Goal: Task Accomplishment & Management: Use online tool/utility

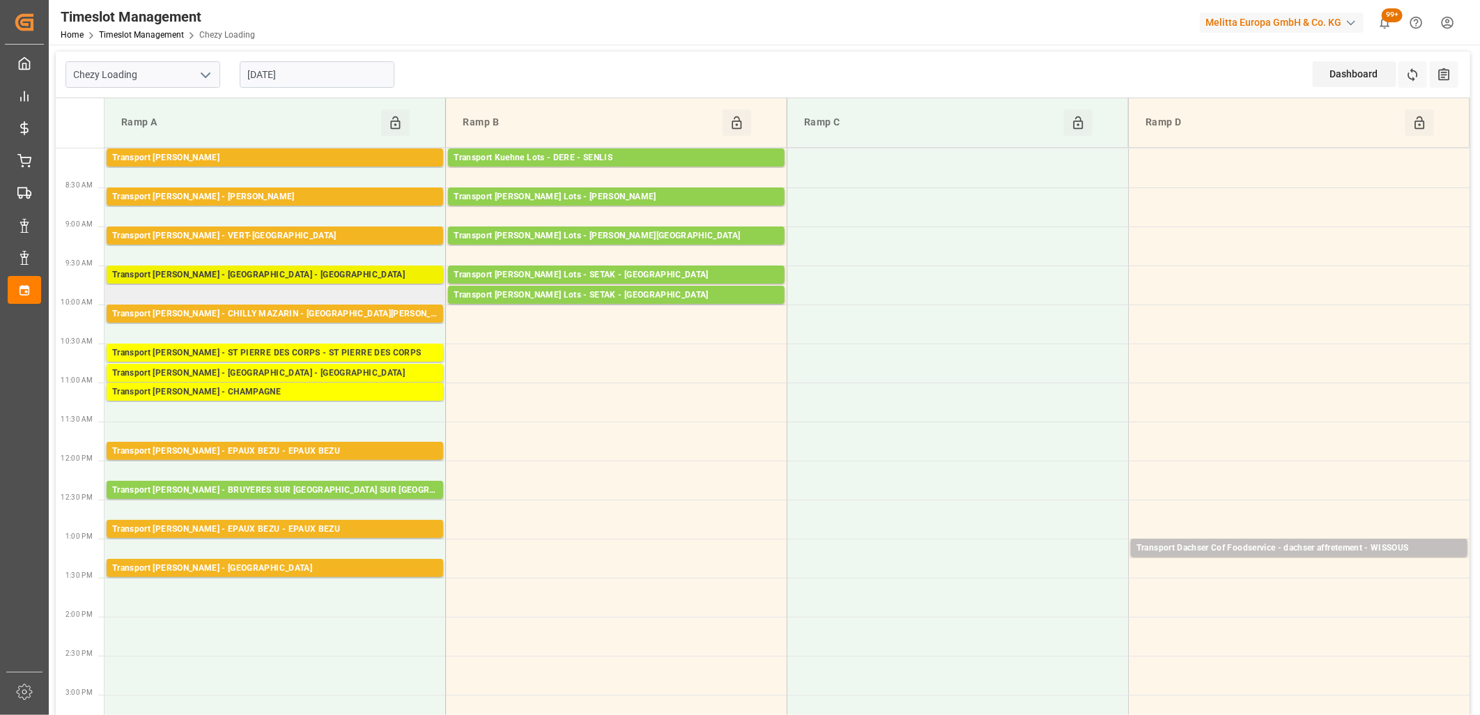
click at [233, 272] on div "Transport Delisle - AMIENS - AMIENS" at bounding box center [274, 275] width 325 height 14
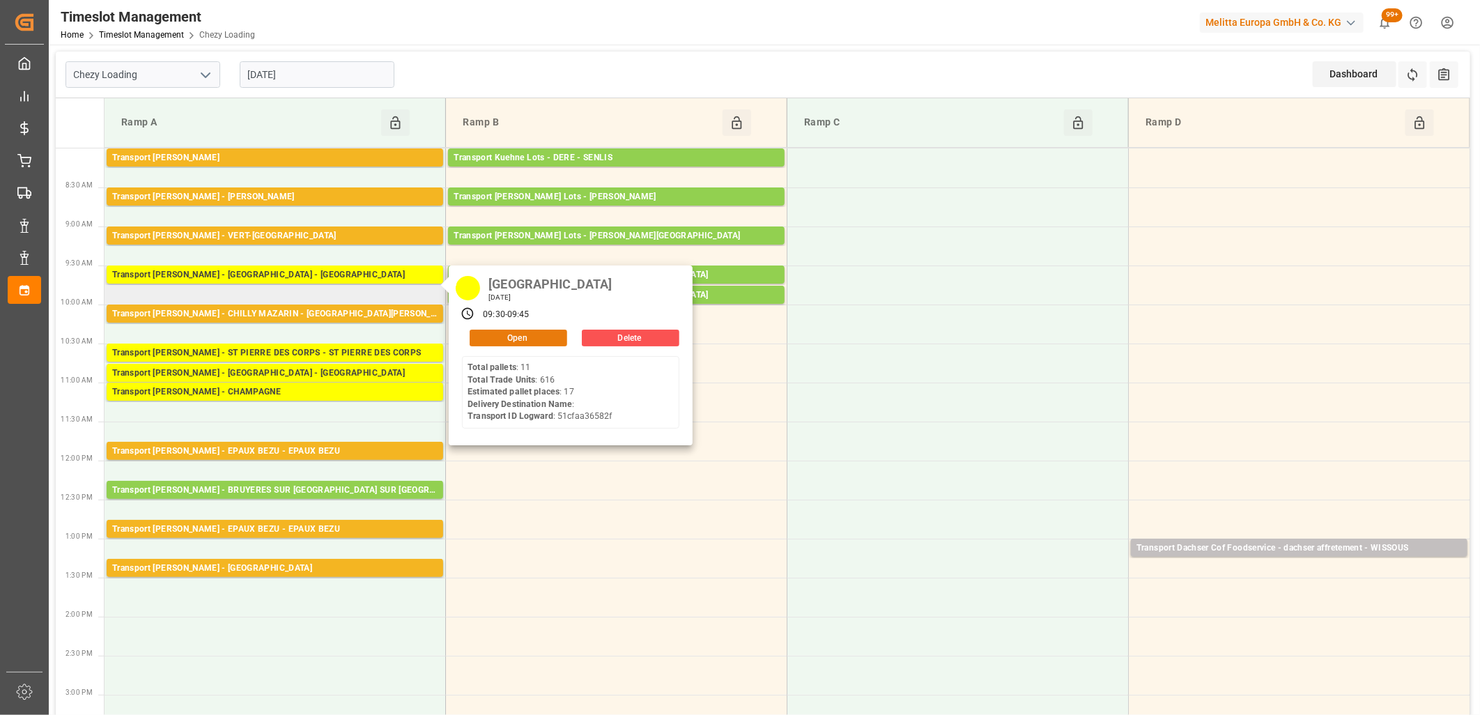
click at [503, 332] on button "Open" at bounding box center [519, 338] width 98 height 17
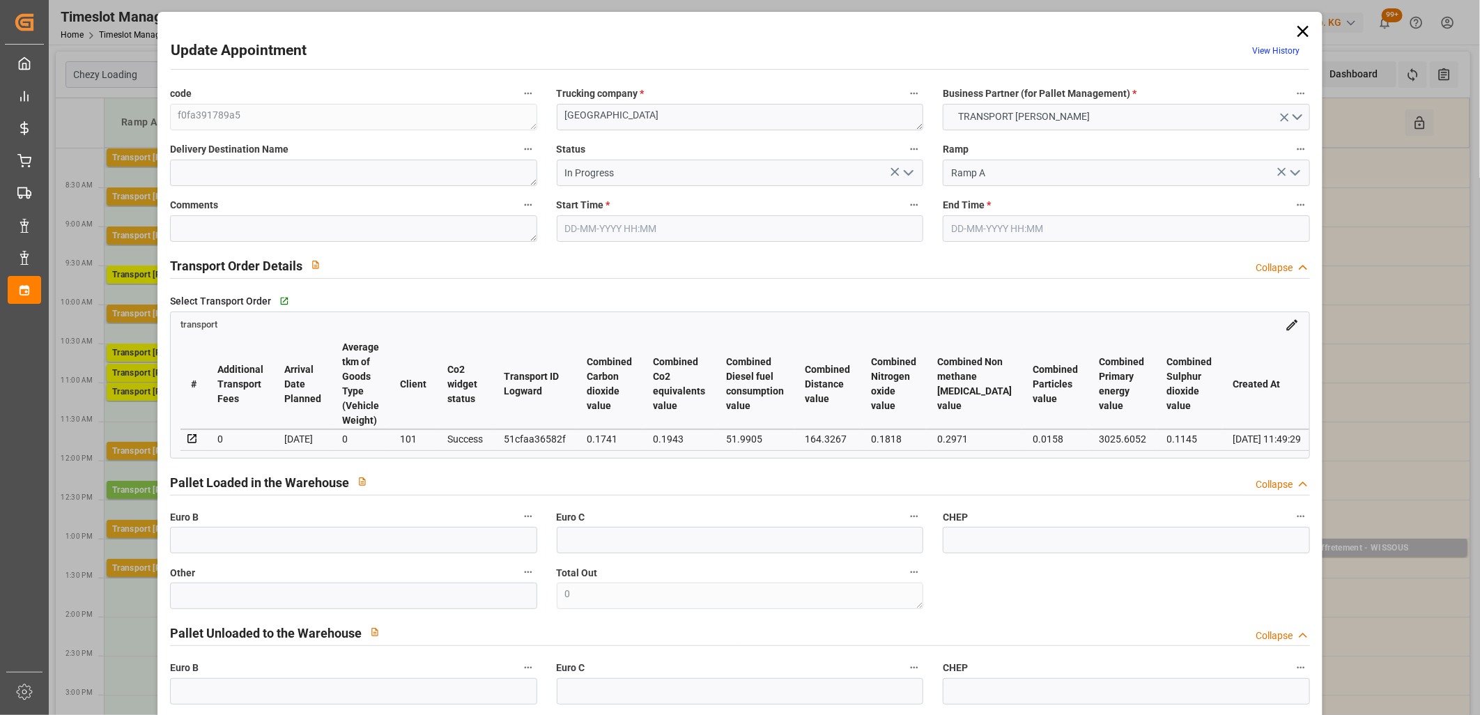
type input "24-09-2025 09:30"
type input "24-09-2025 09:45"
type input "18-09-2025 14:05"
type input "18-09-2025 11:49"
type input "[DATE]"
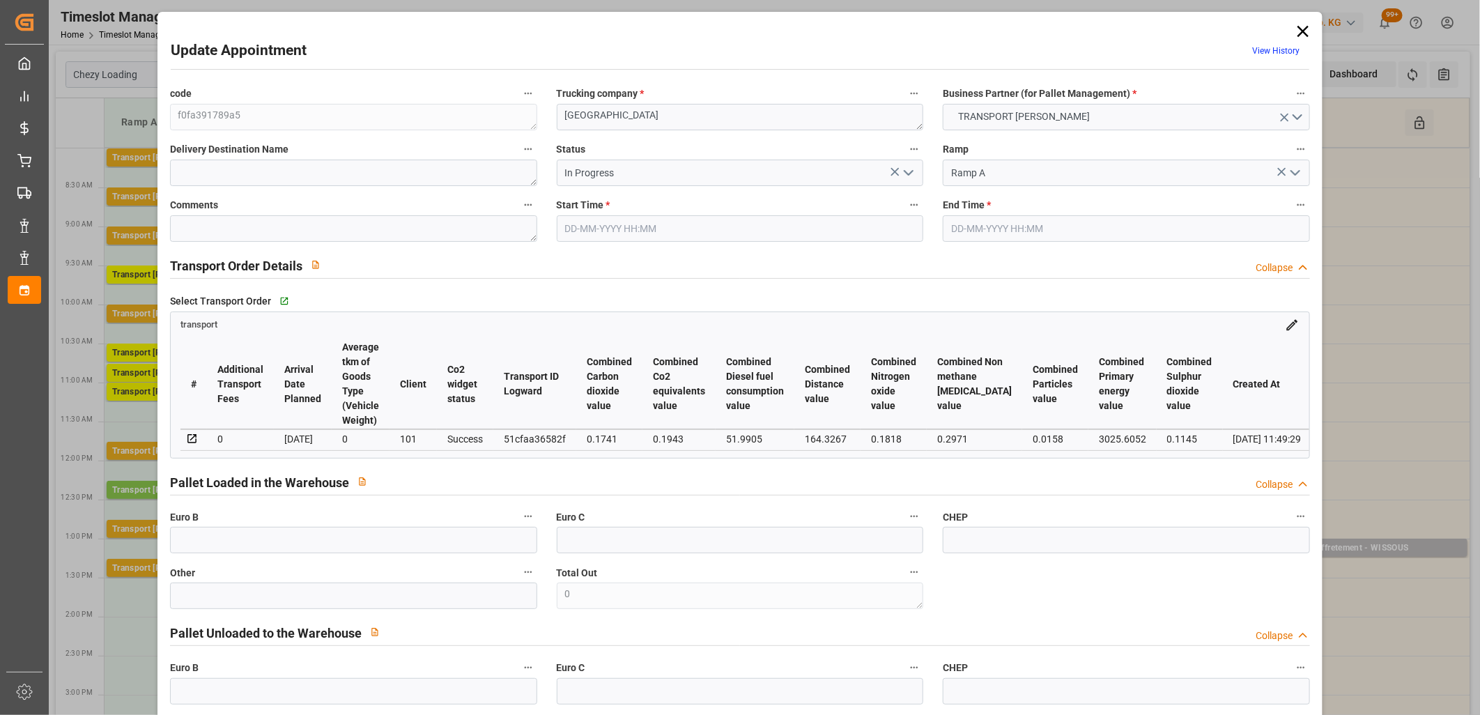
type input "[DATE]"
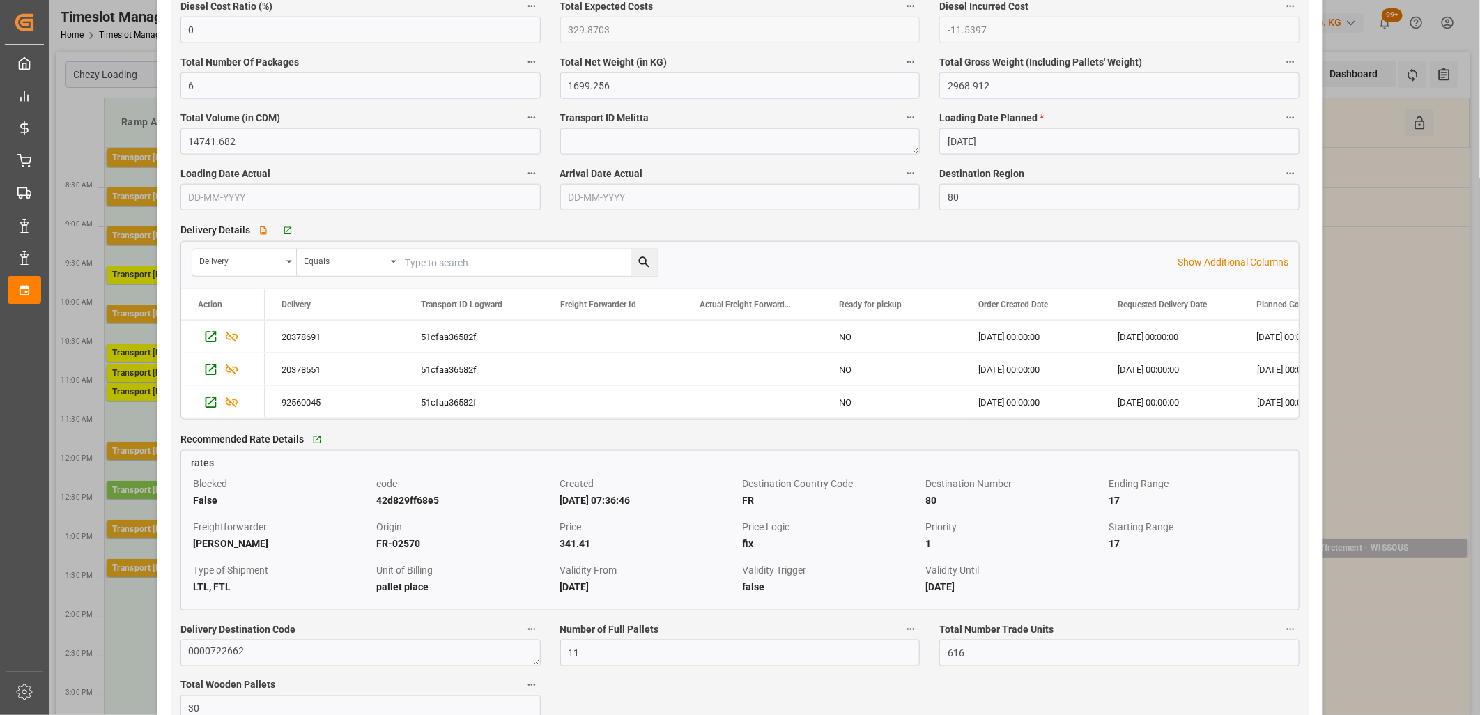
scroll to position [1006, 0]
click at [209, 371] on icon "Press SPACE to select this row." at bounding box center [211, 369] width 15 height 15
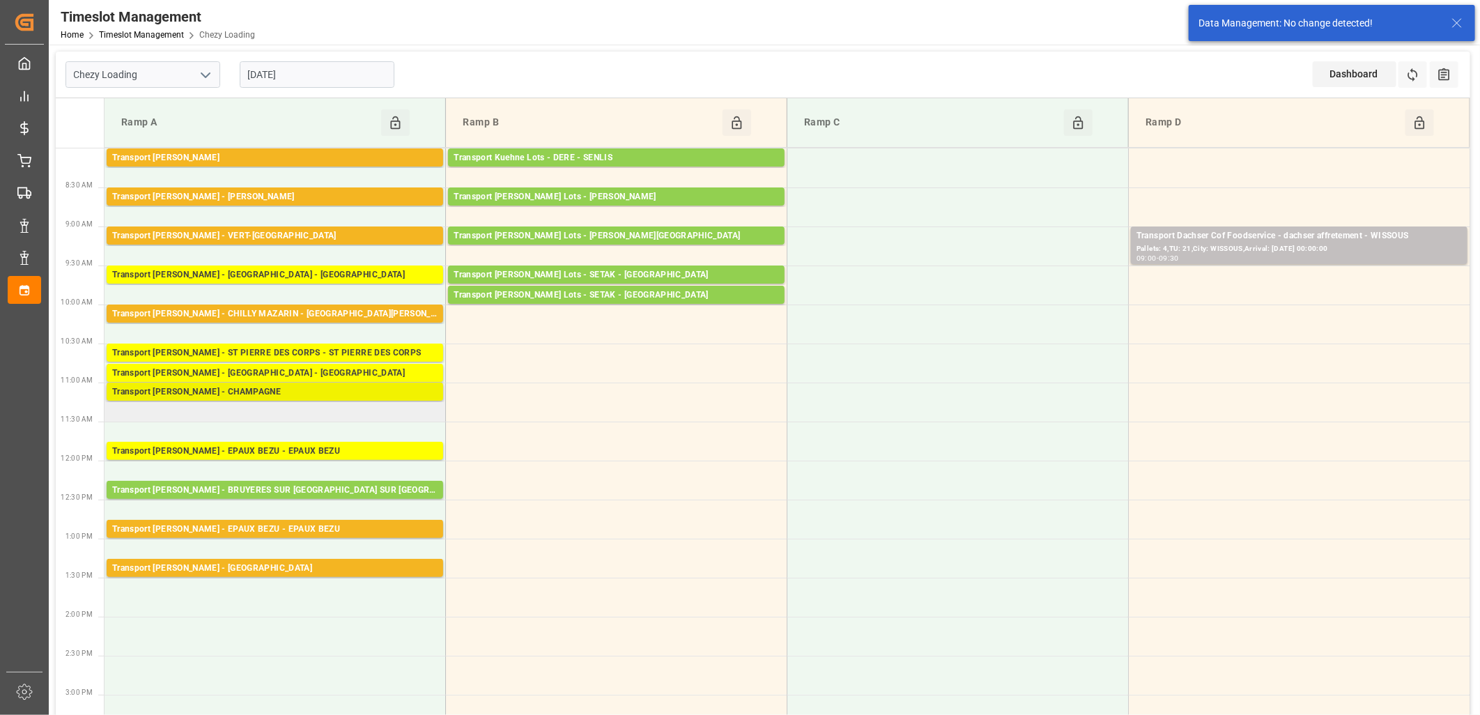
click at [261, 388] on div "Transport Delisle - CHAMPAGNE - CHAMPAGNE" at bounding box center [274, 392] width 325 height 14
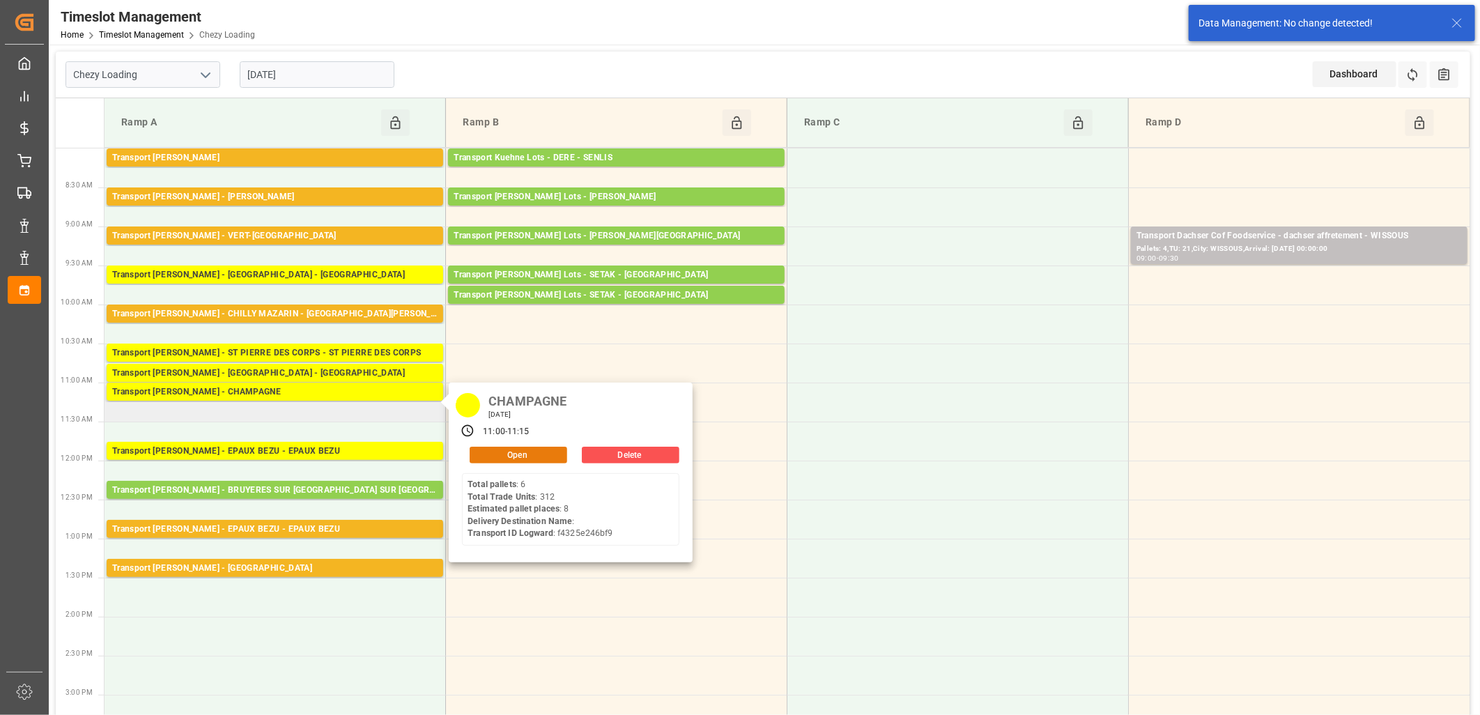
click at [482, 456] on button "Open" at bounding box center [519, 455] width 98 height 17
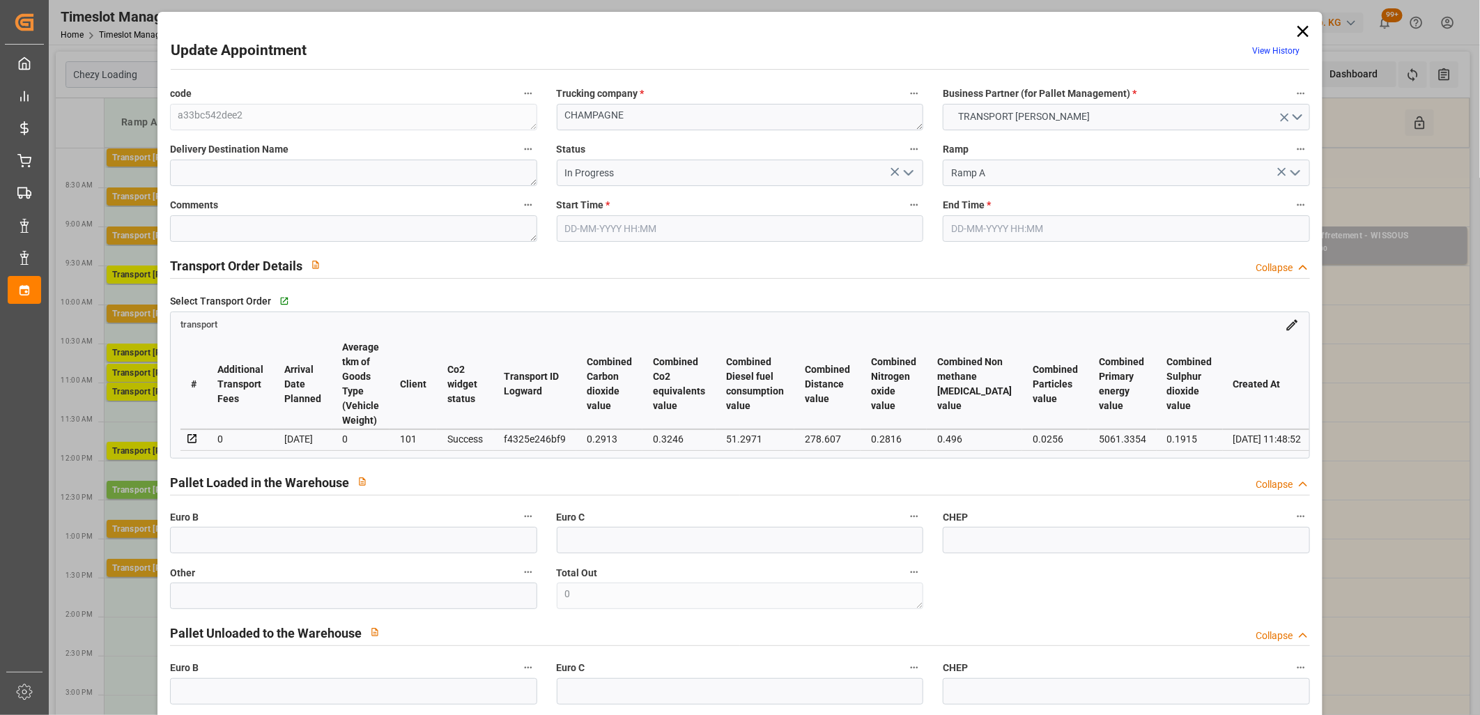
type input "24-09-2025 11:00"
type input "24-09-2025 11:15"
type input "18-09-2025 13:57"
type input "18-09-2025 11:48"
type input "25-09-2025"
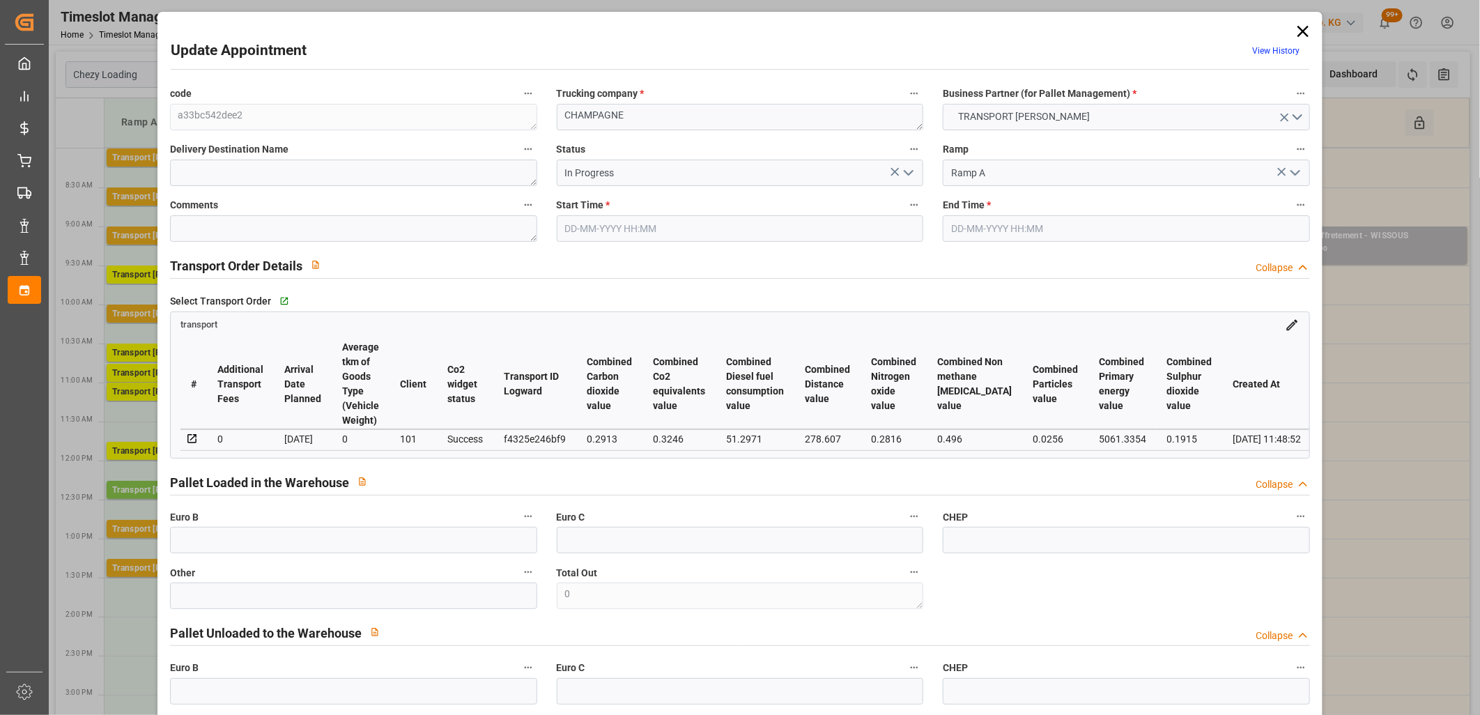
type input "[DATE]"
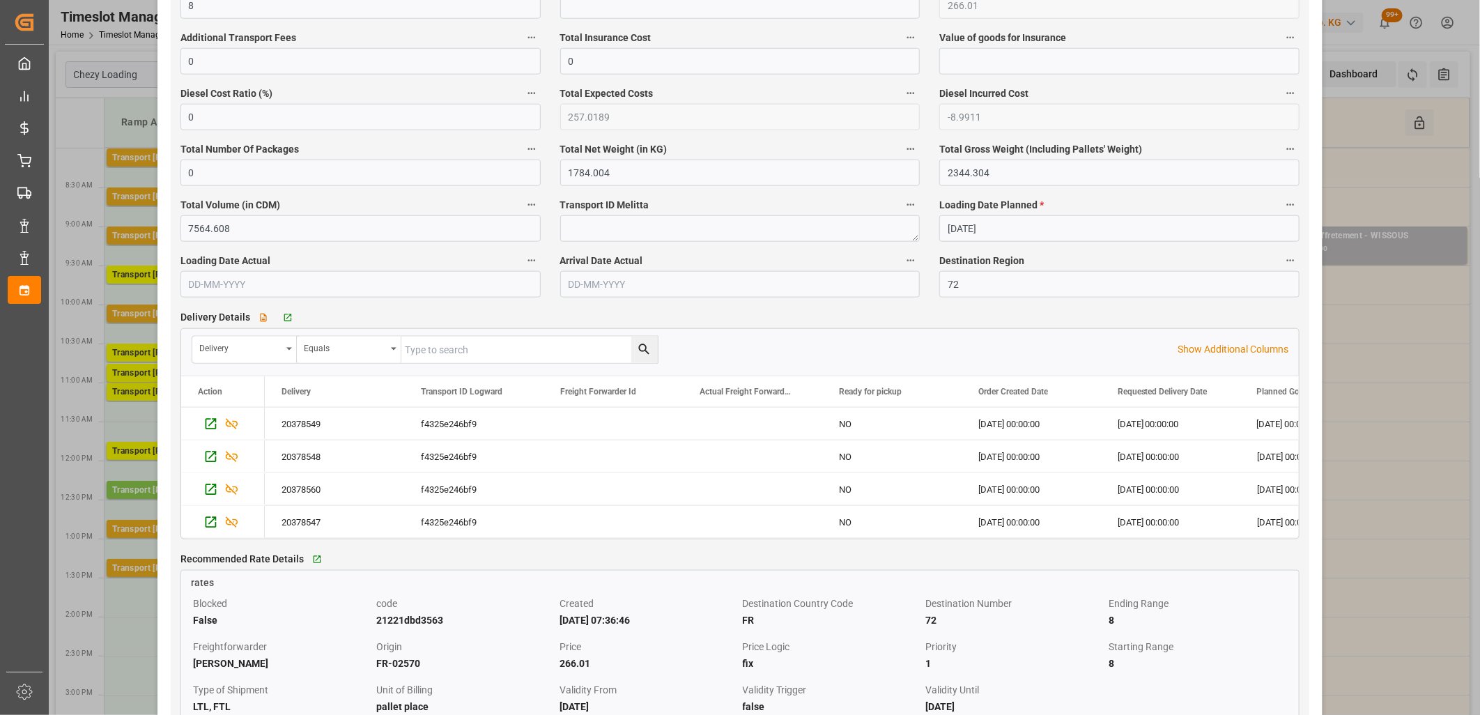
scroll to position [929, 0]
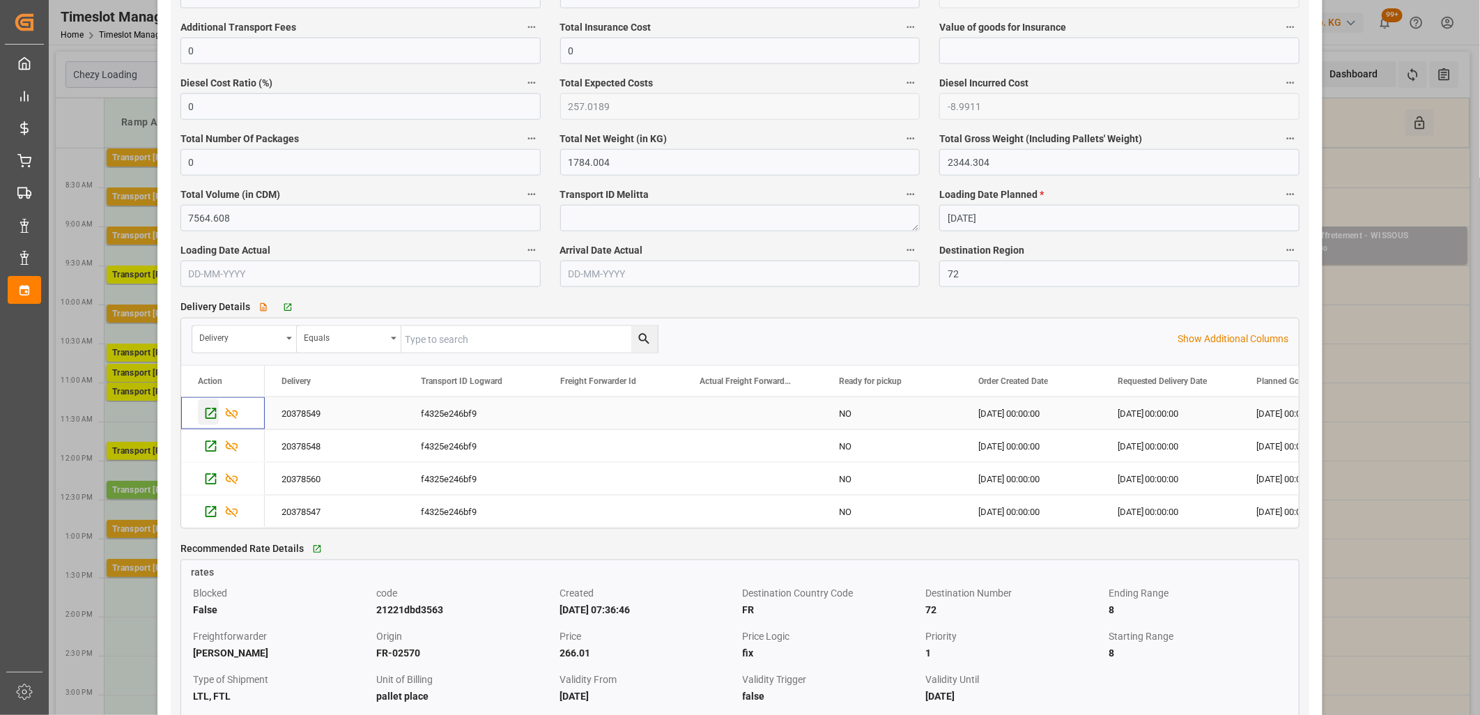
click at [206, 417] on icon "Press SPACE to select this row." at bounding box center [211, 413] width 15 height 15
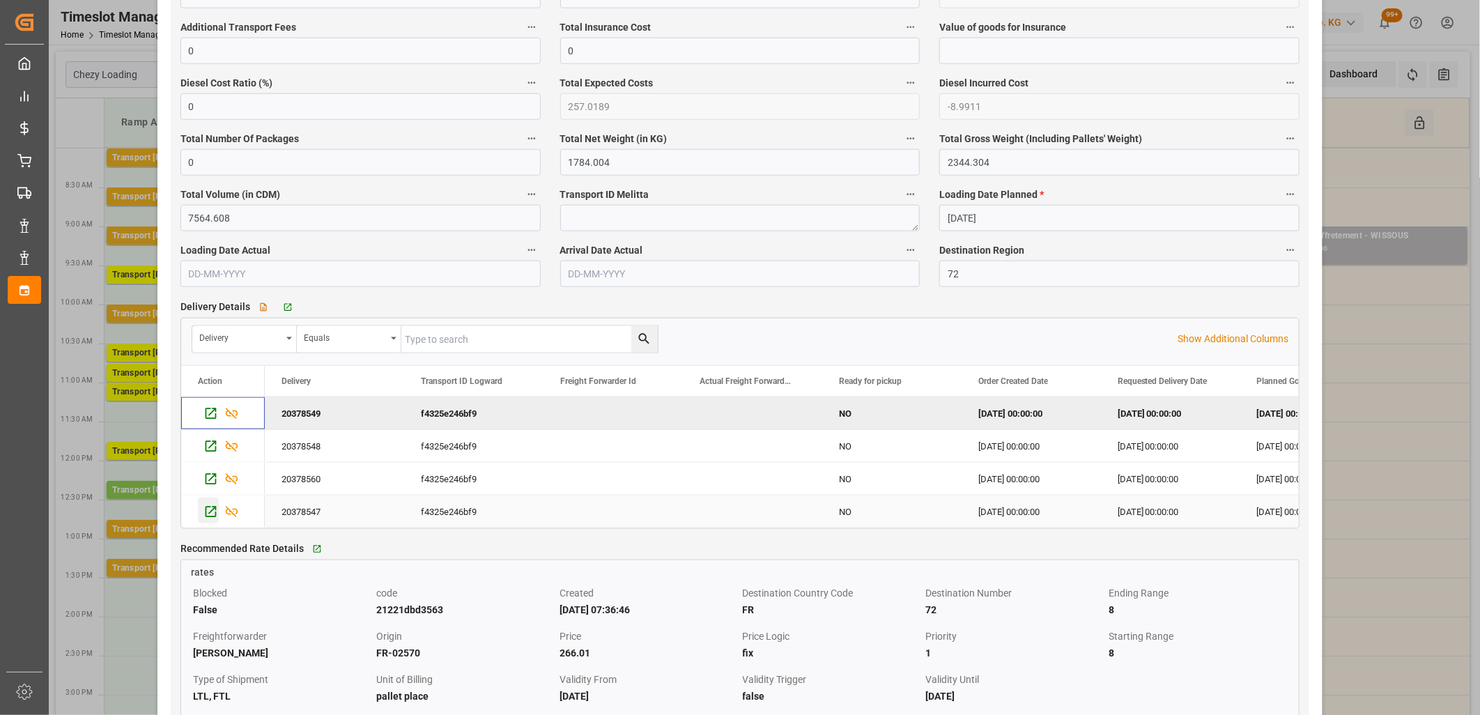
click at [209, 518] on icon "Press SPACE to select this row." at bounding box center [211, 512] width 15 height 15
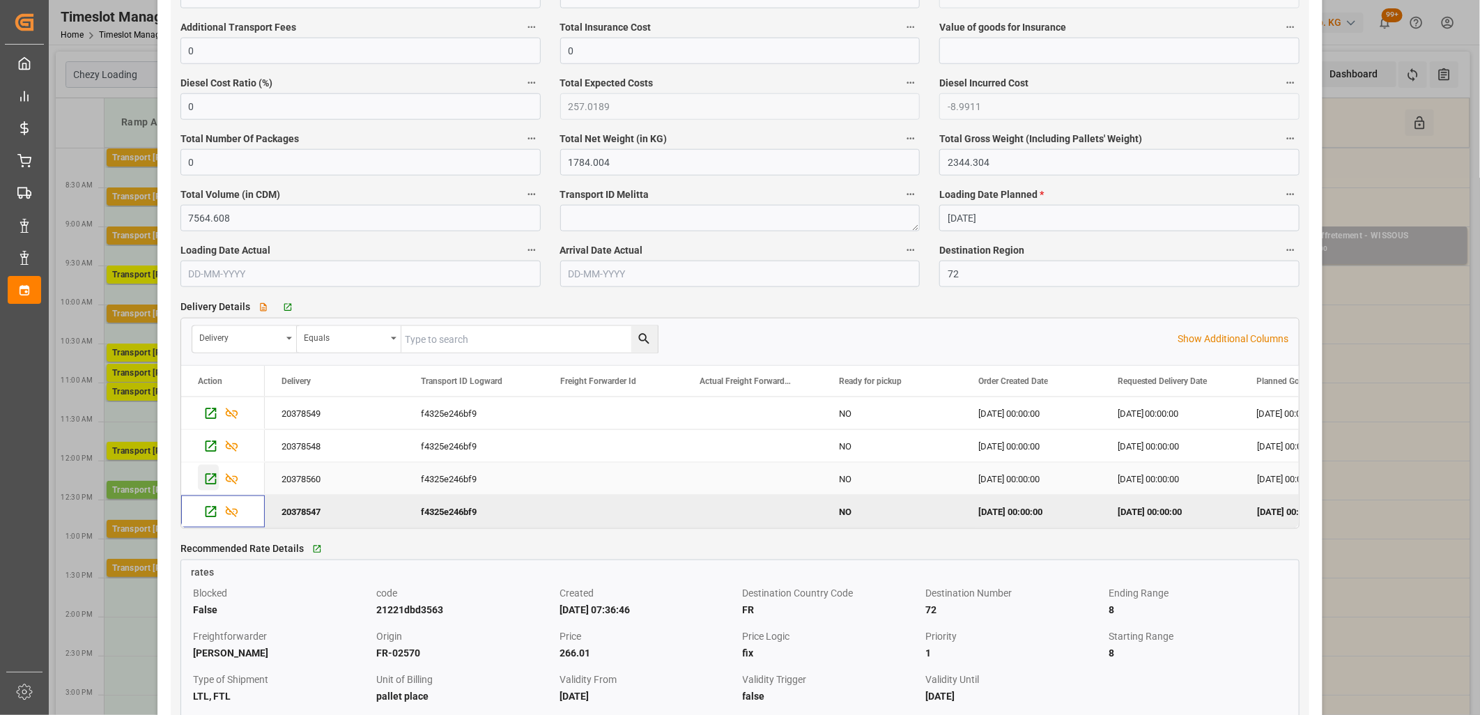
click at [209, 481] on icon "Press SPACE to select this row." at bounding box center [211, 479] width 15 height 15
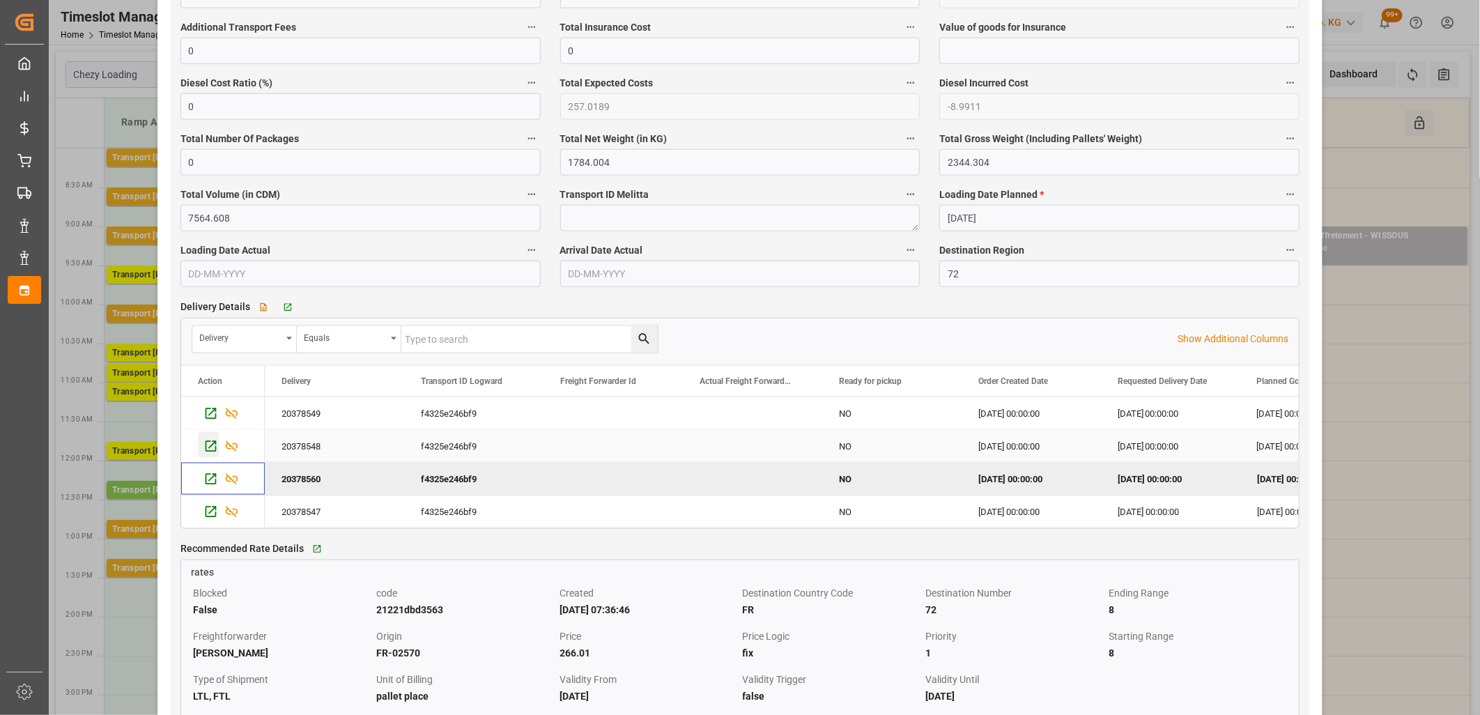
click at [208, 452] on icon "Press SPACE to select this row." at bounding box center [210, 445] width 11 height 11
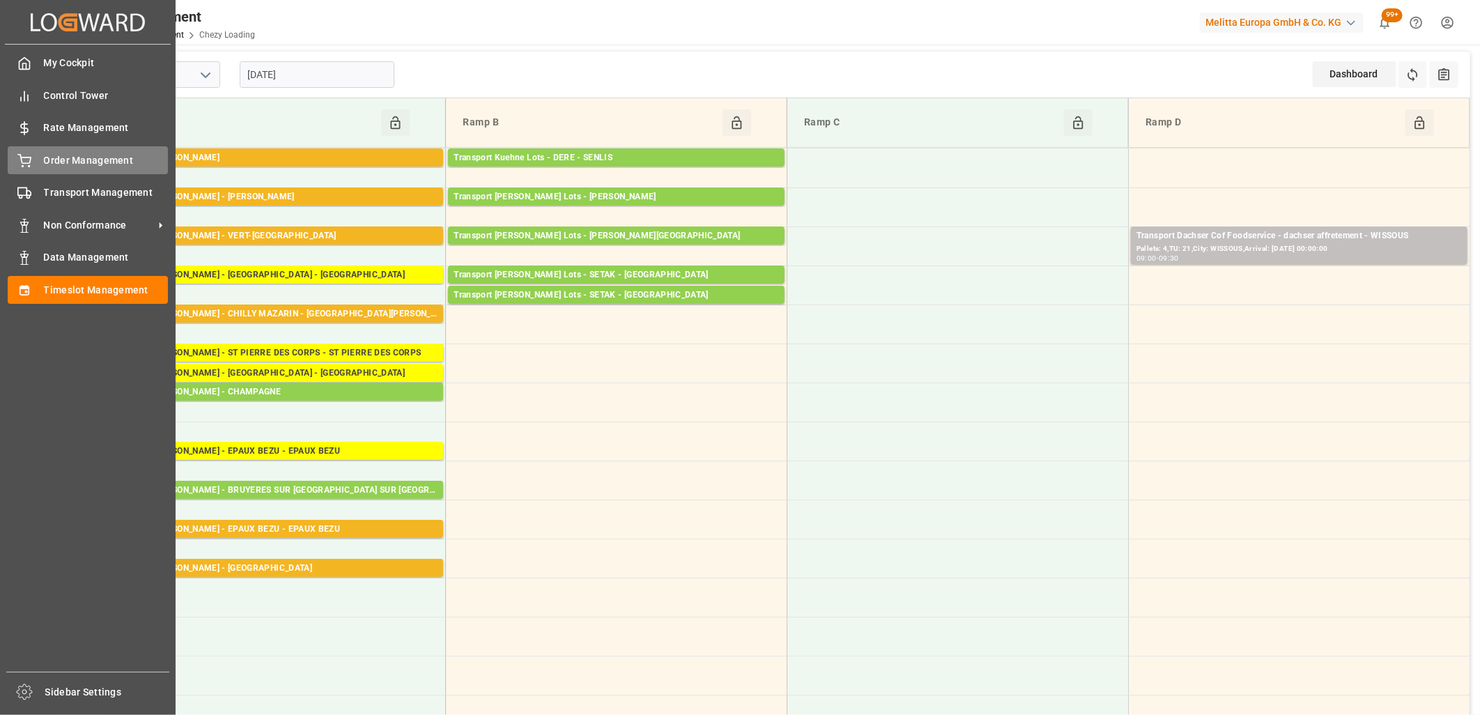
click at [25, 153] on div at bounding box center [20, 160] width 24 height 15
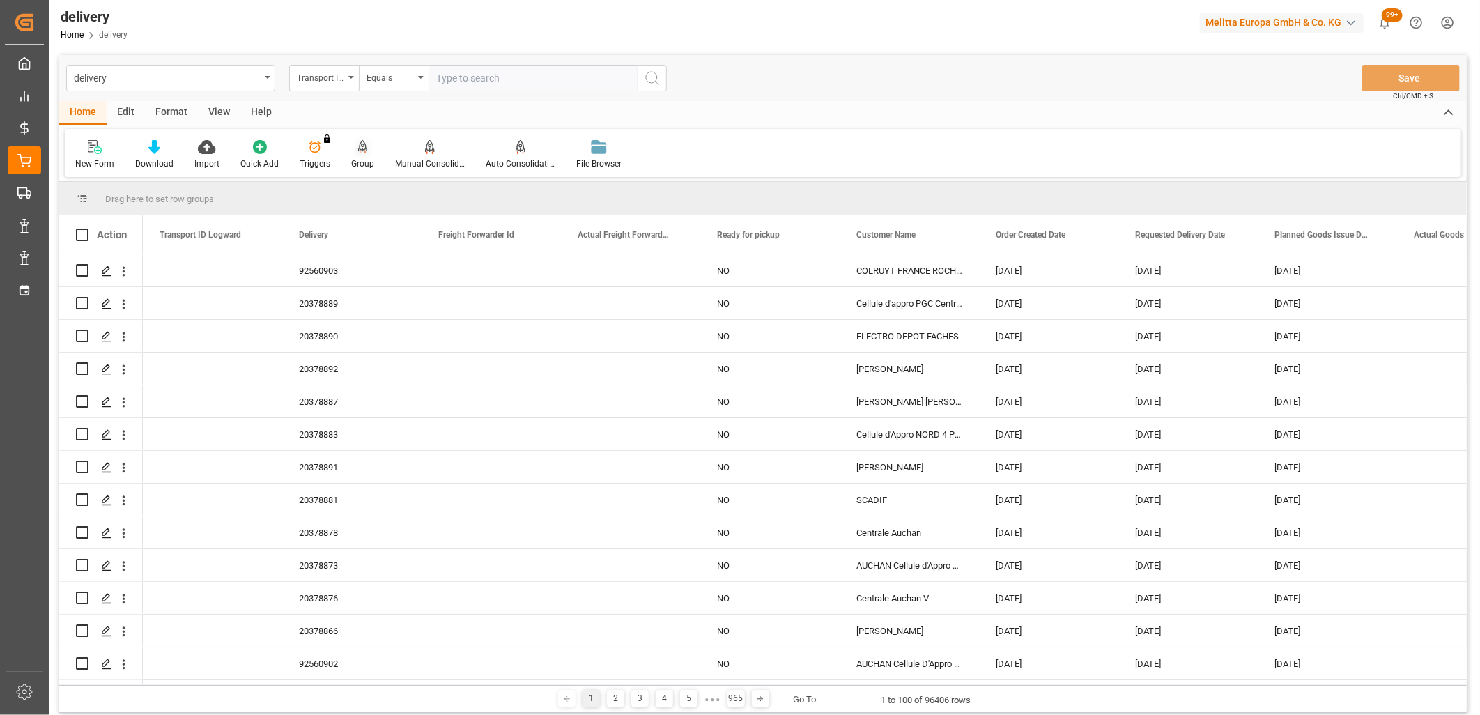
click at [358, 146] on icon at bounding box center [363, 146] width 10 height 12
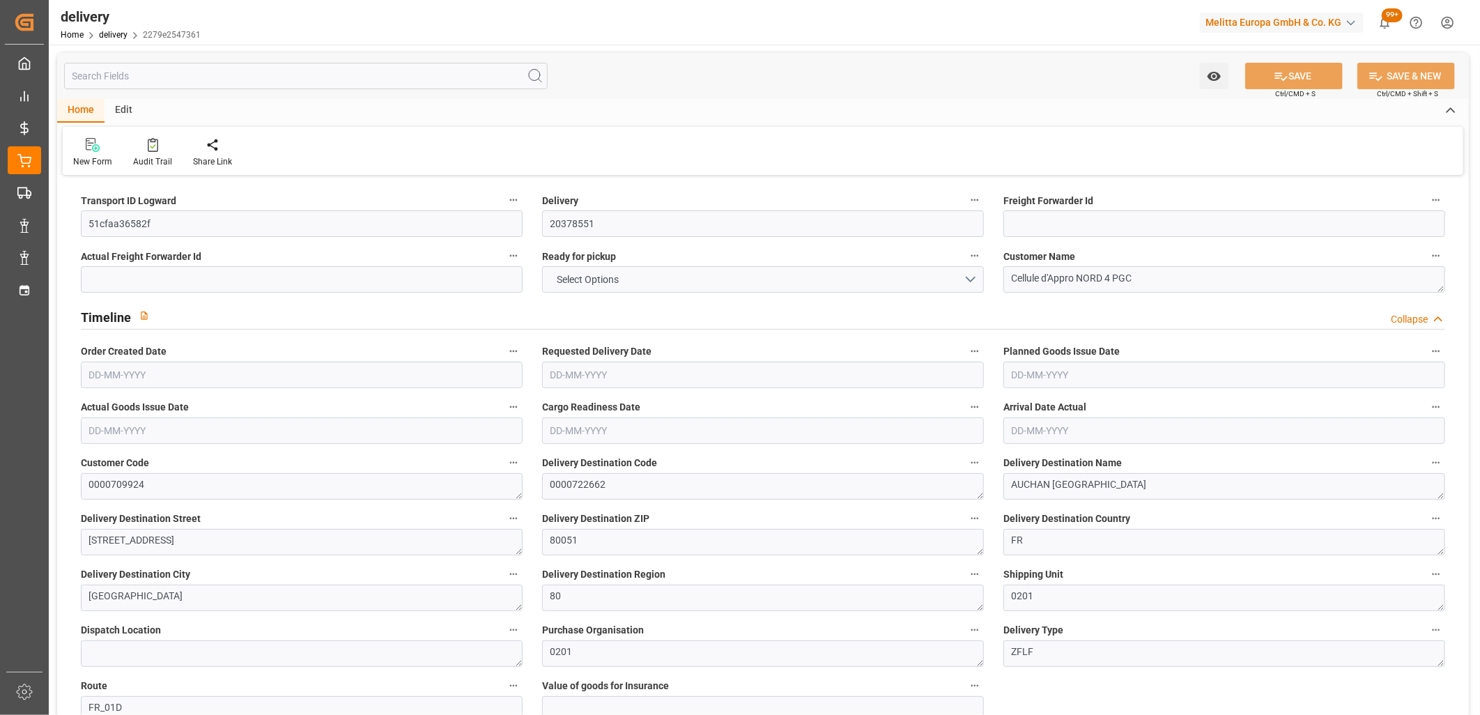
type input "4"
type input "698.427"
type input "1298.69"
type input "7777.812"
type input "377"
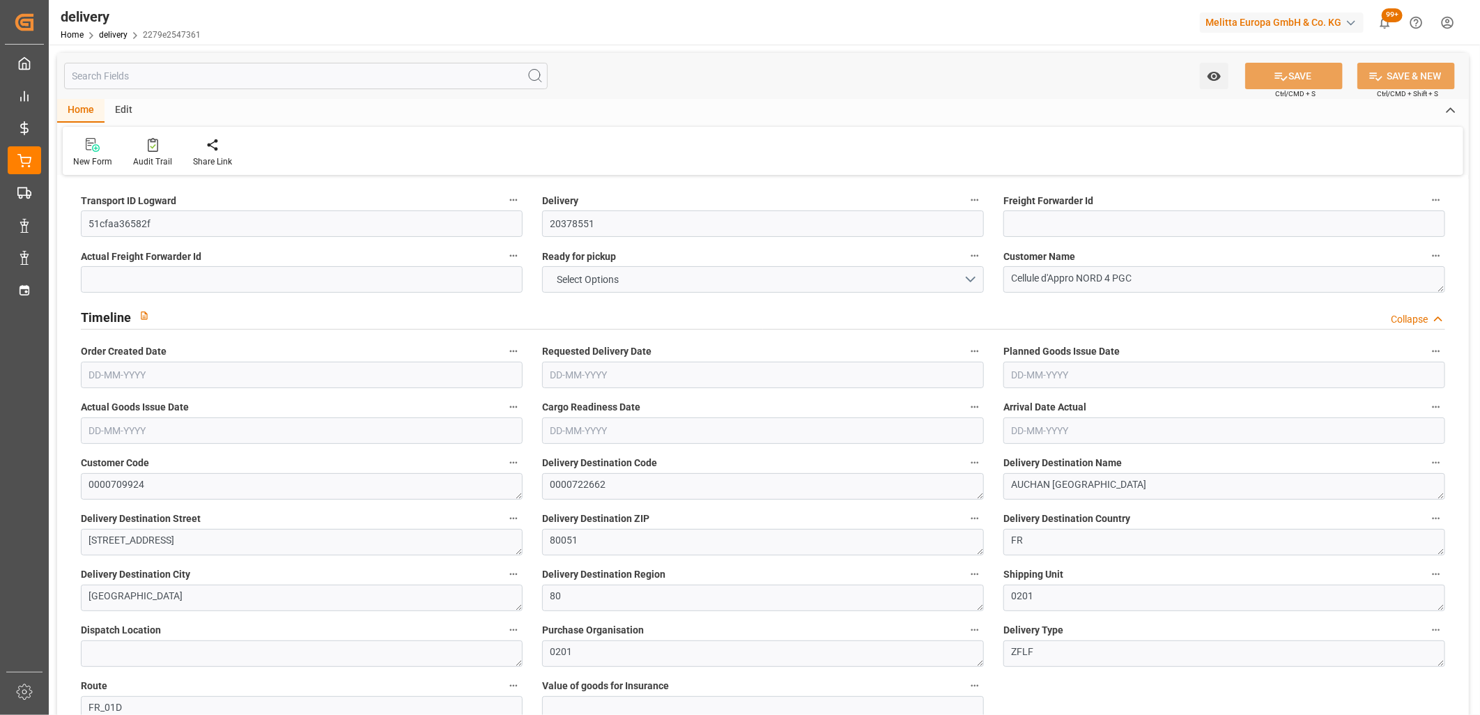
type input "12"
type input "3"
type input "10"
type input "0"
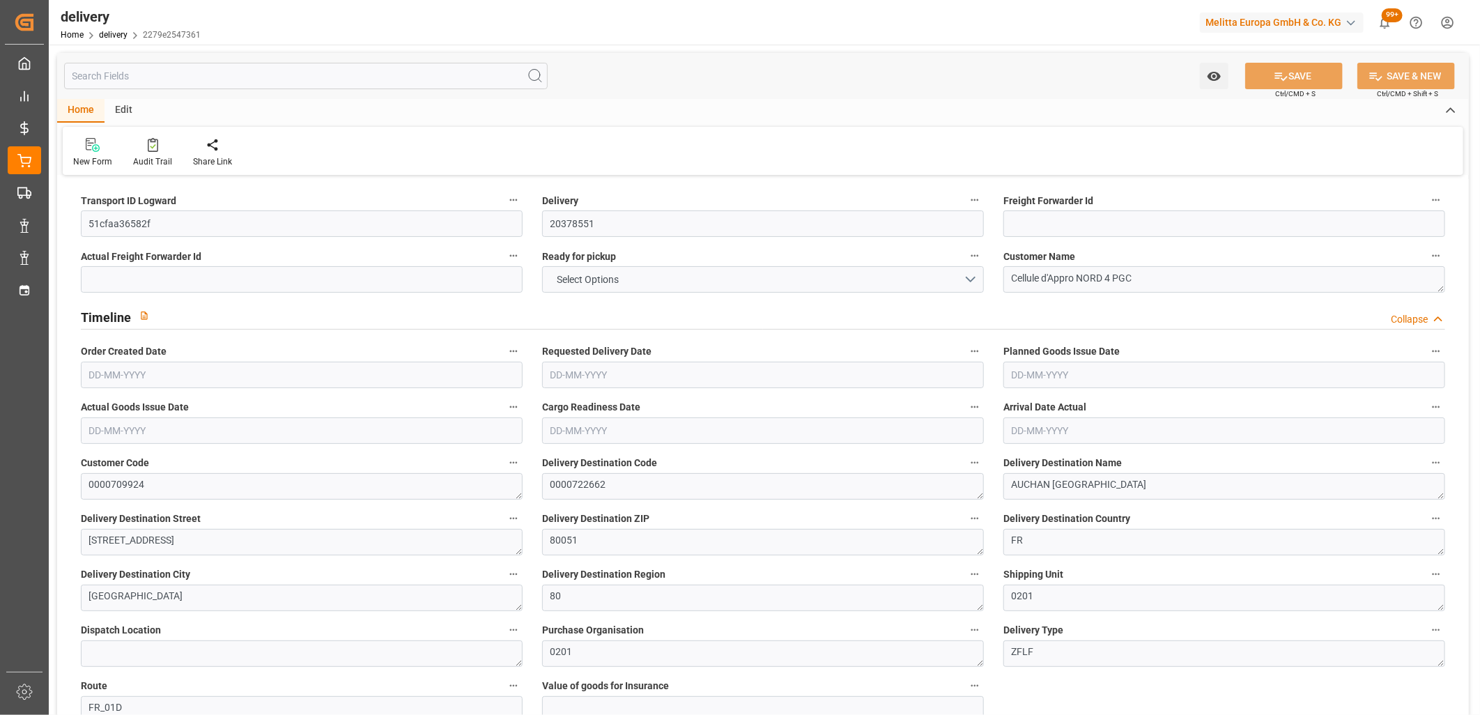
type input "-6.788"
type input "200.8294"
type input "194.0414"
type input "7.35"
type input "135.72"
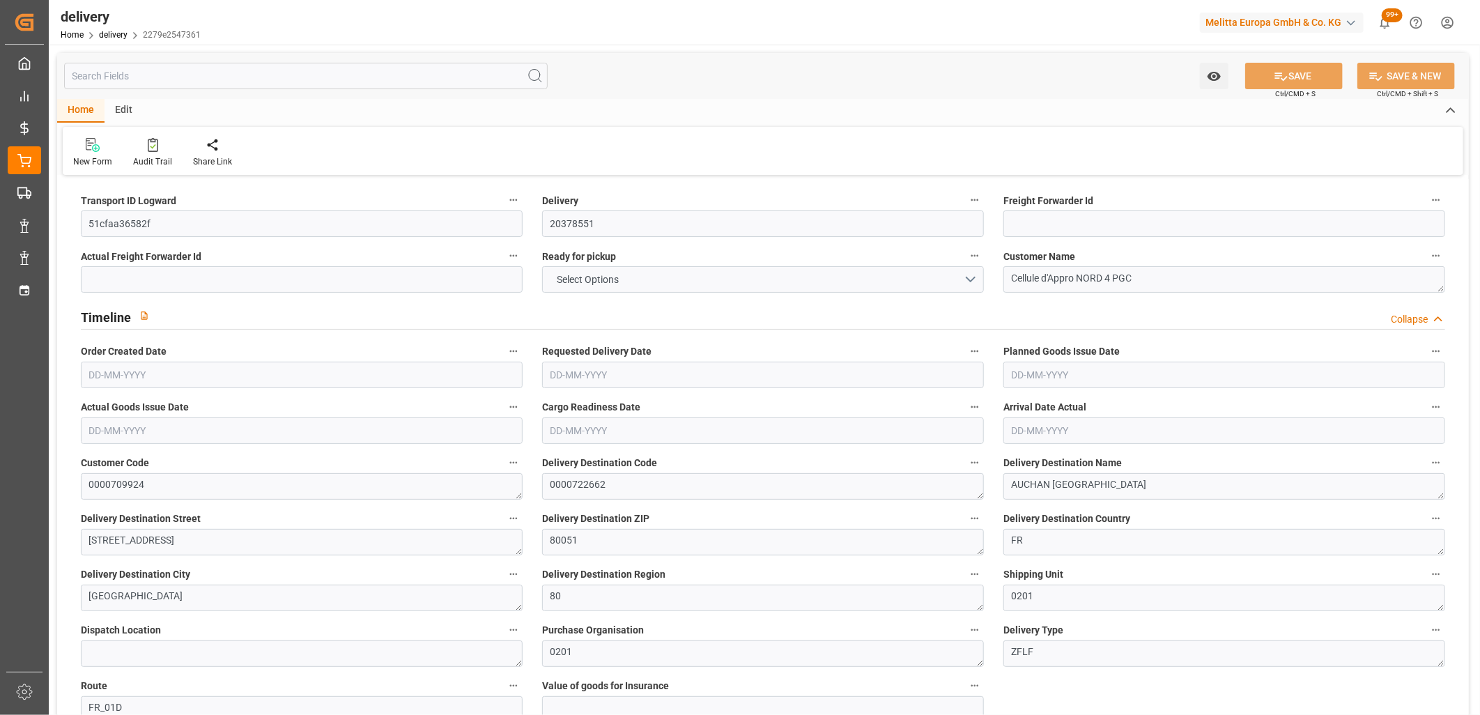
type input "1.5"
type input "1.3"
type input "0"
type input "18"
type input "1002.434"
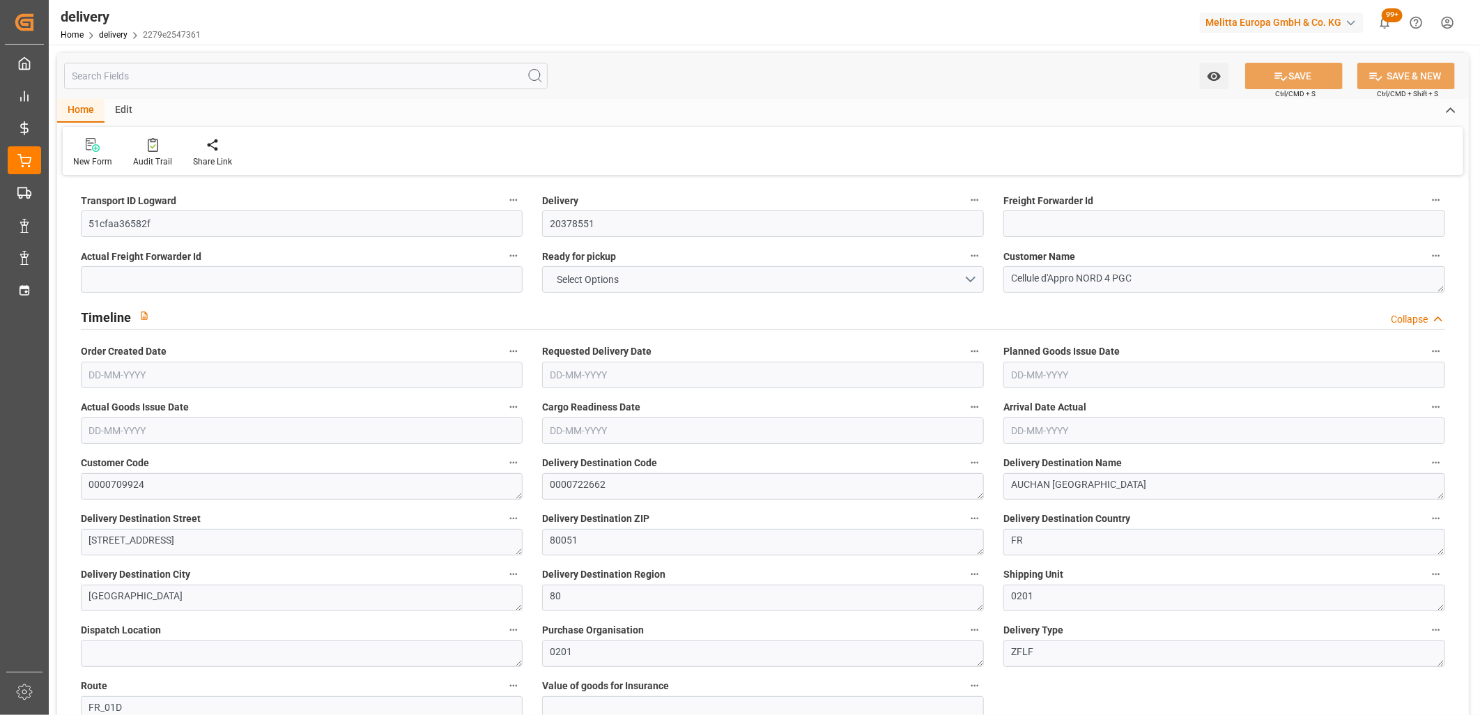
type input "101"
type input "1596.3299"
type input "0.1025"
type input "0"
type input "23-09-2025"
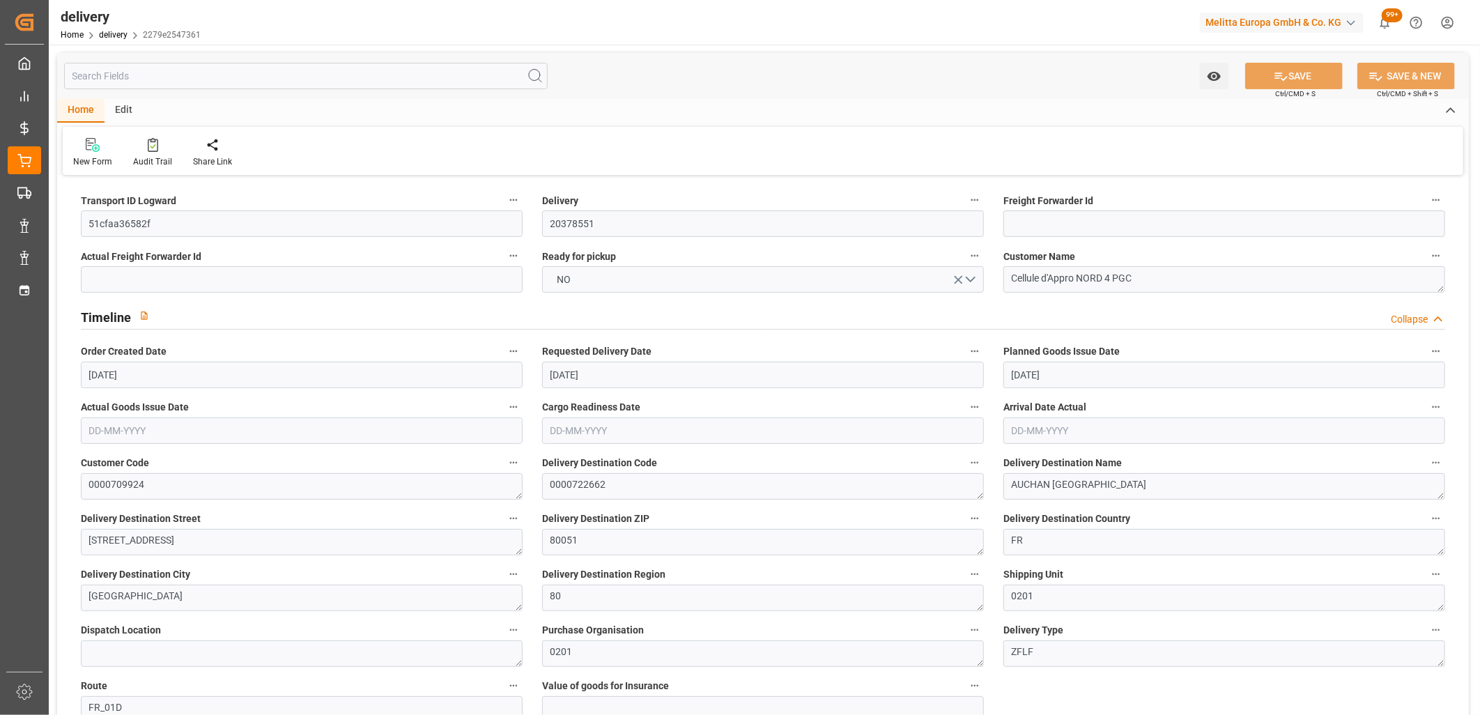
type input "[DATE]"
type input "17-09-2025 11:01"
click at [580, 287] on button "NO" at bounding box center [763, 279] width 442 height 26
click at [580, 284] on div "YES" at bounding box center [763, 282] width 440 height 29
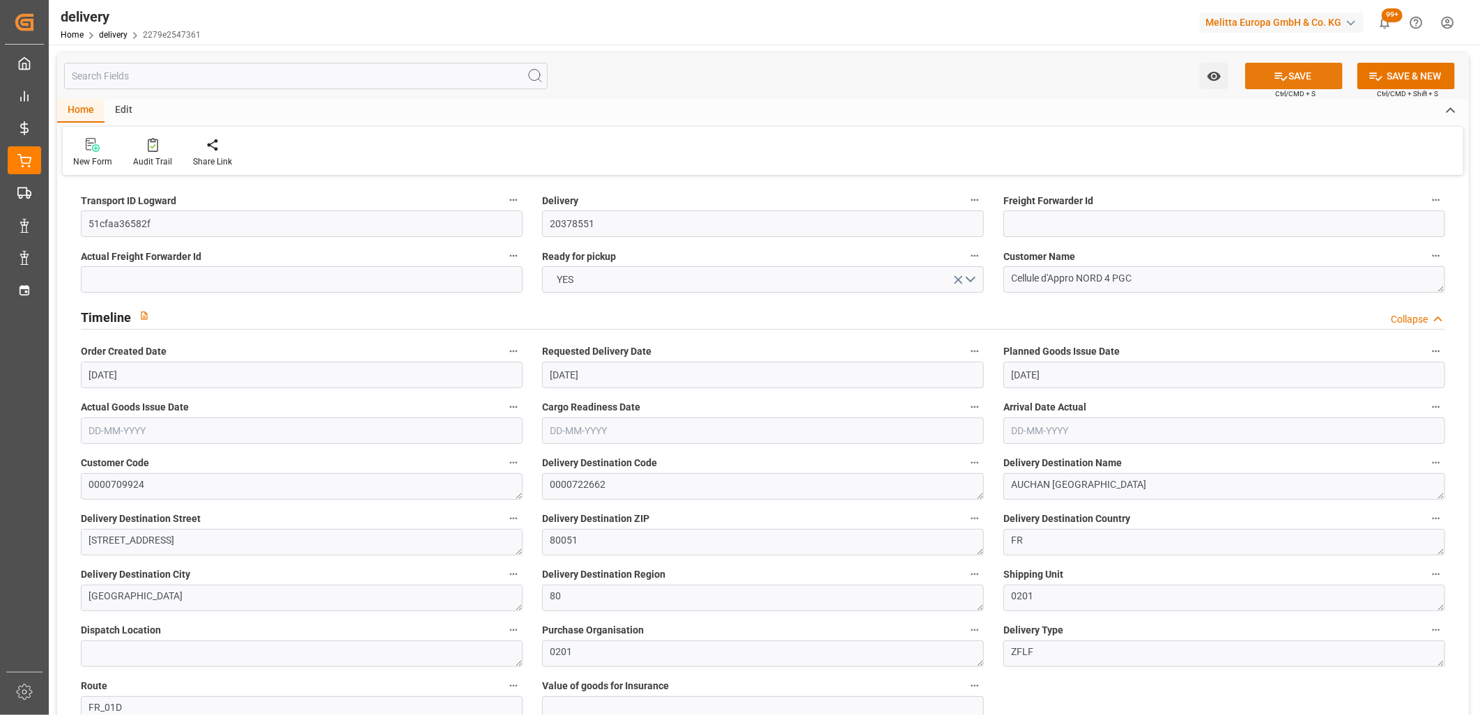
click at [1251, 72] on button "SAVE" at bounding box center [1294, 76] width 98 height 26
type input "17-09-2025"
type input "[DATE]"
type input "[DATE] 11:01"
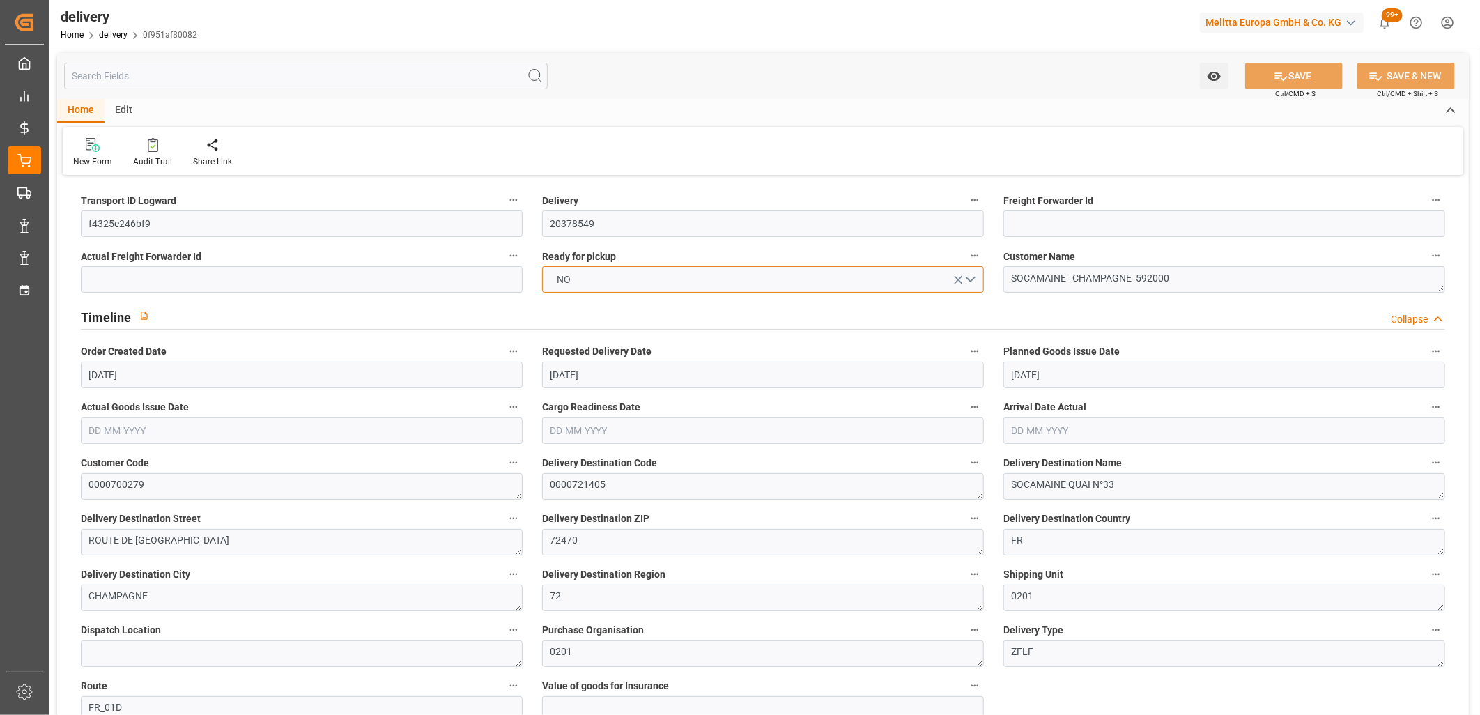
drag, startPoint x: 0, startPoint y: 0, endPoint x: 586, endPoint y: 284, distance: 651.5
click at [586, 284] on button "NO" at bounding box center [763, 279] width 442 height 26
click at [586, 284] on div "YES" at bounding box center [763, 282] width 440 height 29
click at [1260, 80] on button "SAVE" at bounding box center [1294, 76] width 98 height 26
type input "[DATE]"
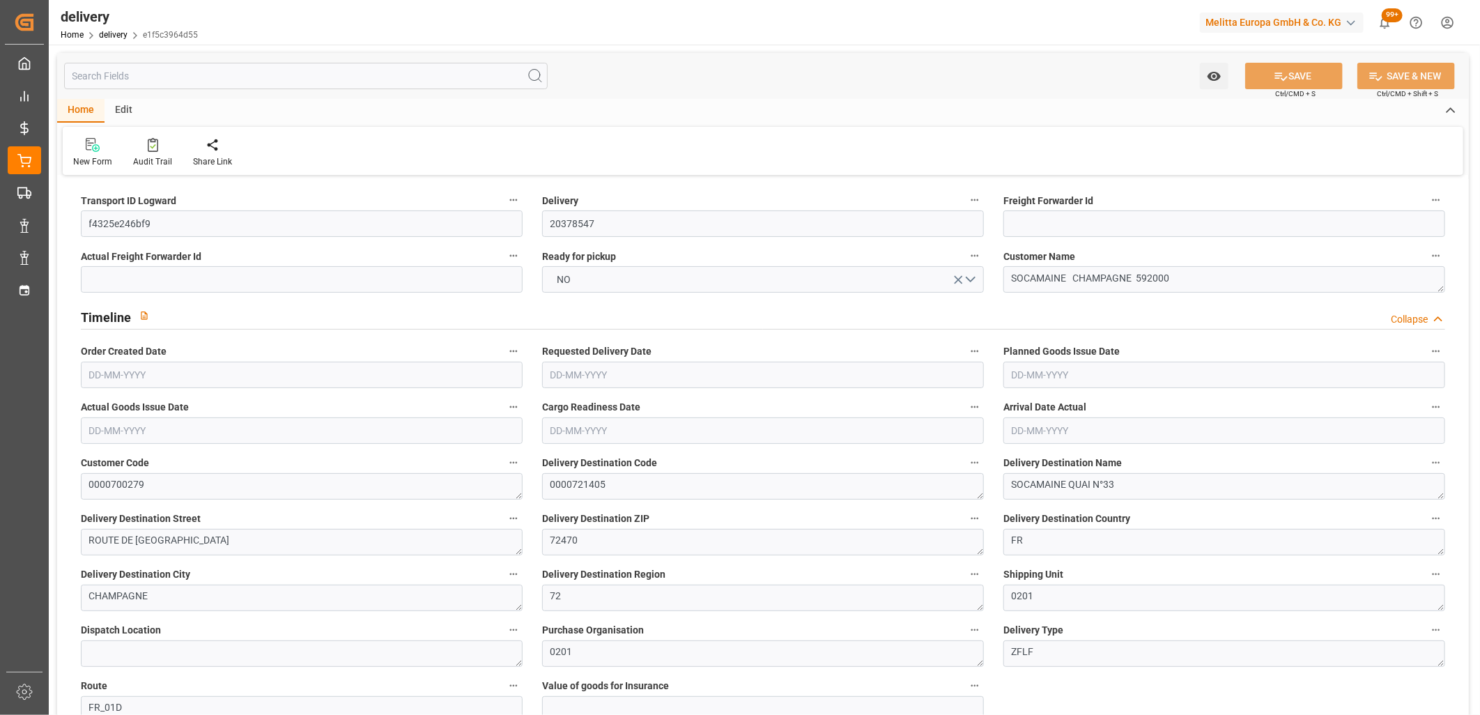
type input "[DATE]"
type input "17-09-2025 11:01"
click at [558, 284] on span "NO" at bounding box center [565, 280] width 28 height 15
click at [561, 283] on div "YES" at bounding box center [763, 282] width 440 height 29
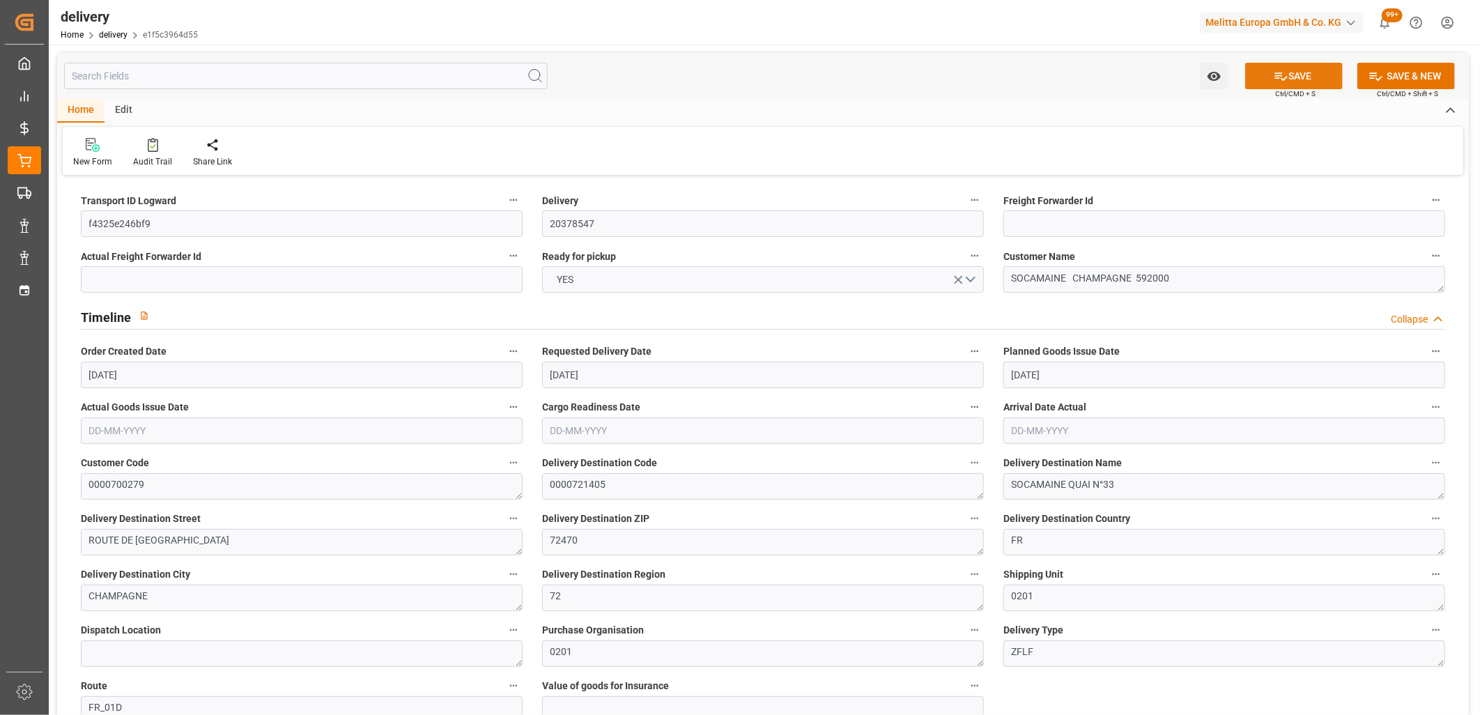
click at [1274, 77] on icon at bounding box center [1281, 76] width 15 height 15
type input "458.136"
type input "512"
type input "1058.4"
type input "0"
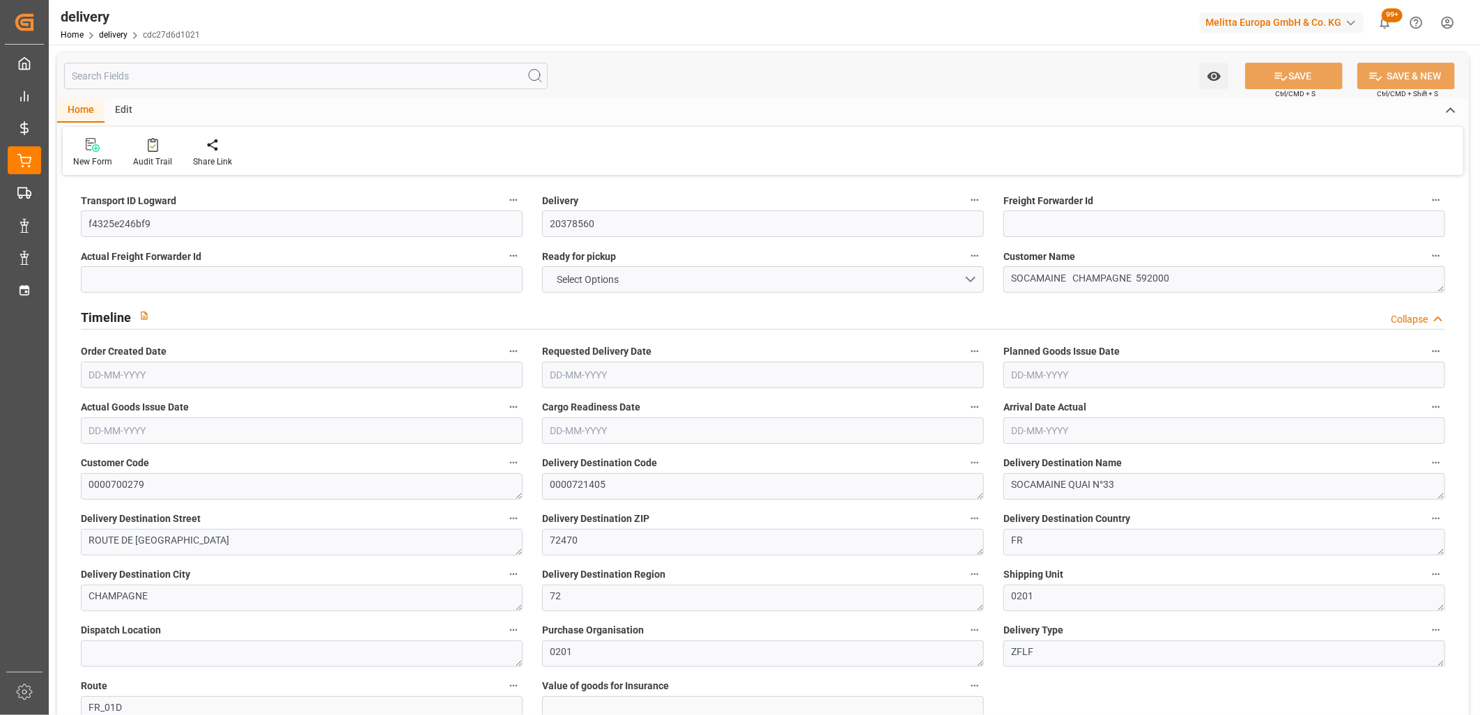
type input "1"
type input "0"
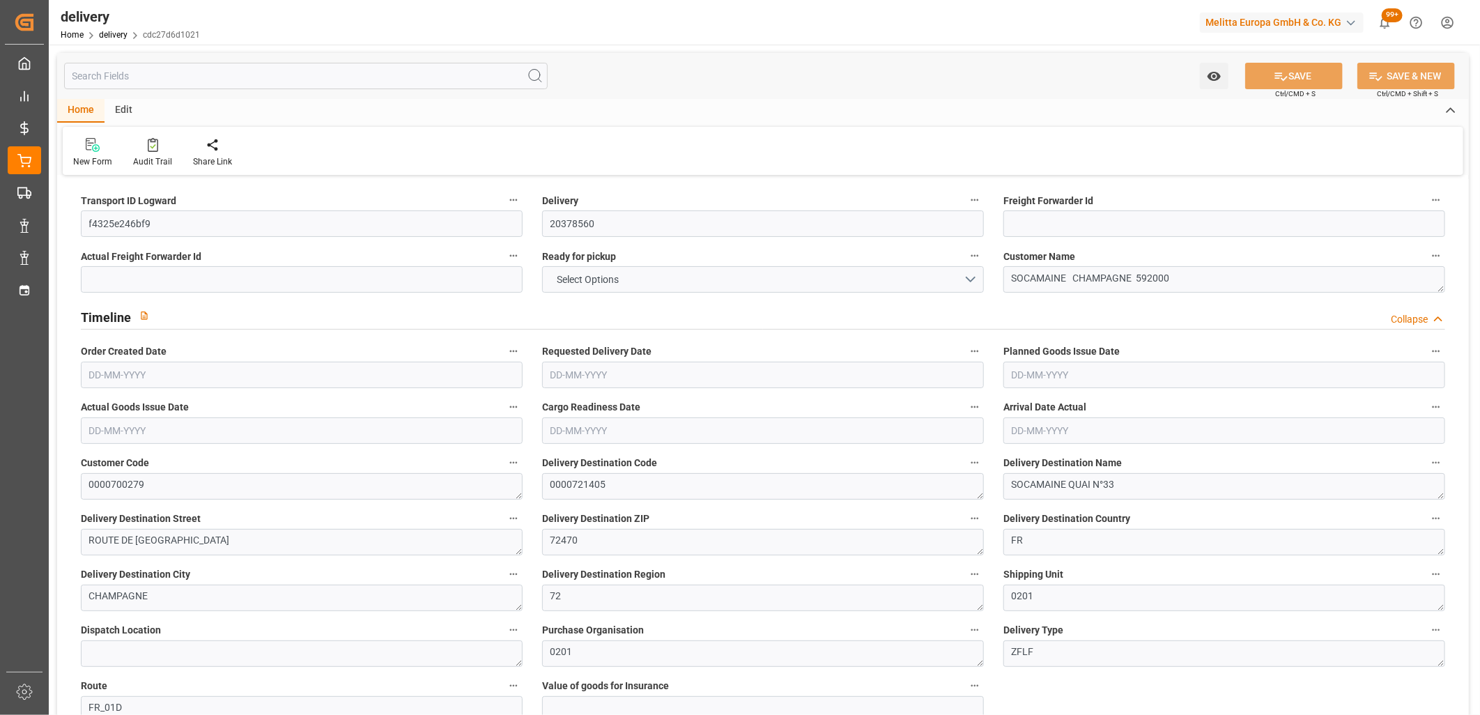
type input "-1.1239"
type input "33.2512"
type input "32.1274"
type input "2.45"
type input "0"
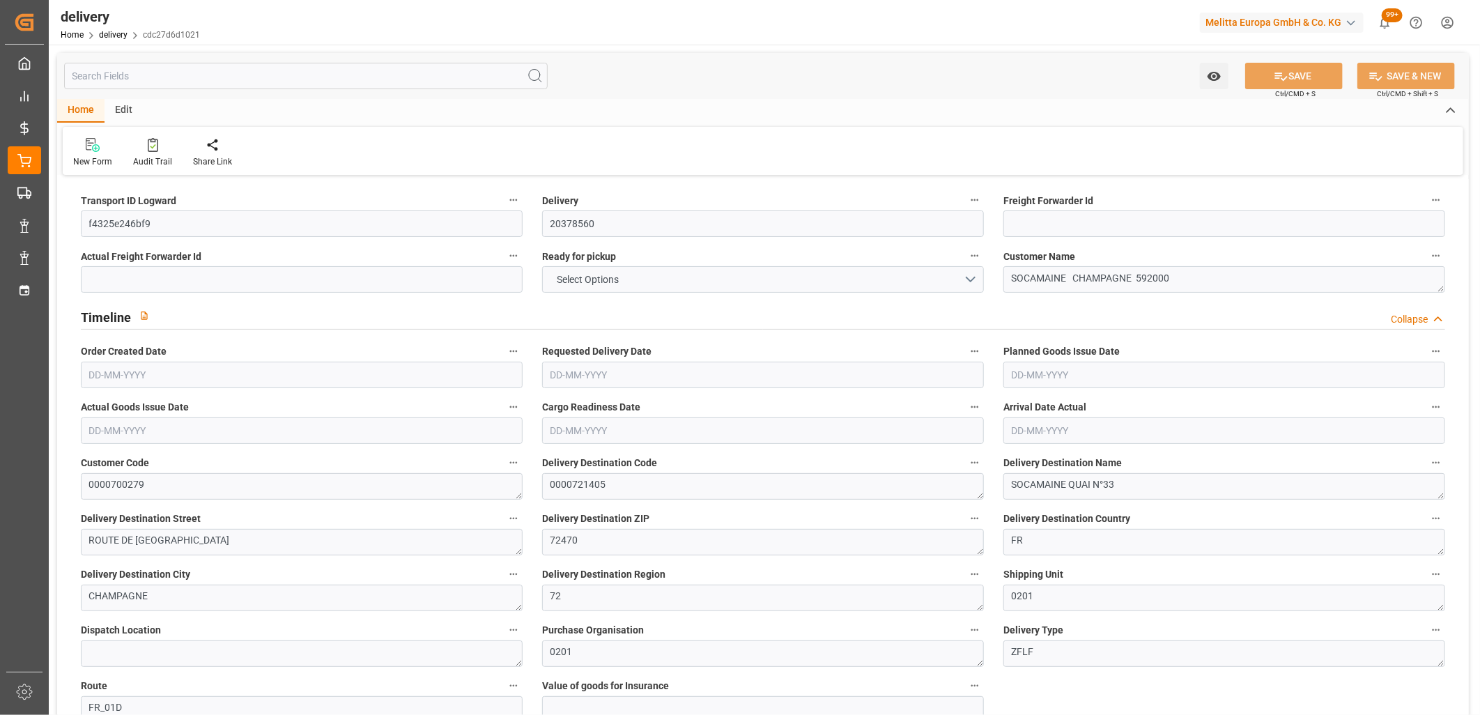
type input "1.5"
type input "1.3"
type input "0"
type input "1.5"
type input "464.184"
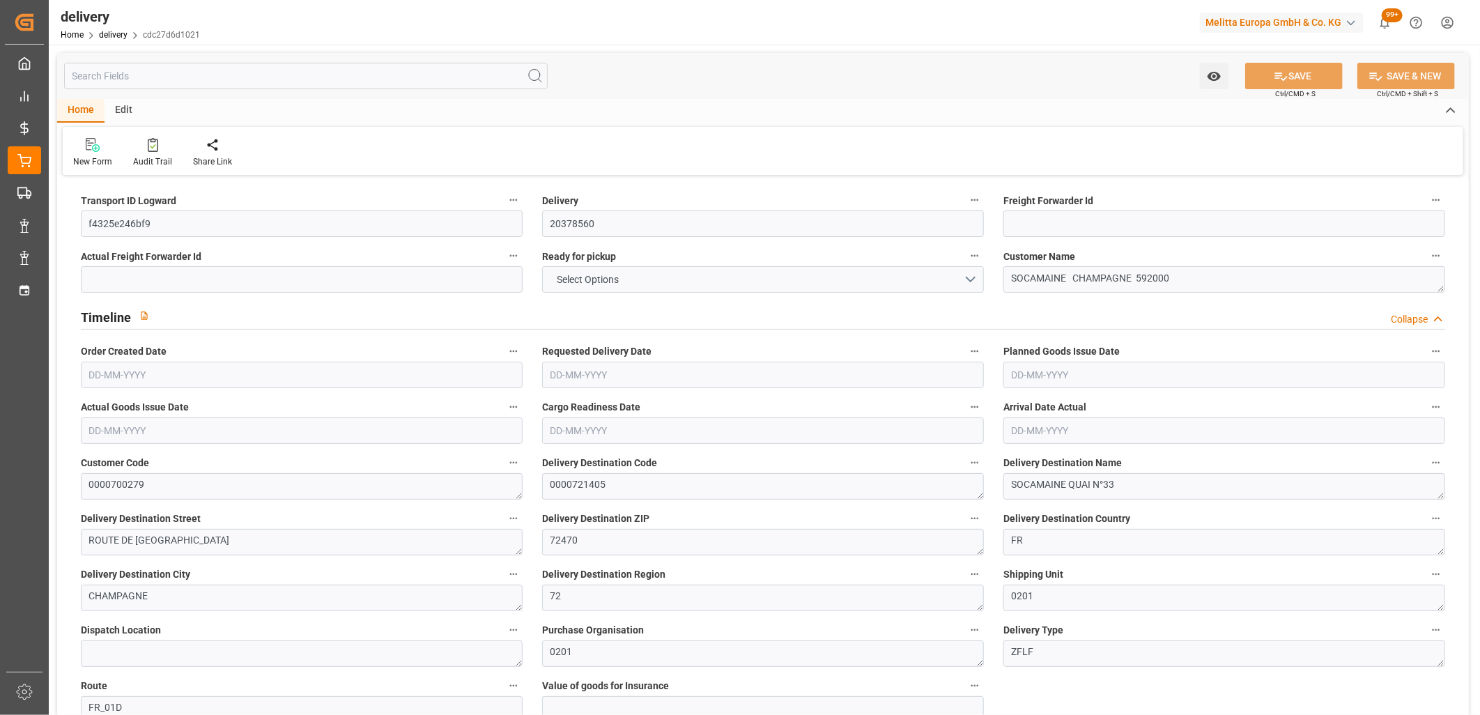
type input "101"
type input "708.1553"
type input "0.0454"
type input "0"
type input "[DATE]"
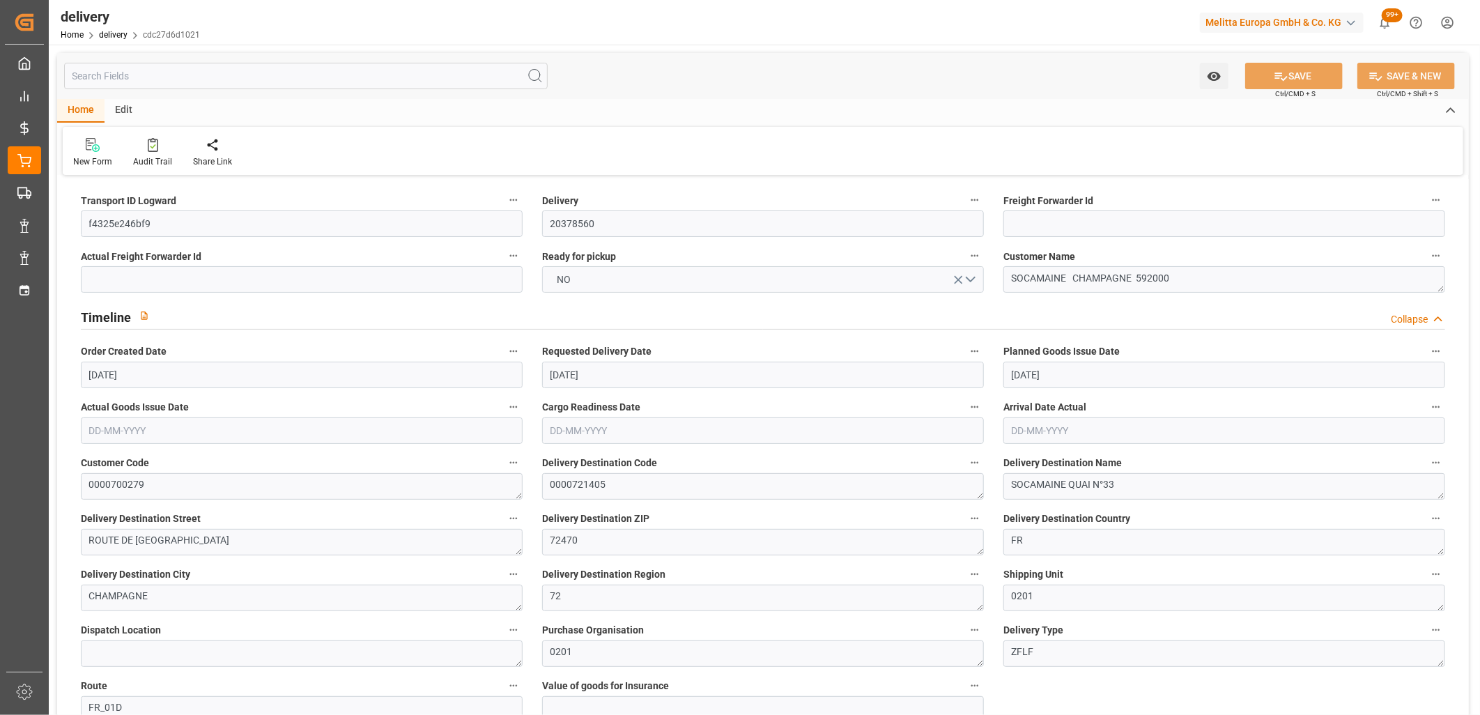
type input "[DATE]"
type input "17-09-2025 14:00"
click at [656, 282] on button "NO" at bounding box center [763, 279] width 442 height 26
click at [656, 282] on div "YES" at bounding box center [763, 282] width 440 height 29
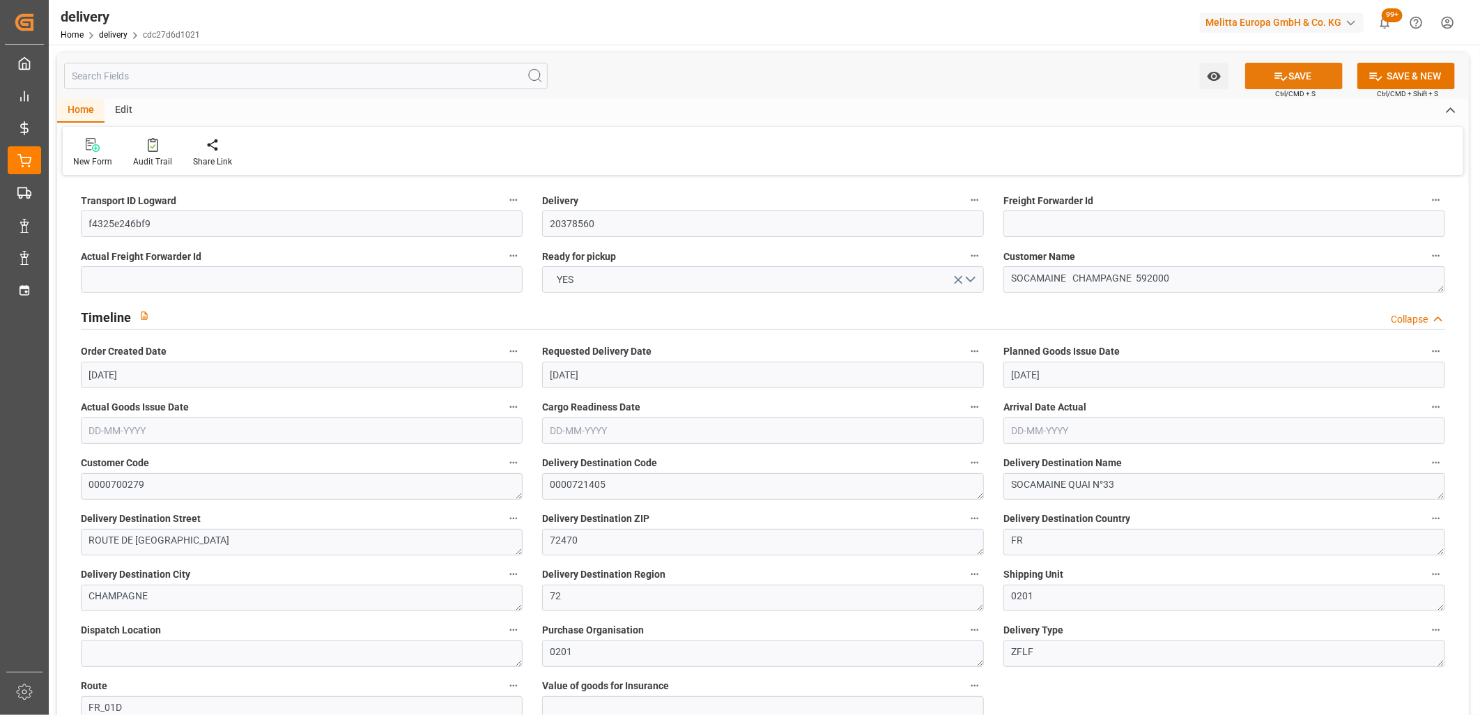
click at [1271, 68] on button "SAVE" at bounding box center [1294, 76] width 98 height 26
type input "265.488"
type input "478.144"
type input "2992.776"
type input "148"
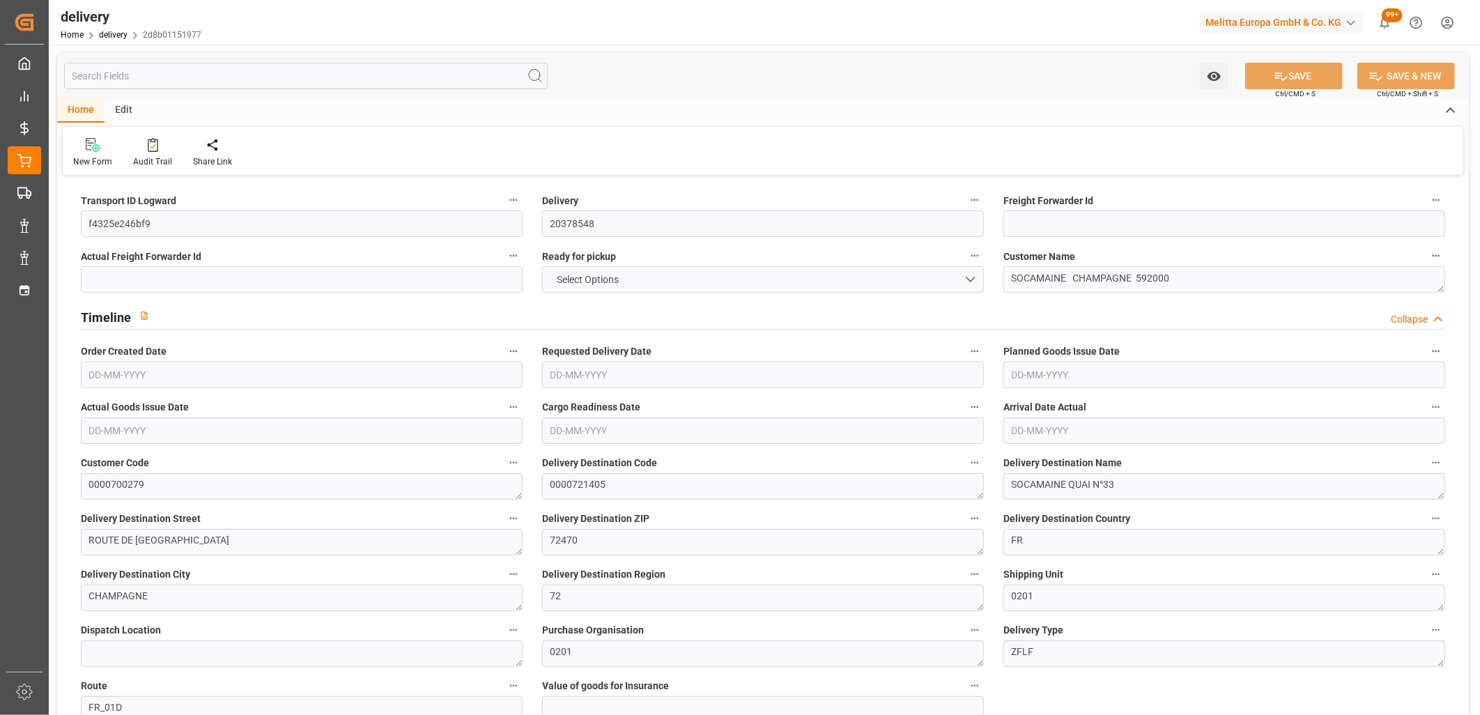
type input "4"
type input "2"
type input "3"
type input "0"
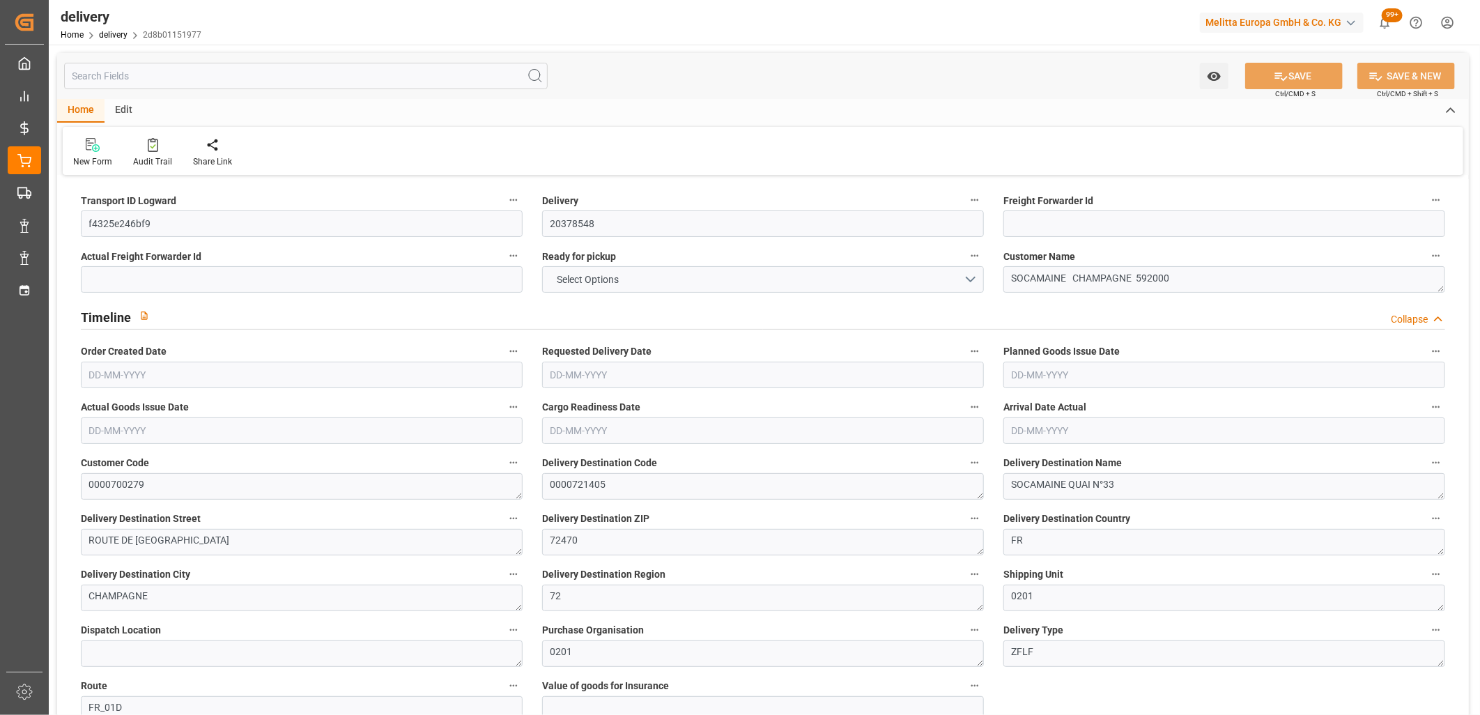
type input "-3.3717"
type input "99.7537"
type input "96.3821"
type input "4.9"
type input "53.28"
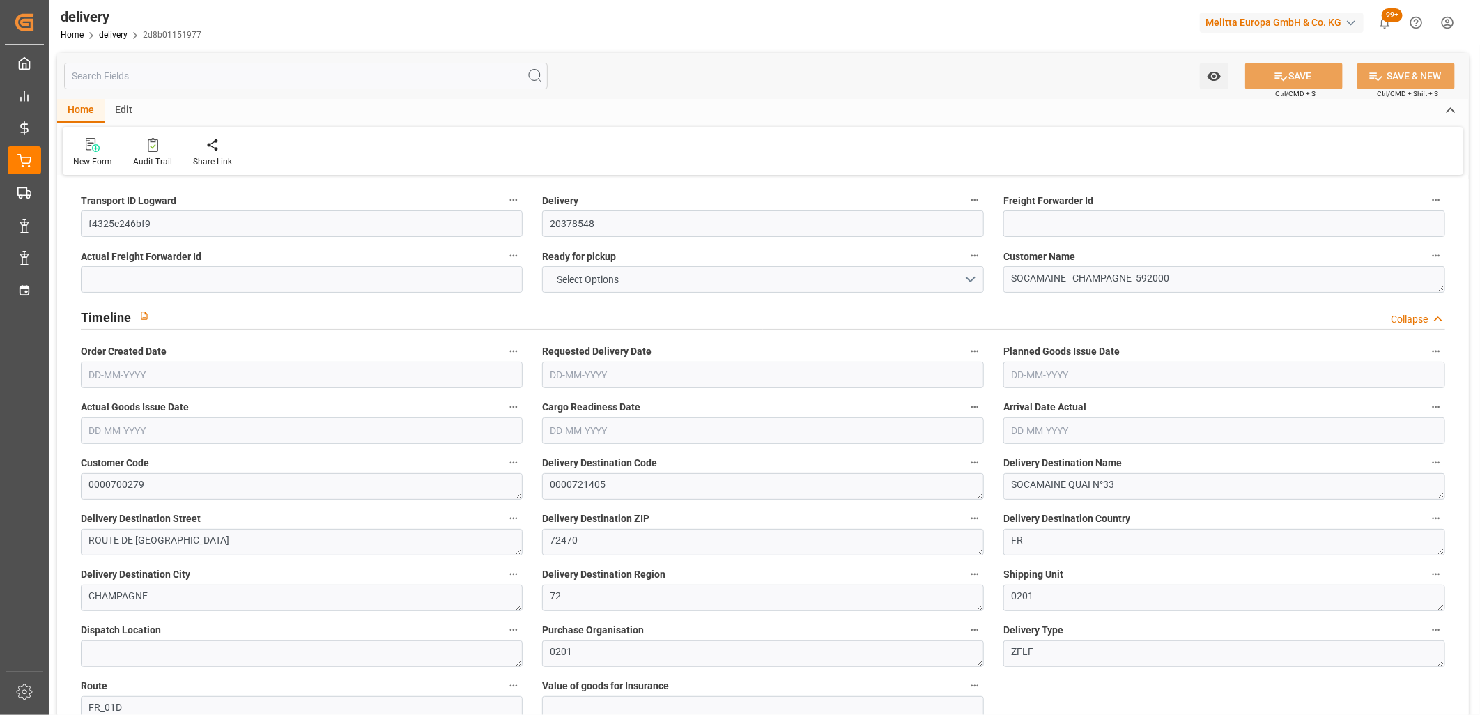
type input "1.5"
type input "1.3"
type input "0"
type input "6"
type input "361.443"
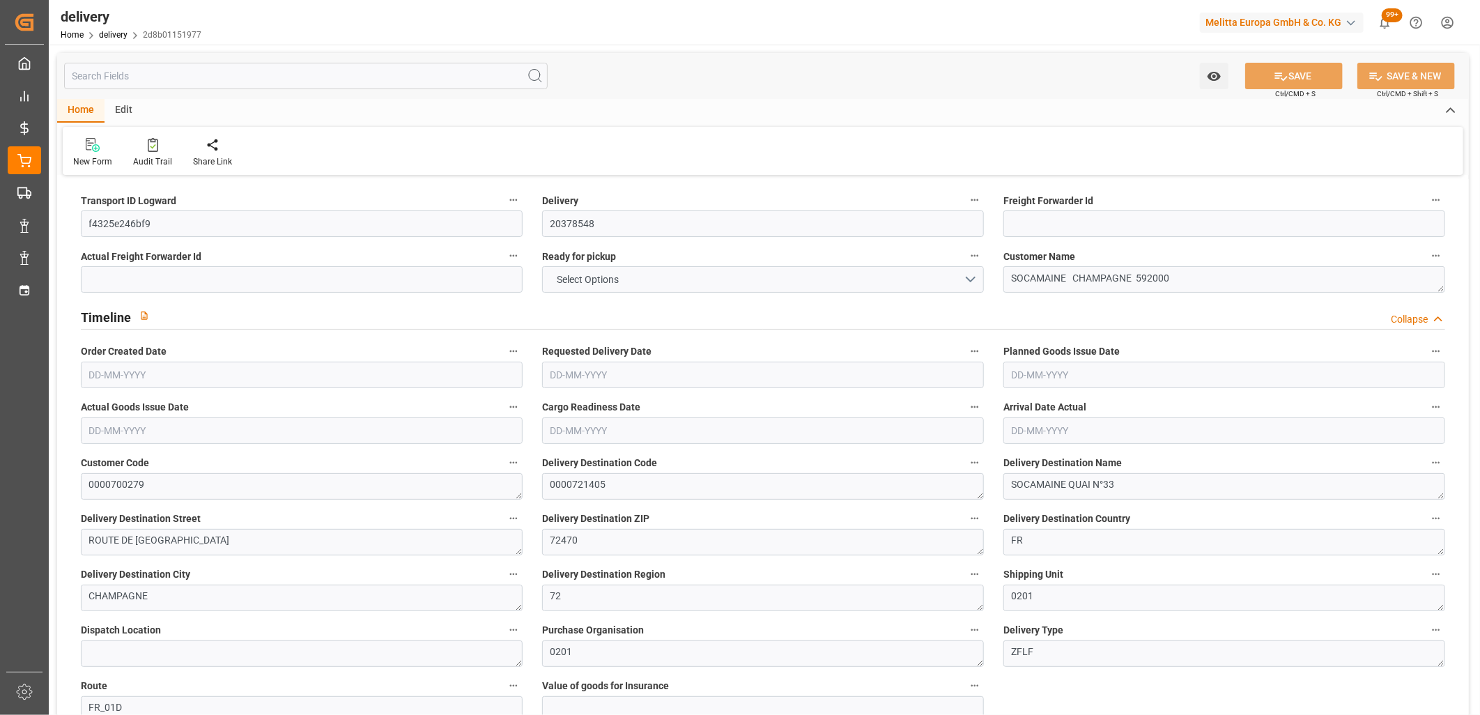
type input "101"
type input "2002.4095"
type input "0.1284"
type input "0"
type input "17-09-2025"
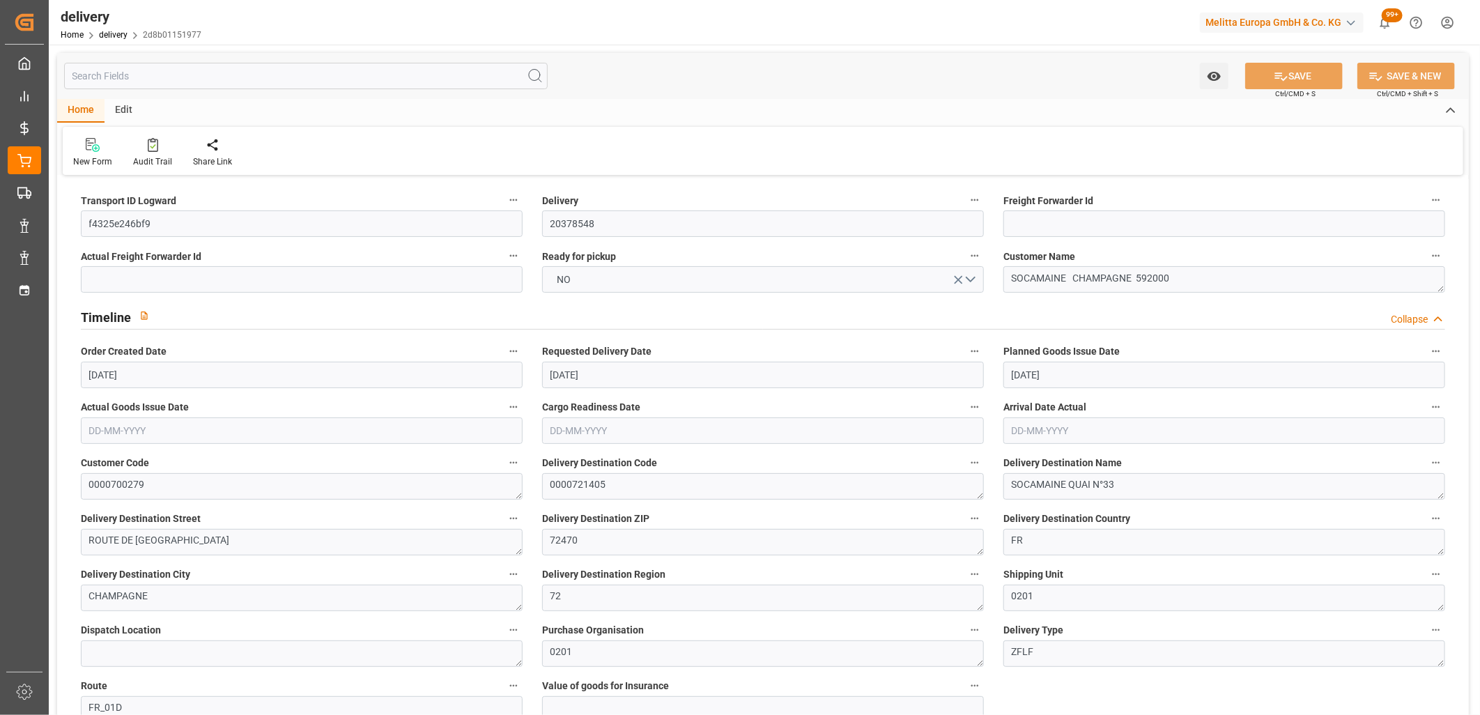
type input "[DATE]"
type input "24-09-2025"
type input "17-09-2025 11:01"
click at [583, 281] on button "NO" at bounding box center [763, 279] width 442 height 26
click at [583, 281] on div "YES" at bounding box center [763, 282] width 440 height 29
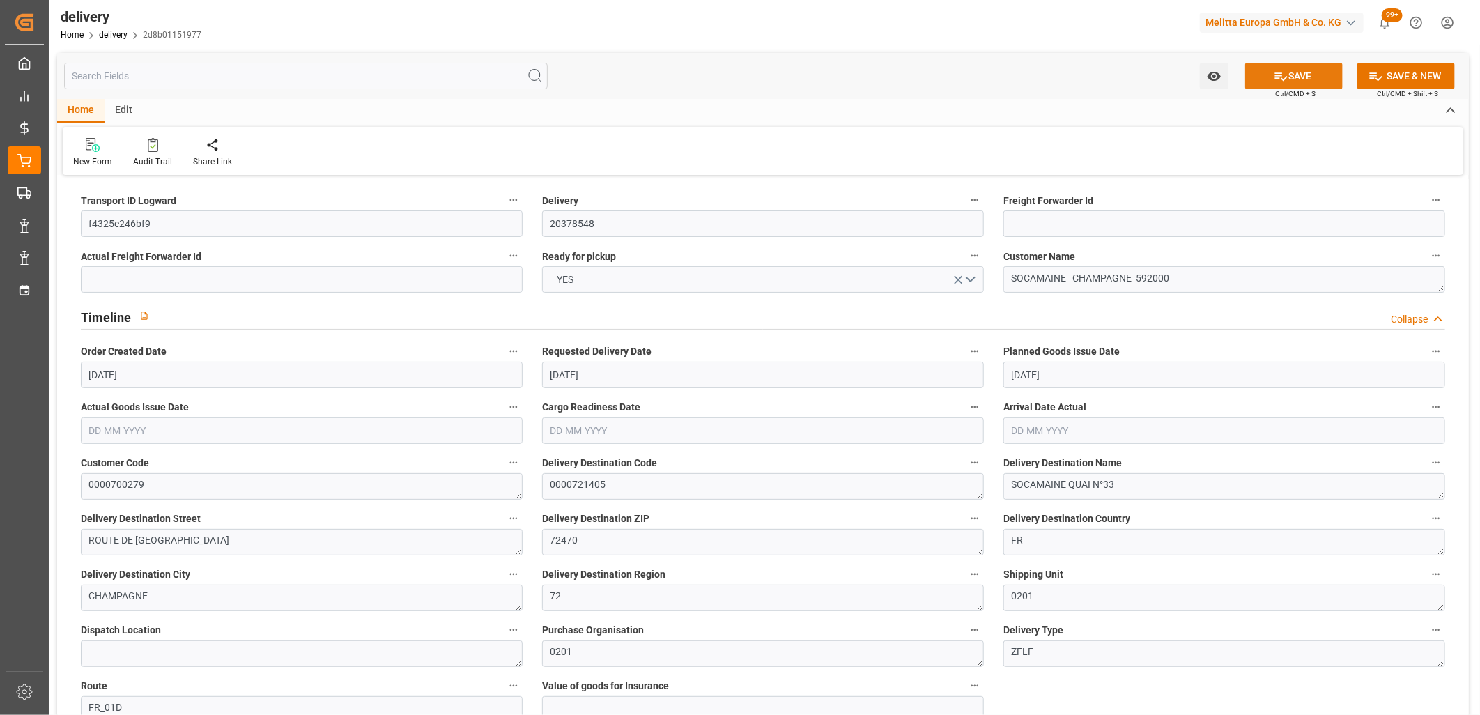
click at [1289, 77] on button "SAVE" at bounding box center [1294, 76] width 98 height 26
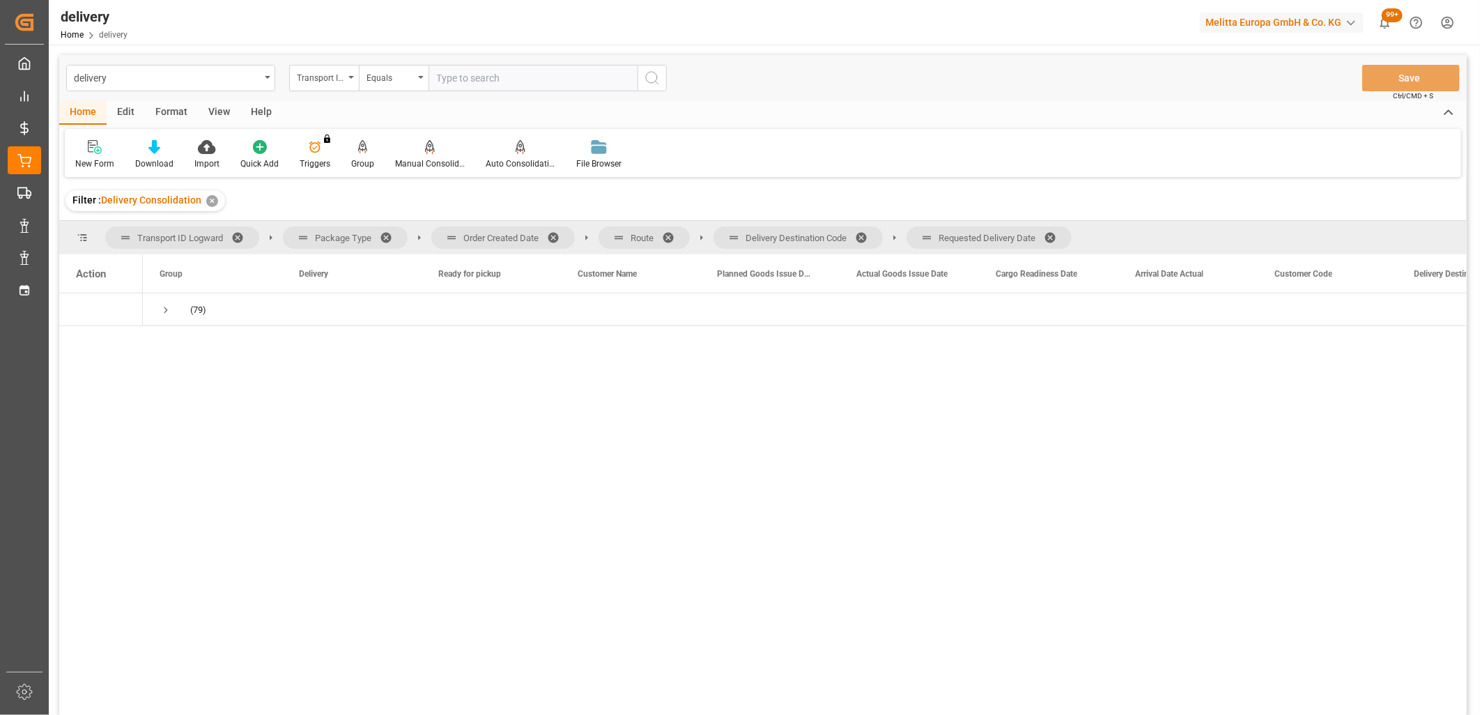
click at [1054, 238] on span at bounding box center [1055, 237] width 22 height 13
click at [866, 234] on span at bounding box center [866, 237] width 22 height 13
click at [673, 234] on span at bounding box center [673, 237] width 22 height 13
click at [555, 231] on span at bounding box center [558, 237] width 22 height 13
click at [163, 310] on span "Press SPACE to select this row." at bounding box center [166, 310] width 13 height 13
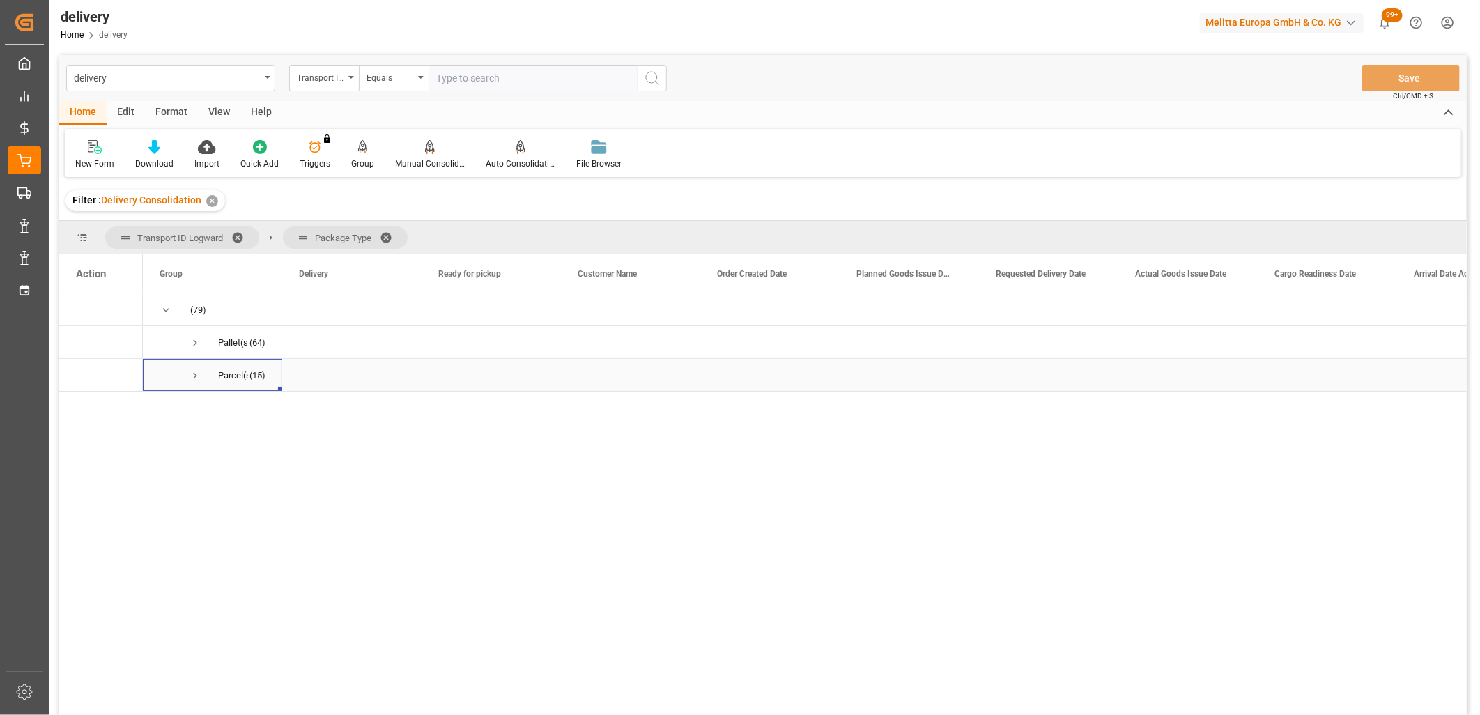
click at [194, 376] on span "Press SPACE to select this row." at bounding box center [195, 375] width 13 height 13
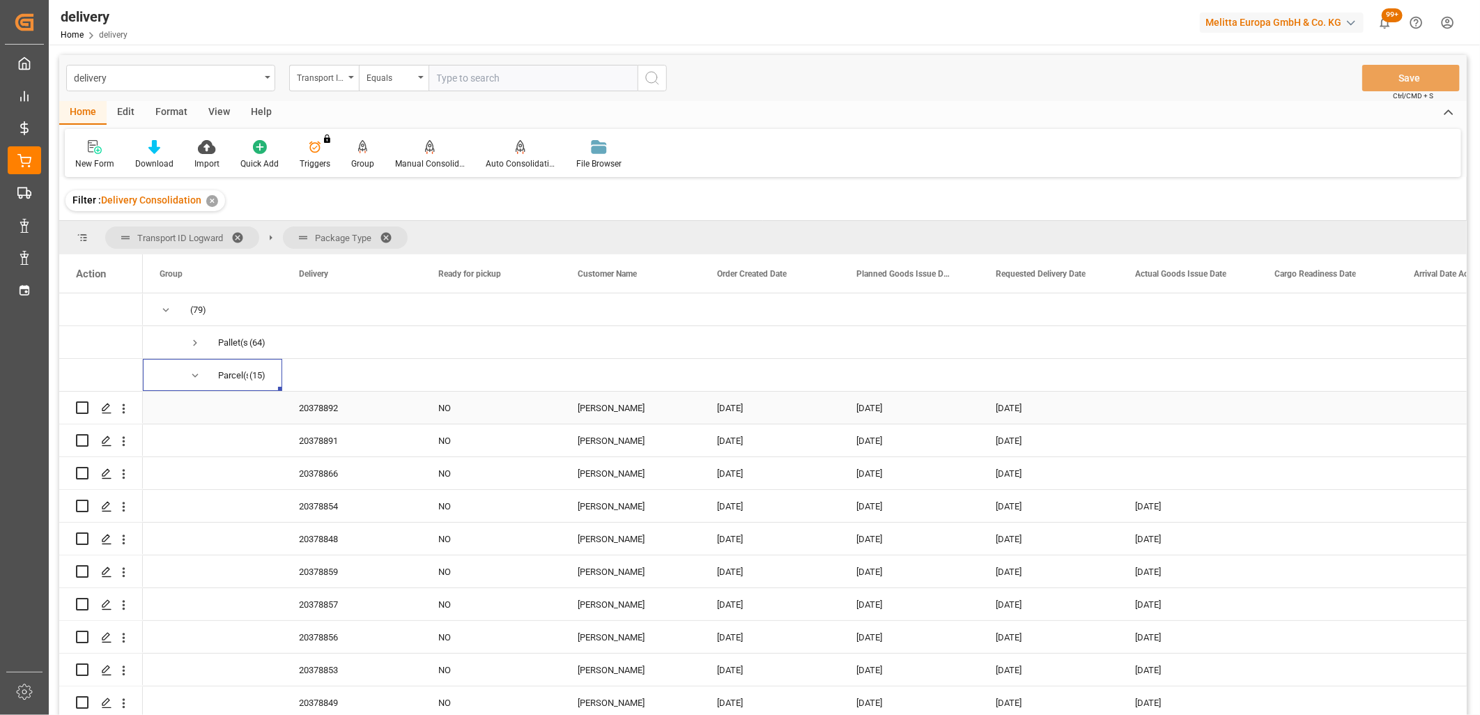
click at [84, 406] on input "Press Space to toggle row selection (unchecked)" at bounding box center [82, 407] width 13 height 13
checkbox input "true"
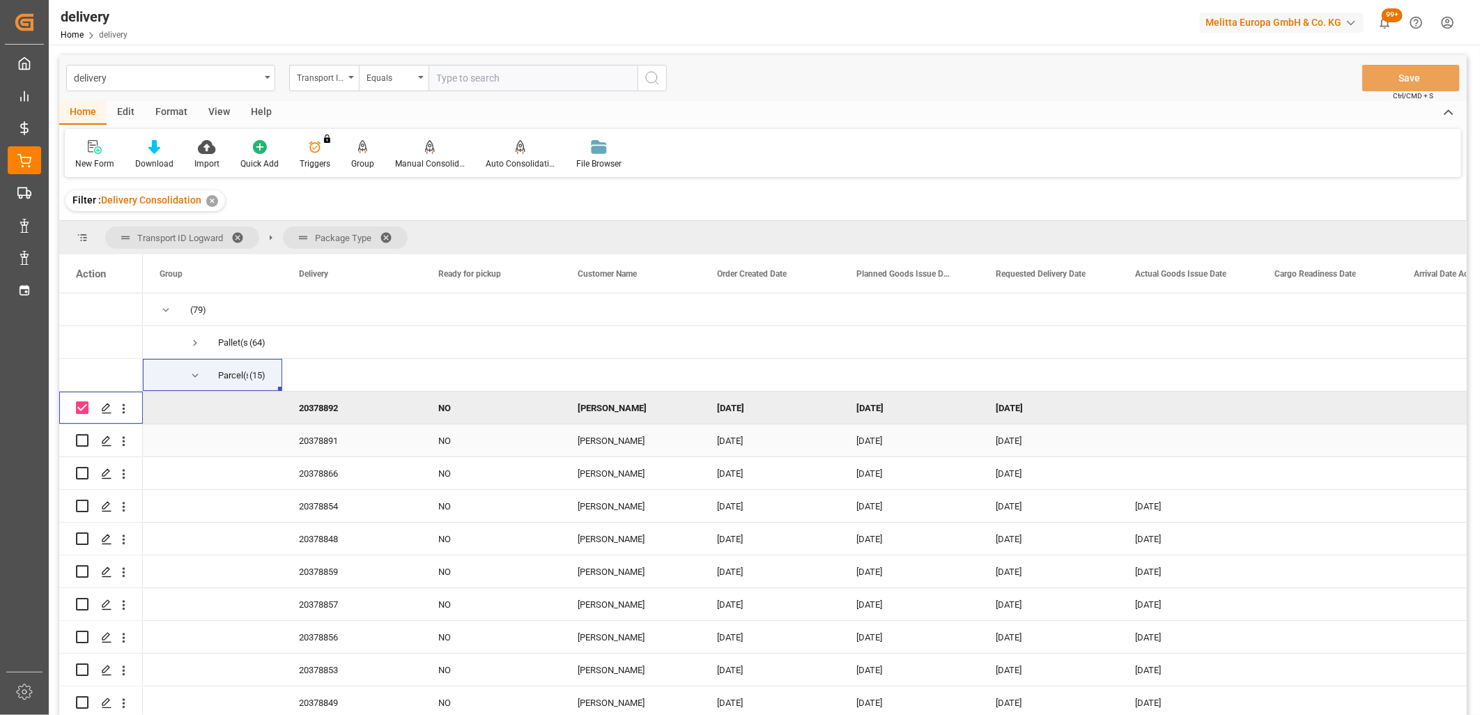
click at [85, 444] on input "Press Space to toggle row selection (unchecked)" at bounding box center [82, 440] width 13 height 13
checkbox input "true"
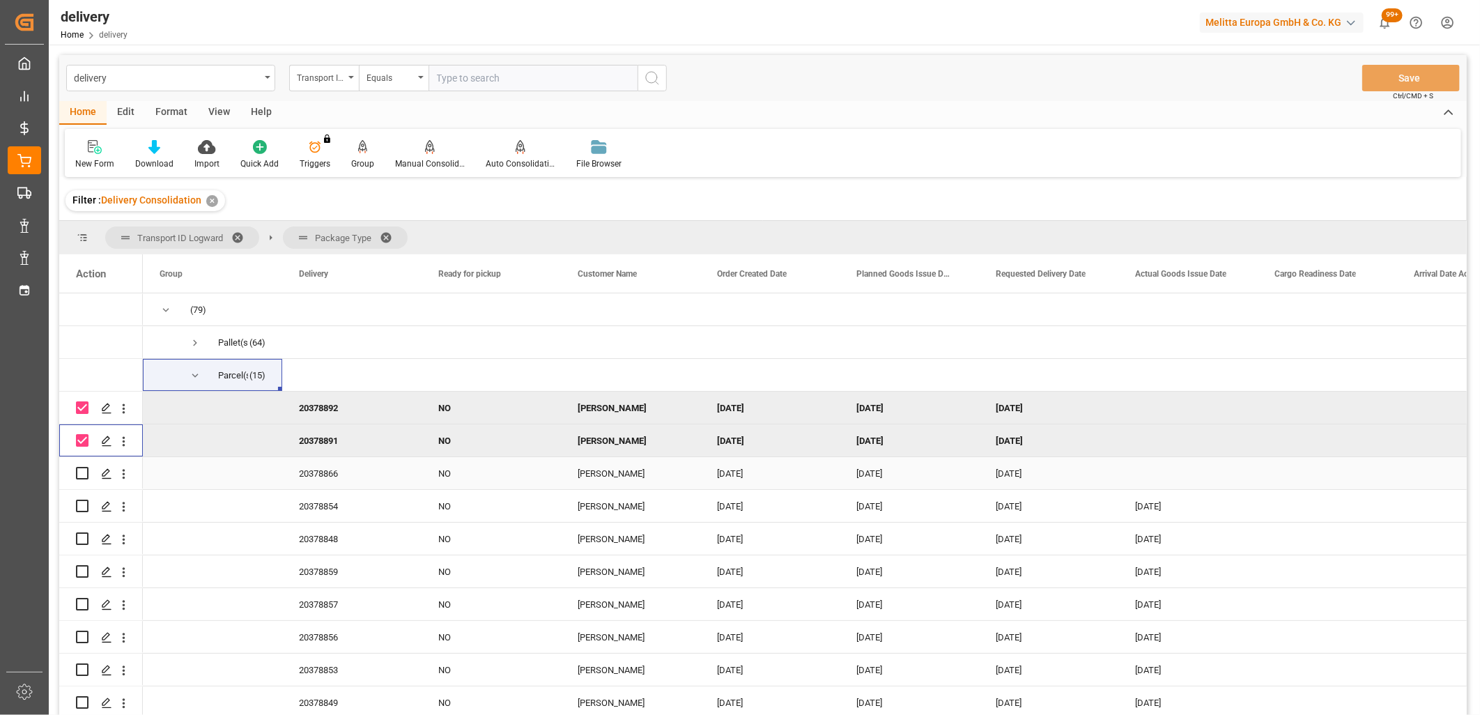
click at [82, 476] on input "Press Space to toggle row selection (unchecked)" at bounding box center [82, 473] width 13 height 13
checkbox input "true"
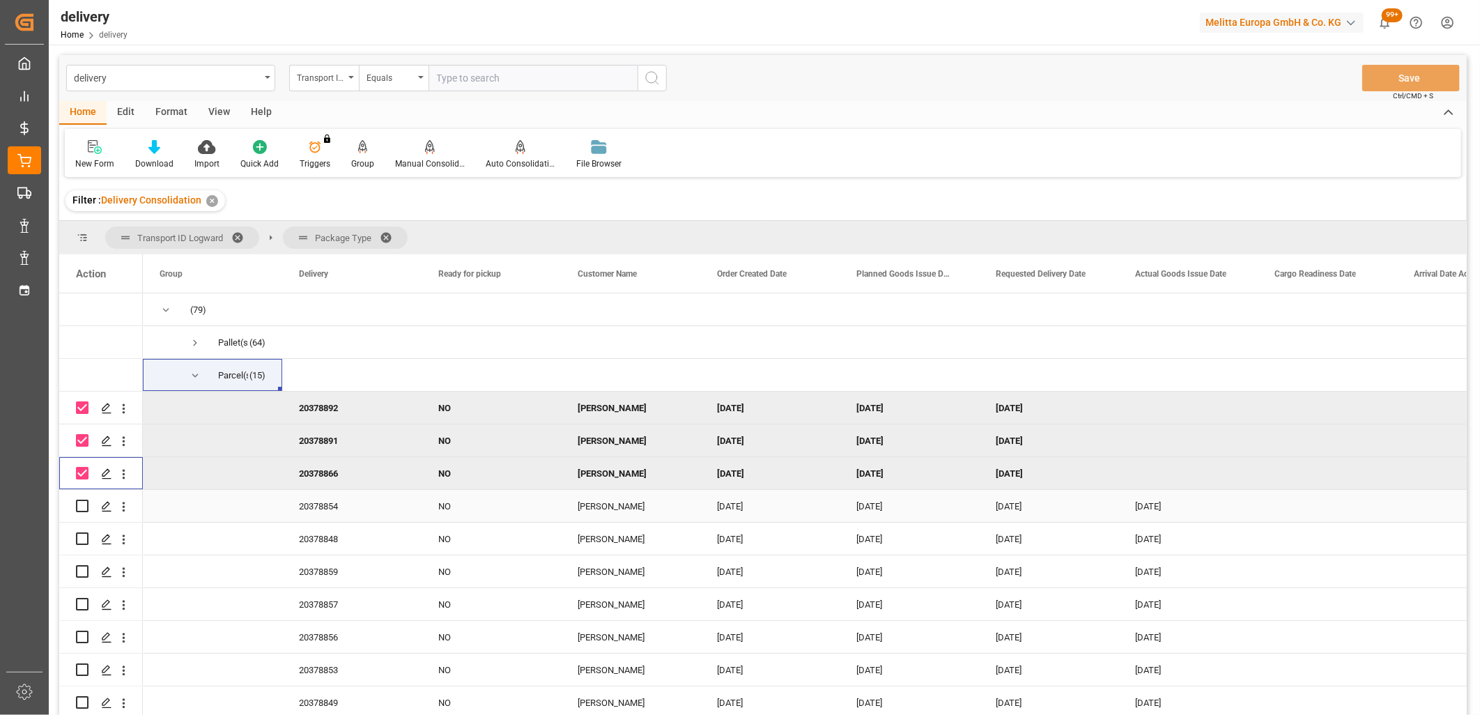
click at [79, 505] on input "Press Space to toggle row selection (unchecked)" at bounding box center [82, 506] width 13 height 13
checkbox input "true"
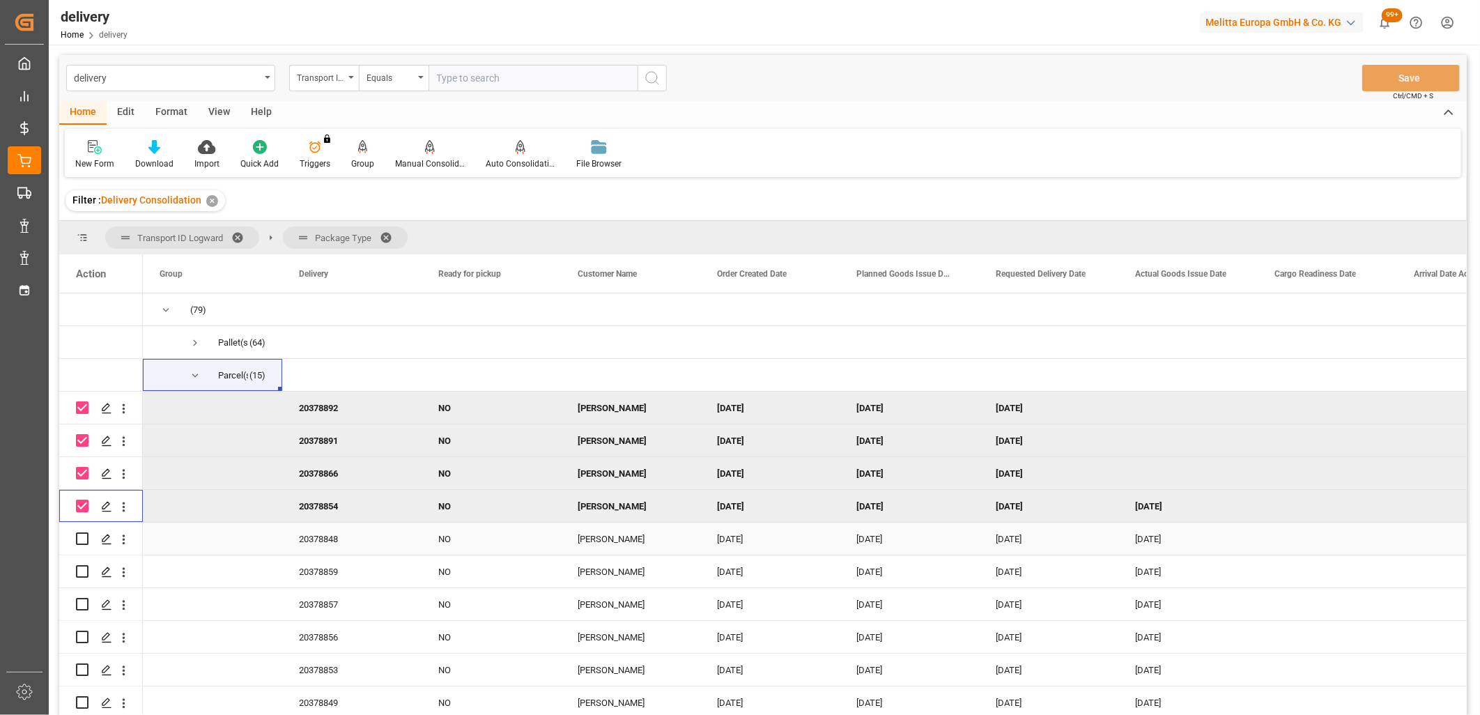
click at [84, 532] on input "Press Space to toggle row selection (unchecked)" at bounding box center [82, 538] width 13 height 13
checkbox input "true"
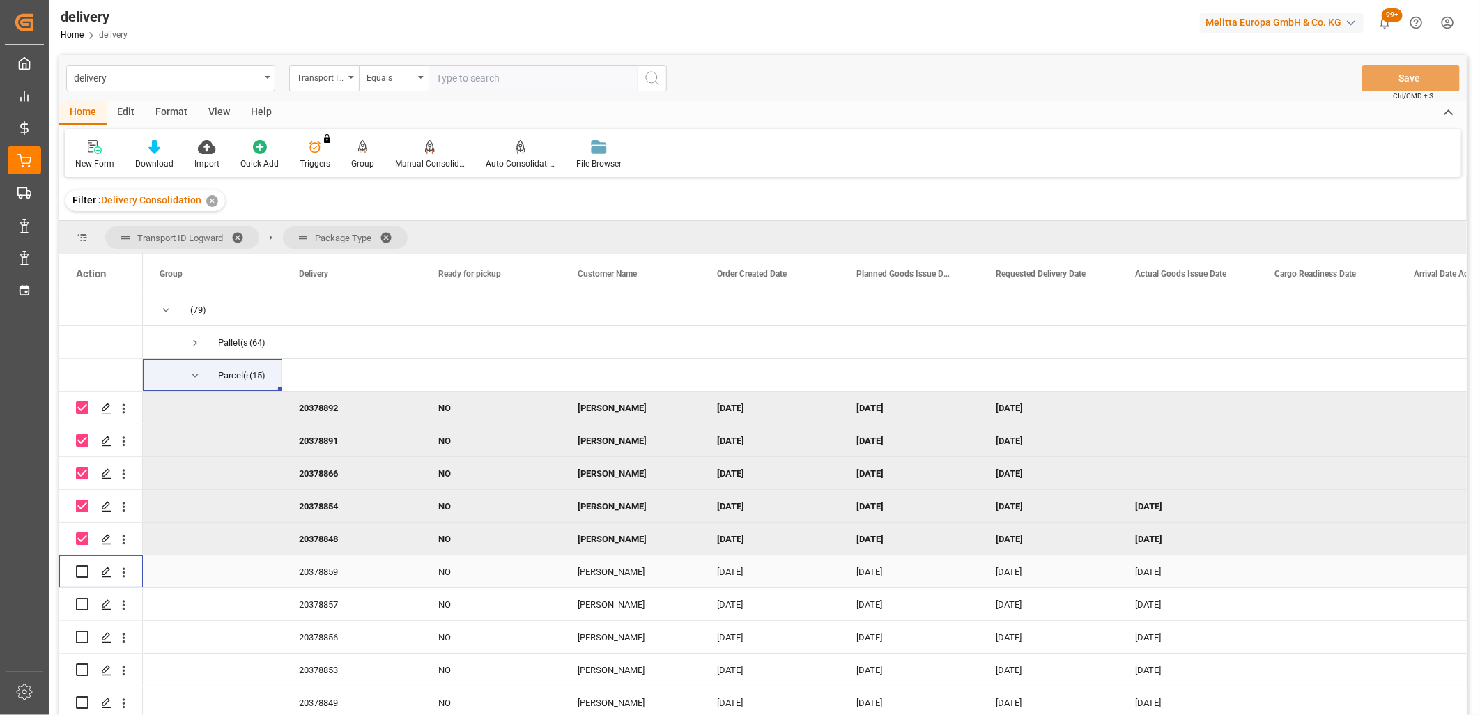
click at [84, 575] on input "Press Space to toggle row selection (unchecked)" at bounding box center [82, 571] width 13 height 13
checkbox input "true"
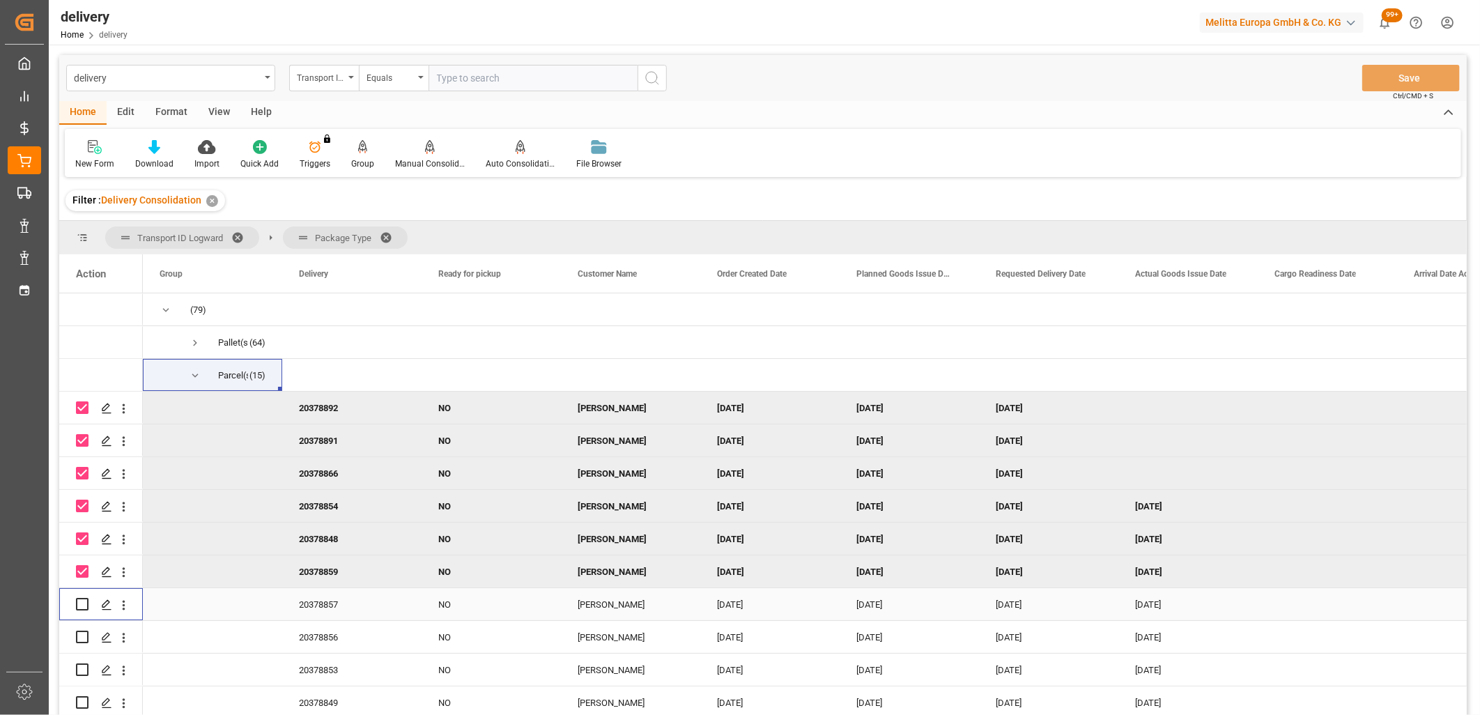
click at [84, 601] on input "Press Space to toggle row selection (unchecked)" at bounding box center [82, 604] width 13 height 13
checkbox input "true"
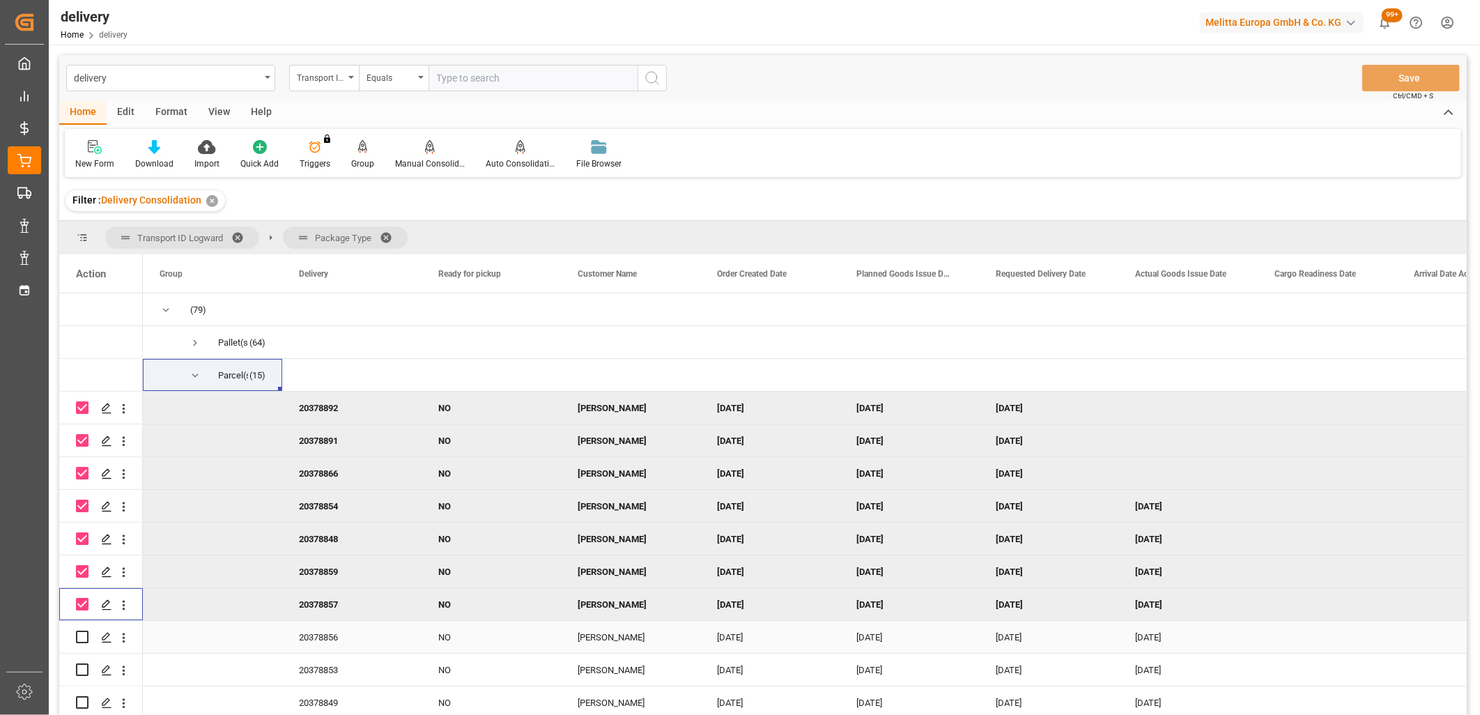
click at [84, 635] on input "Press Space to toggle row selection (unchecked)" at bounding box center [82, 637] width 13 height 13
checkbox input "true"
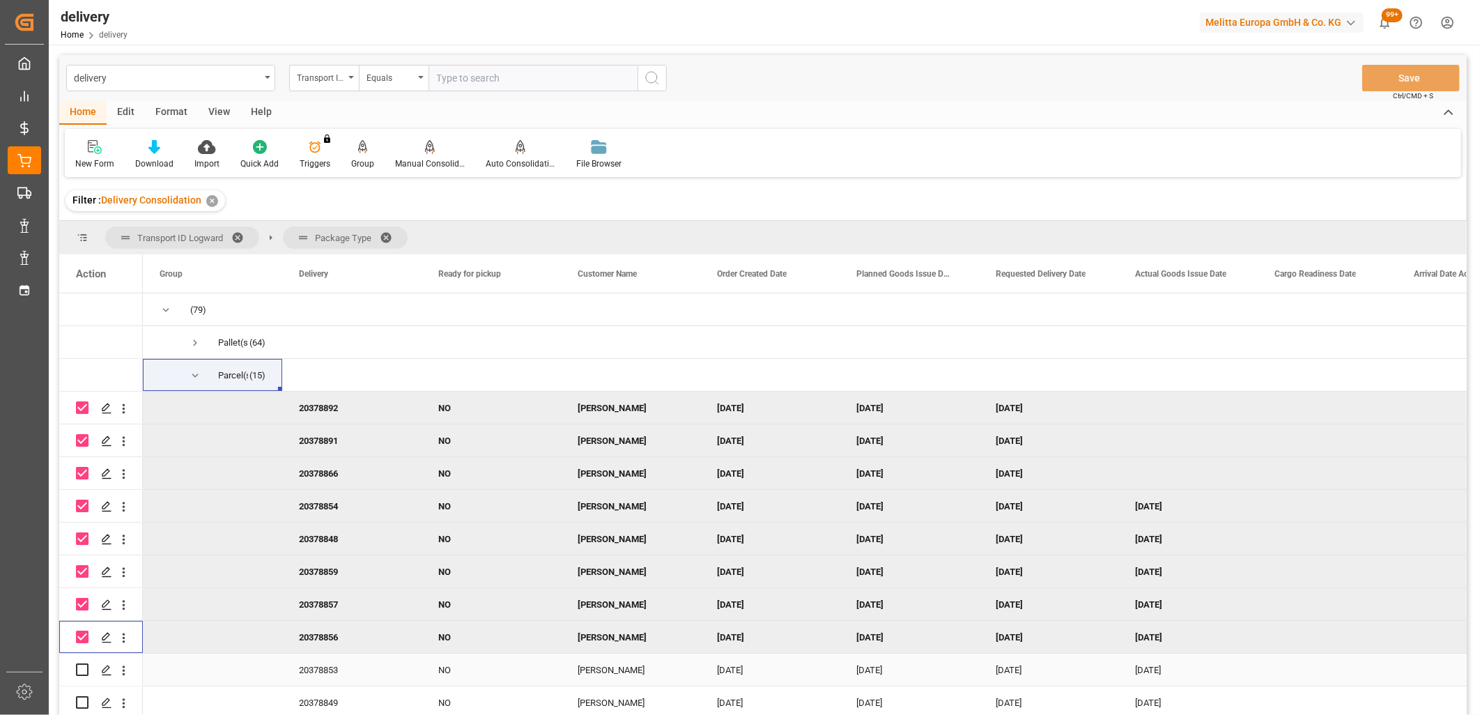
click at [82, 666] on input "Press Space to toggle row selection (unchecked)" at bounding box center [82, 669] width 13 height 13
checkbox input "true"
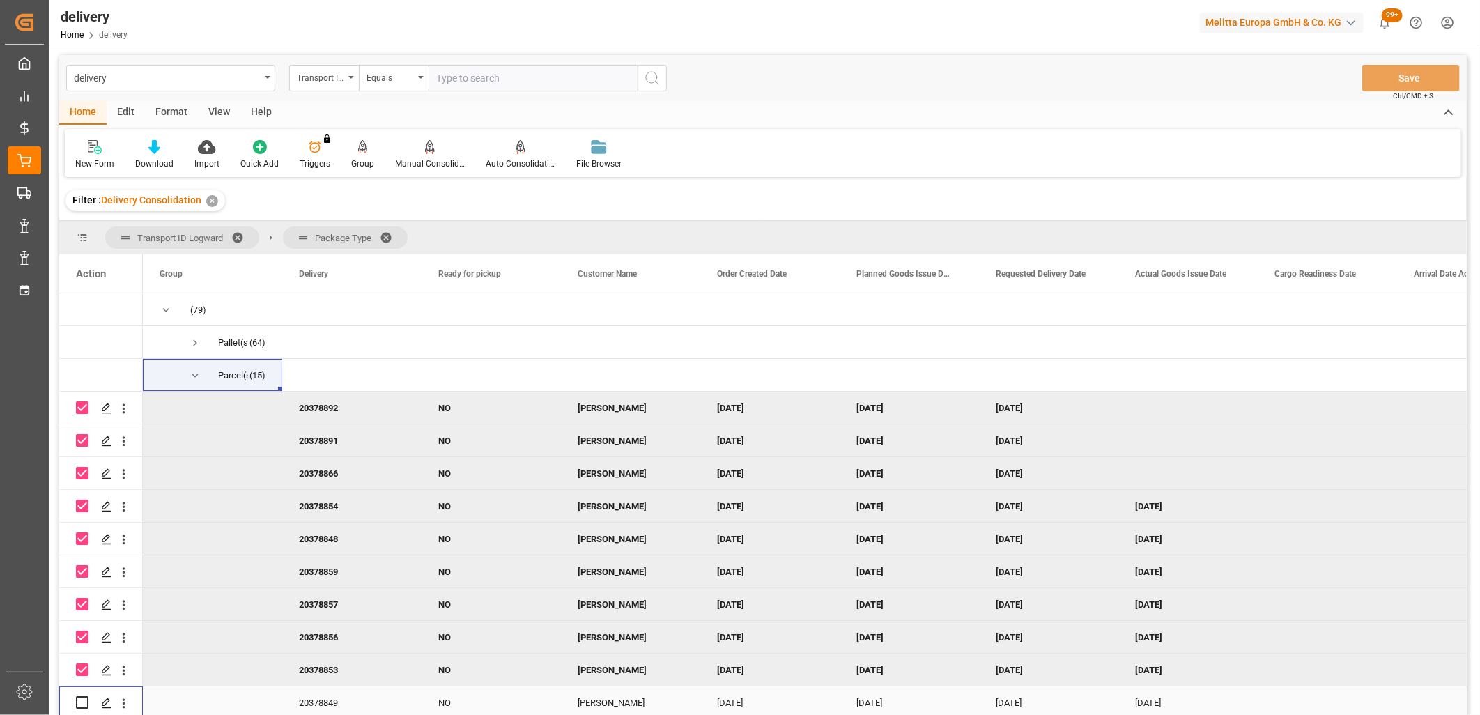
click at [82, 698] on input "Press Space to toggle row selection (unchecked)" at bounding box center [82, 702] width 13 height 13
checkbox input "true"
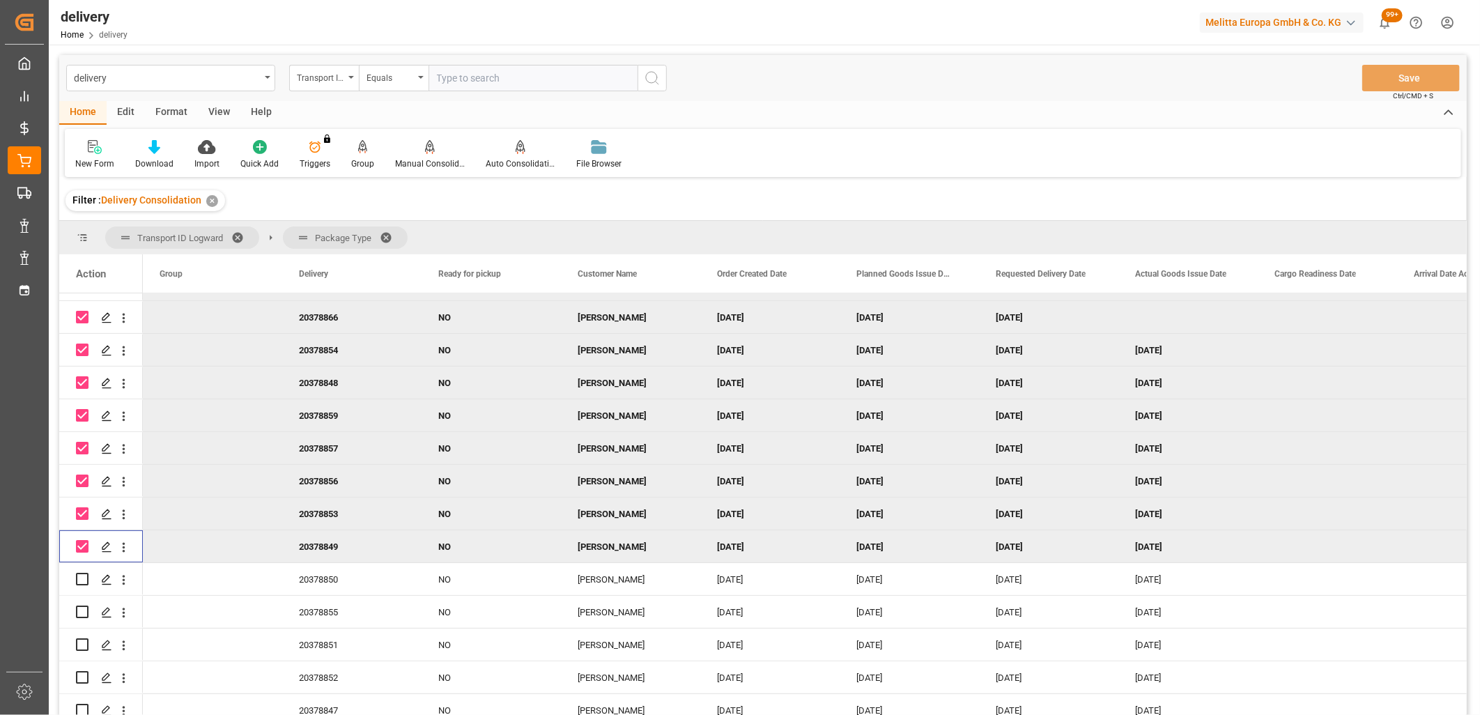
scroll to position [167, 0]
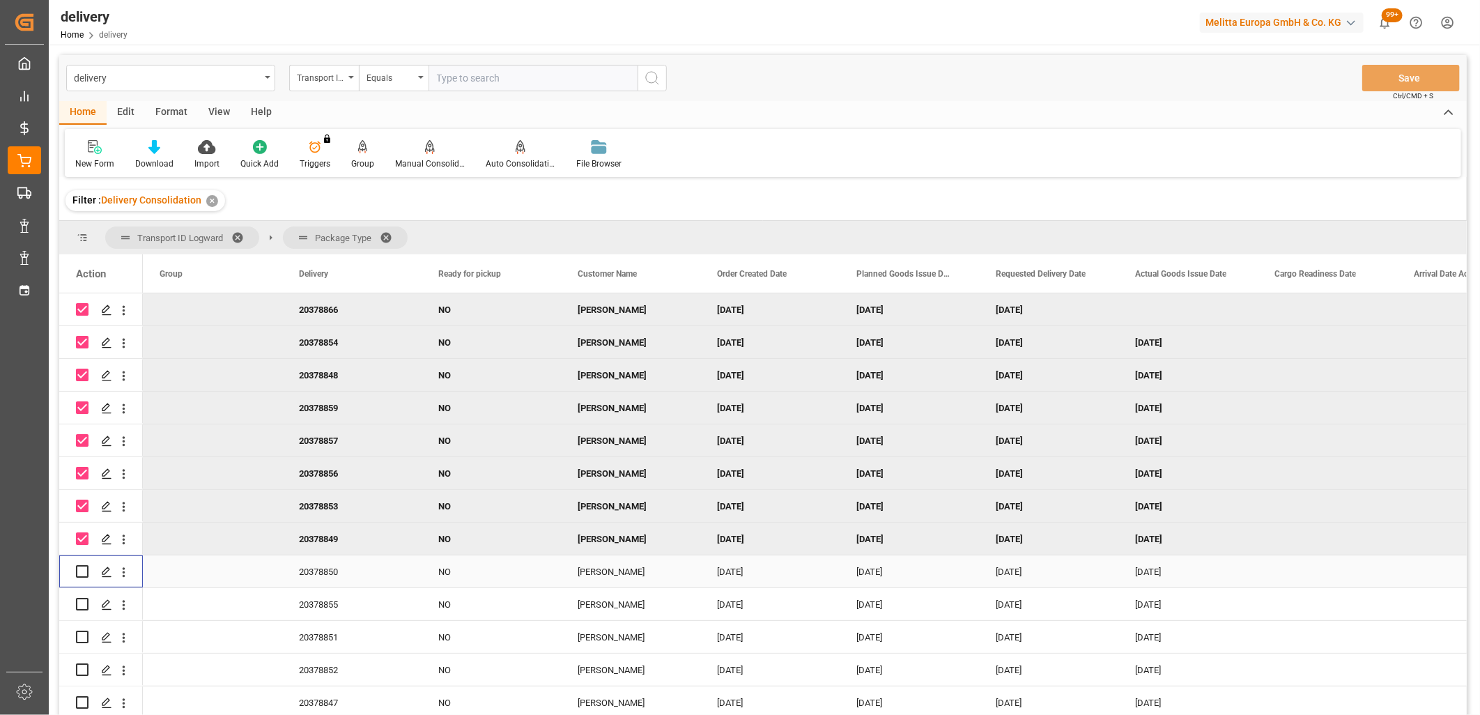
click at [84, 567] on input "Press Space to toggle row selection (unchecked)" at bounding box center [82, 571] width 13 height 13
checkbox input "true"
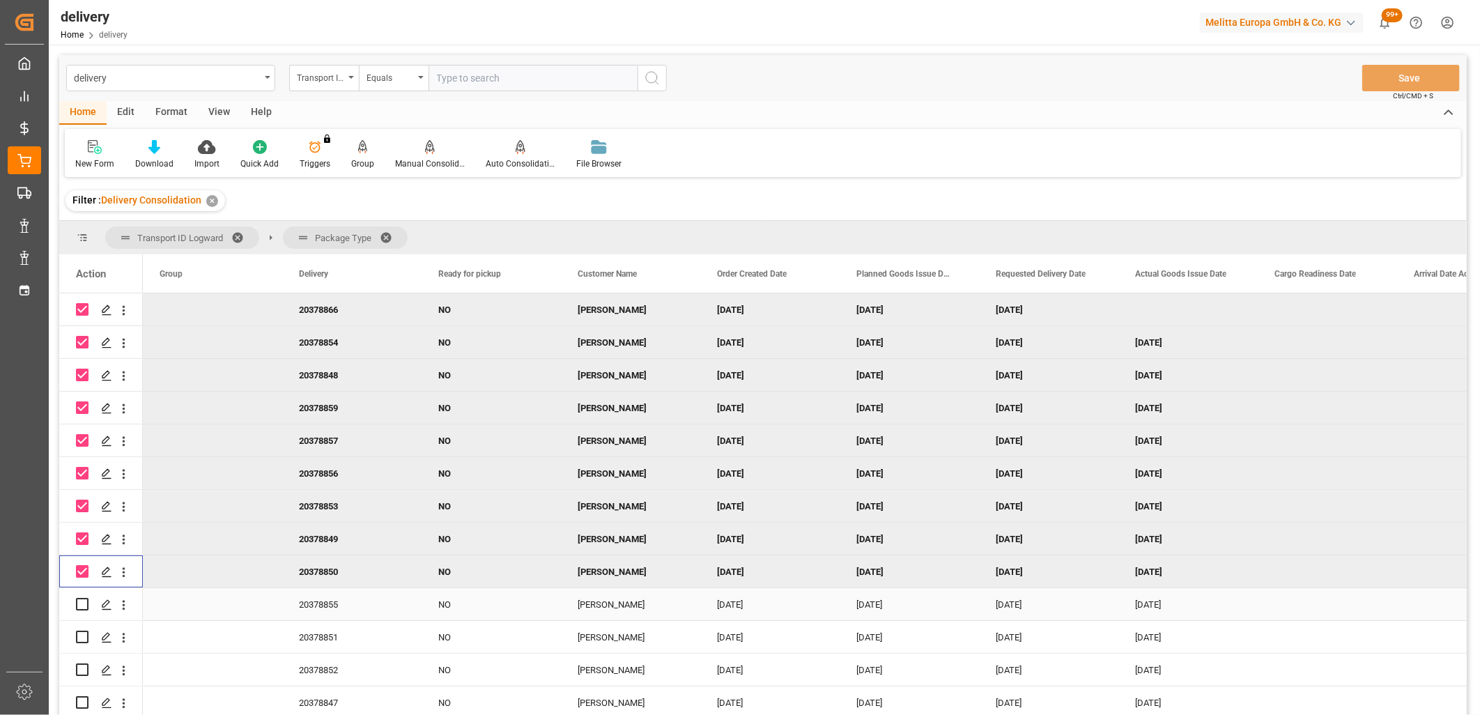
click at [77, 600] on input "Press Space to toggle row selection (unchecked)" at bounding box center [82, 604] width 13 height 13
checkbox input "true"
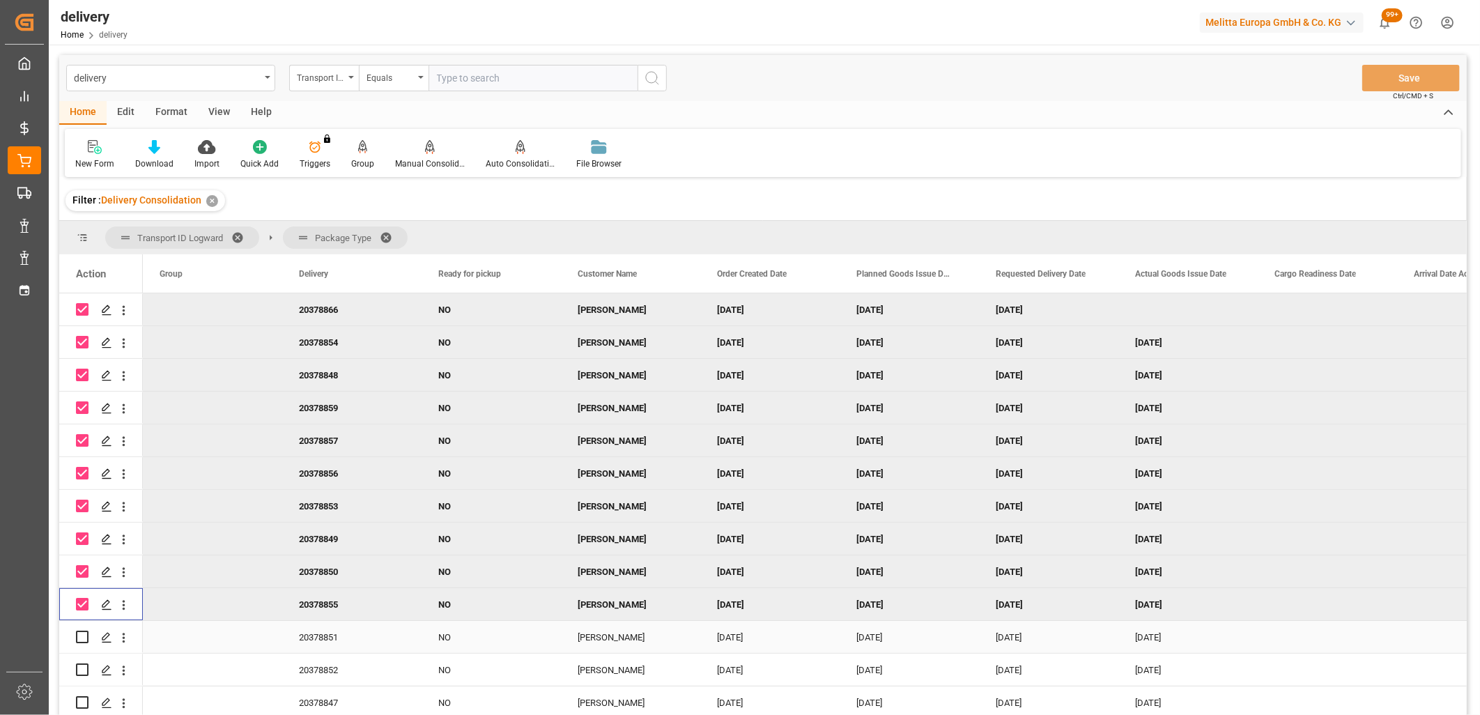
click at [81, 635] on input "Press Space to toggle row selection (unchecked)" at bounding box center [82, 637] width 13 height 13
checkbox input "true"
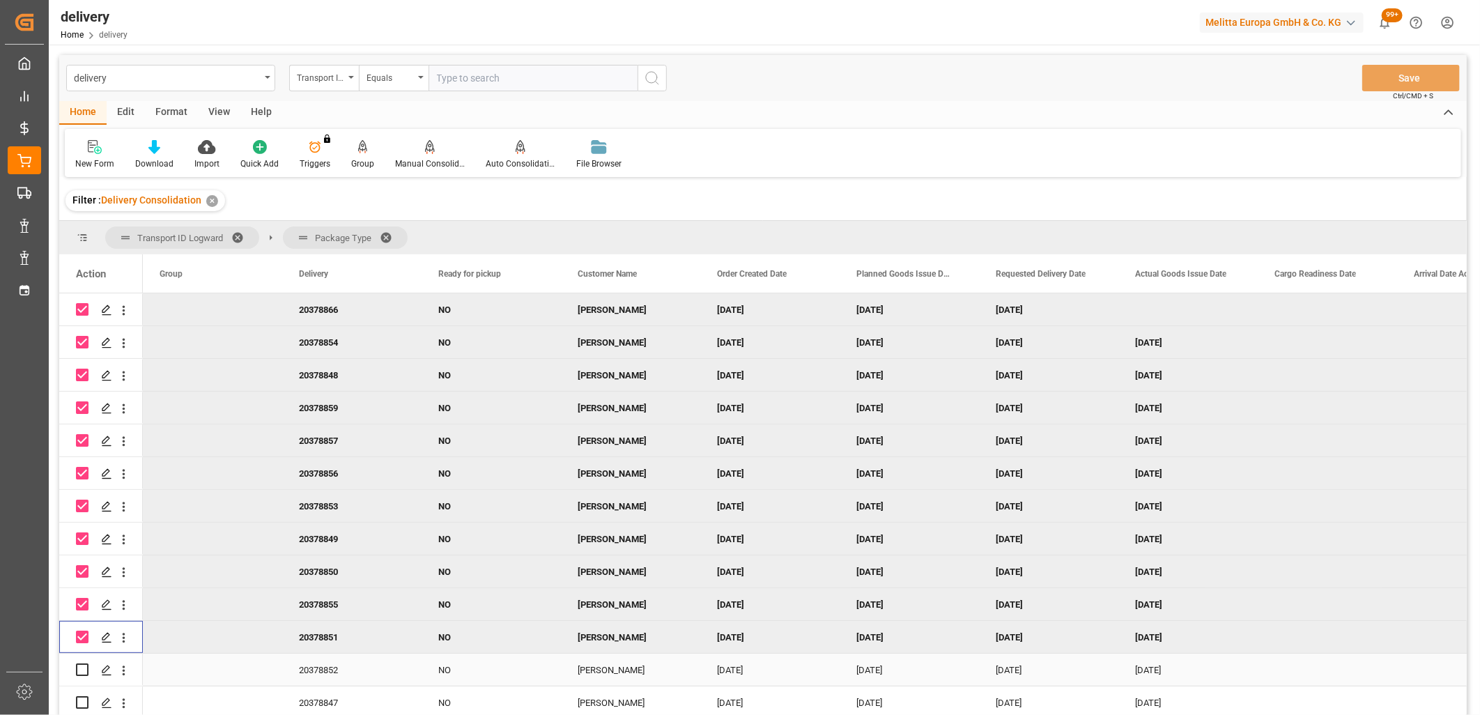
click at [82, 666] on input "Press Space to toggle row selection (unchecked)" at bounding box center [82, 669] width 13 height 13
checkbox input "true"
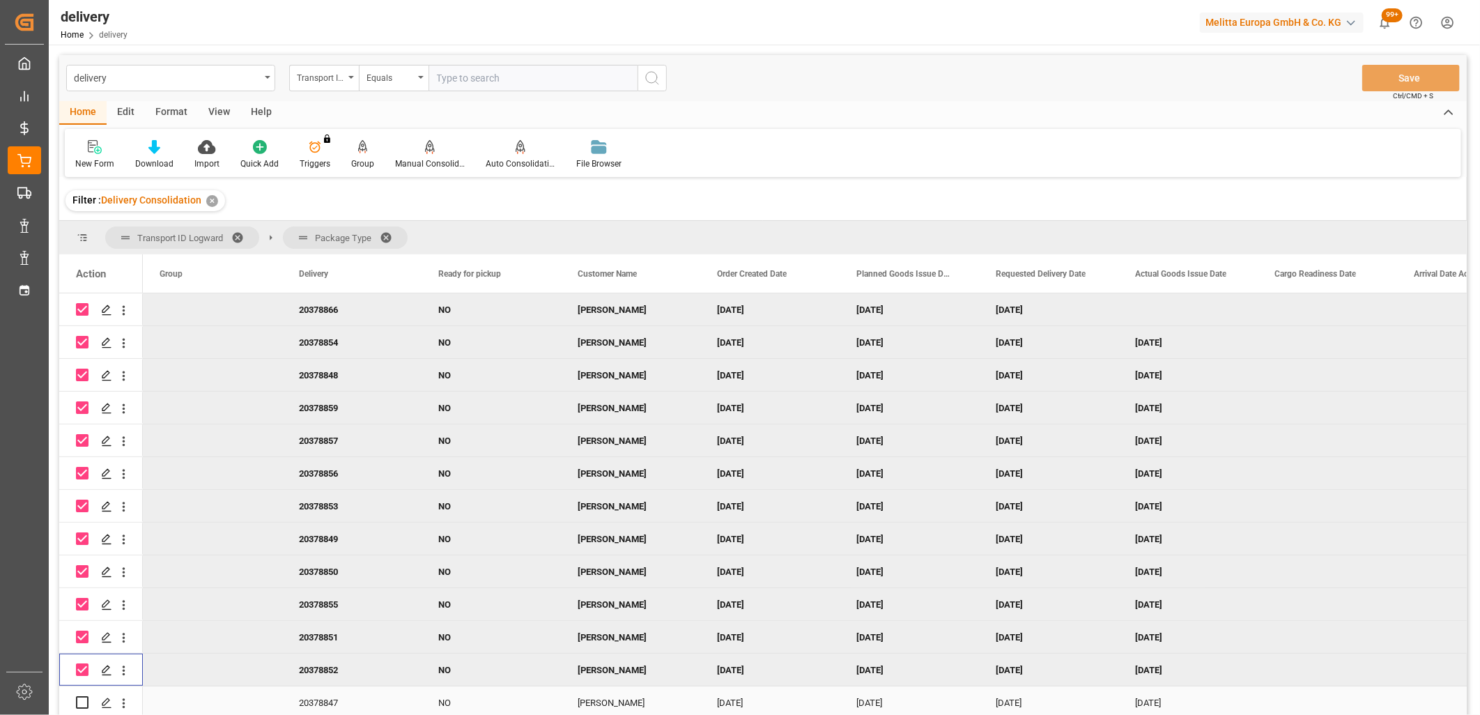
click at [85, 696] on input "Press Space to toggle row selection (unchecked)" at bounding box center [82, 702] width 13 height 13
checkbox input "true"
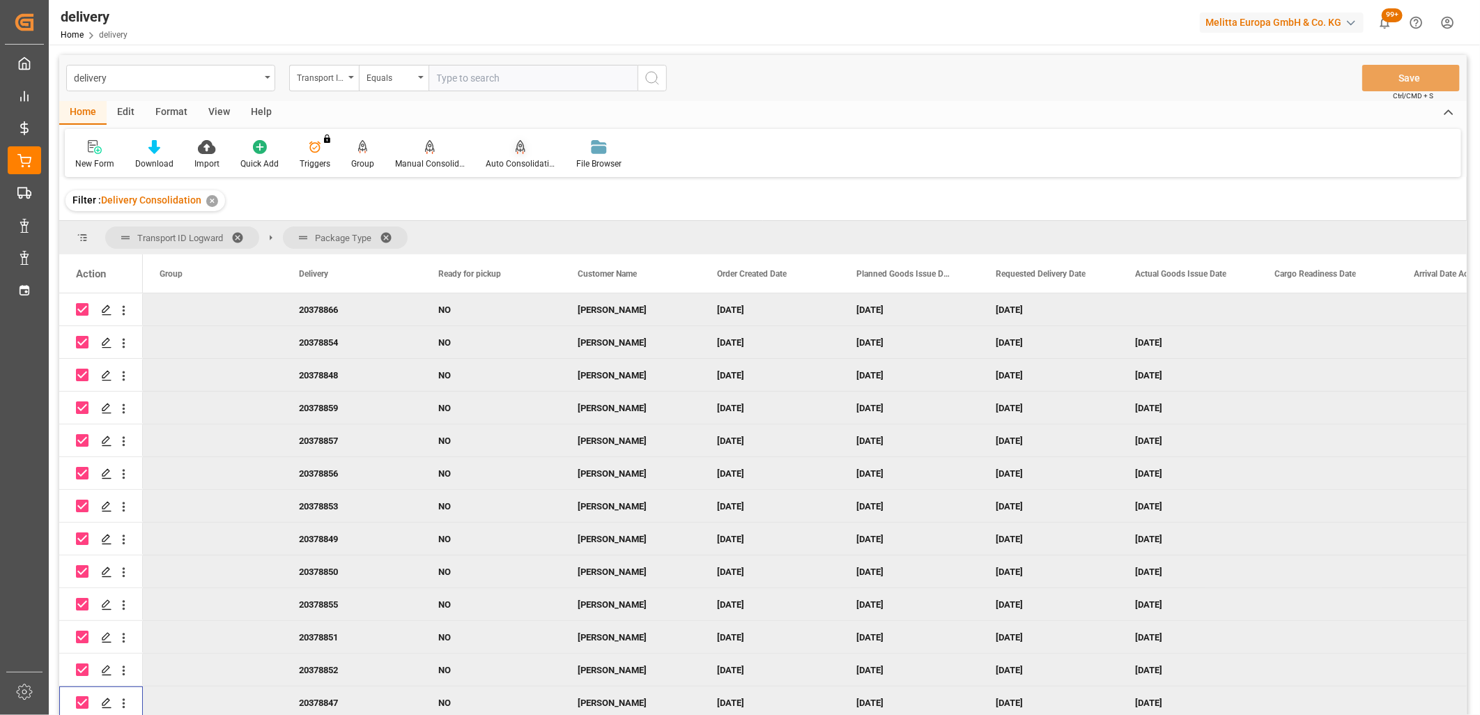
click at [516, 158] on div "Auto Consolidation" at bounding box center [521, 164] width 70 height 13
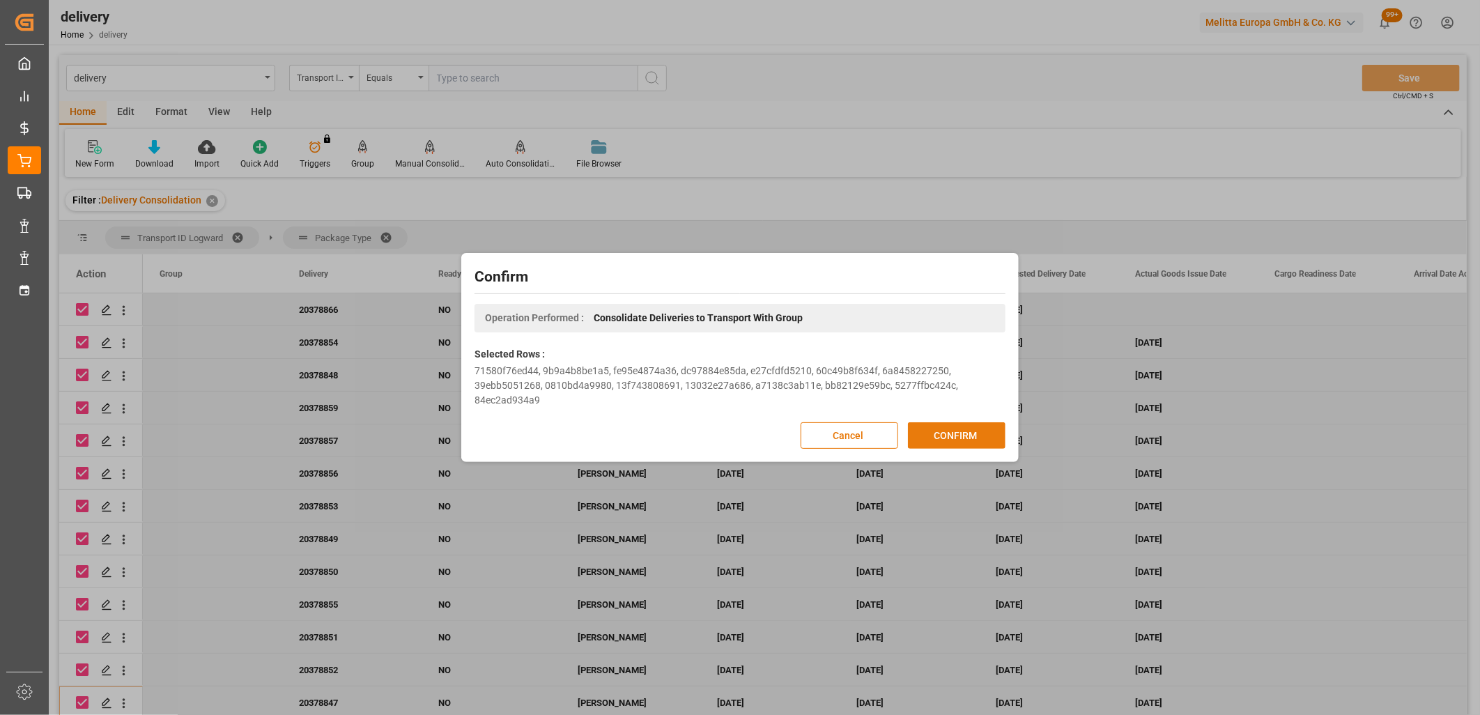
click at [956, 432] on button "CONFIRM" at bounding box center [957, 435] width 98 height 26
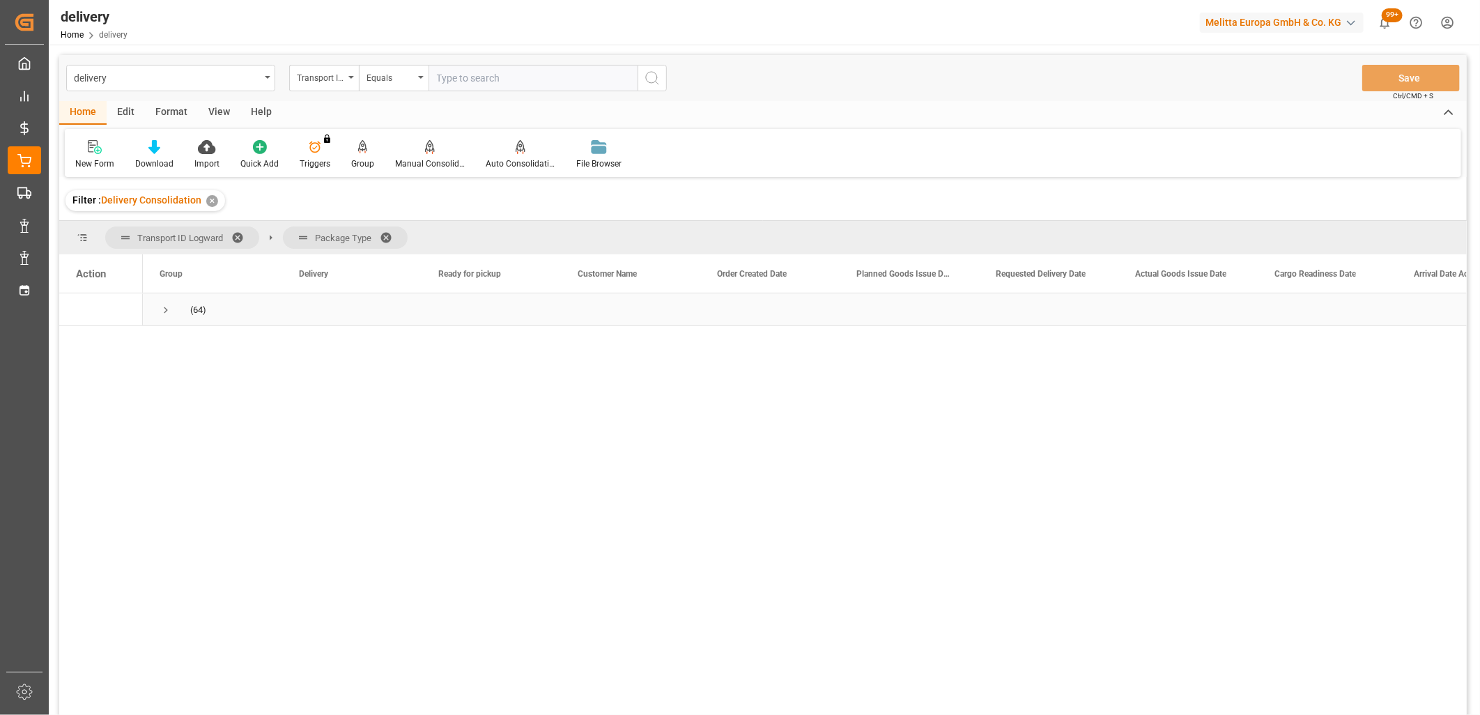
click at [164, 315] on span "Press SPACE to select this row." at bounding box center [166, 310] width 13 height 13
click at [199, 342] on span "Press SPACE to select this row." at bounding box center [195, 343] width 13 height 13
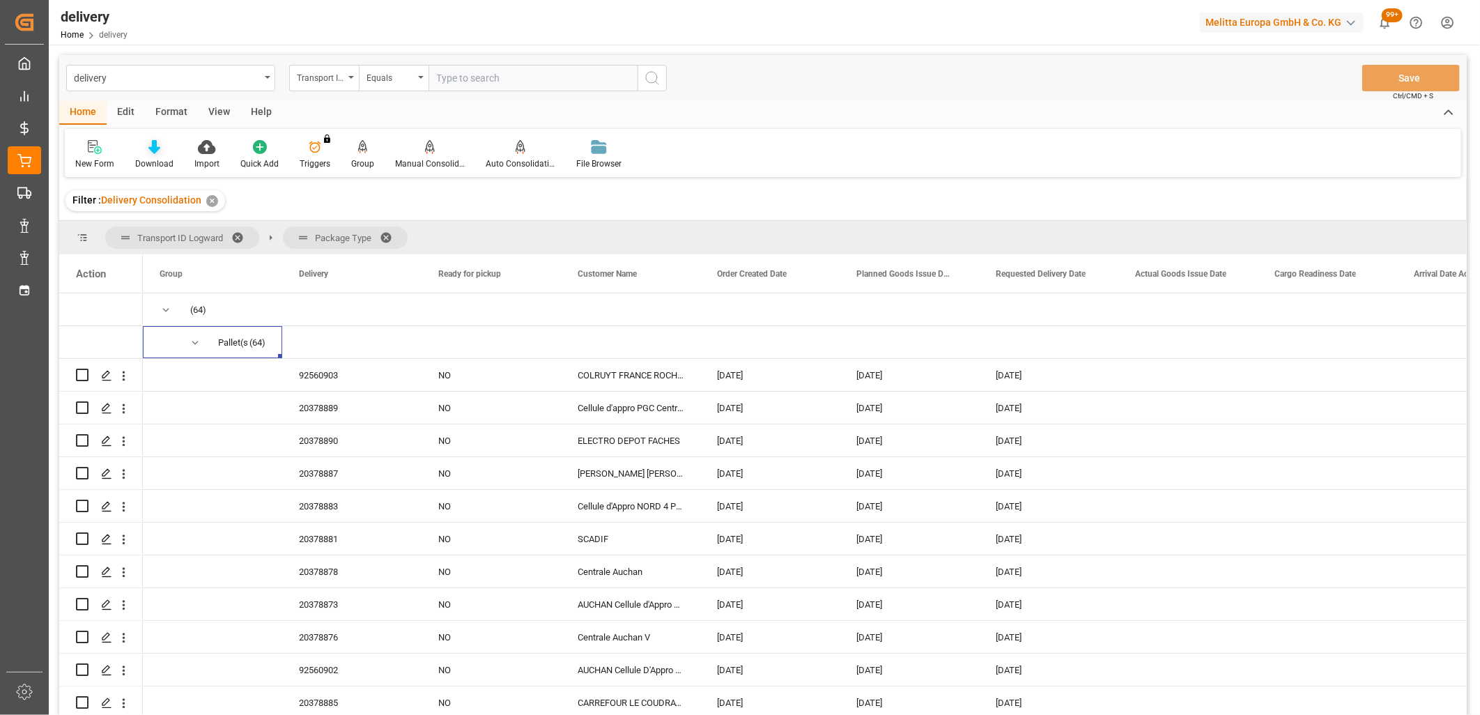
click at [152, 147] on icon at bounding box center [154, 147] width 12 height 14
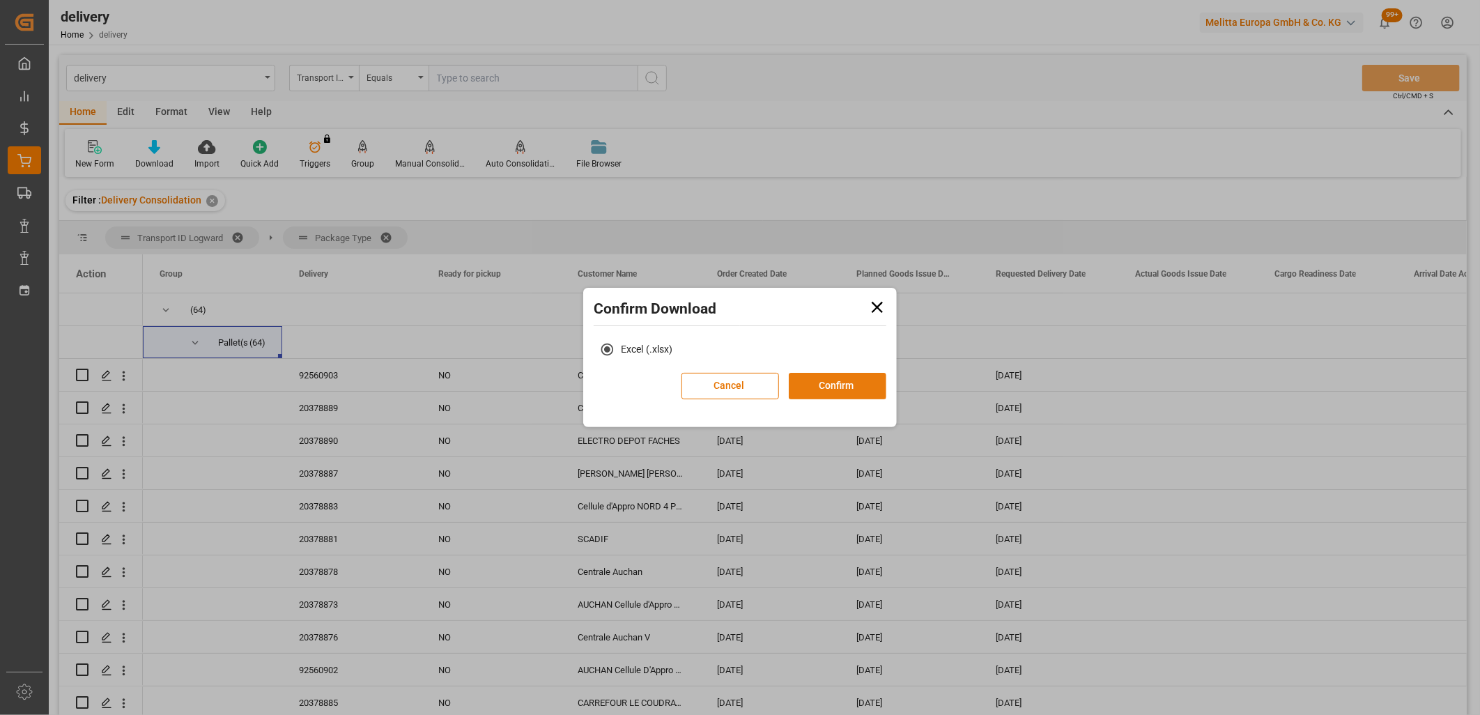
click at [823, 378] on button "Confirm" at bounding box center [838, 386] width 98 height 26
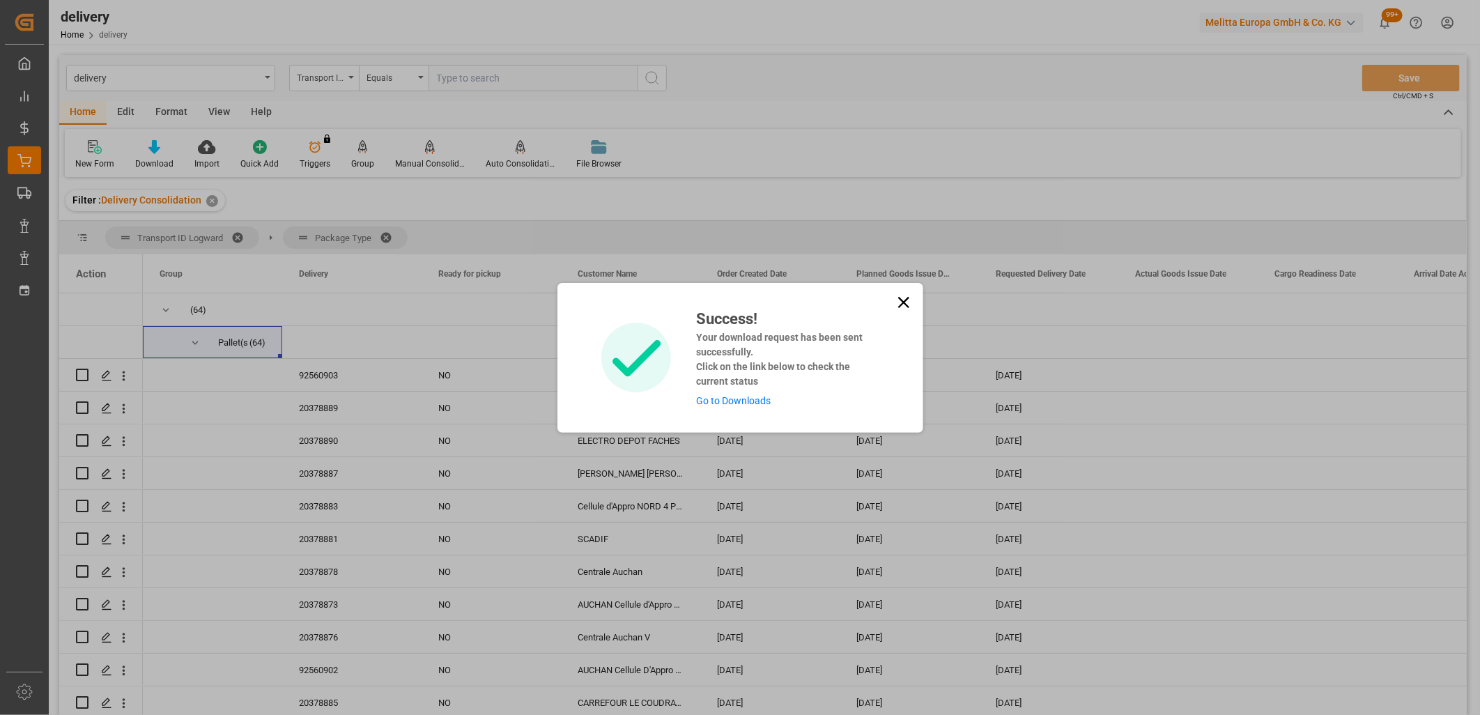
click at [765, 405] on link "Go to Downloads" at bounding box center [733, 400] width 75 height 11
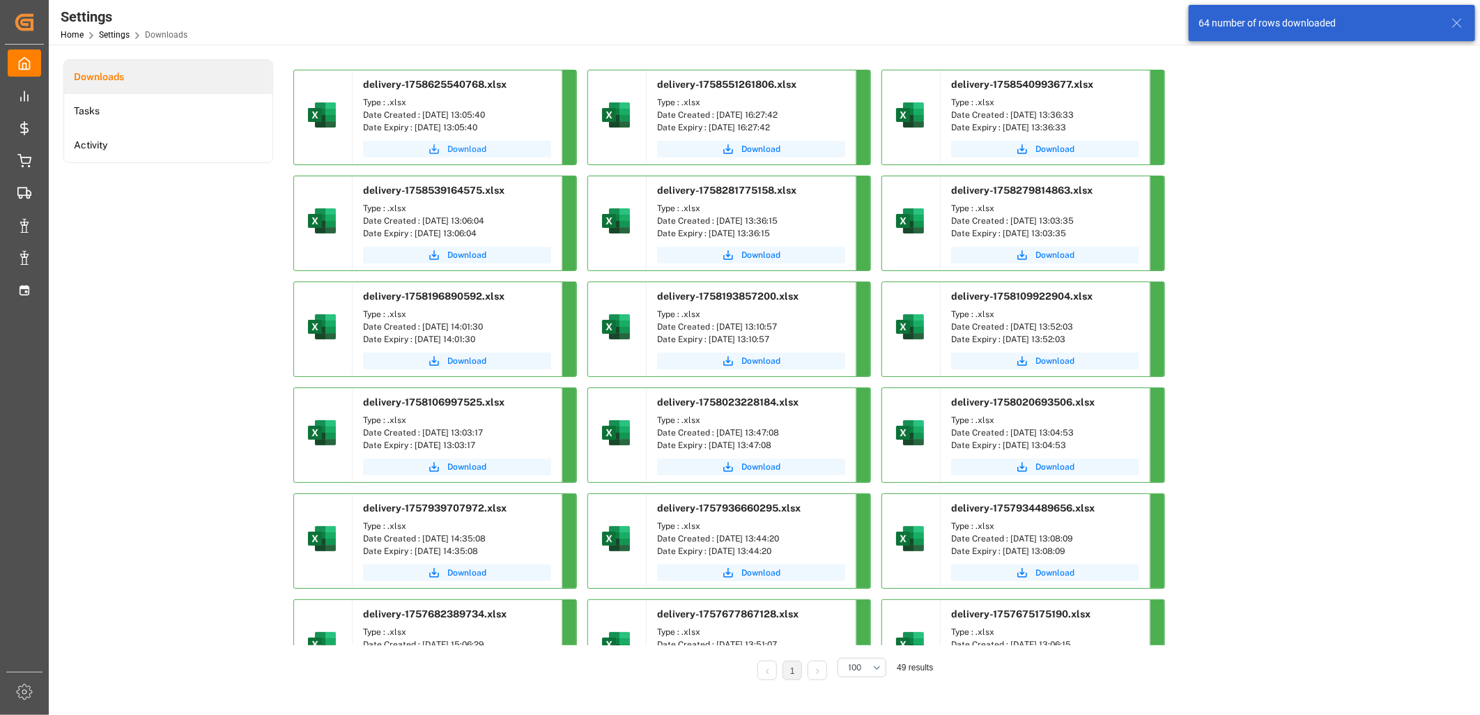
click at [443, 148] on button "Download" at bounding box center [457, 149] width 188 height 17
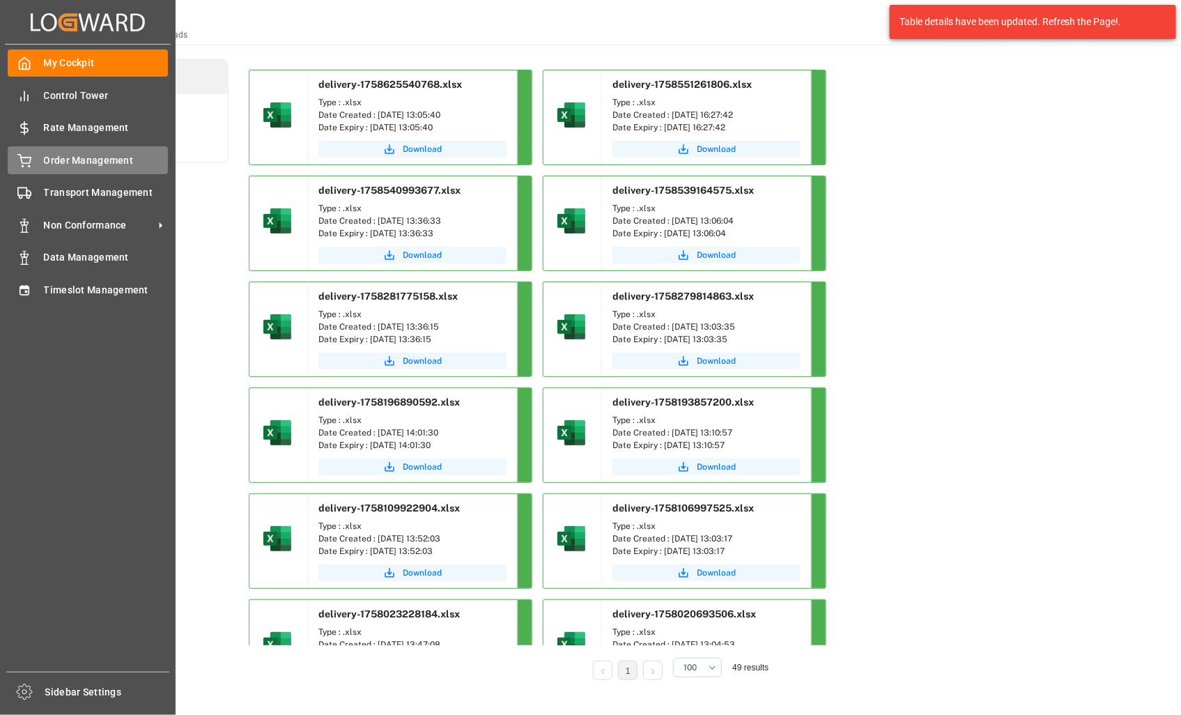
click at [25, 164] on icon at bounding box center [24, 161] width 14 height 14
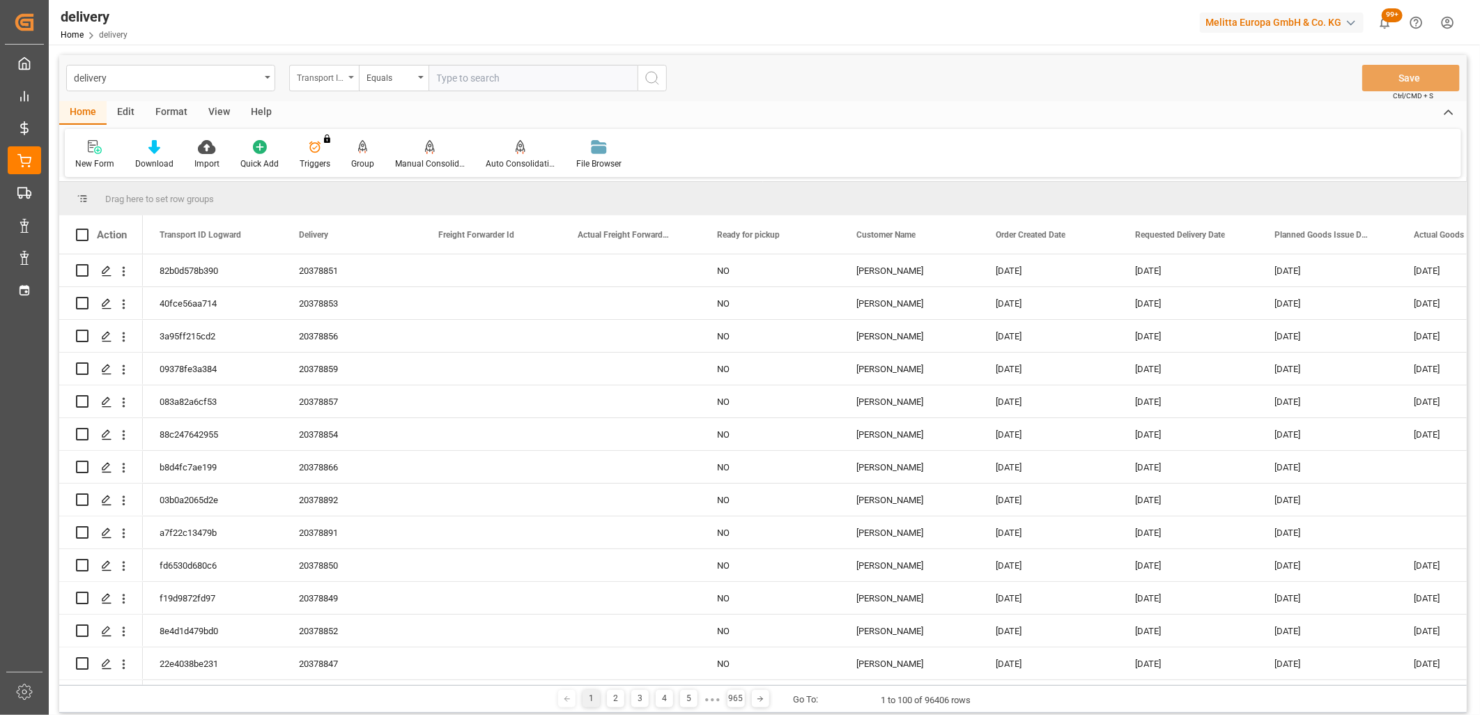
click at [330, 77] on div "Transport ID Logward" at bounding box center [320, 76] width 47 height 16
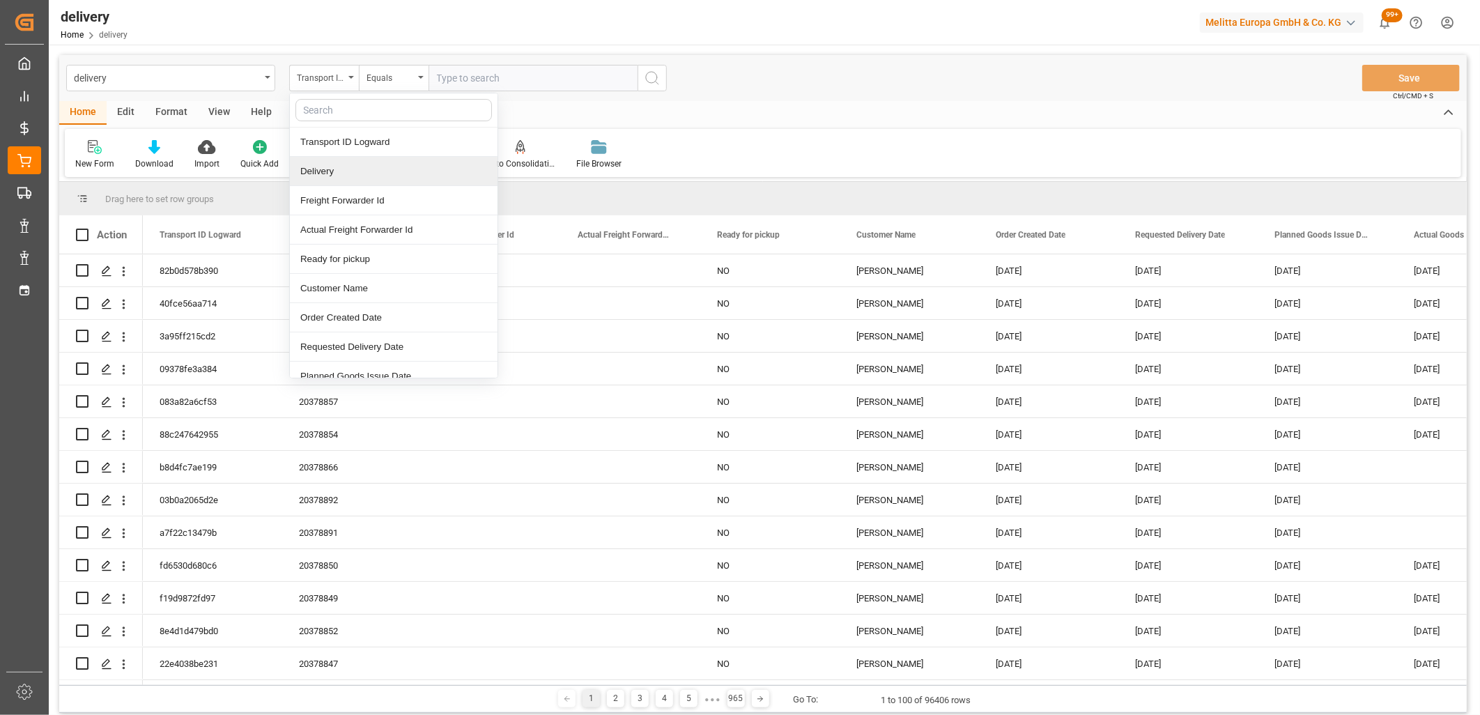
click at [332, 163] on div "Delivery" at bounding box center [394, 171] width 208 height 29
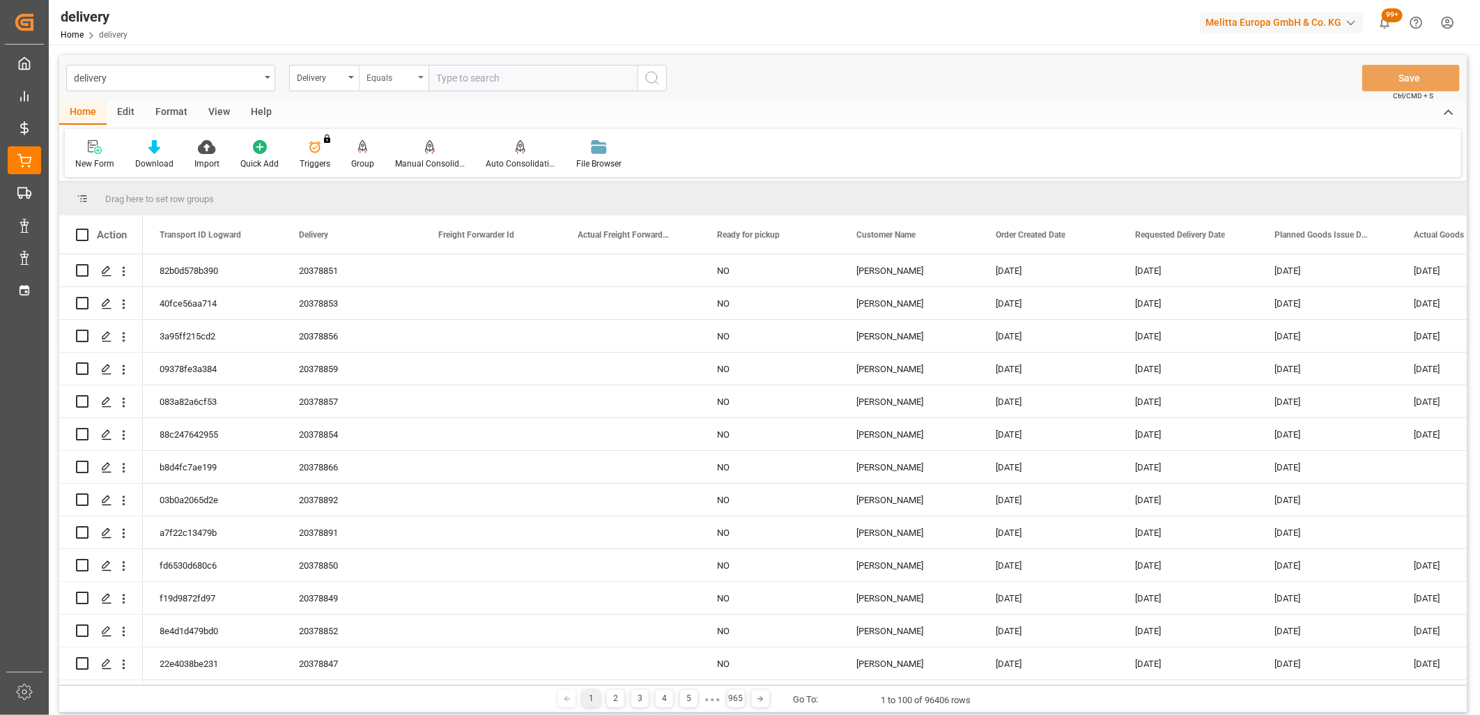
click at [394, 80] on div "Equals" at bounding box center [390, 76] width 47 height 16
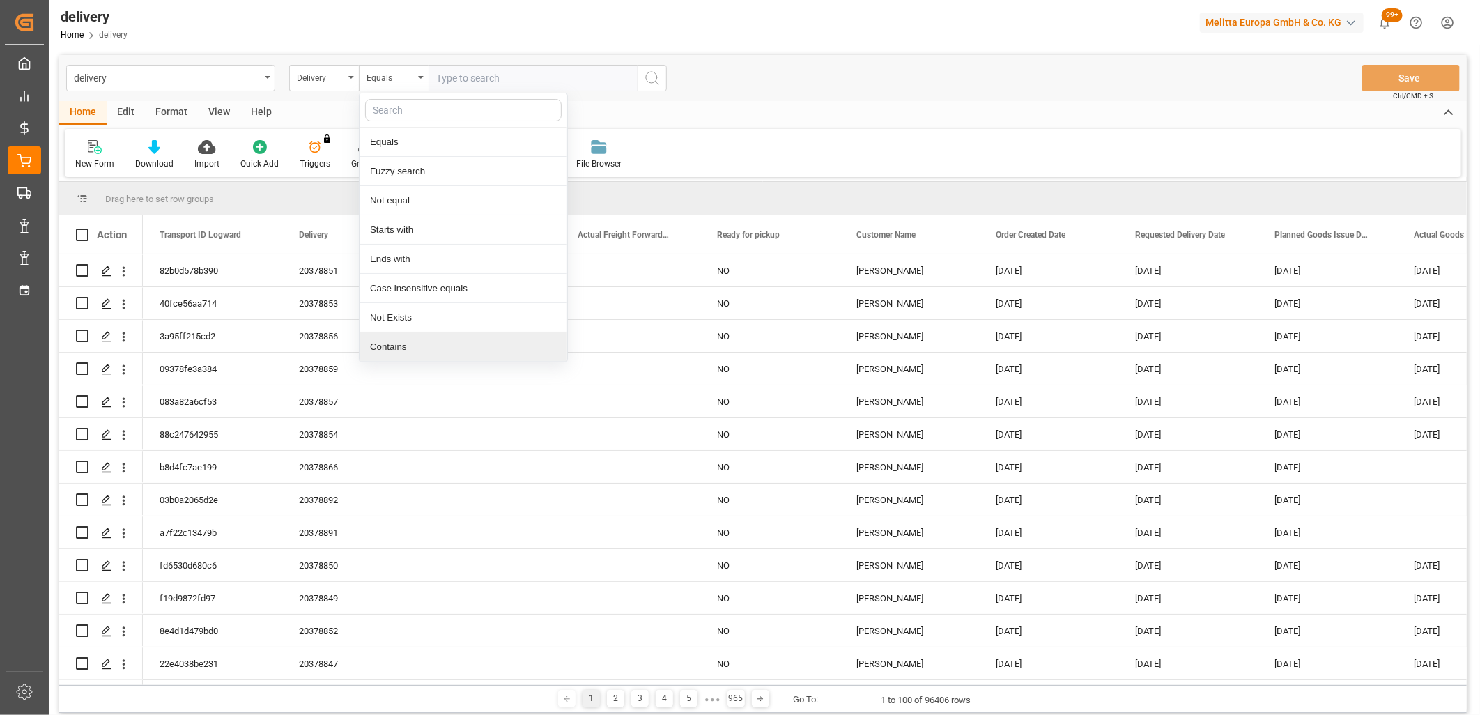
click at [394, 340] on div "Contains" at bounding box center [464, 346] width 208 height 29
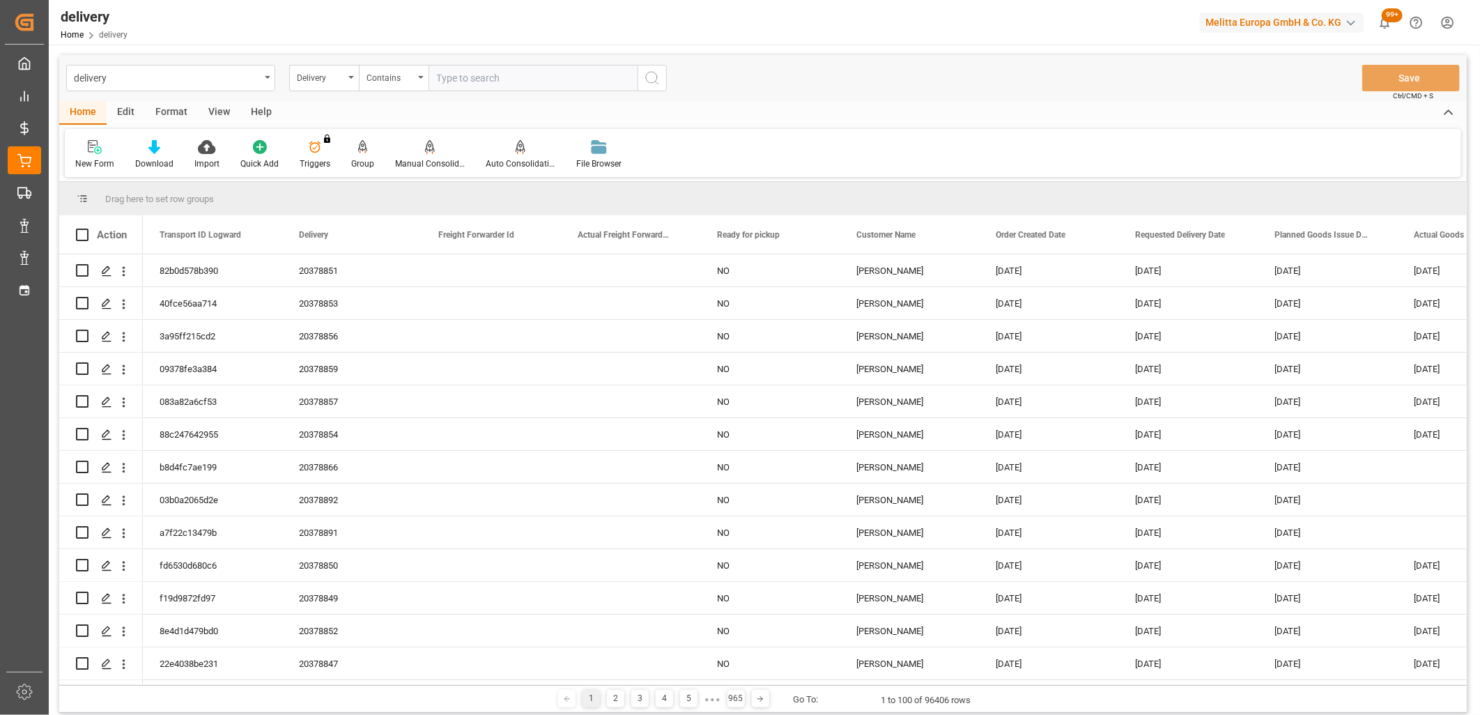
click at [468, 74] on input "text" at bounding box center [533, 78] width 209 height 26
paste input "20378861,20378864,20378871,20378863,20378865,20378860,92560902,20378872,2037869…"
type input "20378861,20378864,20378871,20378863,20378865,20378860,92560902,20378872,2037869…"
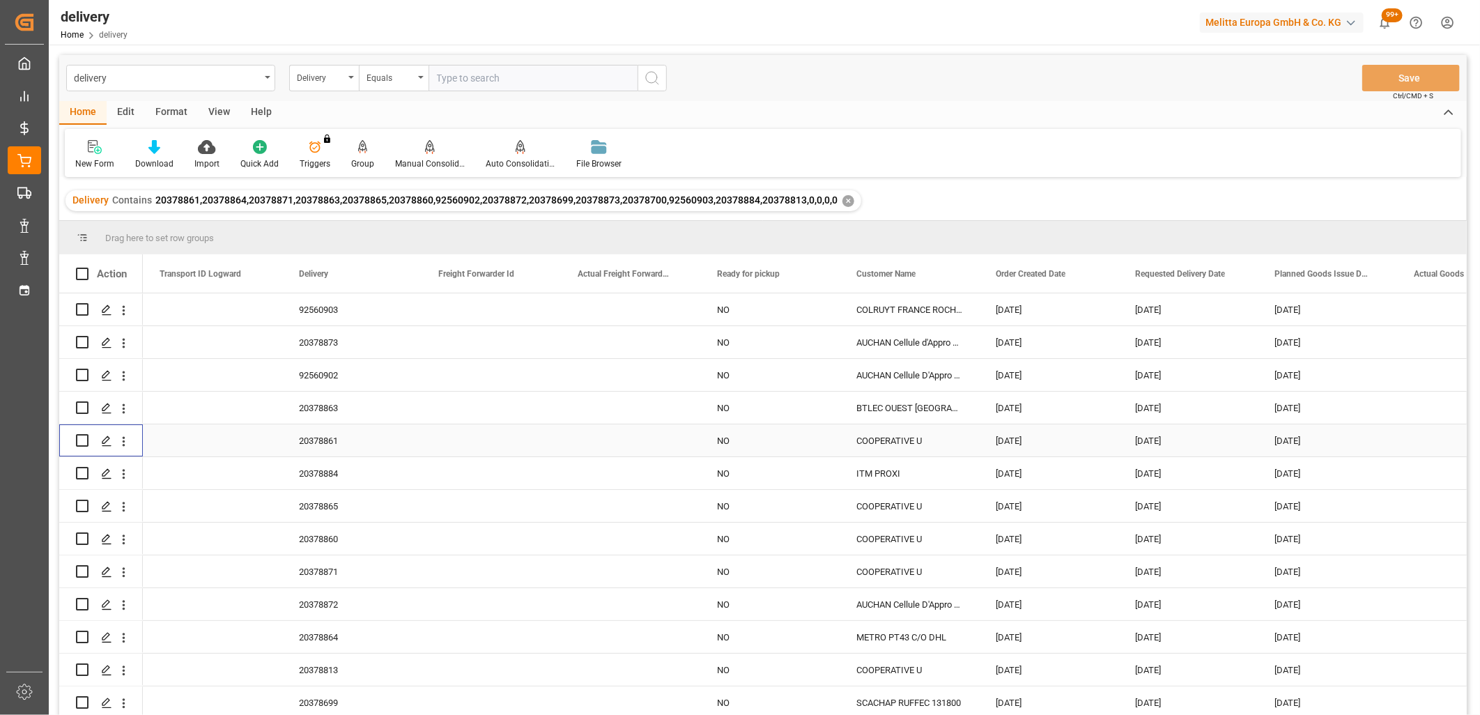
click at [84, 442] on input "Press Space to toggle row selection (unchecked)" at bounding box center [82, 440] width 13 height 13
checkbox input "true"
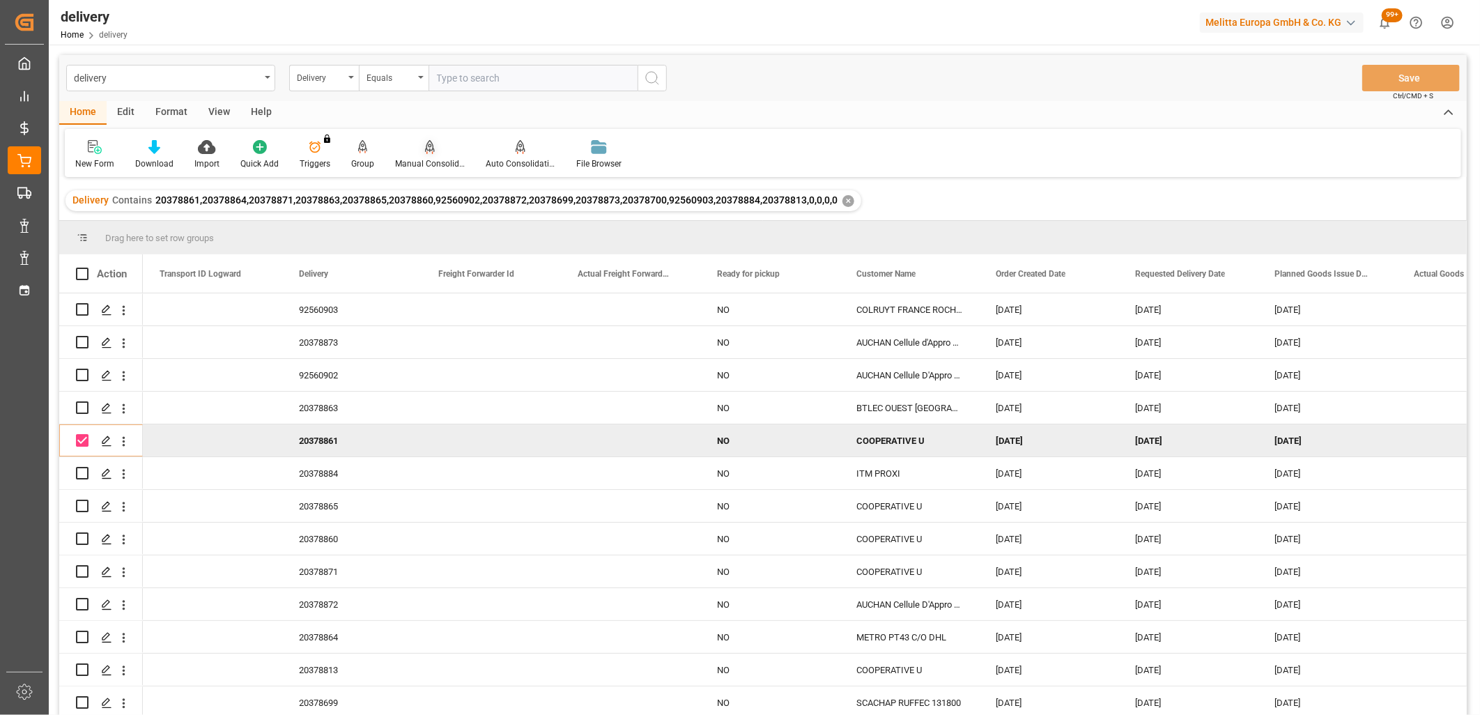
click at [429, 144] on icon at bounding box center [430, 146] width 10 height 12
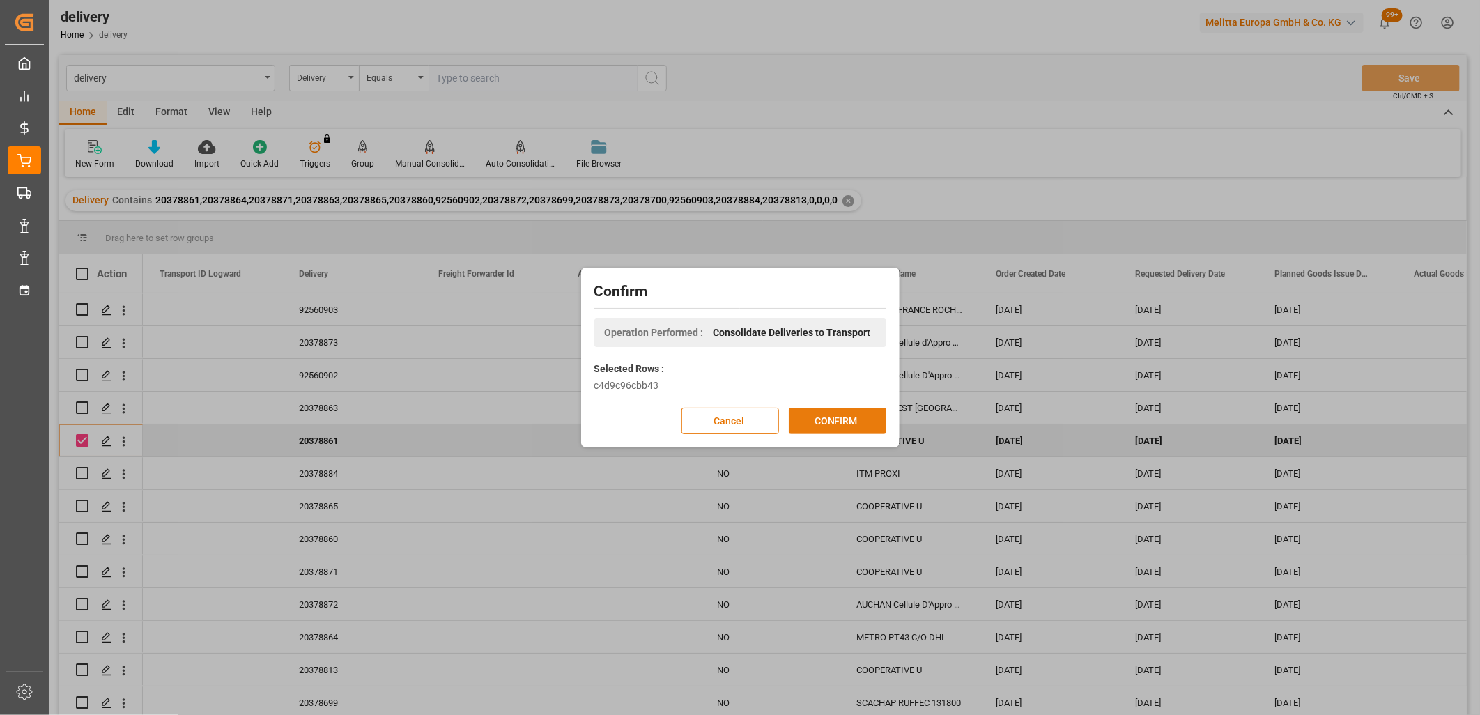
click at [828, 422] on button "CONFIRM" at bounding box center [838, 421] width 98 height 26
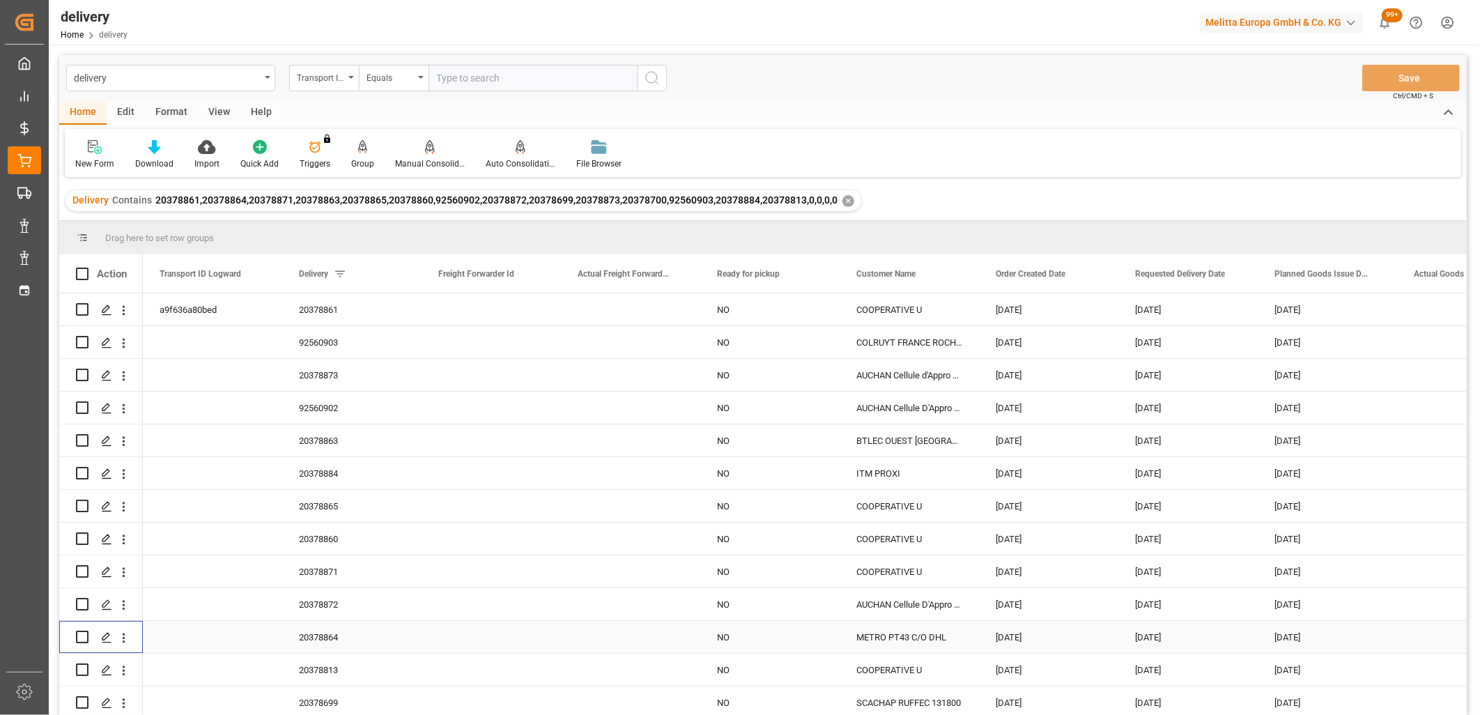
click at [79, 636] on input "Press Space to toggle row selection (unchecked)" at bounding box center [82, 637] width 13 height 13
checkbox input "true"
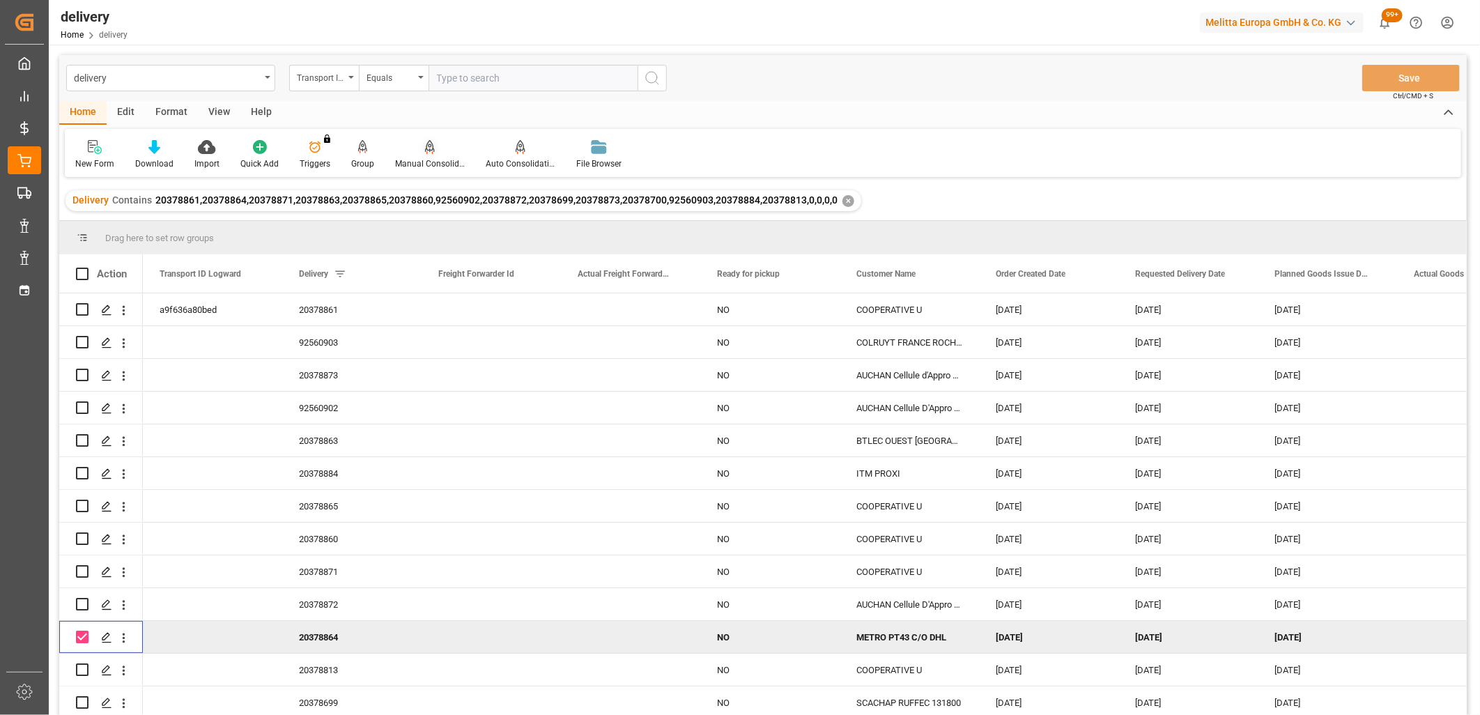
click at [427, 144] on icon at bounding box center [430, 147] width 10 height 14
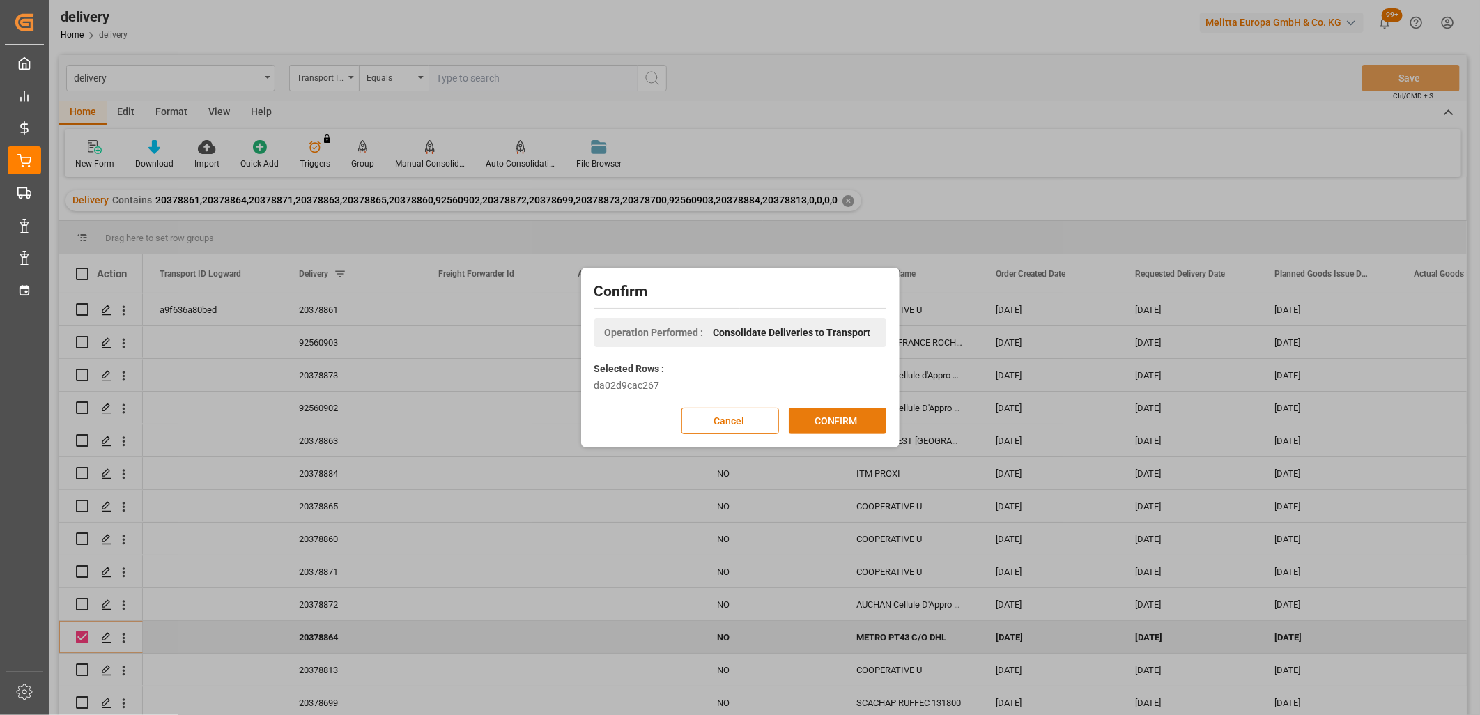
click at [819, 423] on button "CONFIRM" at bounding box center [838, 421] width 98 height 26
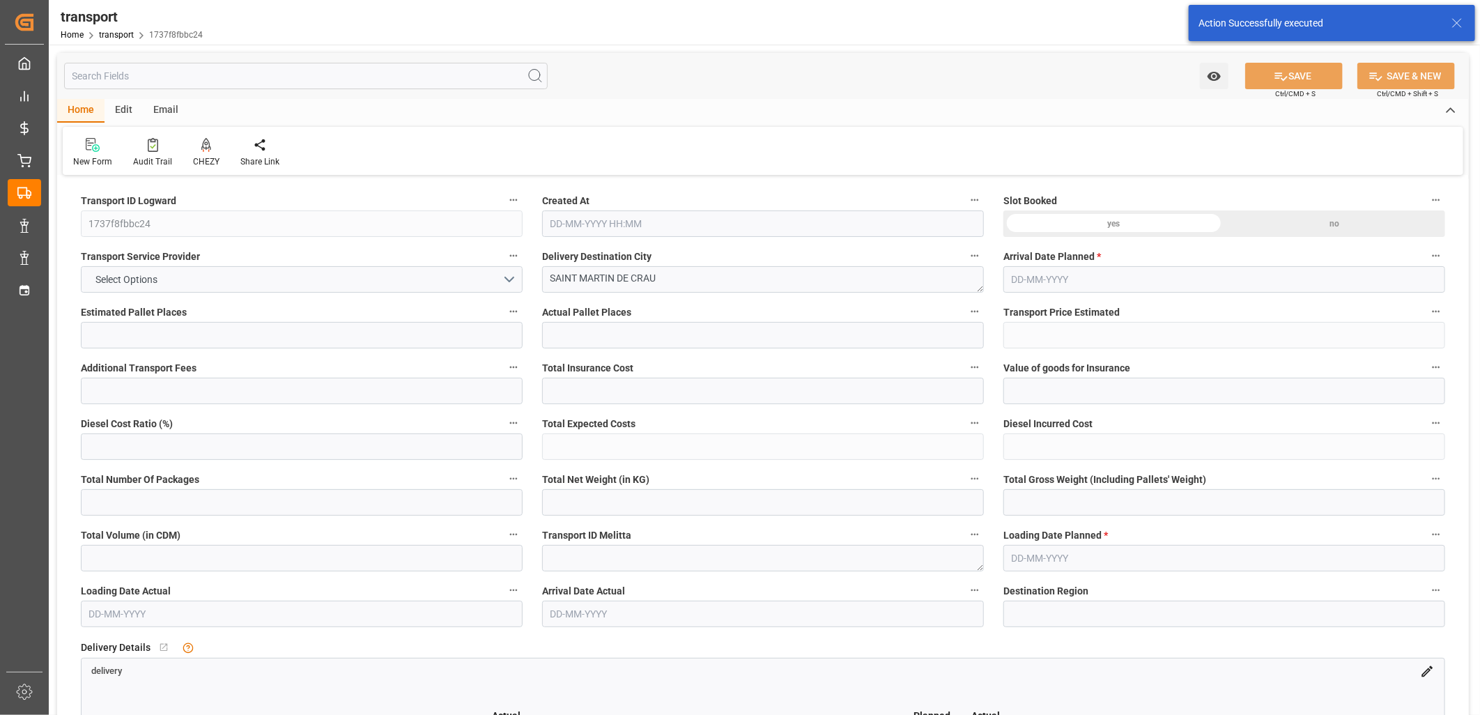
type input "1"
type input "206.1218"
type input "0"
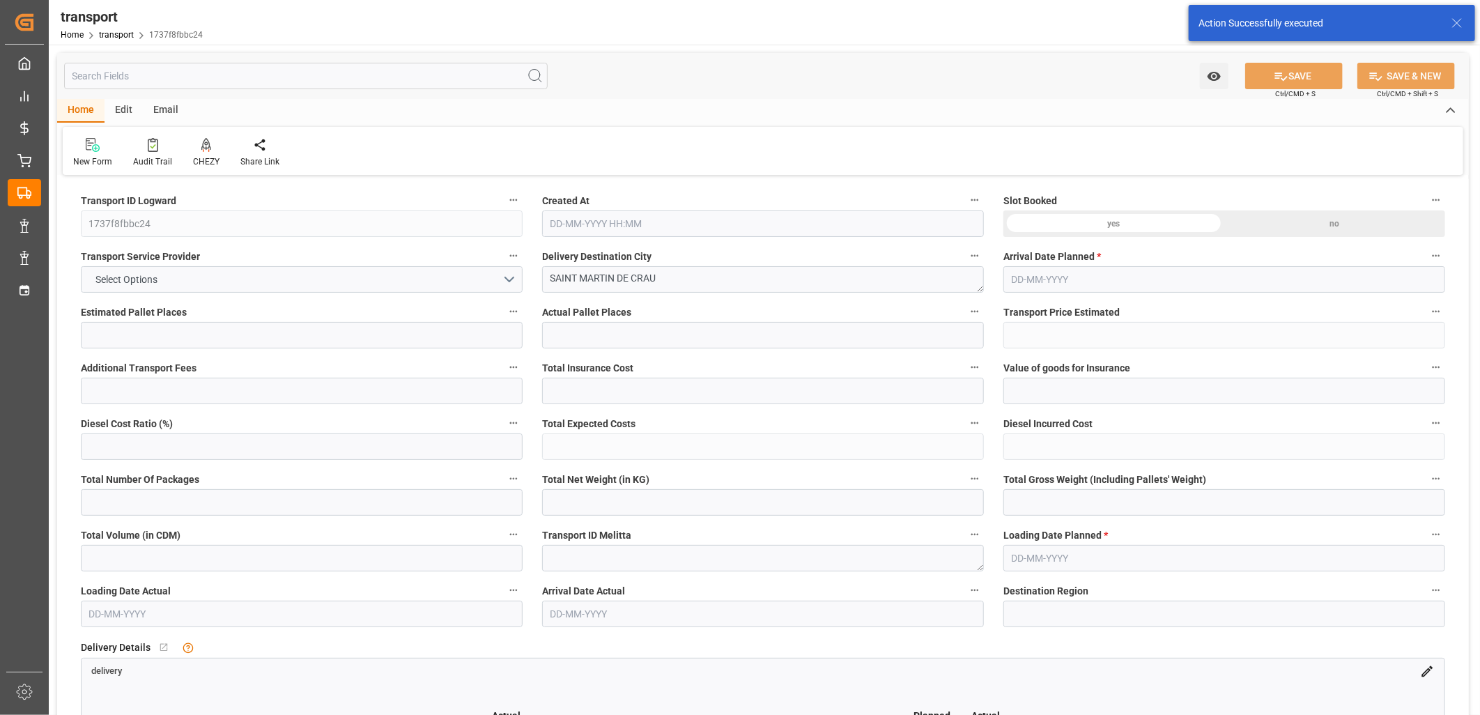
type input "206.1218"
type input "0"
type input "390.534"
type input "488.672"
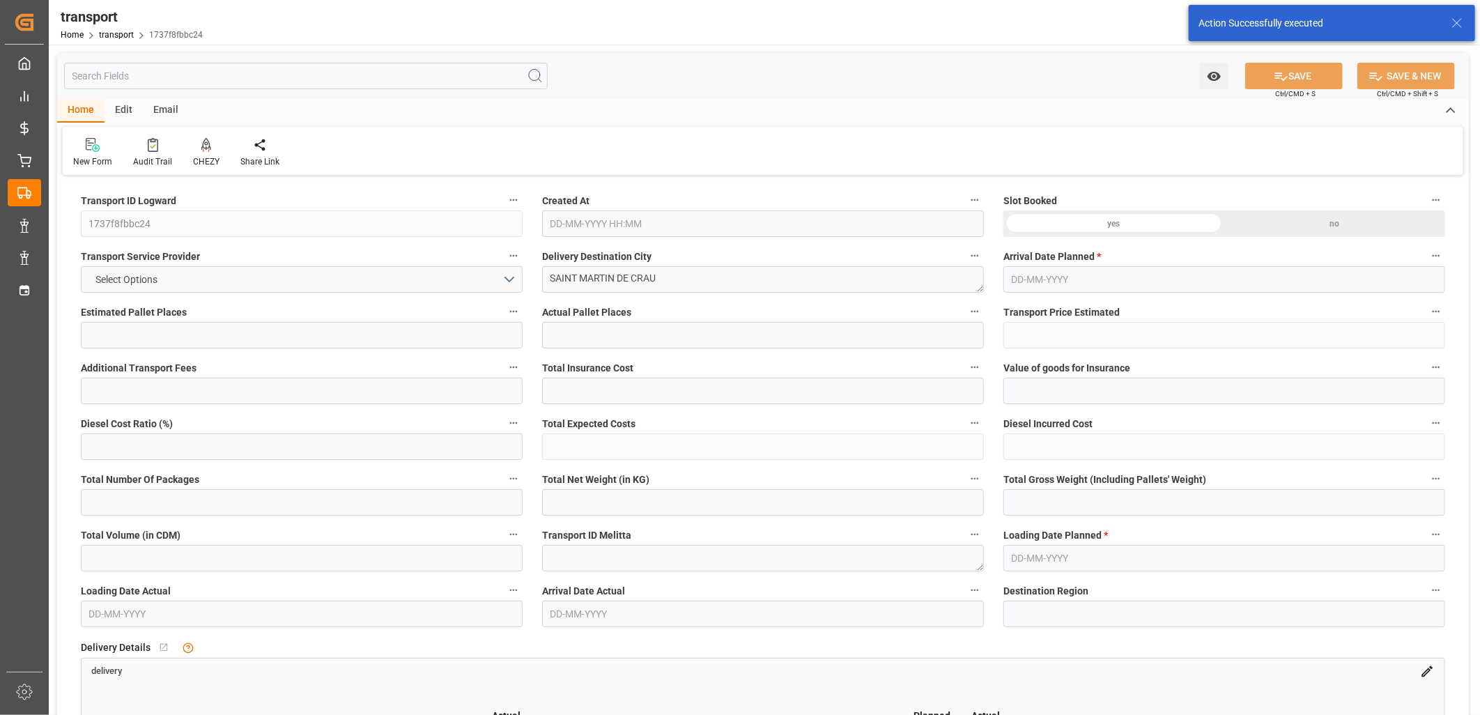
type input "1270.632"
type input "13"
type input "0"
type input "66"
type input "1"
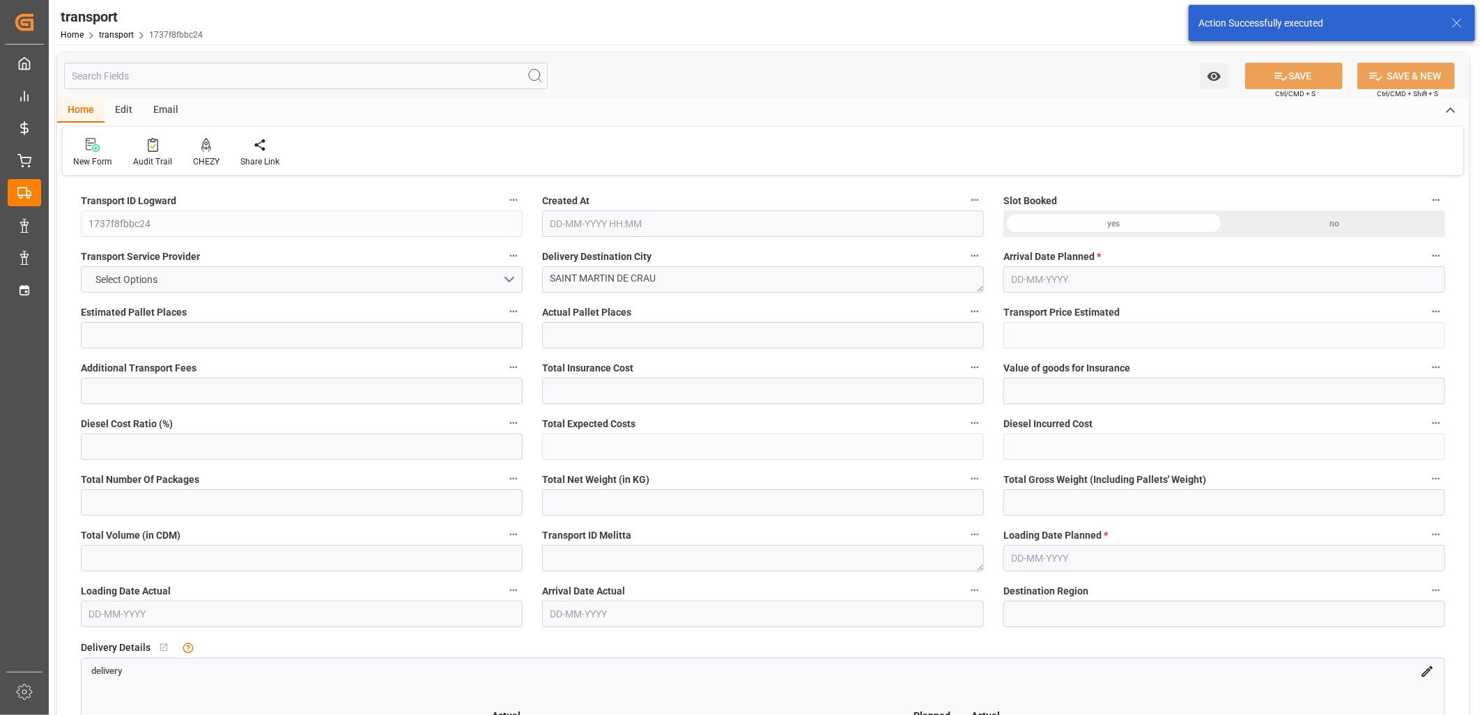
type input "101"
type input "465.672"
type input "0"
type input "4710.8598"
type input "0"
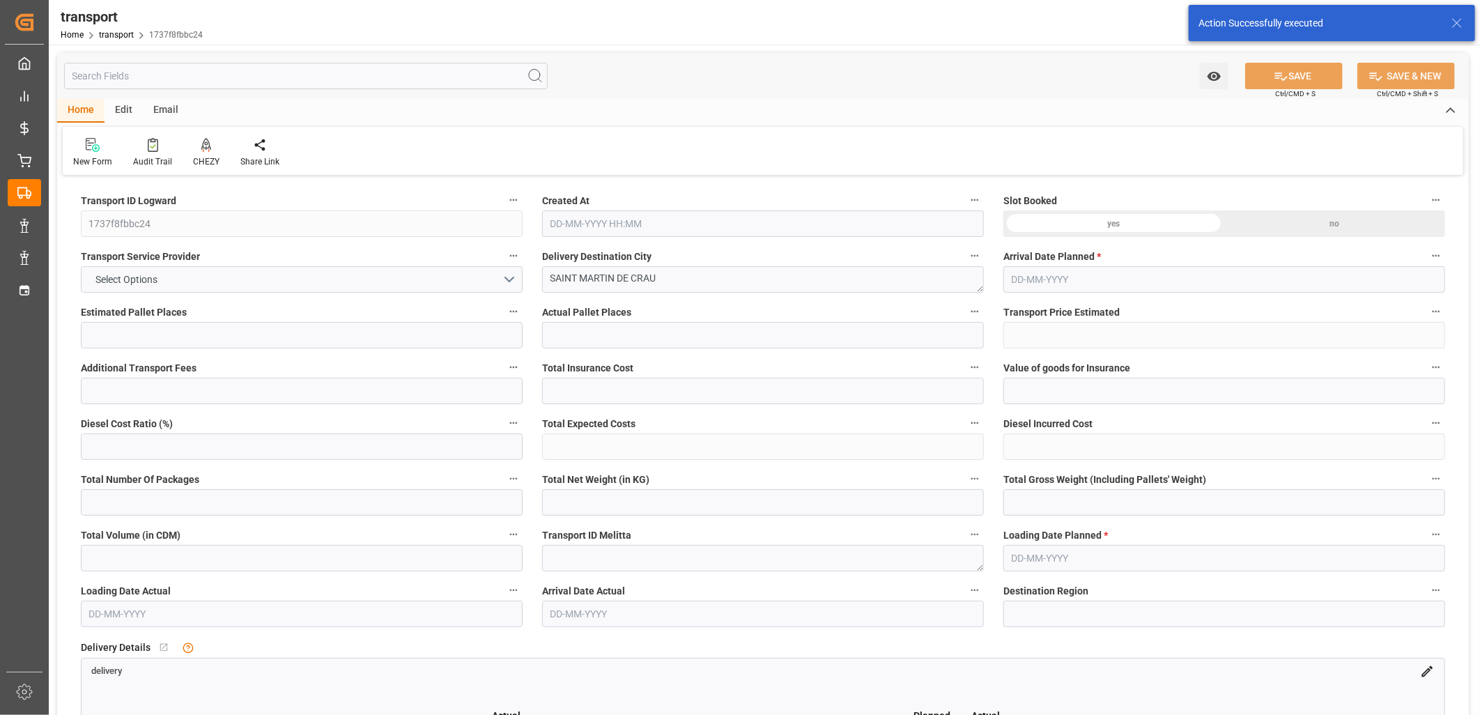
type input "0"
type input "21"
type input "35"
type input "[DATE] 11:17"
type input "[DATE]"
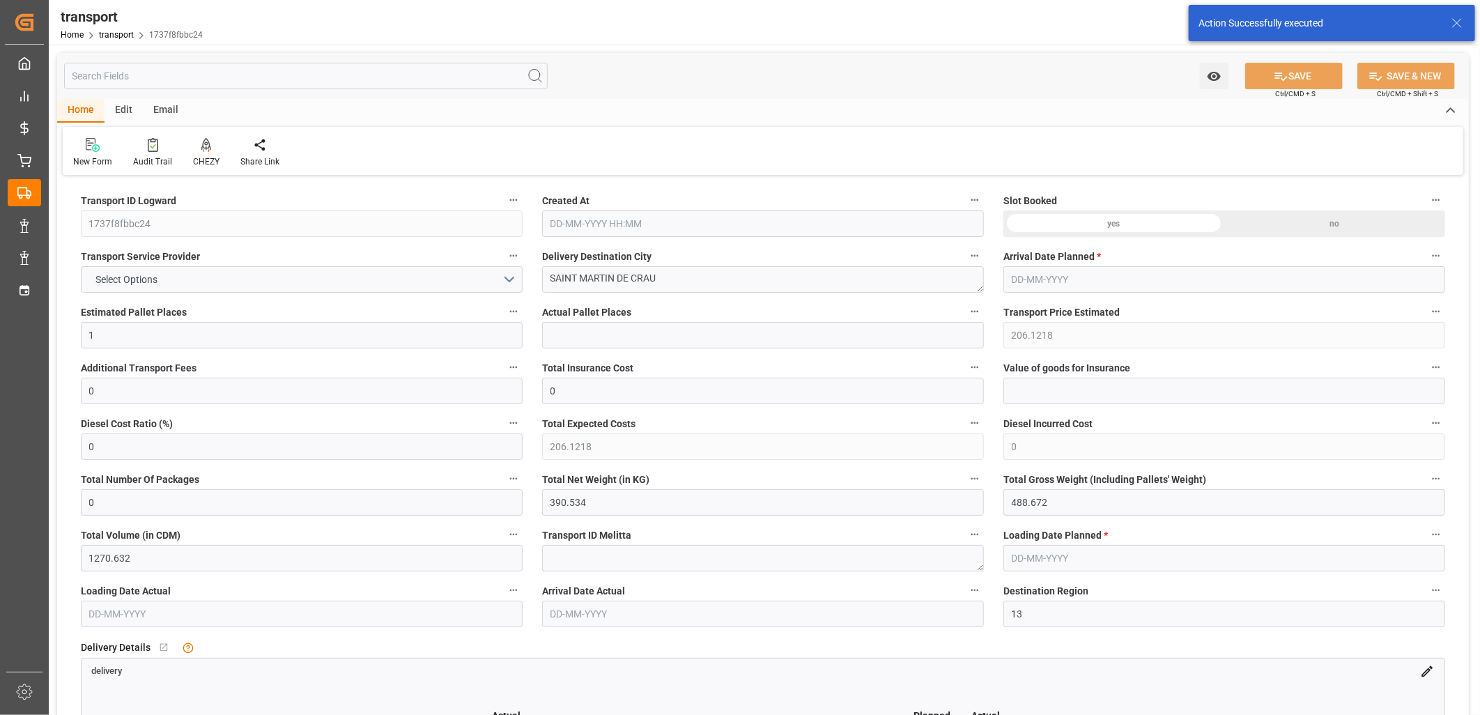
type input "[DATE]"
click at [160, 281] on span "[PERSON_NAME] MESS" at bounding box center [147, 280] width 116 height 15
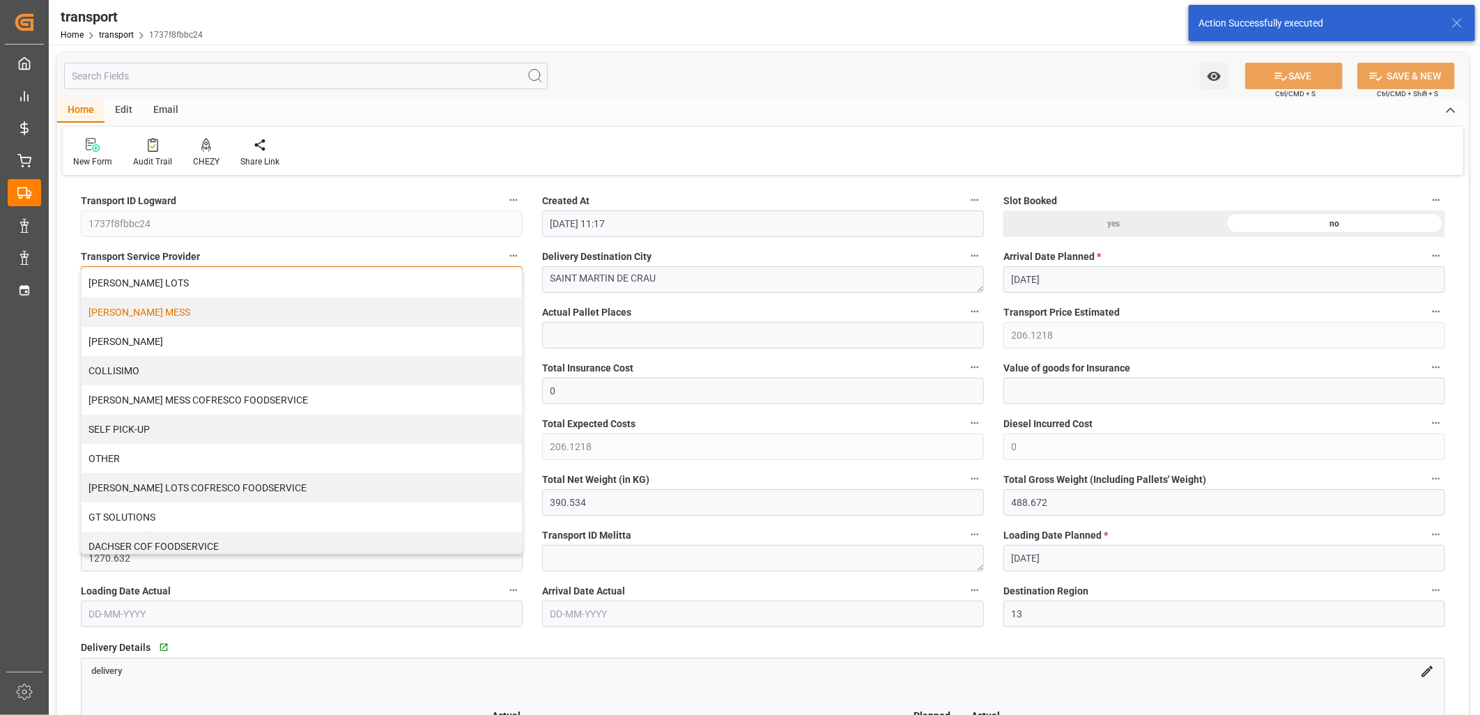
click at [160, 281] on div "[PERSON_NAME] LOTS" at bounding box center [302, 282] width 440 height 29
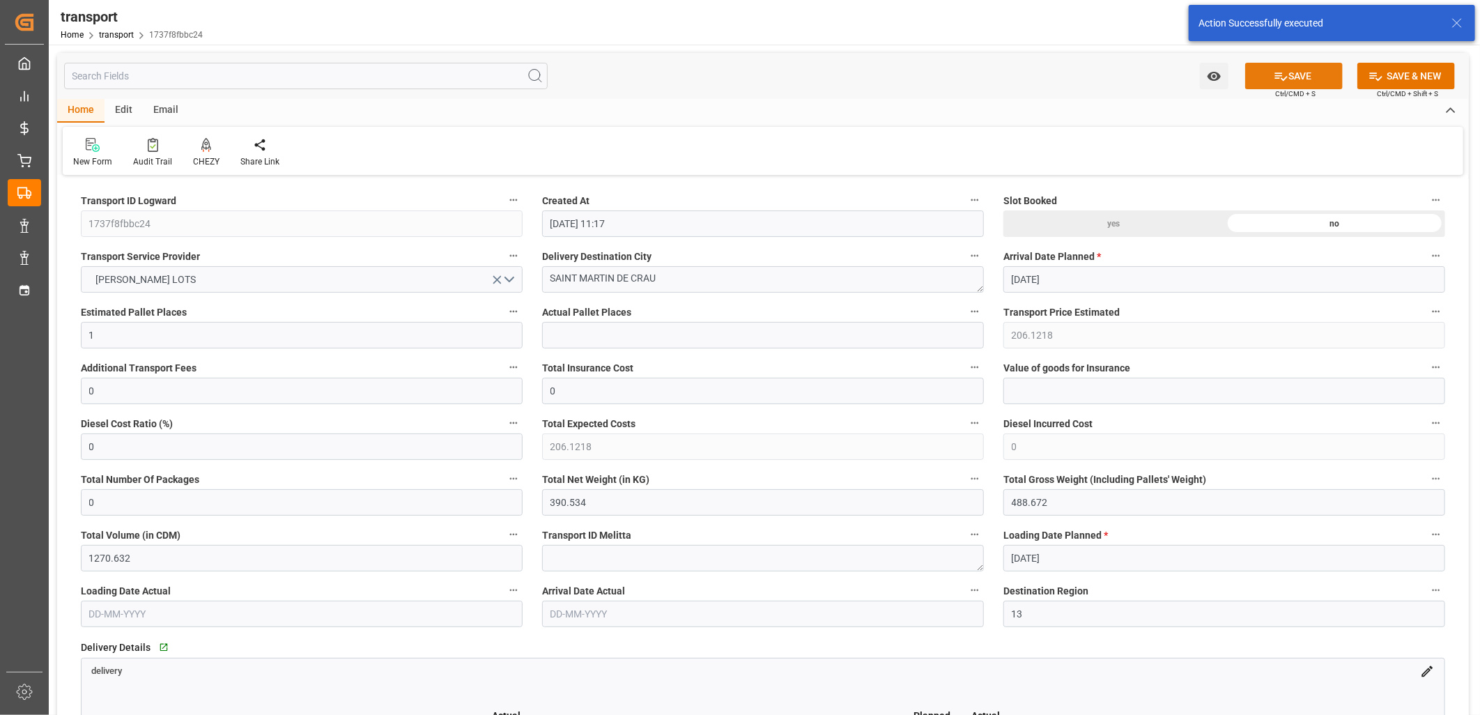
click at [1274, 73] on icon at bounding box center [1281, 76] width 15 height 15
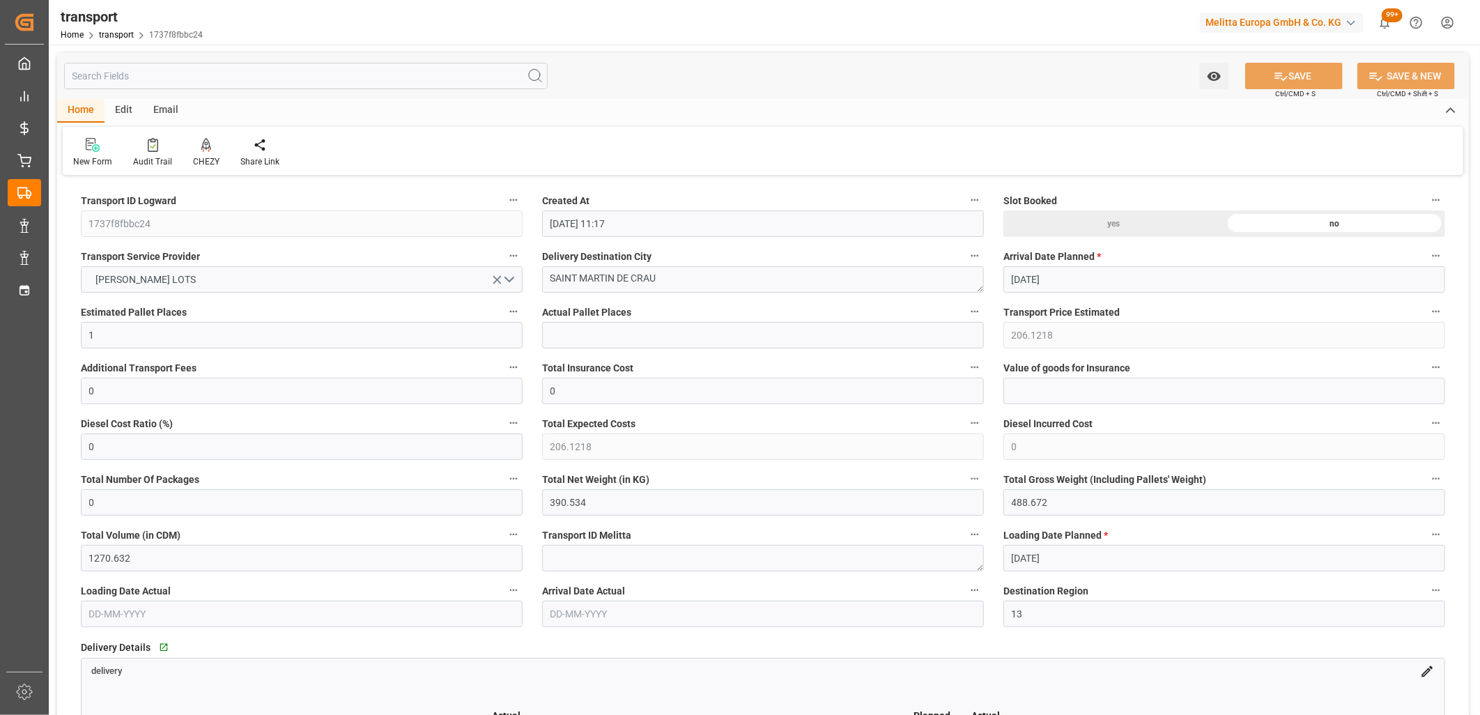
type input "266.83"
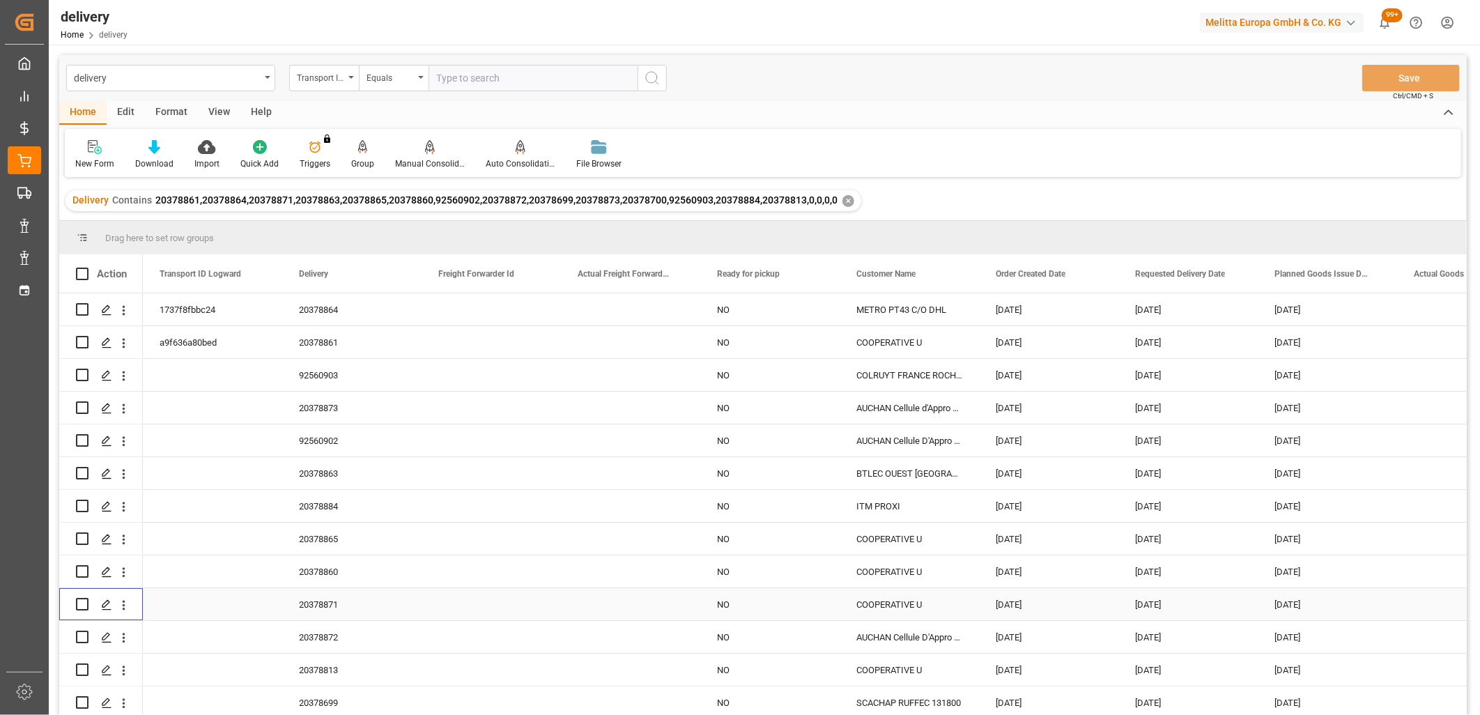
click at [84, 604] on input "Press Space to toggle row selection (unchecked)" at bounding box center [82, 604] width 13 height 13
checkbox input "true"
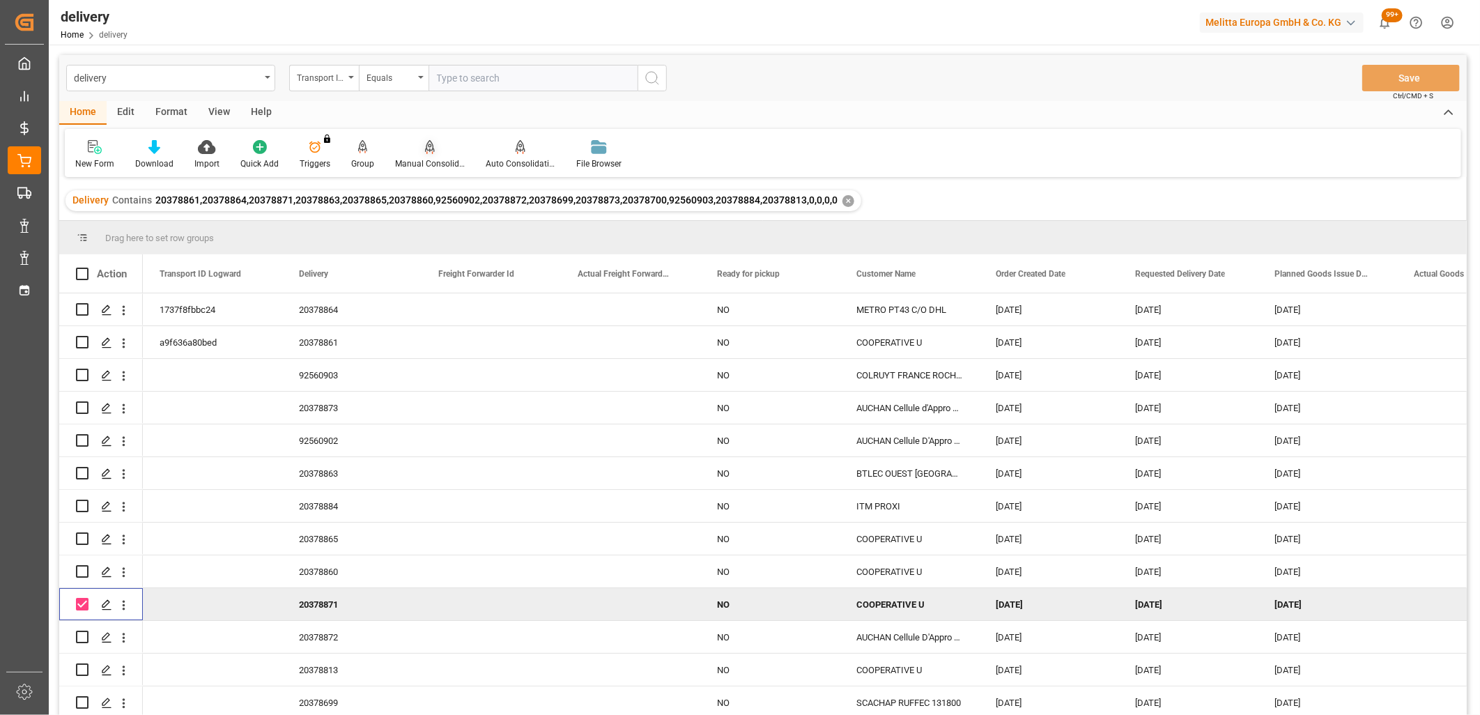
click at [430, 150] on icon at bounding box center [430, 146] width 10 height 12
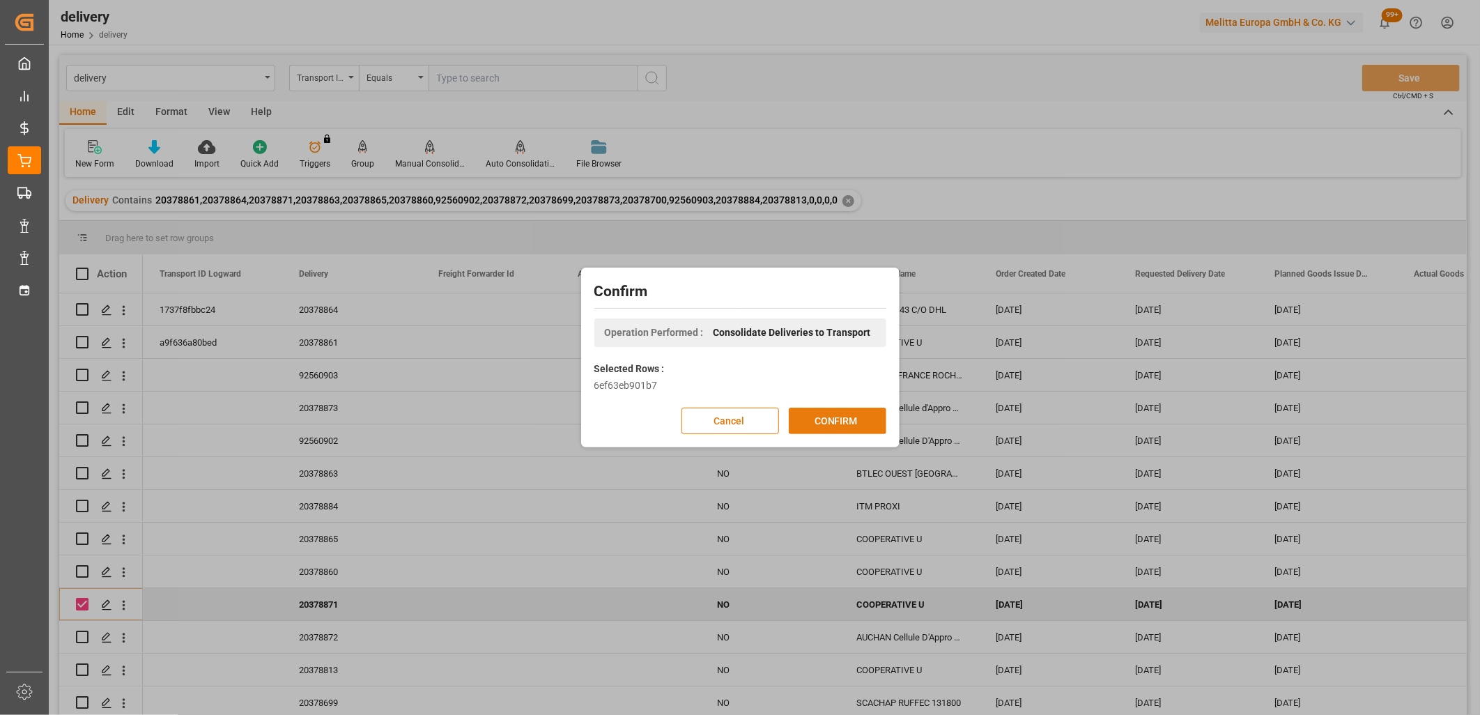
click at [844, 420] on button "CONFIRM" at bounding box center [838, 421] width 98 height 26
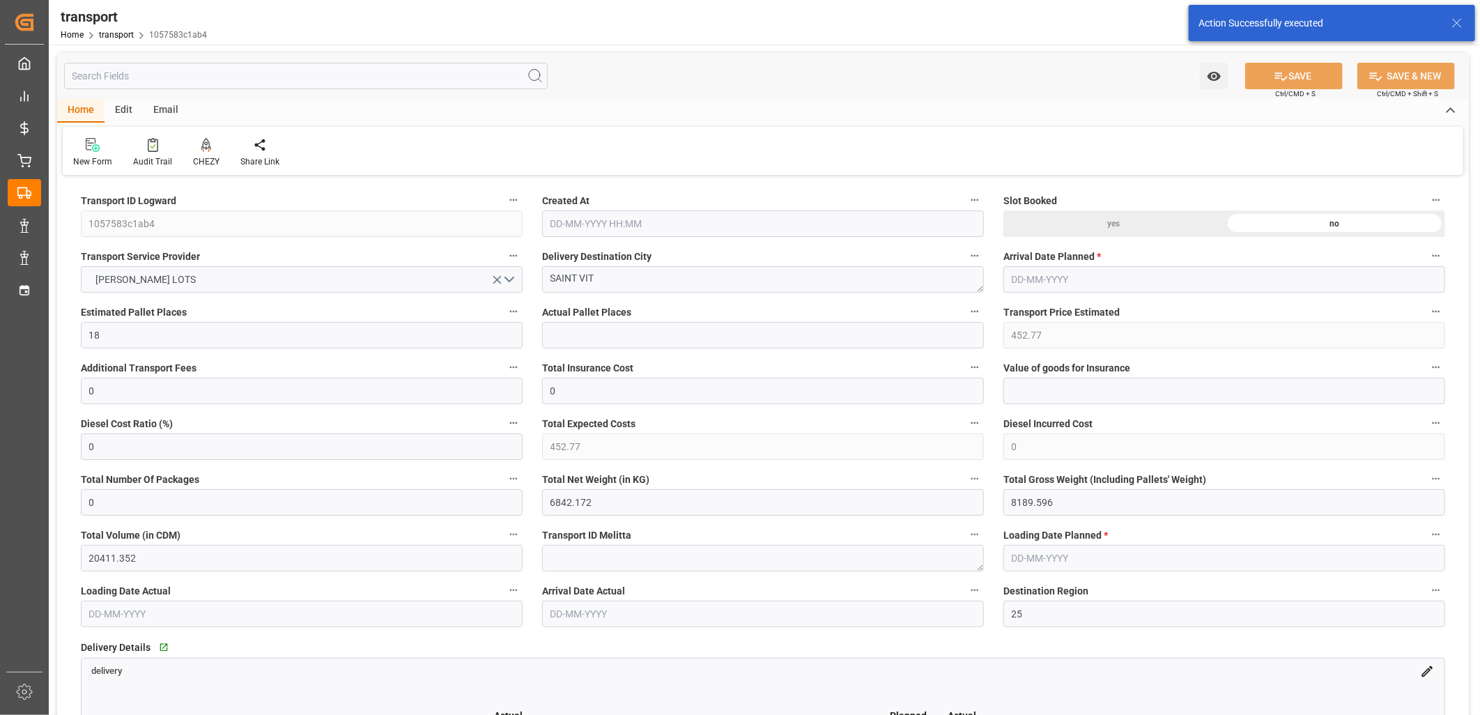
type input "[DATE] 11:17"
type input "[DATE]"
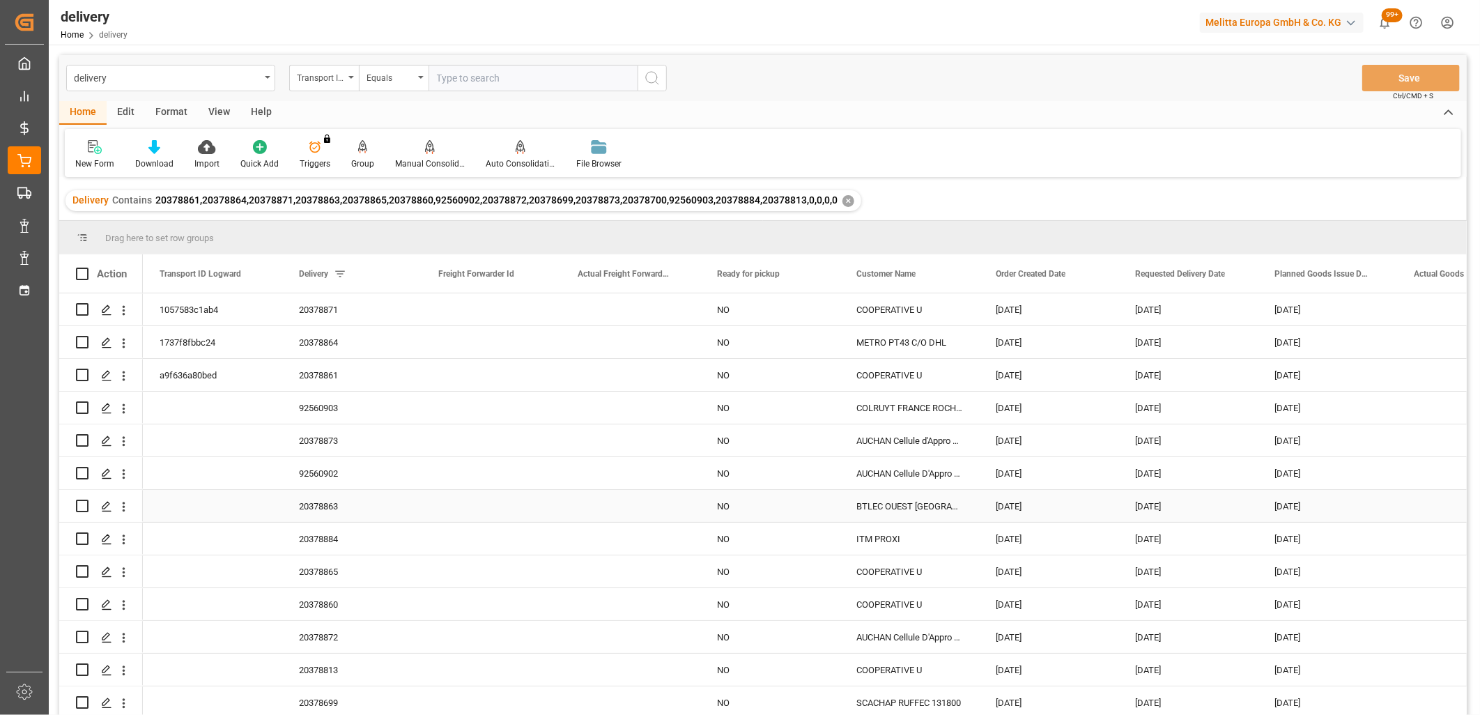
click at [84, 507] on input "Press Space to toggle row selection (unchecked)" at bounding box center [82, 506] width 13 height 13
checkbox input "true"
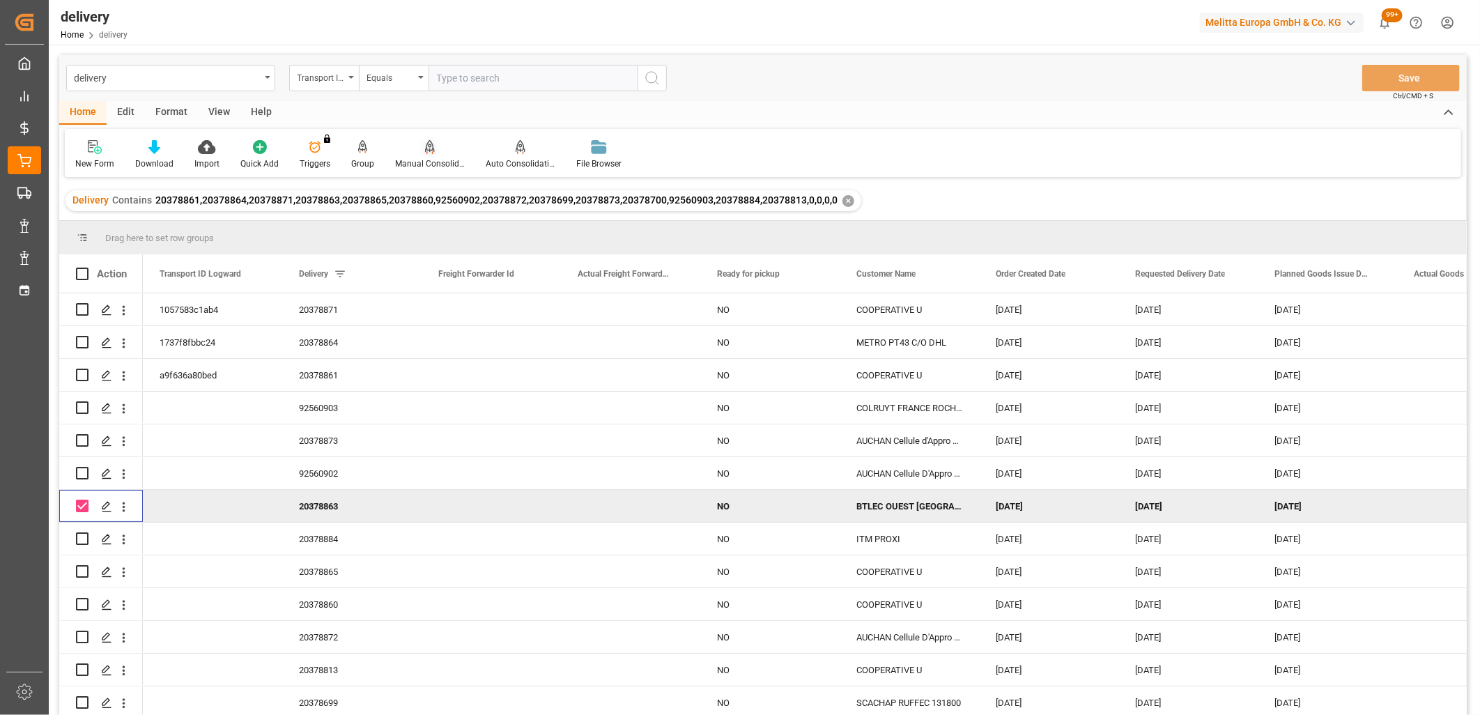
click at [427, 147] on icon at bounding box center [430, 147] width 10 height 14
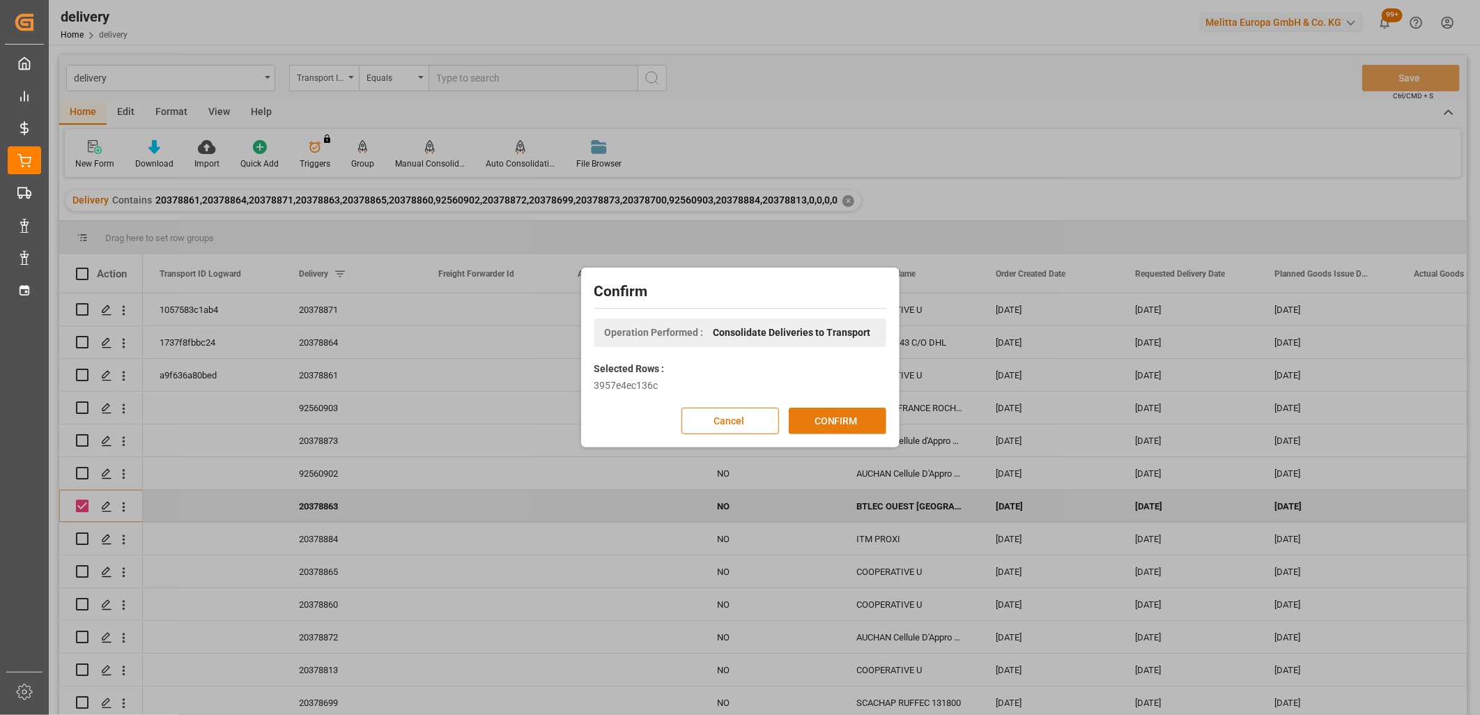
click at [801, 411] on button "CONFIRM" at bounding box center [838, 421] width 98 height 26
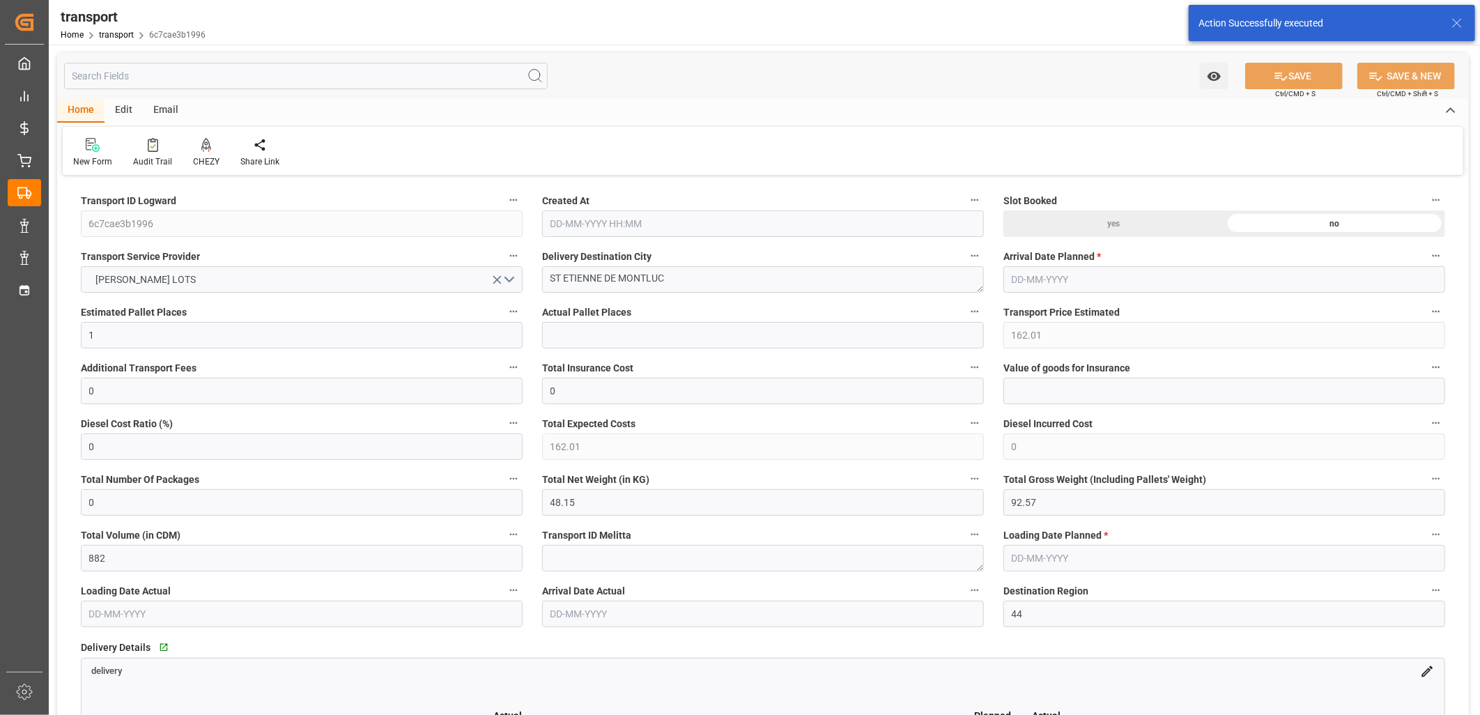
type input "[DATE] 11:17"
type input "[DATE]"
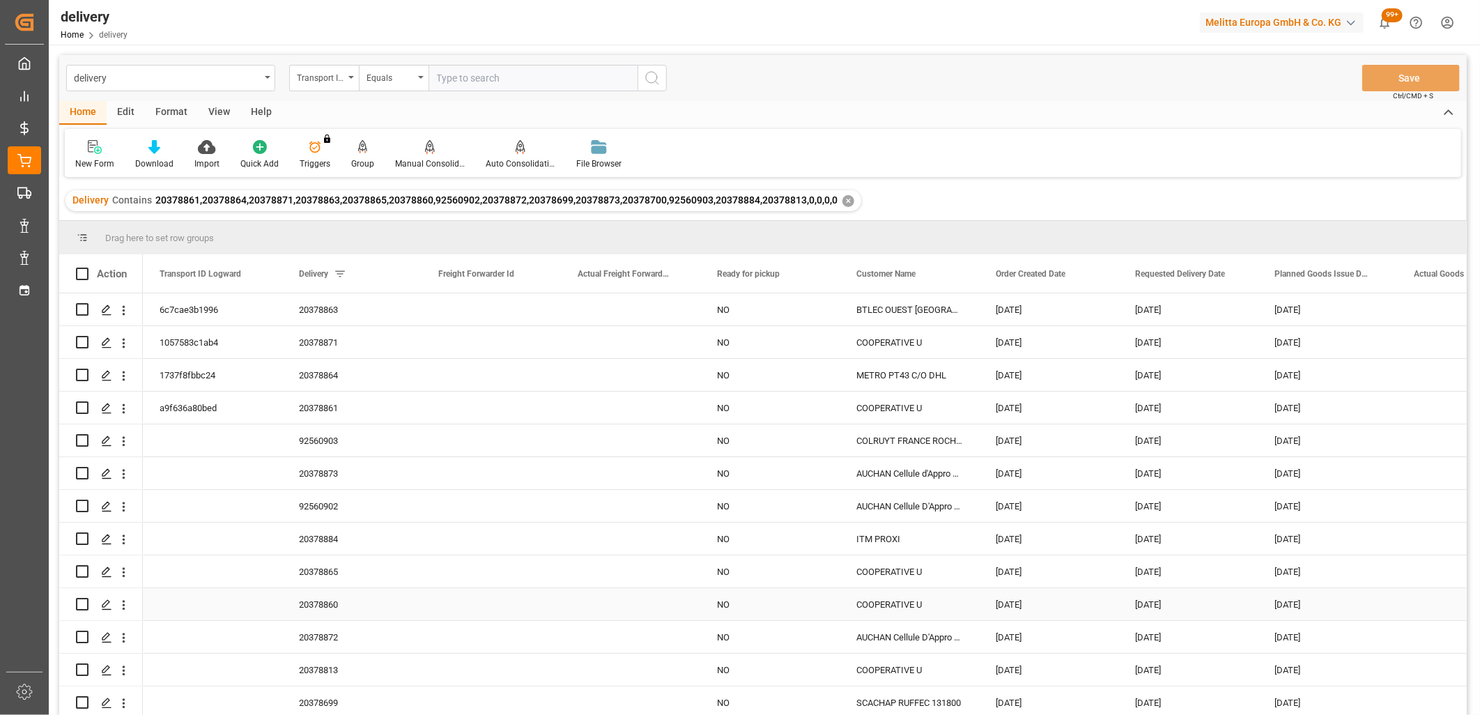
scroll to position [36, 0]
click at [80, 532] on input "Press Space to toggle row selection (unchecked)" at bounding box center [82, 538] width 13 height 13
checkbox input "true"
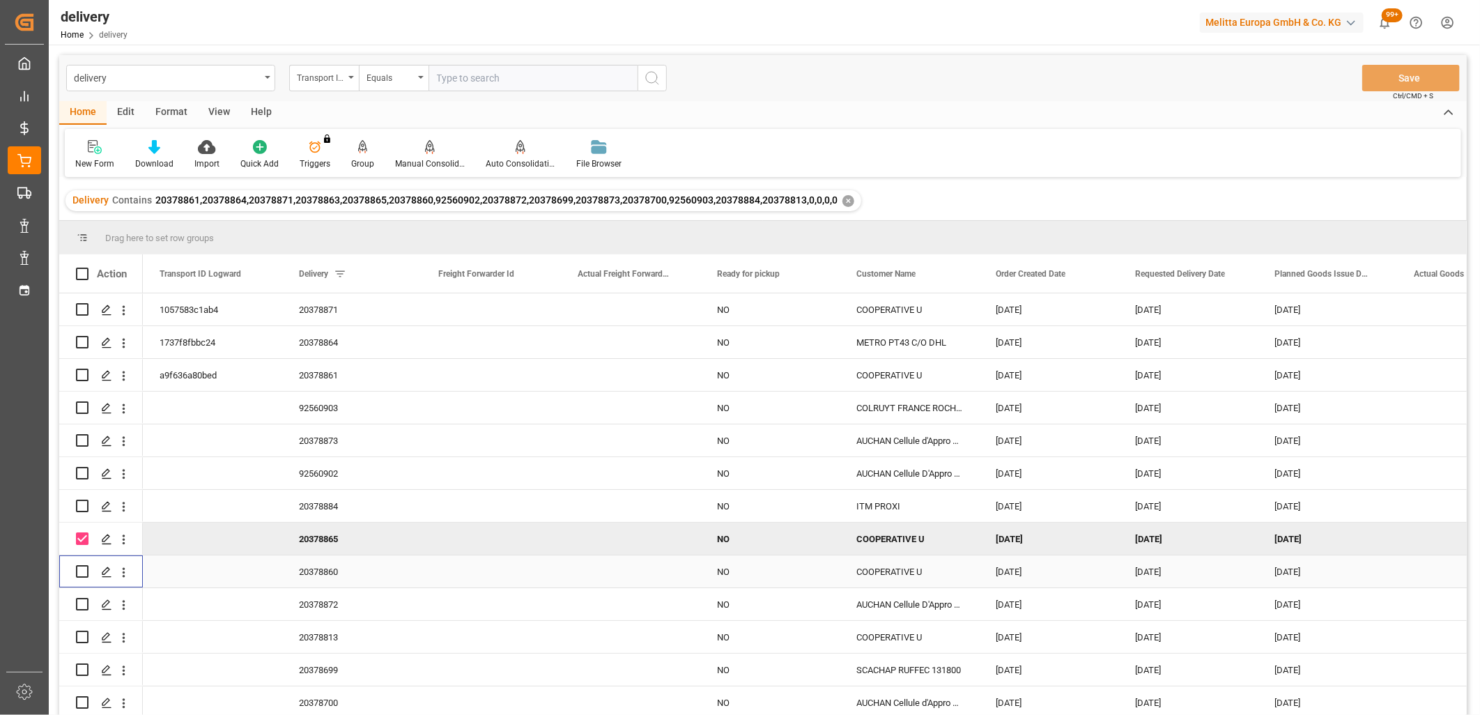
click at [80, 565] on input "Press Space to toggle row selection (unchecked)" at bounding box center [82, 571] width 13 height 13
checkbox input "true"
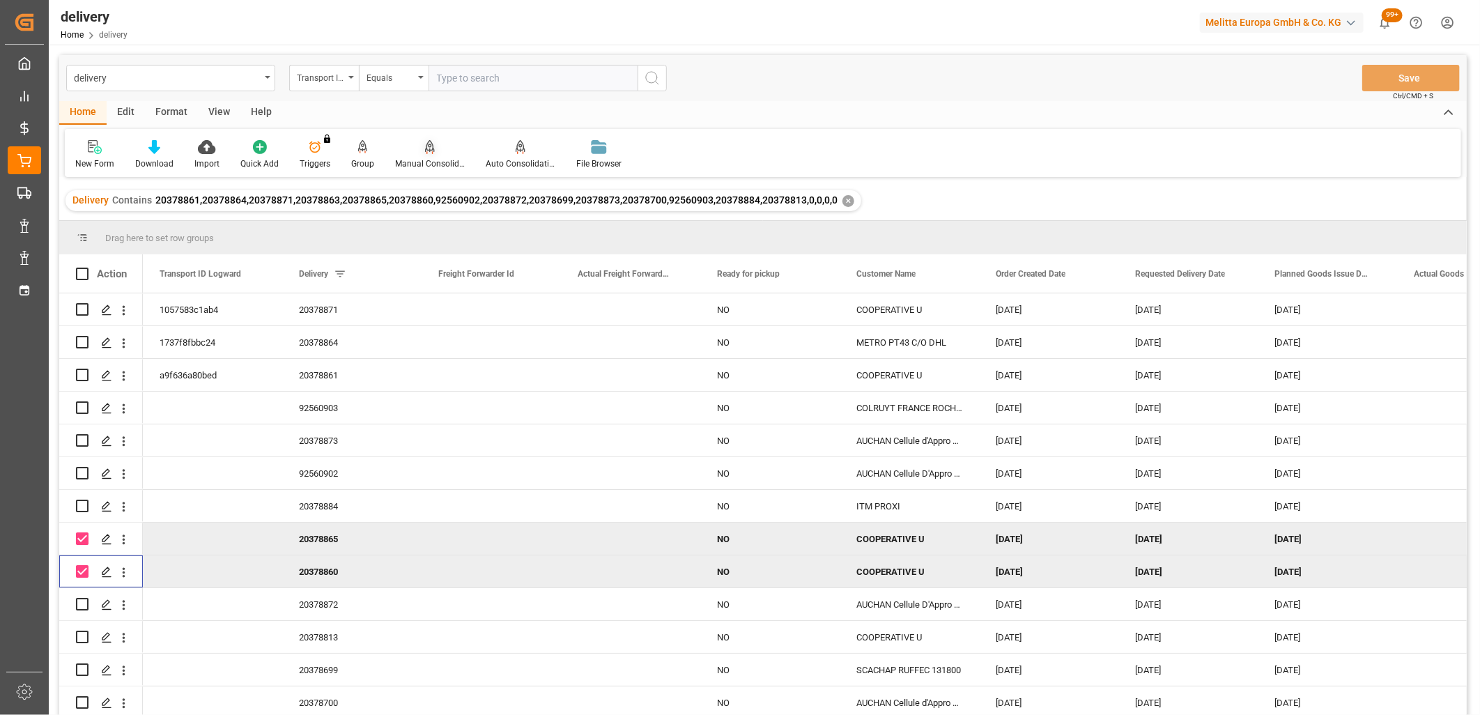
click at [427, 151] on icon at bounding box center [430, 146] width 10 height 12
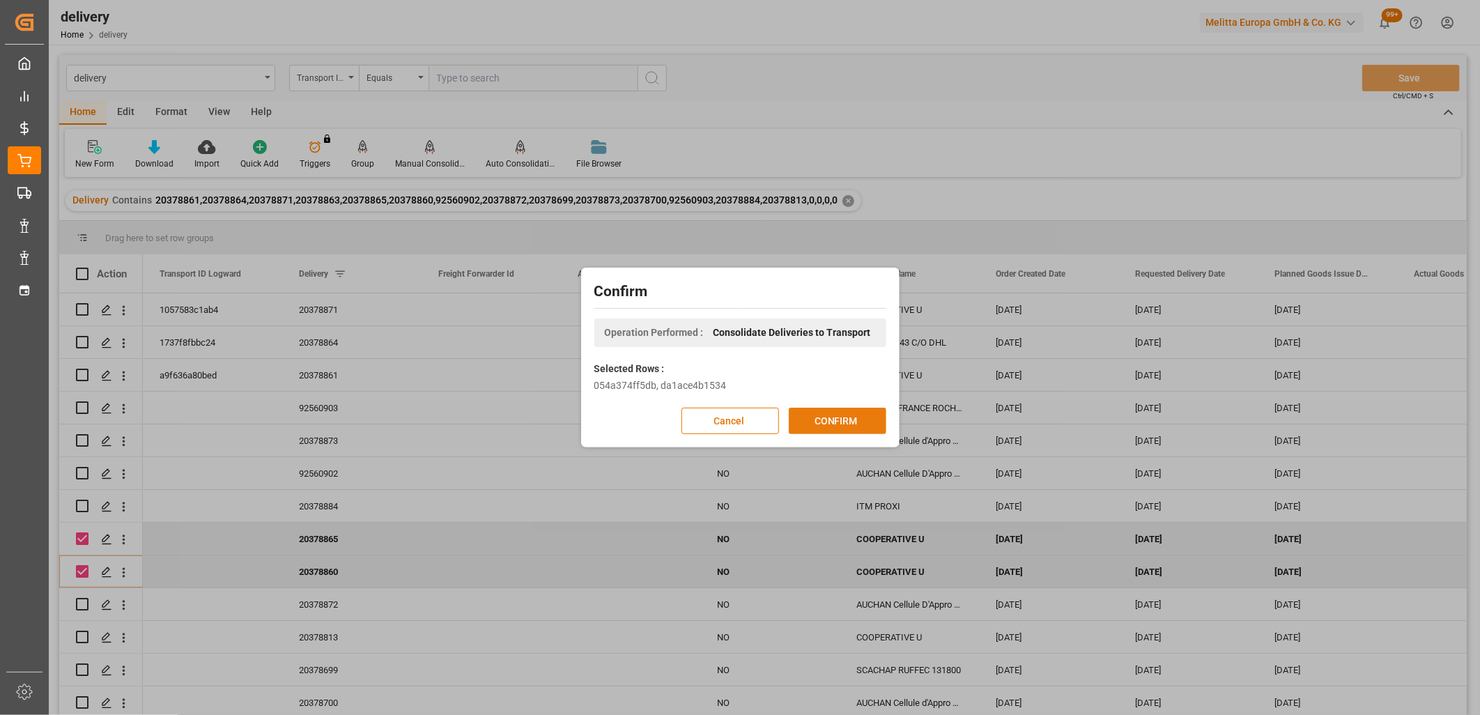
click at [804, 413] on button "CONFIRM" at bounding box center [838, 421] width 98 height 26
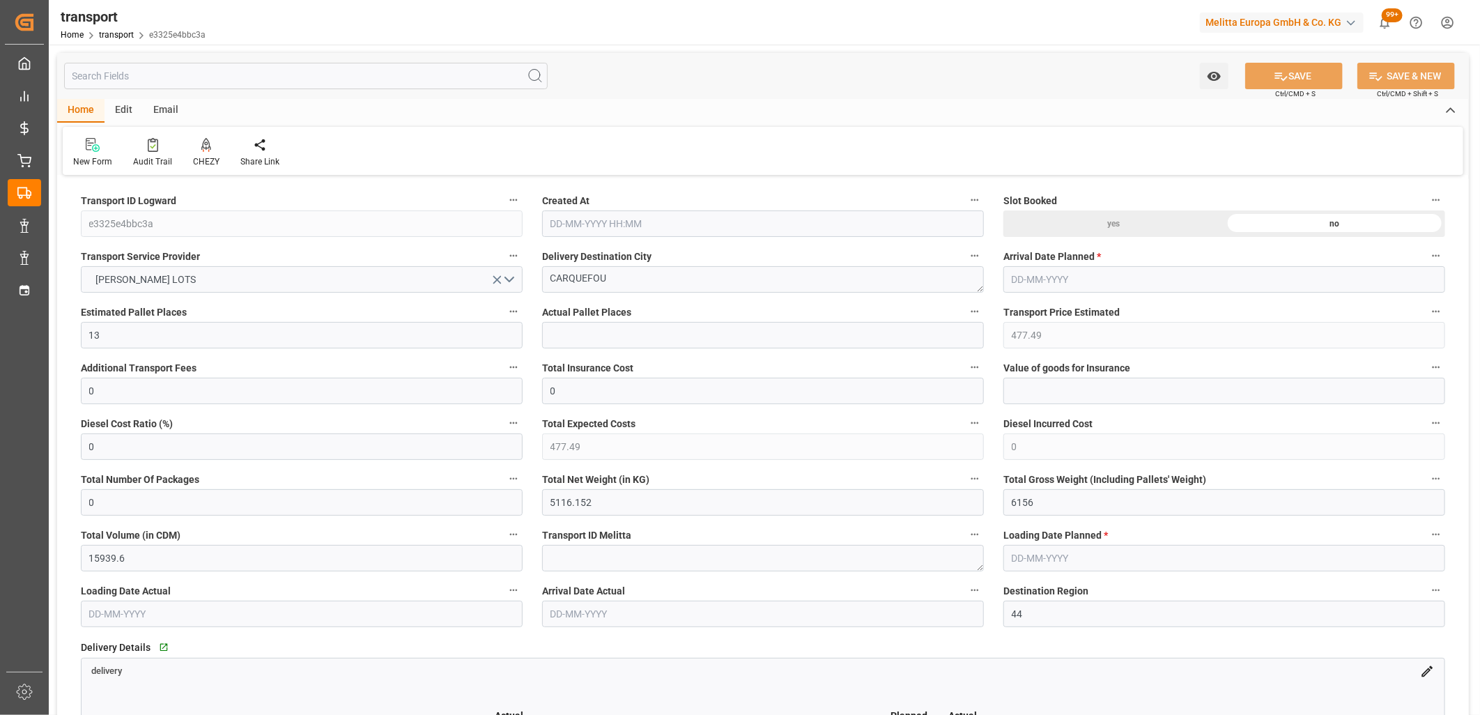
type input "[DATE] 11:18"
type input "[DATE]"
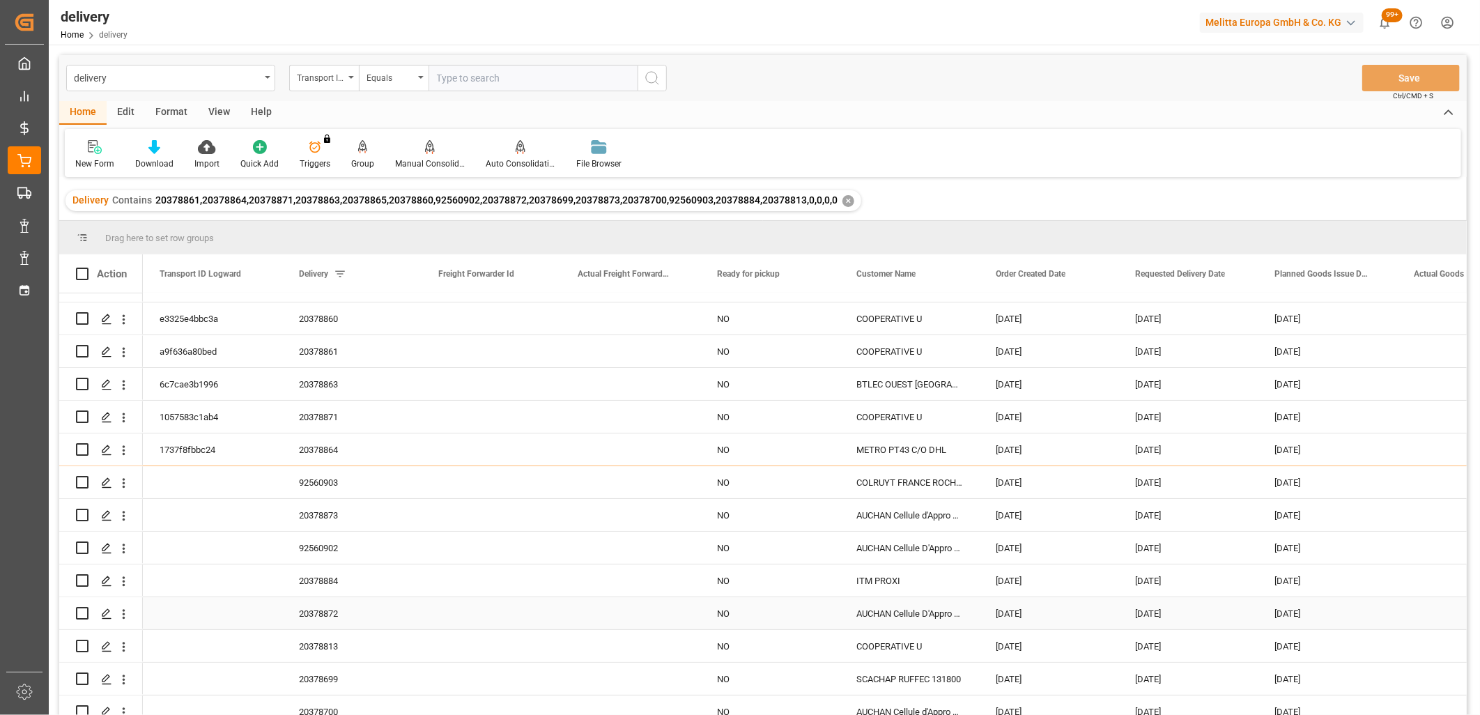
scroll to position [36, 0]
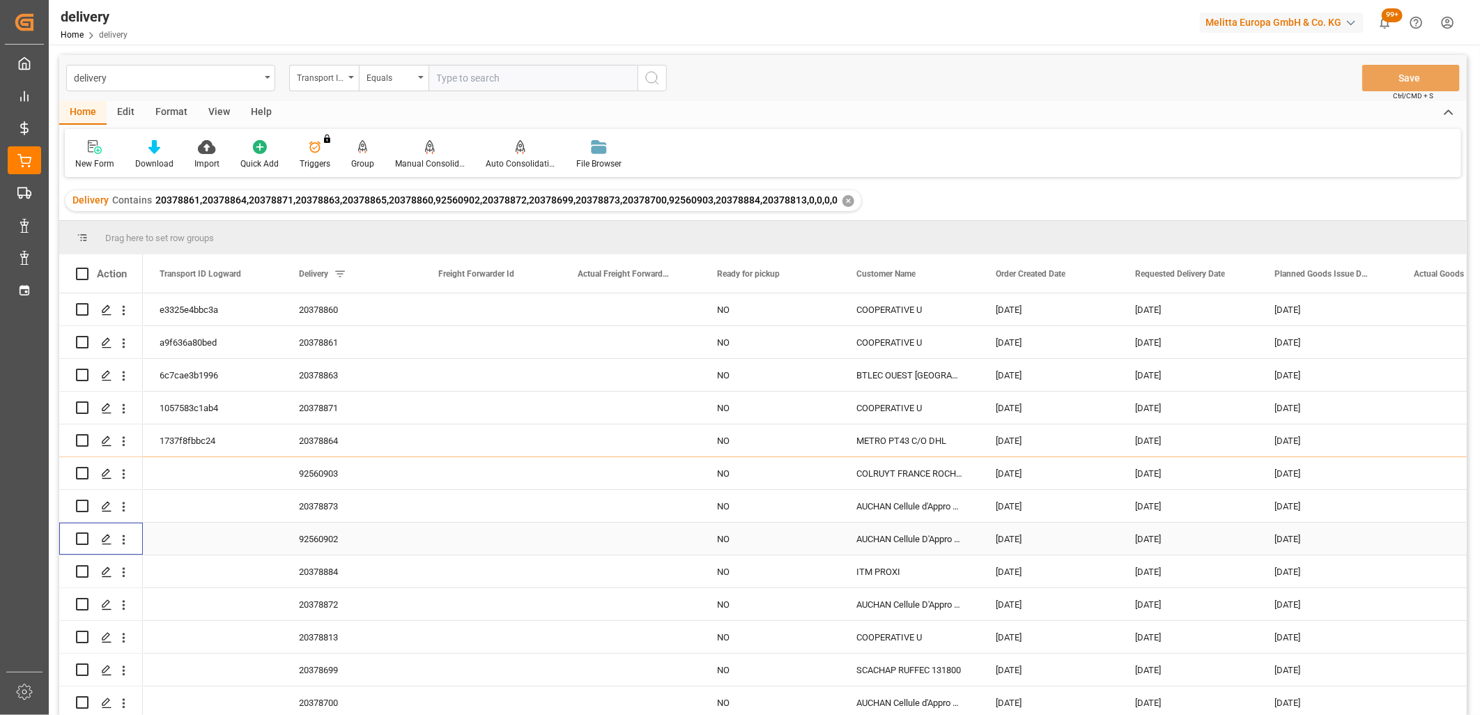
click at [82, 532] on input "Press Space to toggle row selection (unchecked)" at bounding box center [82, 538] width 13 height 13
checkbox input "true"
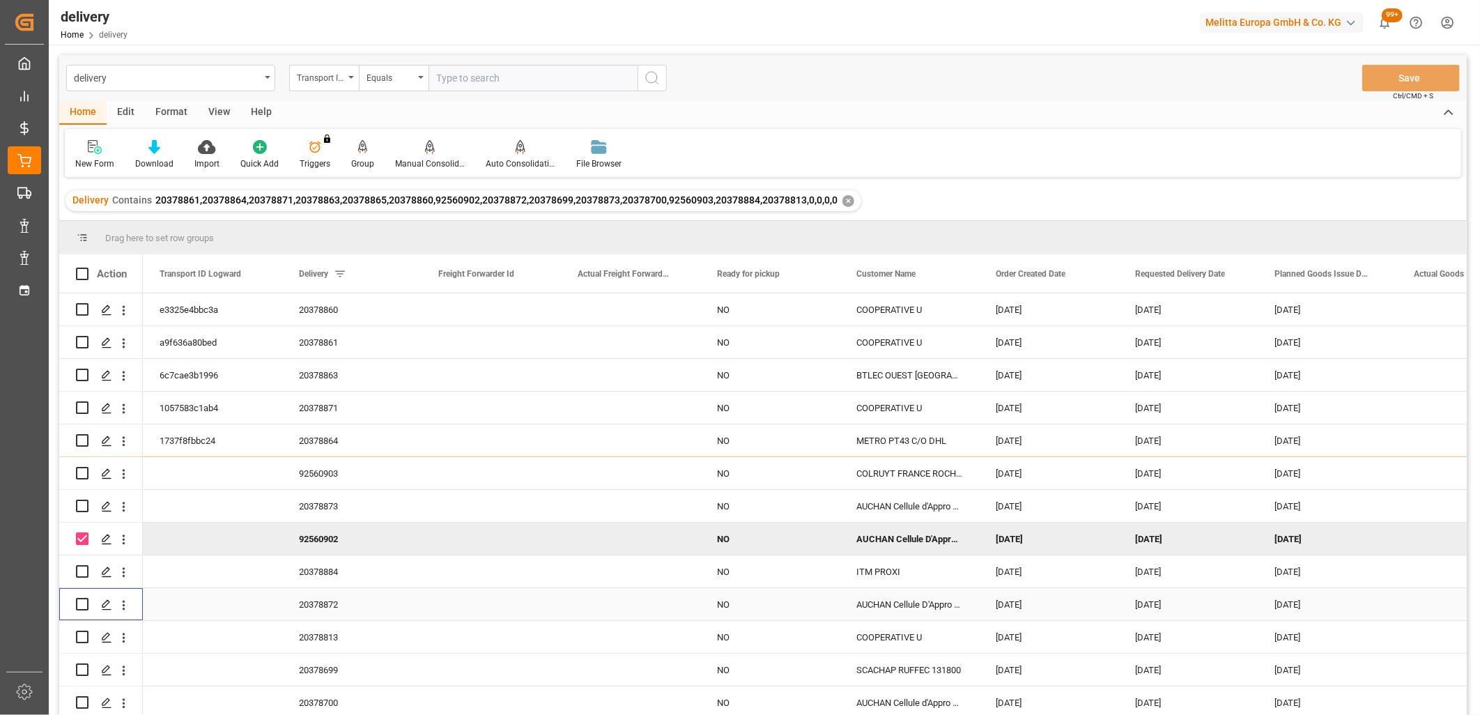
click at [84, 601] on input "Press Space to toggle row selection (unchecked)" at bounding box center [82, 604] width 13 height 13
checkbox input "true"
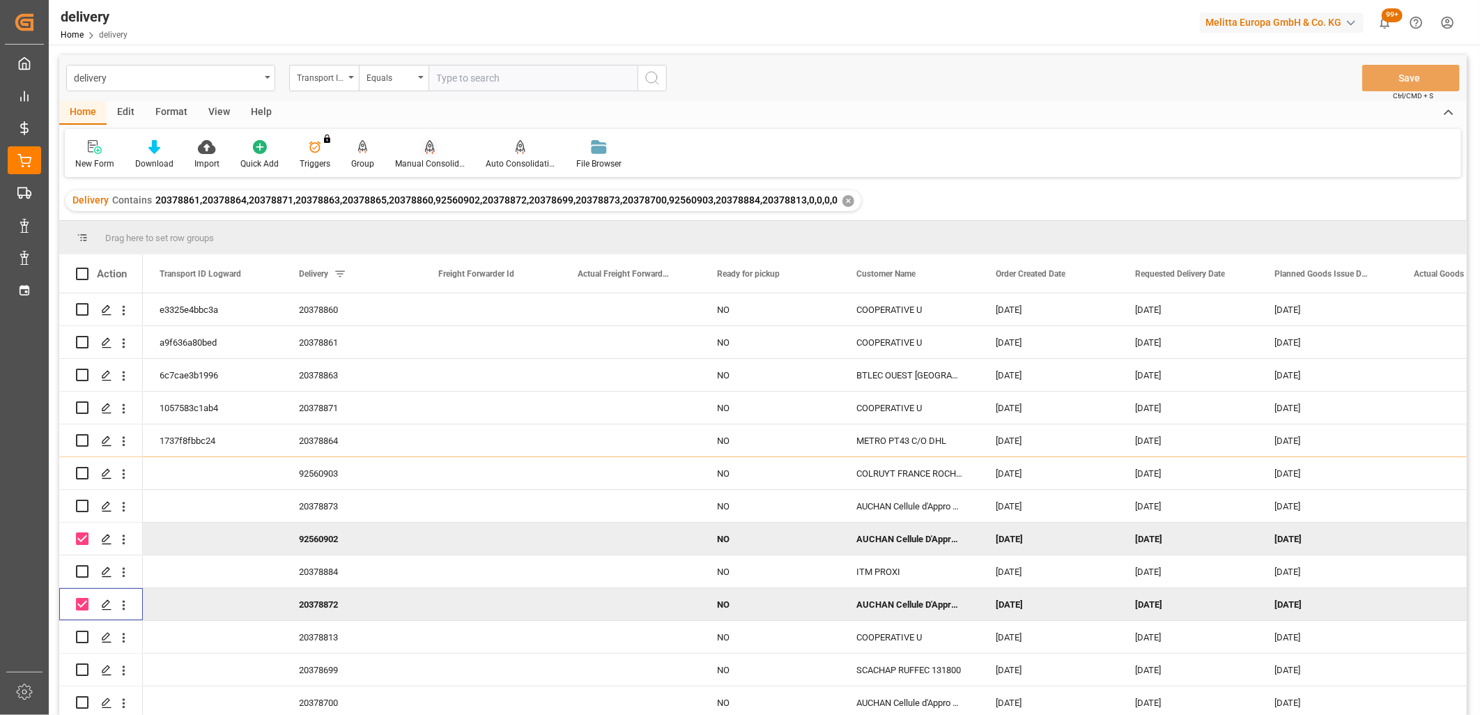
click at [425, 146] on icon at bounding box center [430, 147] width 10 height 14
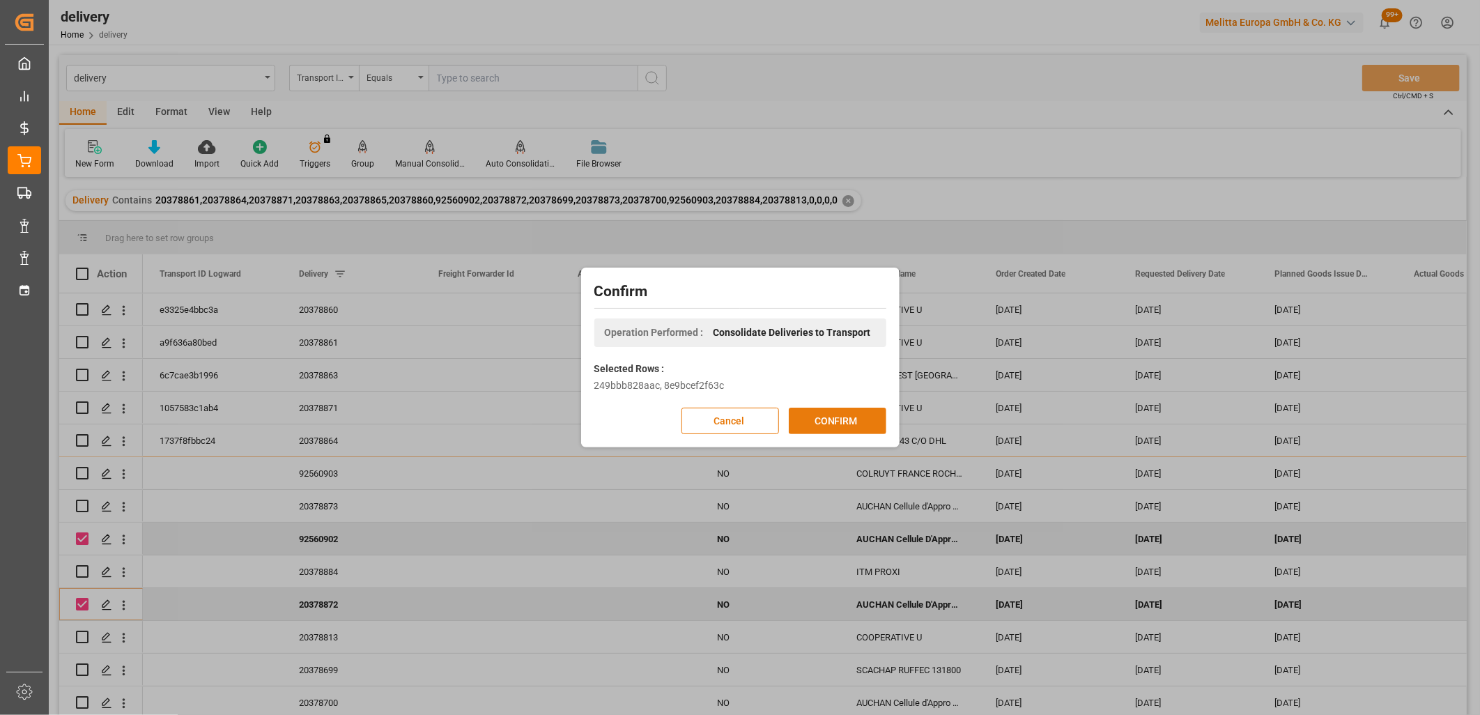
click at [792, 420] on button "CONFIRM" at bounding box center [838, 421] width 98 height 26
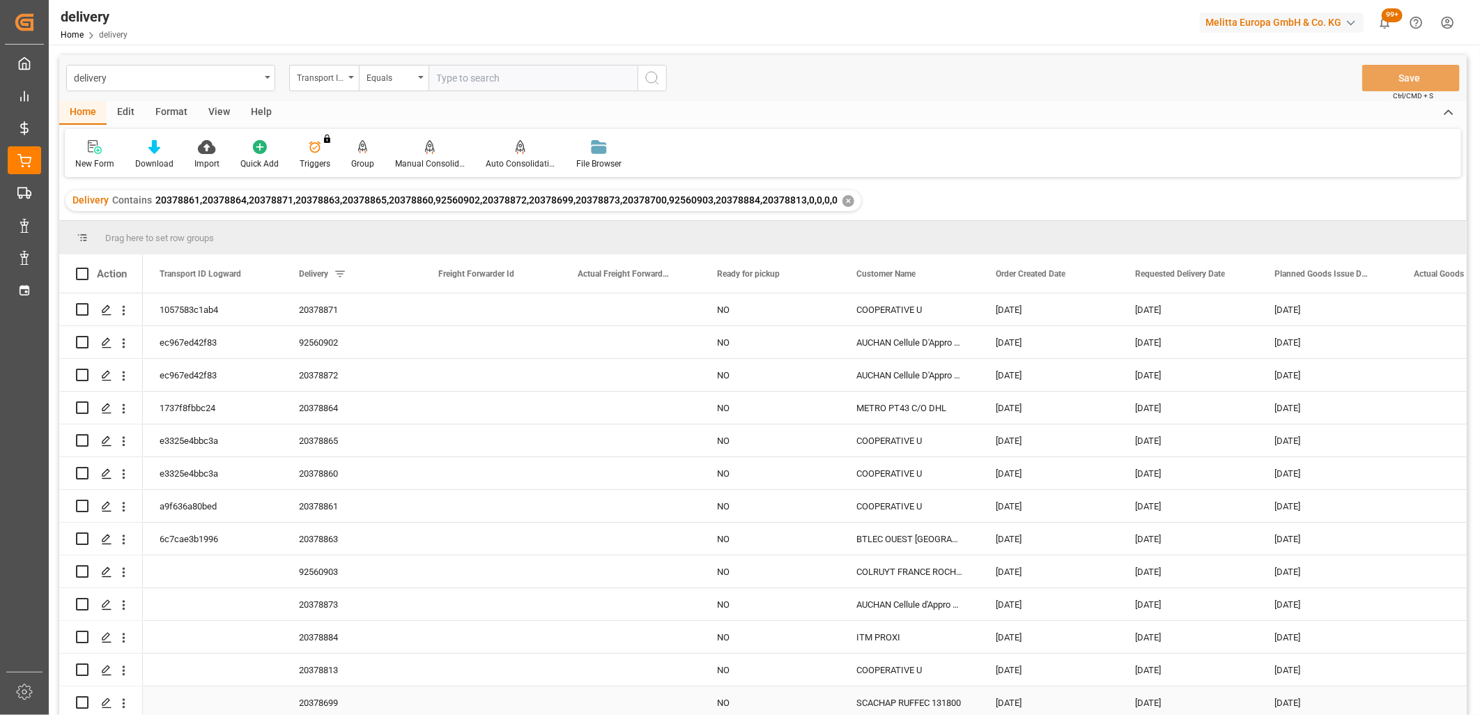
click at [79, 700] on input "Press Space to toggle row selection (unchecked)" at bounding box center [82, 702] width 13 height 13
checkbox input "true"
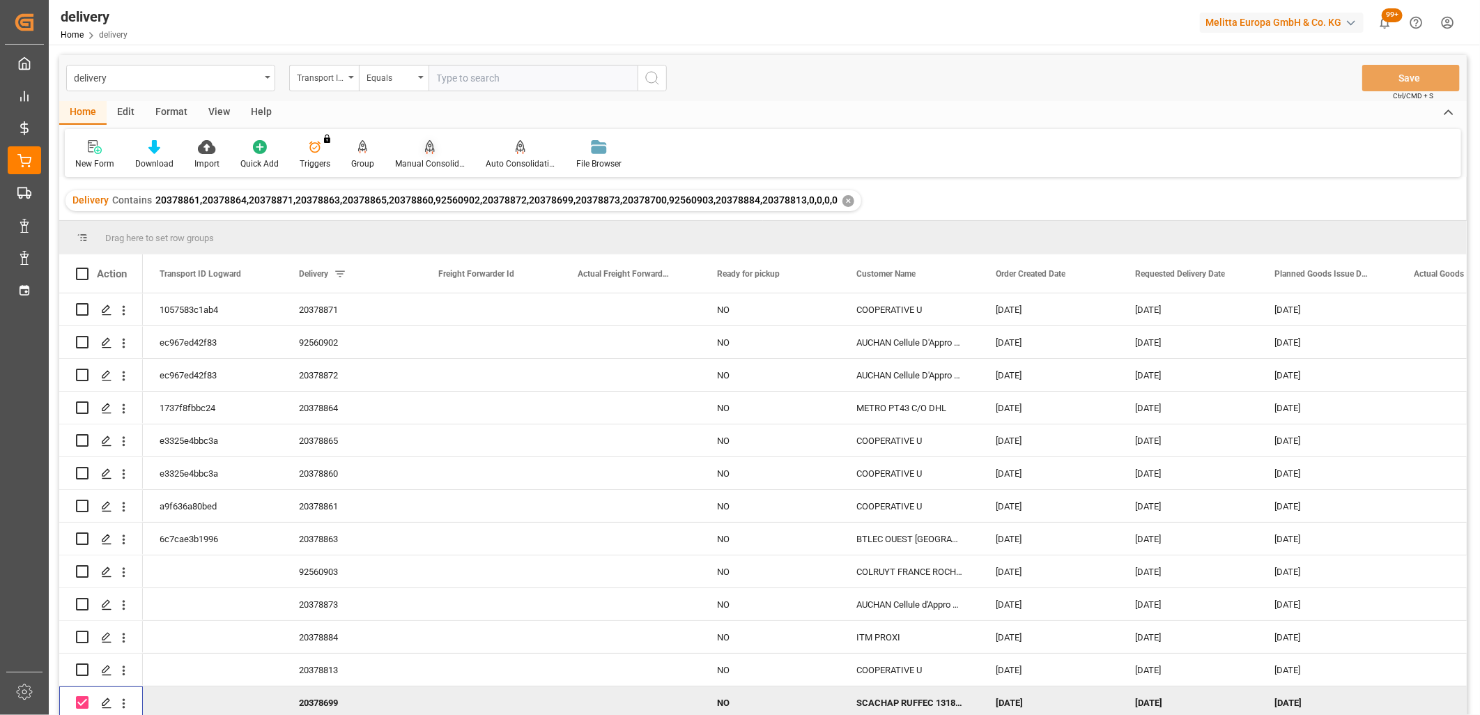
click at [429, 145] on icon at bounding box center [430, 147] width 10 height 14
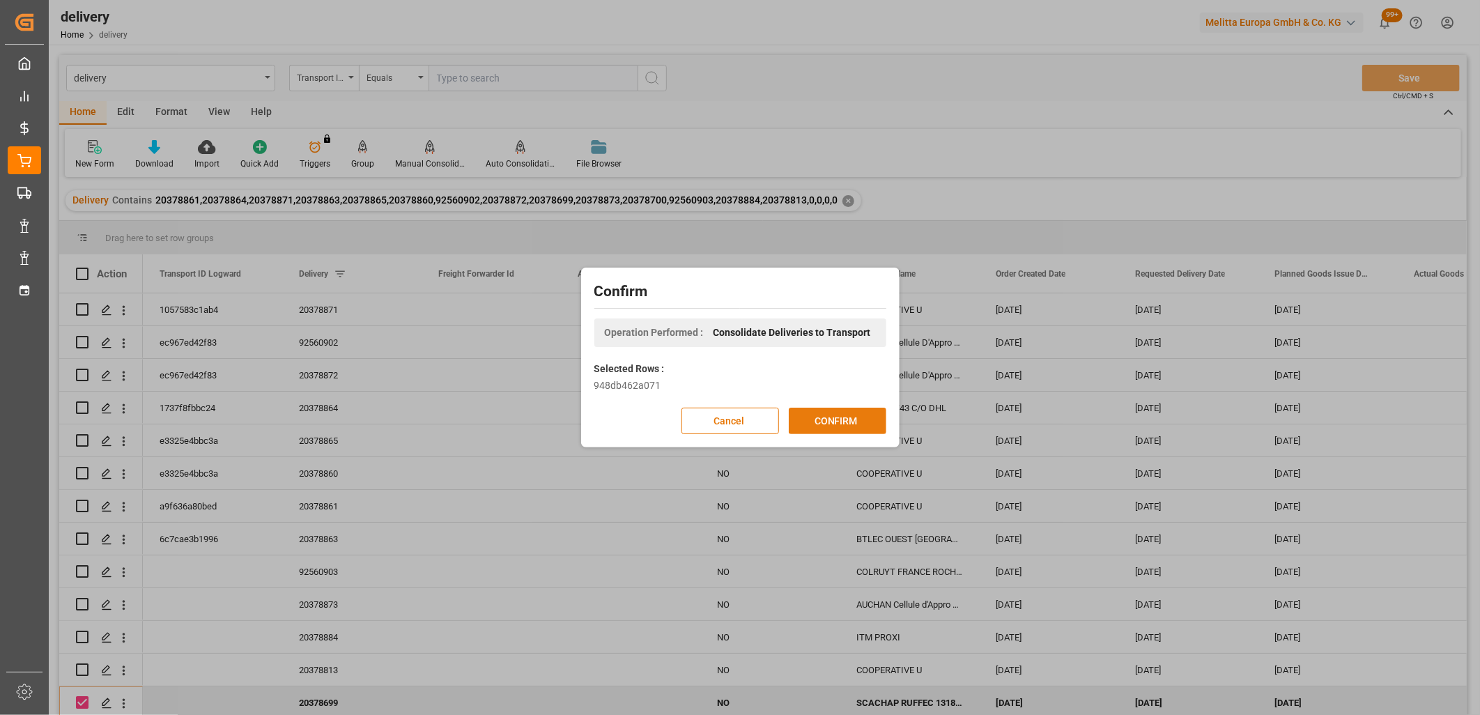
click at [820, 417] on button "CONFIRM" at bounding box center [838, 421] width 98 height 26
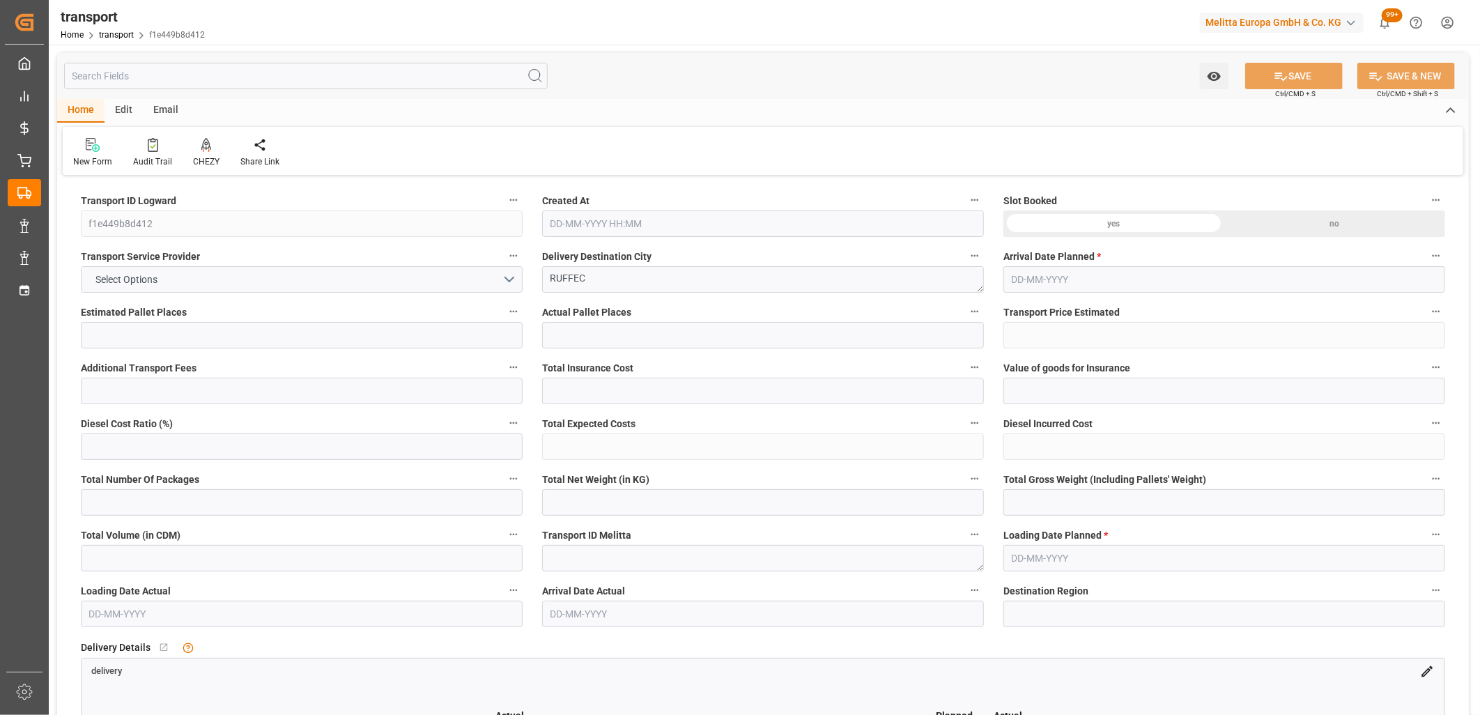
type input "1"
type input "172.6"
type input "0"
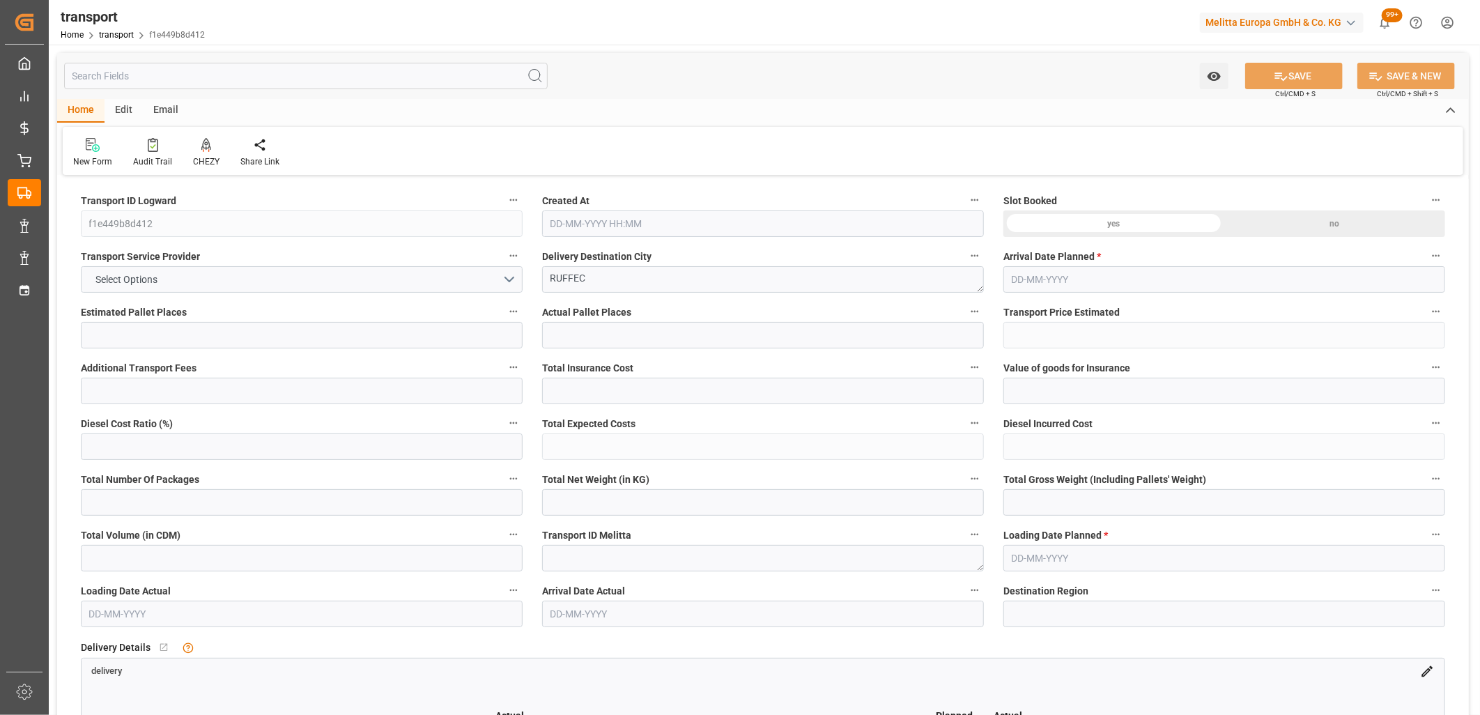
type input "172.6"
type input "0"
type input "336.49"
type input "363.67"
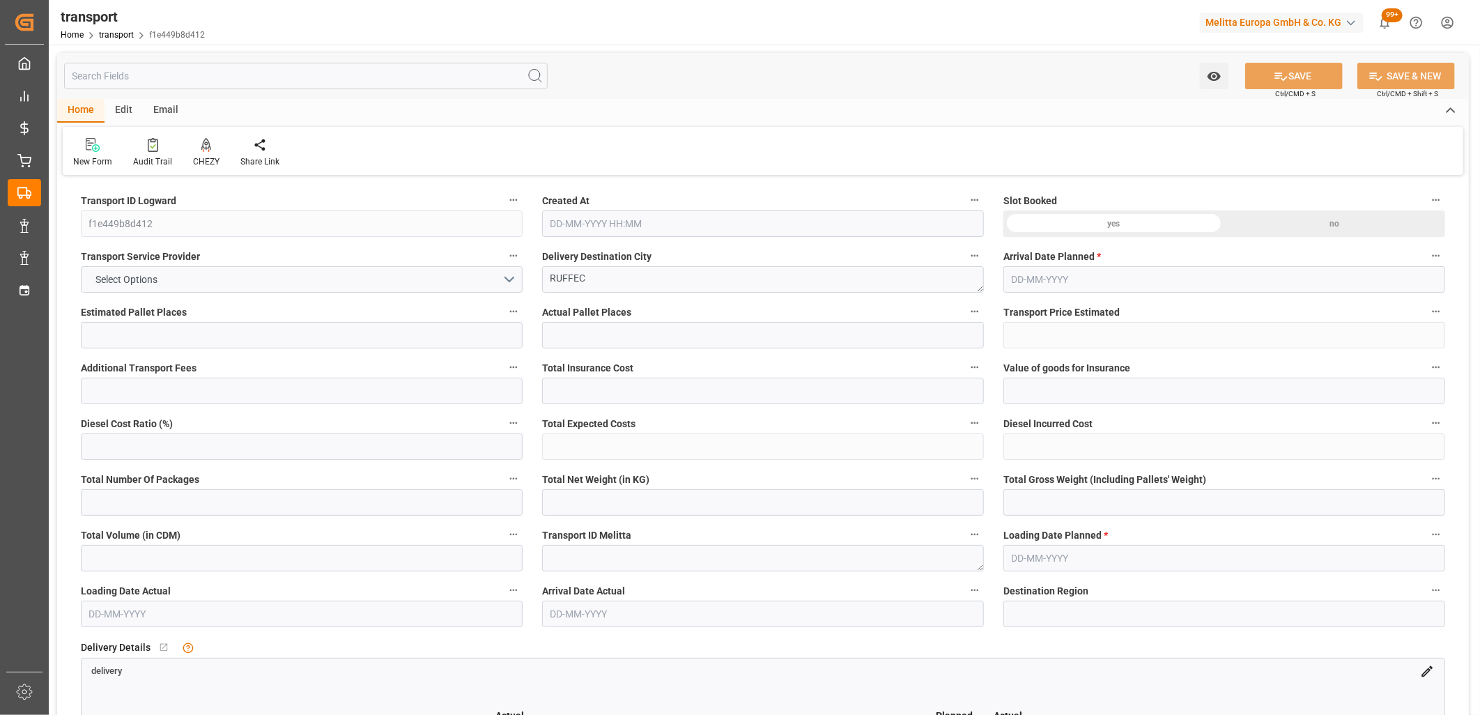
type input "836"
type input "16"
type input "0"
type input "95"
type input "1"
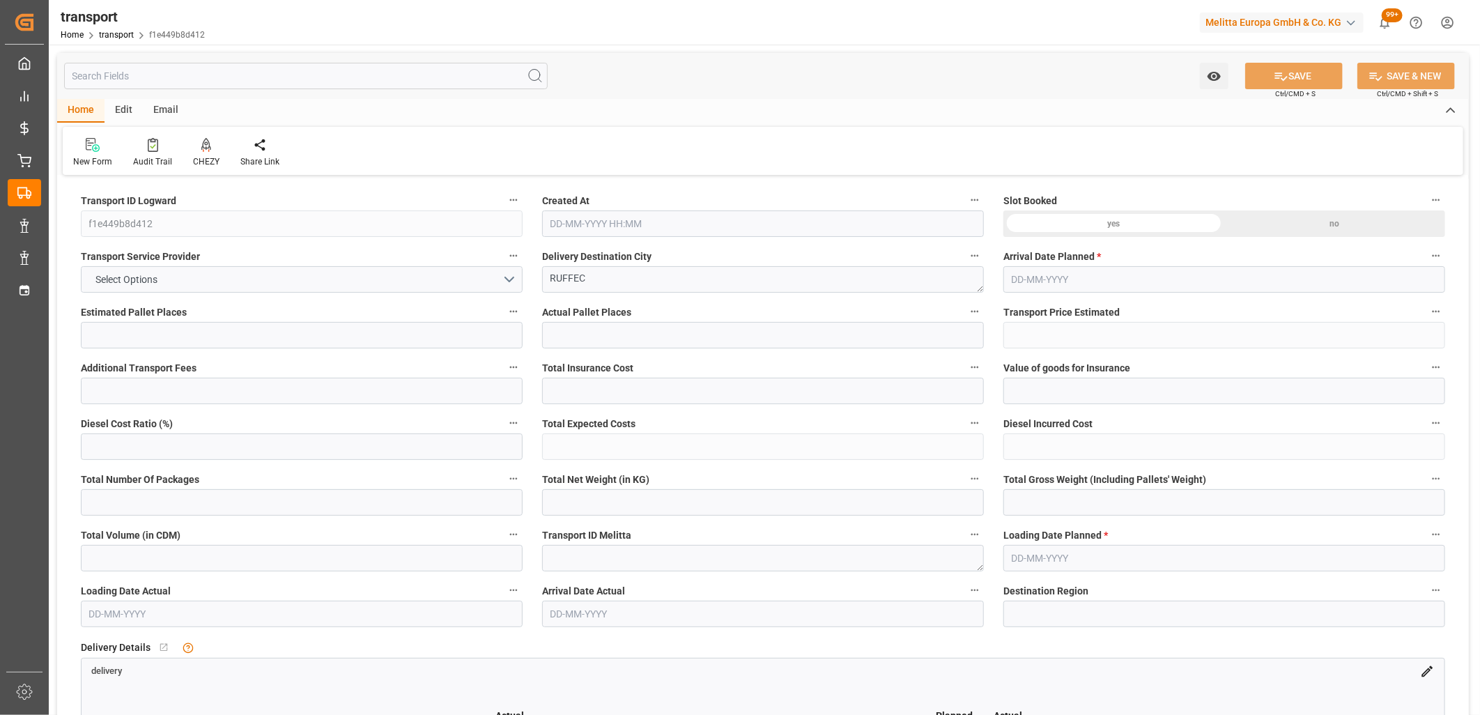
type input "101"
type input "340.67"
type input "0"
type input "4710.8598"
type input "0"
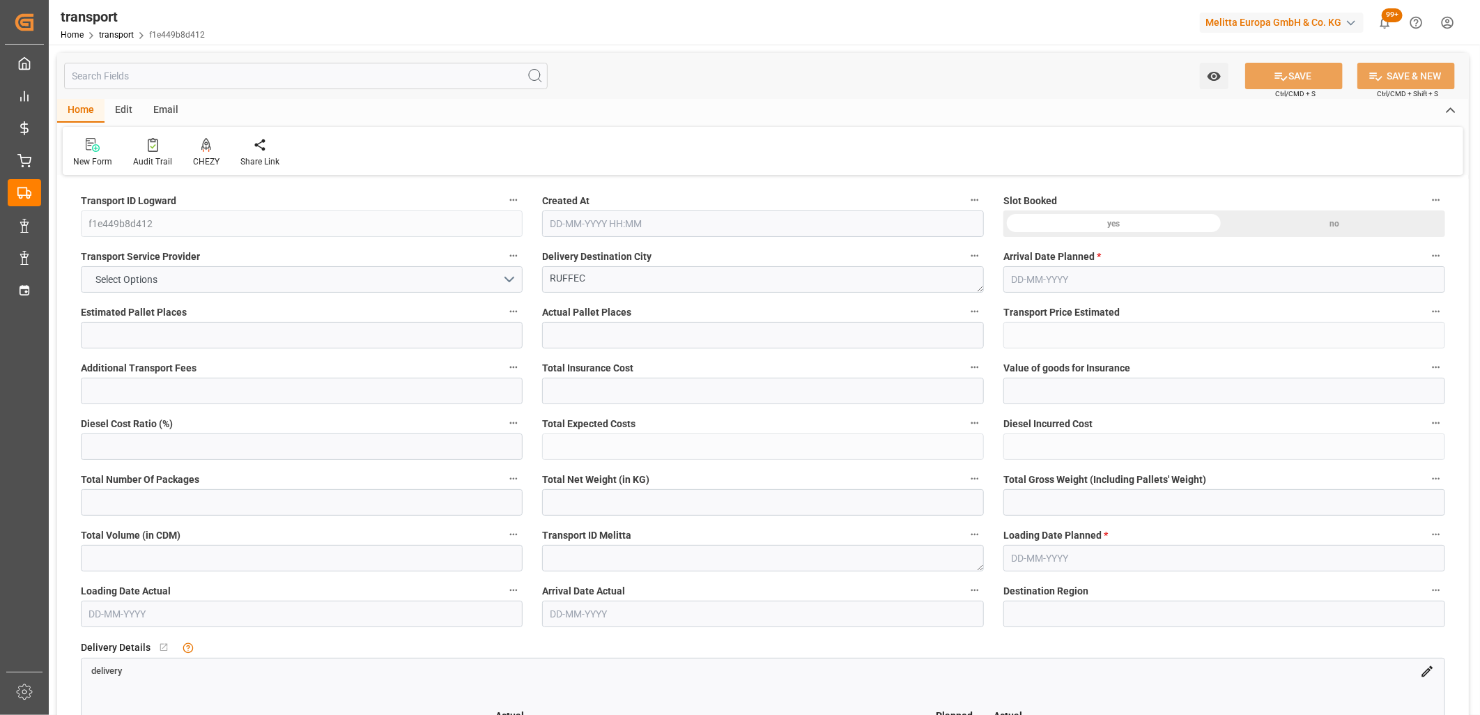
type input "0"
type input "21"
type input "35"
type input "[DATE] 11:18"
type input "[DATE]"
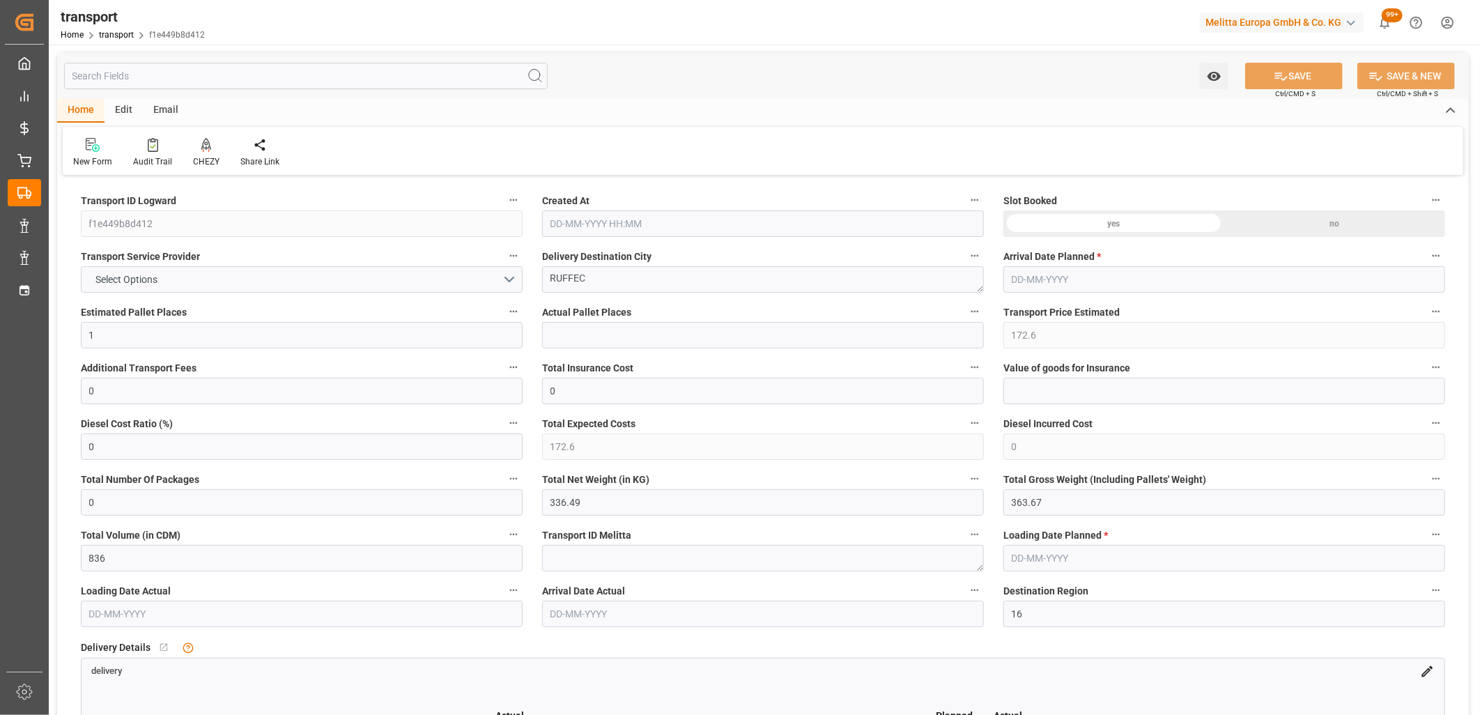
type input "[DATE]"
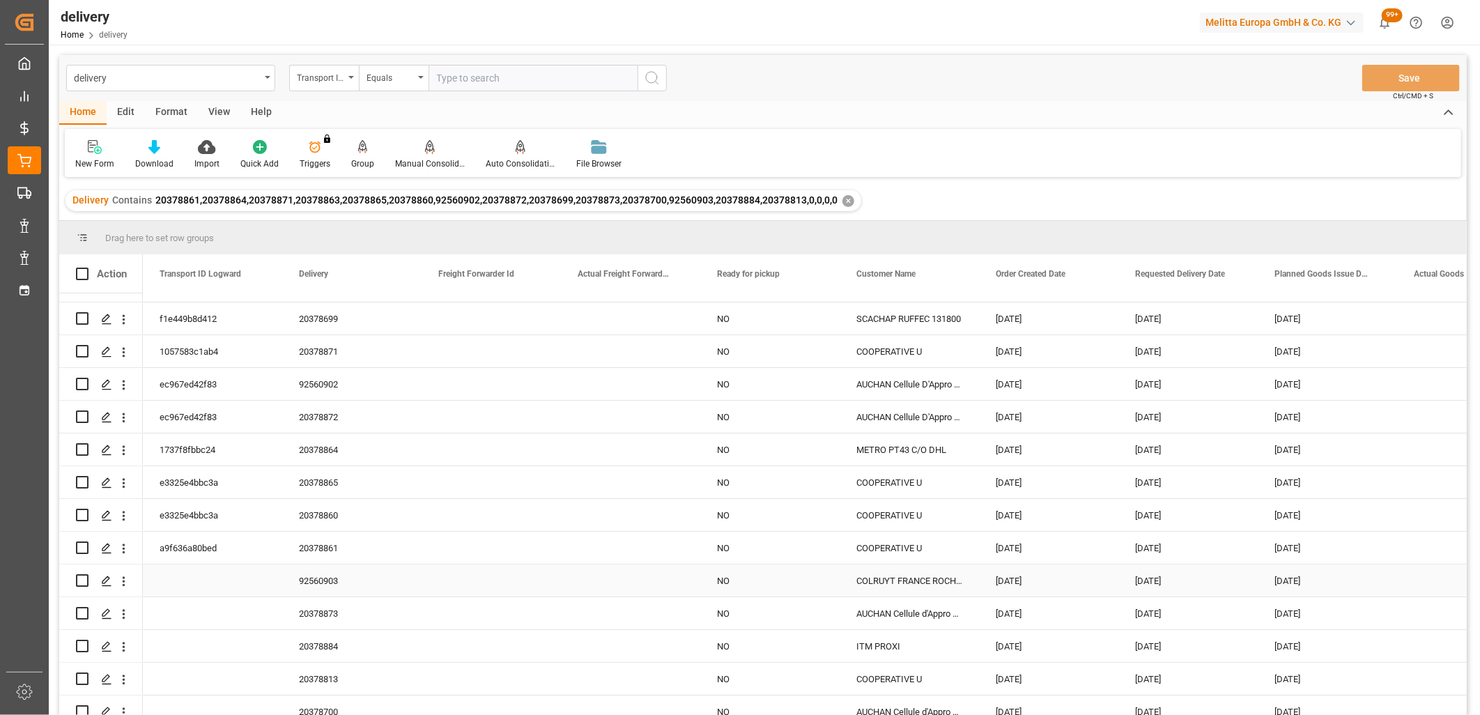
scroll to position [36, 0]
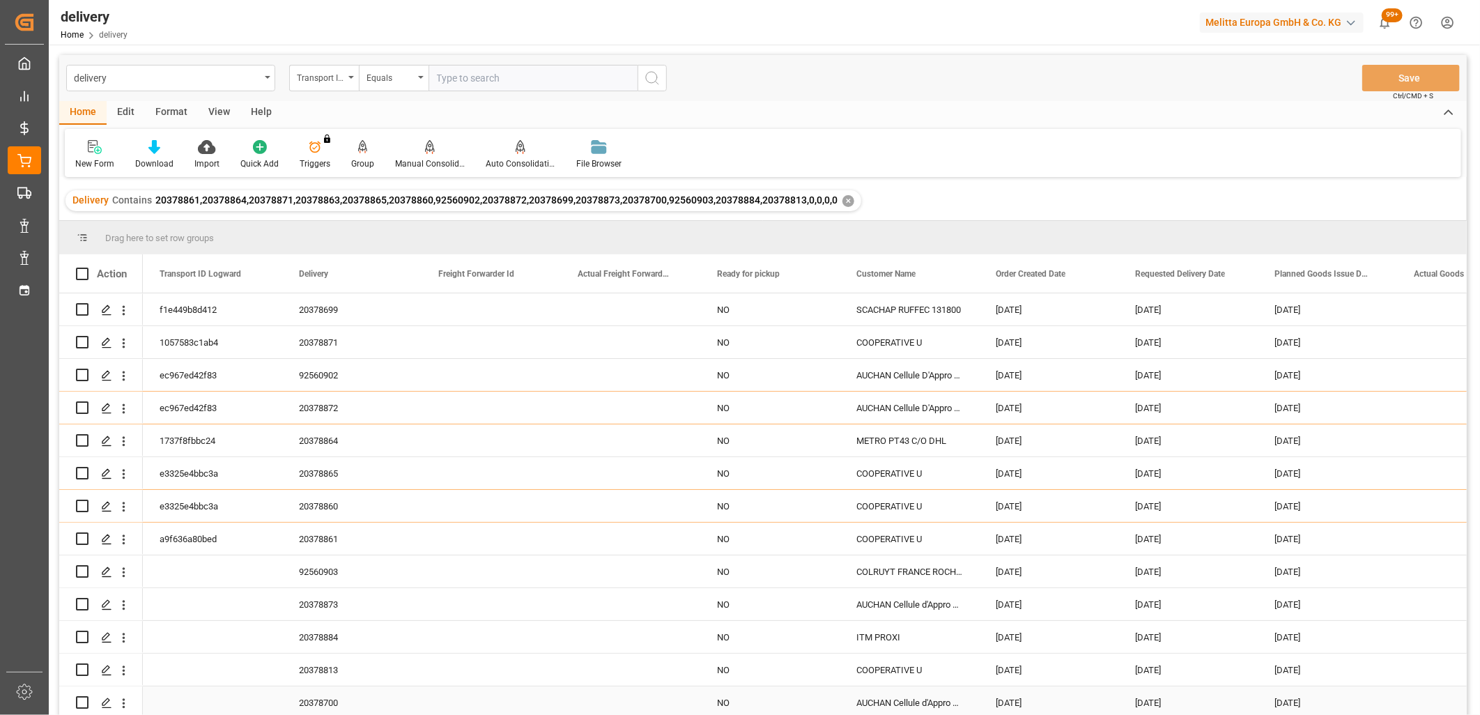
click at [84, 699] on input "Press Space to toggle row selection (unchecked)" at bounding box center [82, 702] width 13 height 13
checkbox input "true"
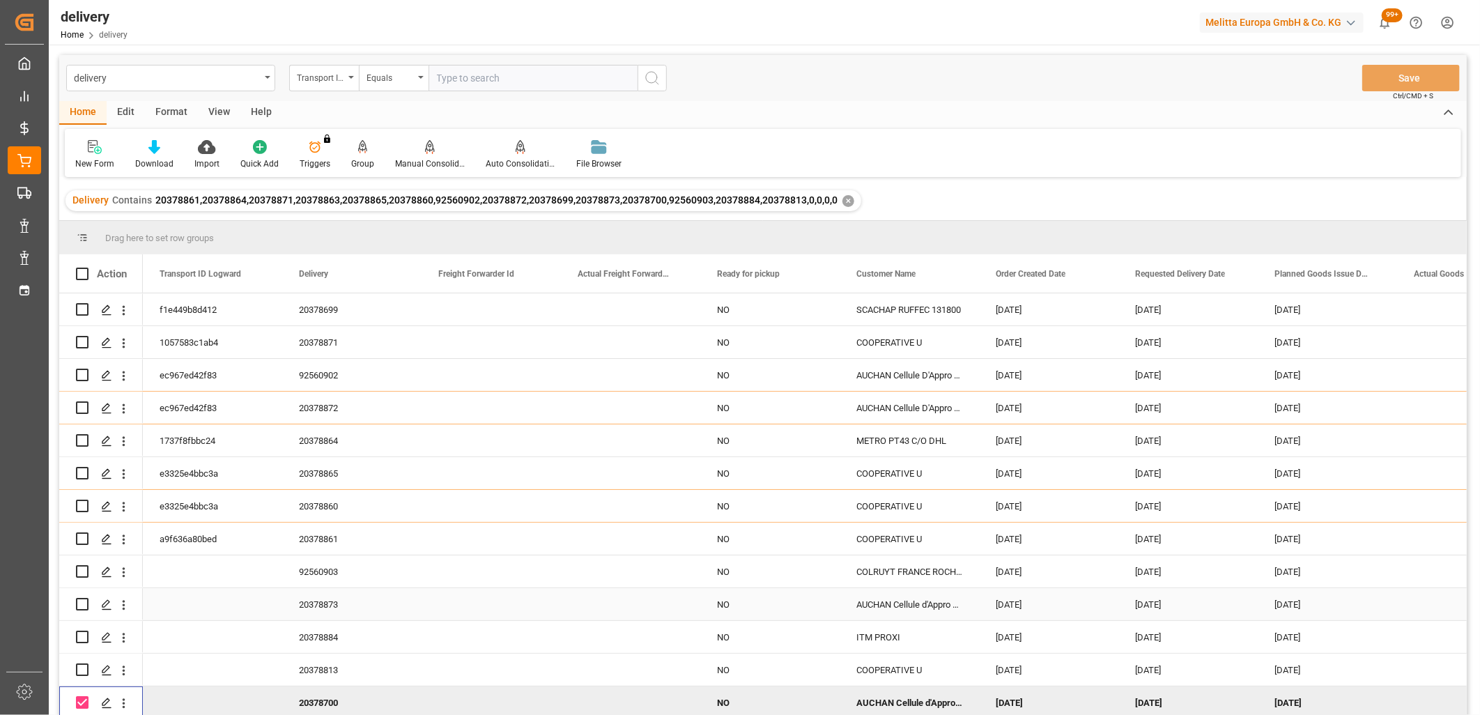
click at [81, 598] on input "Press Space to toggle row selection (unchecked)" at bounding box center [82, 604] width 13 height 13
checkbox input "true"
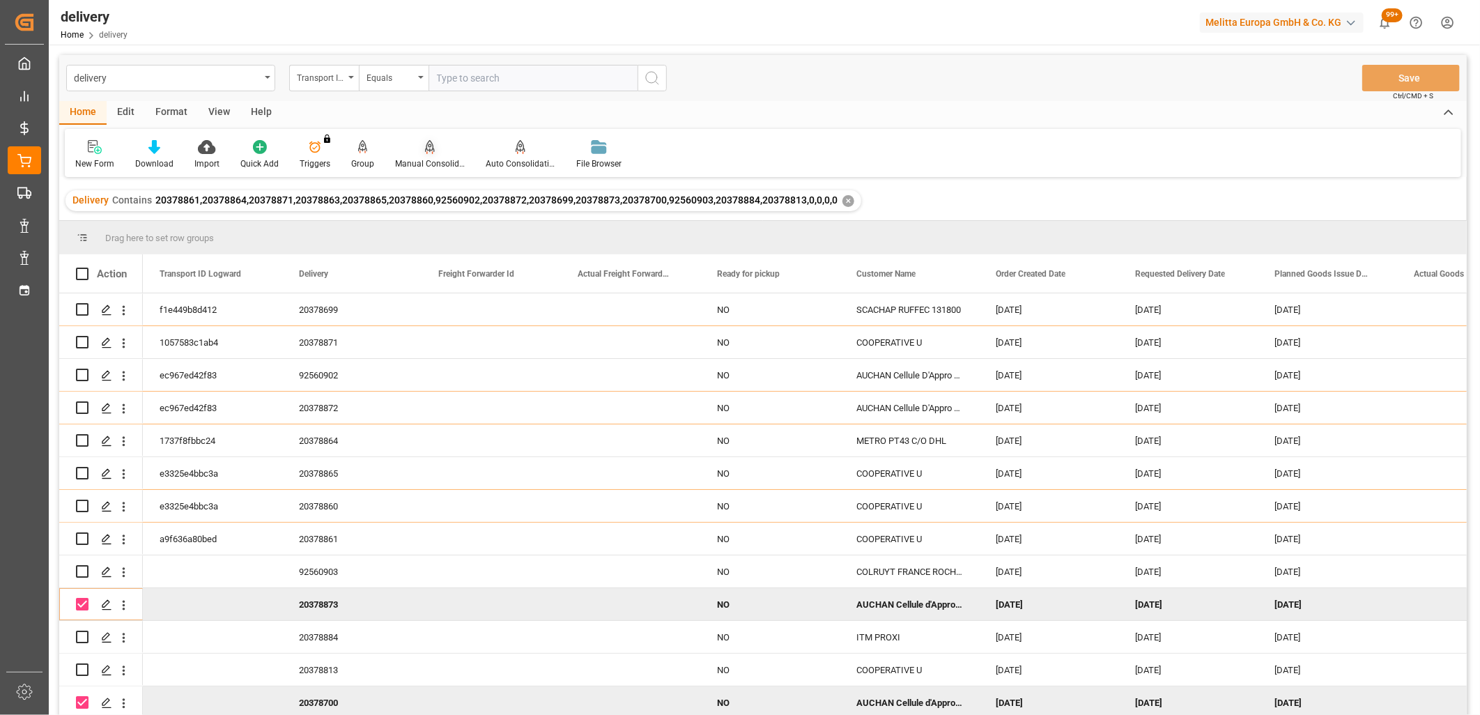
click at [429, 151] on icon at bounding box center [430, 147] width 10 height 14
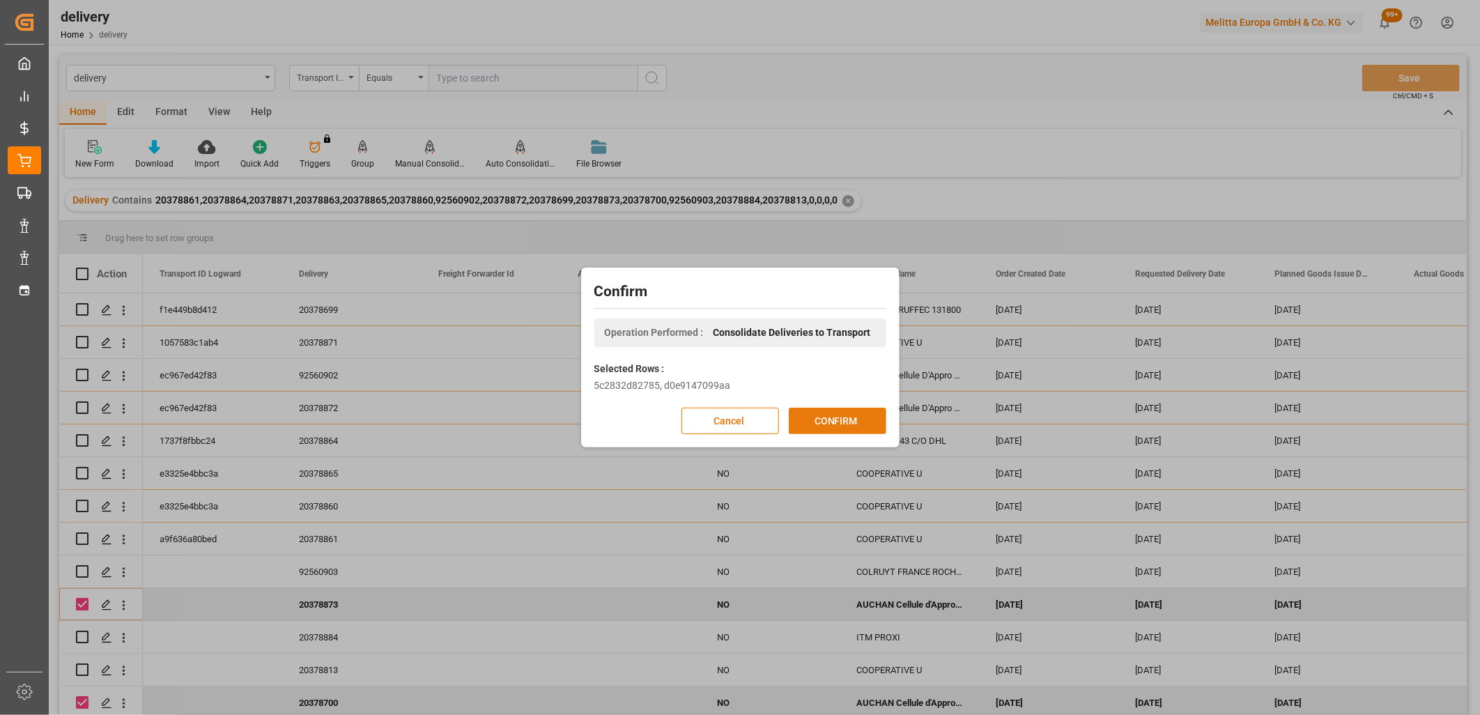
click at [792, 425] on button "CONFIRM" at bounding box center [838, 421] width 98 height 26
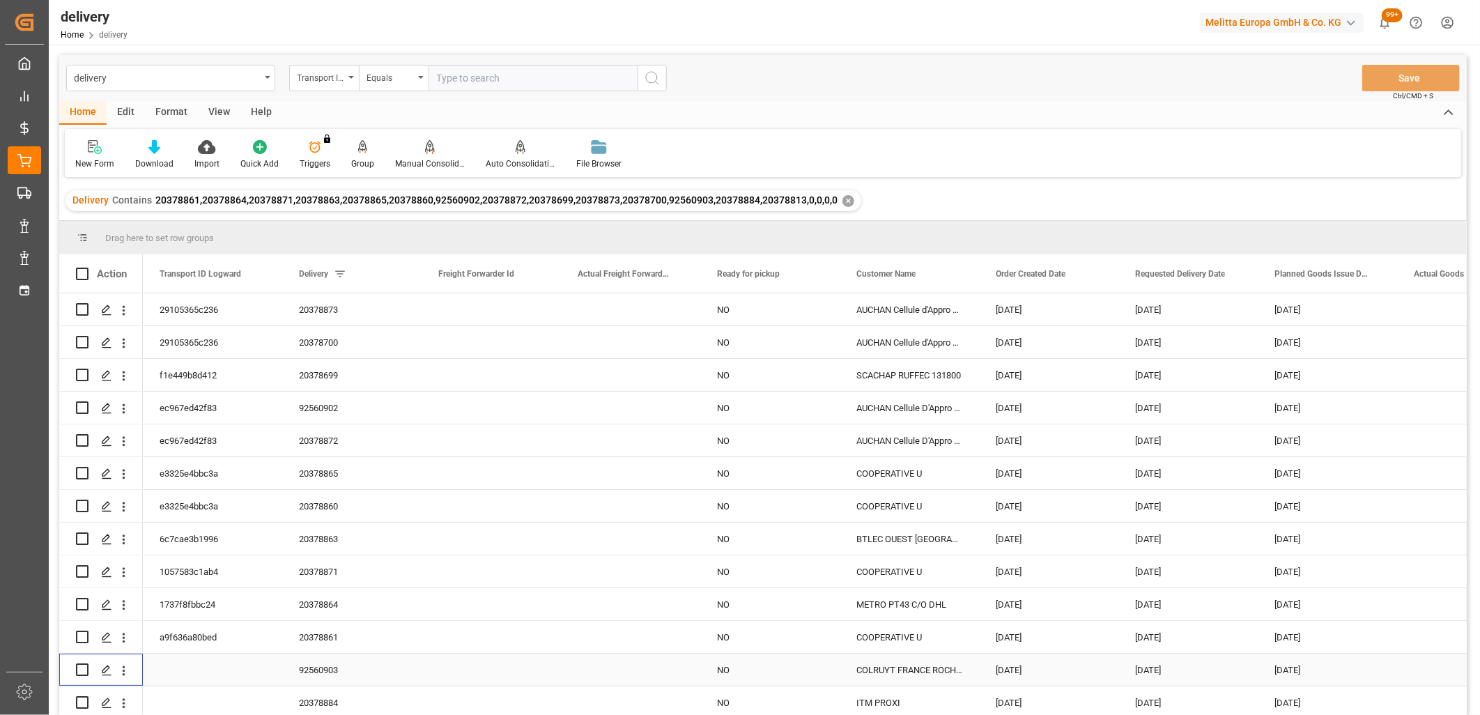
click at [81, 671] on input "Press Space to toggle row selection (unchecked)" at bounding box center [82, 669] width 13 height 13
checkbox input "true"
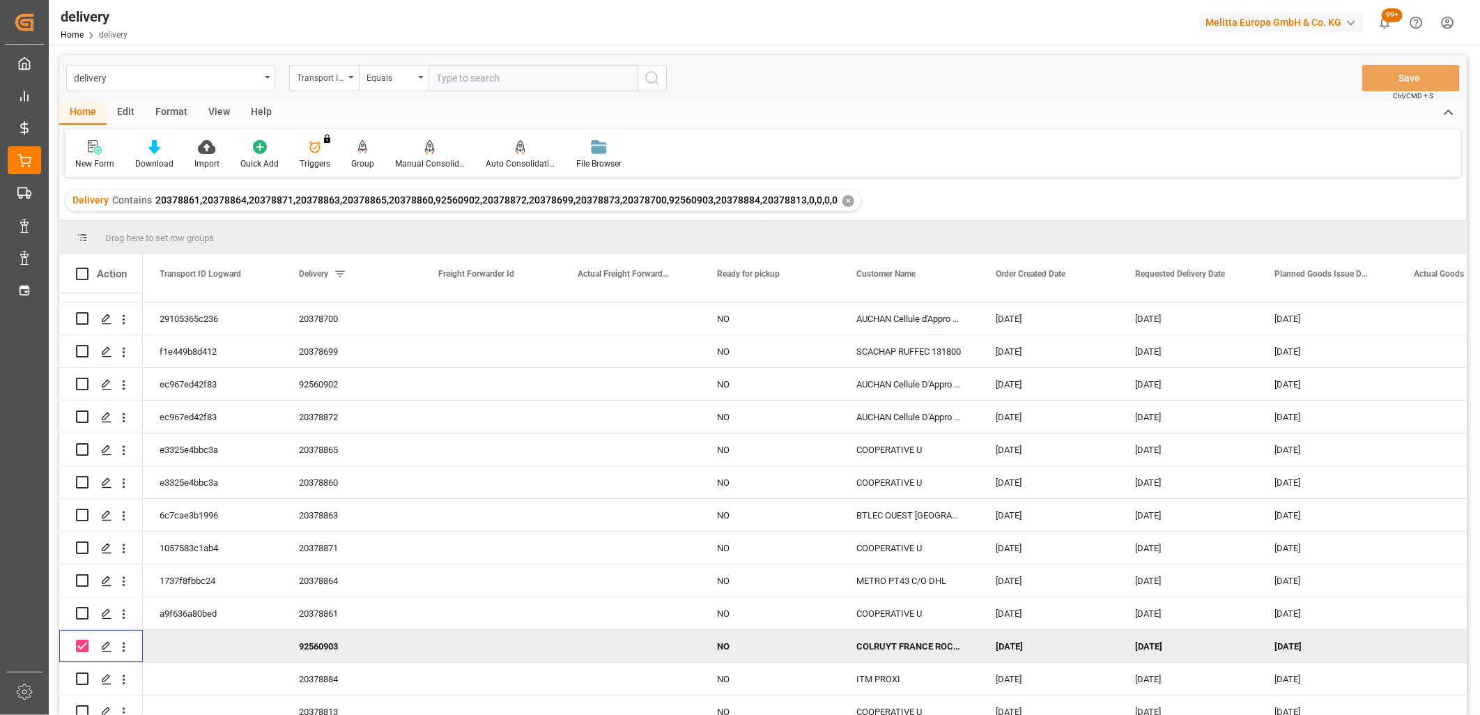
scroll to position [36, 0]
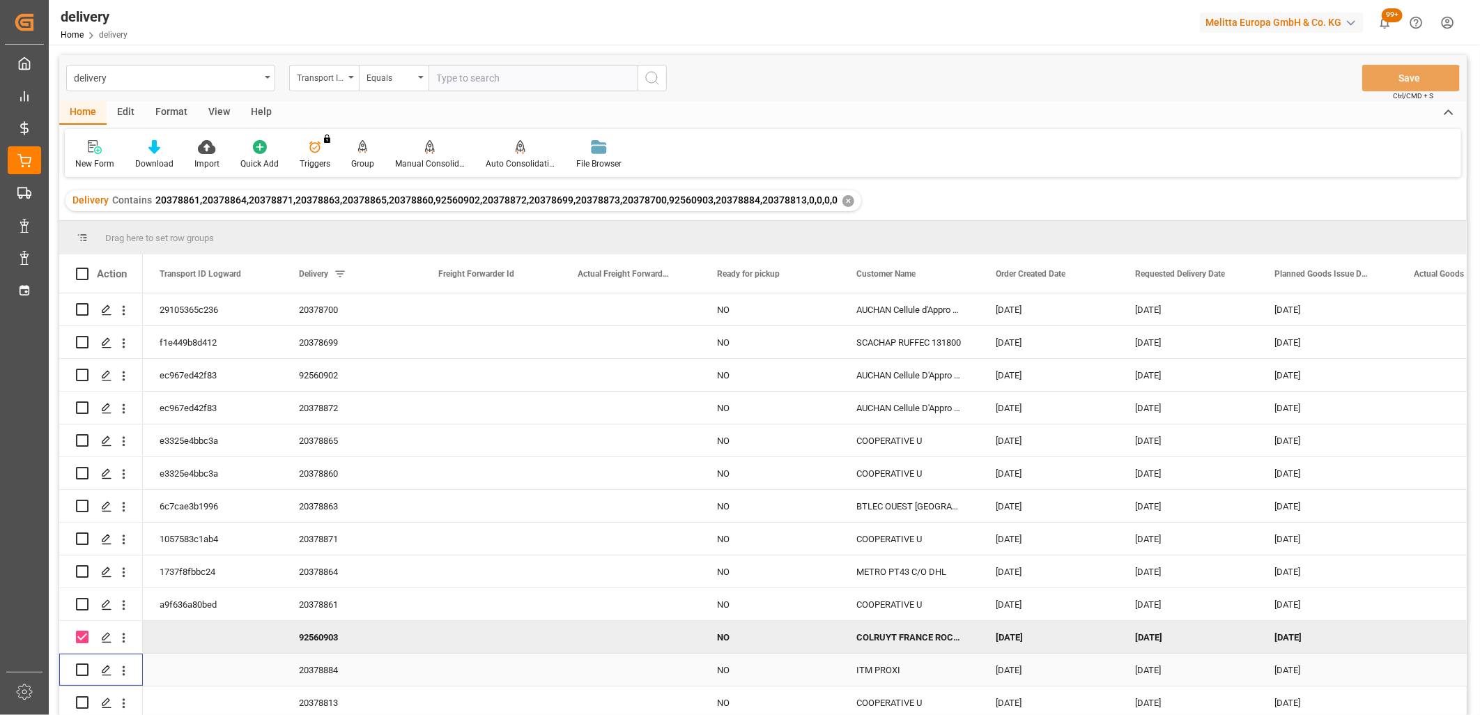
click at [77, 665] on input "Press Space to toggle row selection (unchecked)" at bounding box center [82, 669] width 13 height 13
checkbox input "true"
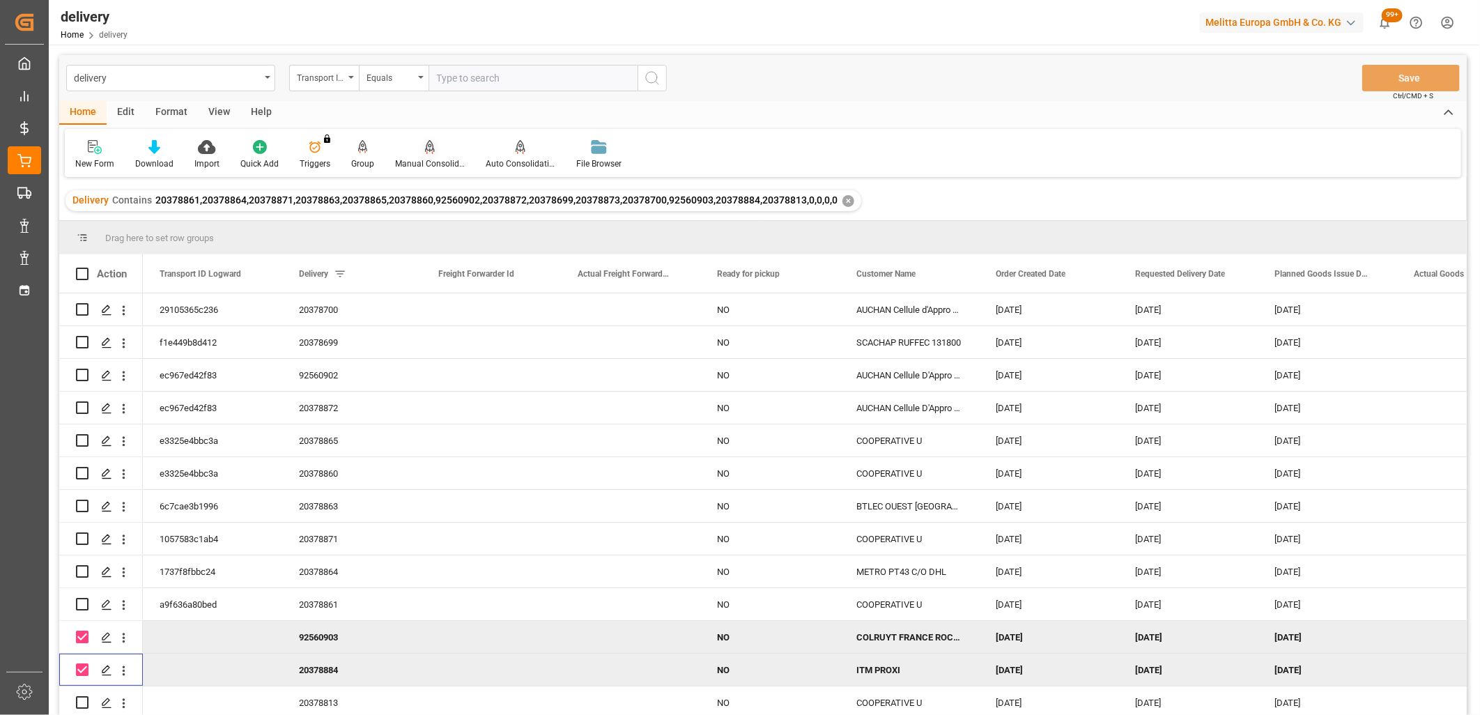
click at [420, 153] on div at bounding box center [430, 146] width 70 height 15
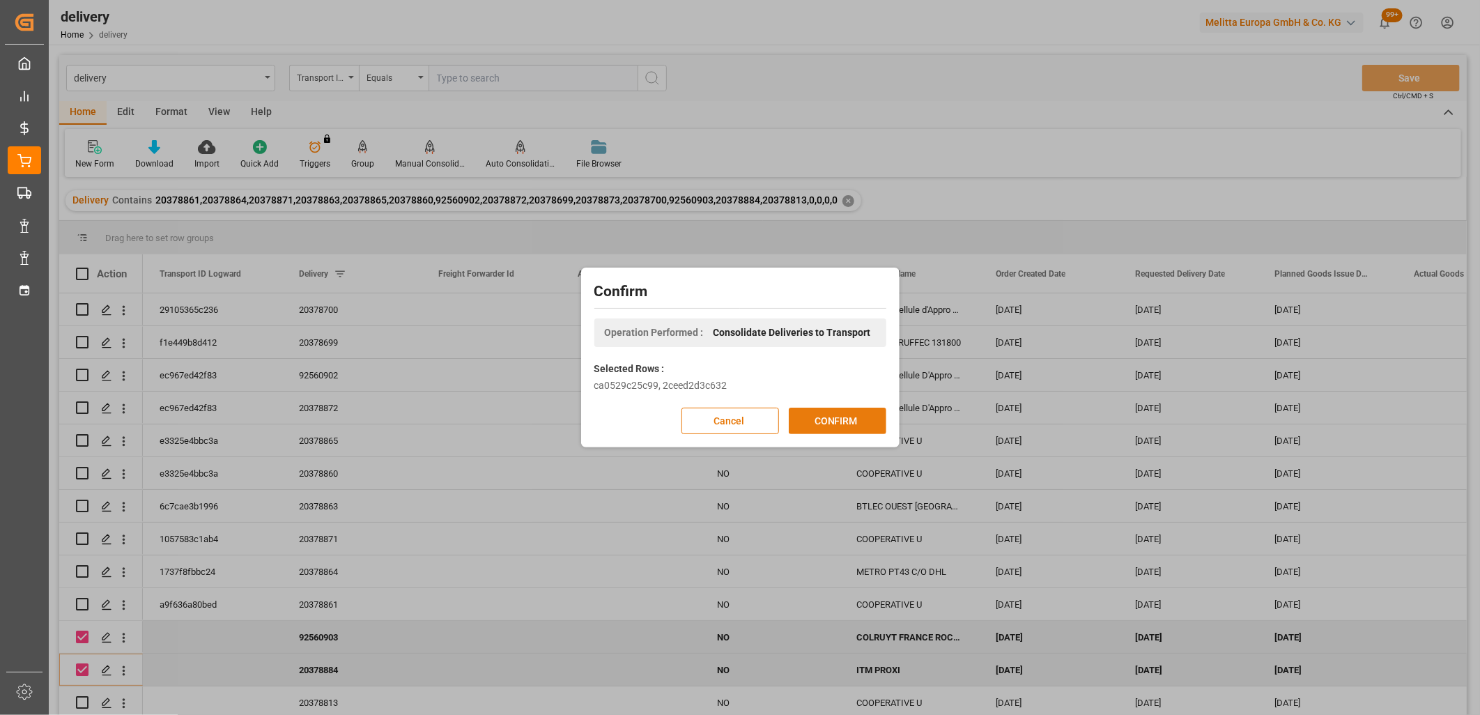
click at [820, 424] on button "CONFIRM" at bounding box center [838, 421] width 98 height 26
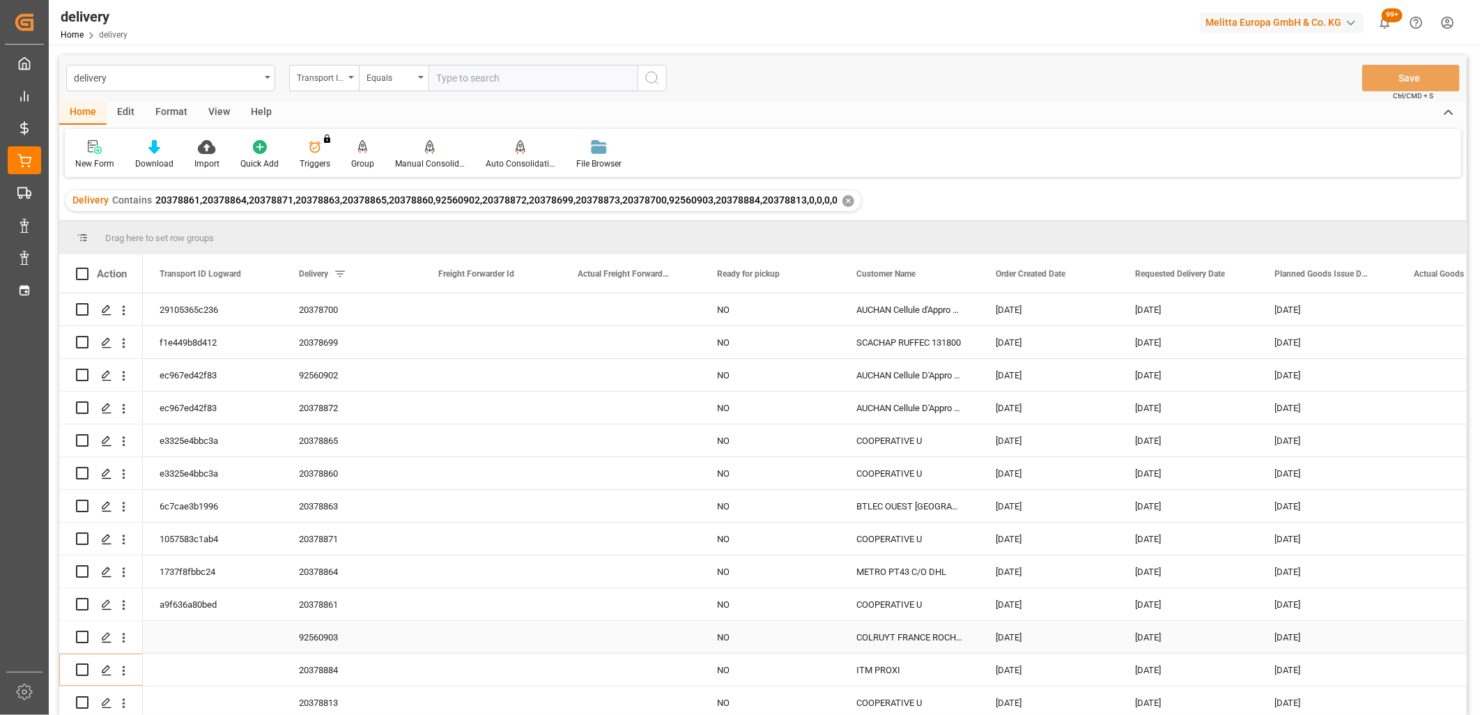
click at [1273, 632] on div "[DATE]" at bounding box center [1327, 637] width 139 height 32
click at [1273, 632] on div "26-09-2025" at bounding box center [1327, 637] width 139 height 32
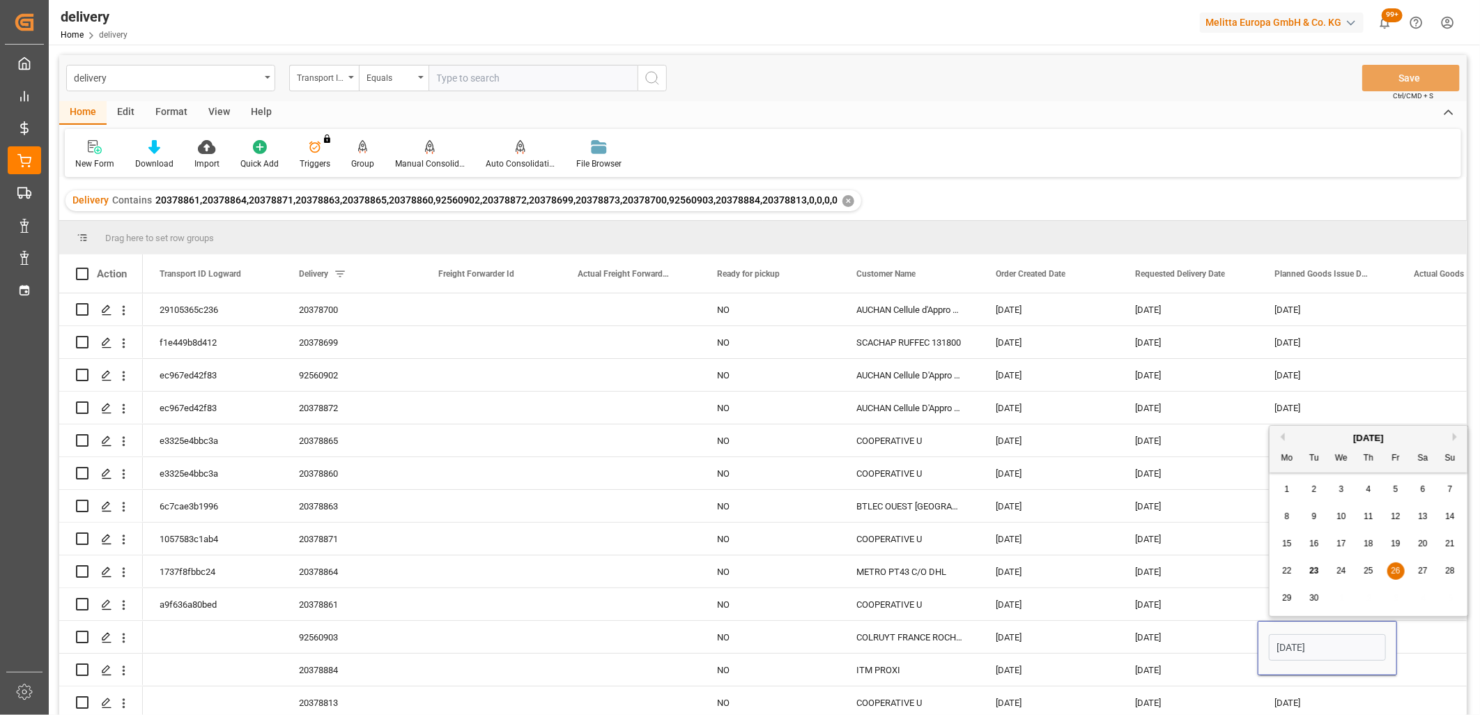
click at [1287, 594] on span "29" at bounding box center [1286, 598] width 9 height 10
type input "[DATE]"
click at [1203, 588] on div "25-09-2025" at bounding box center [1188, 604] width 139 height 32
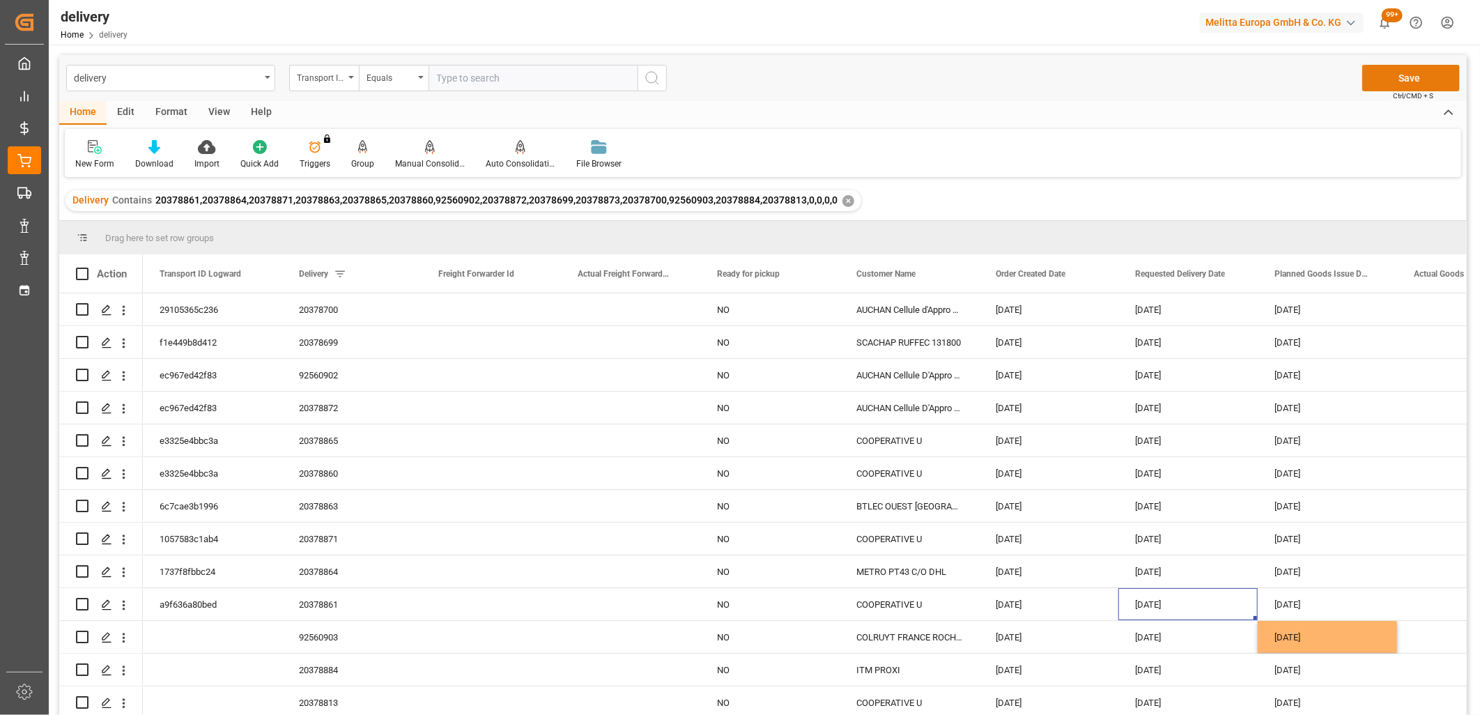
click button "Save"
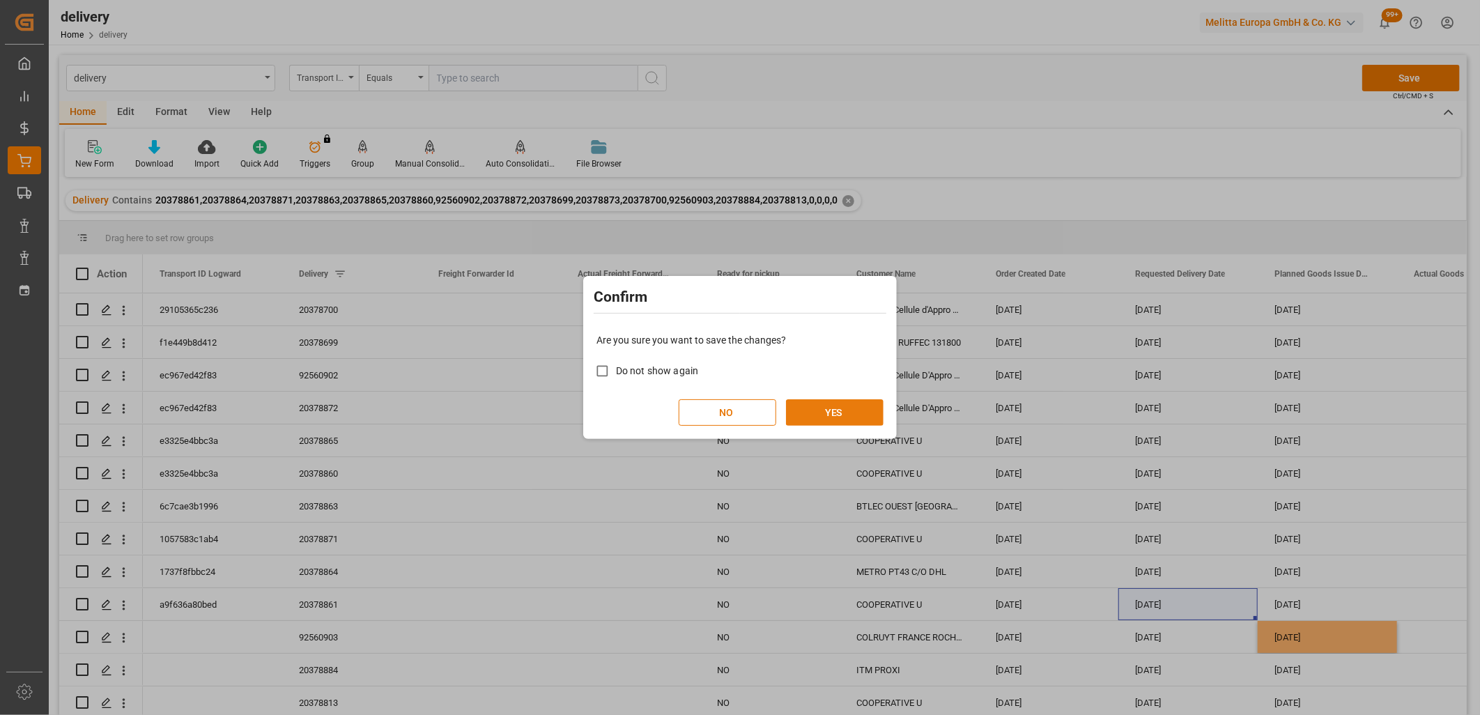
click button "YES"
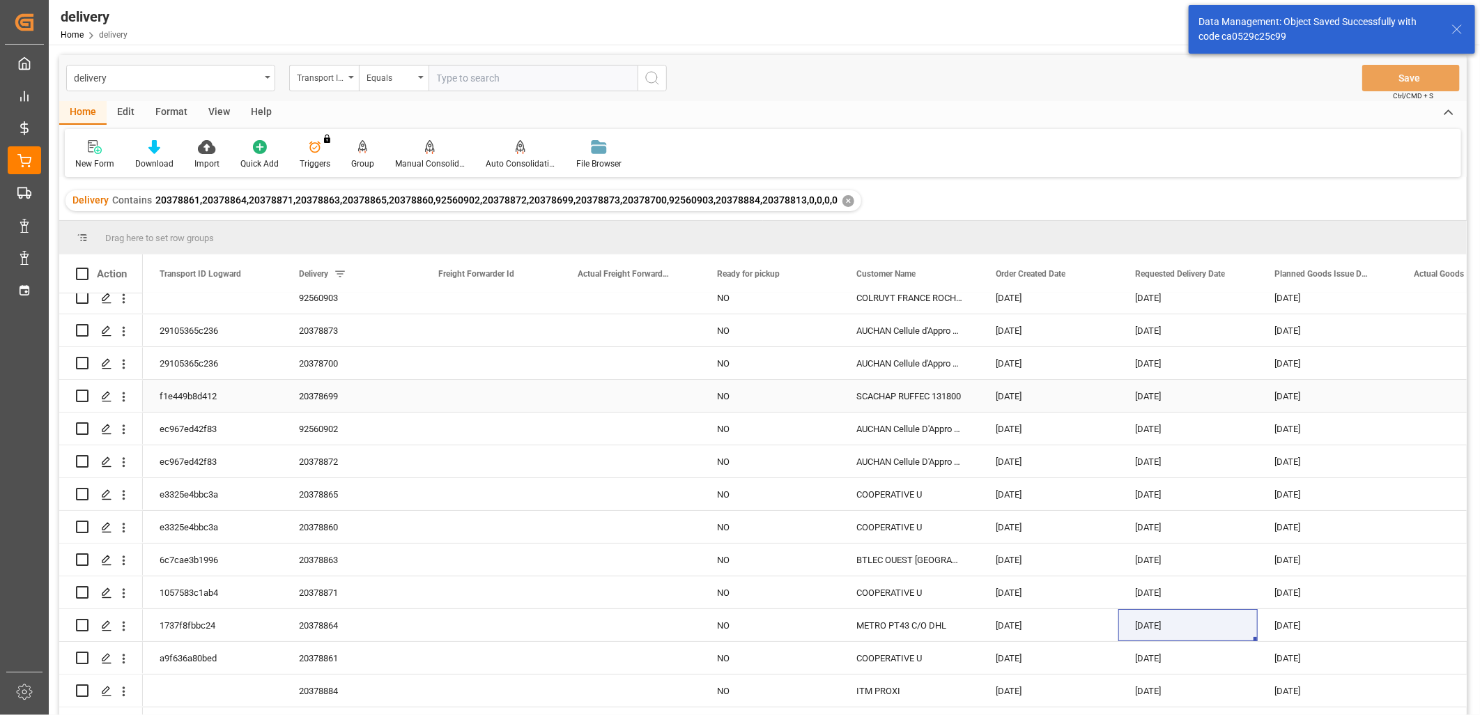
scroll to position [0, 0]
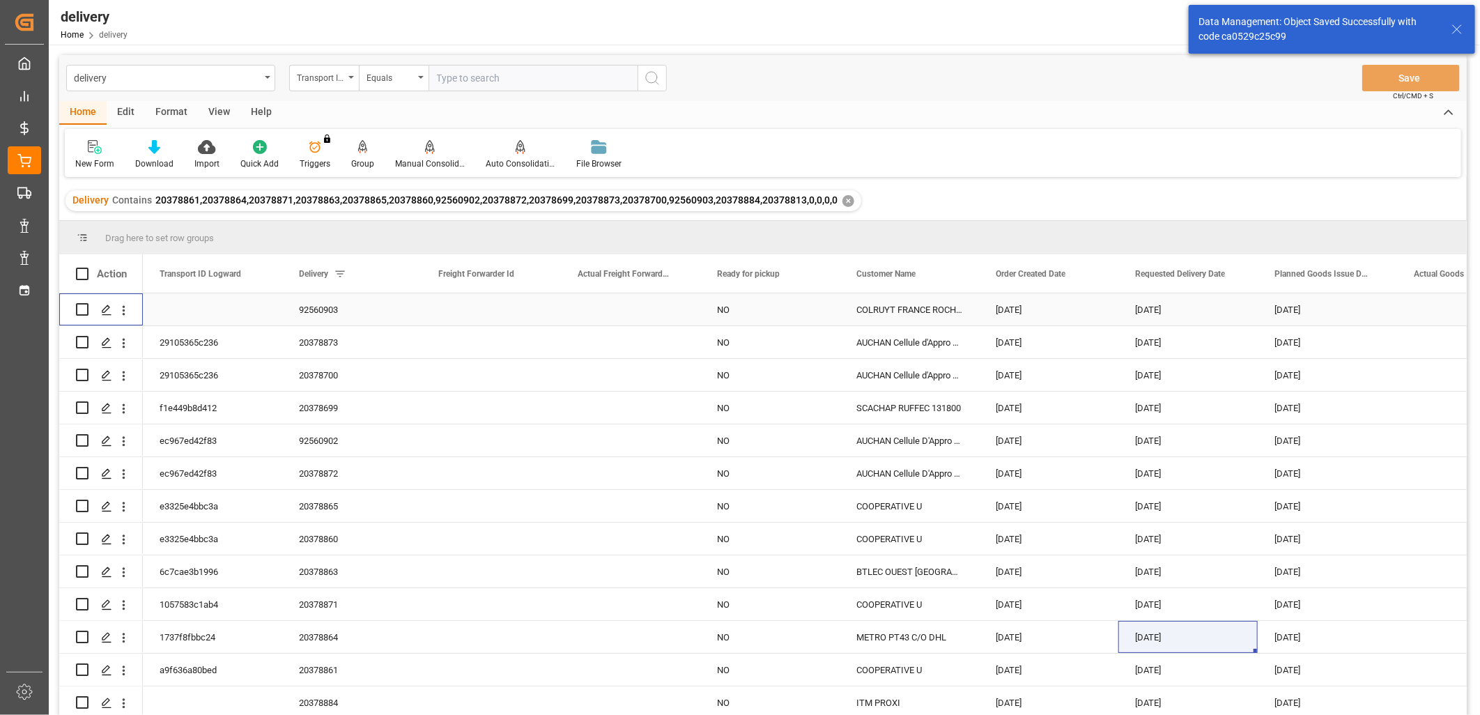
click input "Press Space to toggle row selection (unchecked)"
checkbox input "true"
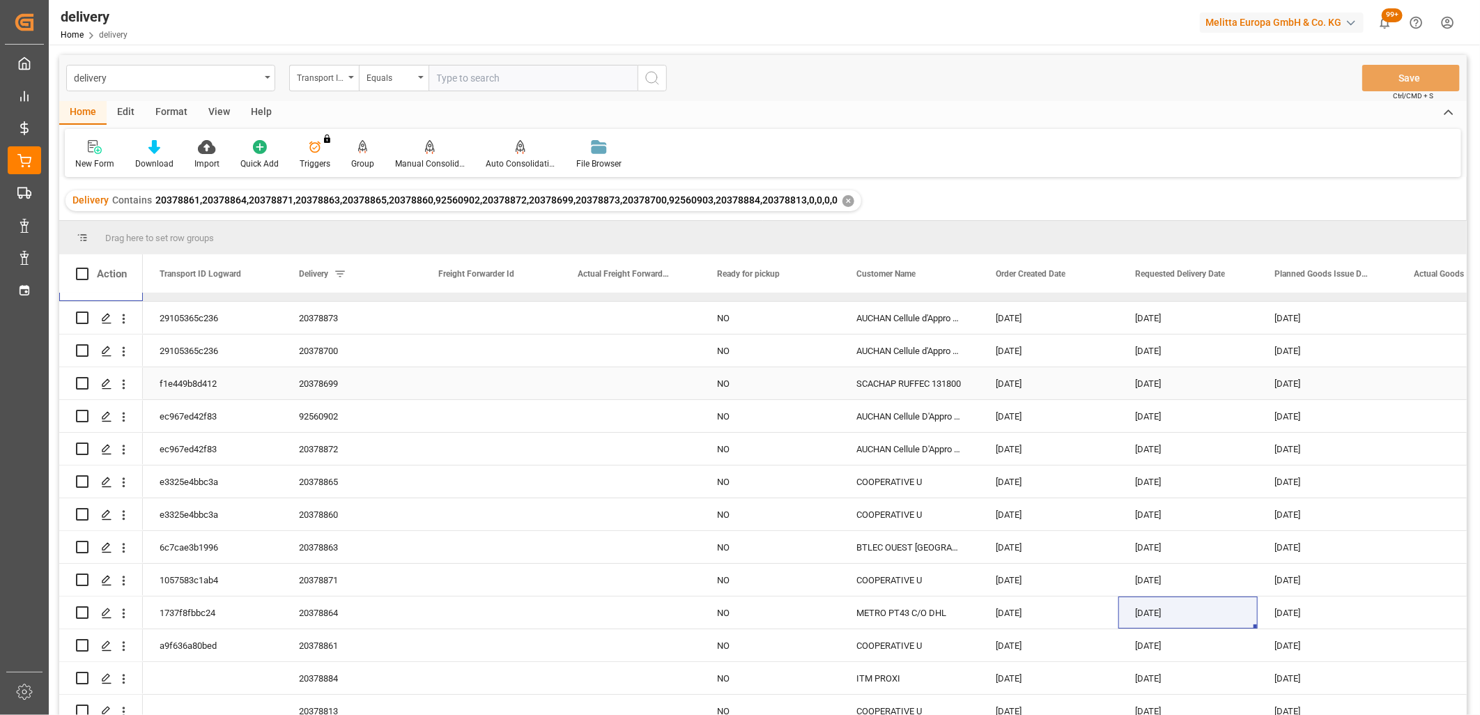
scroll to position [36, 0]
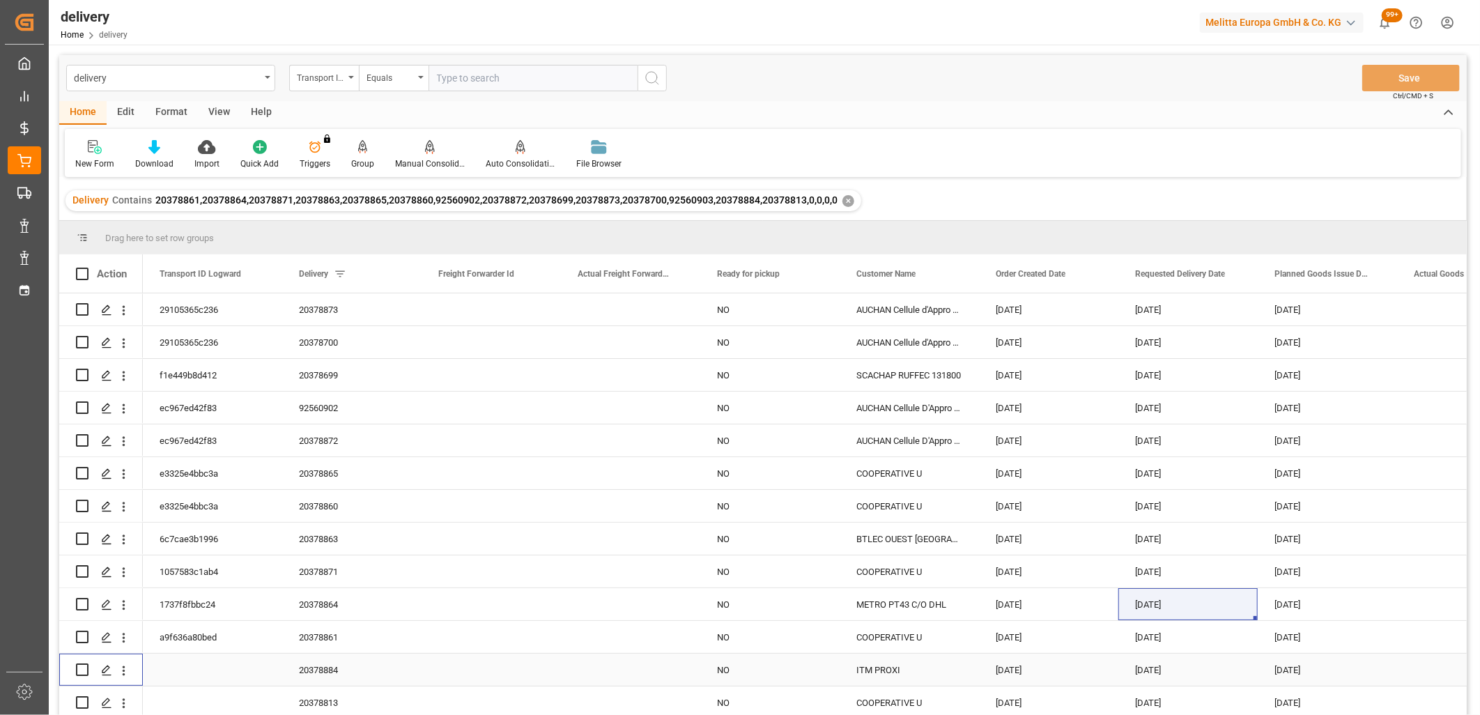
click input "Press Space to toggle row selection (unchecked)"
checkbox input "true"
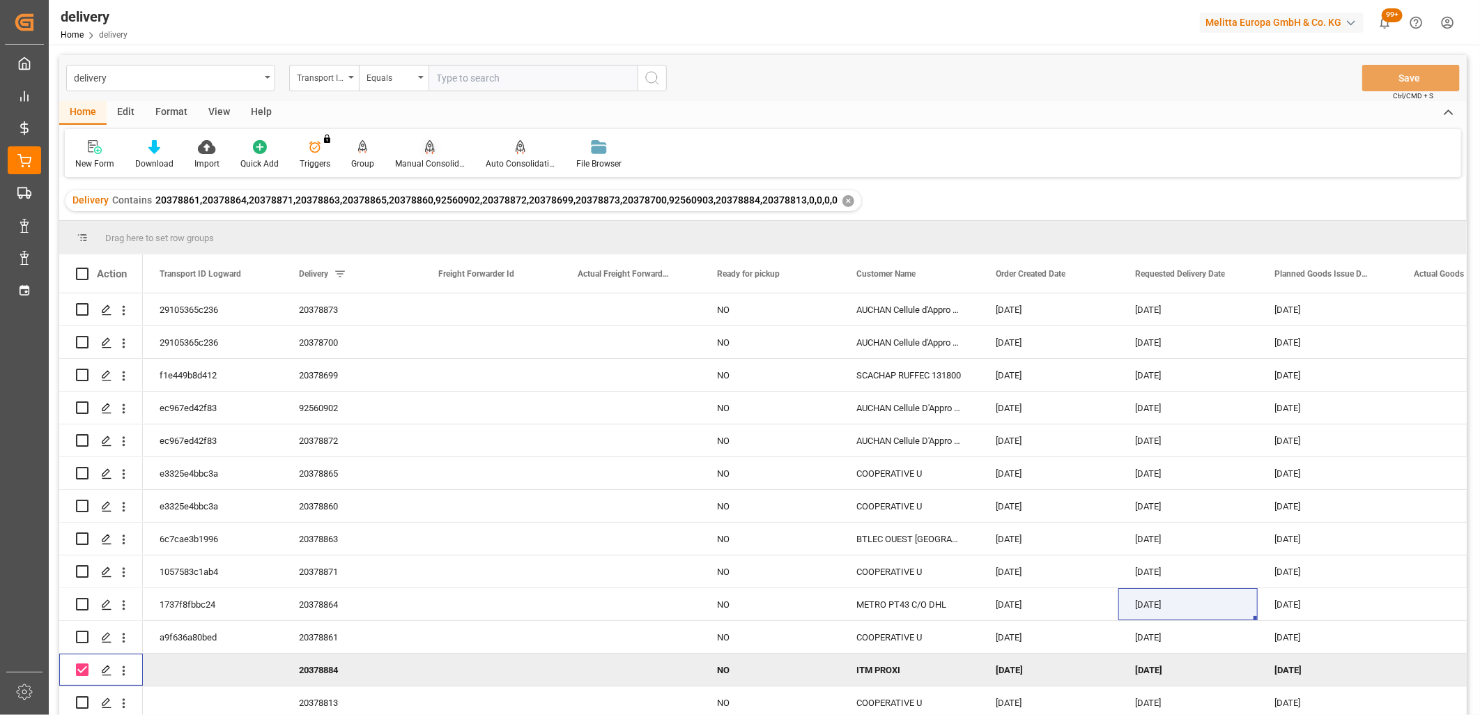
click div
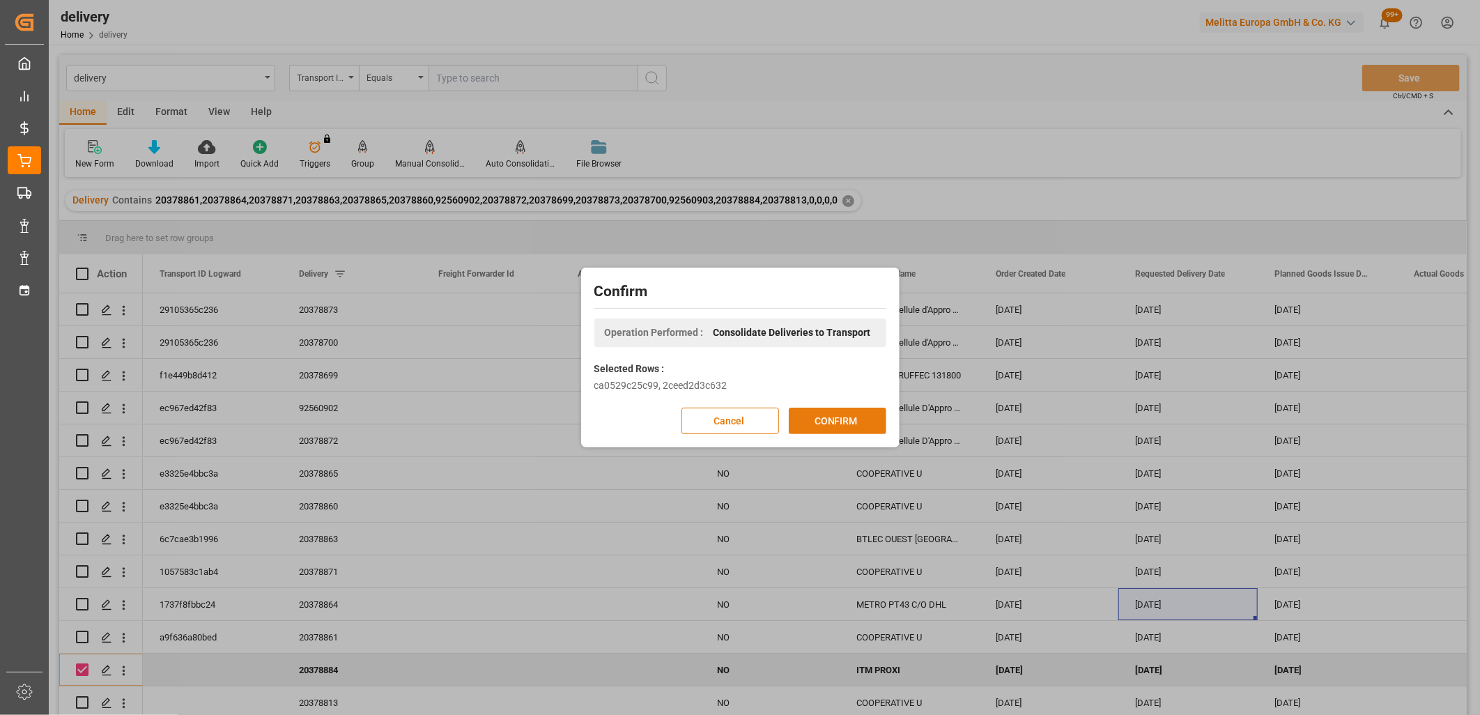
click button "CONFIRM"
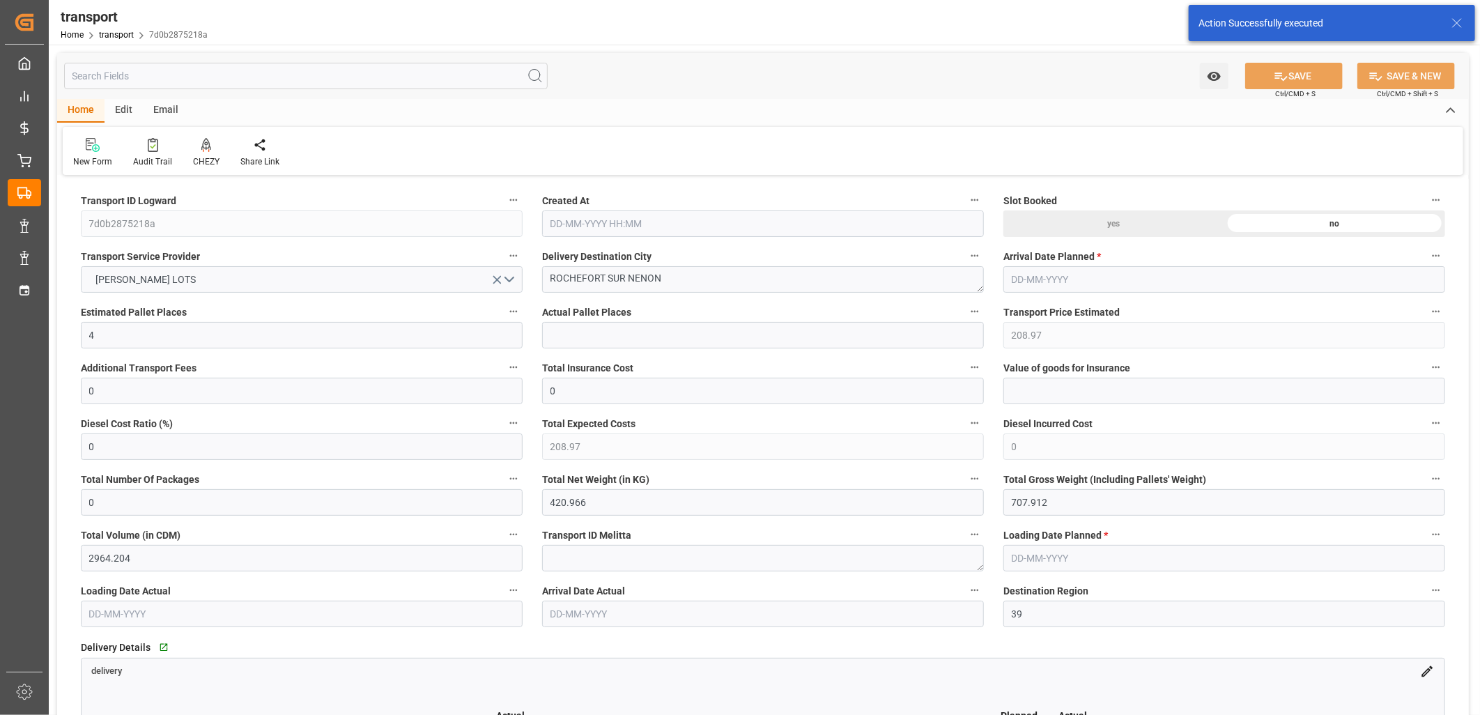
type input "[DATE] 11:20"
type input "[DATE]"
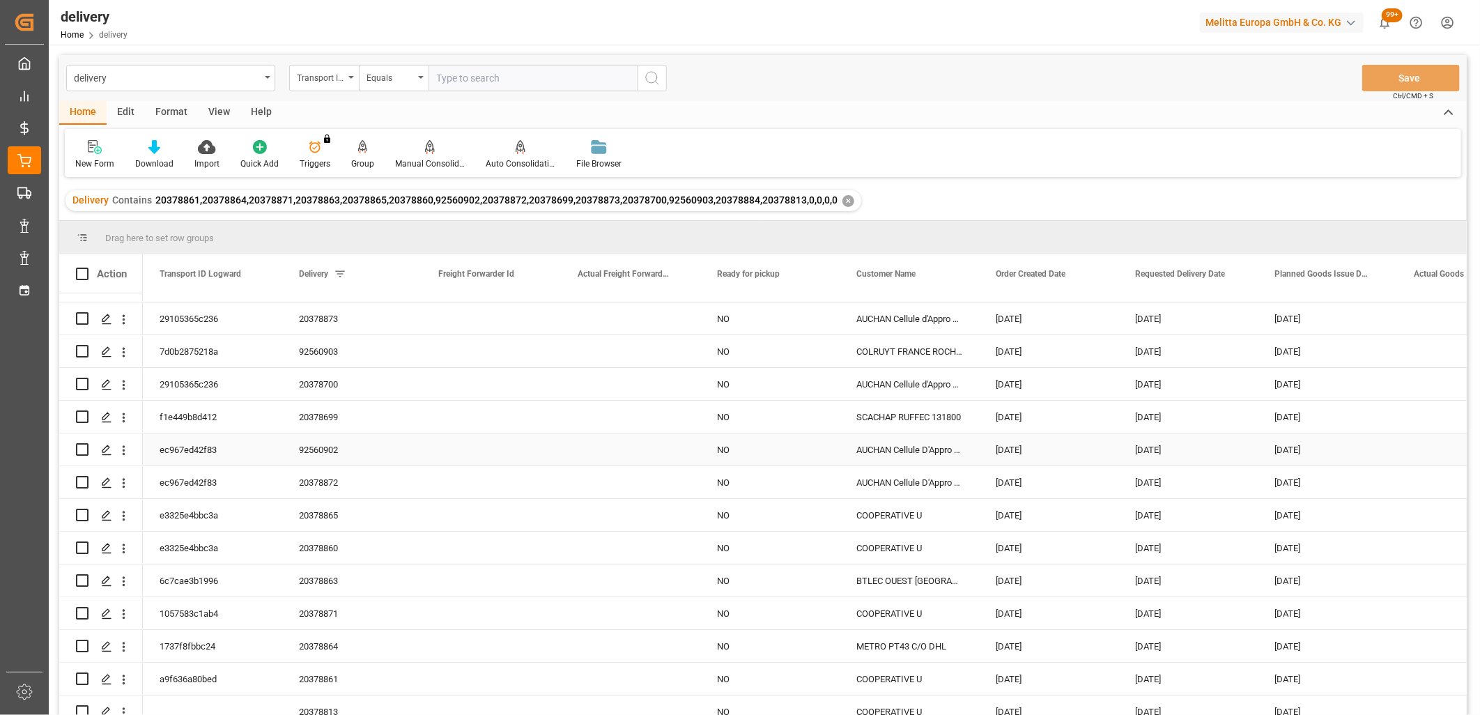
scroll to position [36, 0]
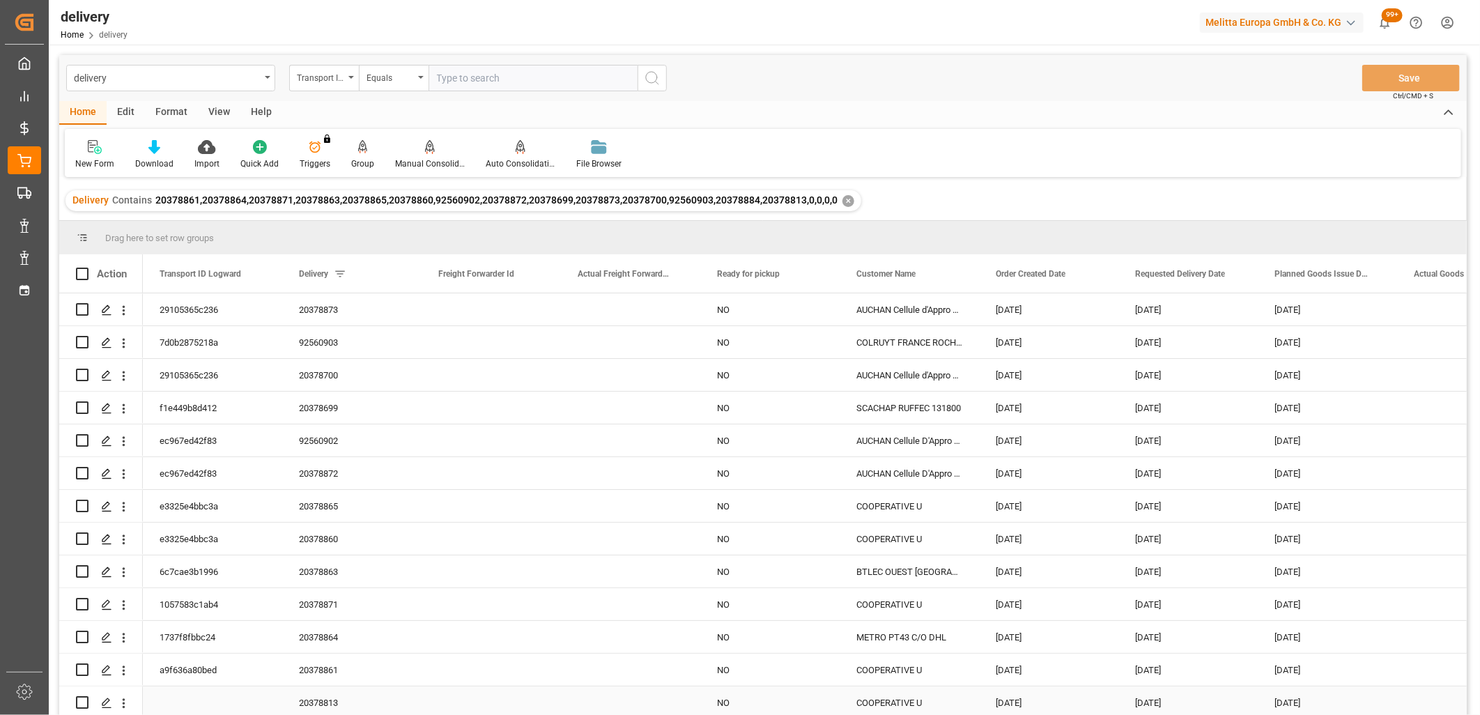
click at [82, 699] on input "Press Space to toggle row selection (unchecked)" at bounding box center [82, 702] width 13 height 13
checkbox input "true"
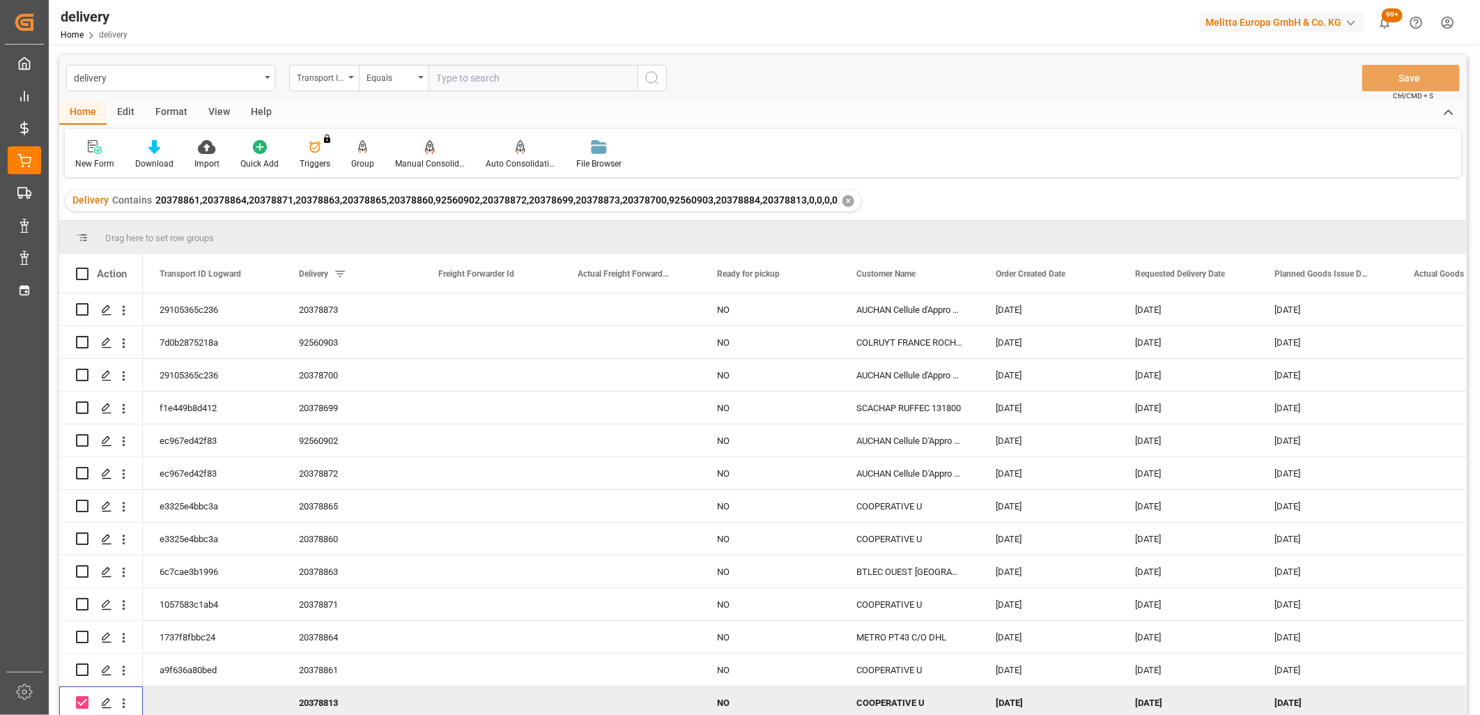
click at [424, 154] on div "Manual Consolidation" at bounding box center [430, 154] width 91 height 31
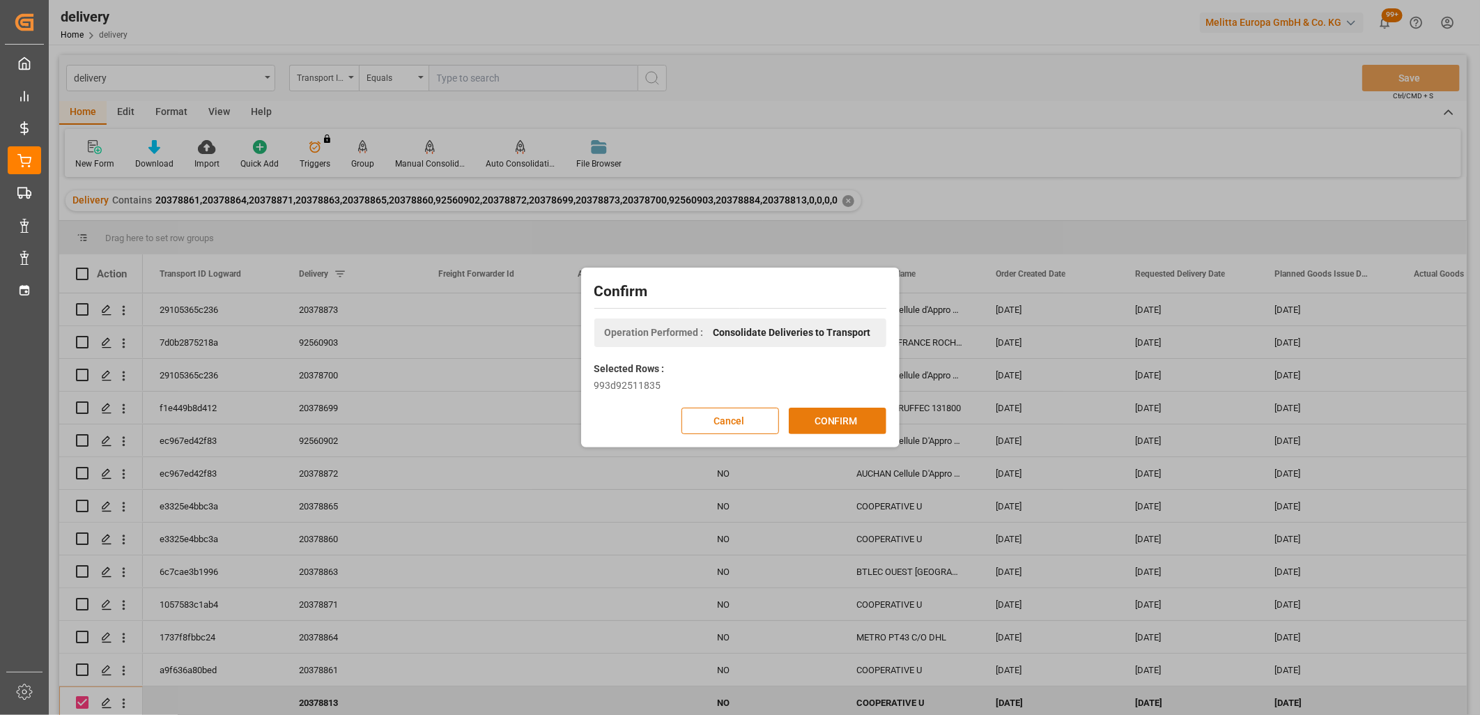
click at [798, 416] on button "CONFIRM" at bounding box center [838, 421] width 98 height 26
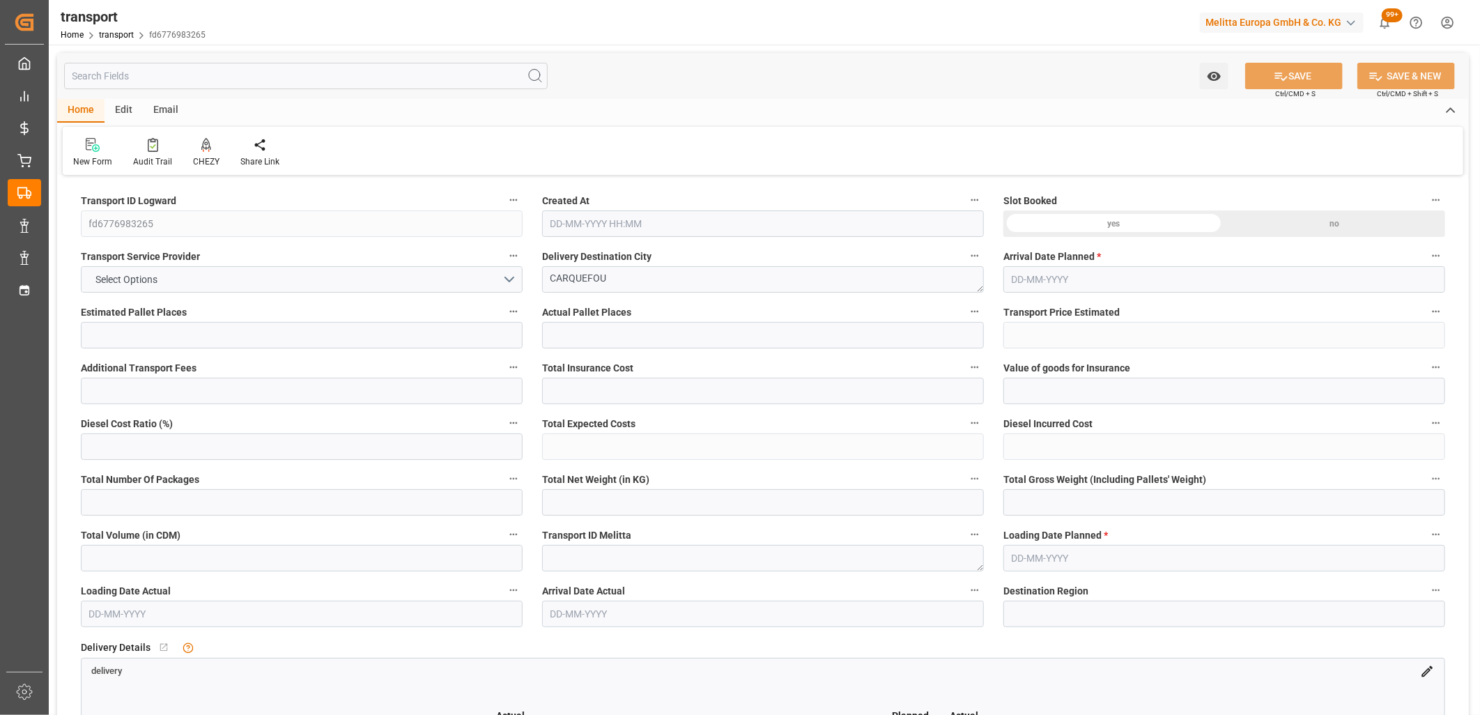
type input "3"
type input "214.09"
type input "0"
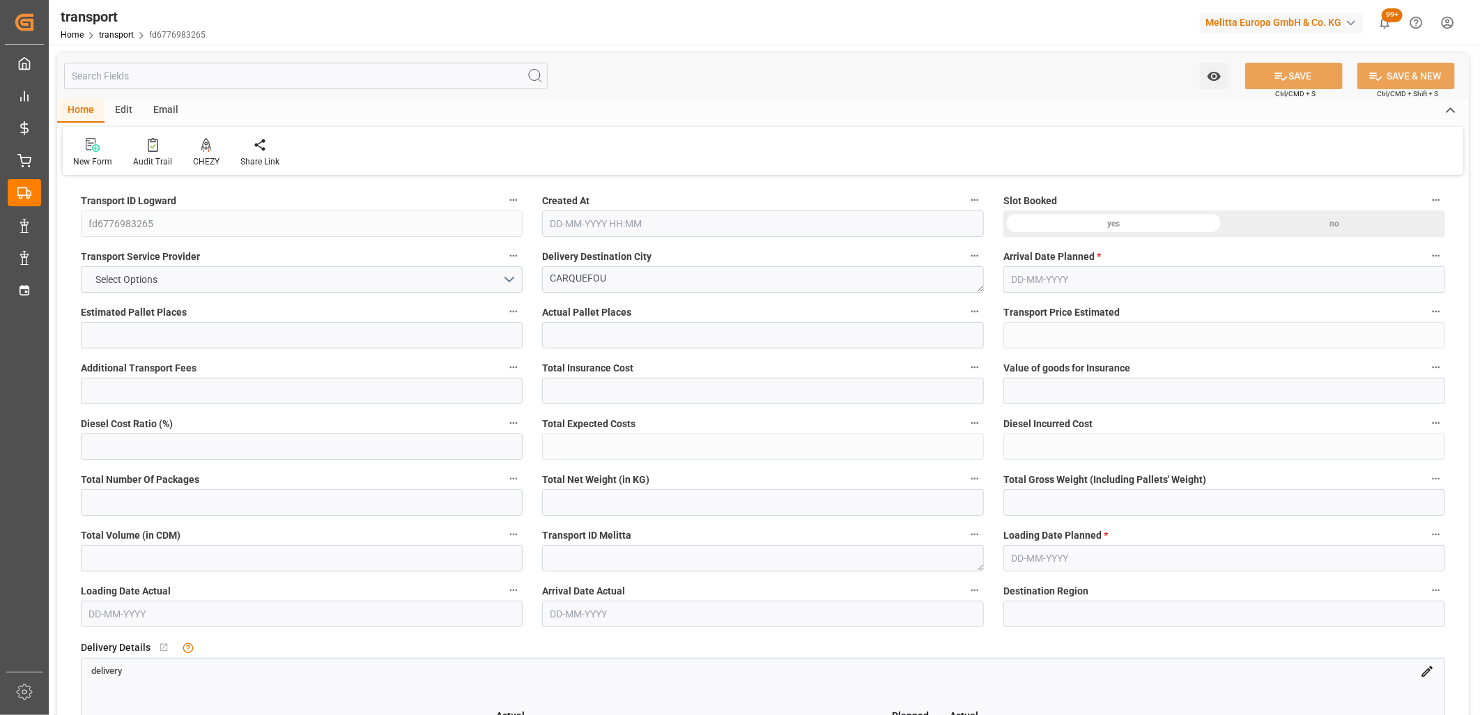
type input "214.09"
type input "0"
type input "597.392"
type input "946"
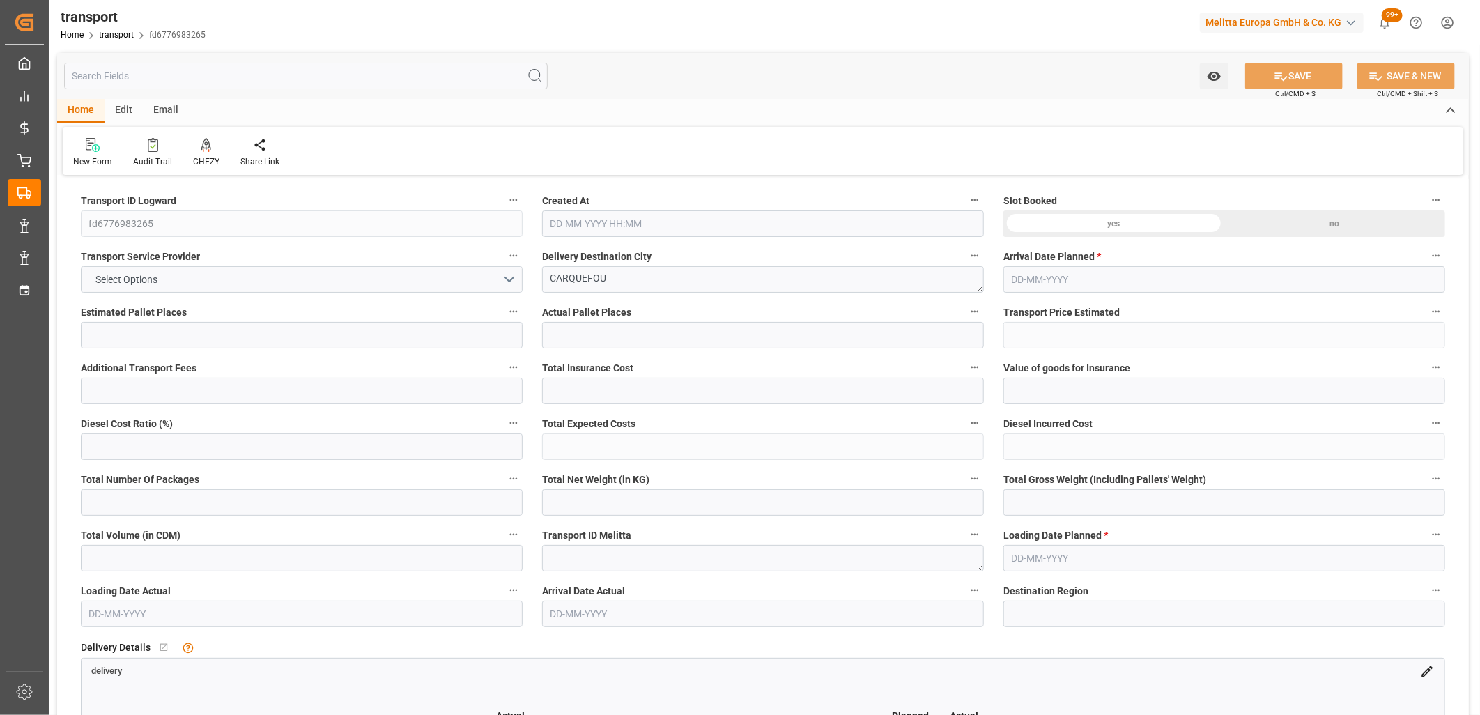
type input "3770.912"
type input "44"
type input "6"
type input "0"
type input "6"
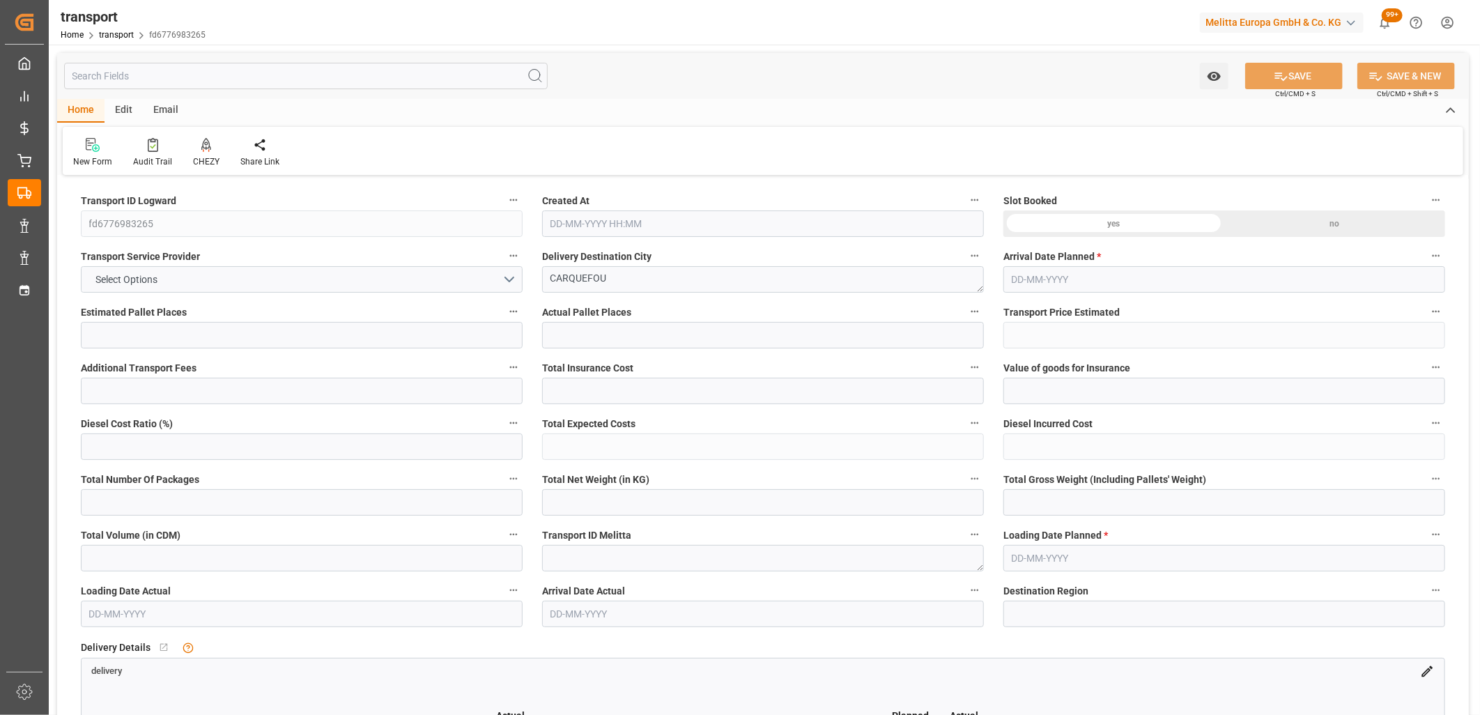
type input "101"
type input "766.08"
type input "0"
type input "4710.8598"
type input "0"
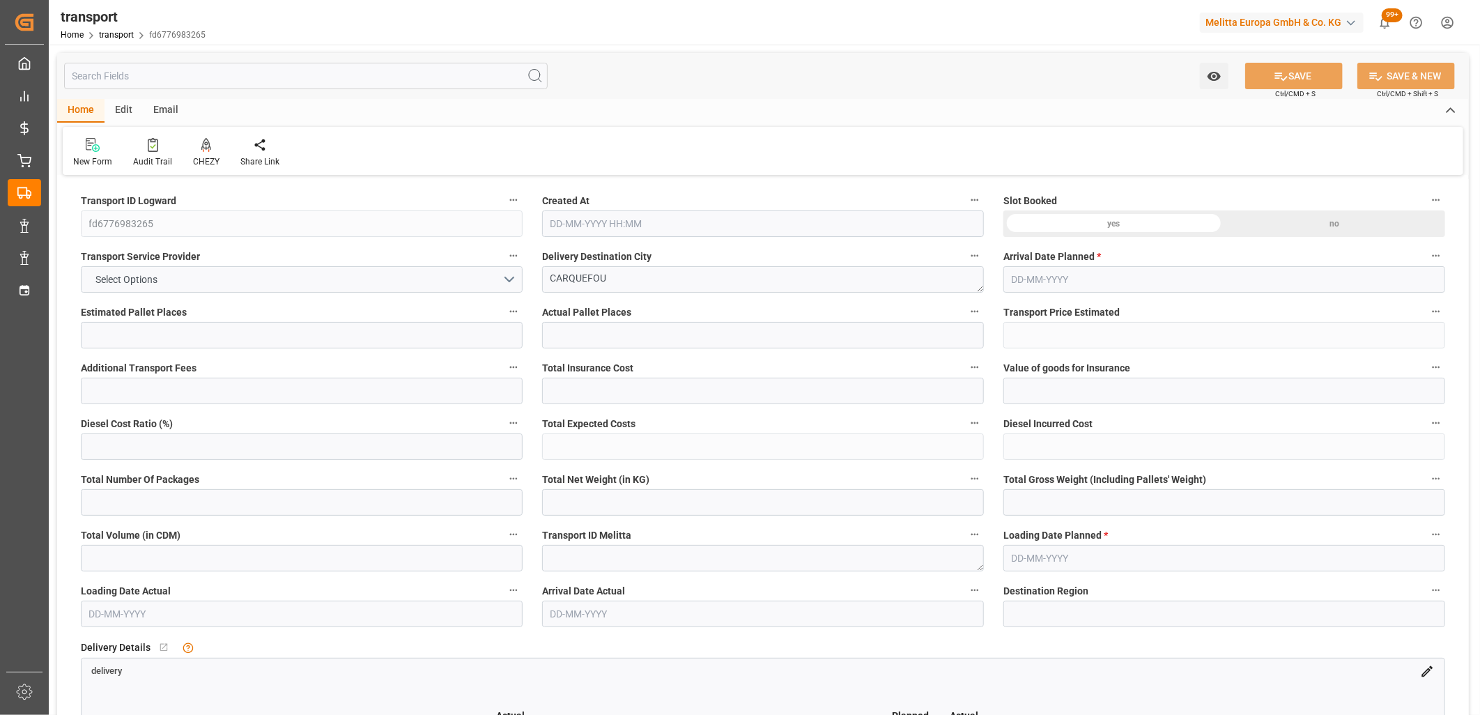
type input "0"
type input "21"
type input "35"
type input "23-09-2025 11:20"
type input "[DATE]"
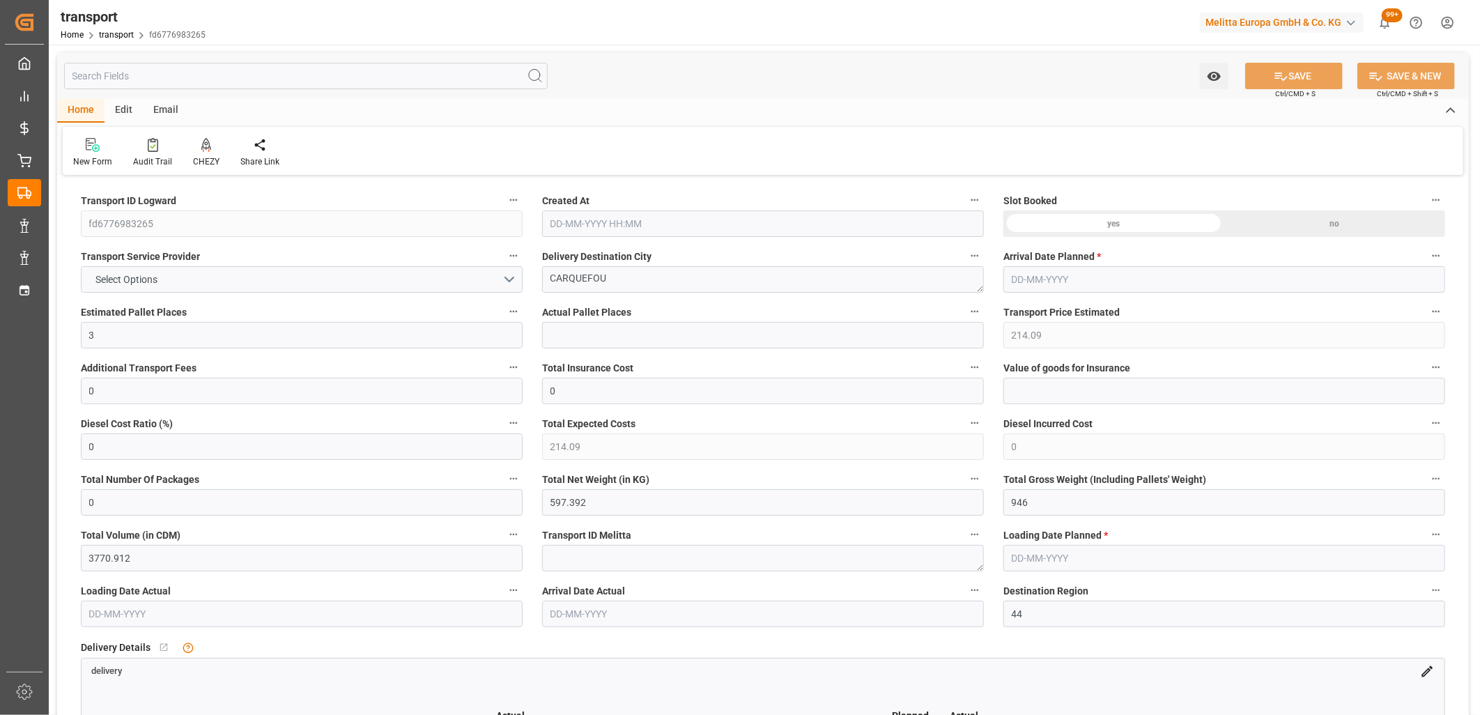
type input "[DATE]"
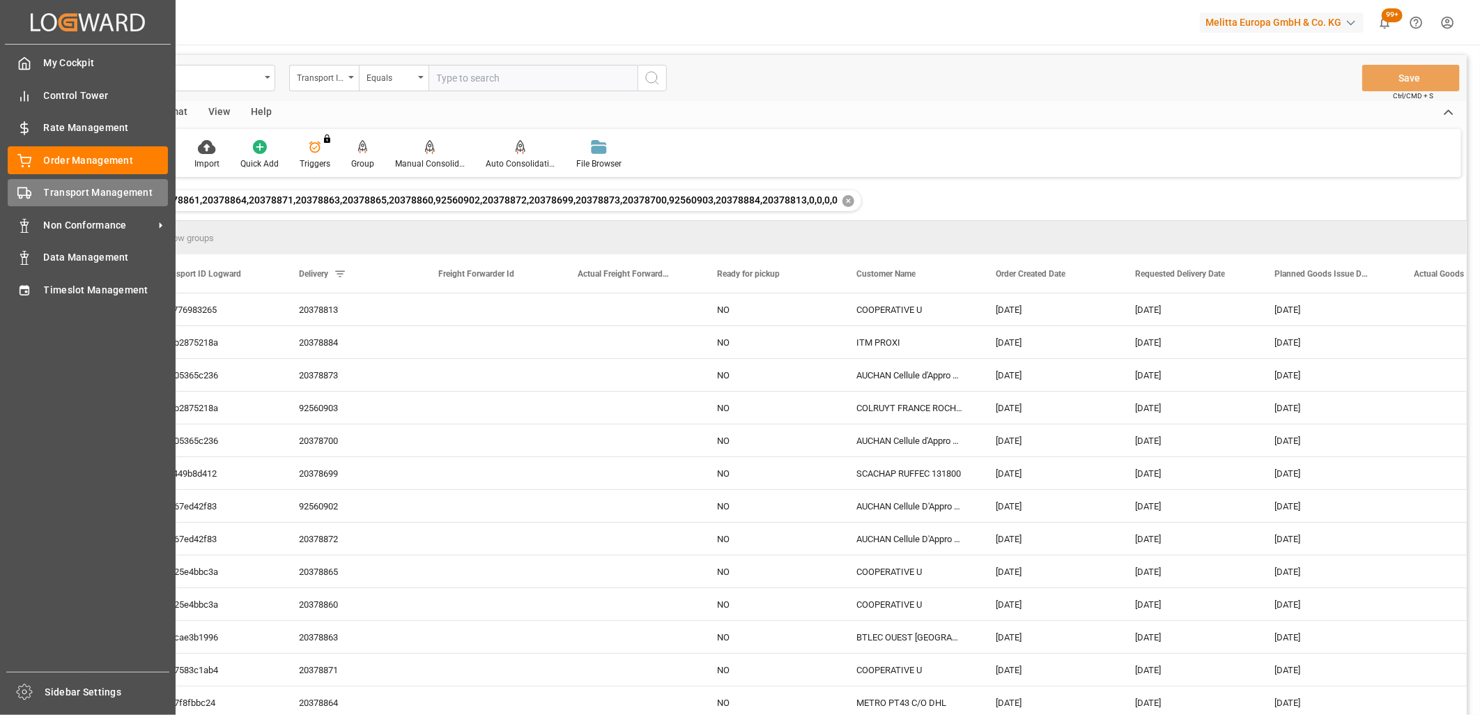
click at [29, 197] on circle at bounding box center [27, 197] width 3 height 3
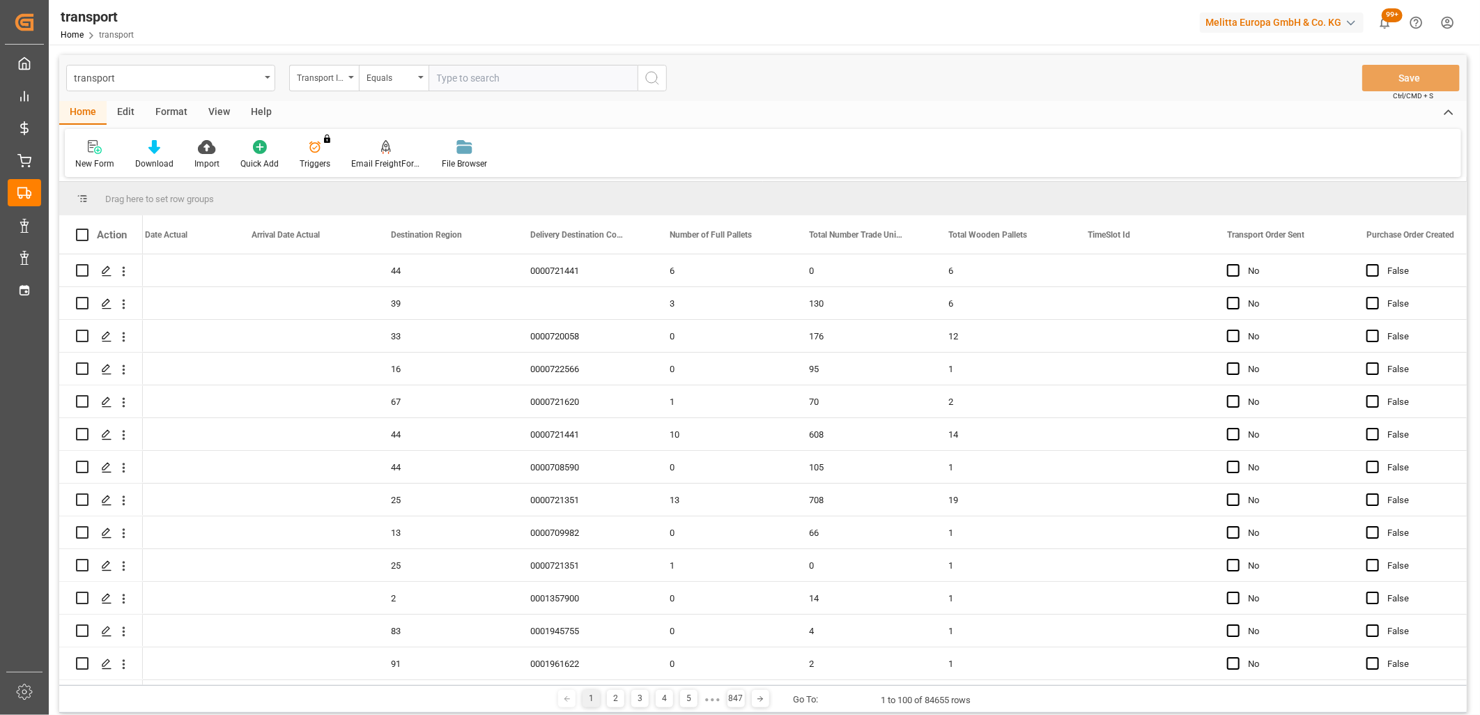
scroll to position [0, 3159]
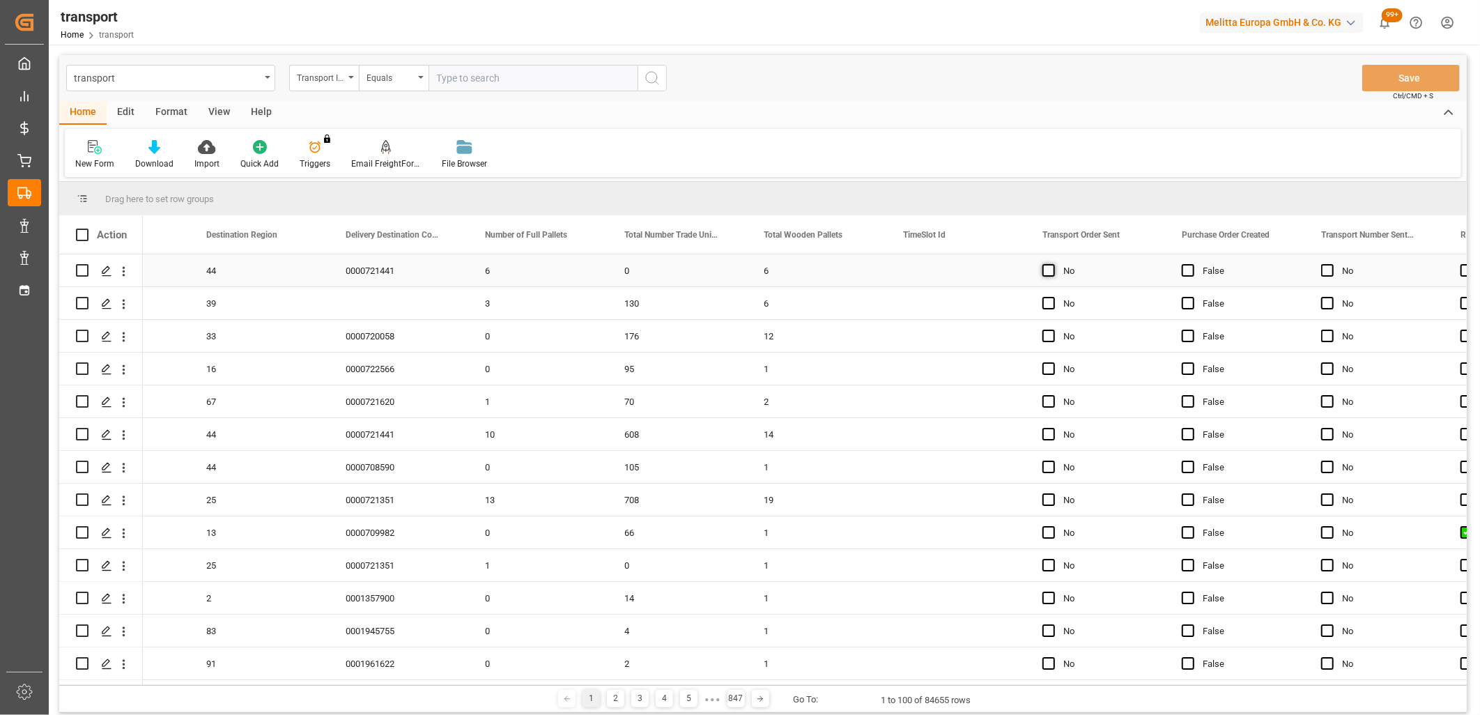
click at [1052, 270] on span "Press SPACE to select this row." at bounding box center [1049, 270] width 13 height 13
click at [1053, 264] on input "Press SPACE to select this row." at bounding box center [1053, 264] width 0 height 0
click at [1048, 302] on span "Press SPACE to select this row." at bounding box center [1049, 303] width 13 height 13
click at [1053, 297] on input "Press SPACE to select this row." at bounding box center [1053, 297] width 0 height 0
click at [1046, 335] on span "Press SPACE to select this row." at bounding box center [1049, 336] width 13 height 13
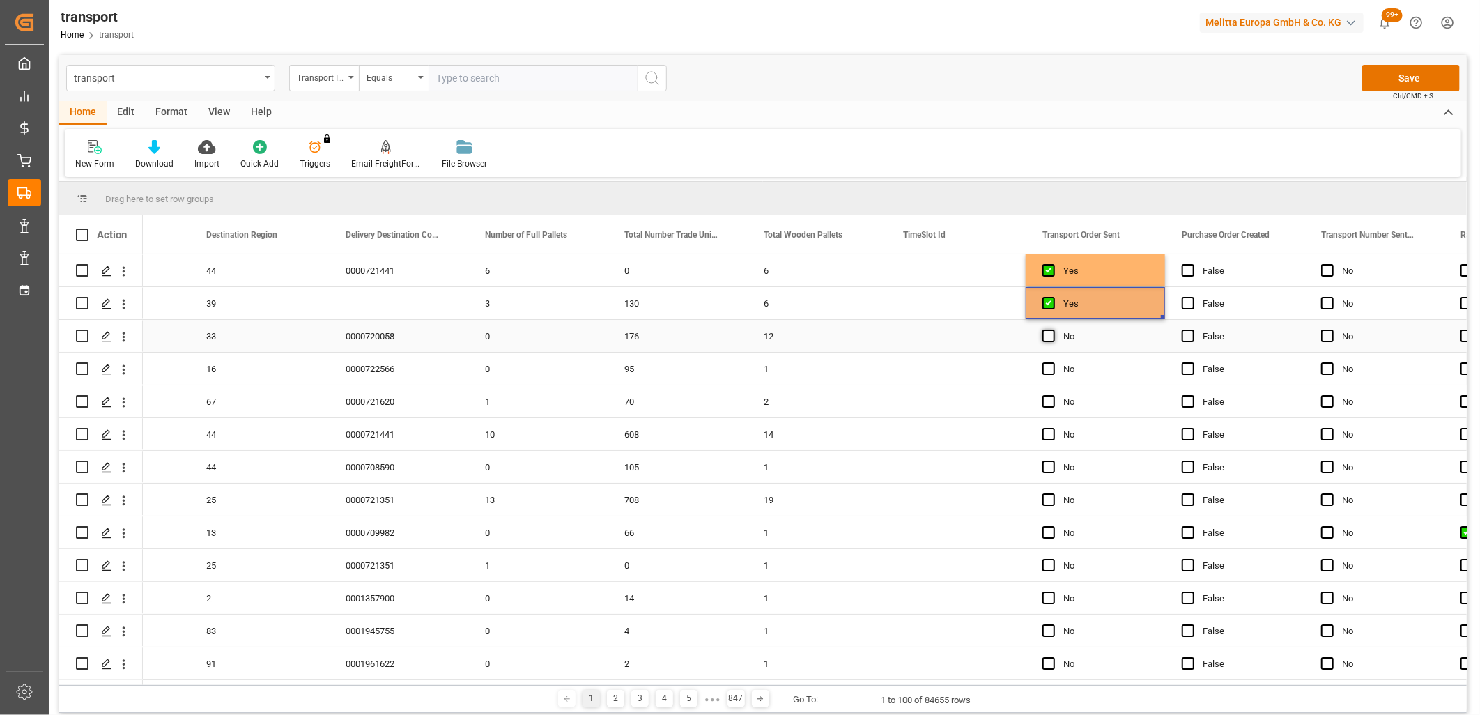
click at [1053, 330] on input "Press SPACE to select this row." at bounding box center [1053, 330] width 0 height 0
click at [1046, 372] on span "Press SPACE to select this row." at bounding box center [1049, 368] width 13 height 13
click at [1053, 362] on input "Press SPACE to select this row." at bounding box center [1053, 362] width 0 height 0
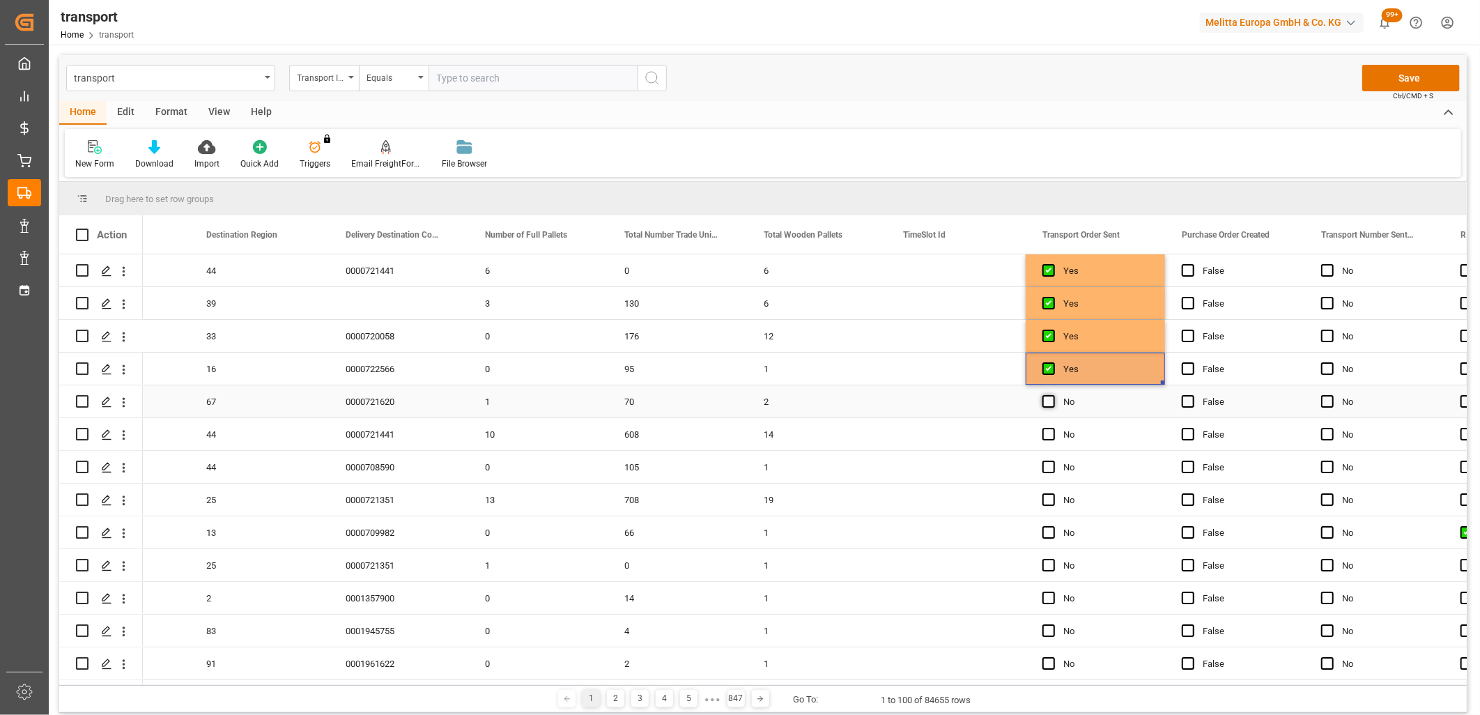
click at [1046, 402] on span "Press SPACE to select this row." at bounding box center [1049, 401] width 13 height 13
click at [1053, 395] on input "Press SPACE to select this row." at bounding box center [1053, 395] width 0 height 0
click at [1043, 438] on span "Press SPACE to select this row." at bounding box center [1049, 434] width 13 height 13
click at [1053, 428] on input "Press SPACE to select this row." at bounding box center [1053, 428] width 0 height 0
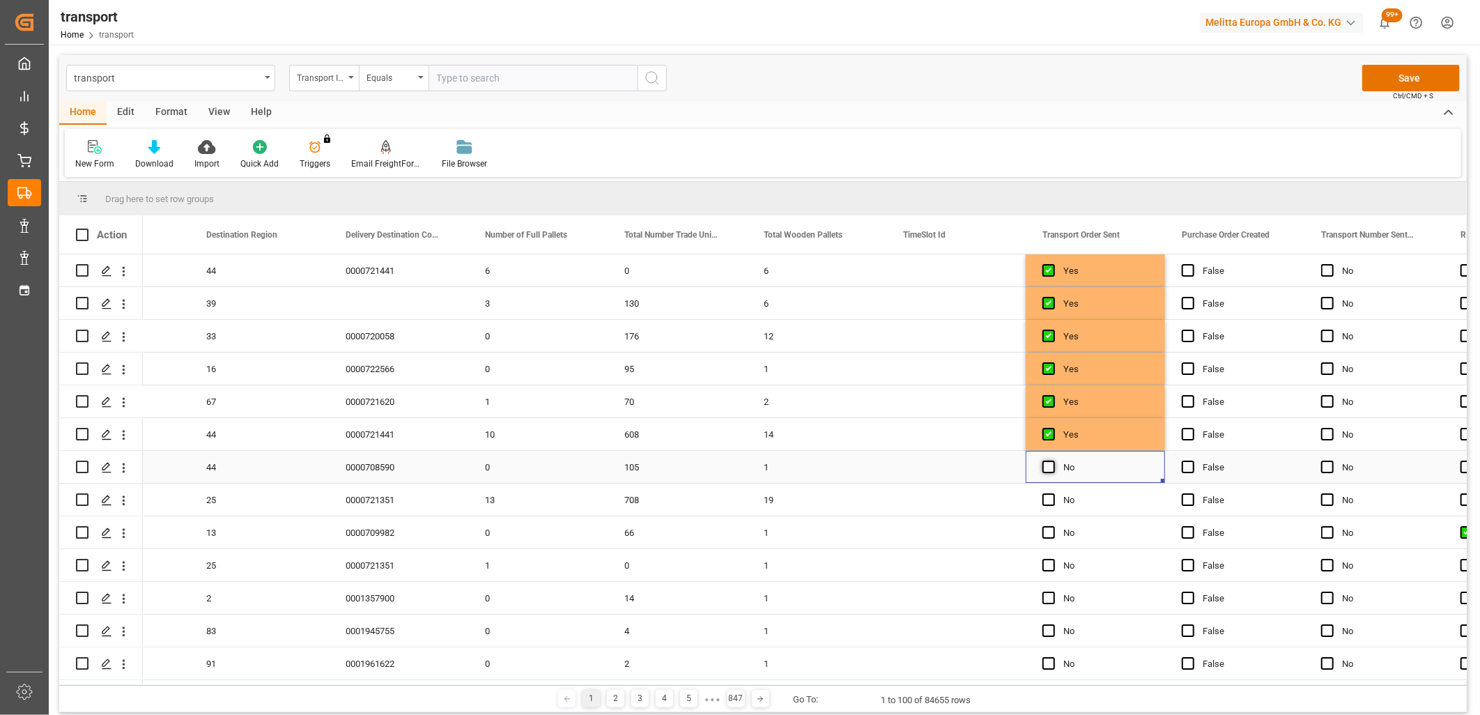
click at [1043, 468] on span "Press SPACE to select this row." at bounding box center [1049, 467] width 13 height 13
click at [1053, 461] on input "Press SPACE to select this row." at bounding box center [1053, 461] width 0 height 0
click at [1047, 499] on span "Press SPACE to select this row." at bounding box center [1049, 499] width 13 height 13
click at [1053, 493] on input "Press SPACE to select this row." at bounding box center [1053, 493] width 0 height 0
click at [1043, 535] on span "Press SPACE to select this row." at bounding box center [1049, 532] width 13 height 13
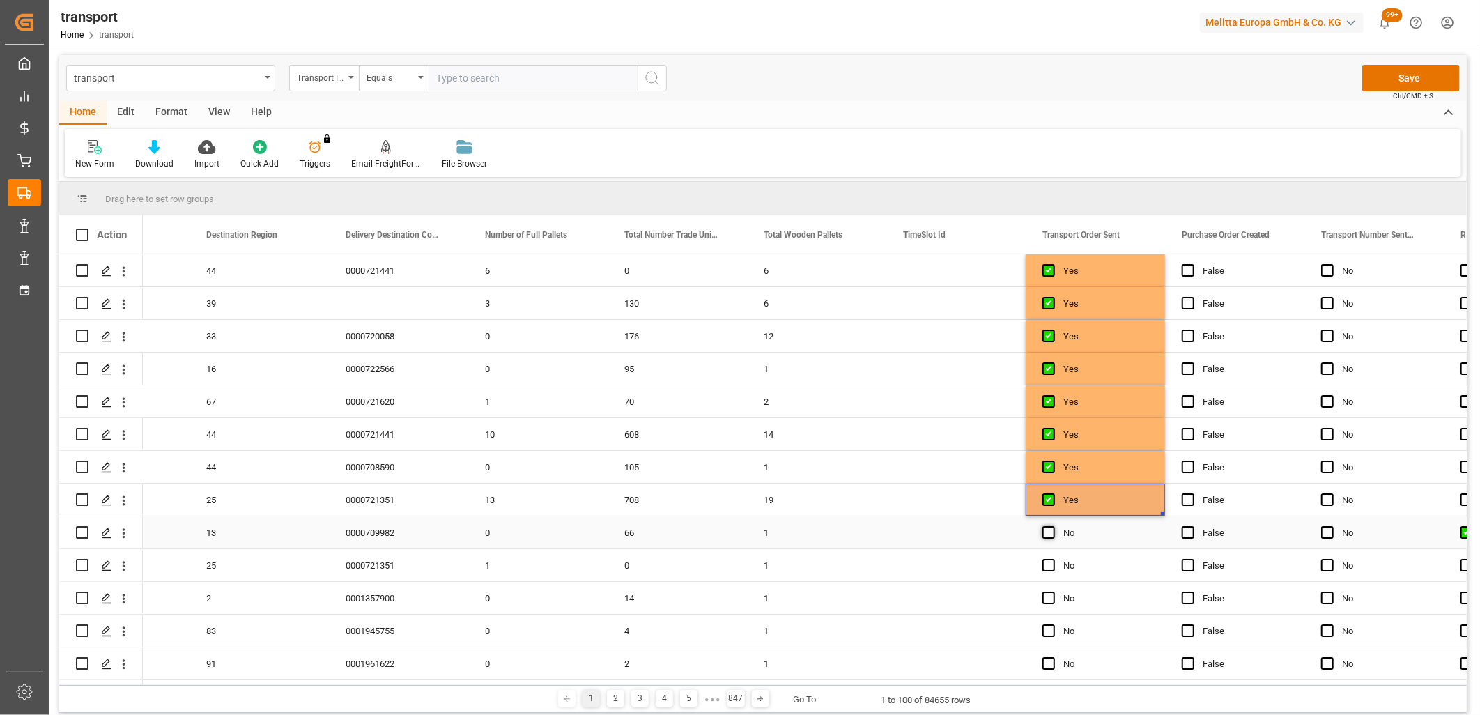
click at [1053, 526] on input "Press SPACE to select this row." at bounding box center [1053, 526] width 0 height 0
click at [1045, 567] on span "Press SPACE to select this row." at bounding box center [1049, 565] width 13 height 13
click at [1053, 559] on input "Press SPACE to select this row." at bounding box center [1053, 559] width 0 height 0
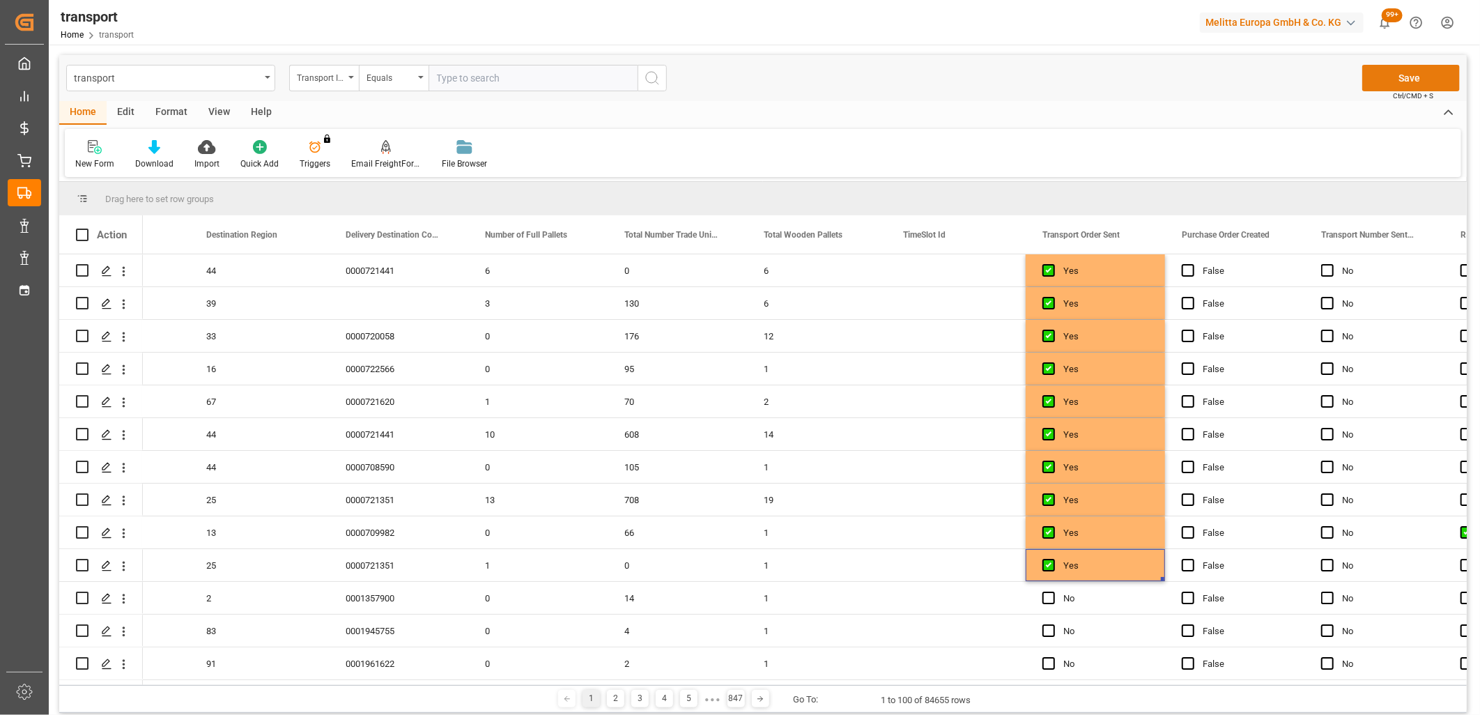
click at [1370, 85] on button "Save" at bounding box center [1412, 78] width 98 height 26
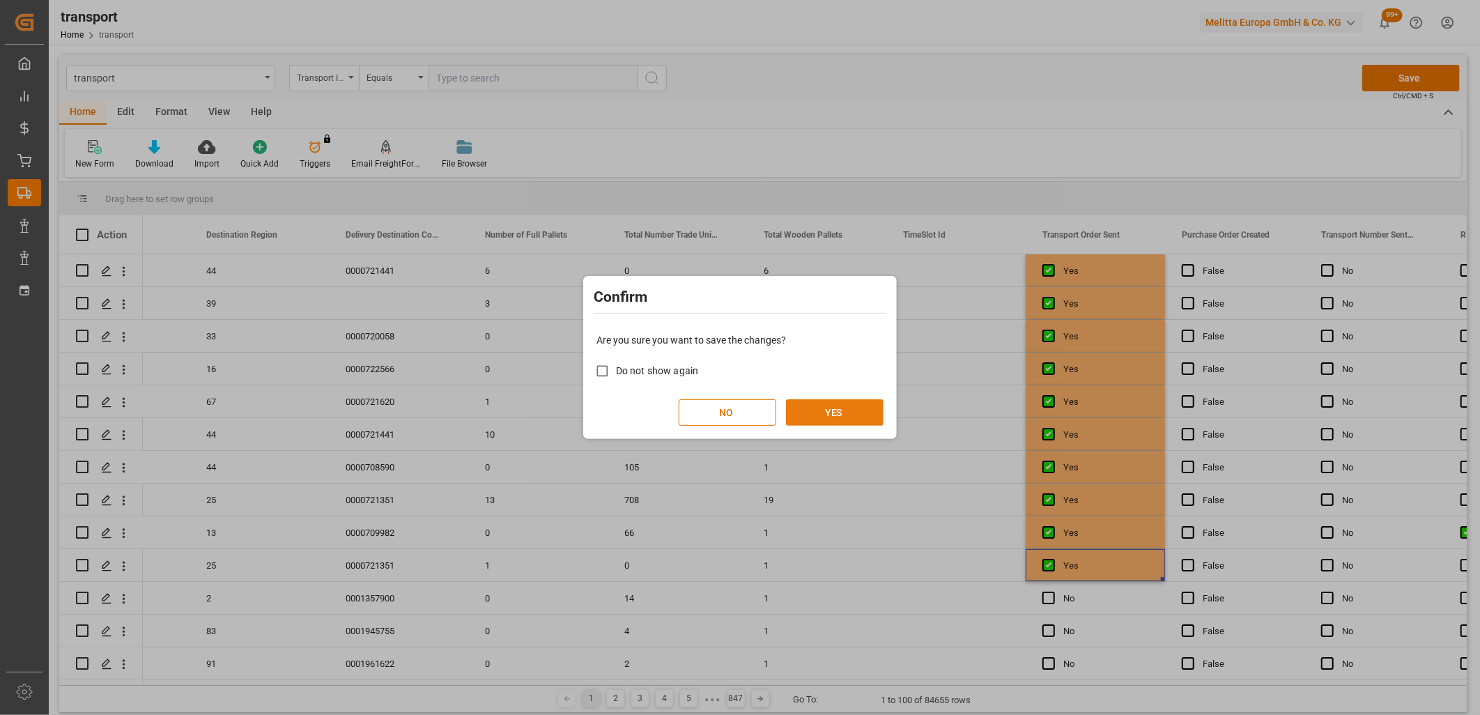
click at [829, 414] on button "YES" at bounding box center [835, 412] width 98 height 26
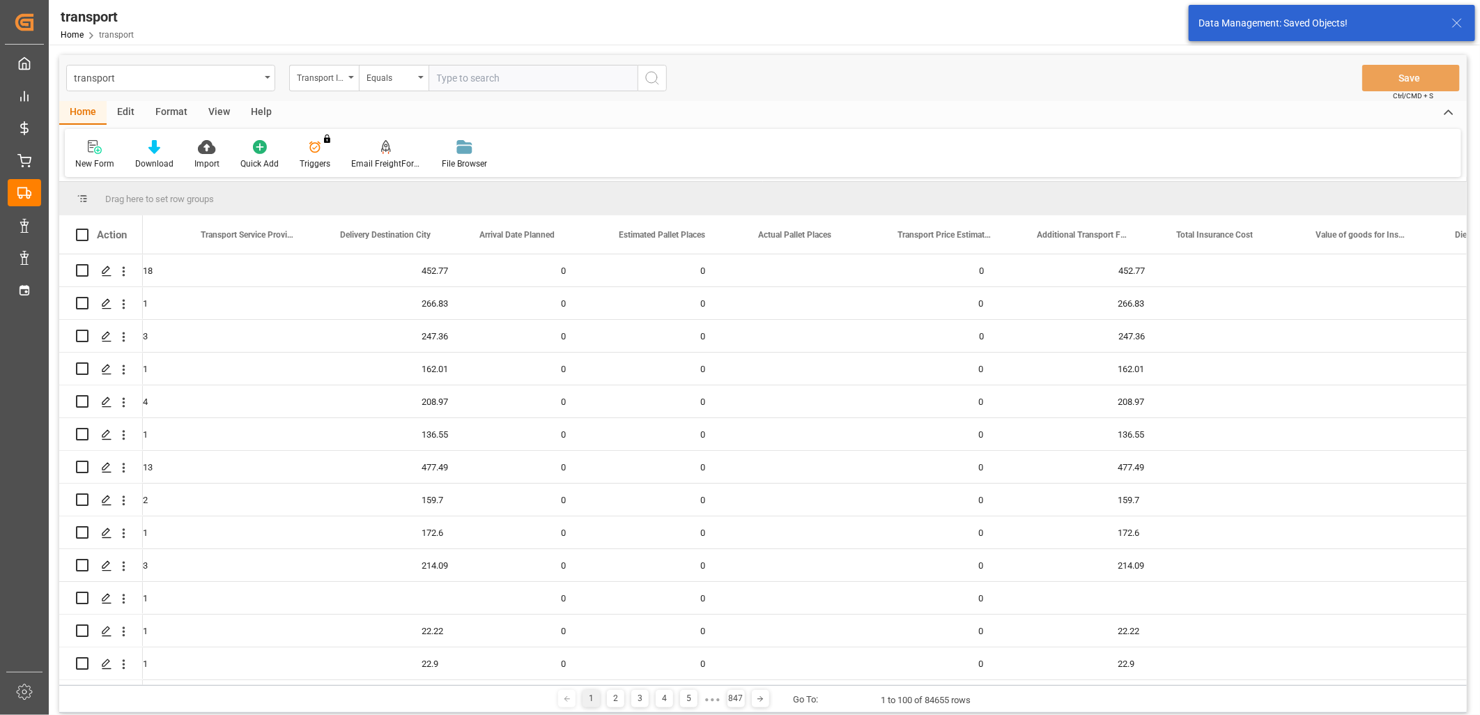
scroll to position [0, 0]
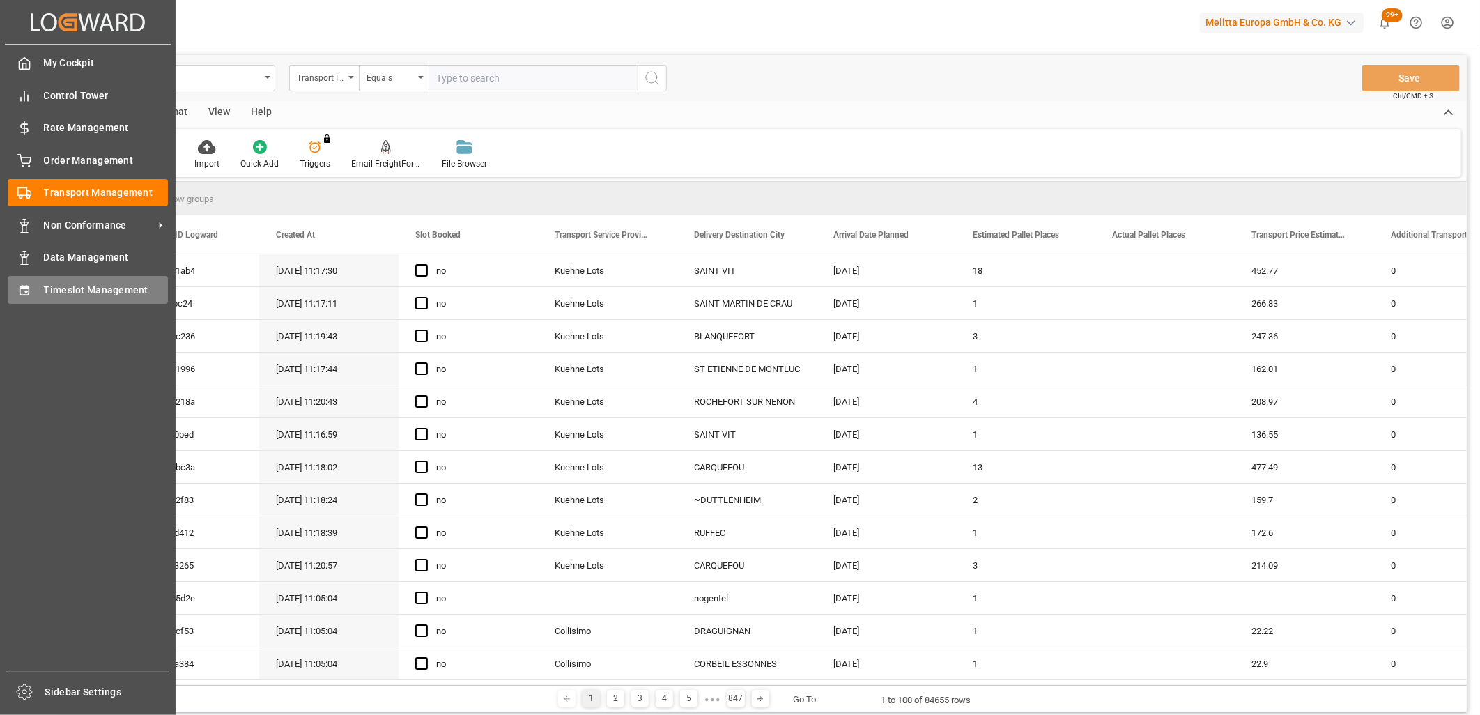
click at [29, 286] on icon at bounding box center [24, 291] width 14 height 14
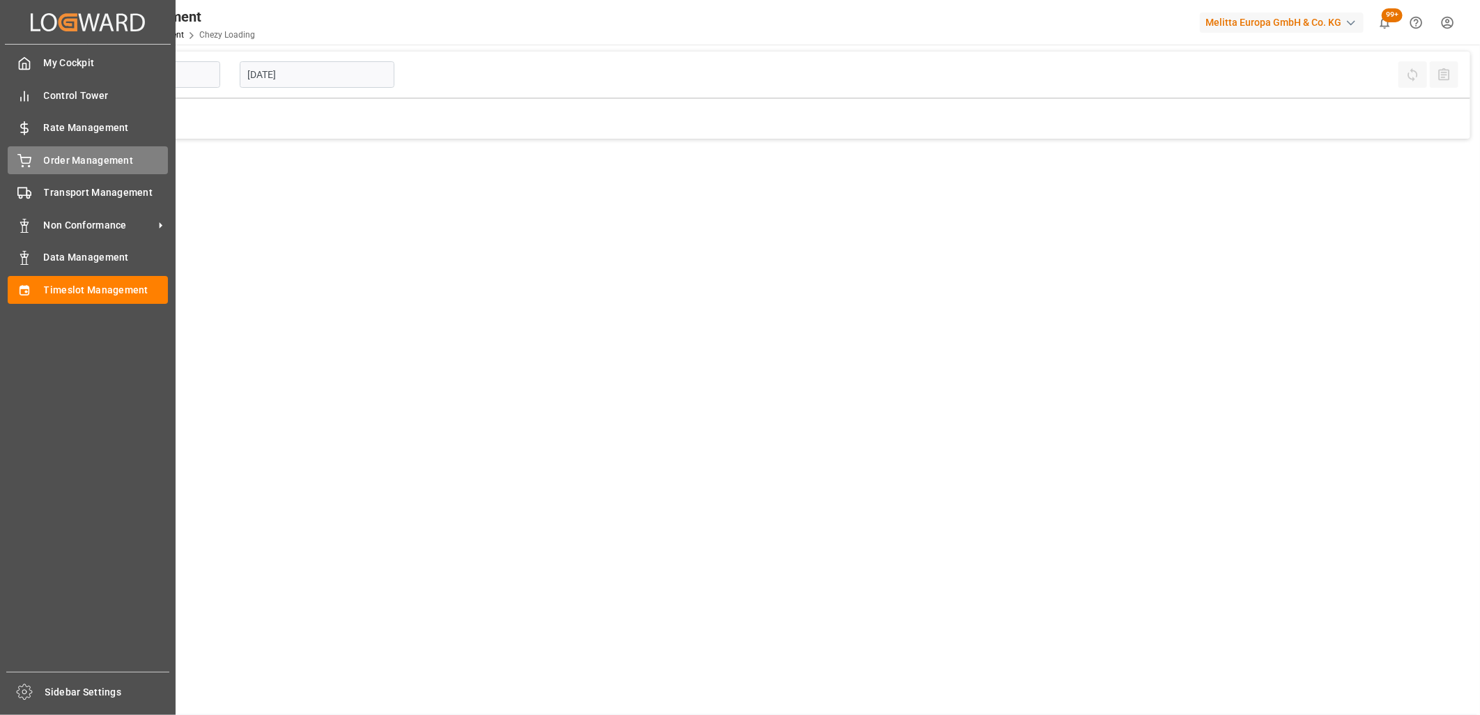
type input "Chezy Loading"
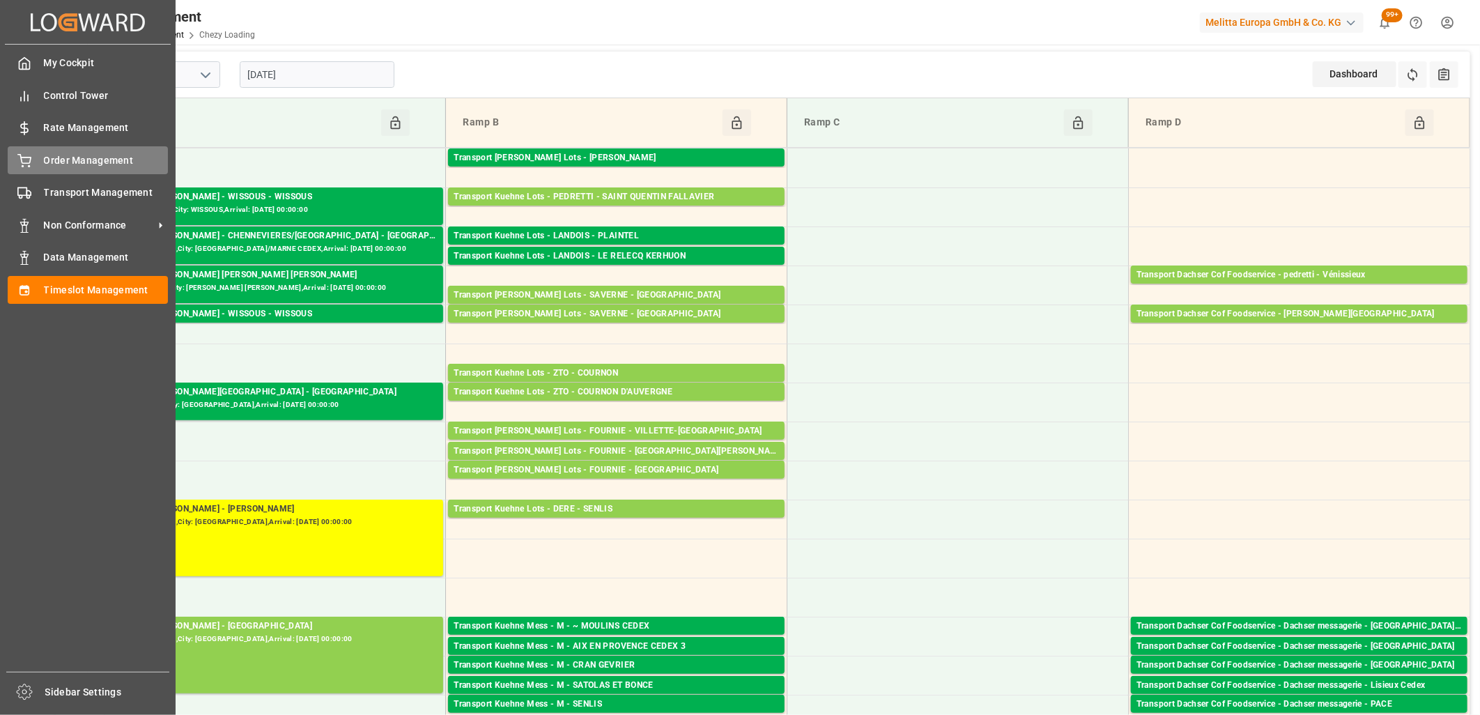
click at [43, 166] on div "Order Management Order Management" at bounding box center [88, 159] width 160 height 27
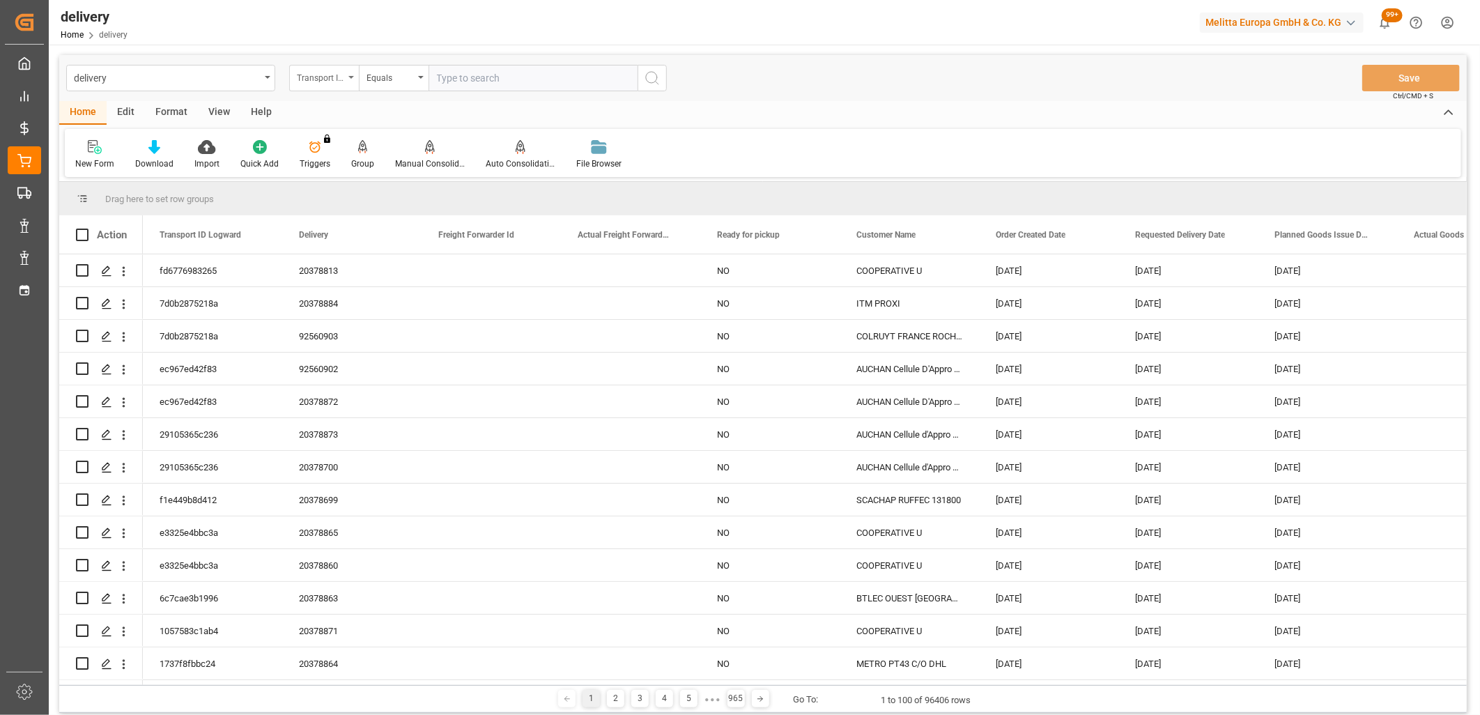
click at [321, 68] on div "Transport ID Logward" at bounding box center [320, 76] width 47 height 16
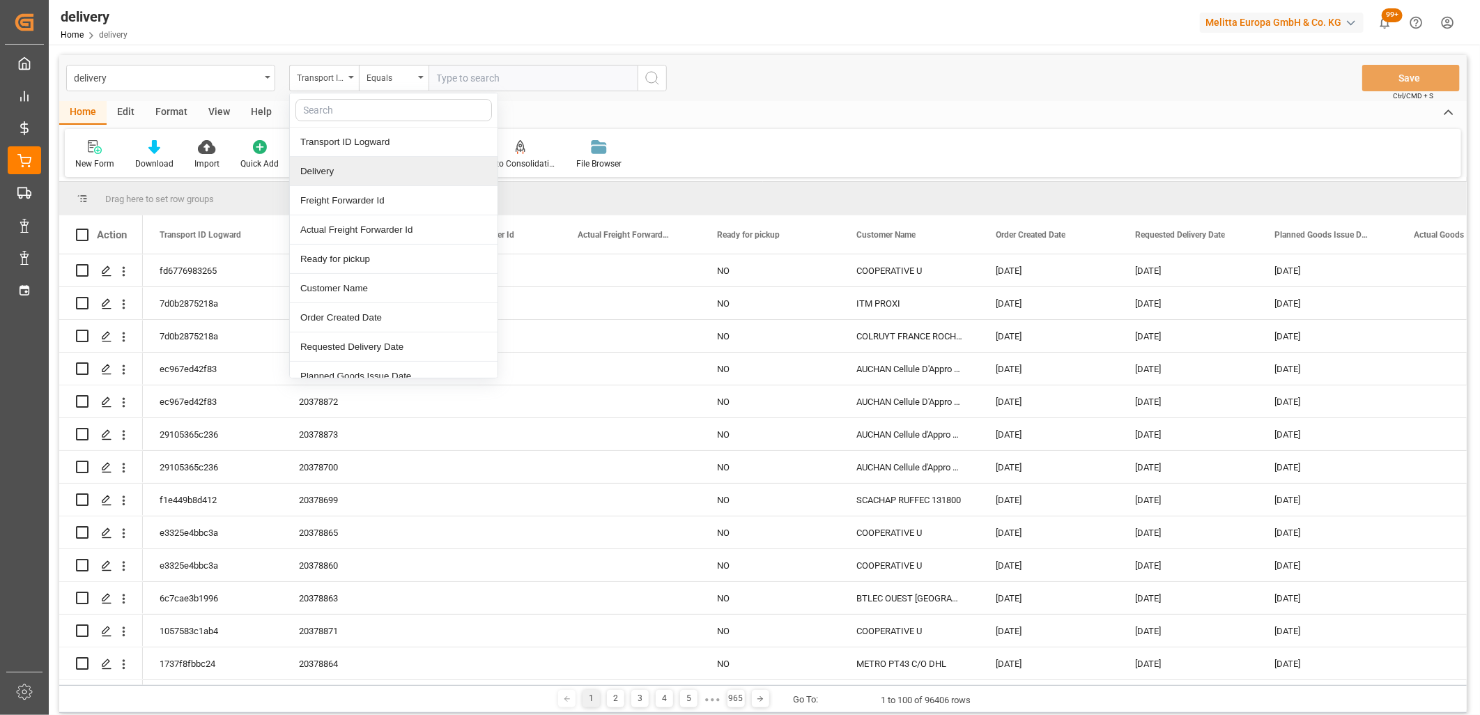
click at [316, 171] on div "Delivery" at bounding box center [394, 171] width 208 height 29
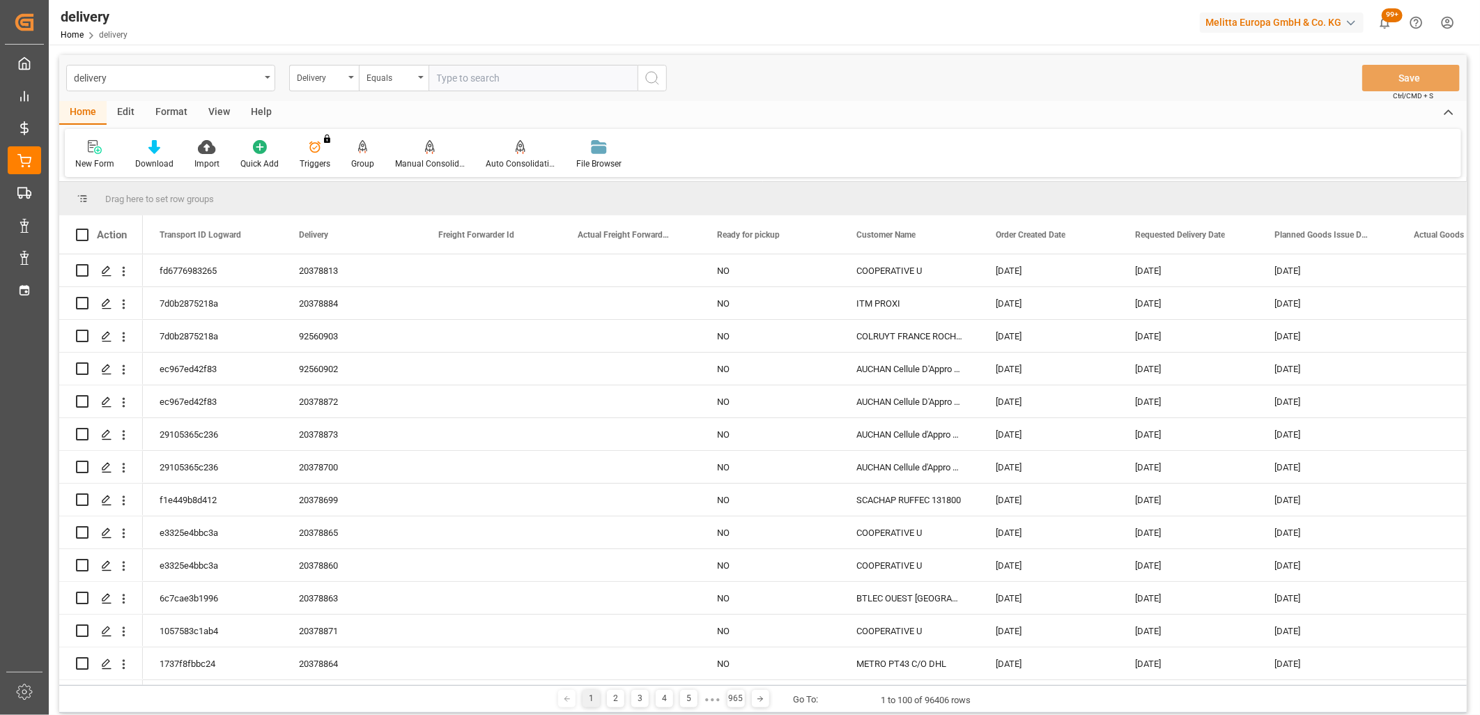
click at [385, 63] on div "delivery Delivery Equals Save Ctrl/CMD + S" at bounding box center [763, 78] width 1408 height 46
click at [381, 81] on div "Equals" at bounding box center [390, 76] width 47 height 16
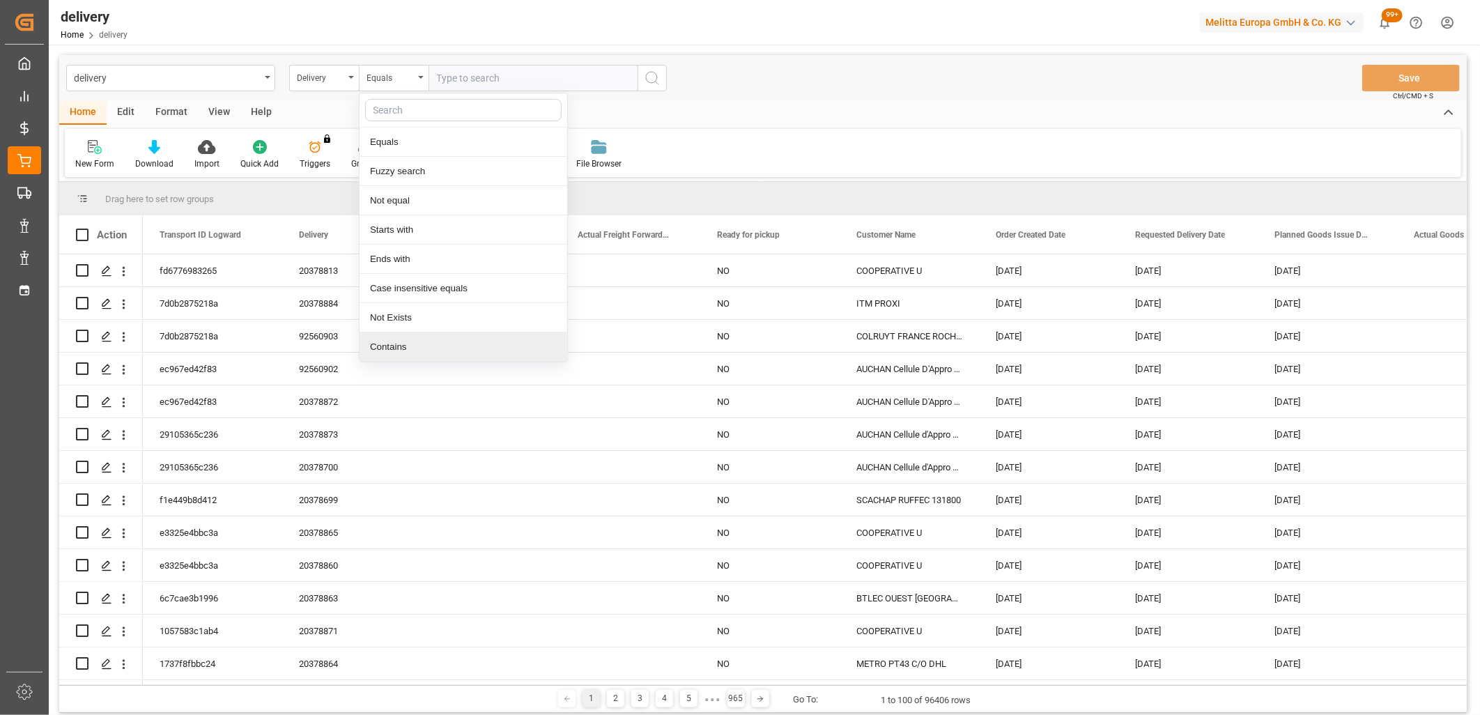
click at [392, 342] on div "Contains" at bounding box center [464, 346] width 208 height 29
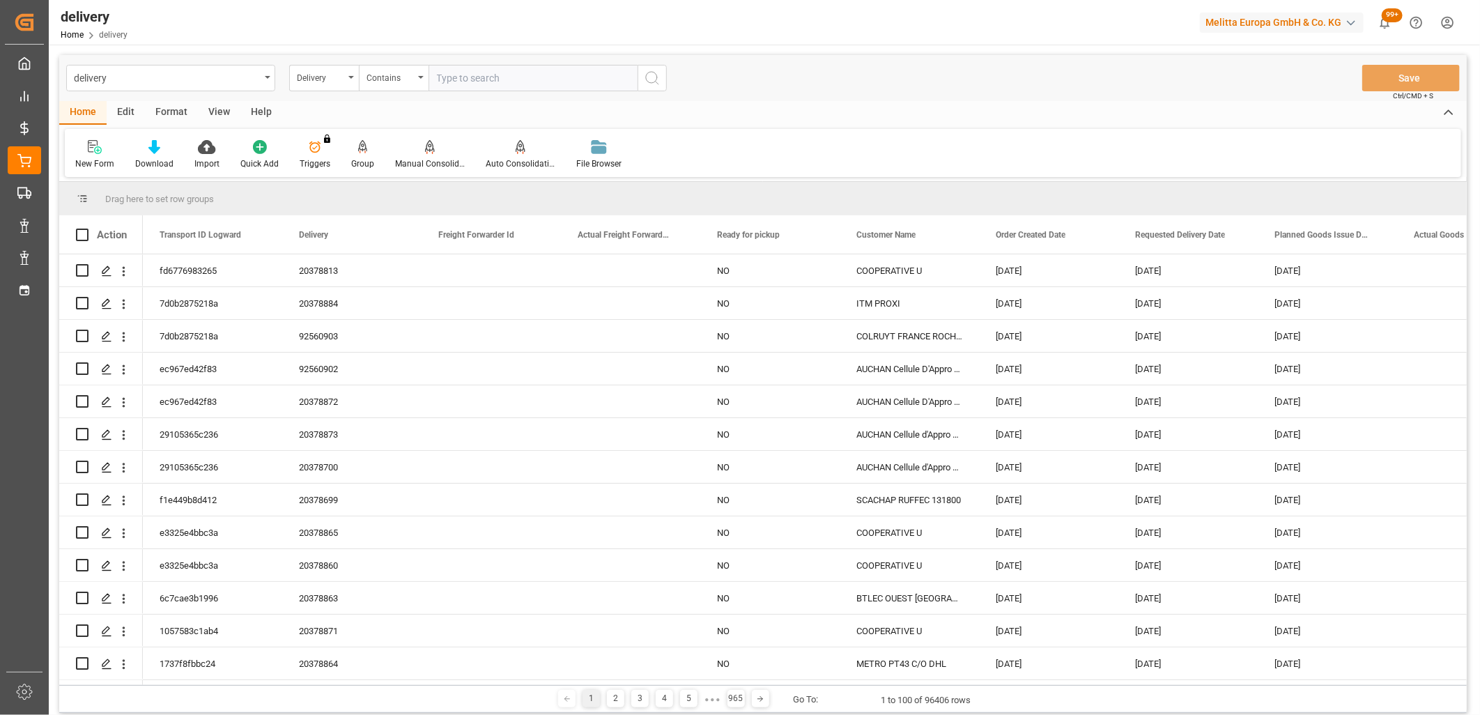
click at [480, 85] on input "text" at bounding box center [533, 78] width 209 height 26
paste input "20378869,20378868,20378867,20378870,20378875,20378878,20378879,20378816,2037888…"
type input "20378869,20378868,20378867,20378870,20378875,20378878,20378879,20378816,2037888…"
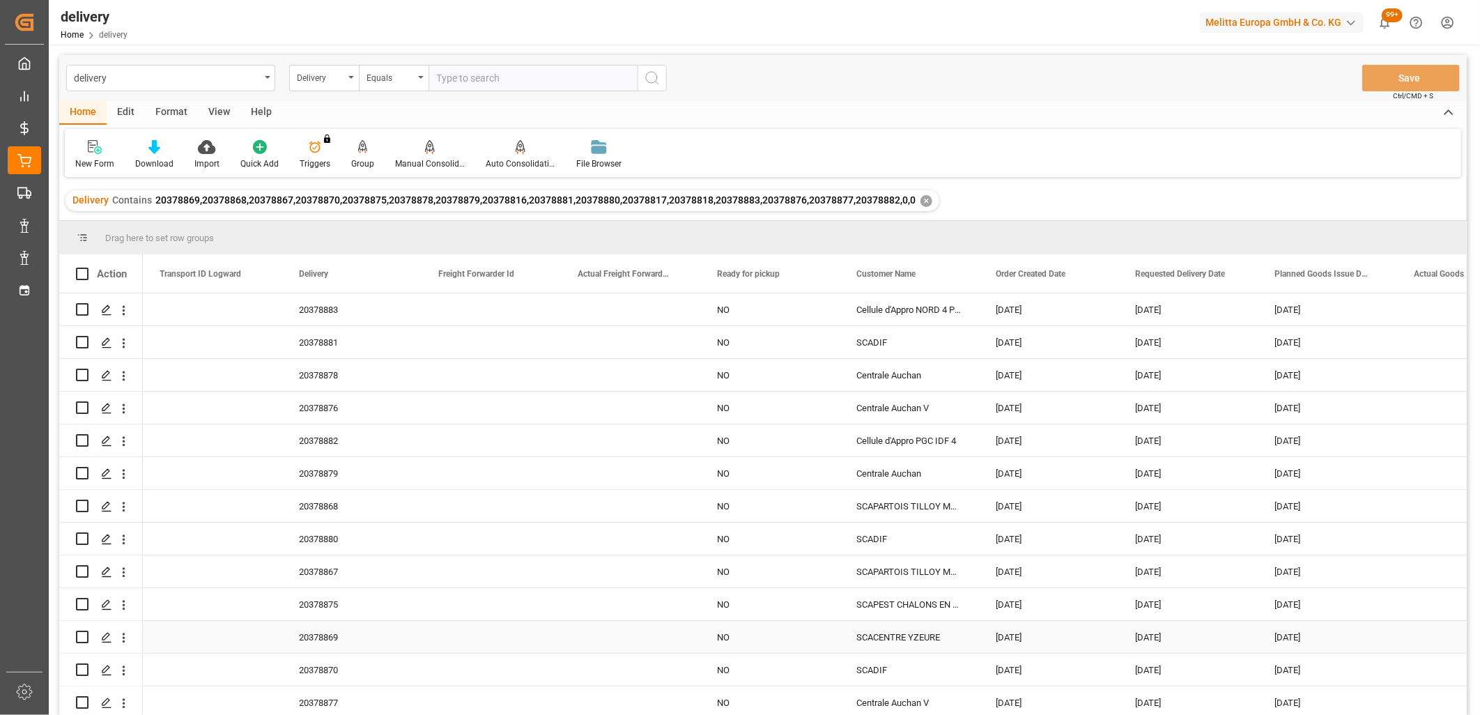
click at [89, 635] on div "Press SPACE to select this row." at bounding box center [101, 637] width 50 height 31
click at [81, 638] on input "Press Space to toggle row selection (unchecked)" at bounding box center [82, 637] width 13 height 13
checkbox input "true"
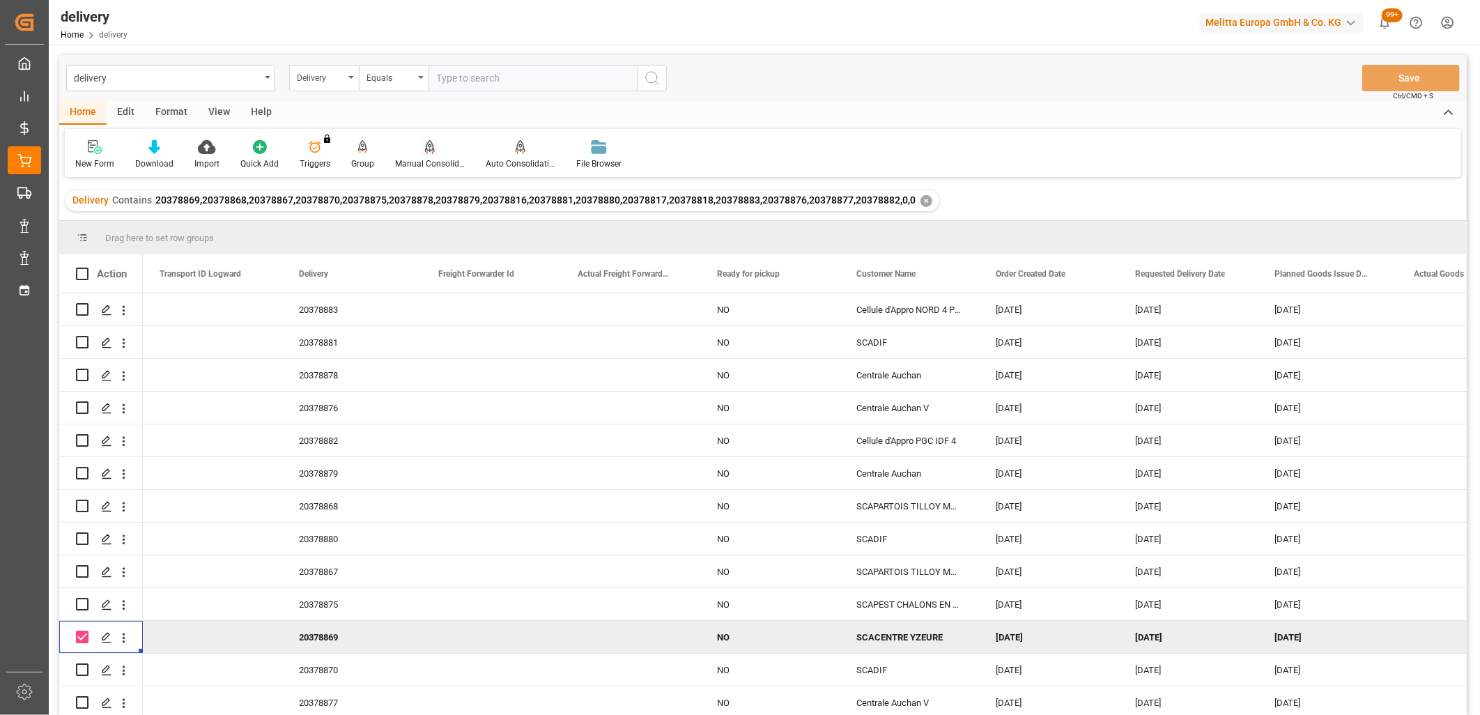
click at [429, 155] on div "Manual Consolidation" at bounding box center [430, 154] width 91 height 31
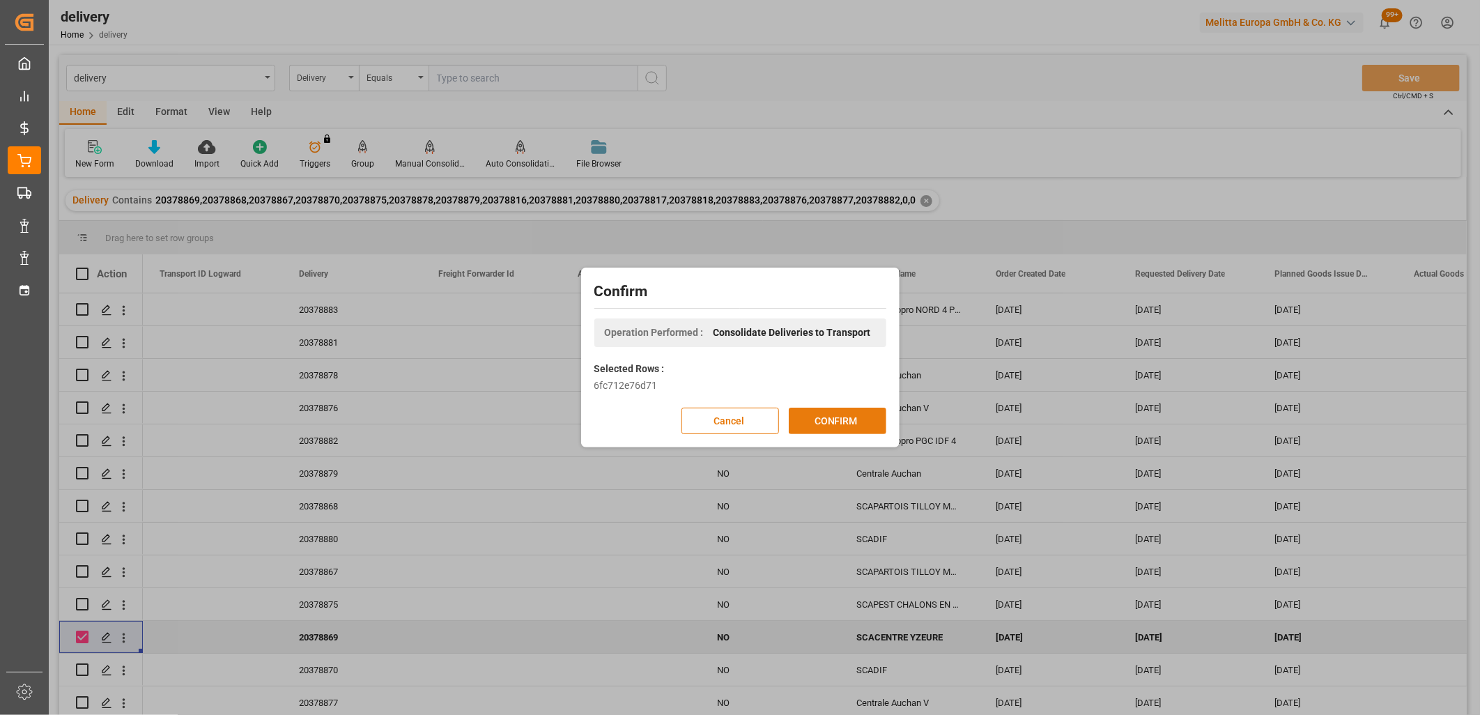
click at [828, 419] on button "CONFIRM" at bounding box center [838, 421] width 98 height 26
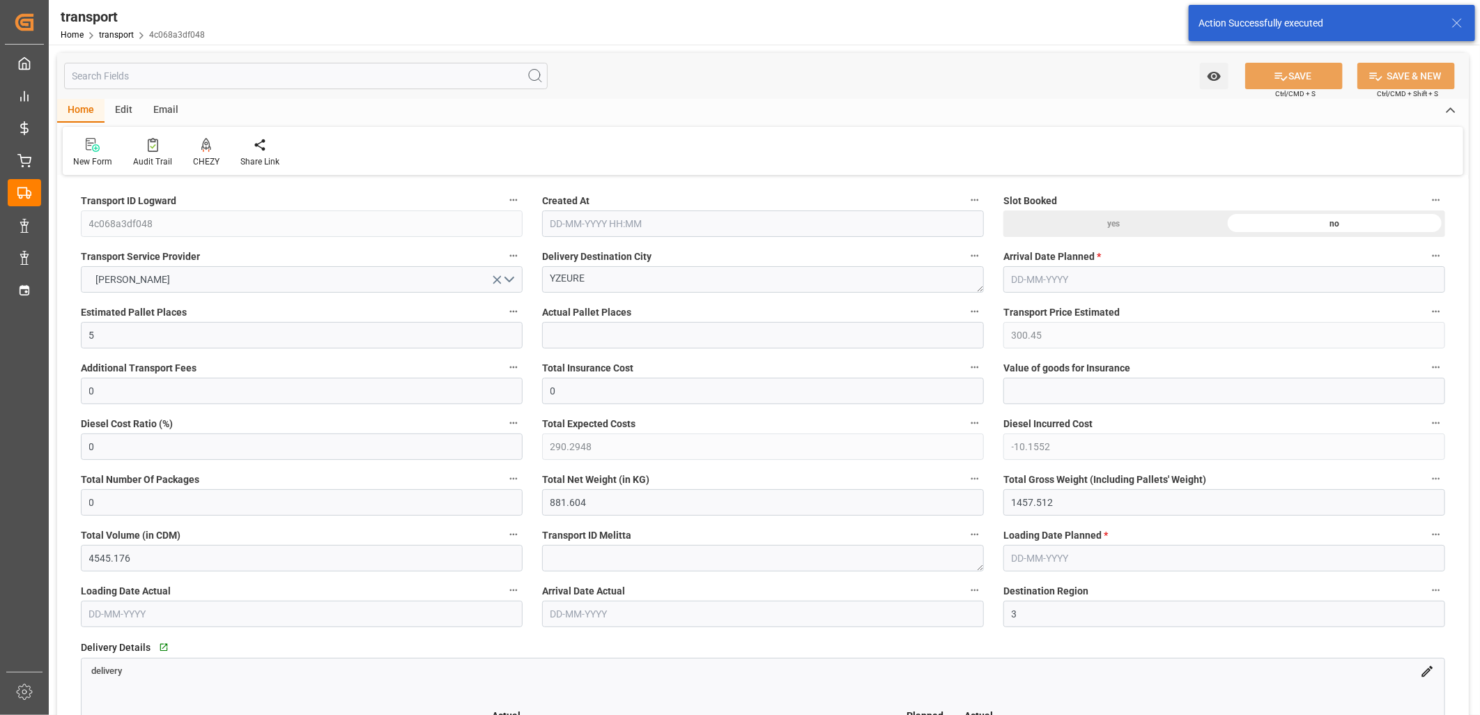
type input "[DATE] 11:23"
type input "[DATE]"
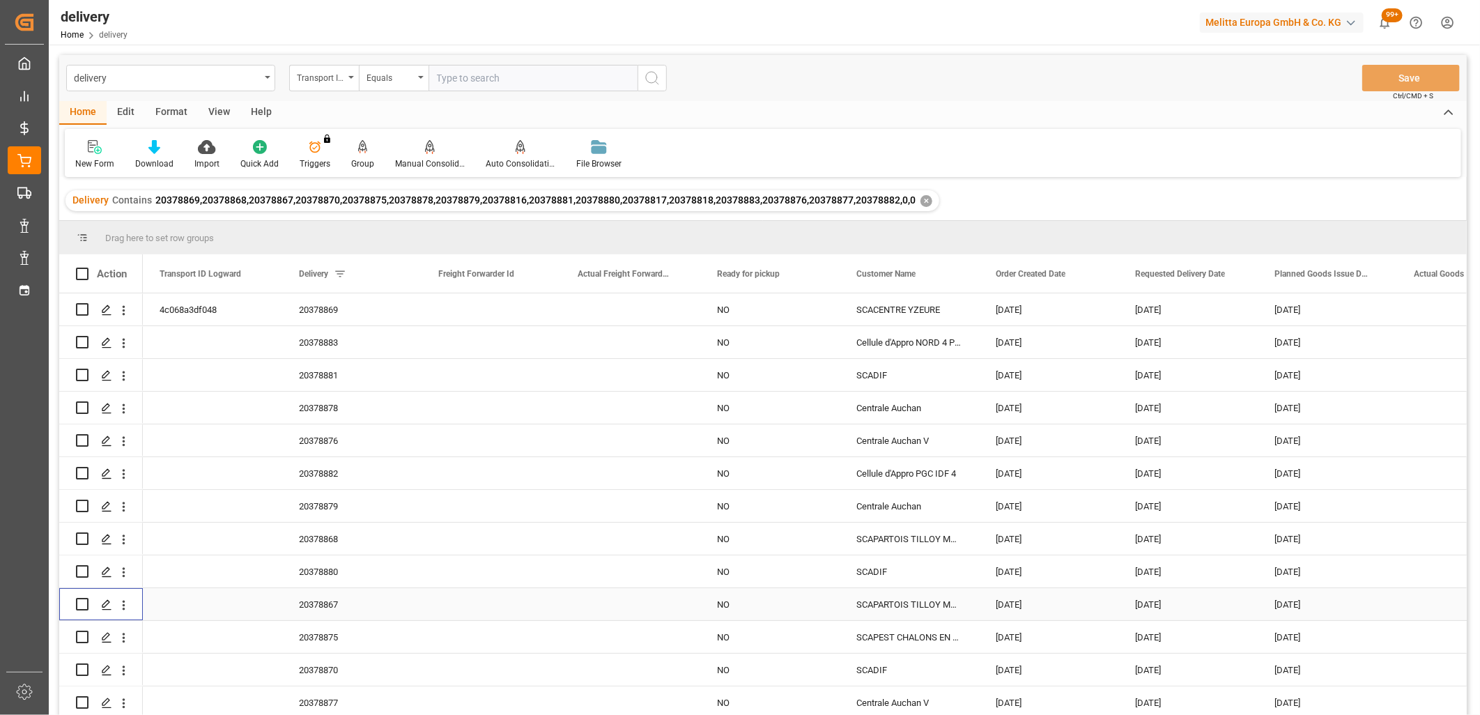
click at [86, 598] on input "Press Space to toggle row selection (unchecked)" at bounding box center [82, 604] width 13 height 13
checkbox input "true"
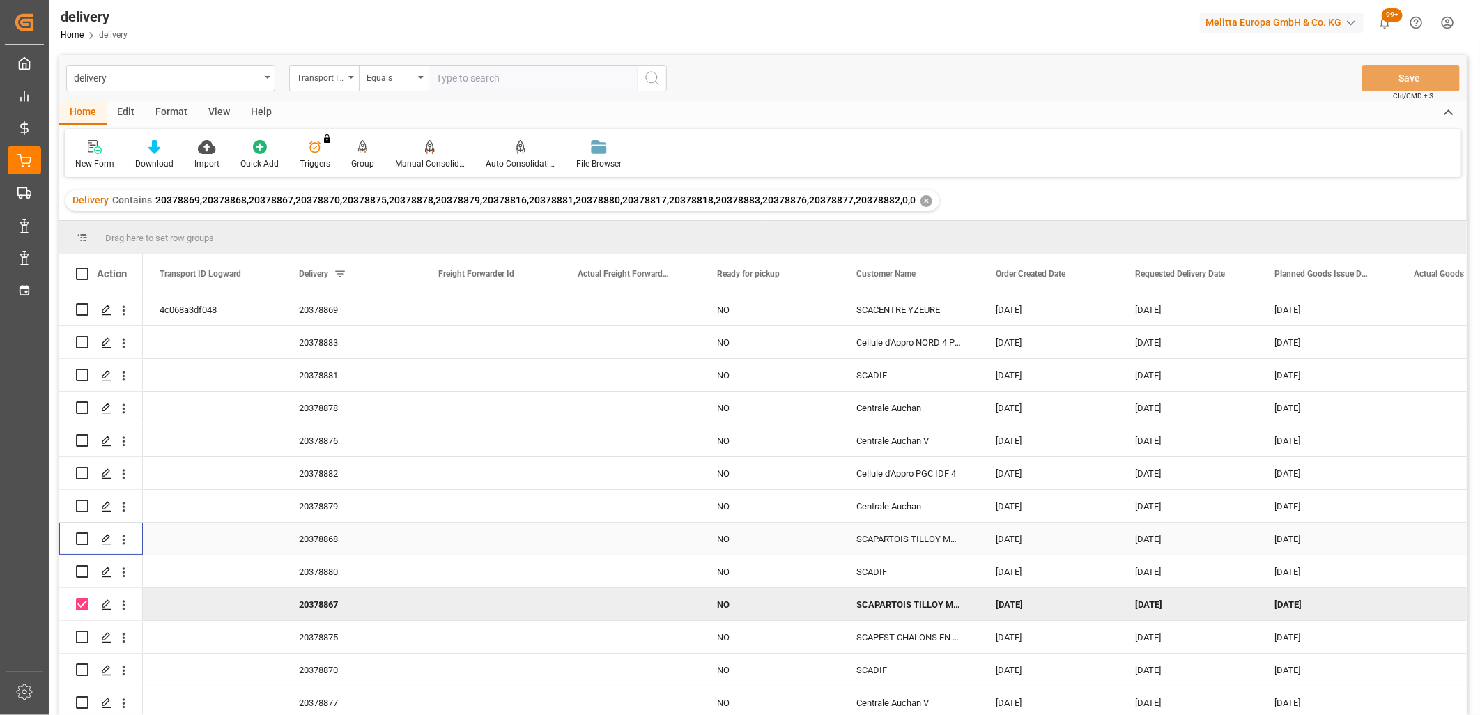
click at [86, 542] on input "Press Space to toggle row selection (unchecked)" at bounding box center [82, 538] width 13 height 13
checkbox input "true"
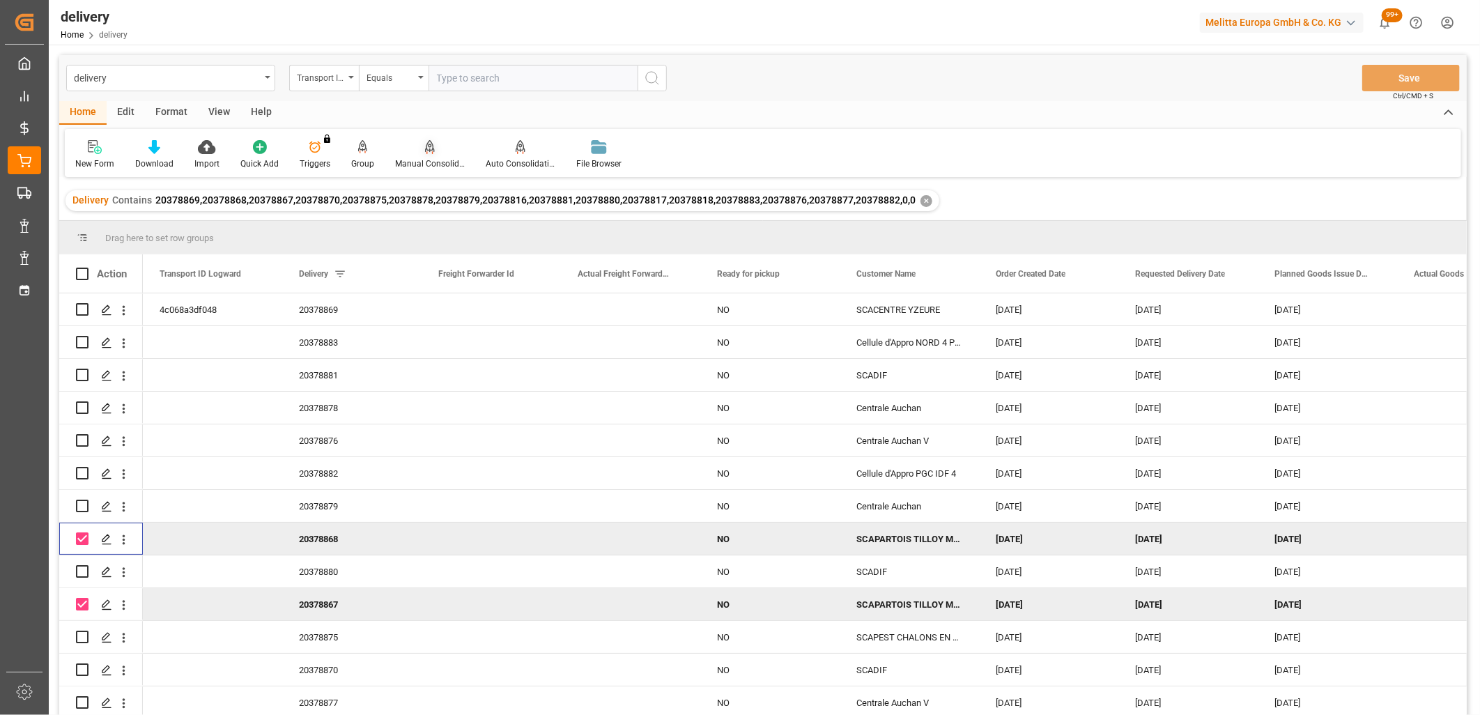
click at [431, 149] on icon at bounding box center [430, 146] width 10 height 12
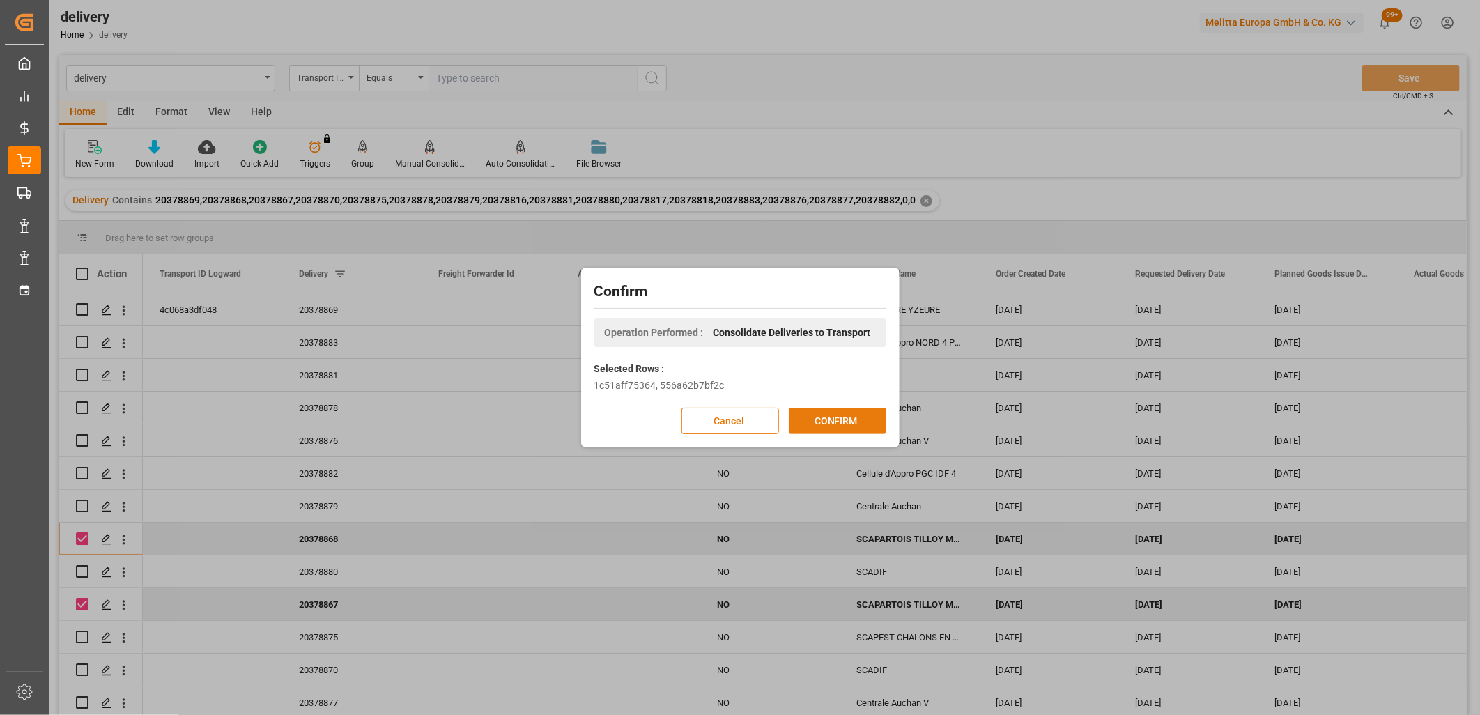
click at [837, 415] on button "CONFIRM" at bounding box center [838, 421] width 98 height 26
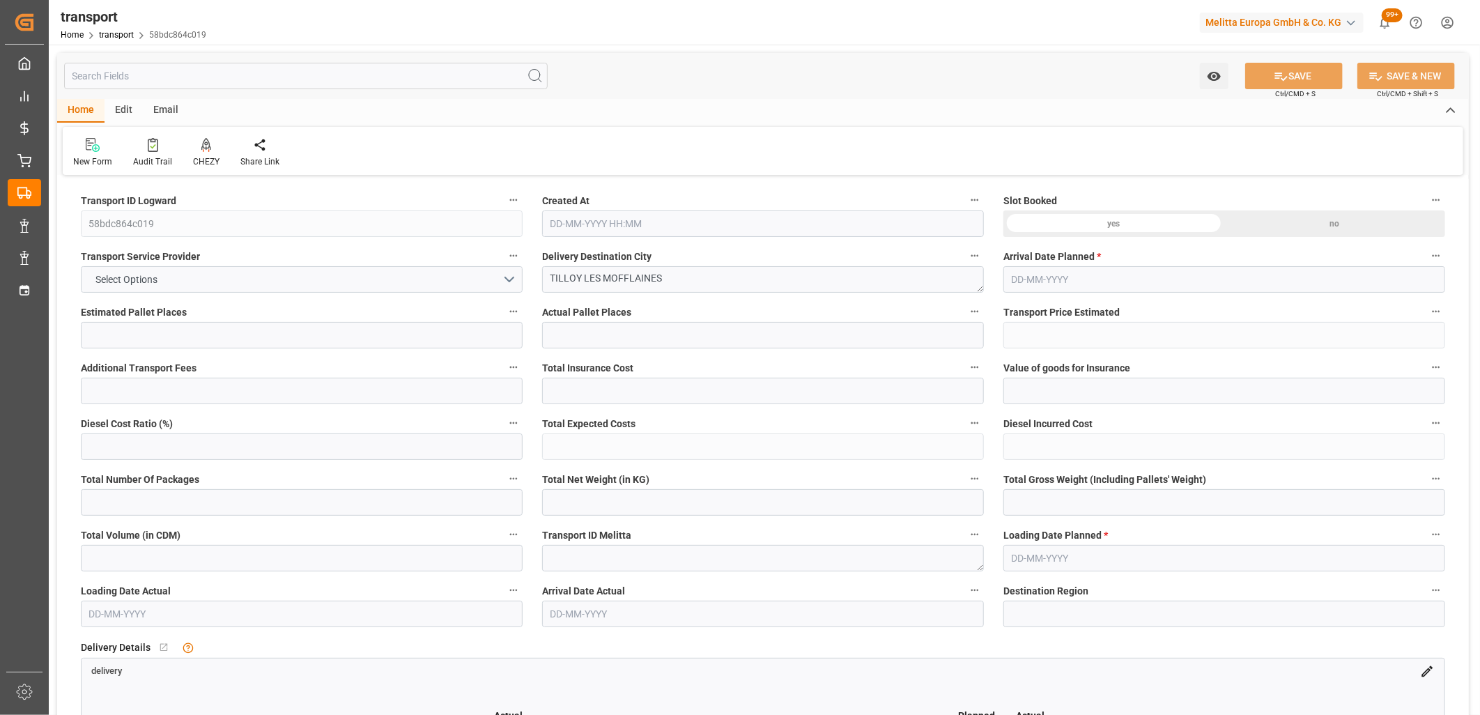
type input "6"
type input "174.74"
type input "0"
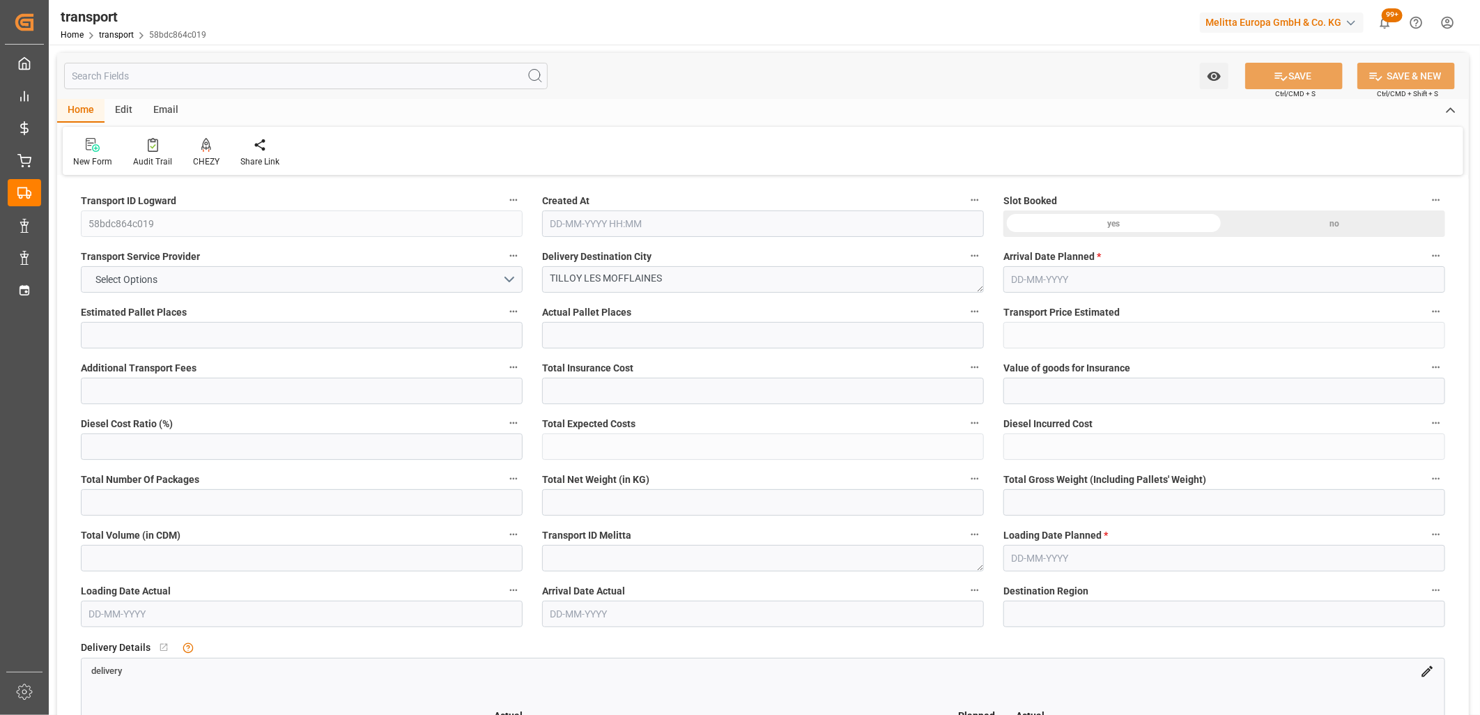
type input "168.8338"
type input "-5.9062"
type input "0"
type input "1430.622"
type input "1851.656"
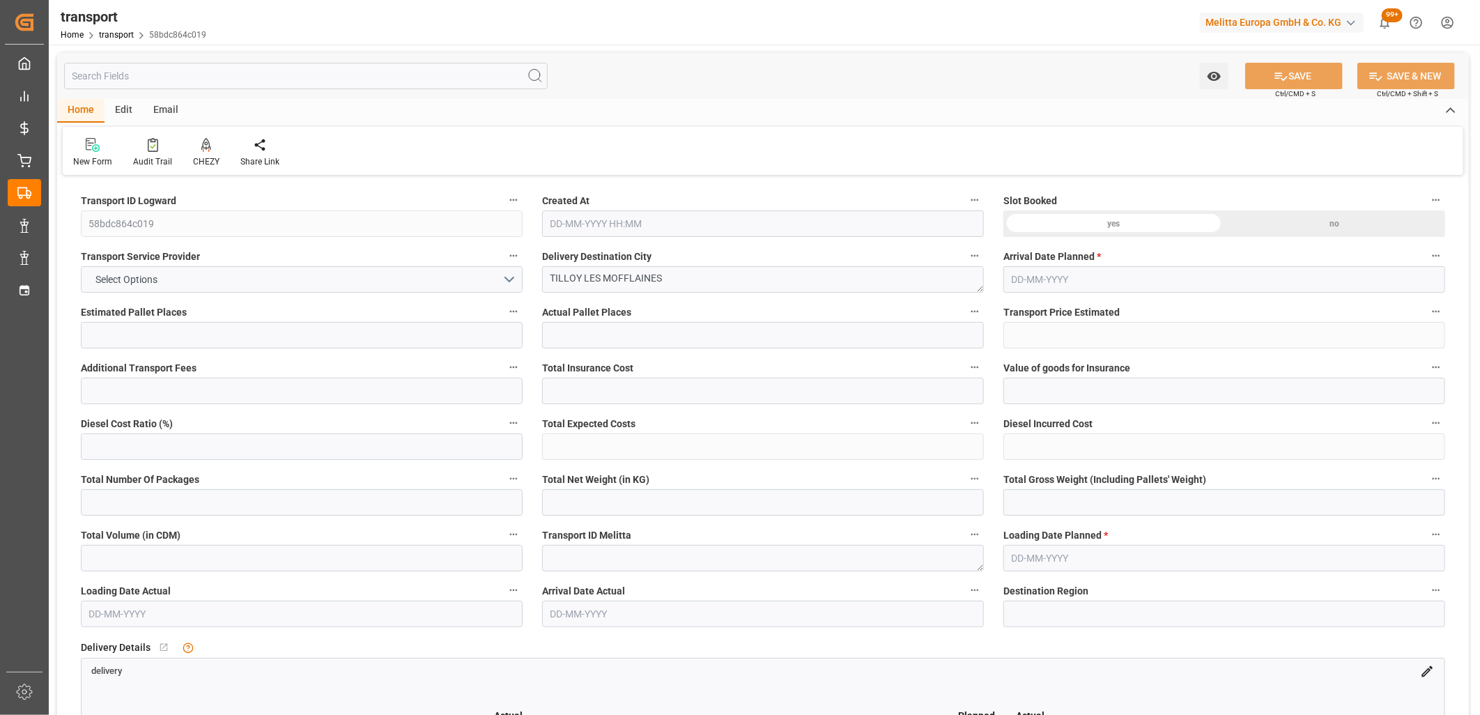
type input "5510.148"
type input "62"
type input "5"
type input "187"
type input "9"
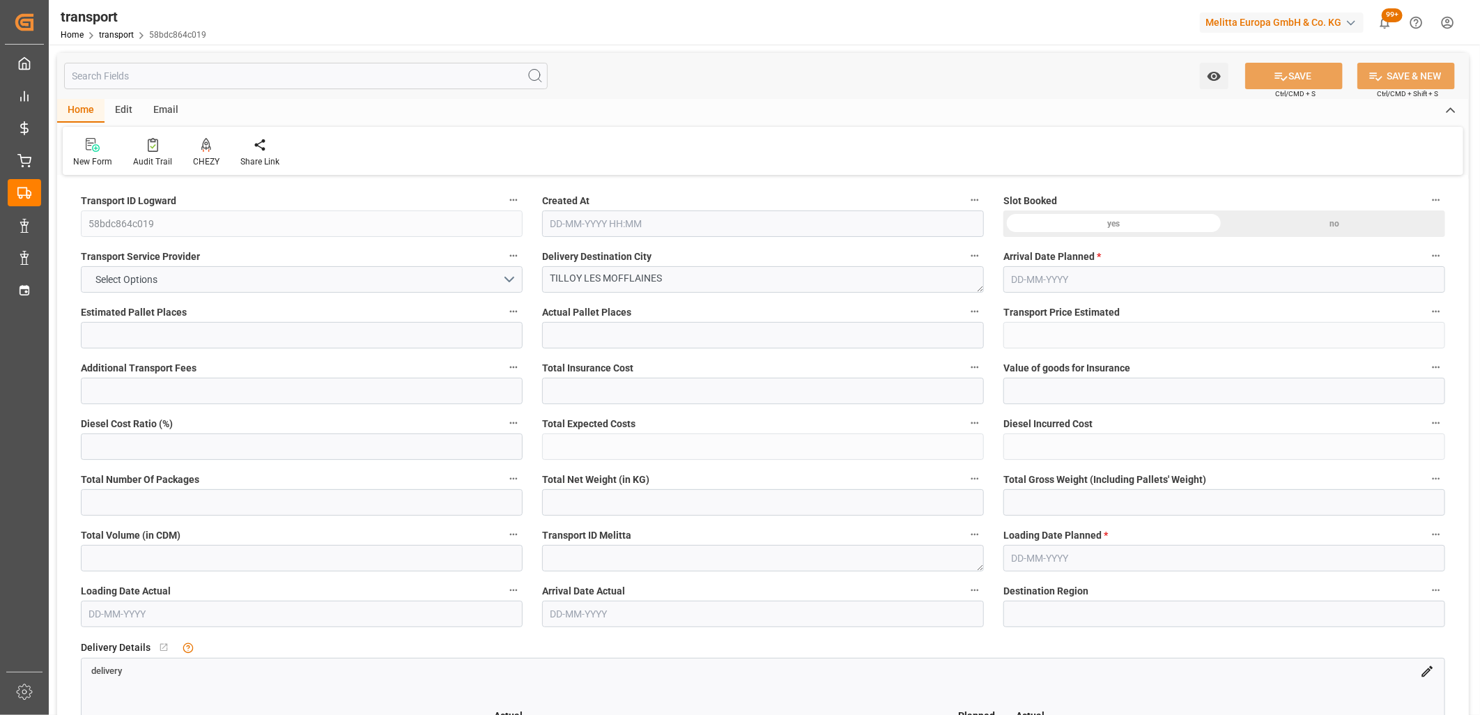
type input "101"
type input "1566.008"
type input "0"
type input "4710.8598"
type input "0"
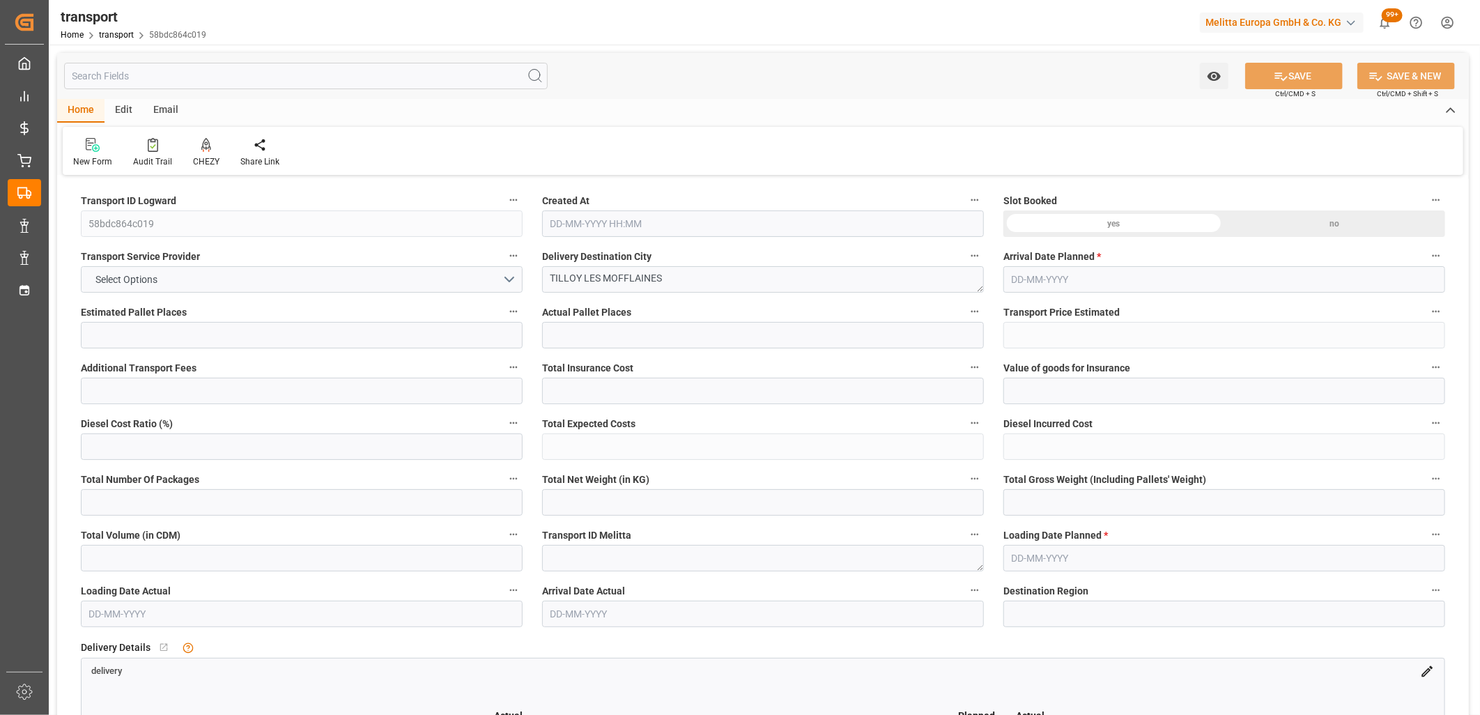
type input "0"
type input "21"
type input "35"
type input "23-09-2025 11:23"
type input "[DATE]"
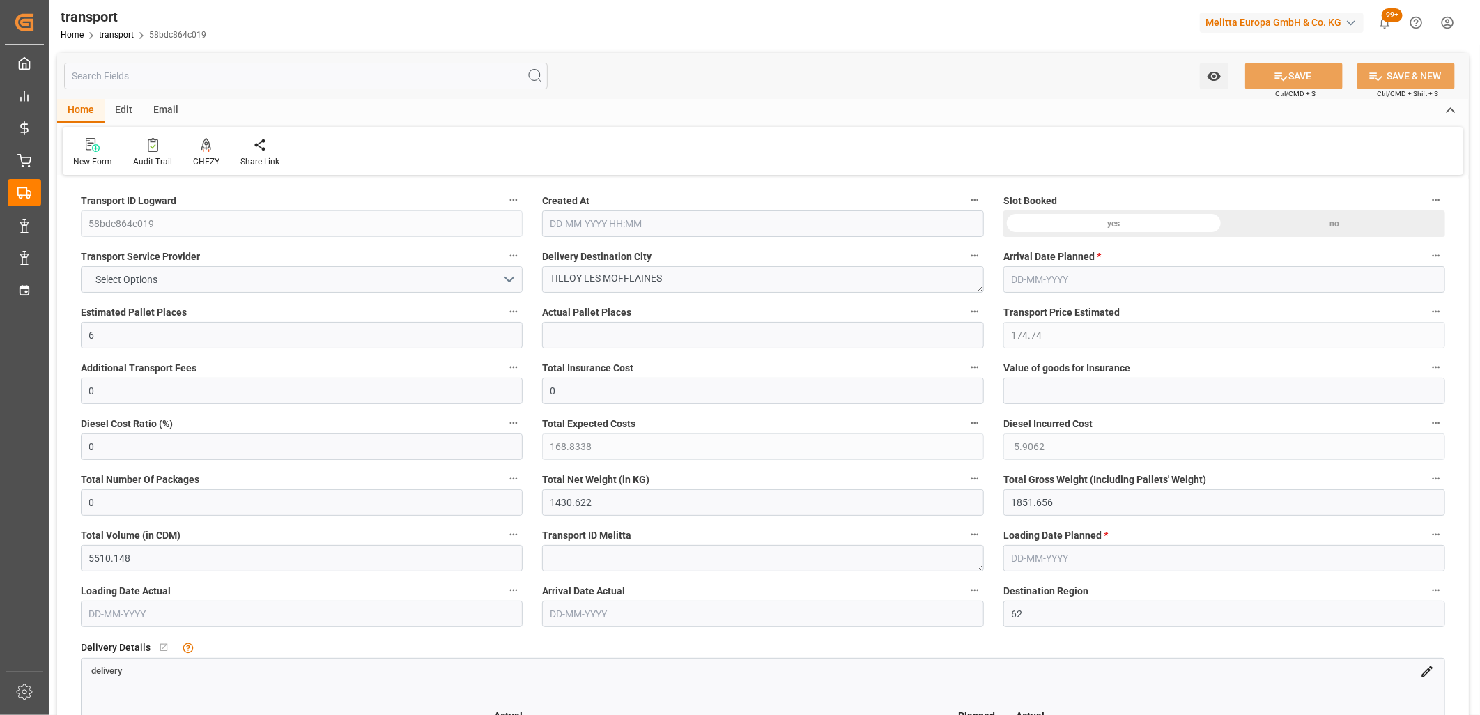
type input "[DATE]"
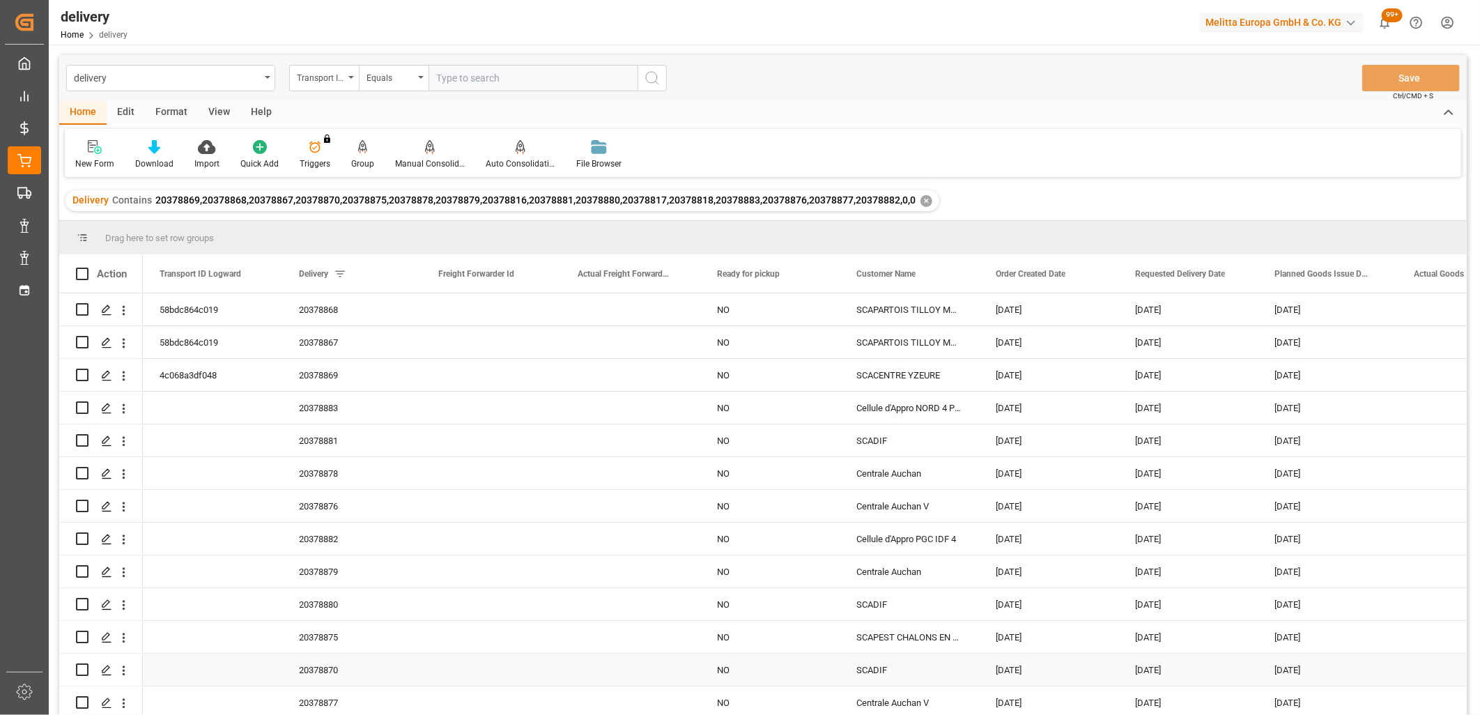
click at [81, 671] on input "Press Space to toggle row selection (unchecked)" at bounding box center [82, 669] width 13 height 13
checkbox input "true"
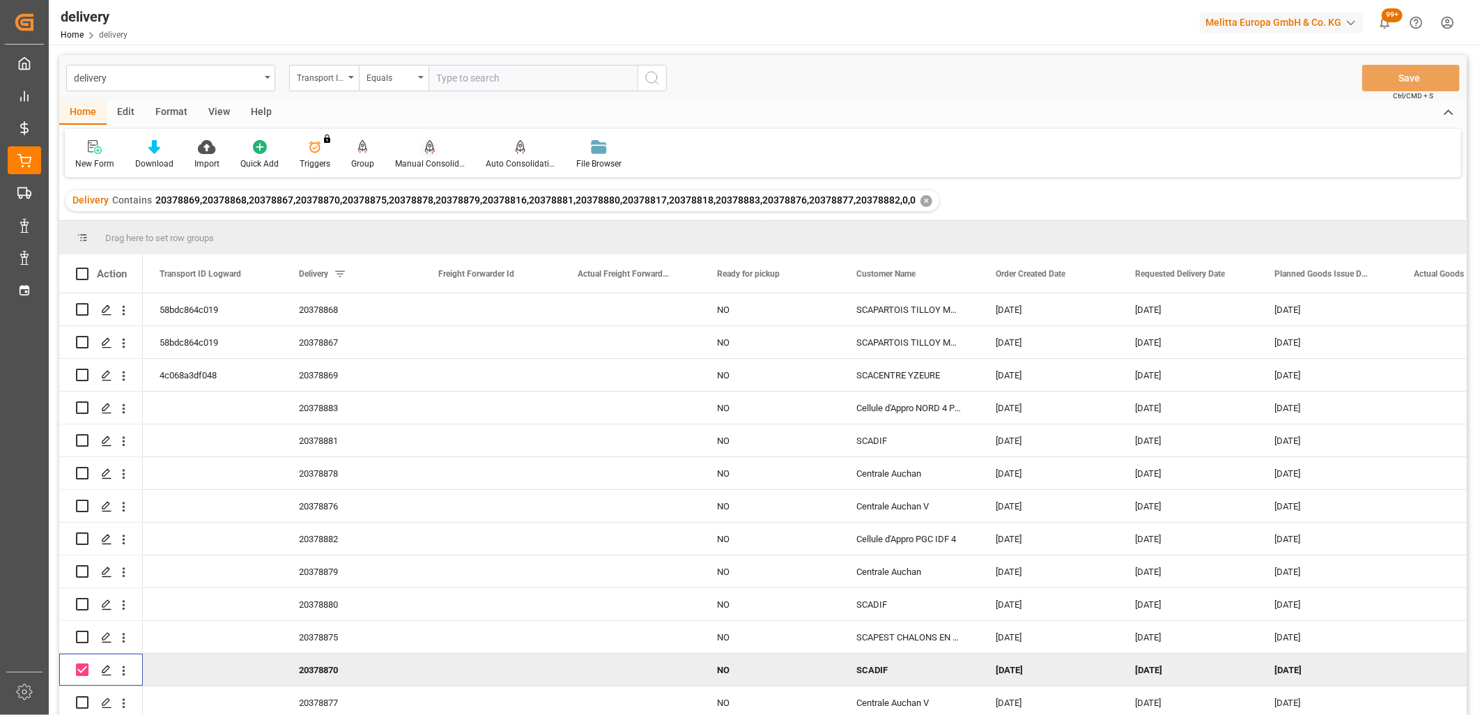
click at [427, 155] on div "Manual Consolidation" at bounding box center [430, 154] width 91 height 31
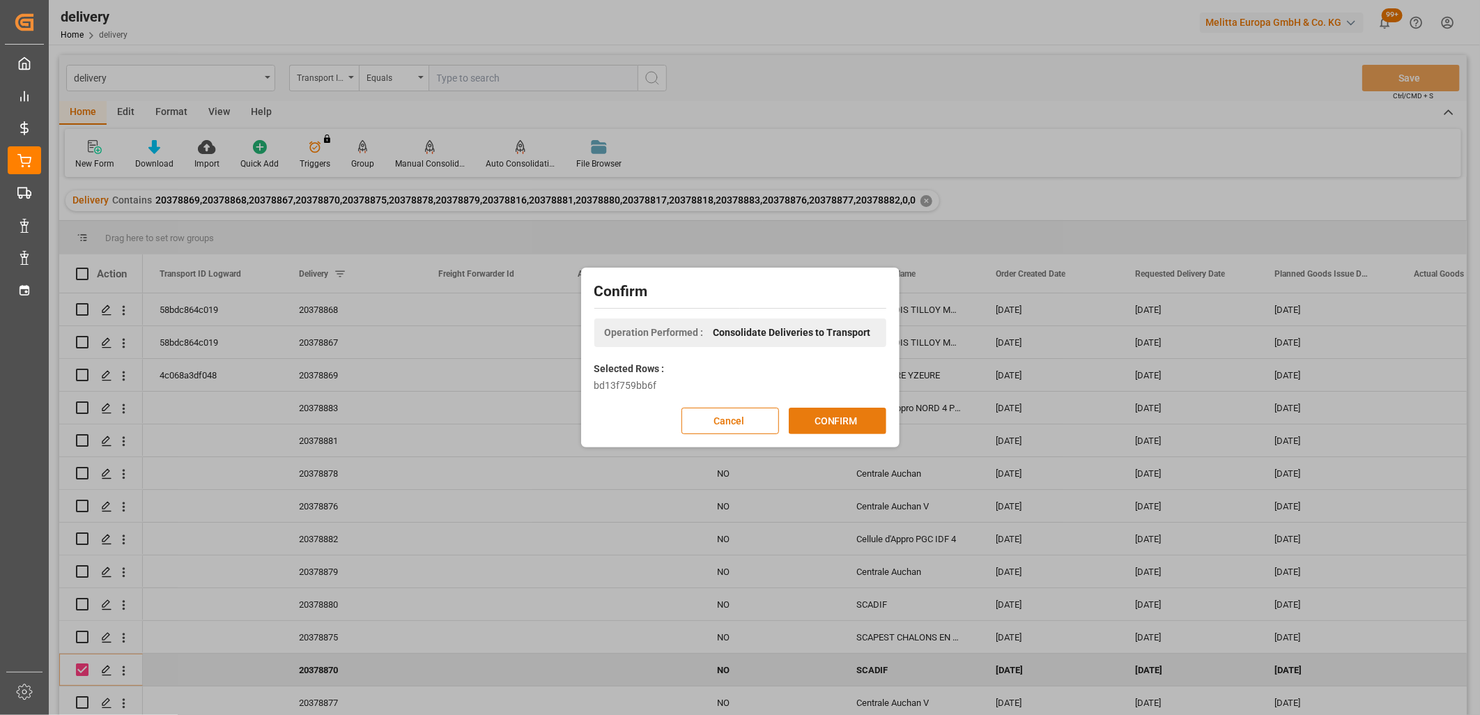
click at [833, 419] on button "CONFIRM" at bounding box center [838, 421] width 98 height 26
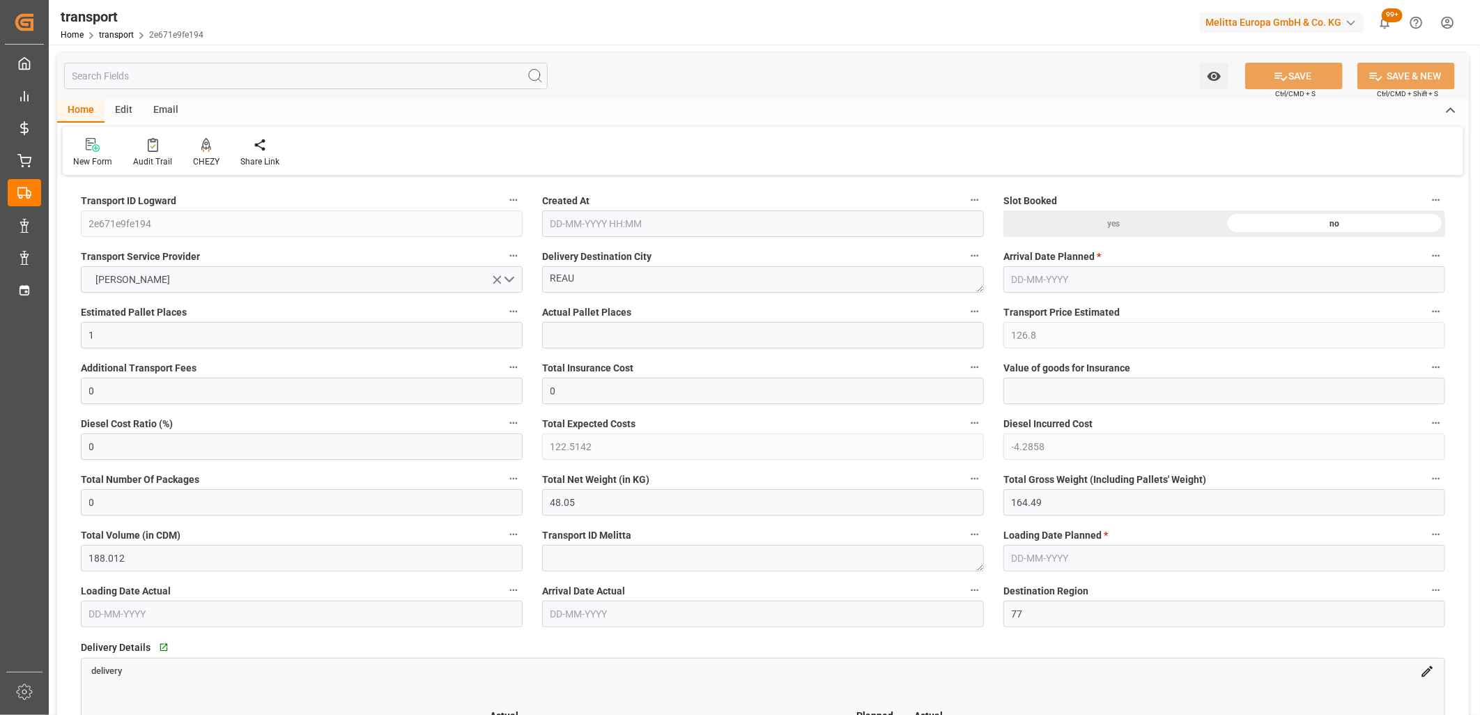
type input "[DATE] 11:24"
type input "[DATE]"
type input "26-09-2025"
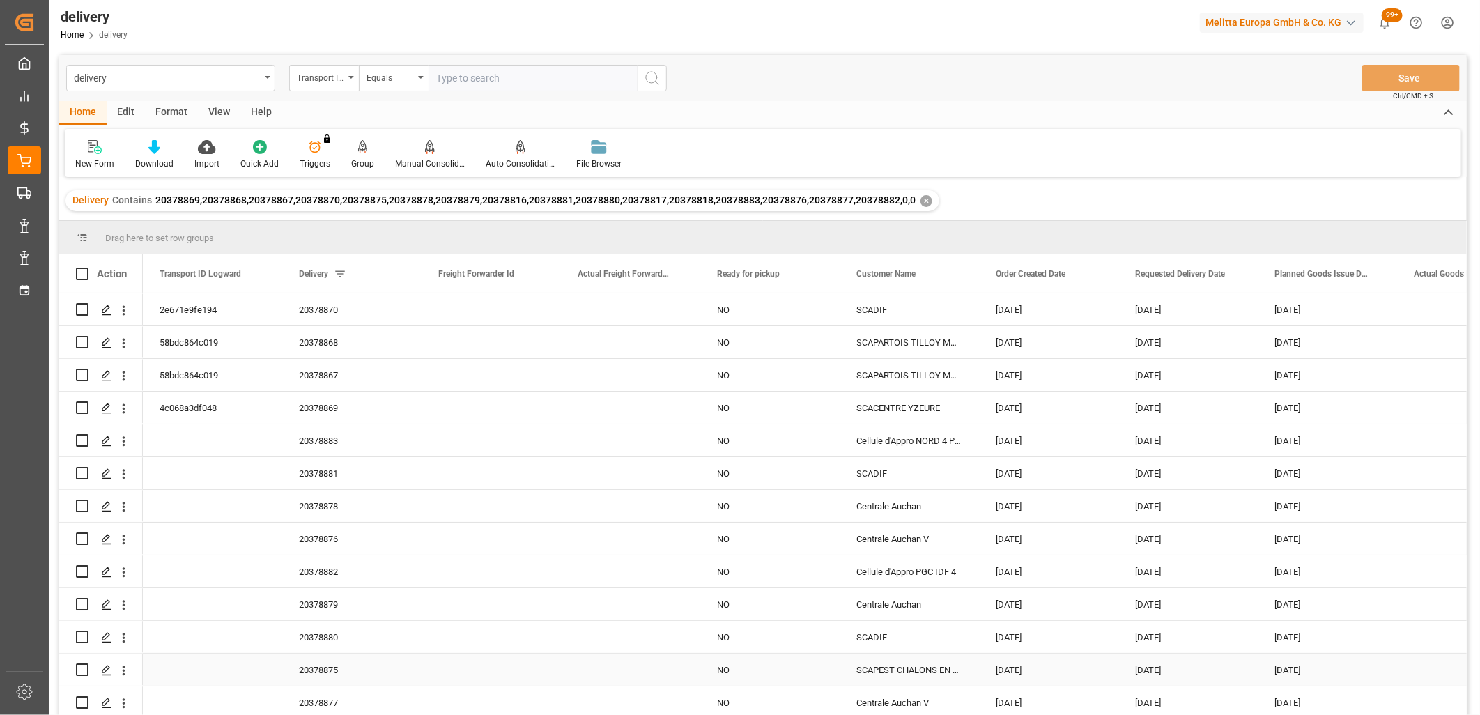
click at [76, 667] on input "Press Space to toggle row selection (unchecked)" at bounding box center [82, 669] width 13 height 13
checkbox input "true"
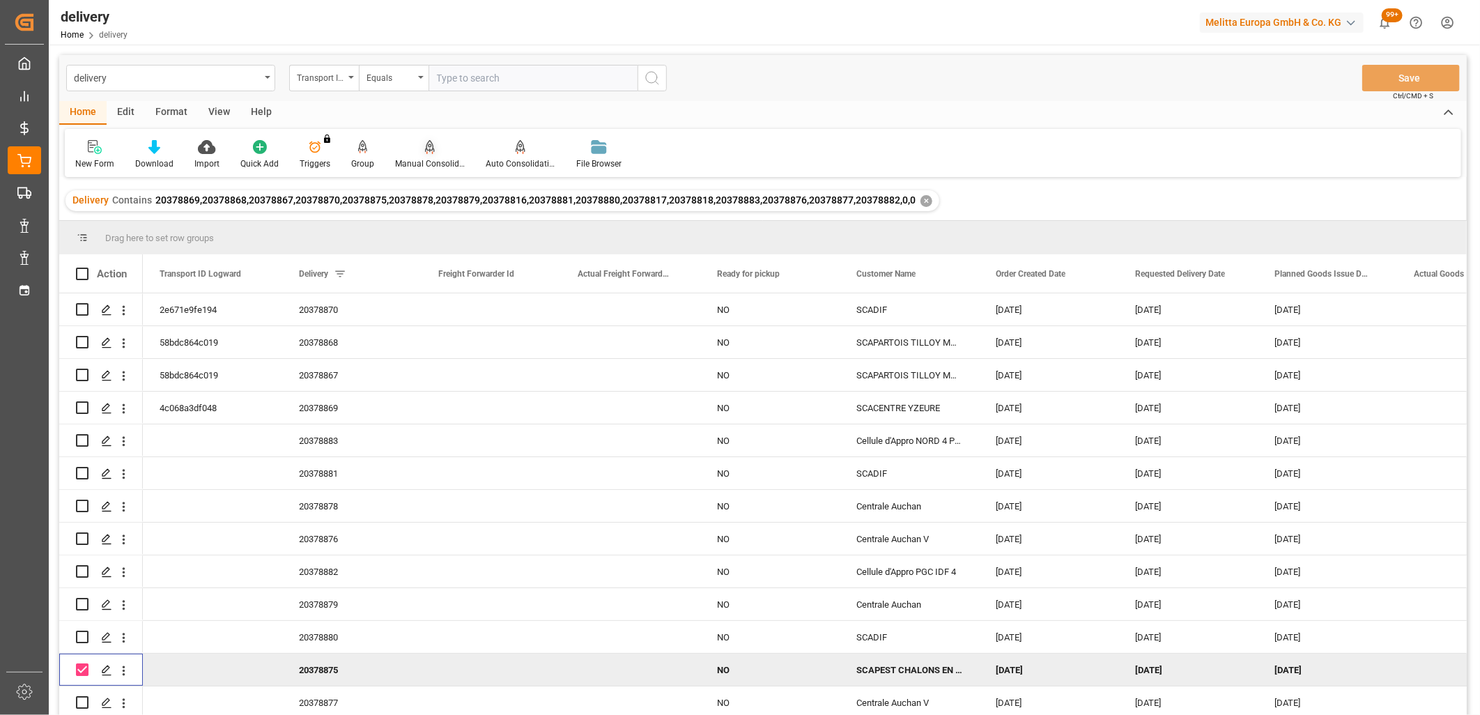
click at [425, 145] on icon at bounding box center [430, 147] width 10 height 14
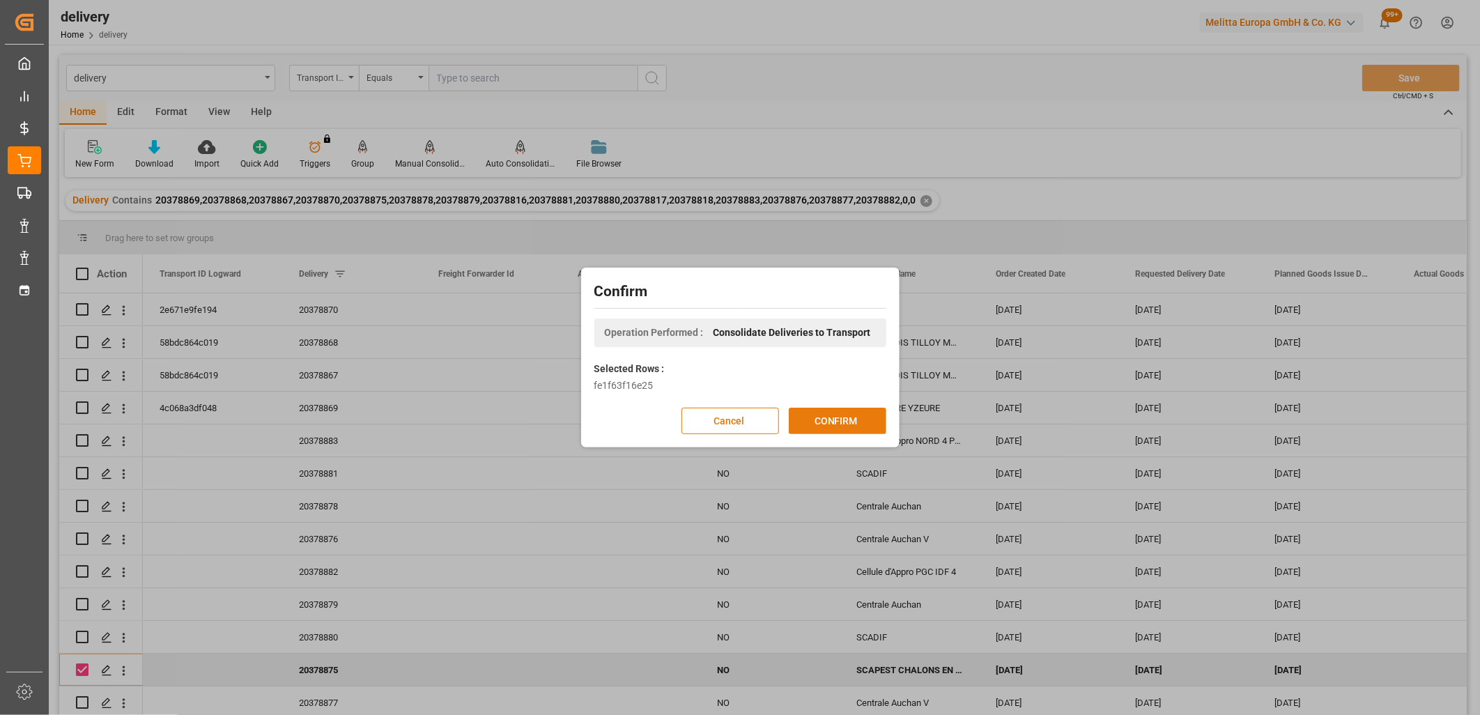
click at [811, 410] on button "CONFIRM" at bounding box center [838, 421] width 98 height 26
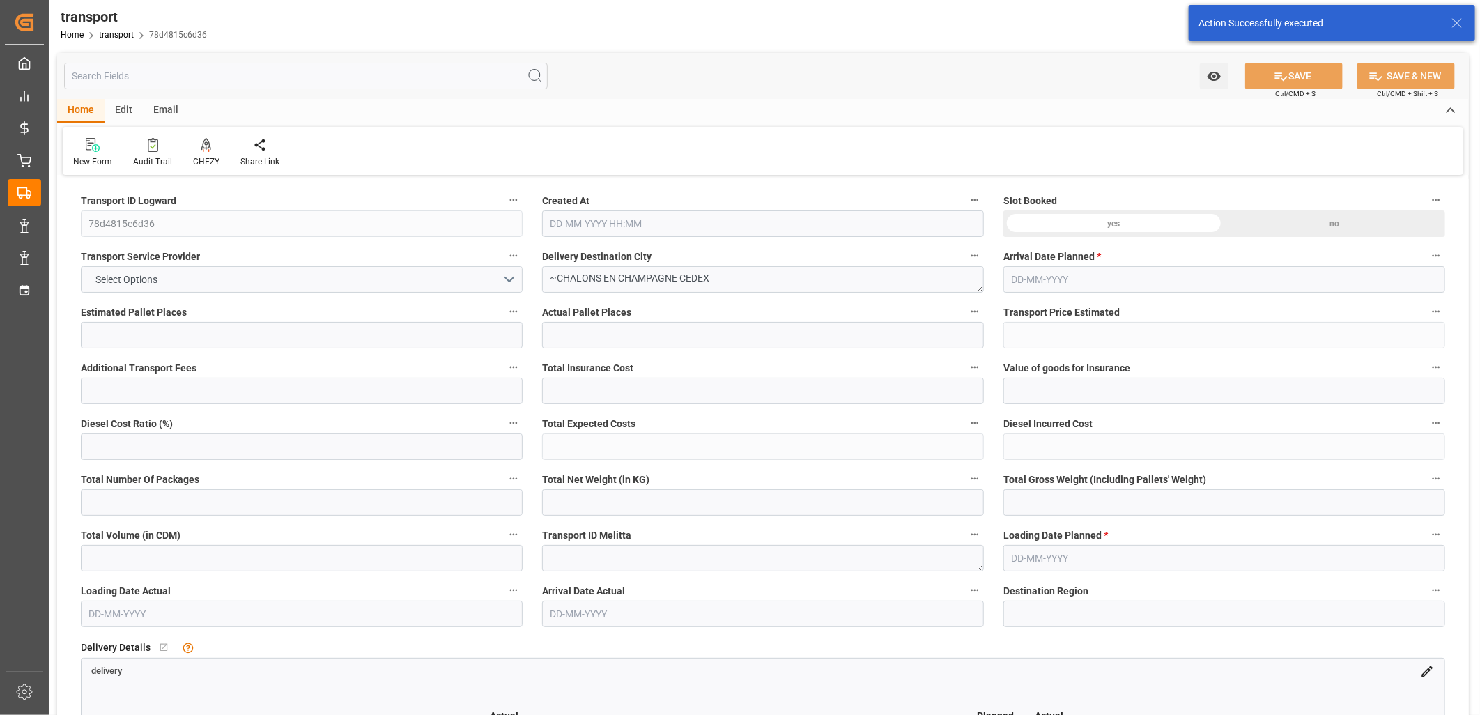
type input "10"
type input "231.4"
type input "0"
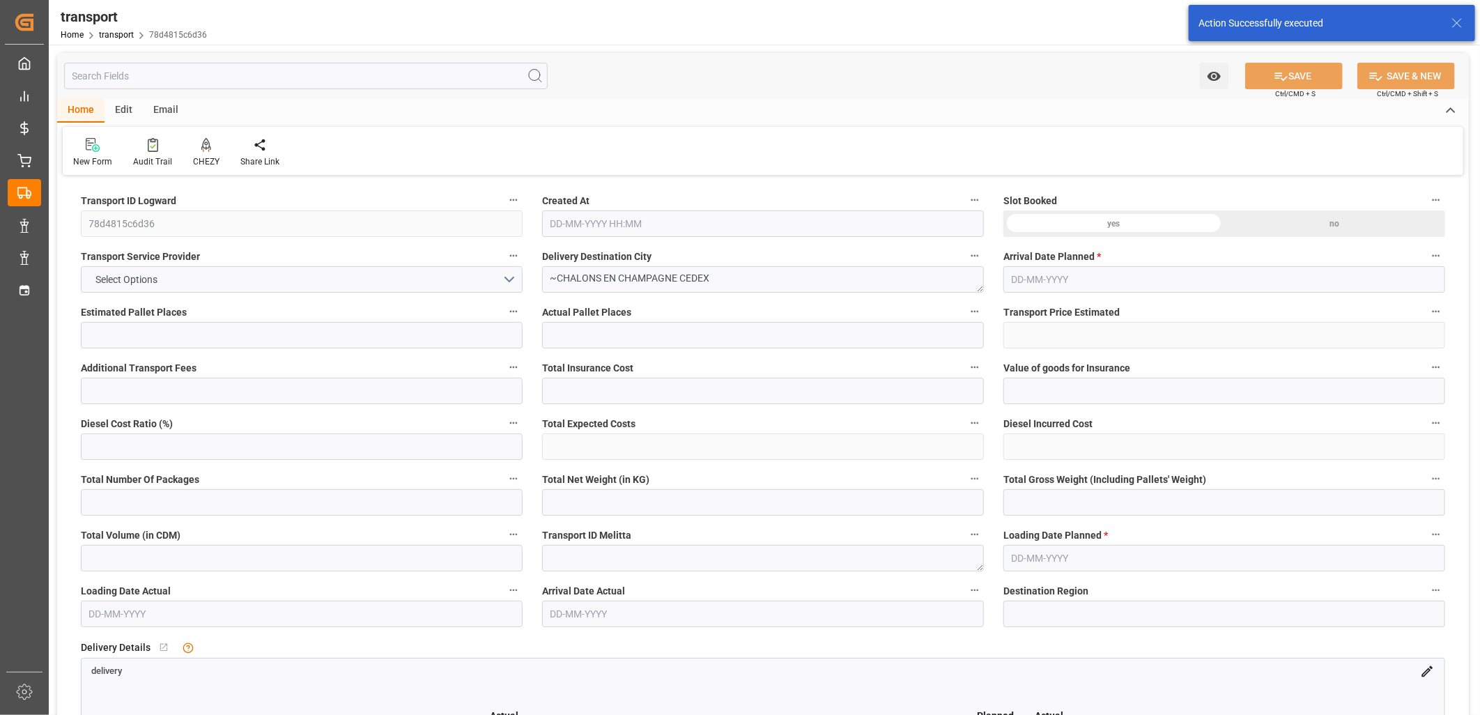
type input "223.5787"
type input "-7.8213"
type input "0"
type input "1890.747"
type input "3171.71"
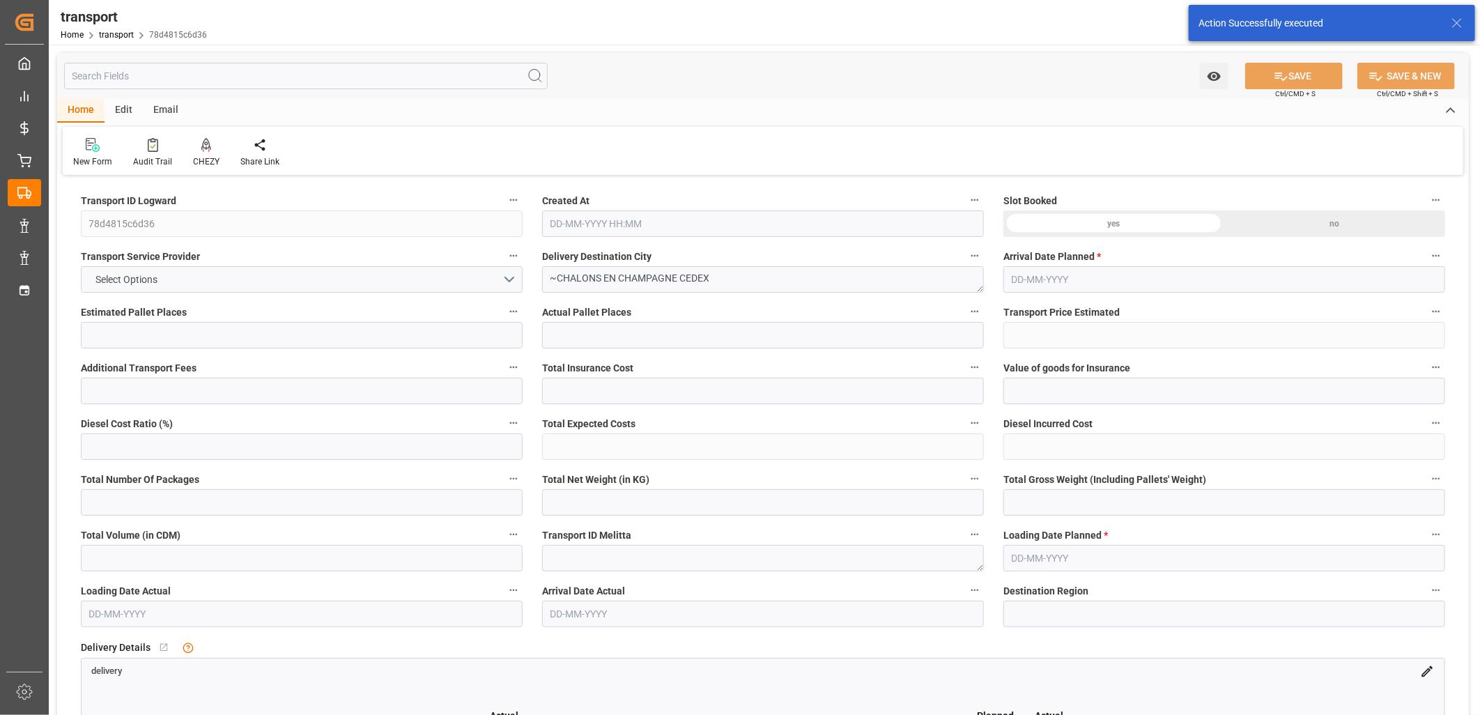
type input "7757.23"
type input "51"
type input "1"
type input "723"
type input "41"
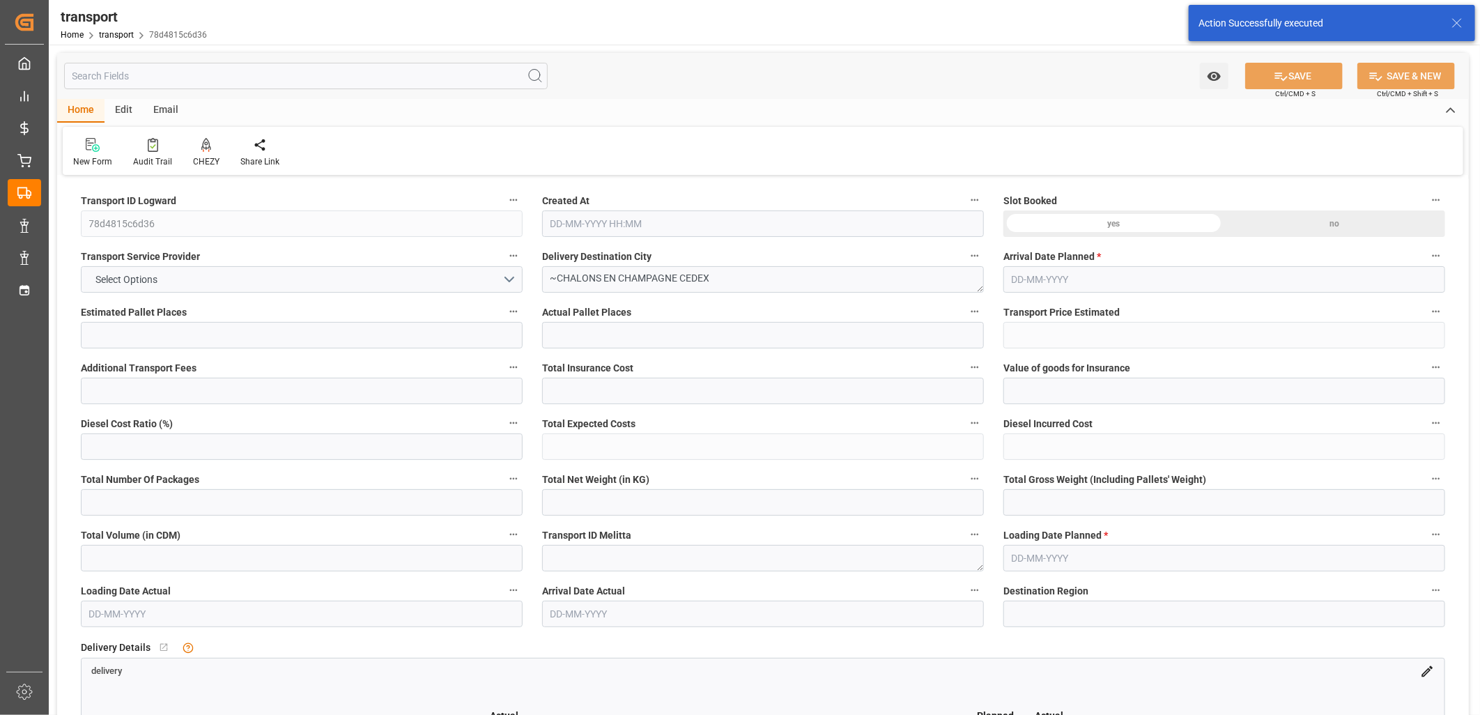
type input "101"
type input "2219.35"
type input "0"
type input "4710.8598"
type input "0"
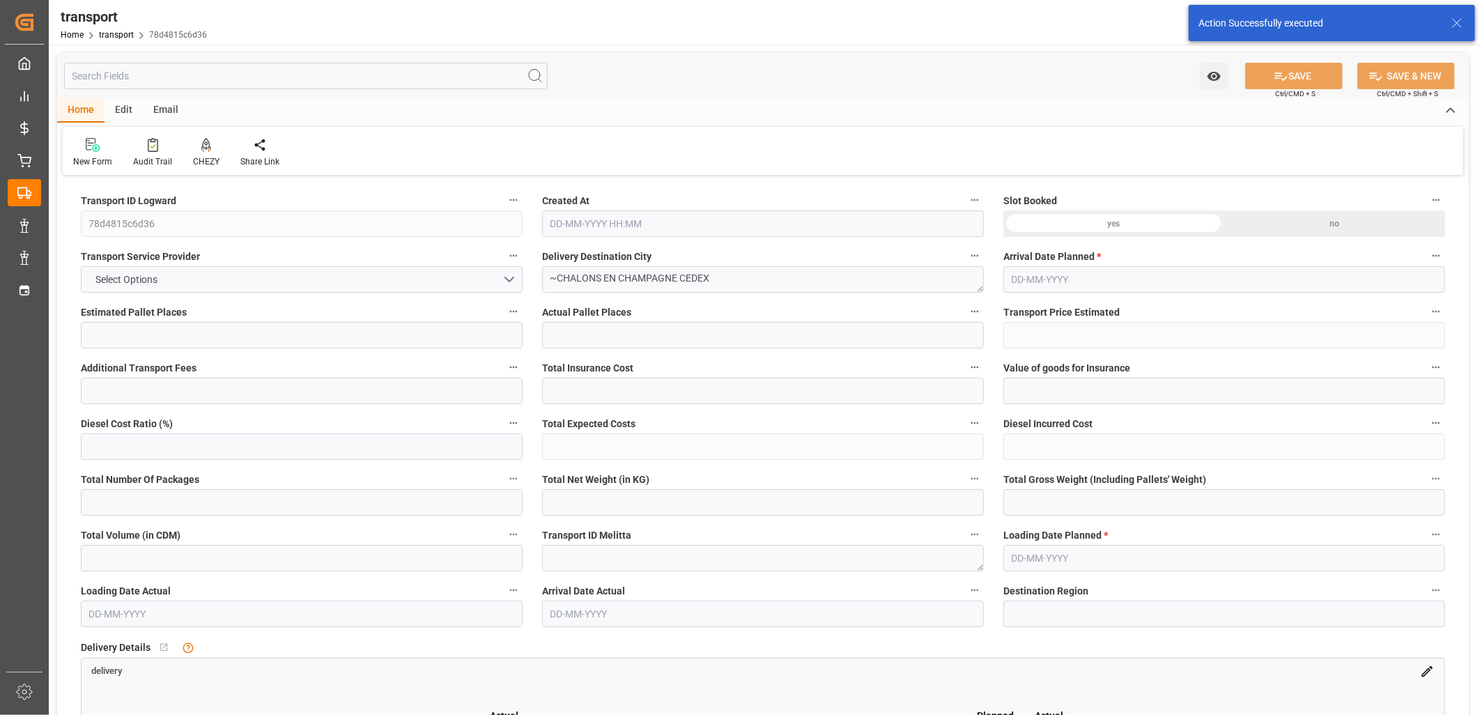
type input "0"
type input "21"
type input "35"
type input "[DATE] 11:24"
type input "30-09-2025"
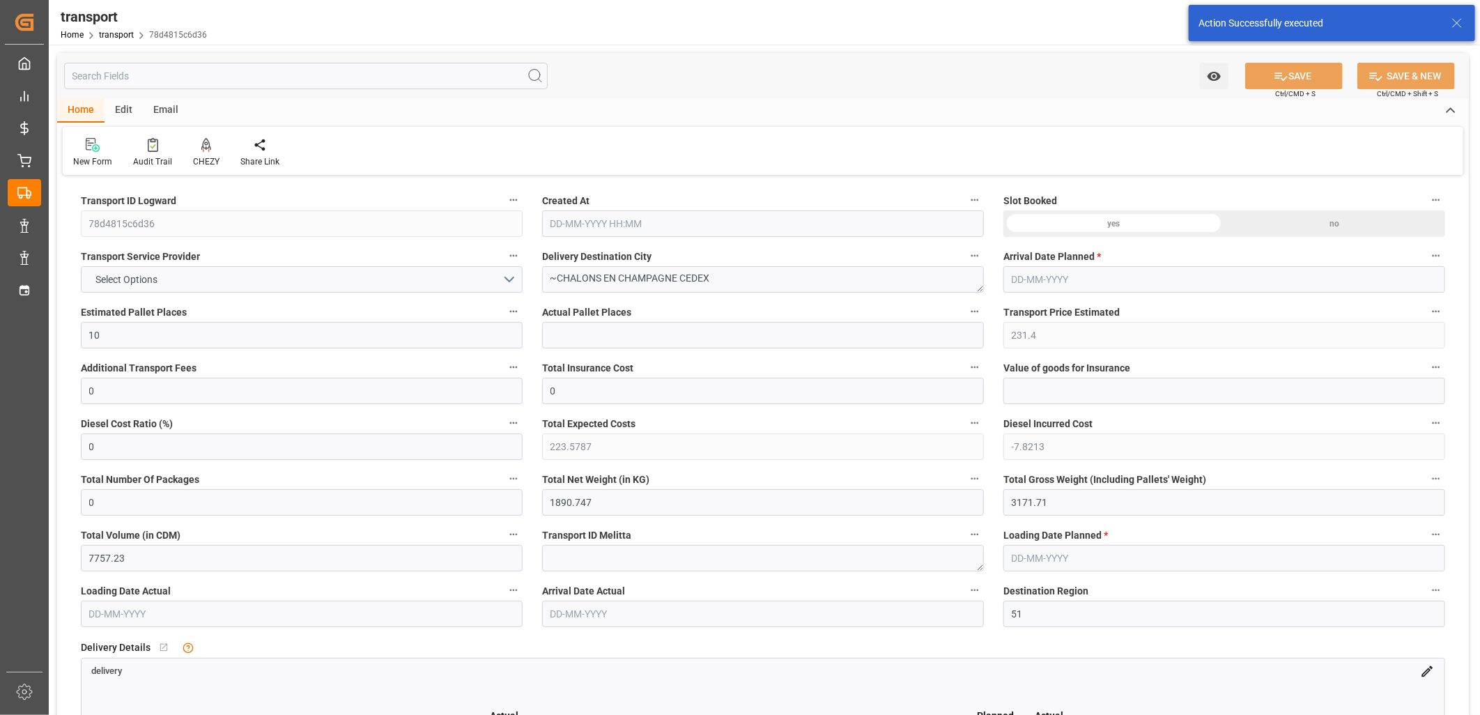
type input "[DATE]"
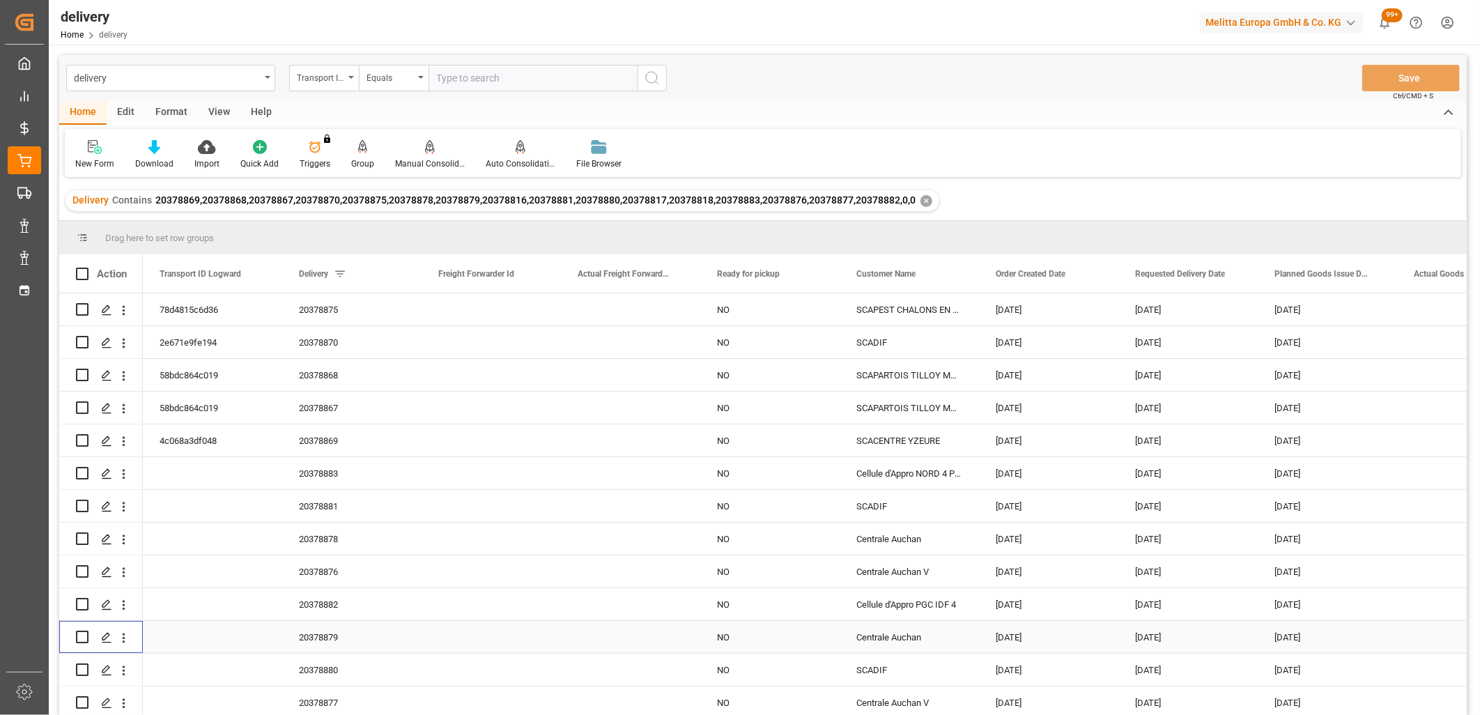
click at [79, 634] on input "Press Space to toggle row selection (unchecked)" at bounding box center [82, 637] width 13 height 13
checkbox input "true"
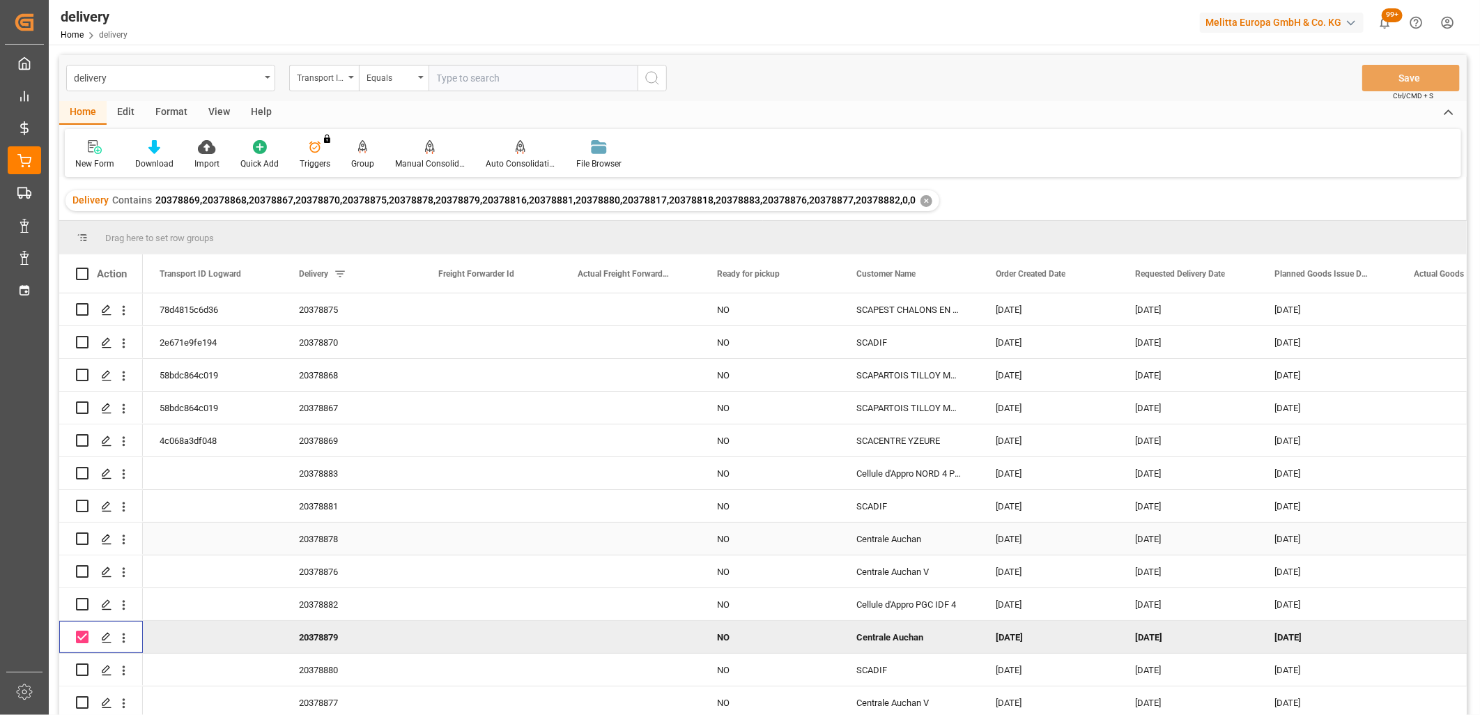
click at [79, 544] on input "Press Space to toggle row selection (unchecked)" at bounding box center [82, 538] width 13 height 13
checkbox input "true"
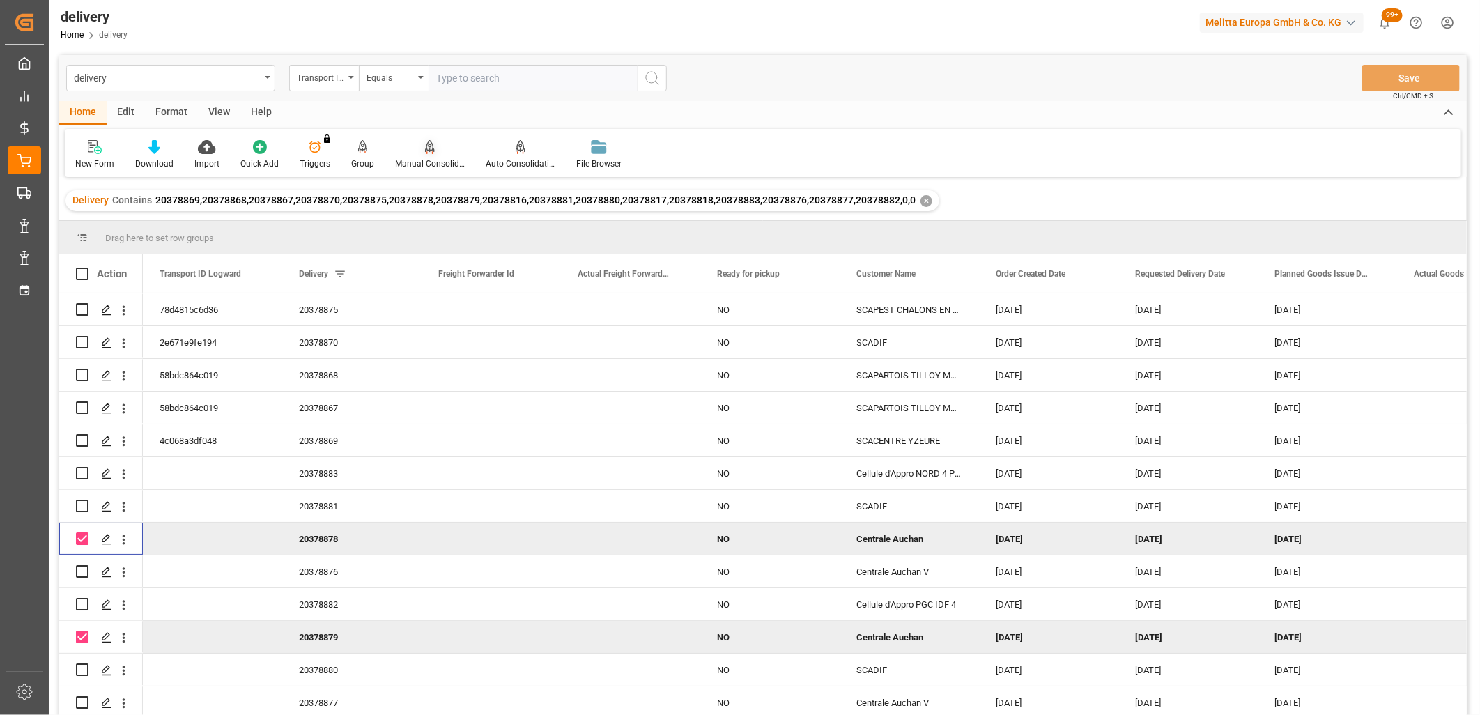
click at [429, 155] on div "Manual Consolidation" at bounding box center [430, 154] width 91 height 31
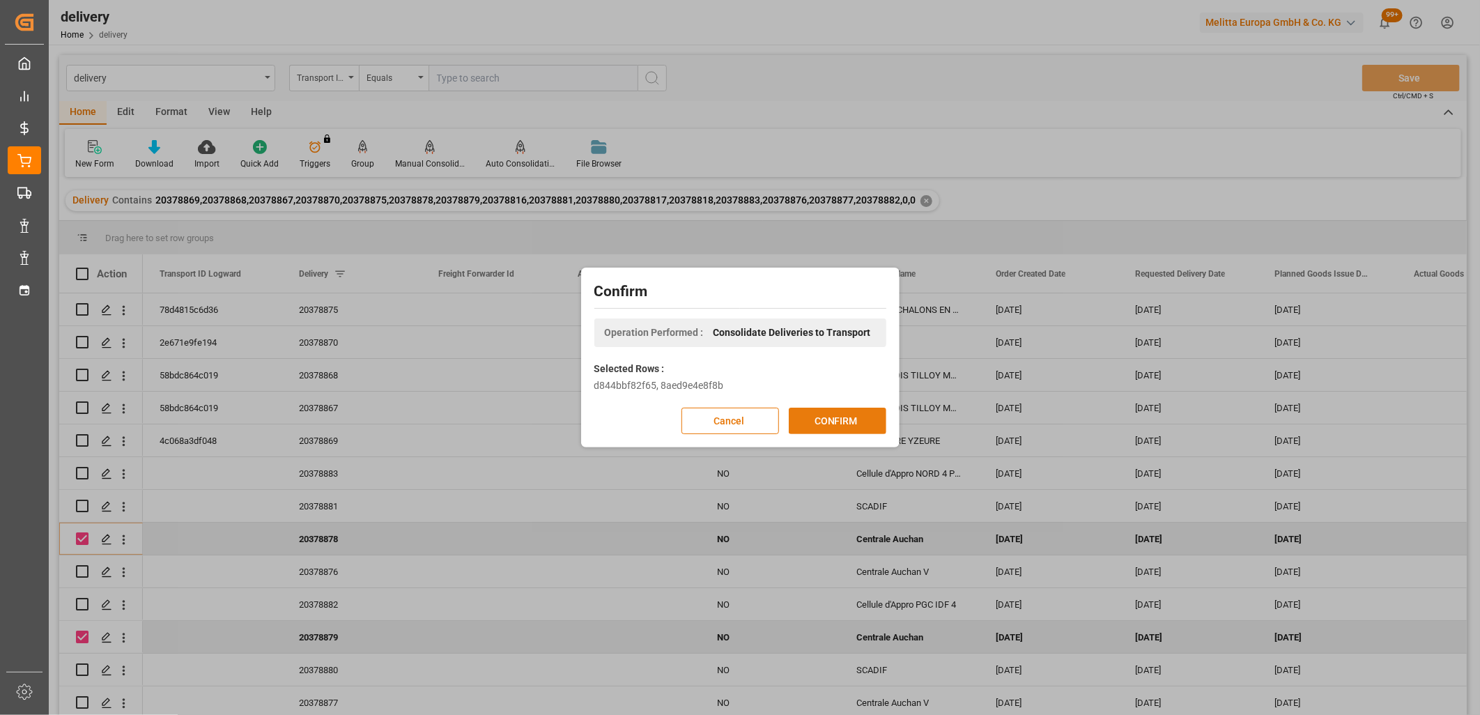
click at [841, 408] on button "CONFIRM" at bounding box center [838, 421] width 98 height 26
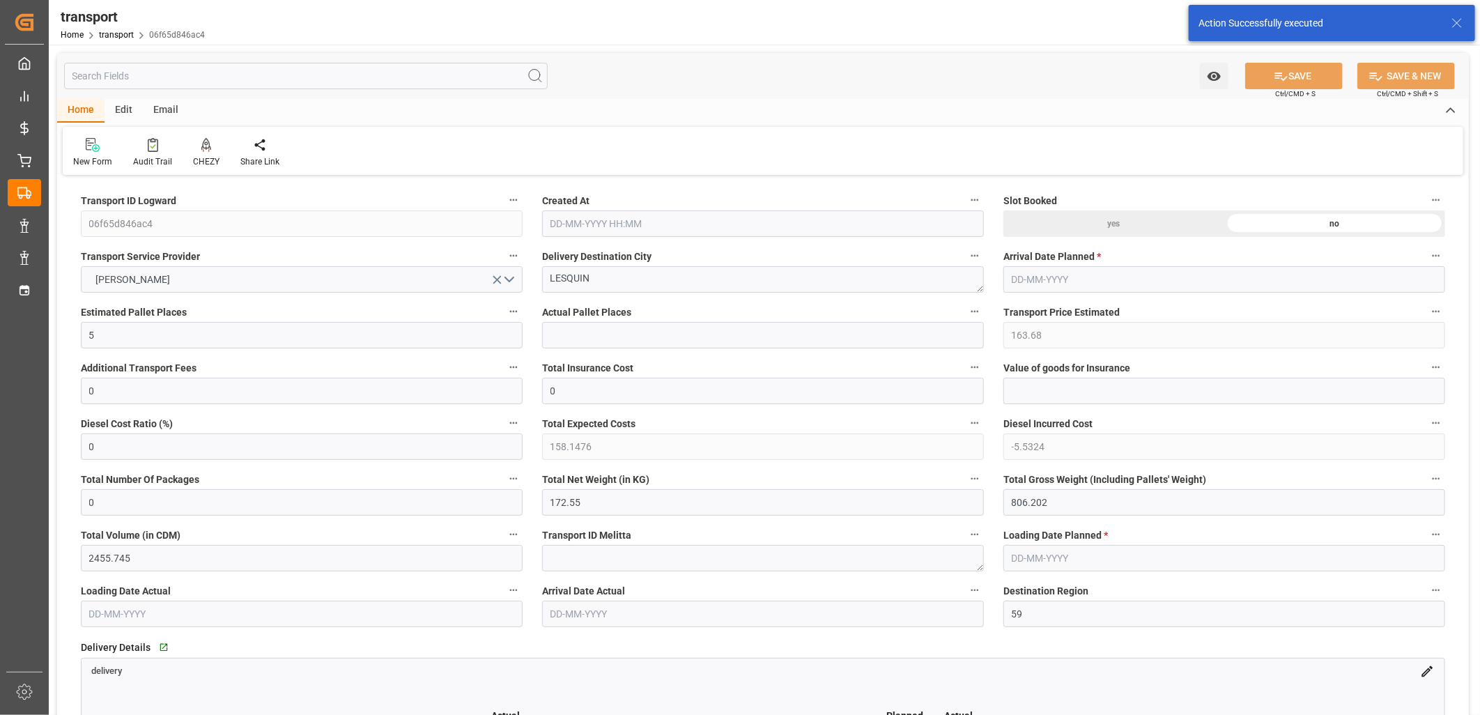
type input "[DATE] 11:24"
type input "[DATE]"
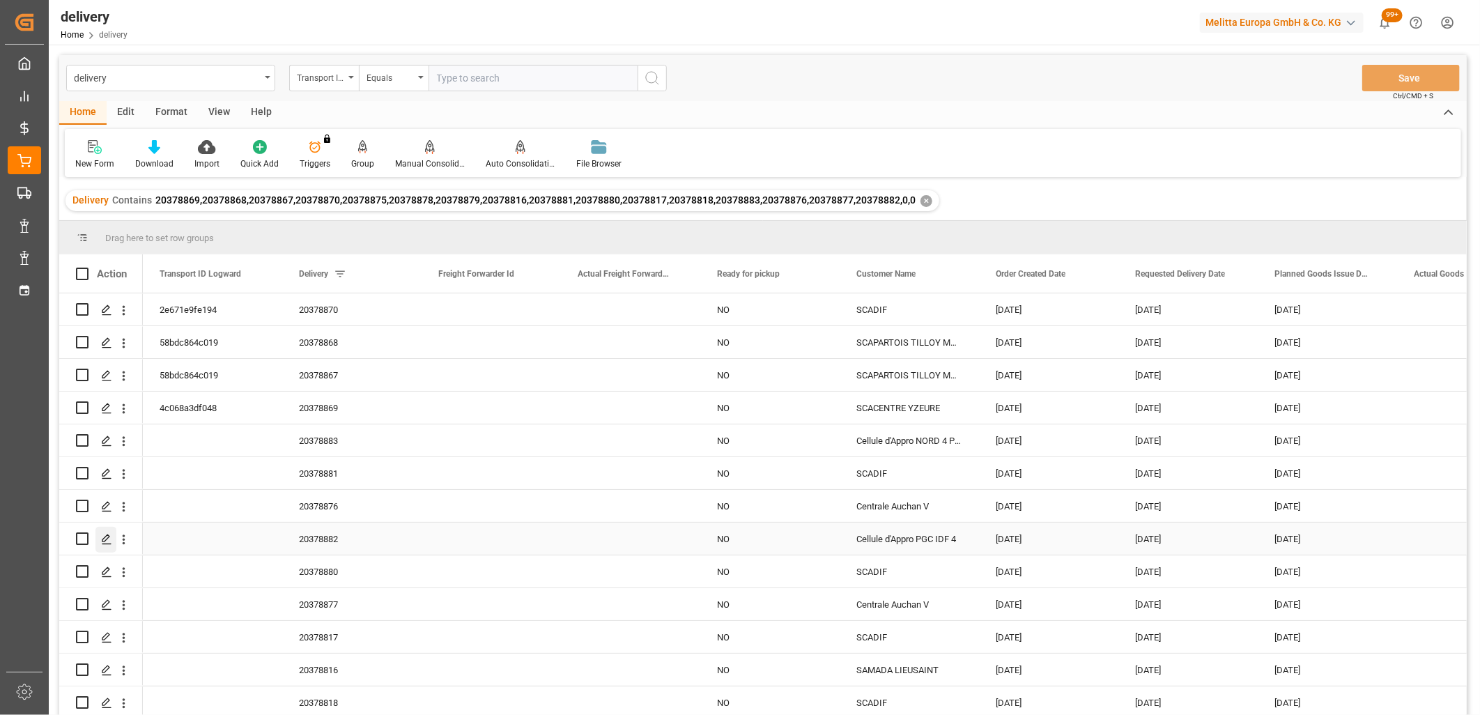
scroll to position [102, 0]
click at [86, 663] on input "Press Space to toggle row selection (unchecked)" at bounding box center [82, 669] width 13 height 13
checkbox input "true"
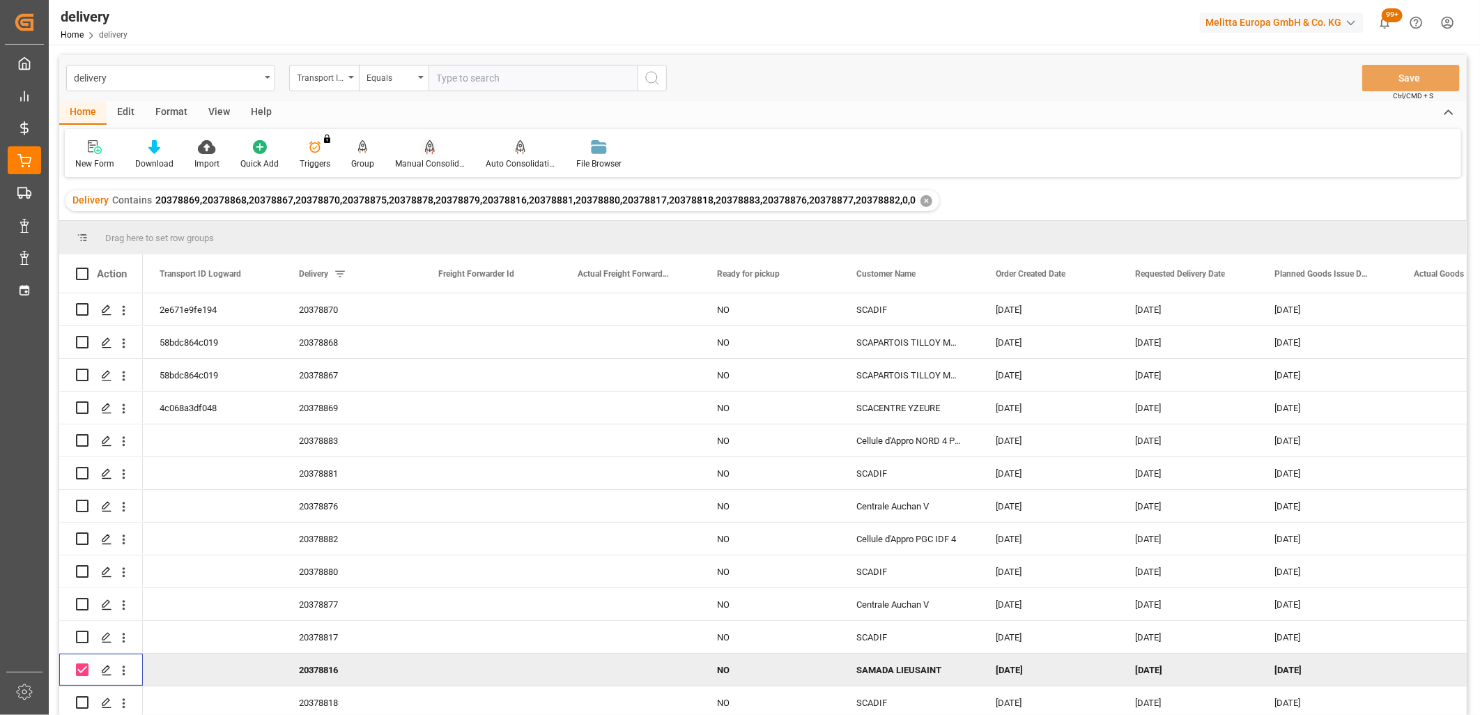
click at [429, 150] on icon at bounding box center [430, 146] width 10 height 12
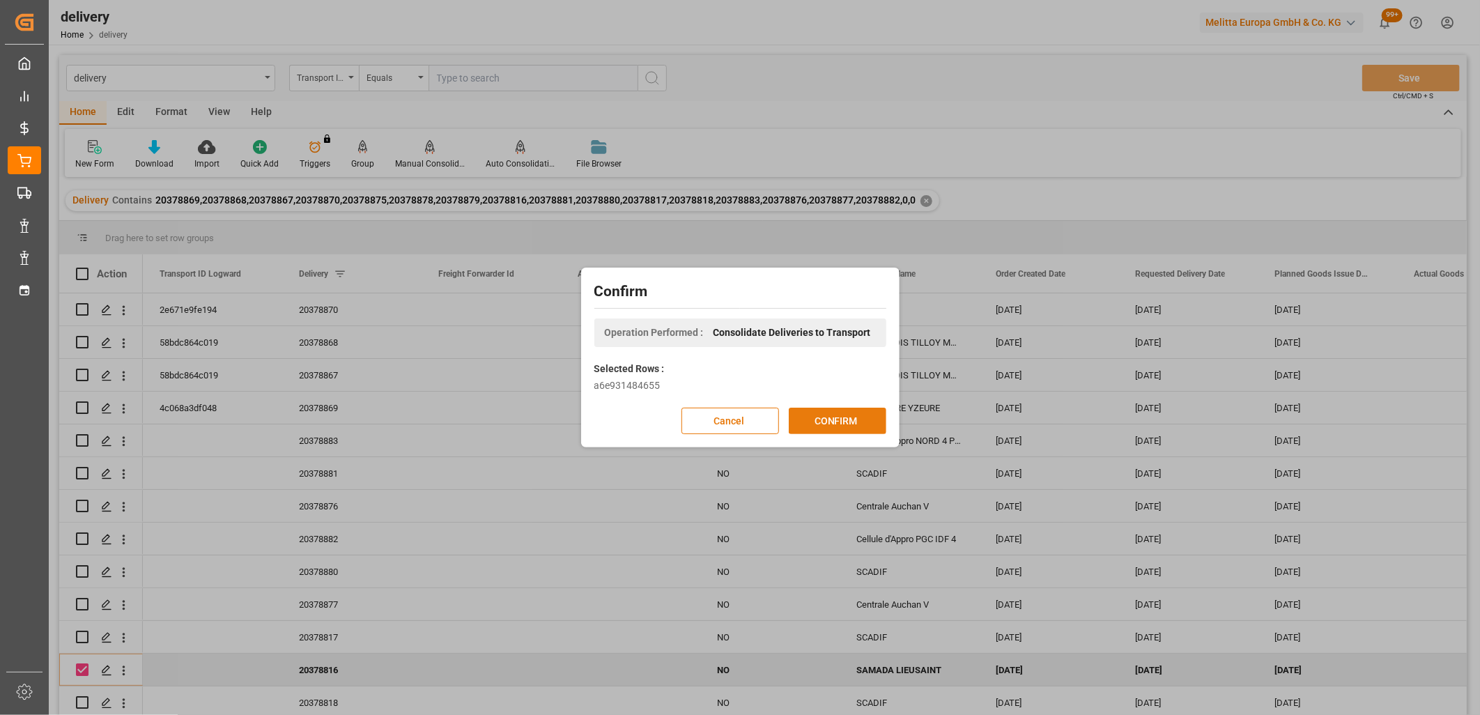
click at [838, 428] on button "CONFIRM" at bounding box center [838, 421] width 98 height 26
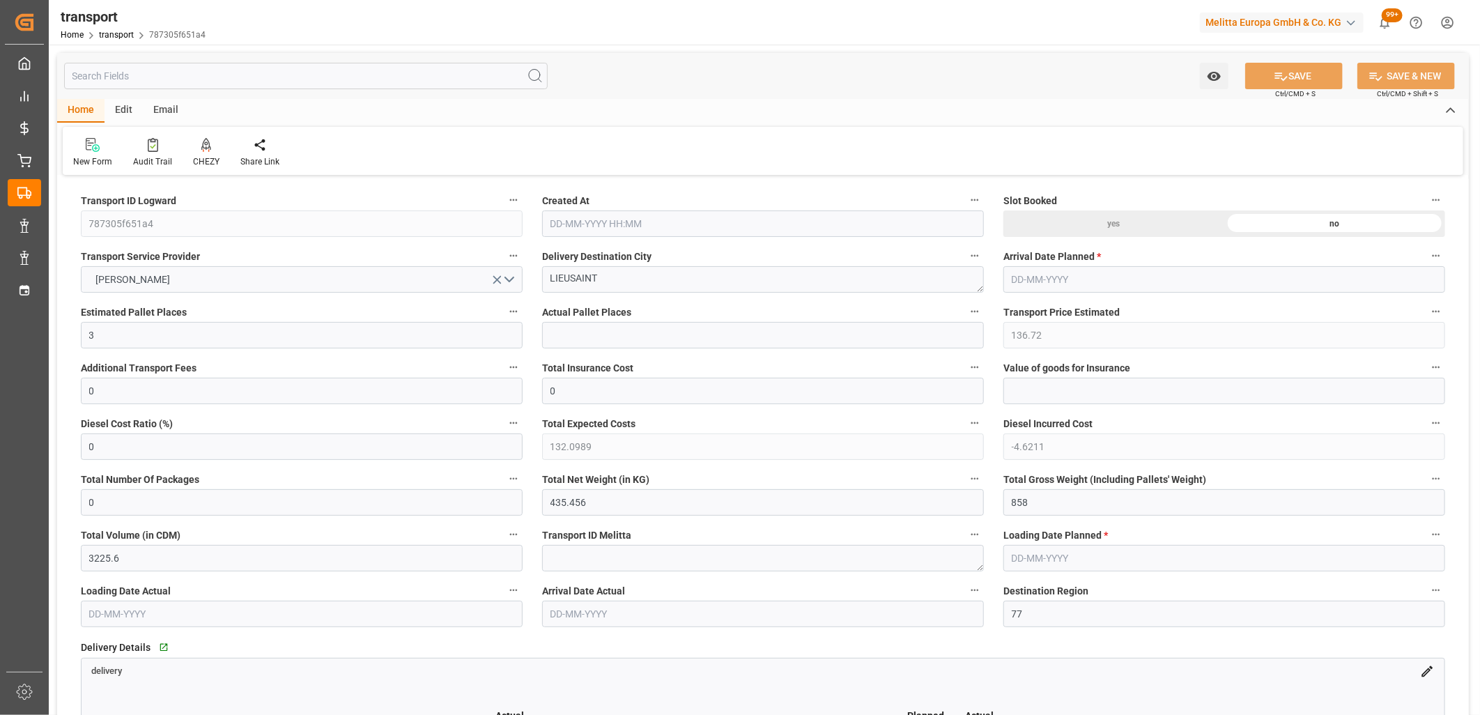
type input "23-09-2025 11:24"
type input "[DATE]"
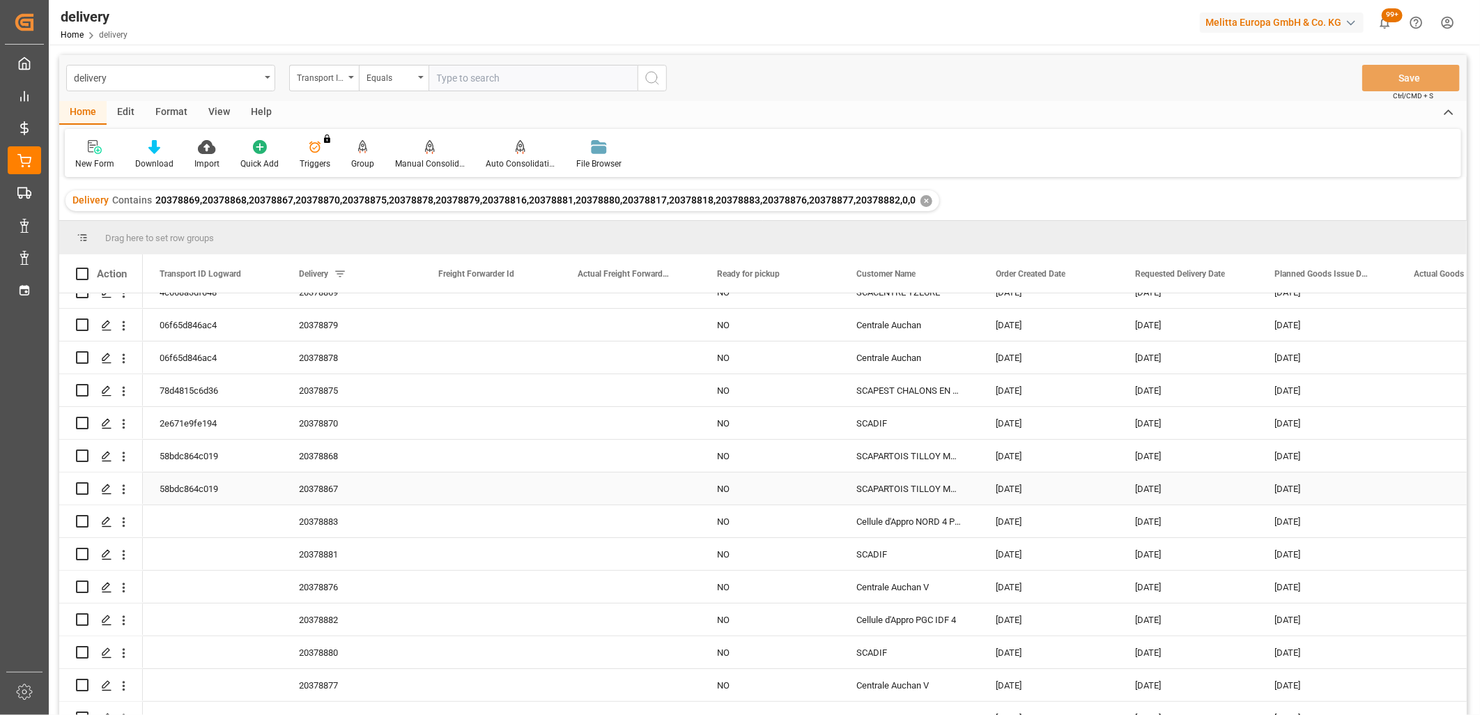
scroll to position [77, 0]
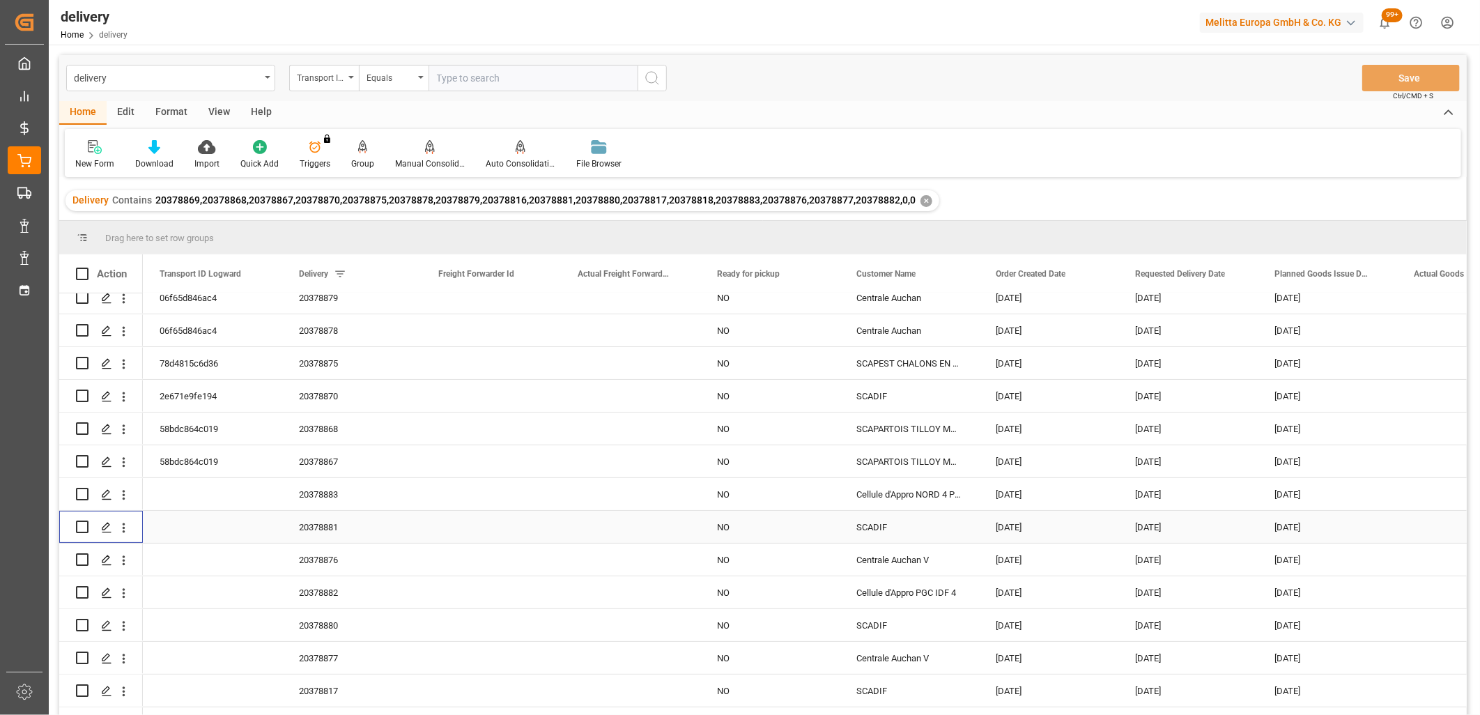
click at [79, 525] on input "Press Space to toggle row selection (unchecked)" at bounding box center [82, 527] width 13 height 13
checkbox input "true"
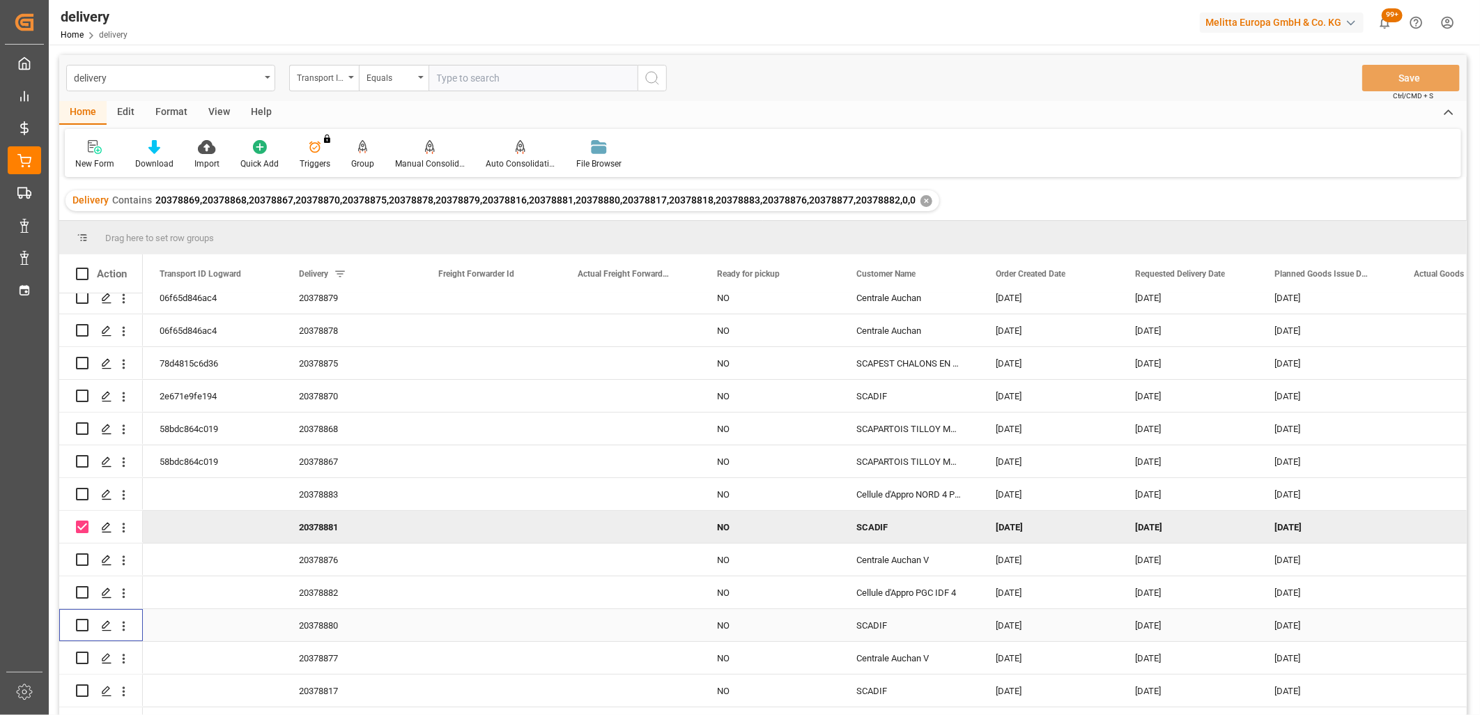
click at [80, 624] on input "Press Space to toggle row selection (unchecked)" at bounding box center [82, 625] width 13 height 13
checkbox input "true"
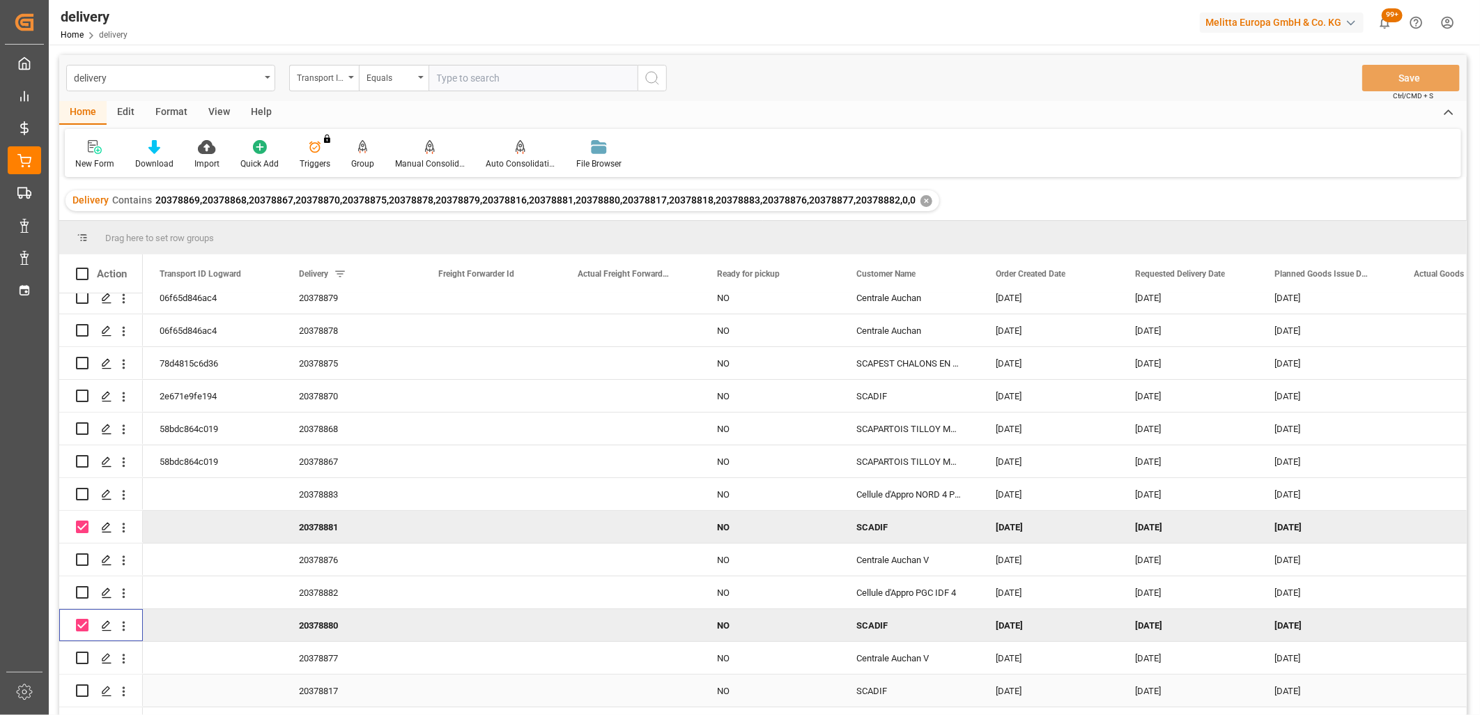
click at [79, 690] on input "Press Space to toggle row selection (unchecked)" at bounding box center [82, 690] width 13 height 13
checkbox input "true"
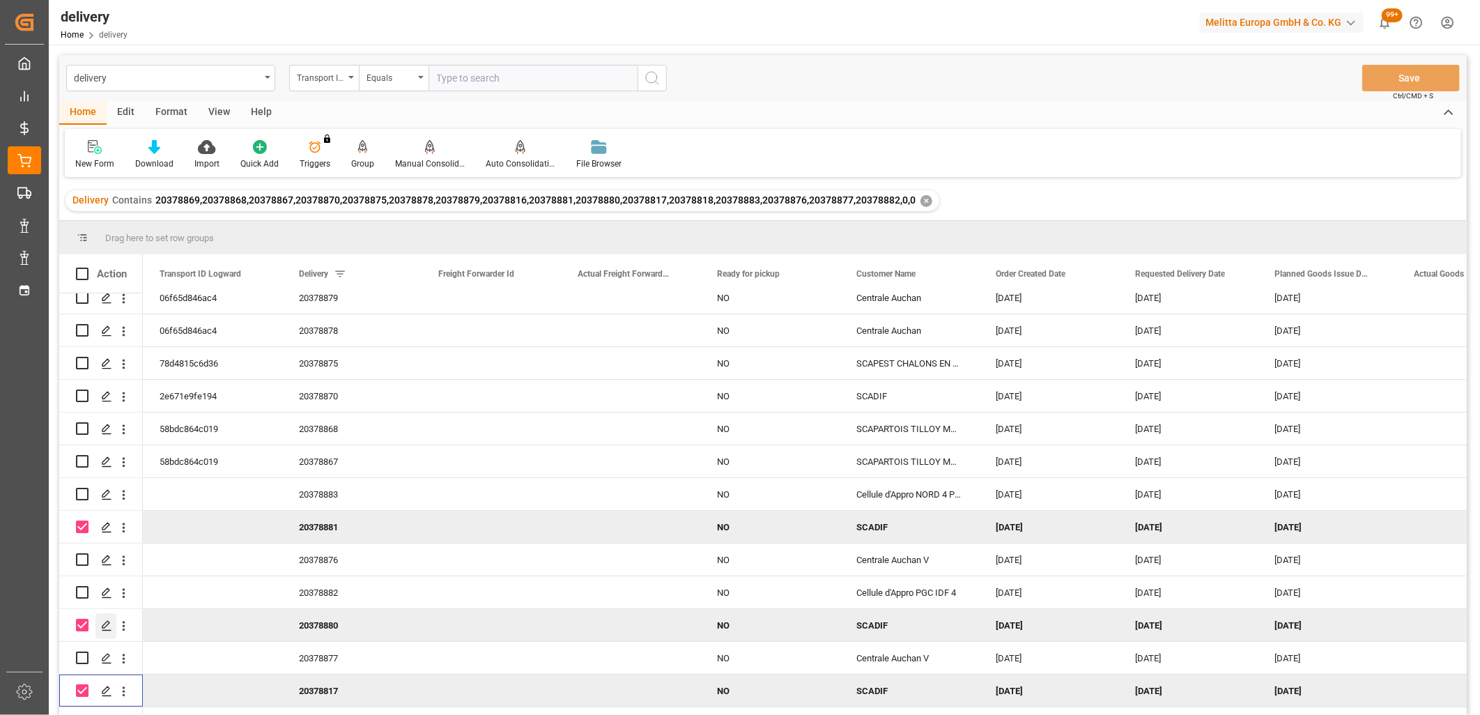
scroll to position [102, 0]
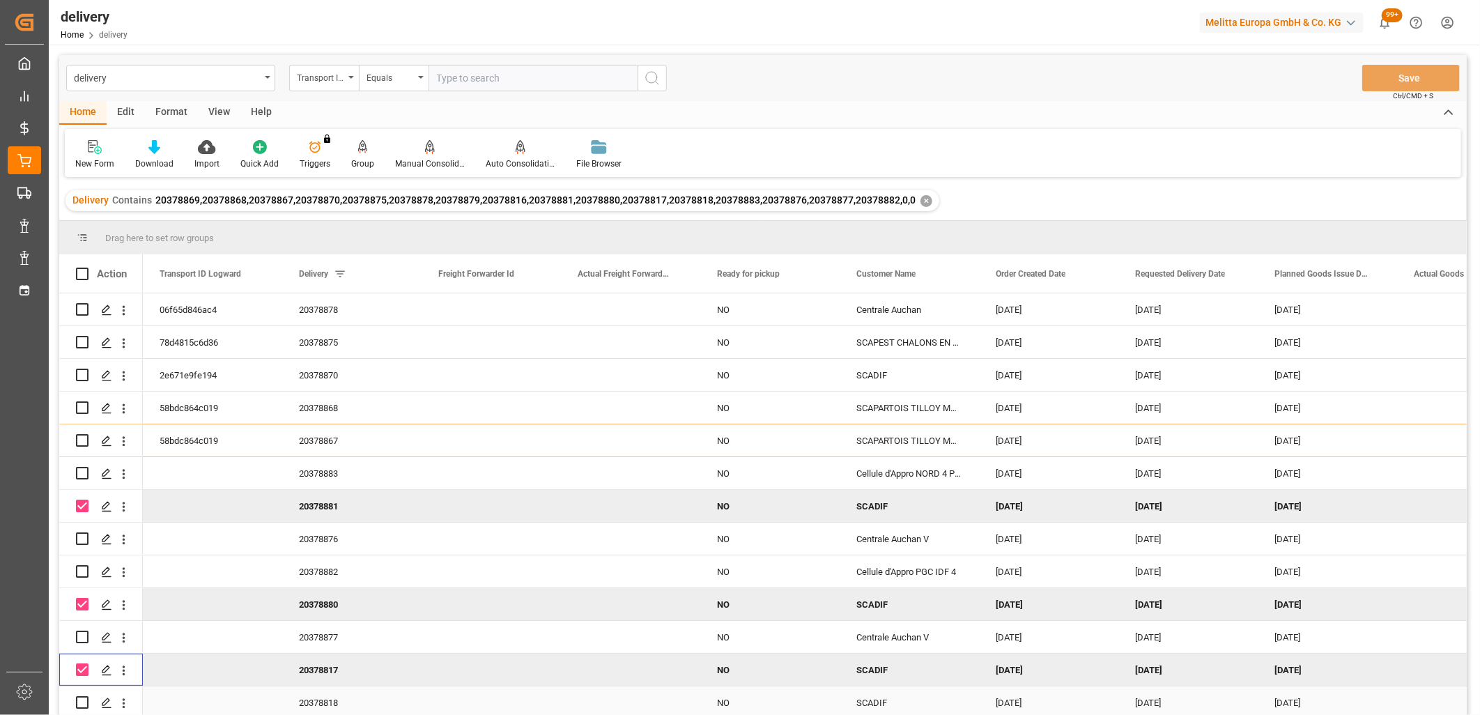
click at [85, 698] on input "Press Space to toggle row selection (unchecked)" at bounding box center [82, 702] width 13 height 13
checkbox input "true"
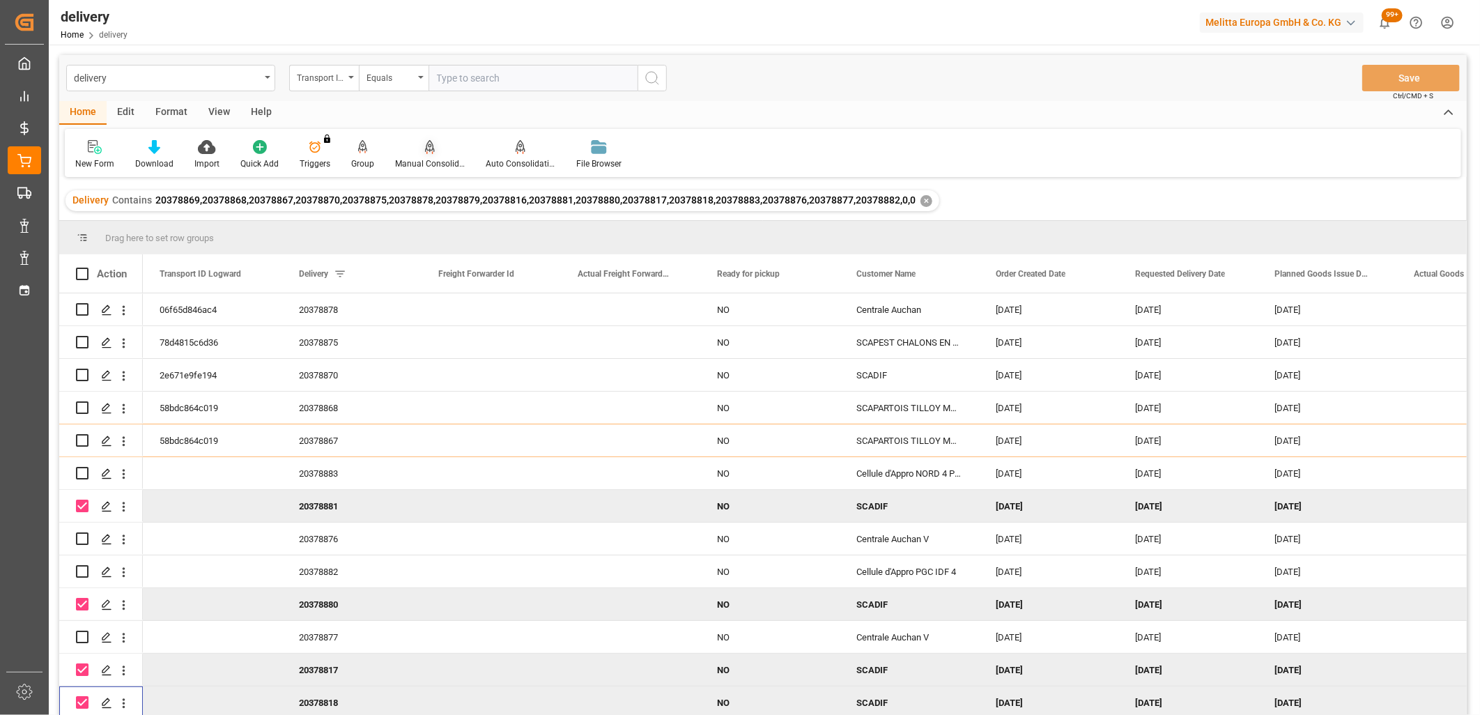
click at [425, 146] on icon at bounding box center [430, 147] width 10 height 14
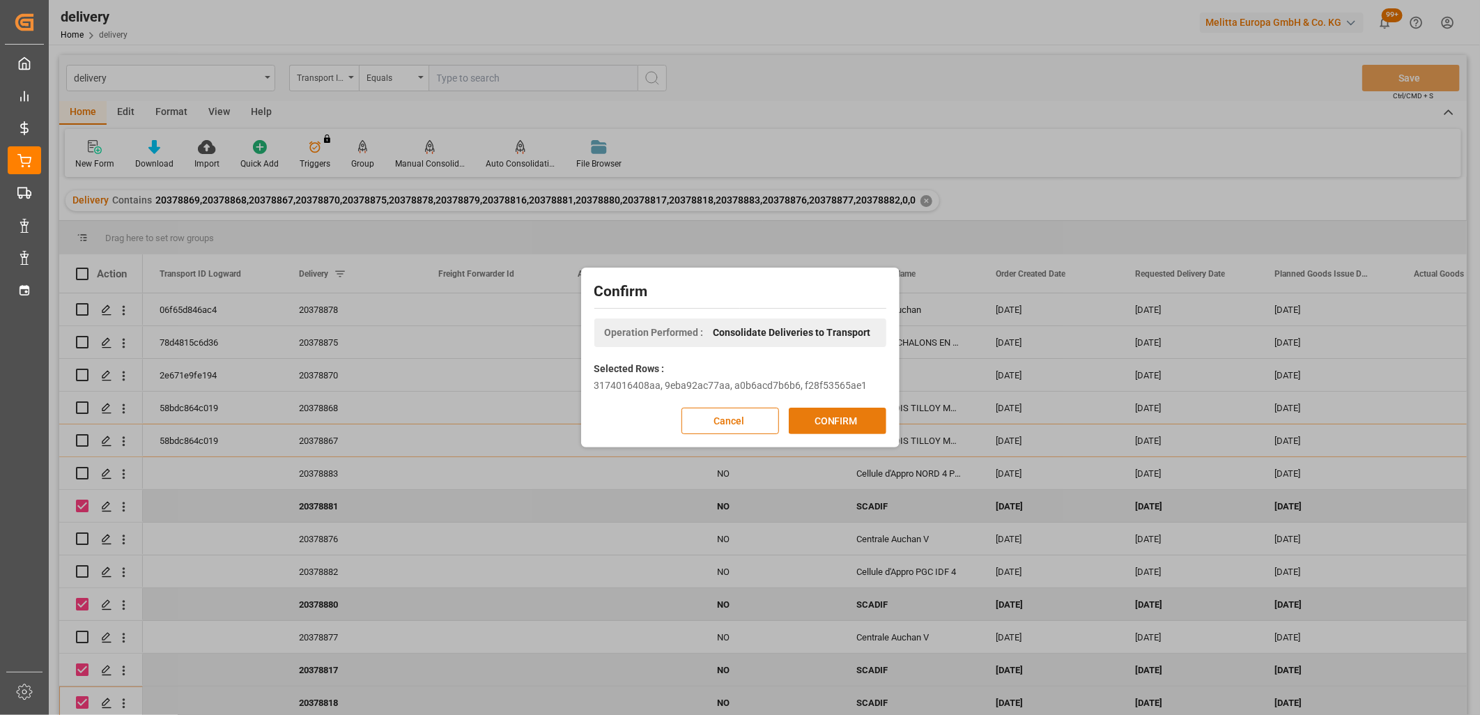
click at [822, 427] on button "CONFIRM" at bounding box center [838, 421] width 98 height 26
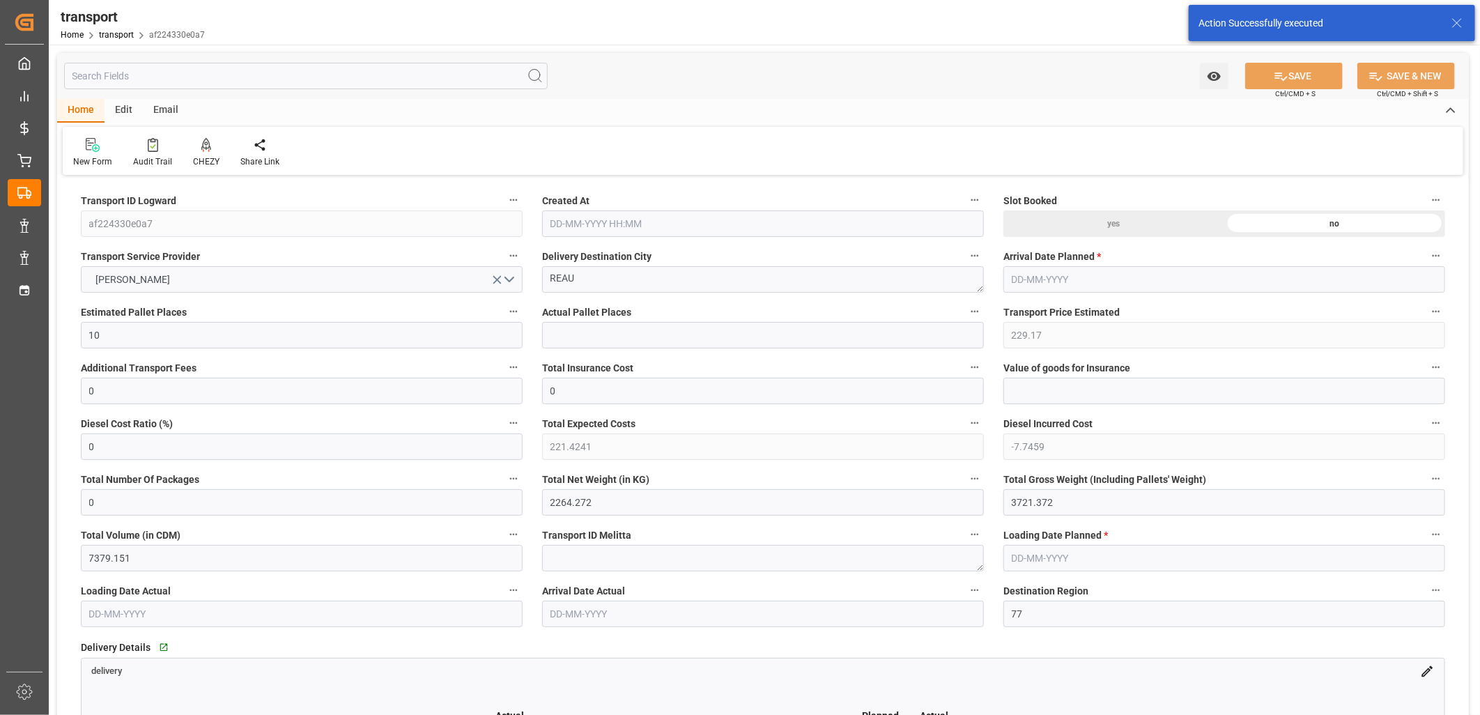
type input "23-09-2025 11:25"
type input "[DATE]"
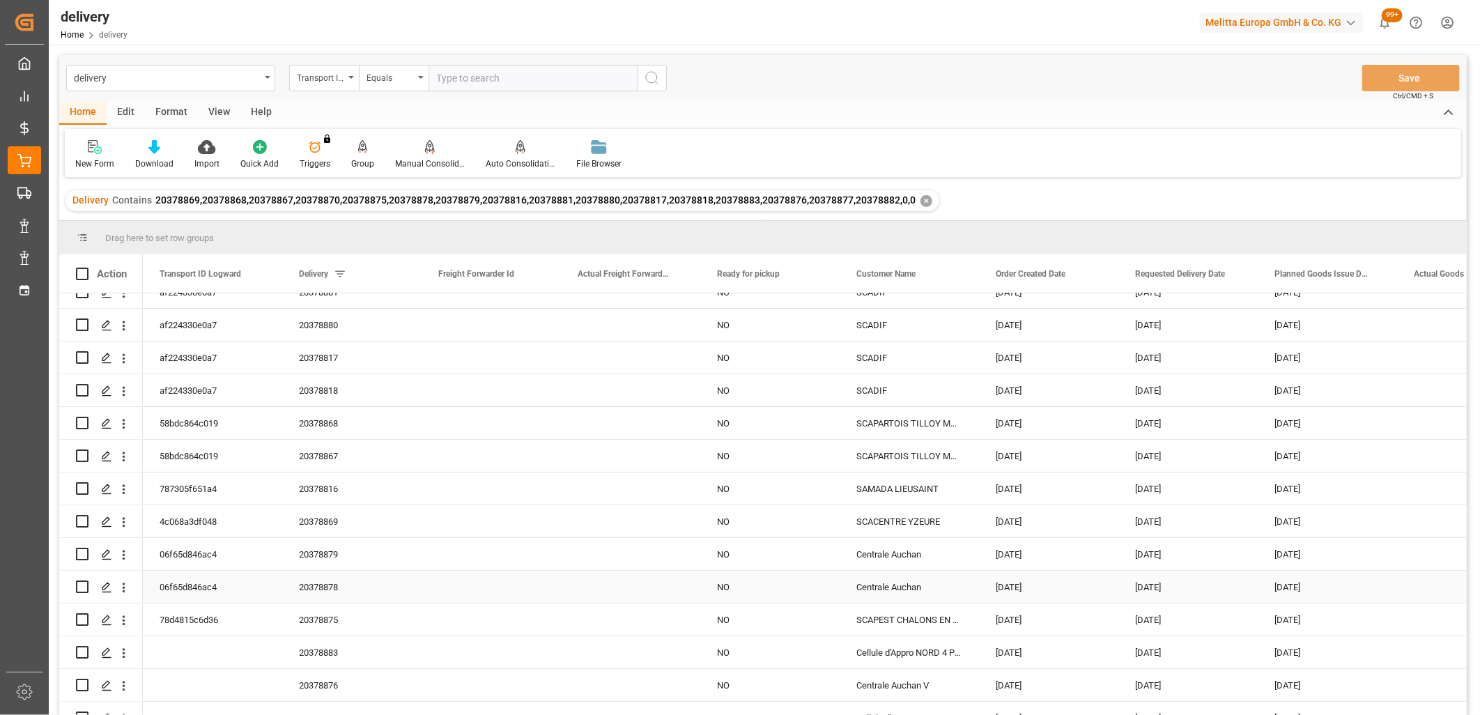
scroll to position [77, 0]
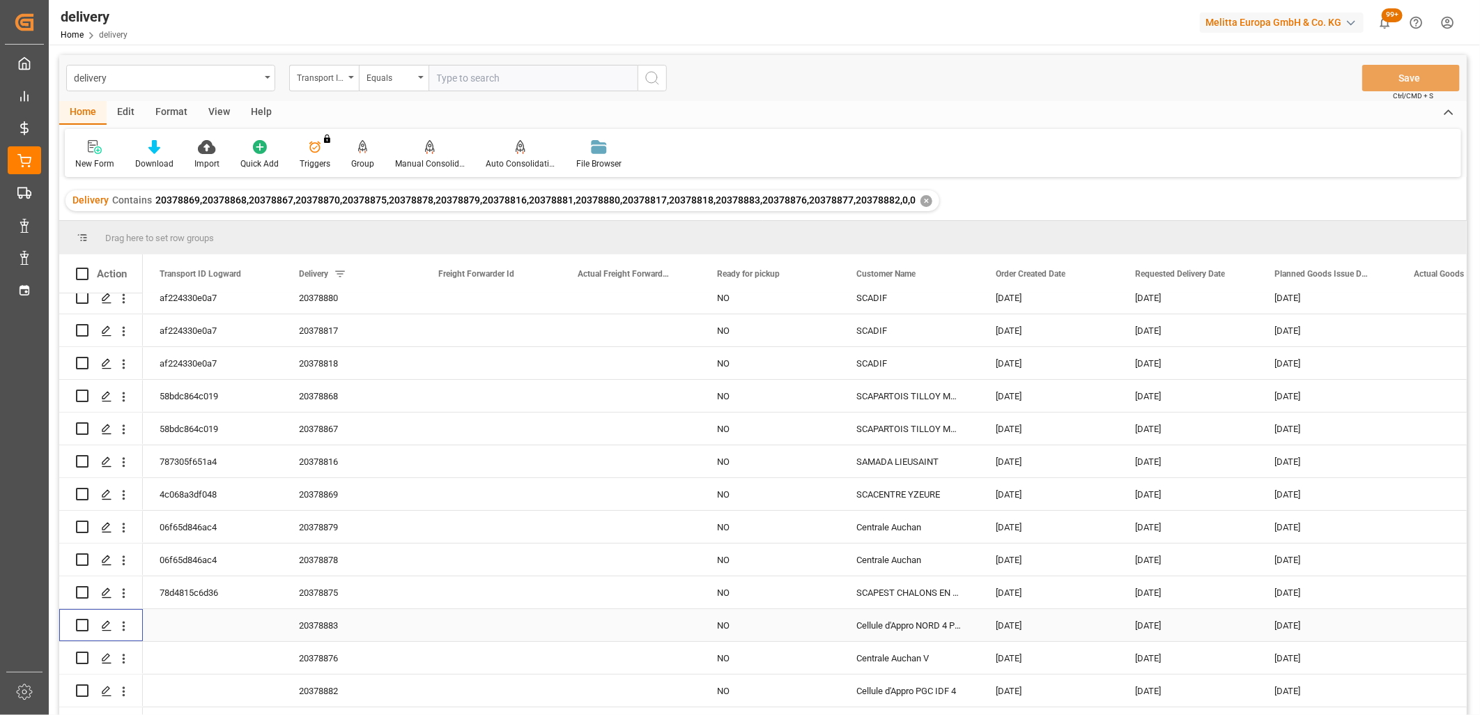
click at [80, 622] on input "Press Space to toggle row selection (unchecked)" at bounding box center [82, 625] width 13 height 13
checkbox input "true"
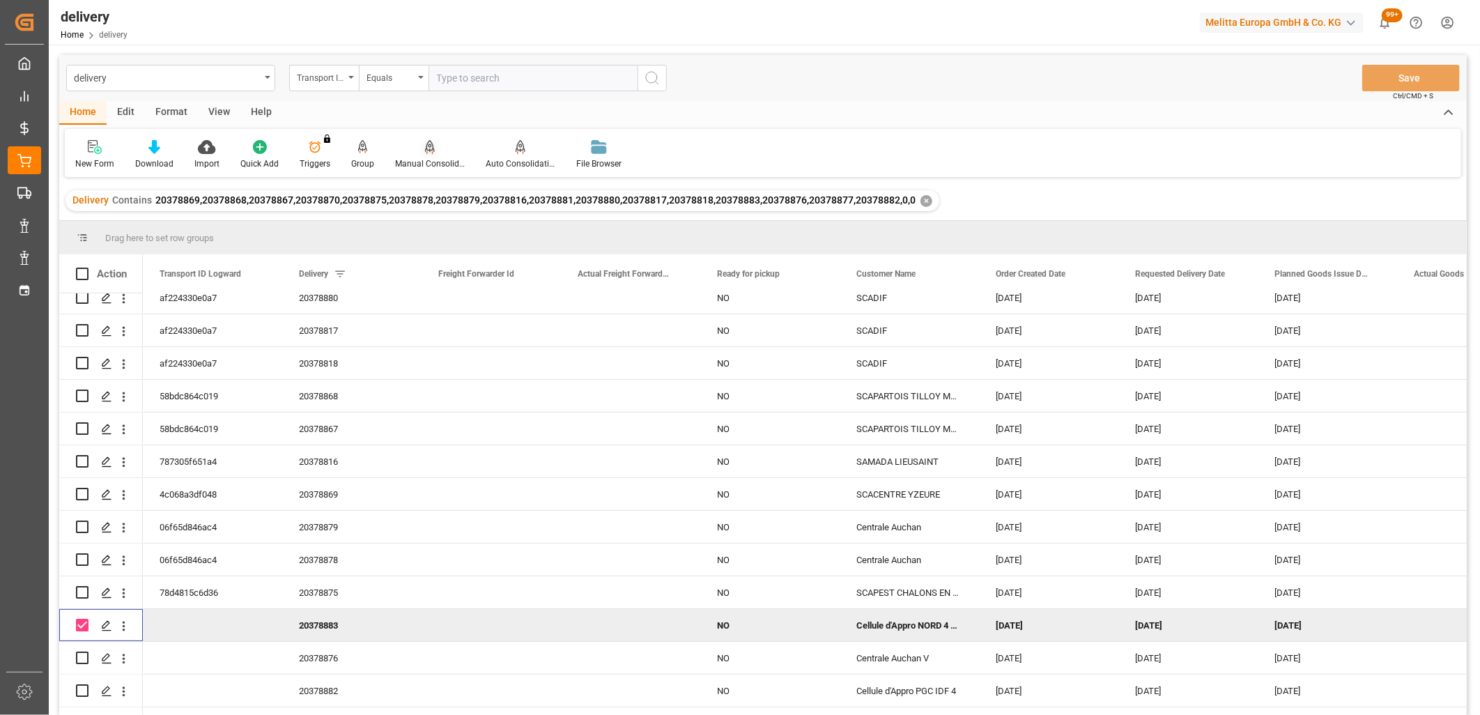
click at [425, 147] on icon at bounding box center [430, 147] width 10 height 14
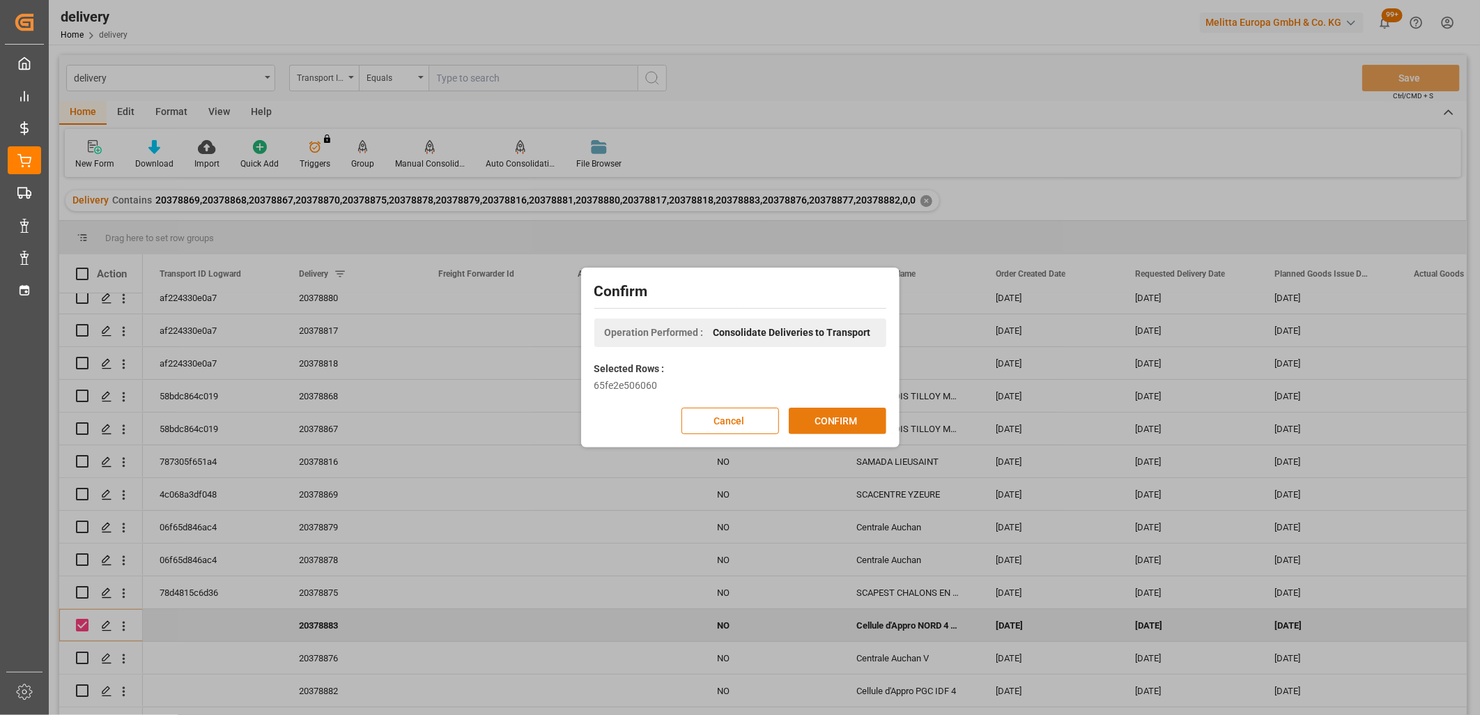
click at [827, 420] on button "CONFIRM" at bounding box center [838, 421] width 98 height 26
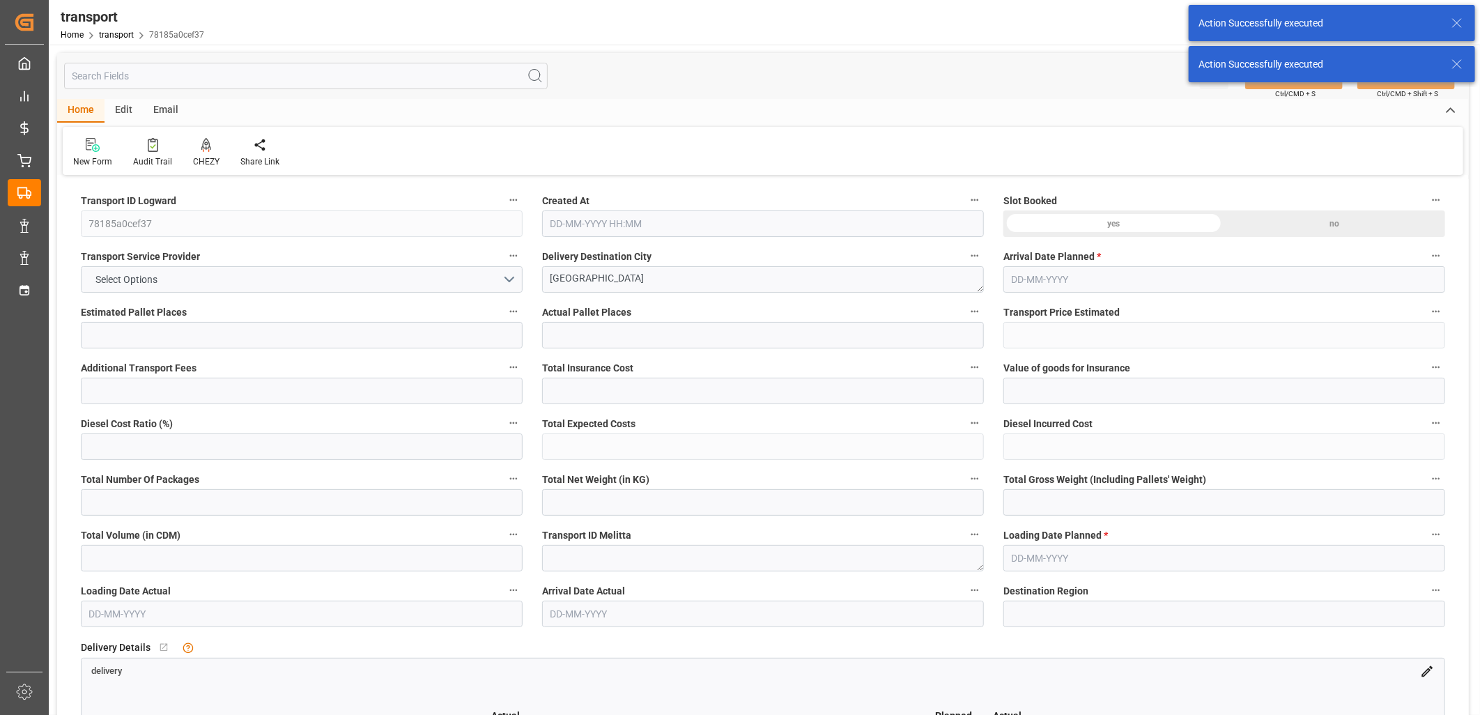
type input "7"
type input "195.81"
type input "0"
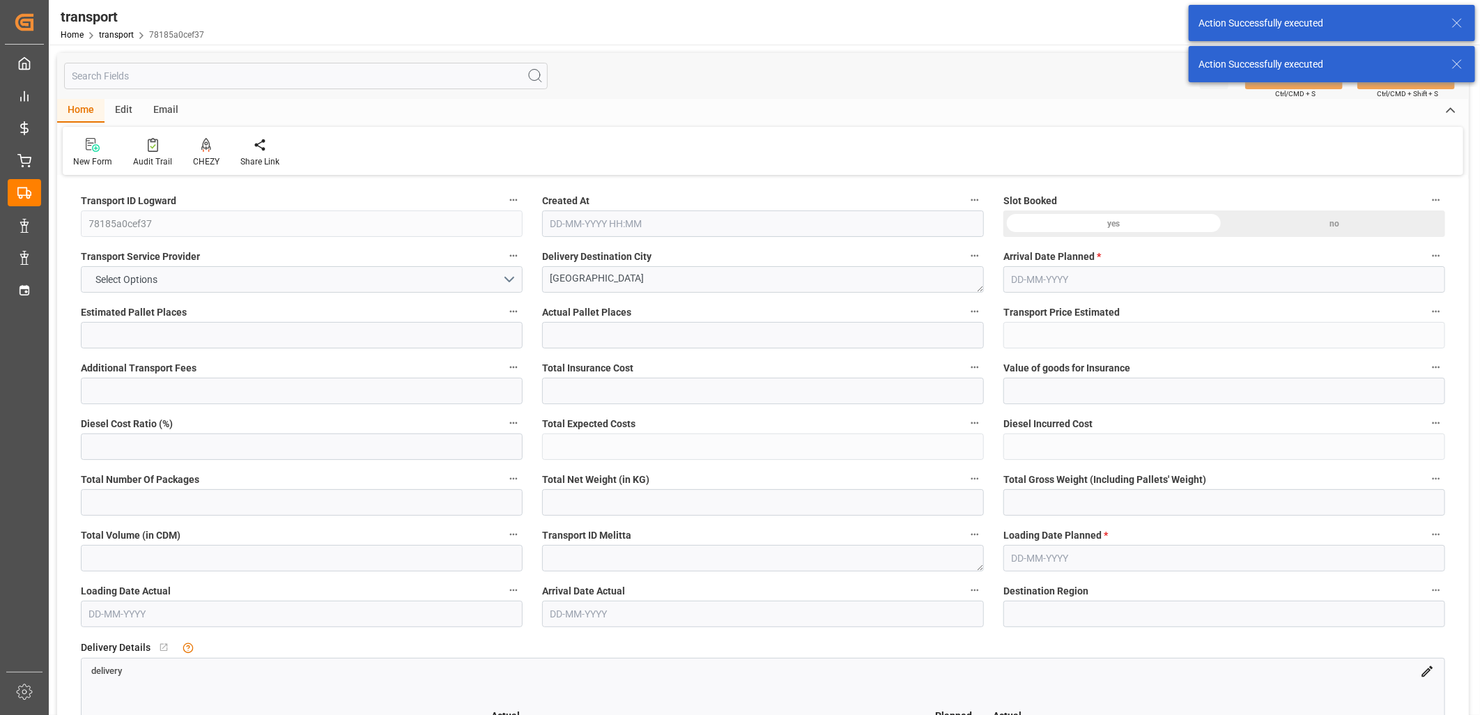
type input "189.1916"
type input "-6.6184"
type input "0"
type input "1607.494"
type input "2483.849"
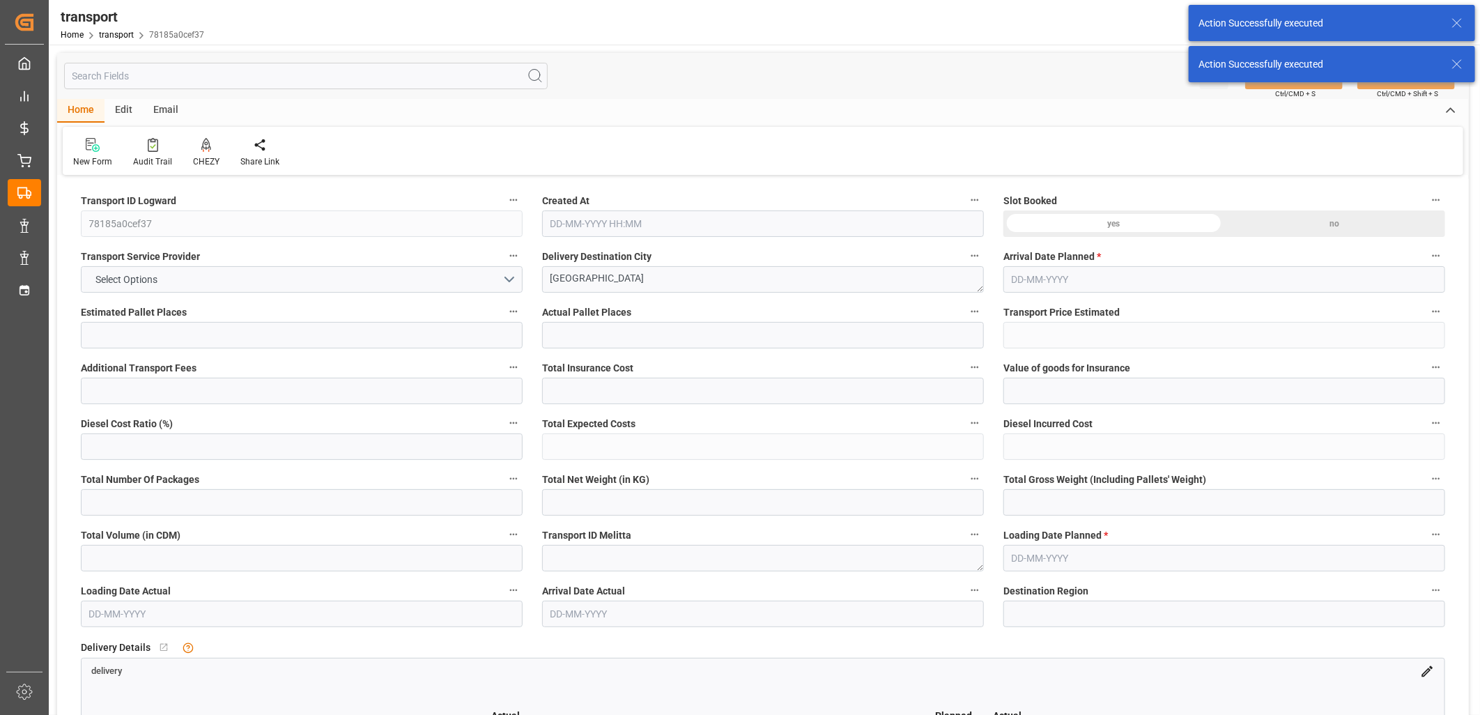
type input "5545.914"
type input "80"
type input "0"
type input "470"
type input "27"
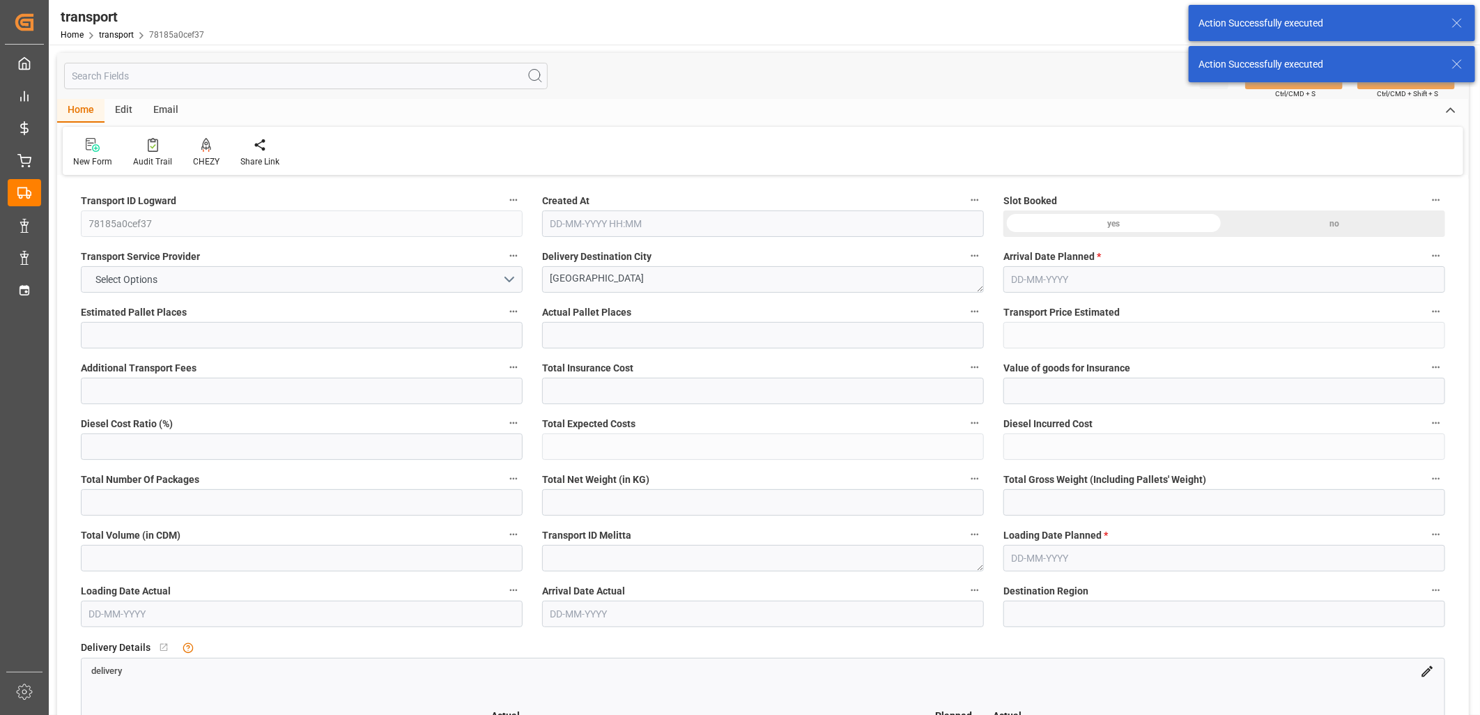
type input "101"
type input "1862.849"
type input "0"
type input "4710.8598"
type input "0"
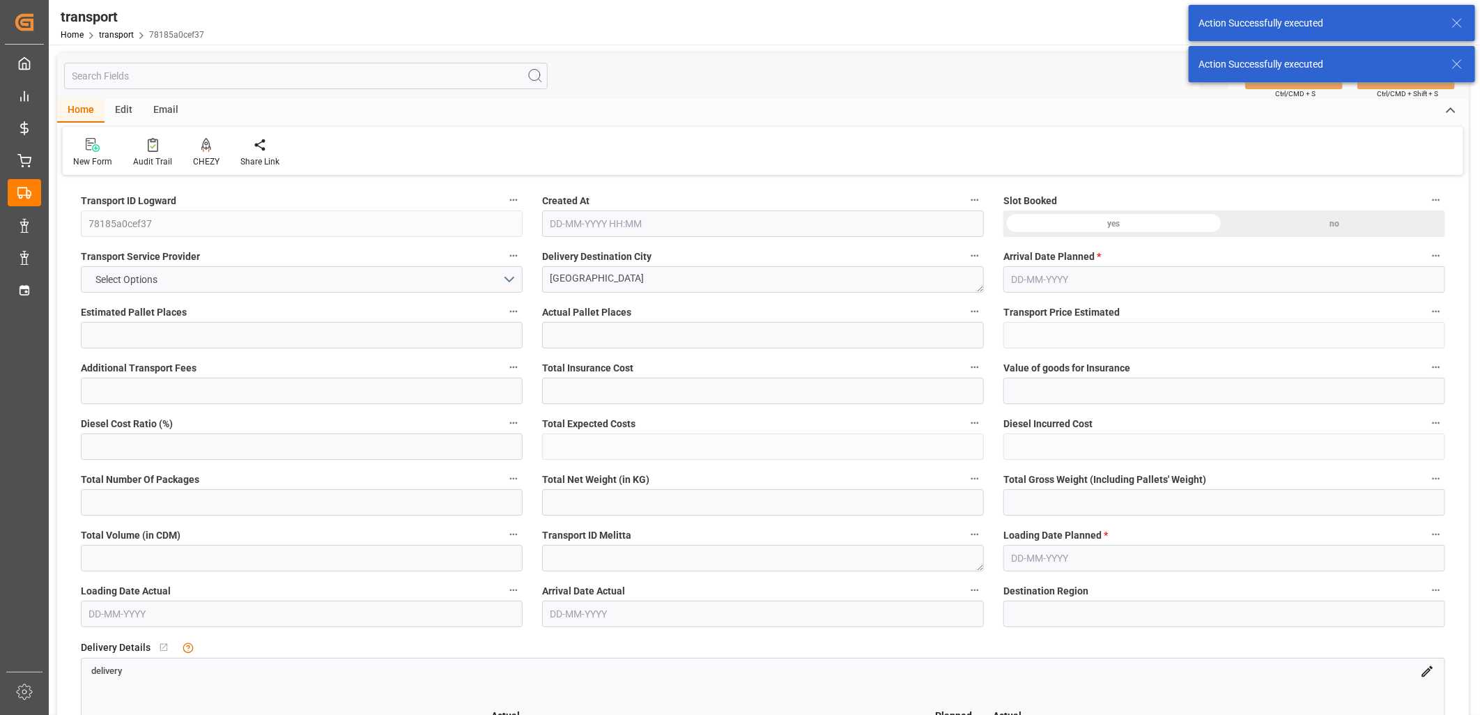
type input "0"
type input "21"
type input "35"
type input "[DATE] 11:25"
type input "[DATE]"
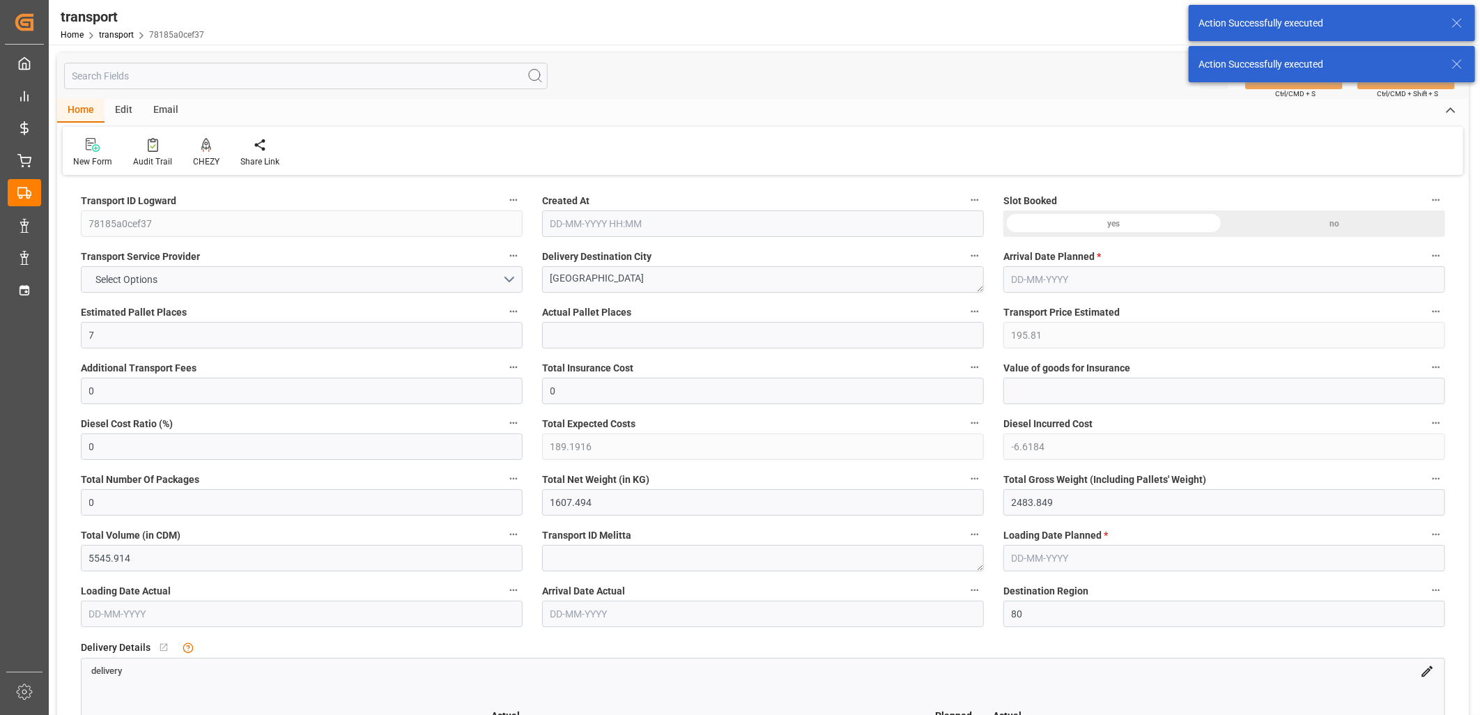
type input "[DATE]"
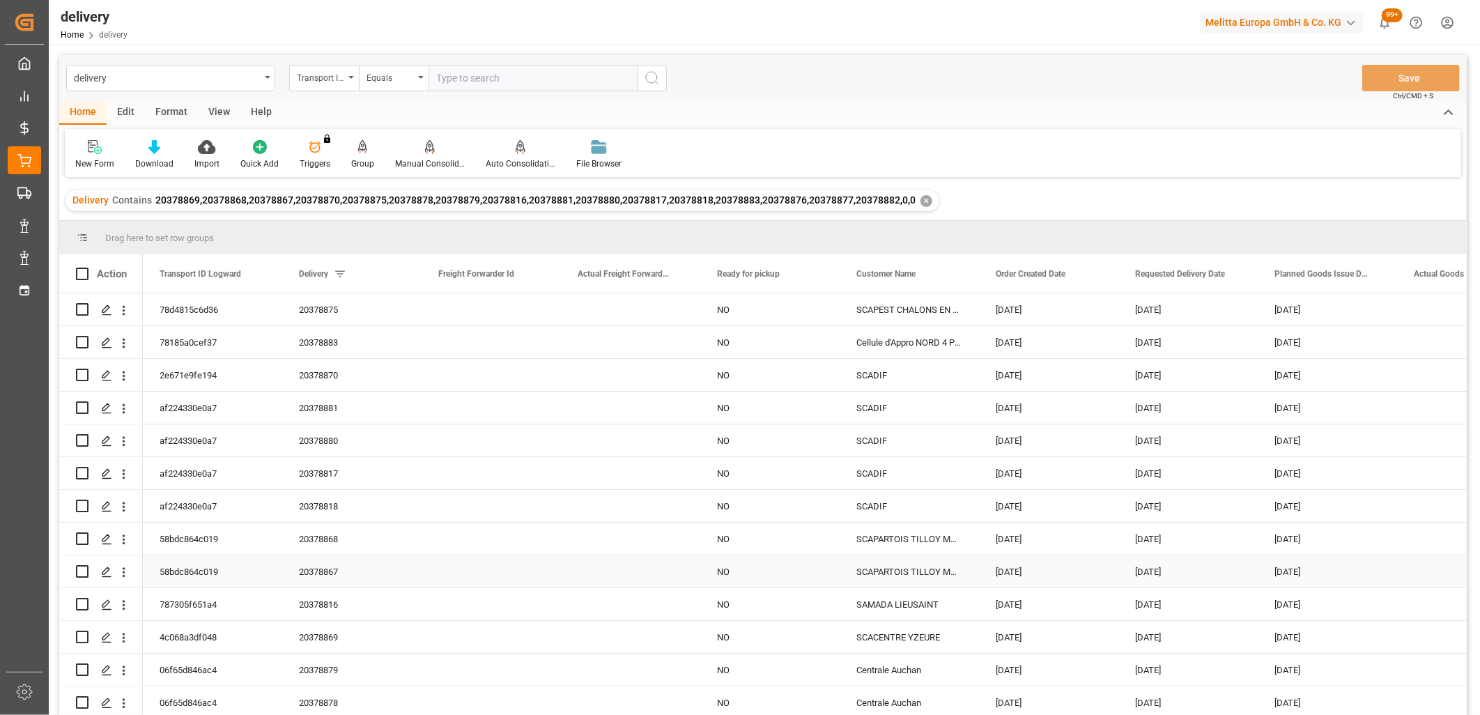
scroll to position [102, 0]
click at [84, 635] on input "Press Space to toggle row selection (unchecked)" at bounding box center [82, 637] width 13 height 13
checkbox input "true"
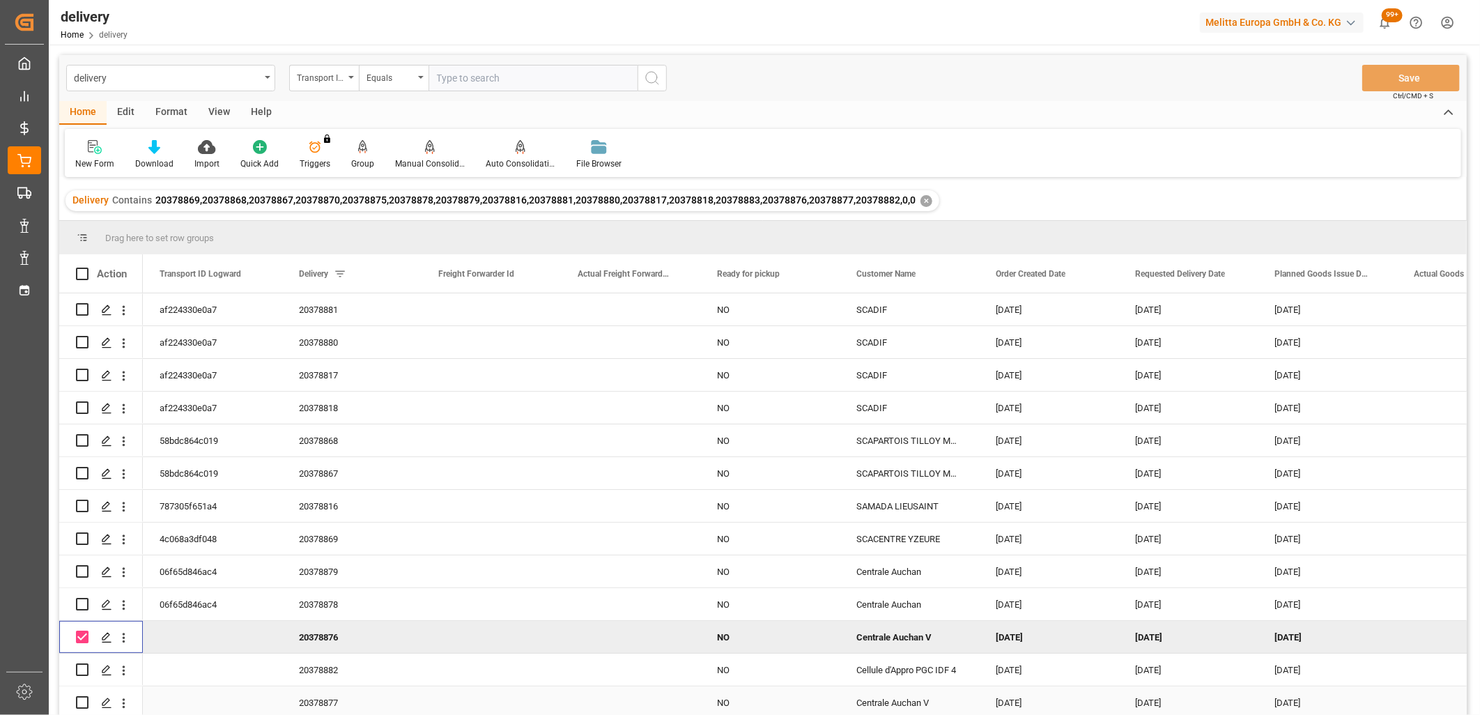
click at [82, 696] on input "Press Space to toggle row selection (unchecked)" at bounding box center [82, 702] width 13 height 13
checkbox input "true"
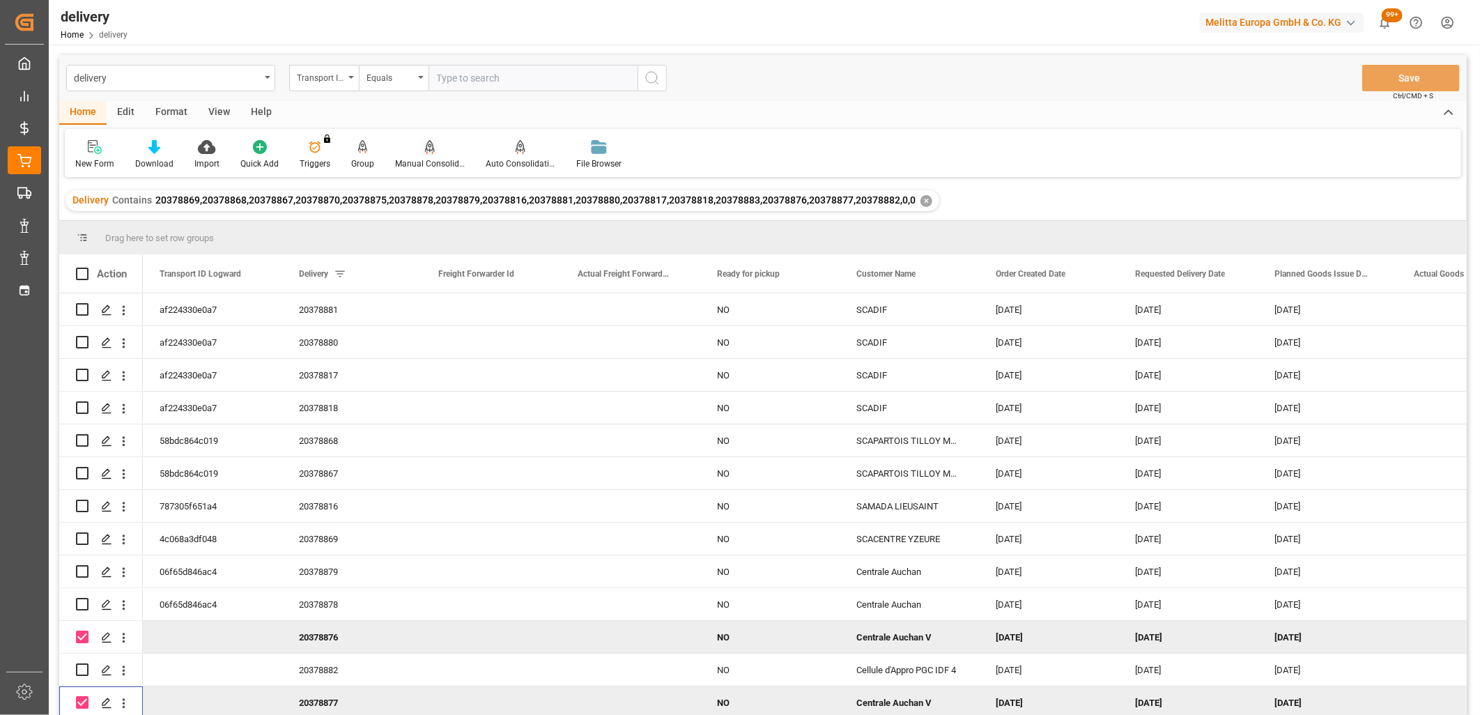
click at [425, 144] on icon at bounding box center [430, 146] width 10 height 12
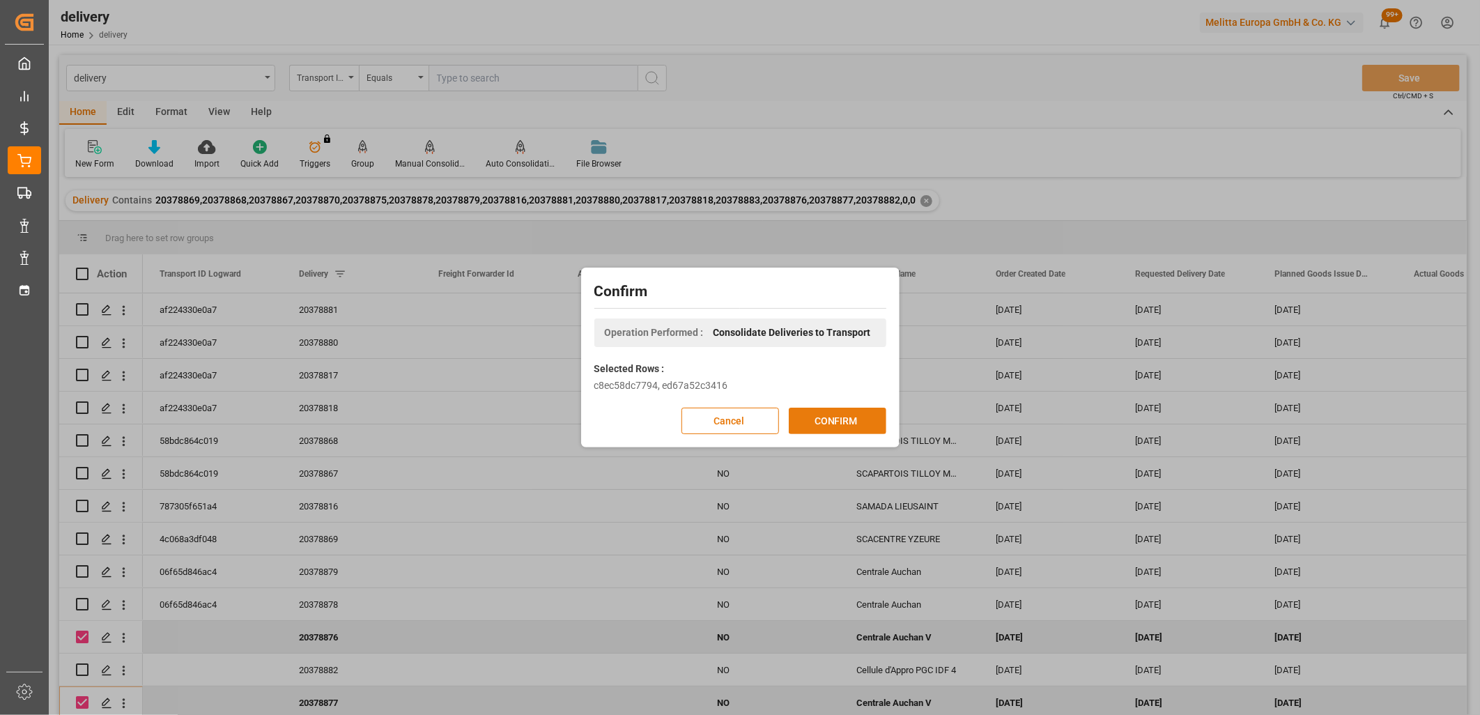
click at [805, 420] on button "CONFIRM" at bounding box center [838, 421] width 98 height 26
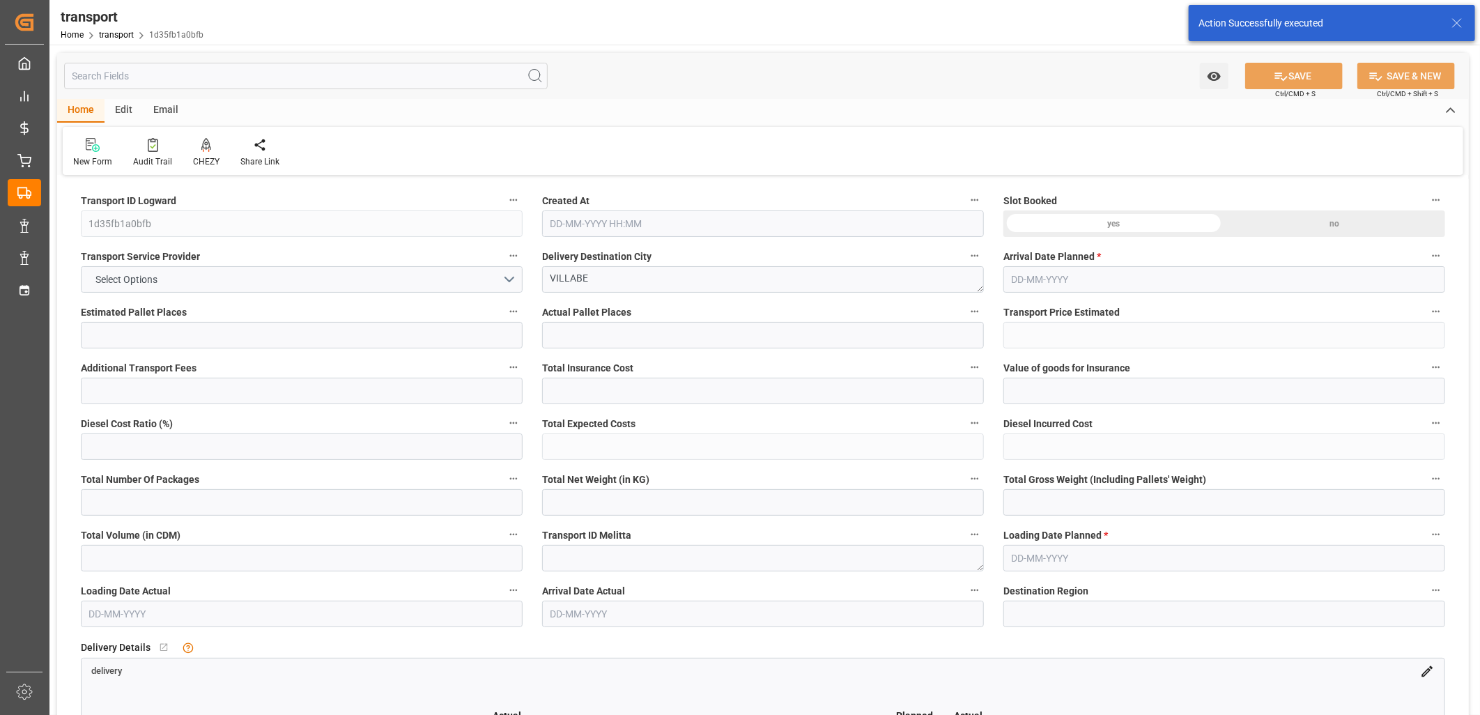
type input "3"
type input "138.36"
type input "0"
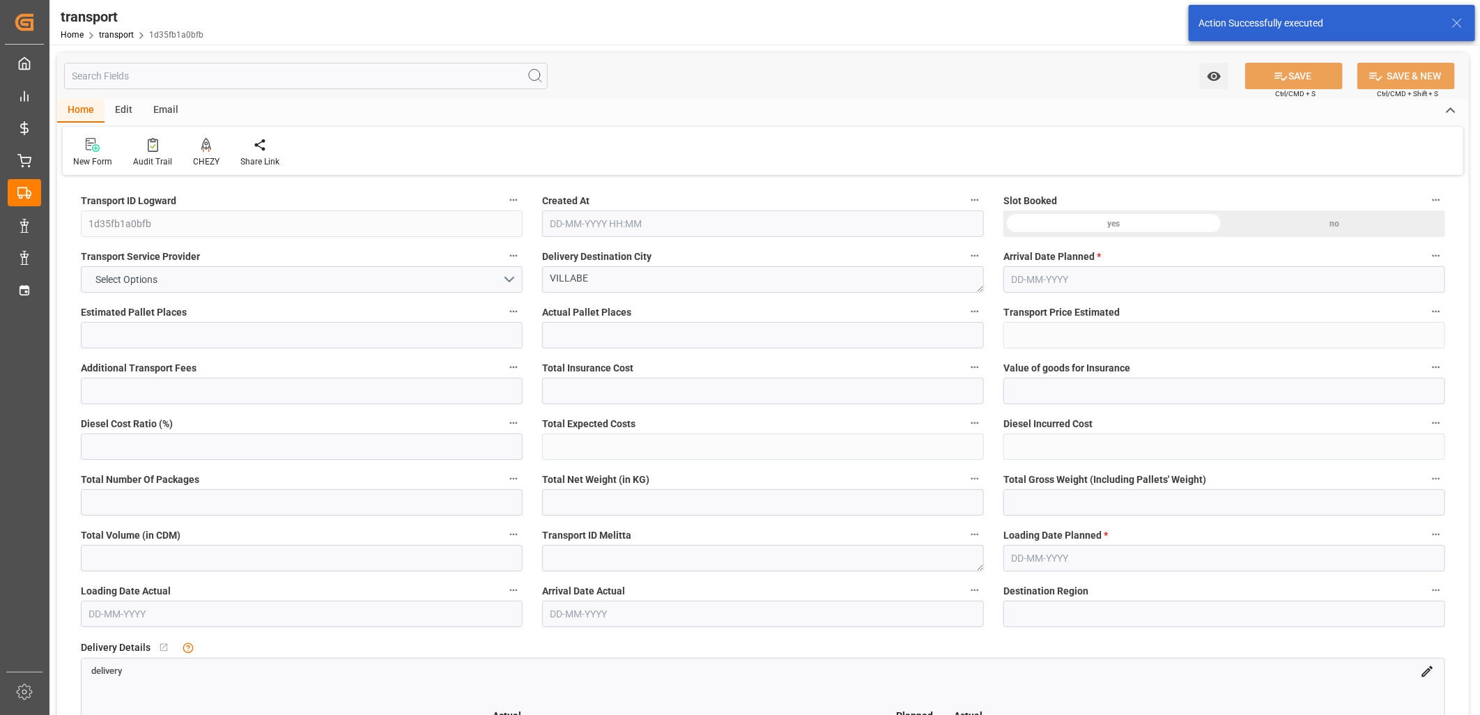
type input "133.6834"
type input "-4.6766"
type input "0"
type input "213.723"
type input "357.094"
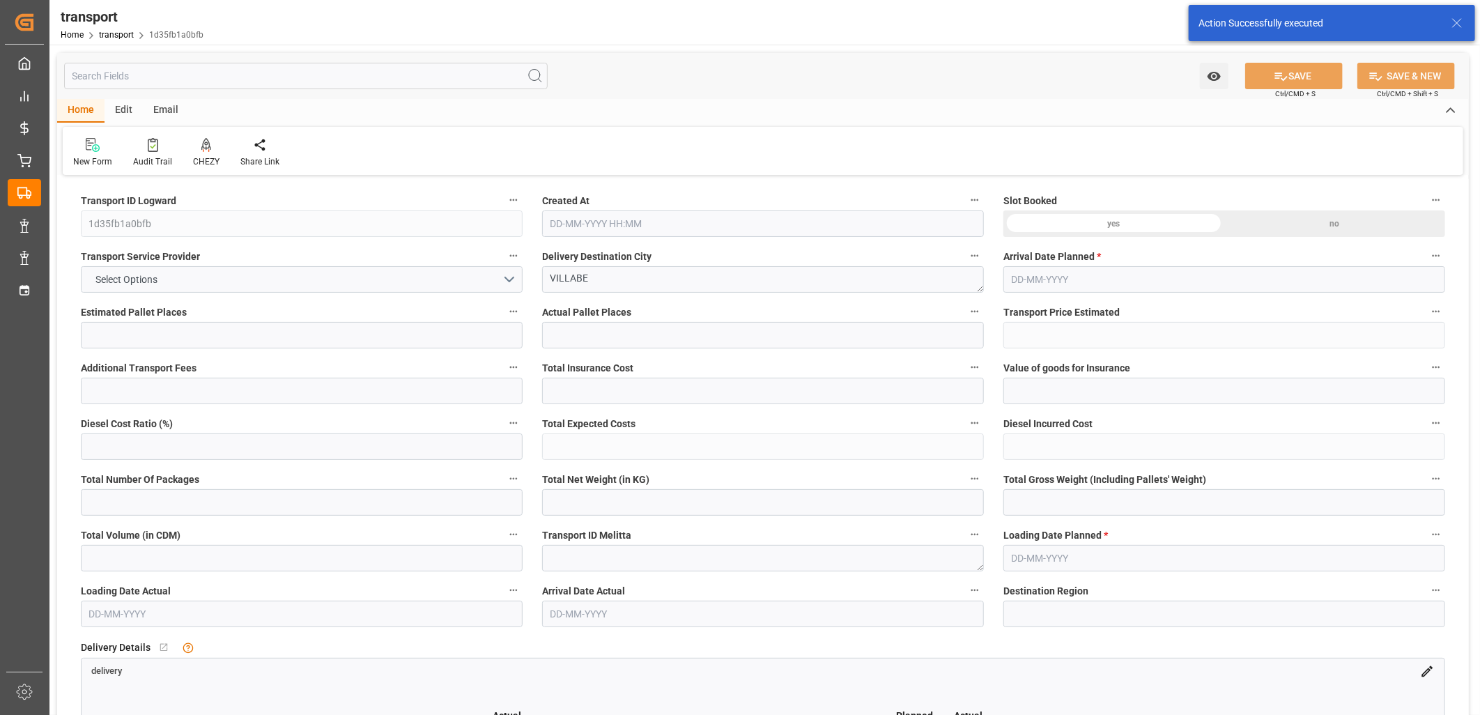
type input "3153.867"
type input "91"
type input "0"
type input "346"
type input "3"
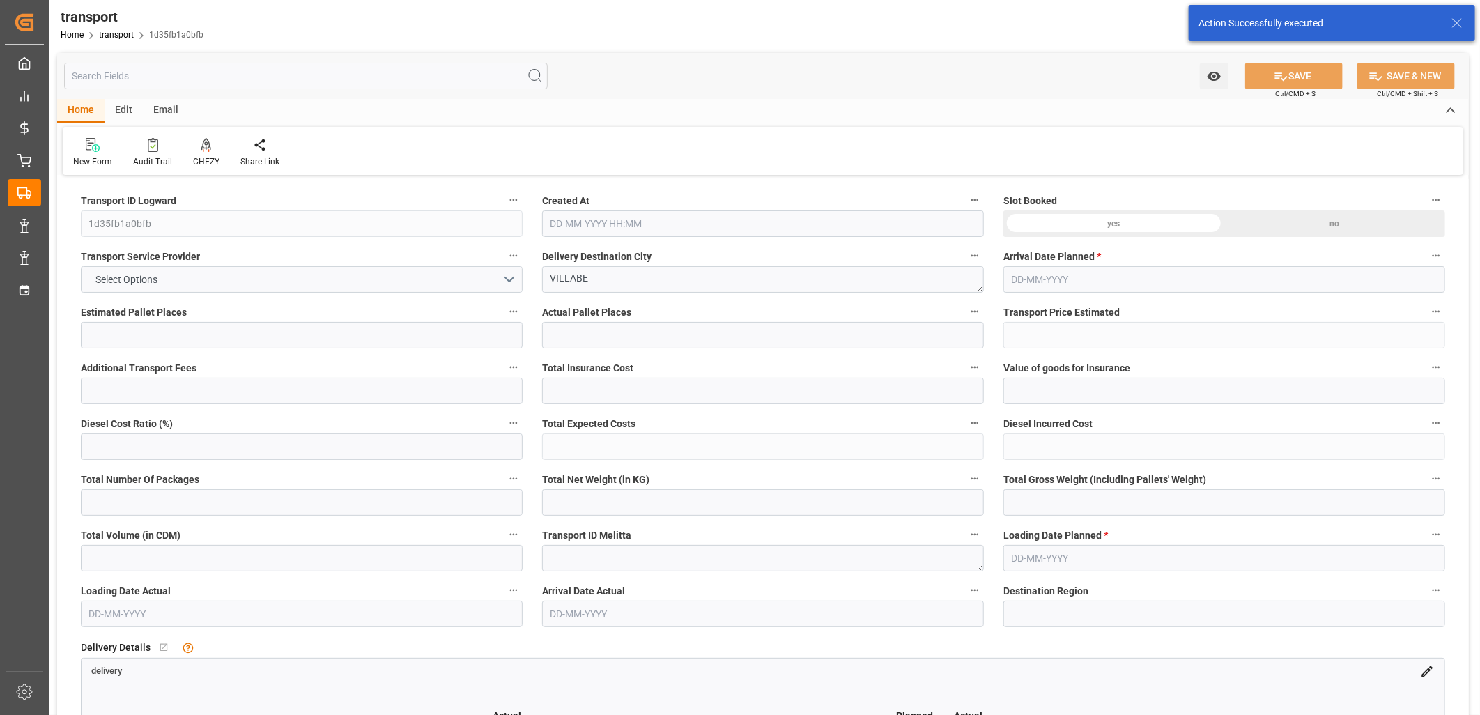
type input "101"
type input "288.094"
type input "0"
type input "4710.8598"
type input "0"
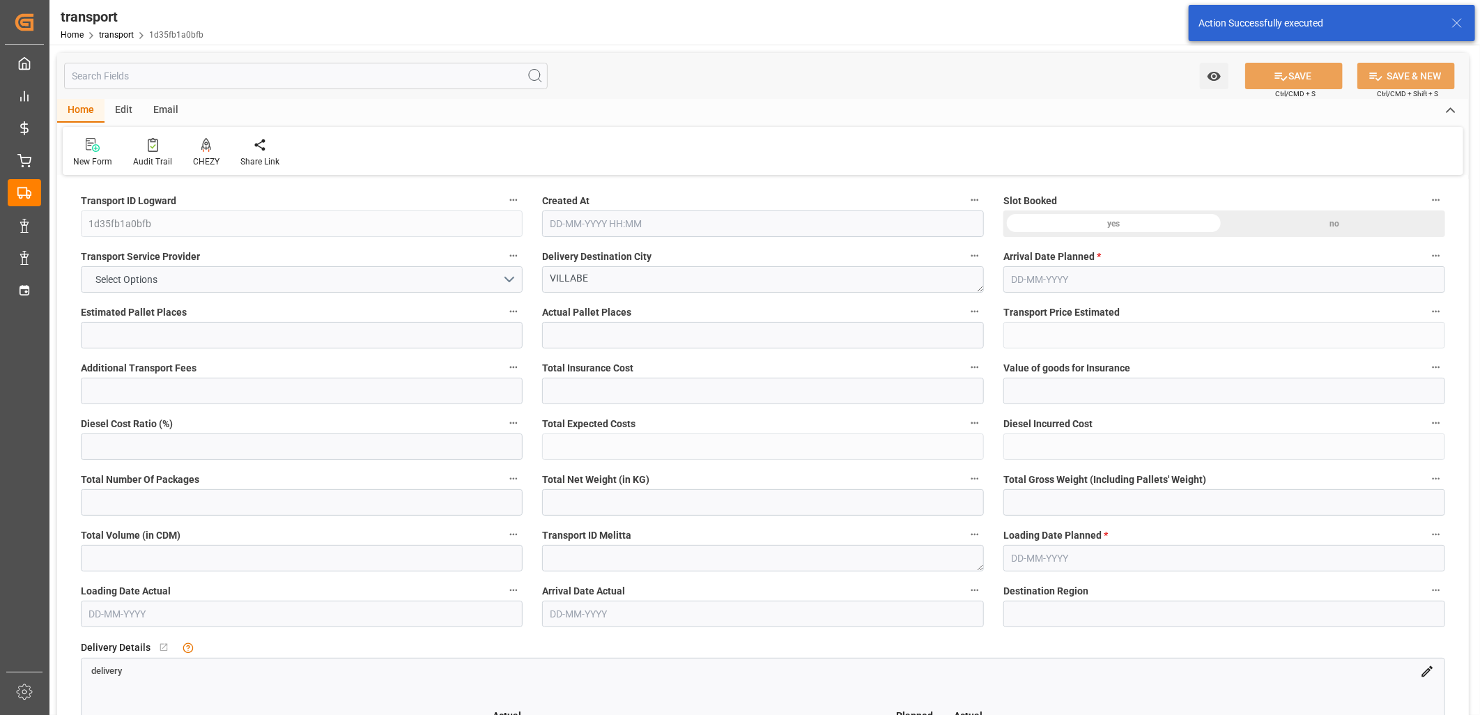
type input "0"
type input "21"
type input "35"
type input "[DATE] 11:25"
type input "[DATE]"
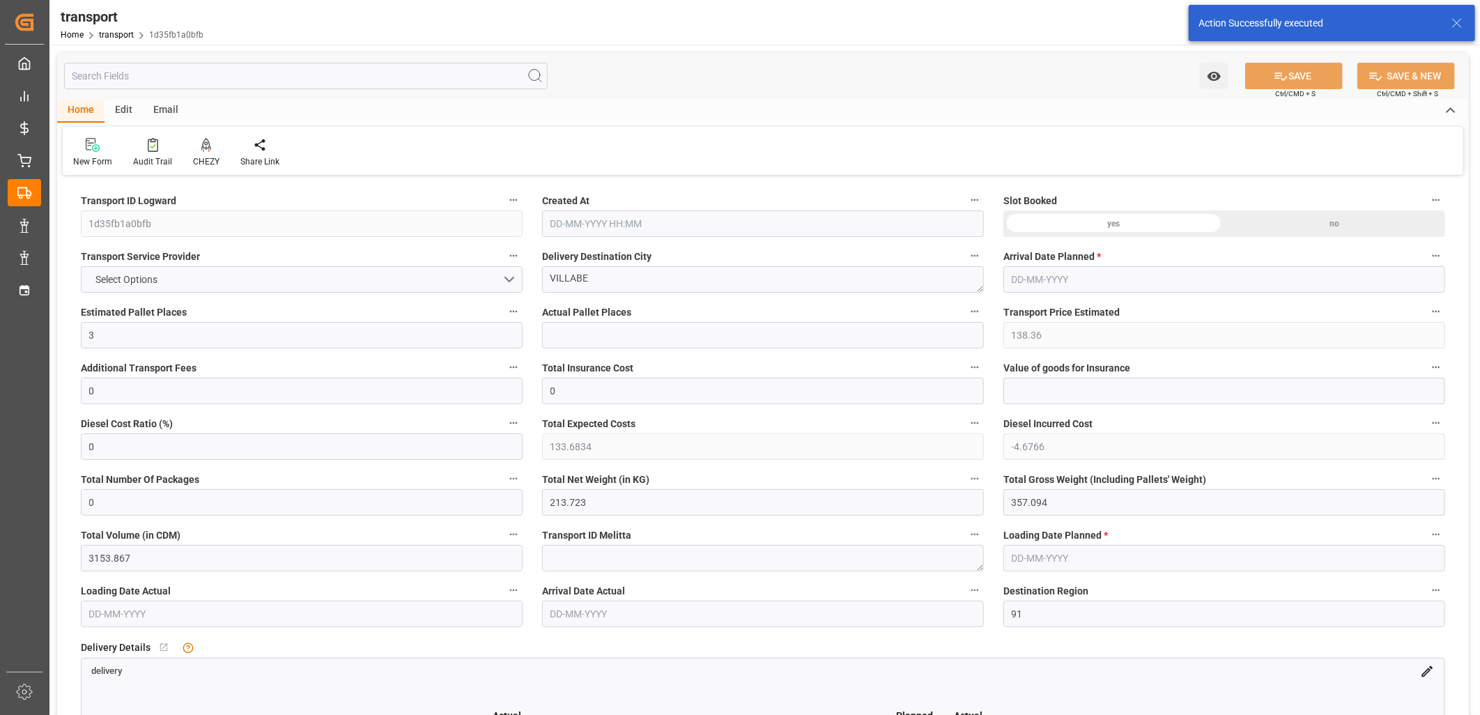
type input "[DATE]"
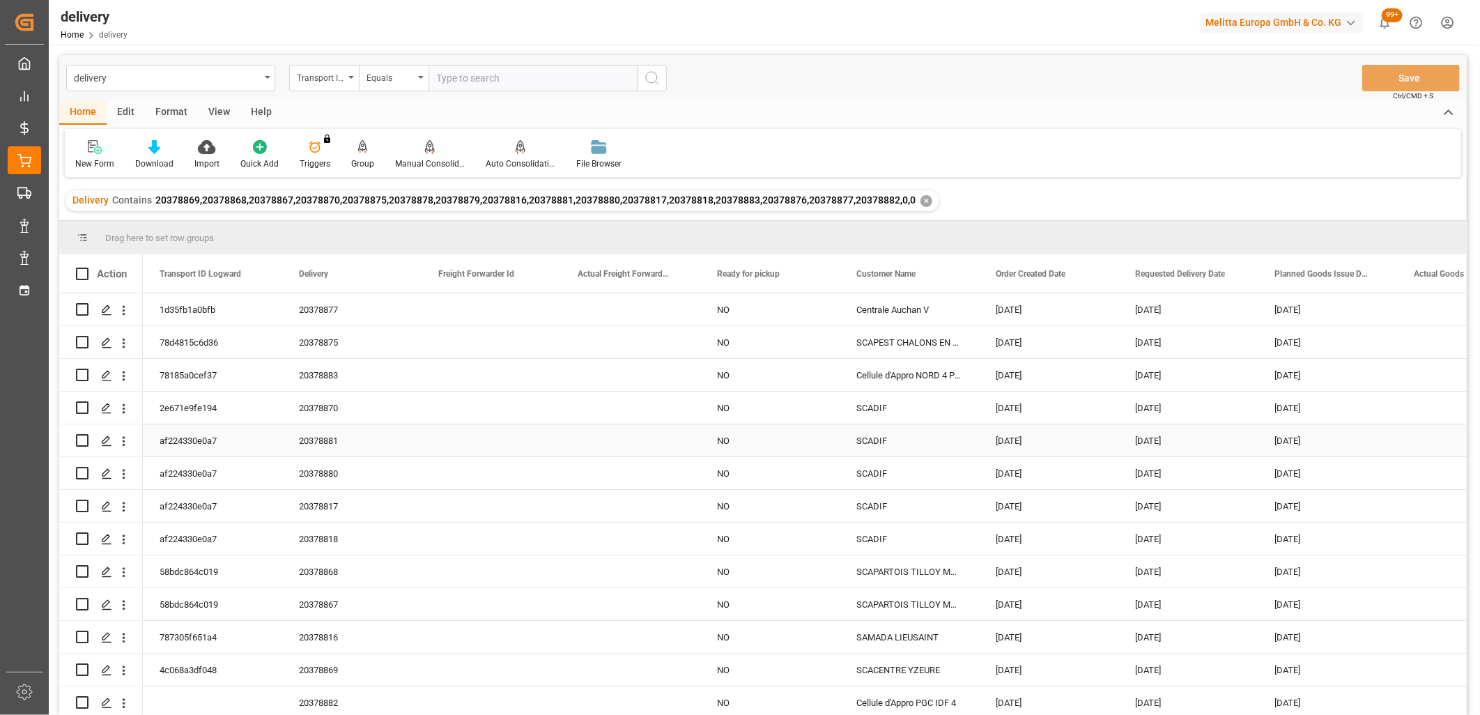
scroll to position [102, 0]
click at [82, 696] on input "Press Space to toggle row selection (unchecked)" at bounding box center [82, 702] width 13 height 13
checkbox input "true"
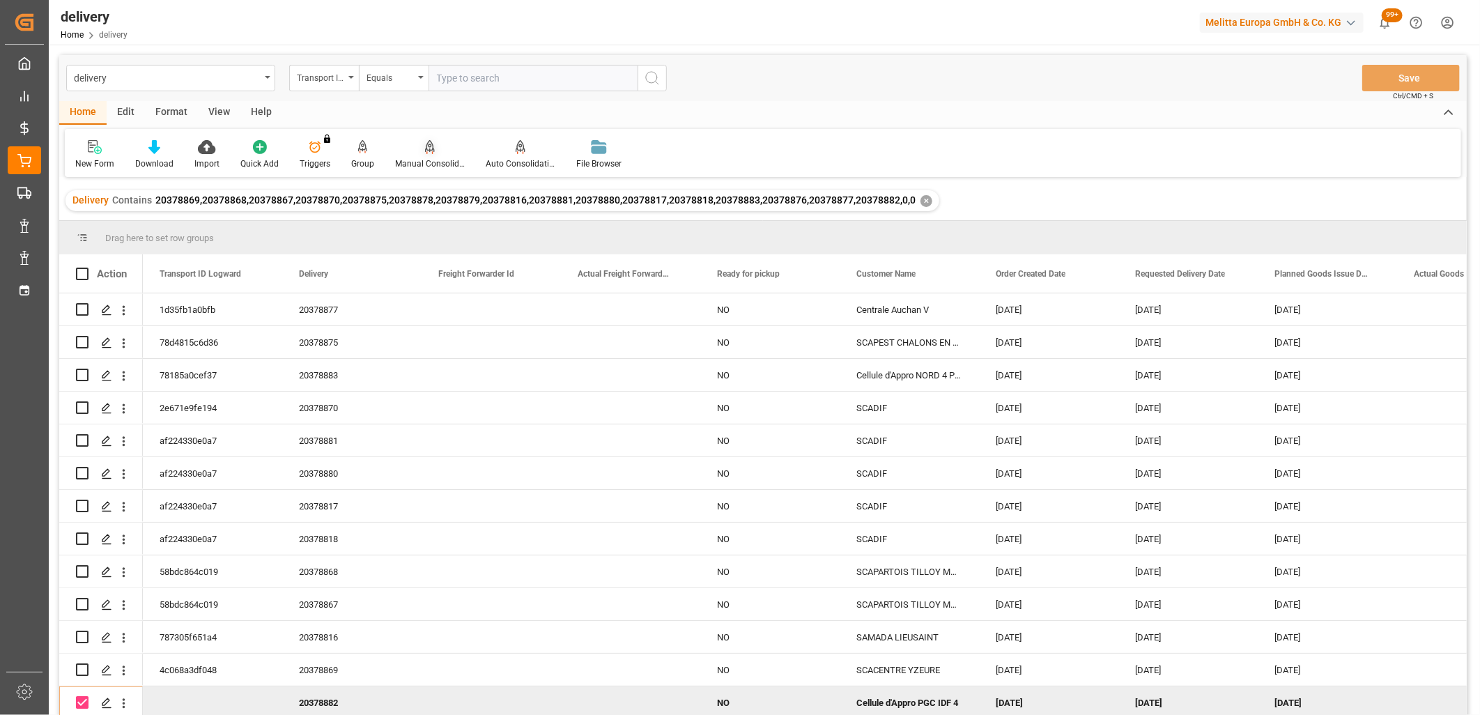
click at [427, 151] on icon at bounding box center [430, 147] width 10 height 14
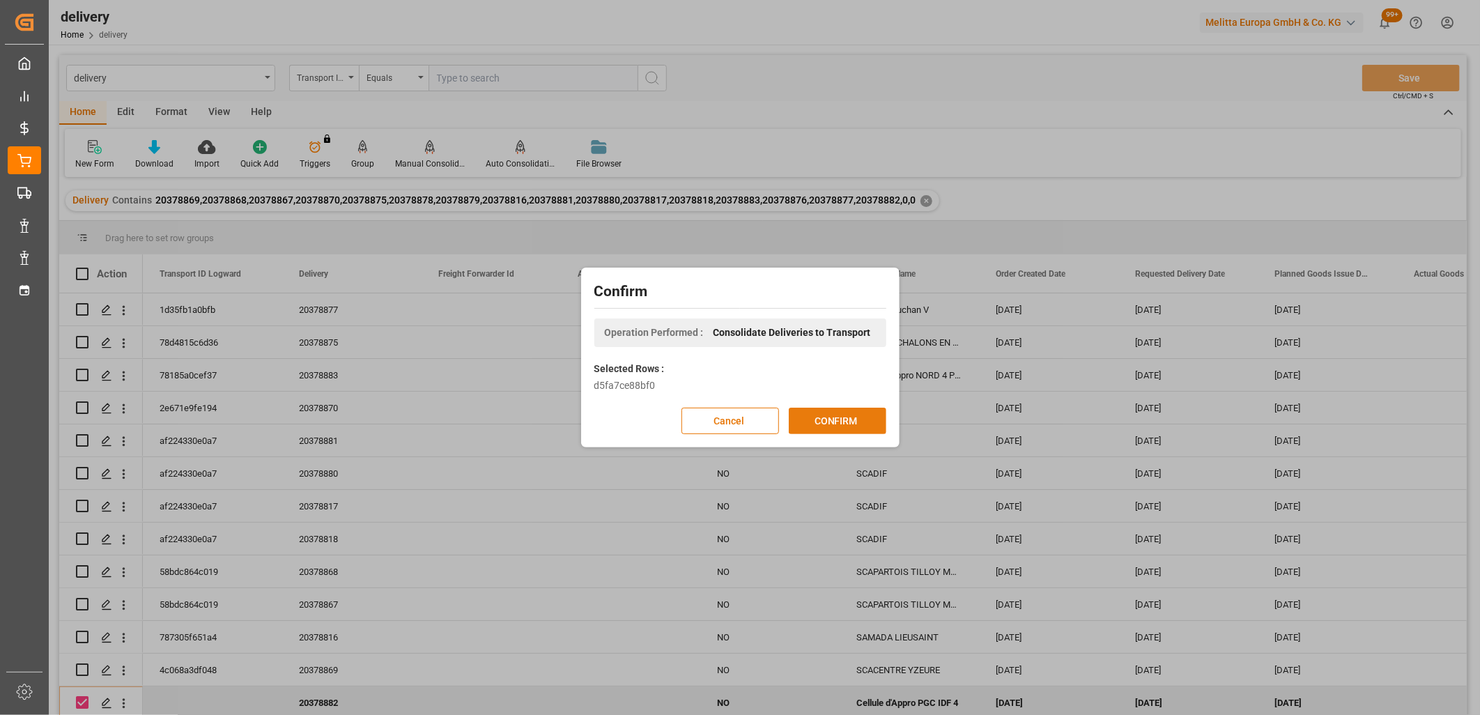
click at [818, 420] on button "CONFIRM" at bounding box center [838, 421] width 98 height 26
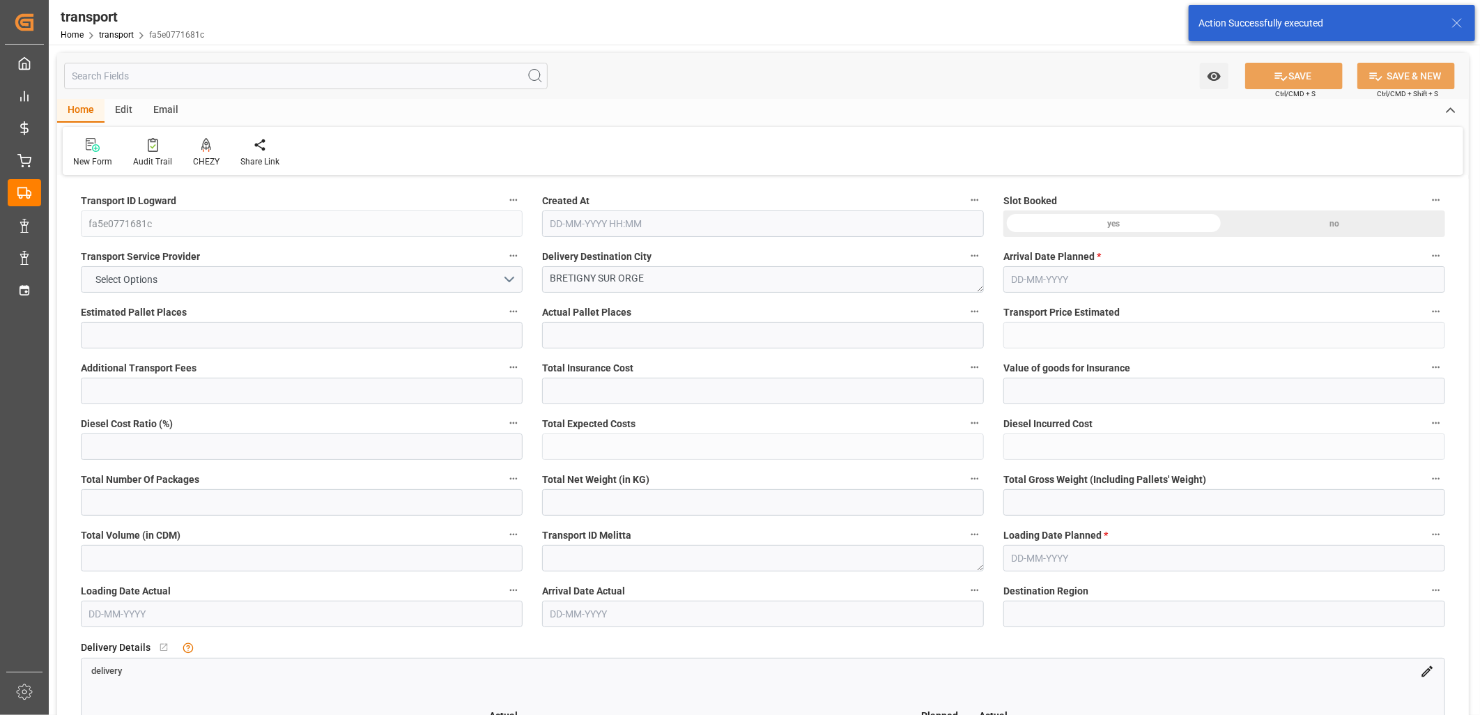
type input "1"
type input "128.16"
type input "0"
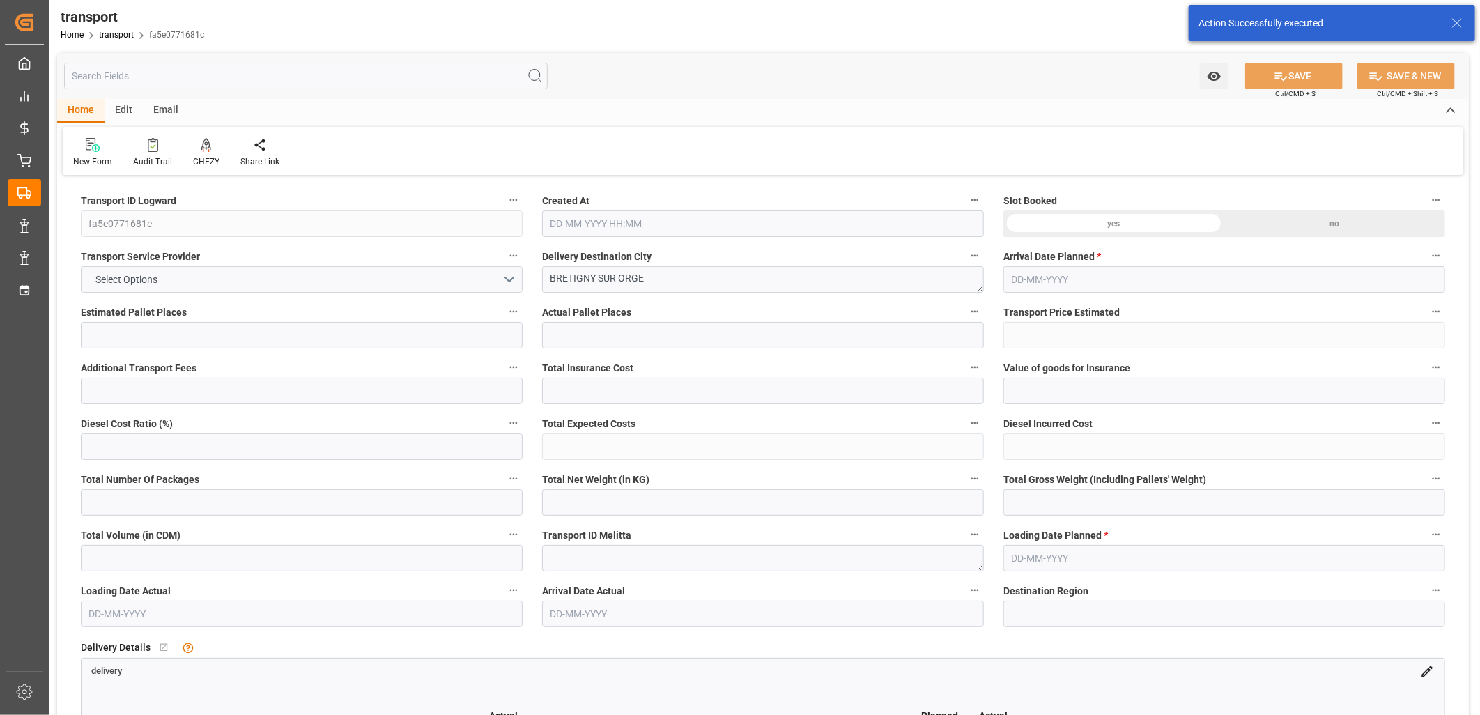
type input "123.8282"
type input "-4.3318"
type input "0"
type input "159.27"
type input "274.352"
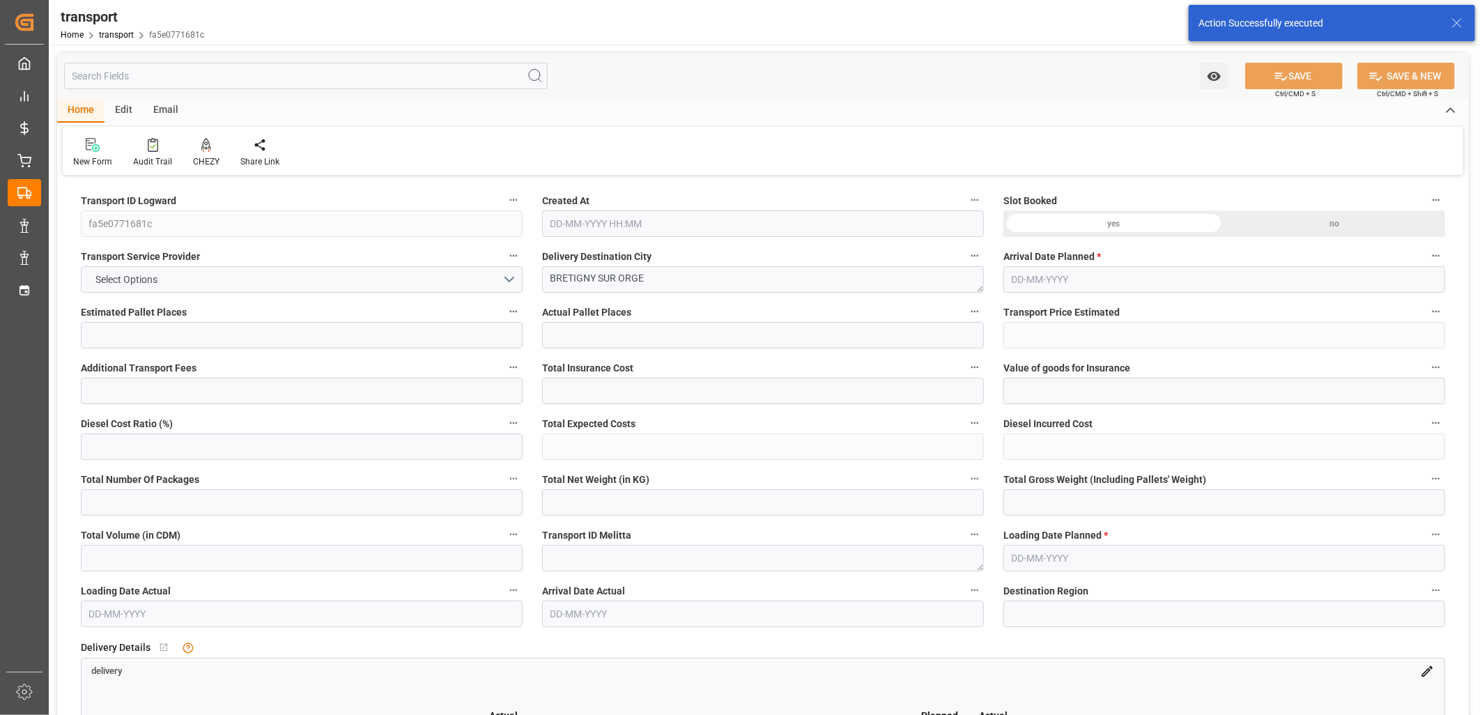
type input "599.724"
type input "91"
type input "0"
type input "62"
type input "4"
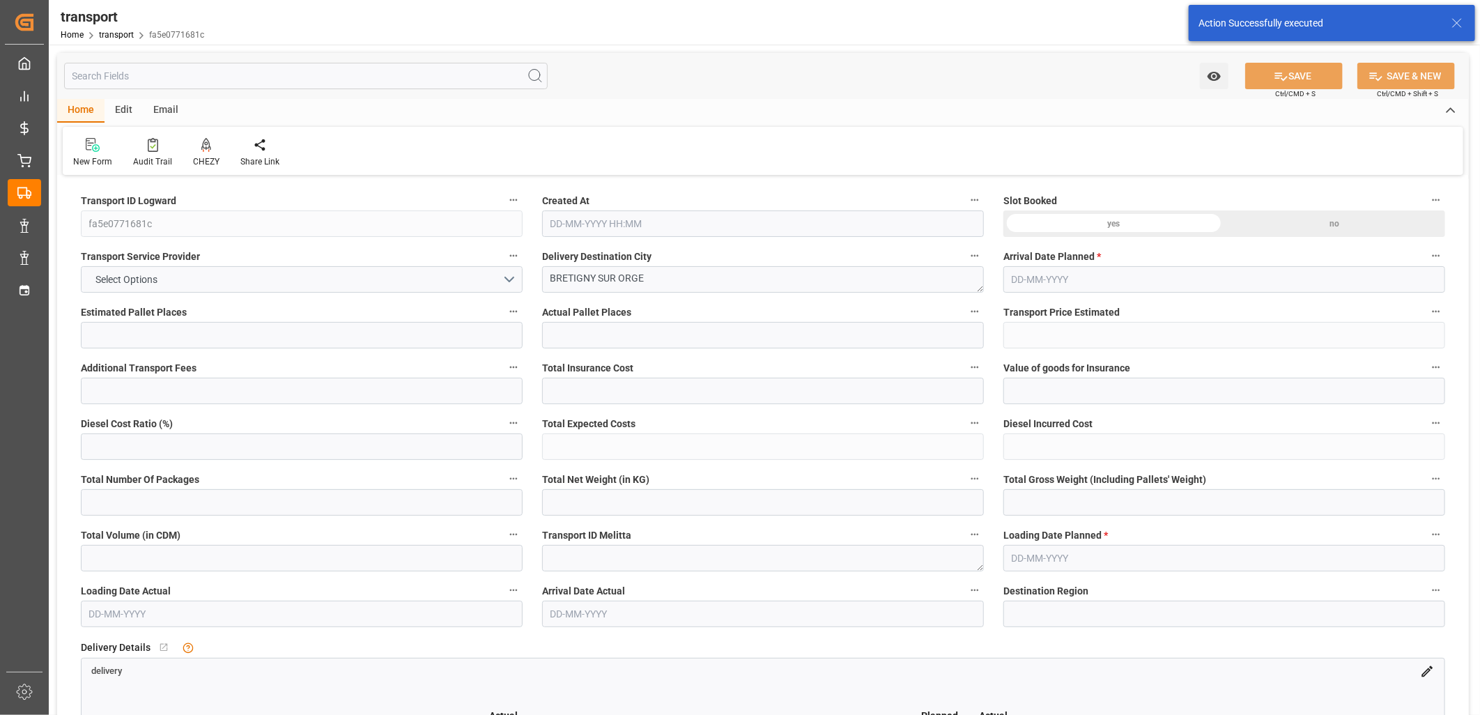
type input "101"
type input "182.352"
type input "0"
type input "4710.8598"
type input "0"
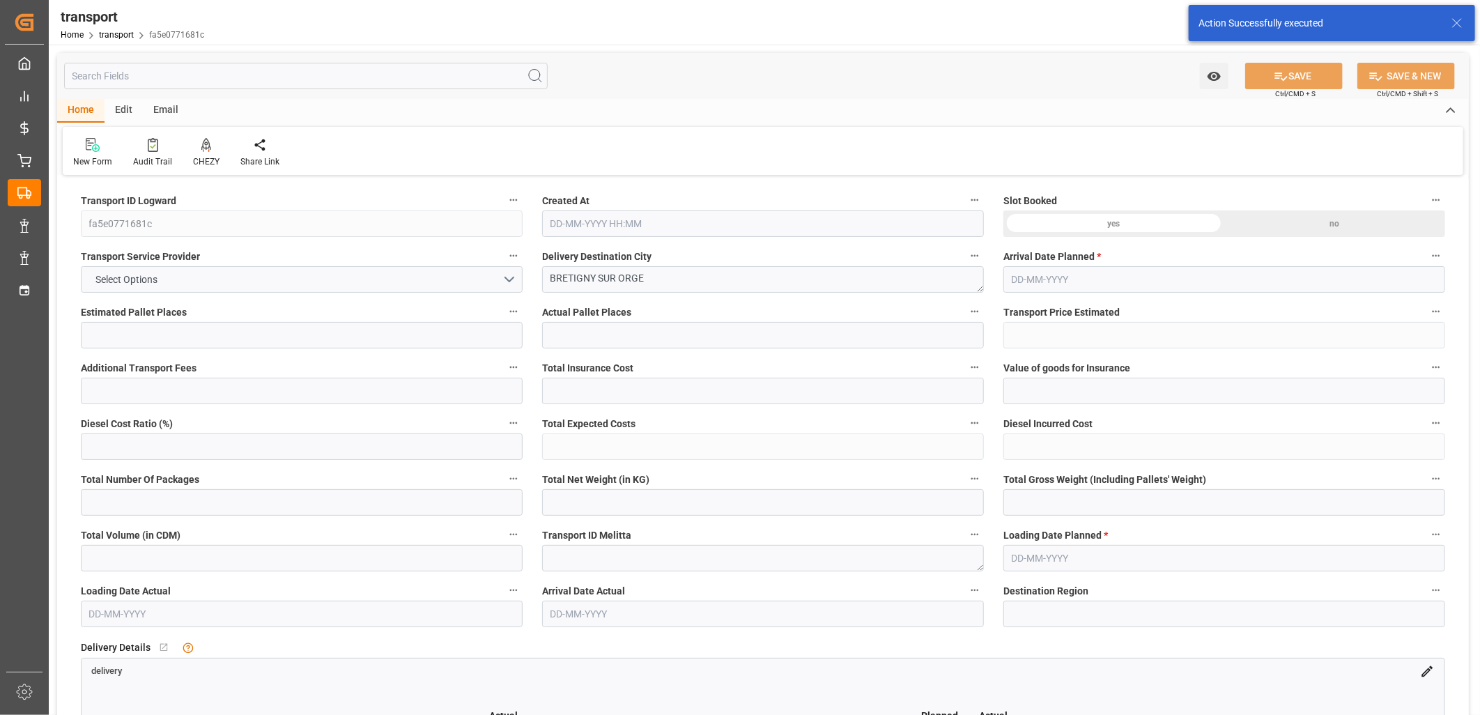
type input "0"
type input "21"
type input "35"
type input "23-09-2025 11:25"
type input "[DATE]"
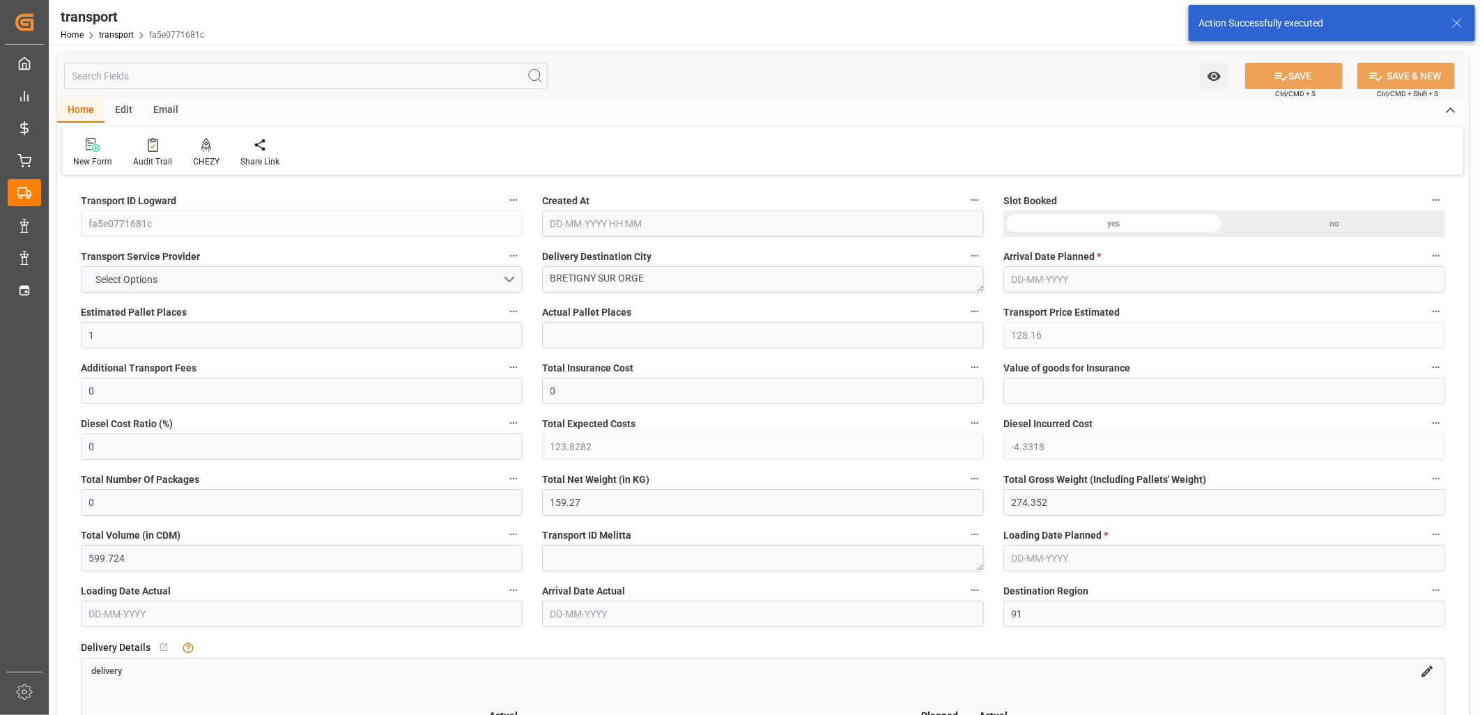
type input "[DATE]"
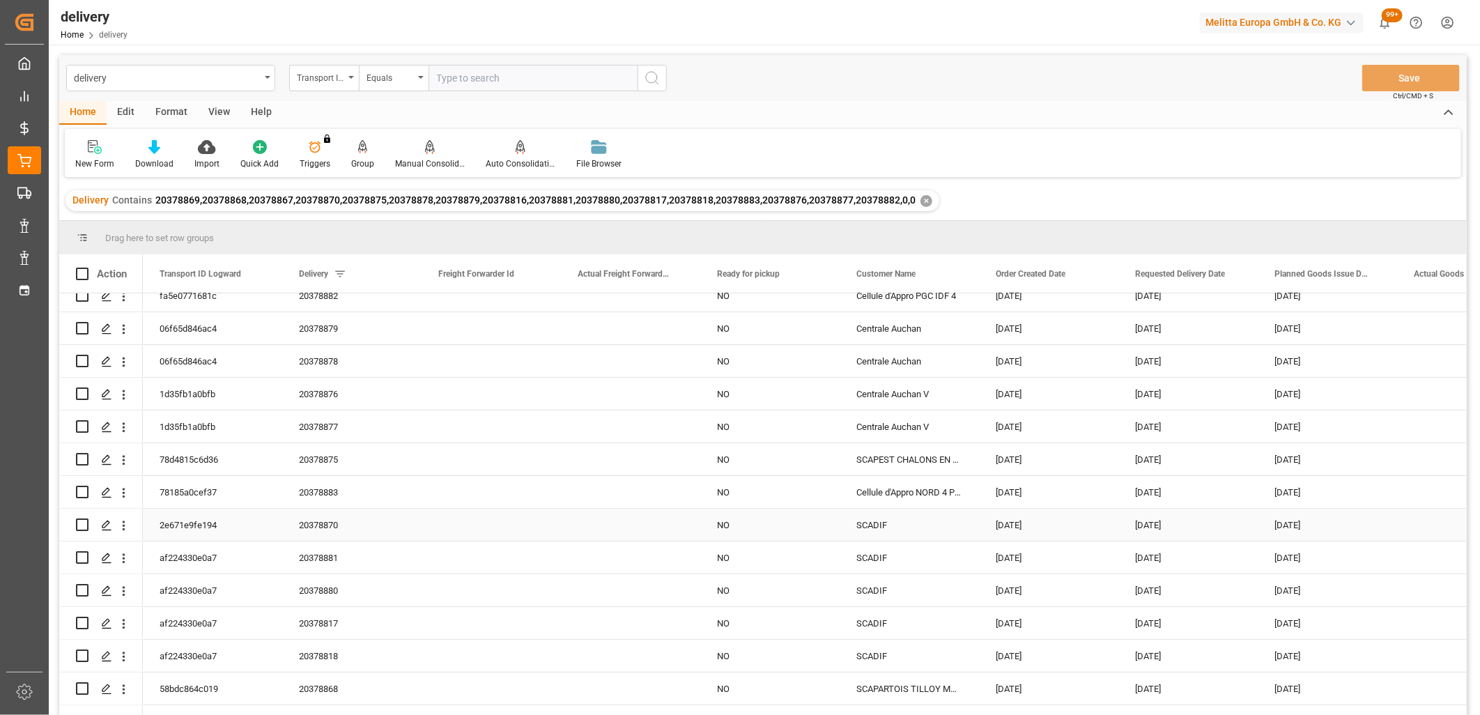
scroll to position [102, 0]
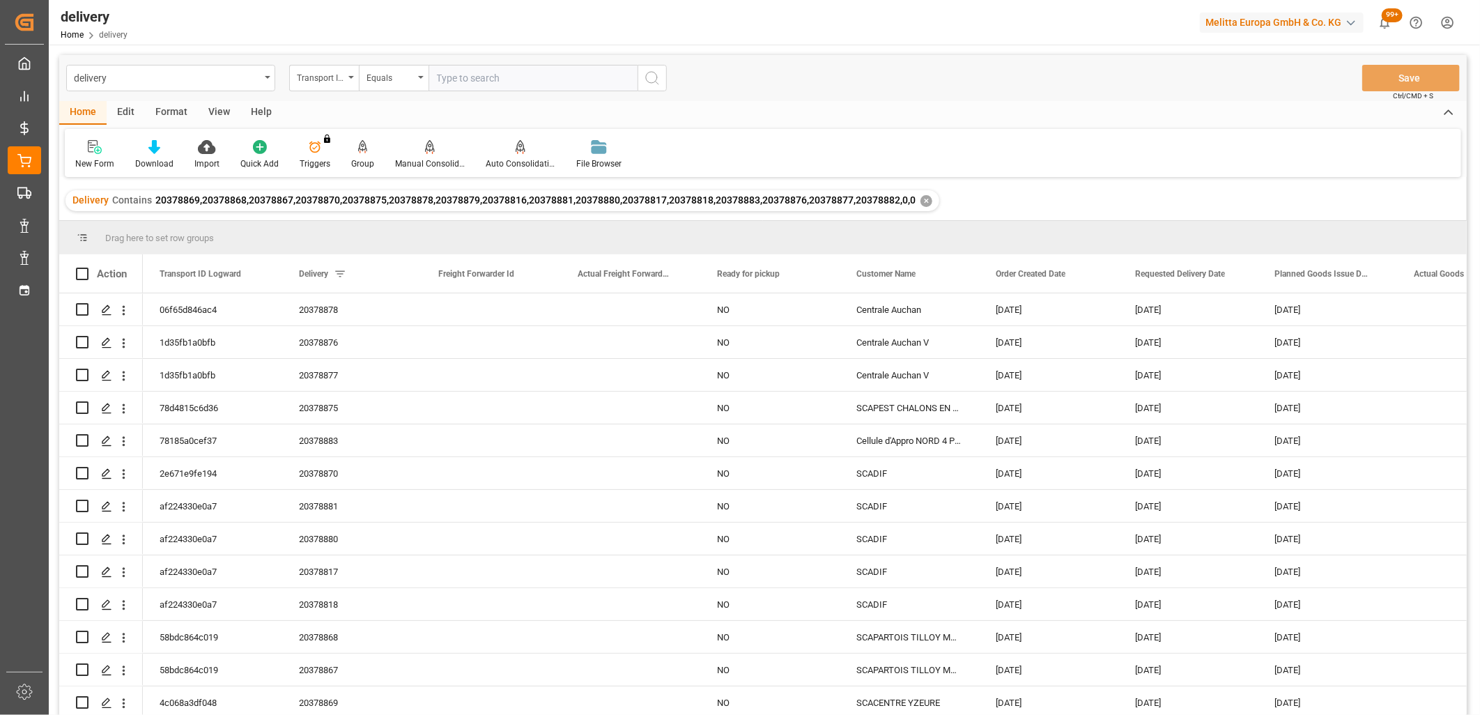
click at [921, 204] on div "✕" at bounding box center [927, 201] width 12 height 12
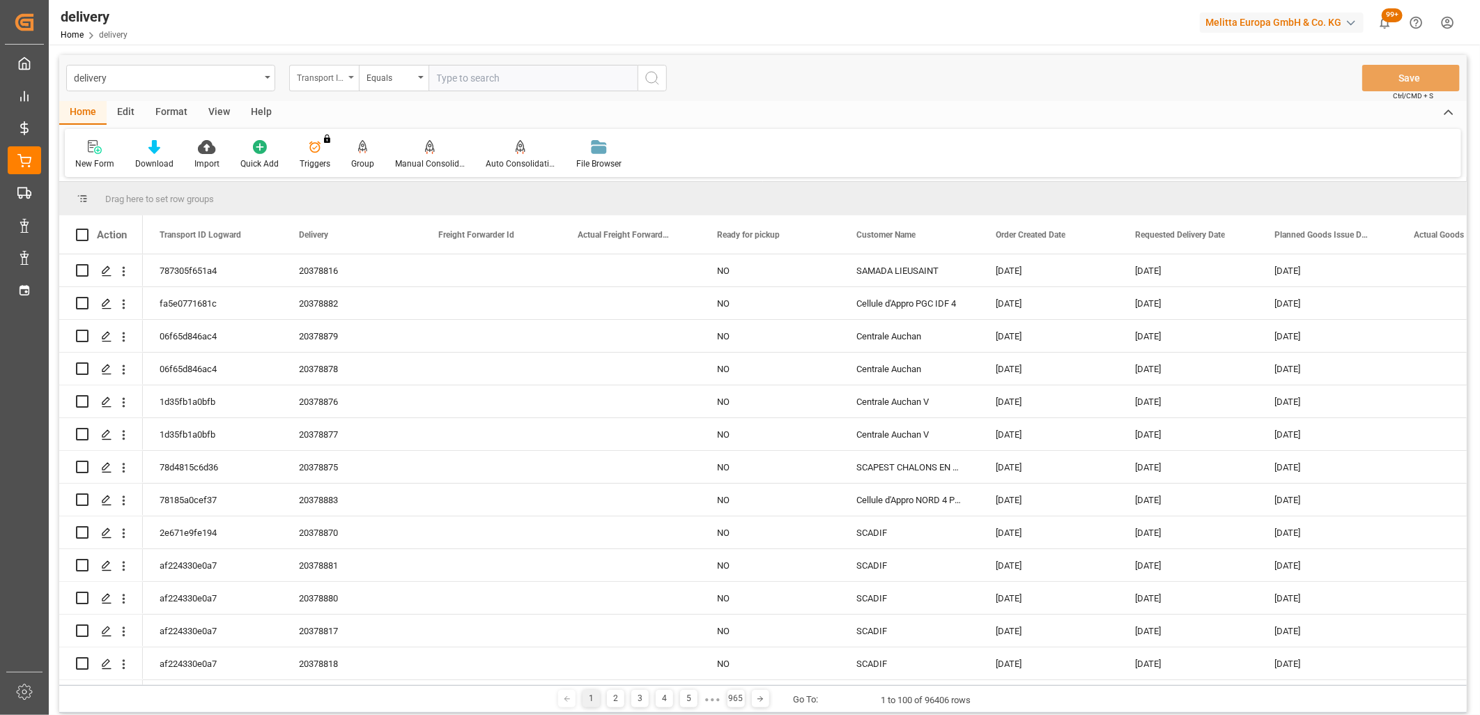
click at [315, 82] on div "Transport ID Logward" at bounding box center [320, 76] width 47 height 16
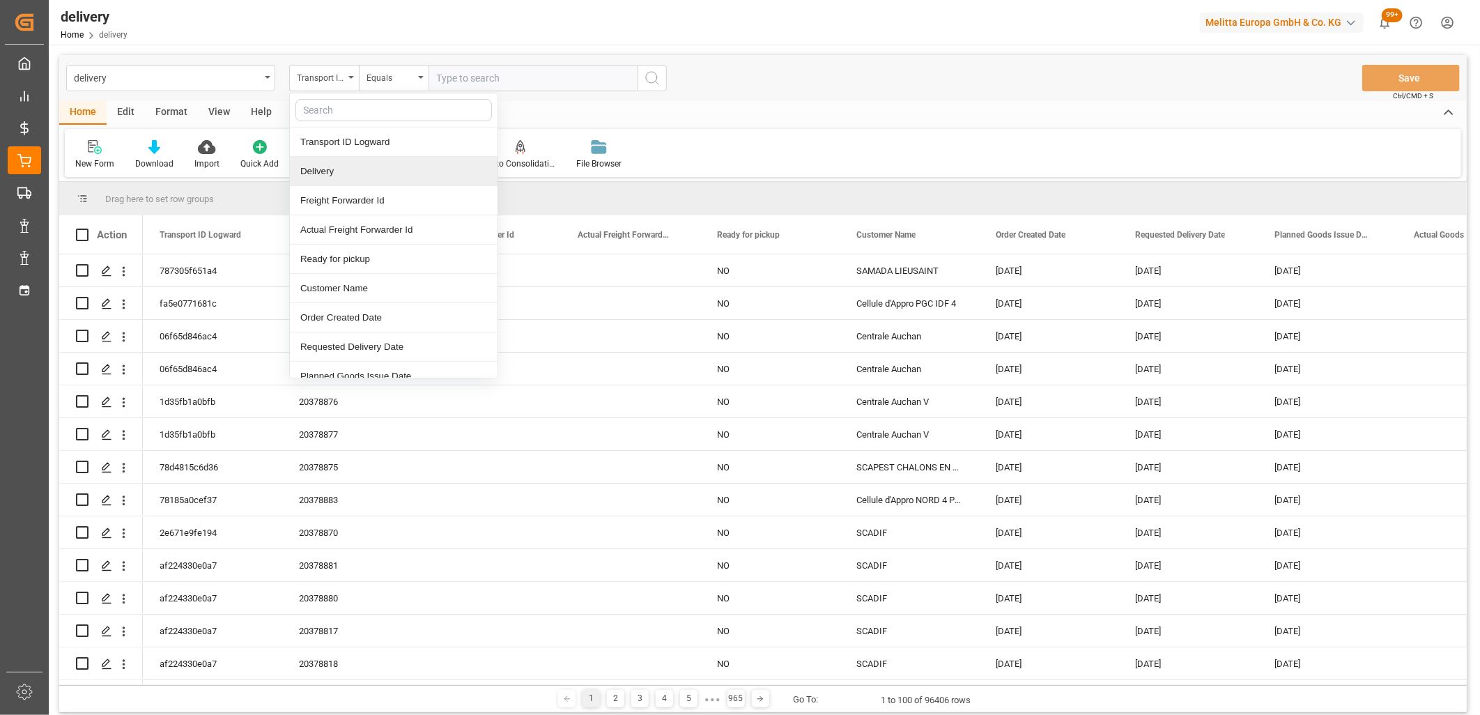
click at [314, 177] on div "Delivery" at bounding box center [394, 171] width 208 height 29
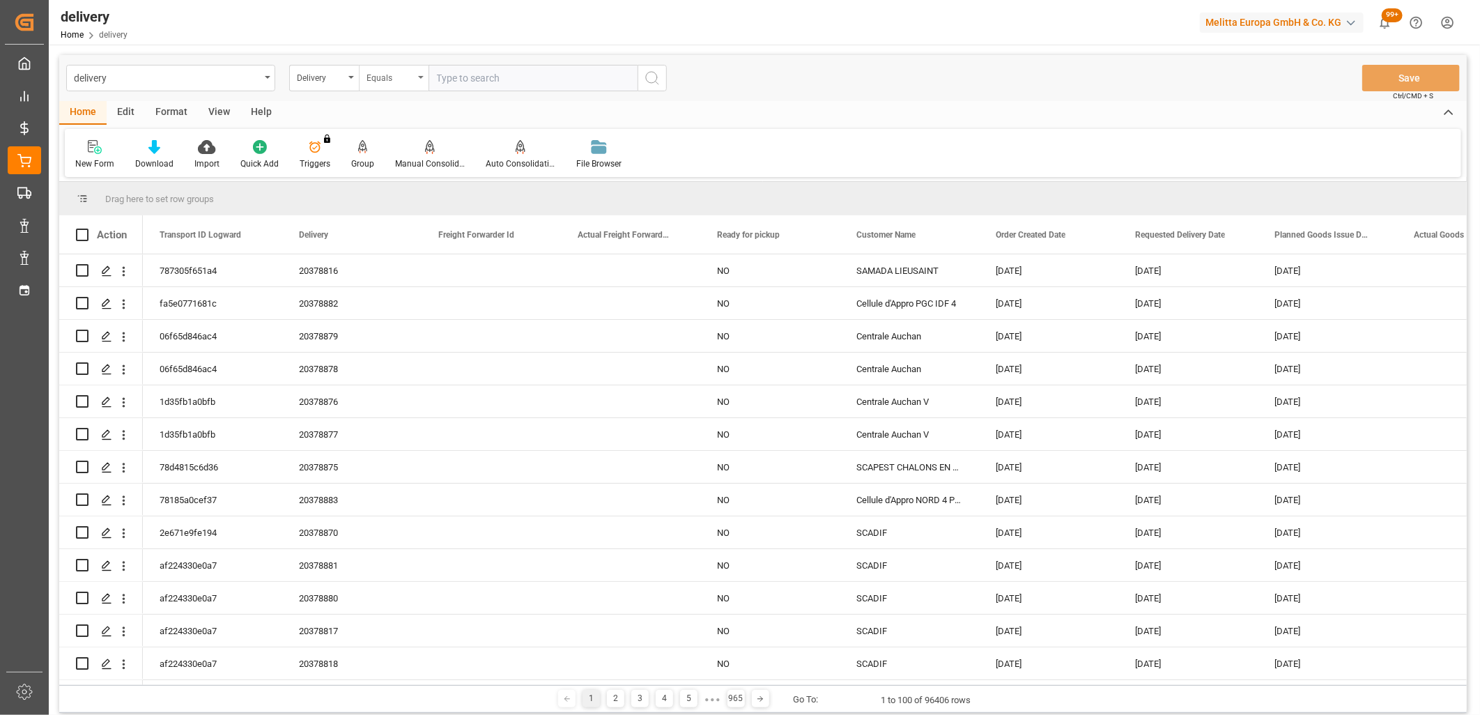
click at [399, 78] on div "Equals" at bounding box center [390, 76] width 47 height 16
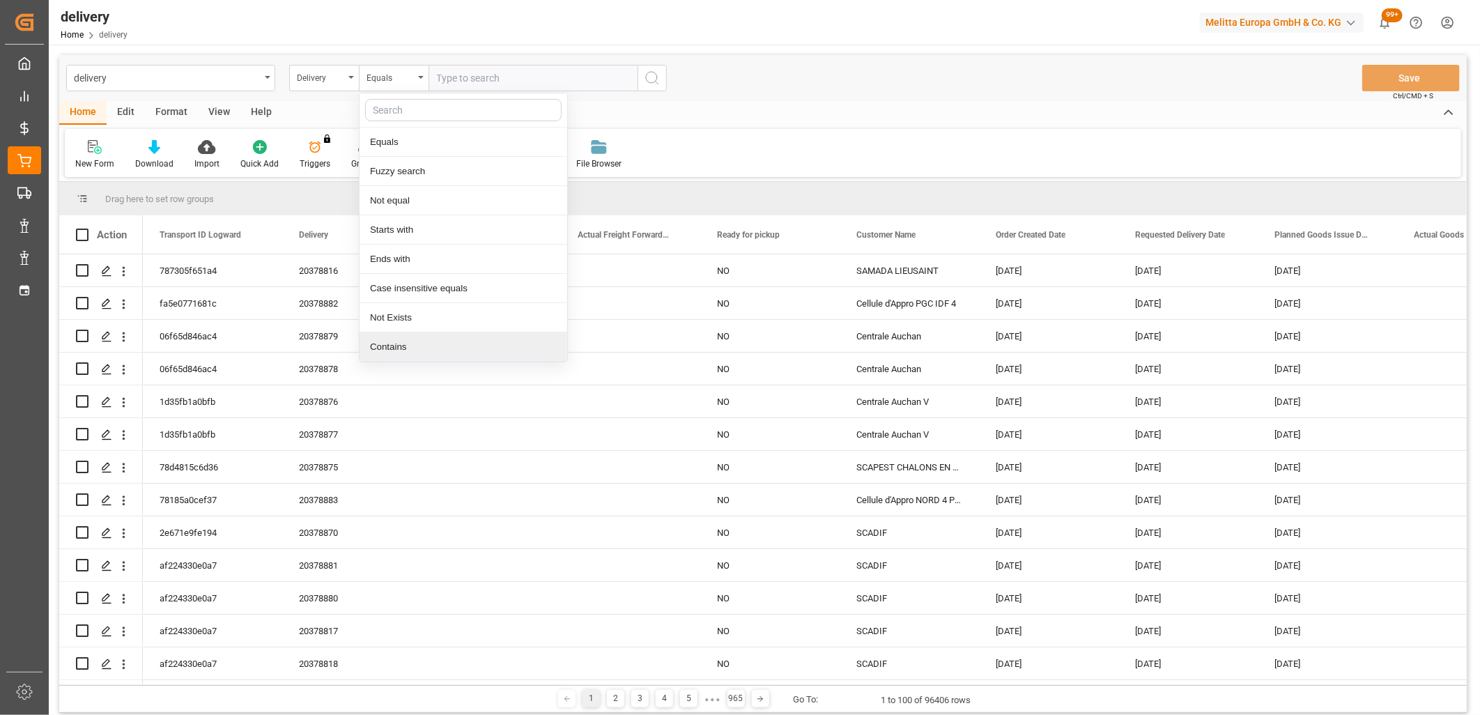
click at [390, 339] on div "Contains" at bounding box center [464, 346] width 208 height 29
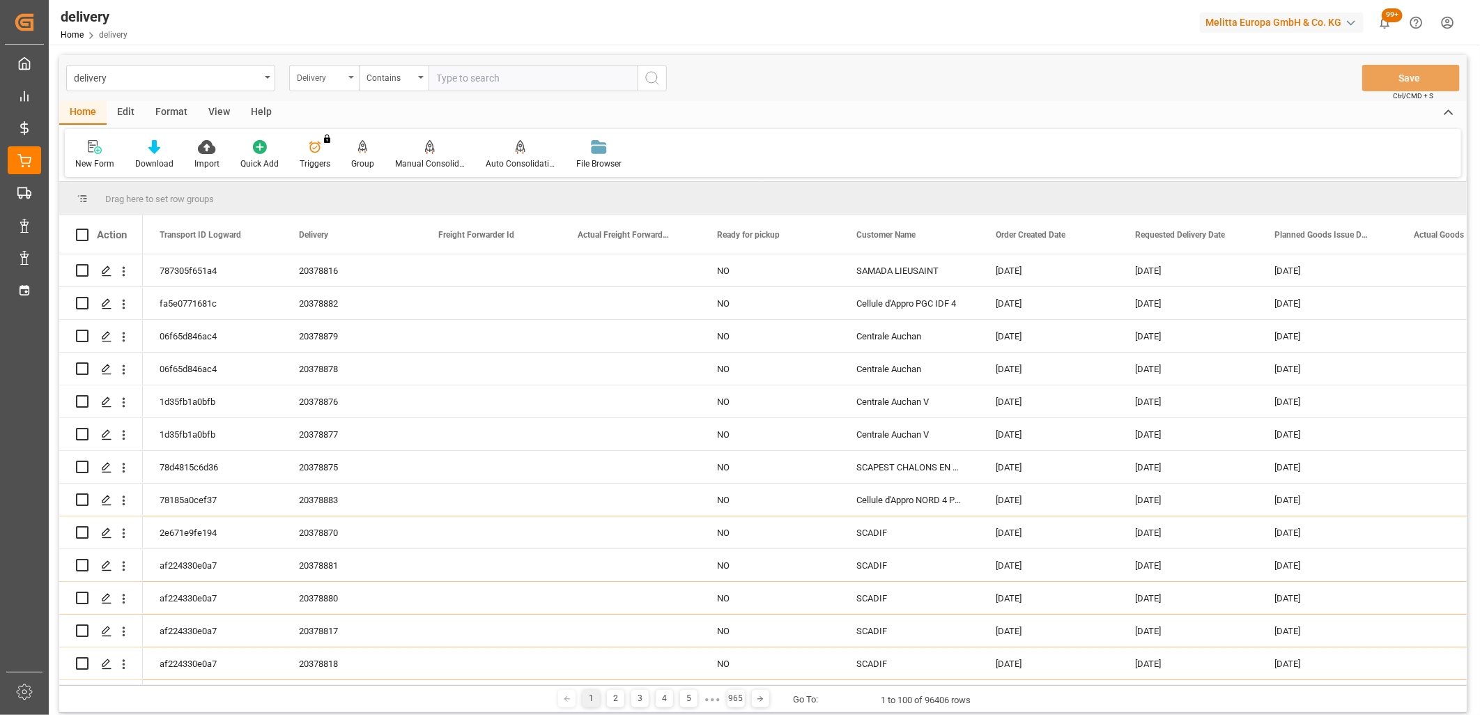
click at [305, 79] on div "Delivery" at bounding box center [320, 76] width 47 height 16
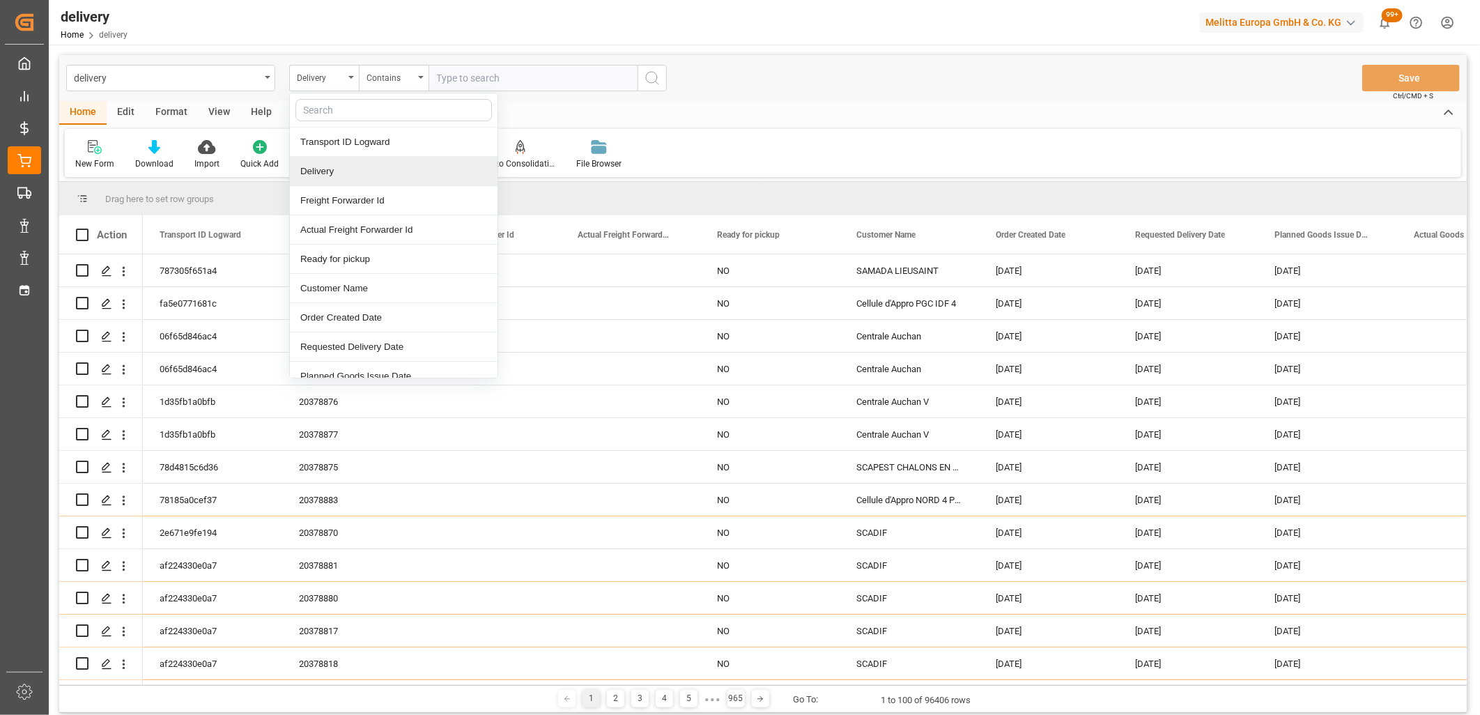
click at [307, 170] on div "Delivery" at bounding box center [394, 171] width 208 height 29
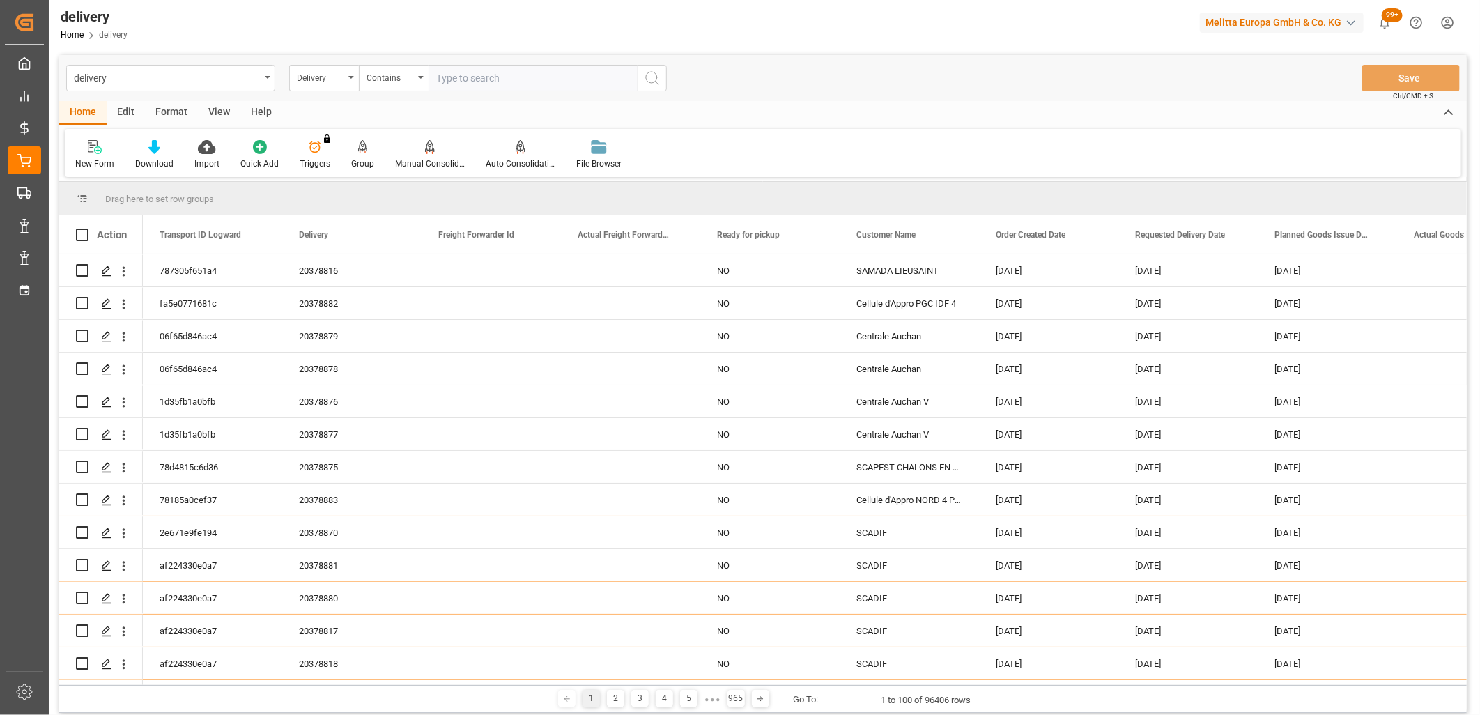
click at [450, 74] on input "text" at bounding box center [533, 78] width 209 height 26
paste input "20378874,20378814,20378815,0,0,0,0,0,0,0,0,0,0,0,0,0,0,0"
type input "20378874,20378814,20378815,0,0,0,0,0,0,0,0,0,0,0,0,0,0,0"
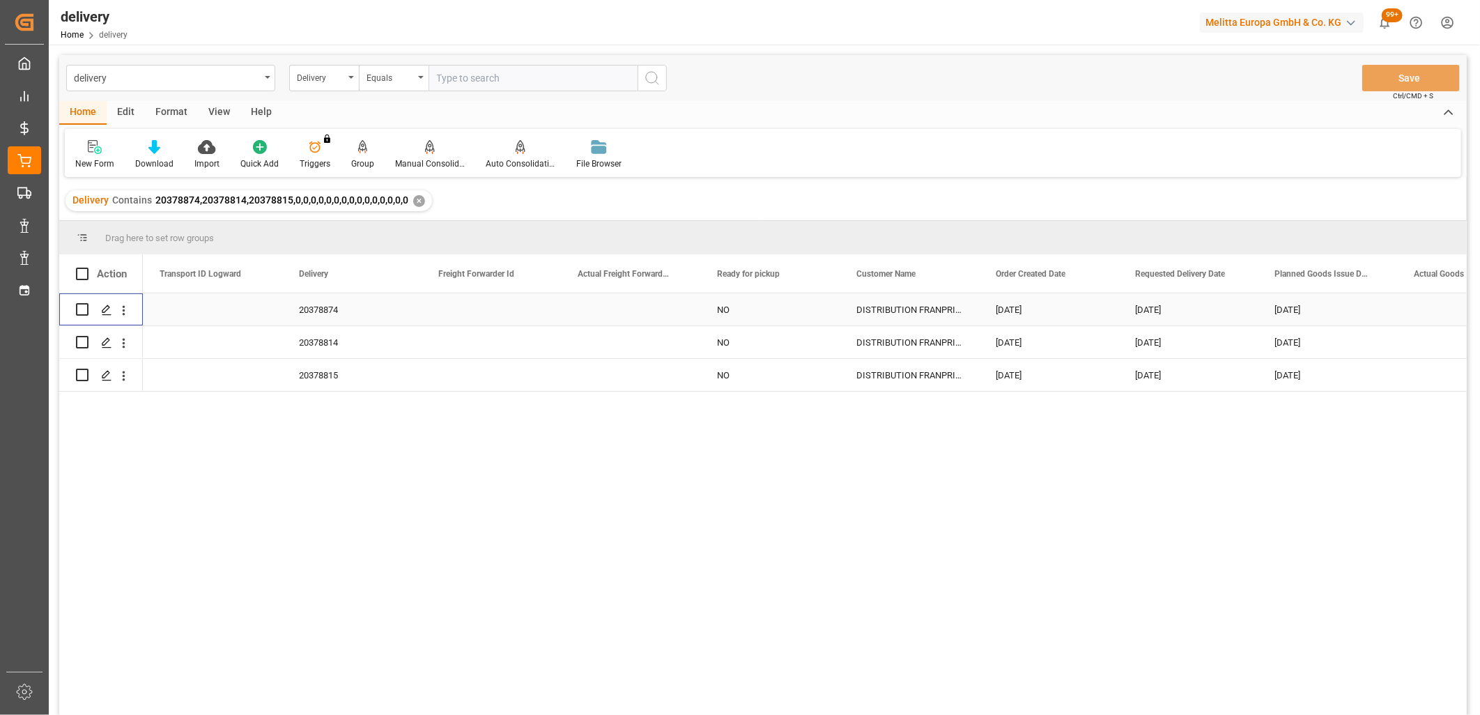
click at [84, 311] on input "Press Space to toggle row selection (unchecked)" at bounding box center [82, 309] width 13 height 13
checkbox input "true"
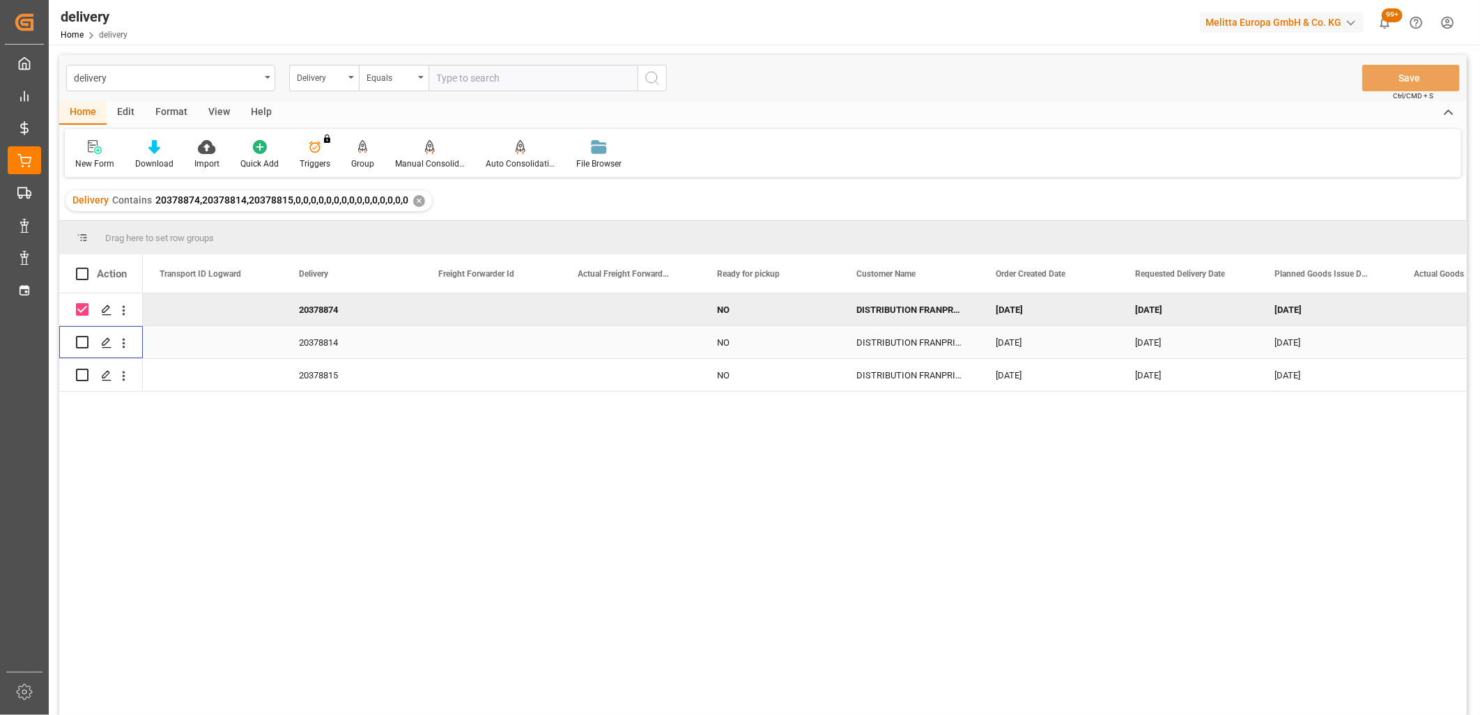
click at [86, 339] on input "Press Space to toggle row selection (unchecked)" at bounding box center [82, 342] width 13 height 13
checkbox input "true"
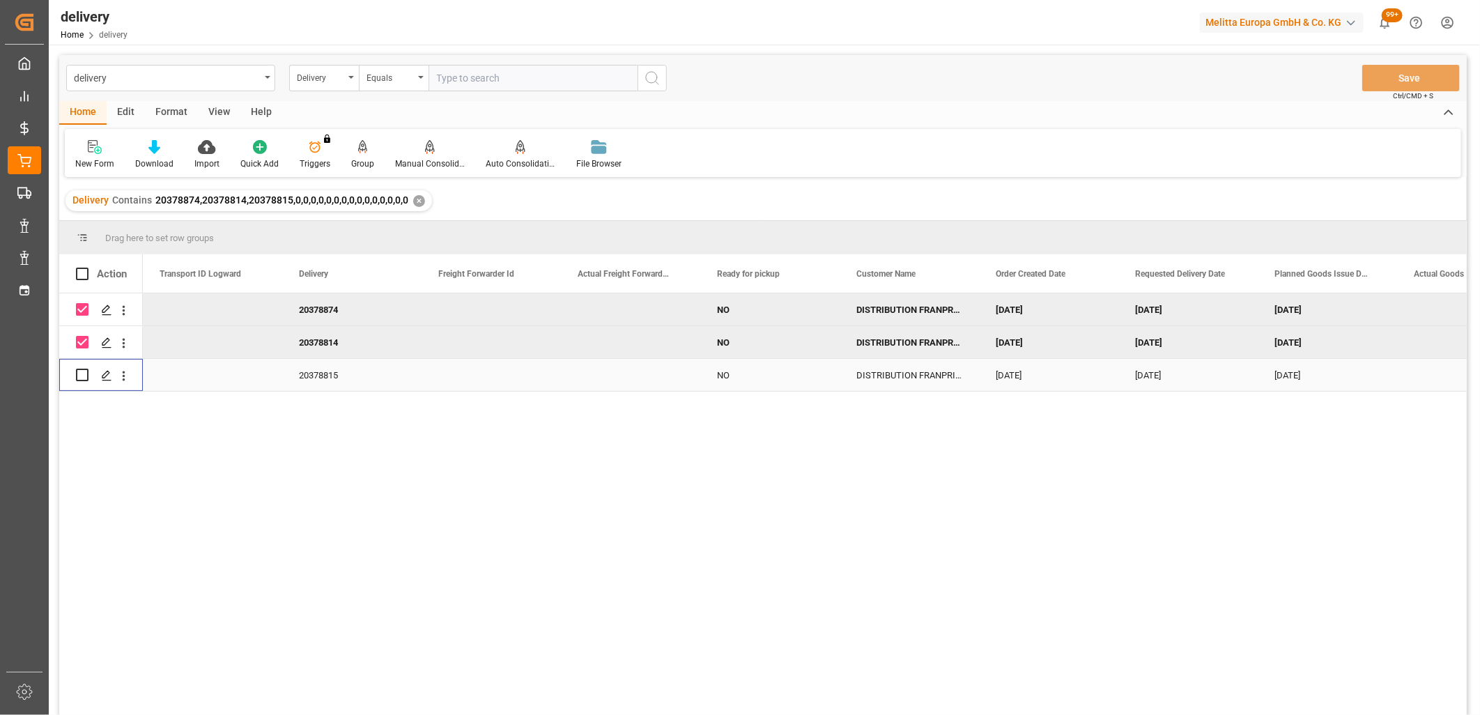
click at [84, 371] on input "Press Space to toggle row selection (unchecked)" at bounding box center [82, 375] width 13 height 13
checkbox input "true"
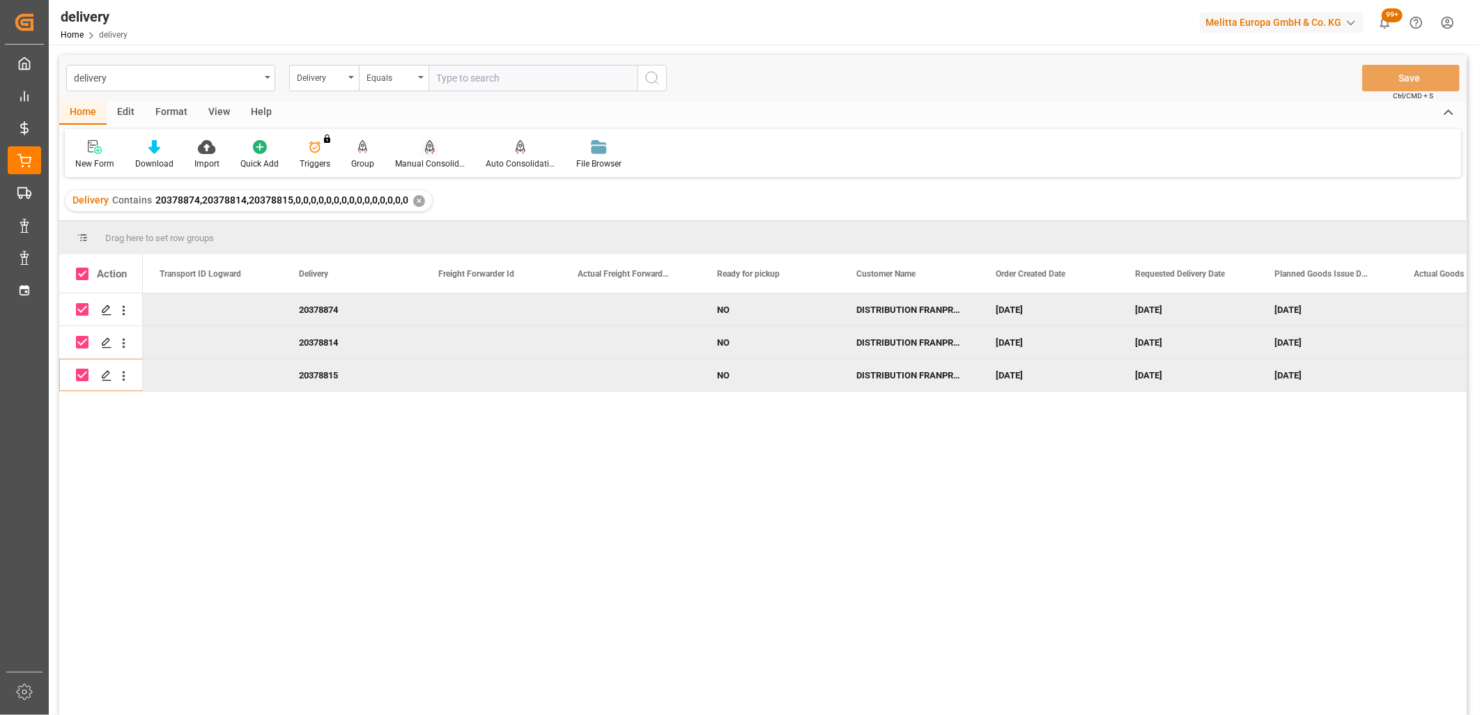
click at [431, 148] on icon at bounding box center [430, 147] width 10 height 14
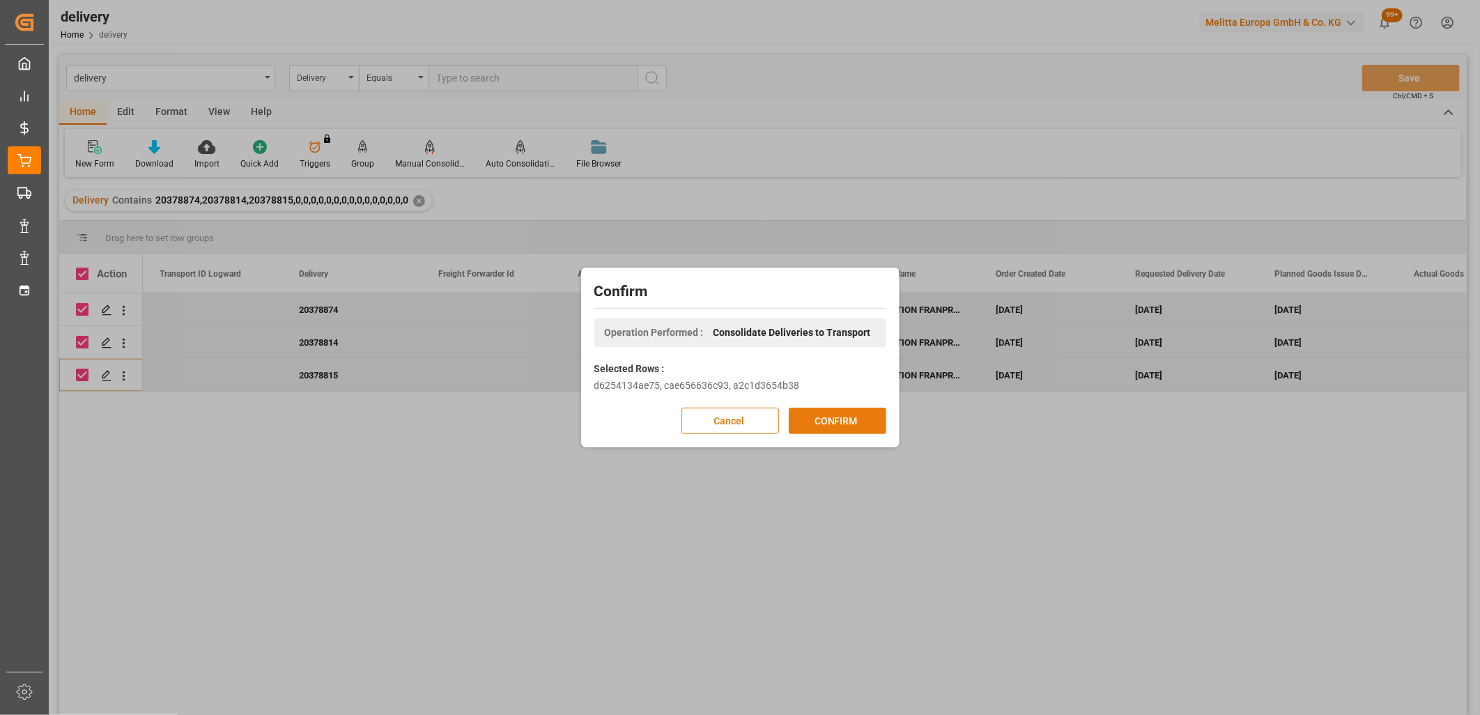
click at [855, 421] on button "CONFIRM" at bounding box center [838, 421] width 98 height 26
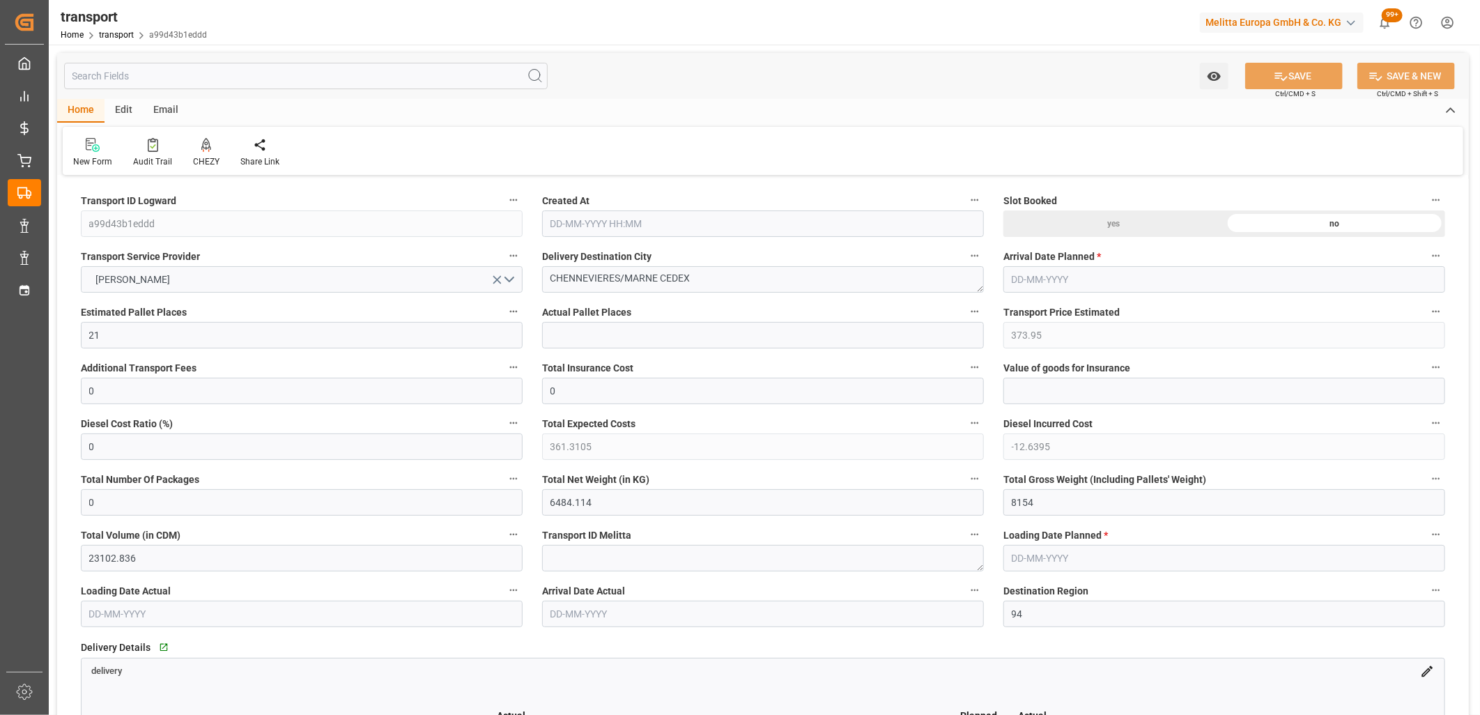
type input "[DATE] 11:26"
type input "[DATE]"
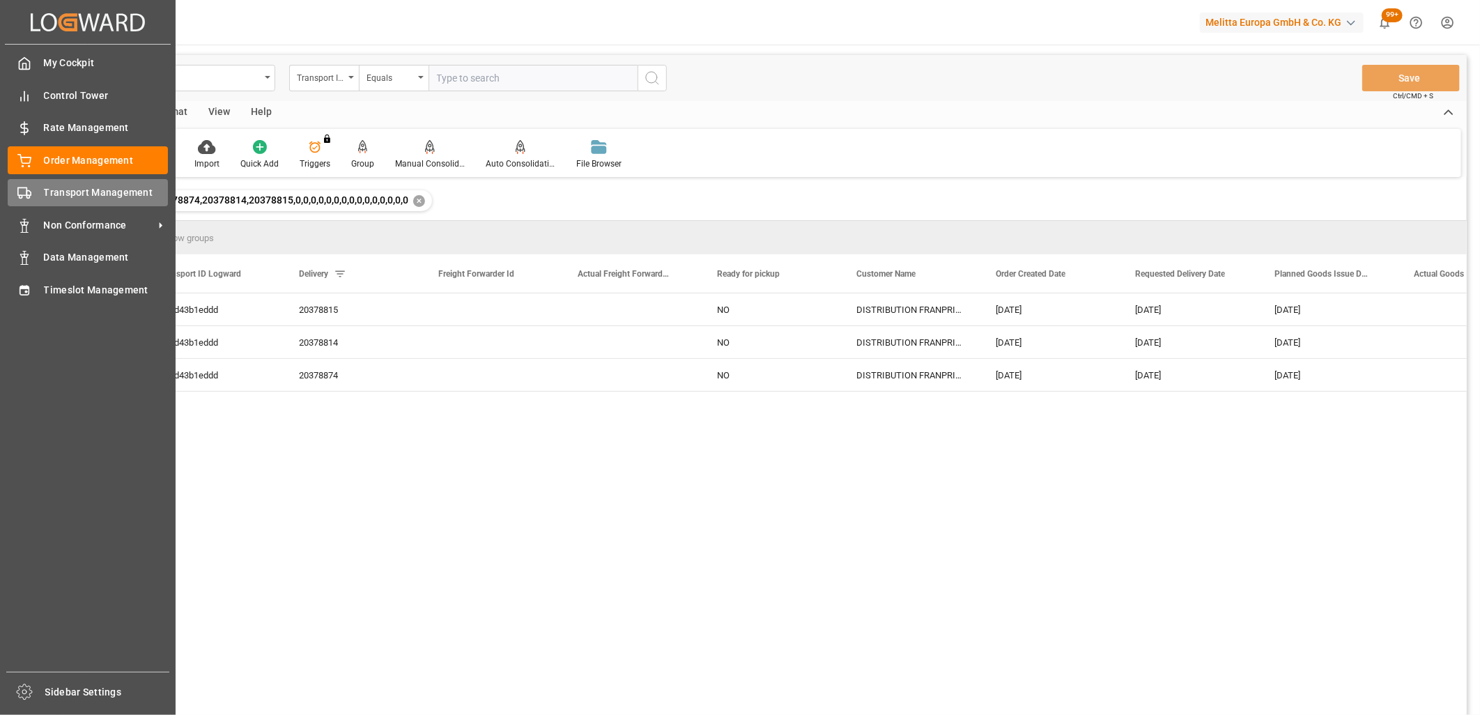
click at [16, 196] on div at bounding box center [20, 192] width 24 height 15
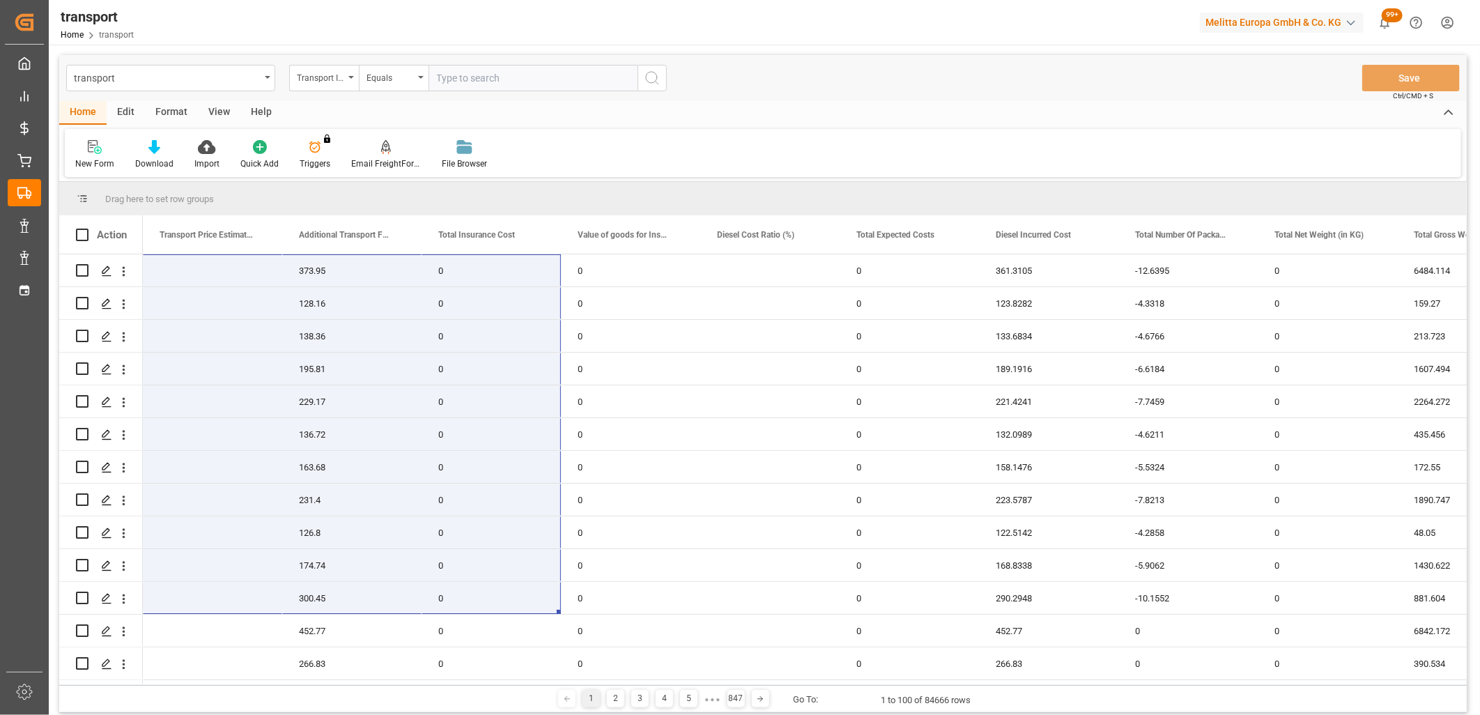
scroll to position [0, 1255]
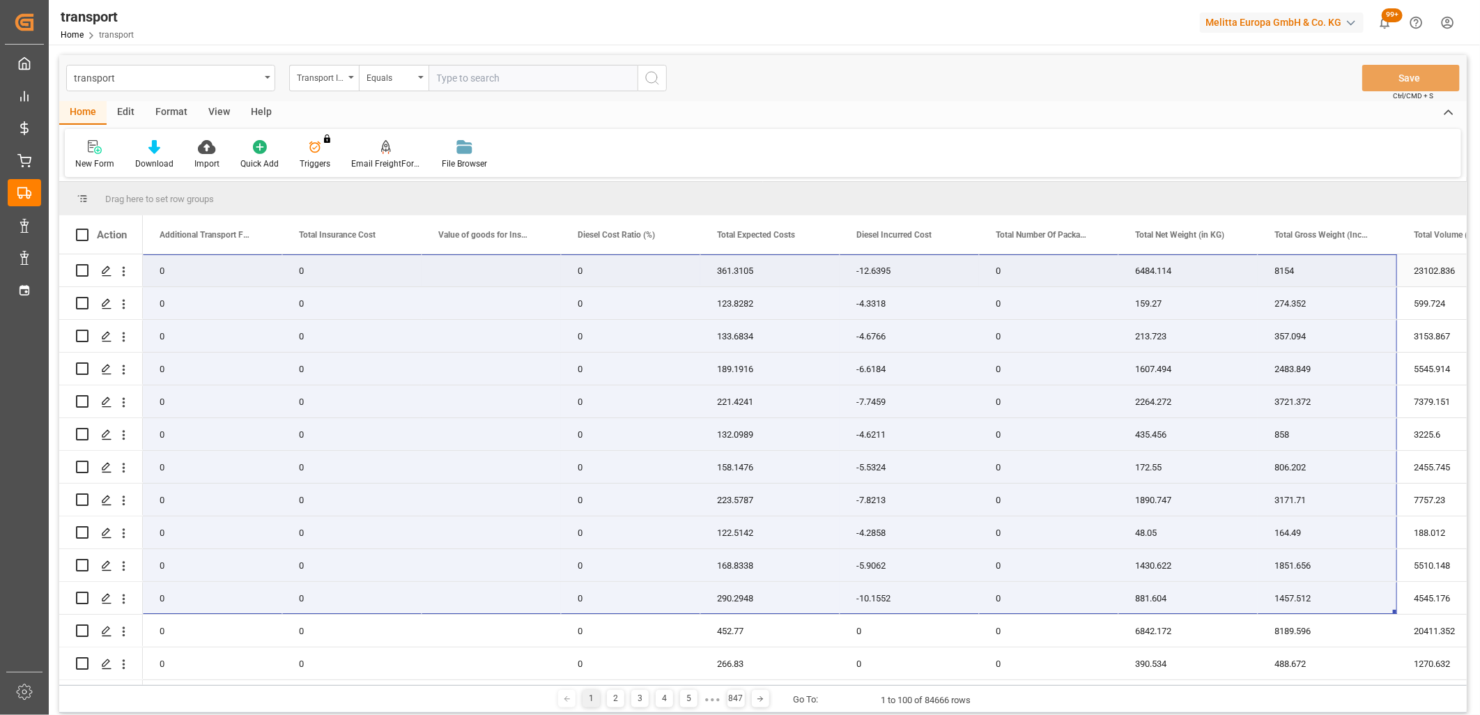
drag, startPoint x: 199, startPoint y: 601, endPoint x: 1310, endPoint y: 279, distance: 1156.5
drag, startPoint x: 363, startPoint y: 680, endPoint x: 473, endPoint y: 691, distance: 109.9
click at [473, 691] on div "Drag here to set row groups Drag here to set column labels Action Actual Pallet…" at bounding box center [763, 447] width 1408 height 531
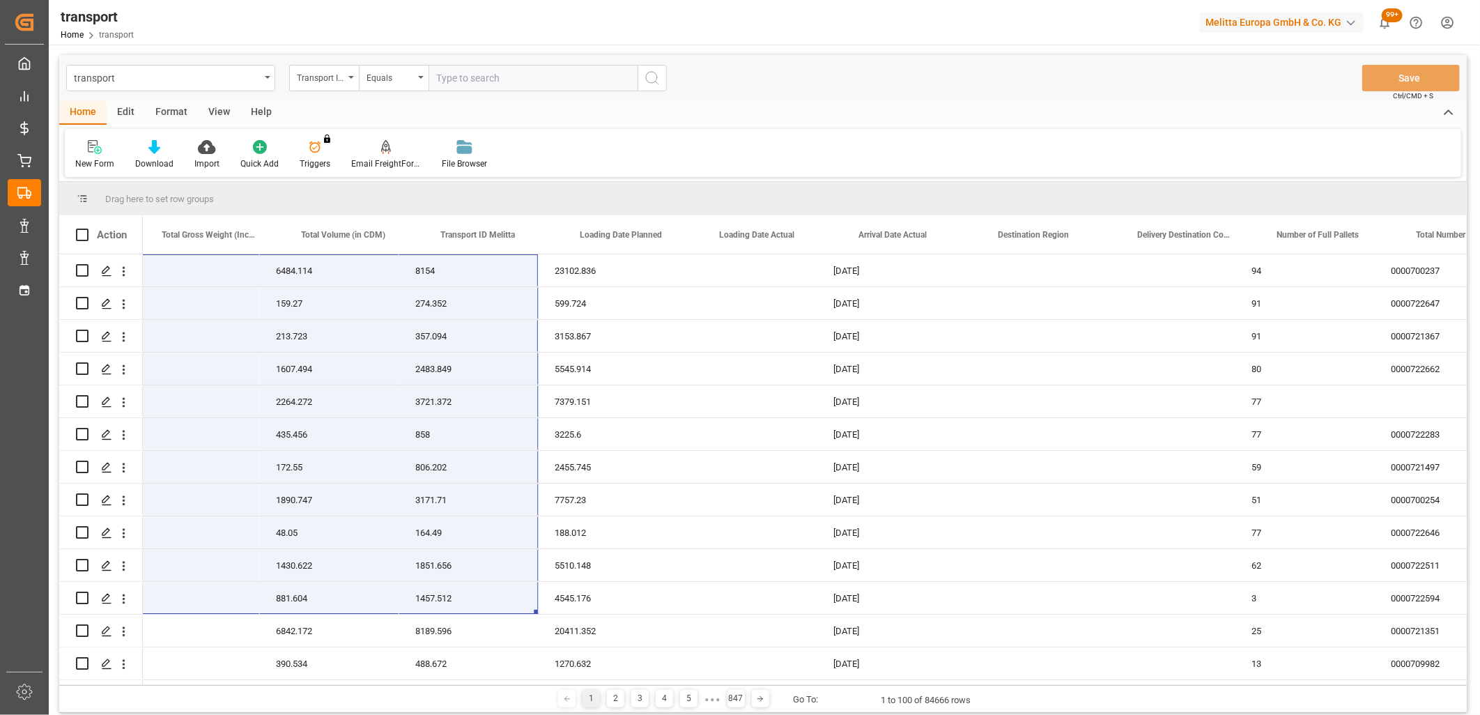
scroll to position [0, 2559]
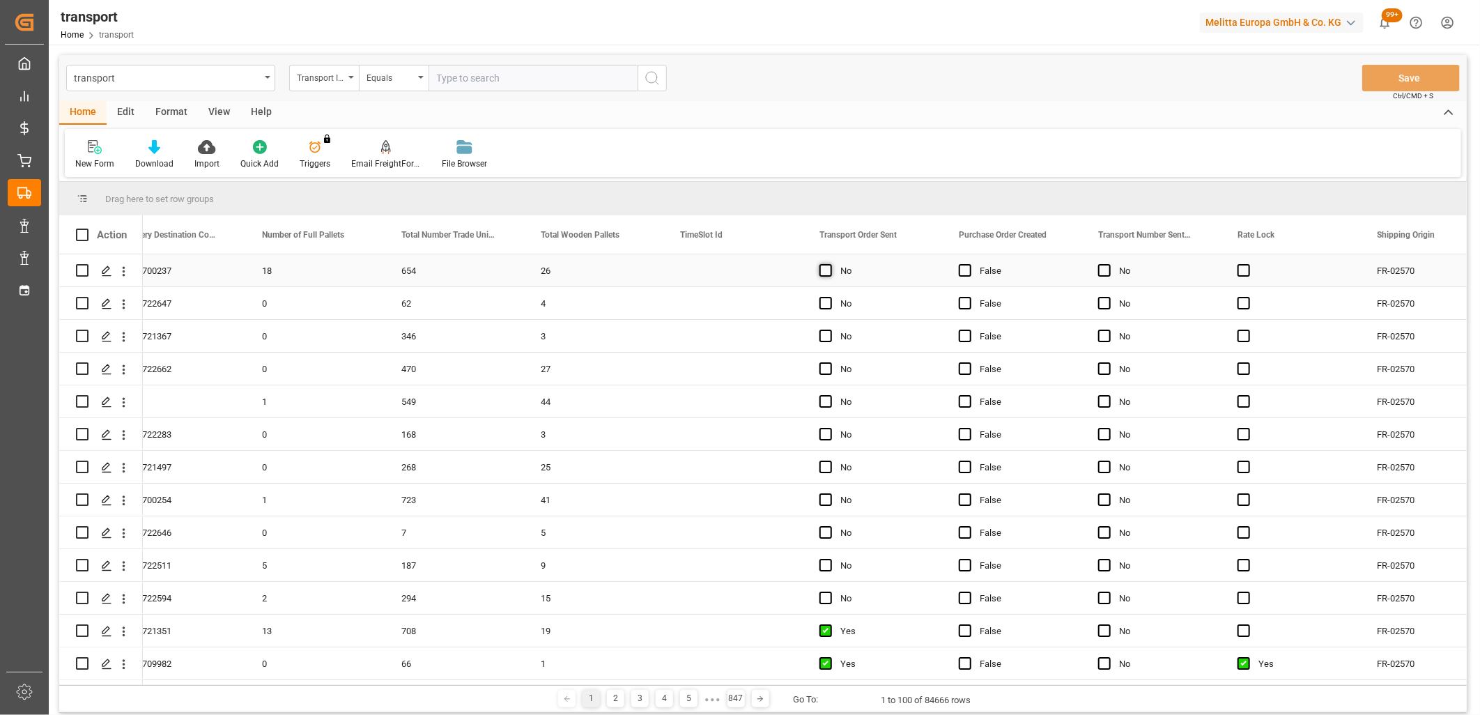
click at [822, 264] on span "Press SPACE to select this row." at bounding box center [826, 270] width 13 height 13
click at [830, 264] on input "Press SPACE to select this row." at bounding box center [830, 264] width 0 height 0
click at [824, 297] on span "Press SPACE to select this row." at bounding box center [826, 303] width 13 height 13
click at [830, 297] on input "Press SPACE to select this row." at bounding box center [830, 297] width 0 height 0
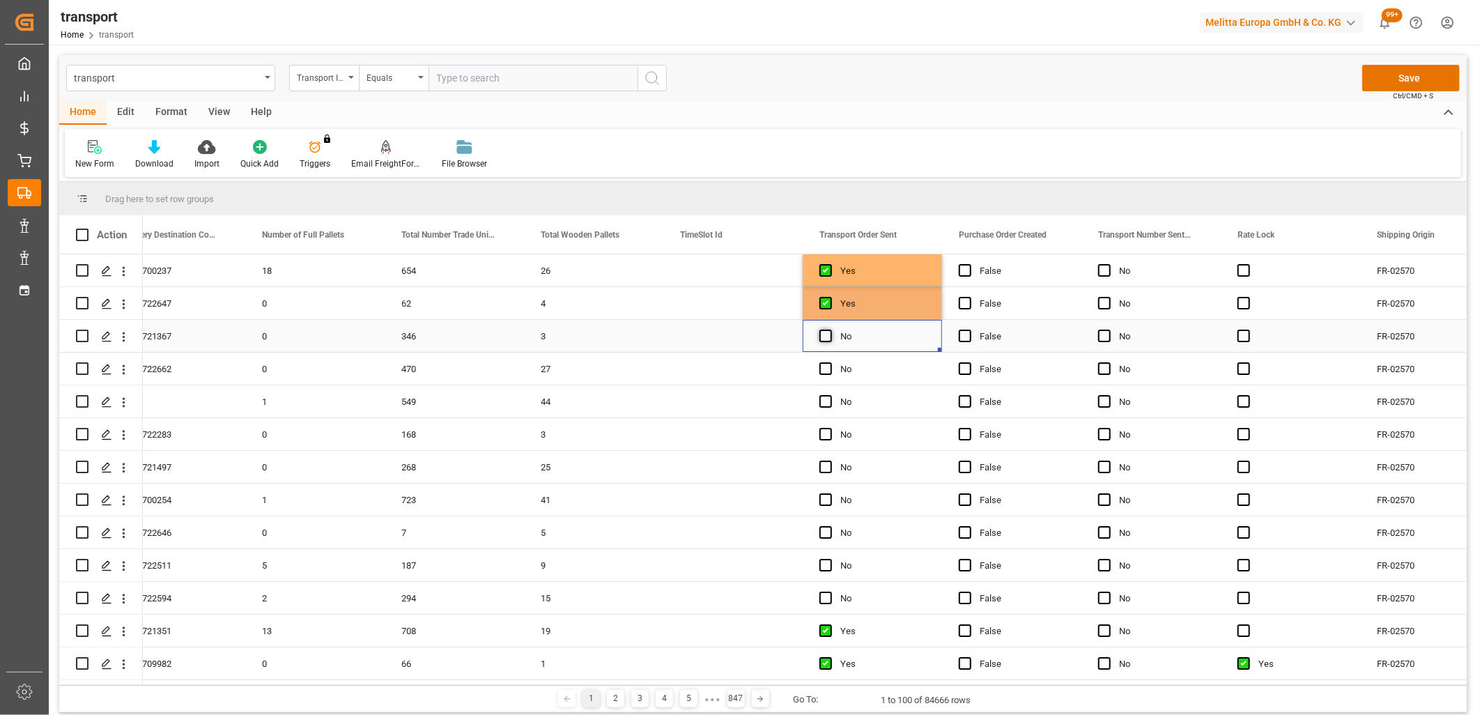
click at [823, 335] on span "Press SPACE to select this row." at bounding box center [826, 336] width 13 height 13
click at [830, 330] on input "Press SPACE to select this row." at bounding box center [830, 330] width 0 height 0
click at [823, 362] on span "Press SPACE to select this row." at bounding box center [826, 368] width 13 height 13
click at [830, 362] on input "Press SPACE to select this row." at bounding box center [830, 362] width 0 height 0
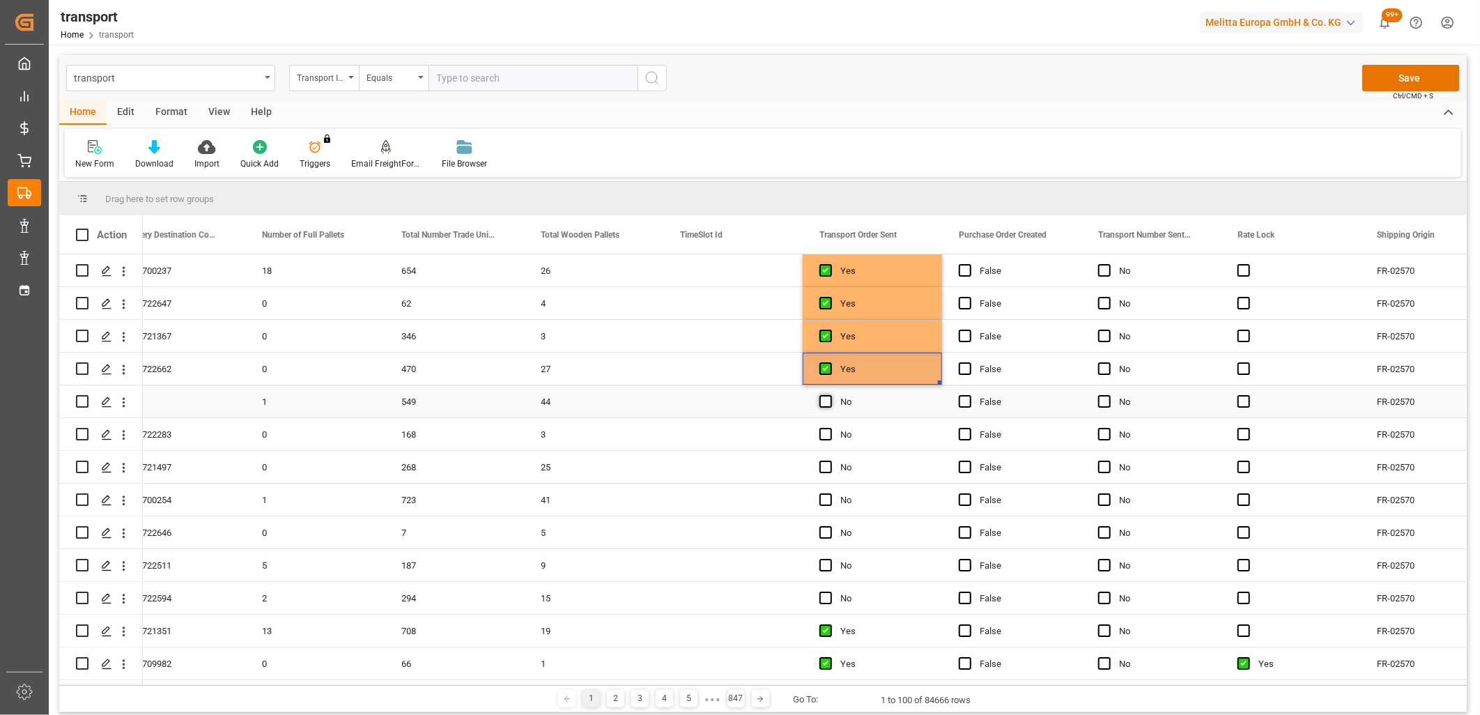
click at [824, 399] on span "Press SPACE to select this row." at bounding box center [826, 401] width 13 height 13
click at [830, 395] on input "Press SPACE to select this row." at bounding box center [830, 395] width 0 height 0
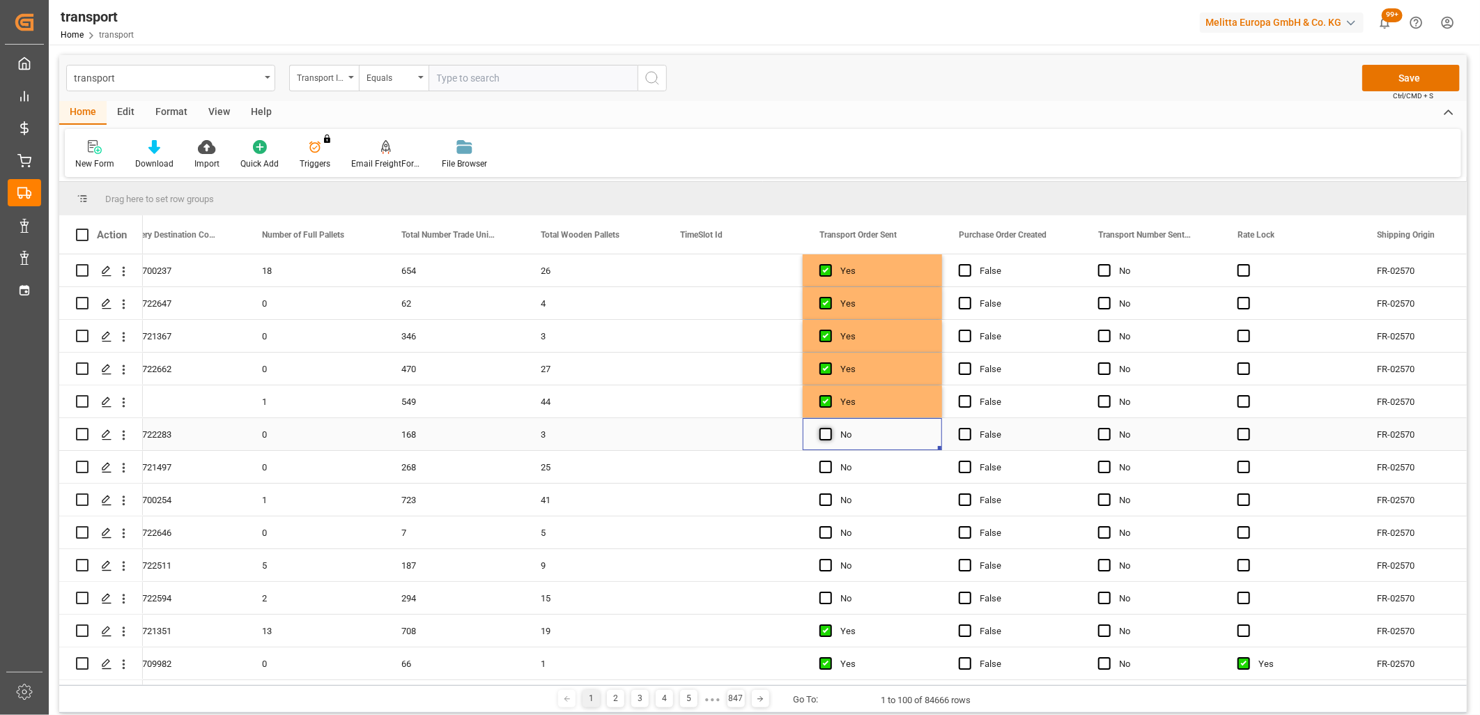
click at [824, 440] on span "Press SPACE to select this row." at bounding box center [826, 434] width 13 height 13
click at [830, 428] on input "Press SPACE to select this row." at bounding box center [830, 428] width 0 height 0
click at [824, 467] on span "Press SPACE to select this row." at bounding box center [826, 467] width 13 height 13
click at [830, 461] on input "Press SPACE to select this row." at bounding box center [830, 461] width 0 height 0
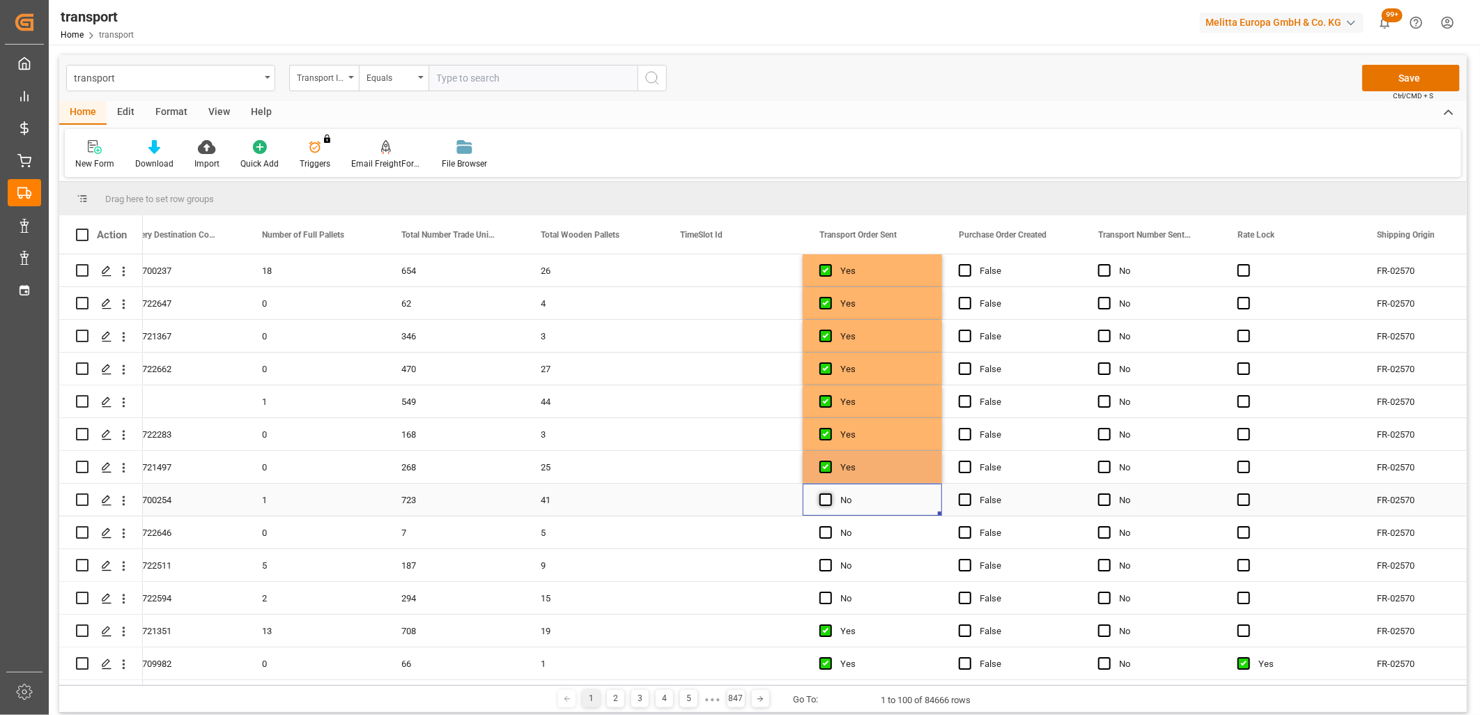
click at [824, 500] on span "Press SPACE to select this row." at bounding box center [826, 499] width 13 height 13
click at [830, 493] on input "Press SPACE to select this row." at bounding box center [830, 493] width 0 height 0
click at [824, 534] on span "Press SPACE to select this row." at bounding box center [826, 532] width 13 height 13
click at [830, 526] on input "Press SPACE to select this row." at bounding box center [830, 526] width 0 height 0
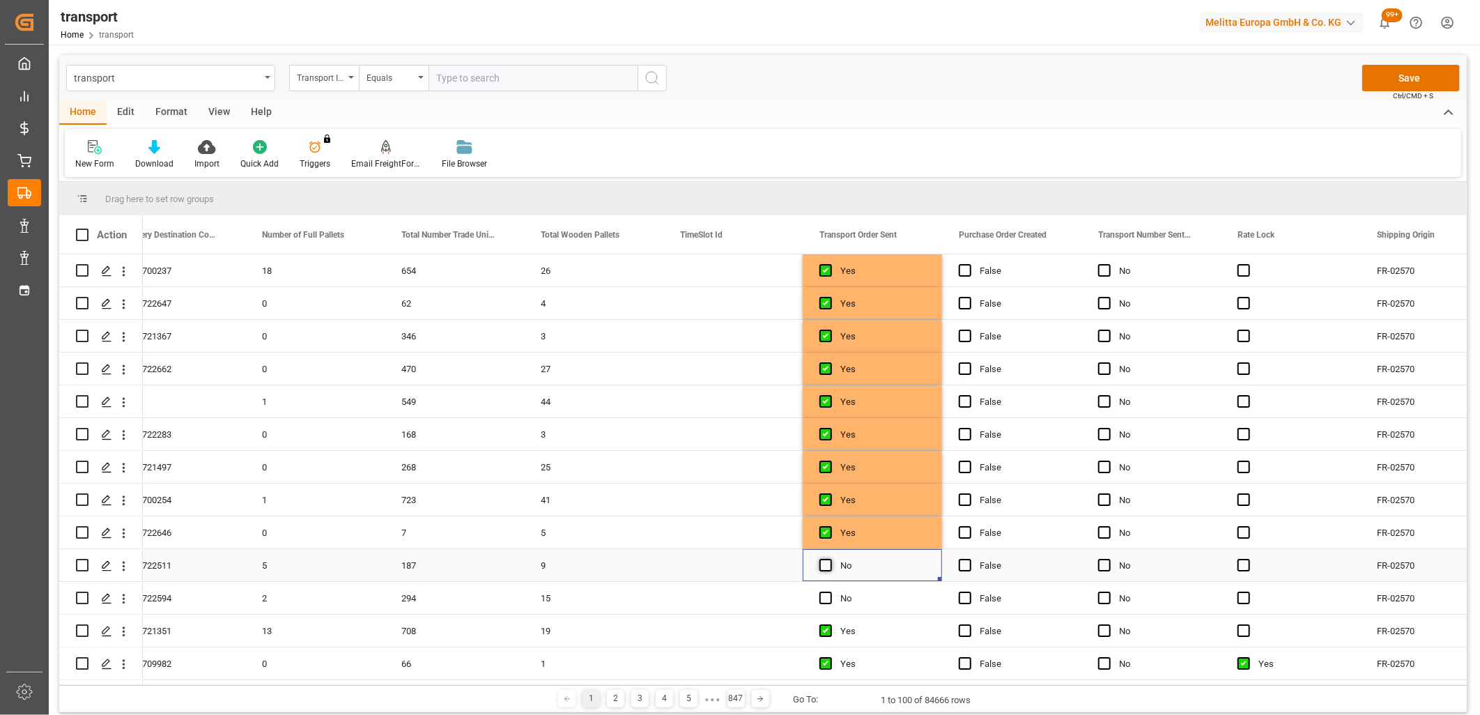
click at [824, 565] on span "Press SPACE to select this row." at bounding box center [826, 565] width 13 height 13
click at [830, 559] on input "Press SPACE to select this row." at bounding box center [830, 559] width 0 height 0
click at [824, 601] on span "Press SPACE to select this row." at bounding box center [826, 598] width 13 height 13
click at [830, 592] on input "Press SPACE to select this row." at bounding box center [830, 592] width 0 height 0
click at [1382, 77] on button "Save" at bounding box center [1412, 78] width 98 height 26
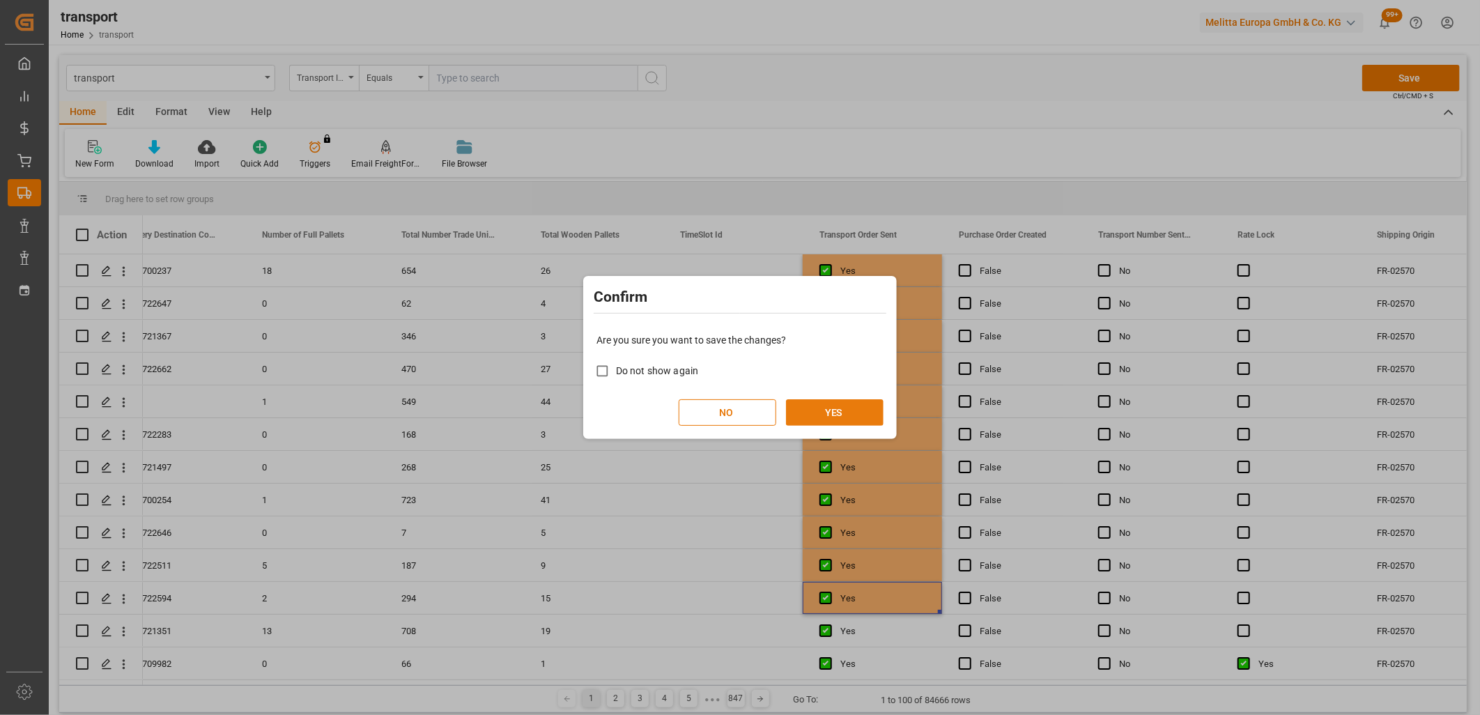
click at [804, 414] on button "YES" at bounding box center [835, 412] width 98 height 26
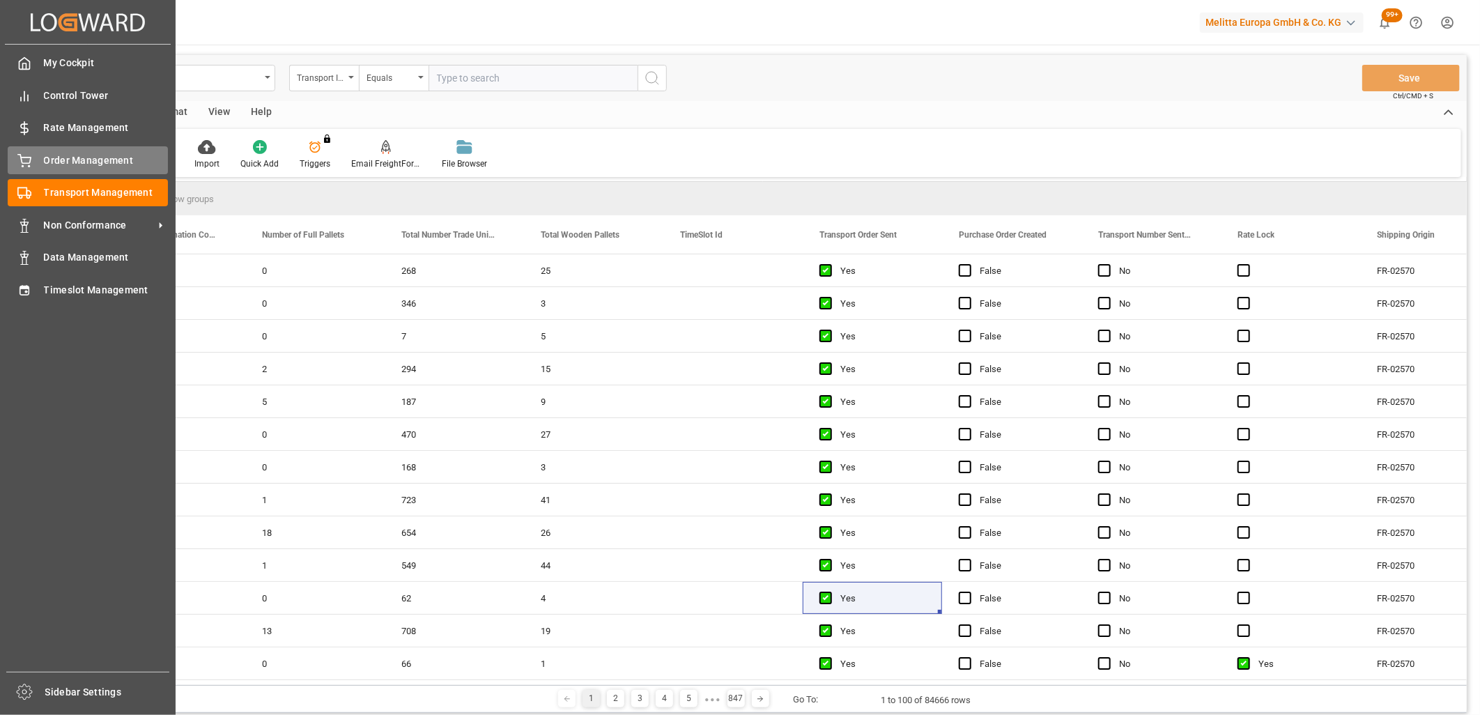
click at [17, 158] on icon at bounding box center [24, 161] width 14 height 14
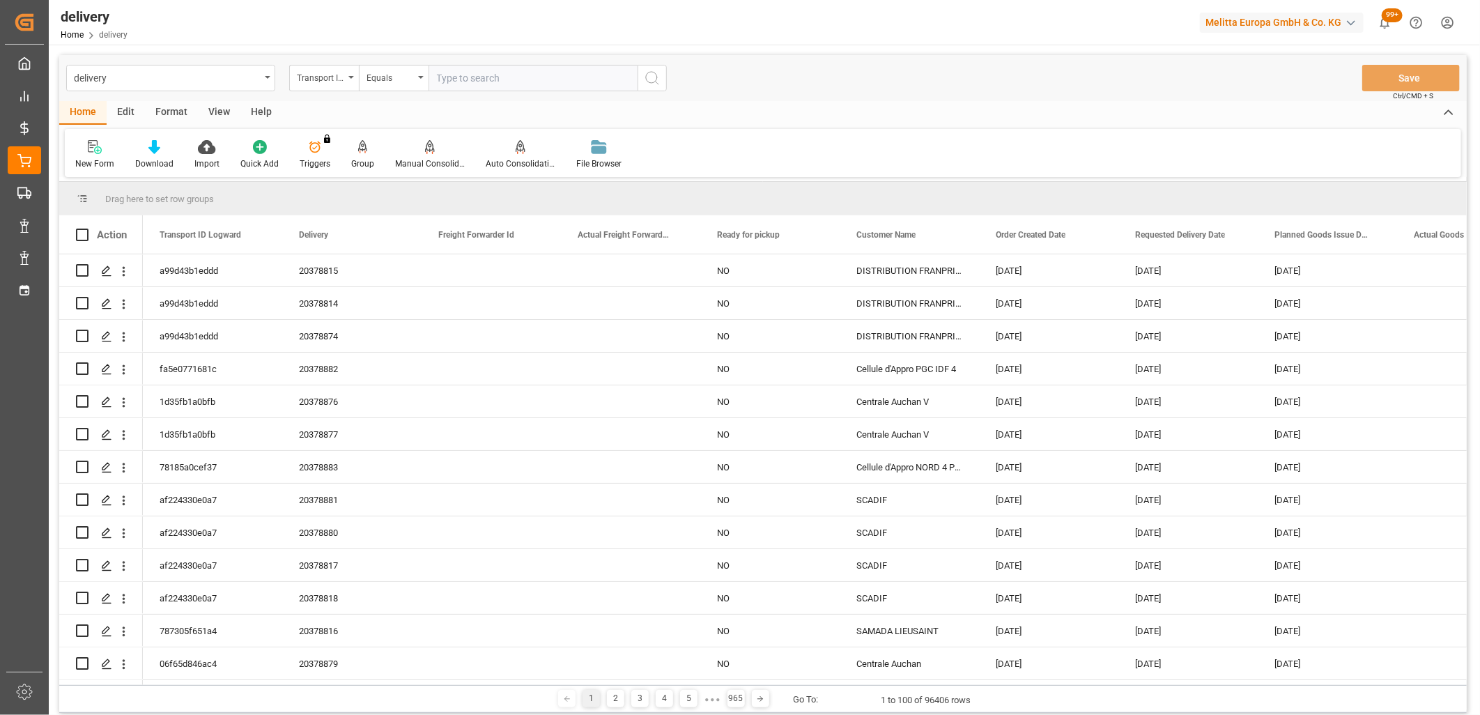
click at [345, 75] on div "Transport ID Logward" at bounding box center [324, 78] width 70 height 26
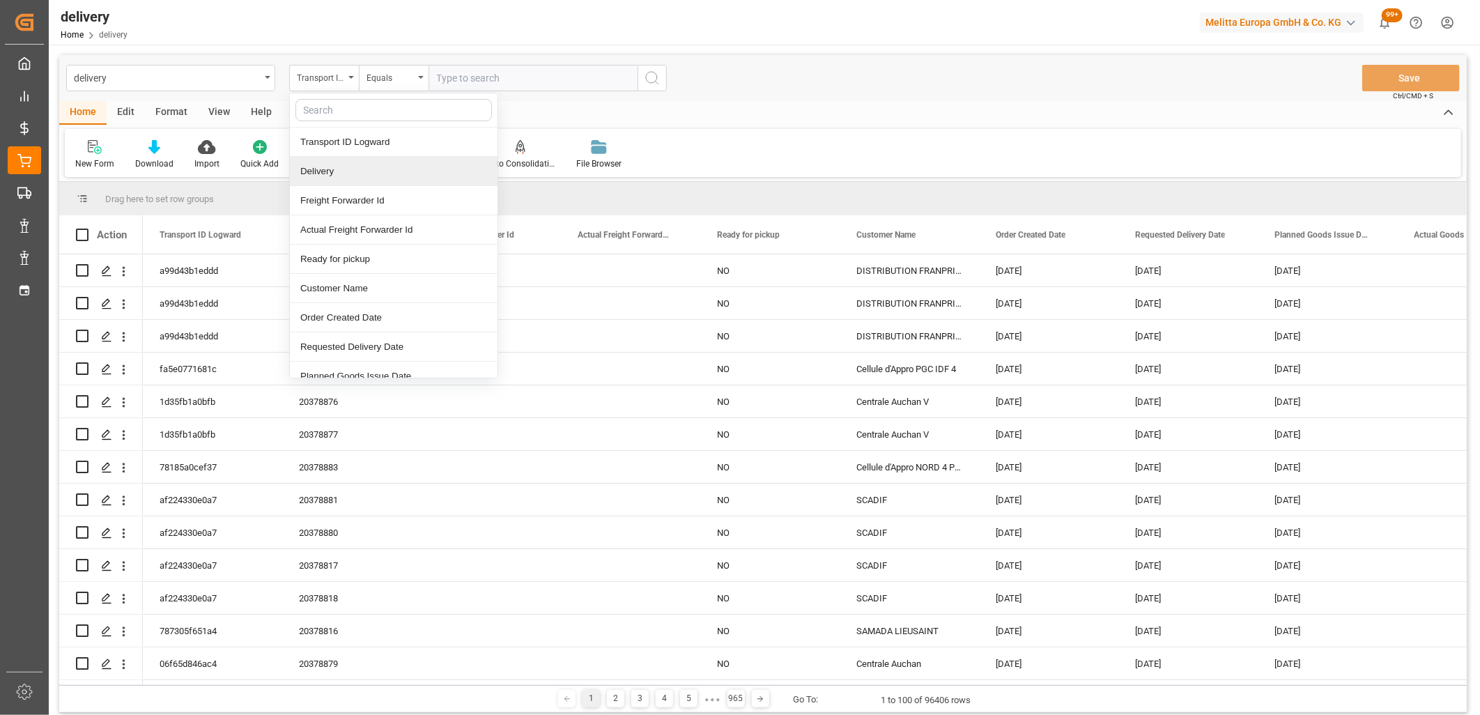
click at [332, 175] on div "Delivery" at bounding box center [394, 171] width 208 height 29
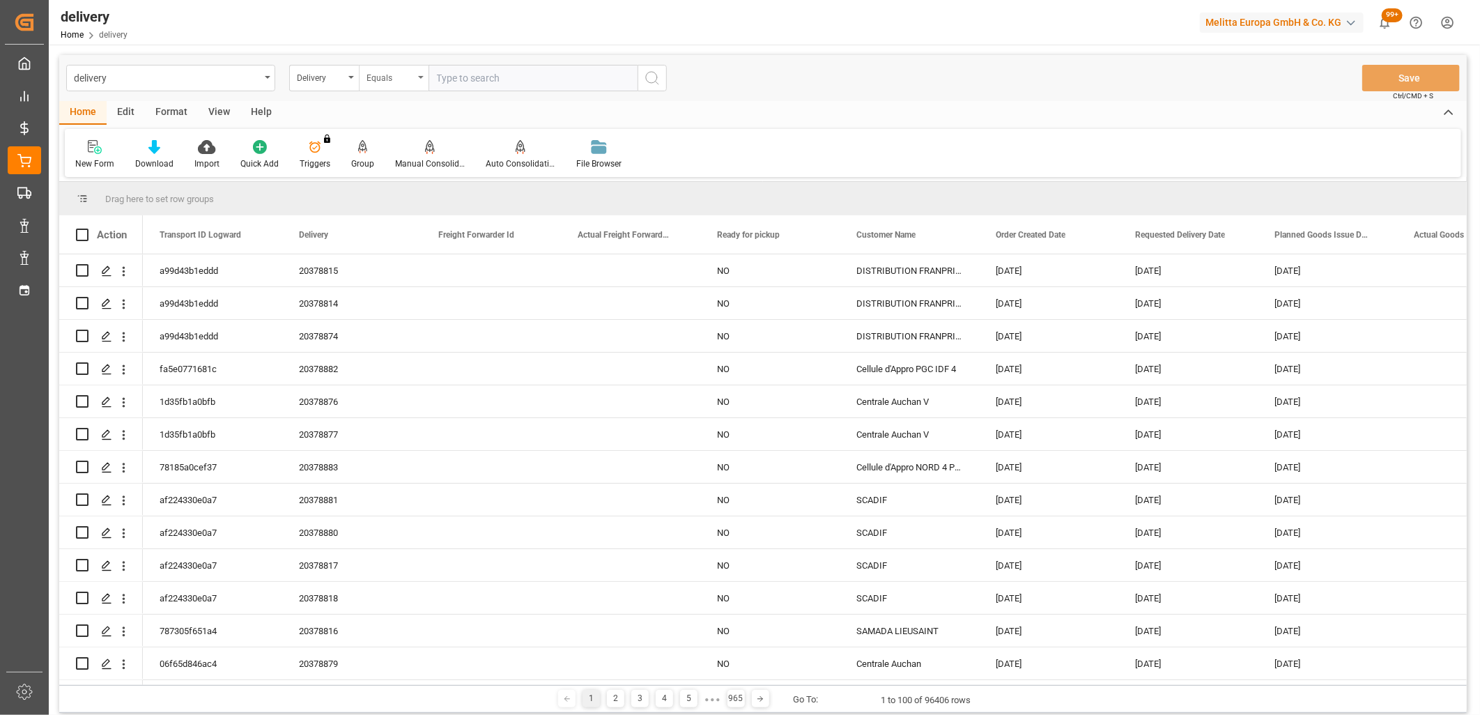
click at [395, 79] on div "Equals" at bounding box center [390, 76] width 47 height 16
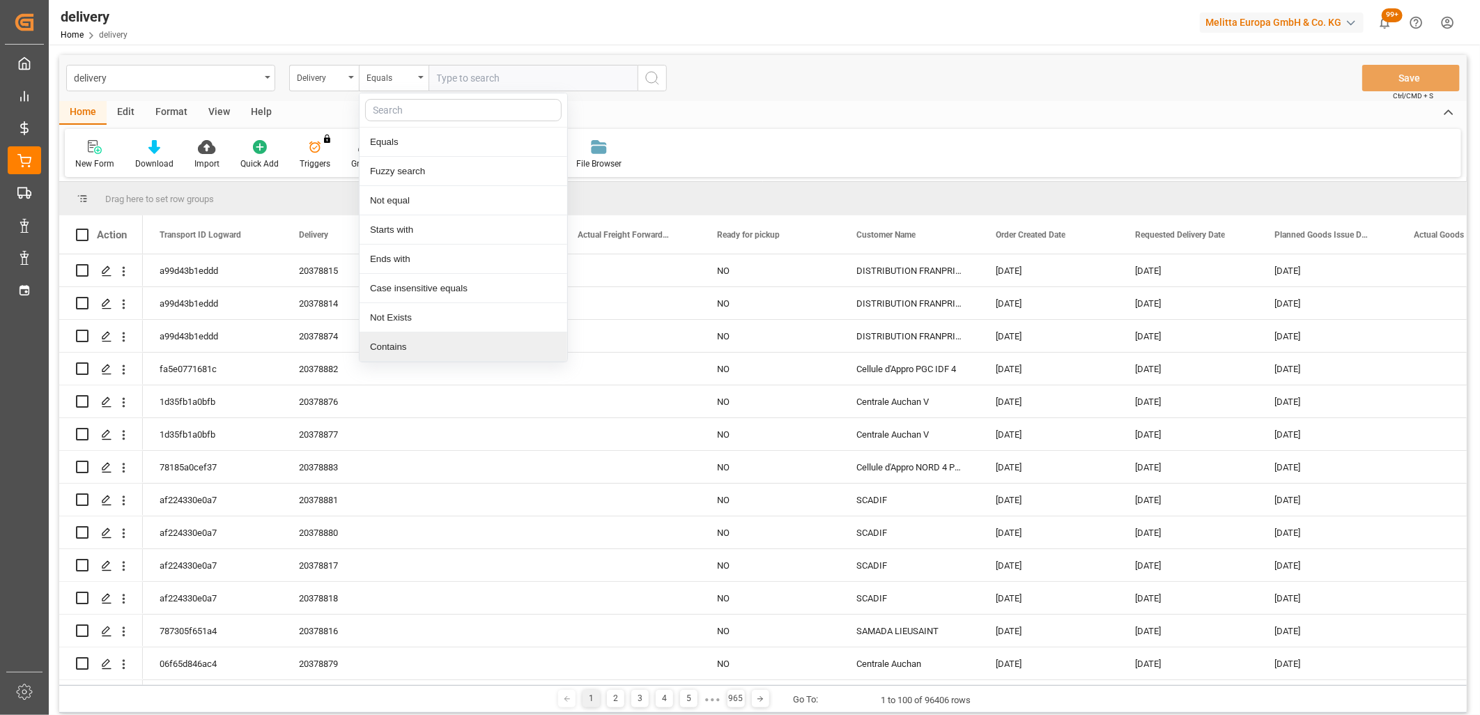
click at [394, 342] on div "Contains" at bounding box center [464, 346] width 208 height 29
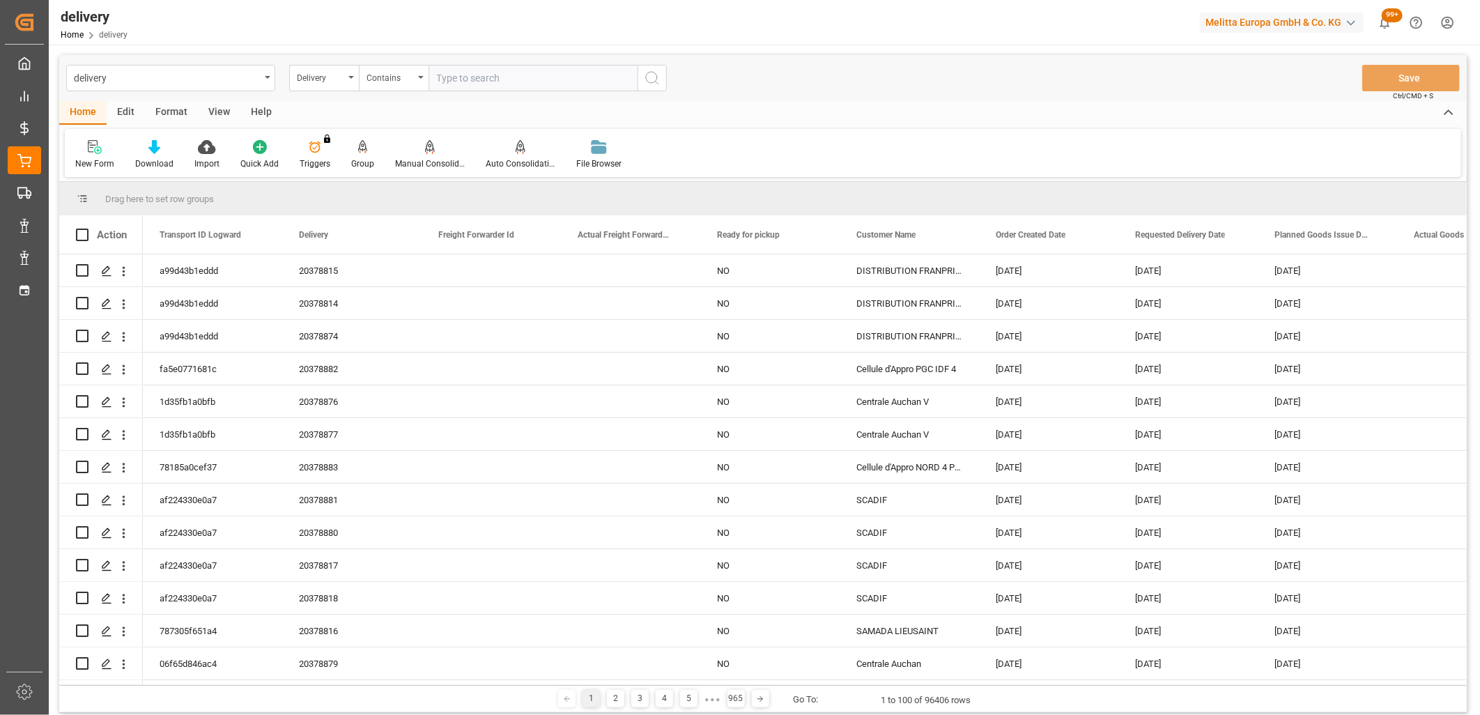
click at [451, 77] on input "text" at bounding box center [533, 78] width 209 height 26
paste input "20378819,20378821,20378820,20378508,20378822,20378887,0,0,0,0,0,0,0,0,0,0,0,0"
type input "20378819,20378821,20378820,20378508,20378822,20378887,0,0,0,0,0,0,0,0,0,0,0,0"
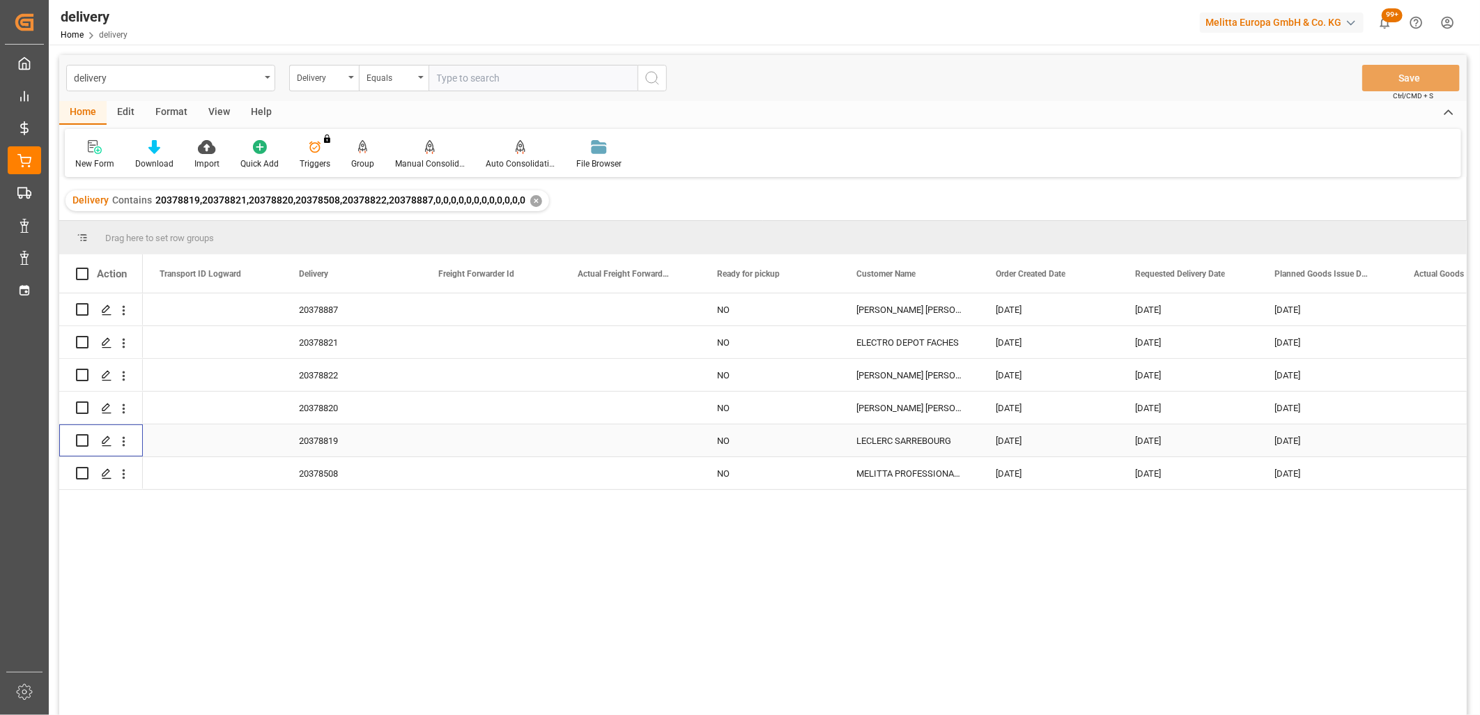
click at [79, 443] on input "Press Space to toggle row selection (unchecked)" at bounding box center [82, 440] width 13 height 13
checkbox input "true"
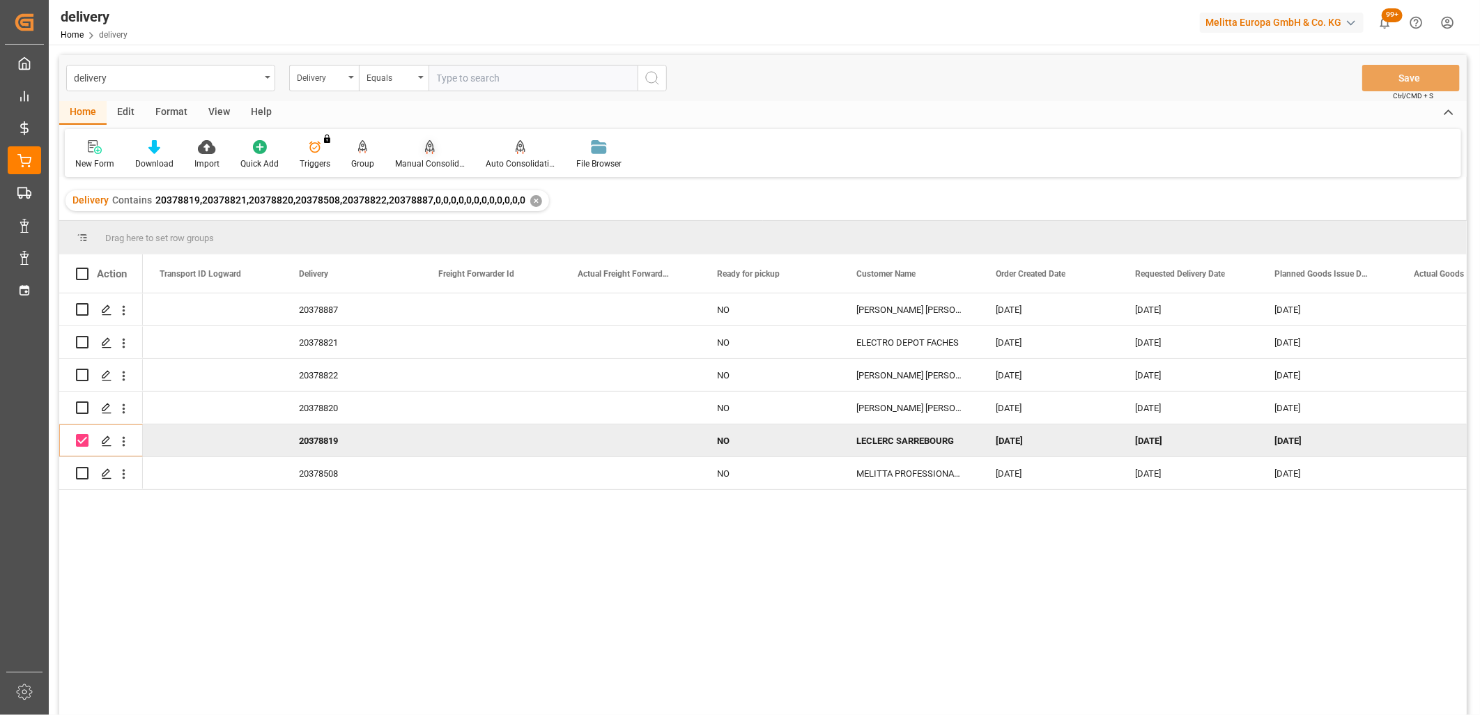
click at [429, 155] on div "Manual Consolidation" at bounding box center [430, 154] width 91 height 31
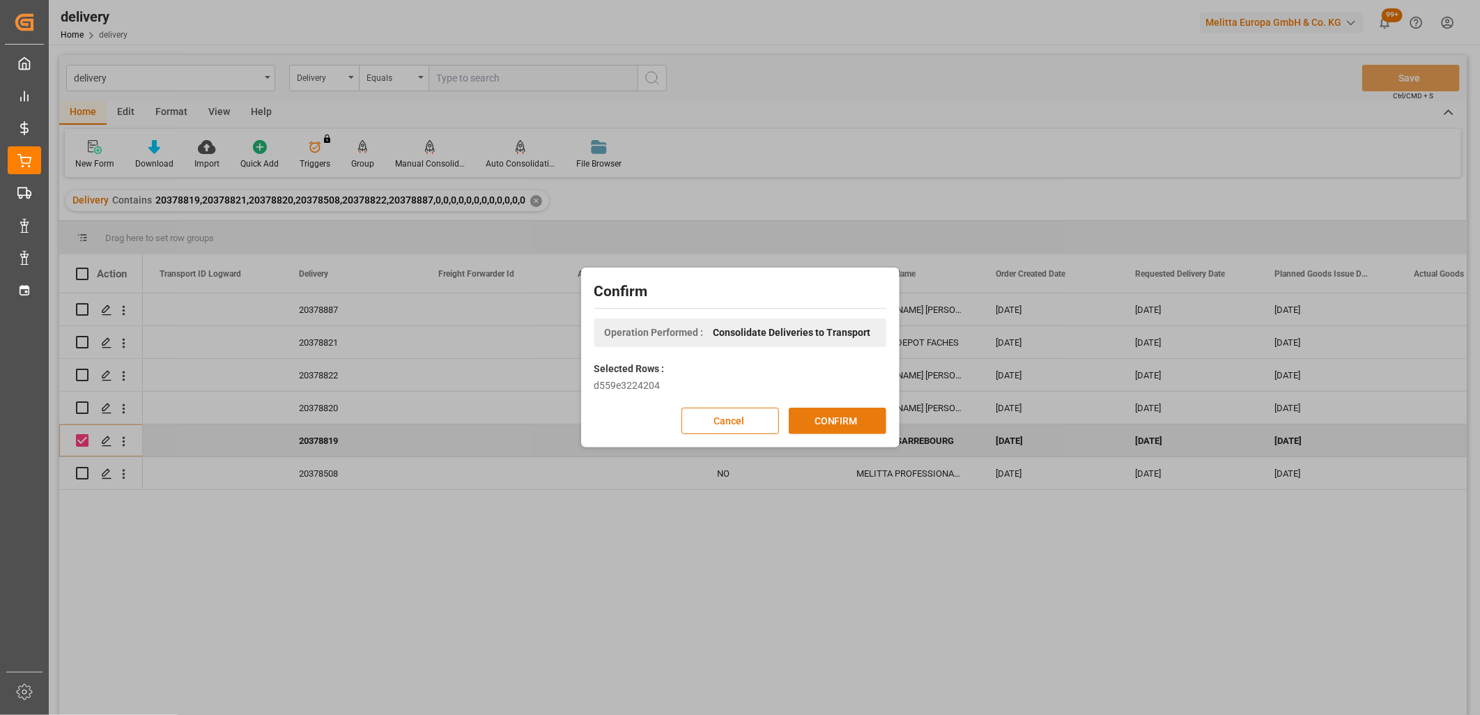
click at [815, 420] on button "CONFIRM" at bounding box center [838, 421] width 98 height 26
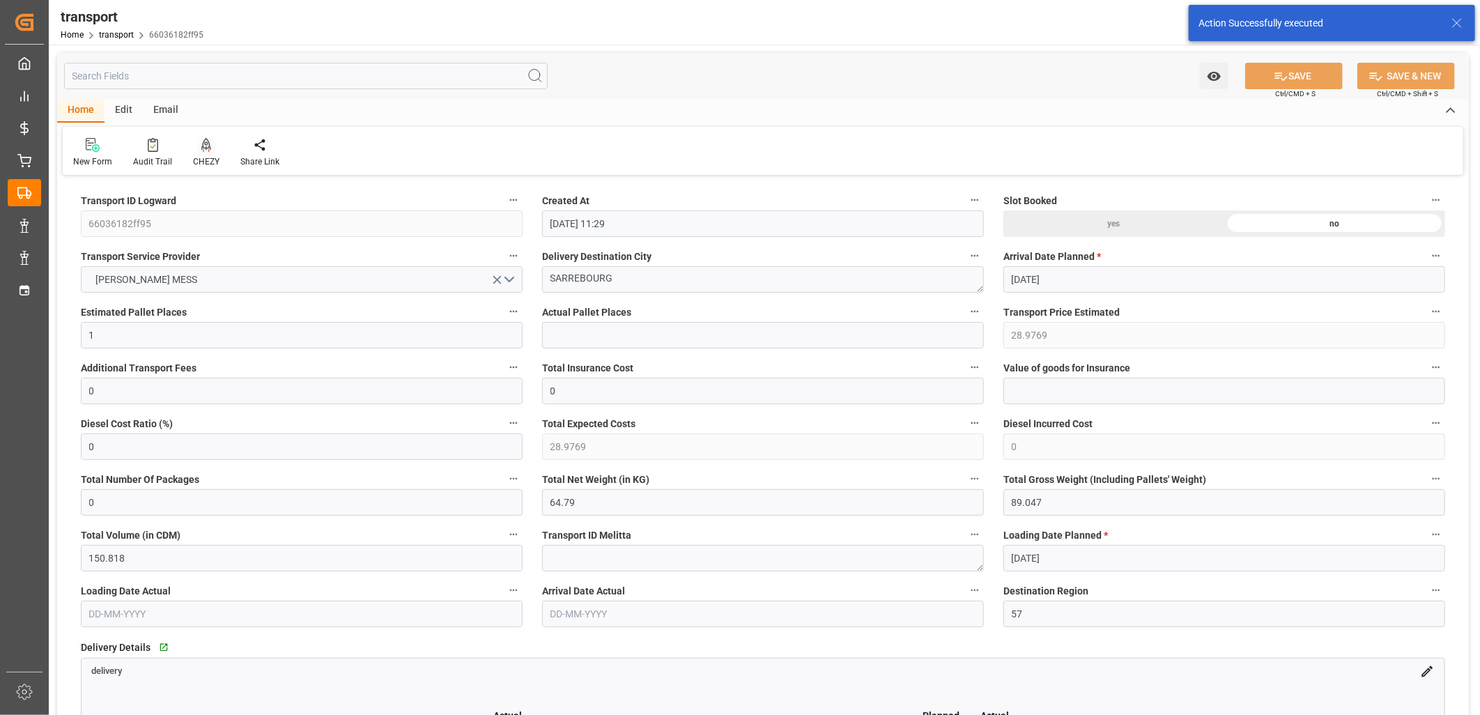
click at [203, 144] on icon at bounding box center [206, 144] width 10 height 12
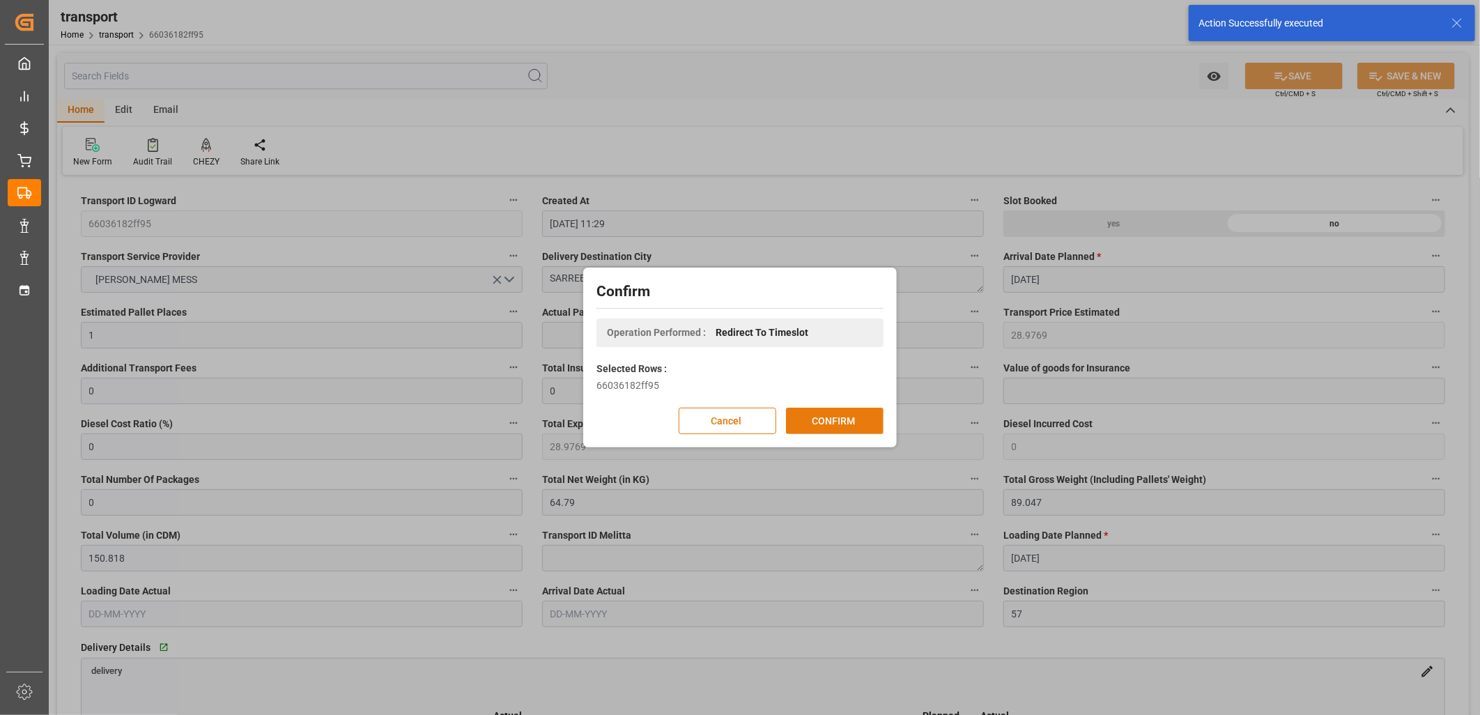
click at [817, 420] on button "CONFIRM" at bounding box center [835, 421] width 98 height 26
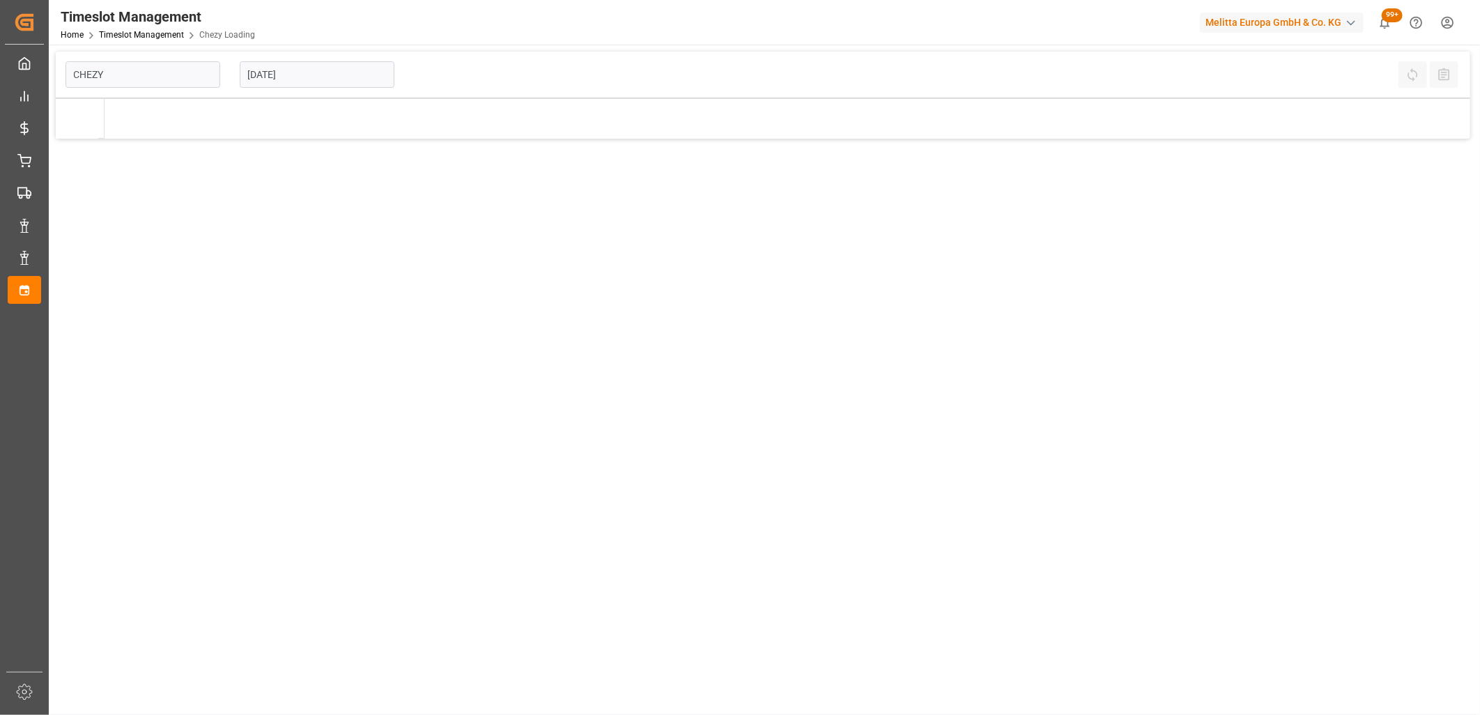
type input "Chezy Loading"
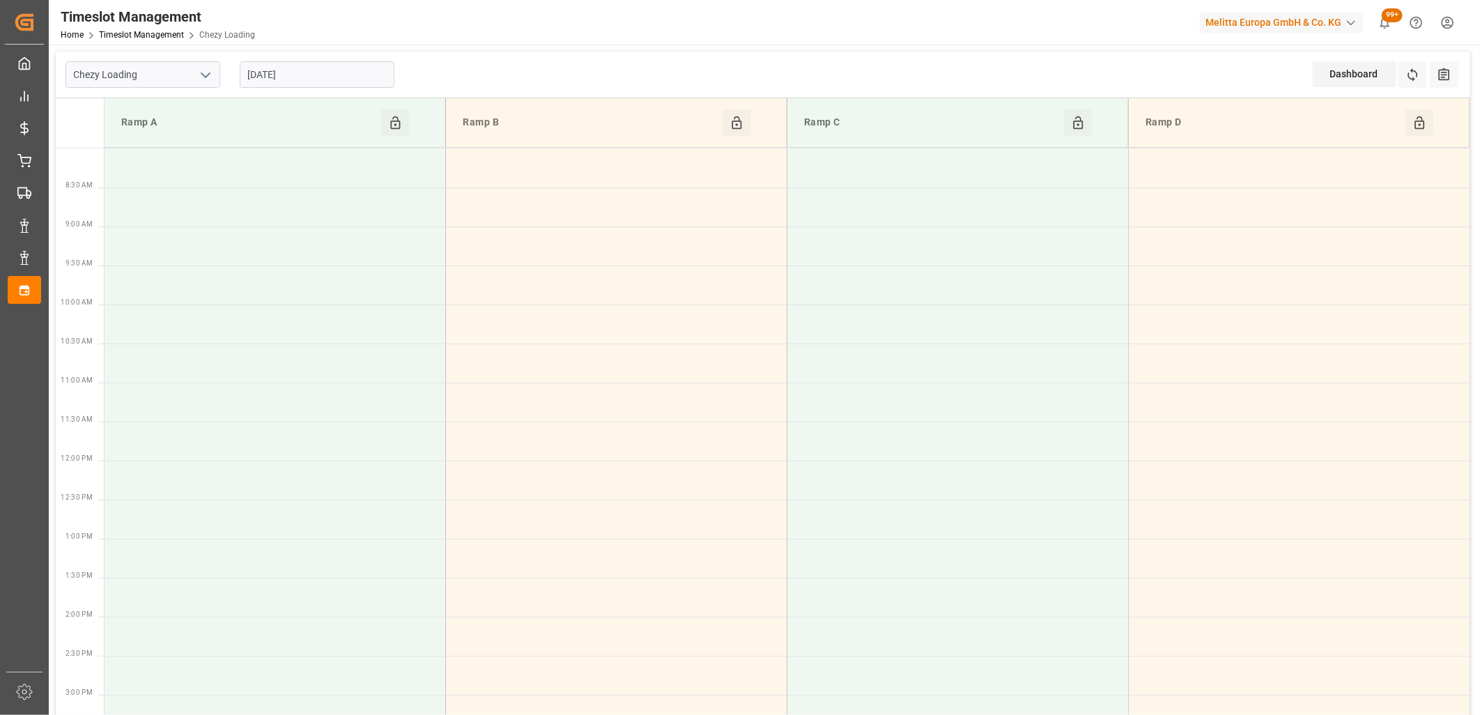
click at [360, 78] on input "[DATE]" at bounding box center [317, 74] width 155 height 26
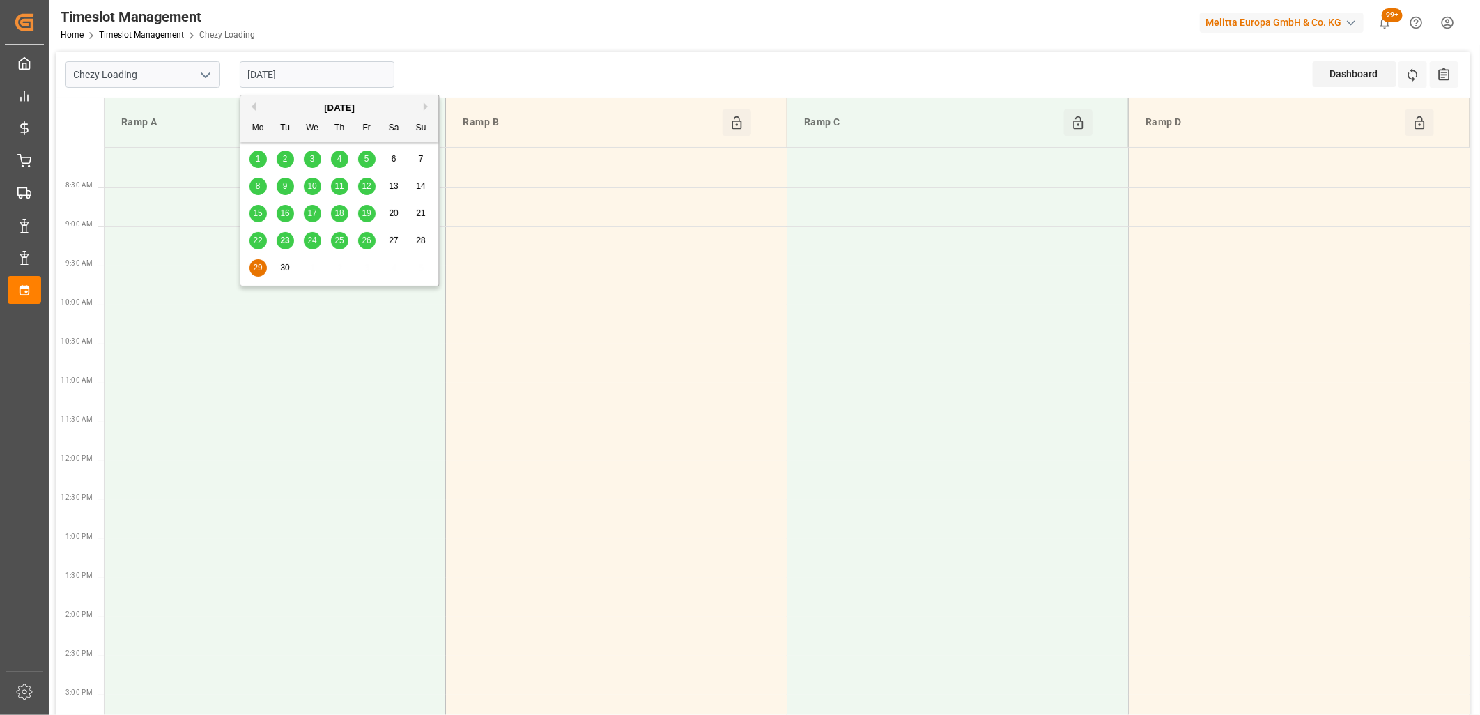
click at [312, 241] on span "24" at bounding box center [311, 241] width 9 height 10
type input "[DATE]"
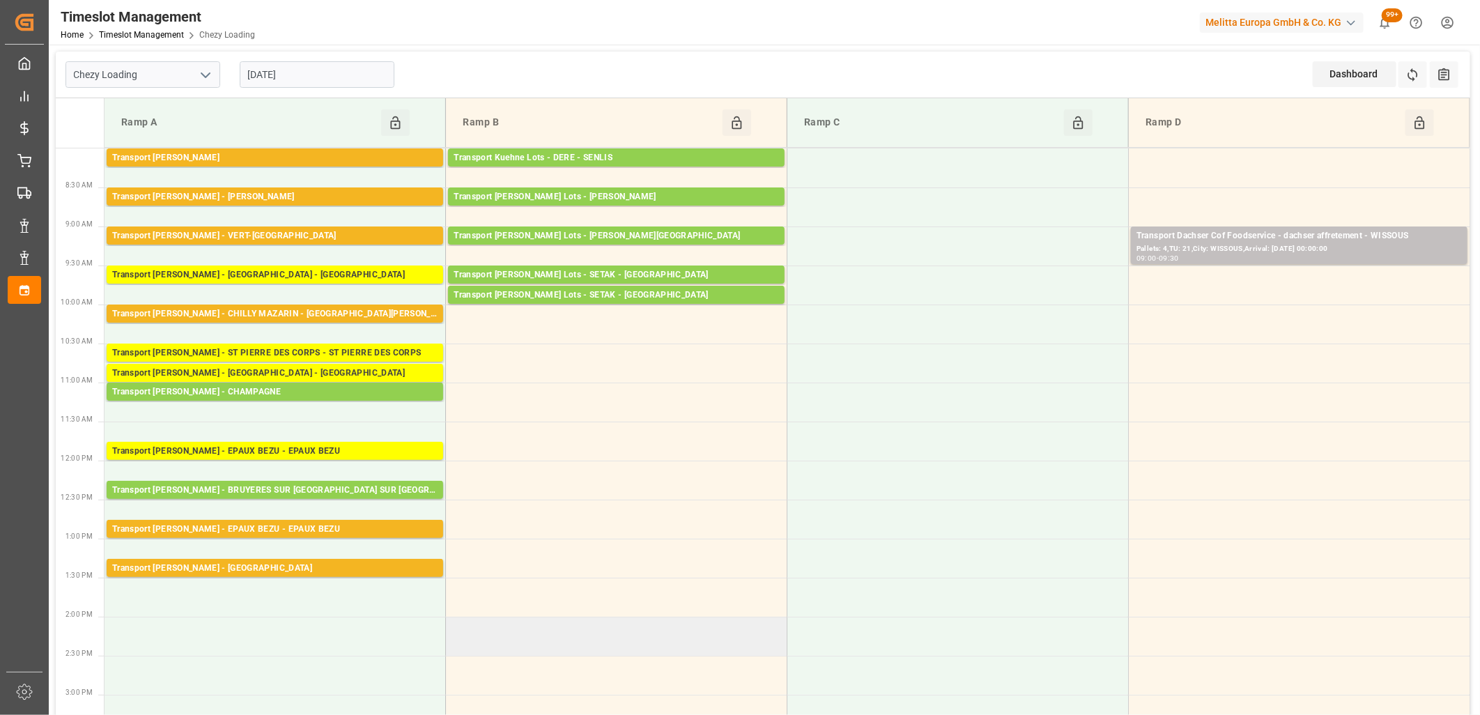
click at [542, 622] on td at bounding box center [617, 636] width 342 height 39
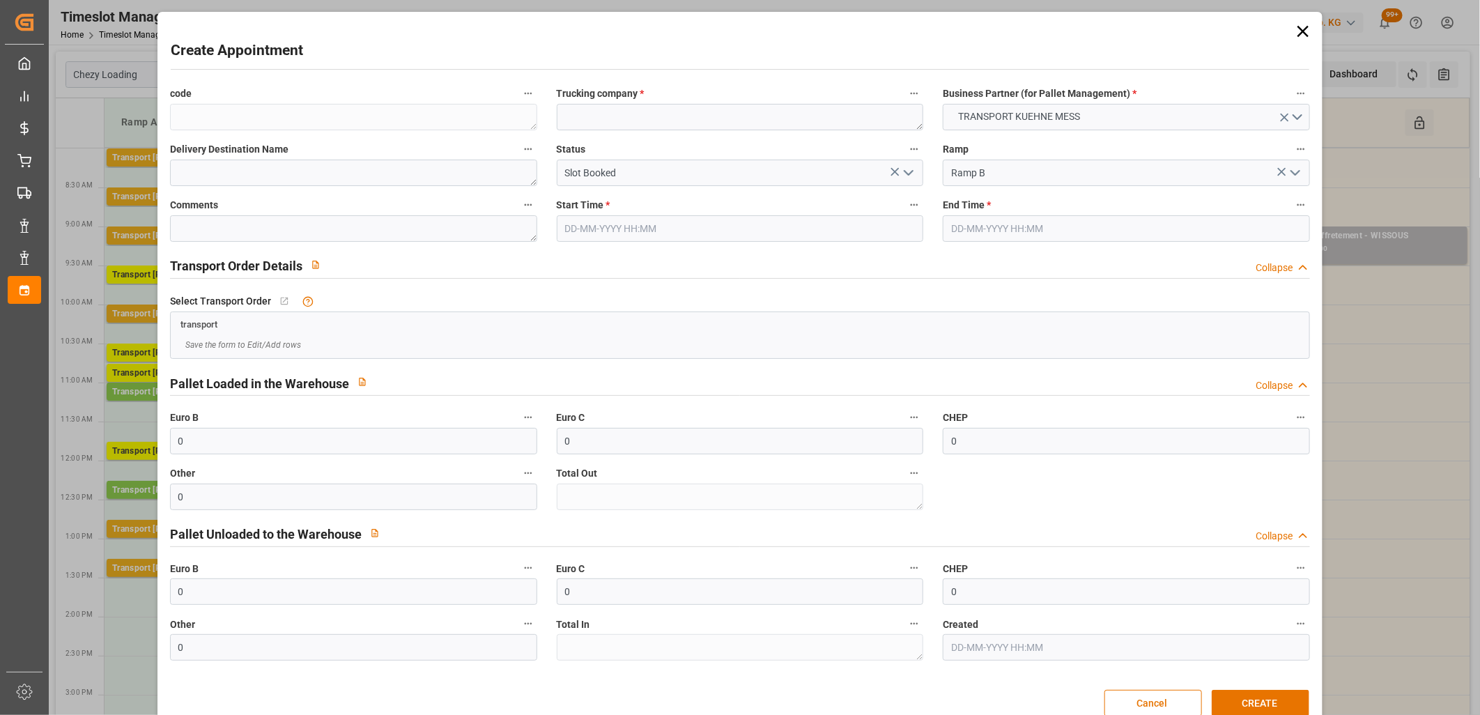
type input "[DATE] 14:00"
type input "[DATE] 14:15"
click at [591, 114] on textarea at bounding box center [740, 117] width 367 height 26
type textarea "M"
click at [1251, 704] on button "CREATE" at bounding box center [1261, 703] width 98 height 26
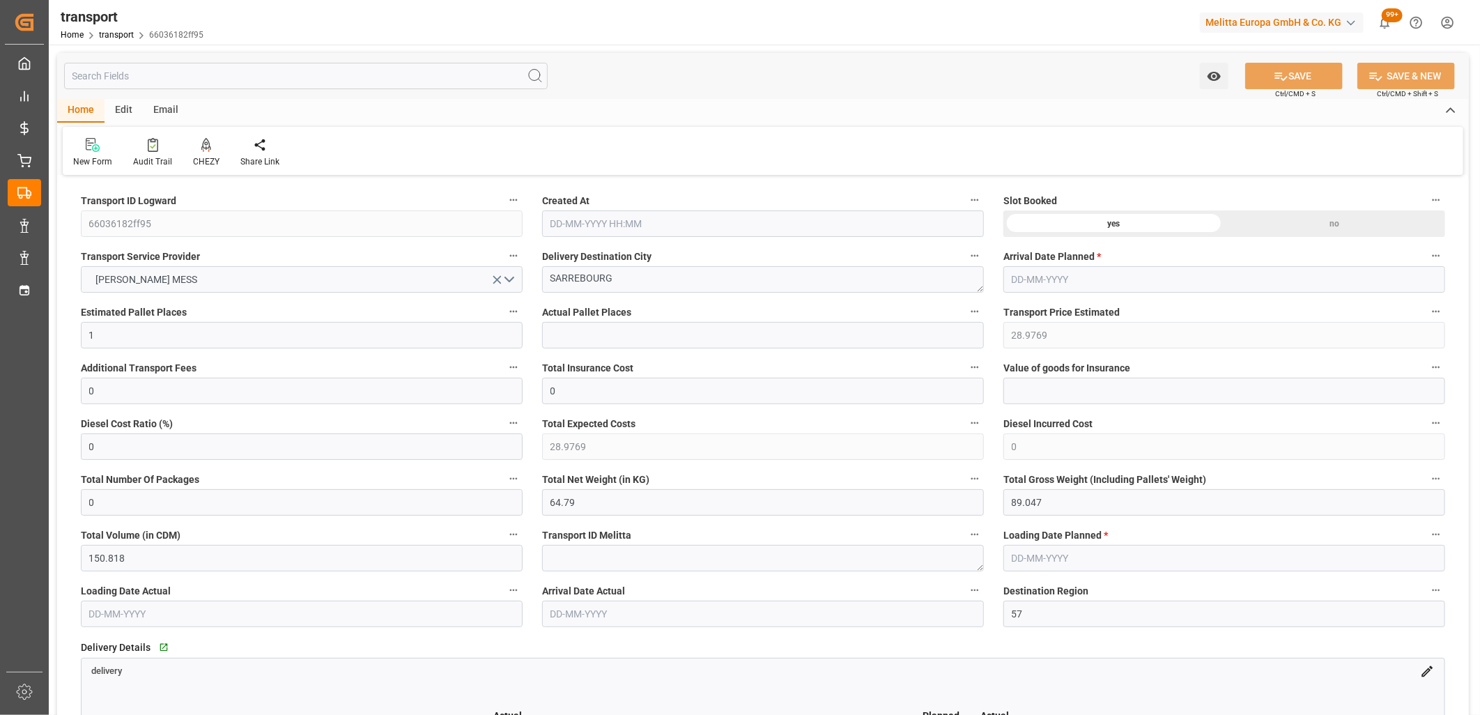
type input "[DATE] 11:29"
type input "[DATE]"
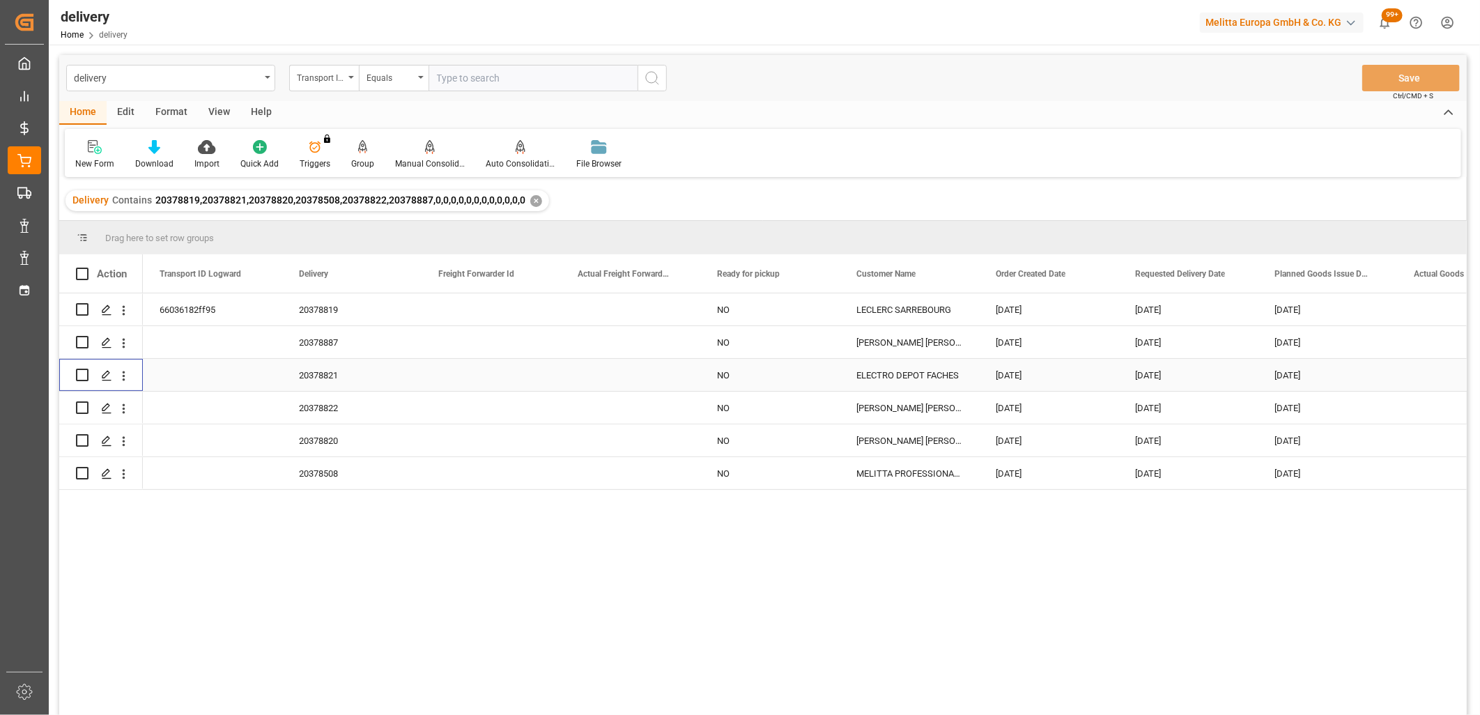
click at [79, 369] on input "Press Space to toggle row selection (unchecked)" at bounding box center [82, 375] width 13 height 13
checkbox input "true"
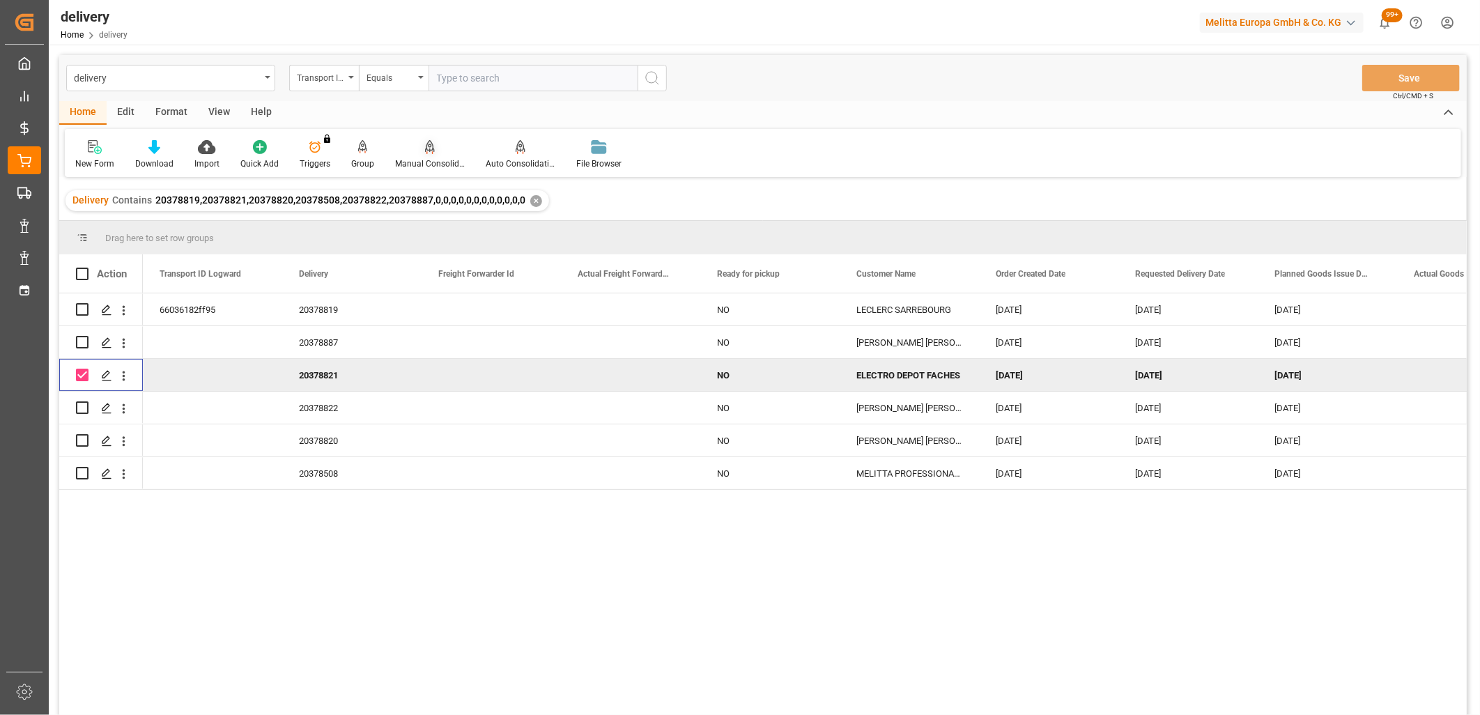
click at [427, 144] on icon at bounding box center [430, 147] width 10 height 14
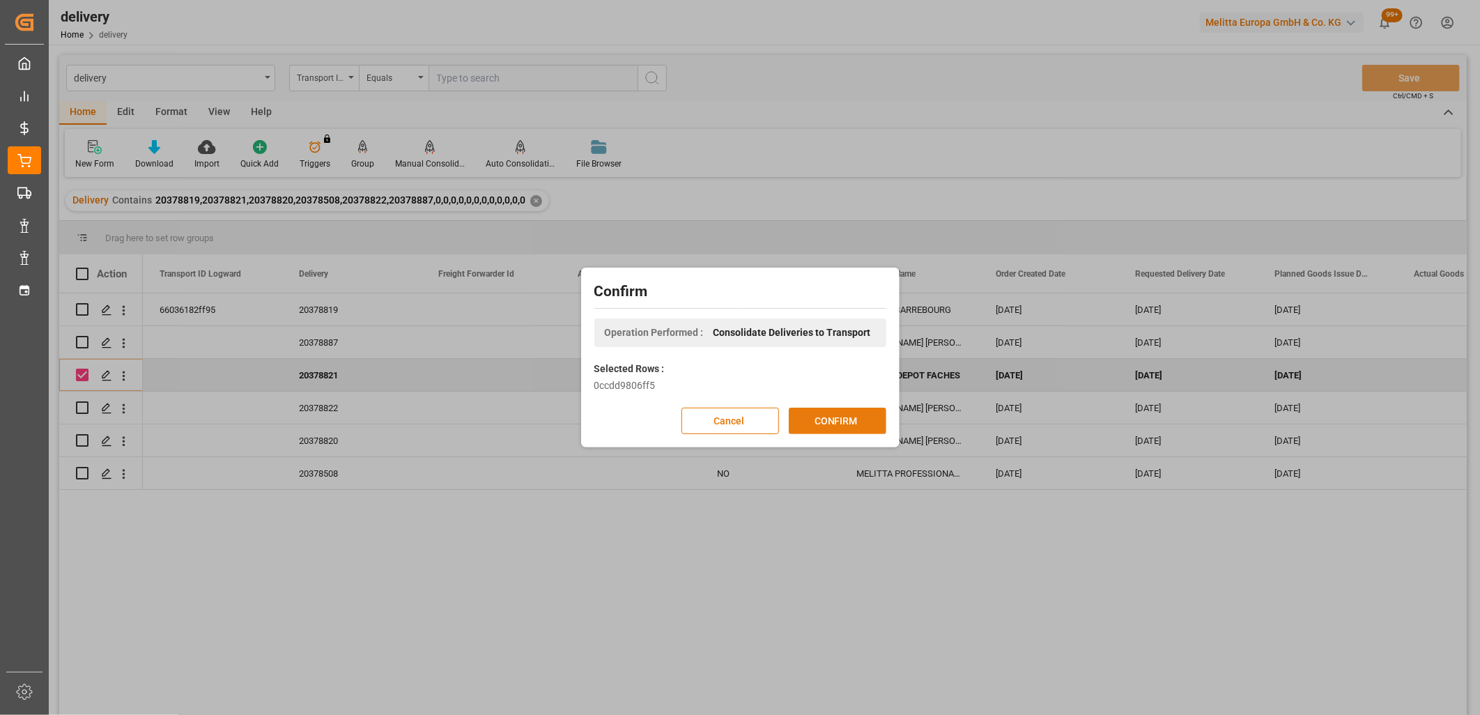
click at [818, 422] on button "CONFIRM" at bounding box center [838, 421] width 98 height 26
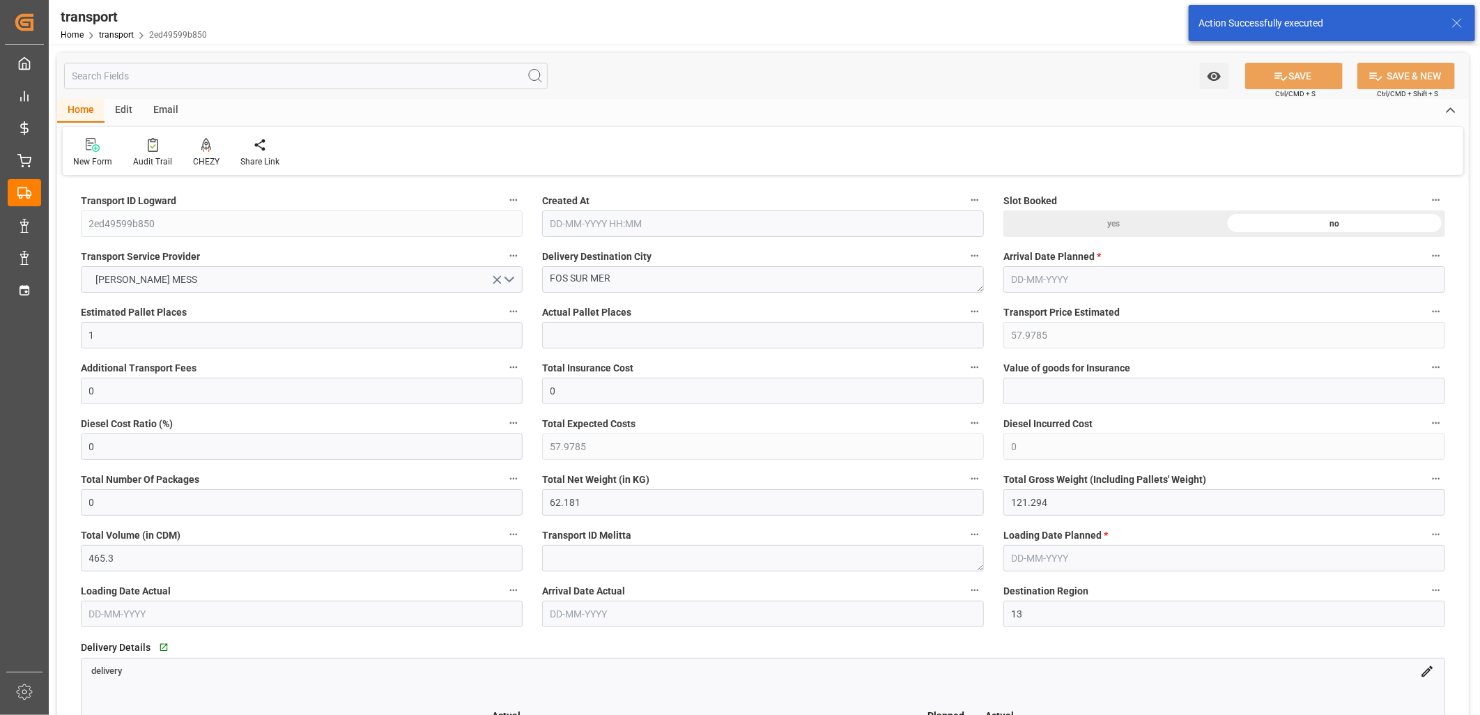
type input "[DATE] 11:29"
type input "[DATE]"
click at [205, 147] on icon at bounding box center [206, 145] width 10 height 14
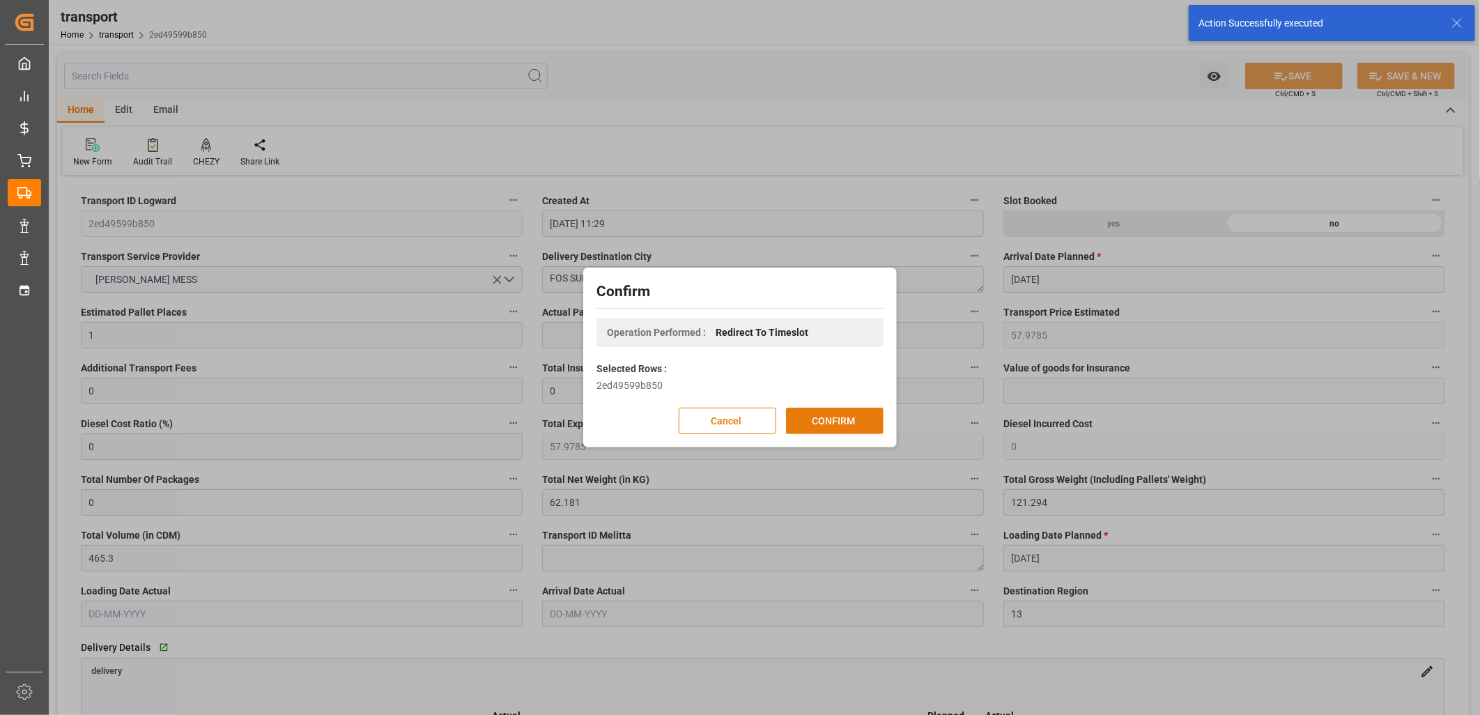
click at [818, 413] on button "CONFIRM" at bounding box center [835, 421] width 98 height 26
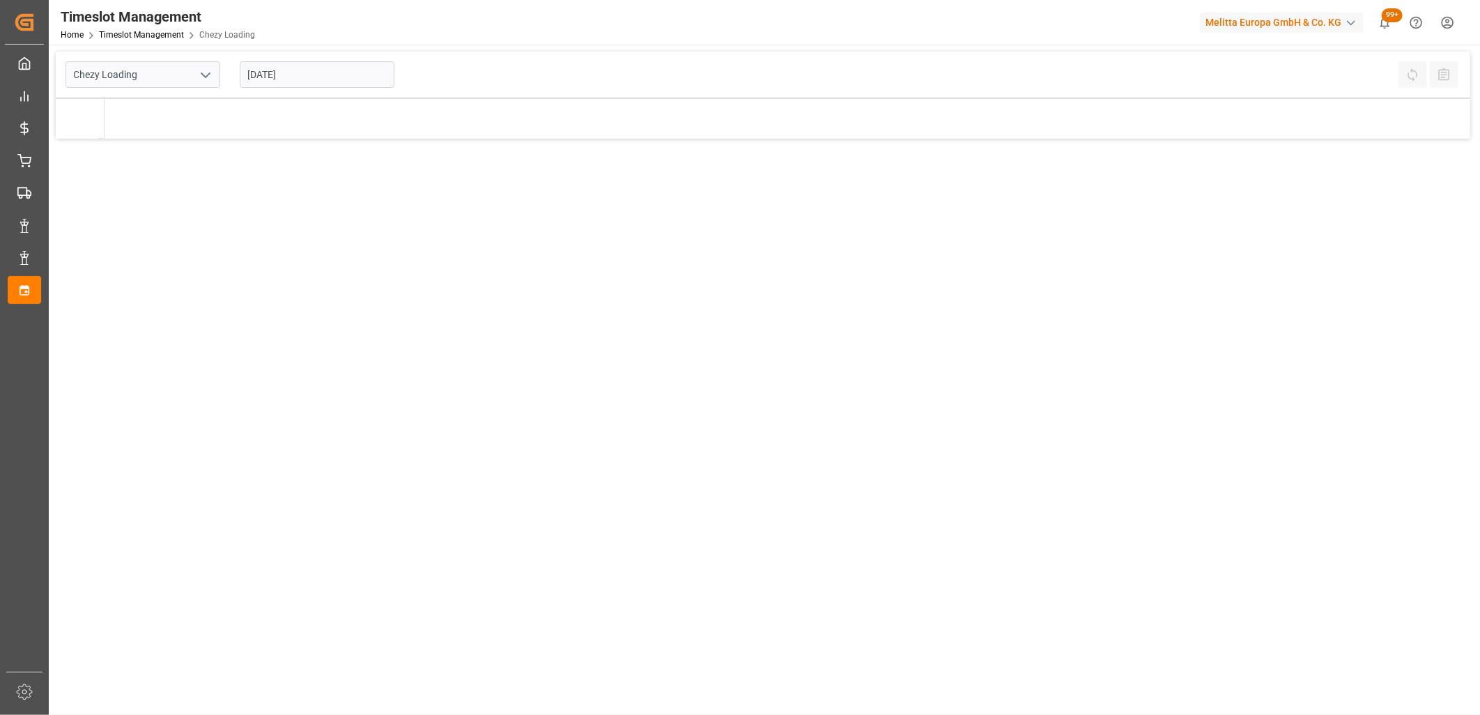
type input "Chezy Loading"
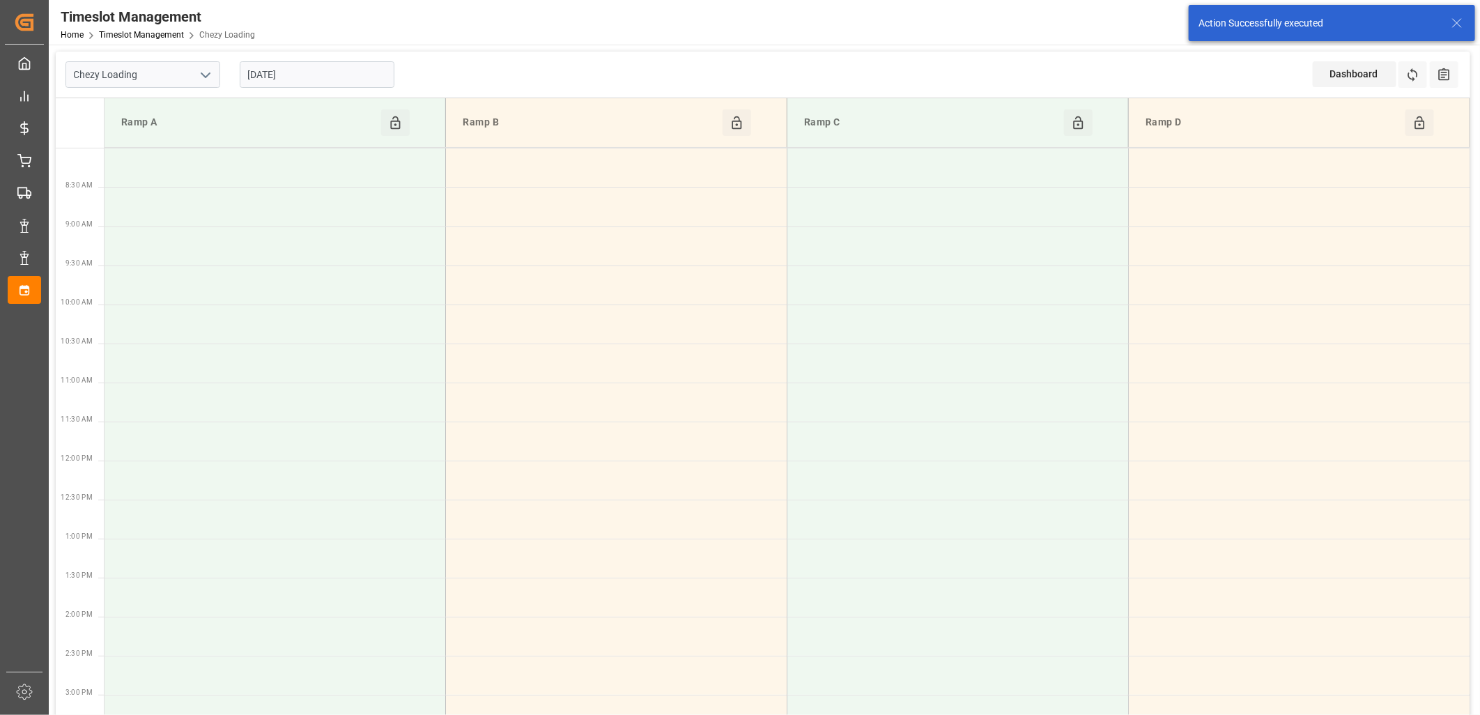
click at [338, 74] on input "[DATE]" at bounding box center [317, 74] width 155 height 26
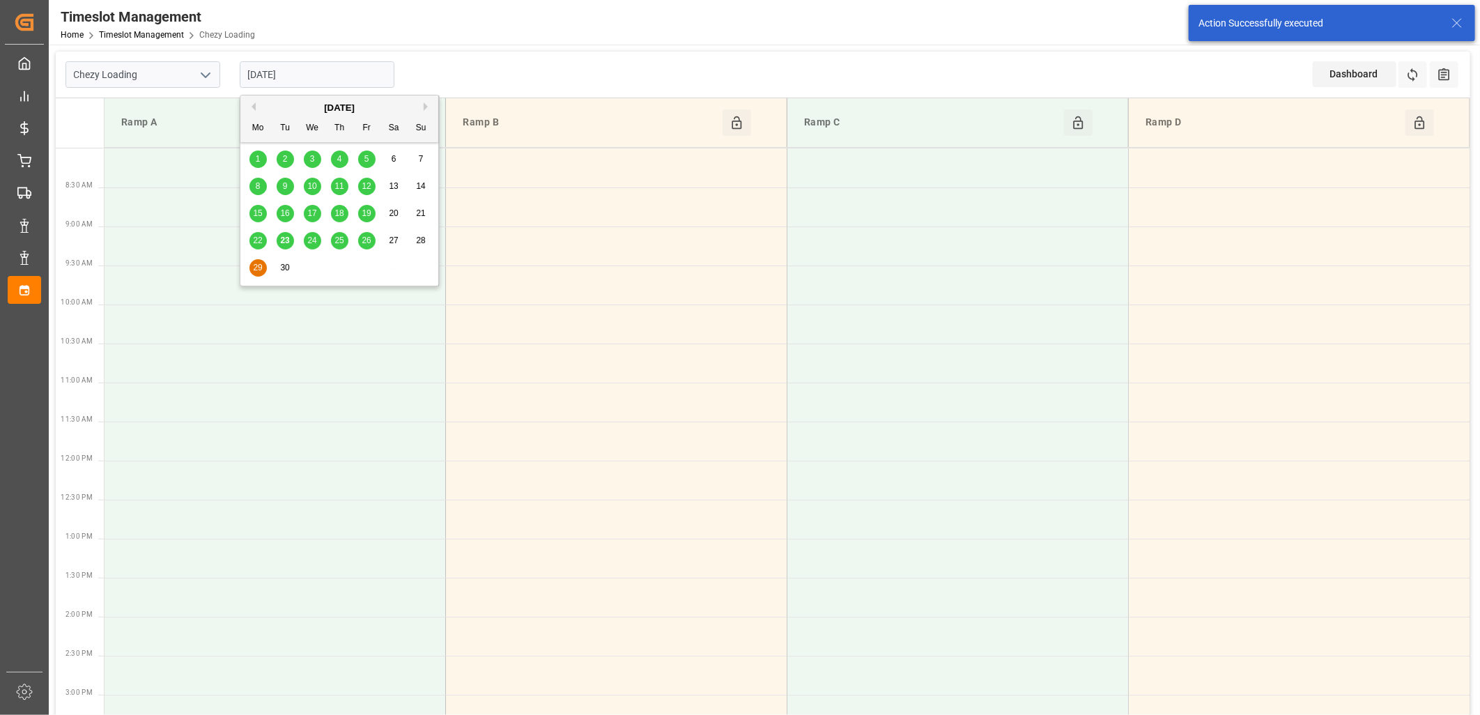
click at [314, 240] on span "24" at bounding box center [311, 241] width 9 height 10
type input "[DATE]"
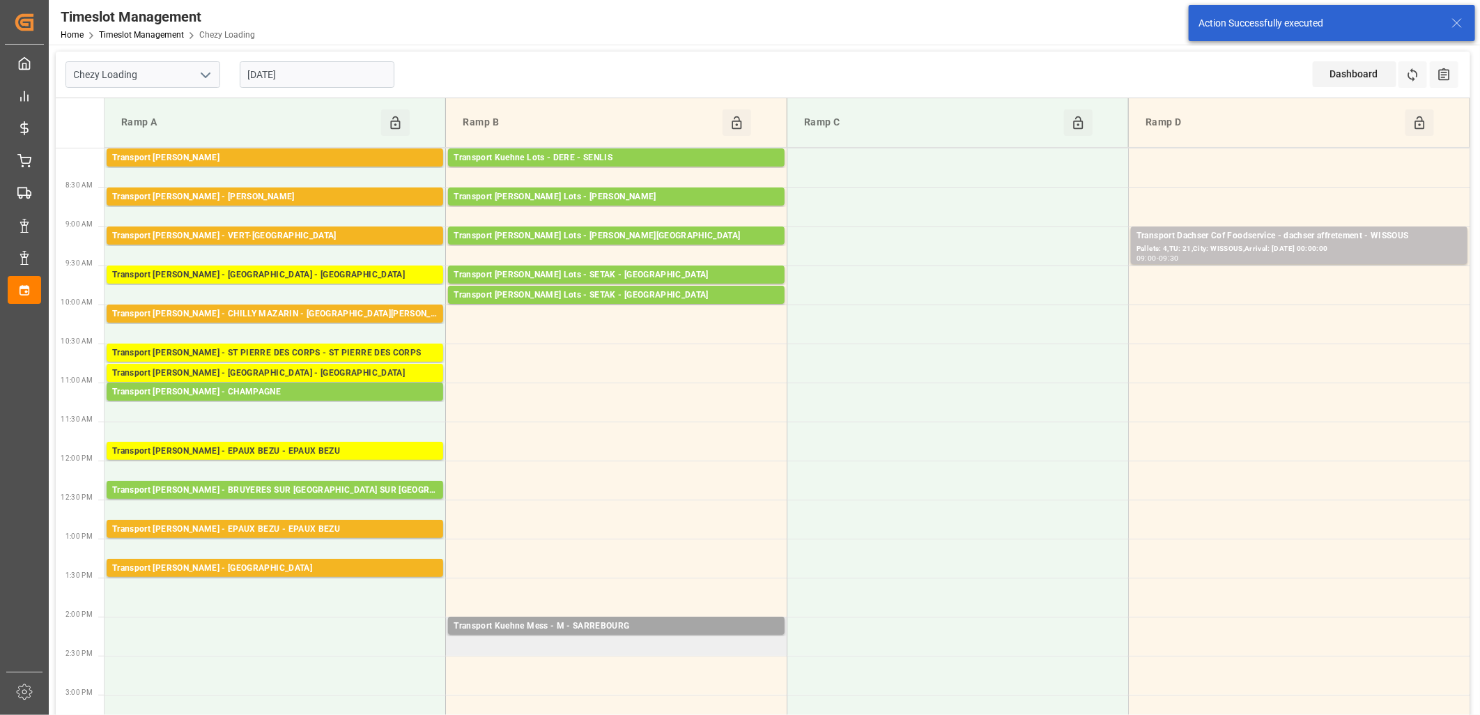
click at [533, 641] on td "Transport [PERSON_NAME] Mess - M - SARREBOURG Pallets: ,TU: 18,City: [GEOGRAPHI…" at bounding box center [617, 636] width 342 height 39
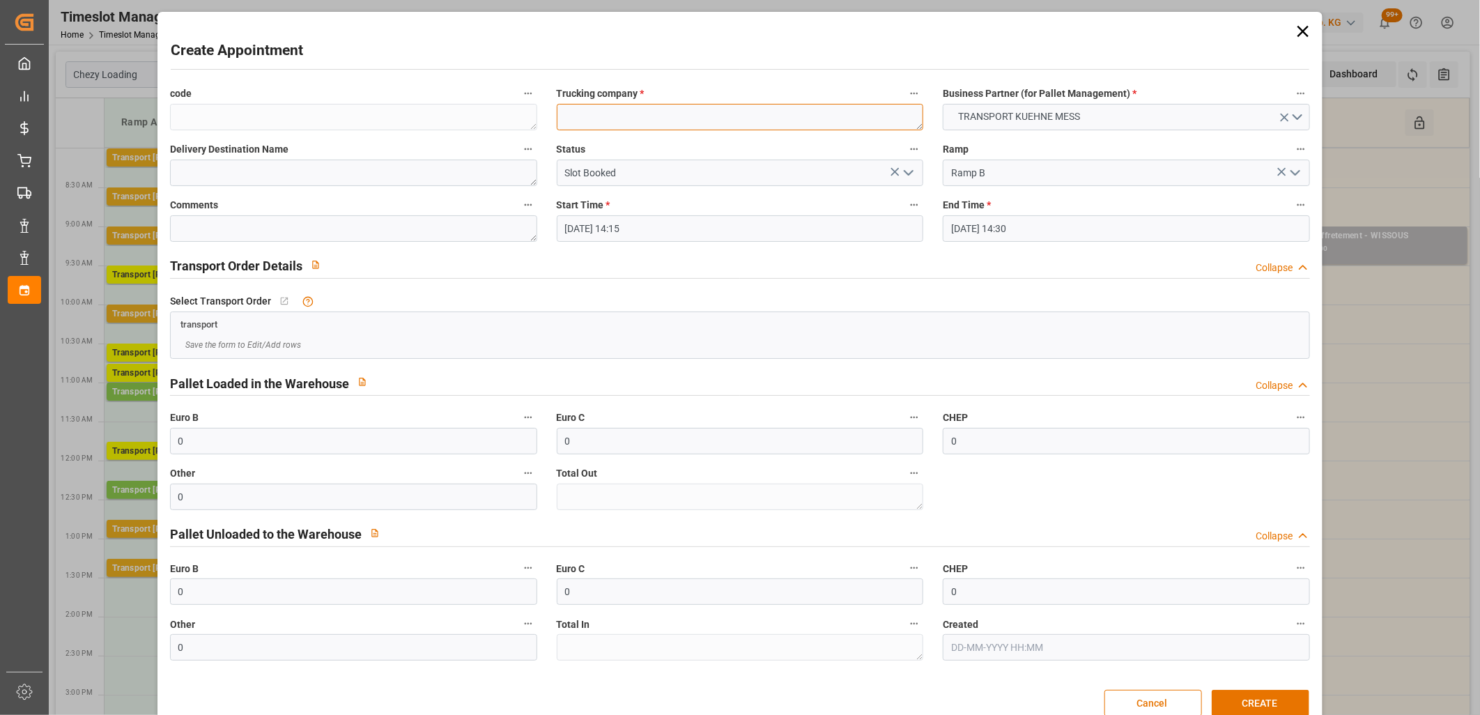
click at [608, 115] on textarea at bounding box center [740, 117] width 367 height 26
type textarea "M"
click at [1246, 694] on button "CREATE" at bounding box center [1261, 703] width 98 height 26
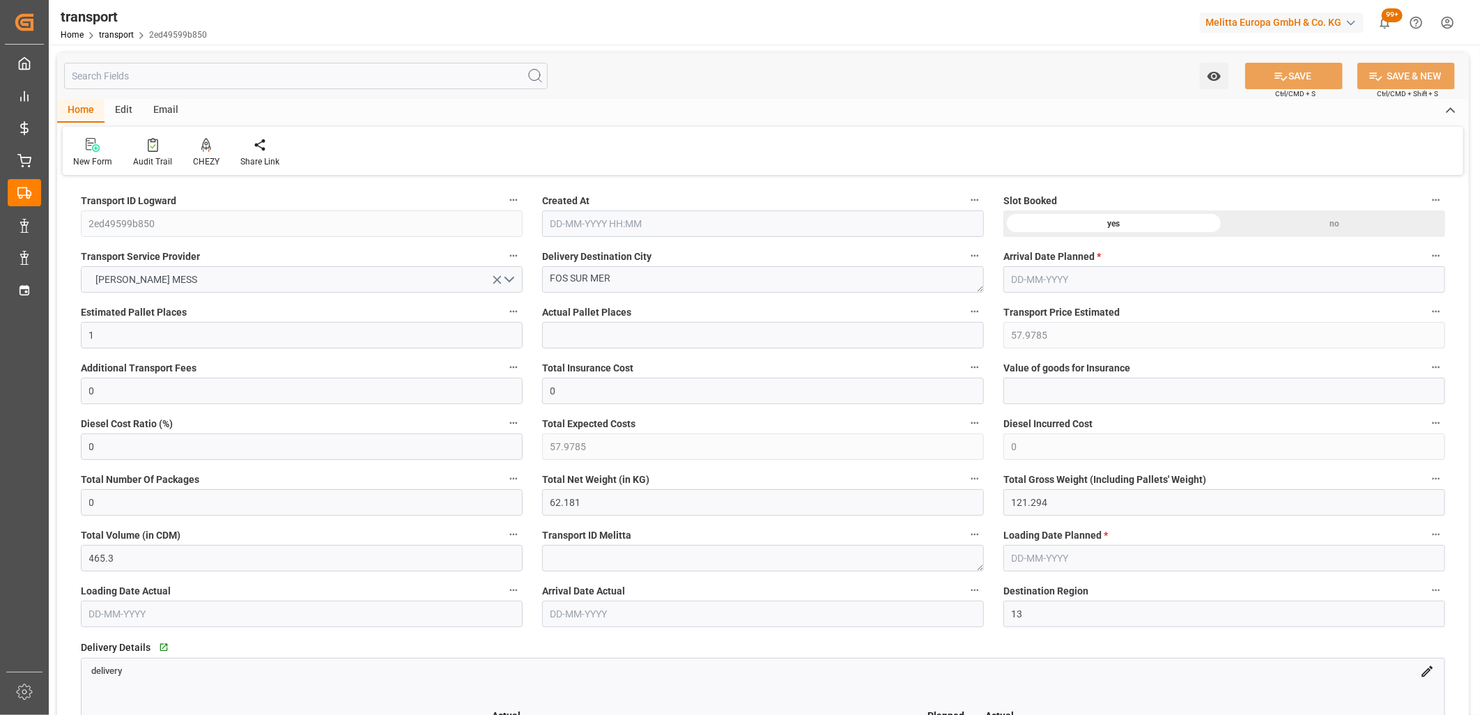
type input "[DATE] 11:29"
type input "[DATE]"
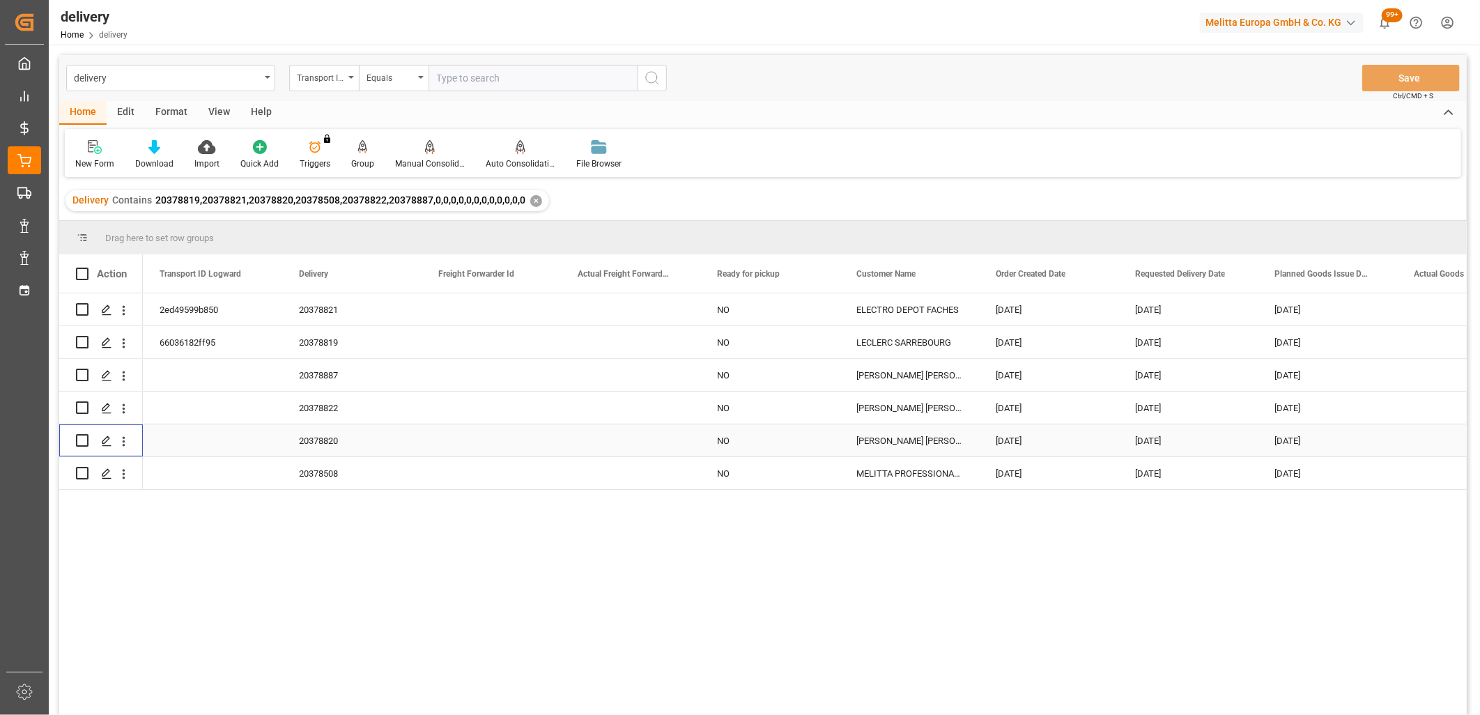
click at [82, 436] on input "Press Space to toggle row selection (unchecked)" at bounding box center [82, 440] width 13 height 13
checkbox input "true"
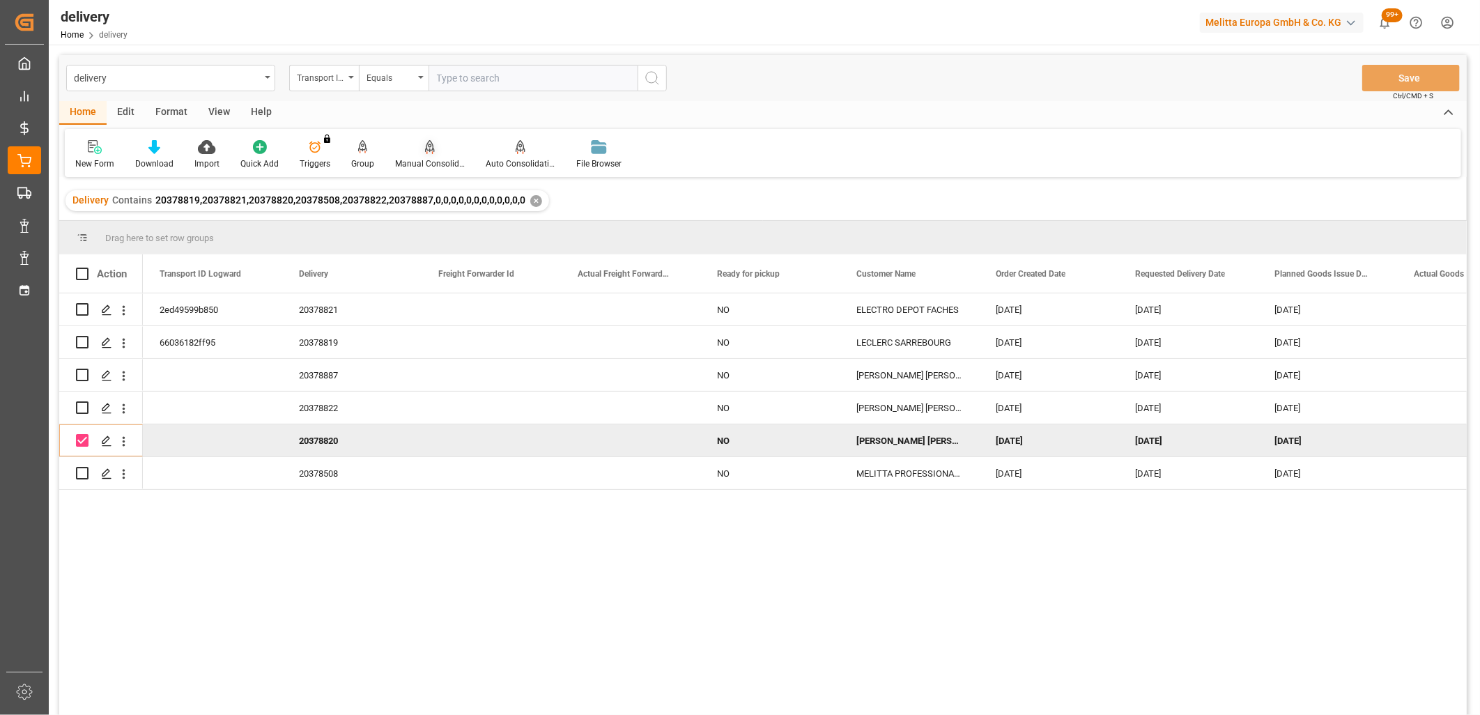
click at [419, 148] on div at bounding box center [430, 146] width 70 height 15
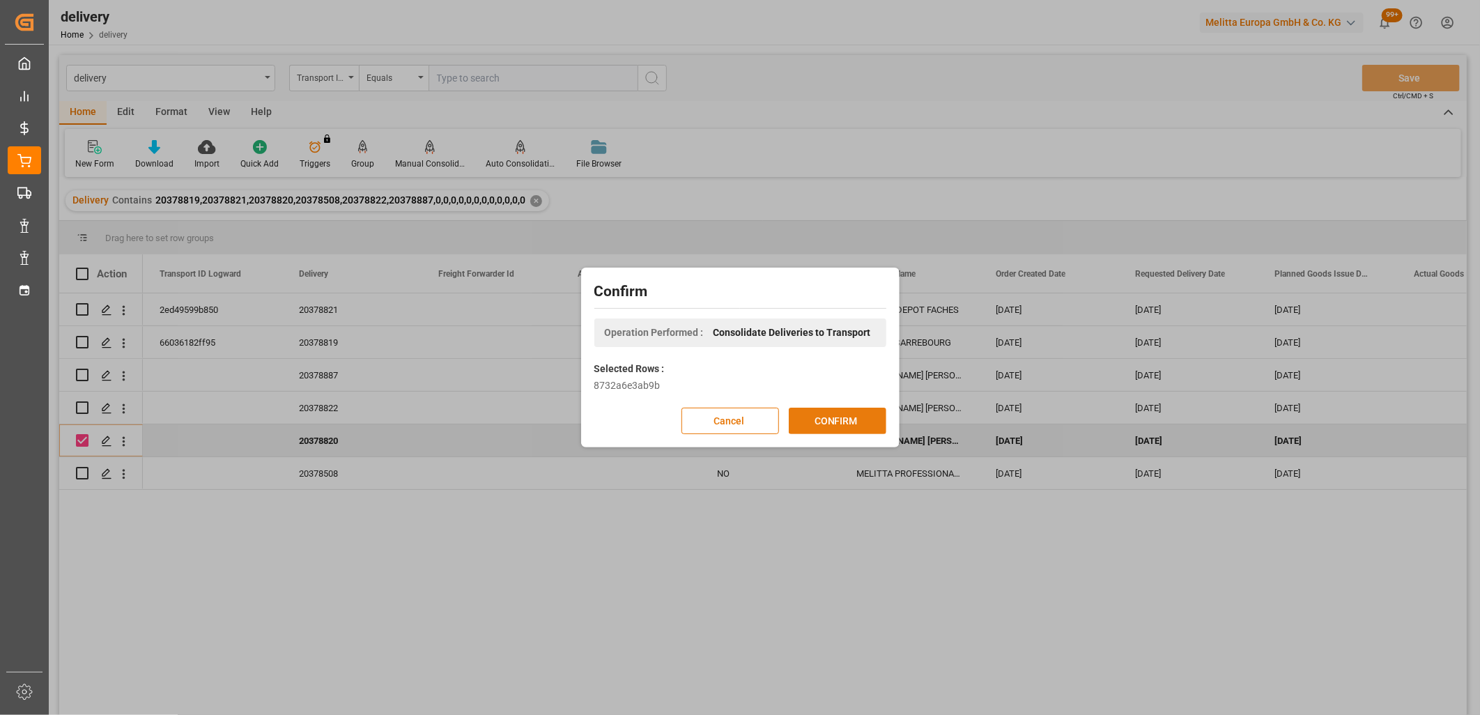
click at [827, 427] on button "CONFIRM" at bounding box center [838, 421] width 98 height 26
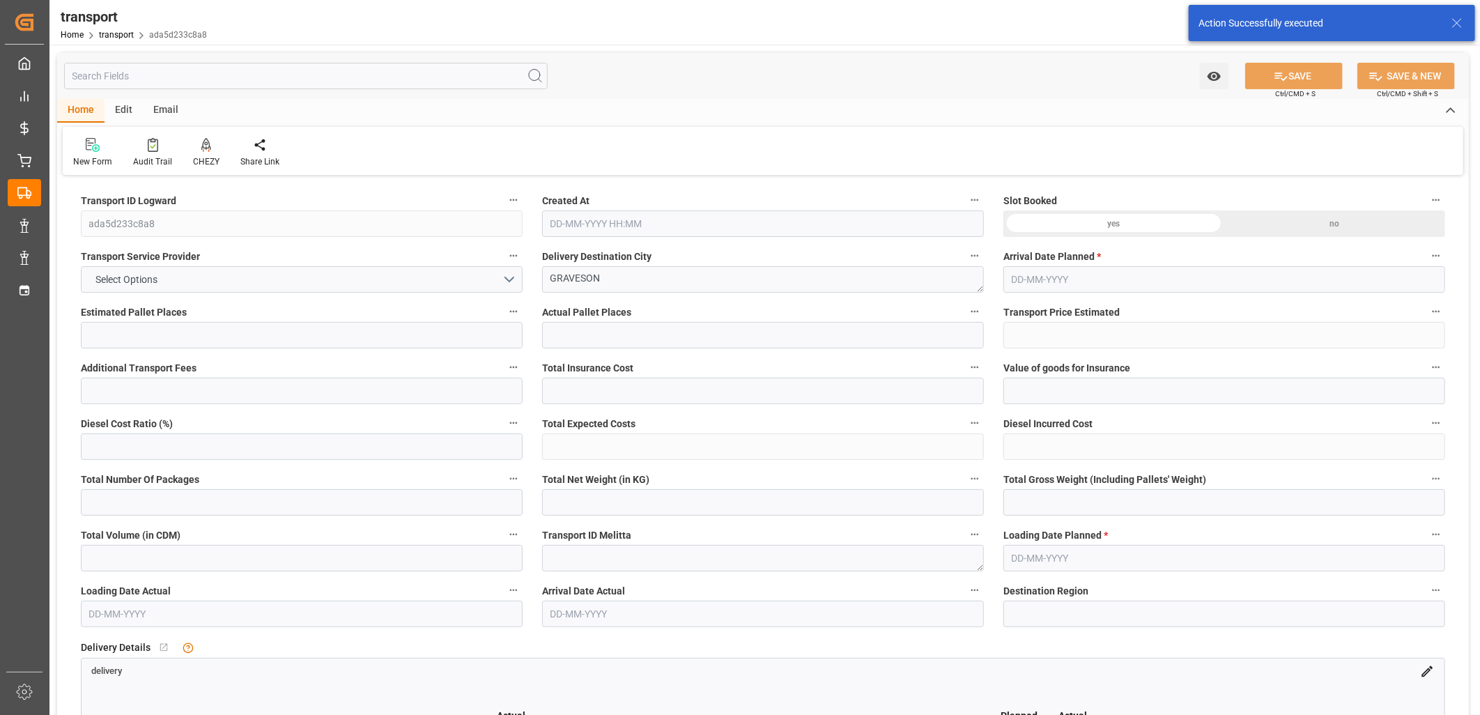
type input "3"
type input "0"
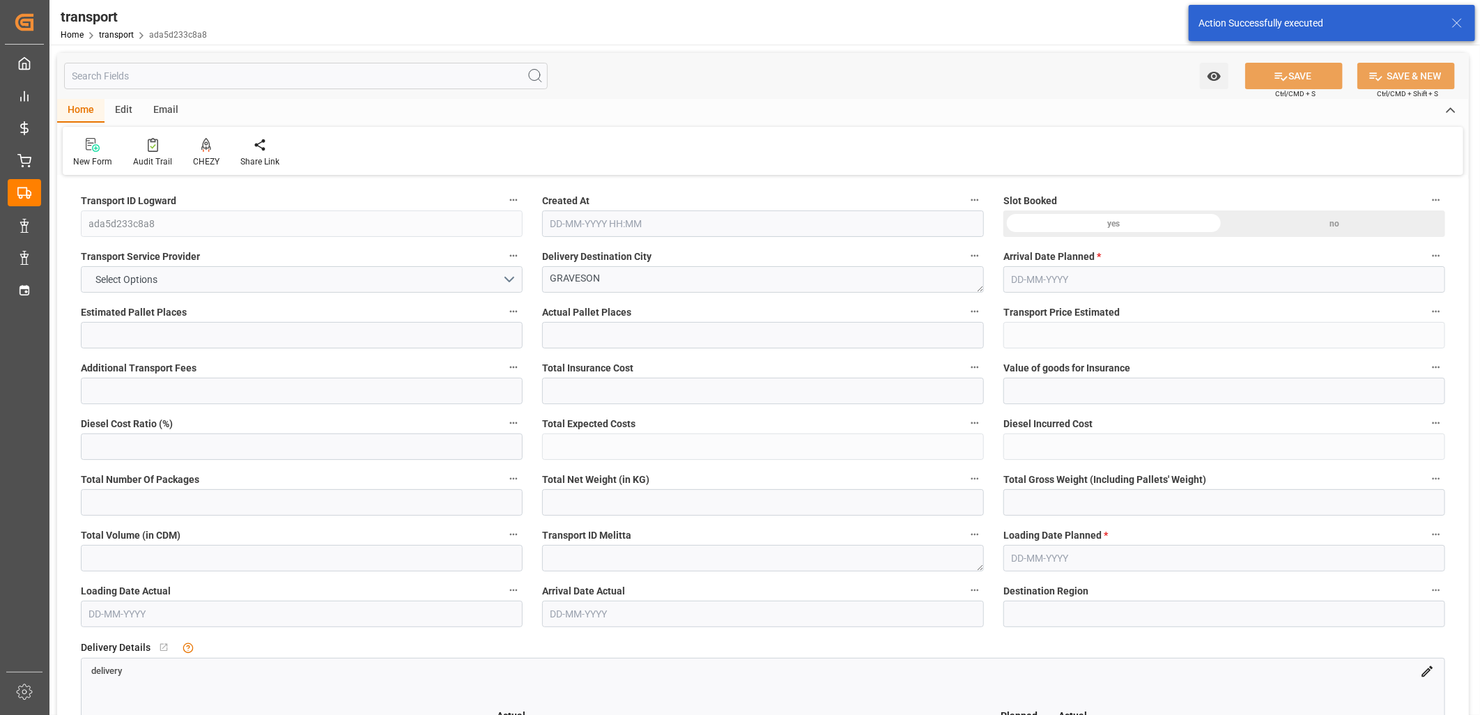
type input "0"
type input "347.037"
type input "508.608"
type input "3302.208"
type input "13"
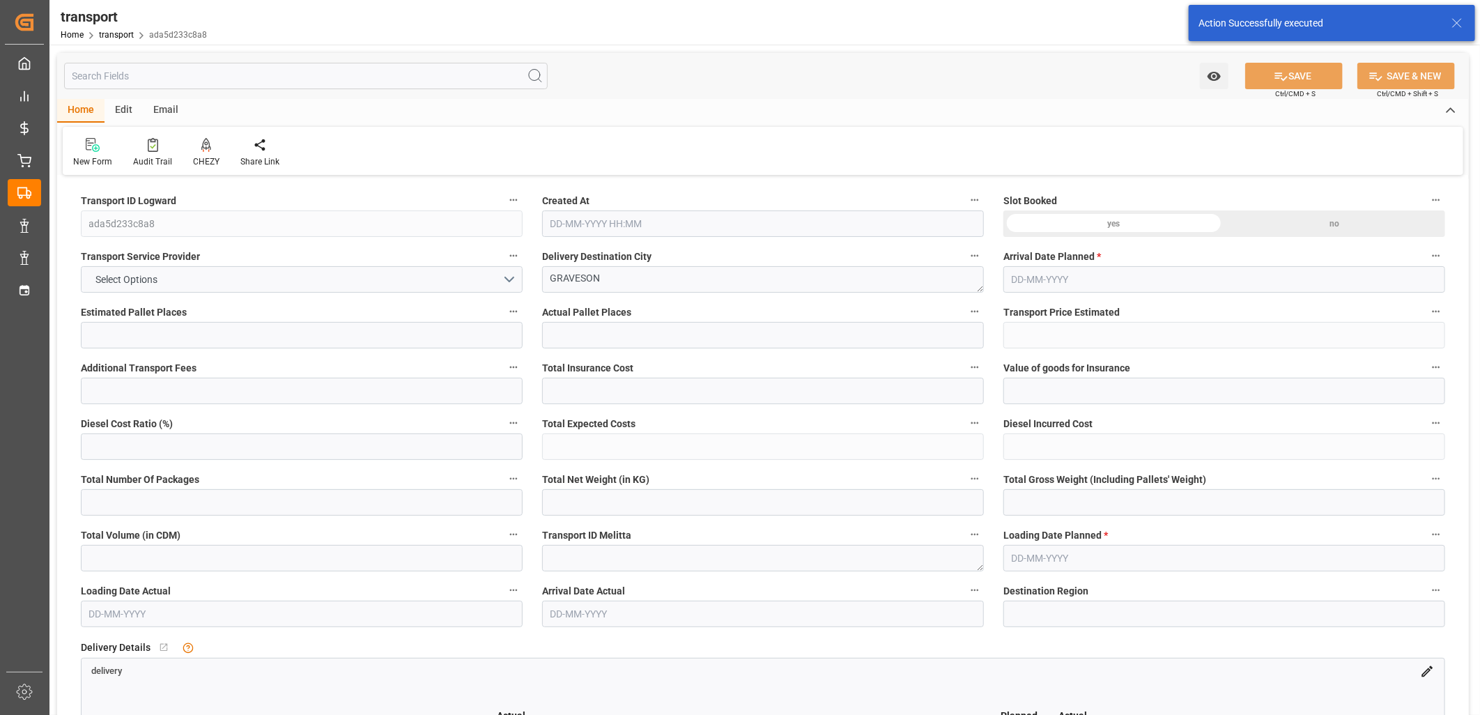
type input "1"
type input "63"
type input "3"
type input "101"
type input "424.728"
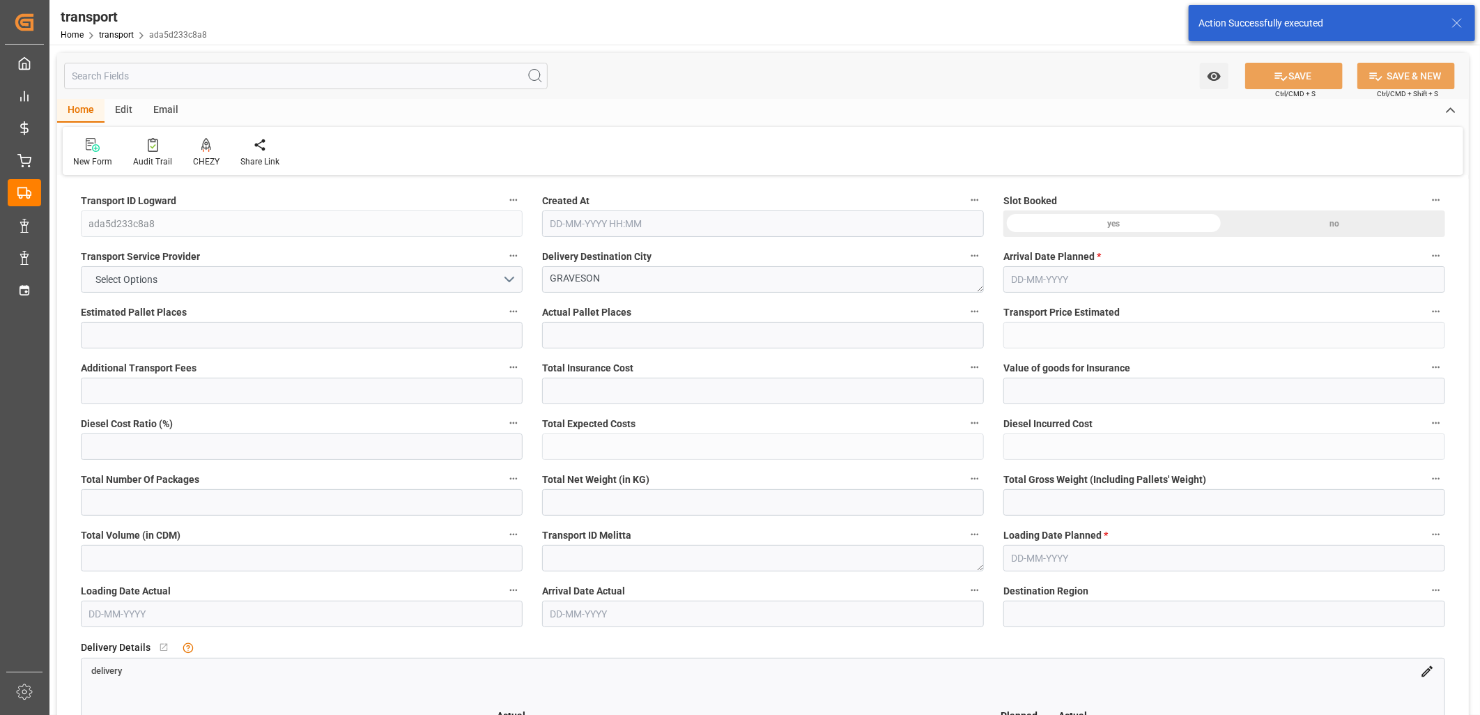
type input "0"
type input "4710.8598"
type input "0"
type input "21"
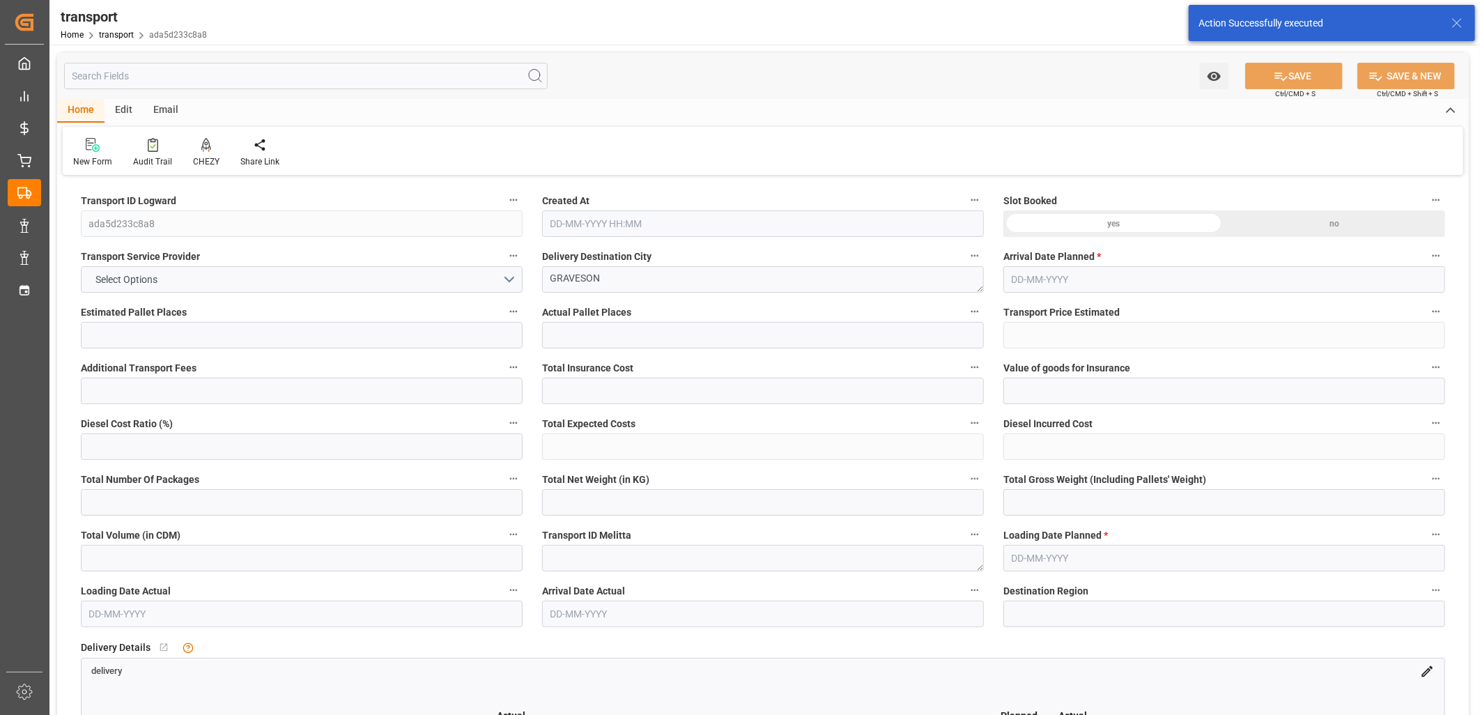
type input "35"
type input "[DATE] 11:30"
type input "[DATE]"
click at [197, 269] on button "Select Options" at bounding box center [302, 279] width 442 height 26
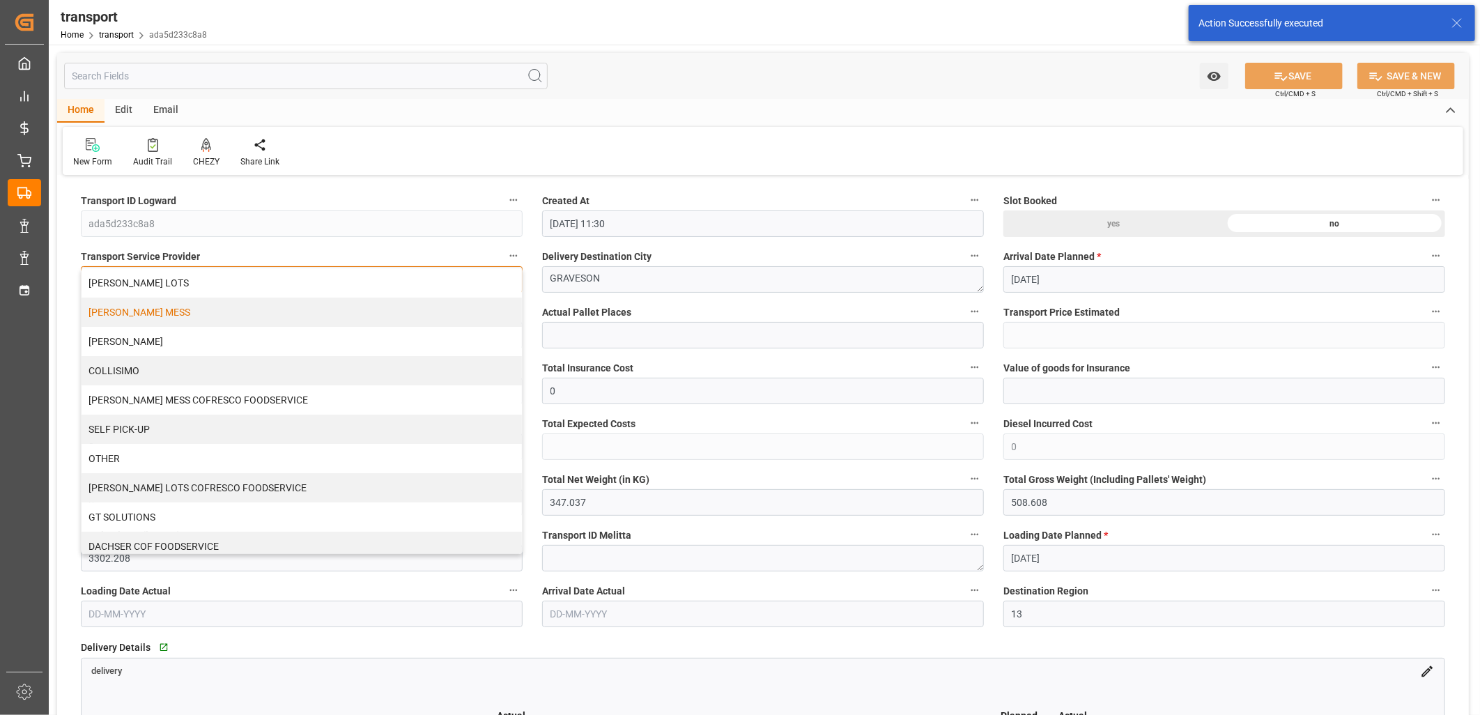
click at [187, 312] on div "[PERSON_NAME] MESS" at bounding box center [302, 312] width 440 height 29
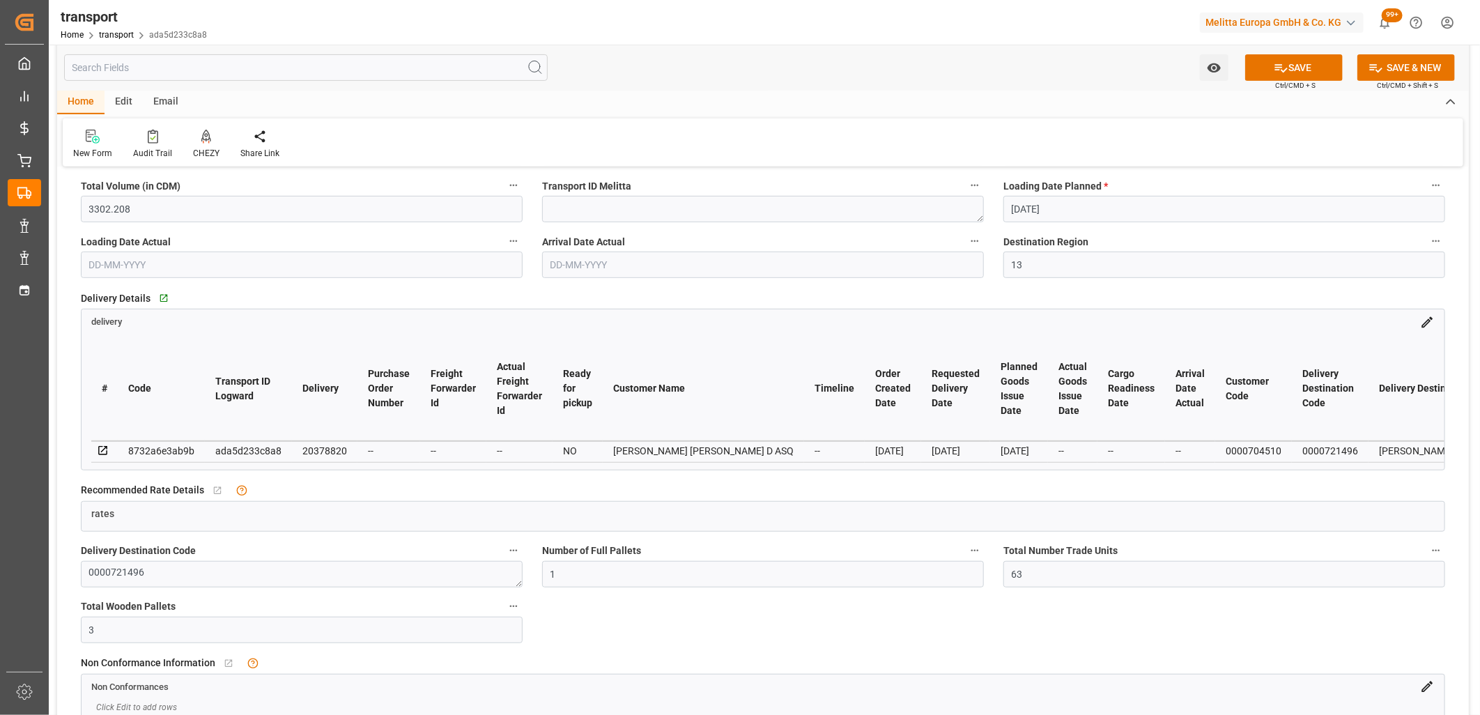
scroll to position [464, 0]
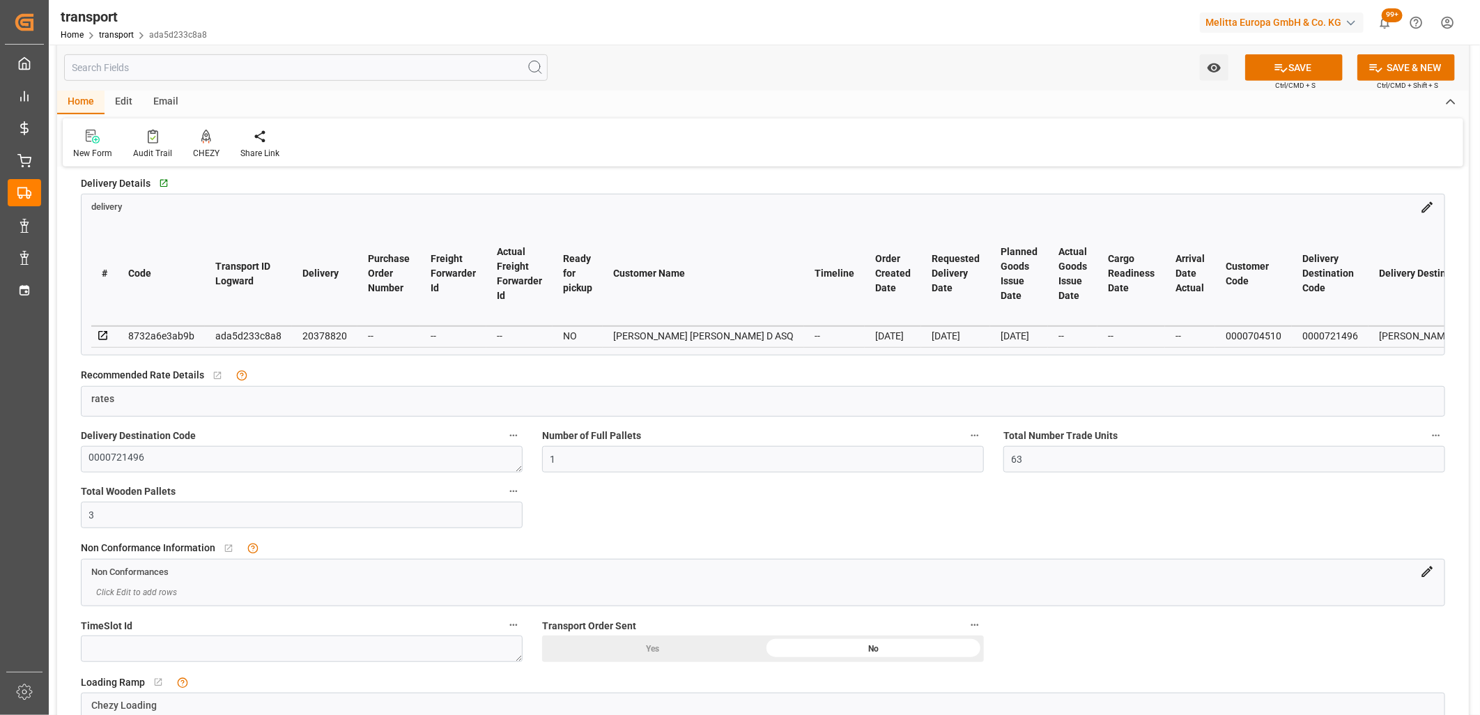
click at [100, 331] on icon at bounding box center [103, 336] width 13 height 13
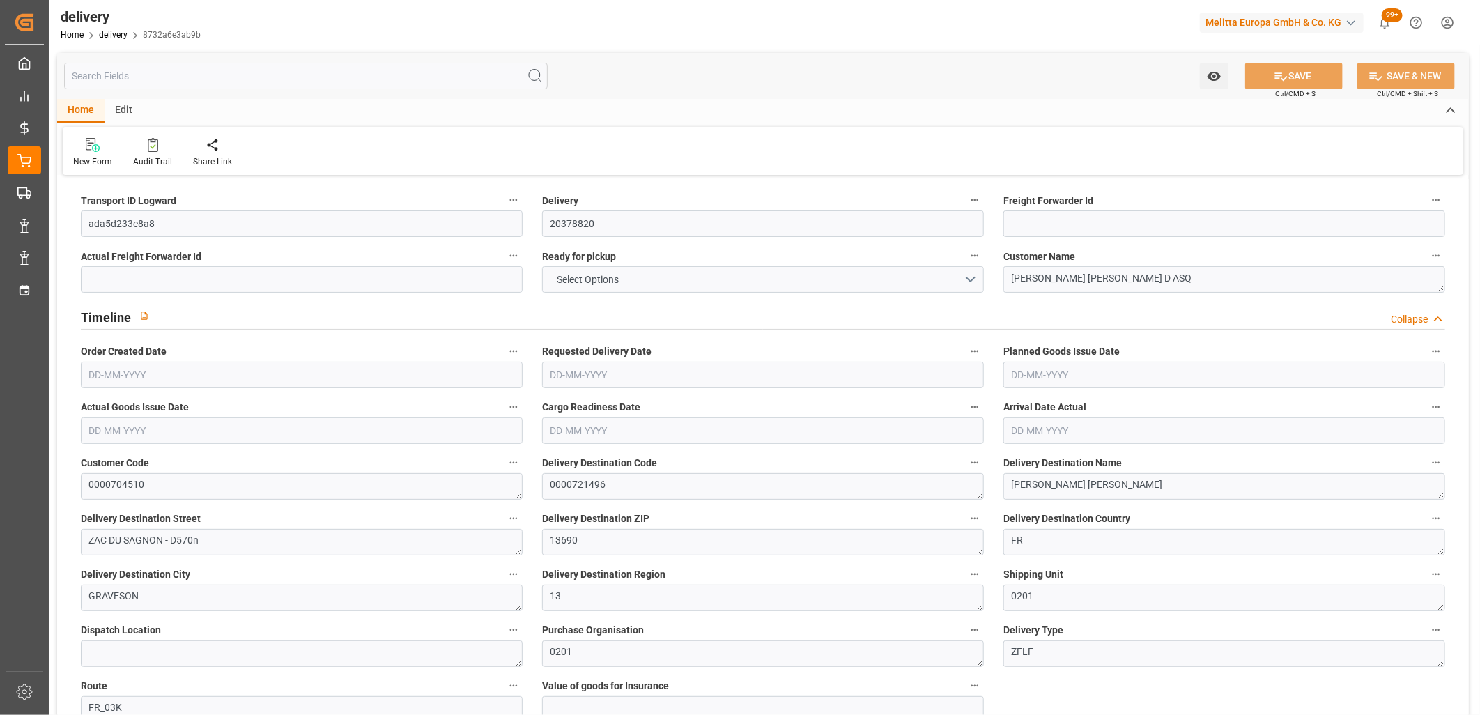
type input "347.037"
type input "508.608"
type input "3302.208"
type input "63"
type input "3"
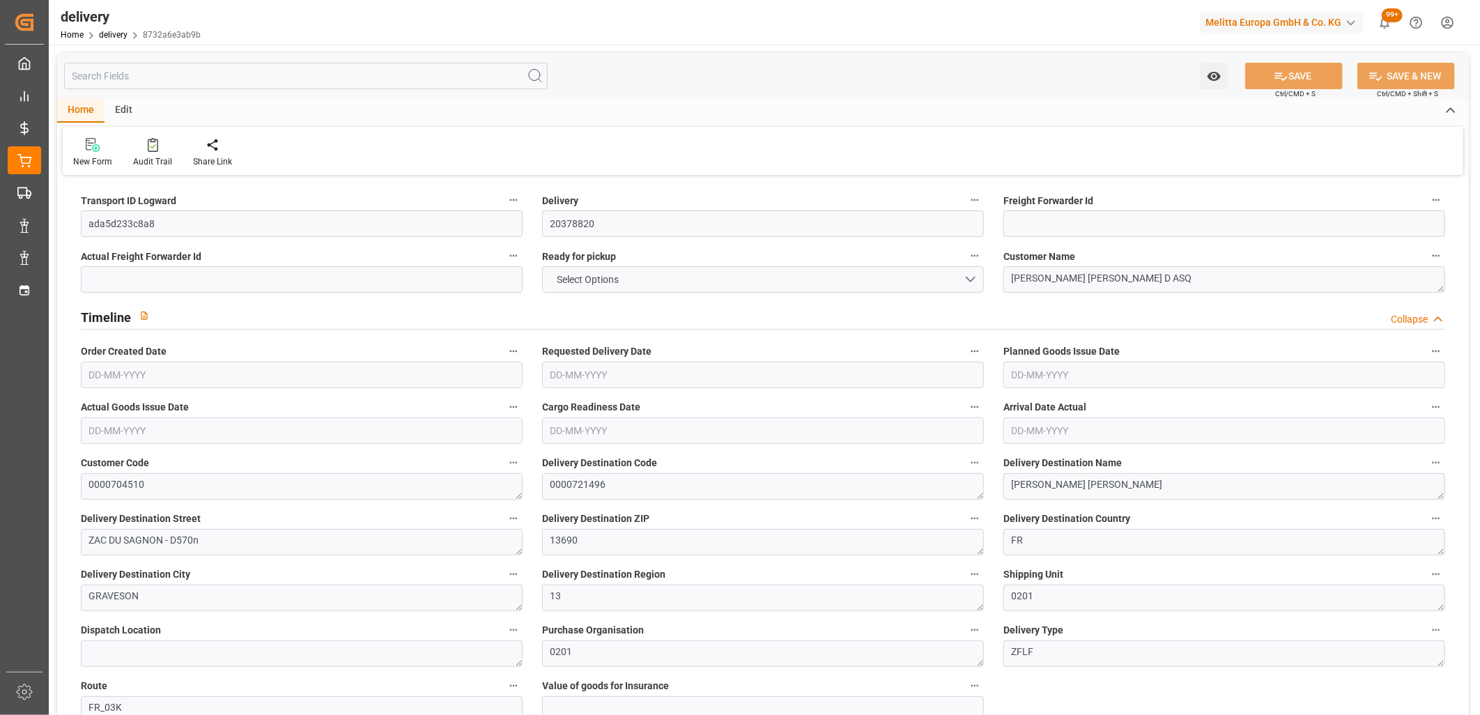
type input "1"
type input "3"
type input "0"
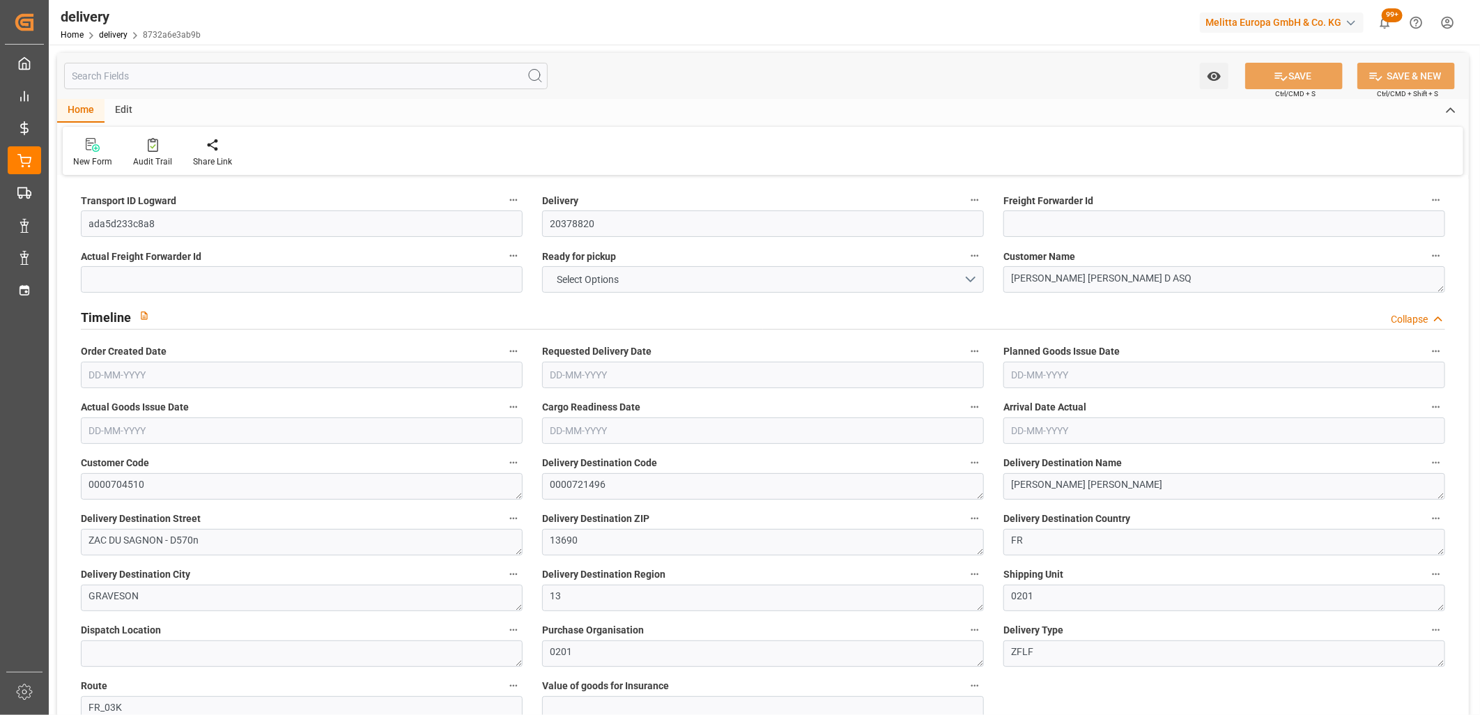
type input "2.45"
type input "22.68"
type input "1.5"
type input "1.3"
type input "0"
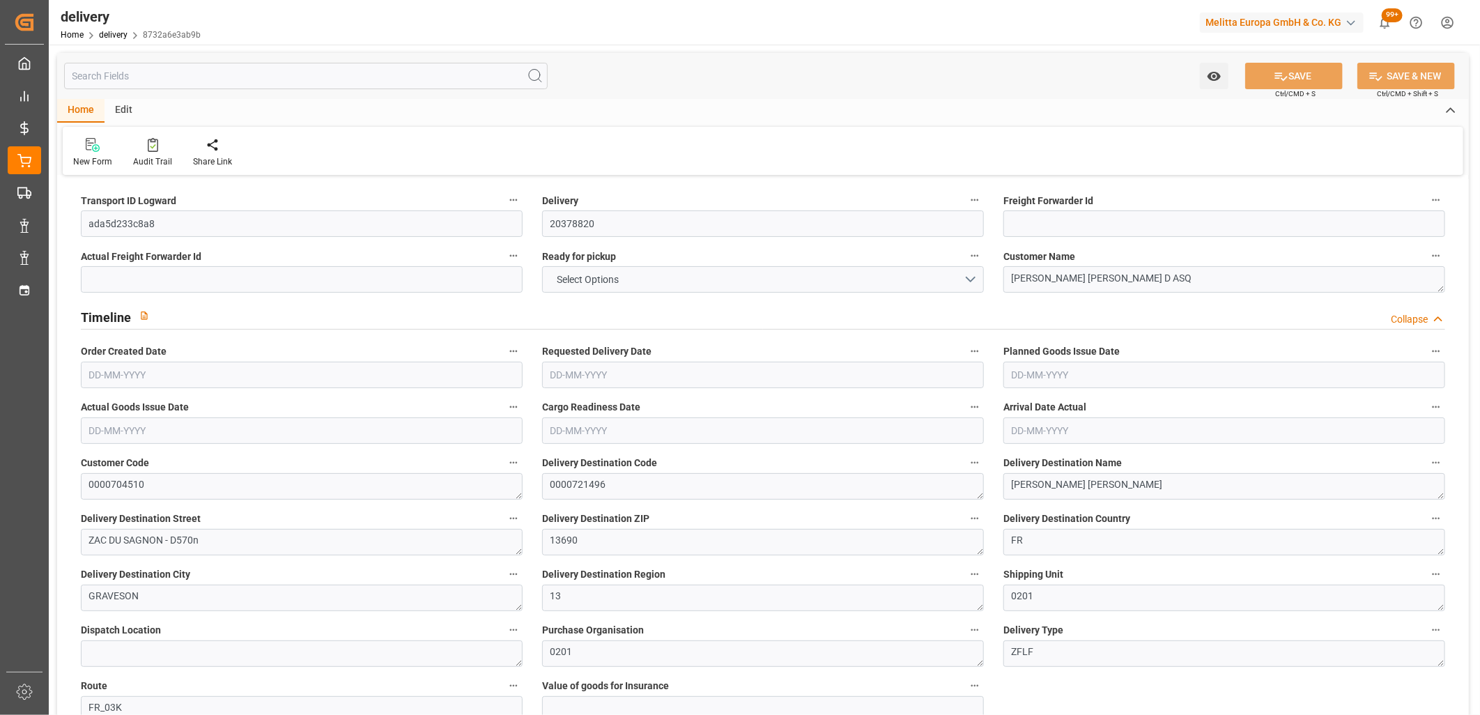
type input "4.5"
type input "424.728"
type input "101"
type input "0"
type input "[DATE]"
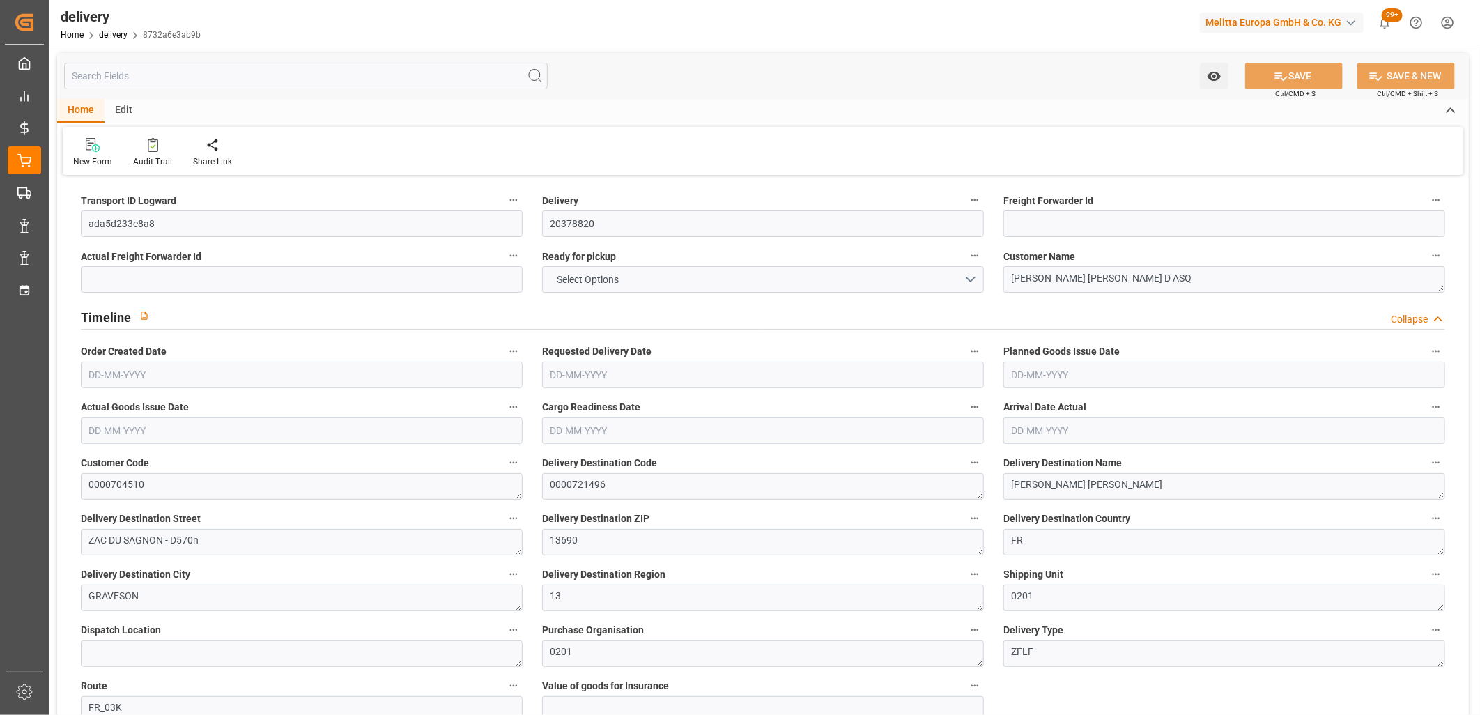
type input "[DATE]"
type input "22-09-2025 11:01"
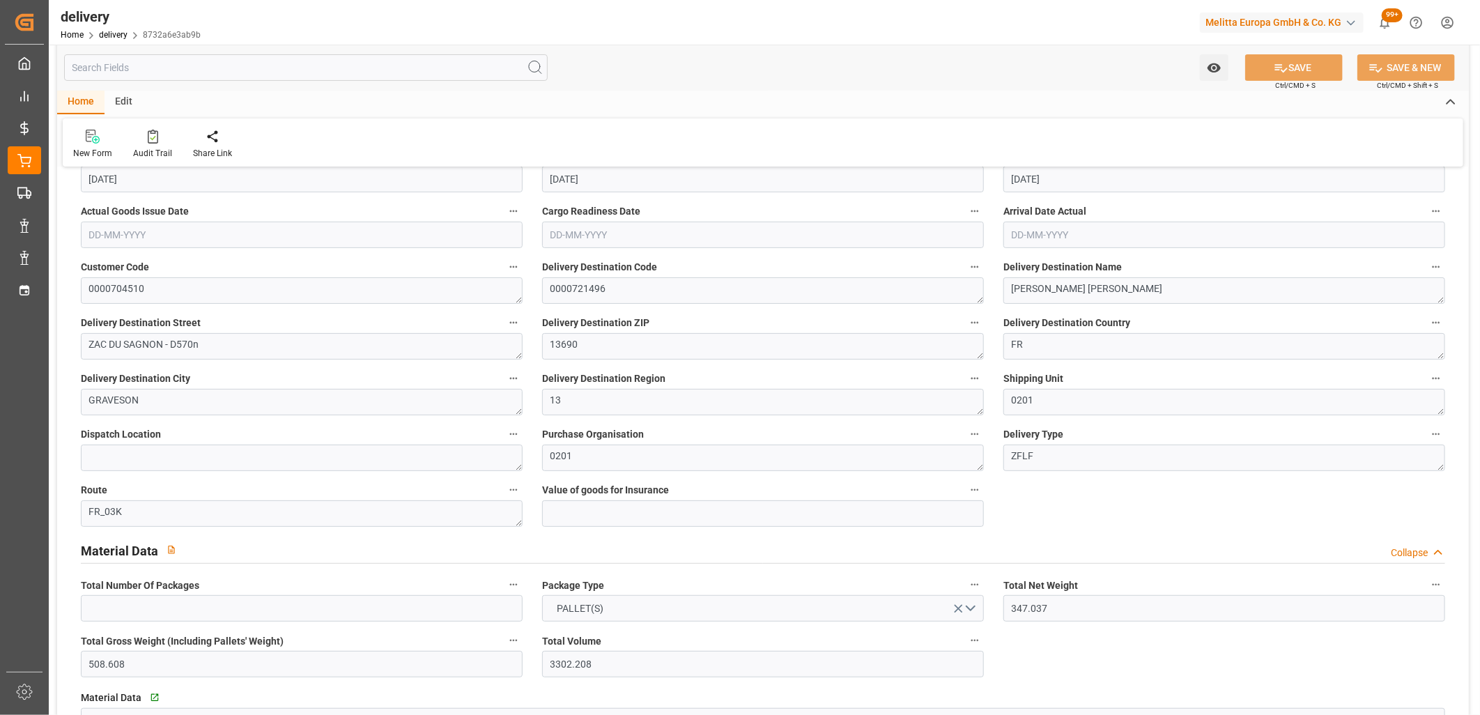
scroll to position [232, 0]
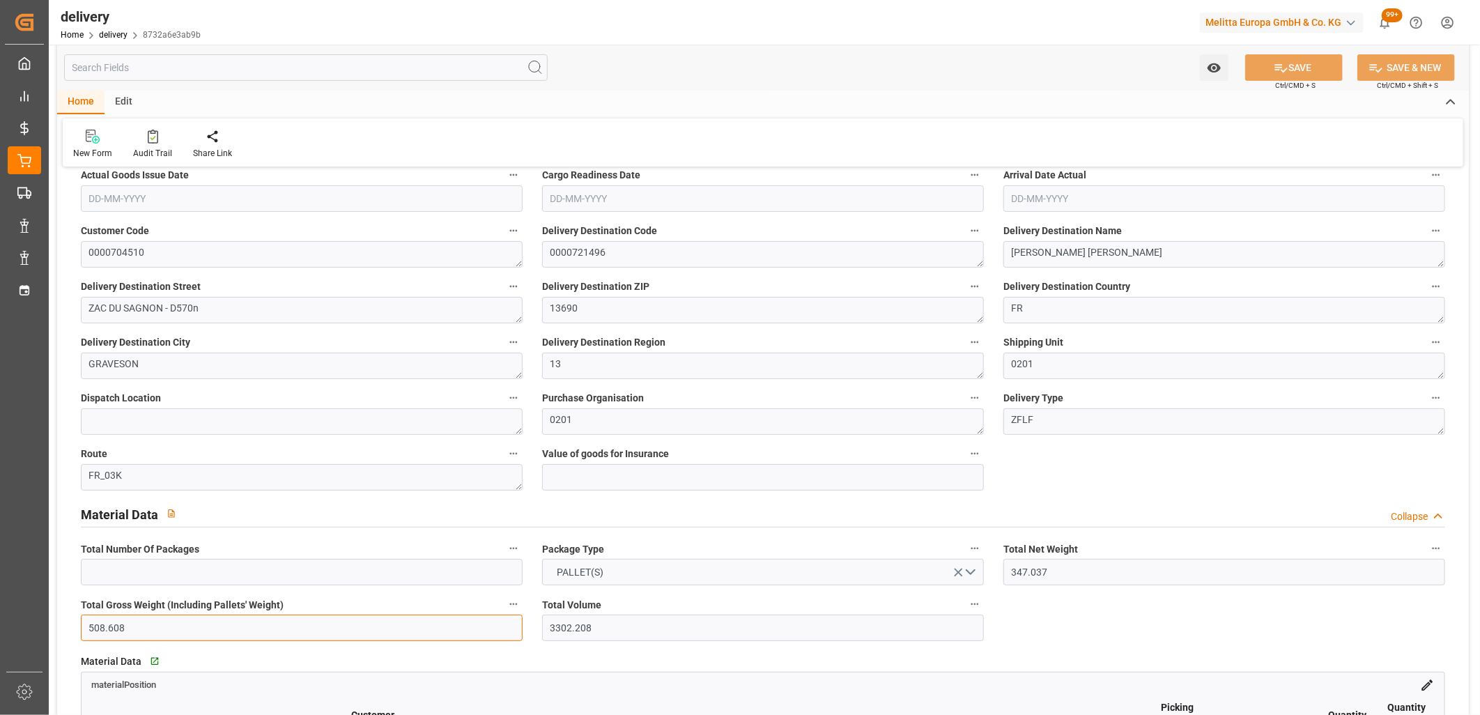
drag, startPoint x: 132, startPoint y: 624, endPoint x: 57, endPoint y: 623, distance: 75.3
type input "347"
click at [1291, 68] on button "SAVE" at bounding box center [1294, 67] width 98 height 26
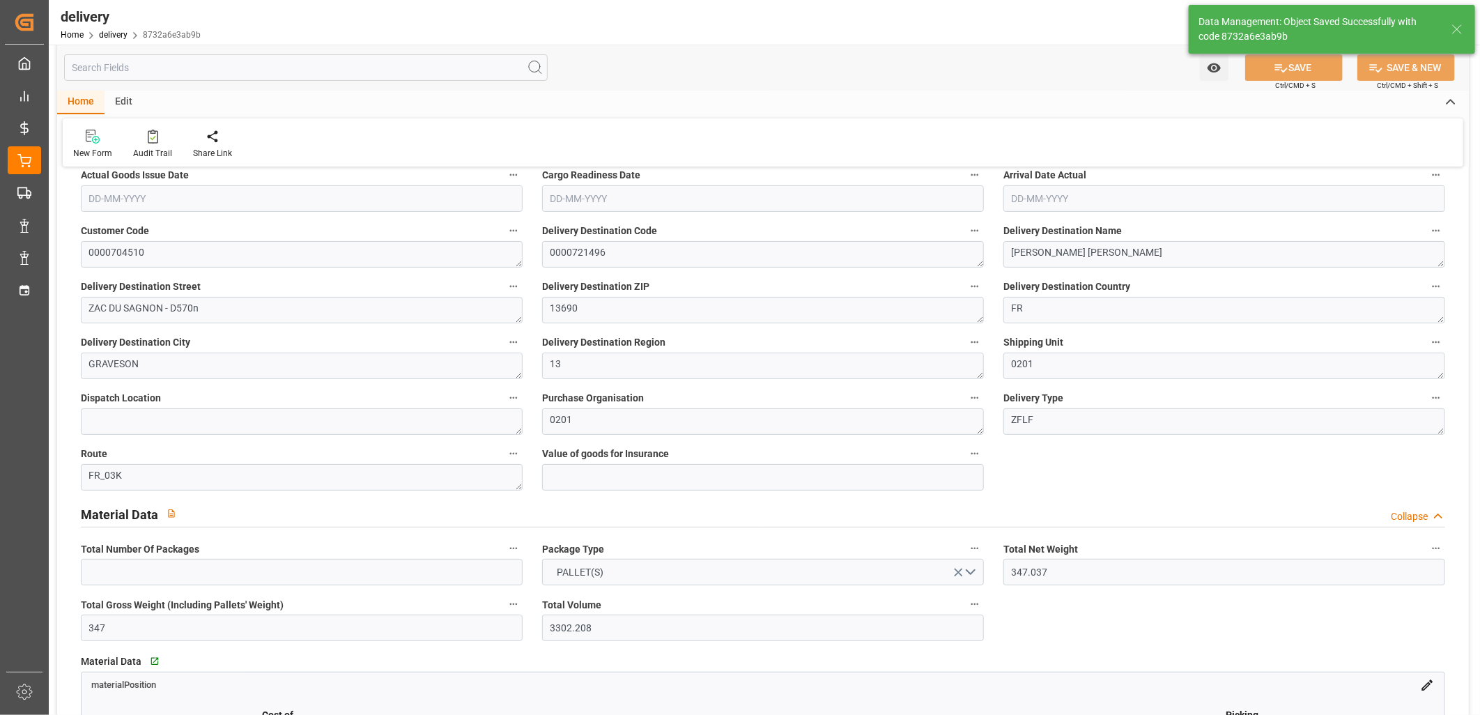
type textarea "Kuehne Mess"
type input "146.3646"
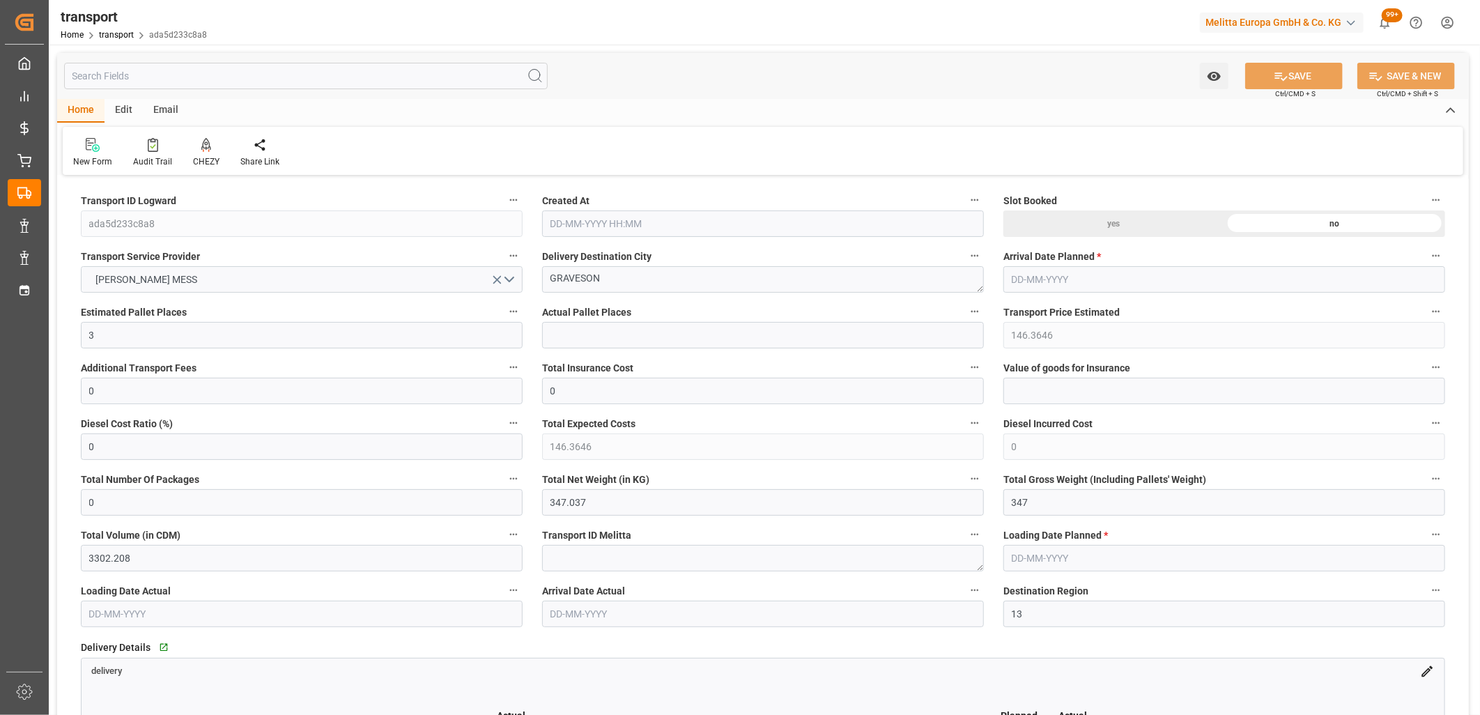
type input "[DATE] 11:30"
type input "[DATE]"
click at [342, 272] on button "[PERSON_NAME] MESS" at bounding box center [302, 279] width 442 height 26
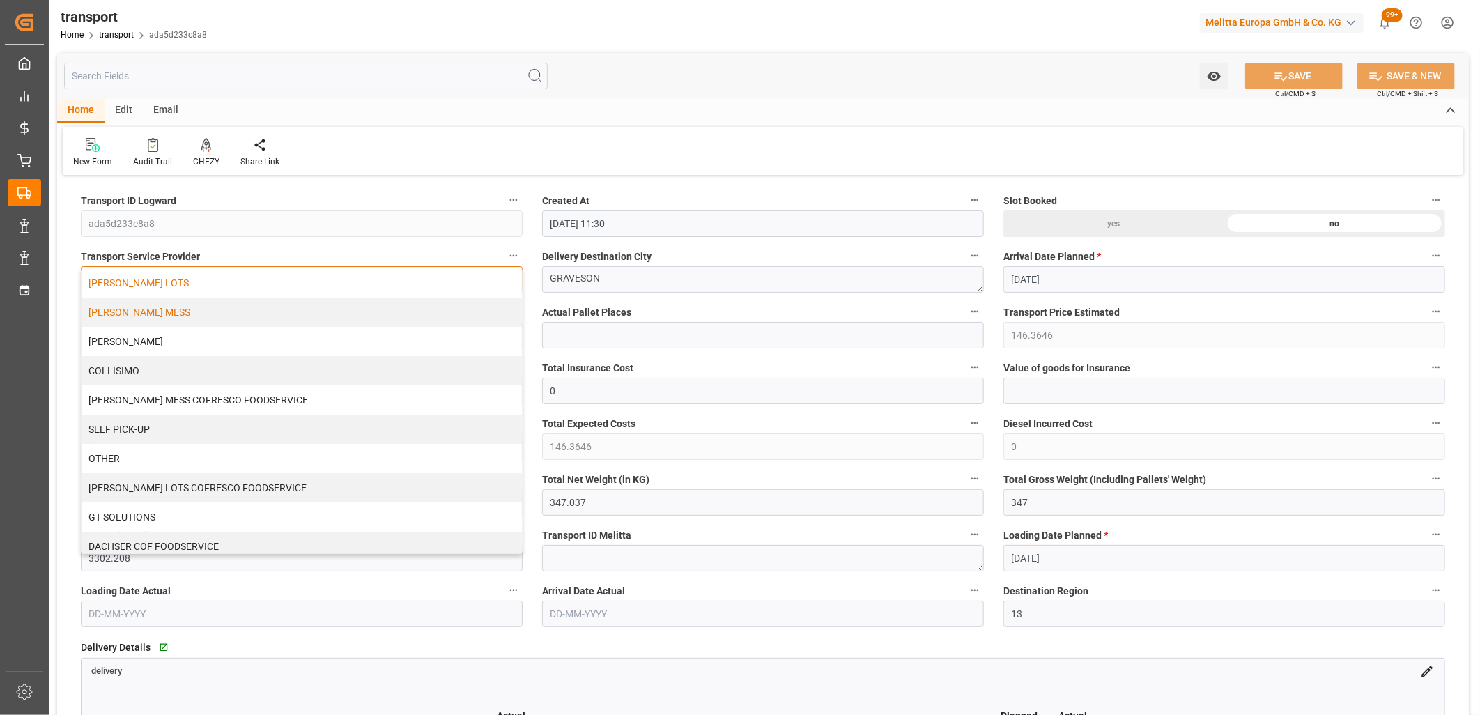
click at [323, 284] on div "[PERSON_NAME] LOTS" at bounding box center [302, 282] width 440 height 29
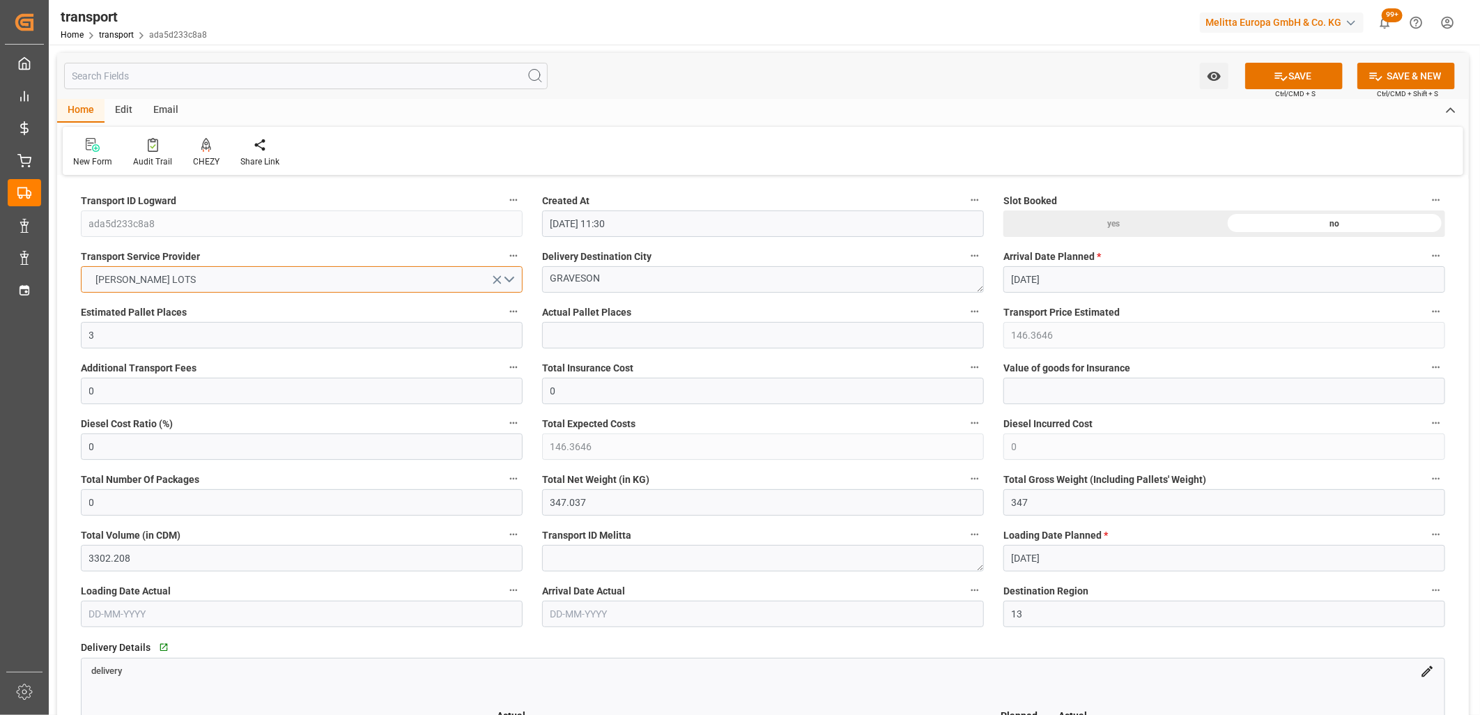
click at [298, 281] on button "[PERSON_NAME] LOTS" at bounding box center [302, 279] width 442 height 26
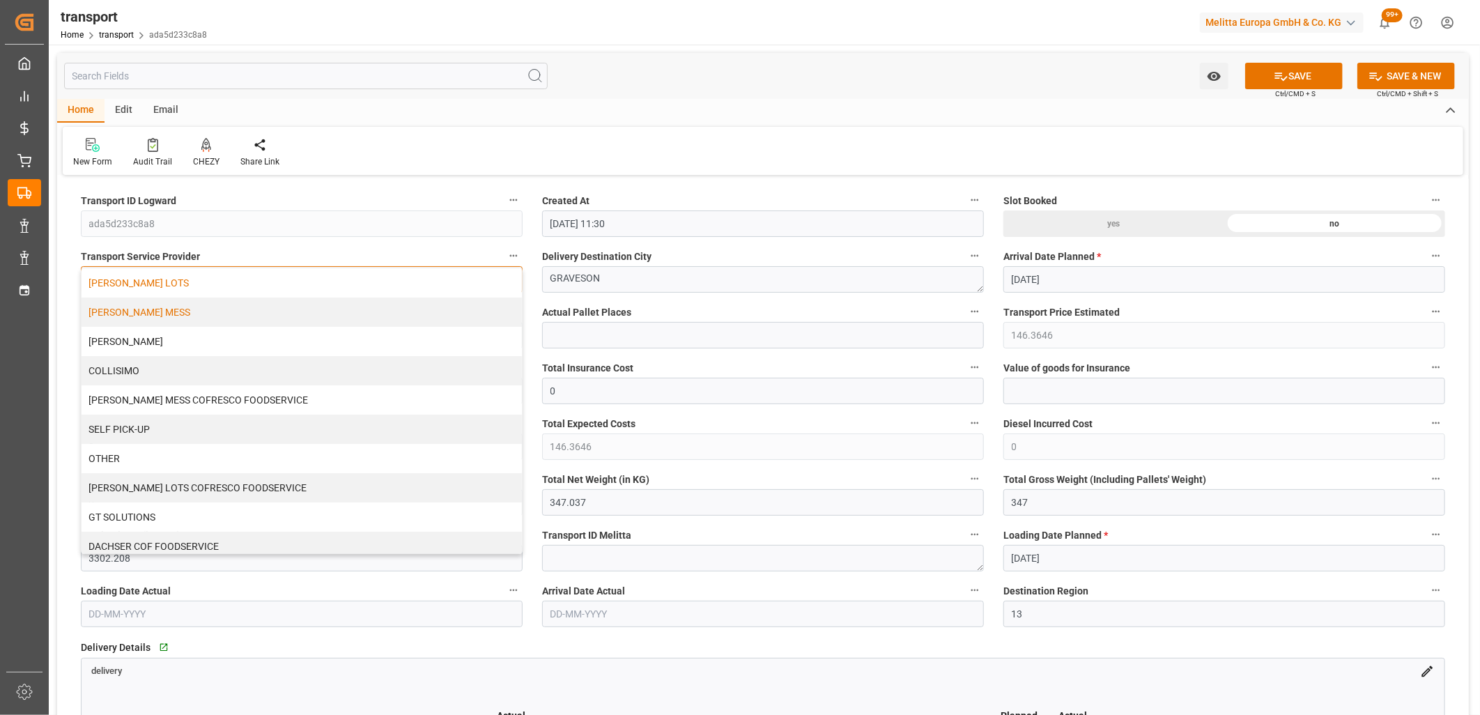
click at [239, 319] on div "[PERSON_NAME] MESS" at bounding box center [302, 312] width 440 height 29
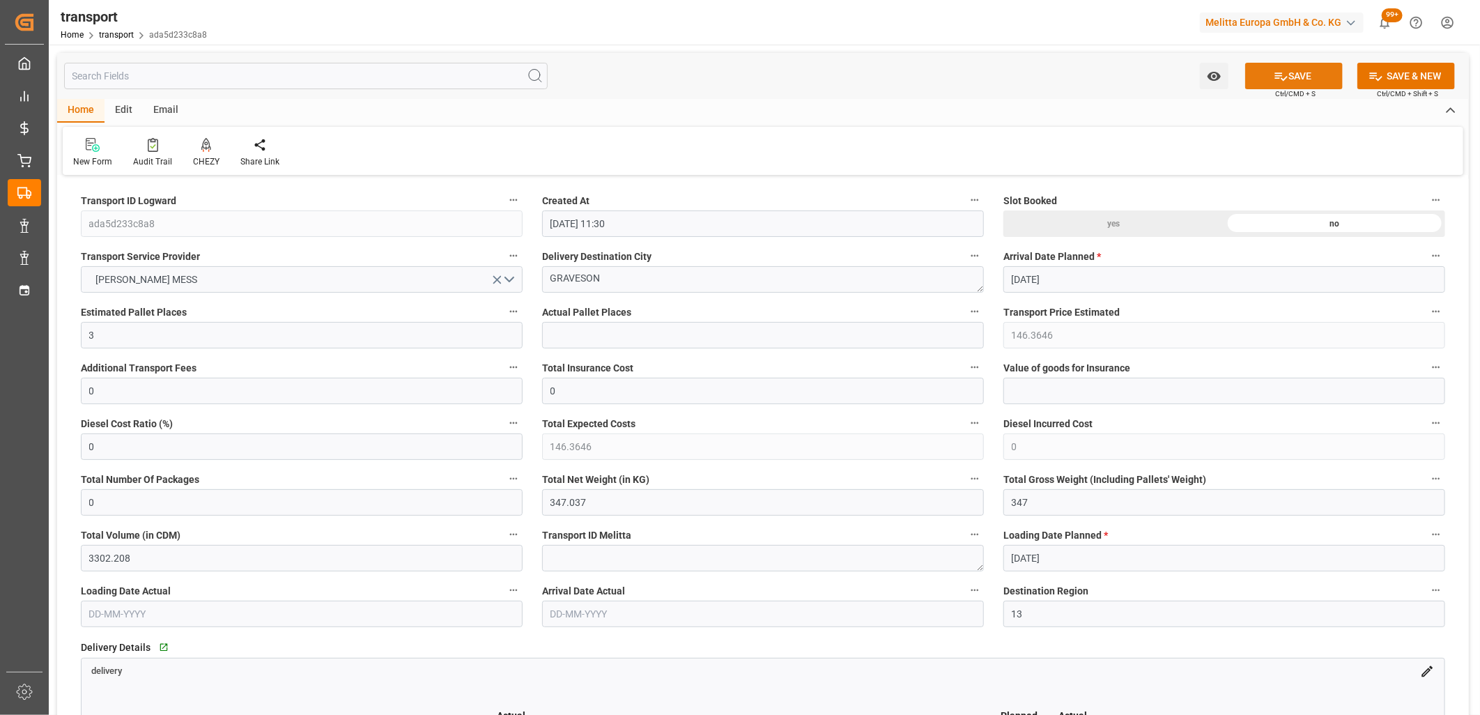
click at [1307, 71] on button "SAVE" at bounding box center [1294, 76] width 98 height 26
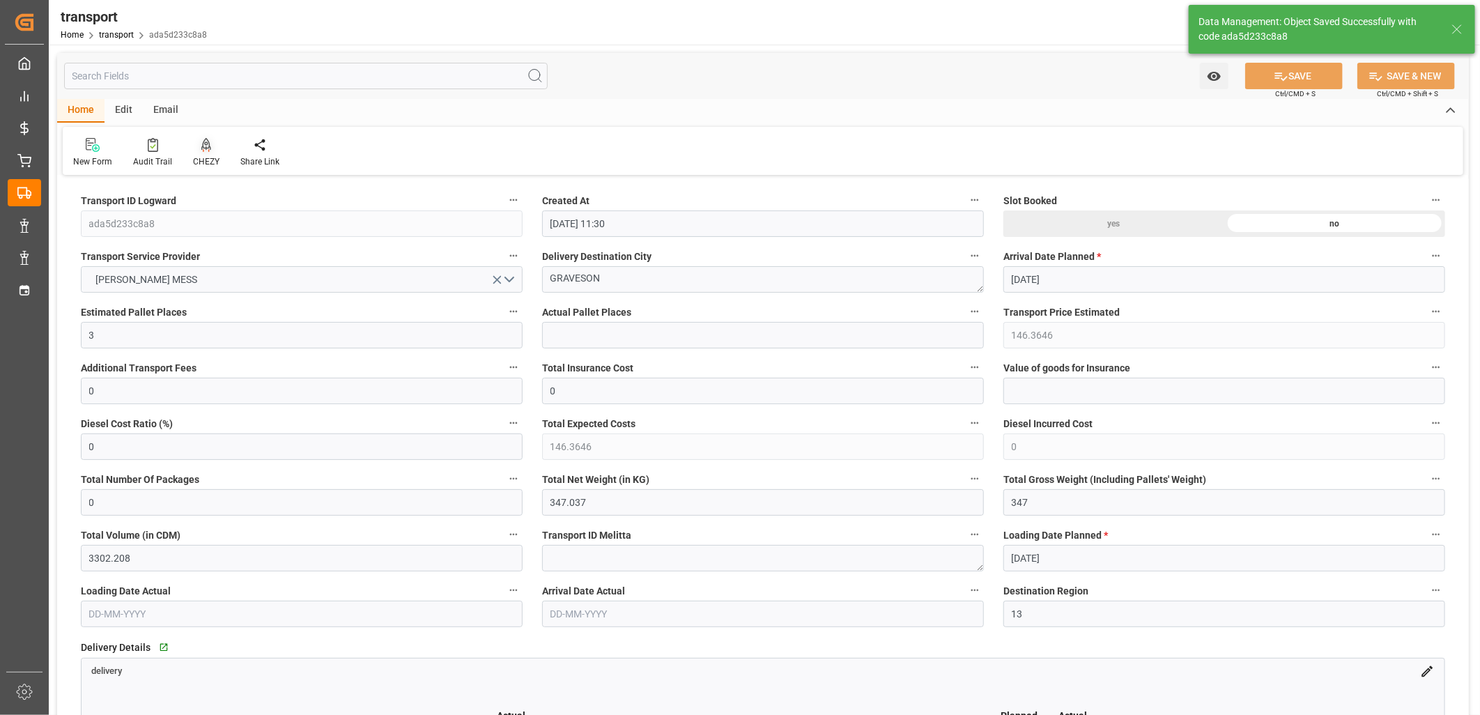
click at [204, 144] on icon at bounding box center [206, 144] width 10 height 12
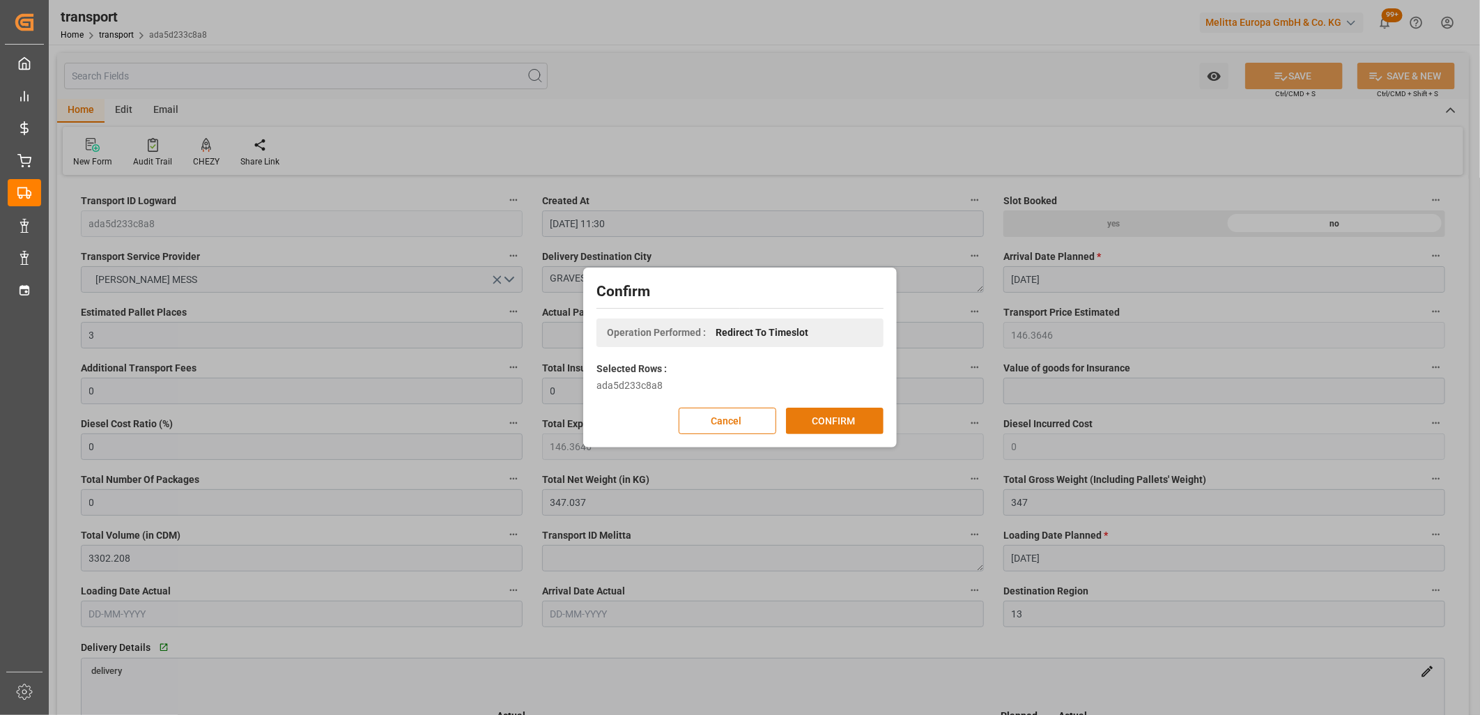
click at [805, 422] on button "CONFIRM" at bounding box center [835, 421] width 98 height 26
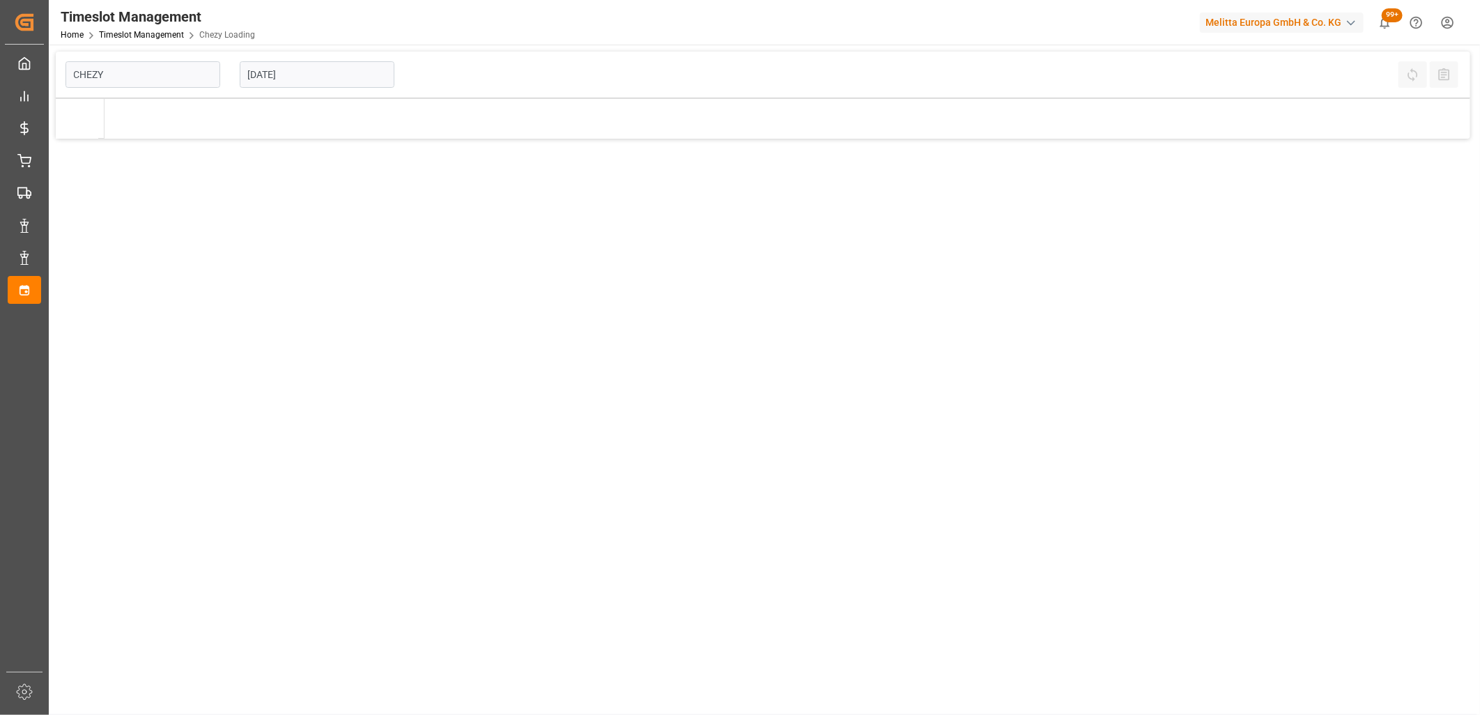
type input "Chezy Loading"
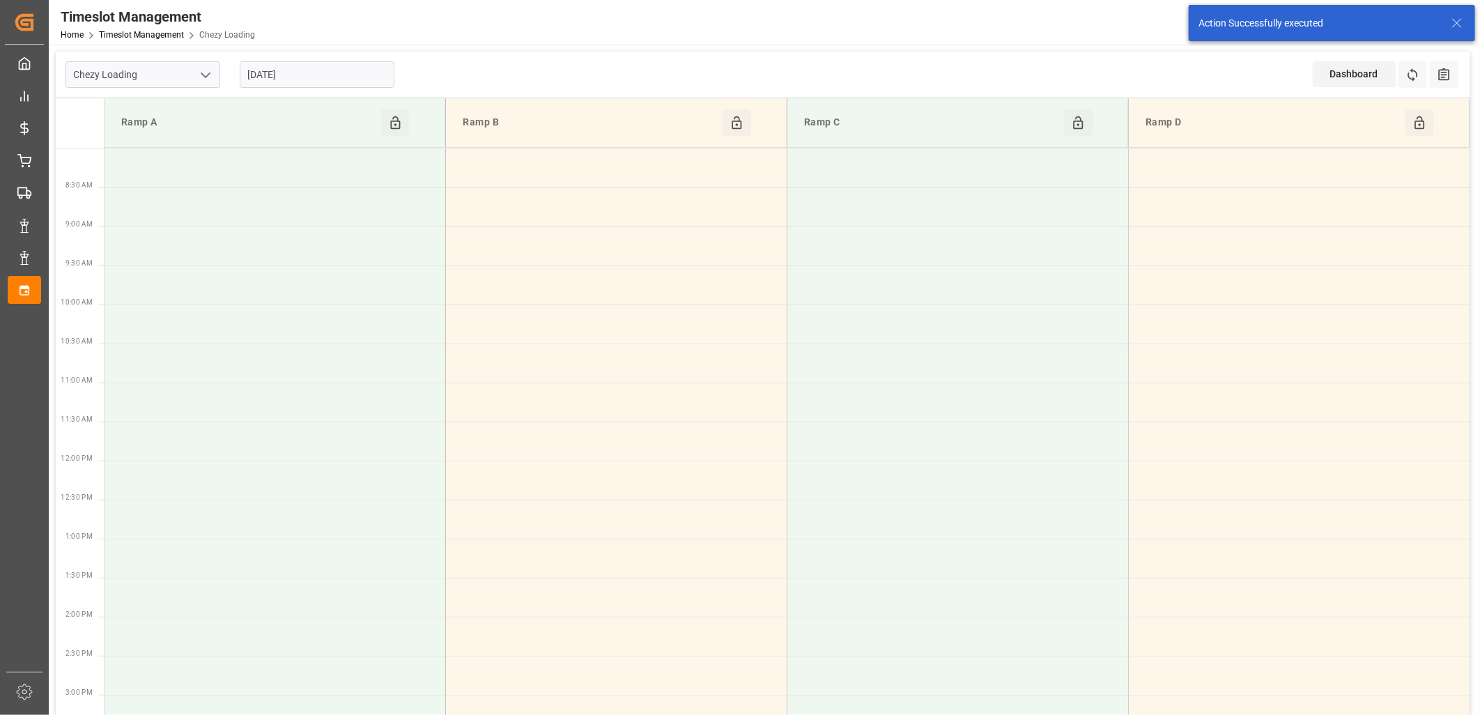
click at [325, 77] on input "[DATE]" at bounding box center [317, 74] width 155 height 26
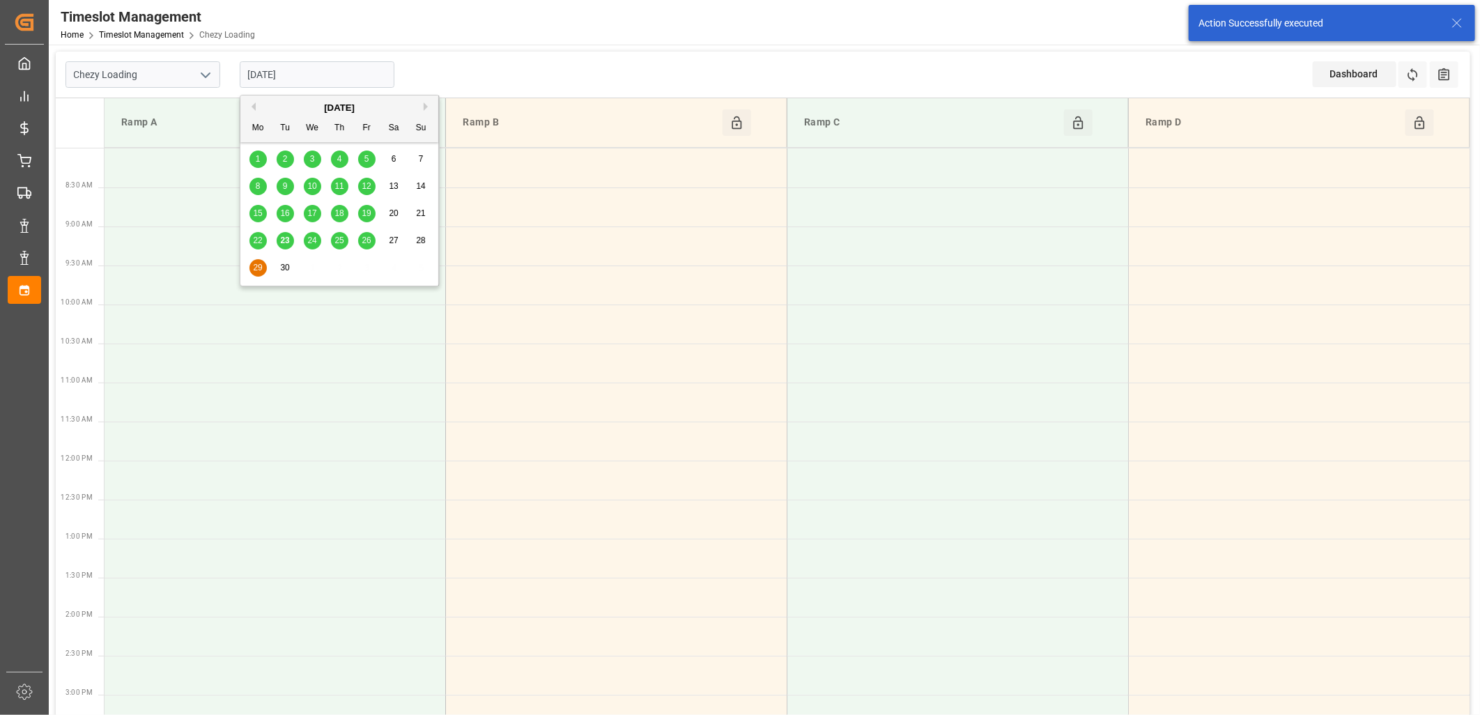
click at [310, 246] on div "24" at bounding box center [312, 241] width 17 height 17
type input "[DATE]"
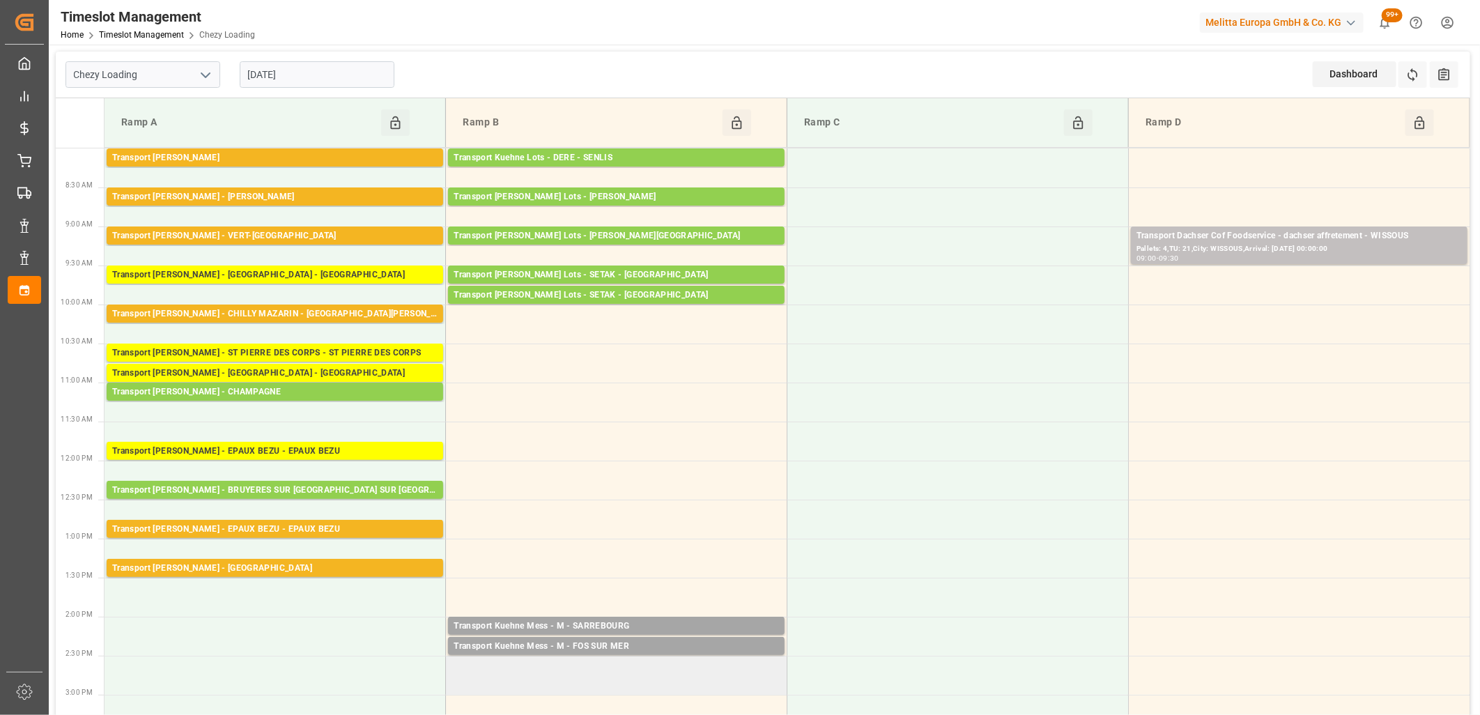
click at [574, 666] on td at bounding box center [617, 675] width 342 height 39
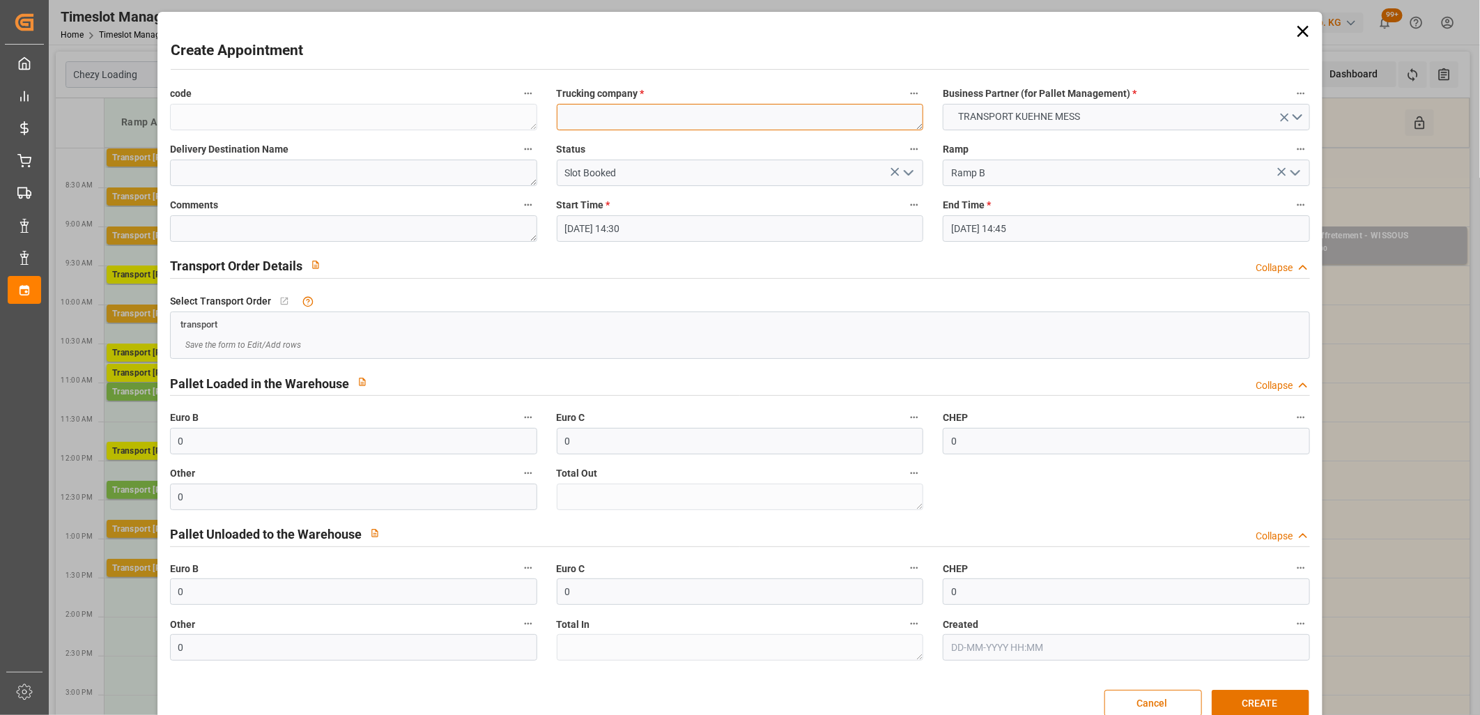
click at [583, 109] on textarea at bounding box center [740, 117] width 367 height 26
type textarea "M"
click at [1255, 702] on button "CREATE" at bounding box center [1261, 703] width 98 height 26
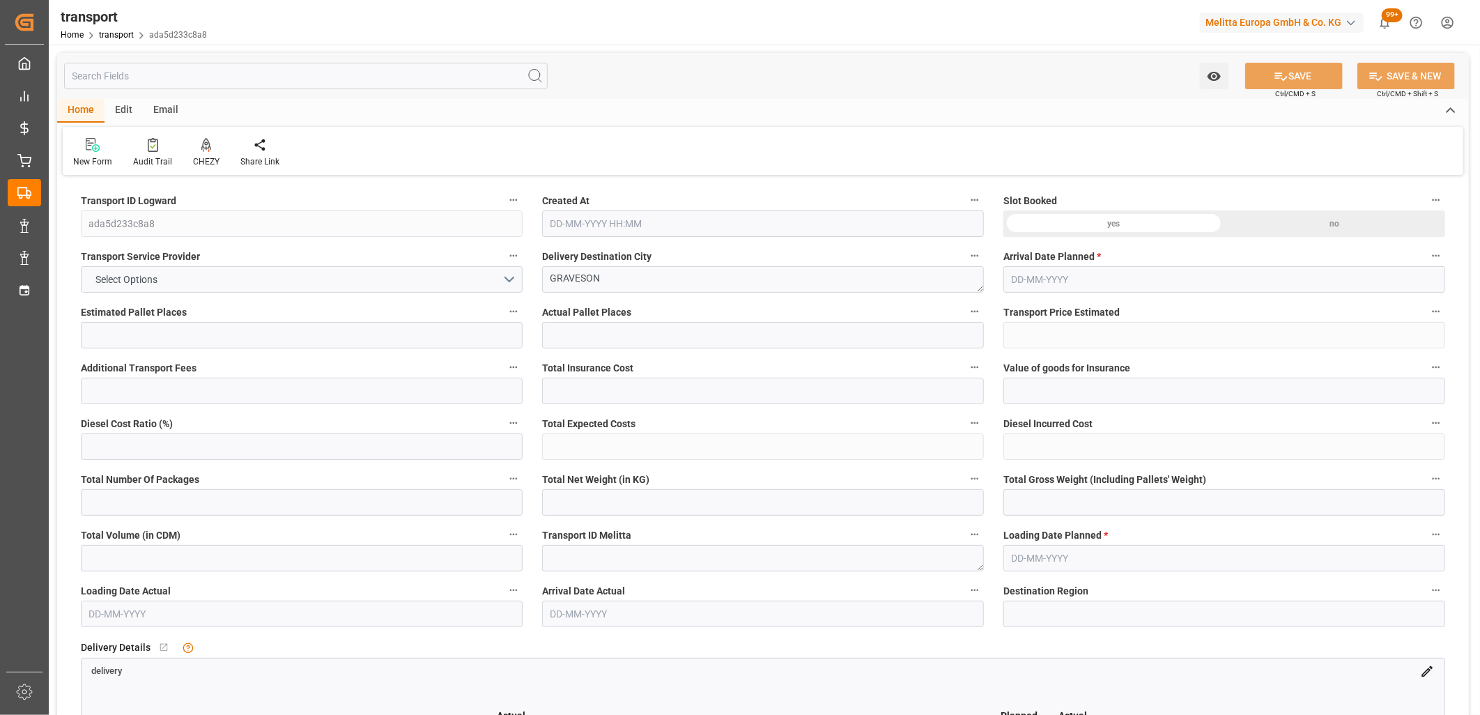
type input "3"
type input "146.3646"
type input "0"
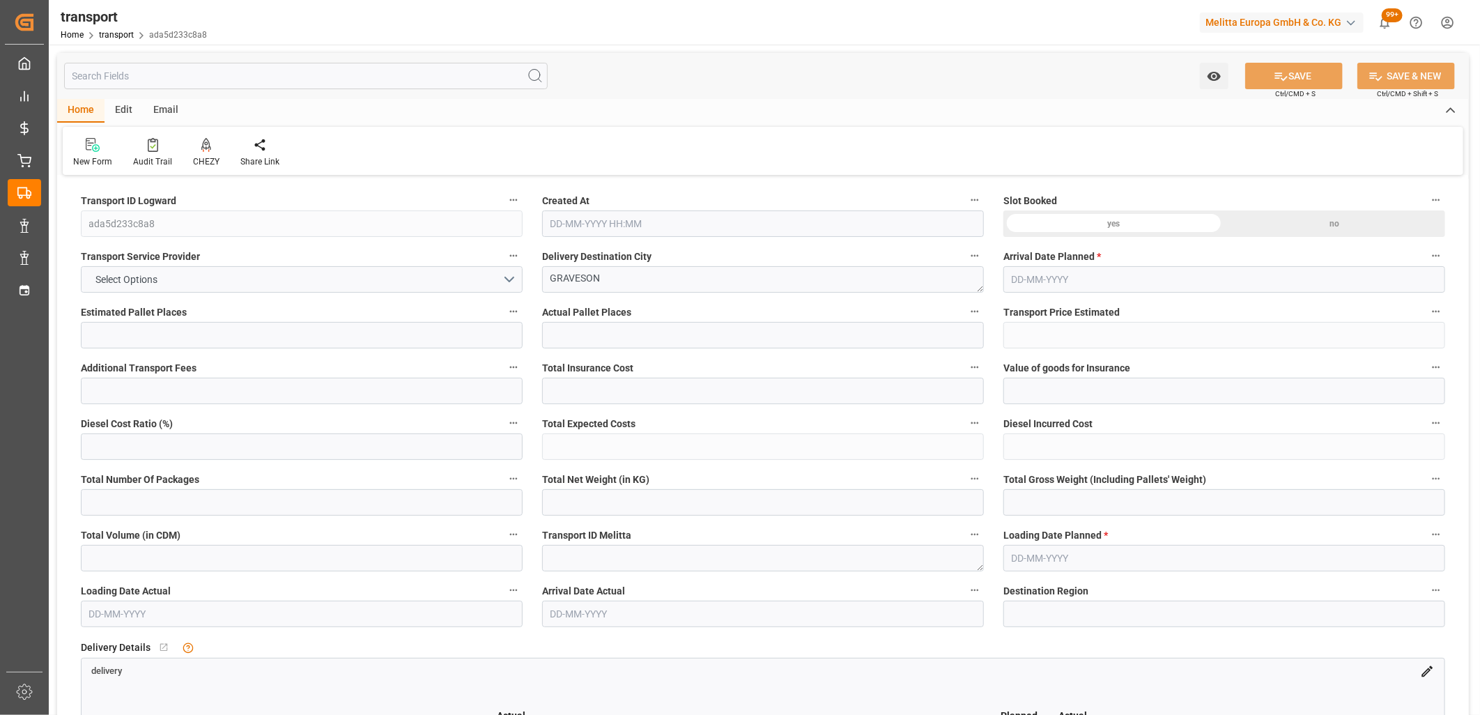
type input "146.3646"
type input "0"
type input "347.037"
type input "347"
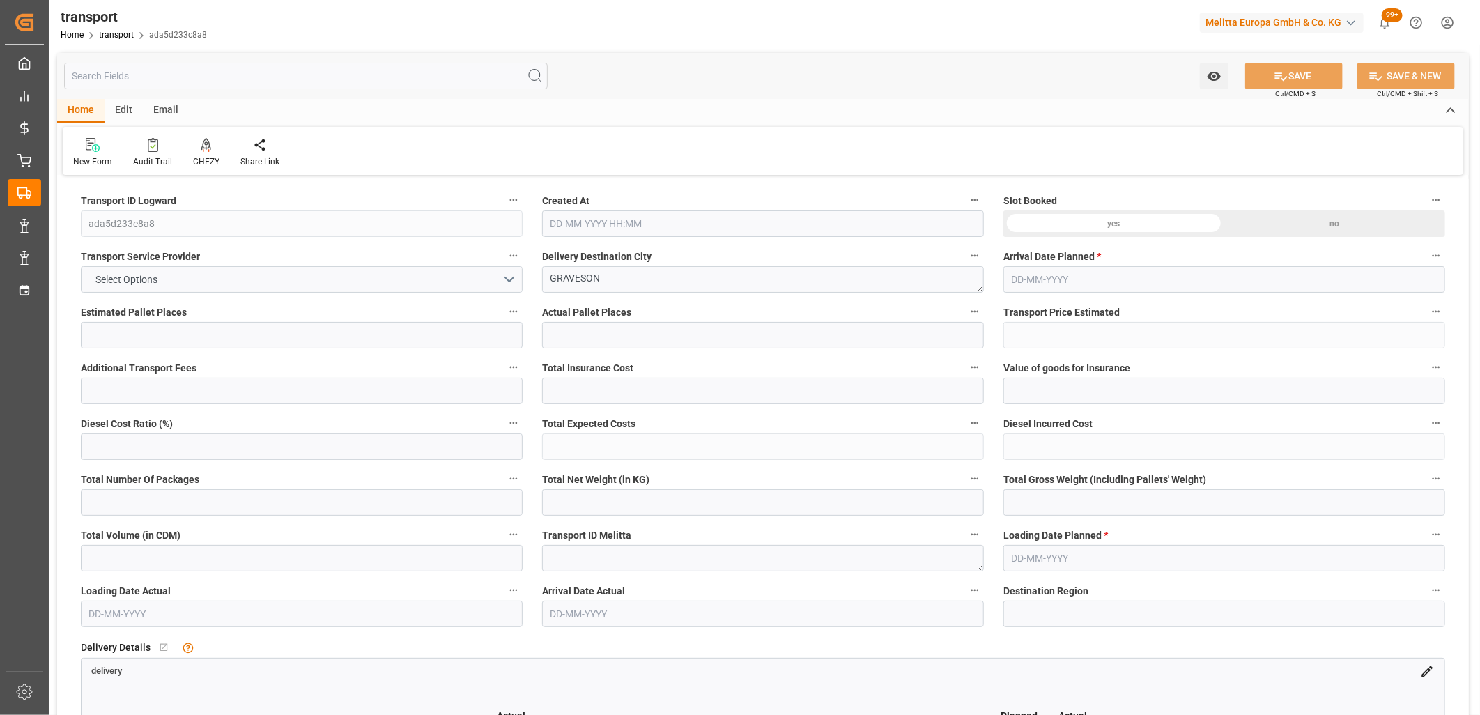
type input "3302.208"
type input "13"
type input "1"
type input "63"
type input "3"
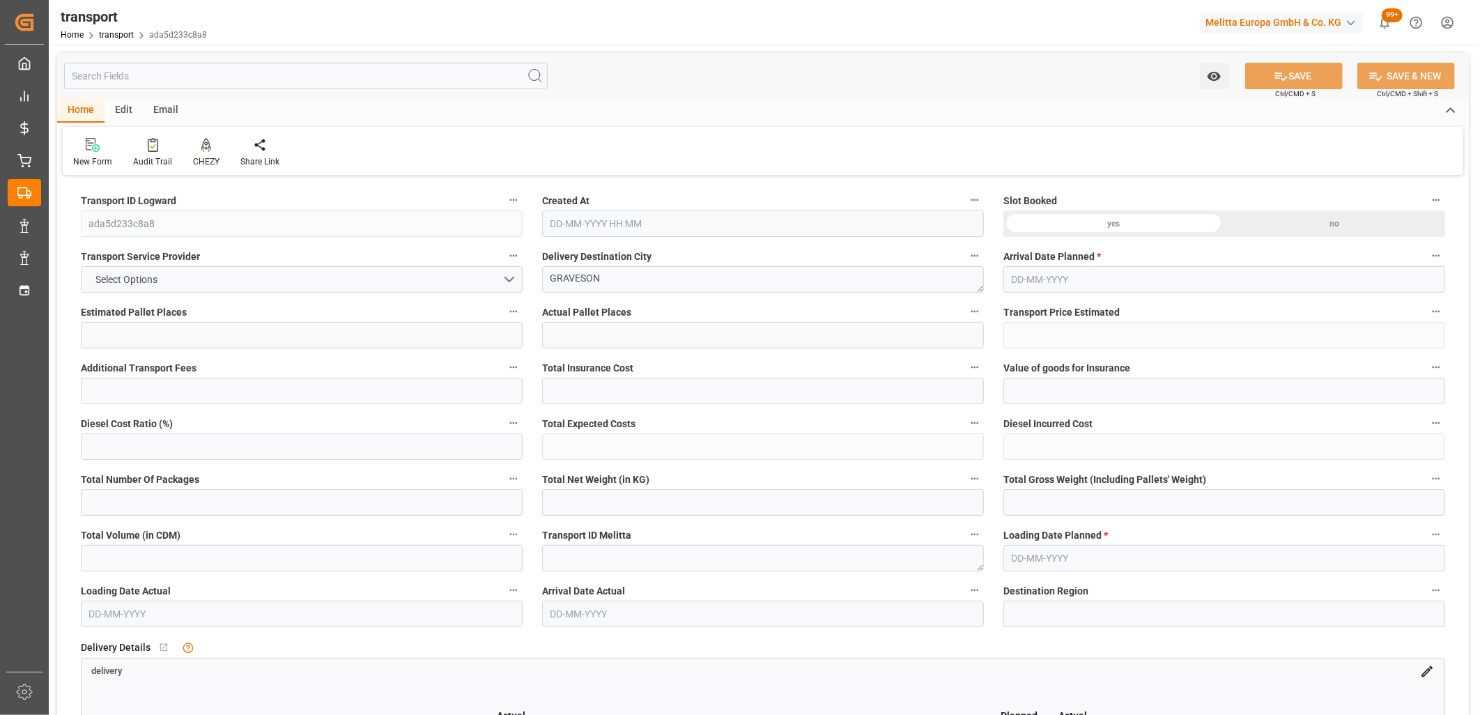
type input "101"
type input "424.728"
type input "0"
type input "4710.8598"
type input "0"
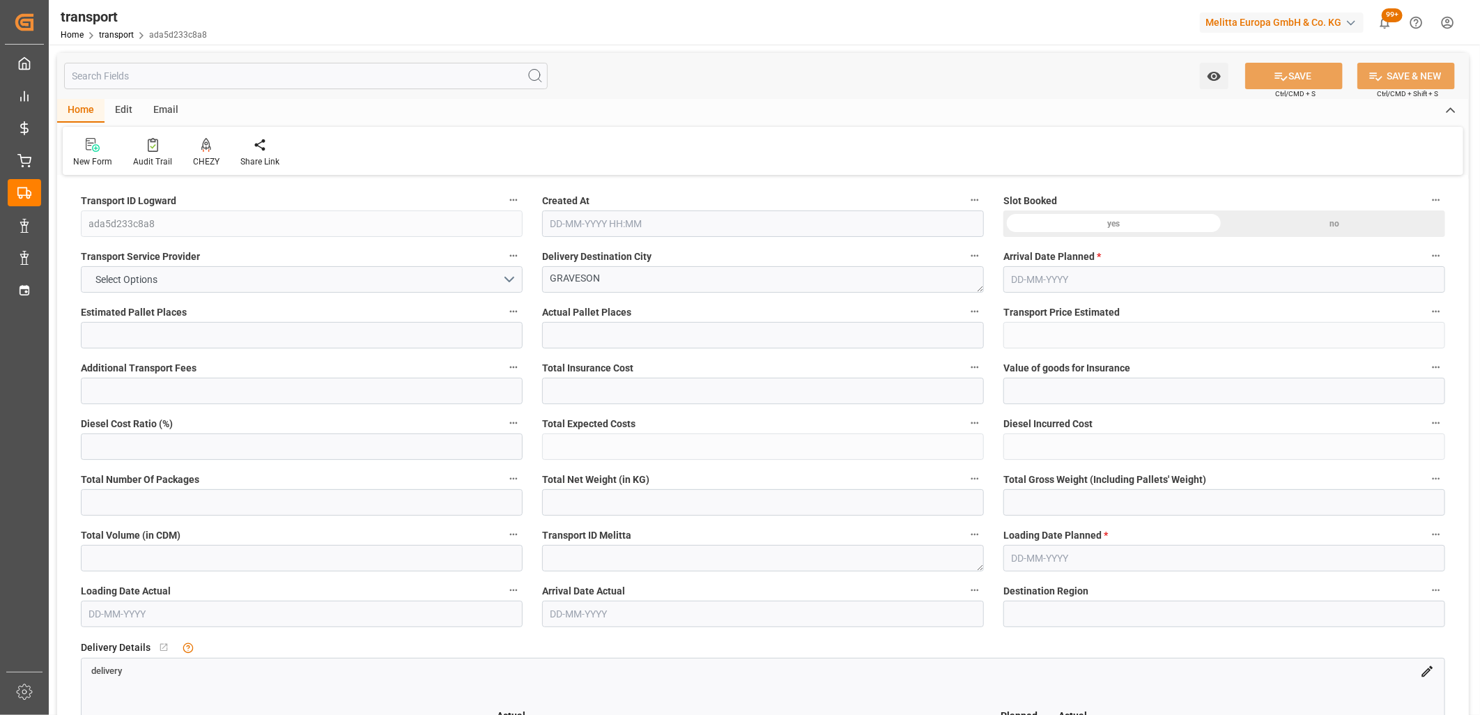
type input "0"
type input "21"
type input "35"
type input "23-09-2025 11:30"
type input "[DATE]"
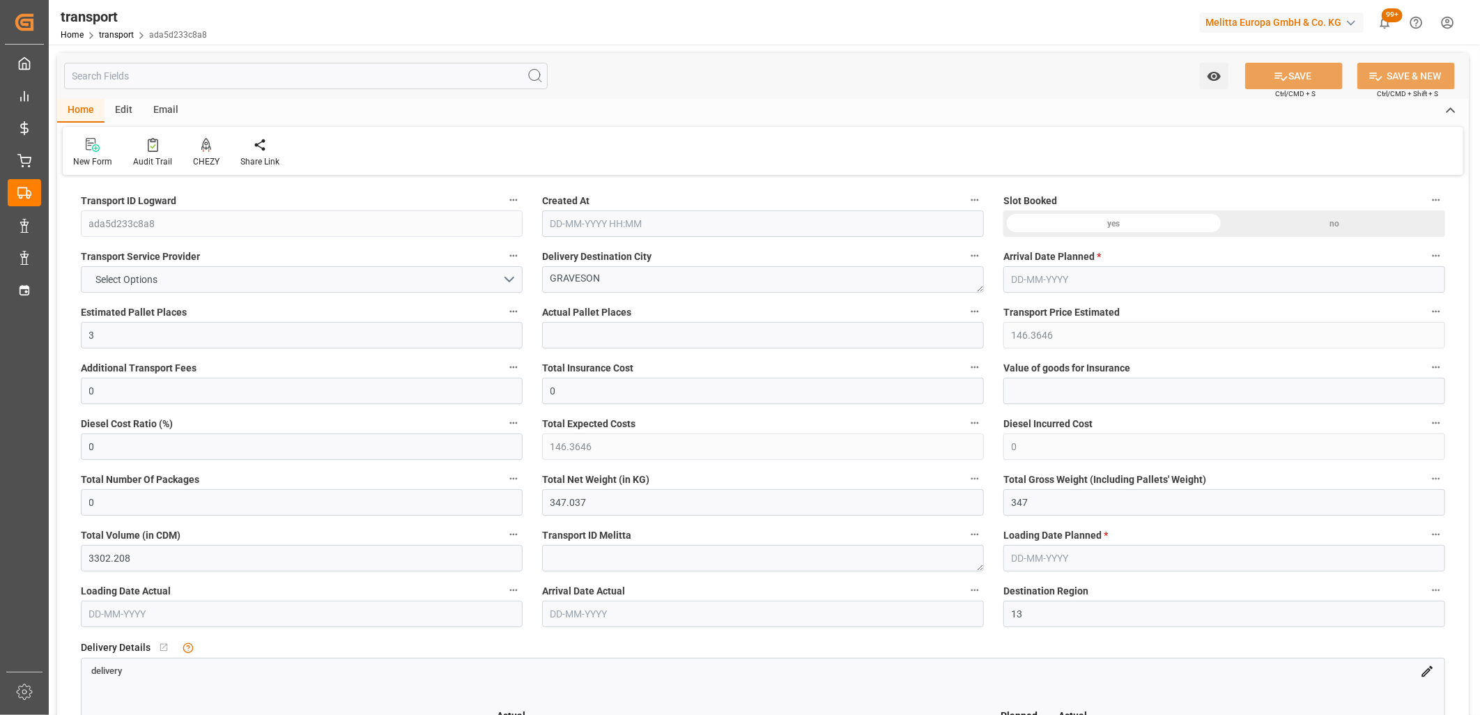
type input "[DATE]"
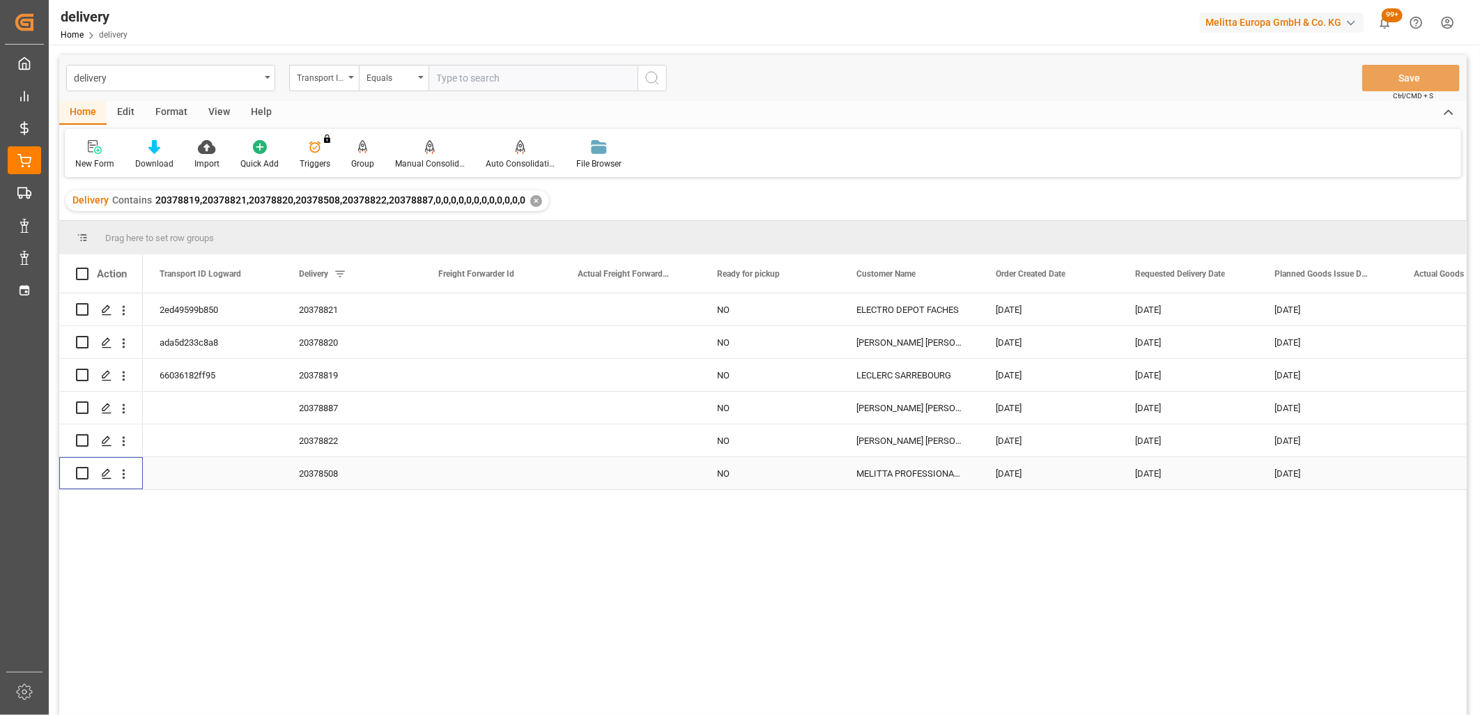
drag, startPoint x: 79, startPoint y: 470, endPoint x: 86, endPoint y: 470, distance: 7.7
click at [79, 470] on input "Press Space to toggle row selection (unchecked)" at bounding box center [82, 473] width 13 height 13
checkbox input "true"
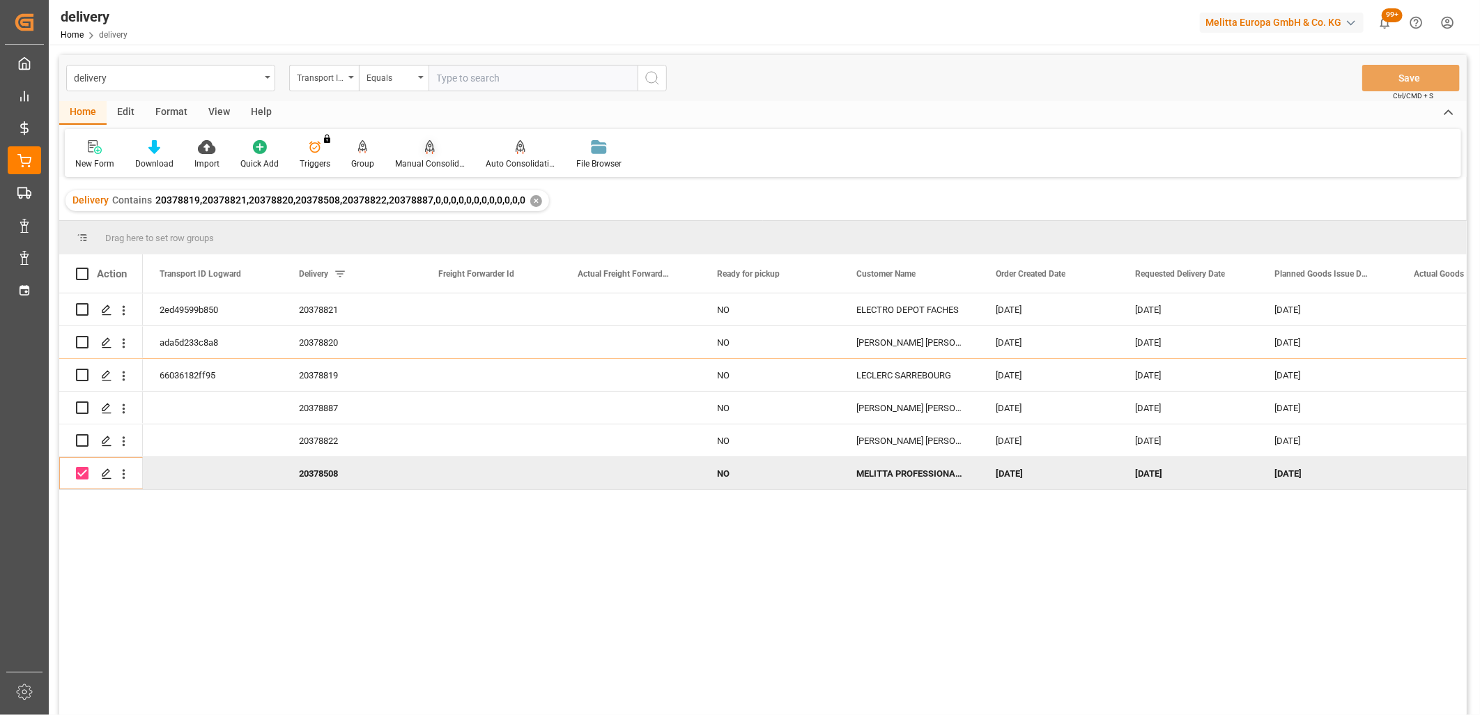
click at [425, 145] on icon at bounding box center [430, 146] width 10 height 12
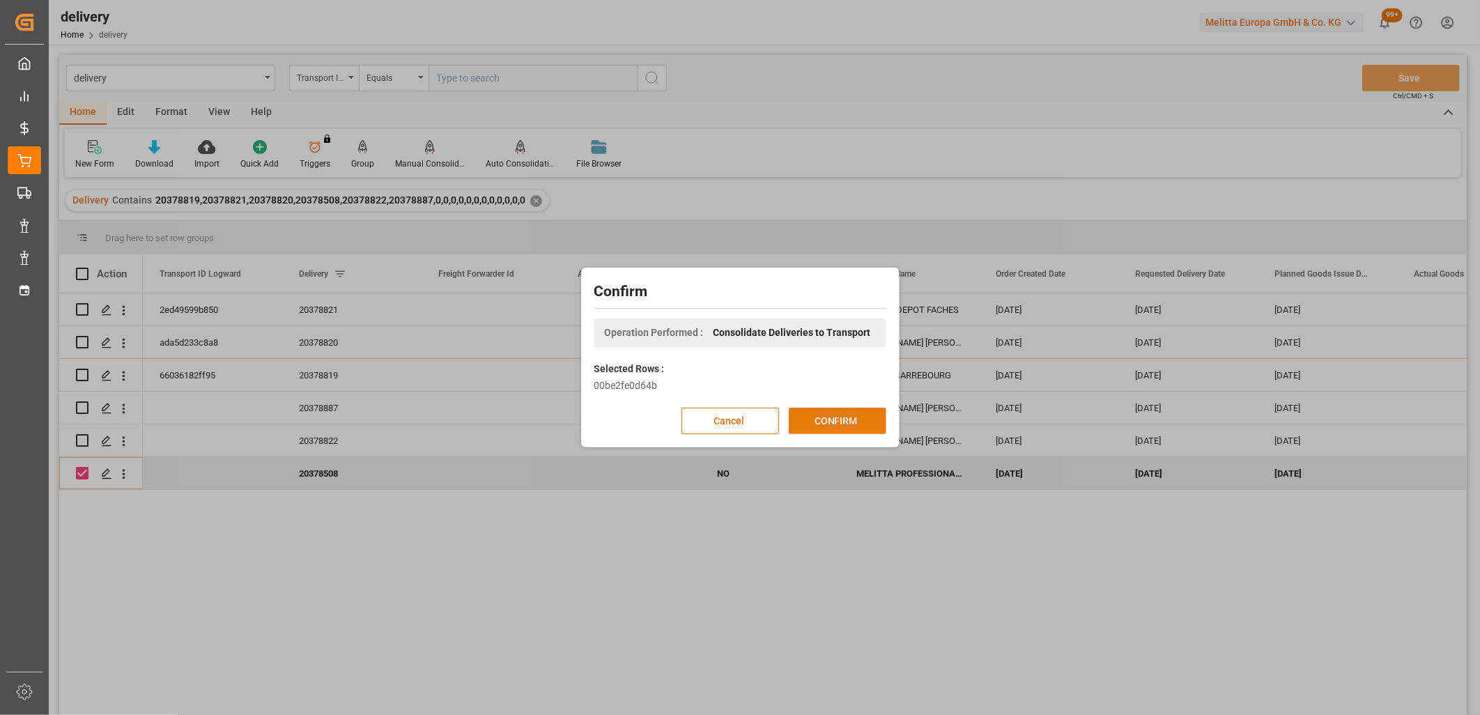
click at [825, 425] on button "CONFIRM" at bounding box center [838, 421] width 98 height 26
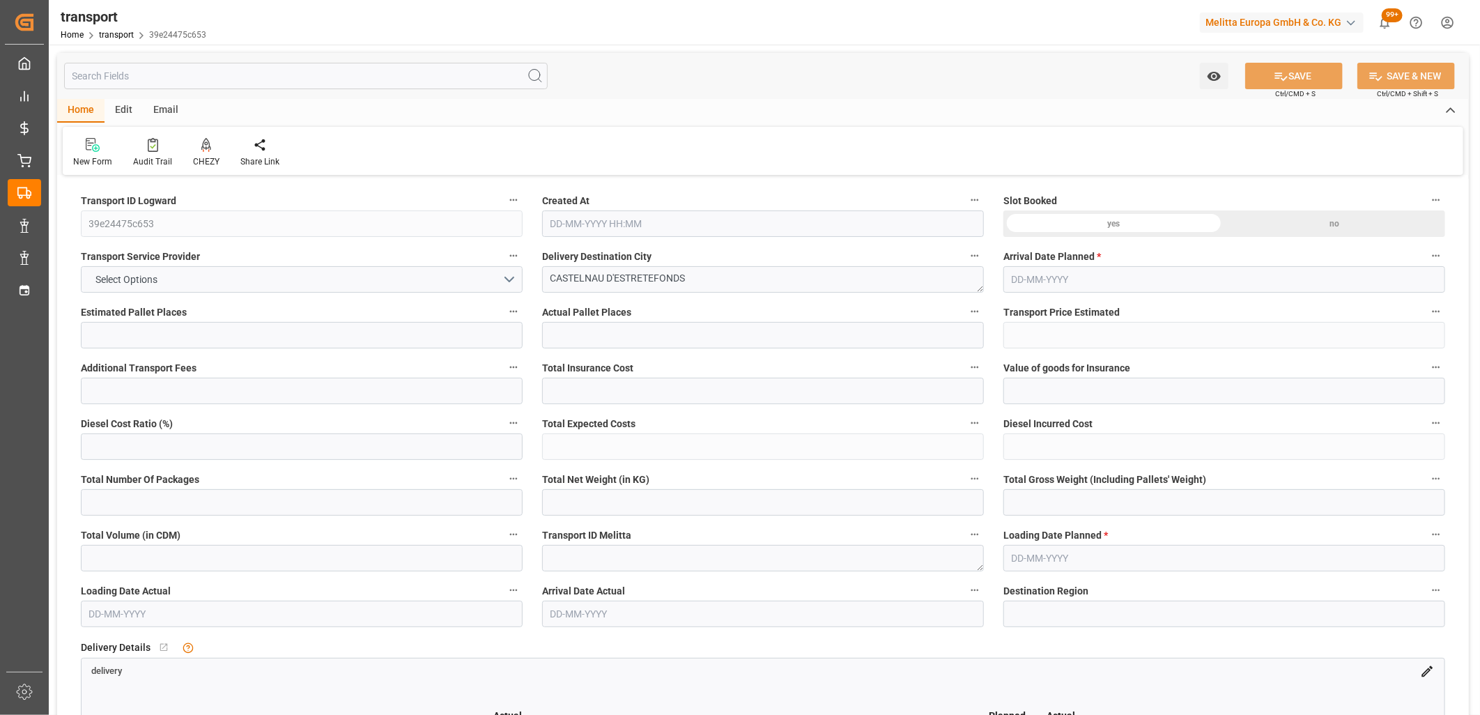
type input "2"
type input "345.68"
type input "0"
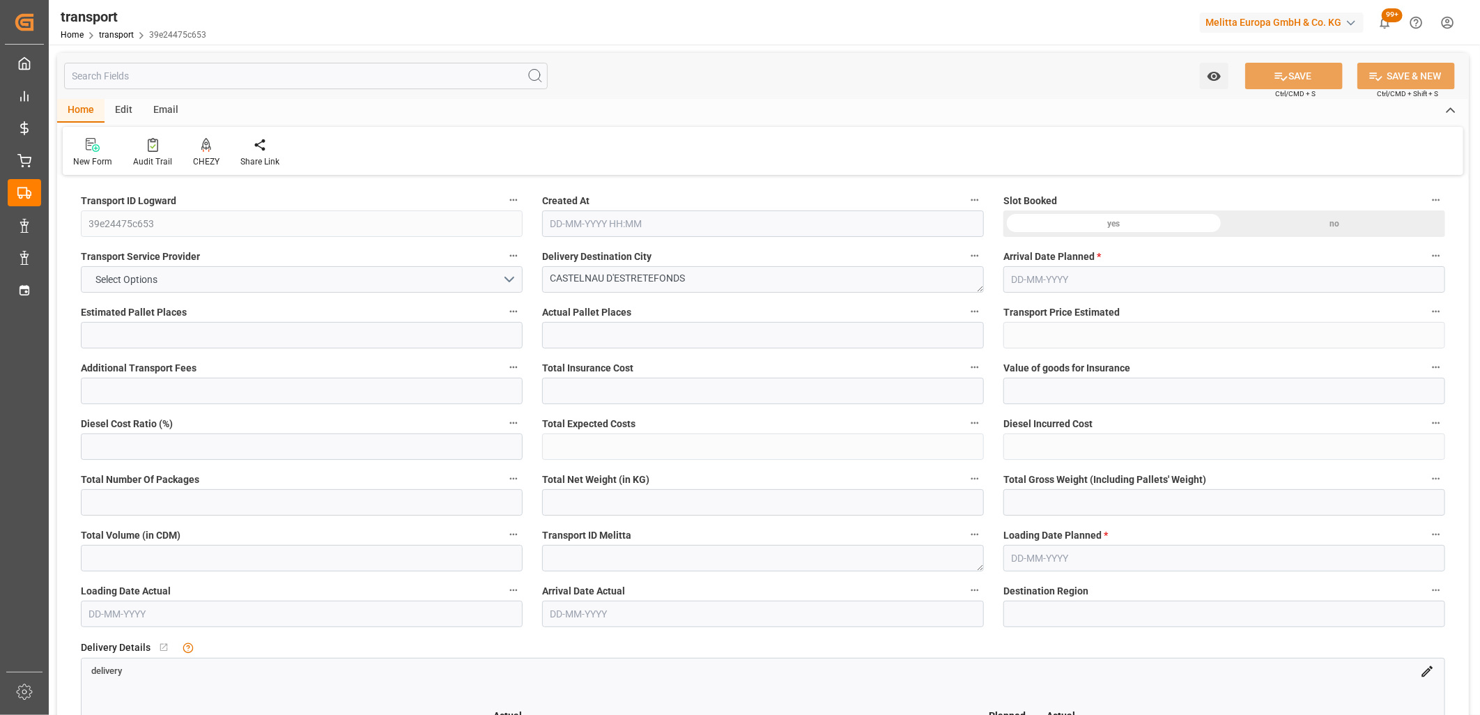
type input "333.996"
type input "-11.684"
type input "0"
type input "42.049"
type input "84.056"
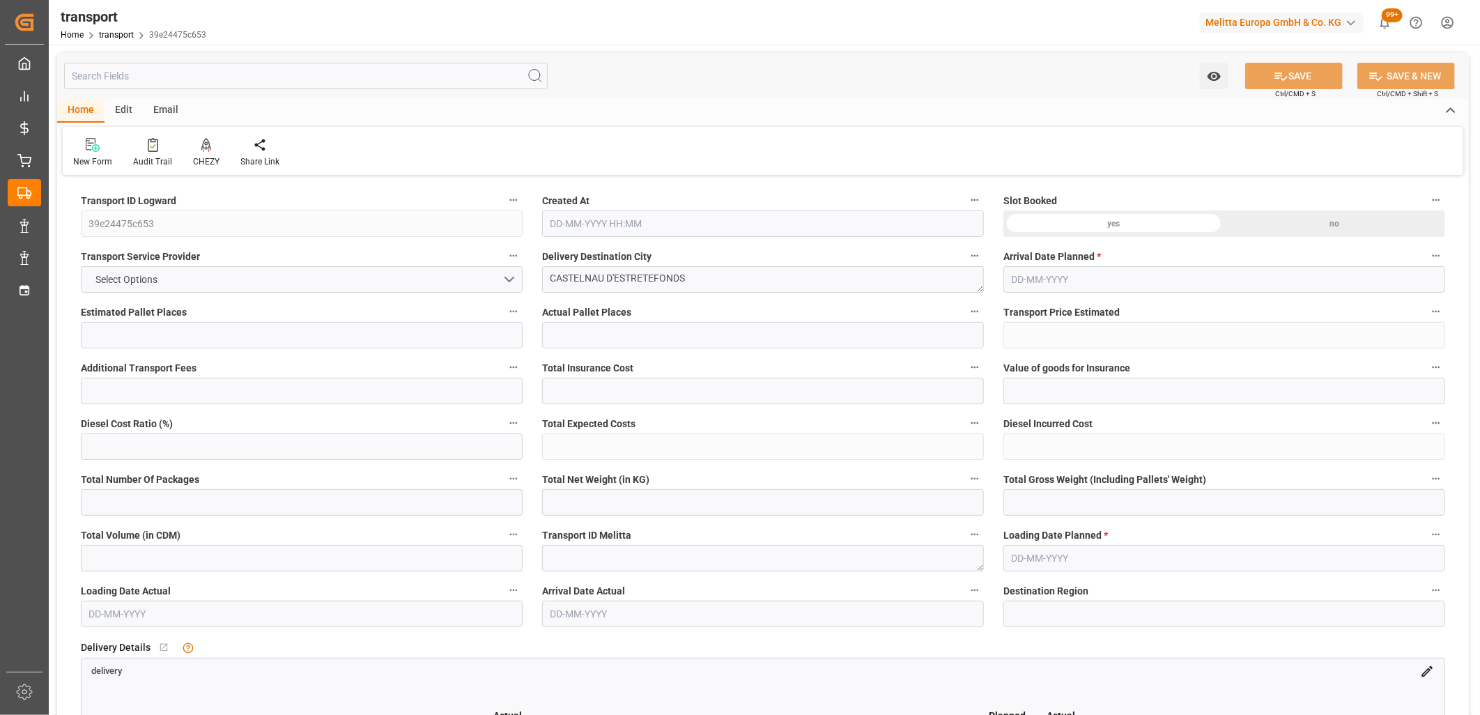
type input "312.192"
type input "31"
type input "1"
type input "32"
type input "2"
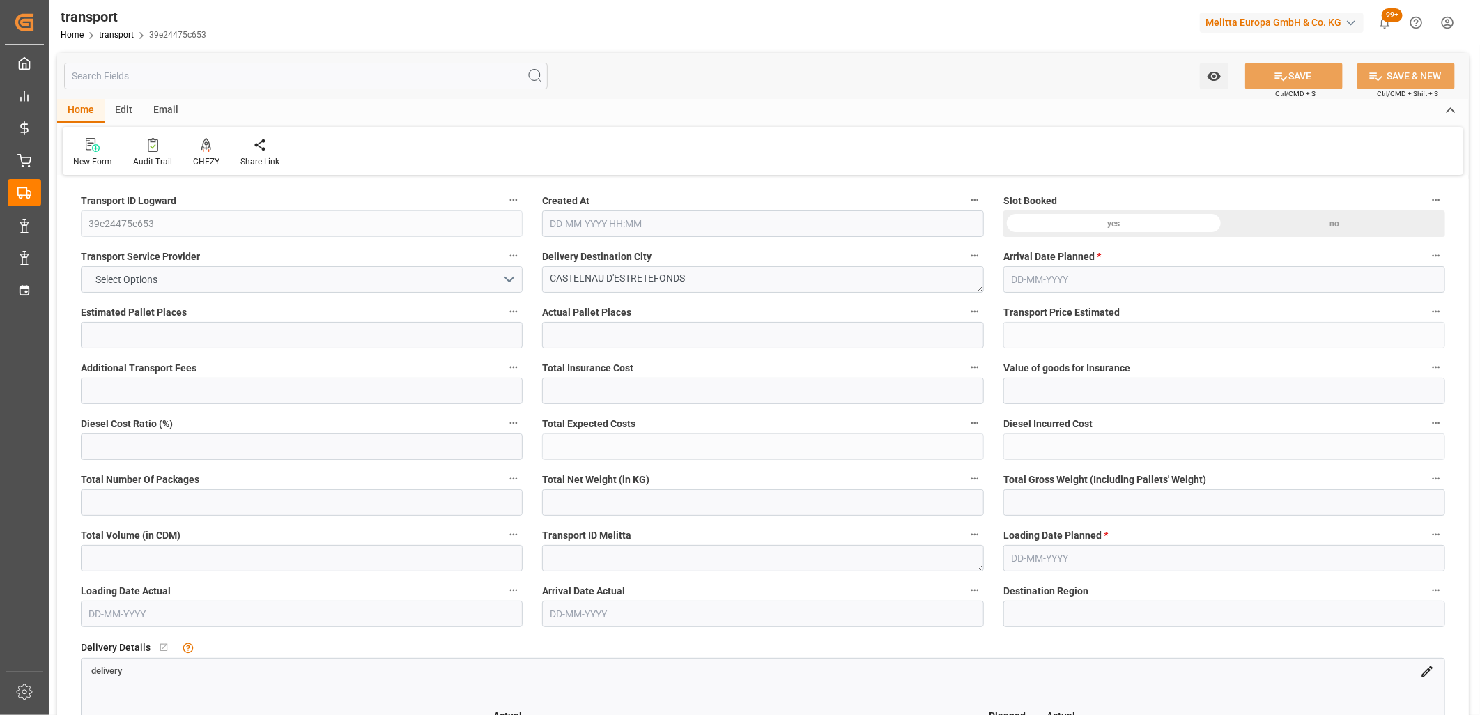
type input "101"
type input "61.057"
type input "0"
type input "4710.8598"
type input "0"
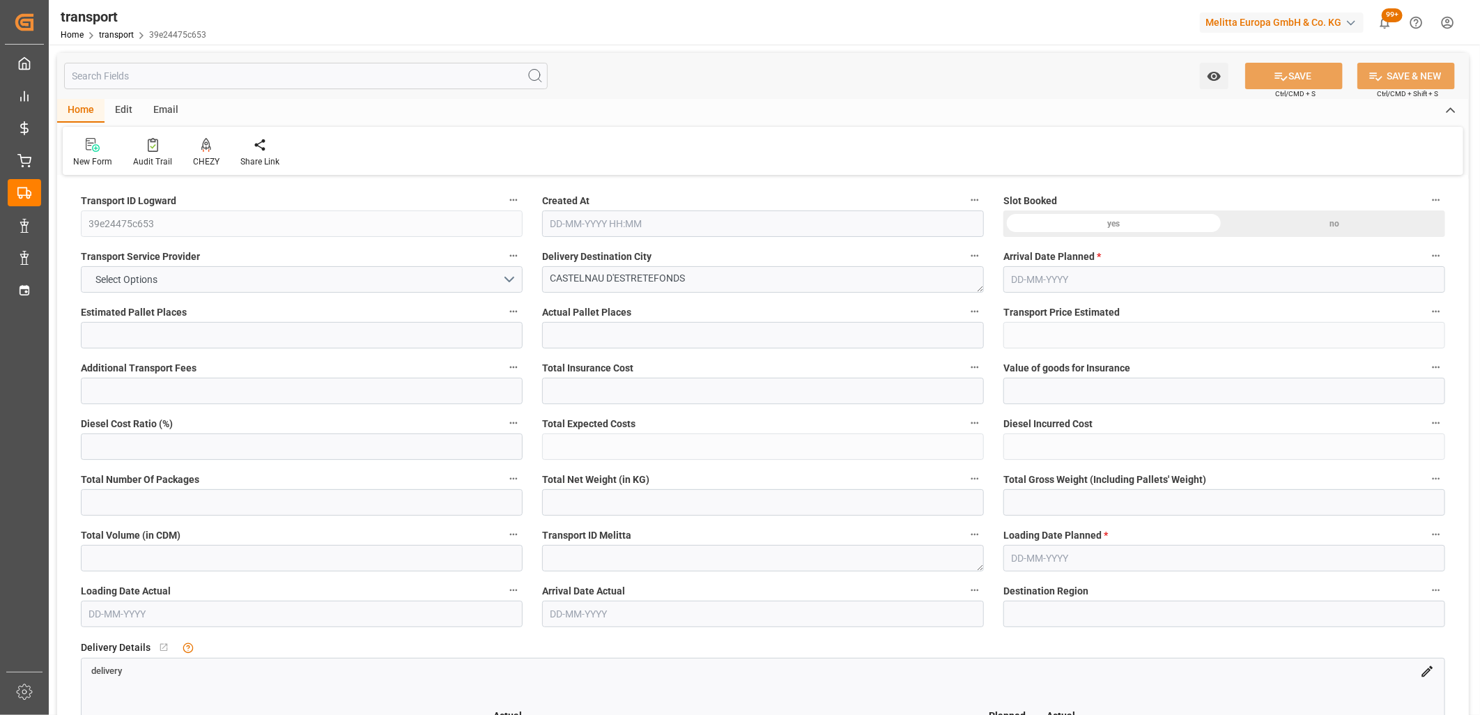
type input "0"
type input "21"
type input "35"
type input "23-09-2025 11:31"
type input "[DATE]"
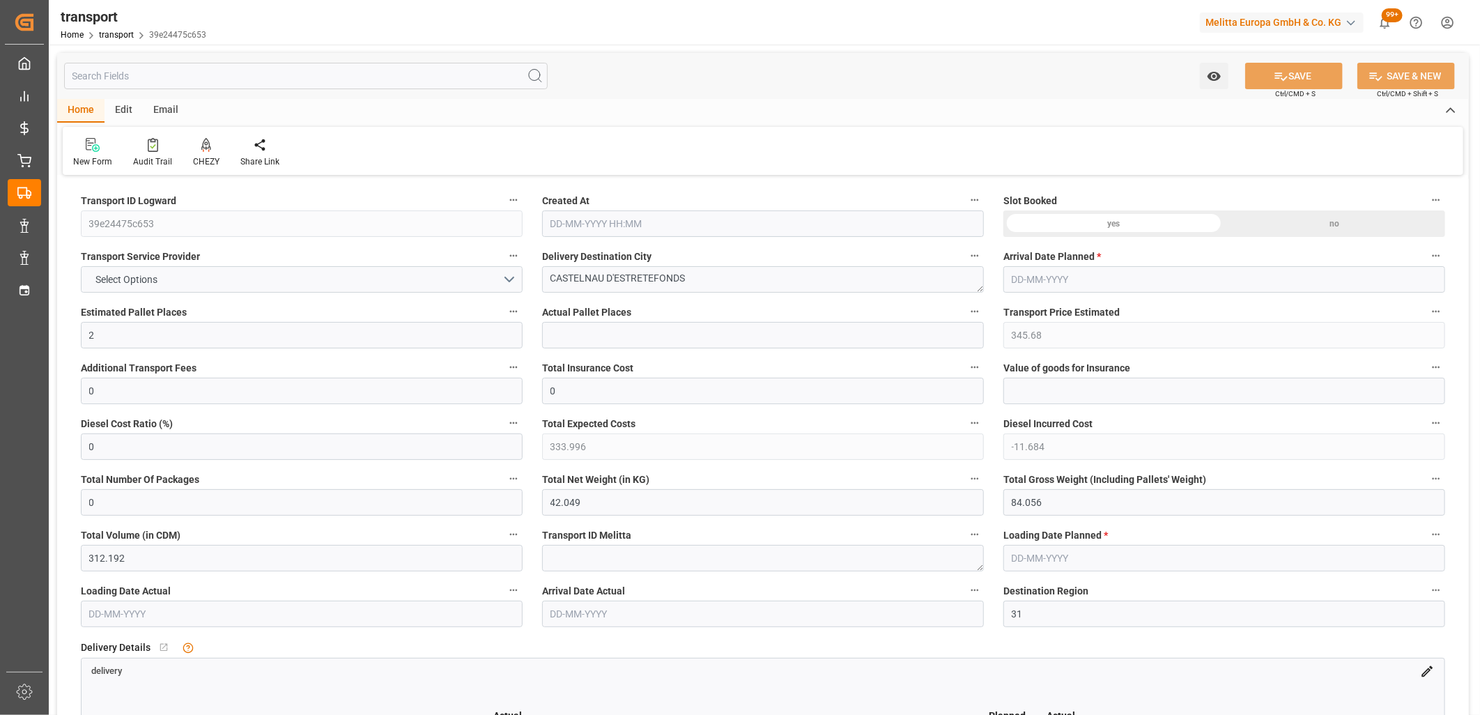
type input "30-09-2025"
click at [224, 277] on button "DELISLE" at bounding box center [302, 279] width 442 height 26
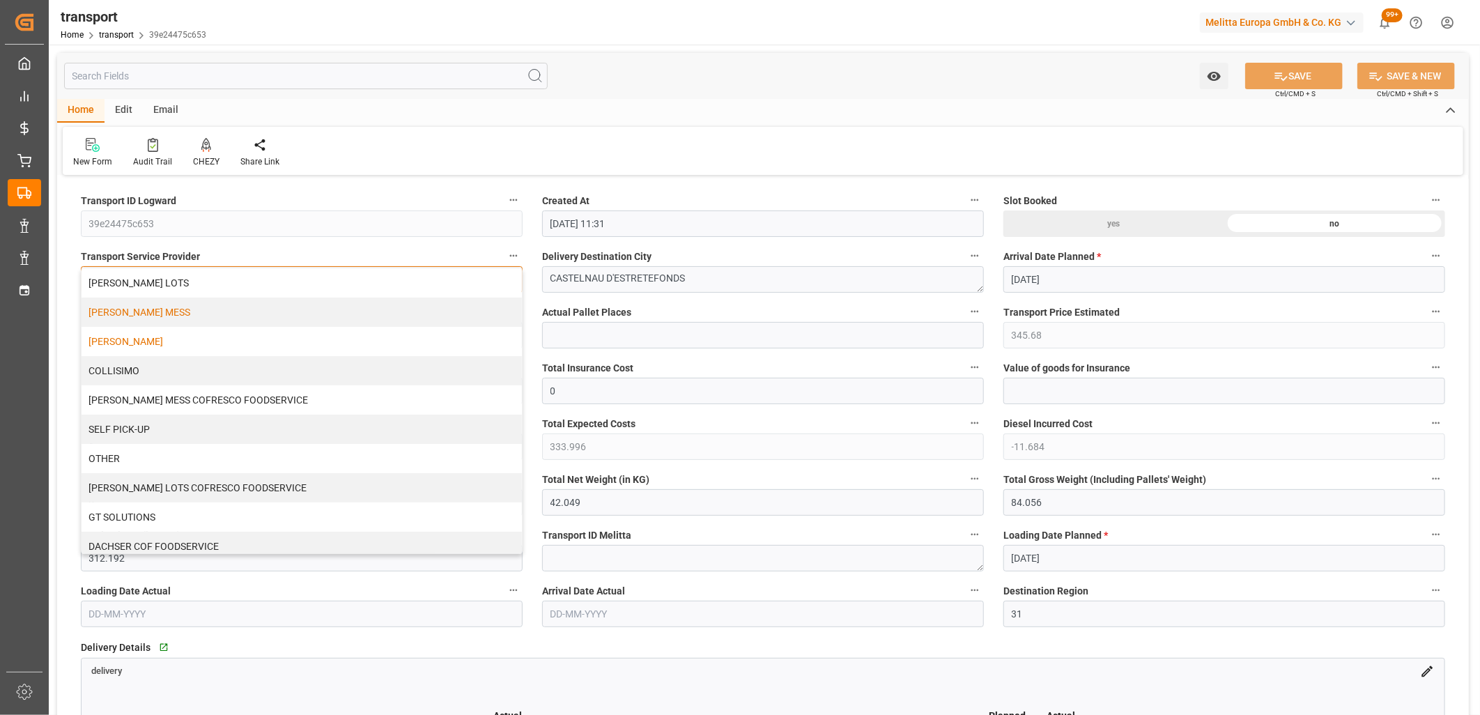
click at [209, 305] on div "[PERSON_NAME] MESS" at bounding box center [302, 312] width 440 height 29
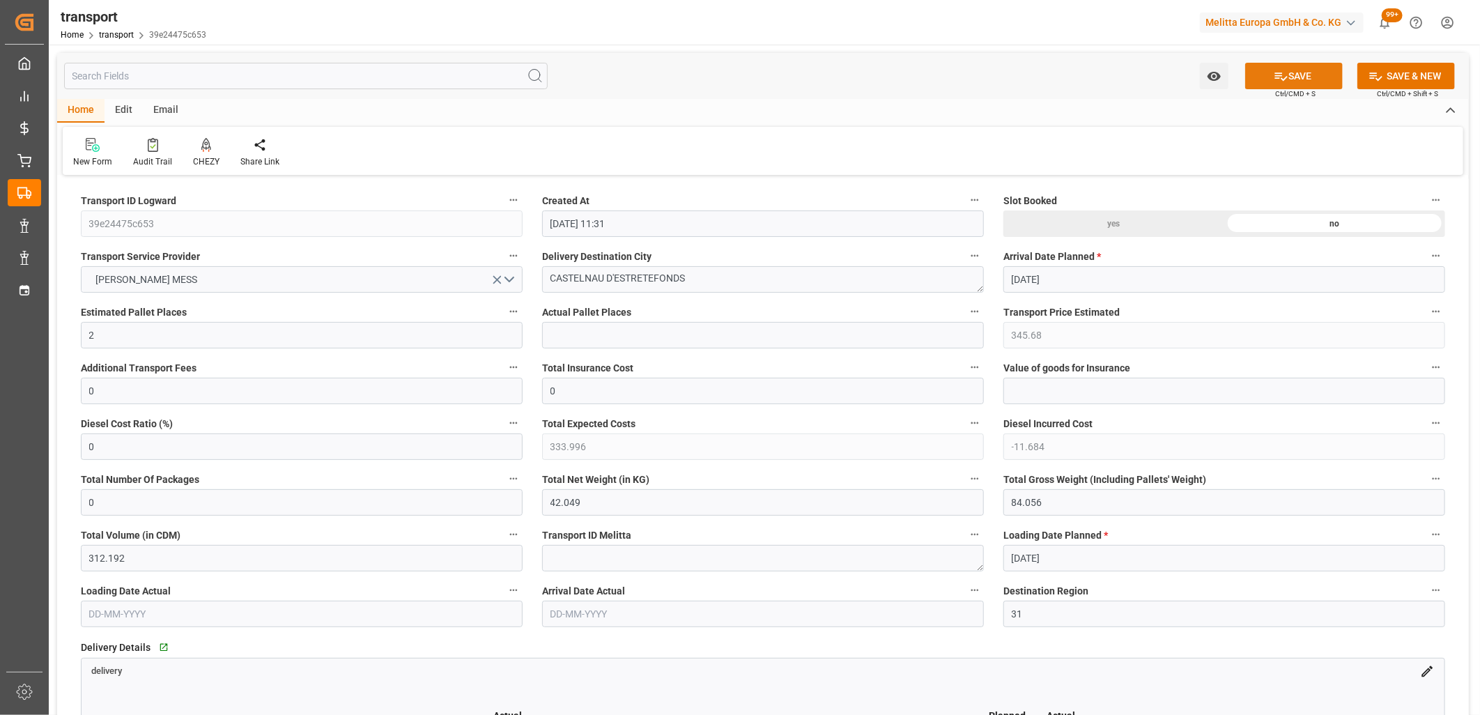
click at [1274, 73] on icon at bounding box center [1281, 76] width 15 height 15
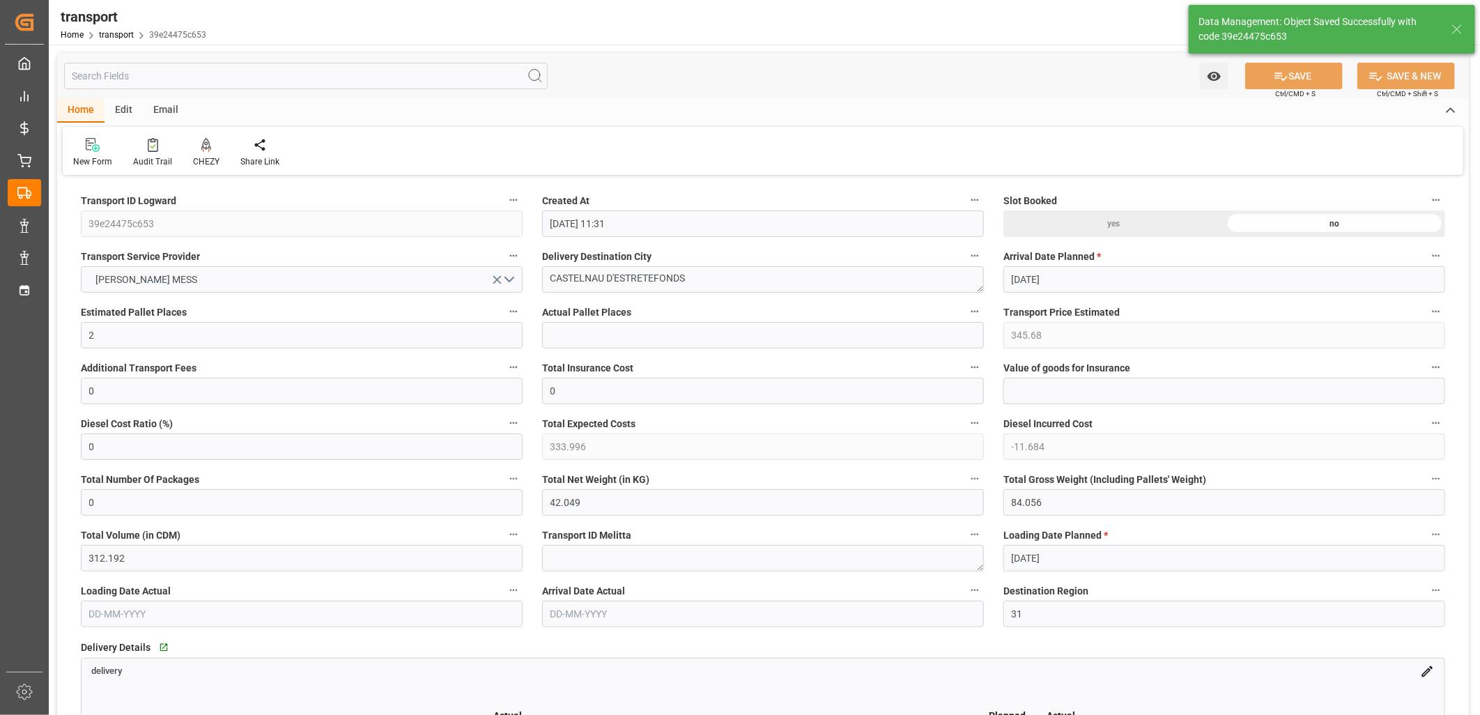
type input "63.68"
type input "0"
click at [203, 146] on icon at bounding box center [206, 145] width 10 height 14
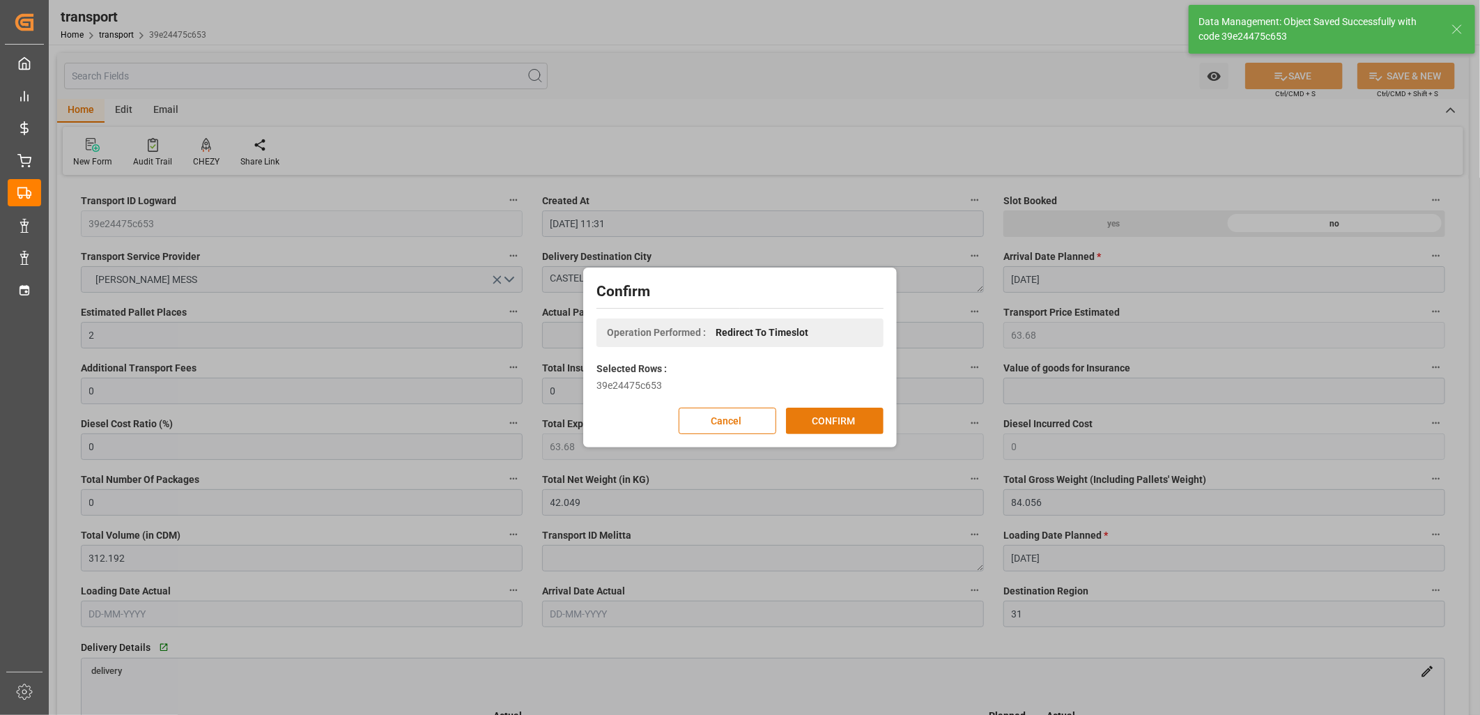
click at [803, 415] on button "CONFIRM" at bounding box center [835, 421] width 98 height 26
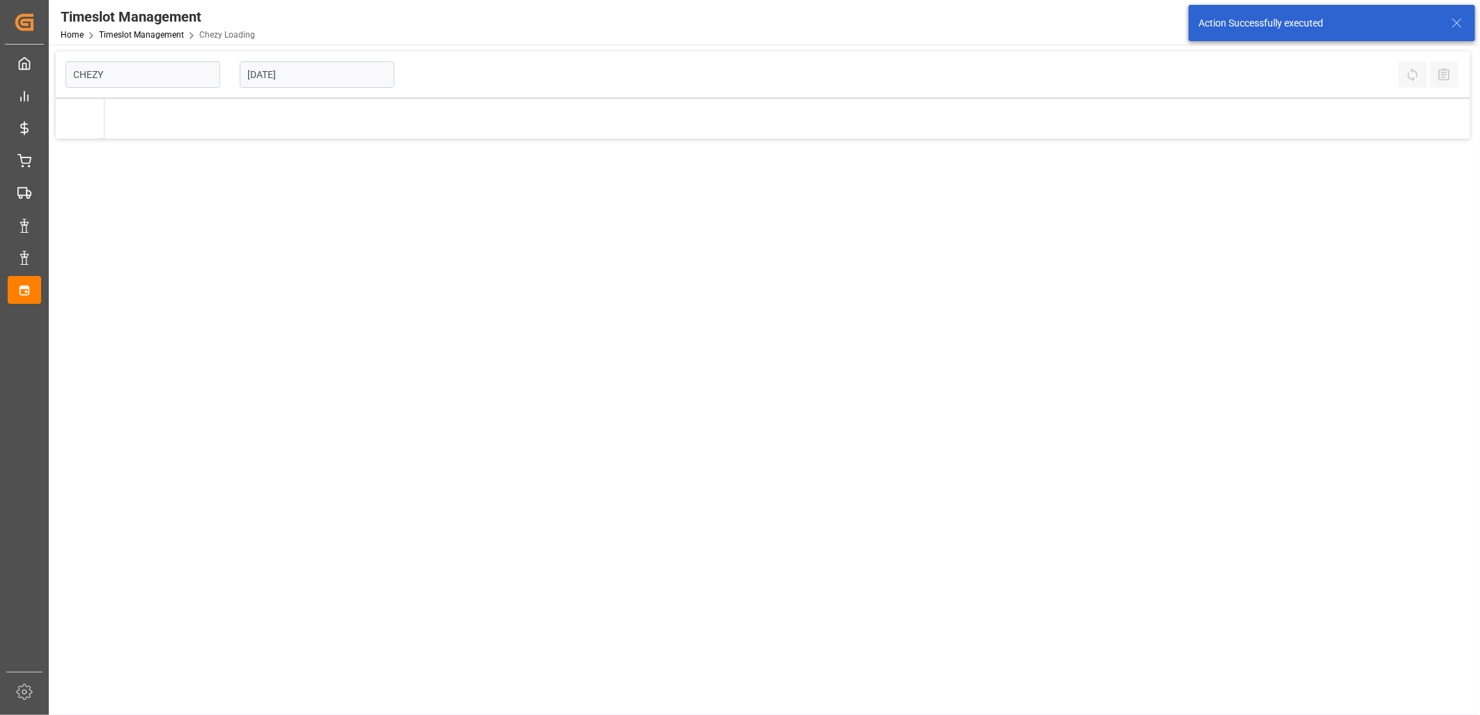
type input "Chezy Loading"
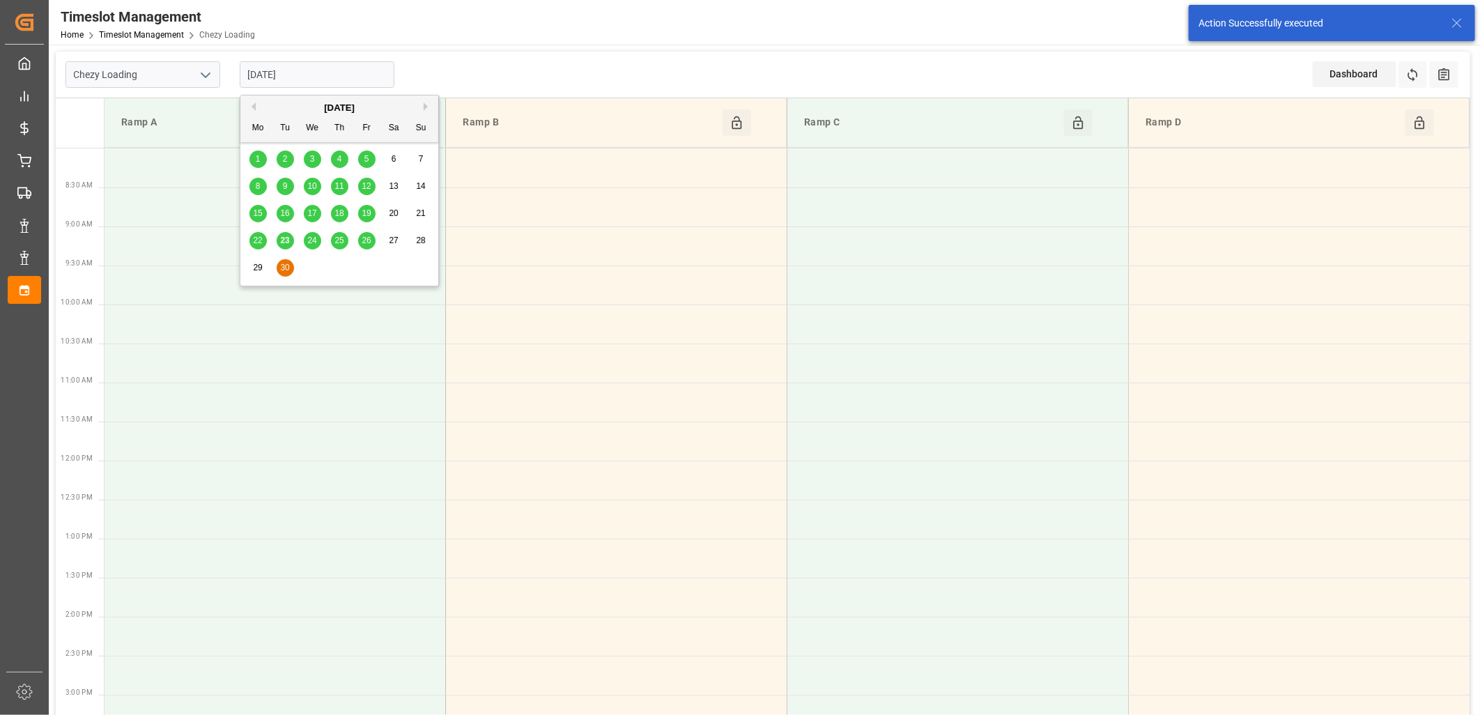
click at [328, 74] on input "[DATE]" at bounding box center [317, 74] width 155 height 26
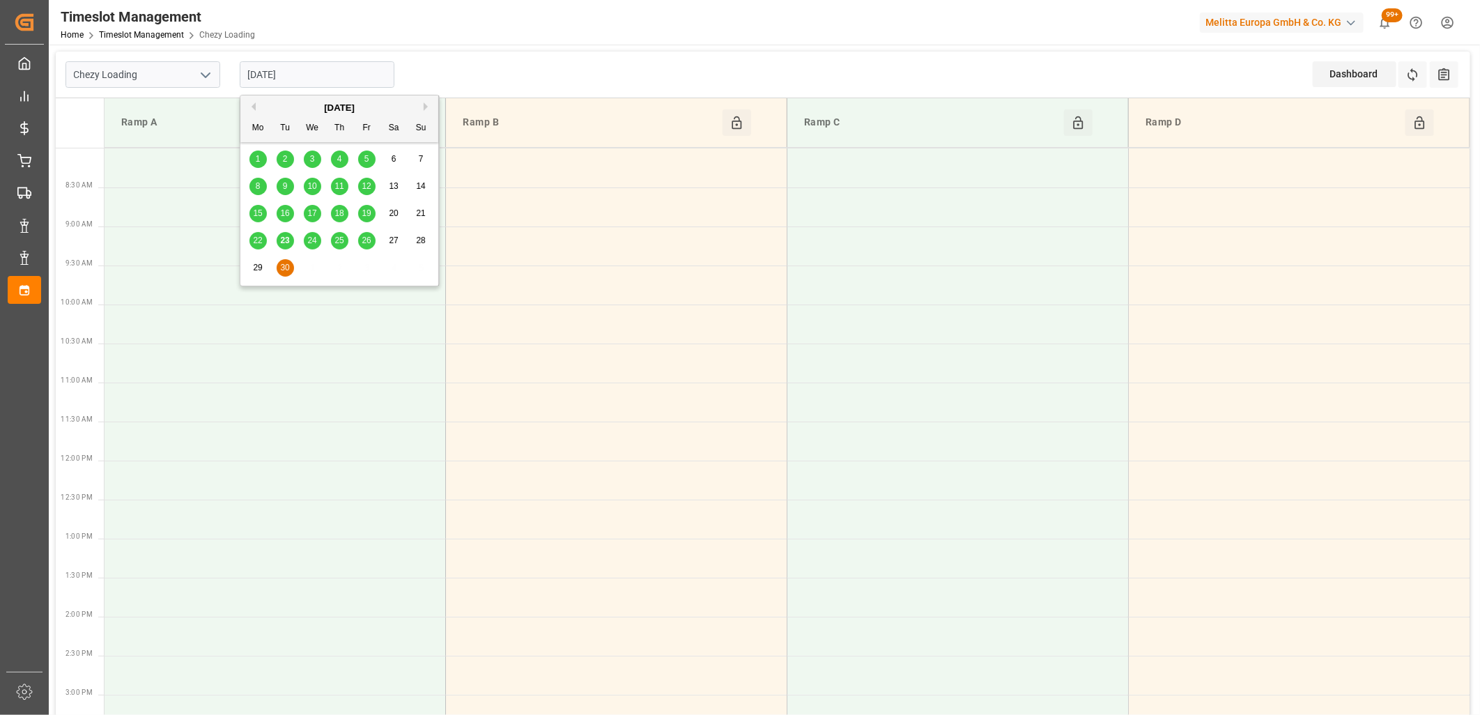
click at [312, 242] on span "24" at bounding box center [311, 241] width 9 height 10
type input "24-09-2025"
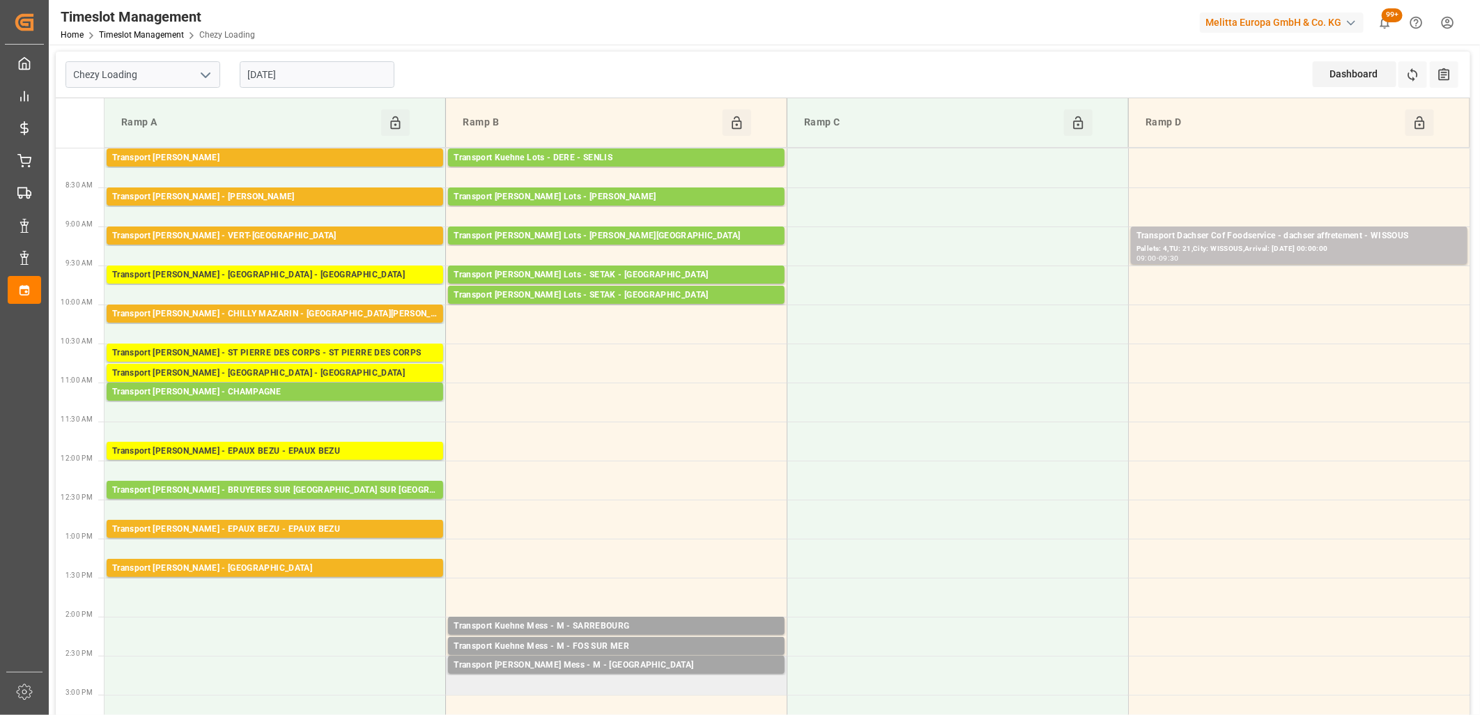
click at [539, 683] on td "Transport Kuehne Mess - M - GRAVESON Pallets: 1,TU: 63,City: GRAVESON,Arrival: …" at bounding box center [617, 675] width 342 height 39
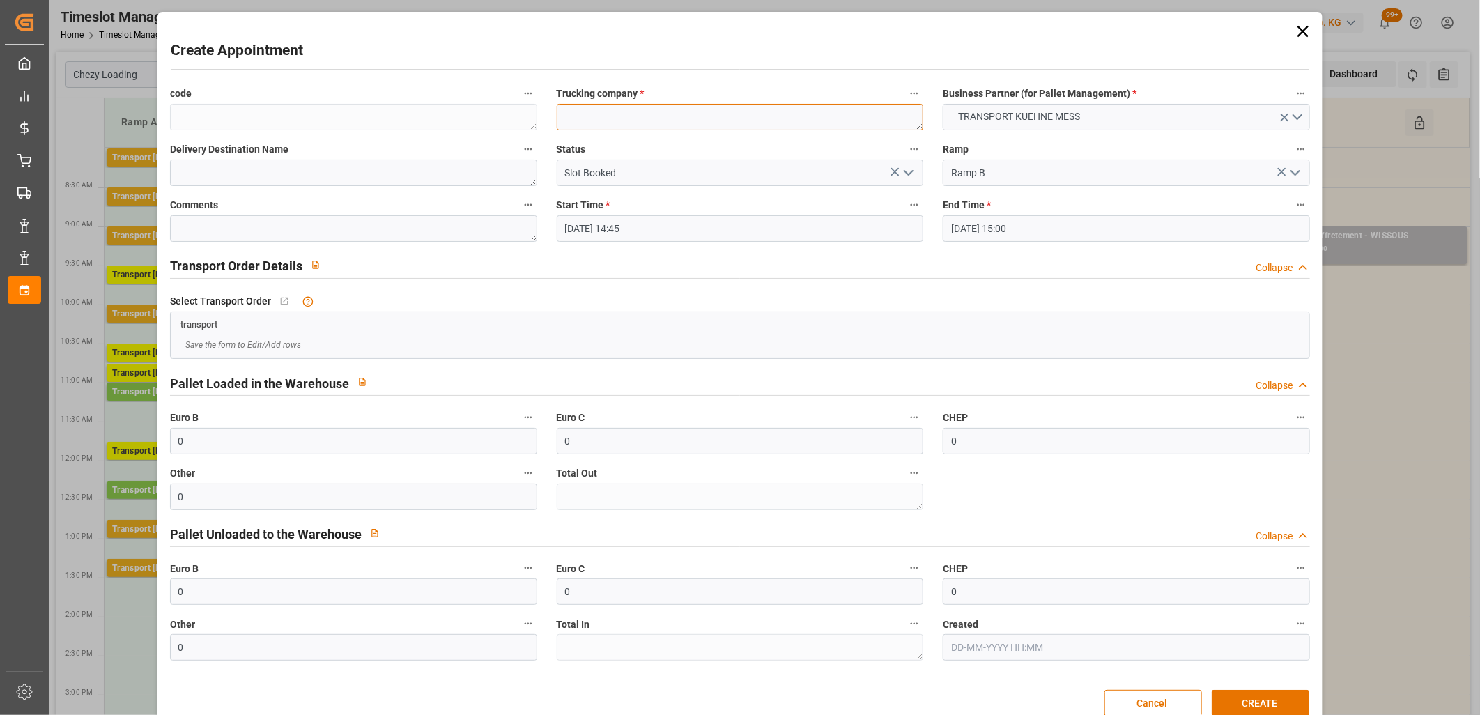
click at [583, 119] on textarea at bounding box center [740, 117] width 367 height 26
type textarea "M"
click at [1235, 705] on button "CREATE" at bounding box center [1261, 703] width 98 height 26
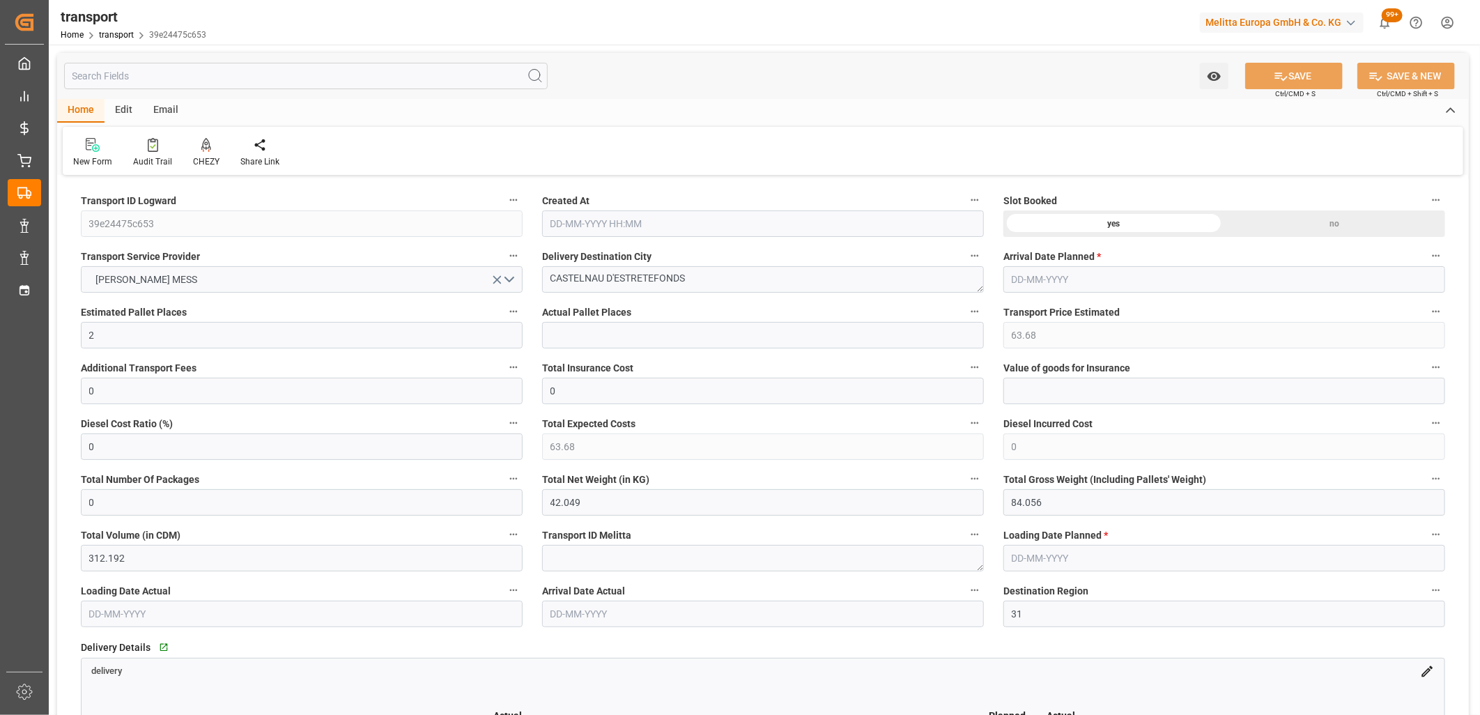
type input "[DATE] 11:31"
type input "[DATE]"
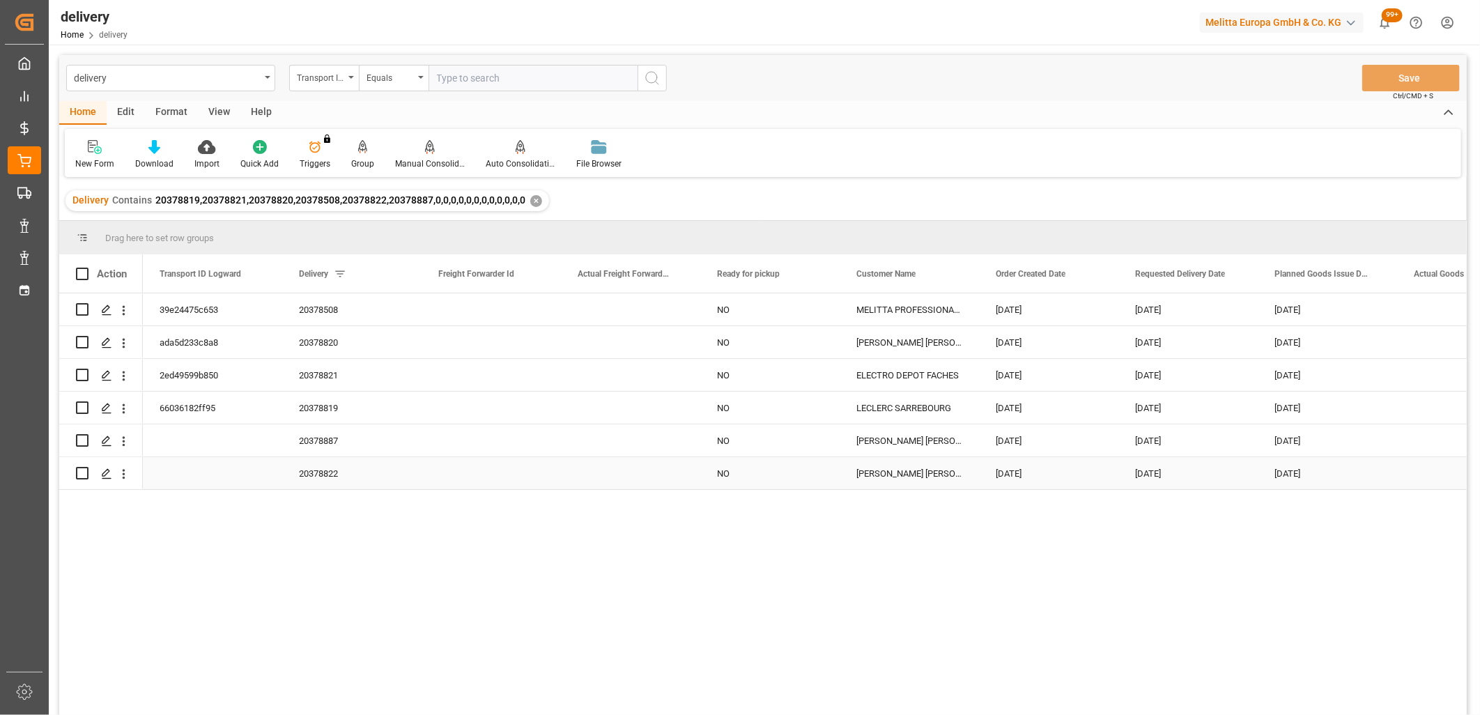
click at [86, 472] on input "Press Space to toggle row selection (unchecked)" at bounding box center [82, 473] width 13 height 13
checkbox input "true"
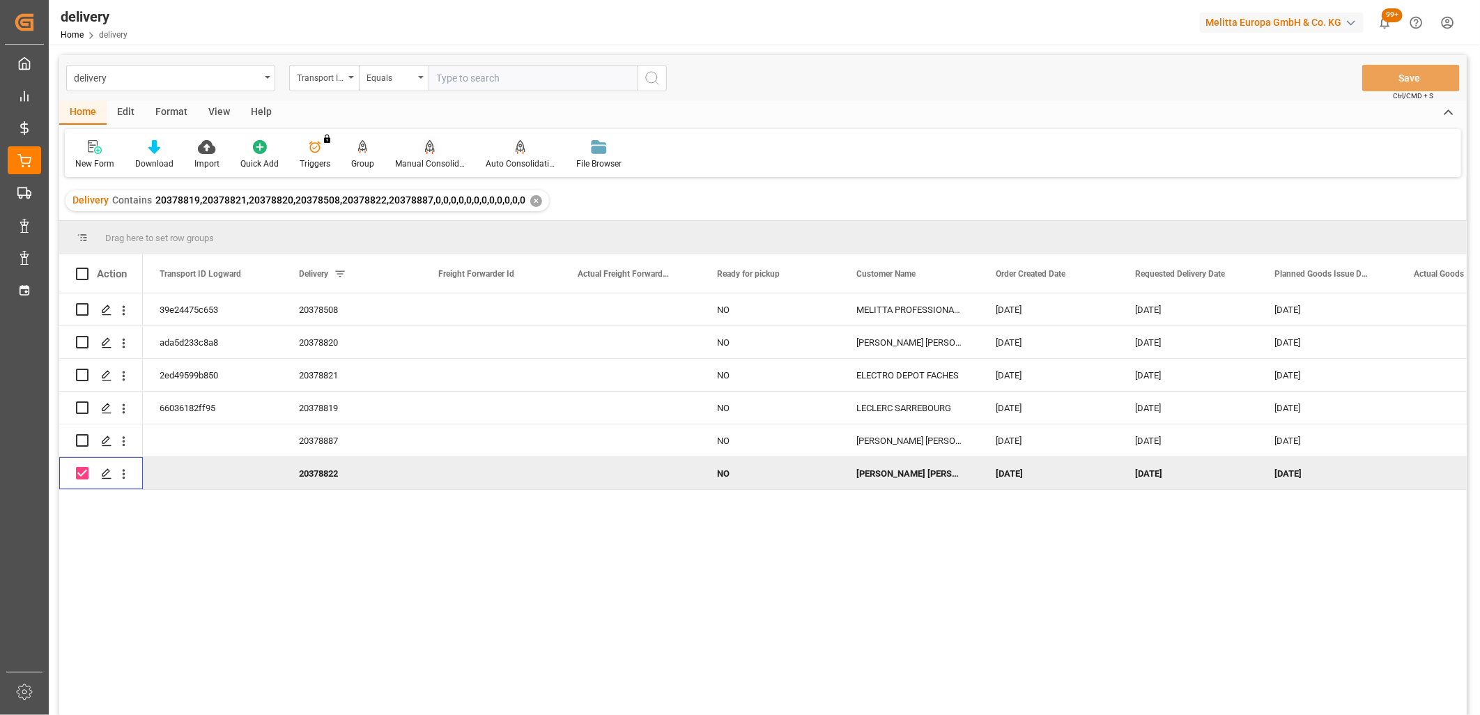
click at [420, 147] on div at bounding box center [430, 146] width 70 height 15
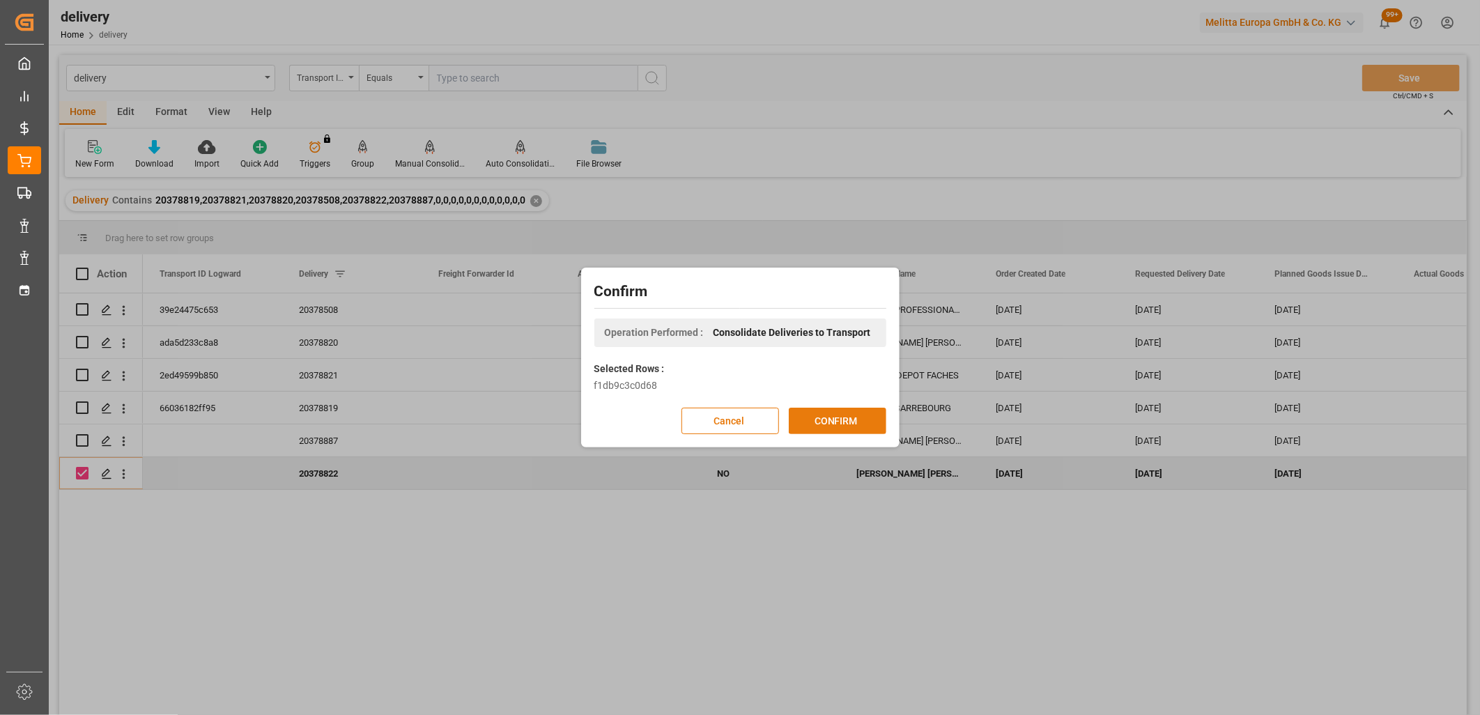
click at [840, 414] on button "CONFIRM" at bounding box center [838, 421] width 98 height 26
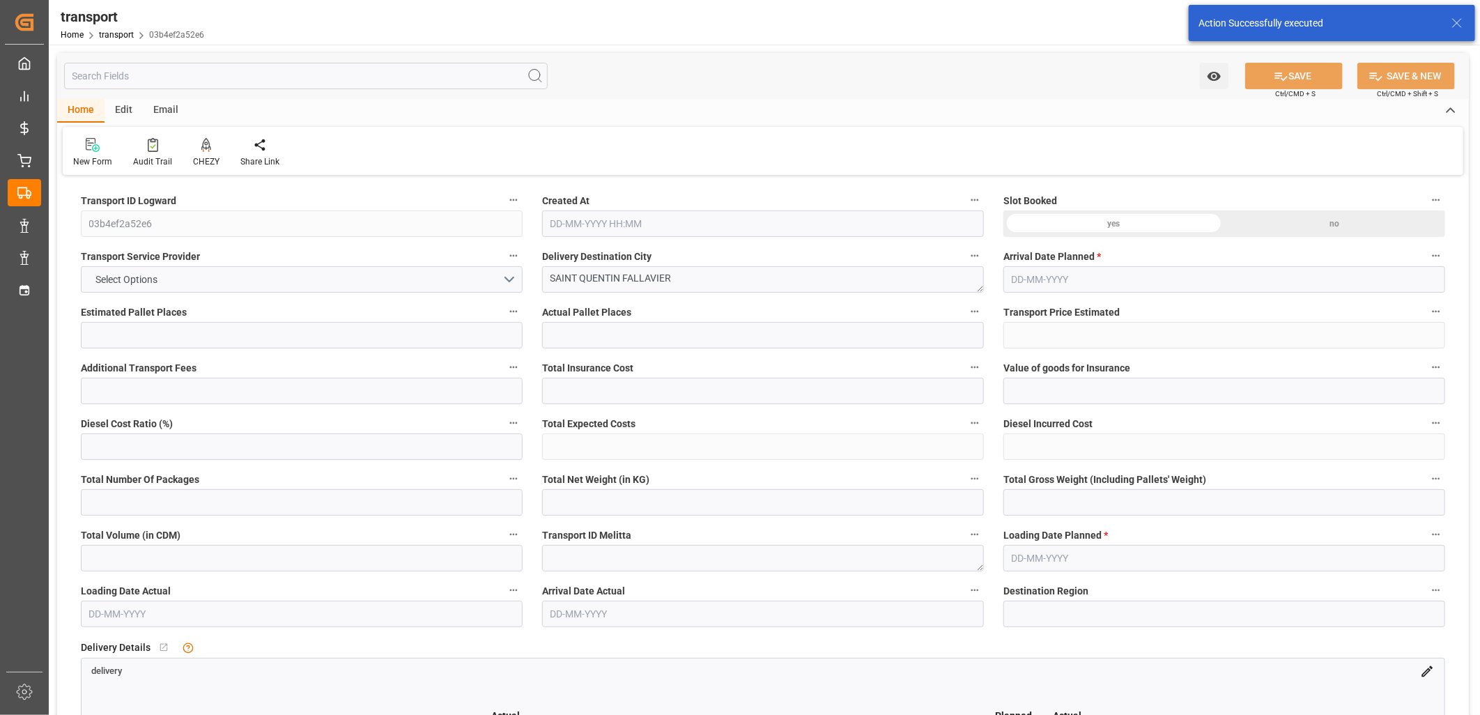
type input "3"
type input "155.7164"
type input "0"
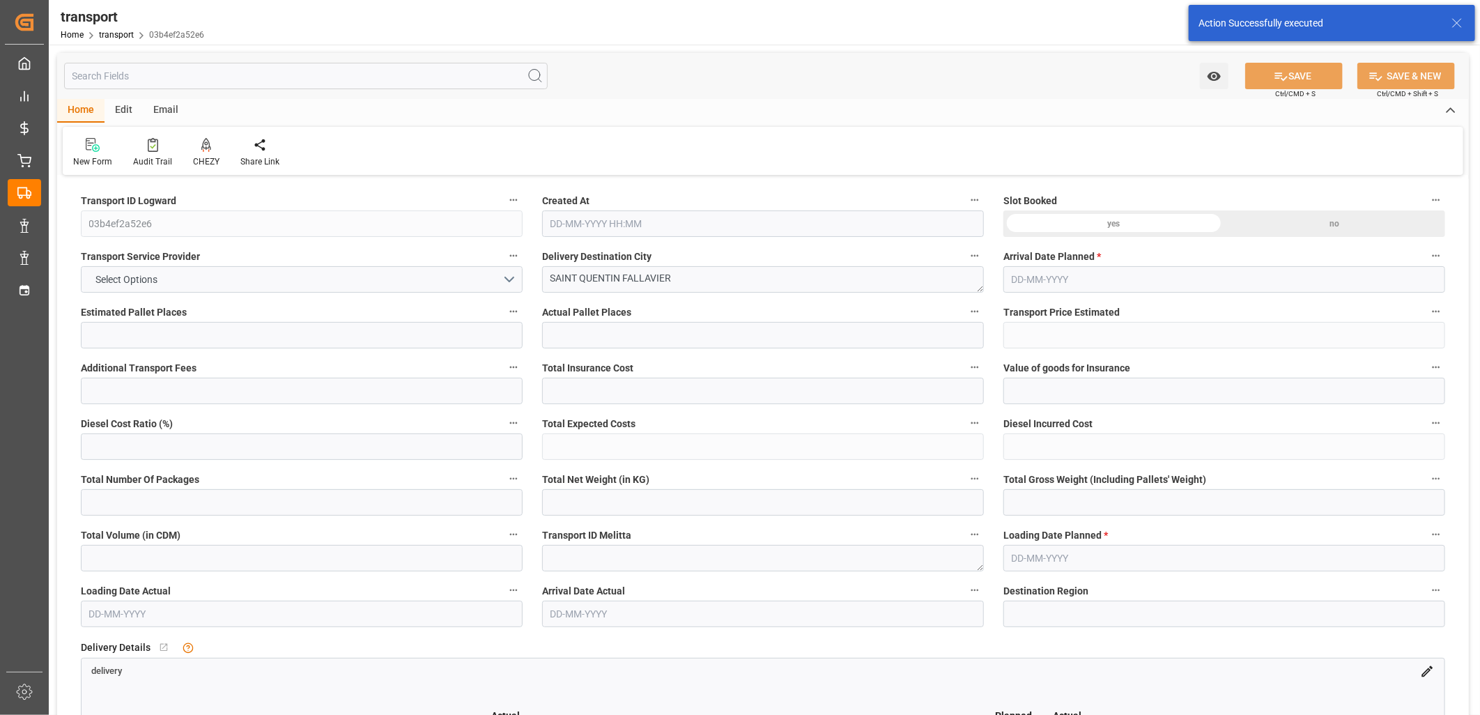
type input "155.7164"
type input "0"
type input "282.348"
type input "427.44"
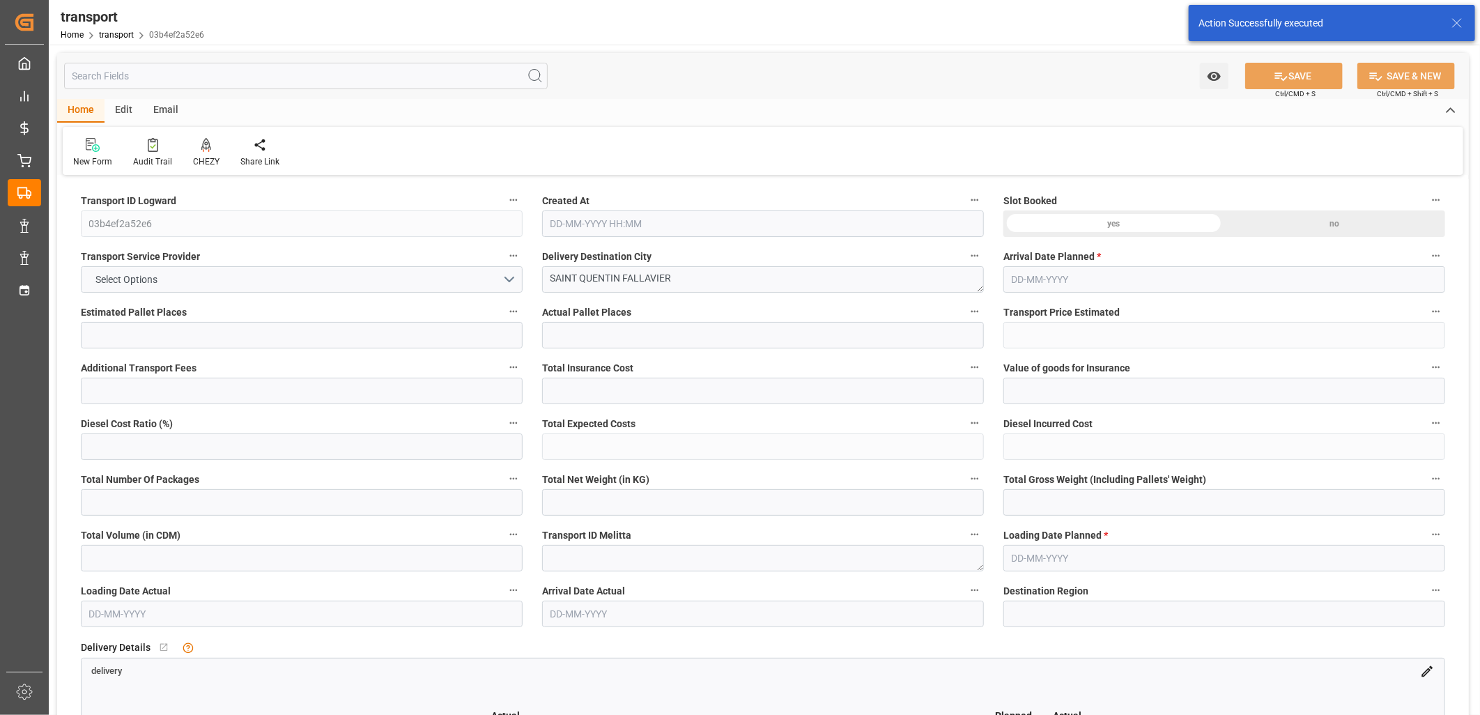
type input "2662.872"
type input "38"
type input "1"
type input "36"
type input "3"
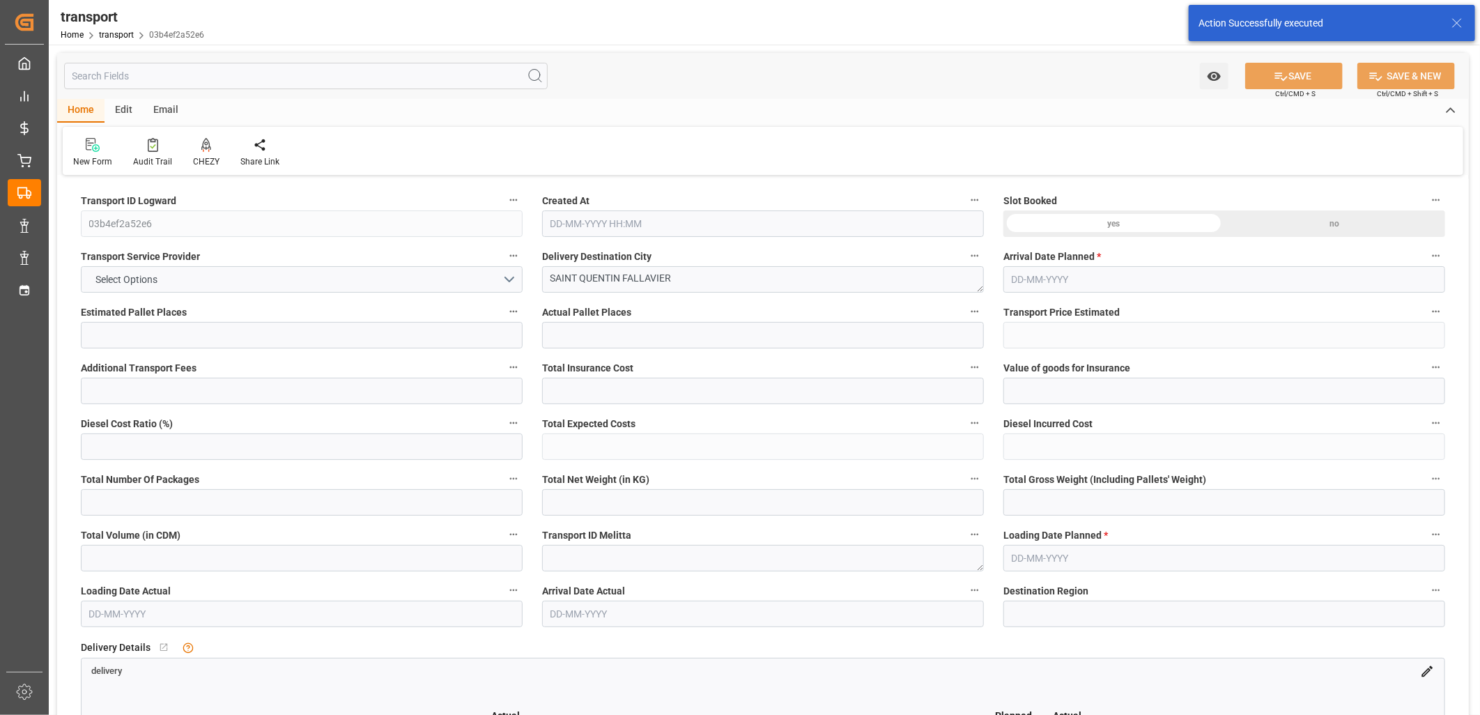
type input "101"
type input "343.56"
type input "0"
type input "4710.8598"
type input "0"
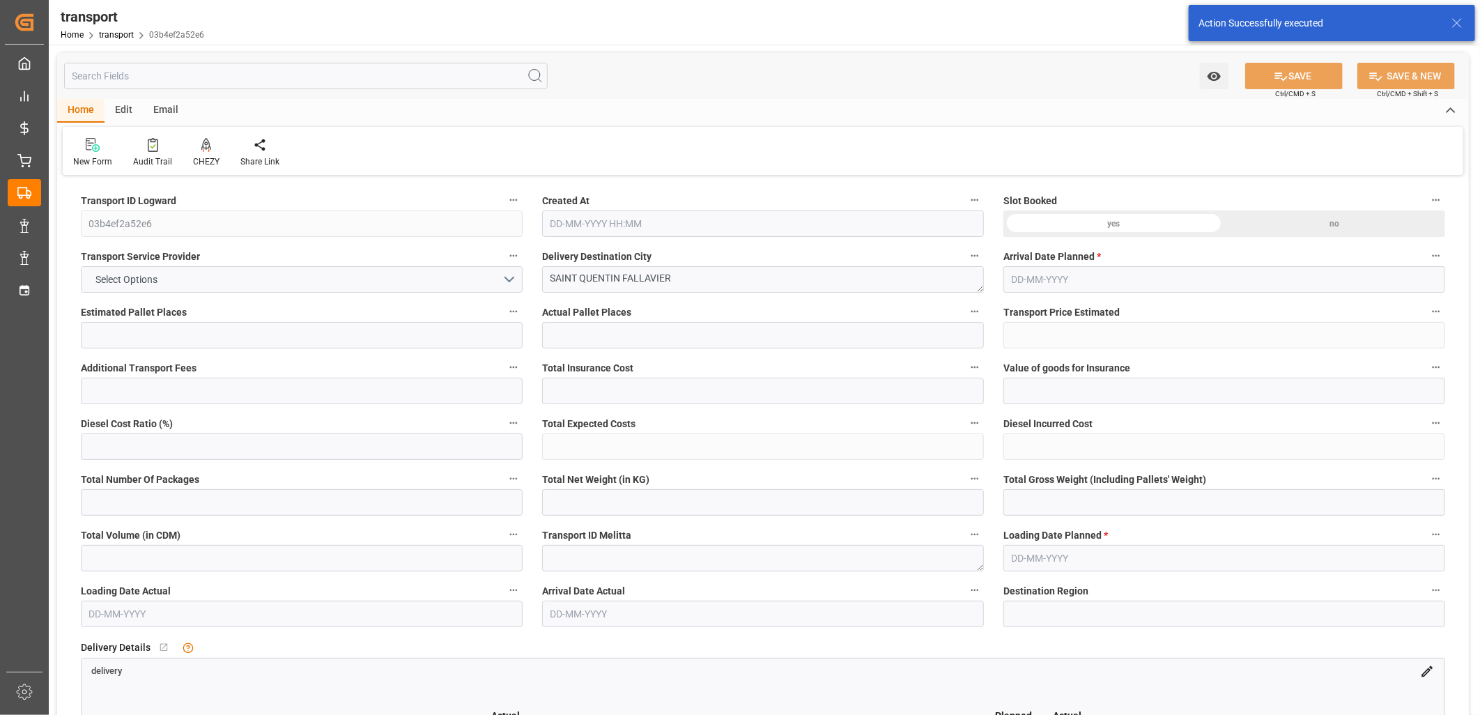
type input "0"
type input "21"
type input "35"
type input "[DATE] 11:31"
type input "[DATE]"
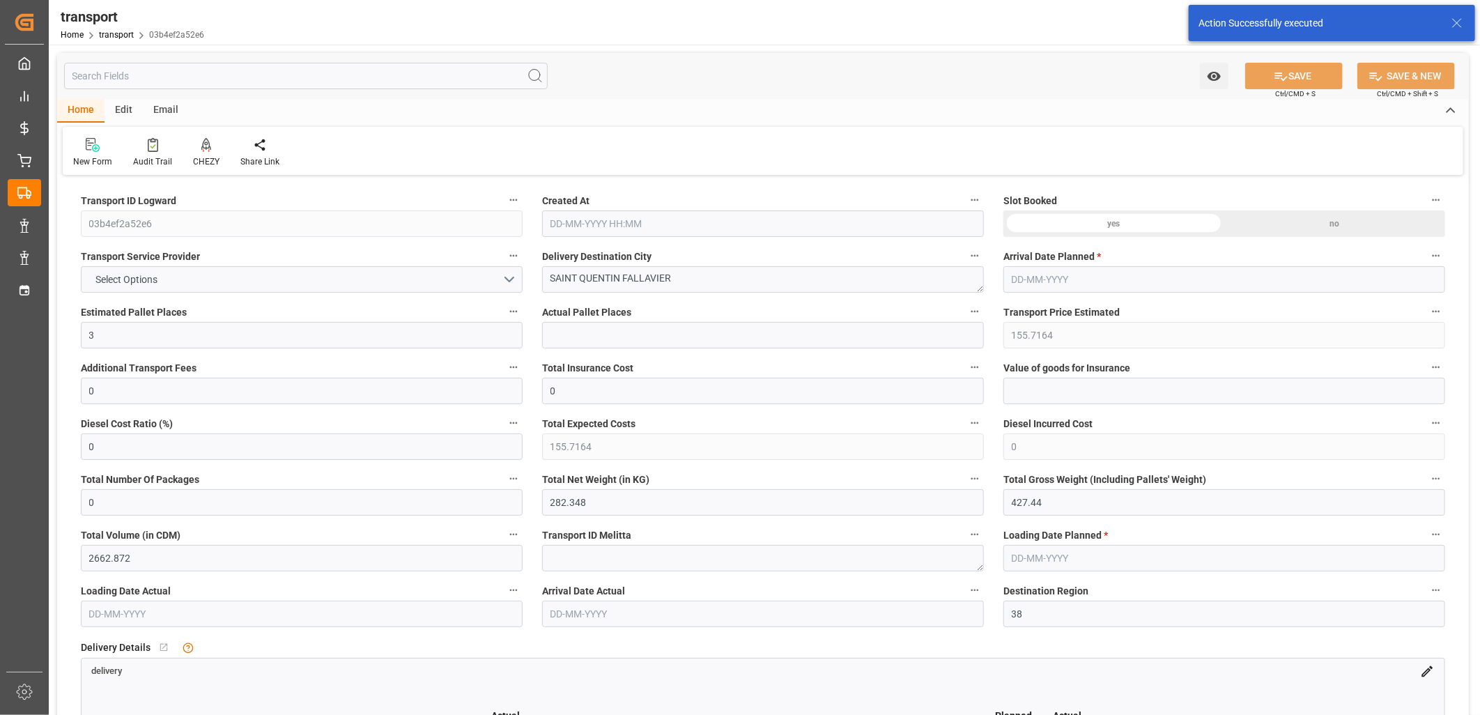
type input "[DATE]"
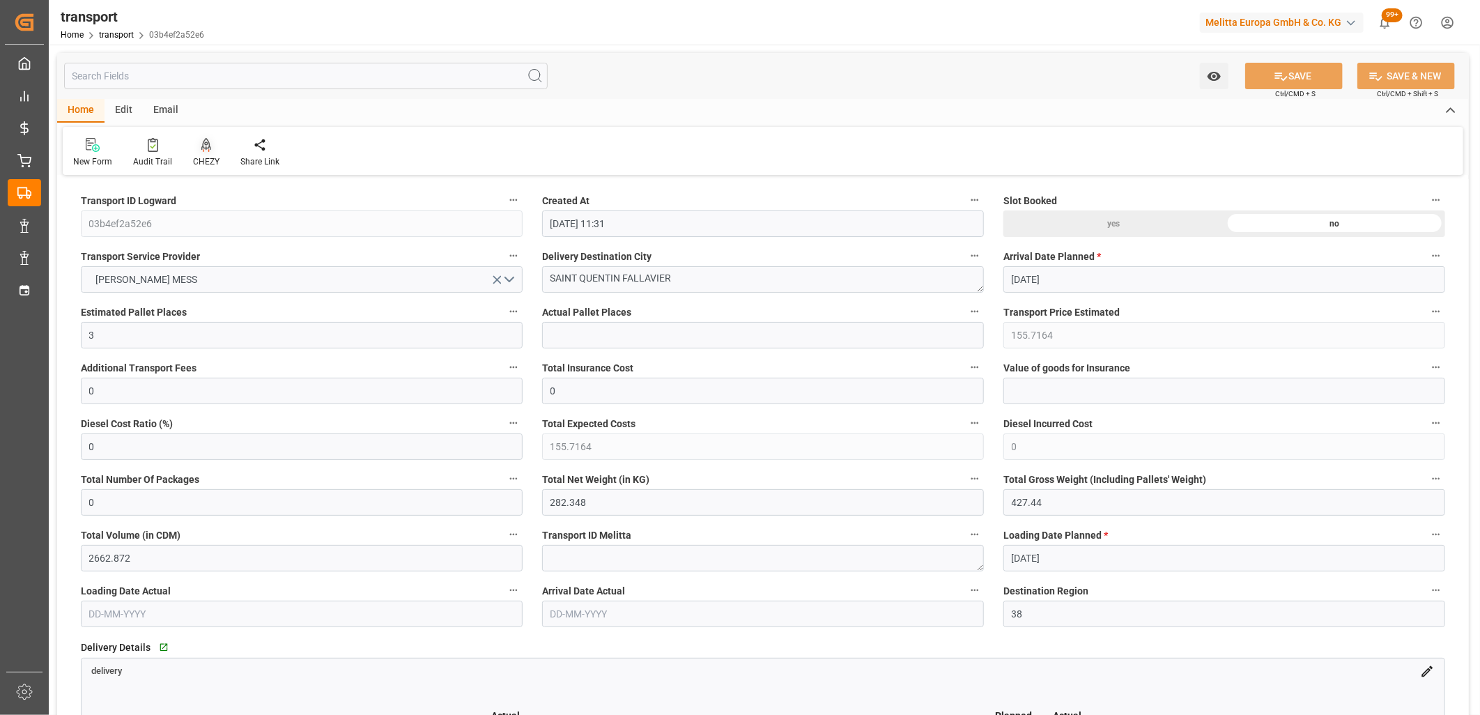
click at [201, 146] on icon at bounding box center [206, 144] width 10 height 12
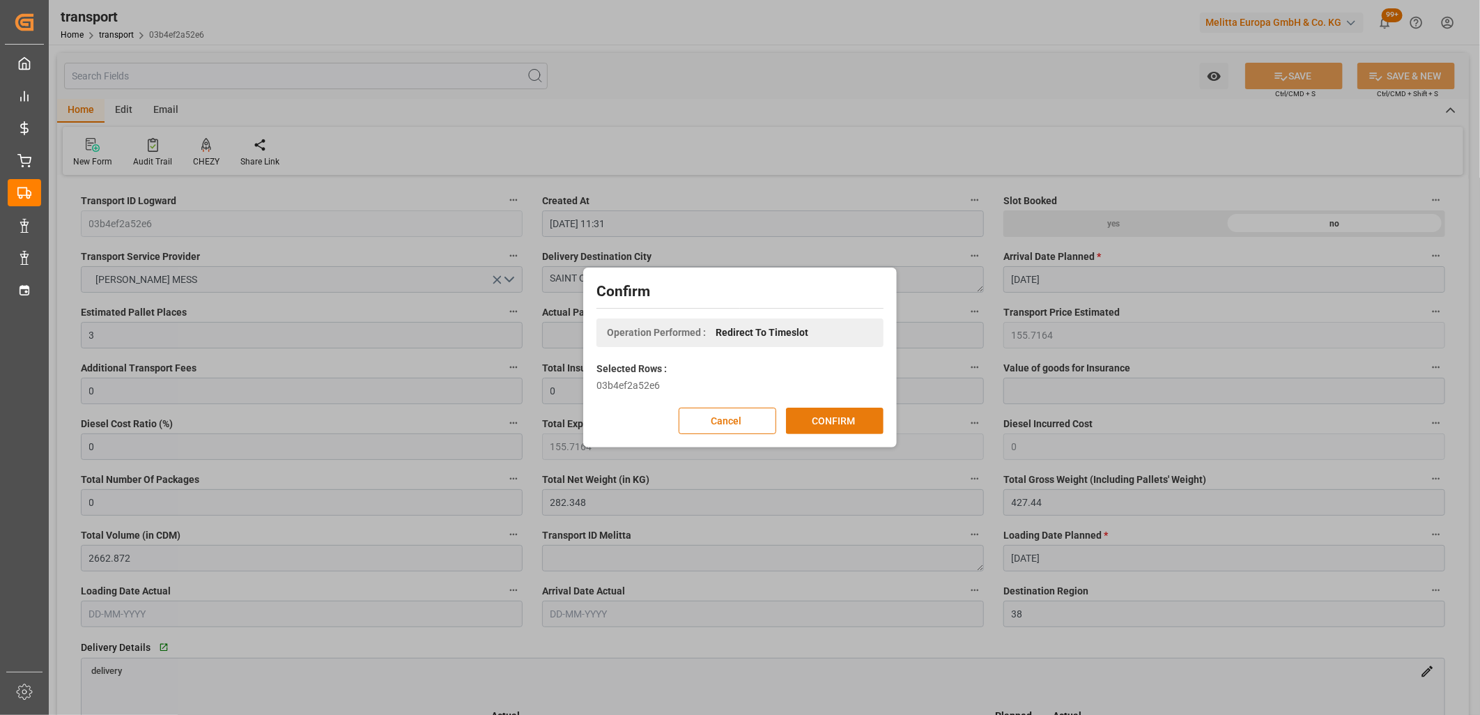
click at [845, 413] on button "CONFIRM" at bounding box center [835, 421] width 98 height 26
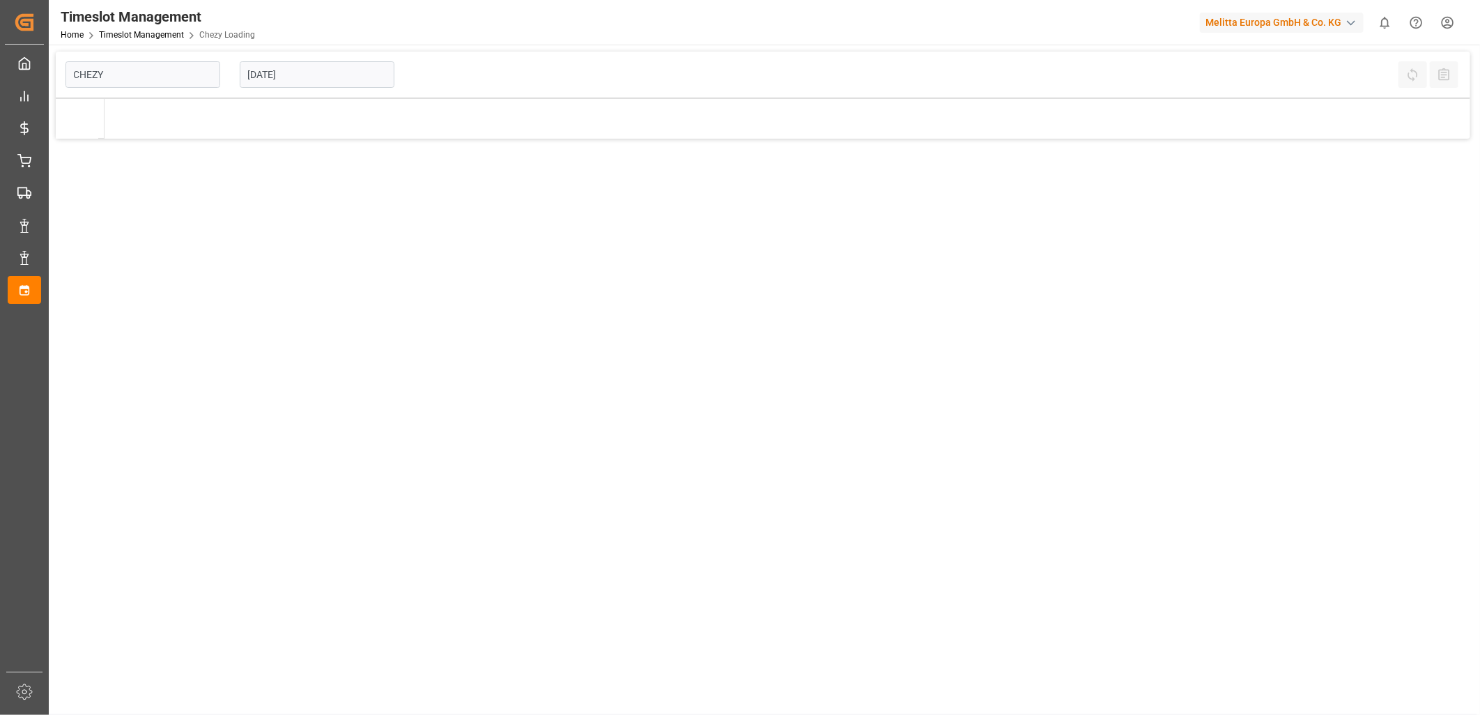
type input "Chezy Loading"
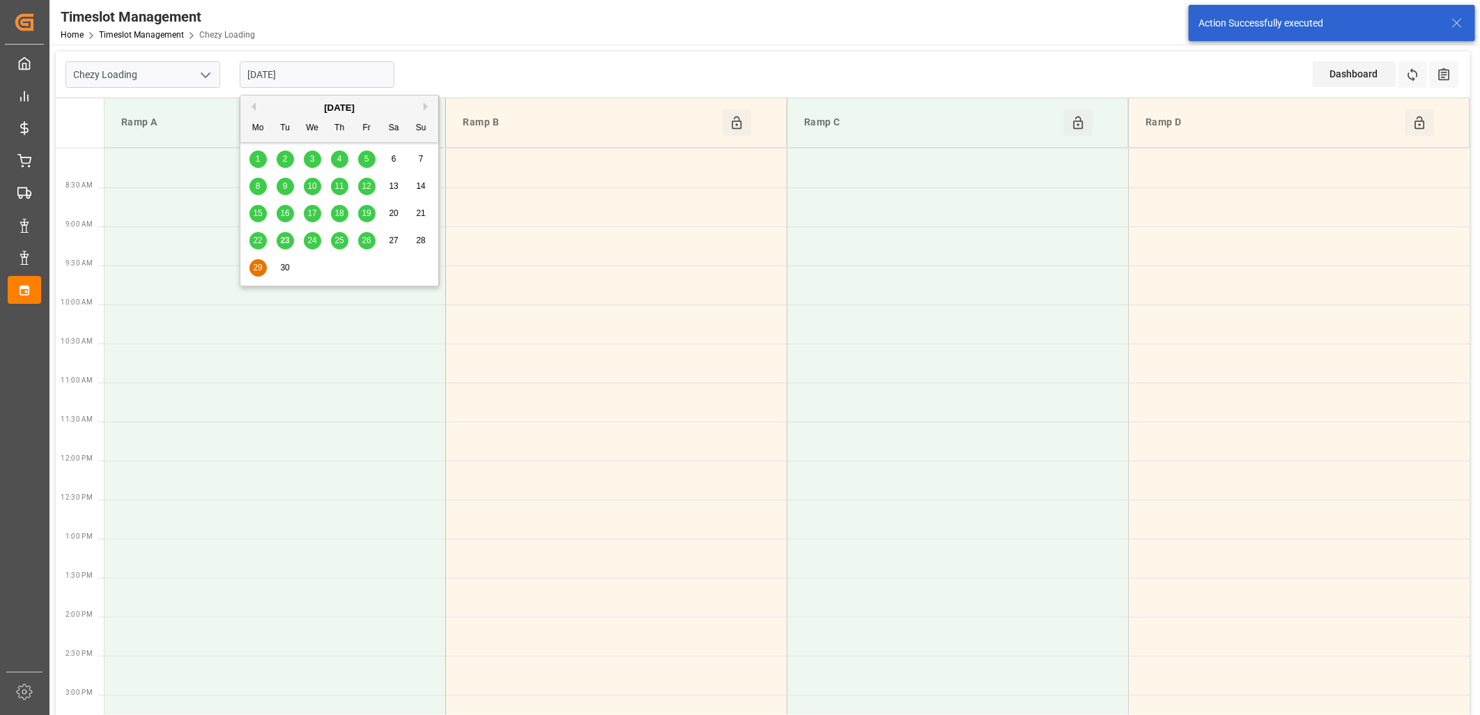
click at [358, 71] on input "[DATE]" at bounding box center [317, 74] width 155 height 26
click at [316, 238] on span "24" at bounding box center [311, 241] width 9 height 10
type input "24-09-2025"
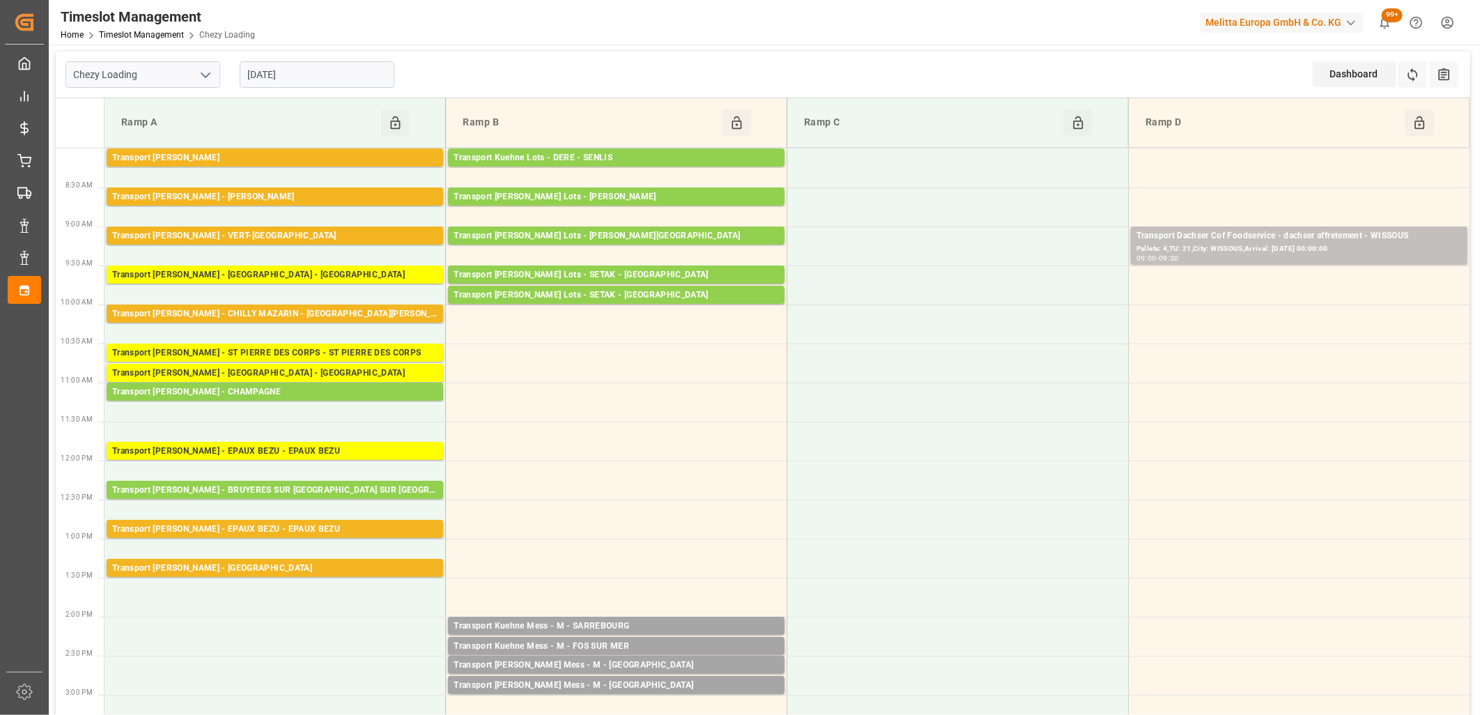
scroll to position [77, 0]
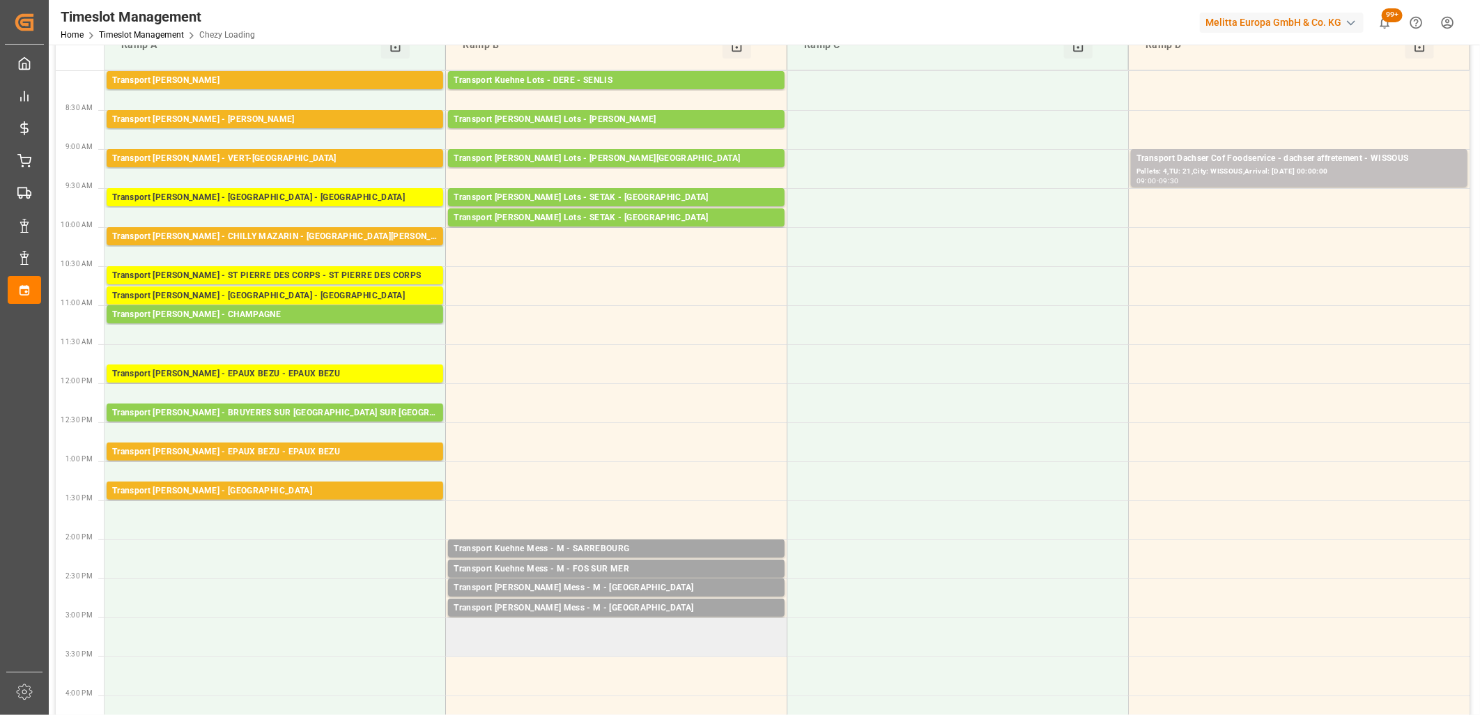
click at [576, 625] on td at bounding box center [617, 636] width 342 height 39
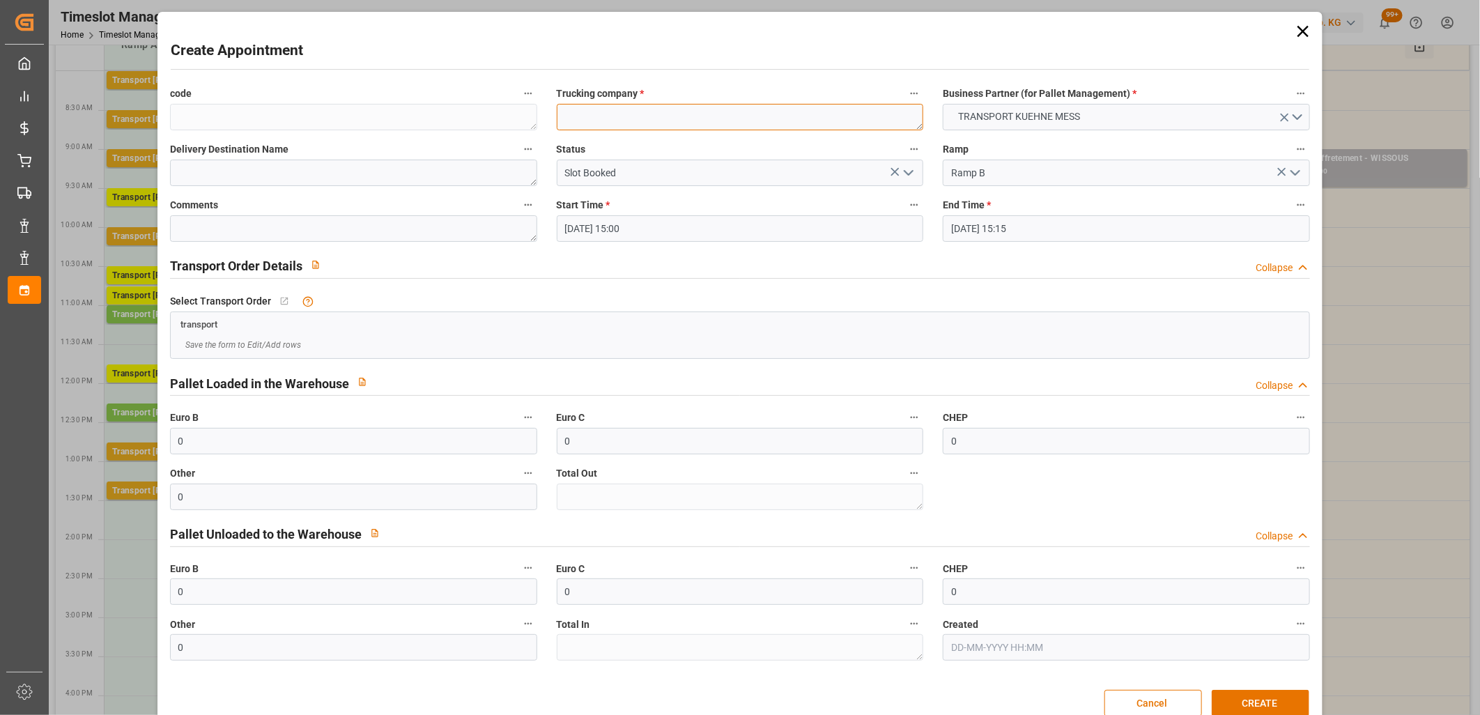
click at [582, 112] on textarea at bounding box center [740, 117] width 367 height 26
type textarea "M"
click at [1215, 687] on div "Create Appointment code Trucking company * M Business Partner (for Pallet Manag…" at bounding box center [740, 371] width 1158 height 712
click at [1223, 698] on button "CREATE" at bounding box center [1261, 703] width 98 height 26
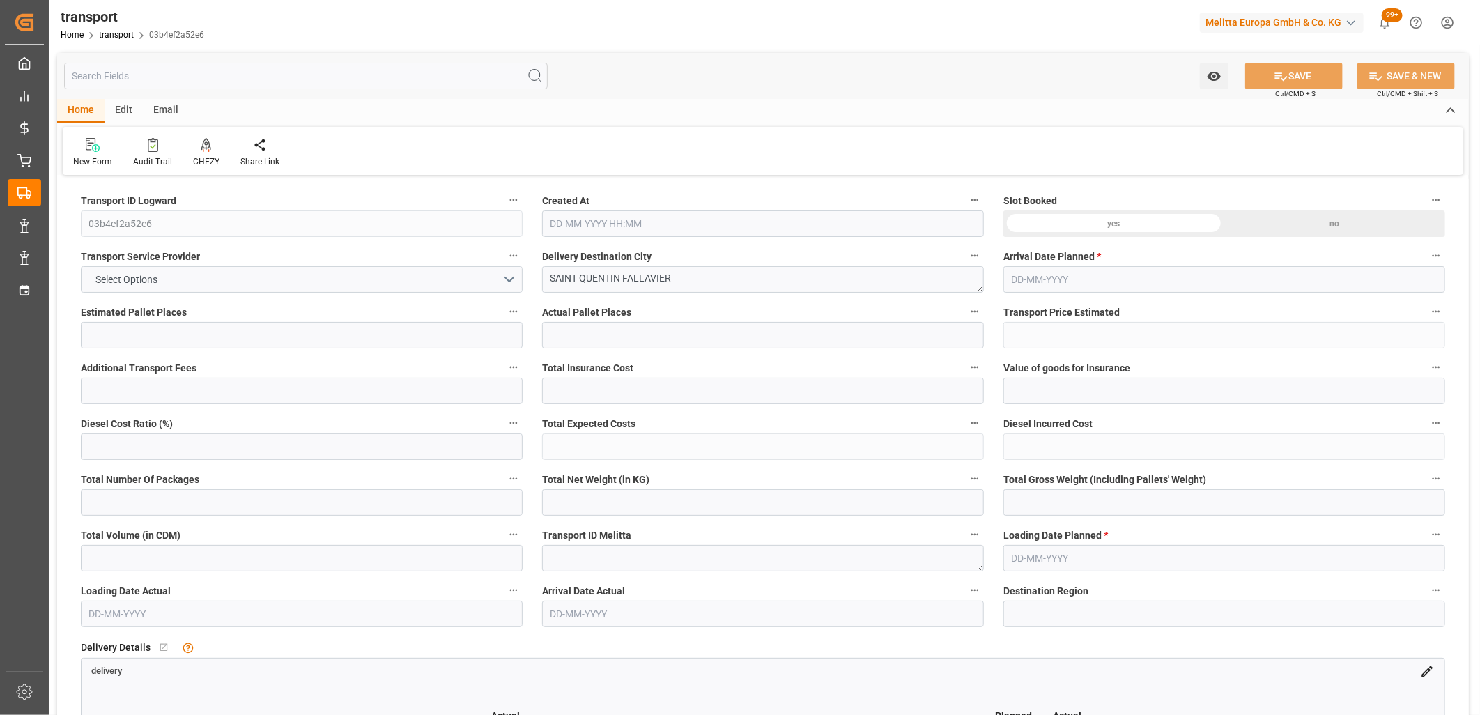
type input "3"
type input "155.7164"
type input "0"
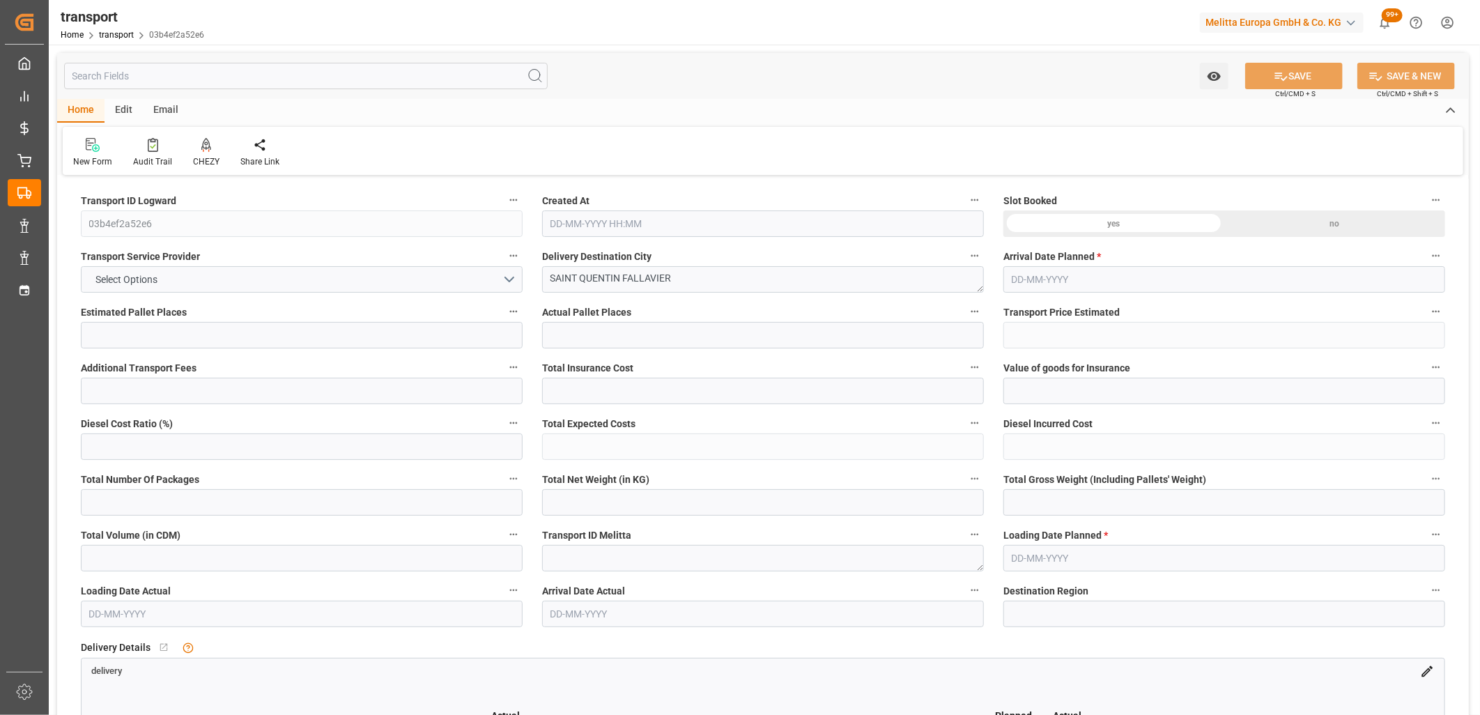
type input "155.7164"
type input "0"
type input "282.348"
type input "427.44"
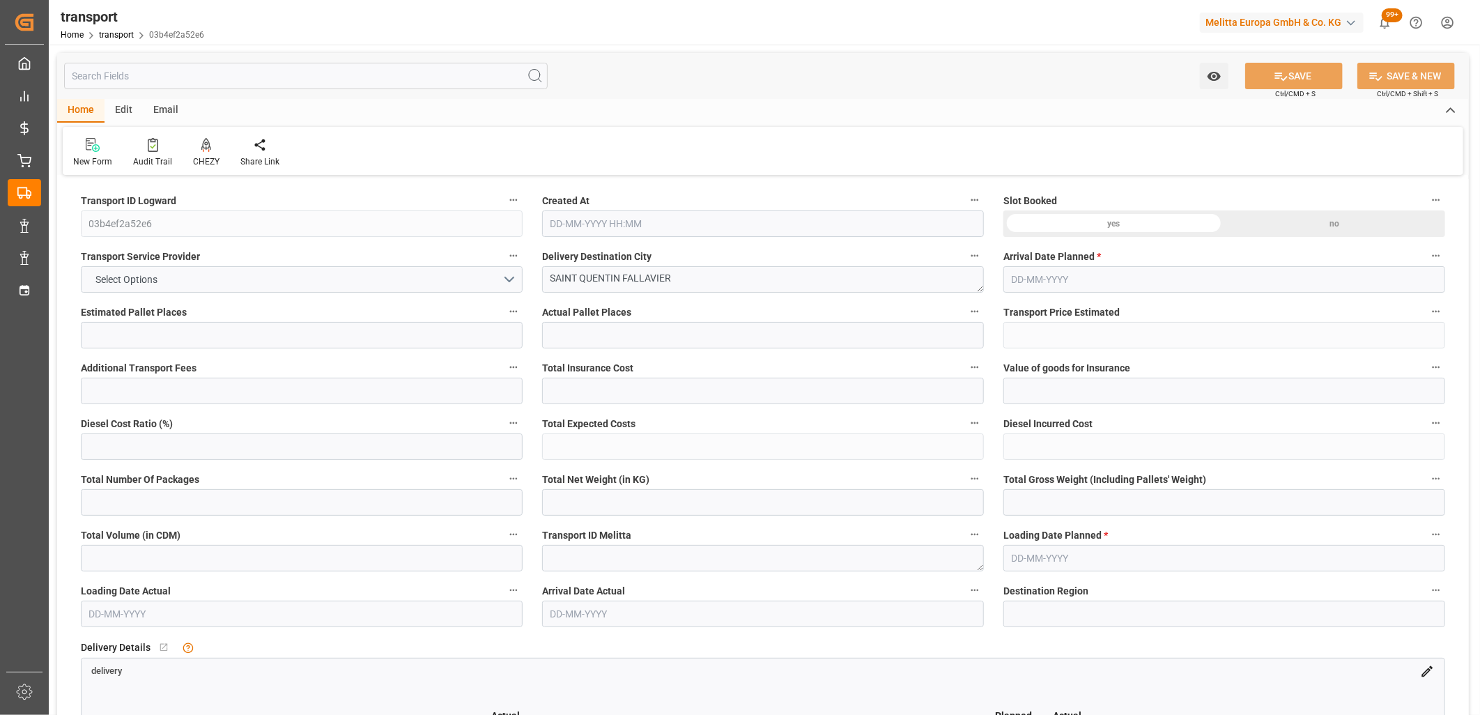
type input "2662.872"
type input "38"
type input "1"
type input "36"
type input "3"
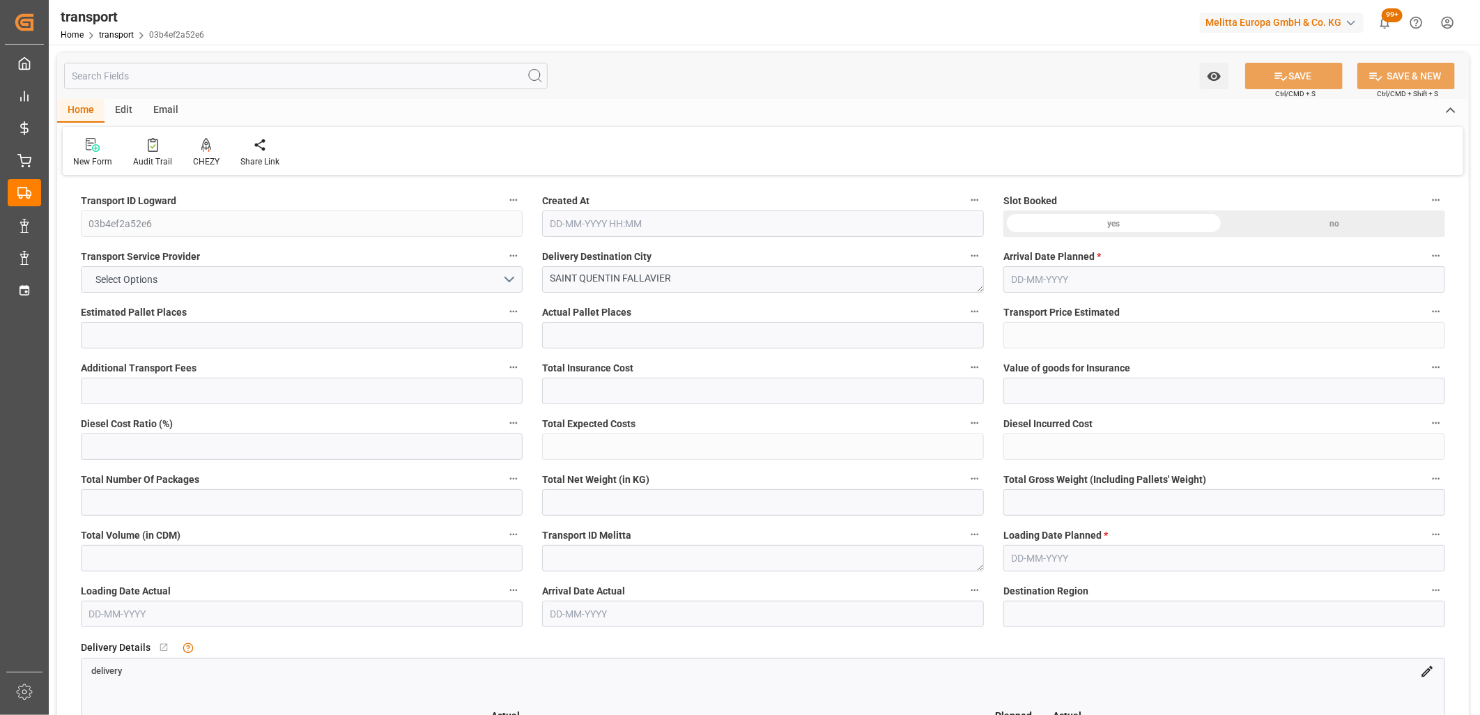
type input "101"
type input "343.56"
type input "0"
type input "4710.8598"
type input "0"
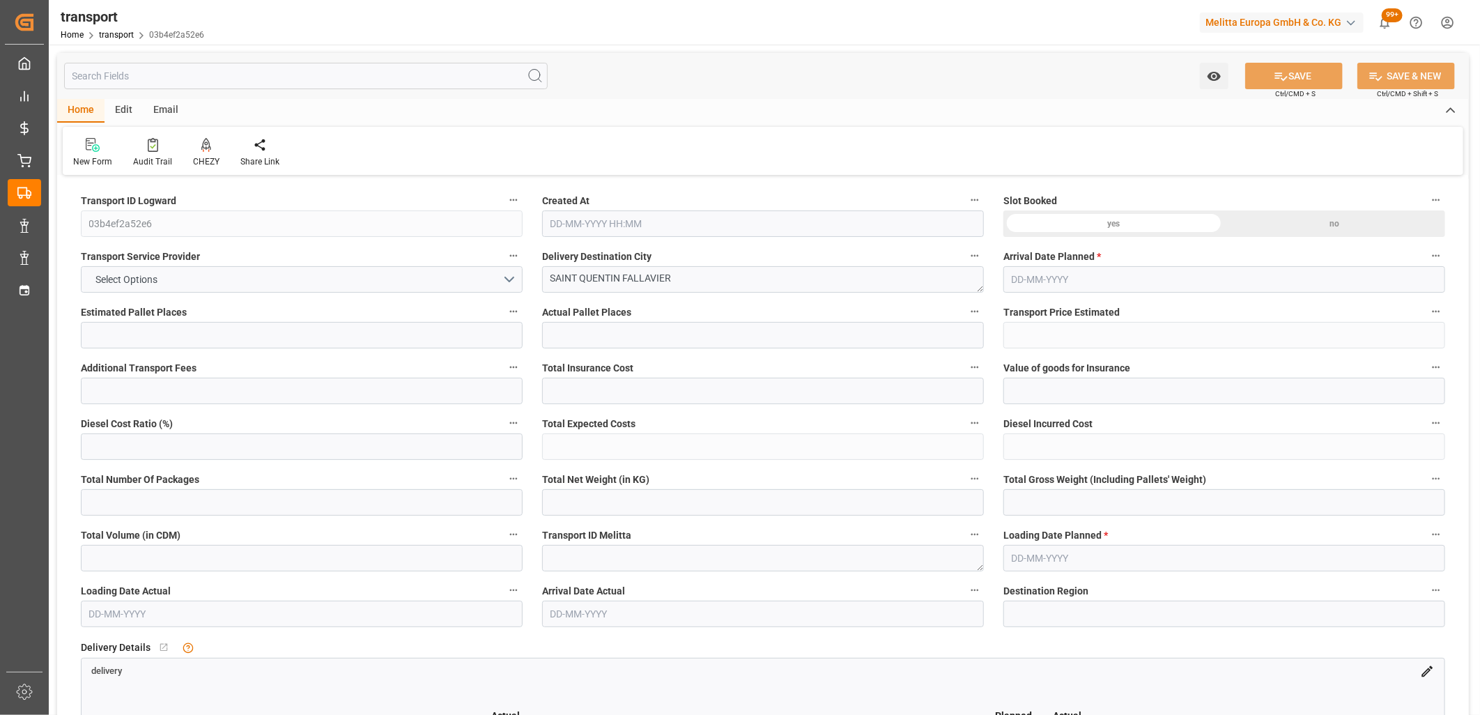
type input "0"
type input "21"
type input "35"
type input "23-09-2025 11:31"
type input "[DATE]"
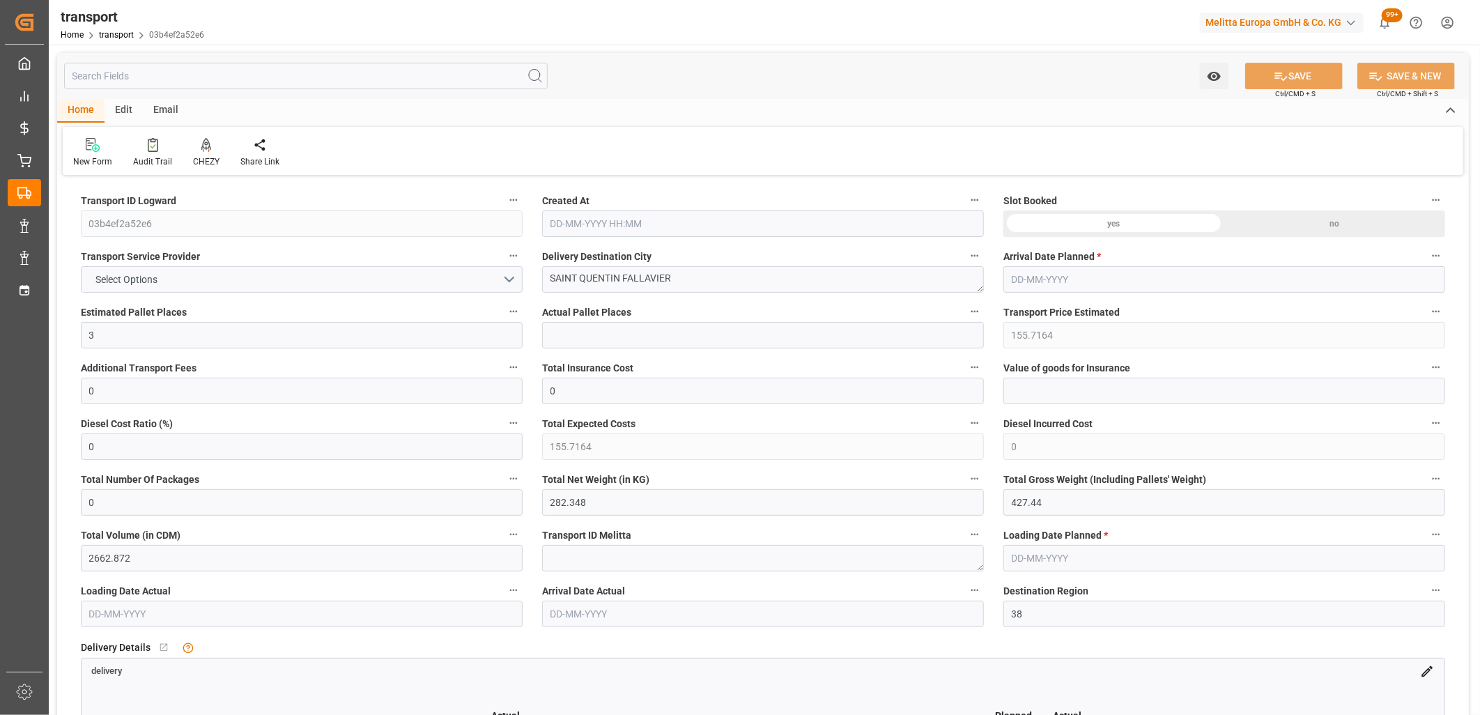
type input "29-09-2025"
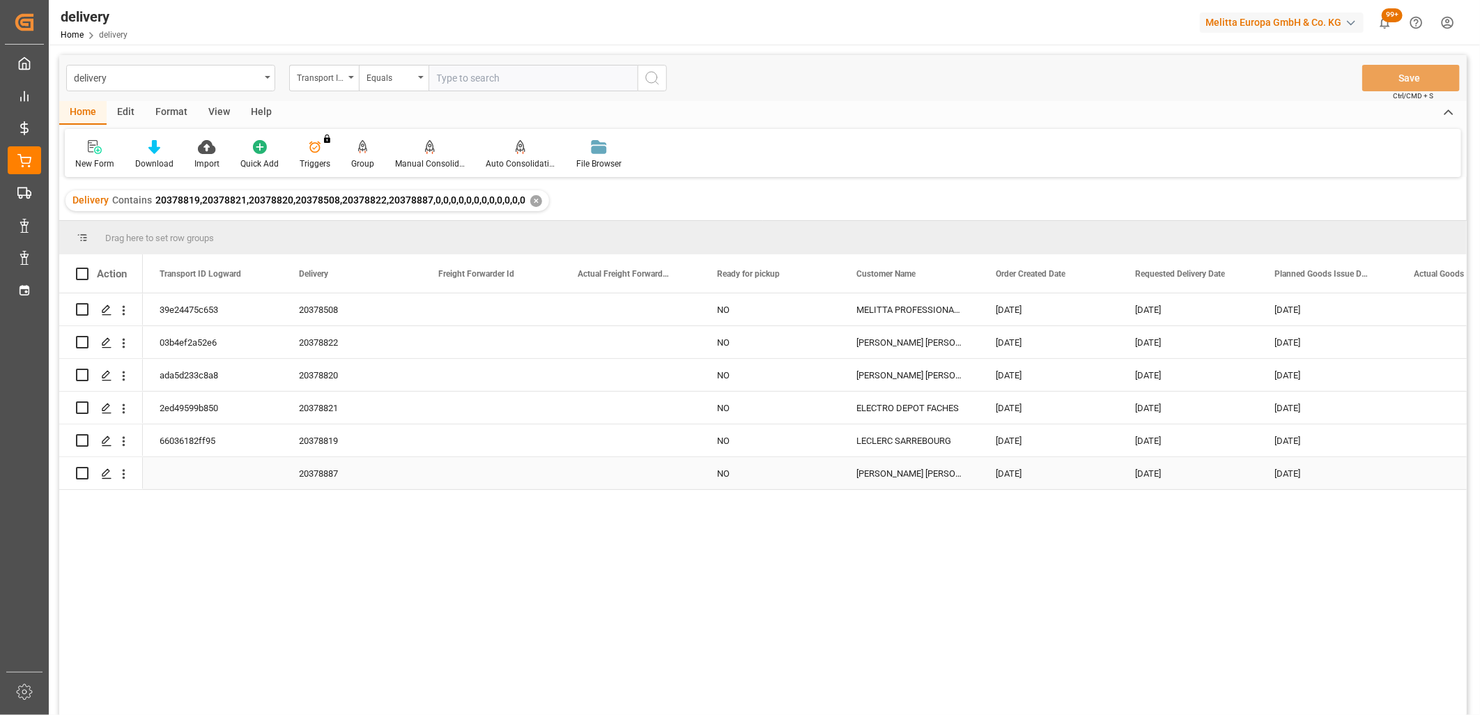
click at [79, 474] on input "Press Space to toggle row selection (unchecked)" at bounding box center [82, 473] width 13 height 13
checkbox input "true"
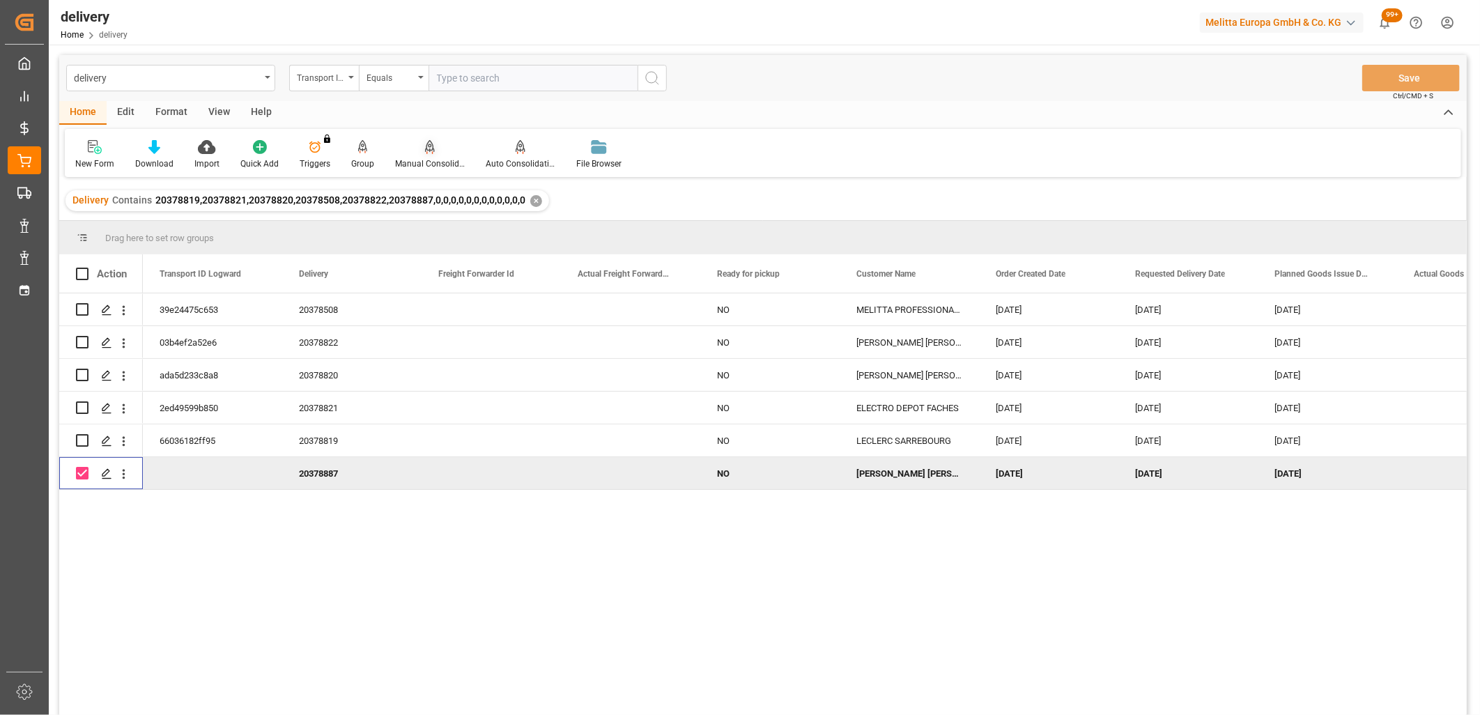
click at [425, 150] on icon at bounding box center [430, 147] width 10 height 14
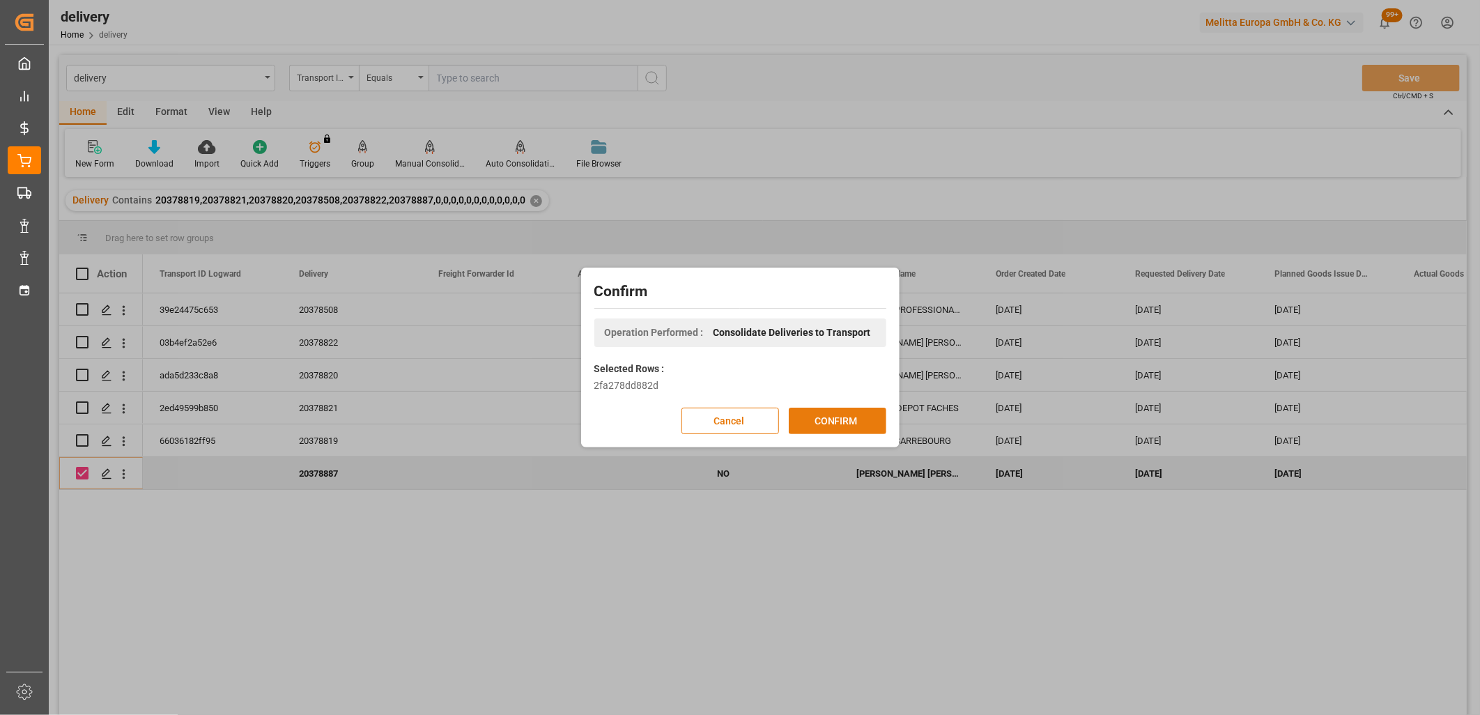
click at [832, 427] on button "CONFIRM" at bounding box center [838, 421] width 98 height 26
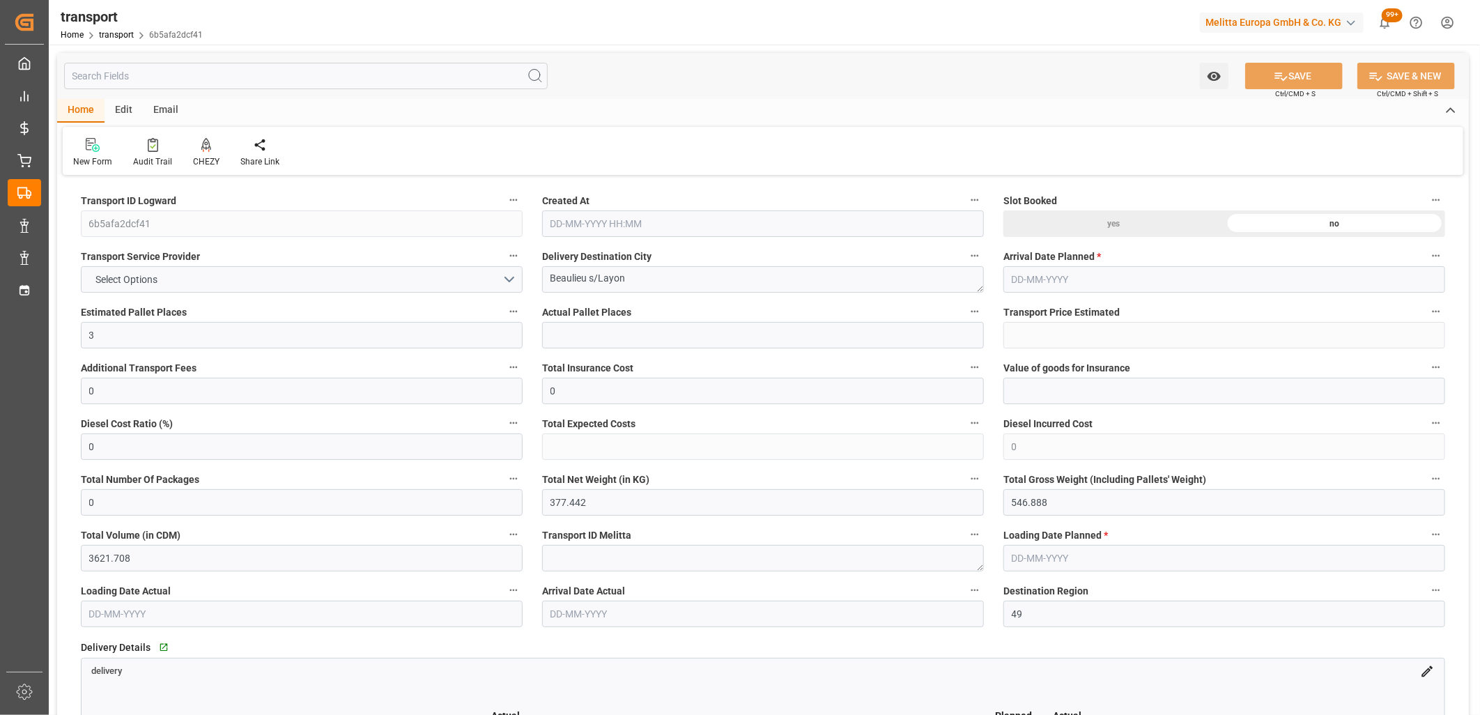
type input "[DATE] 11:32"
type input "[DATE]"
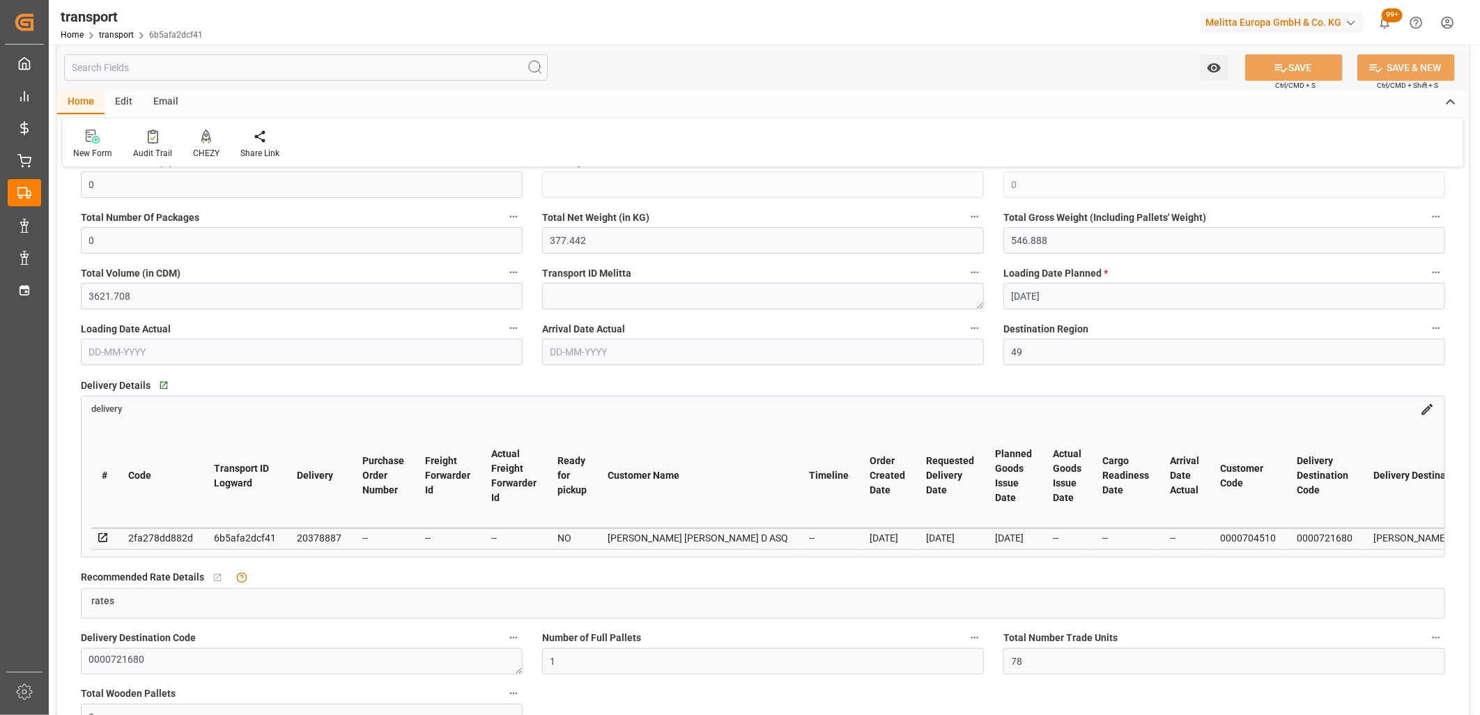
scroll to position [309, 0]
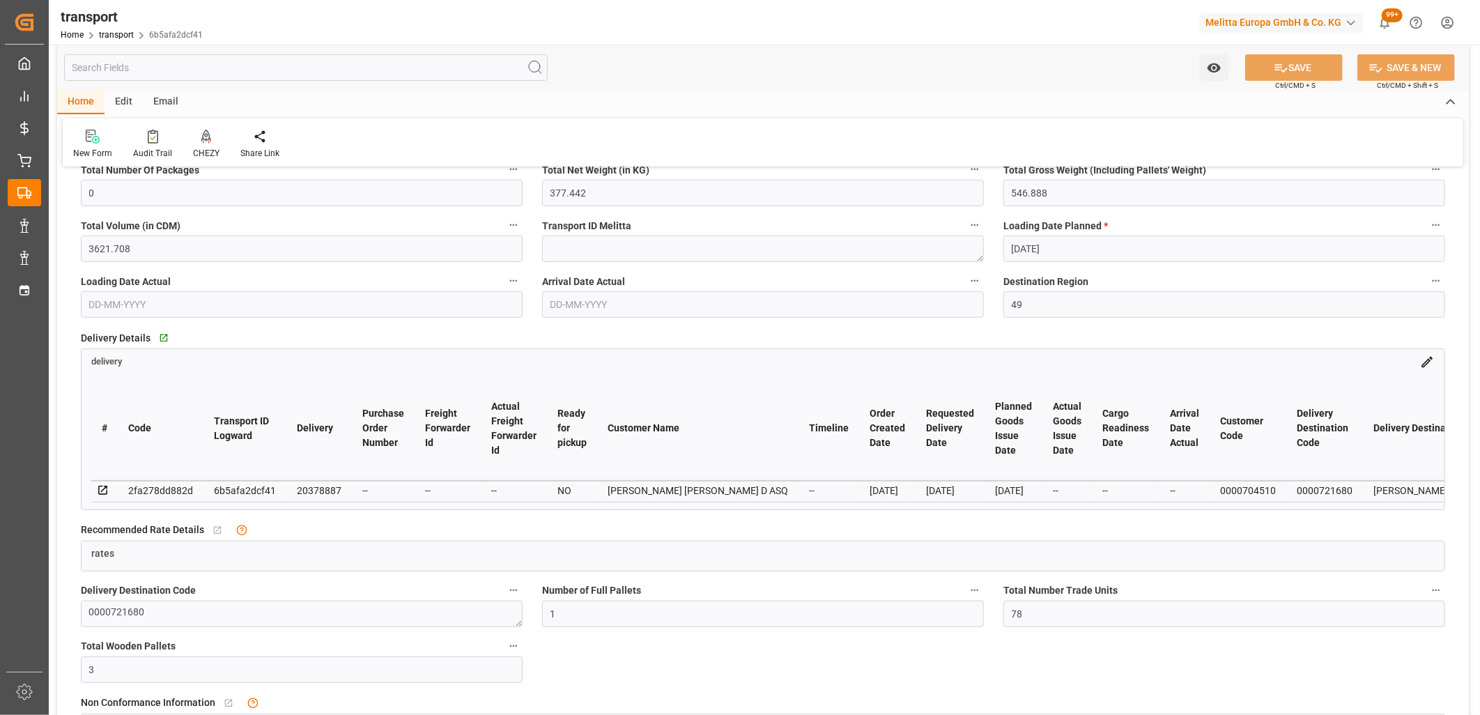
click at [100, 486] on icon at bounding box center [103, 490] width 13 height 13
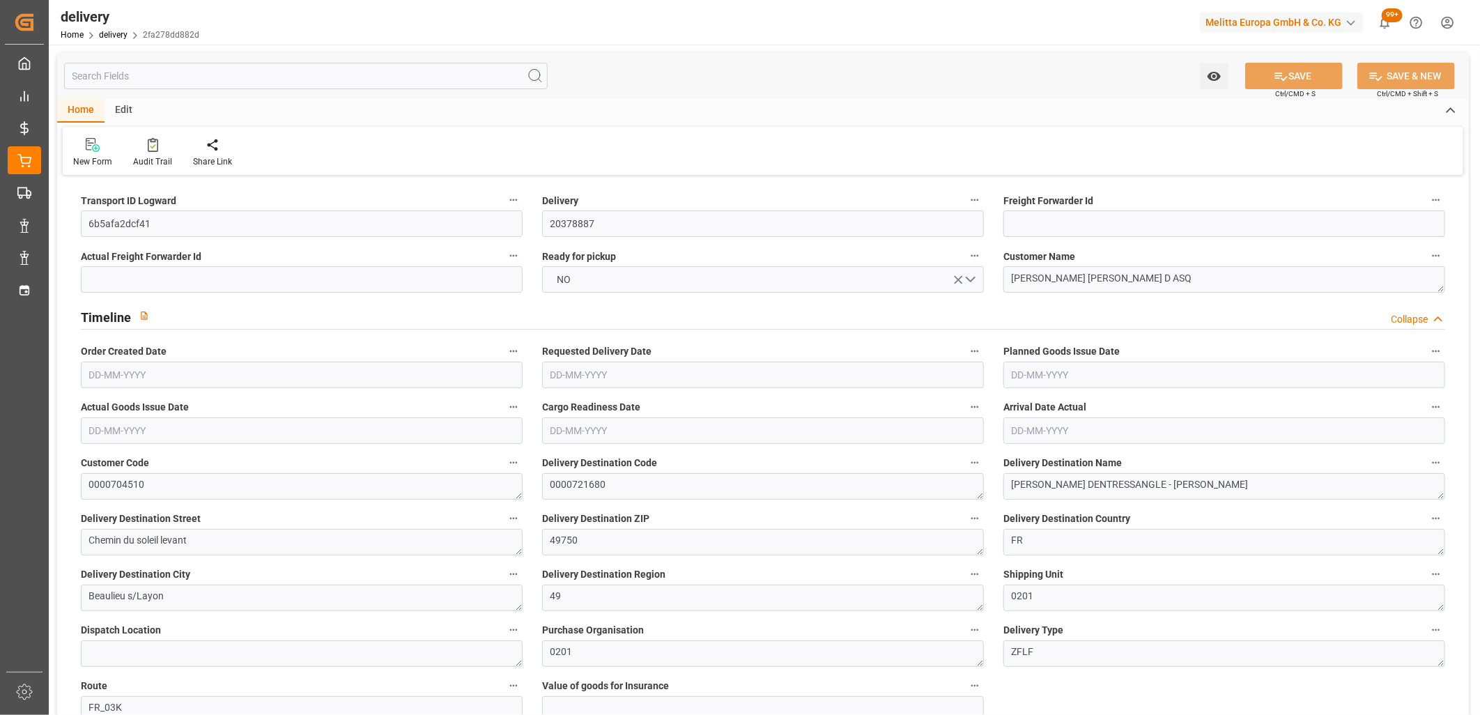
type input "[DATE]"
type input "[DATE] 11:01"
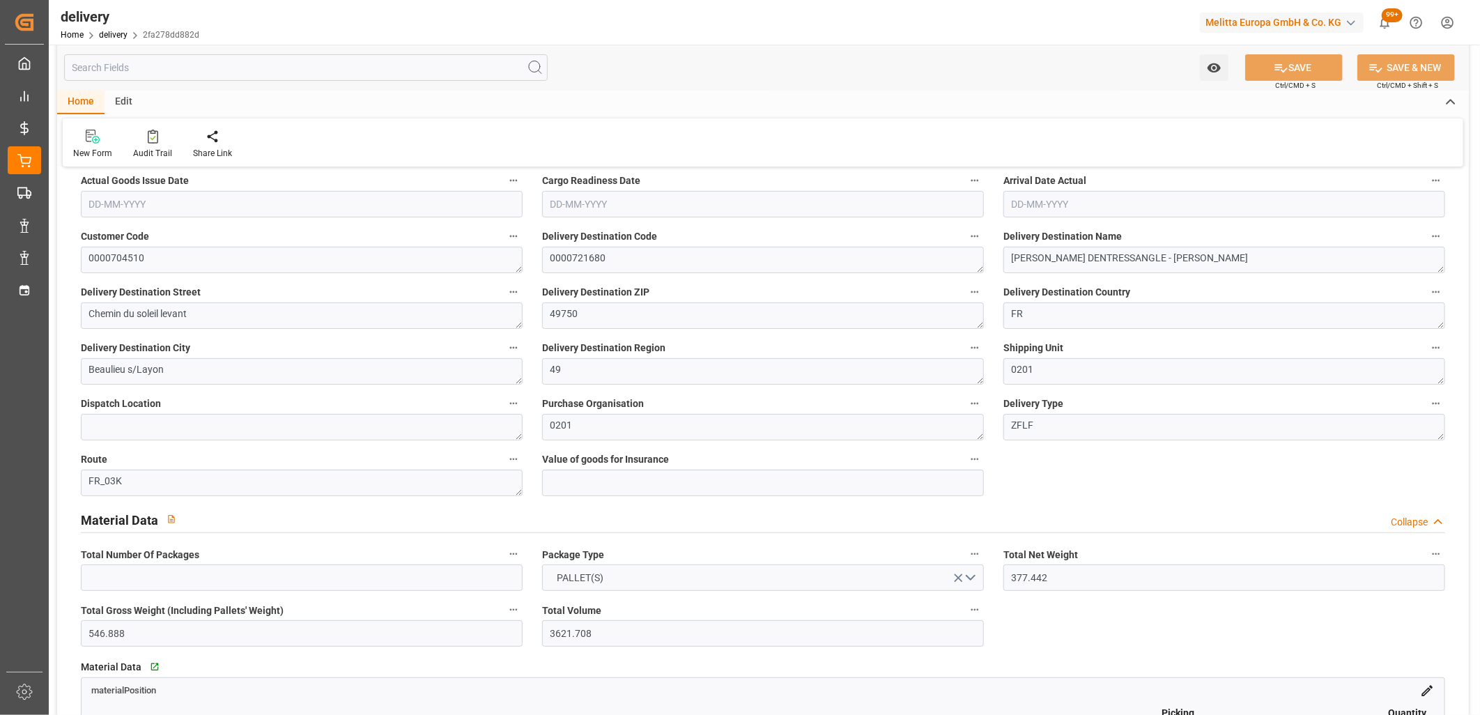
scroll to position [387, 0]
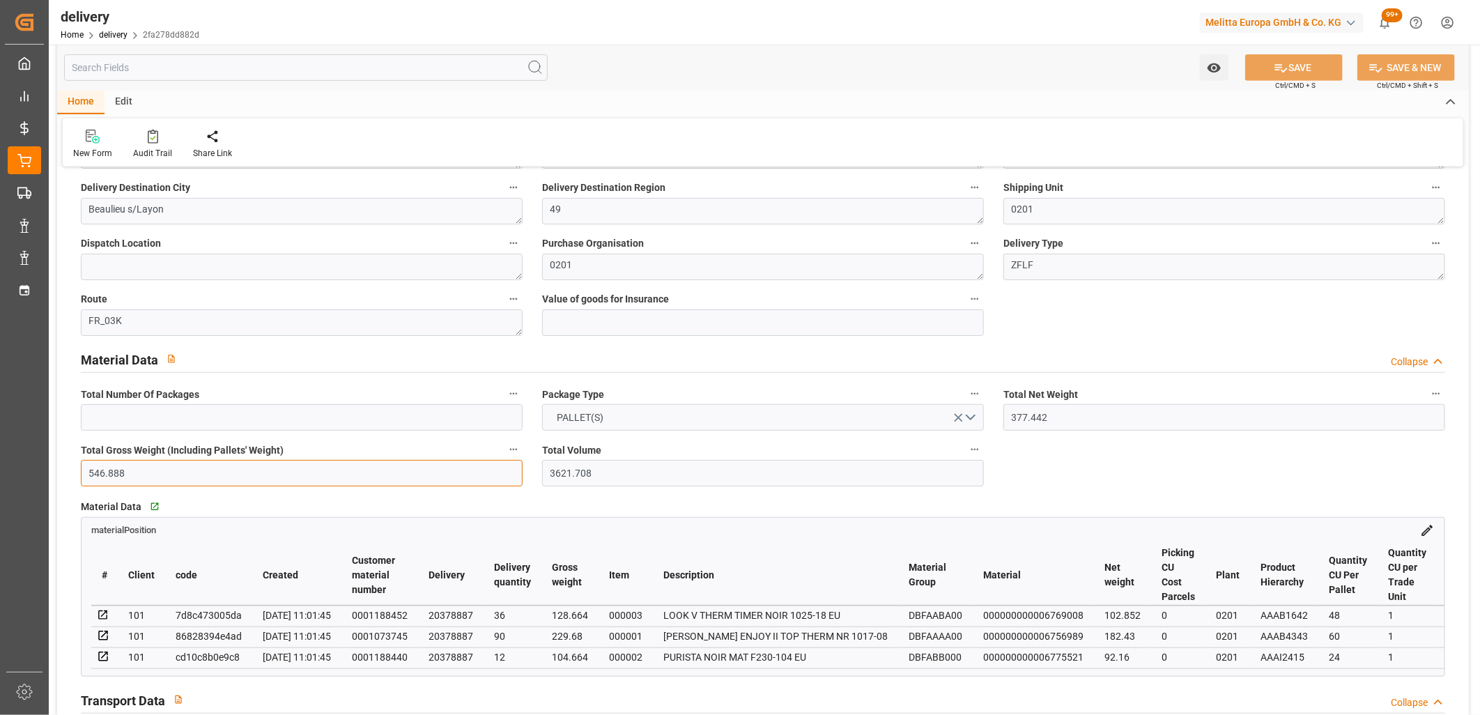
drag, startPoint x: 176, startPoint y: 470, endPoint x: 24, endPoint y: 468, distance: 151.3
click at [24, 468] on div "Created by potrace 1.15, written by Peter Selinger 2001-2017 Created by potrace…" at bounding box center [740, 357] width 1480 height 715
type input "377"
click at [1306, 57] on button "SAVE" at bounding box center [1294, 67] width 98 height 26
type textarea "Kuehne Mess"
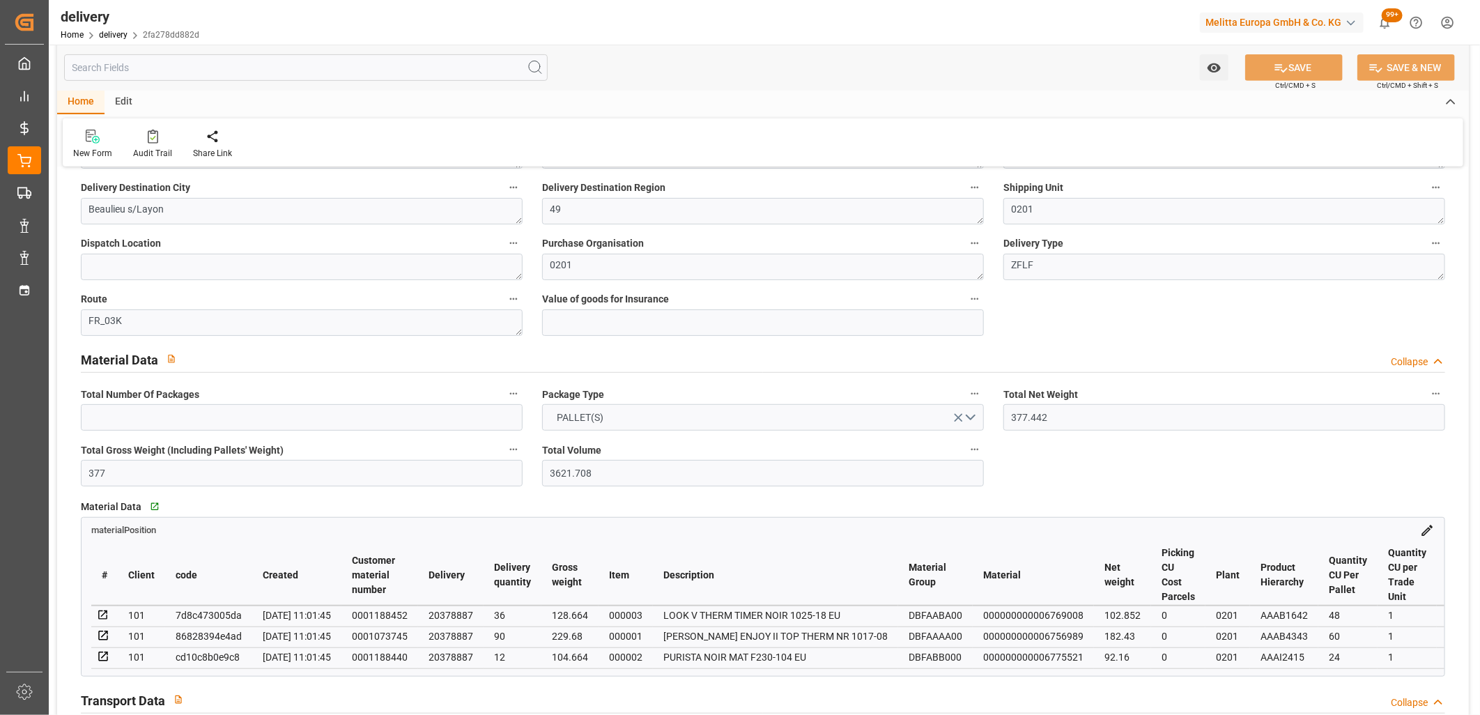
type input "124.4477"
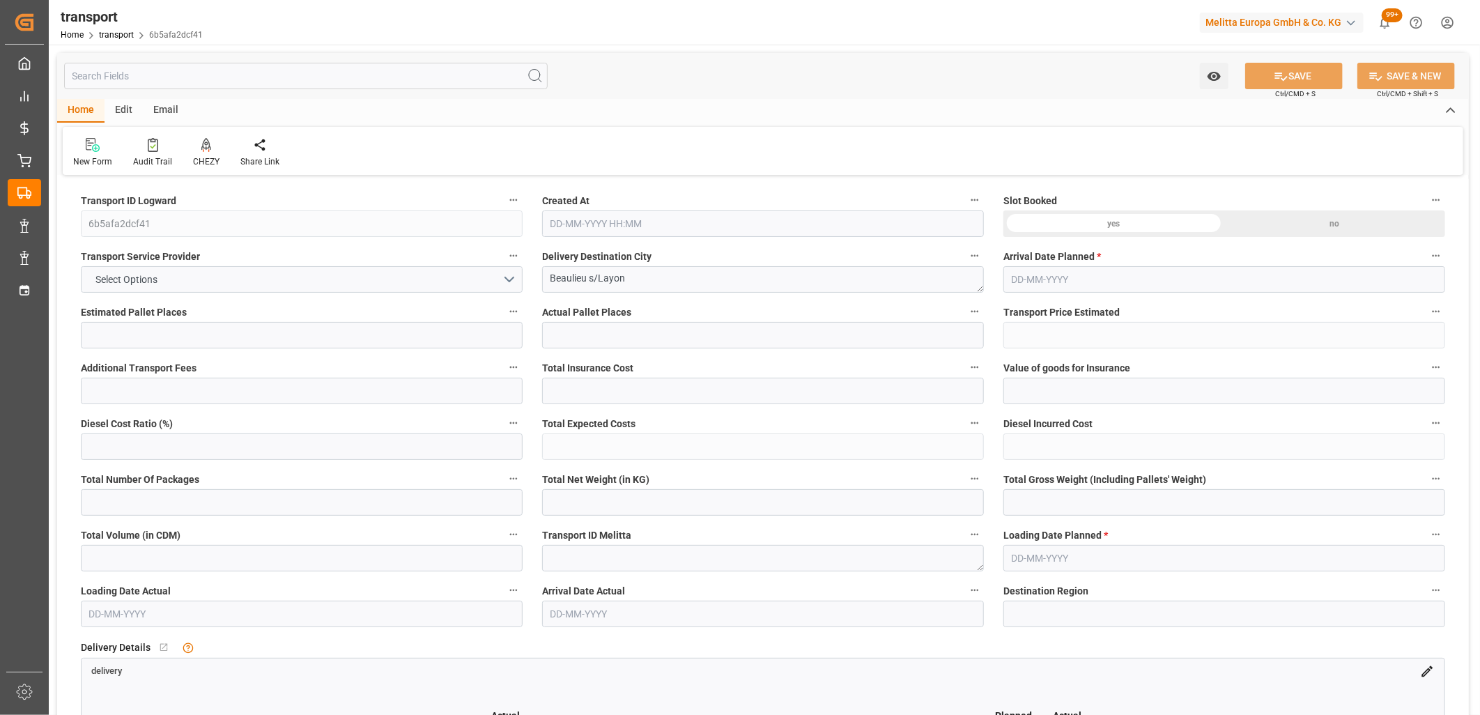
type input "3"
type input "124.4477"
type input "0"
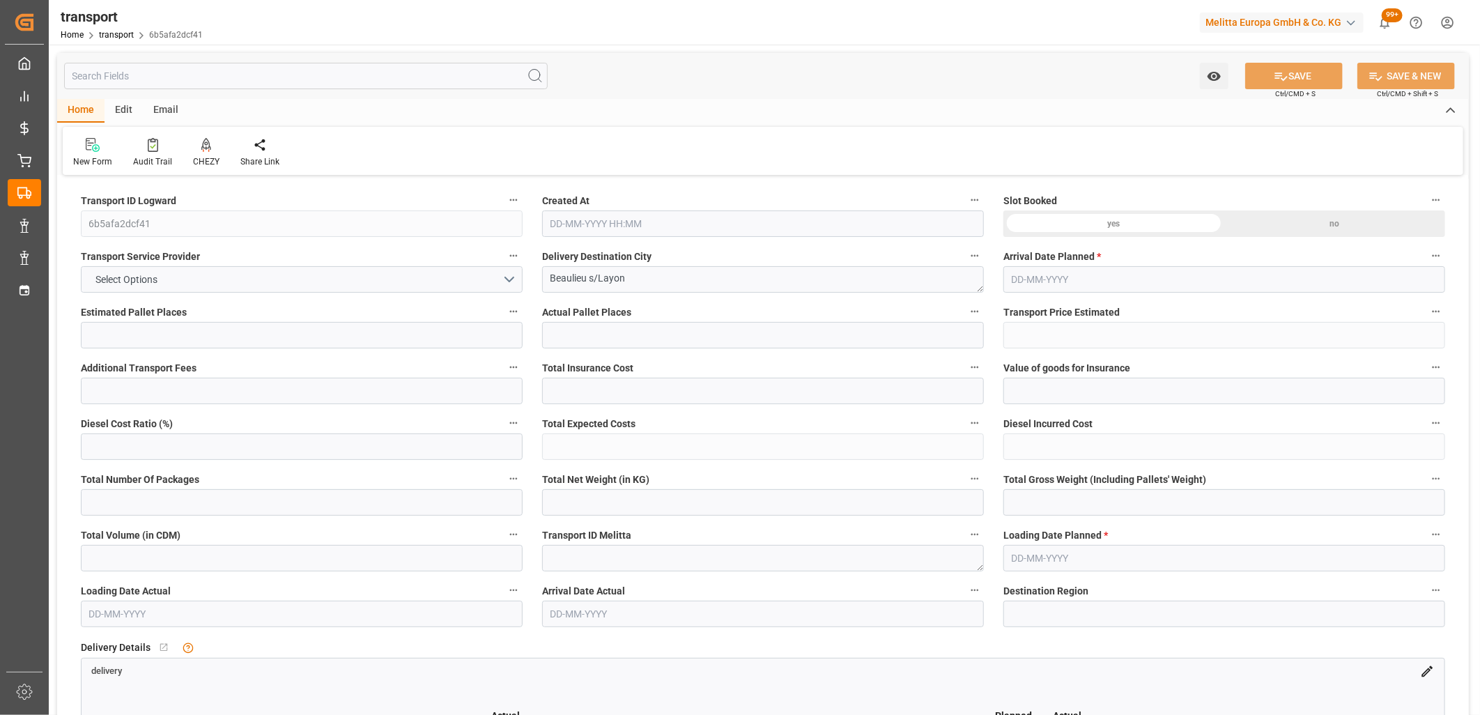
type input "124.4477"
type input "0"
type input "377.442"
type input "377"
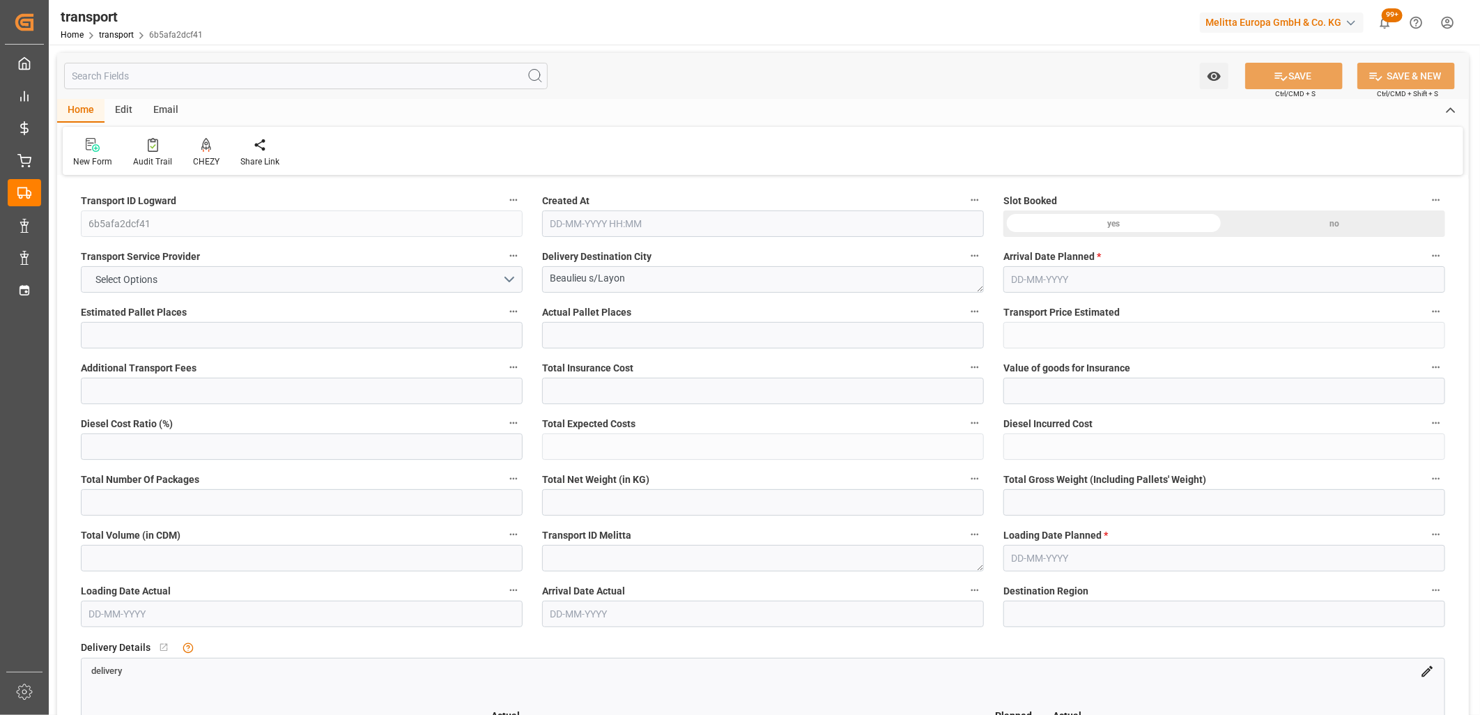
type input "3621.708"
type input "49"
type input "1"
type input "78"
type input "3"
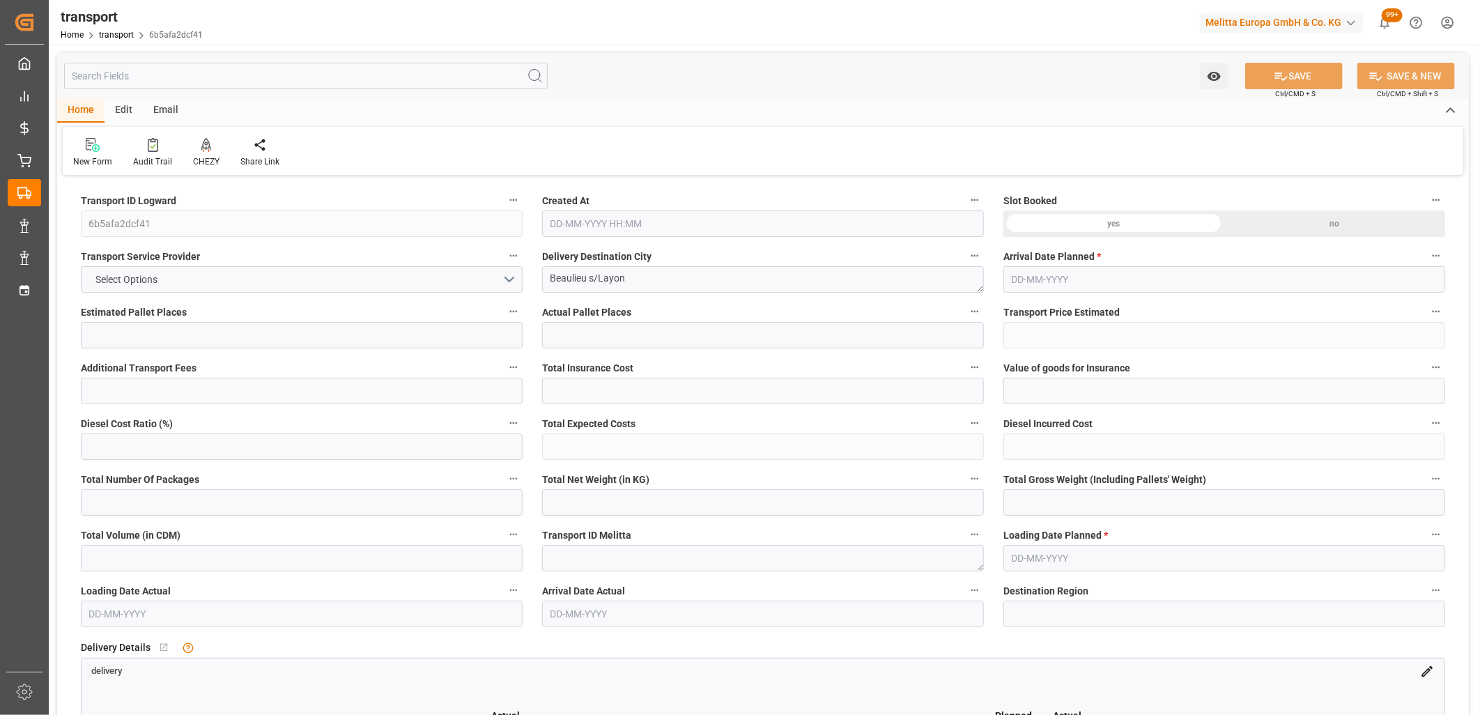
type input "101"
type input "463.008"
type input "0"
type input "4710.8598"
type input "0"
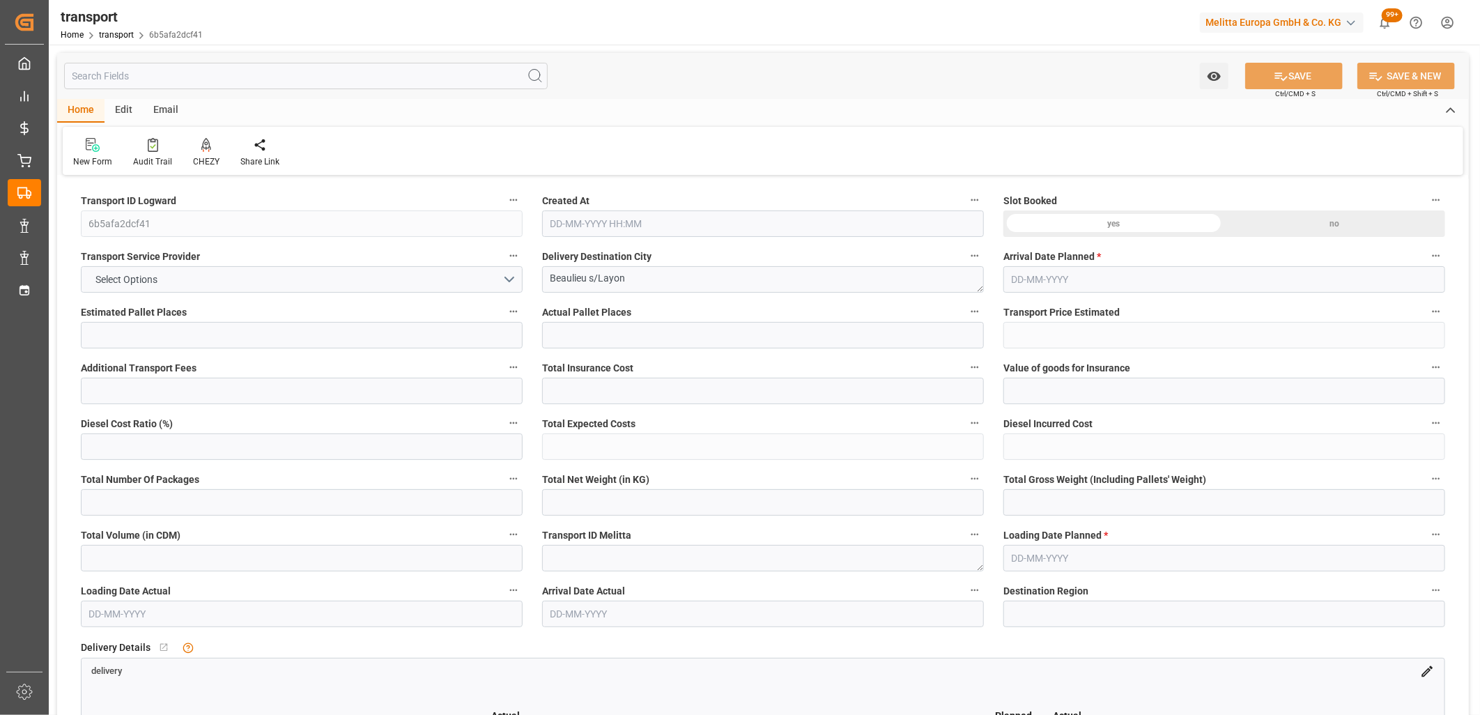
type input "0"
type input "21"
type input "35"
type input "[DATE] 11:32"
type input "[DATE]"
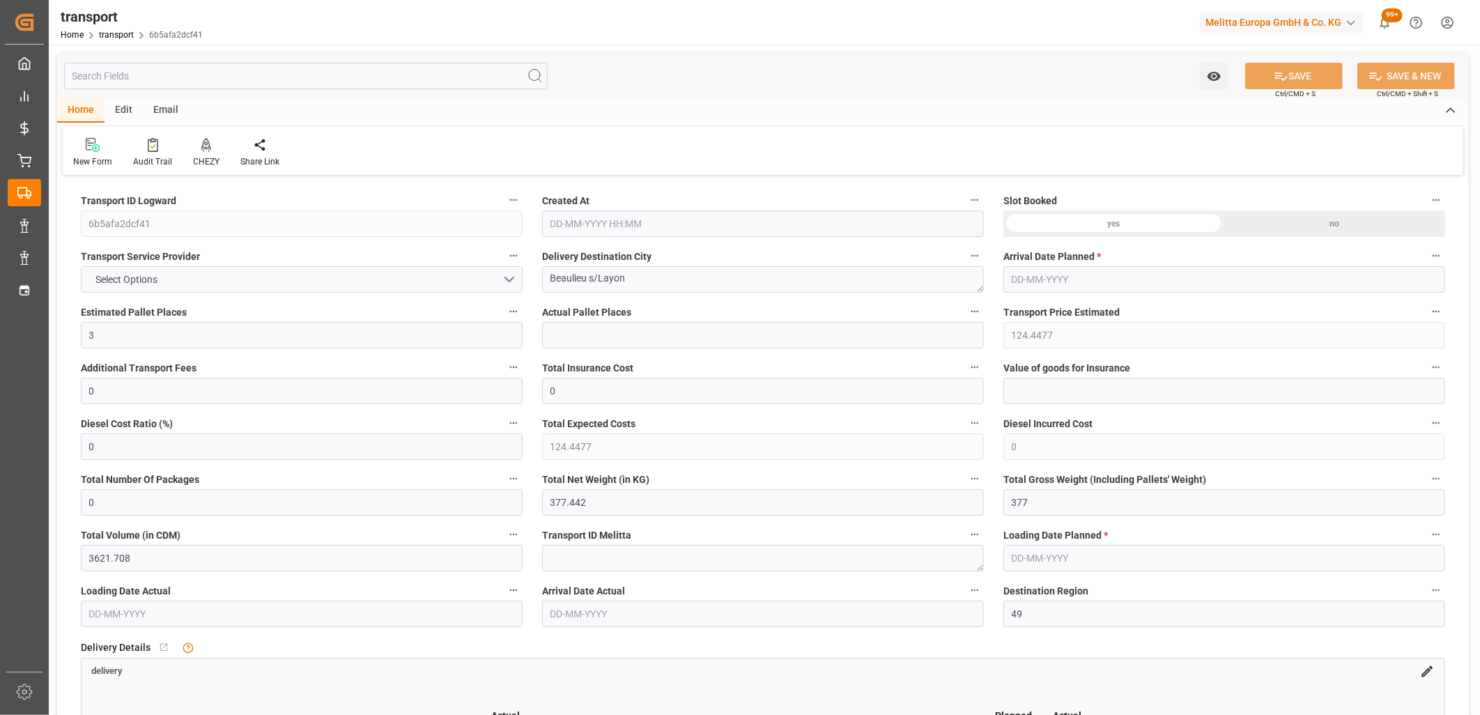
type input "[DATE]"
click at [207, 145] on icon at bounding box center [206, 145] width 10 height 14
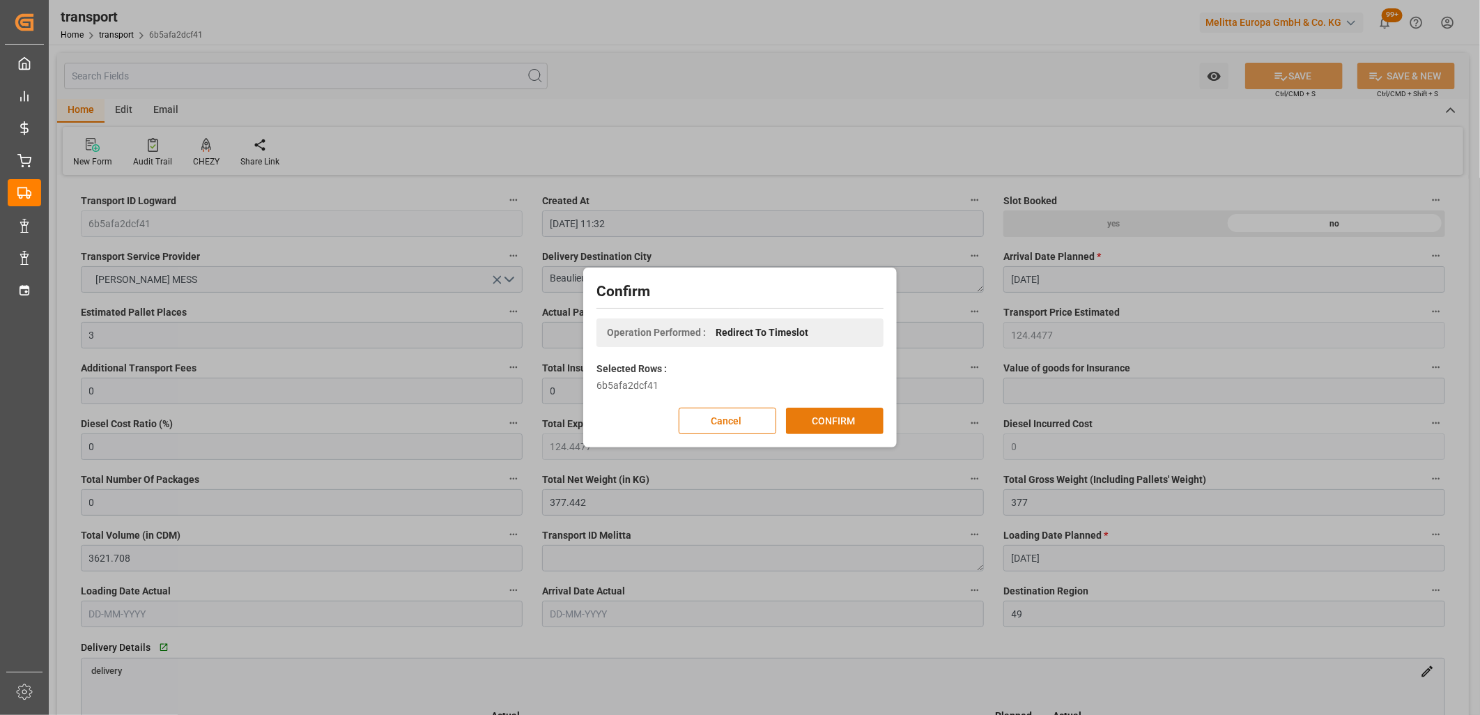
click at [810, 422] on button "CONFIRM" at bounding box center [835, 421] width 98 height 26
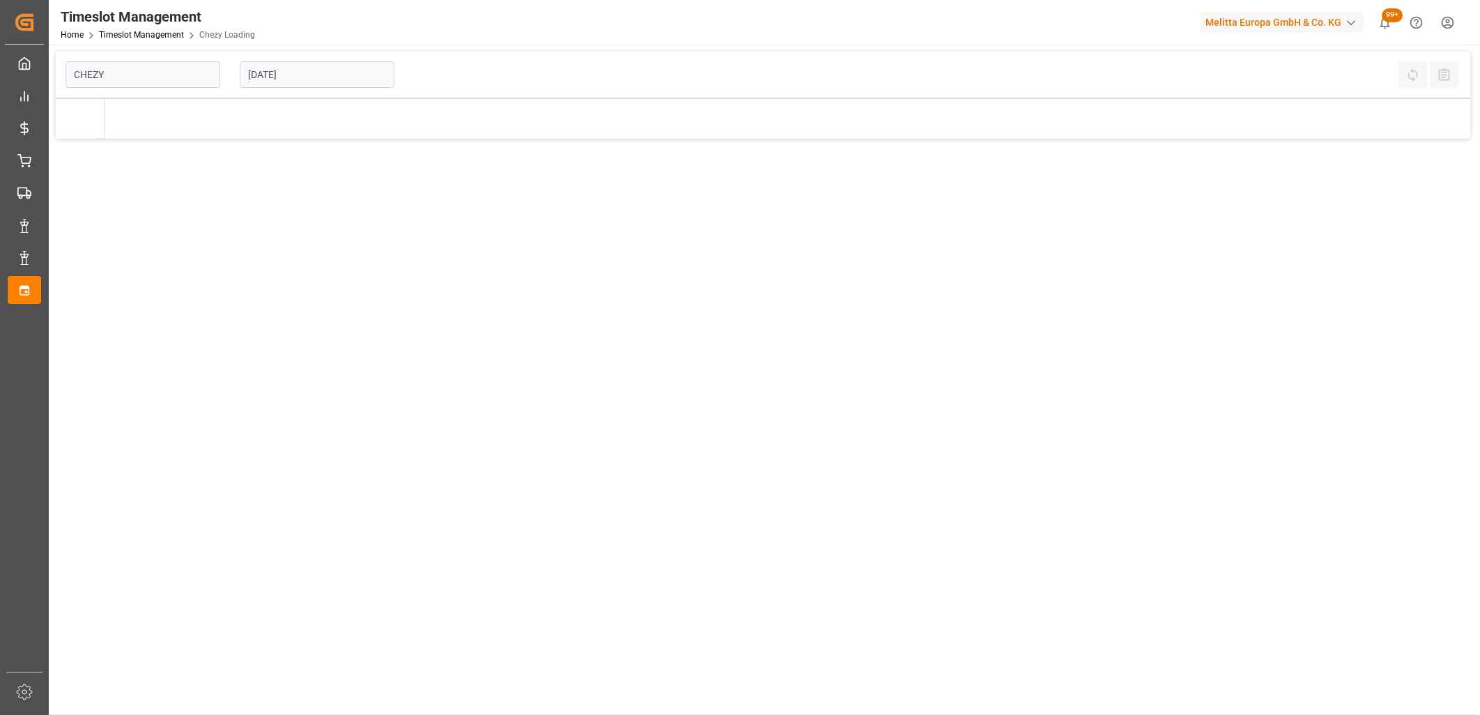
type input "Chezy Loading"
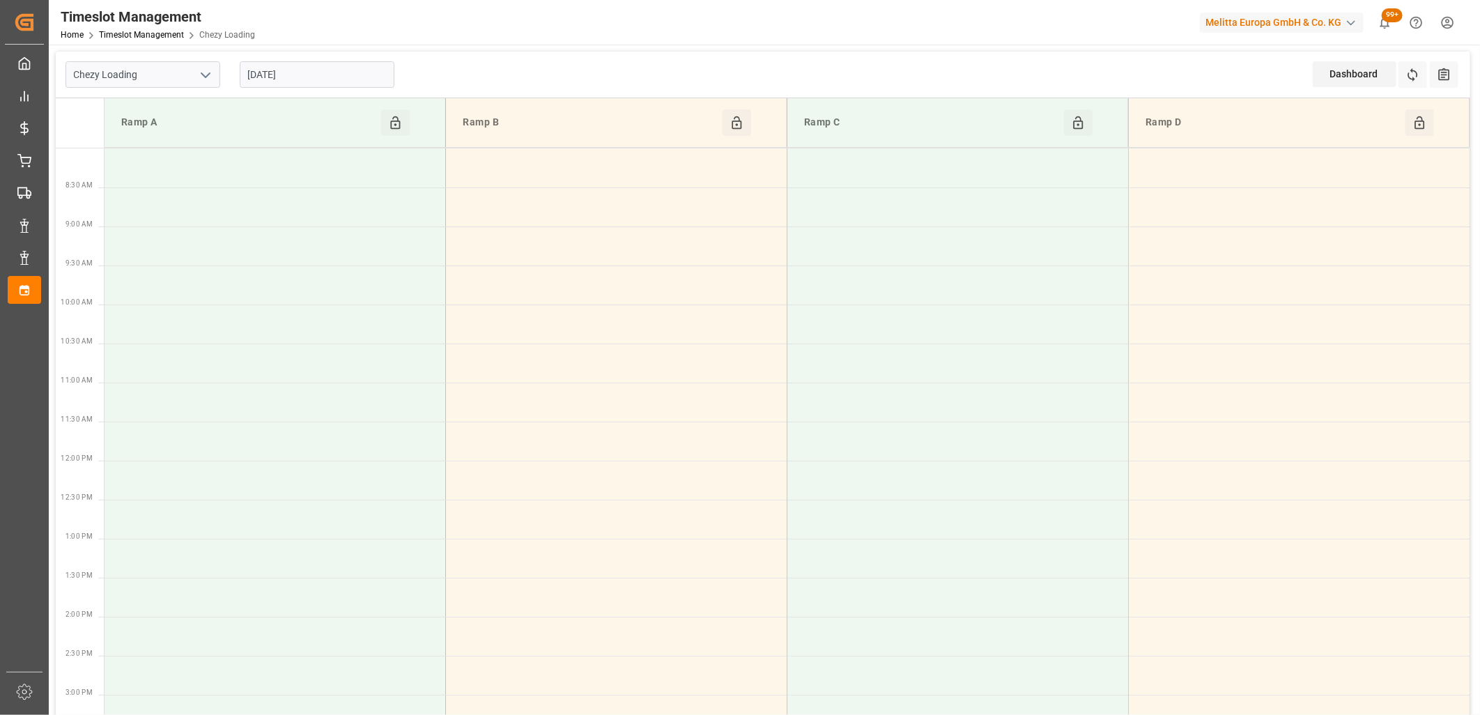
click at [360, 75] on input "[DATE]" at bounding box center [317, 74] width 155 height 26
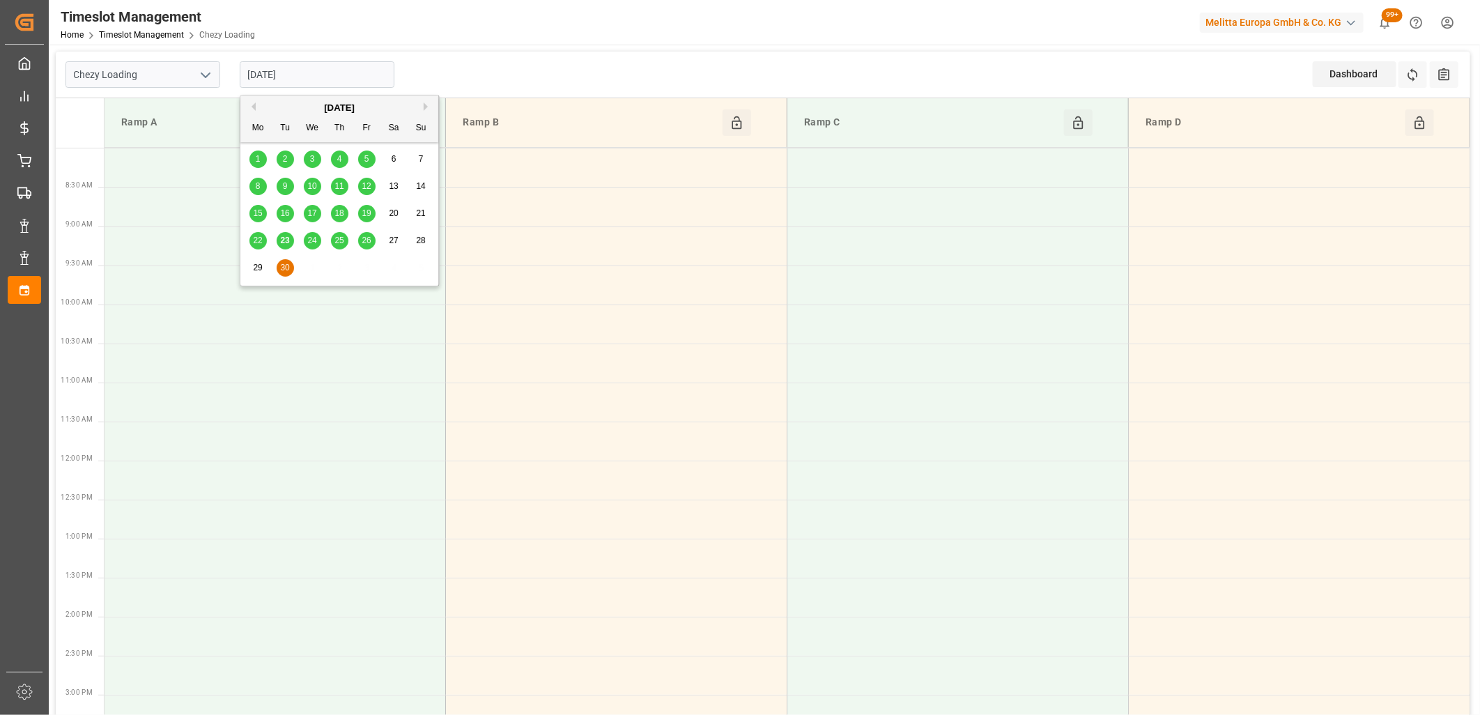
click at [312, 239] on span "24" at bounding box center [311, 241] width 9 height 10
type input "[DATE]"
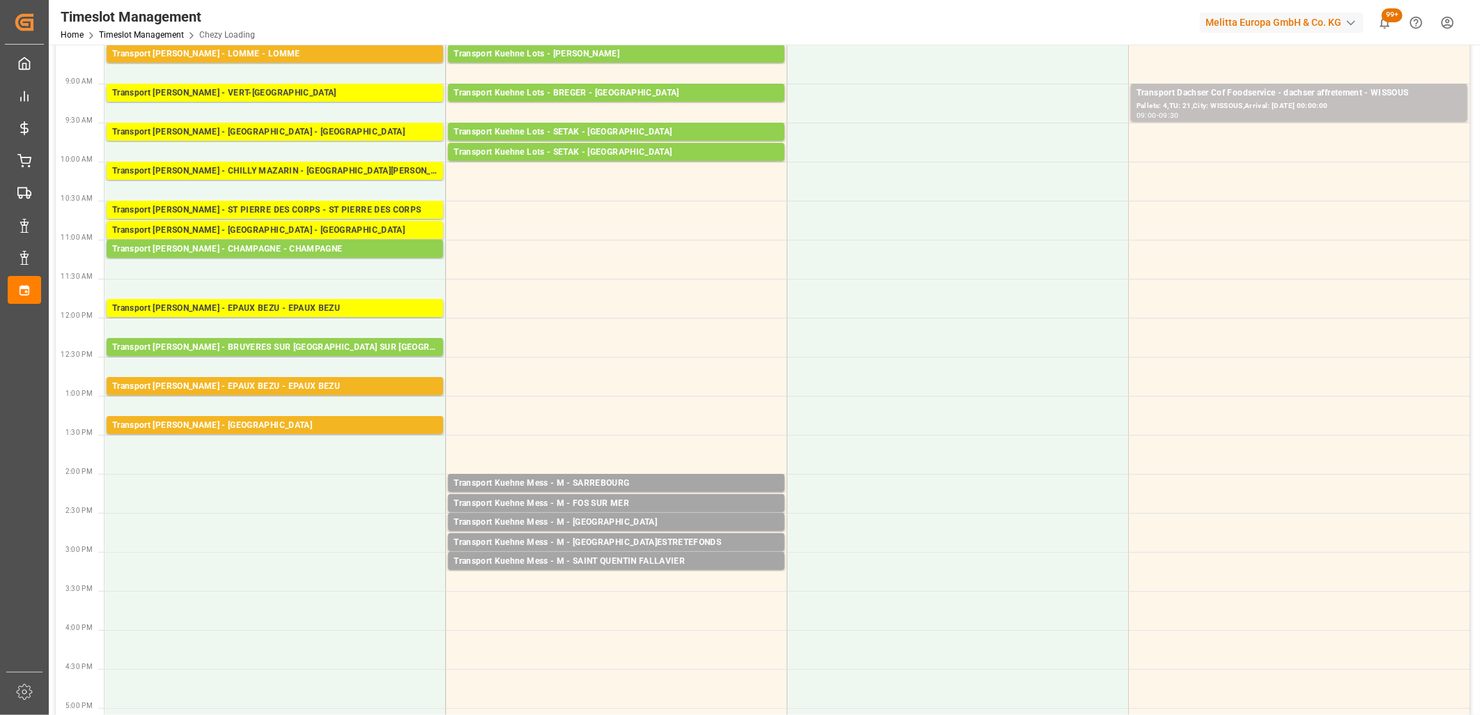
scroll to position [155, 0]
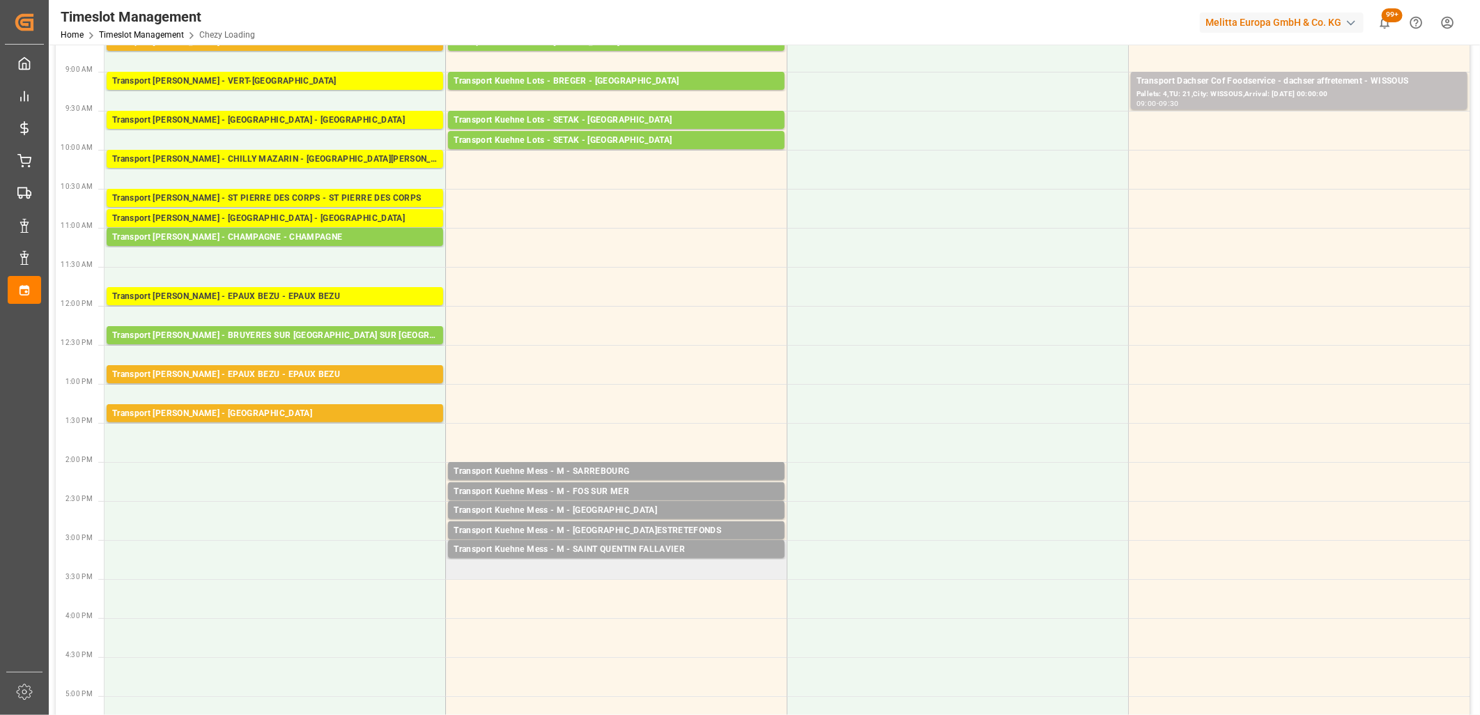
click at [516, 567] on td "Transport Kuehne Mess - M - SAINT QUENTIN FALLAVIER Pallets: 1,TU: 36,City: [GE…" at bounding box center [617, 559] width 342 height 39
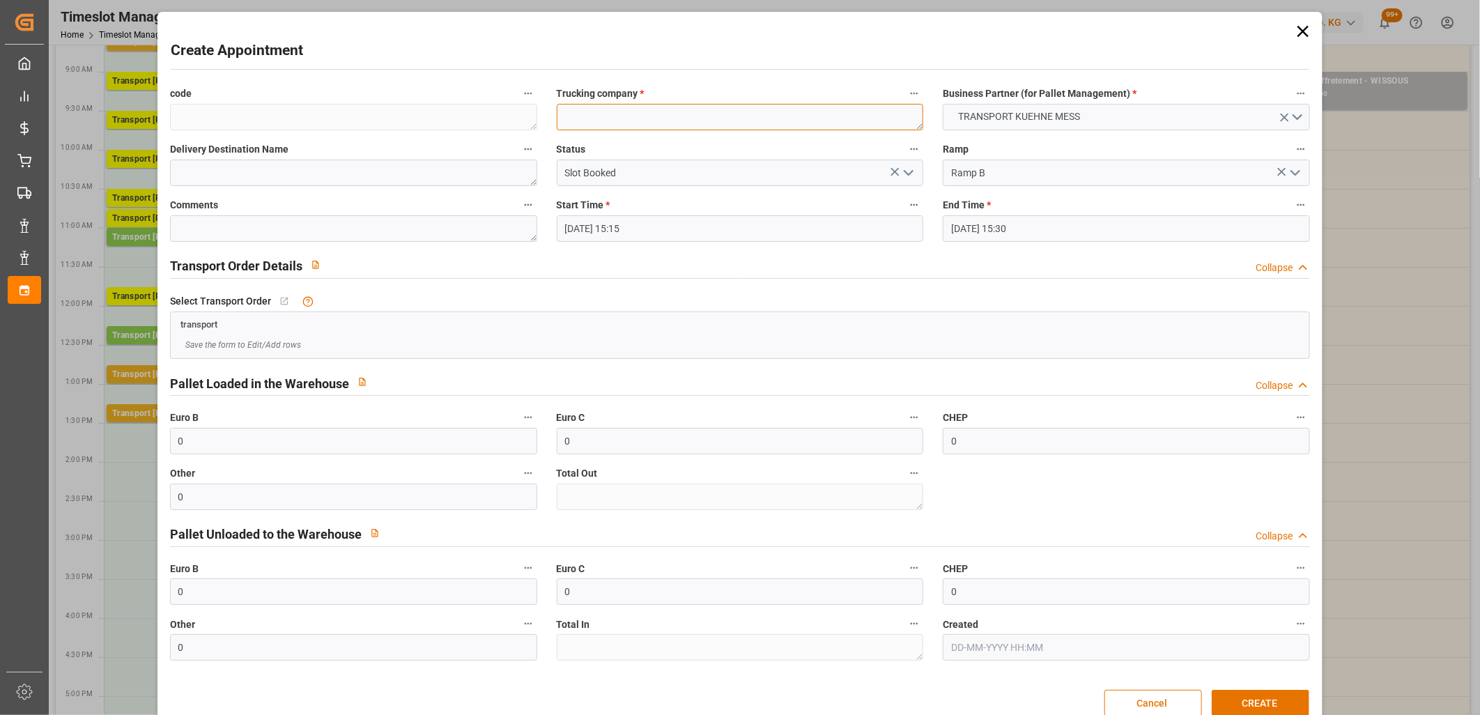
click at [598, 121] on textarea at bounding box center [740, 117] width 367 height 26
type textarea "M"
click at [1235, 700] on button "CREATE" at bounding box center [1261, 703] width 98 height 26
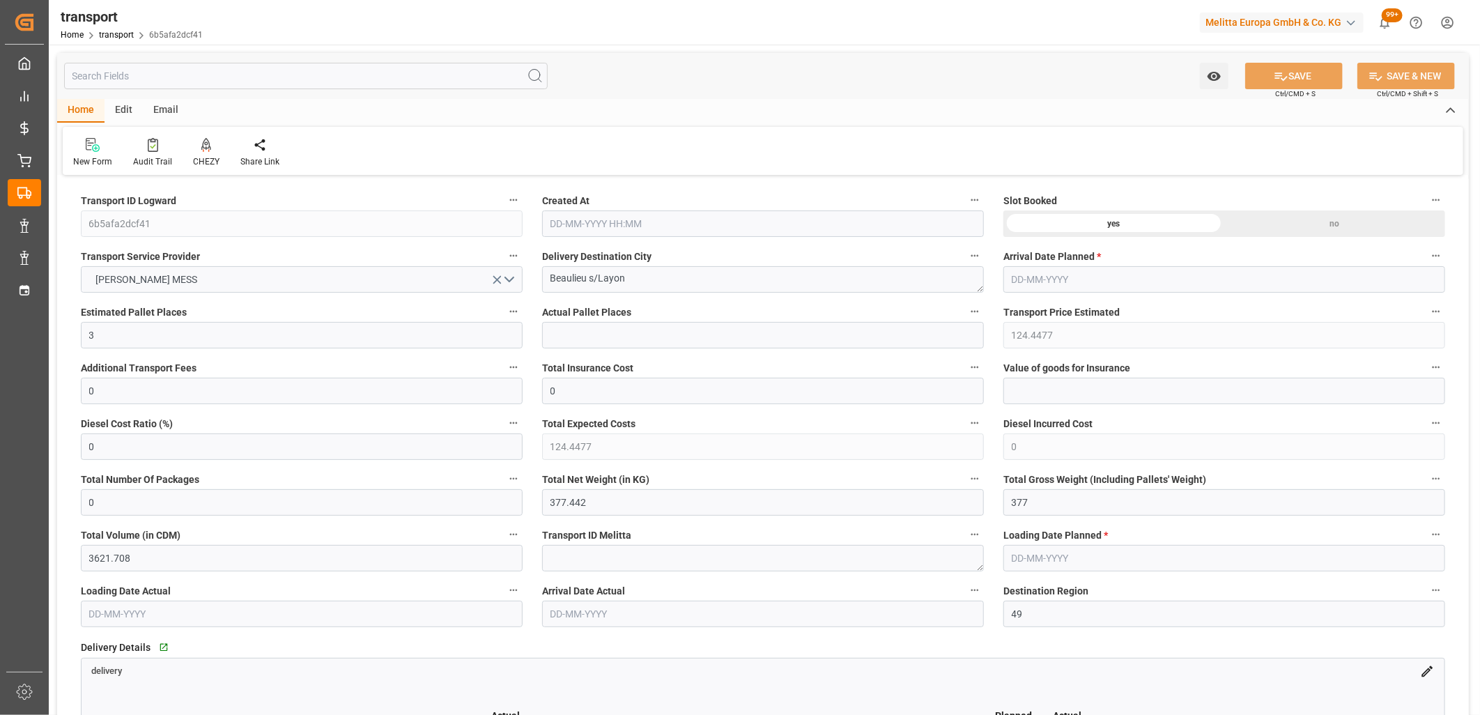
type input "[DATE] 11:32"
type input "01-10-2025"
type input "30-09-2025"
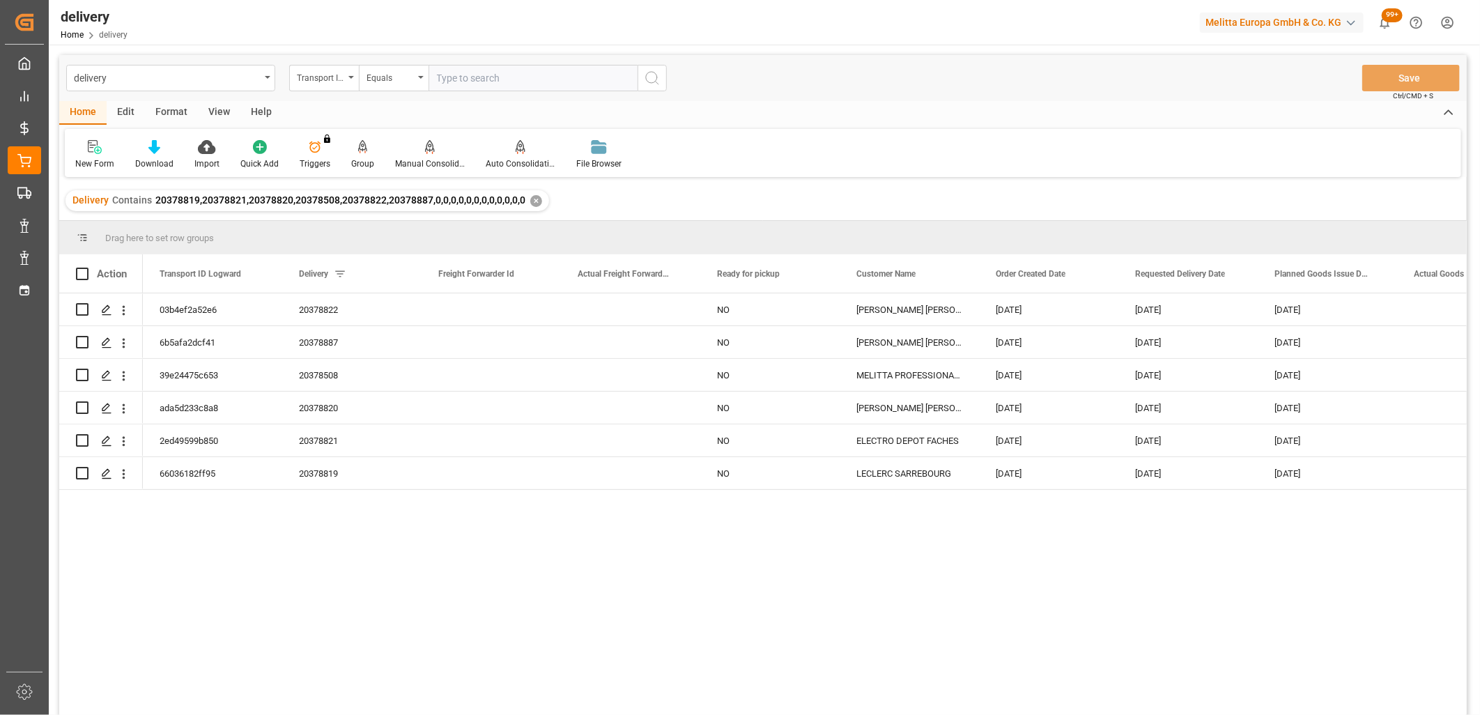
click at [530, 197] on div "✕" at bounding box center [536, 201] width 12 height 12
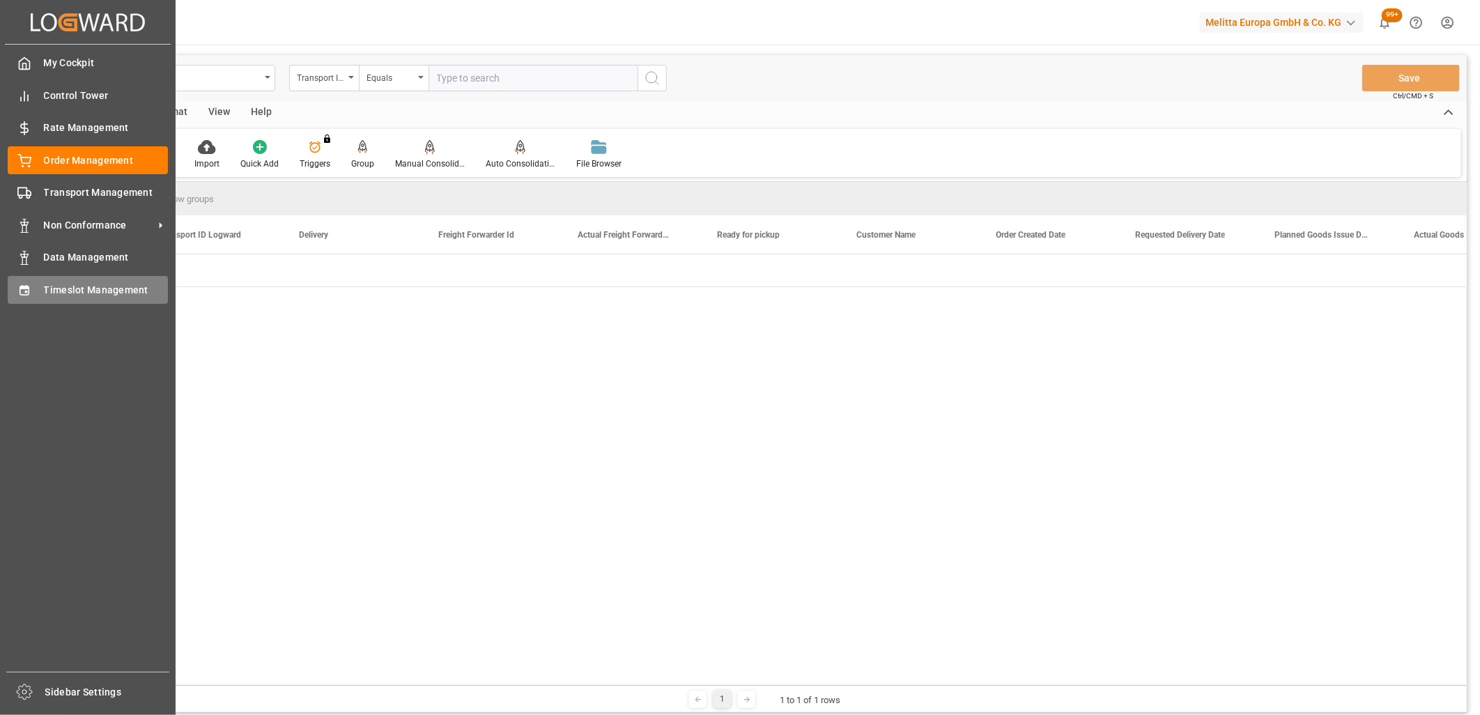
click at [33, 293] on div "Timeslot Management Timeslot Management" at bounding box center [88, 289] width 160 height 27
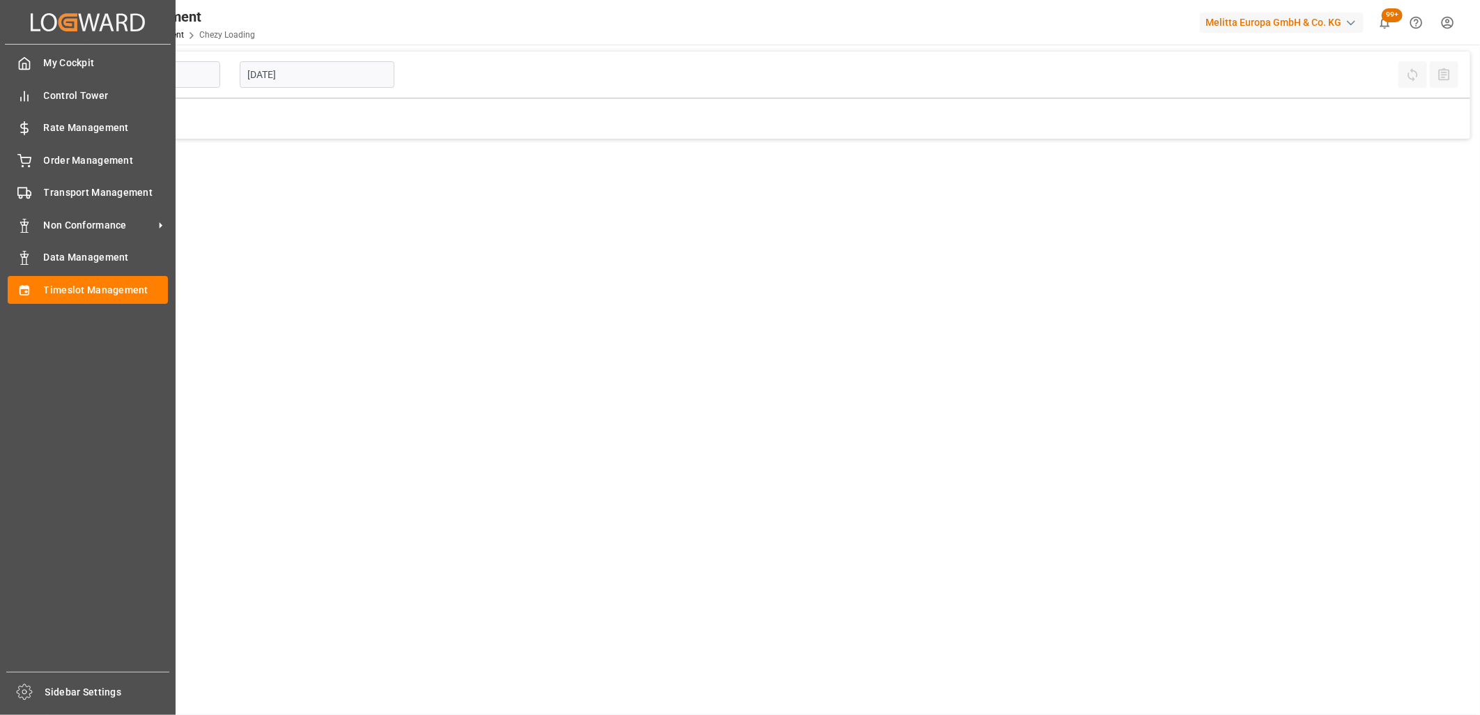
type input "Chezy Loading"
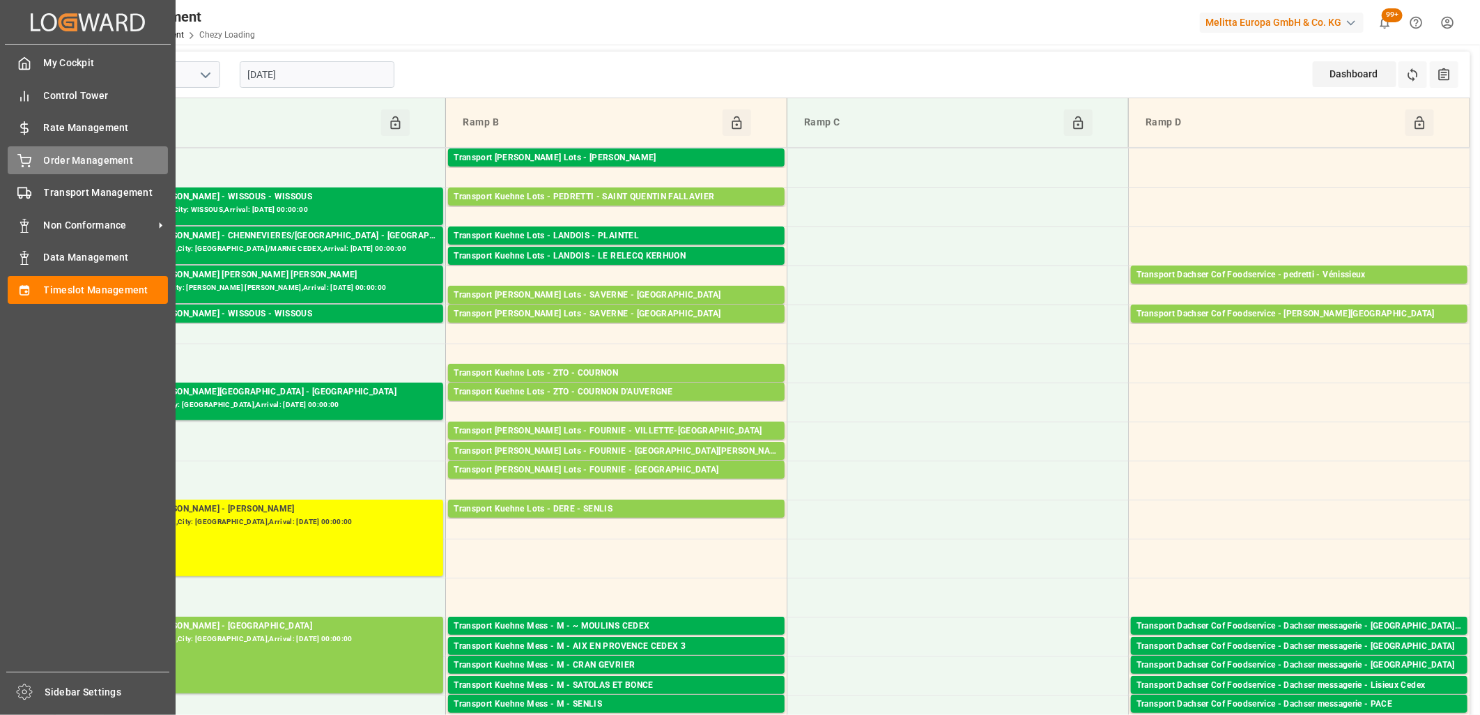
click at [21, 159] on icon at bounding box center [24, 161] width 14 height 14
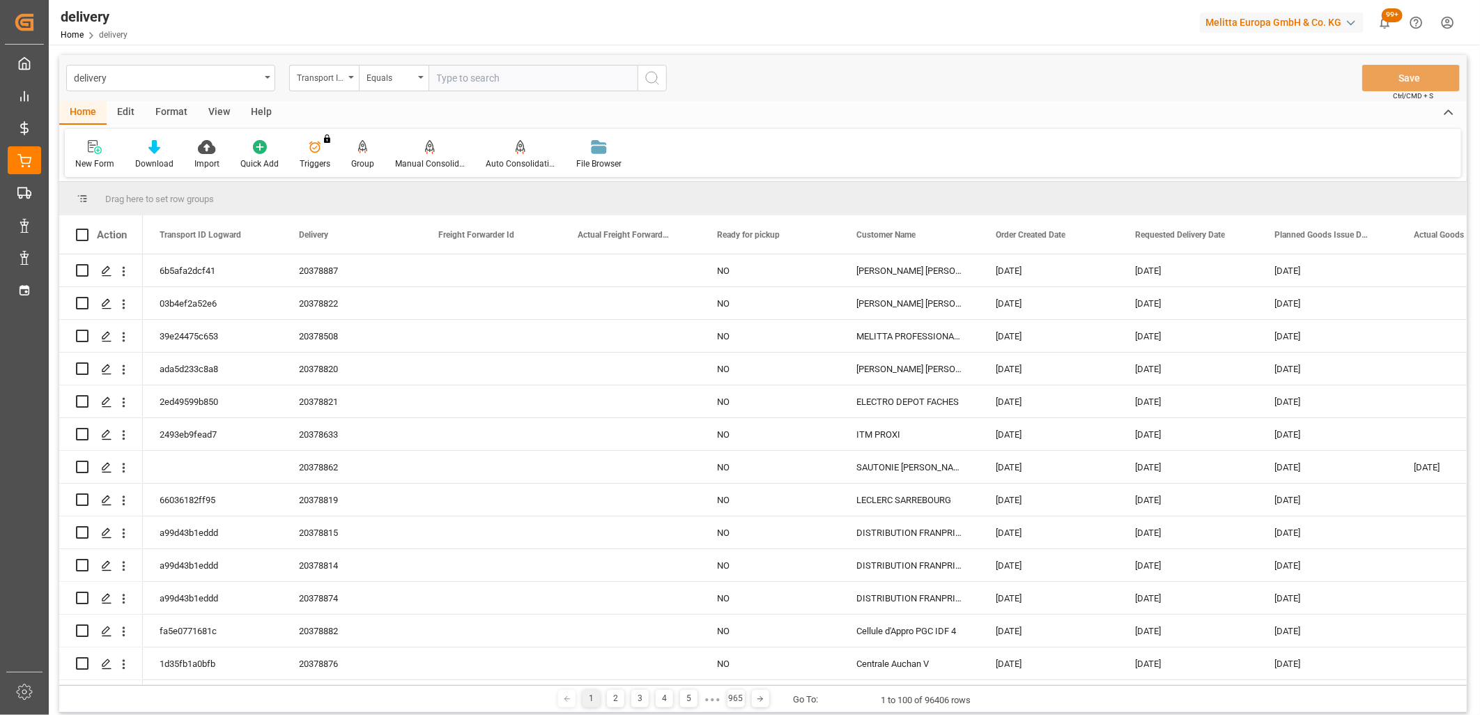
click at [324, 82] on div "Transport ID Logward" at bounding box center [320, 76] width 47 height 16
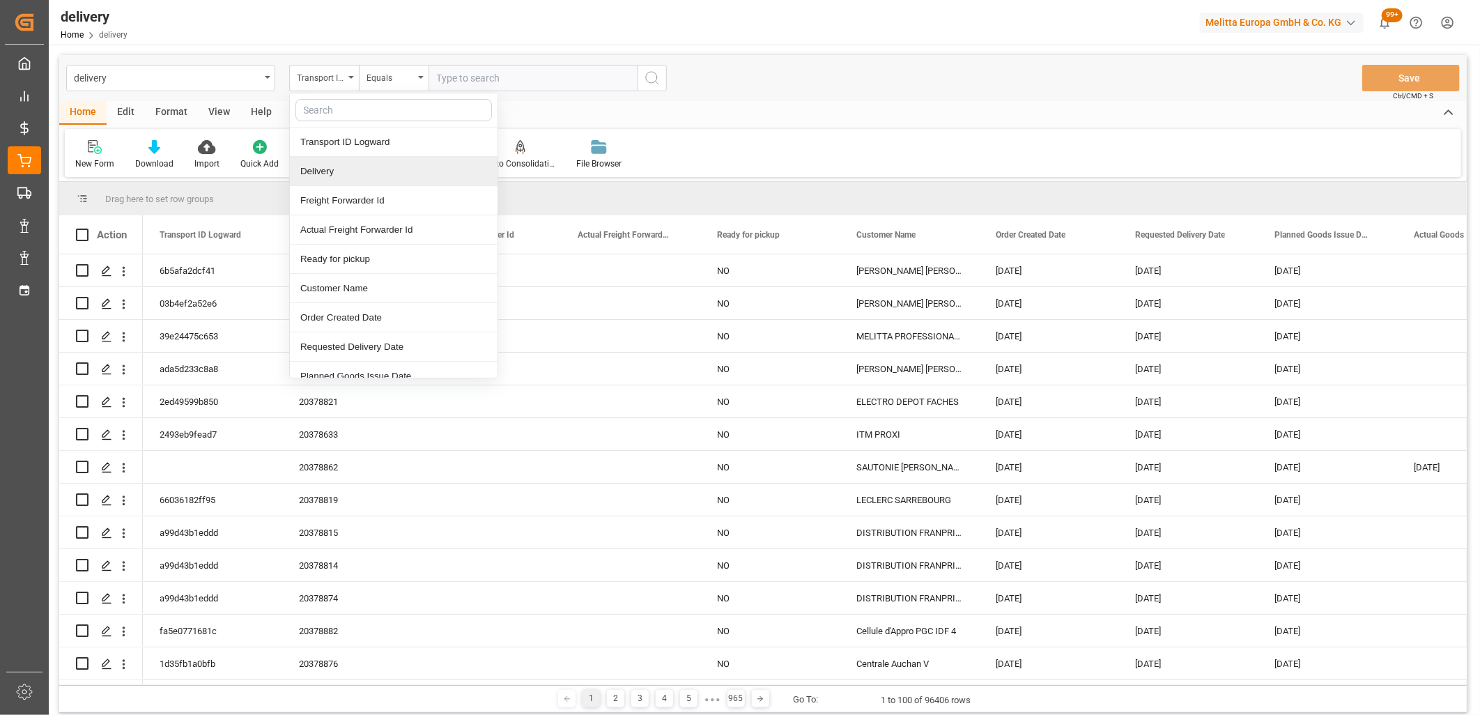
click at [328, 173] on div "Delivery" at bounding box center [394, 171] width 208 height 29
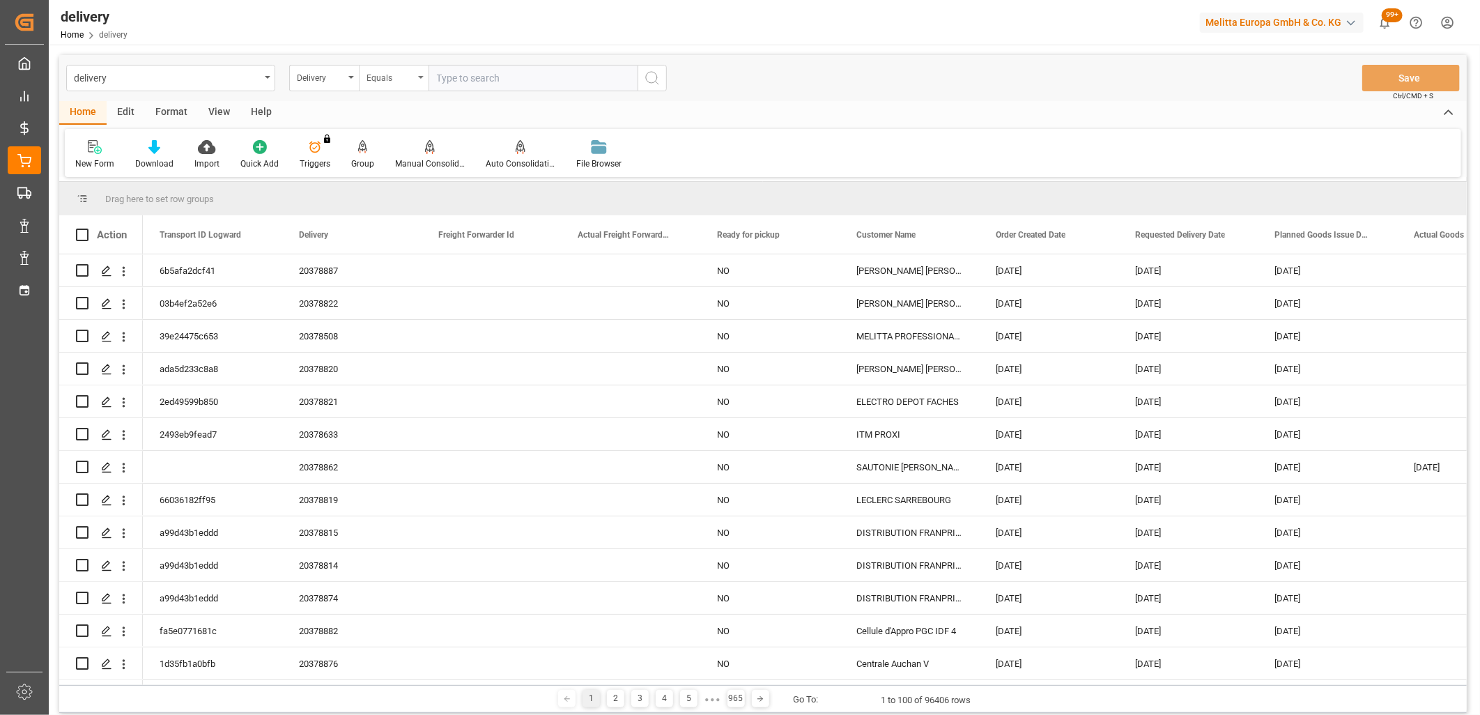
click at [400, 78] on div "Equals" at bounding box center [390, 76] width 47 height 16
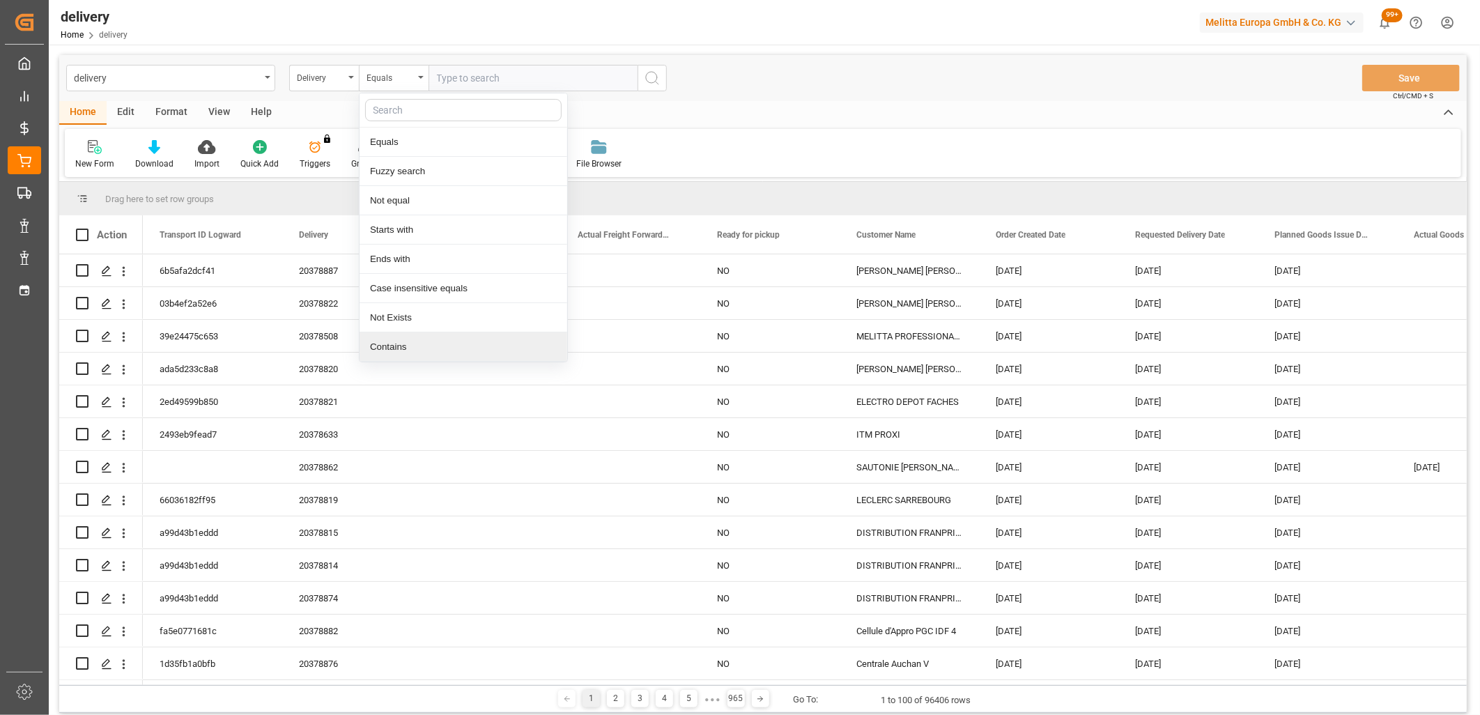
click at [399, 339] on div "Contains" at bounding box center [464, 346] width 208 height 29
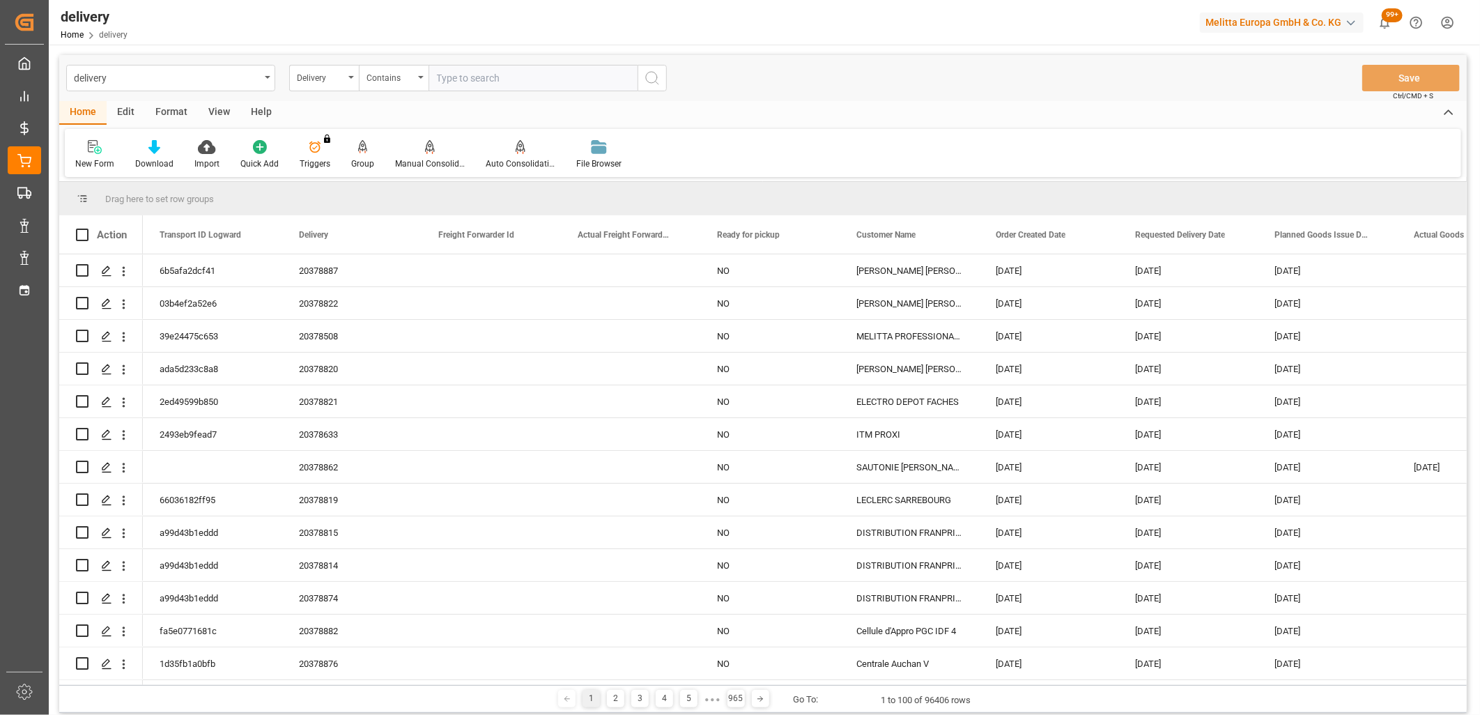
click at [475, 82] on input "text" at bounding box center [533, 78] width 209 height 26
paste input "80003421,80003422,80003423,0,0,80003453,80003493,0,0,0,0,0,0,0,0,0,0,0"
type input "80003421,80003422,80003423,0,0,80003453,80003493,0,0,0,0,0,0,0,0,0,0,0"
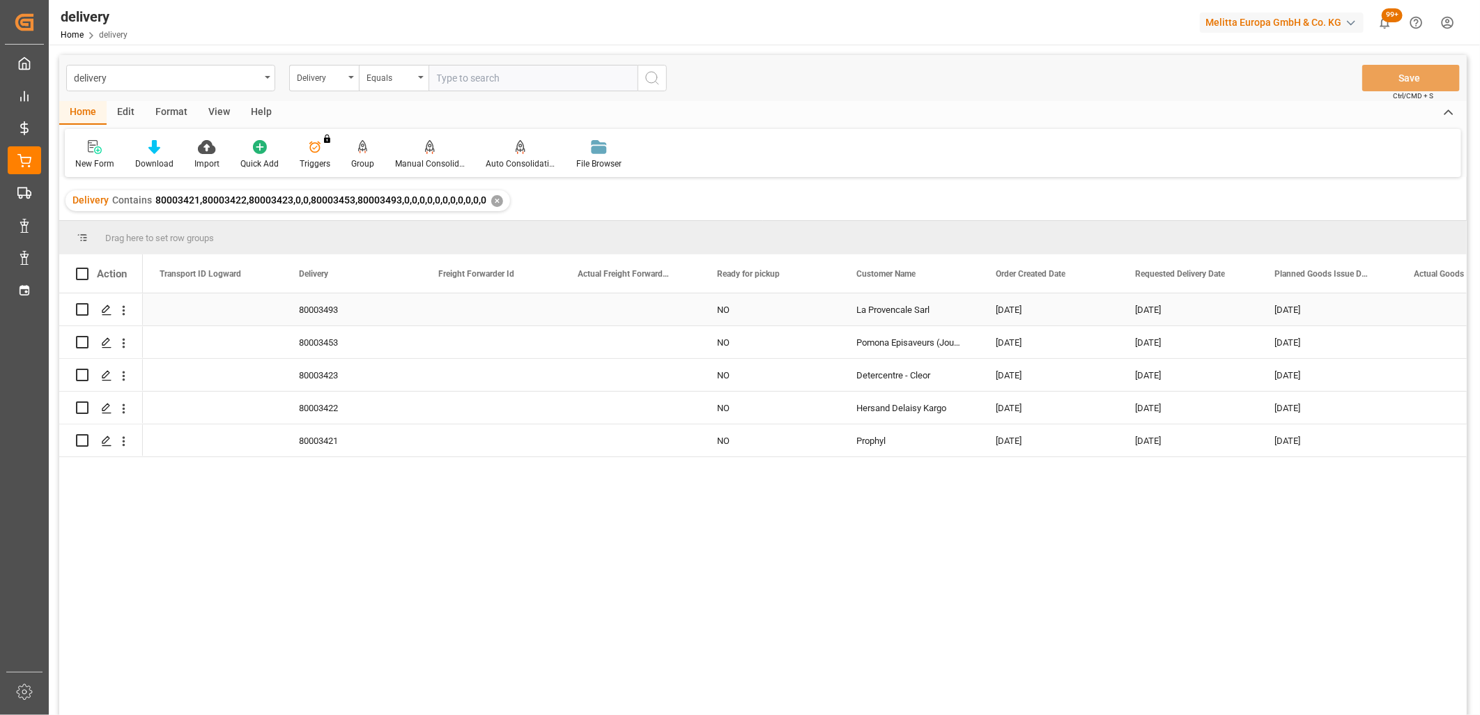
click at [1013, 312] on div "[DATE]" at bounding box center [1048, 309] width 139 height 32
drag, startPoint x: 1117, startPoint y: 324, endPoint x: 1099, endPoint y: 429, distance: 106.7
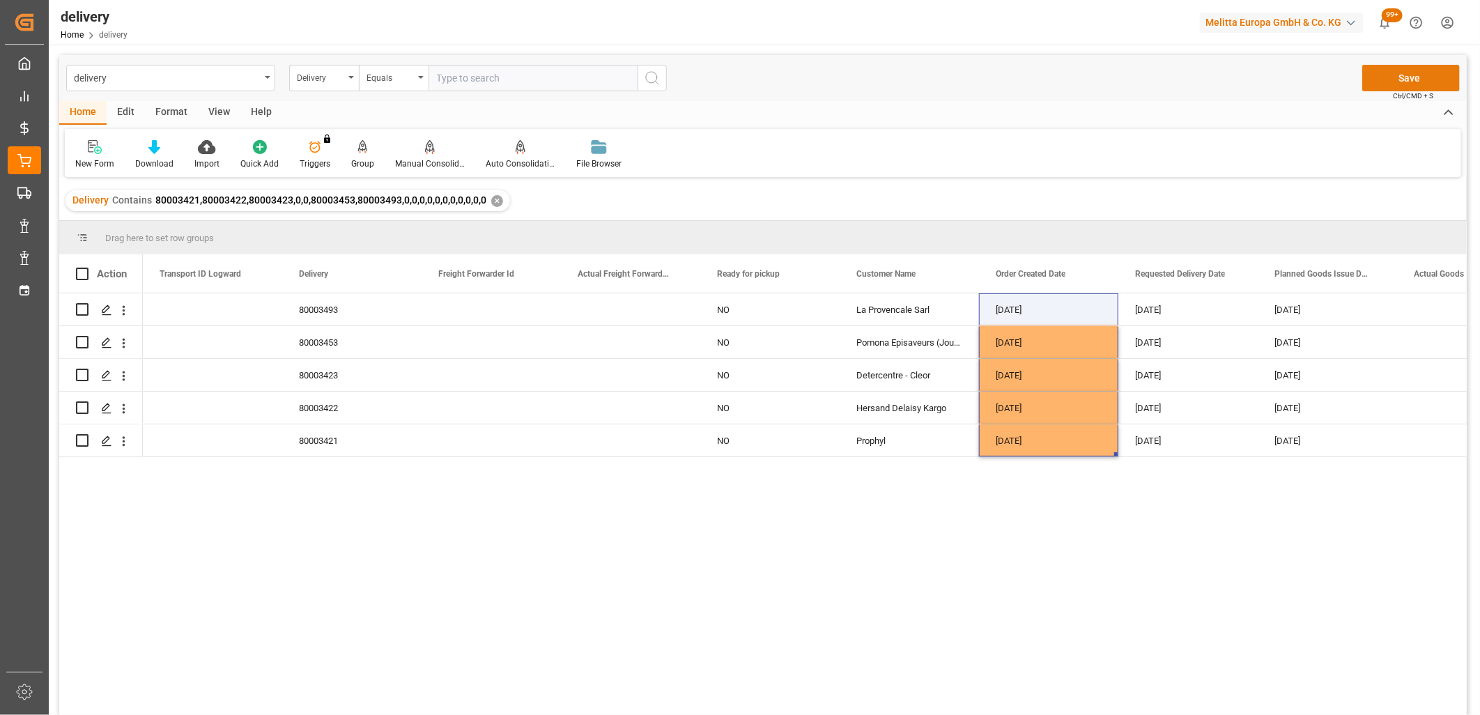
click at [1374, 75] on button "Save" at bounding box center [1412, 78] width 98 height 26
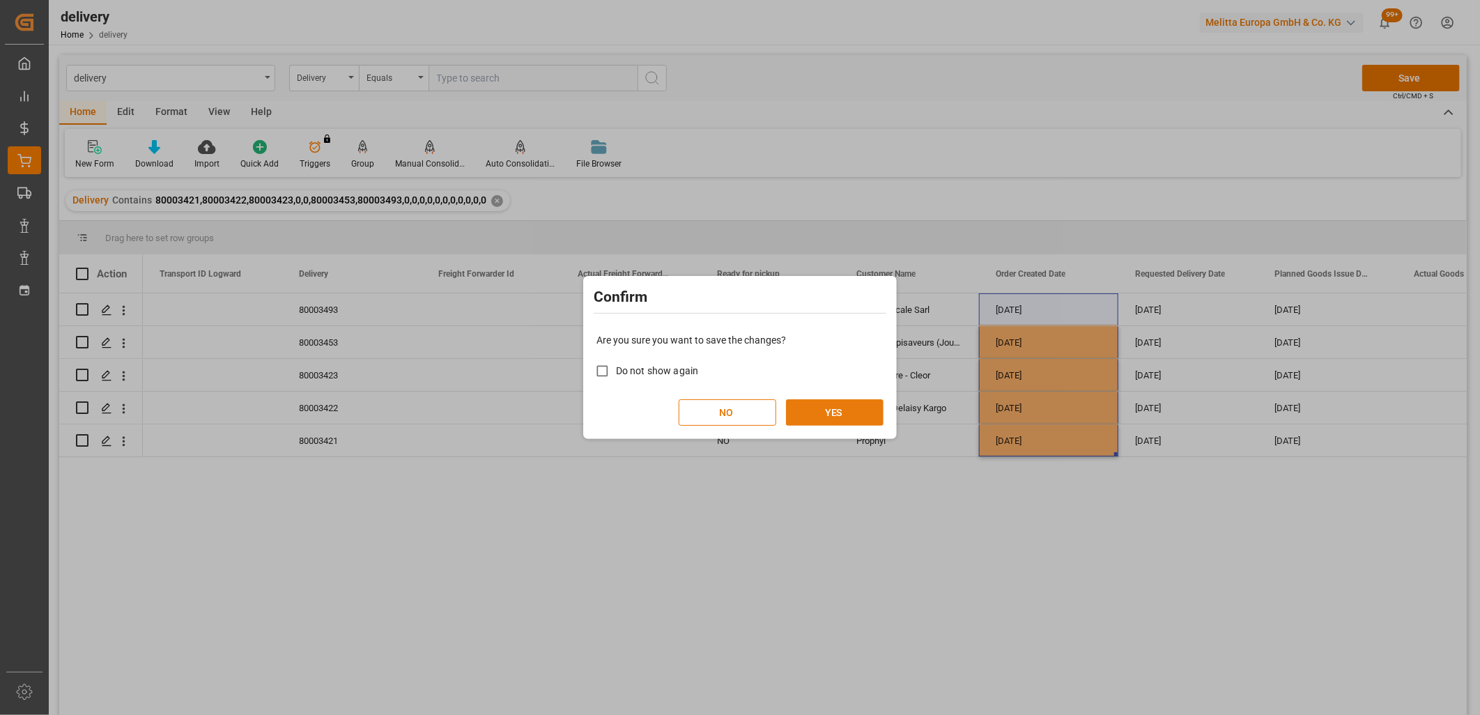
click at [829, 408] on button "YES" at bounding box center [835, 412] width 98 height 26
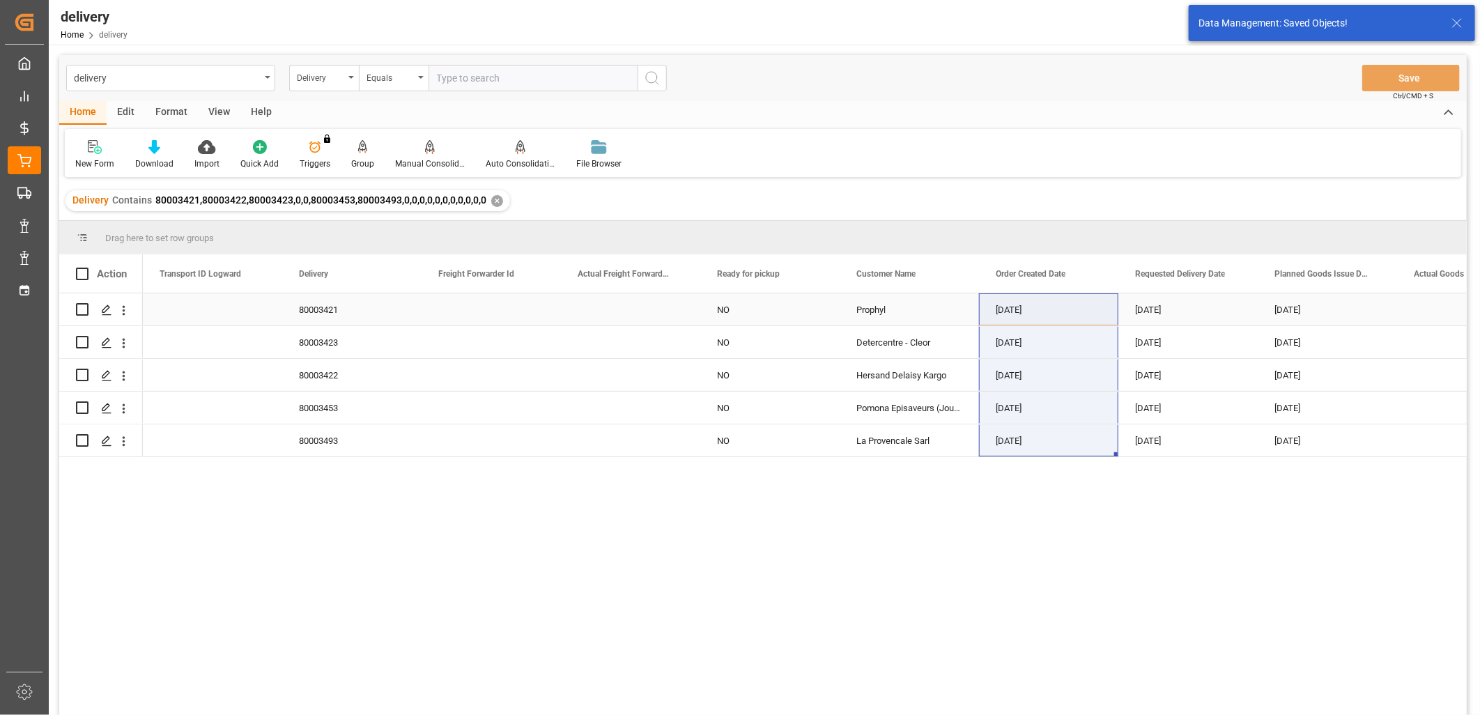
click at [77, 307] on input "Press Space to toggle row selection (unchecked)" at bounding box center [82, 309] width 13 height 13
checkbox input "true"
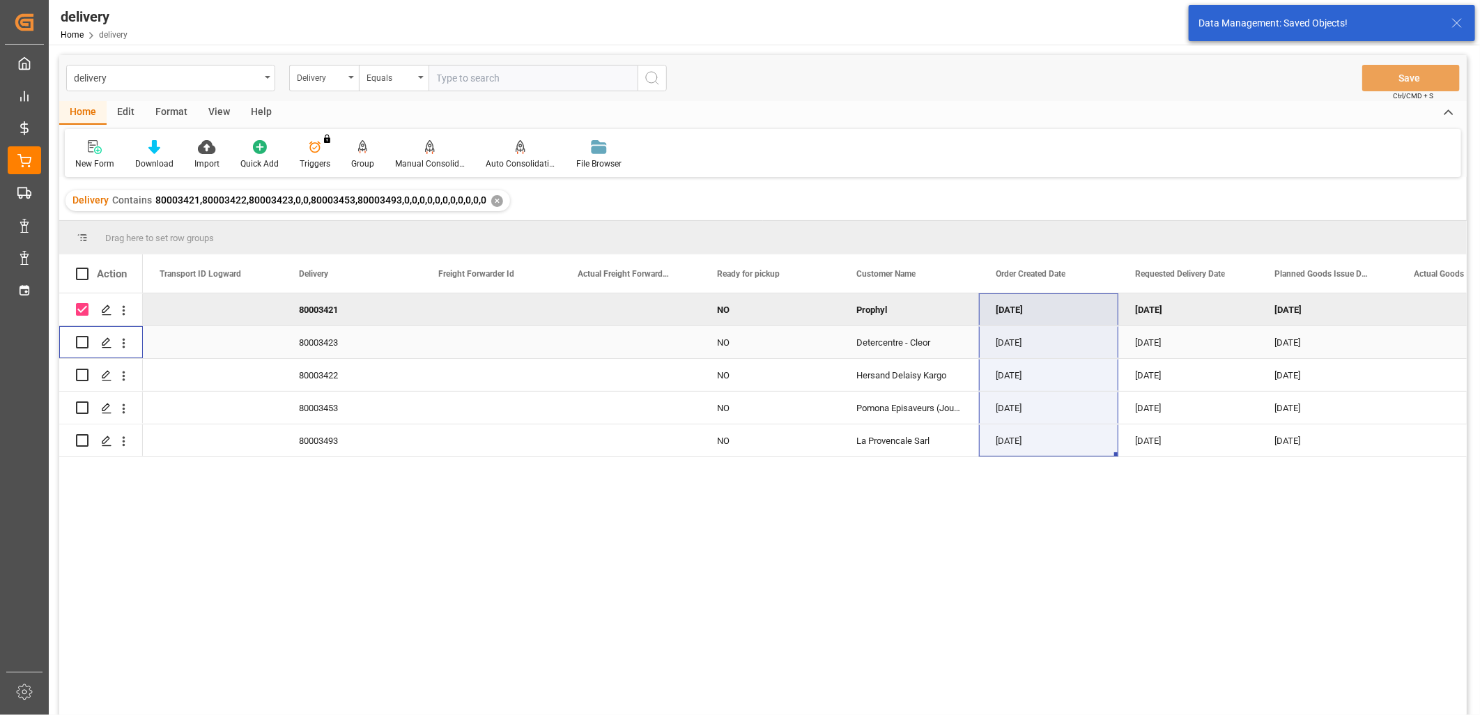
click at [81, 340] on input "Press Space to toggle row selection (unchecked)" at bounding box center [82, 342] width 13 height 13
checkbox input "true"
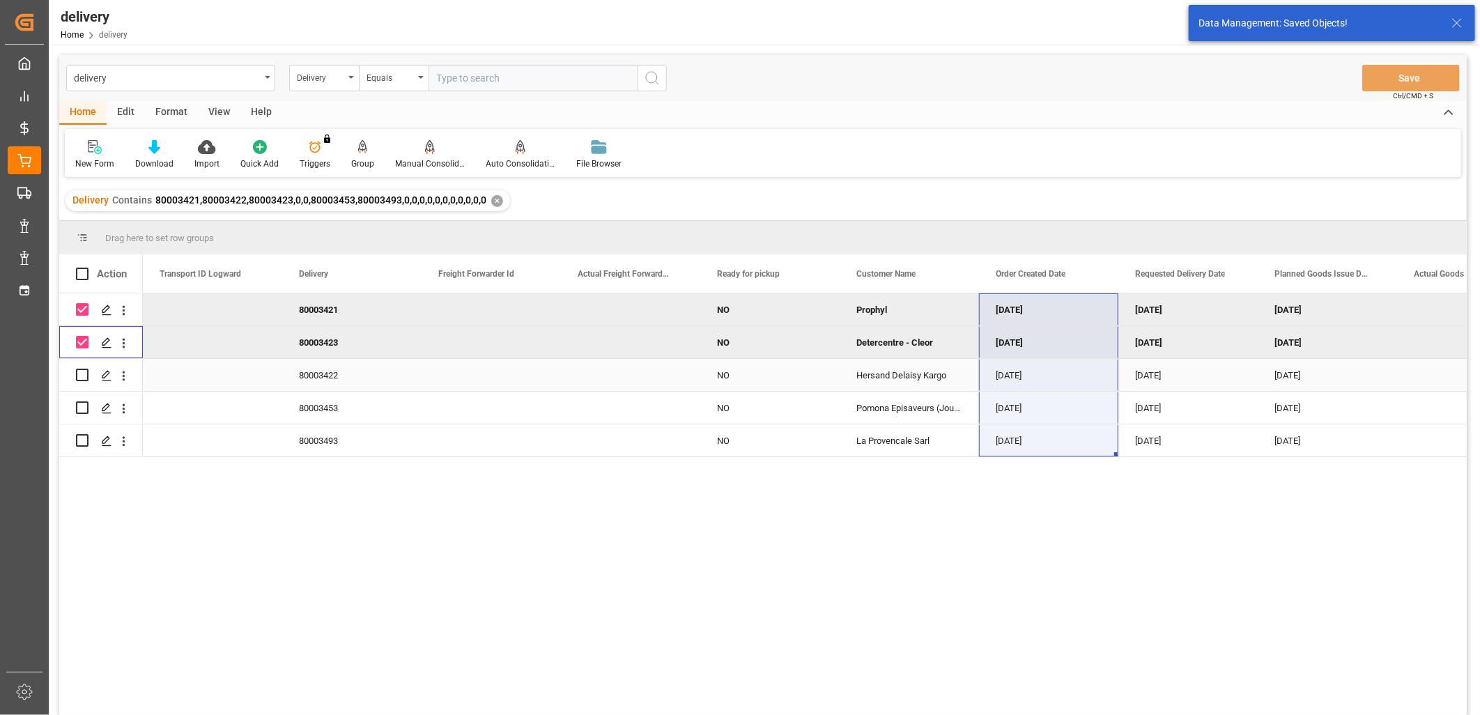
click at [80, 375] on input "Press Space to toggle row selection (unchecked)" at bounding box center [82, 375] width 13 height 13
checkbox input "true"
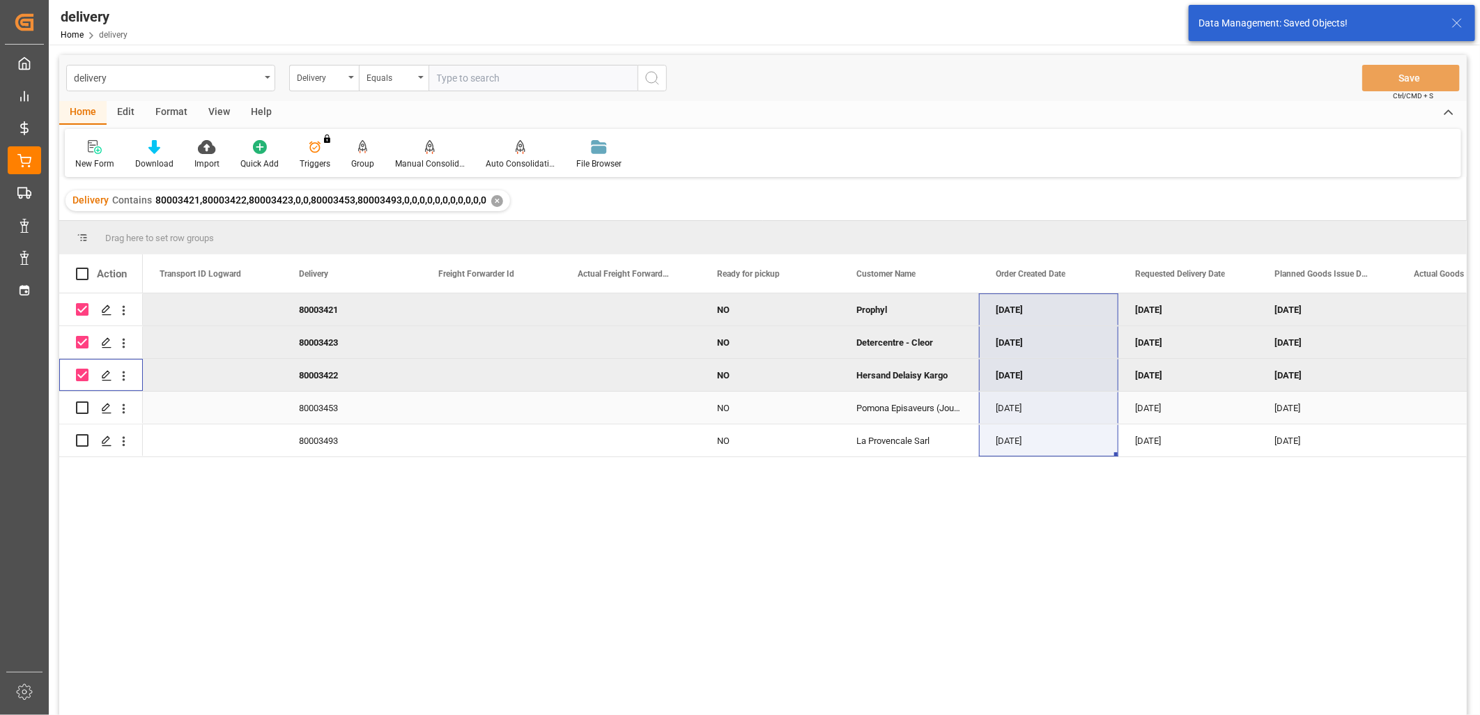
click at [80, 408] on input "Press Space to toggle row selection (unchecked)" at bounding box center [82, 407] width 13 height 13
checkbox input "true"
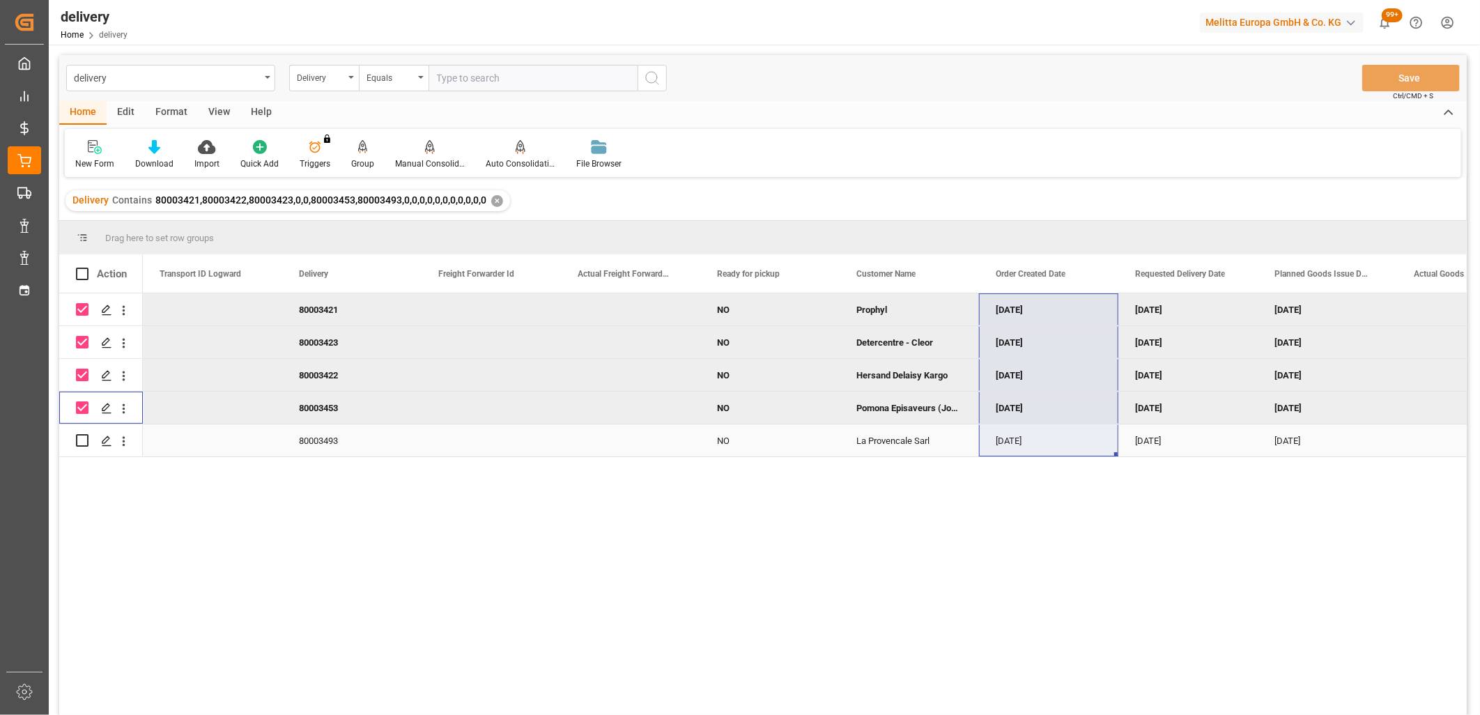
click at [79, 436] on input "Press Space to toggle row selection (unchecked)" at bounding box center [82, 440] width 13 height 13
checkbox input "true"
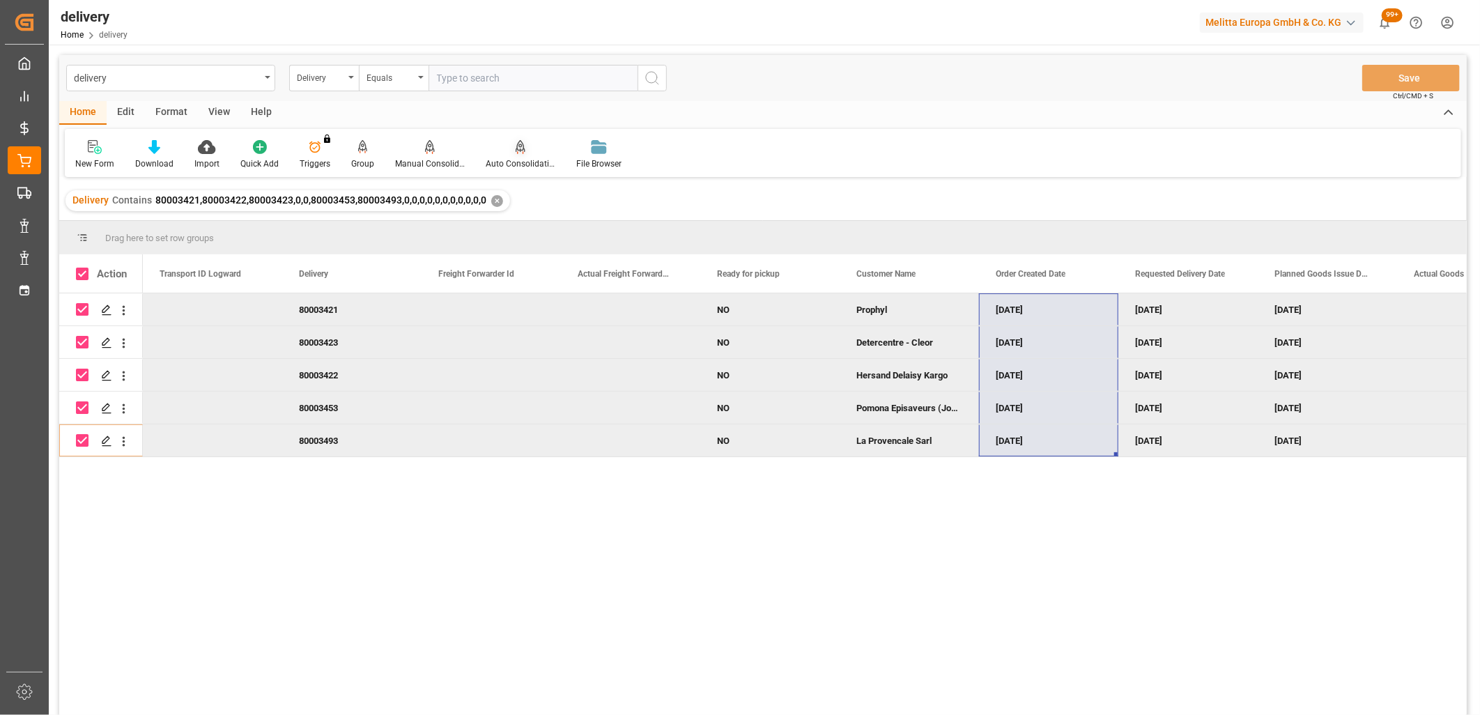
click at [514, 158] on div "Auto Consolidation" at bounding box center [521, 164] width 70 height 13
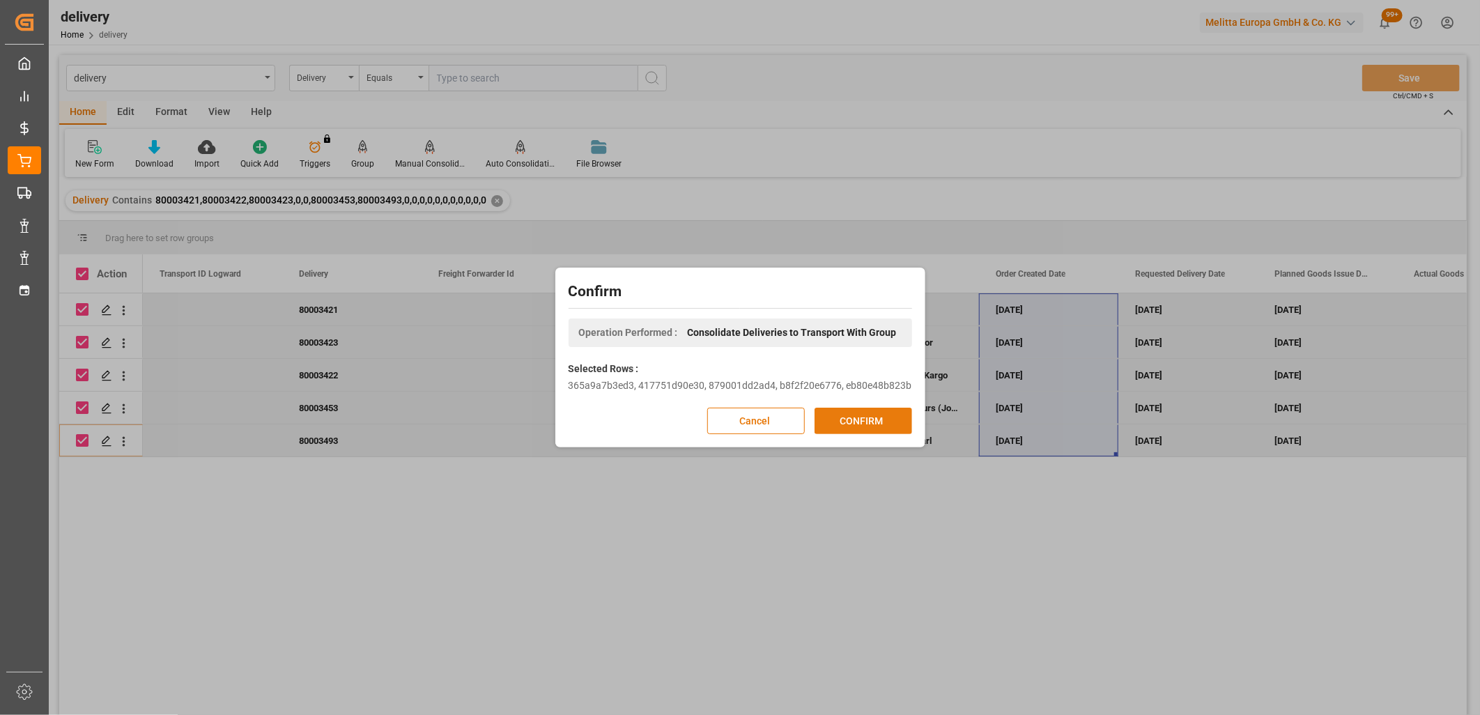
click at [880, 420] on button "CONFIRM" at bounding box center [864, 421] width 98 height 26
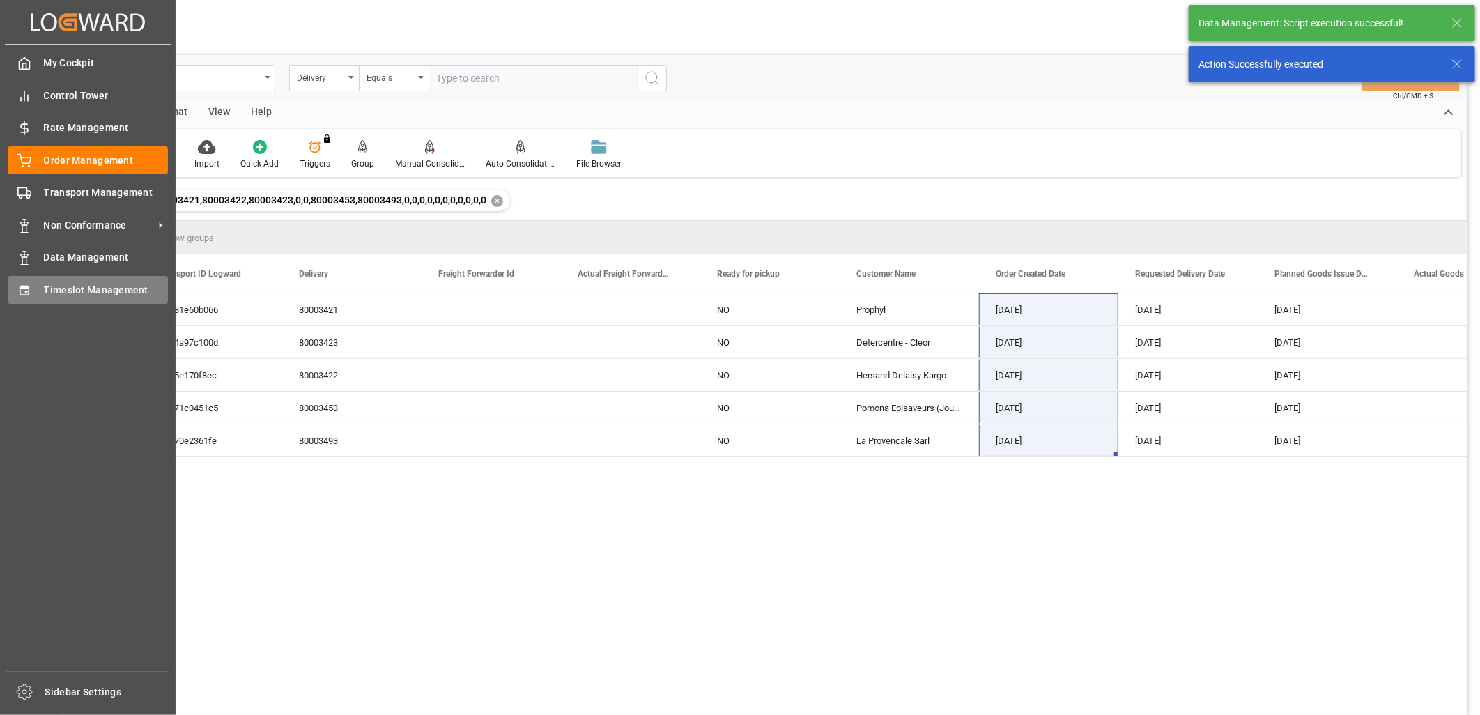
click at [36, 280] on div "Timeslot Management Timeslot Management" at bounding box center [88, 289] width 160 height 27
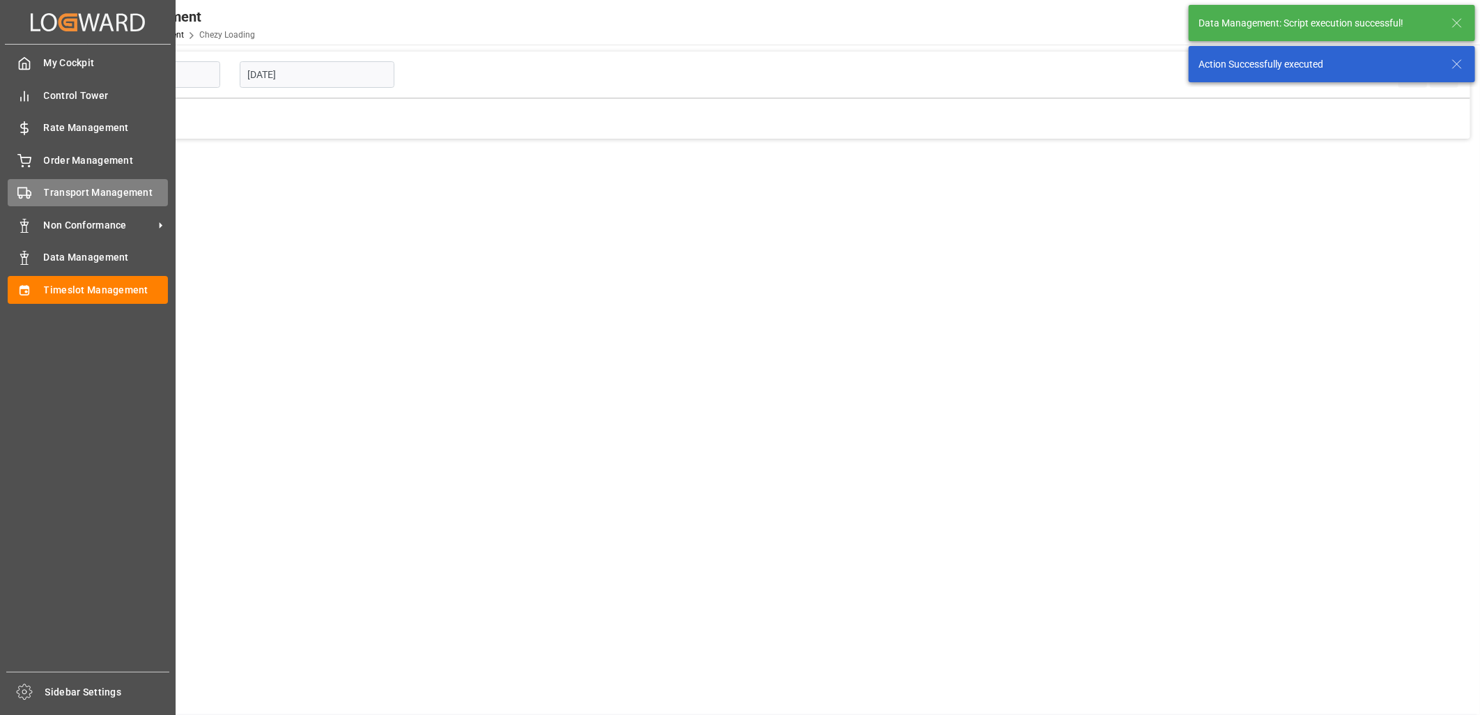
type input "Chezy Loading"
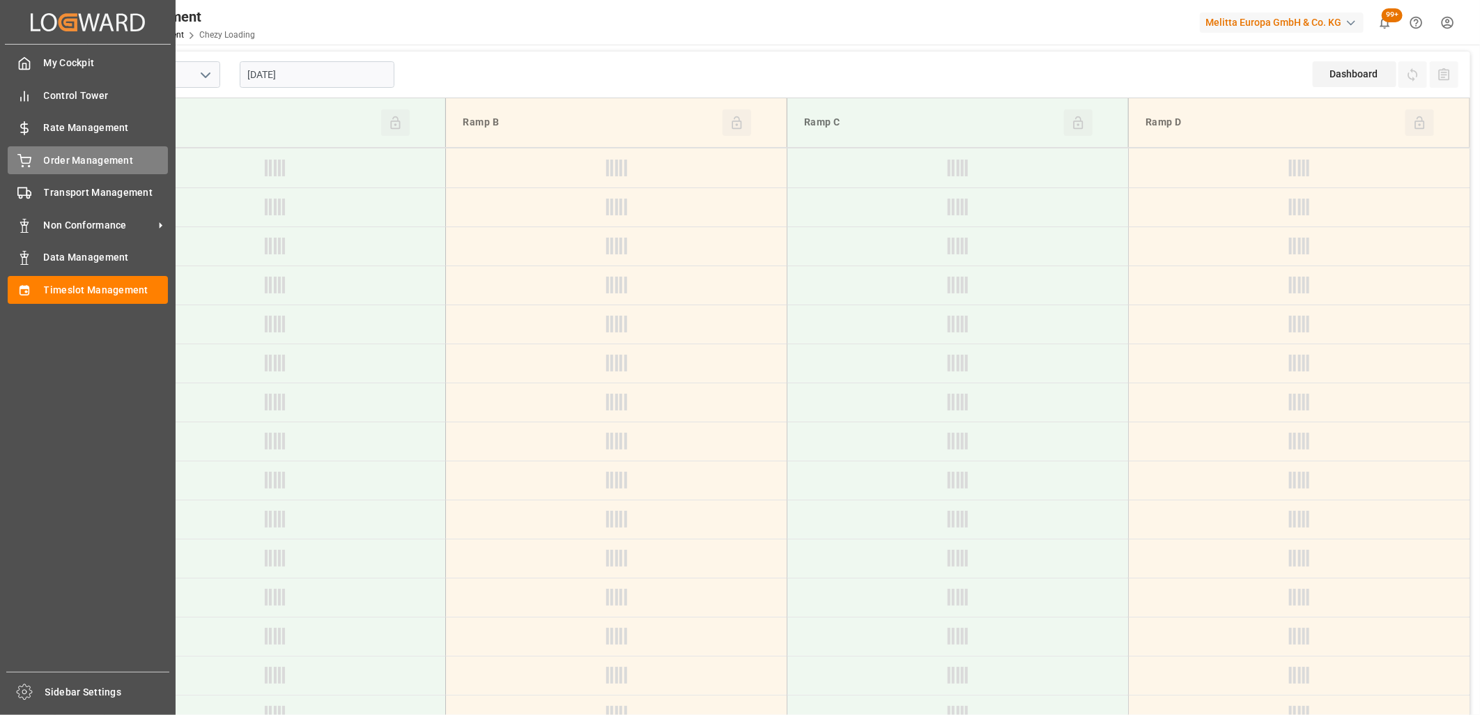
click at [38, 160] on div "Order Management Order Management" at bounding box center [88, 159] width 160 height 27
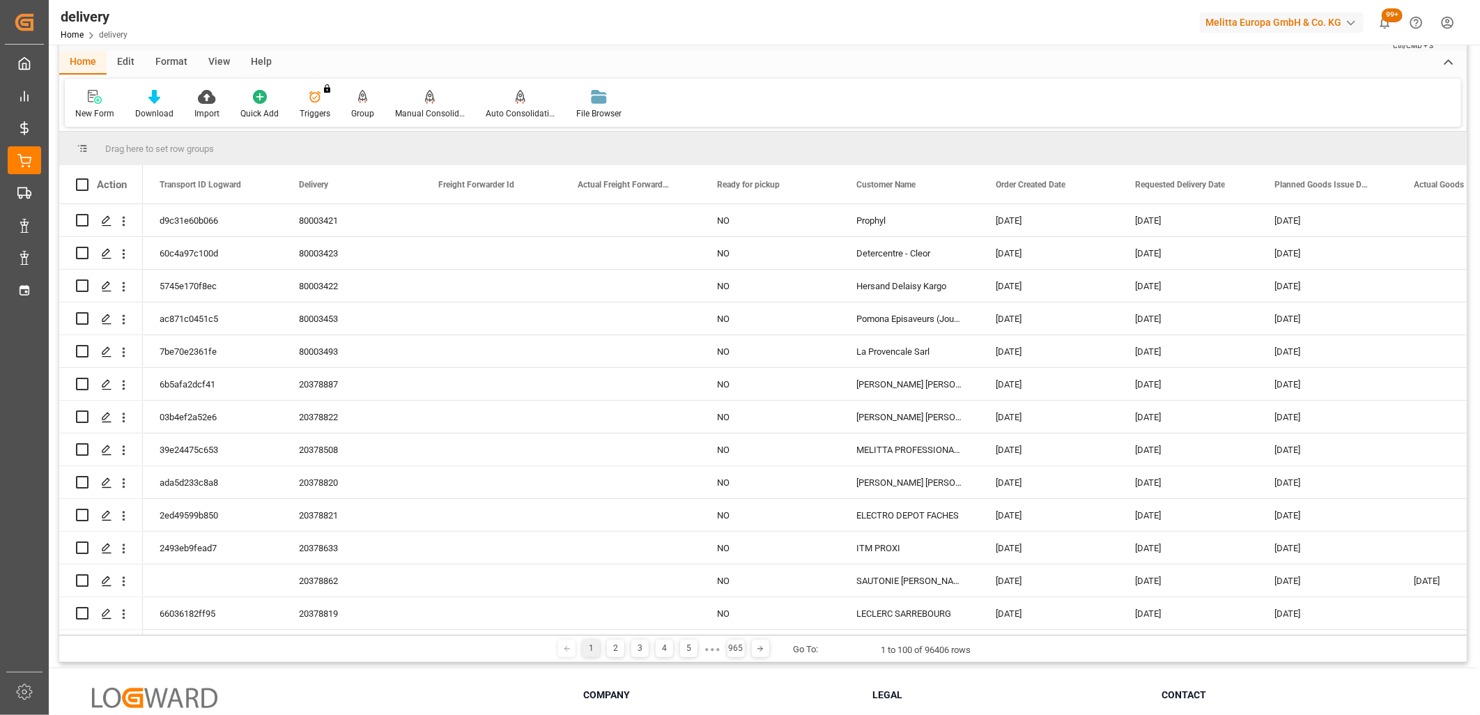
scroll to position [77, 0]
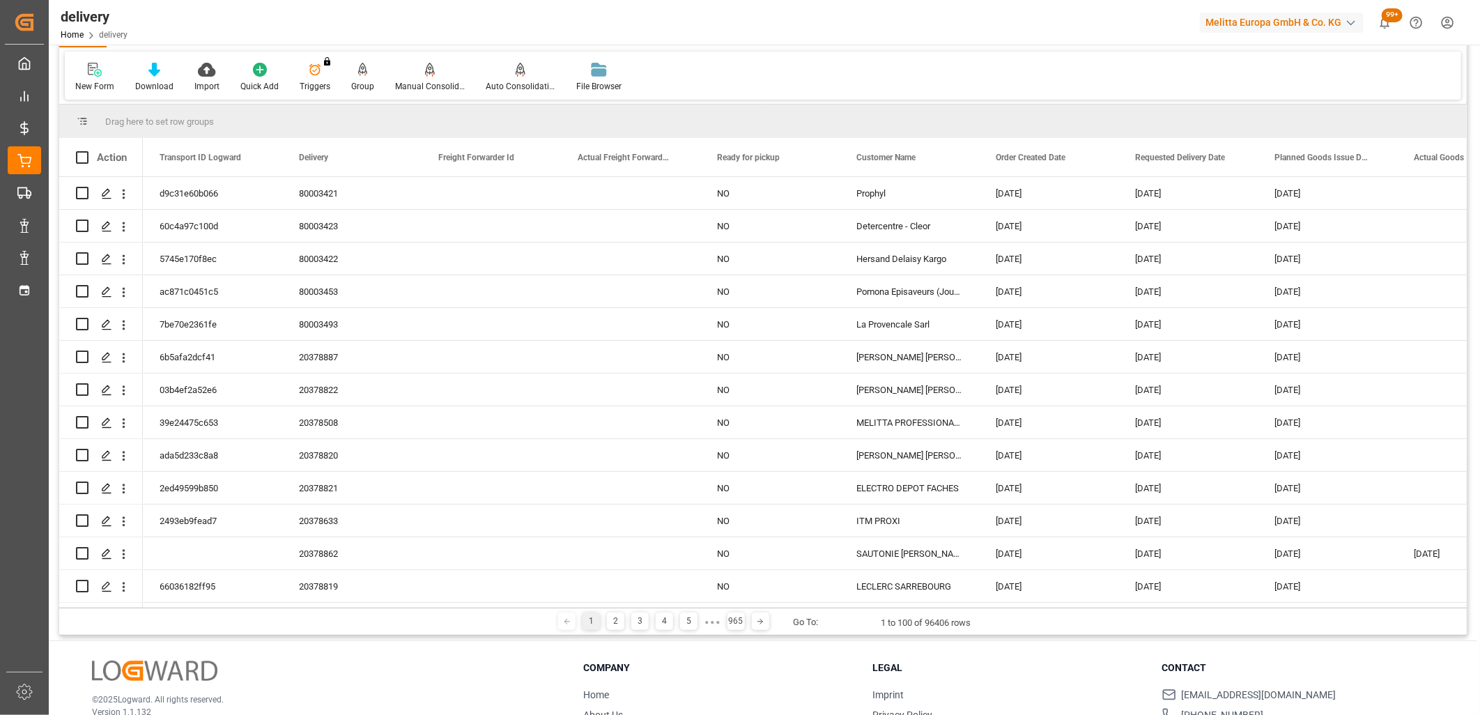
drag, startPoint x: 175, startPoint y: 603, endPoint x: 354, endPoint y: 604, distance: 179.1
click at [354, 604] on div at bounding box center [802, 605] width 1319 height 5
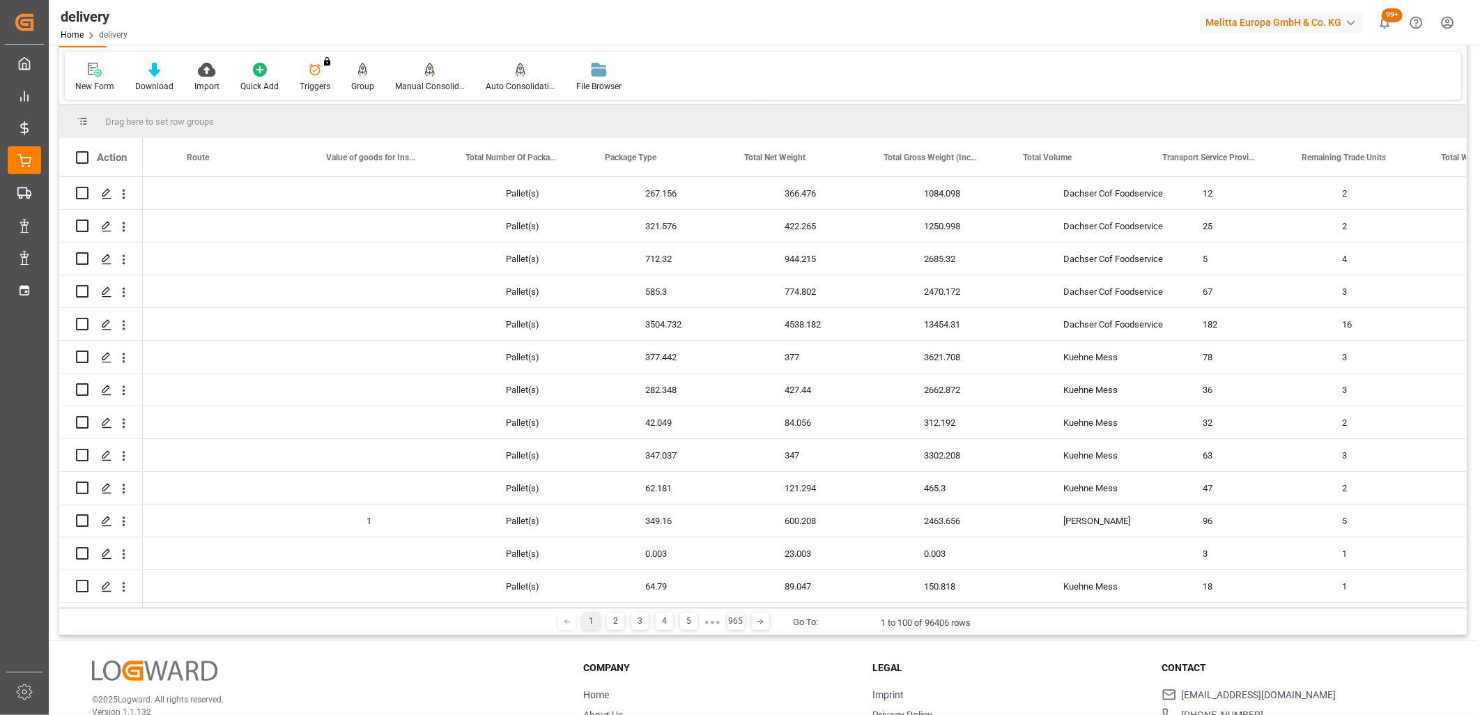
scroll to position [0, 0]
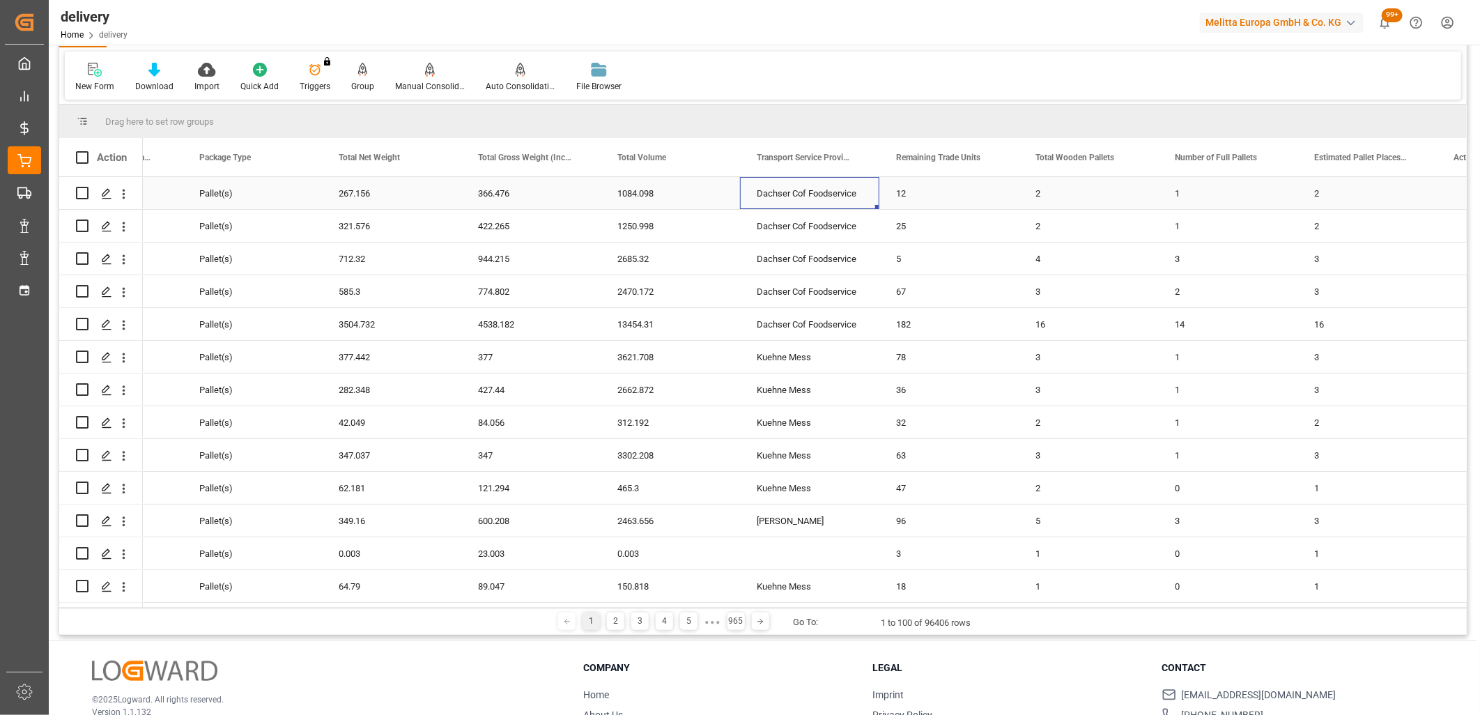
click at [811, 188] on div "Dachser Cof Foodservice" at bounding box center [809, 193] width 139 height 32
click at [855, 157] on span at bounding box center [856, 157] width 13 height 13
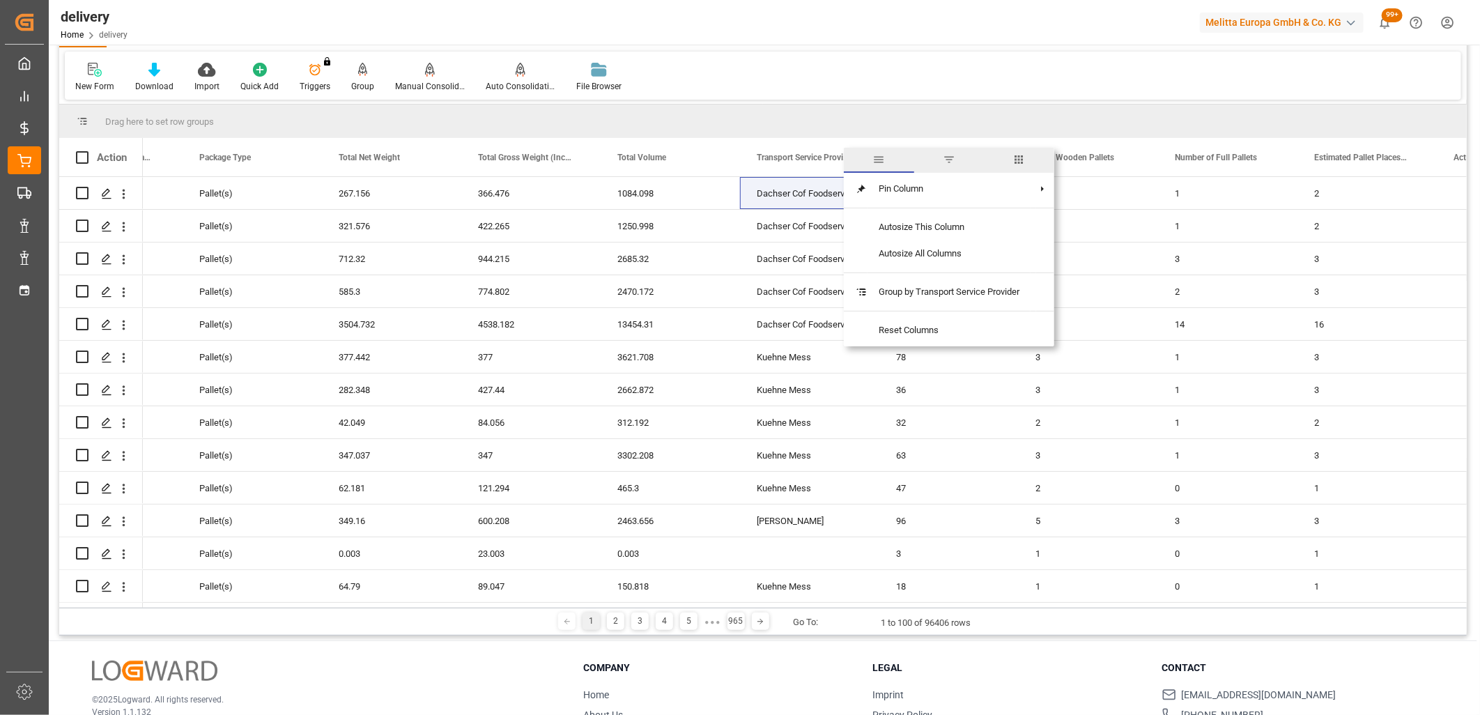
click at [952, 158] on span "filter" at bounding box center [949, 159] width 13 height 13
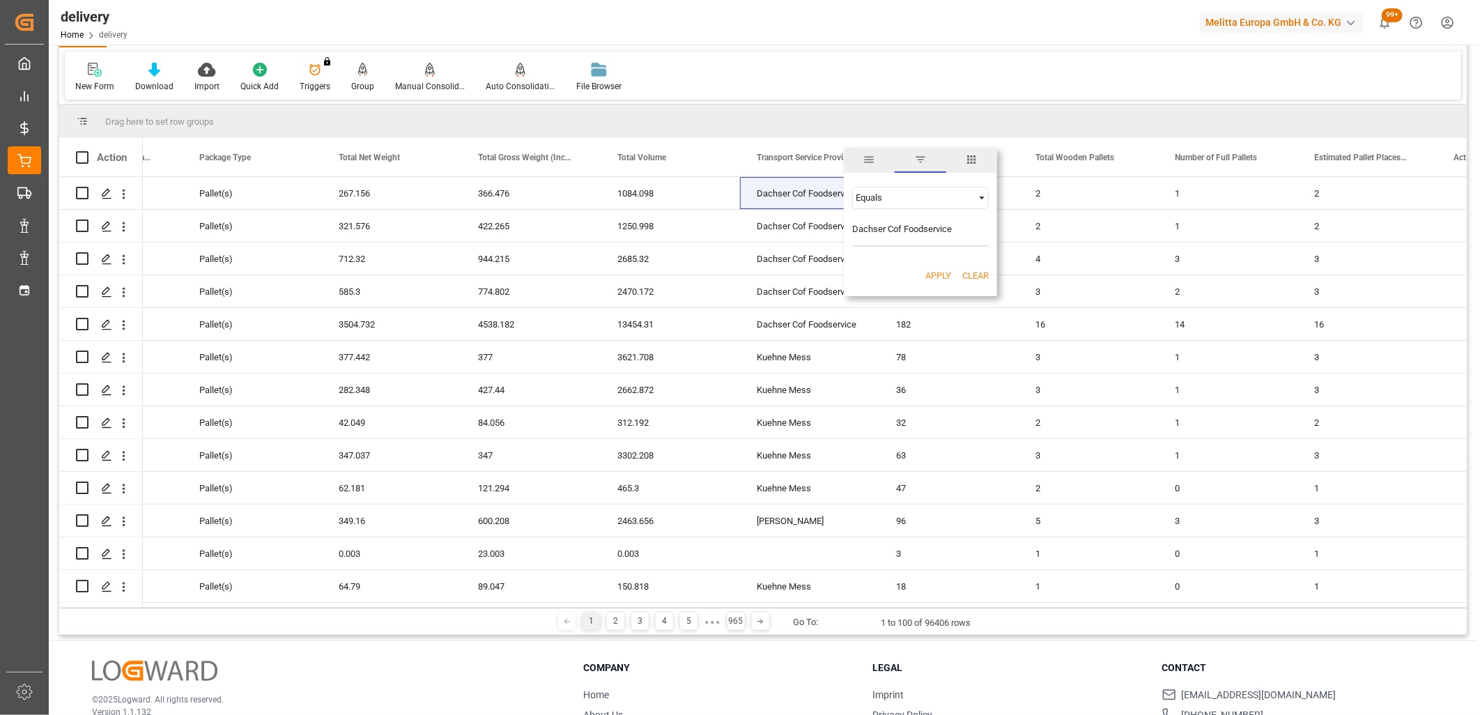
type input "Dachser Cof Foodservice"
click at [933, 275] on button "Apply" at bounding box center [939, 276] width 26 height 14
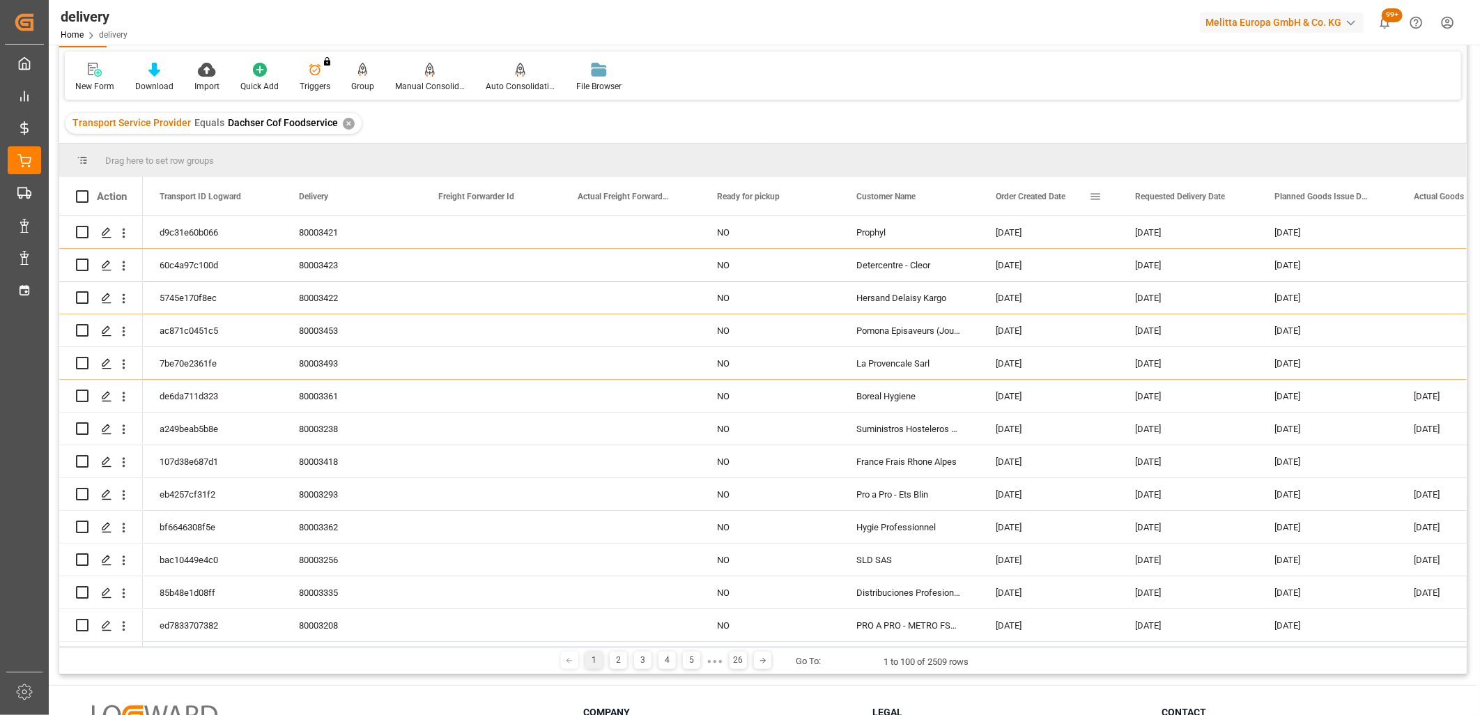
click at [1096, 200] on span at bounding box center [1095, 196] width 13 height 13
type input "2025-09-23"
click at [1183, 309] on button "Apply" at bounding box center [1178, 315] width 26 height 14
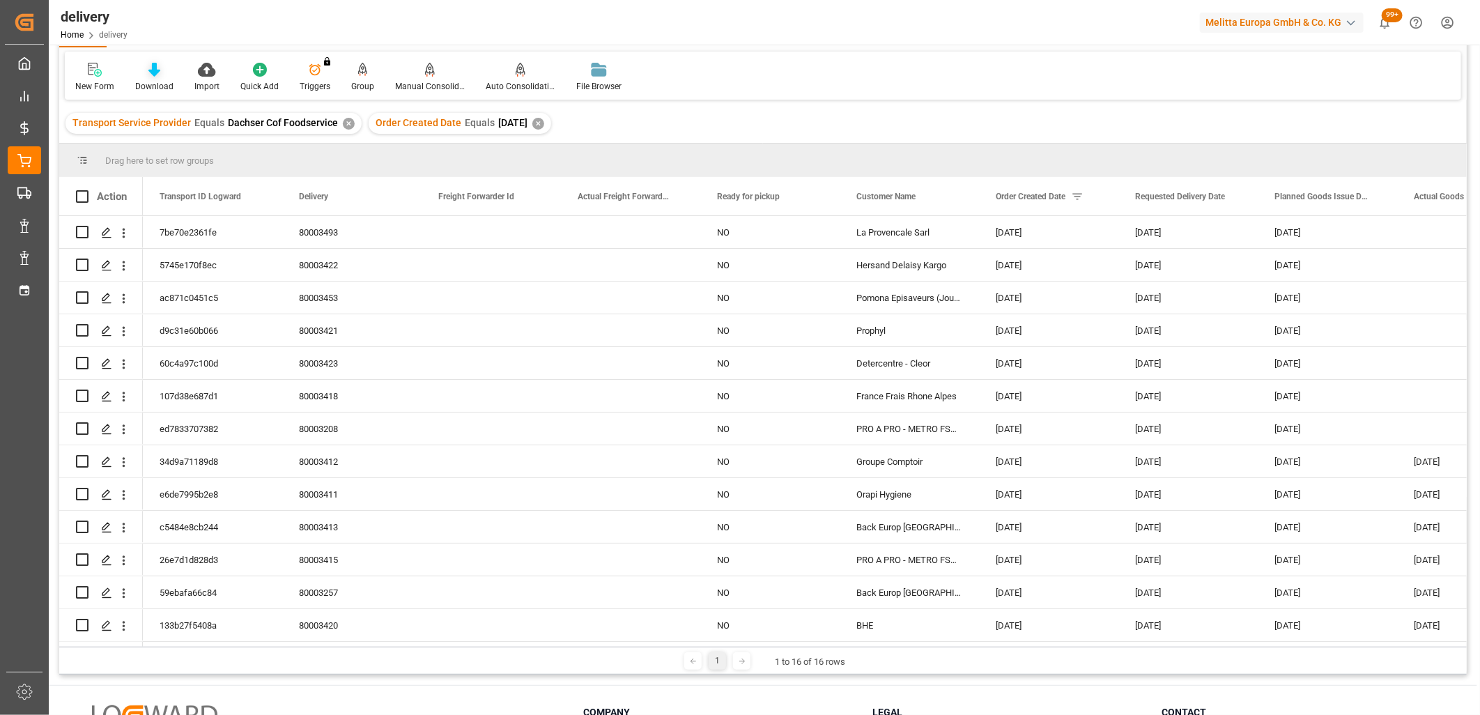
click at [148, 71] on icon at bounding box center [154, 70] width 12 height 14
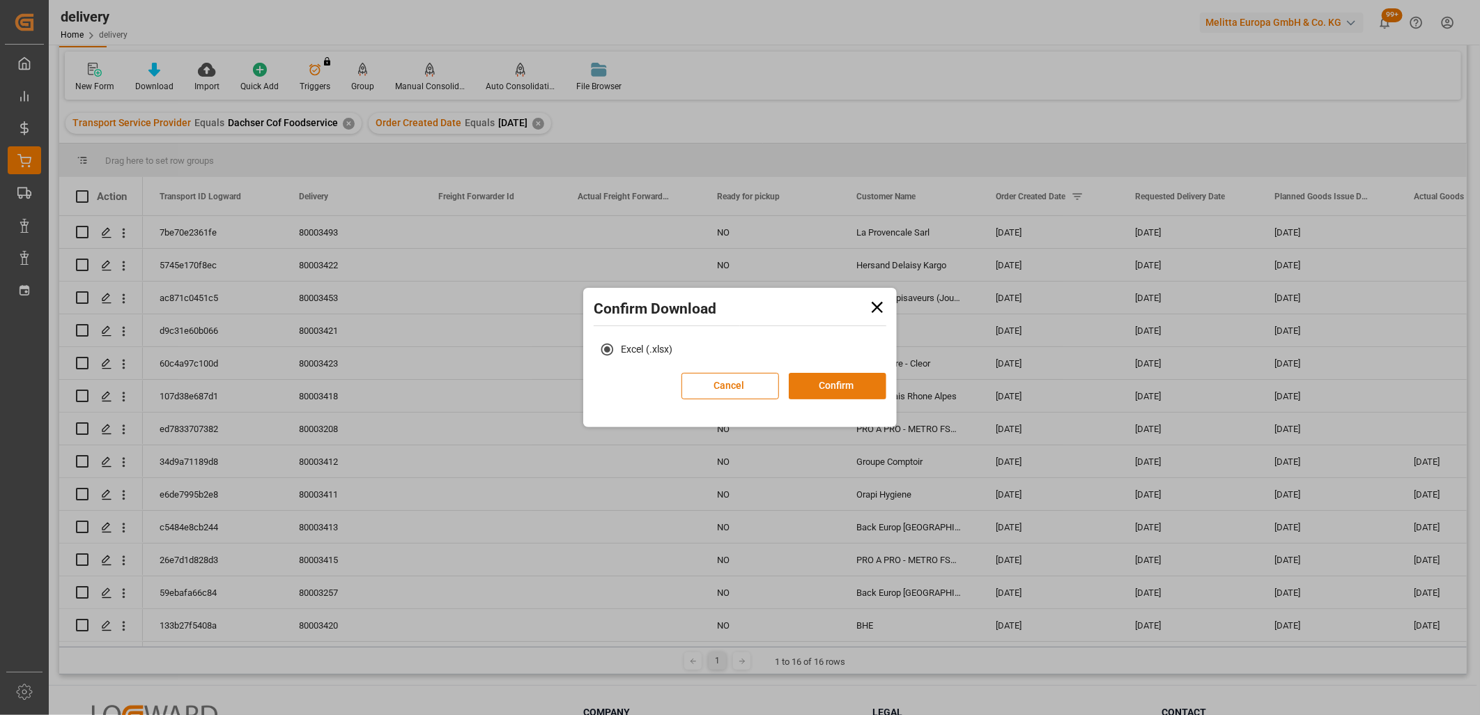
click at [804, 385] on button "Confirm" at bounding box center [838, 386] width 98 height 26
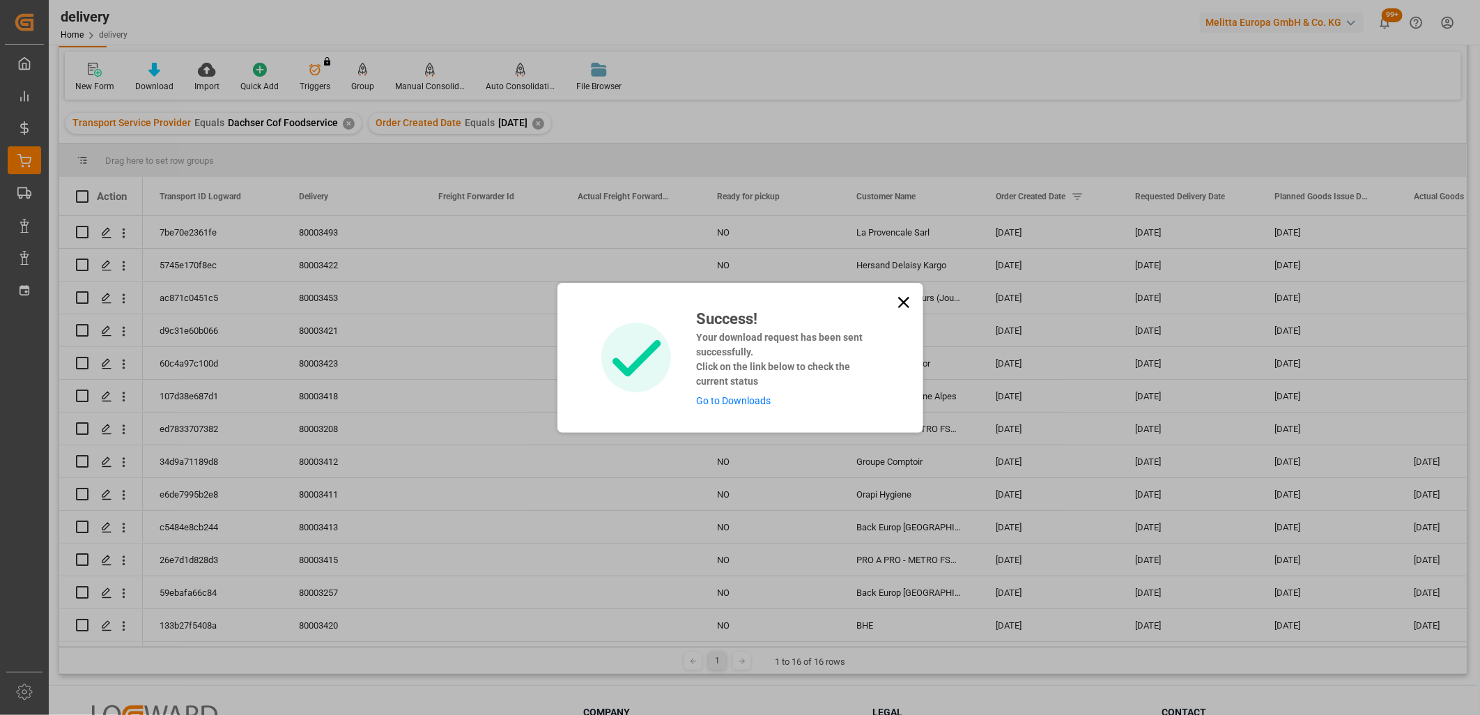
click at [758, 397] on link "Go to Downloads" at bounding box center [733, 400] width 75 height 11
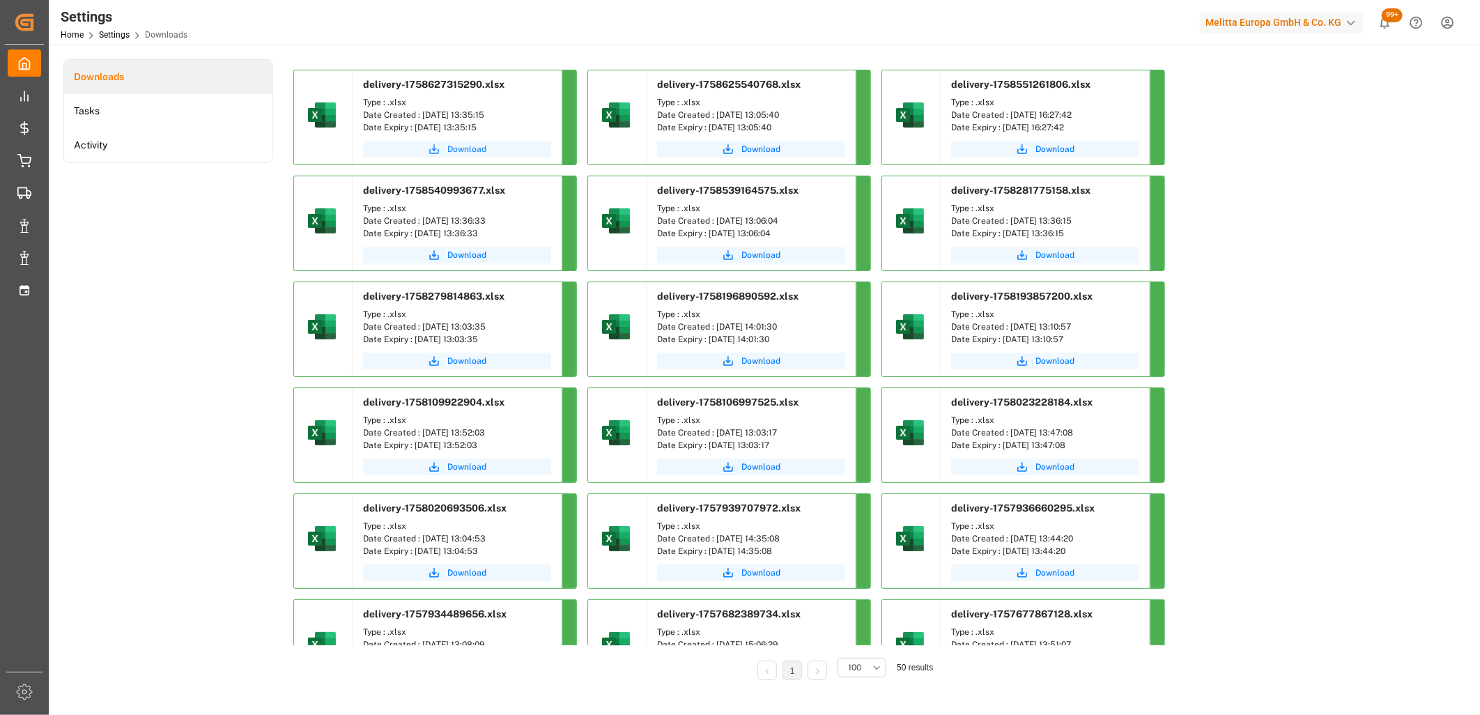
click at [472, 148] on span "Download" at bounding box center [466, 149] width 39 height 13
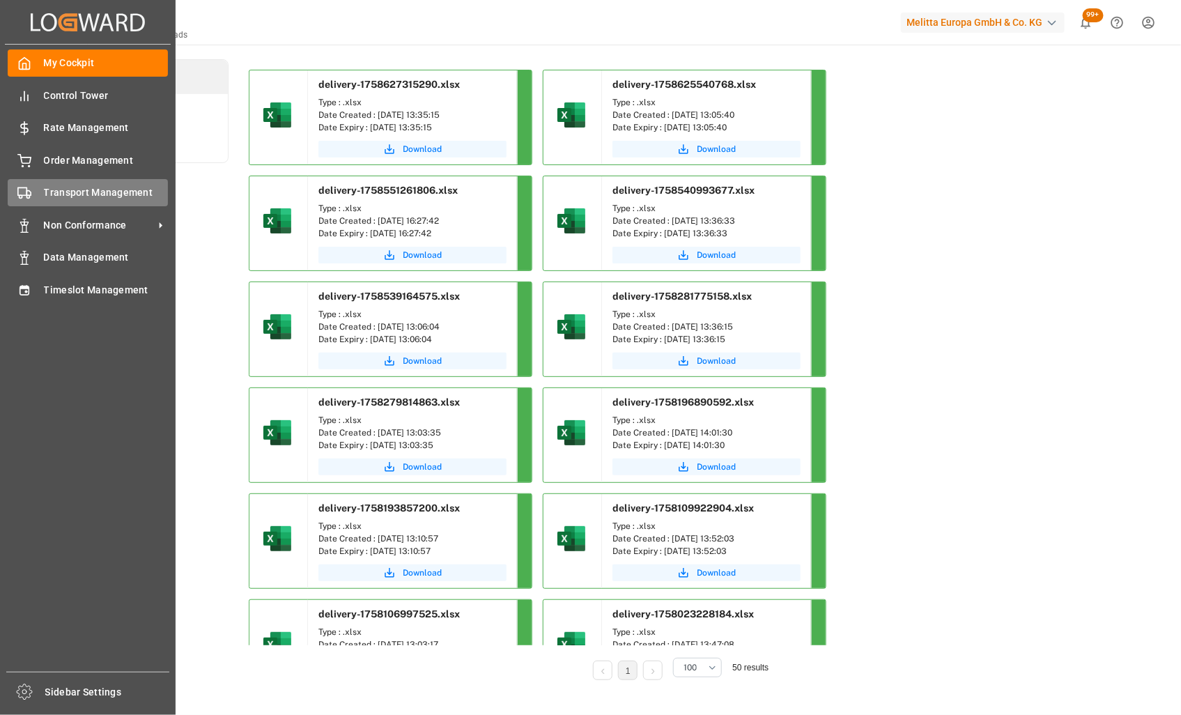
click at [18, 193] on rect at bounding box center [22, 192] width 8 height 8
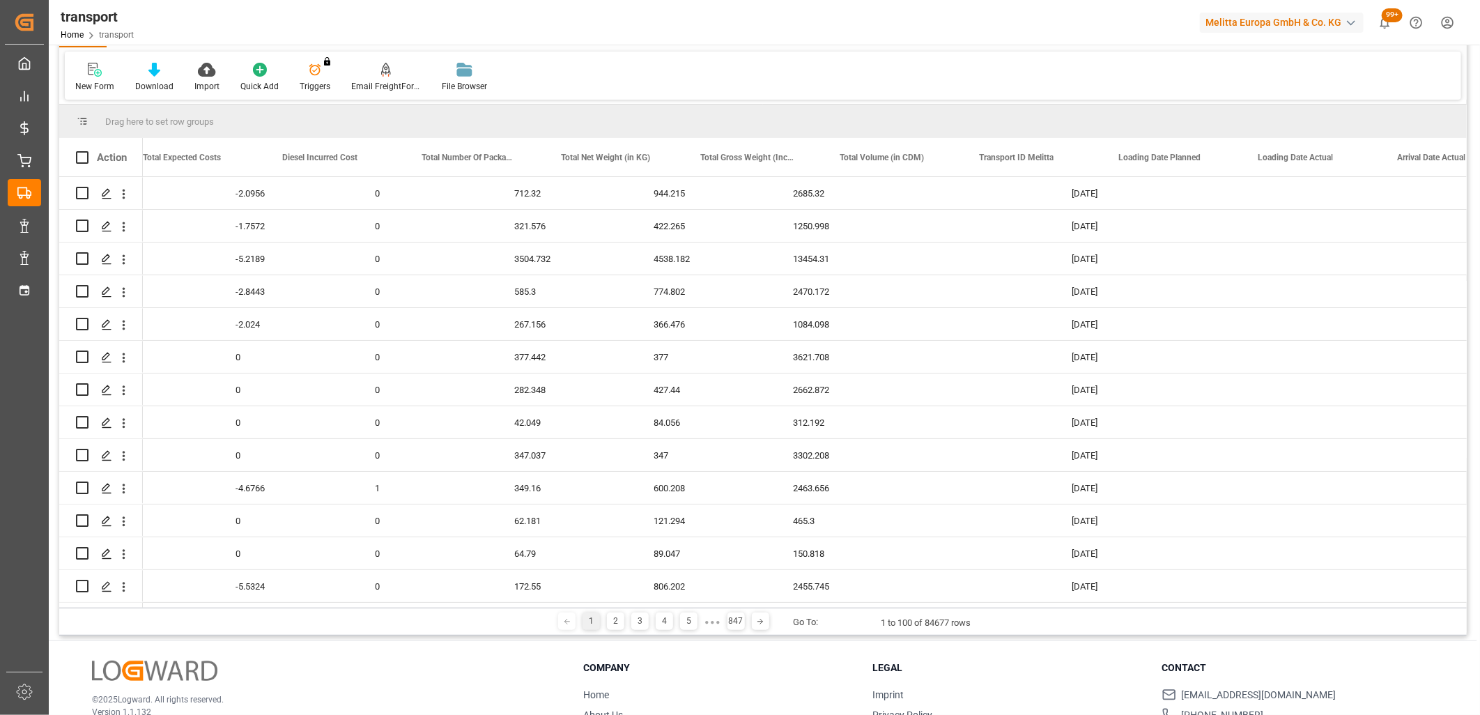
scroll to position [0, 2290]
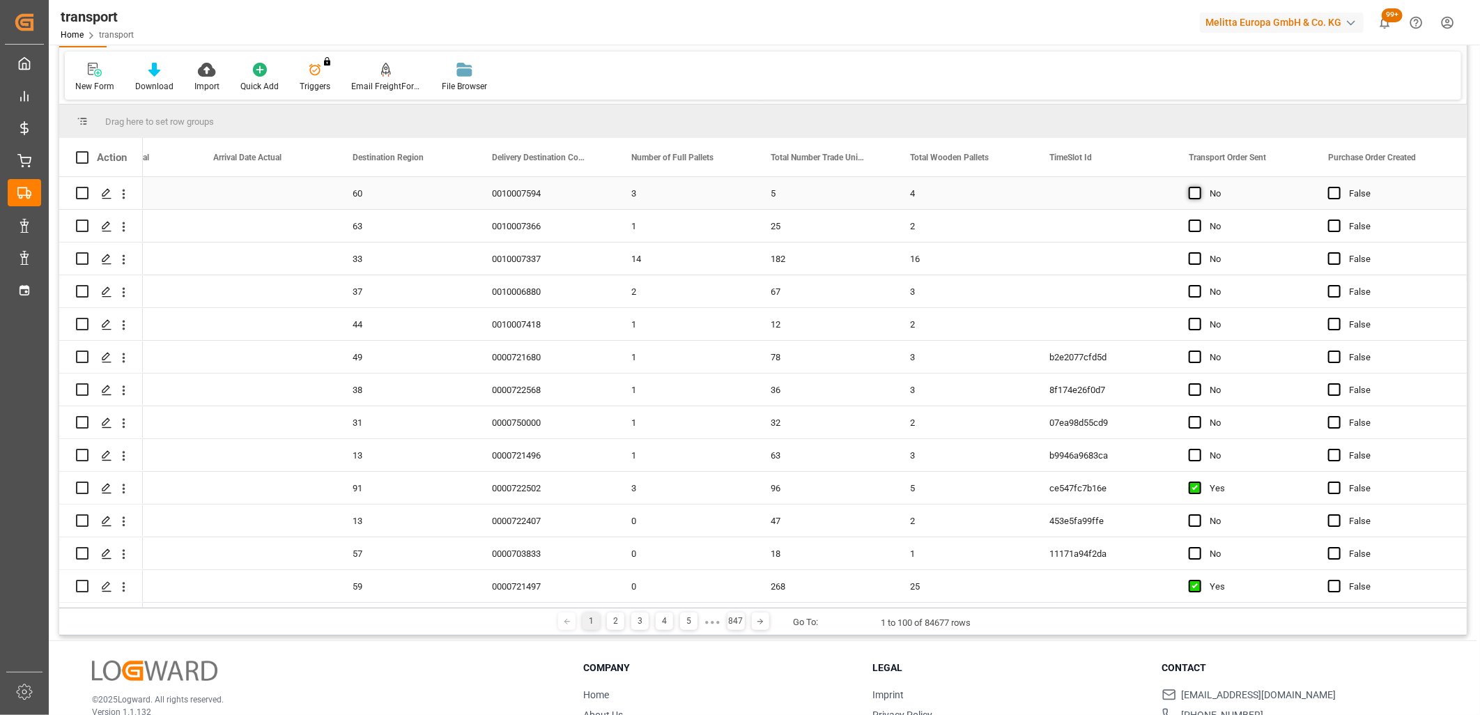
click at [1197, 197] on span "Press SPACE to select this row." at bounding box center [1195, 193] width 13 height 13
click at [1199, 187] on input "Press SPACE to select this row." at bounding box center [1199, 187] width 0 height 0
click at [1197, 226] on span "Press SPACE to select this row." at bounding box center [1195, 226] width 13 height 13
click at [1199, 220] on input "Press SPACE to select this row." at bounding box center [1199, 220] width 0 height 0
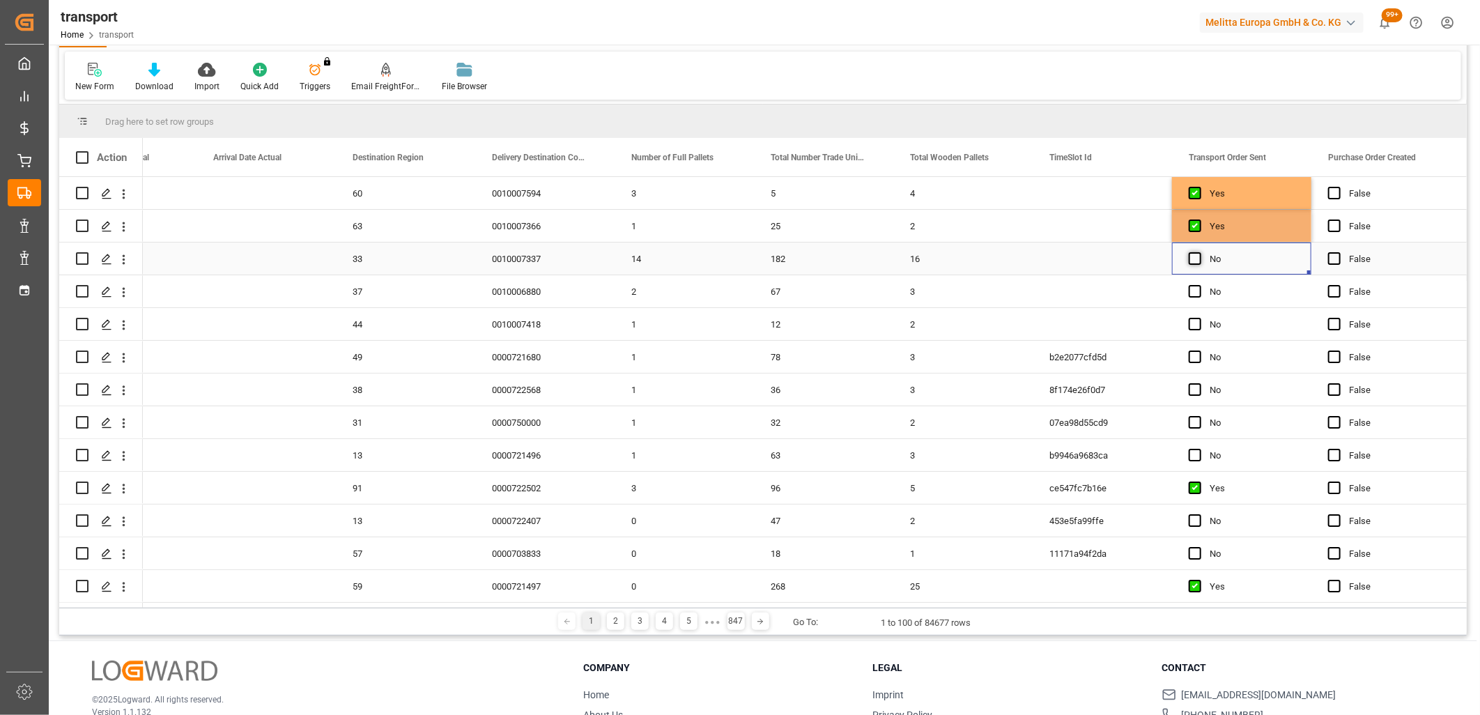
click at [1195, 254] on span "Press SPACE to select this row." at bounding box center [1195, 258] width 13 height 13
click at [1199, 252] on input "Press SPACE to select this row." at bounding box center [1199, 252] width 0 height 0
click at [1195, 295] on span "Press SPACE to select this row." at bounding box center [1195, 291] width 13 height 13
click at [1199, 285] on input "Press SPACE to select this row." at bounding box center [1199, 285] width 0 height 0
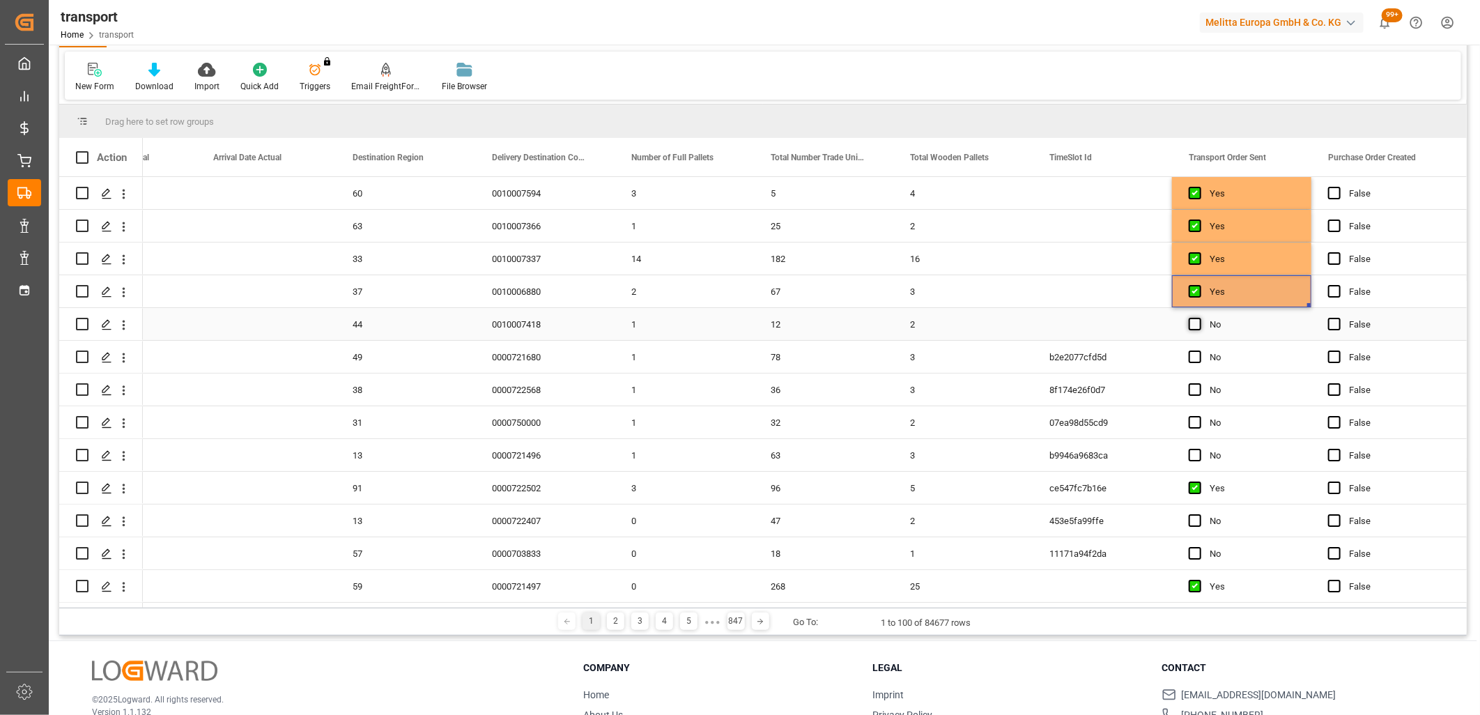
click at [1195, 321] on span "Press SPACE to select this row." at bounding box center [1195, 324] width 13 height 13
click at [1199, 318] on input "Press SPACE to select this row." at bounding box center [1199, 318] width 0 height 0
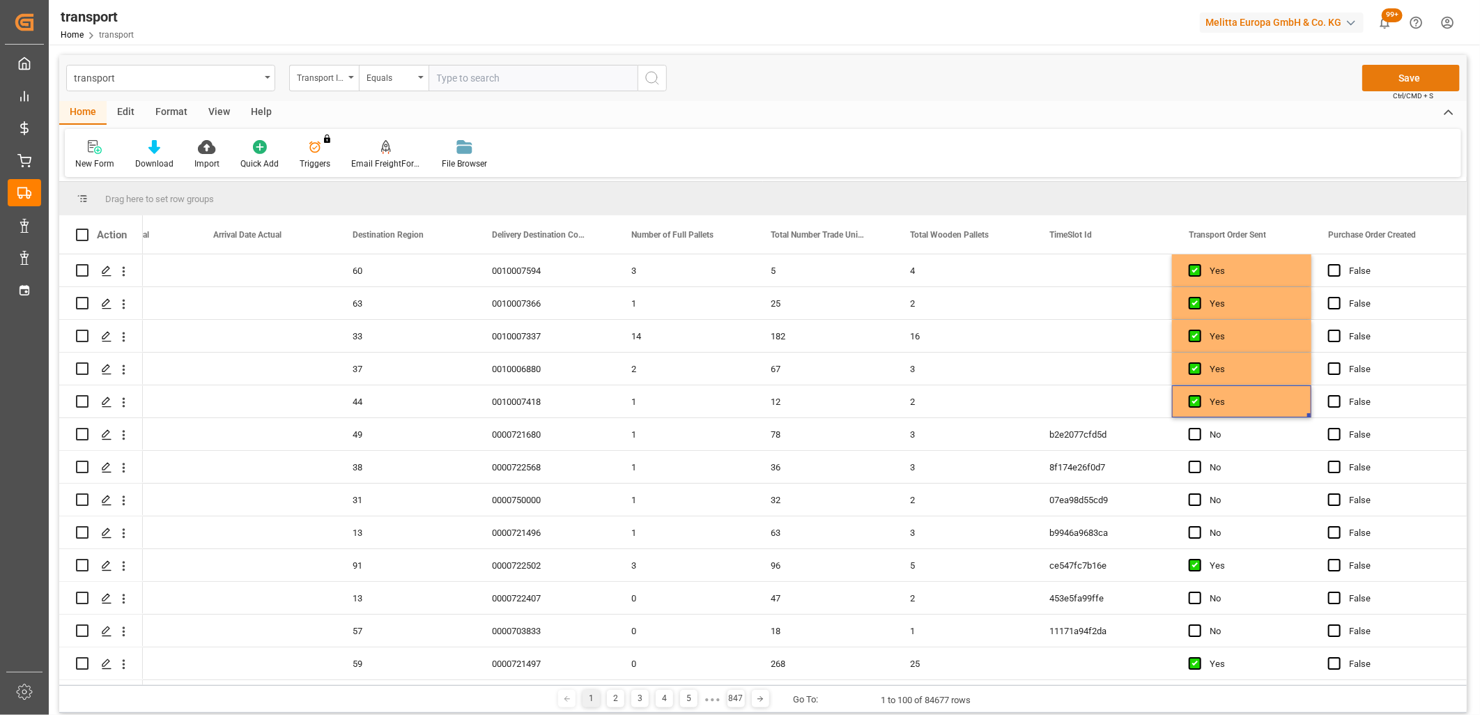
click at [1388, 84] on button "Save" at bounding box center [1412, 78] width 98 height 26
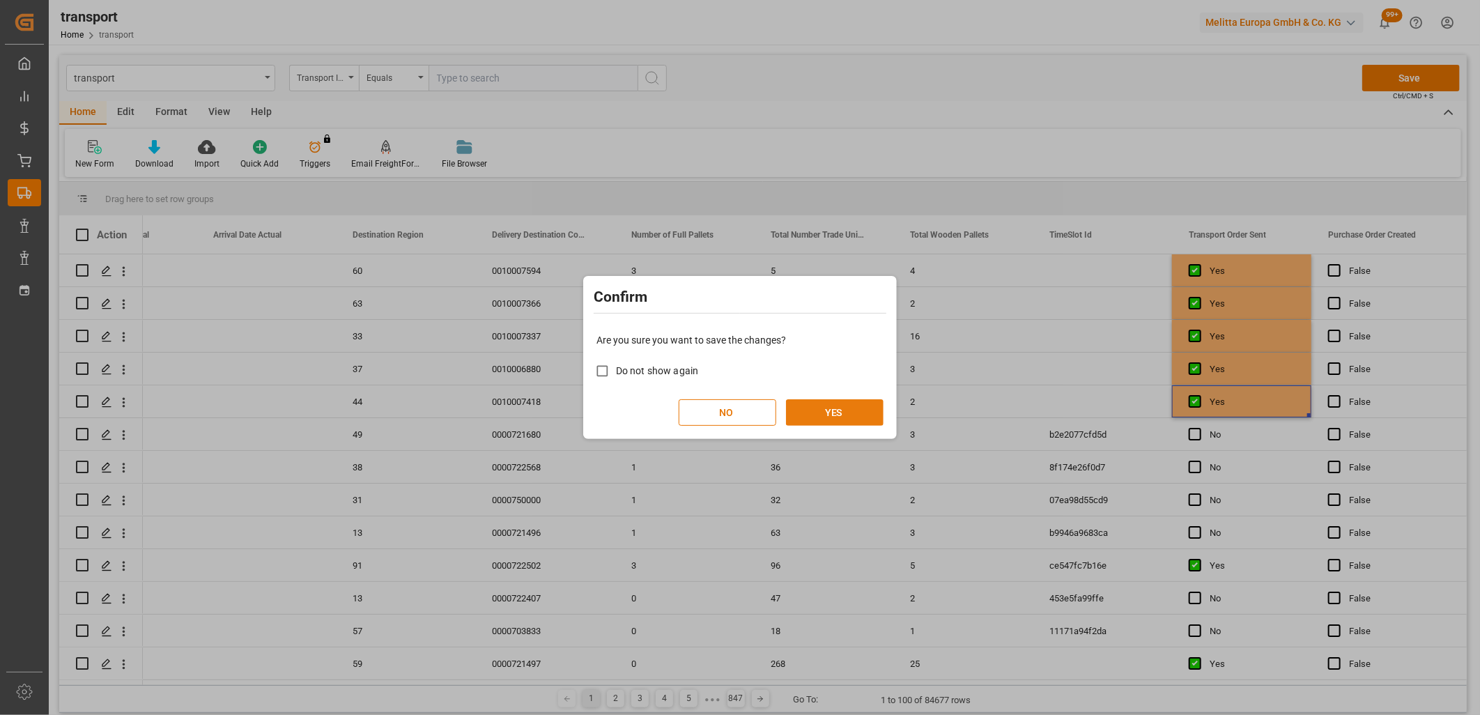
click at [855, 411] on button "YES" at bounding box center [835, 412] width 98 height 26
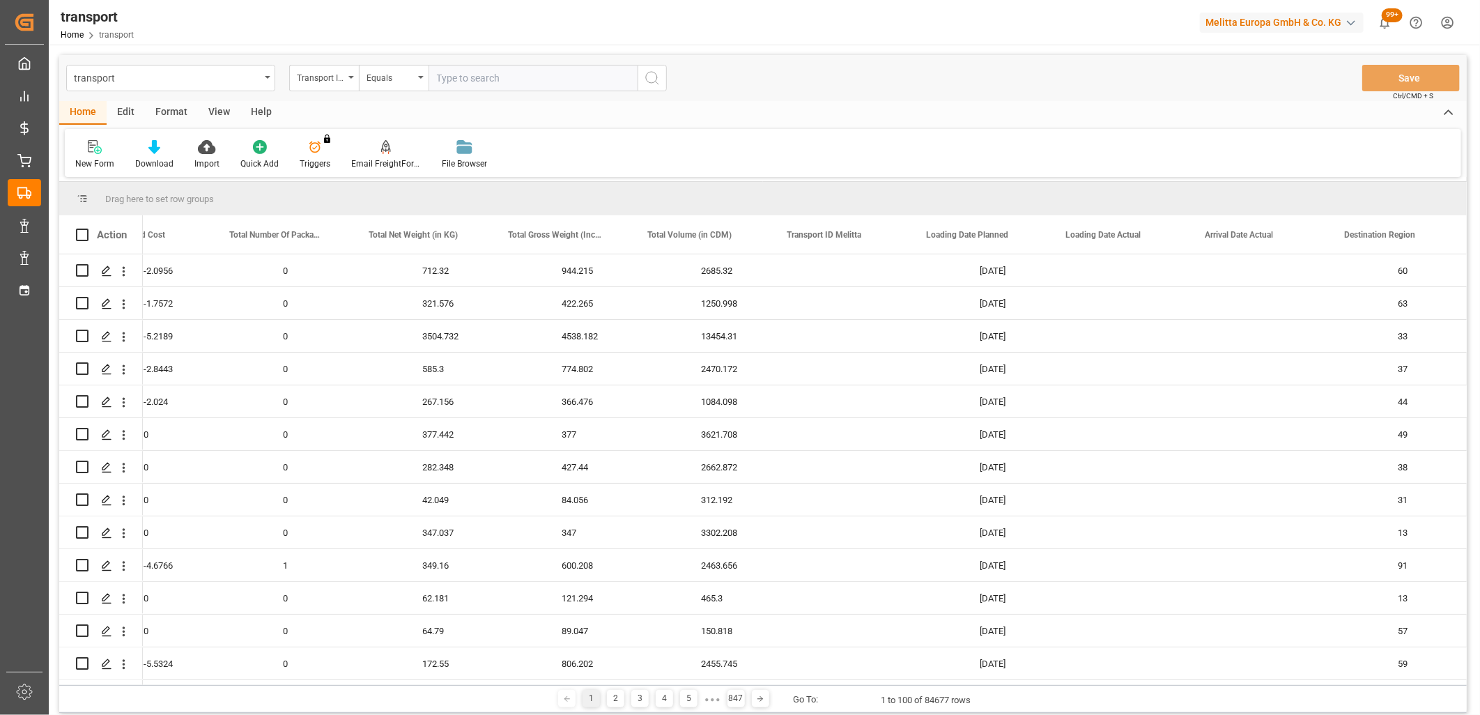
scroll to position [0, 1491]
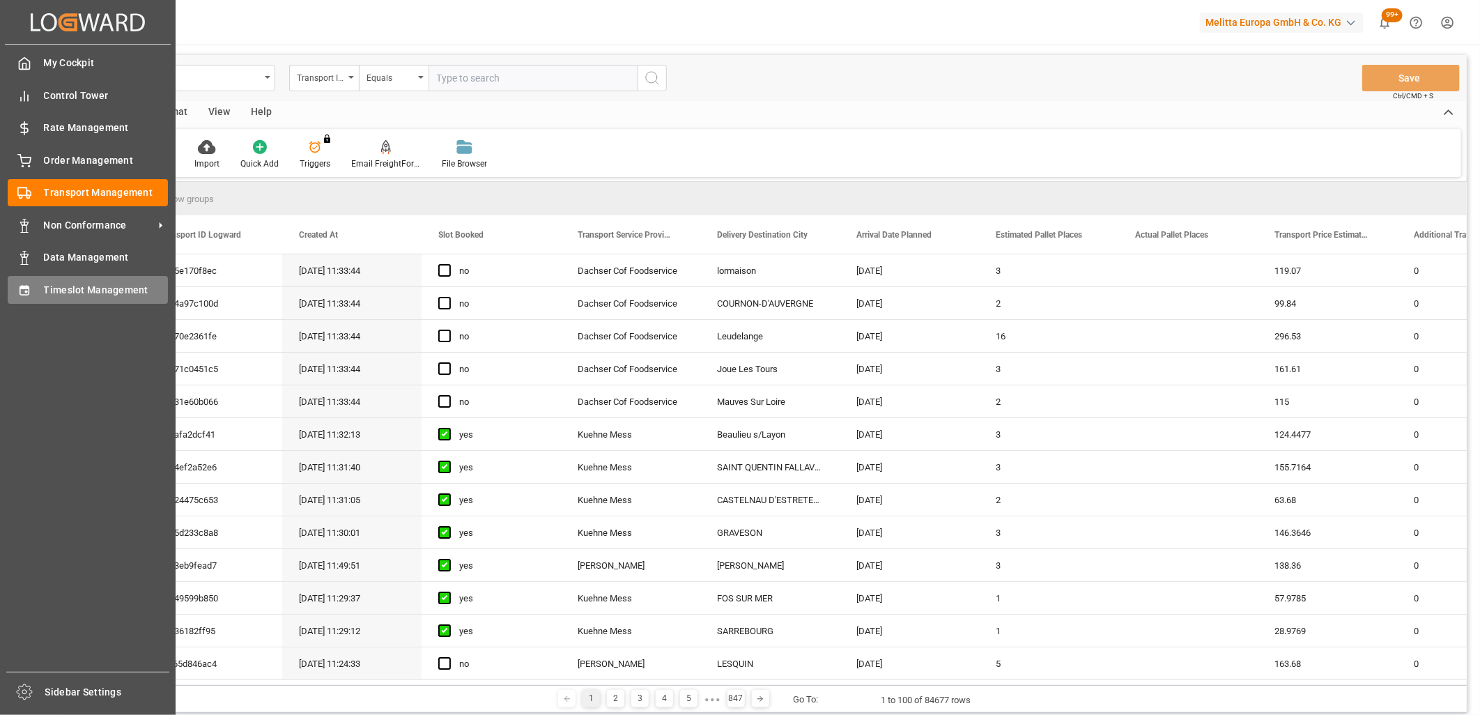
click at [29, 289] on icon at bounding box center [24, 291] width 14 height 14
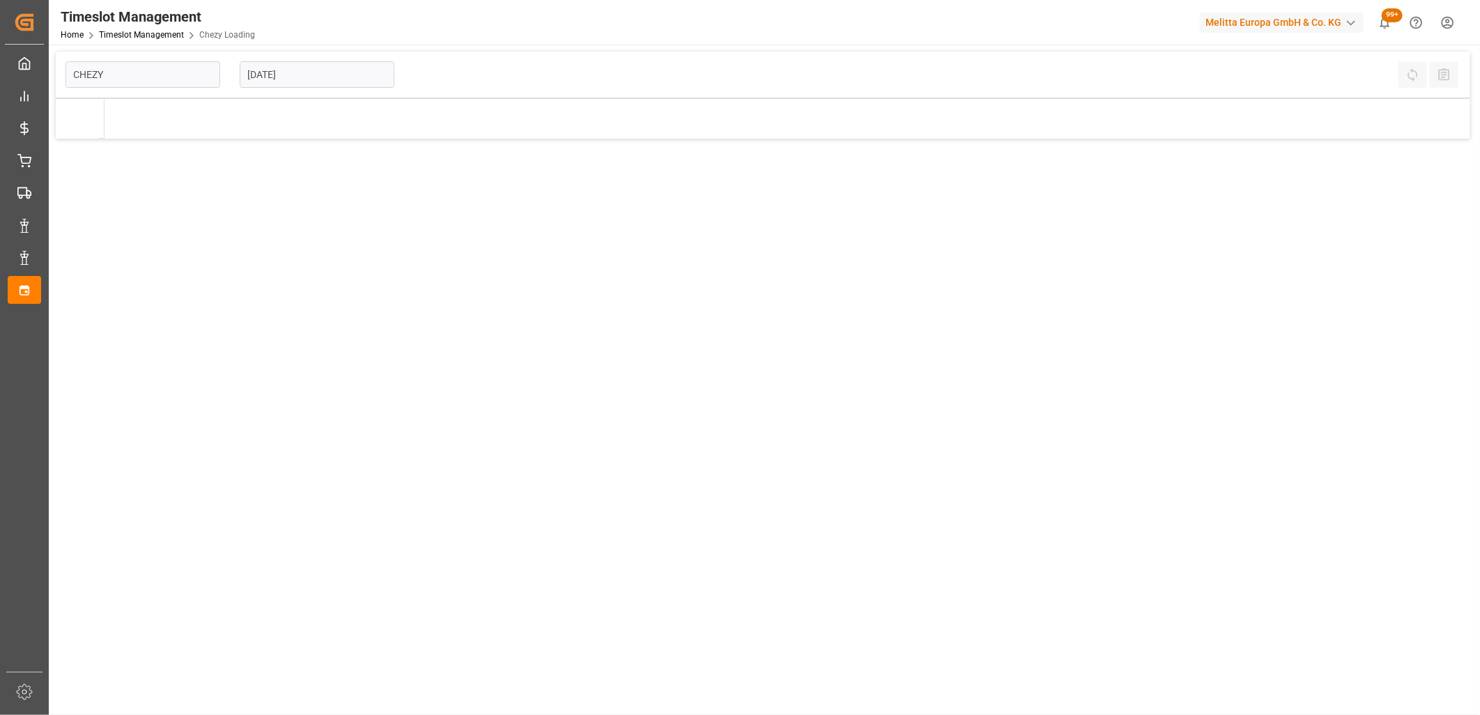
type input "Chezy Loading"
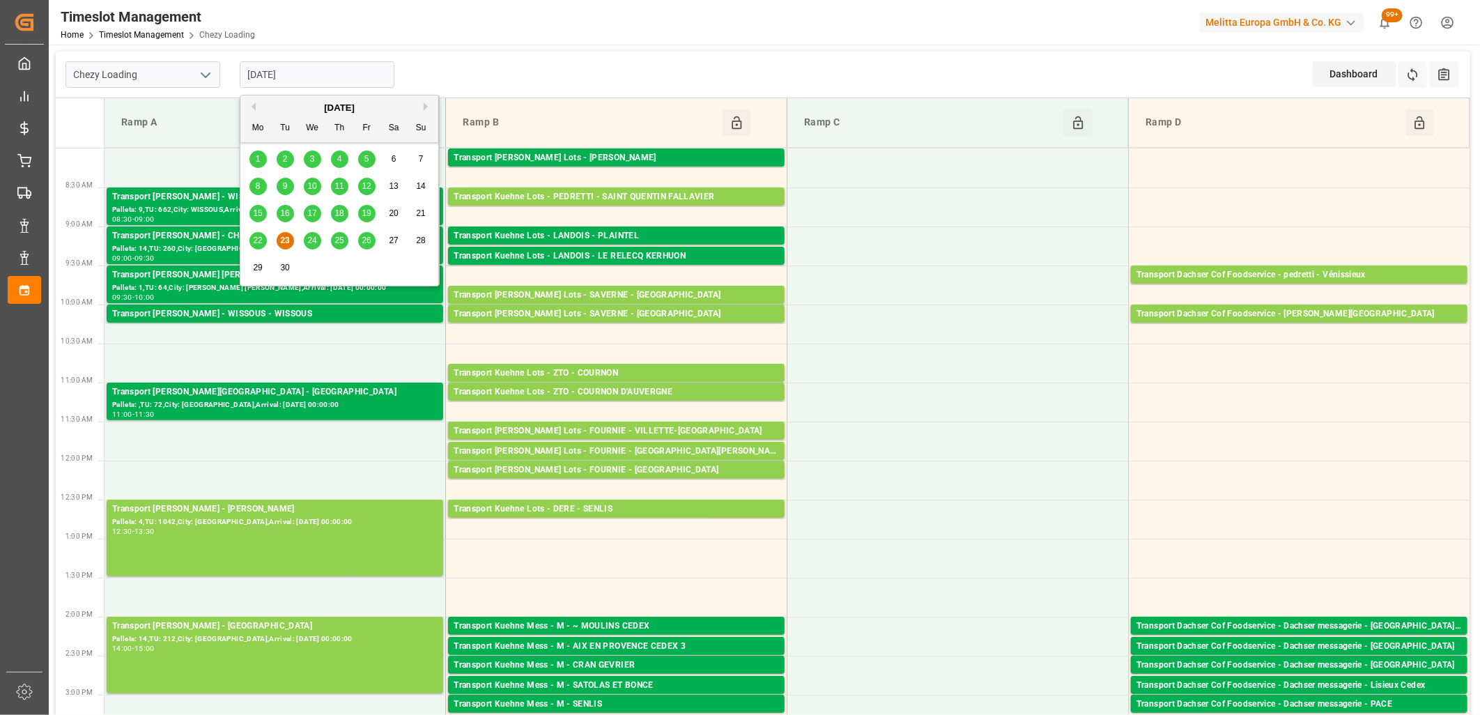
click at [356, 82] on input "[DATE]" at bounding box center [317, 74] width 155 height 26
click at [312, 240] on span "24" at bounding box center [311, 241] width 9 height 10
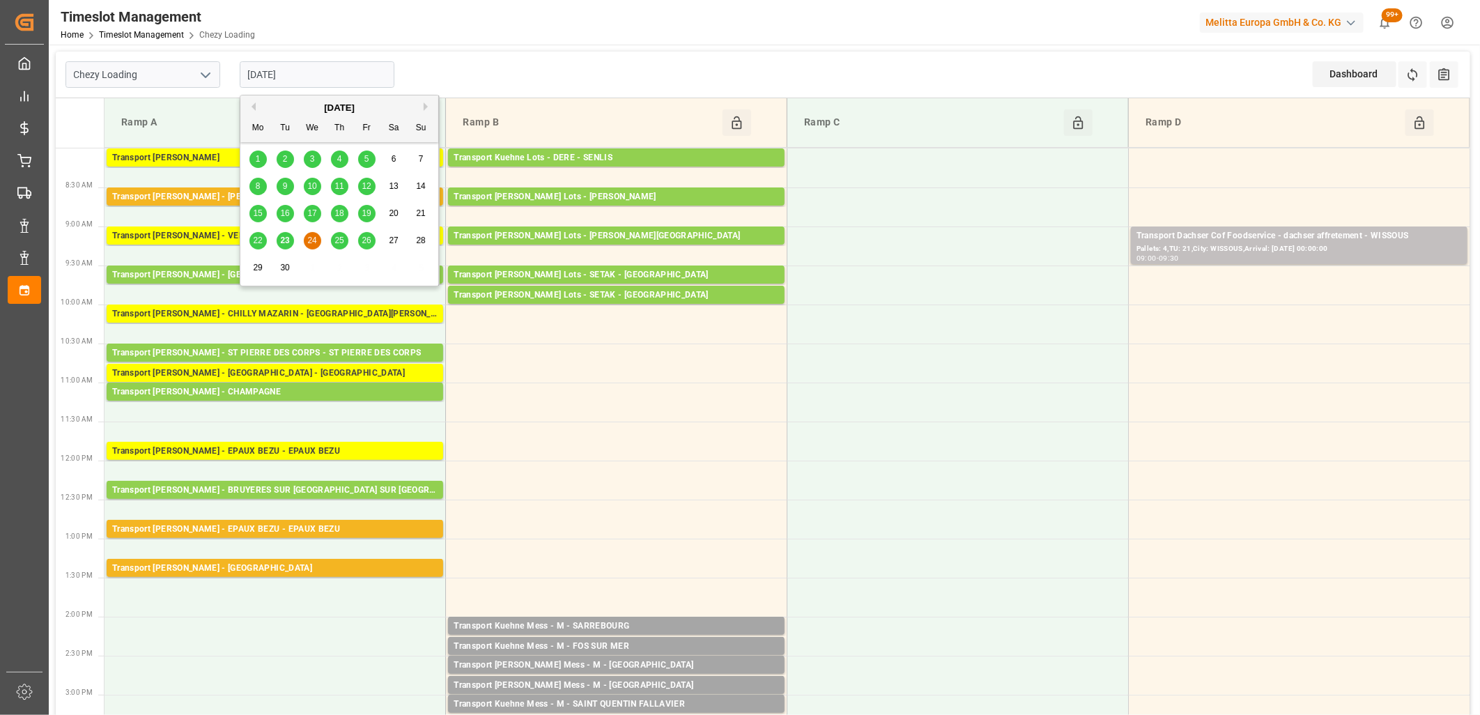
click at [316, 84] on input "[DATE]" at bounding box center [317, 74] width 155 height 26
click at [335, 239] on div "25" at bounding box center [339, 241] width 17 height 17
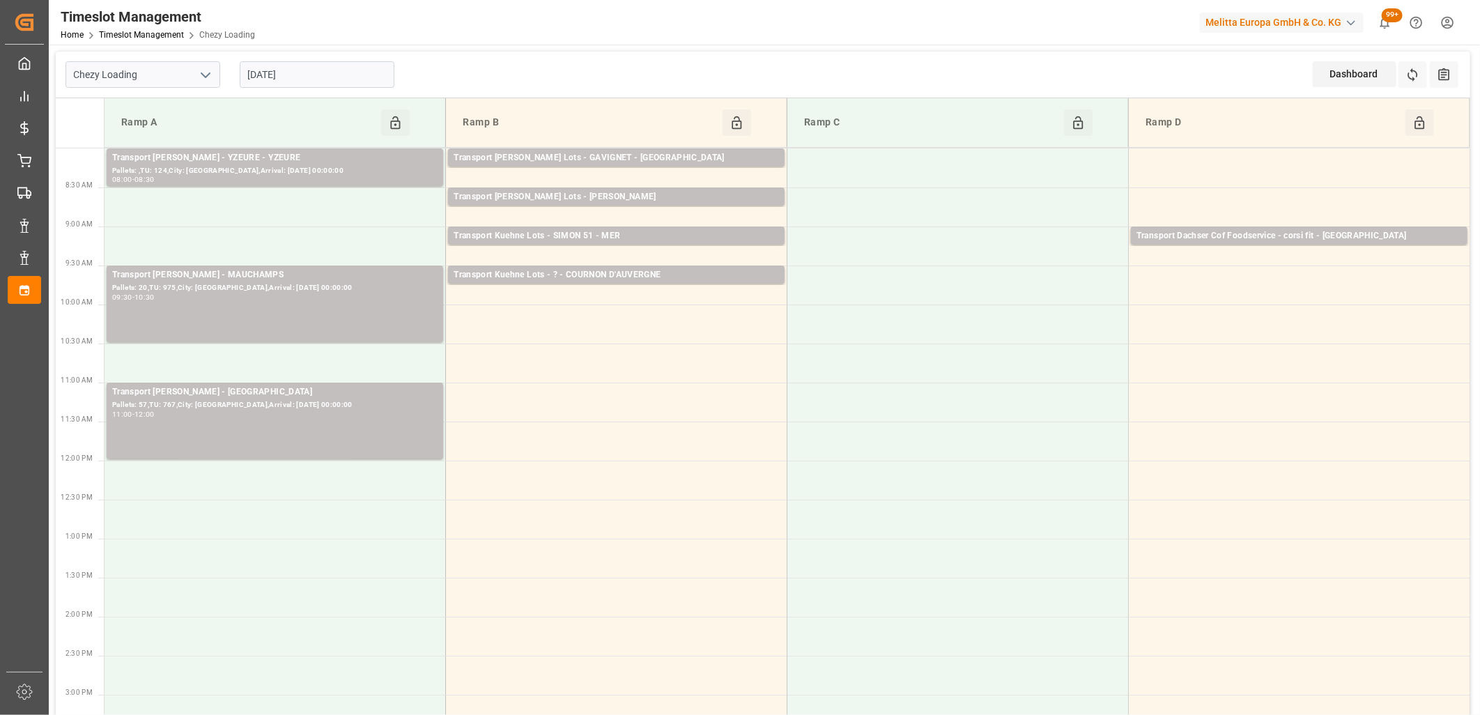
click at [345, 74] on input "[DATE]" at bounding box center [317, 74] width 155 height 26
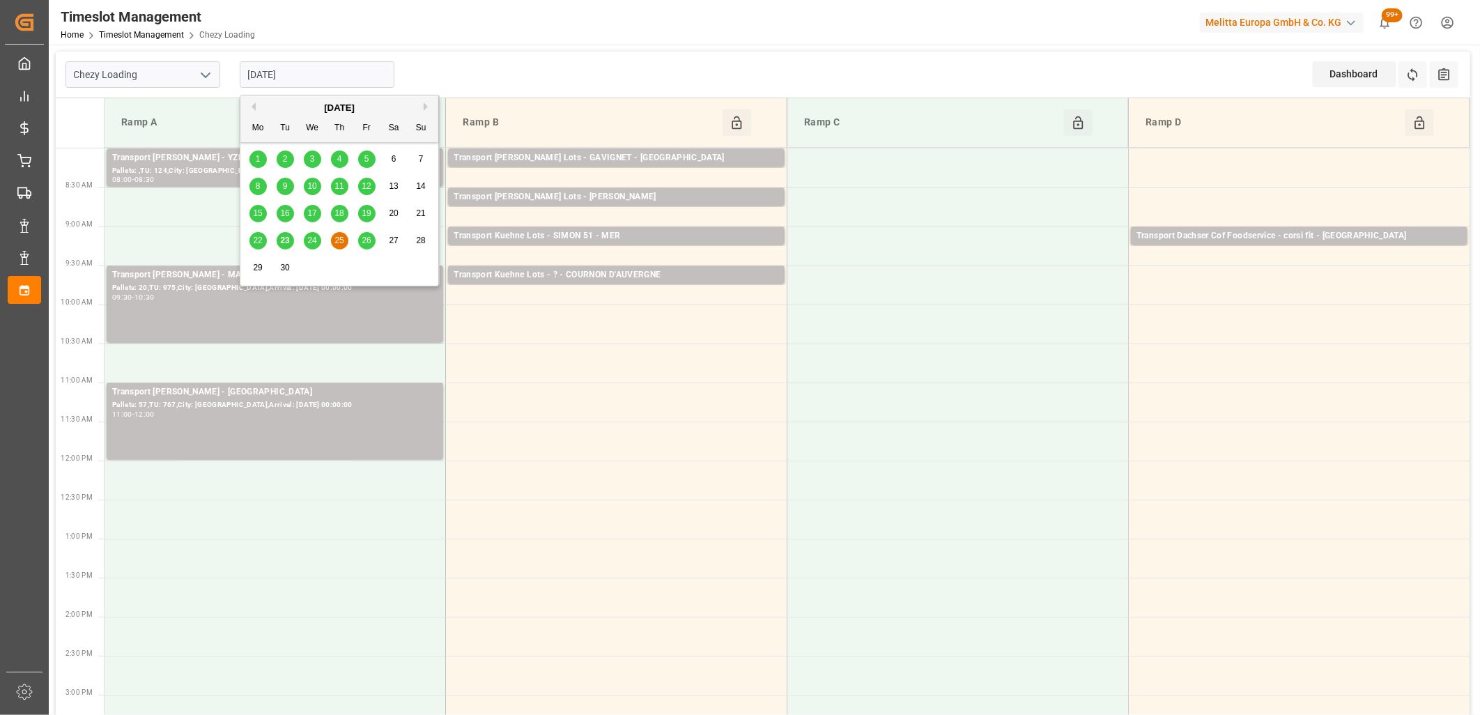
click at [309, 238] on span "24" at bounding box center [311, 241] width 9 height 10
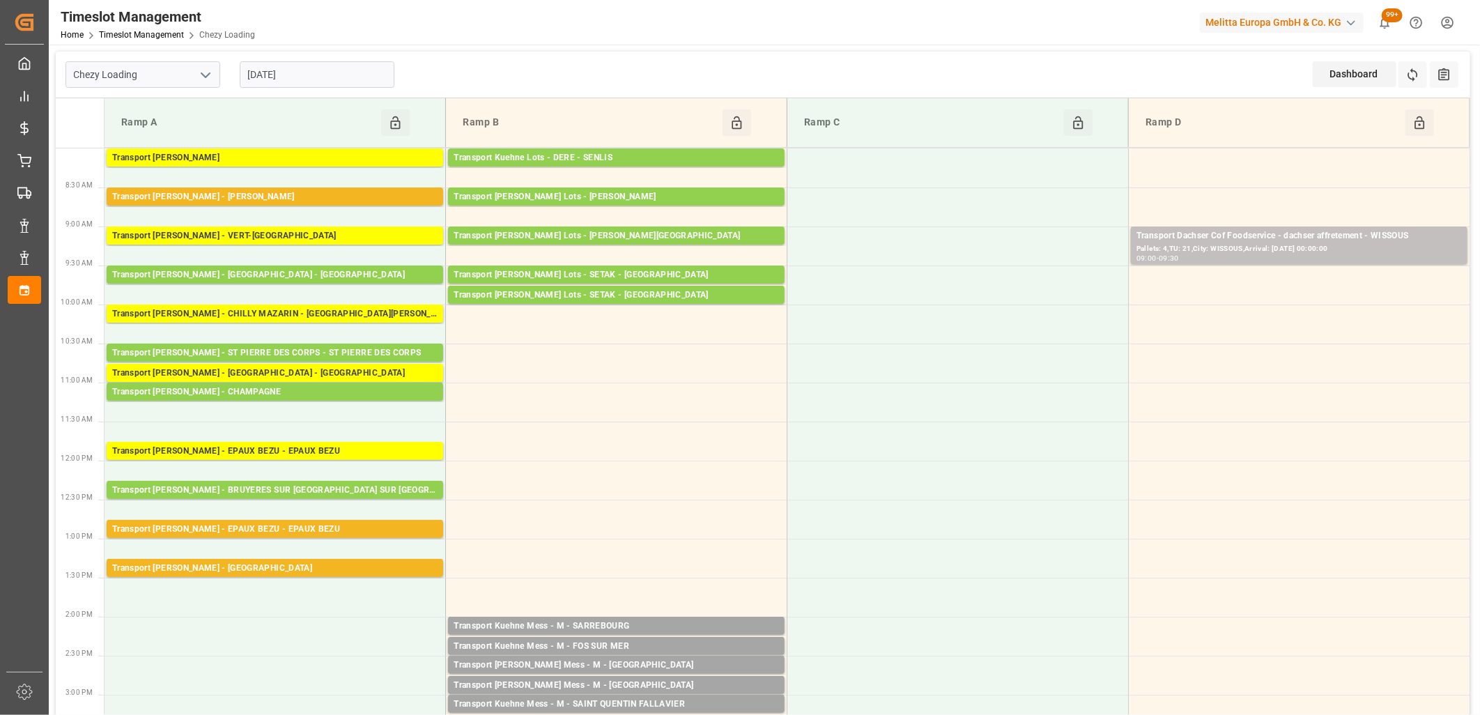
click at [368, 79] on input "[DATE]" at bounding box center [317, 74] width 155 height 26
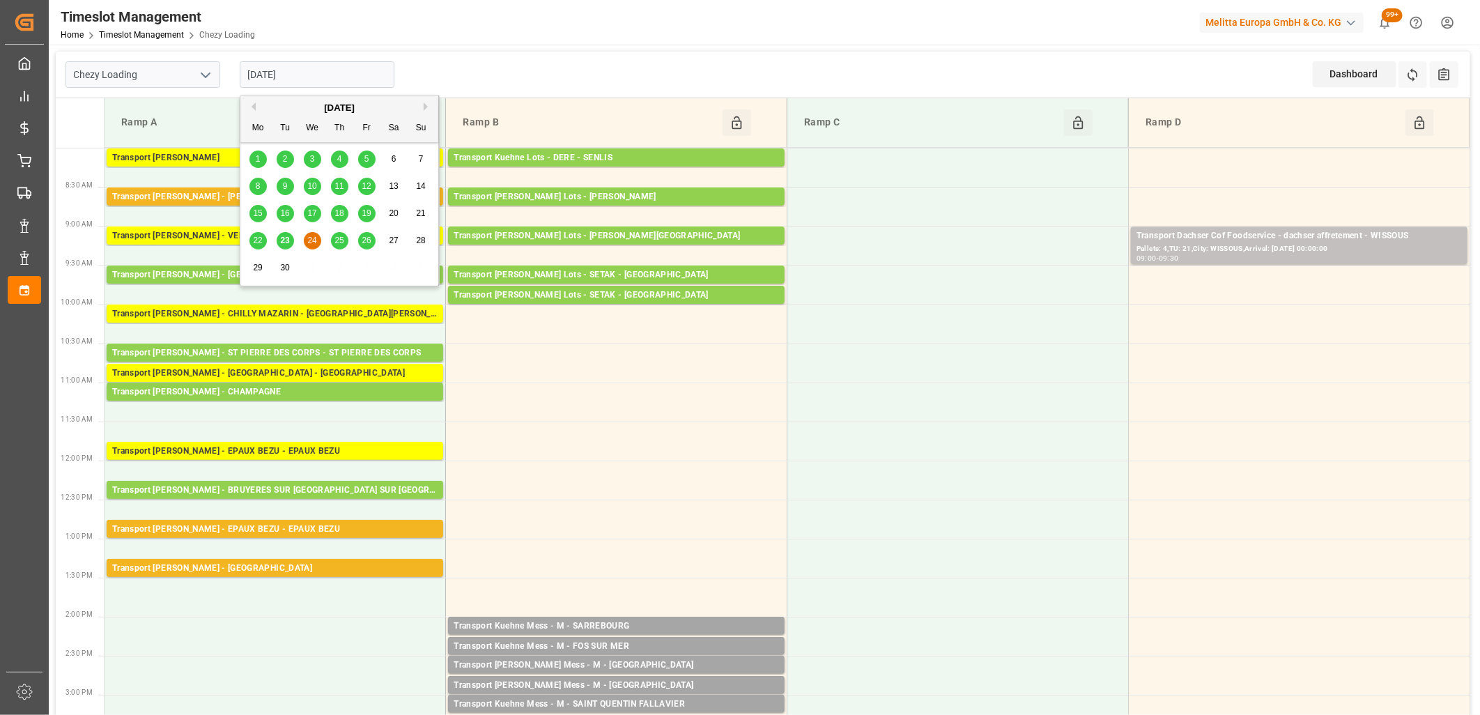
click at [284, 238] on span "23" at bounding box center [284, 241] width 9 height 10
type input "[DATE]"
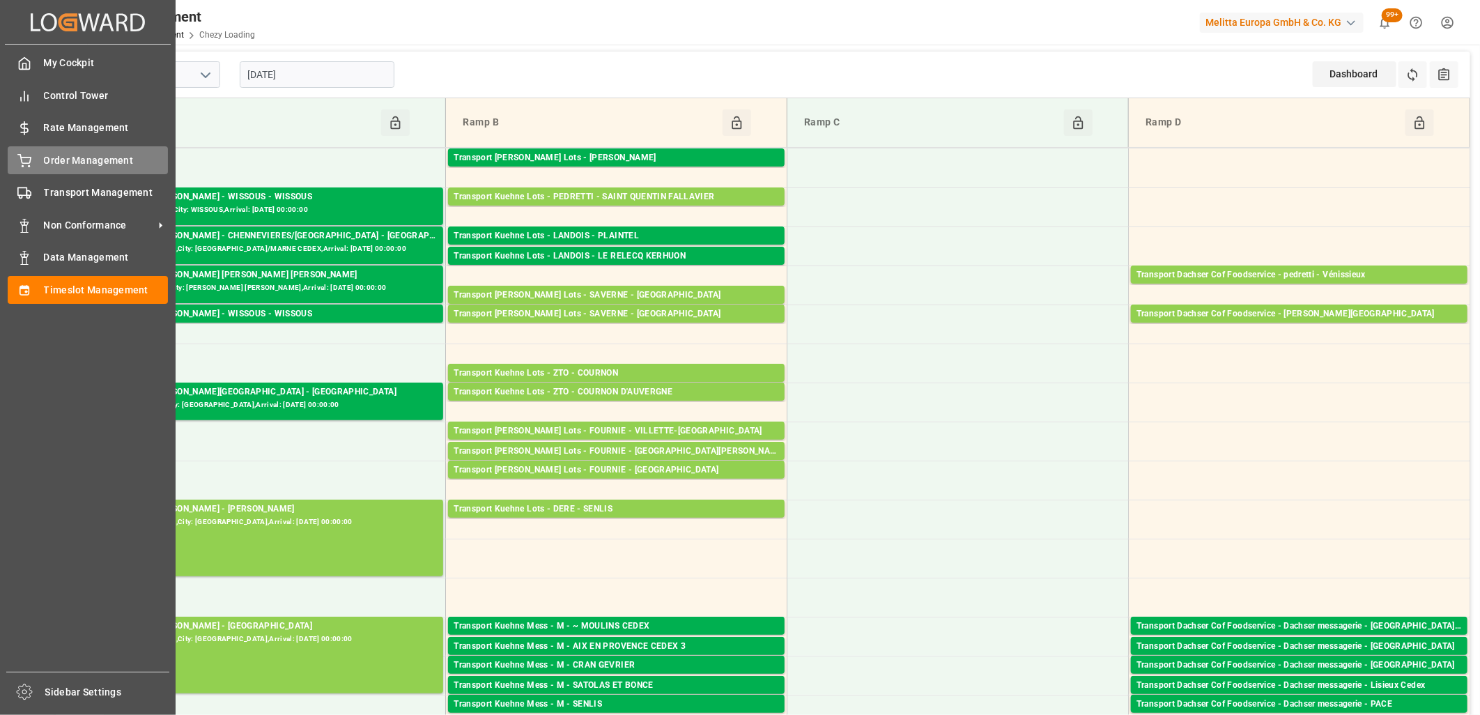
click at [38, 156] on div "Order Management Order Management" at bounding box center [88, 159] width 160 height 27
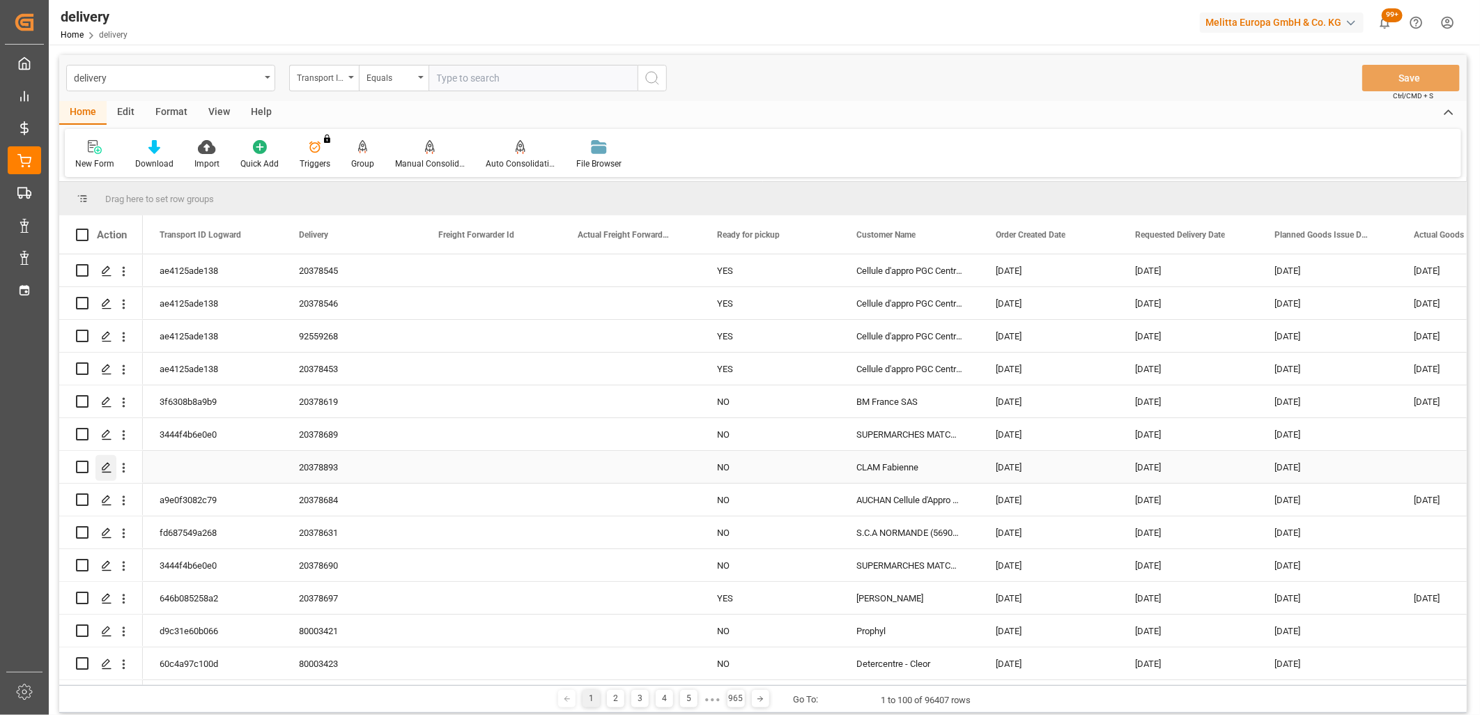
click at [106, 462] on icon "Press SPACE to select this row." at bounding box center [106, 467] width 11 height 11
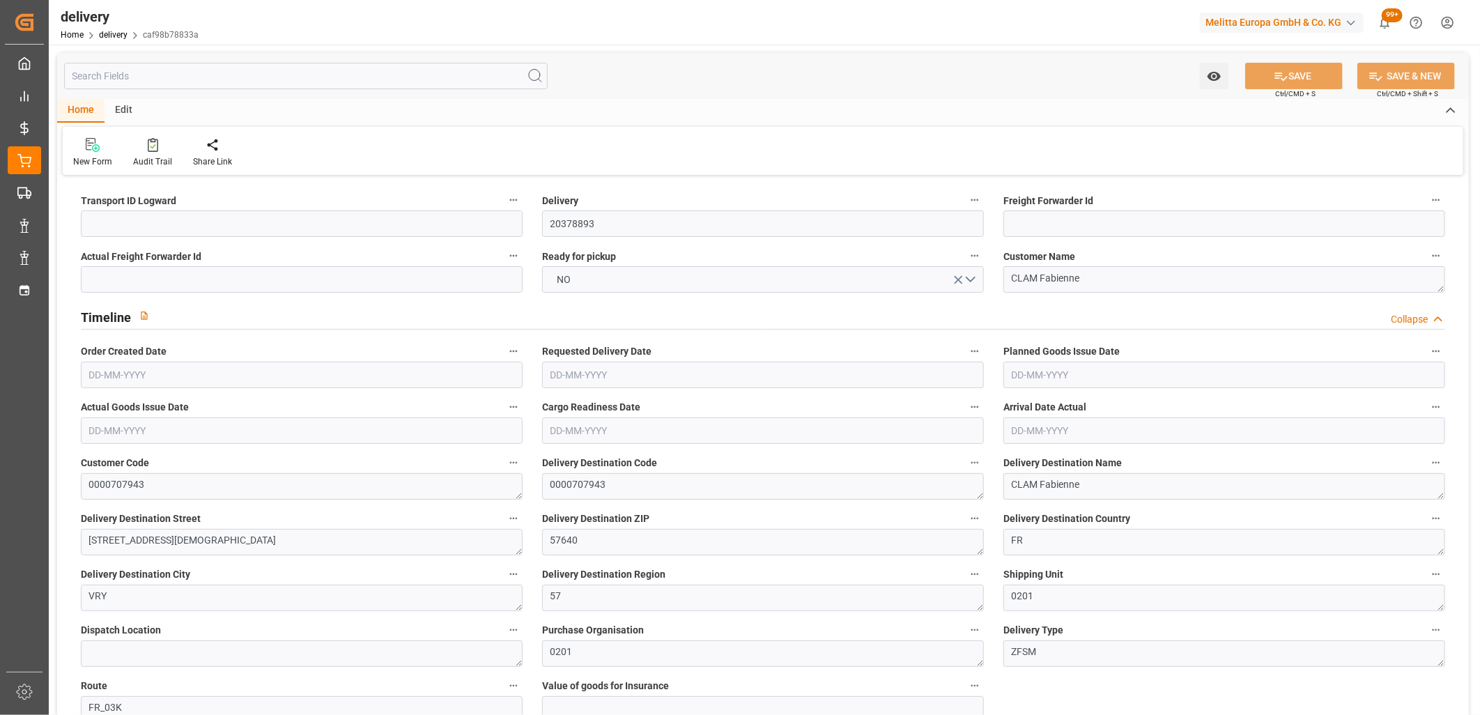
type input "[DATE]"
type input "23-09-2025 12:00"
click at [155, 220] on input at bounding box center [302, 223] width 442 height 26
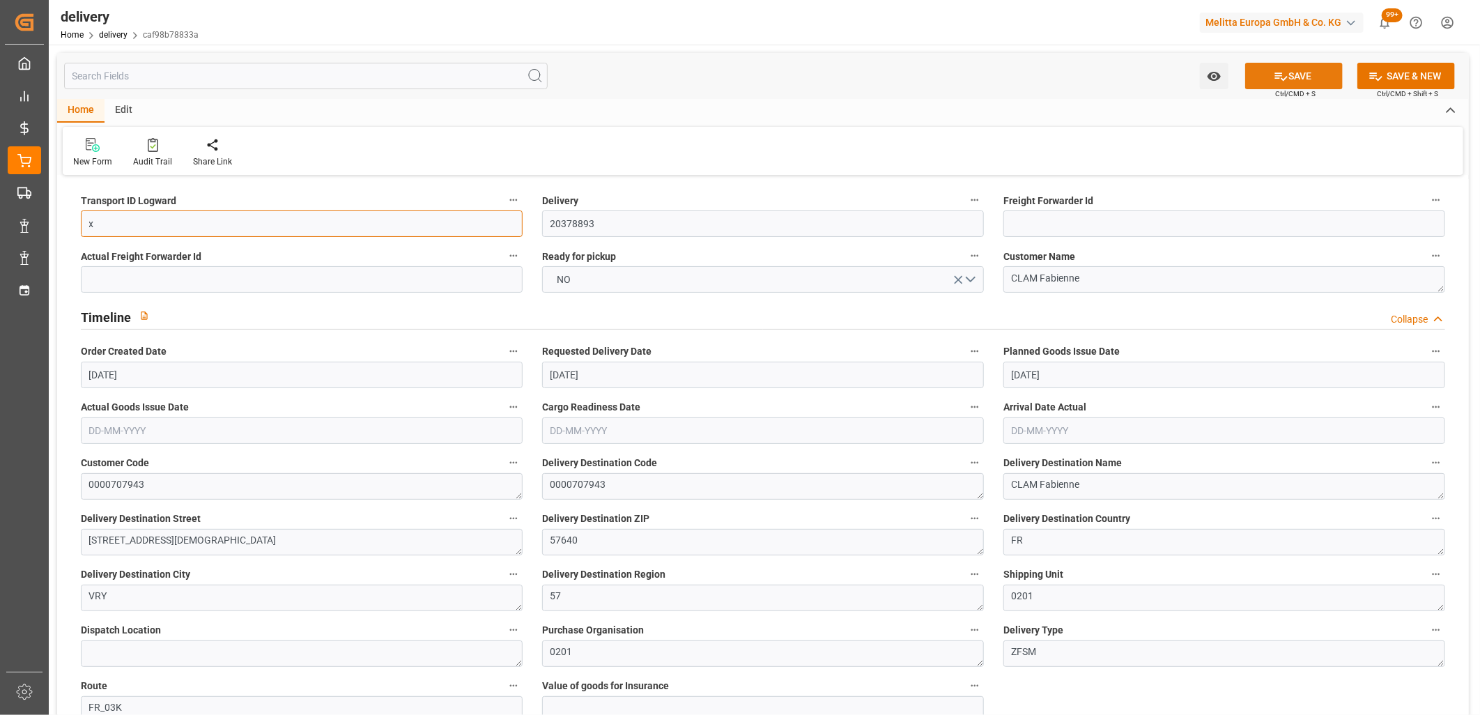
type input "x"
click at [1321, 77] on button "SAVE" at bounding box center [1294, 76] width 98 height 26
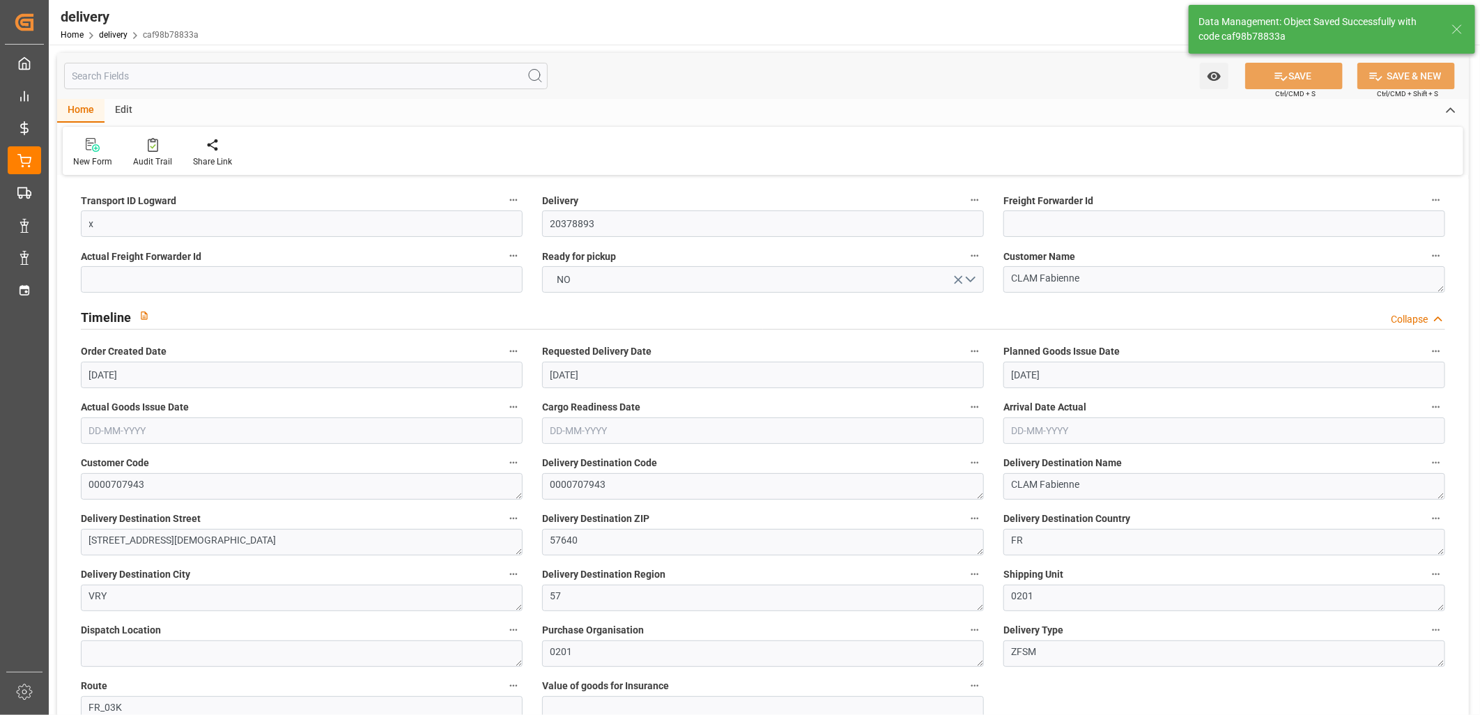
type textarea "x ~ Pallet(s) ~ 2025-09-23 00:00:00 ~ FR_03K ~ 2025-09-26 00:00:00~0000707943"
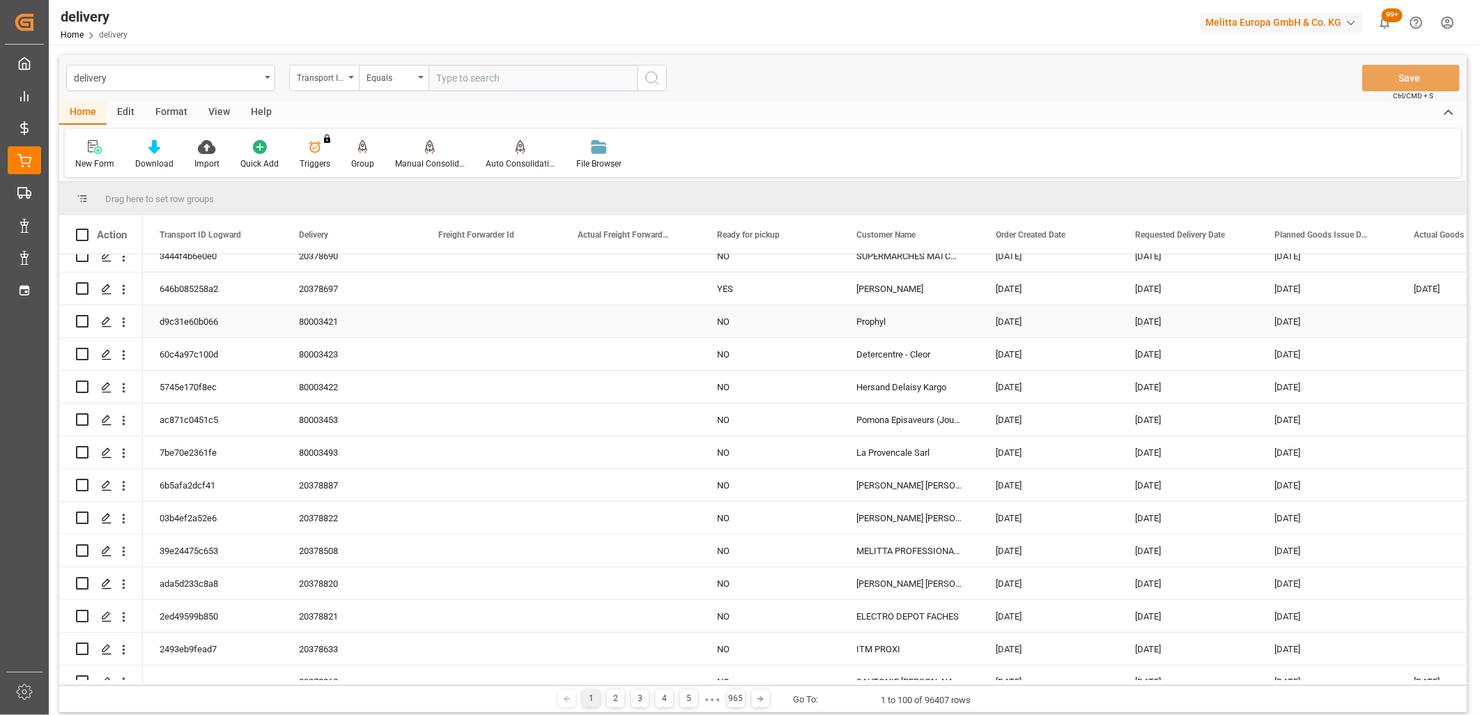
scroll to position [464, 0]
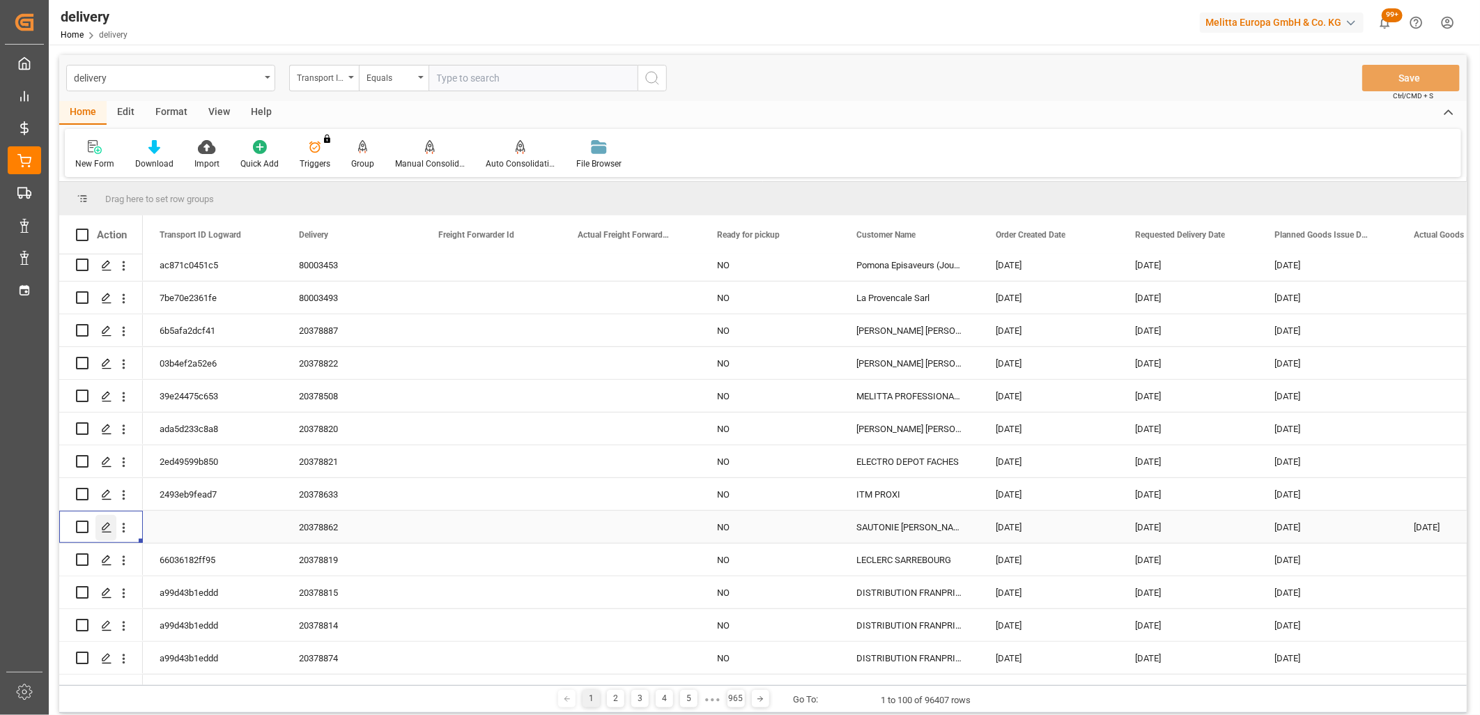
click at [105, 532] on icon "Press SPACE to select this row." at bounding box center [106, 527] width 11 height 11
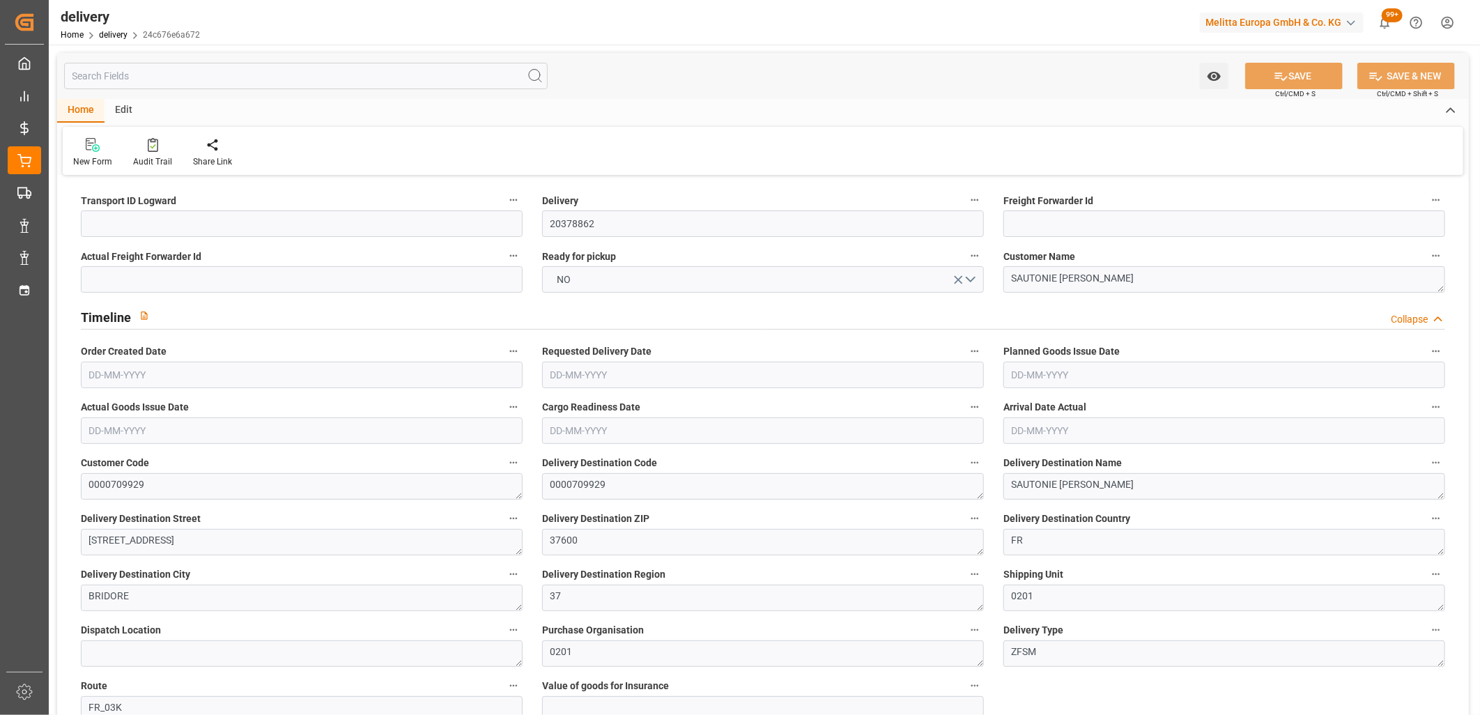
type input "[DATE]"
type input "[DATE] 11:01"
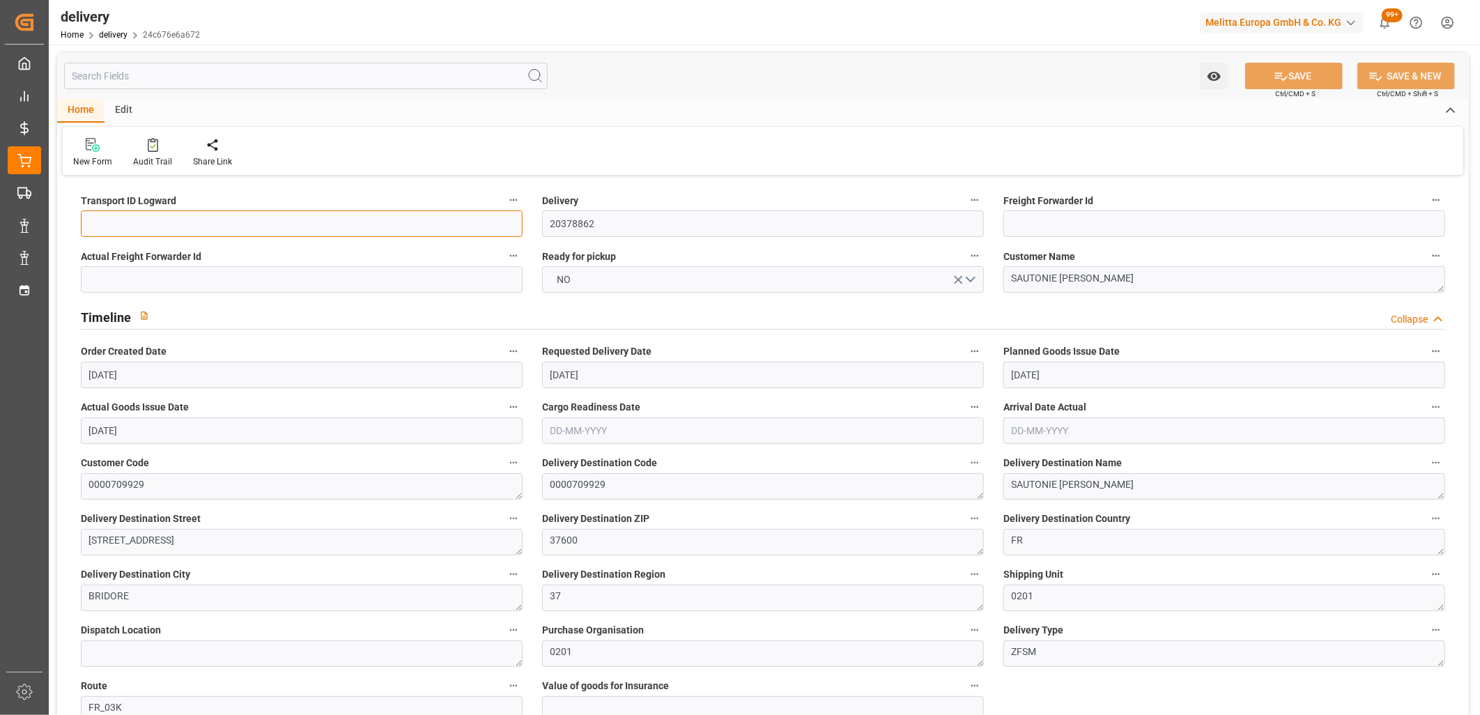
click at [191, 226] on input at bounding box center [302, 223] width 442 height 26
type input "x"
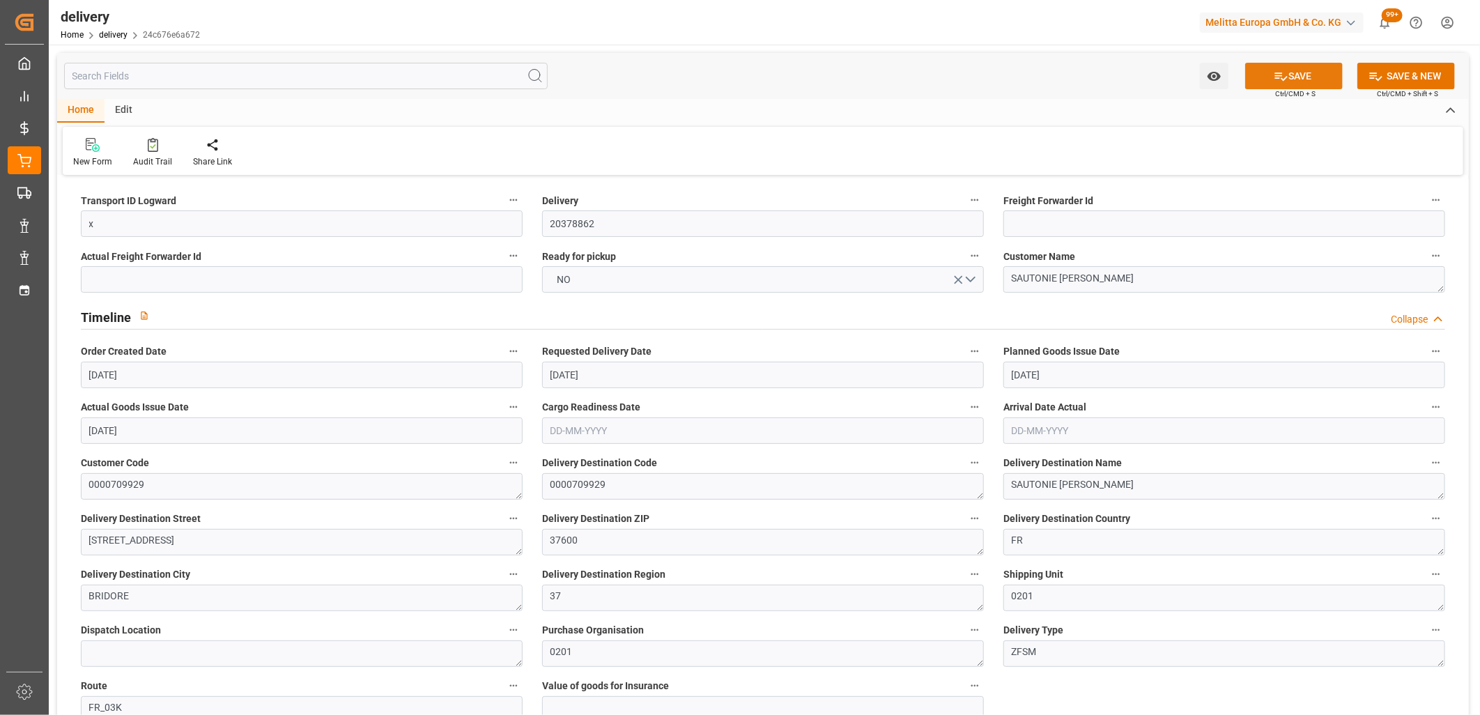
click at [1284, 70] on icon at bounding box center [1281, 76] width 15 height 15
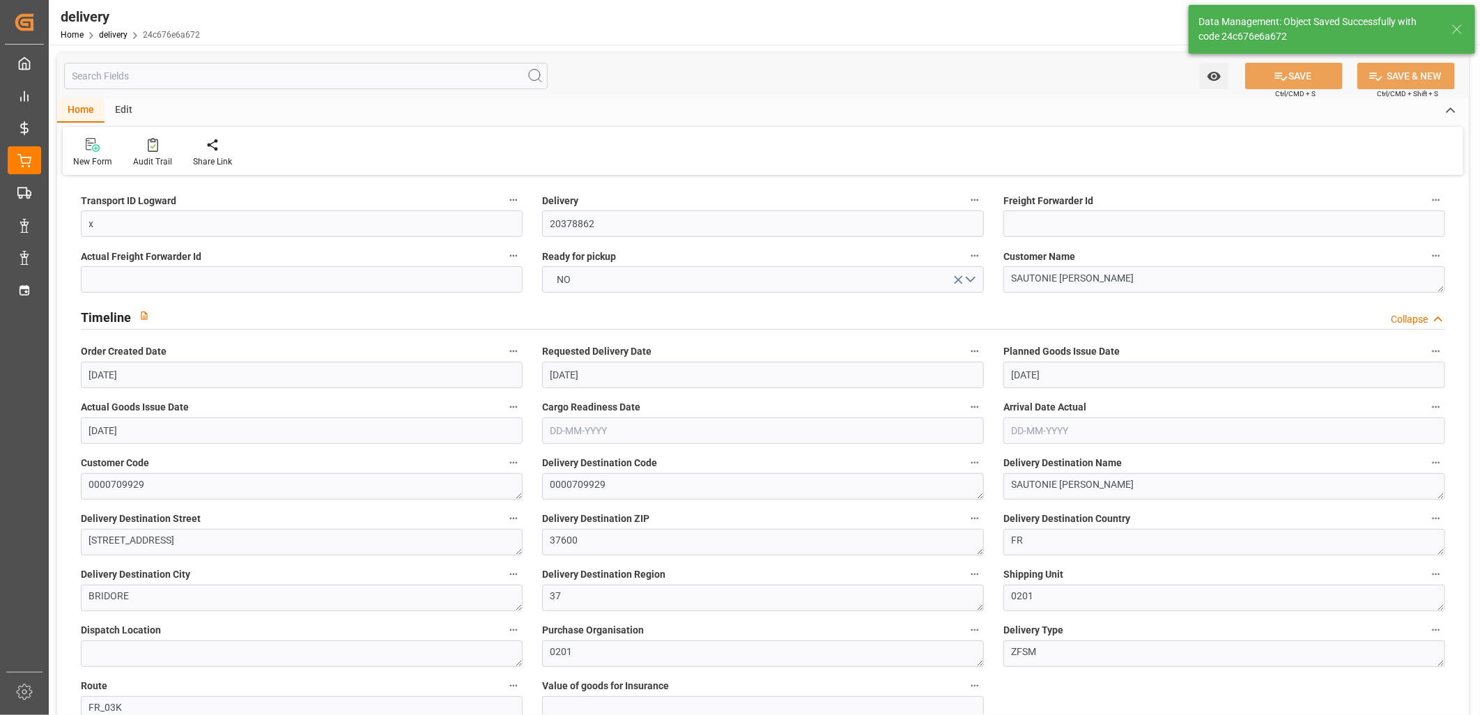
type textarea "x ~ Pallet(s) ~ 2025-09-23 00:00:00 ~ FR_03K ~ 2025-09-29 00:00:00~0000709929"
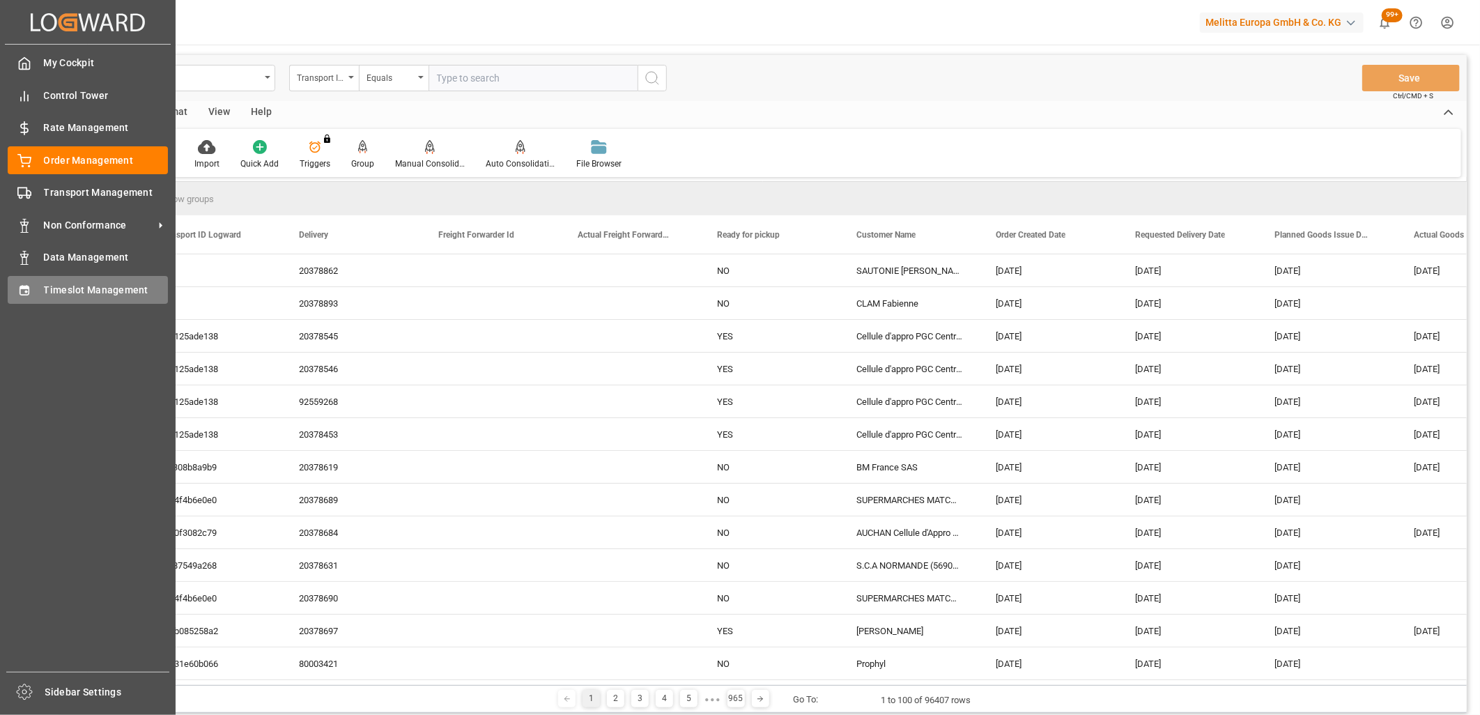
click at [36, 287] on div "Timeslot Management Timeslot Management" at bounding box center [88, 289] width 160 height 27
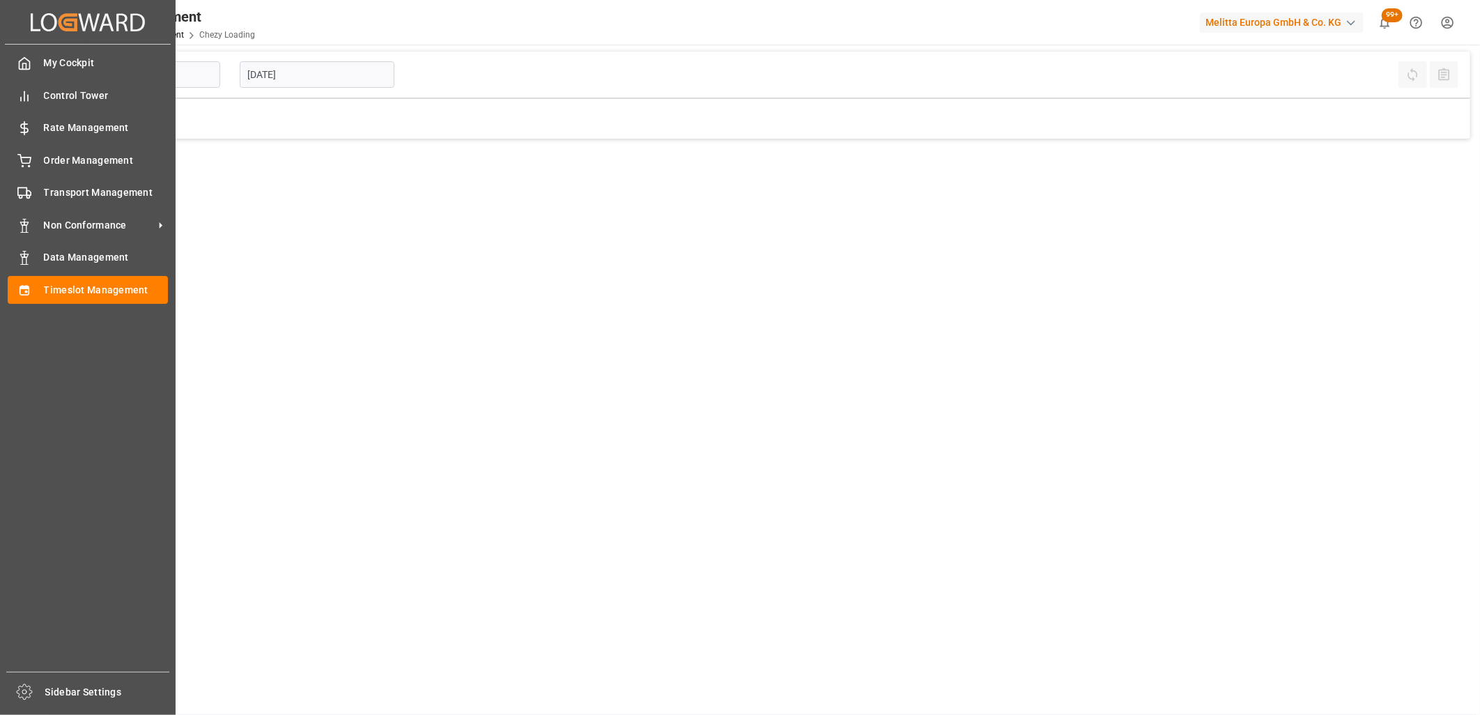
type input "Chezy Loading"
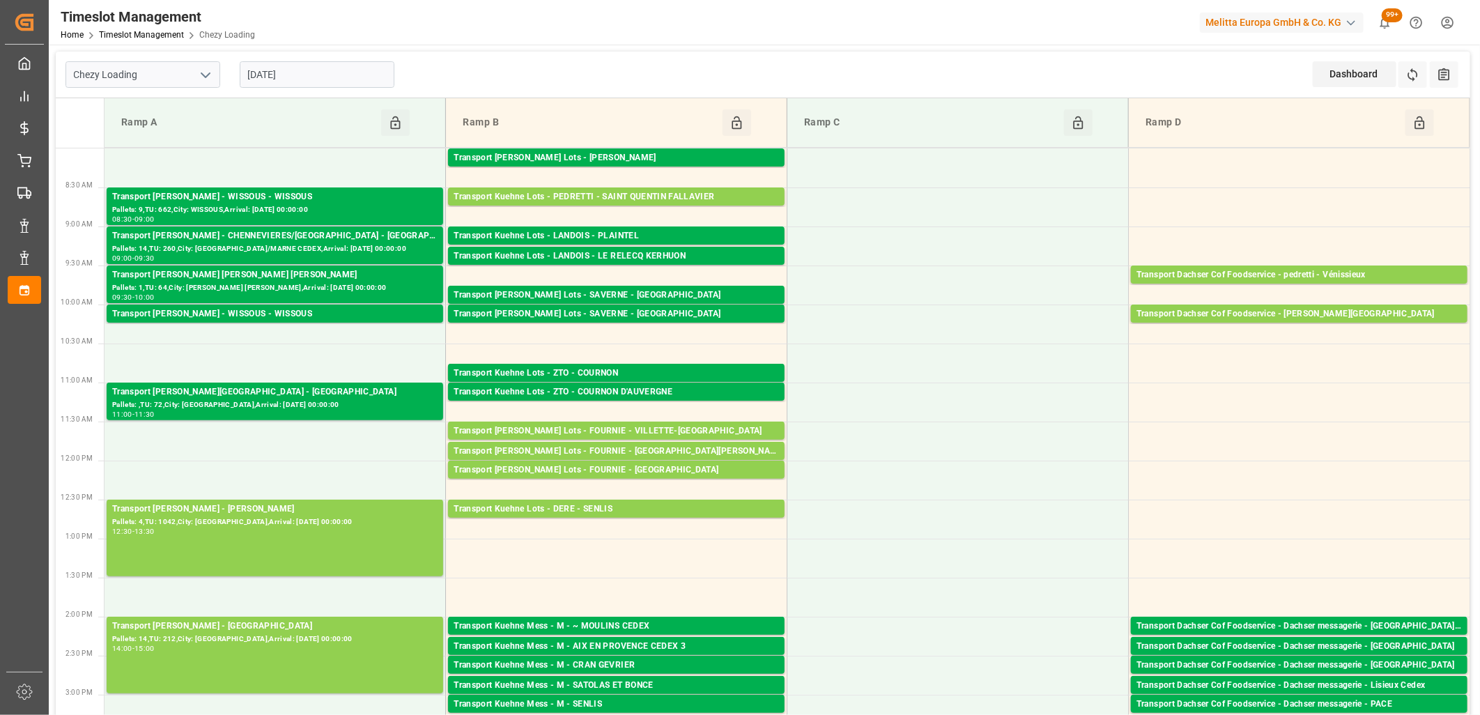
click at [319, 79] on input "[DATE]" at bounding box center [317, 74] width 155 height 26
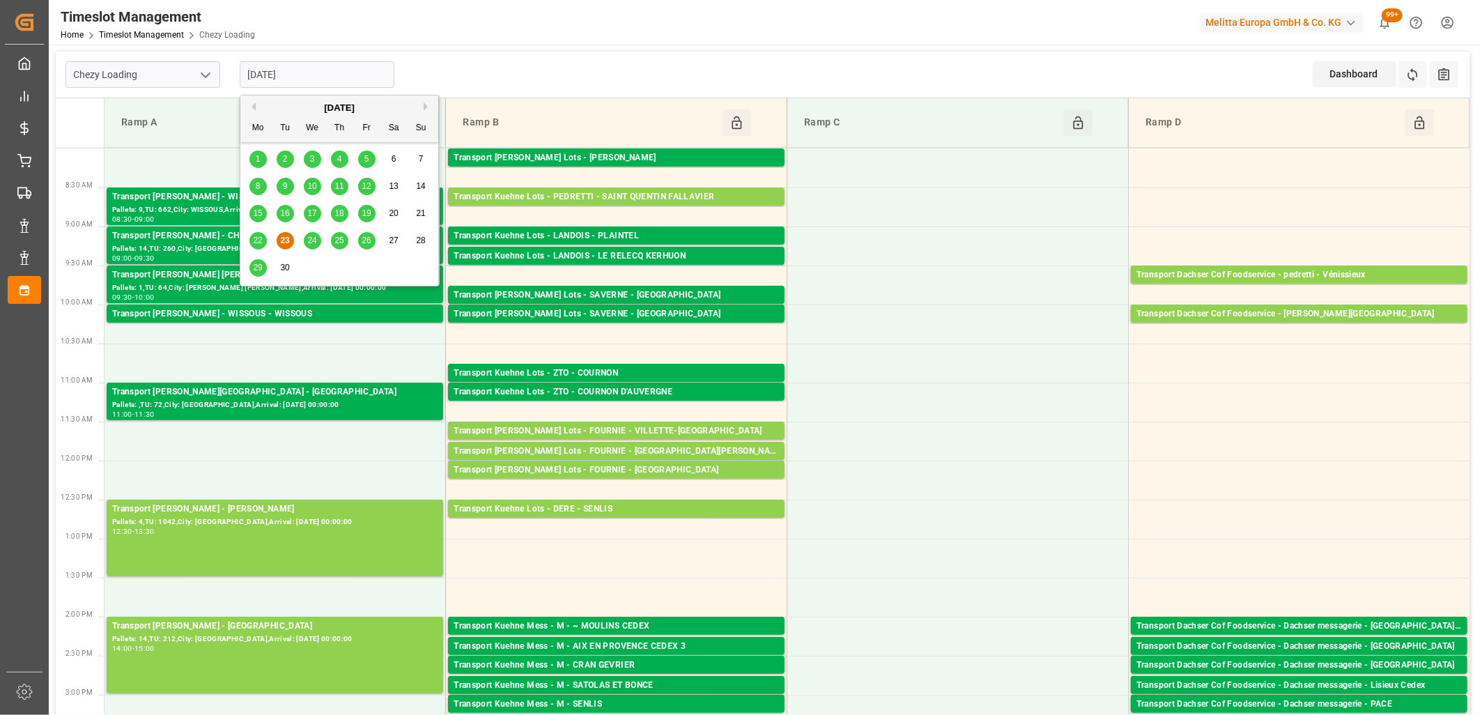
click at [314, 238] on span "24" at bounding box center [311, 241] width 9 height 10
type input "[DATE]"
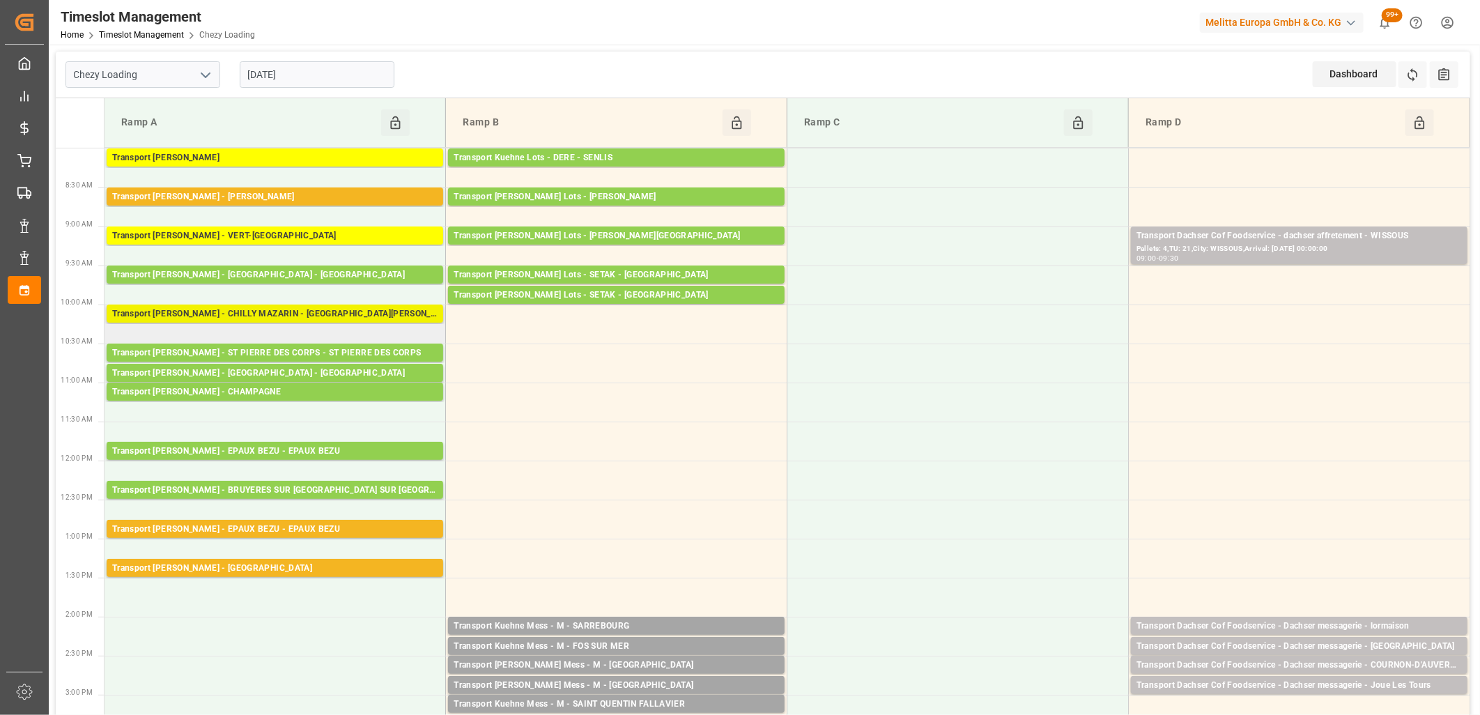
click at [300, 314] on div "Transport [PERSON_NAME] - CHILLY MAZARIN - [GEOGRAPHIC_DATA][PERSON_NAME]" at bounding box center [274, 314] width 325 height 14
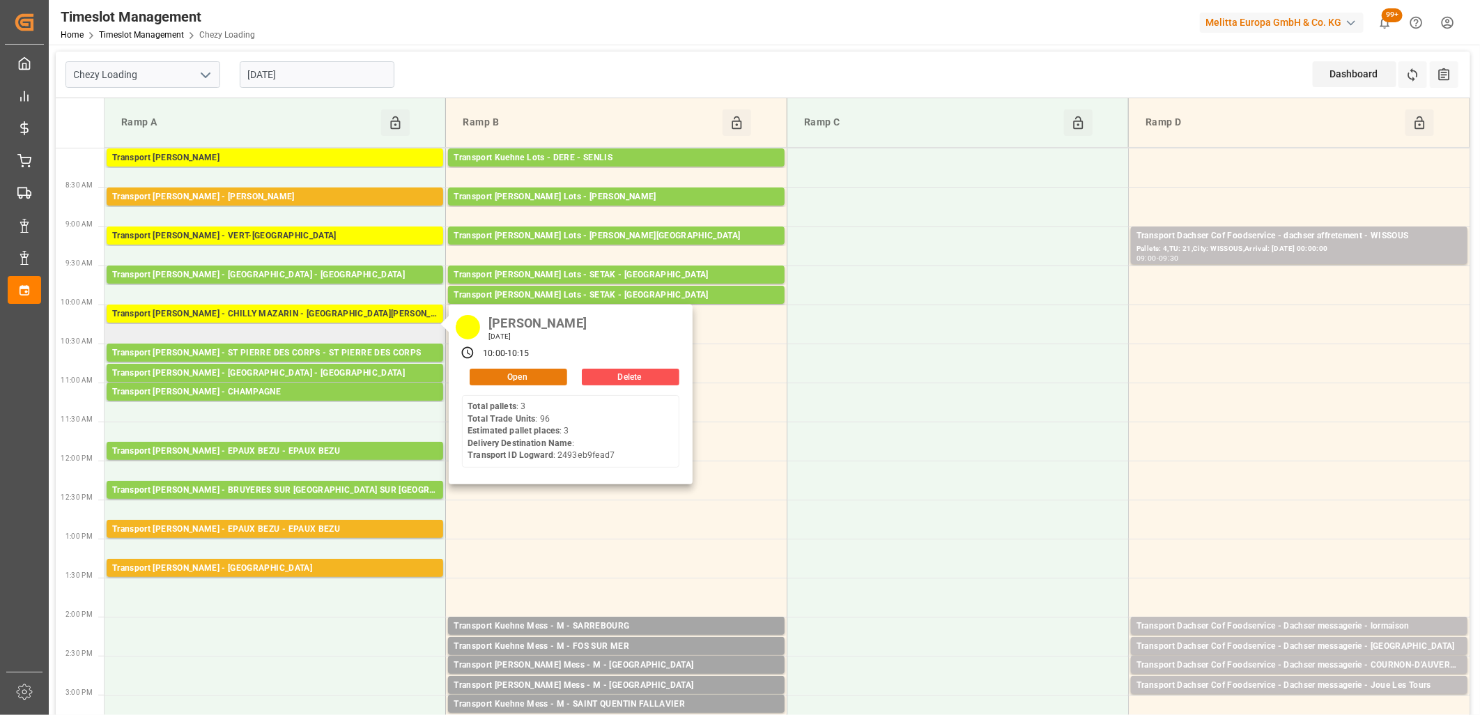
click at [478, 374] on button "Open" at bounding box center [519, 377] width 98 height 17
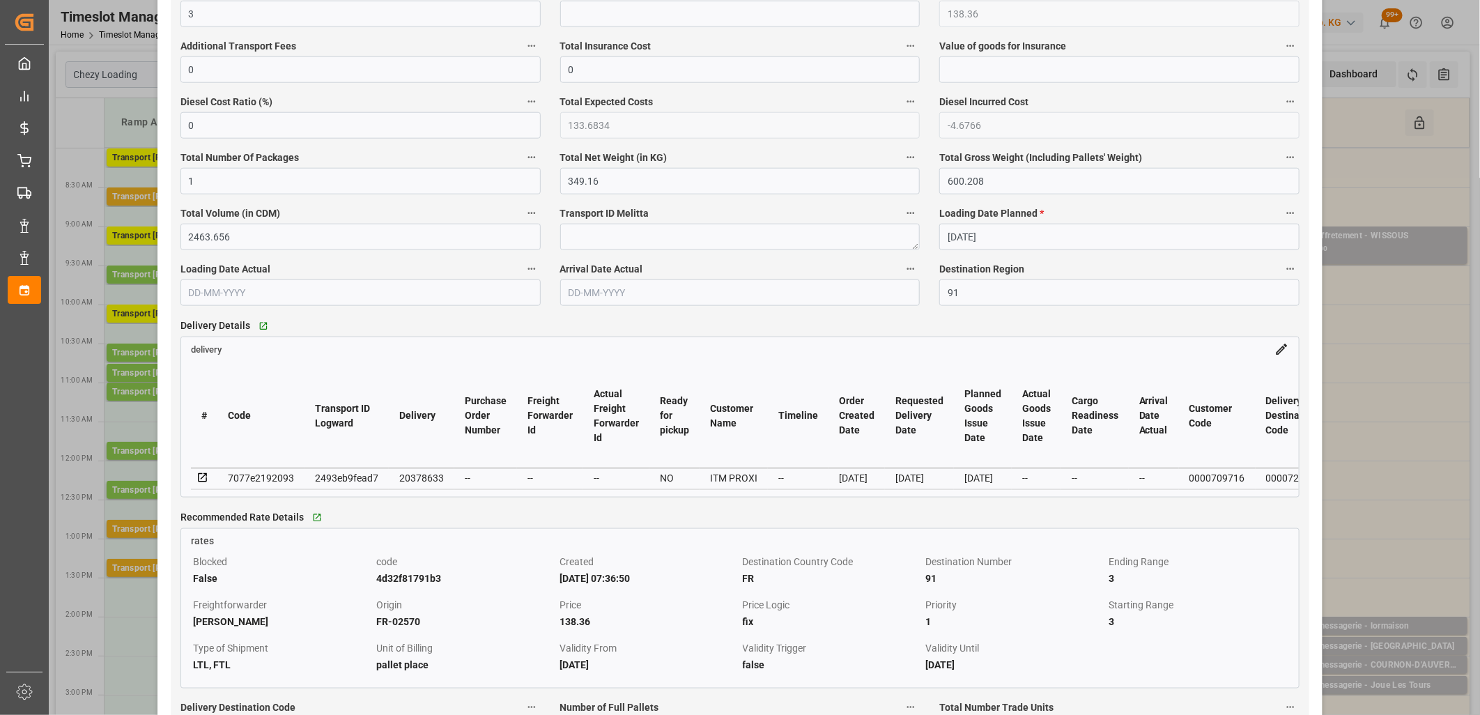
scroll to position [929, 0]
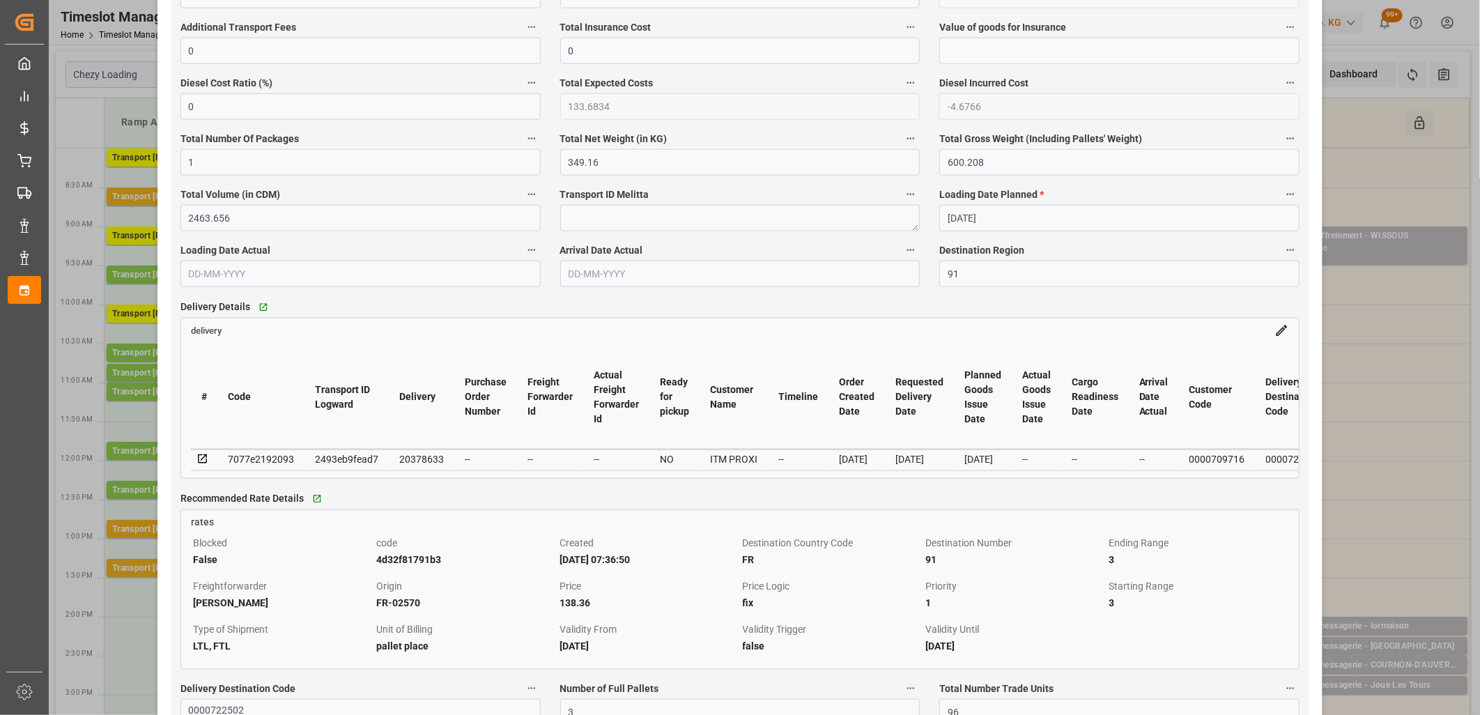
click at [199, 461] on icon at bounding box center [203, 459] width 13 height 13
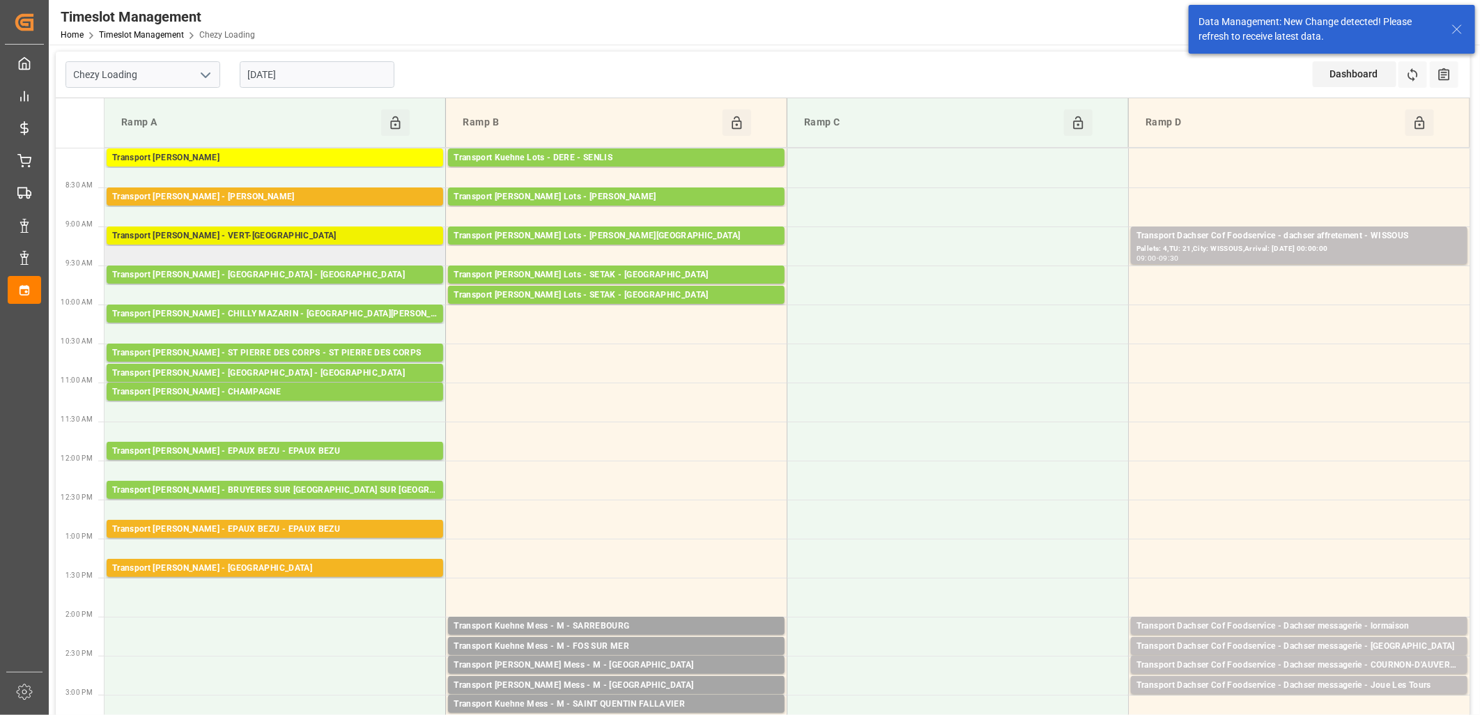
click at [307, 240] on div "Transport [PERSON_NAME] - VERT-[GEOGRAPHIC_DATA]" at bounding box center [274, 236] width 325 height 14
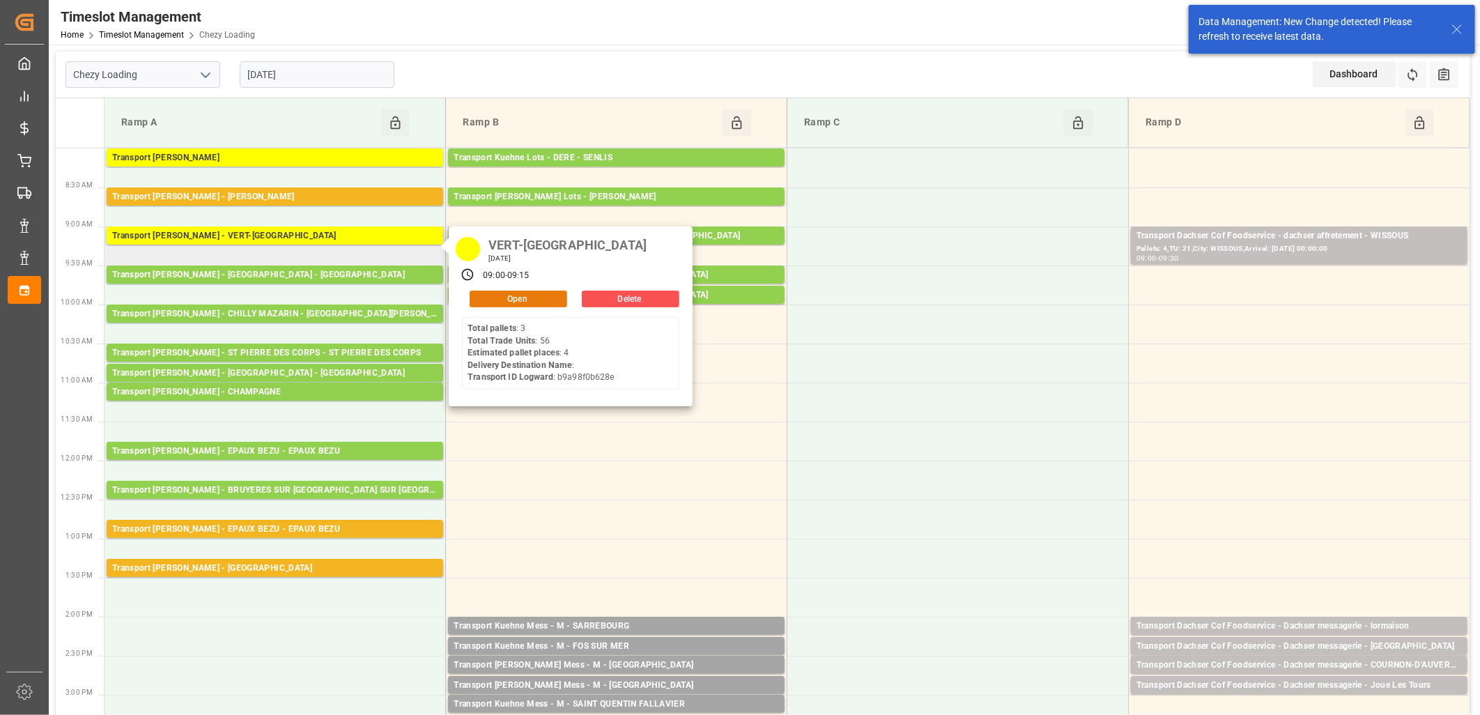
click at [534, 295] on button "Open" at bounding box center [519, 299] width 98 height 17
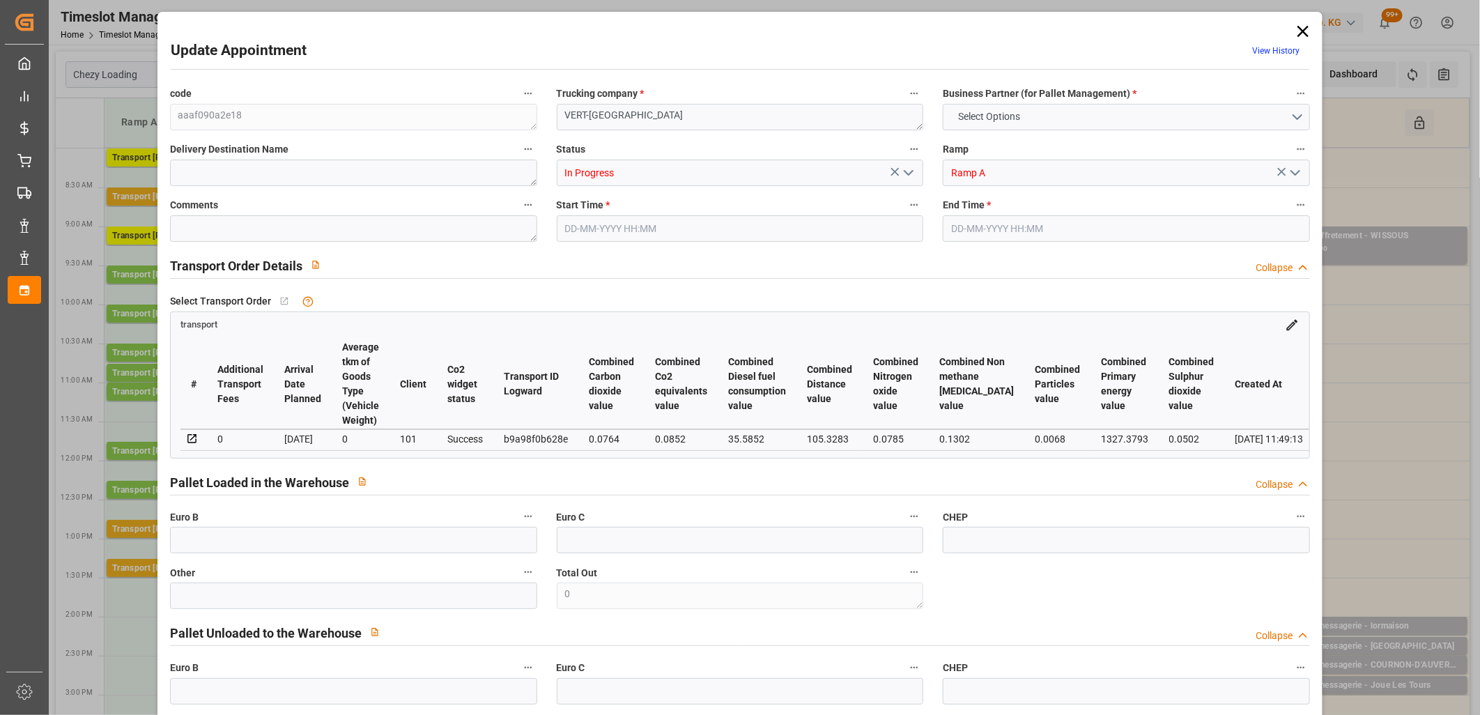
type input "4"
type input "146.08"
type input "0"
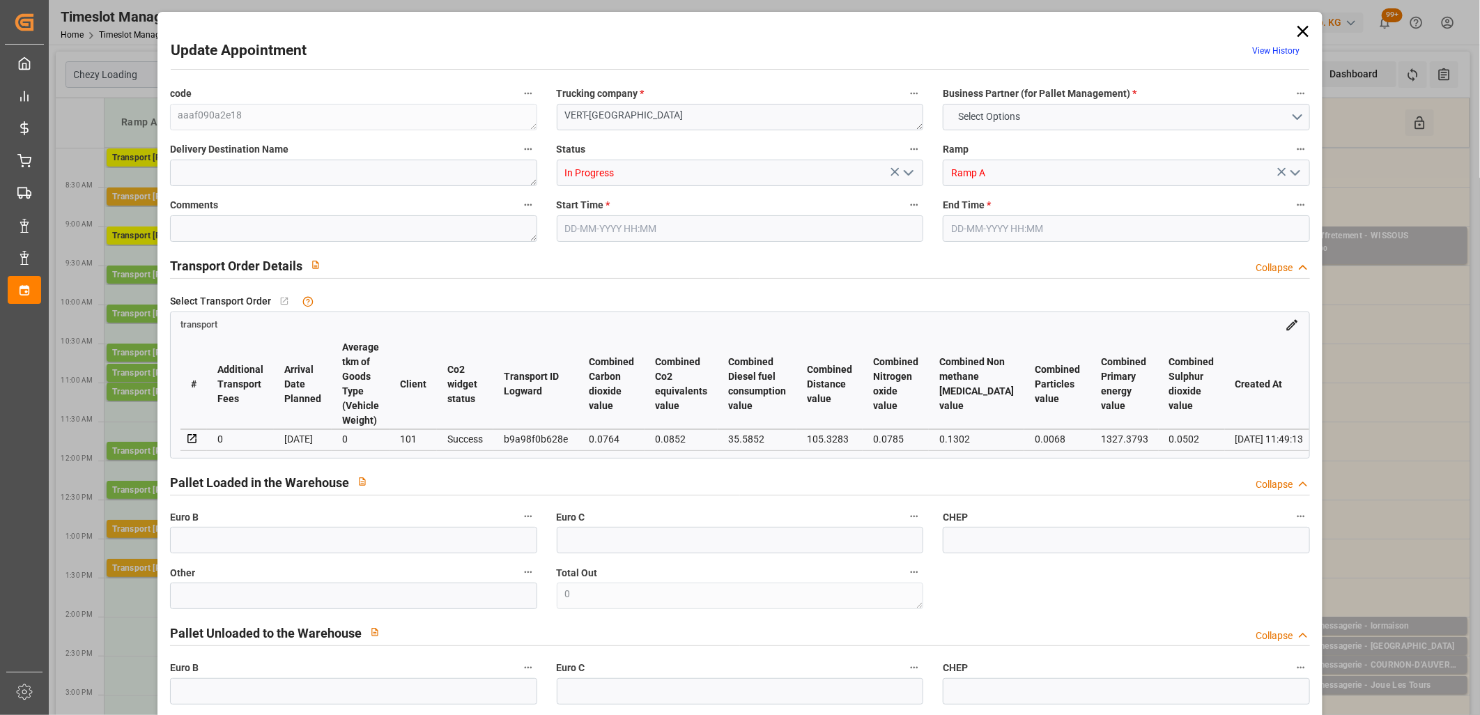
type input "141.1425"
type input "-4.9375"
type input "0"
type input "1257.528"
type input "1625"
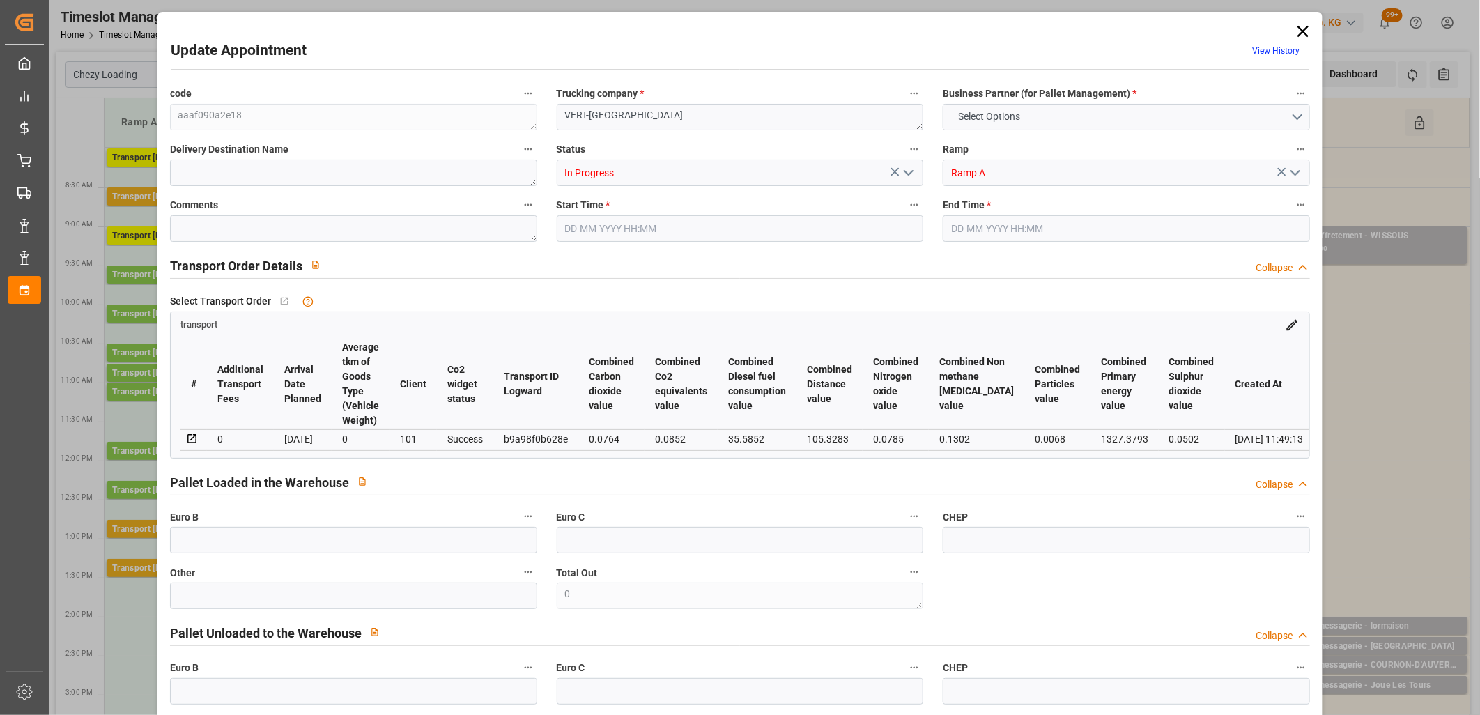
type input "3909.6"
type input "77"
type input "3"
type input "56"
type input "4"
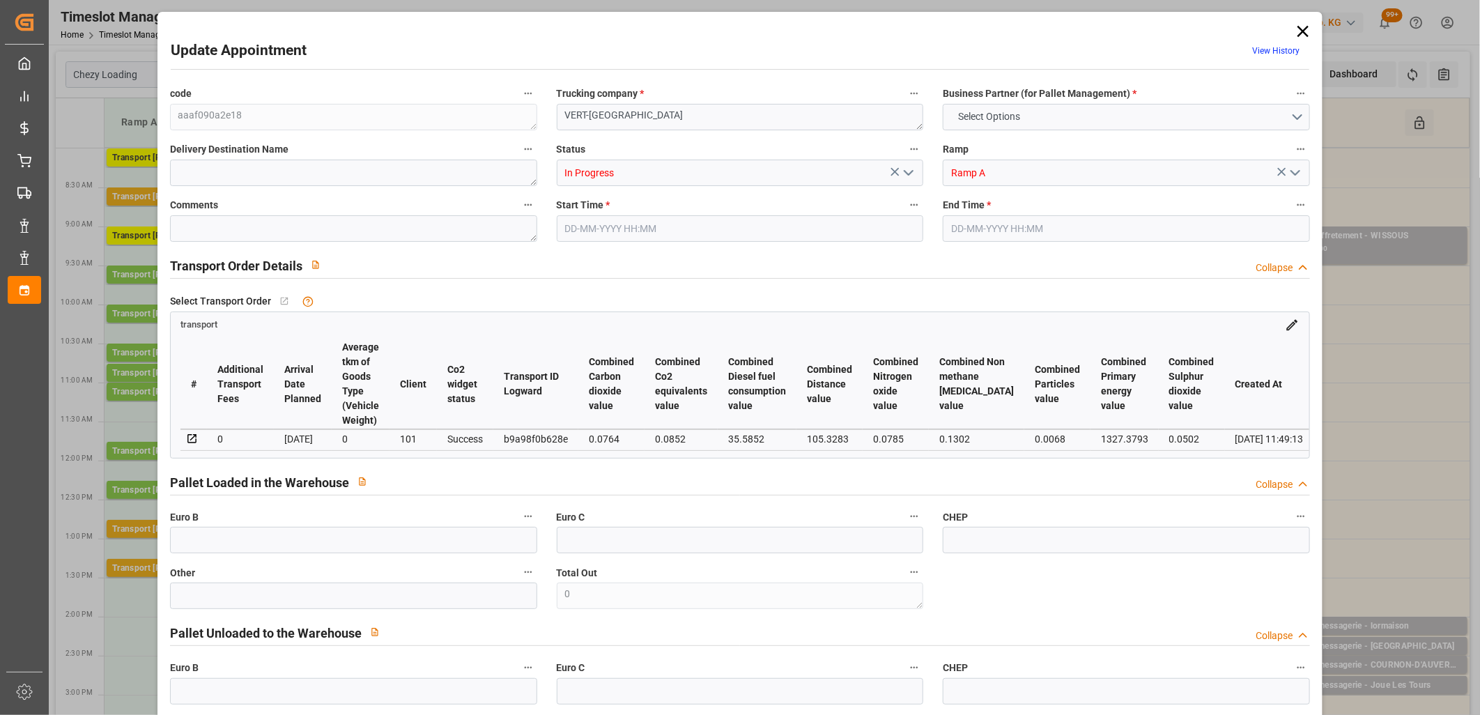
type input "101"
type input "1455"
type input "0"
type input "4710.8598"
type input "0"
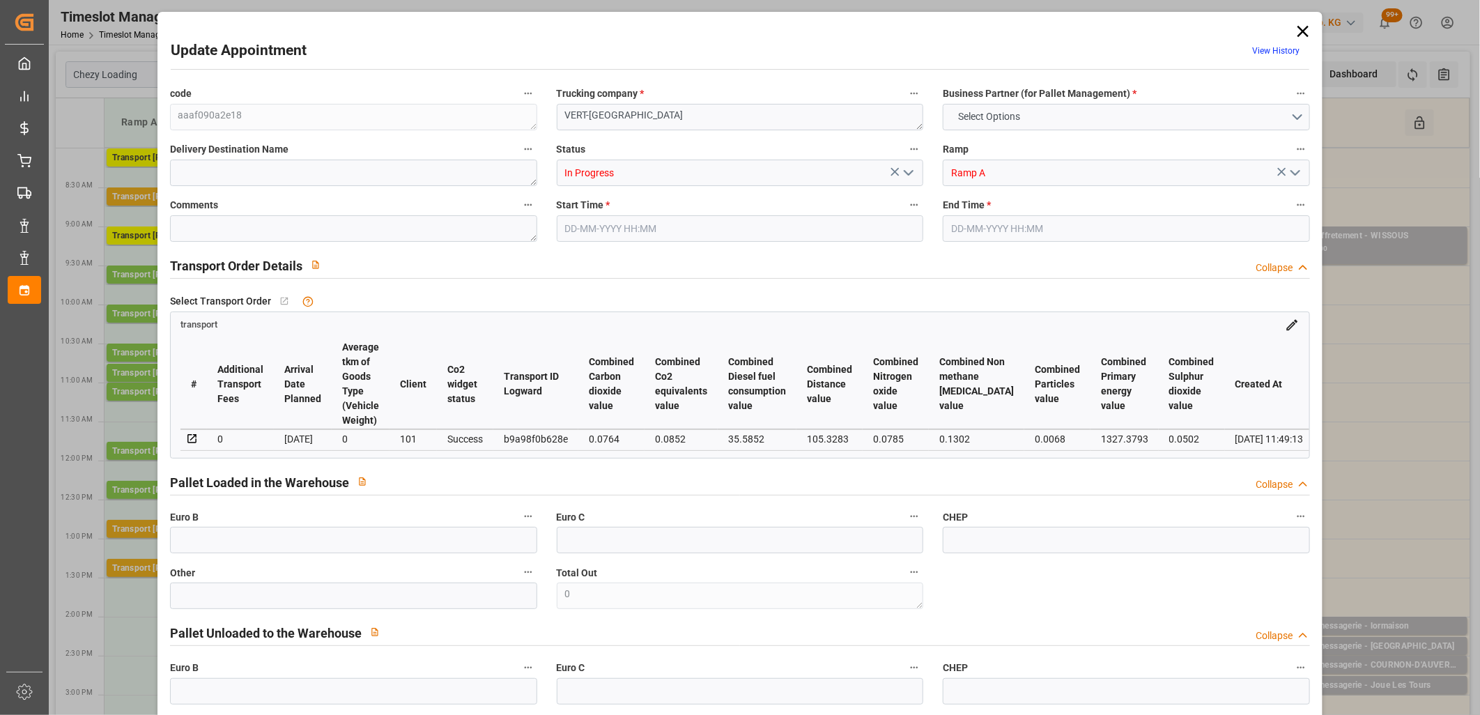
type input "0"
type input "21"
type input "35"
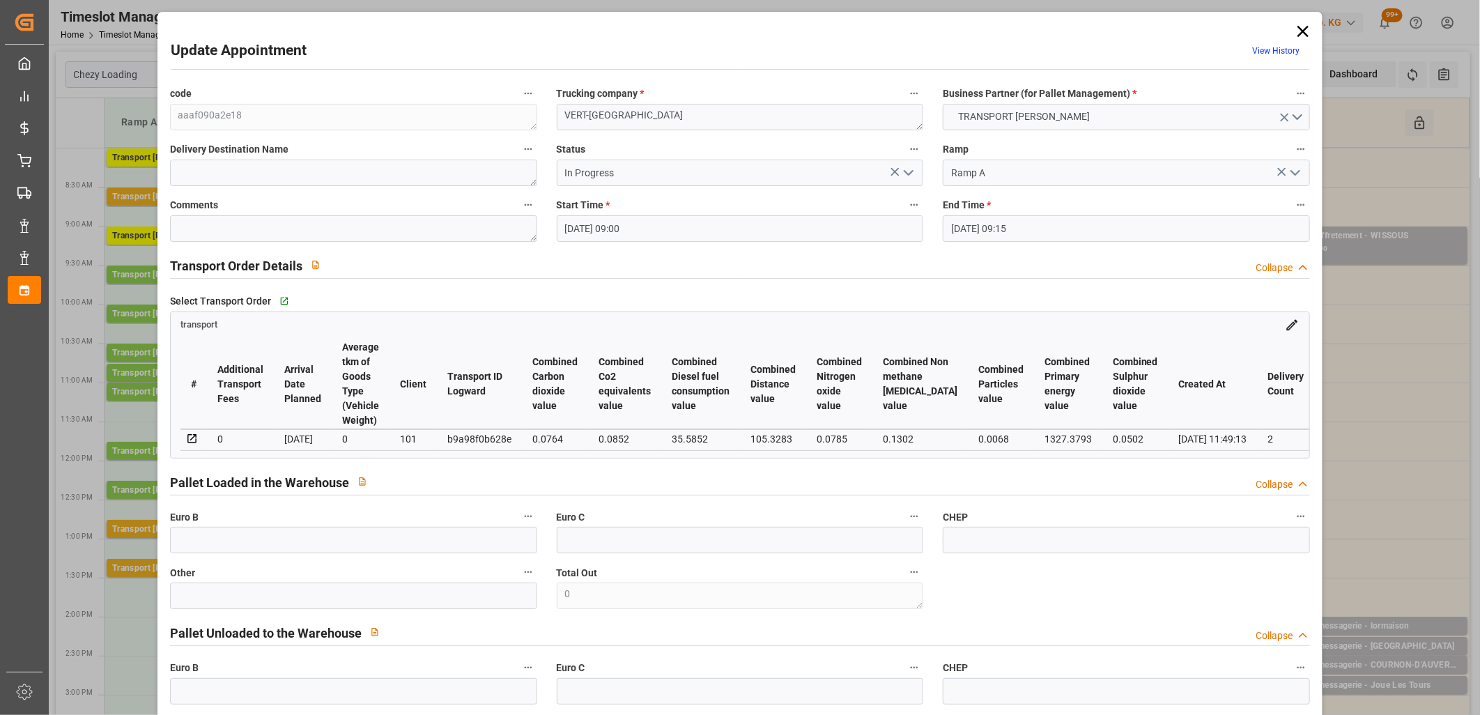
type input "24-09-2025 09:00"
type input "24-09-2025 09:15"
type input "18-09-2025 14:02"
type input "18-09-2025 11:49"
type input "[DATE]"
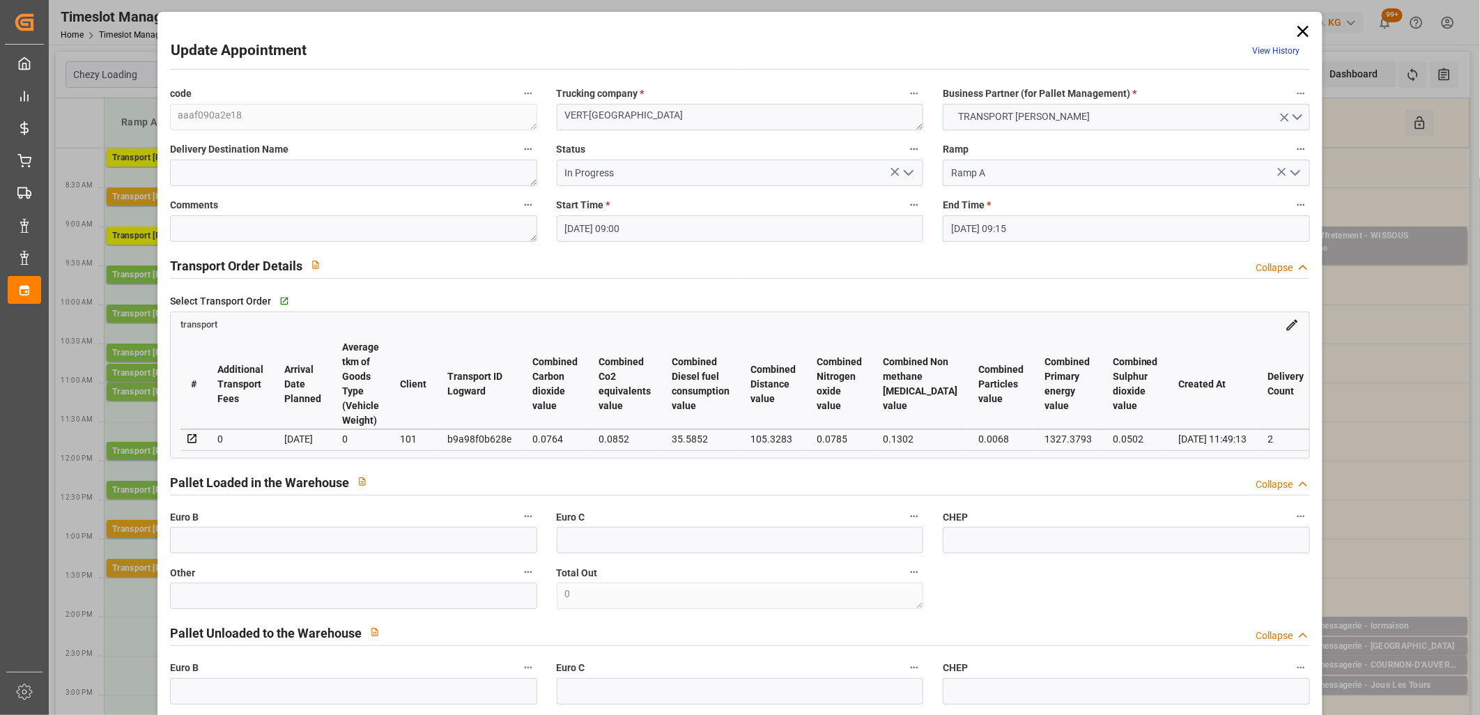
type input "[DATE]"
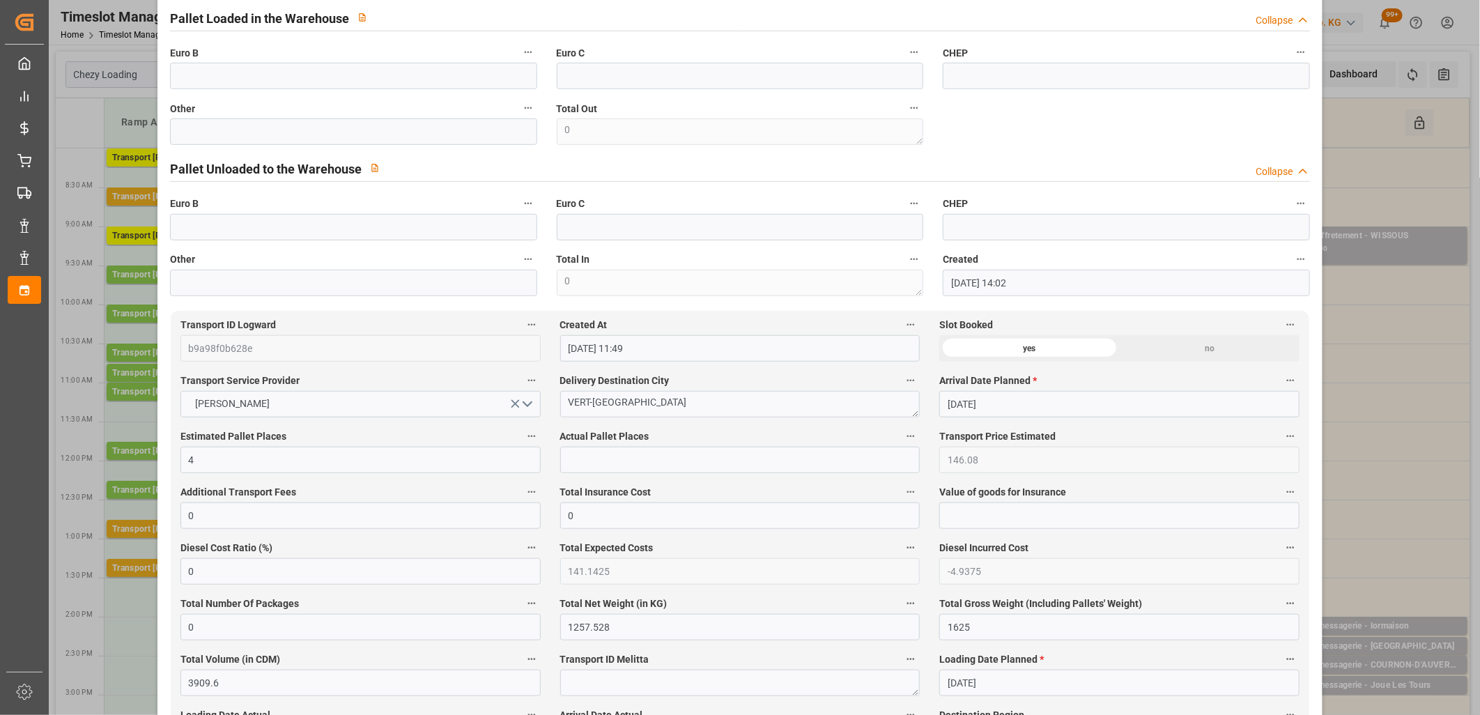
scroll to position [77, 0]
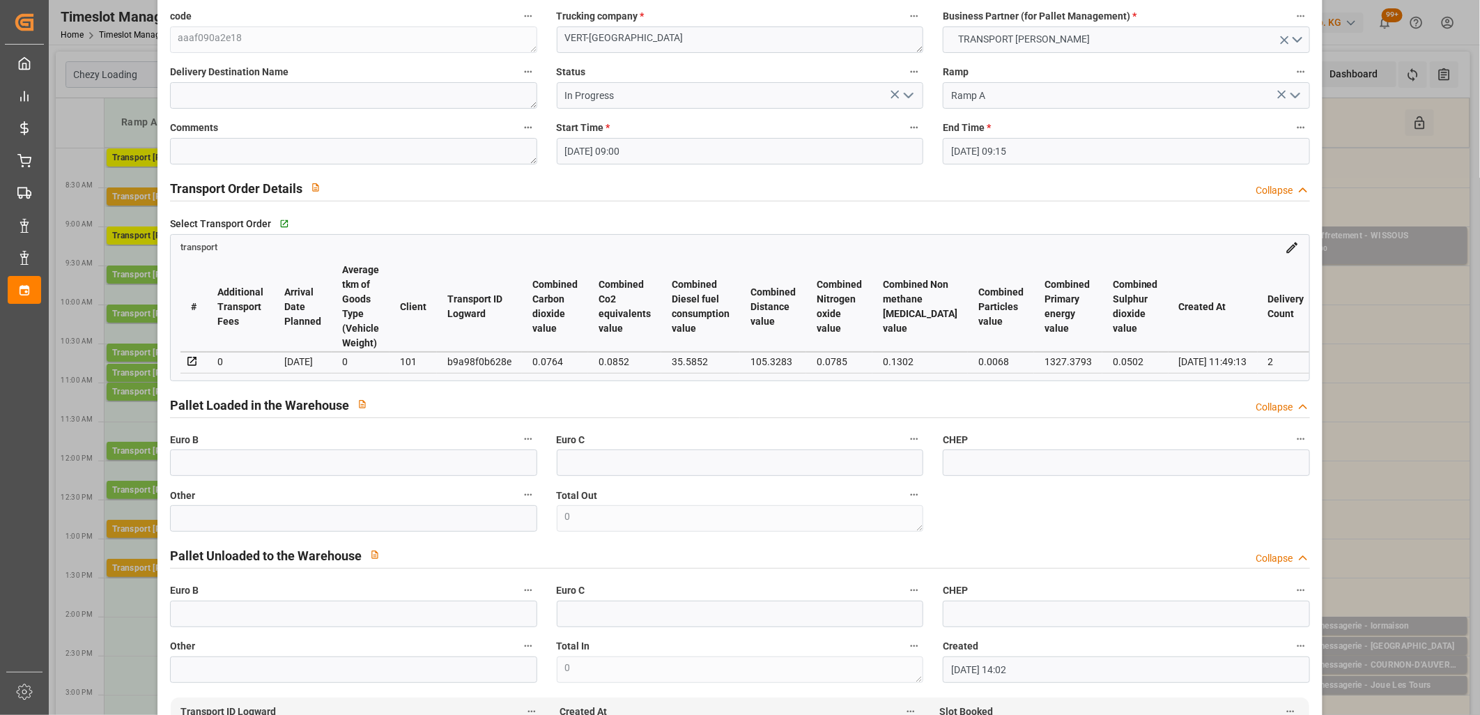
click at [905, 95] on polyline "open menu" at bounding box center [909, 95] width 8 height 4
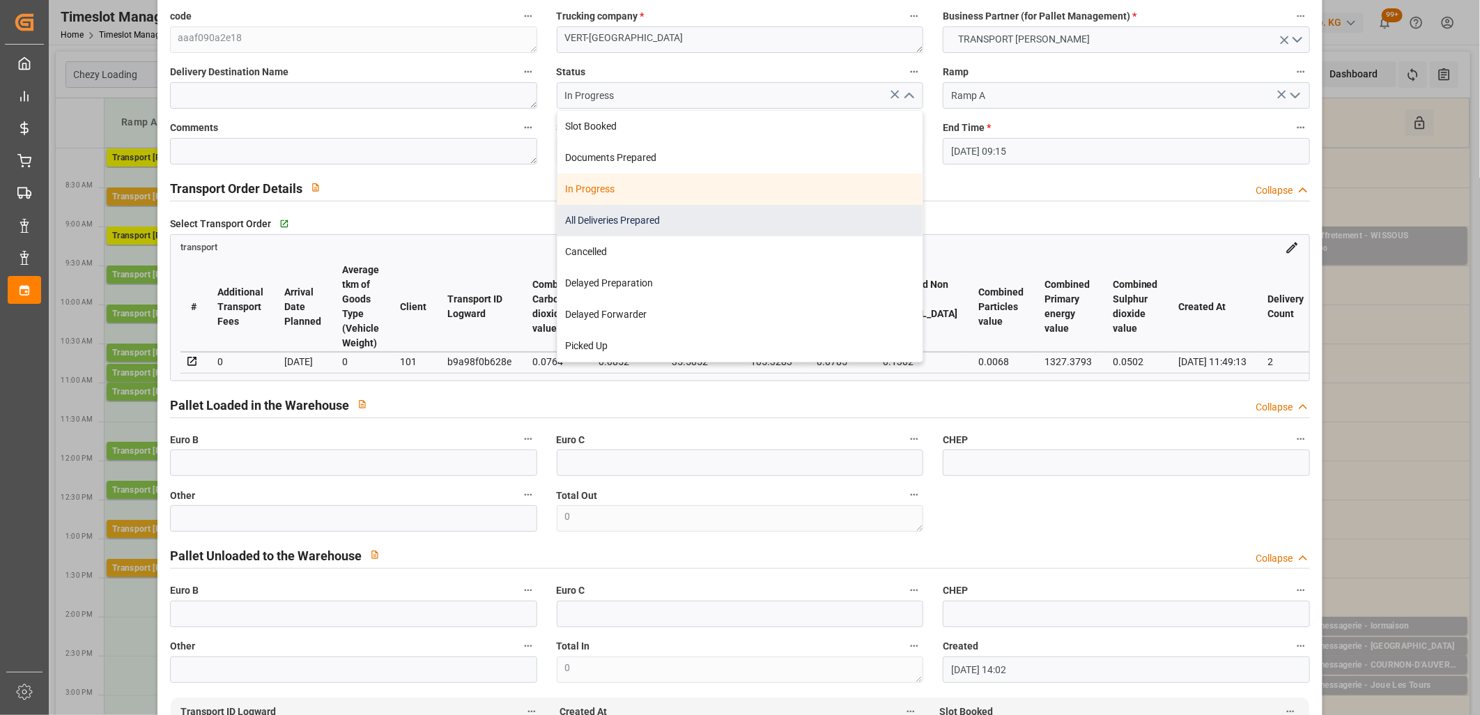
click at [716, 233] on div "All Deliveries Prepared" at bounding box center [741, 220] width 366 height 31
type input "All Deliveries Prepared"
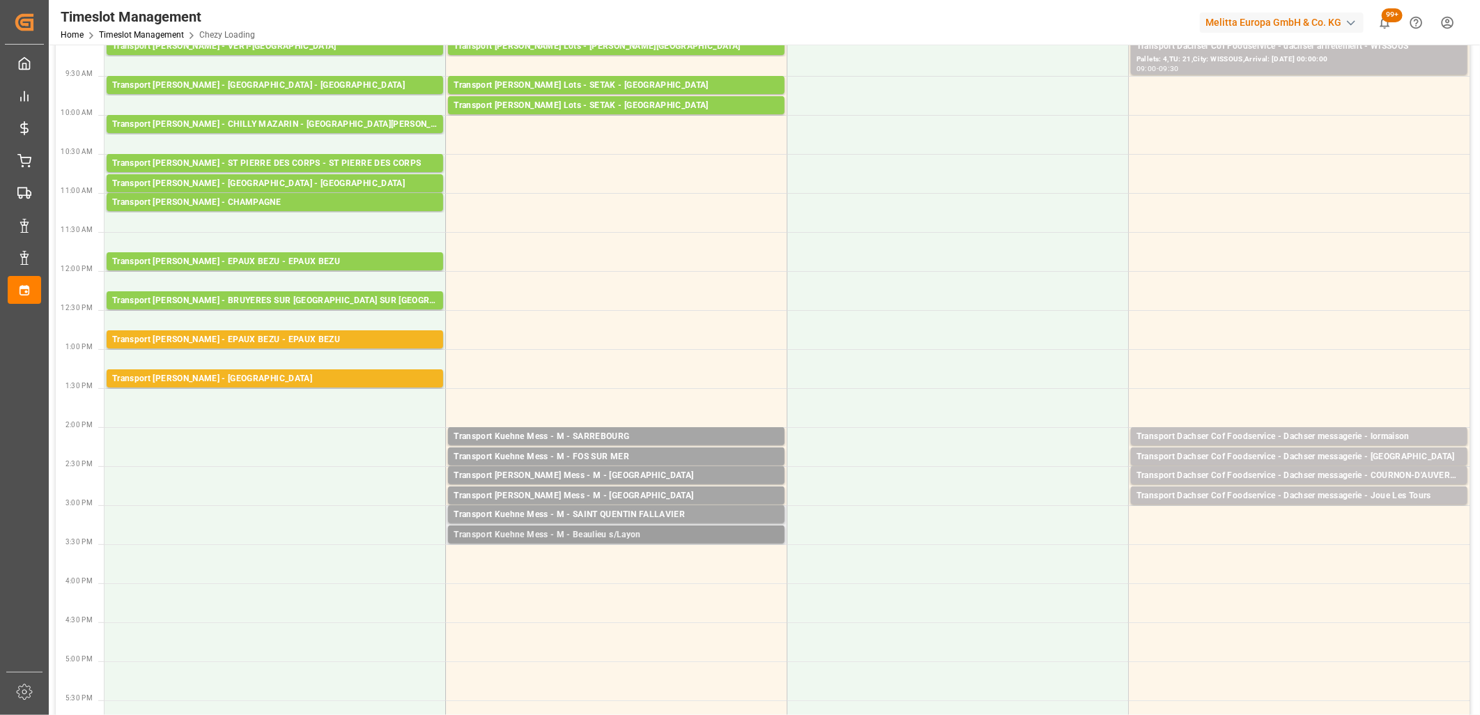
scroll to position [232, 0]
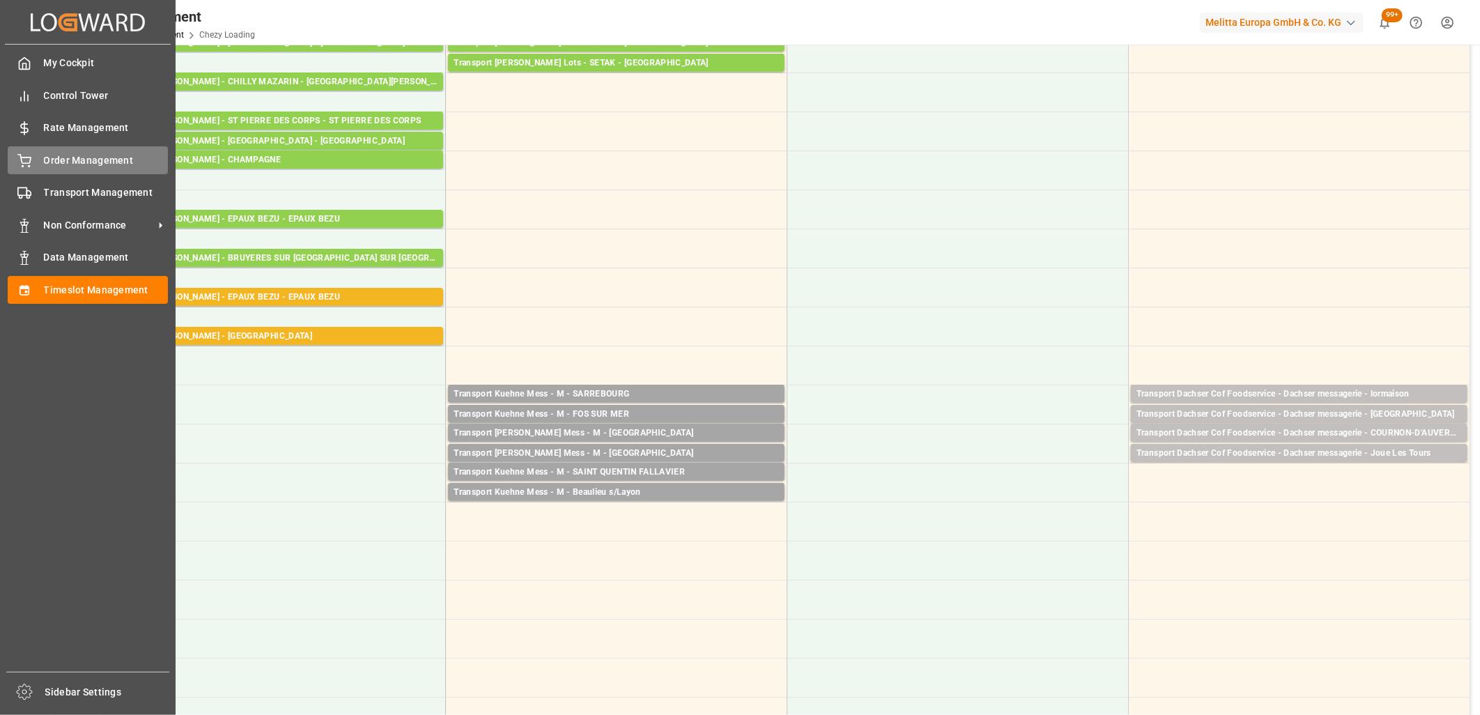
click at [36, 158] on div "Order Management Order Management" at bounding box center [88, 159] width 160 height 27
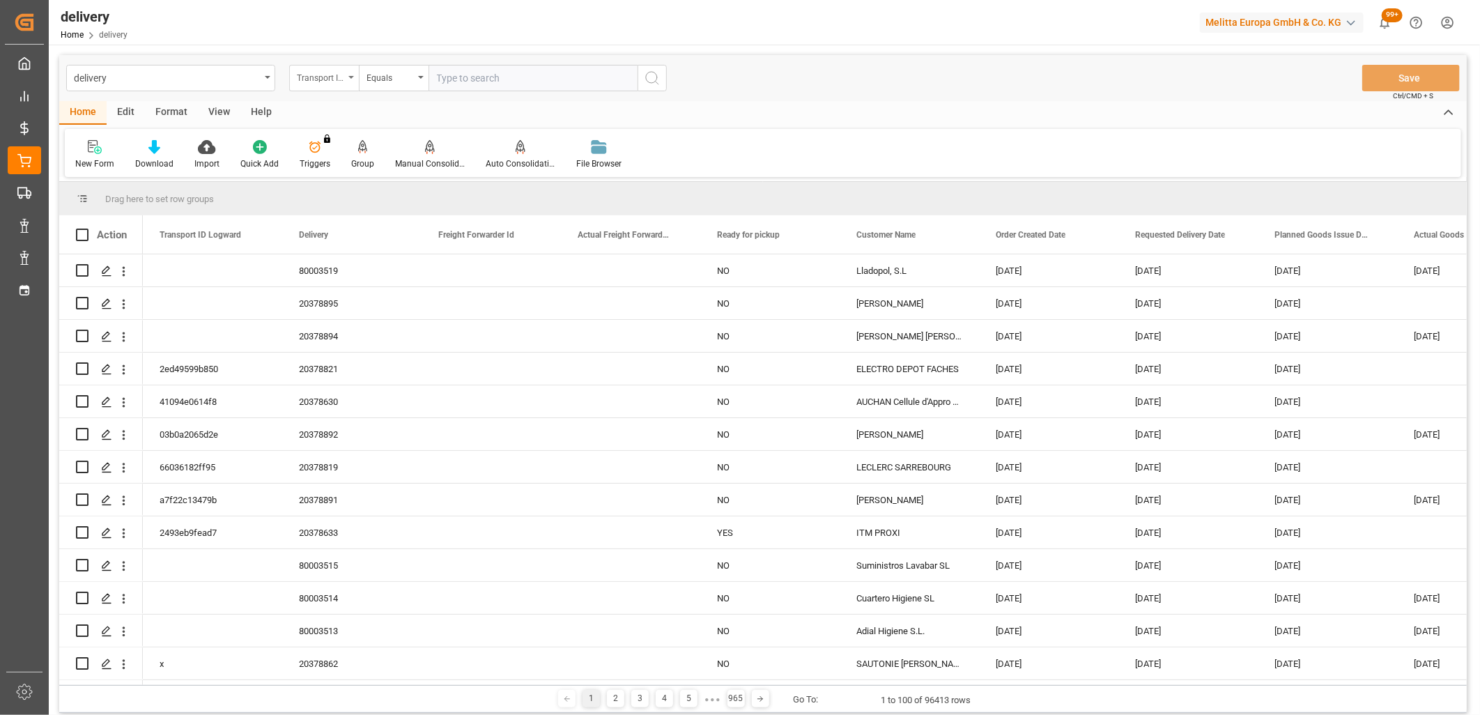
click at [336, 86] on div "Transport ID Logward" at bounding box center [324, 78] width 70 height 26
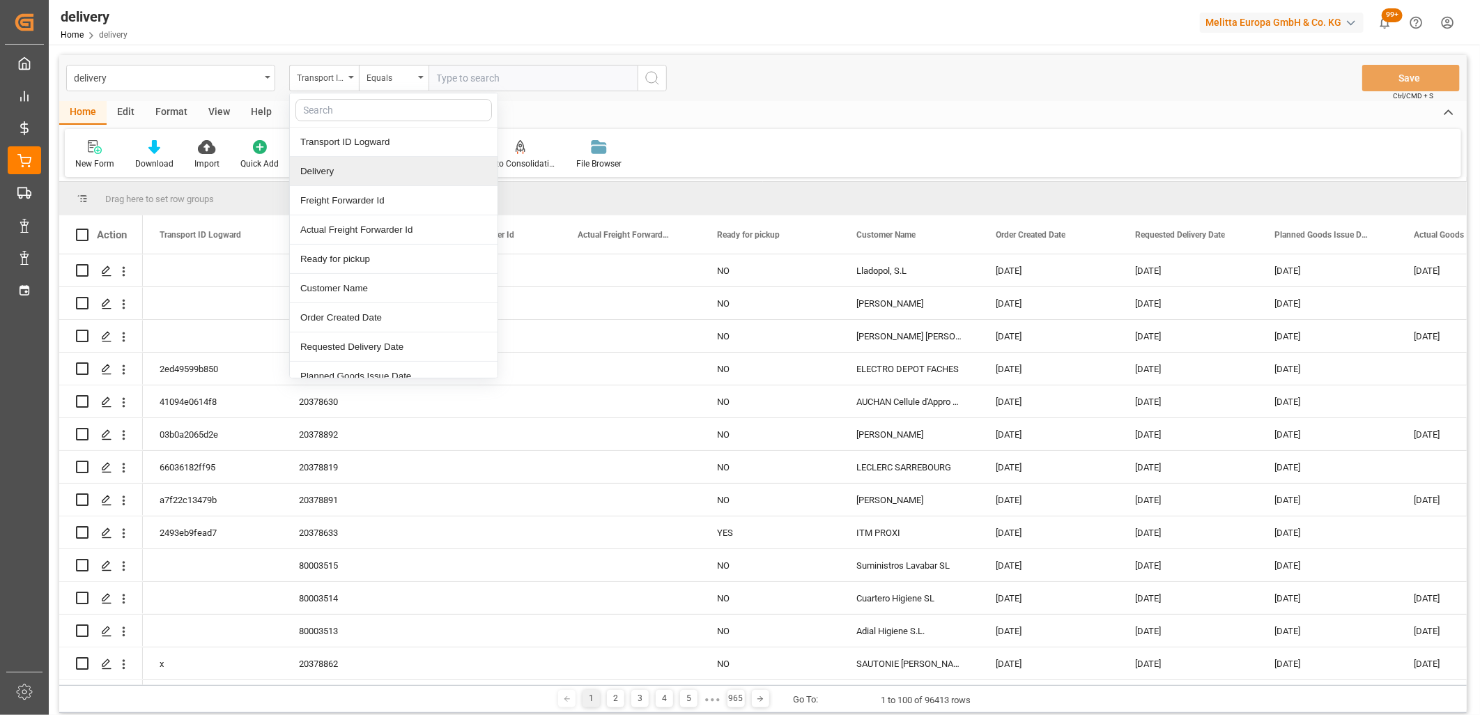
click at [329, 173] on div "Delivery" at bounding box center [394, 171] width 208 height 29
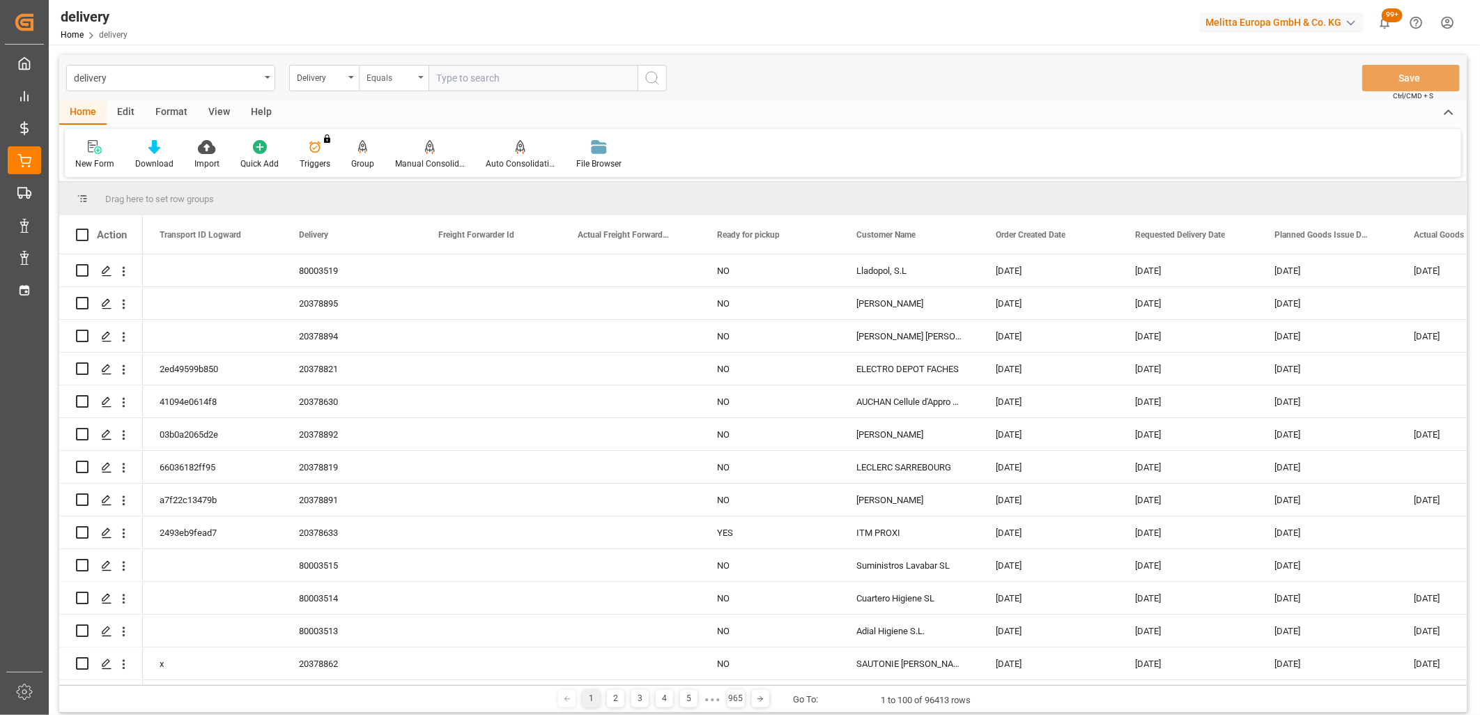
click at [401, 85] on div "Equals" at bounding box center [394, 78] width 70 height 26
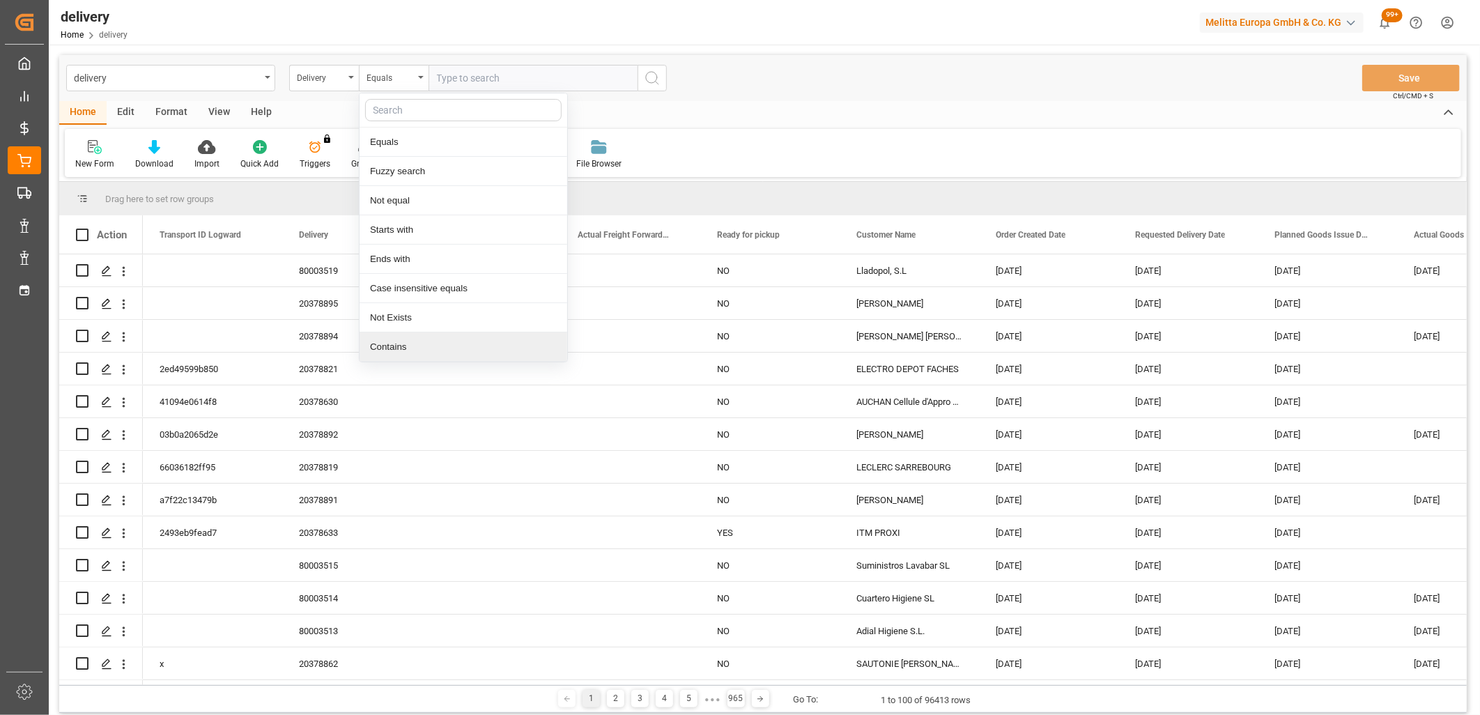
click at [375, 337] on div "Contains" at bounding box center [464, 346] width 208 height 29
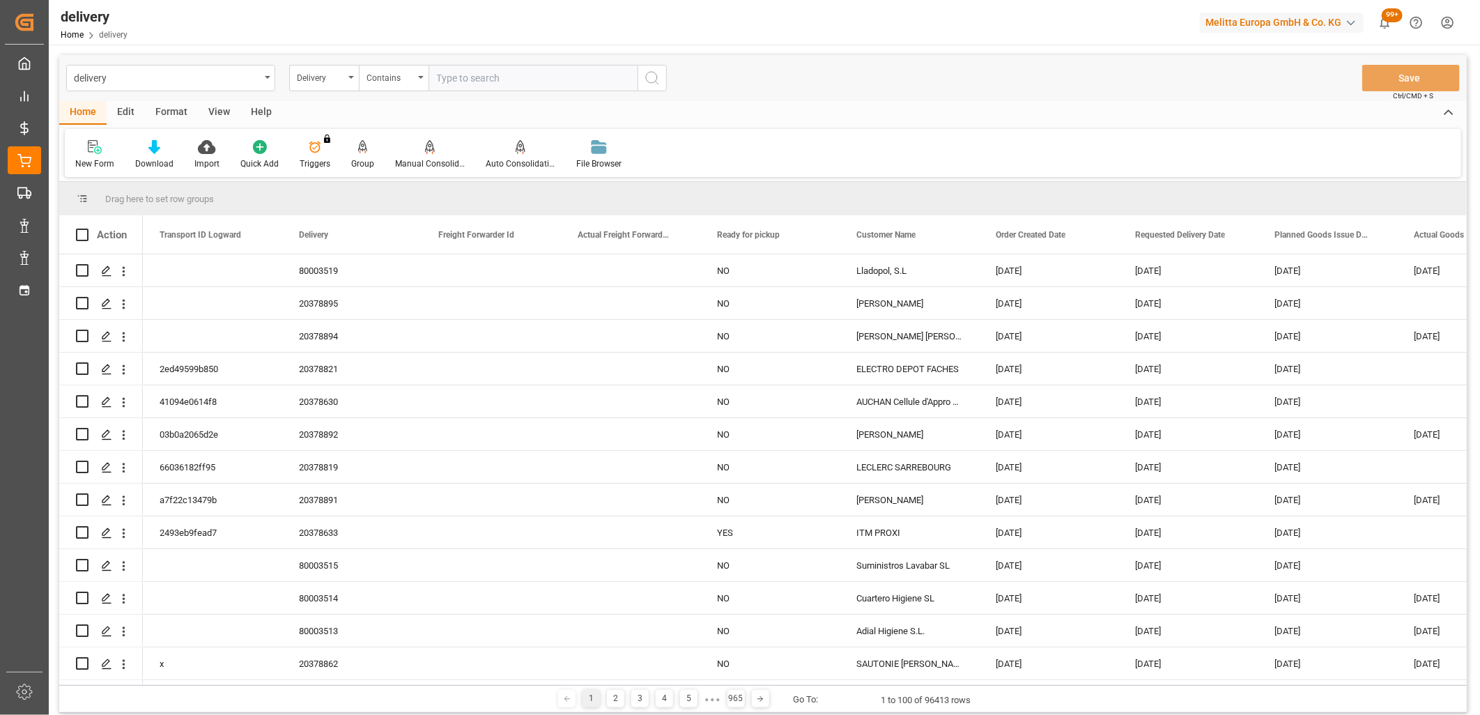
click at [479, 81] on input "text" at bounding box center [533, 78] width 209 height 26
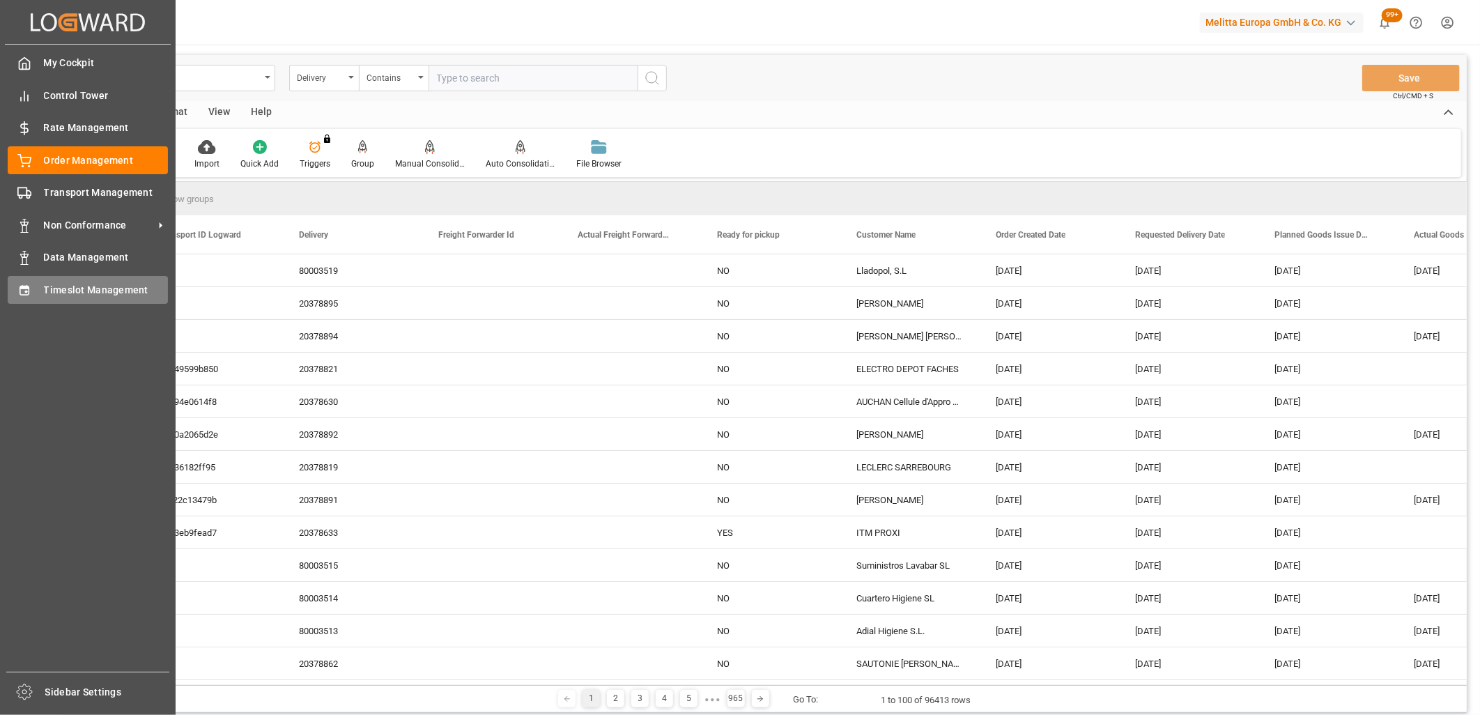
click at [40, 291] on div "Timeslot Management Timeslot Management" at bounding box center [88, 289] width 160 height 27
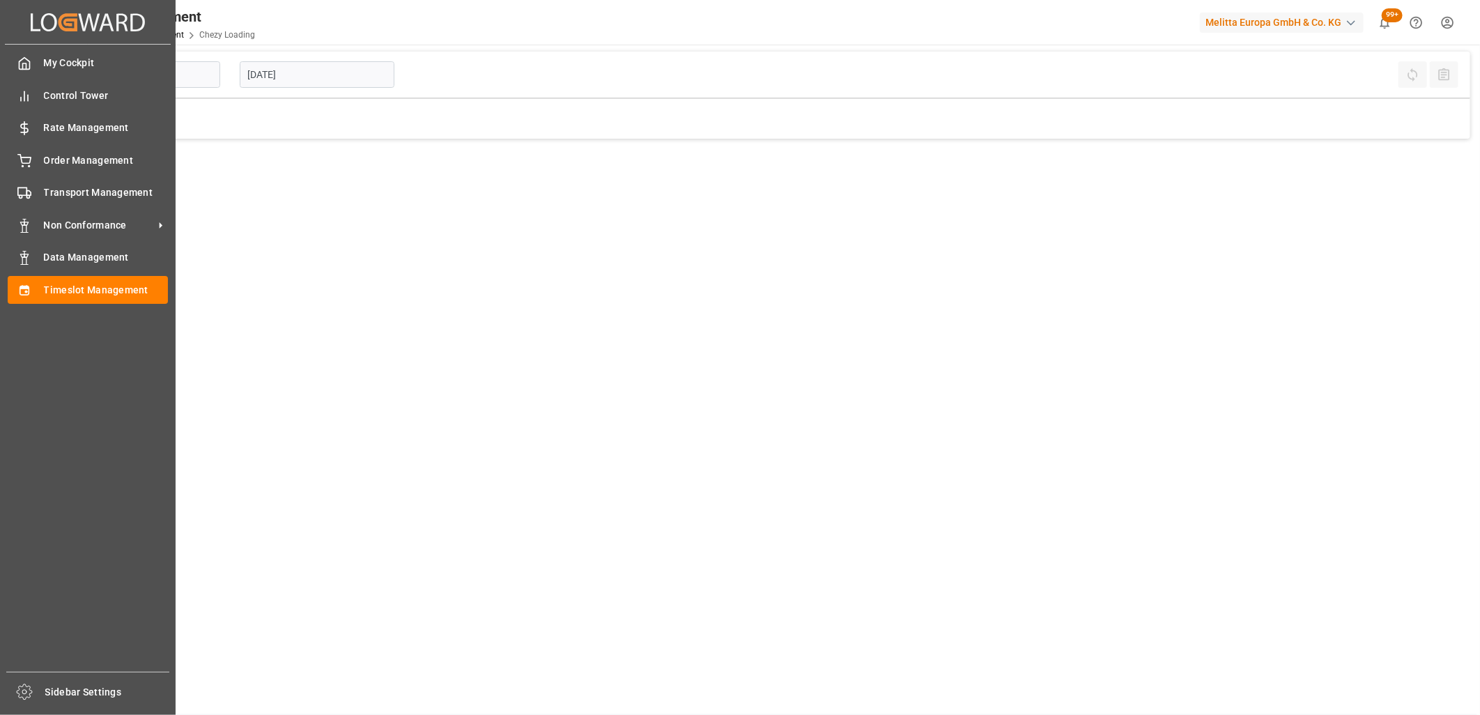
type input "Chezy Loading"
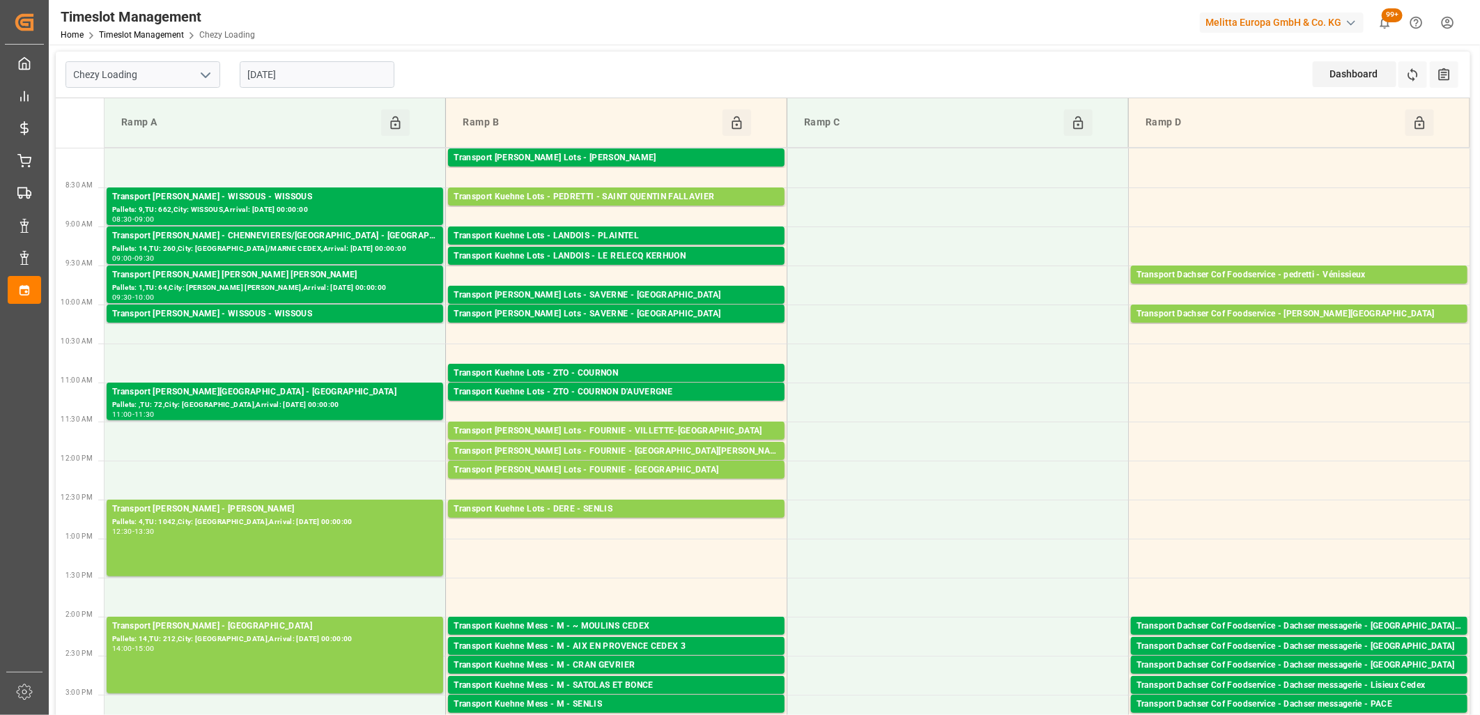
click at [351, 75] on input "[DATE]" at bounding box center [317, 74] width 155 height 26
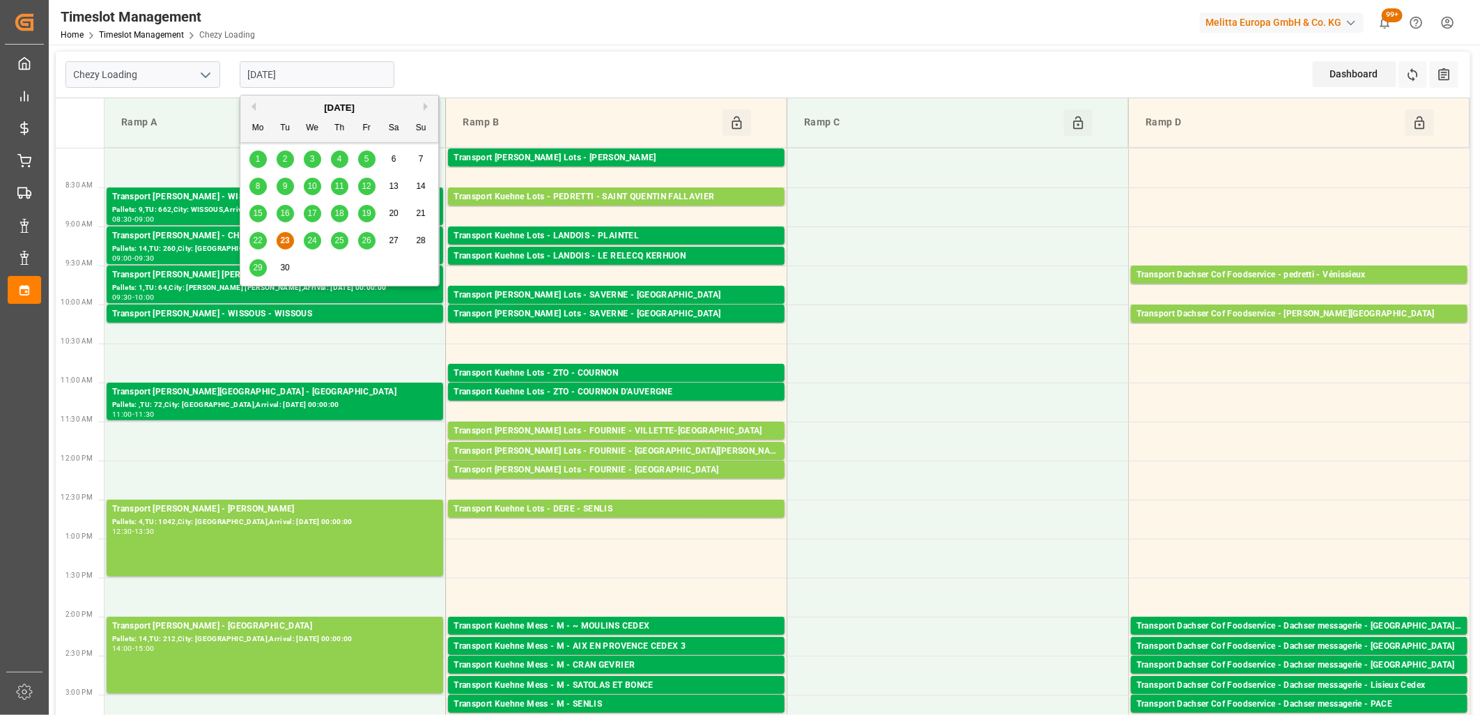
click at [311, 247] on div "24" at bounding box center [312, 241] width 17 height 17
type input "[DATE]"
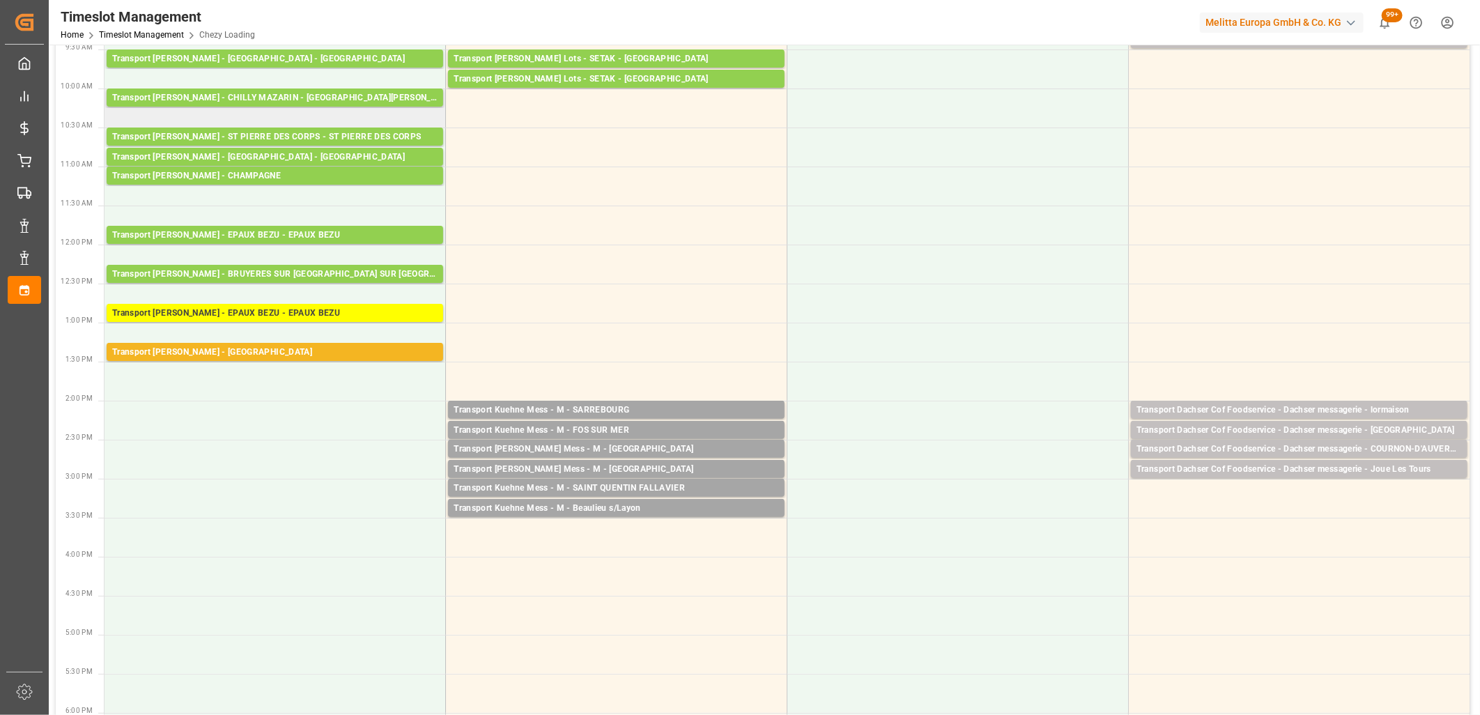
scroll to position [232, 0]
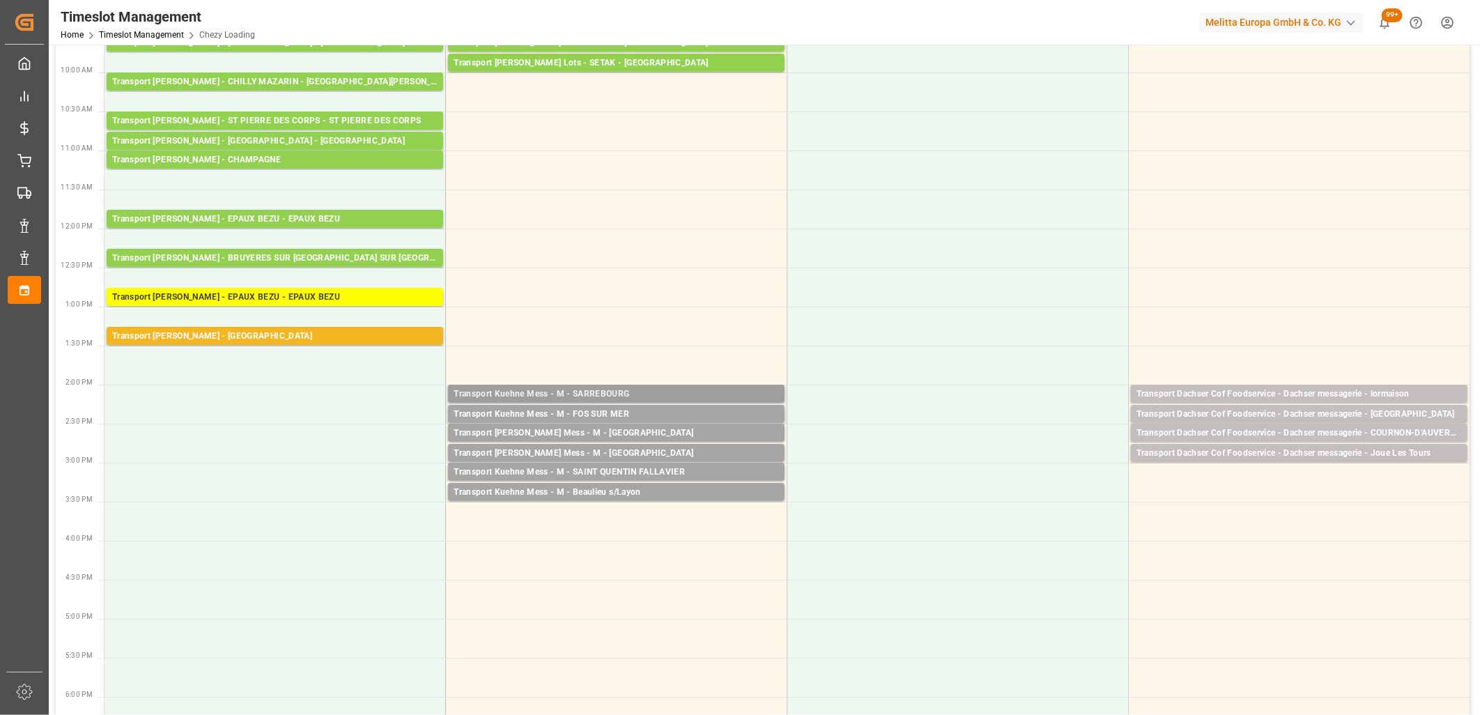
click at [574, 391] on div "Transport Kuehne Mess - M - SARREBOURG" at bounding box center [616, 395] width 325 height 14
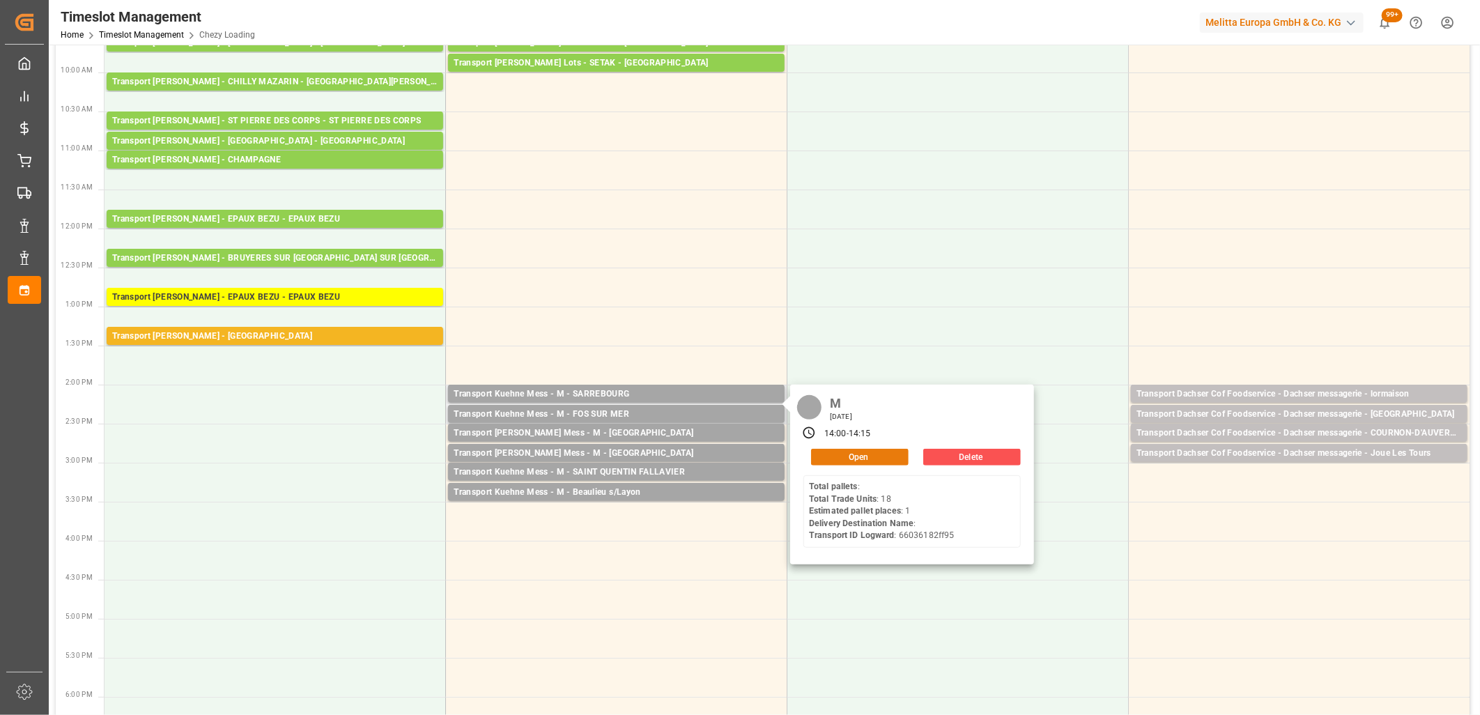
click at [840, 454] on button "Open" at bounding box center [860, 457] width 98 height 17
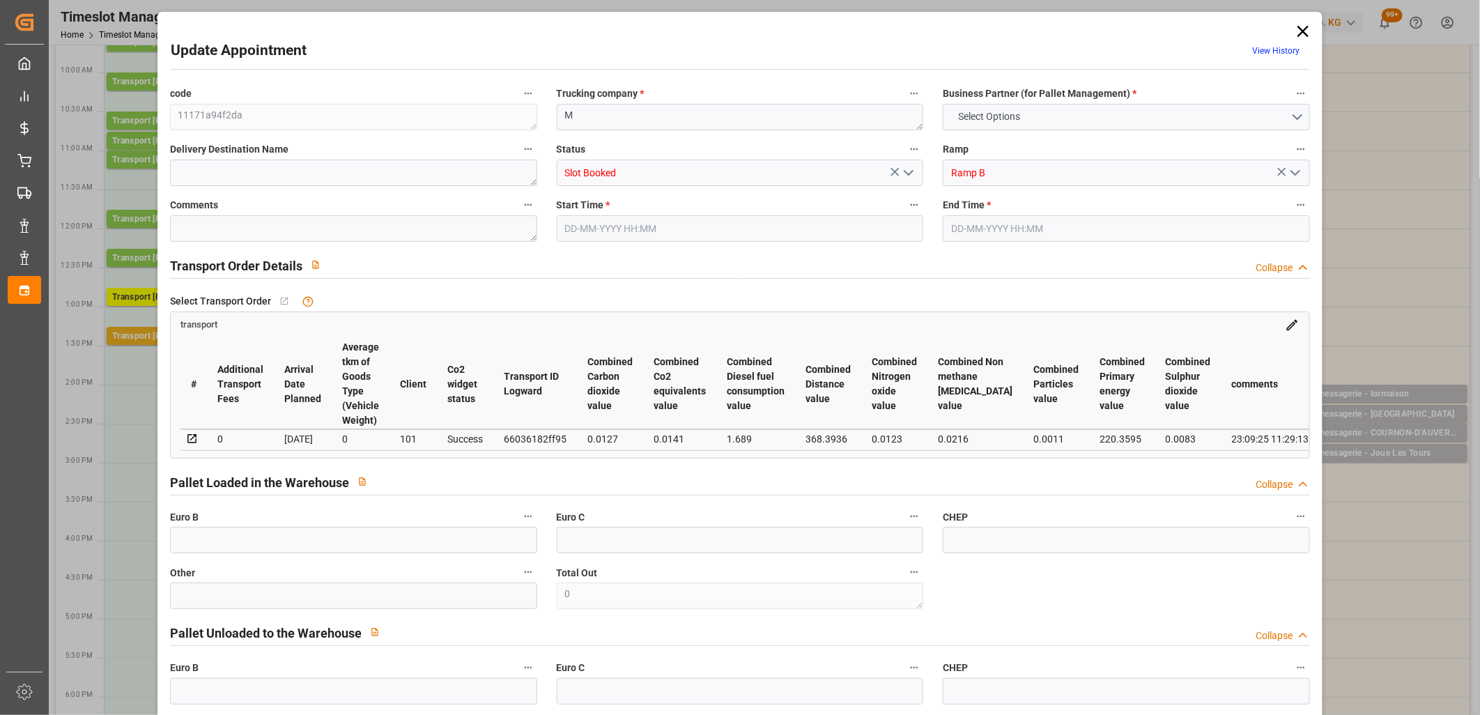
type input "0"
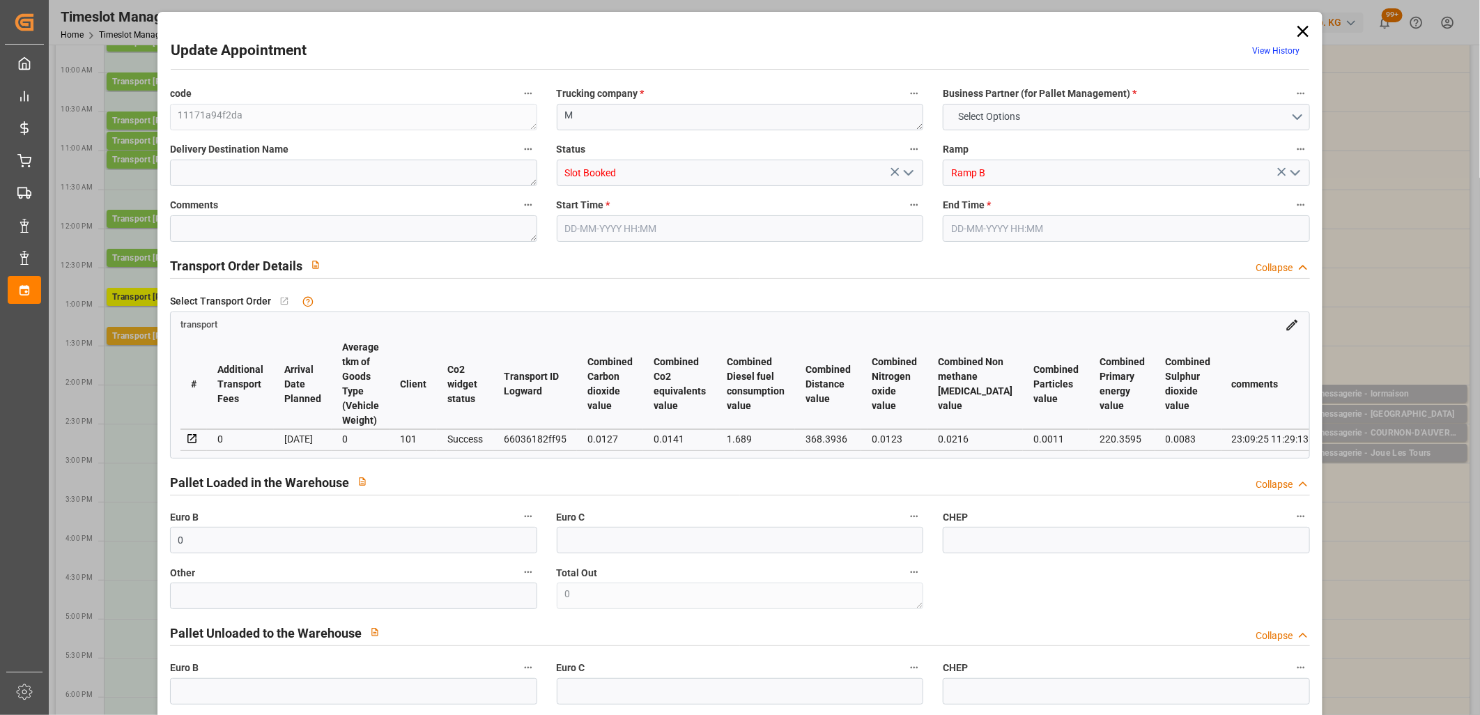
type input "0"
type input "1"
type input "28.9769"
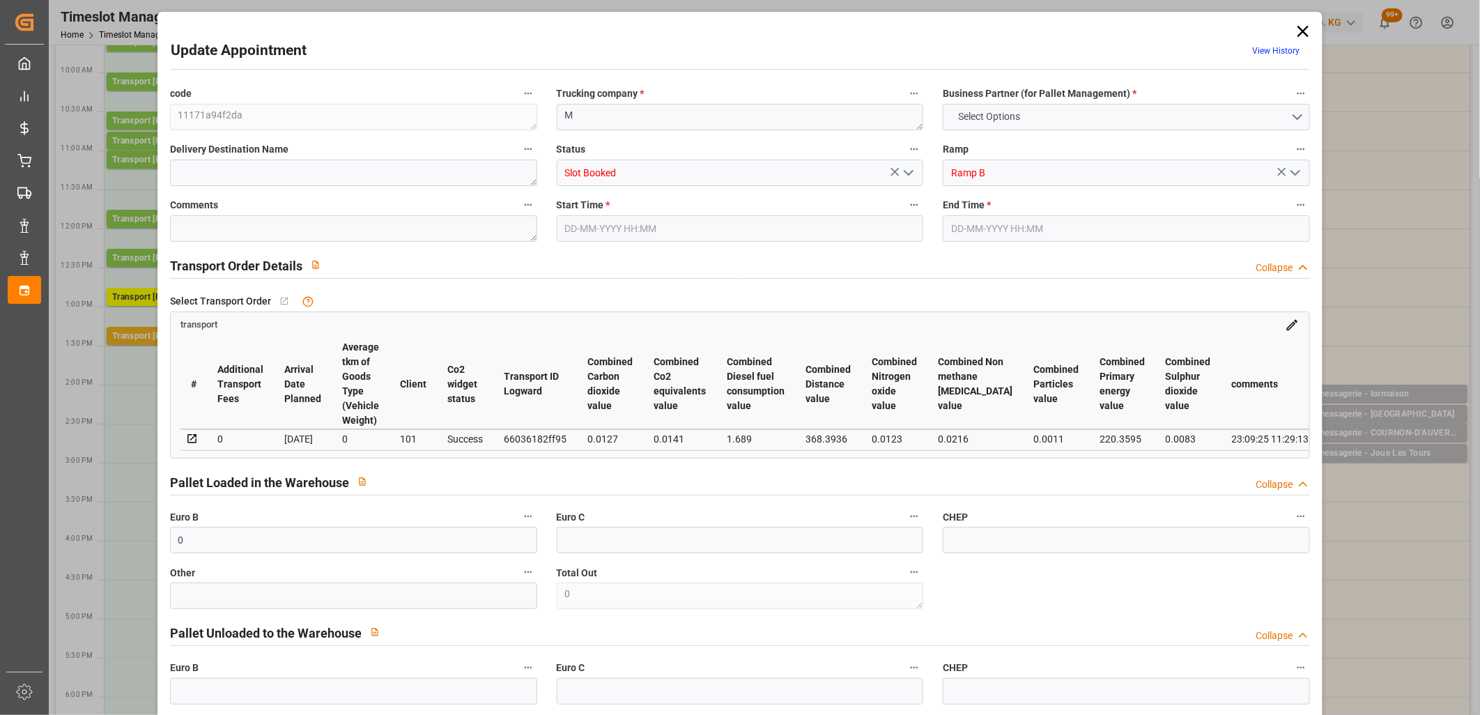
type input "0"
type input "28.9769"
type input "0"
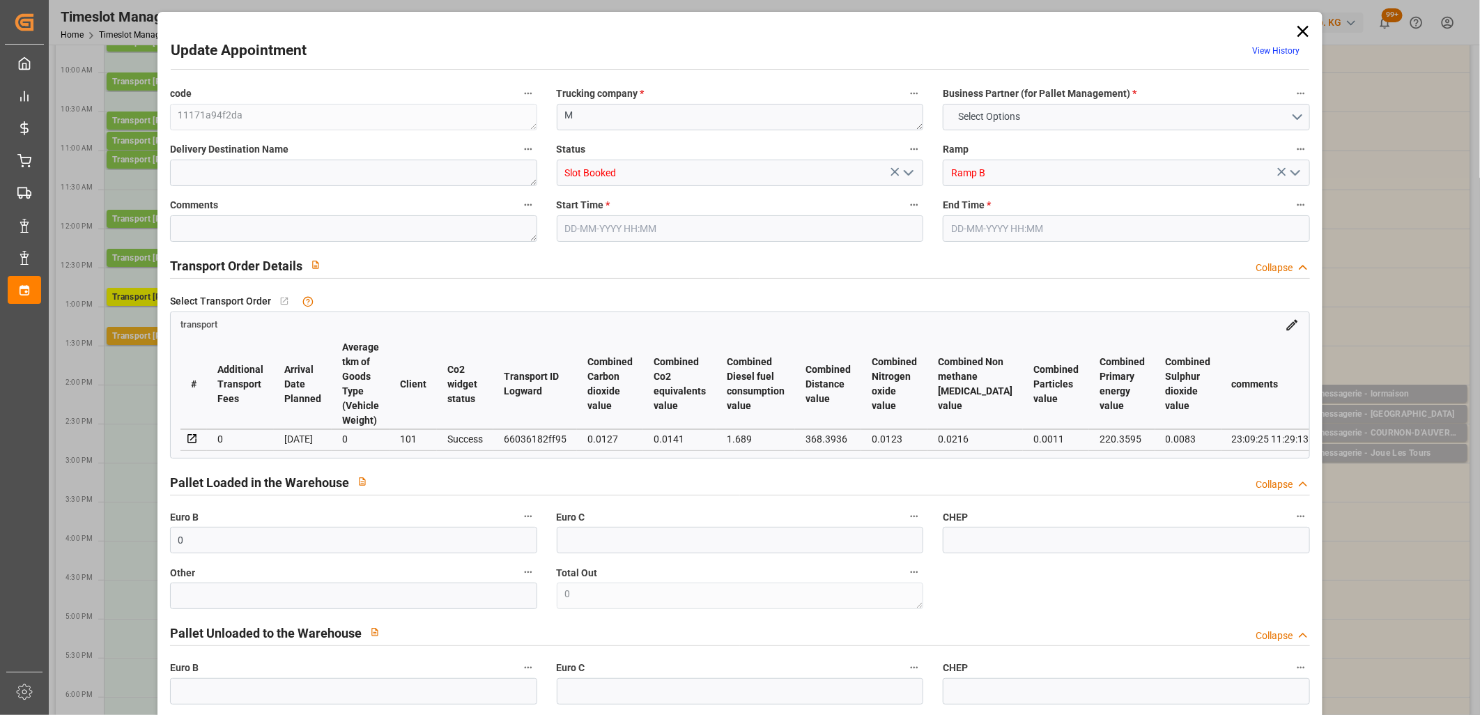
type input "1"
type input "64.79"
type input "89.047"
type input "150.818"
type input "57"
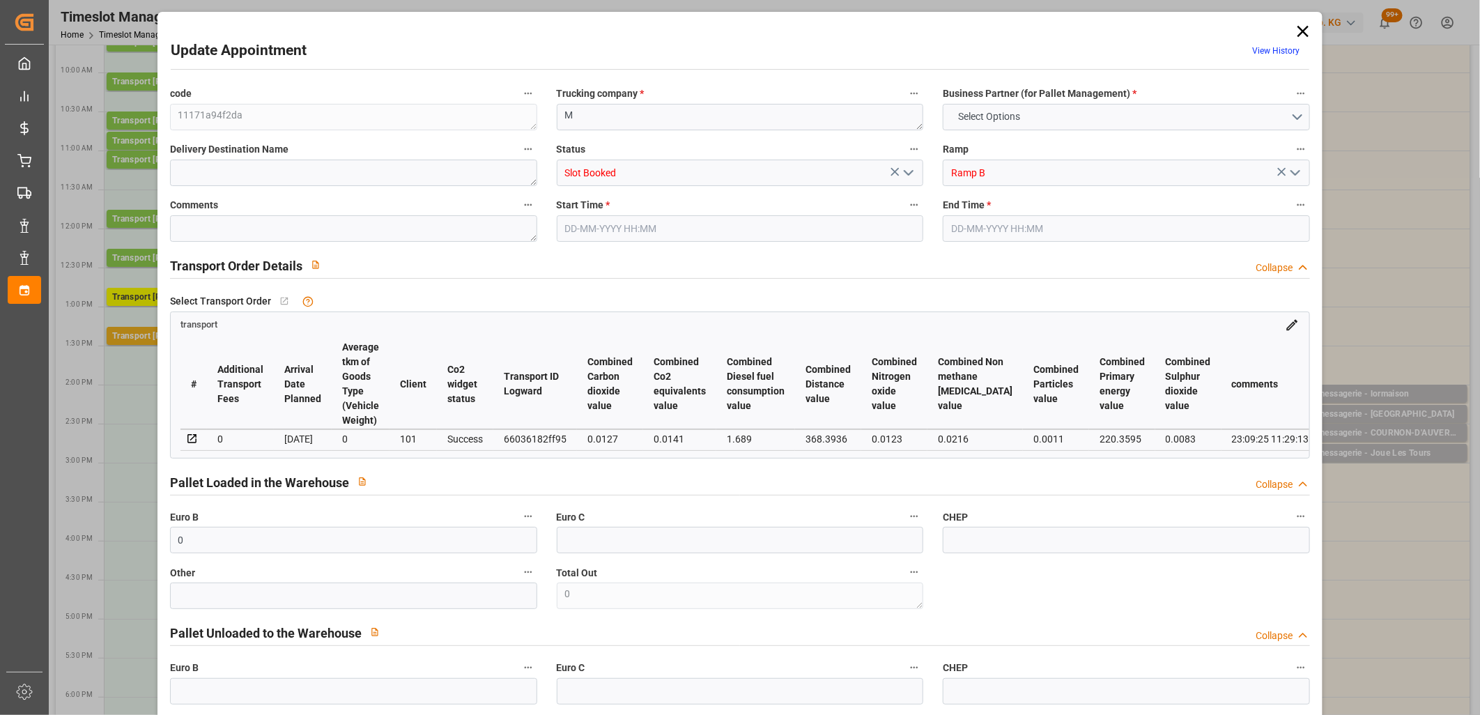
type input "0"
type input "18"
type input "1"
type input "101"
type input "66.047"
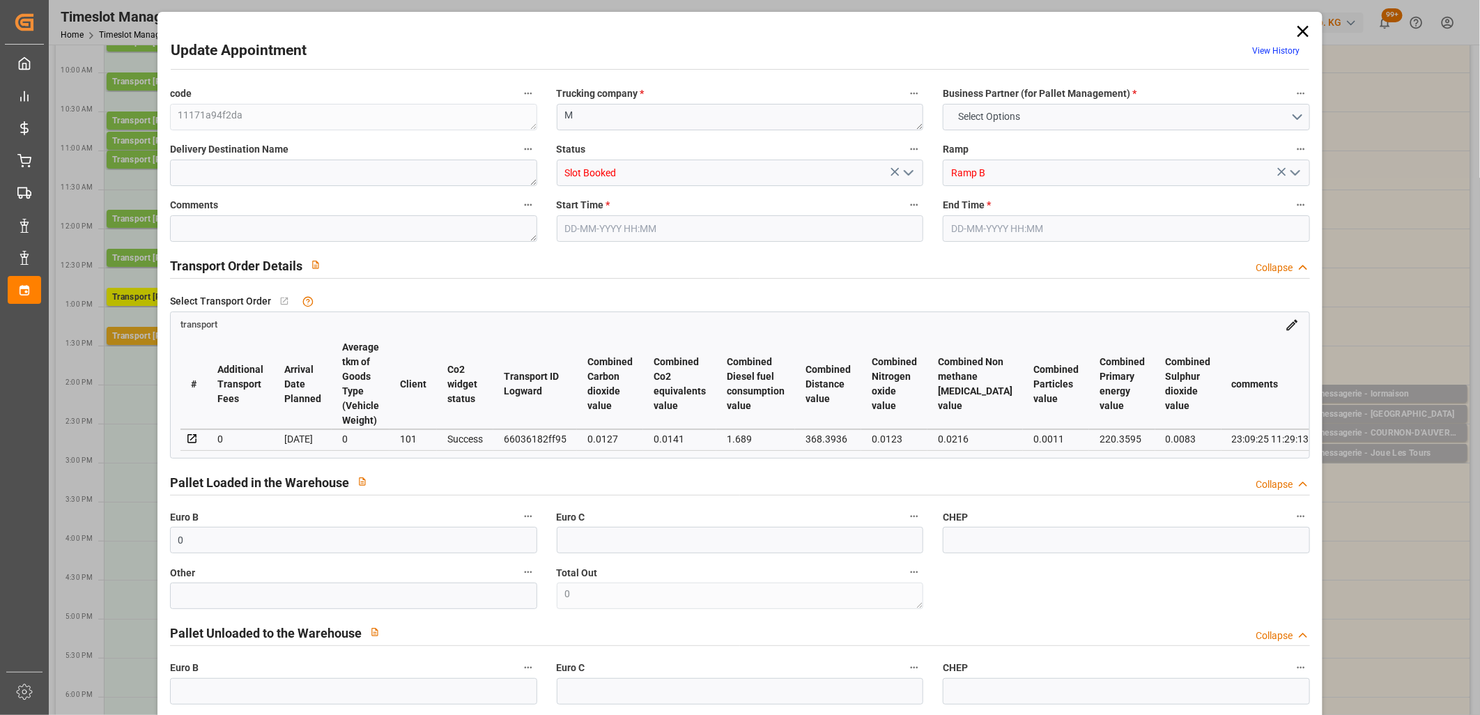
type input "0"
type input "4710.8598"
type input "0"
type input "21"
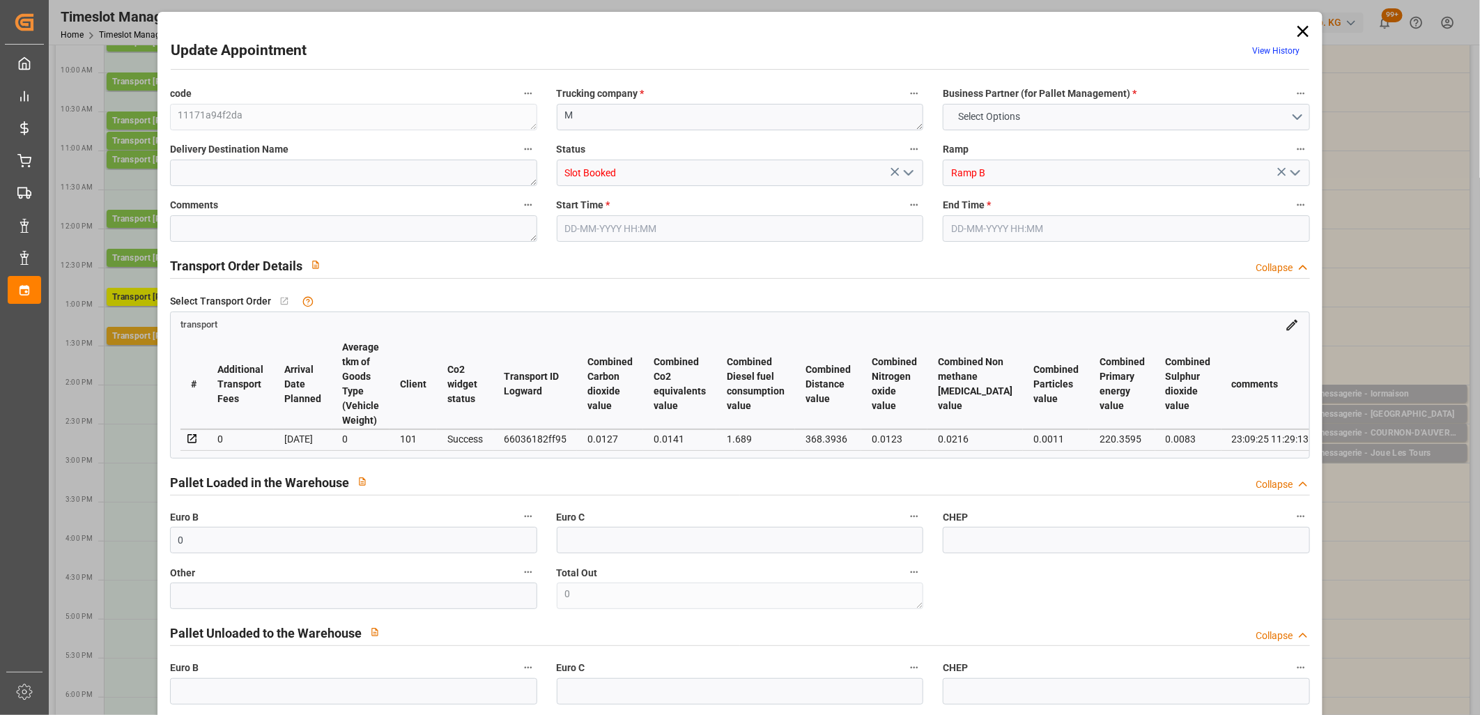
type input "35"
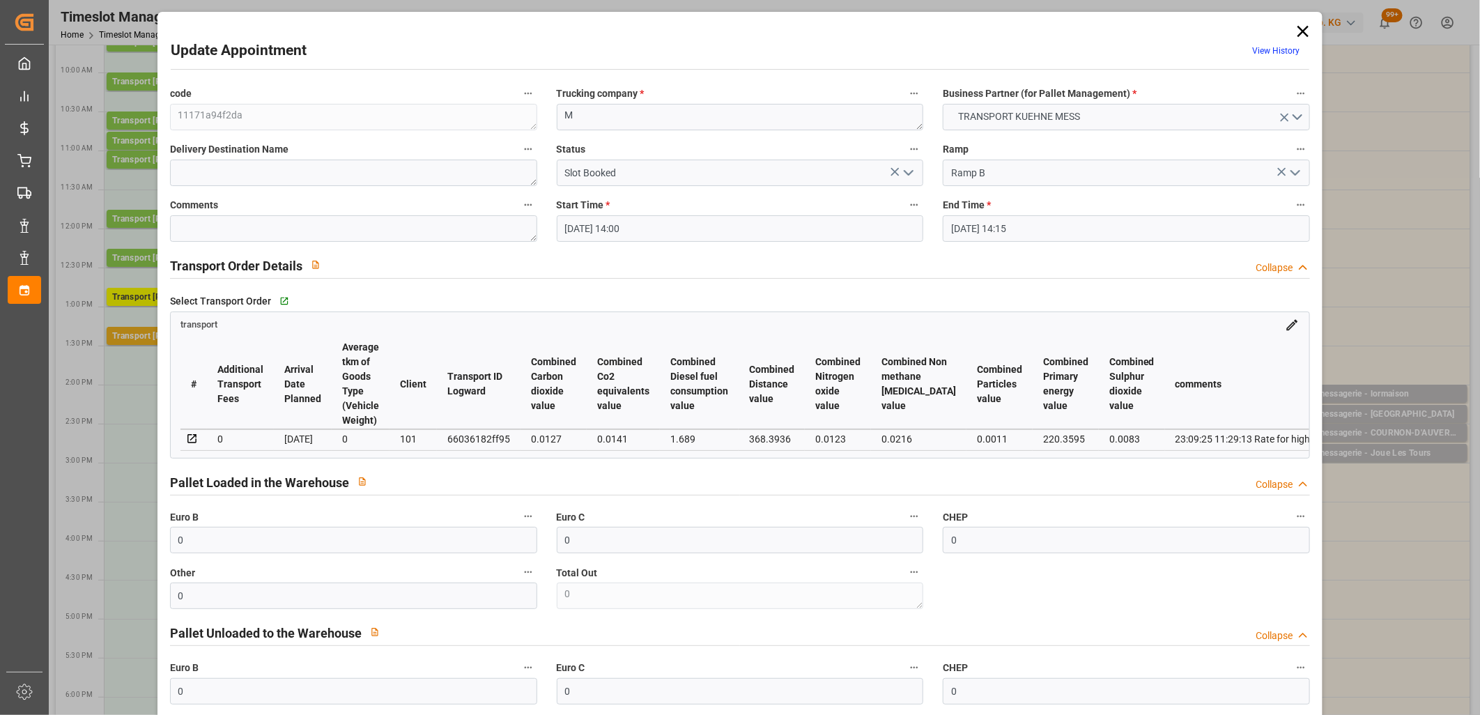
type input "24-09-2025 14:00"
type input "24-09-2025 14:15"
type input "23-09-2025 11:29"
type input "[DATE]"
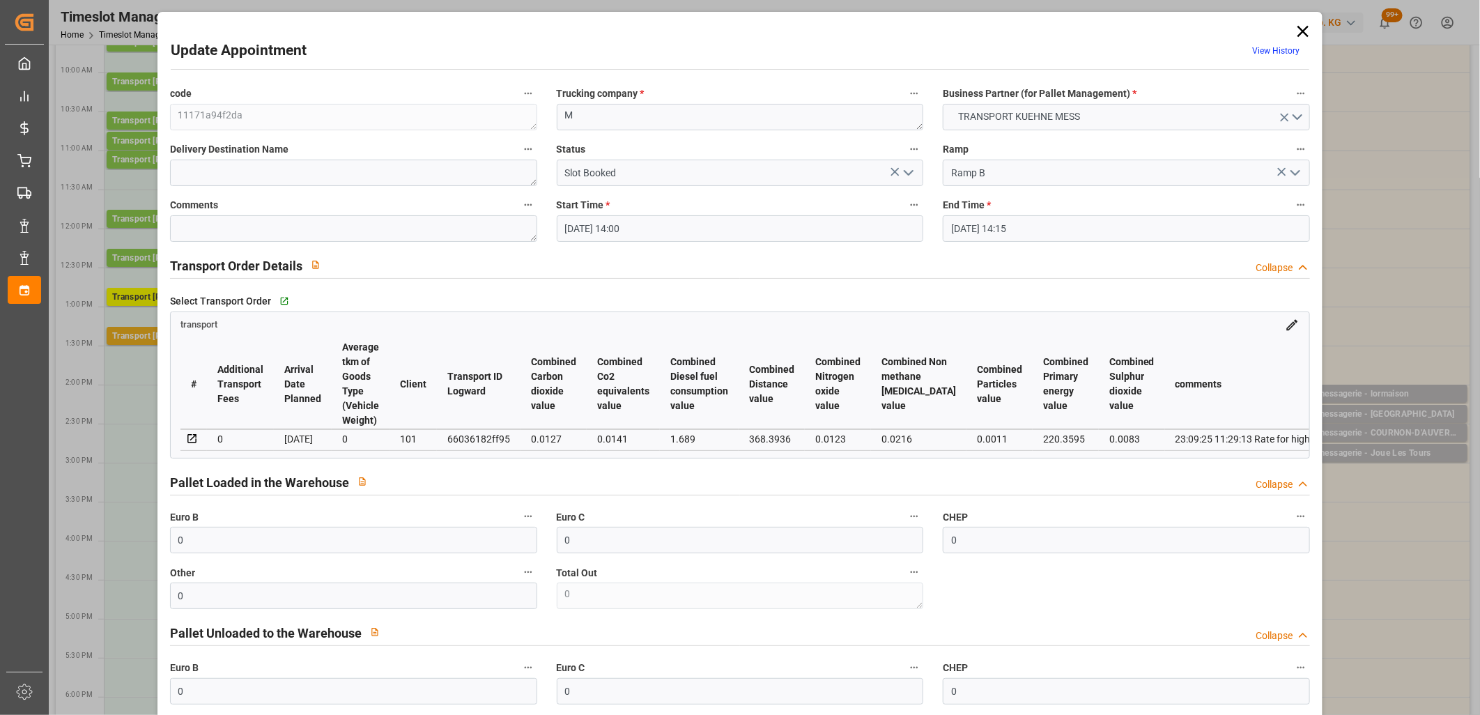
type input "[DATE]"
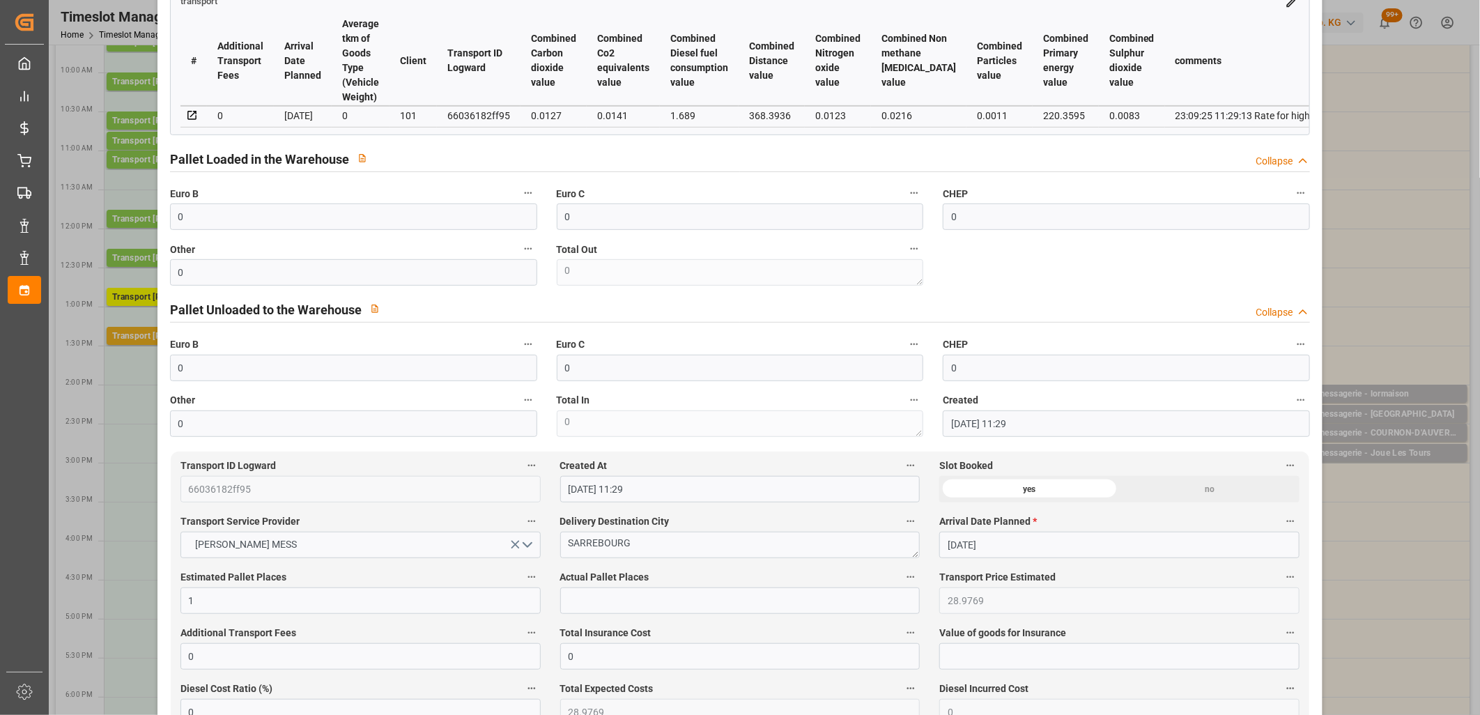
scroll to position [387, 0]
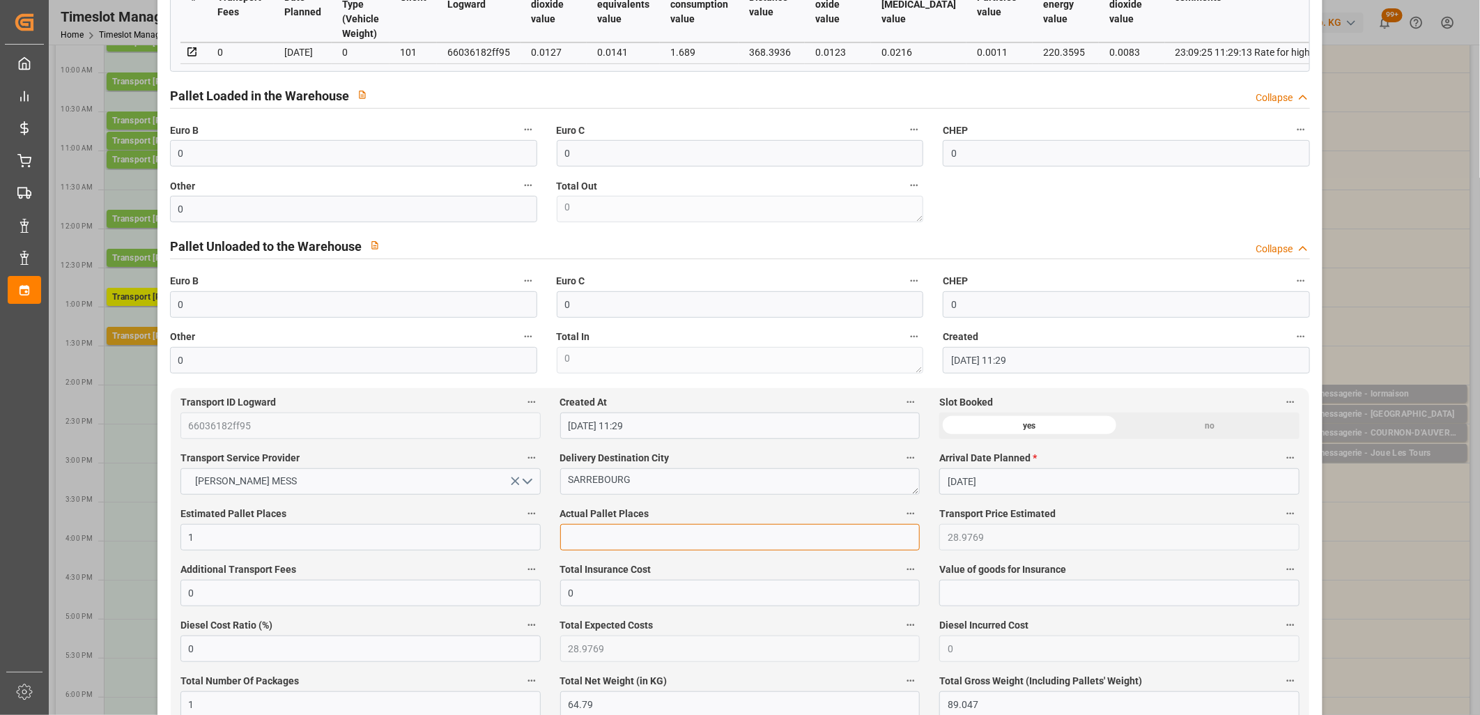
click at [594, 531] on input "text" at bounding box center [740, 537] width 360 height 26
type input "1"
click at [312, 157] on input "0" at bounding box center [353, 153] width 367 height 26
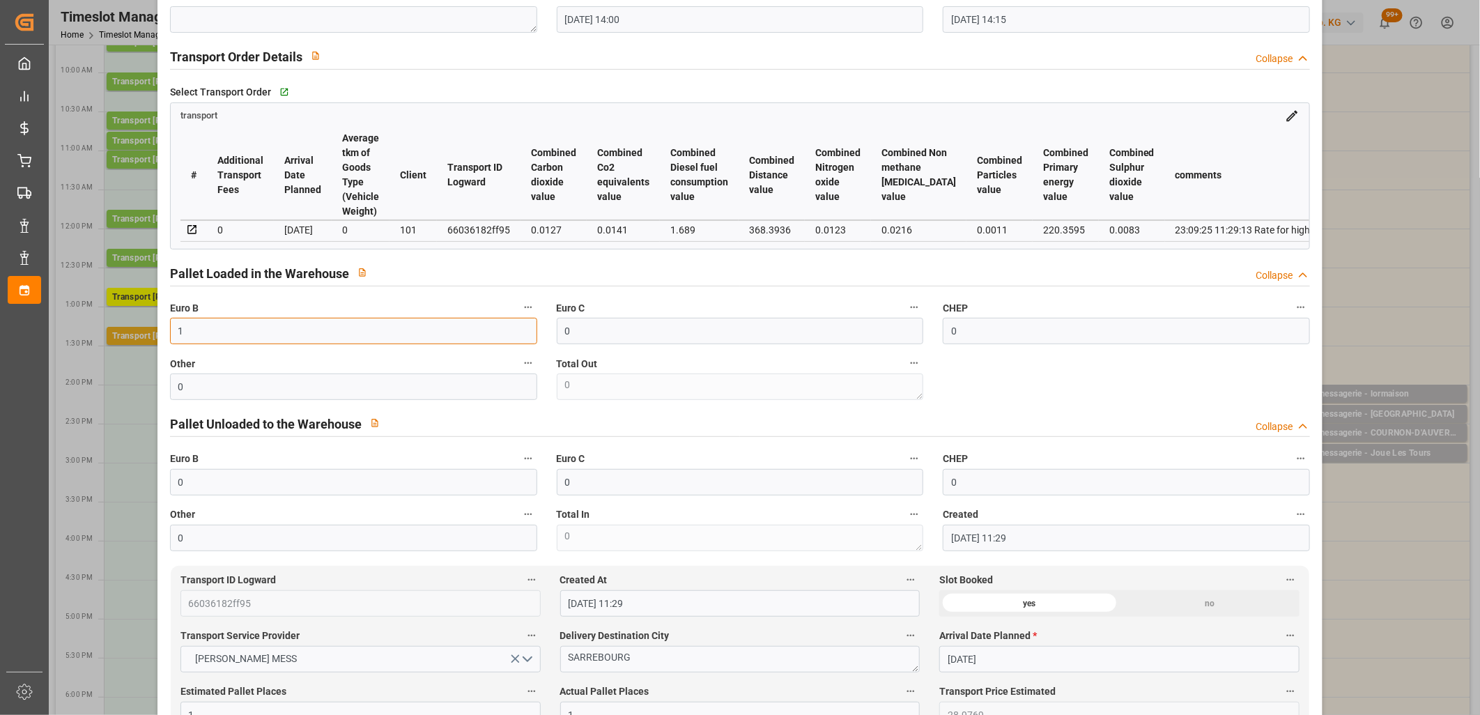
scroll to position [0, 0]
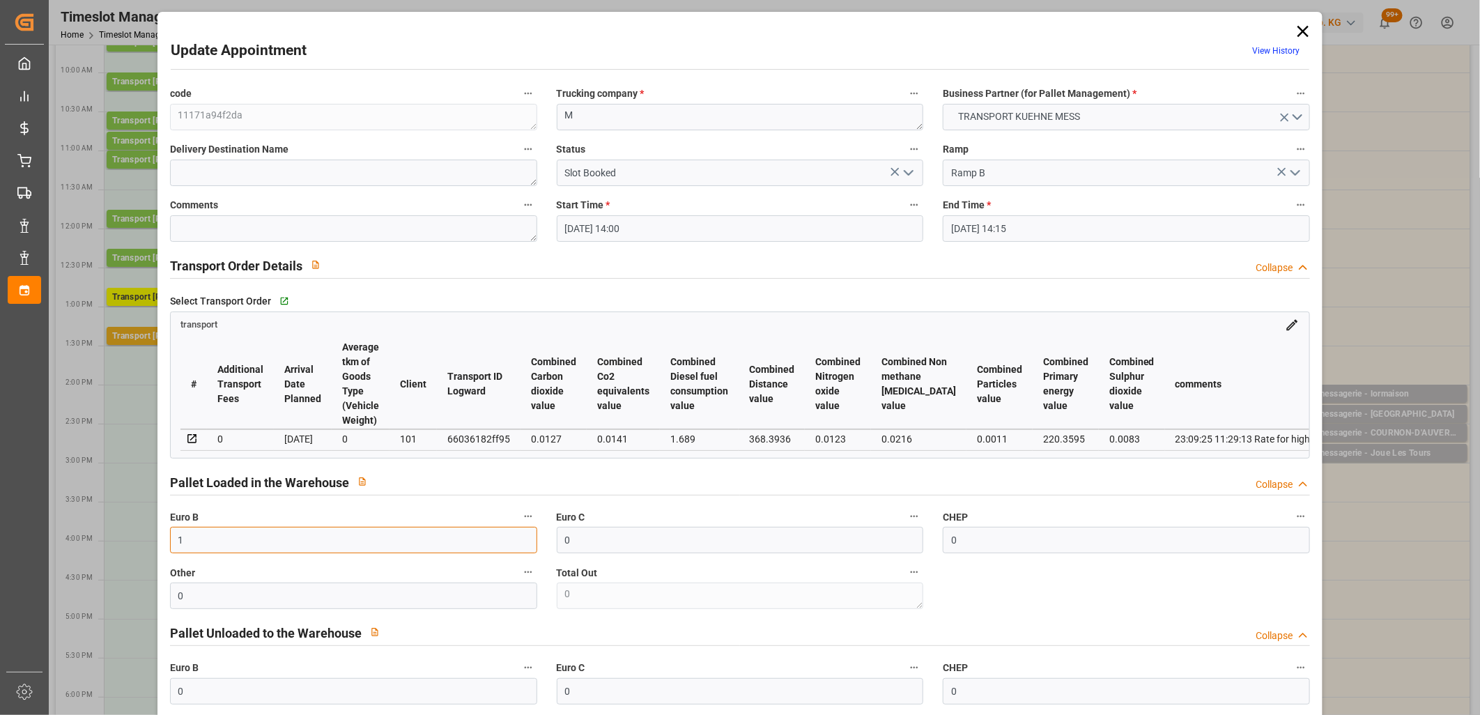
type input "1"
click at [909, 177] on icon "open menu" at bounding box center [908, 172] width 17 height 17
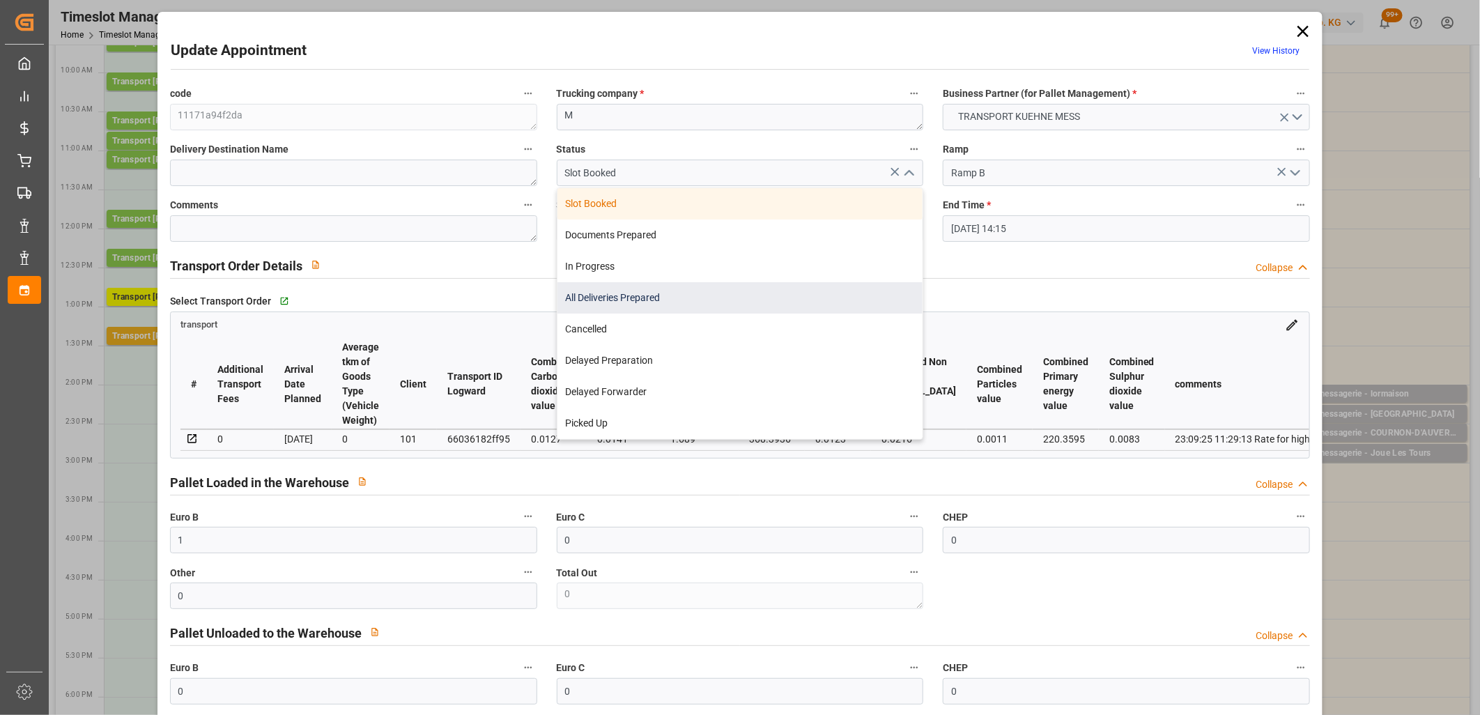
click at [854, 290] on div "All Deliveries Prepared" at bounding box center [741, 297] width 366 height 31
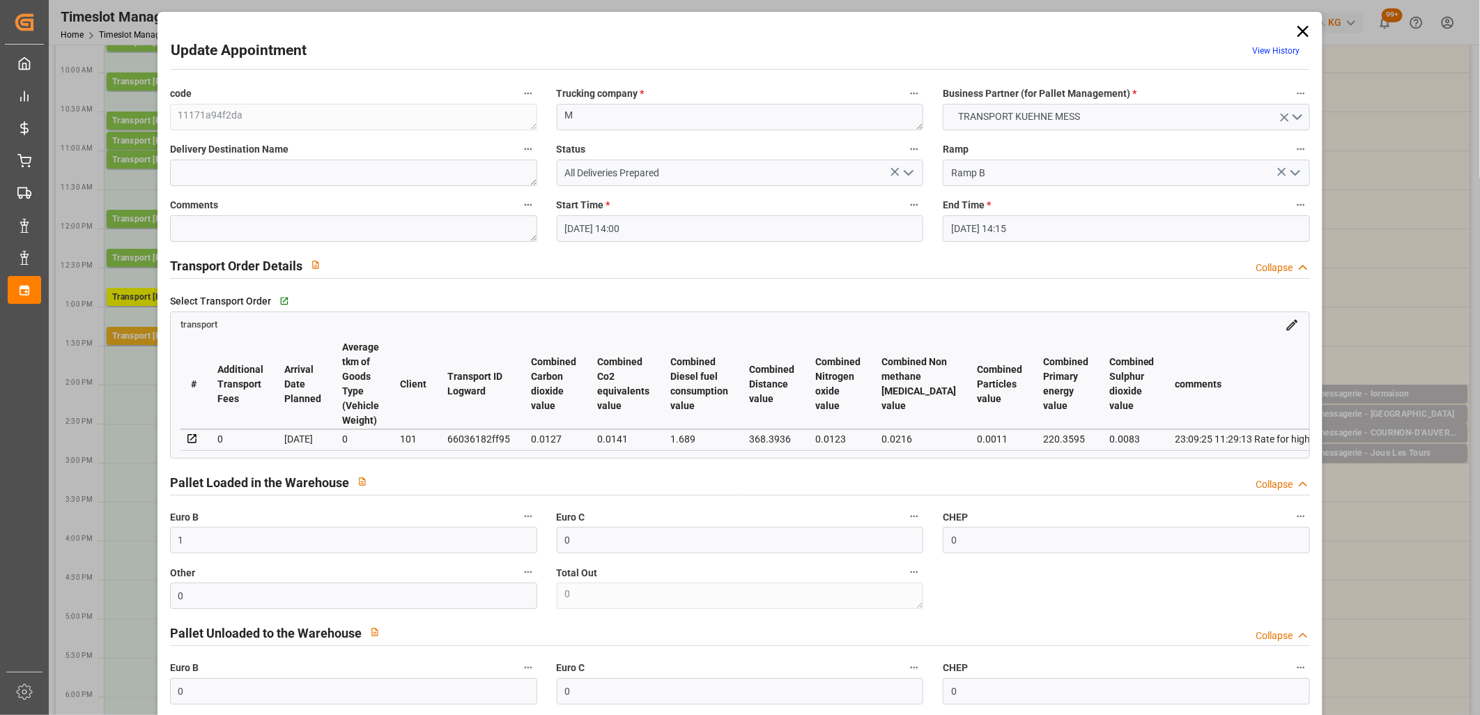
type input "All Deliveries Prepared"
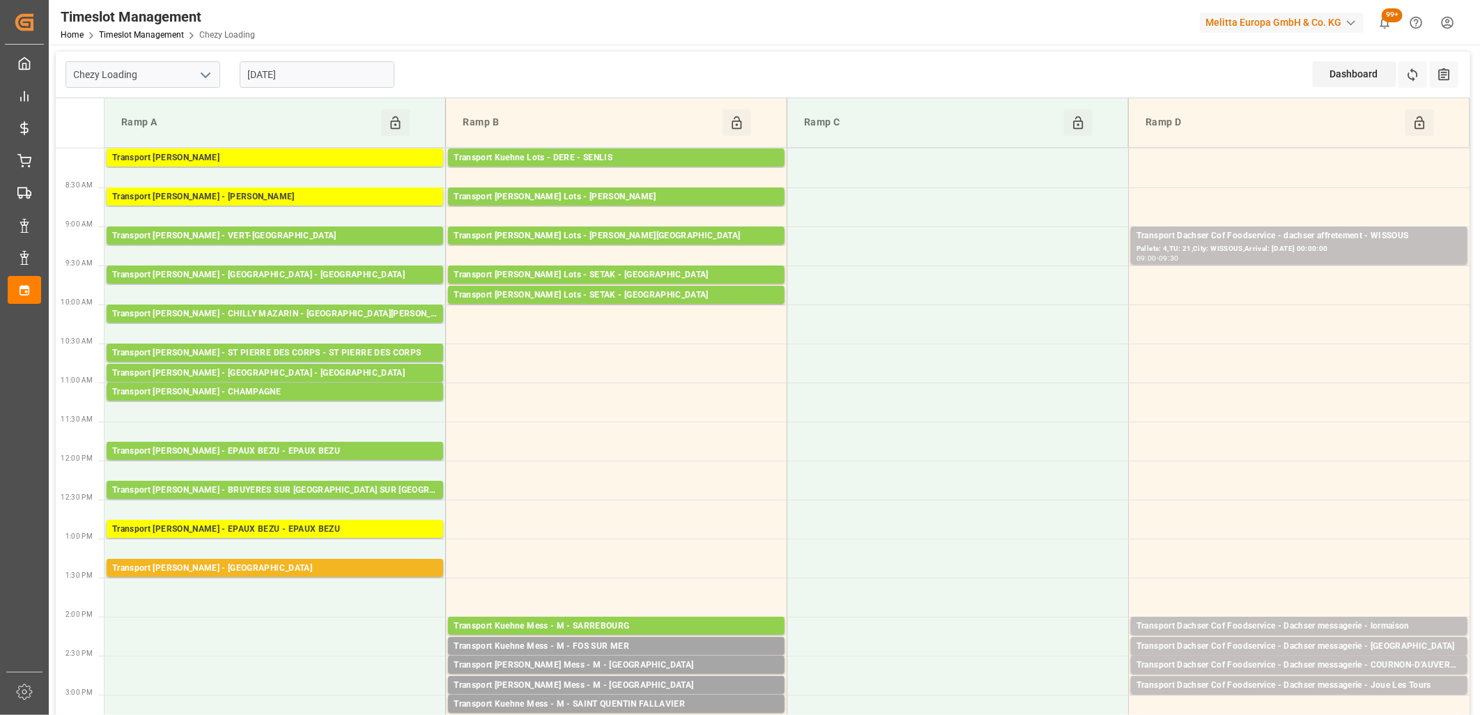
click at [367, 75] on input "[DATE]" at bounding box center [317, 74] width 155 height 26
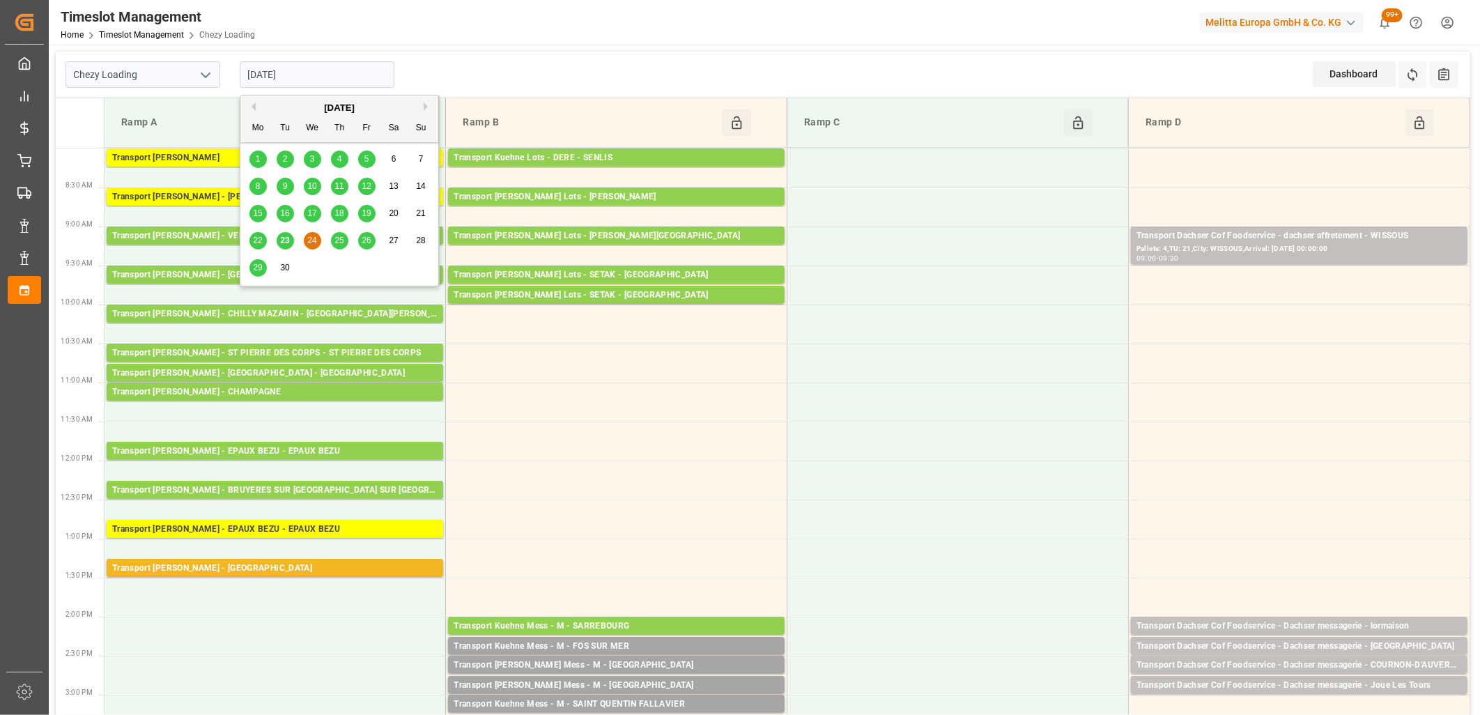
click at [339, 242] on span "25" at bounding box center [339, 241] width 9 height 10
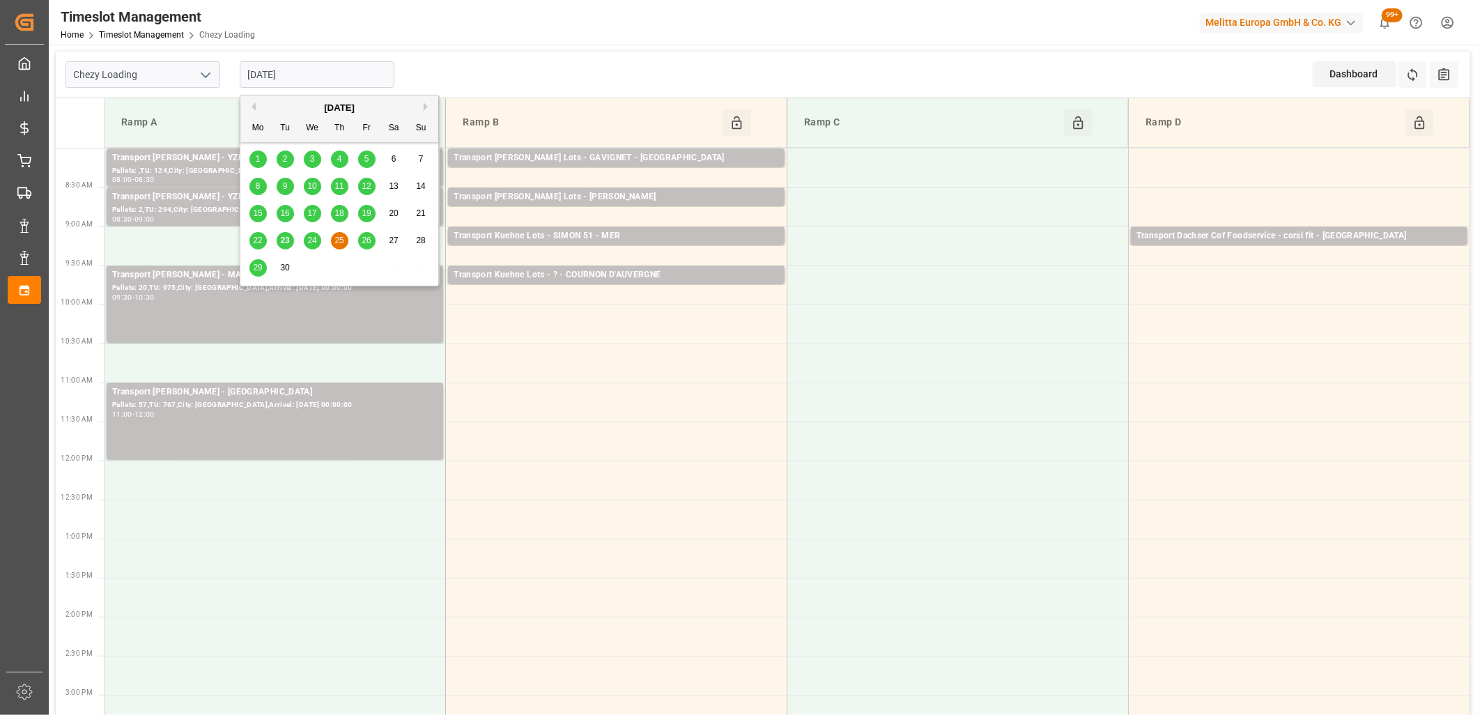
click at [379, 72] on input "[DATE]" at bounding box center [317, 74] width 155 height 26
click at [308, 245] on span "24" at bounding box center [311, 241] width 9 height 10
type input "[DATE]"
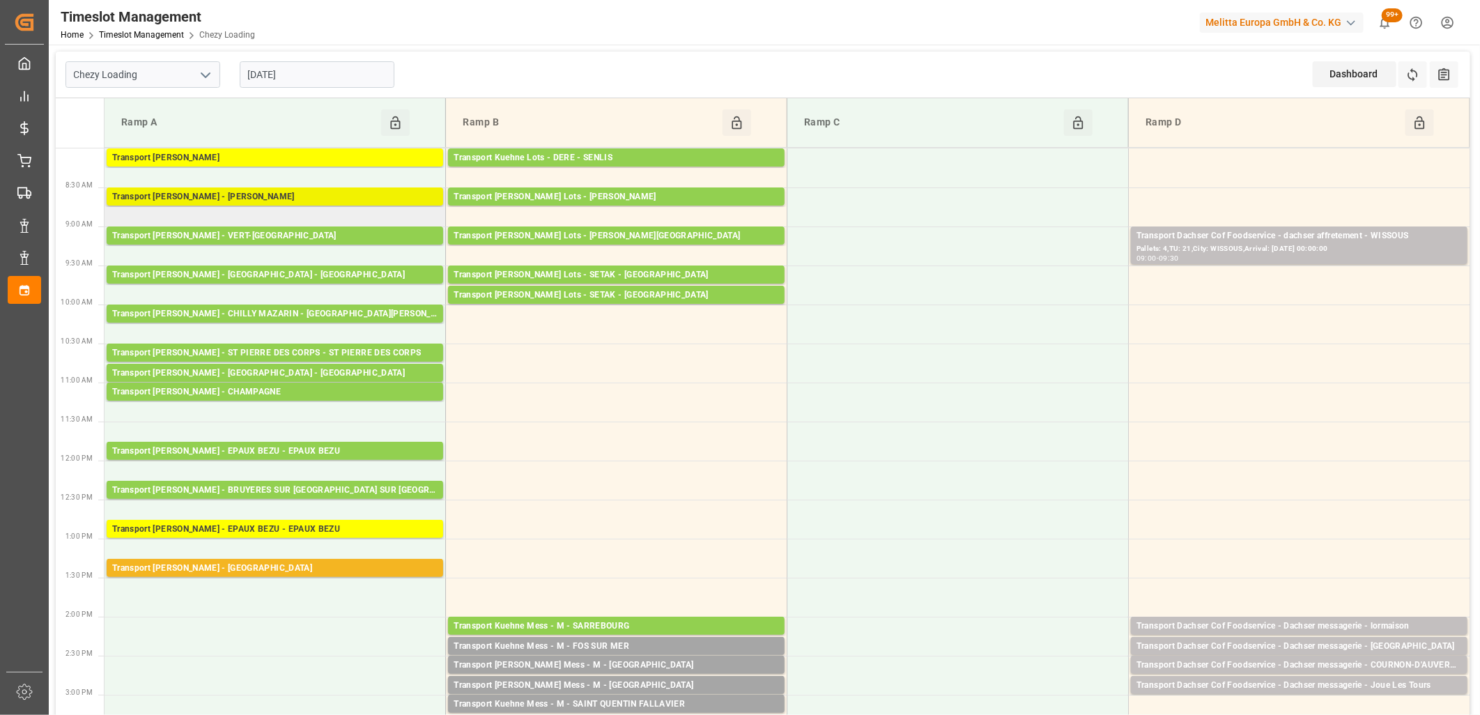
click at [324, 196] on div "Transport [PERSON_NAME] - LOMME - LOMME" at bounding box center [274, 197] width 325 height 14
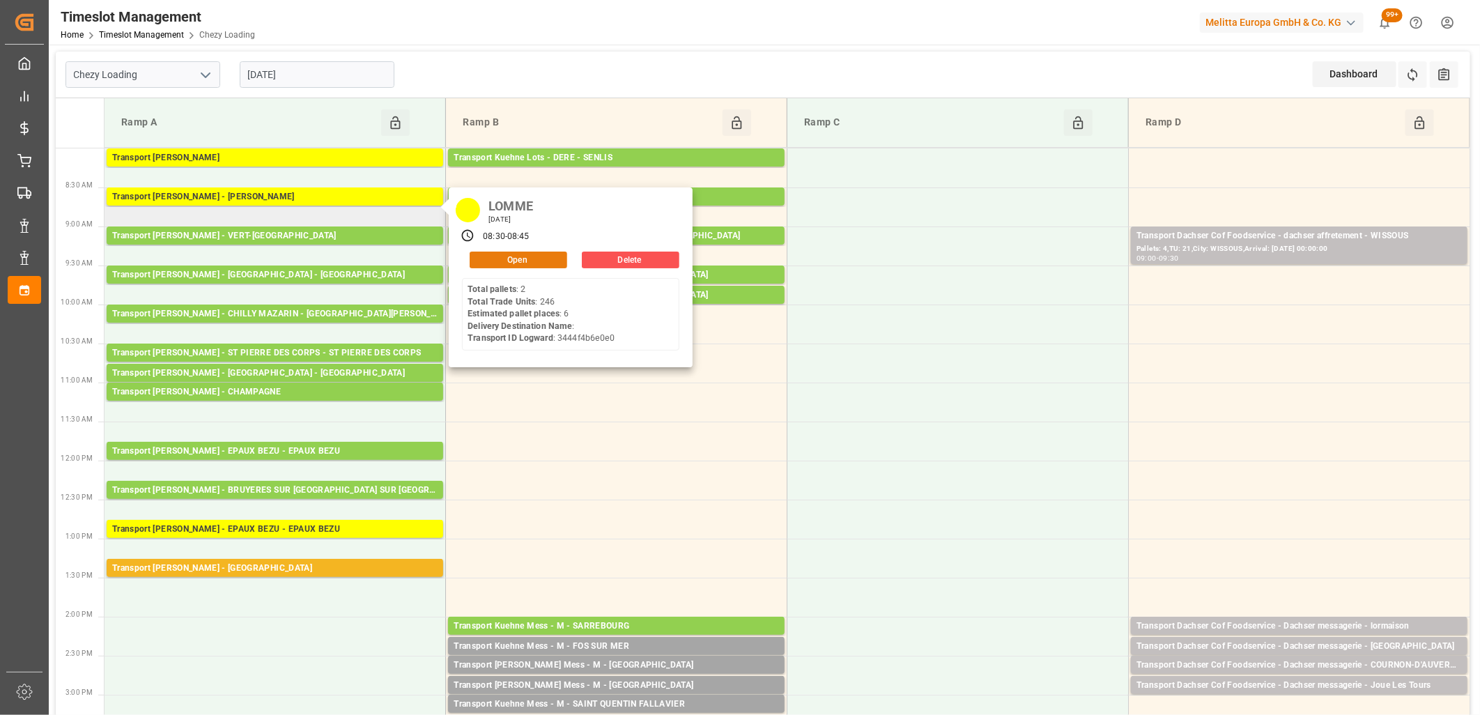
click at [526, 260] on button "Open" at bounding box center [519, 260] width 98 height 17
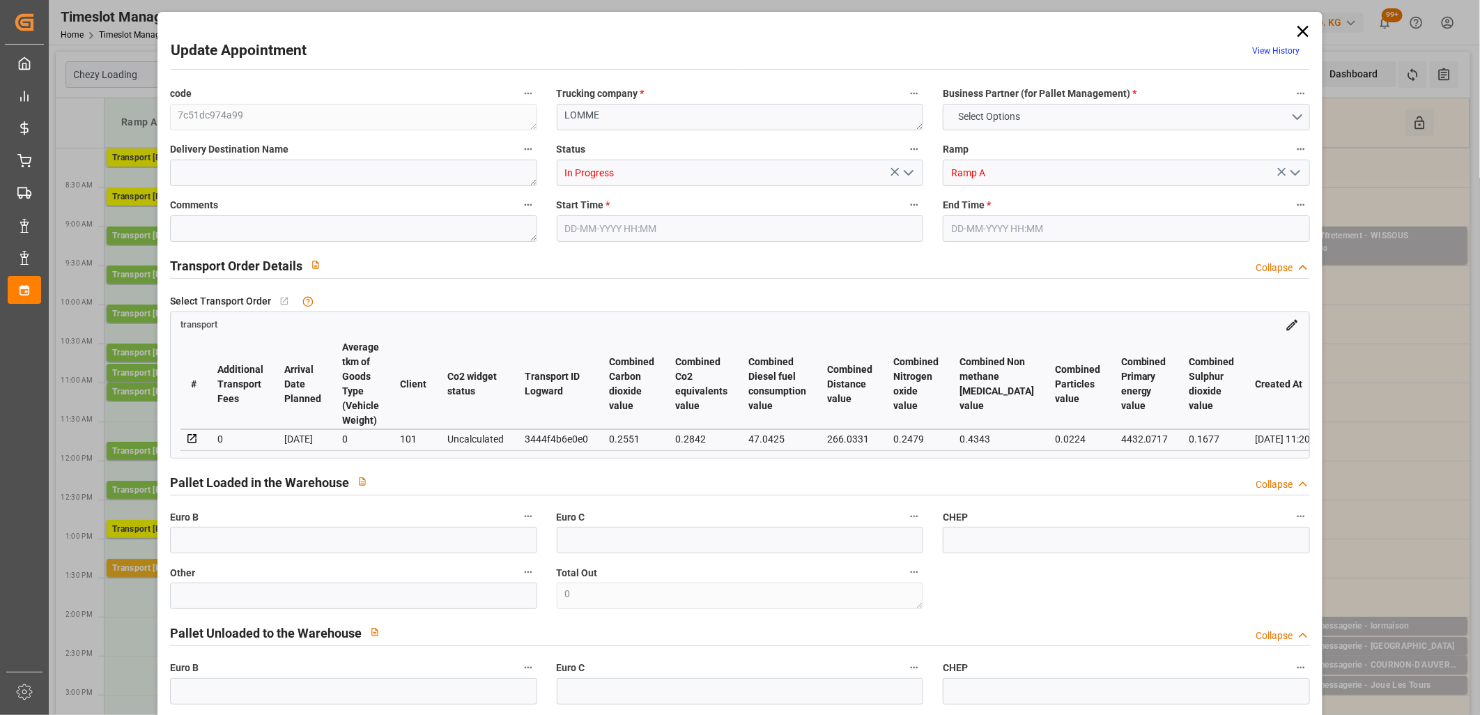
type input "6"
type input "173.16"
type input "0"
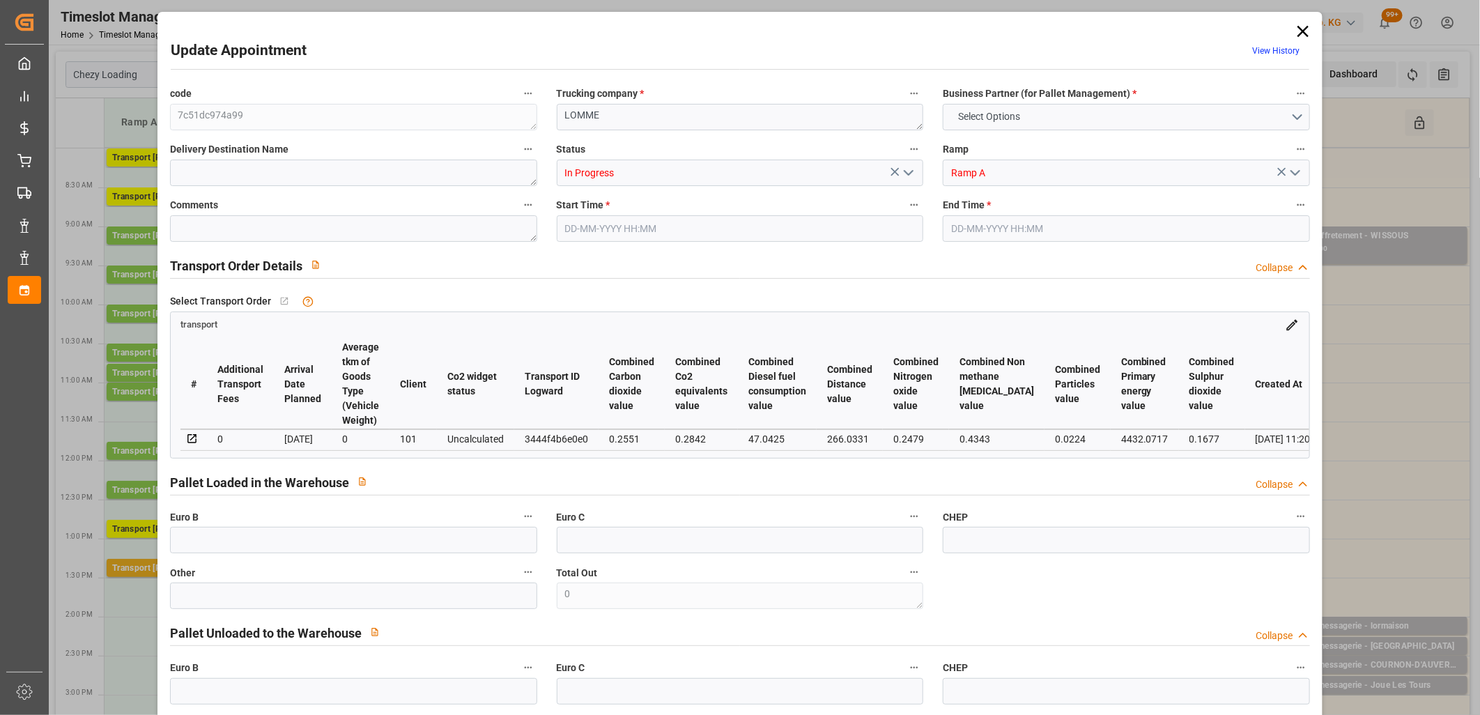
type input "167.3072"
type input "-5.8528"
type input "3"
type input "1690.56"
type input "2154.912"
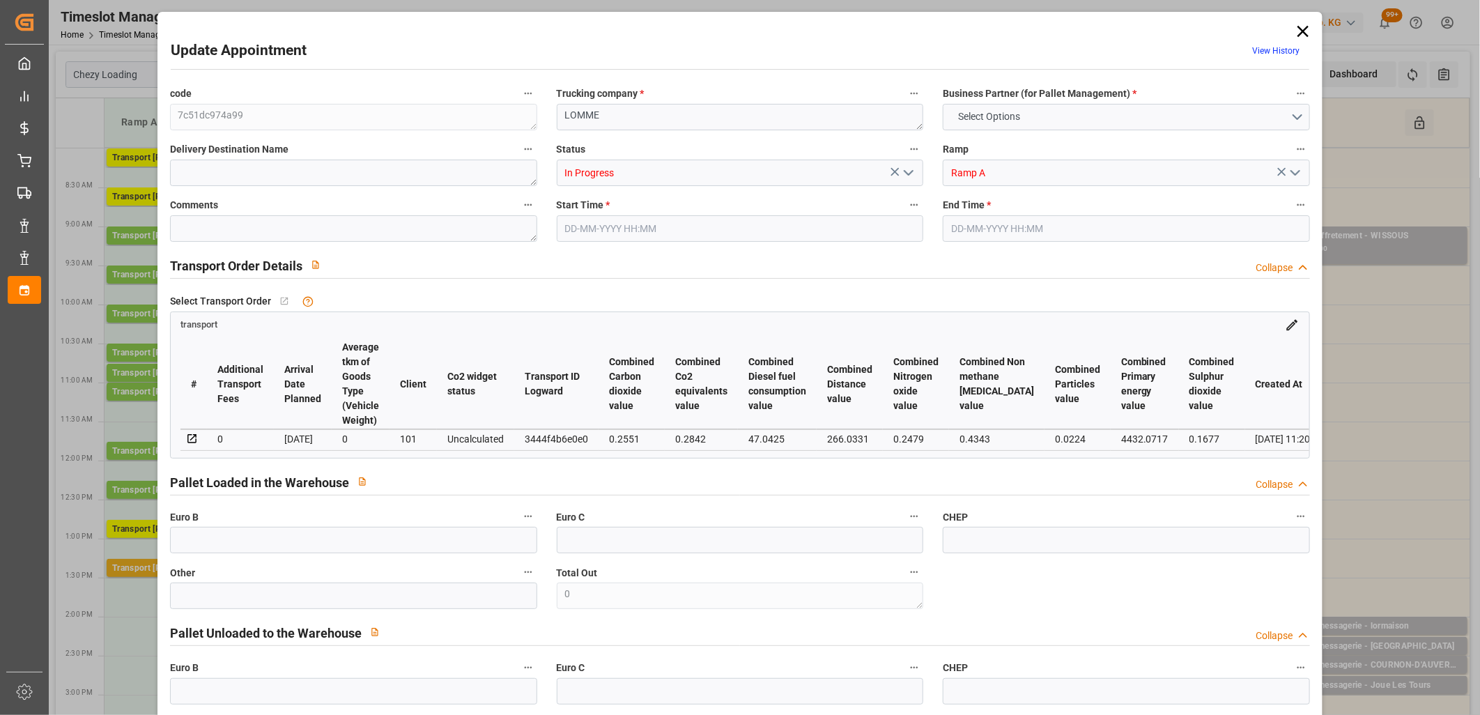
type input "4701.776"
type input "59"
type input "2"
type input "246"
type input "12"
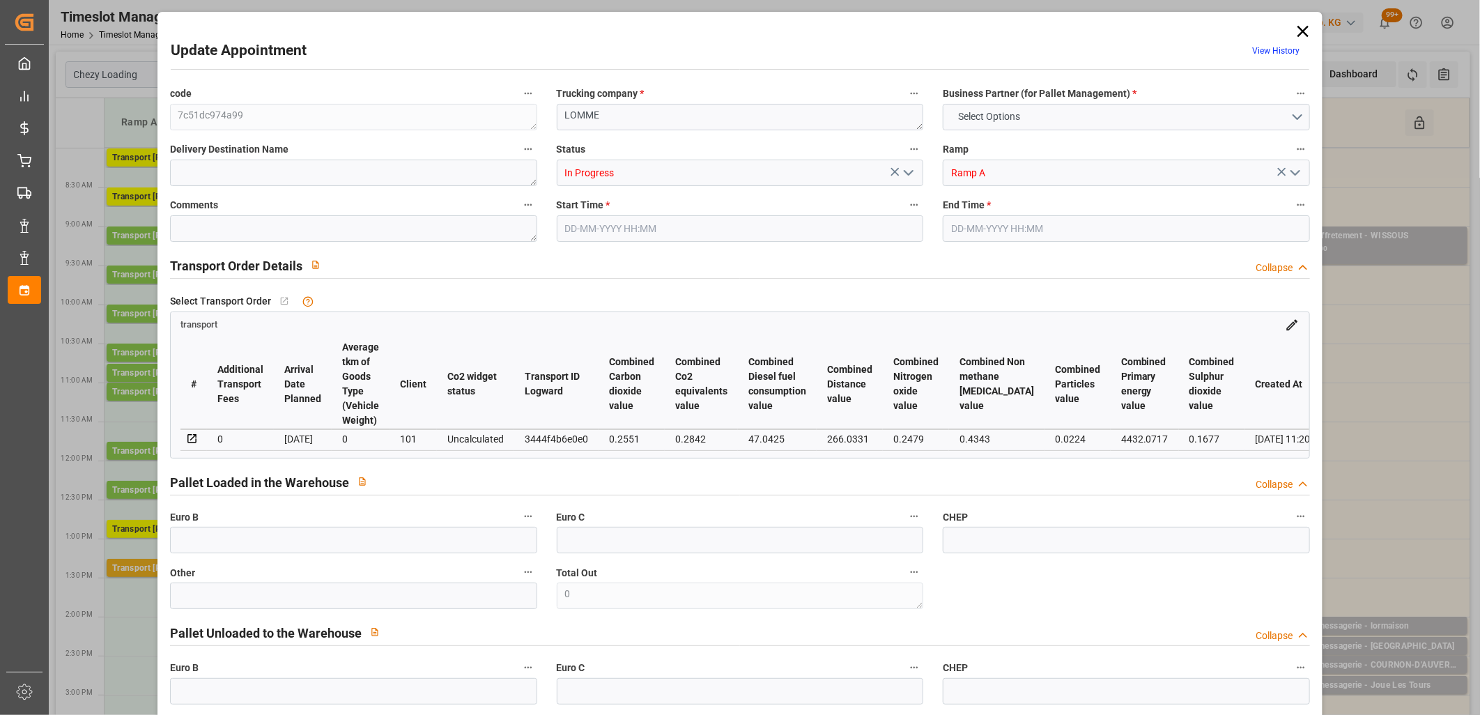
type input "101"
type input "1834.352"
type input "0"
type input "4710.8598"
type input "0"
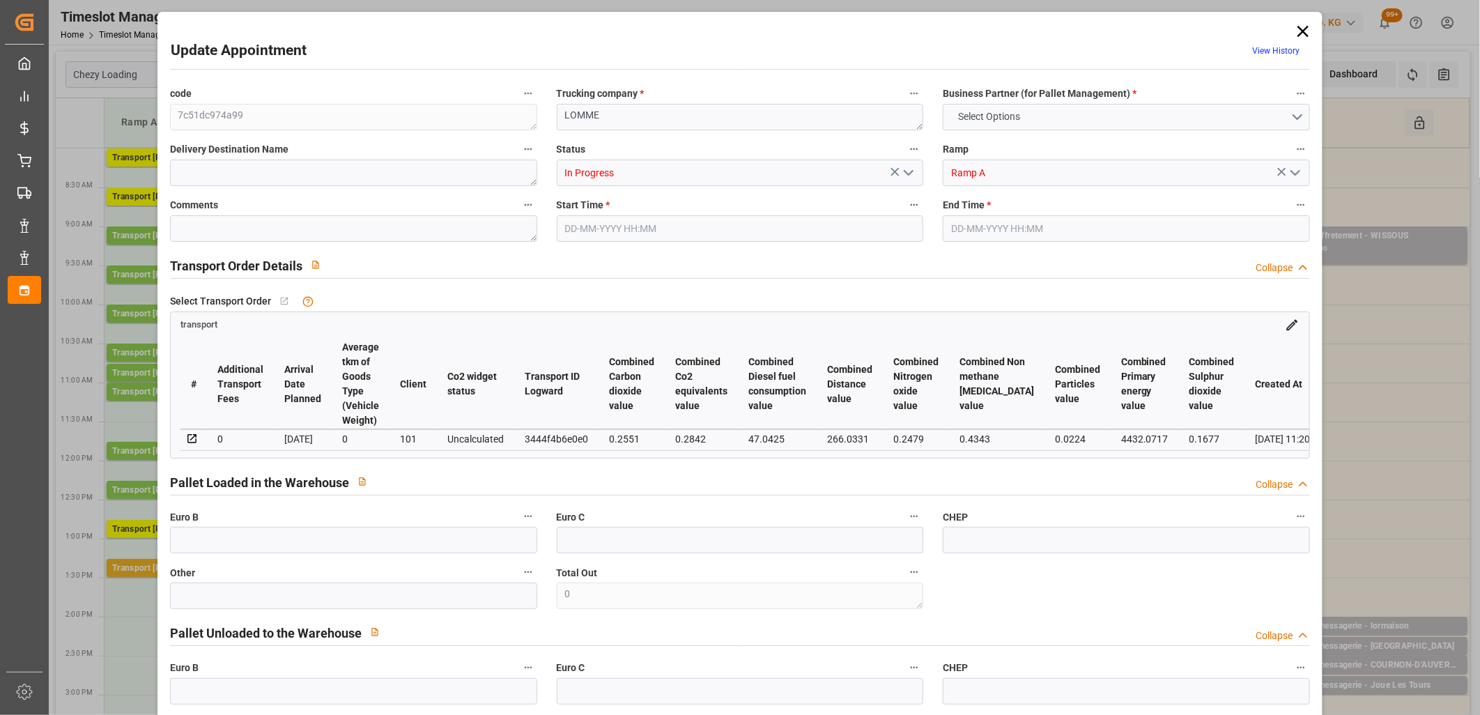
type input "0"
type input "21"
type input "35"
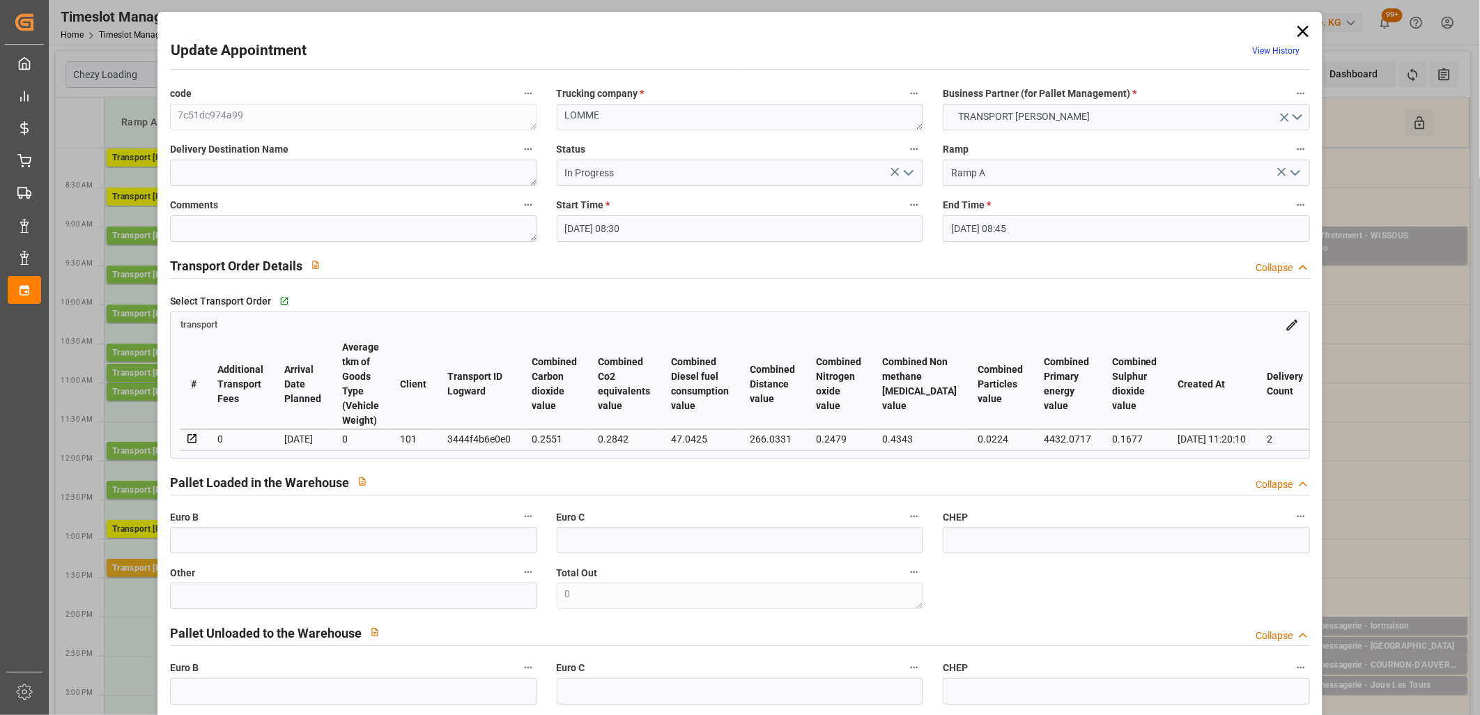
type input "24-09-2025 08:30"
type input "24-09-2025 08:45"
type input "19-09-2025 12:04"
type input "19-09-2025 11:20"
type input "[DATE]"
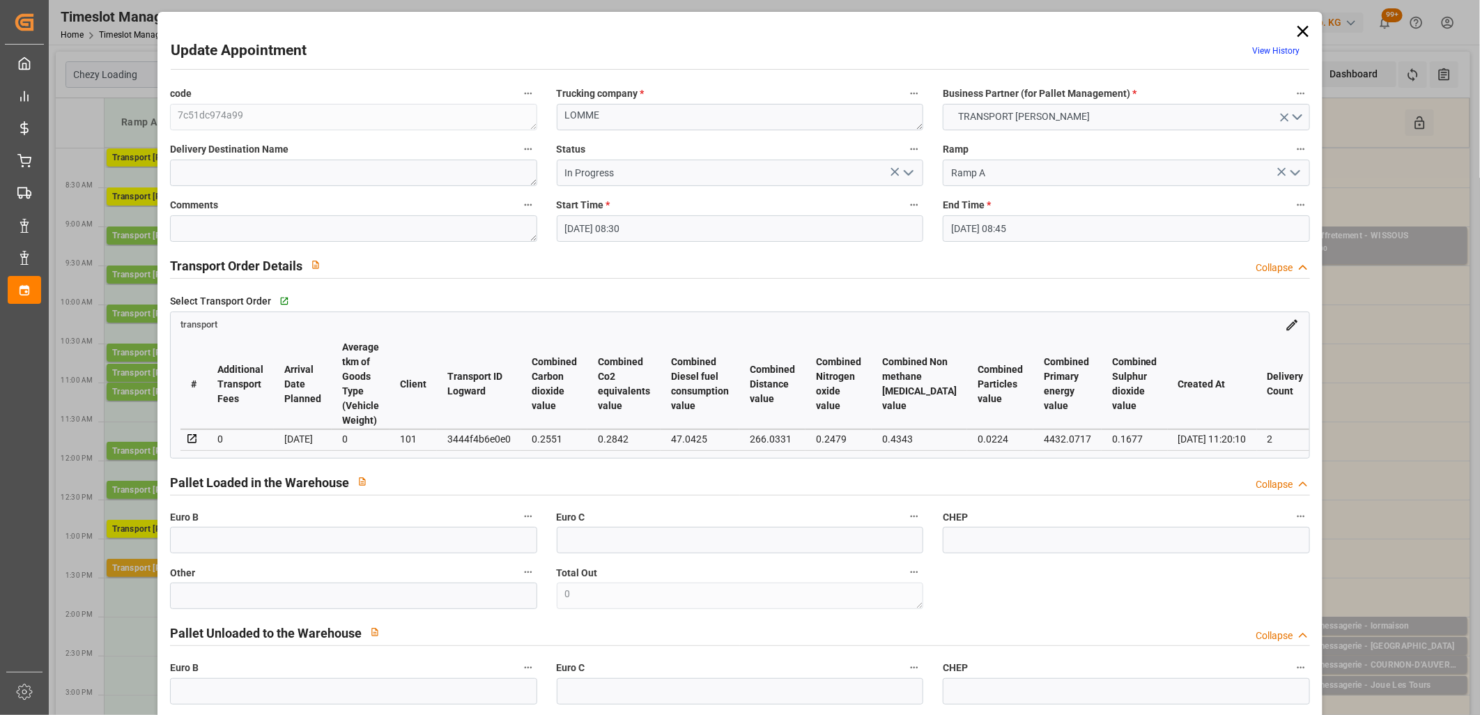
type input "[DATE]"
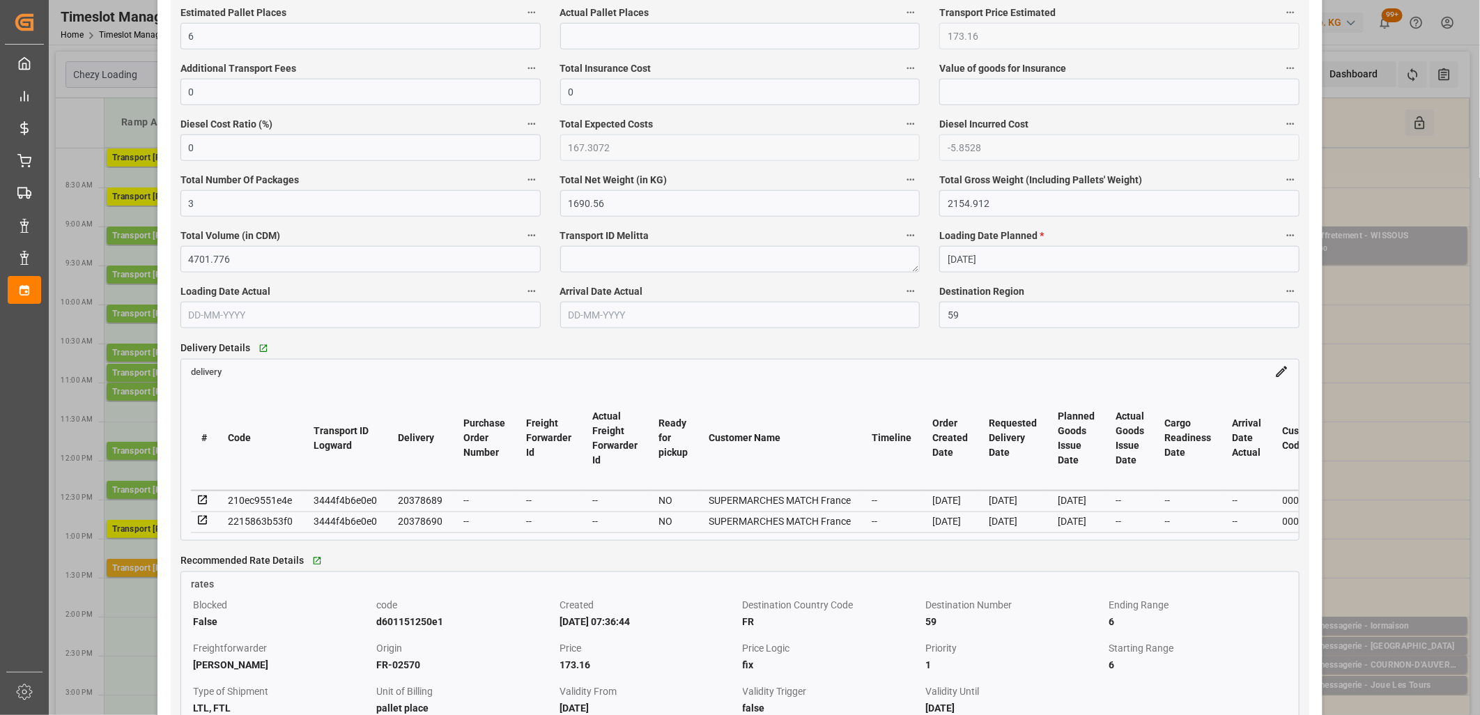
scroll to position [1006, 0]
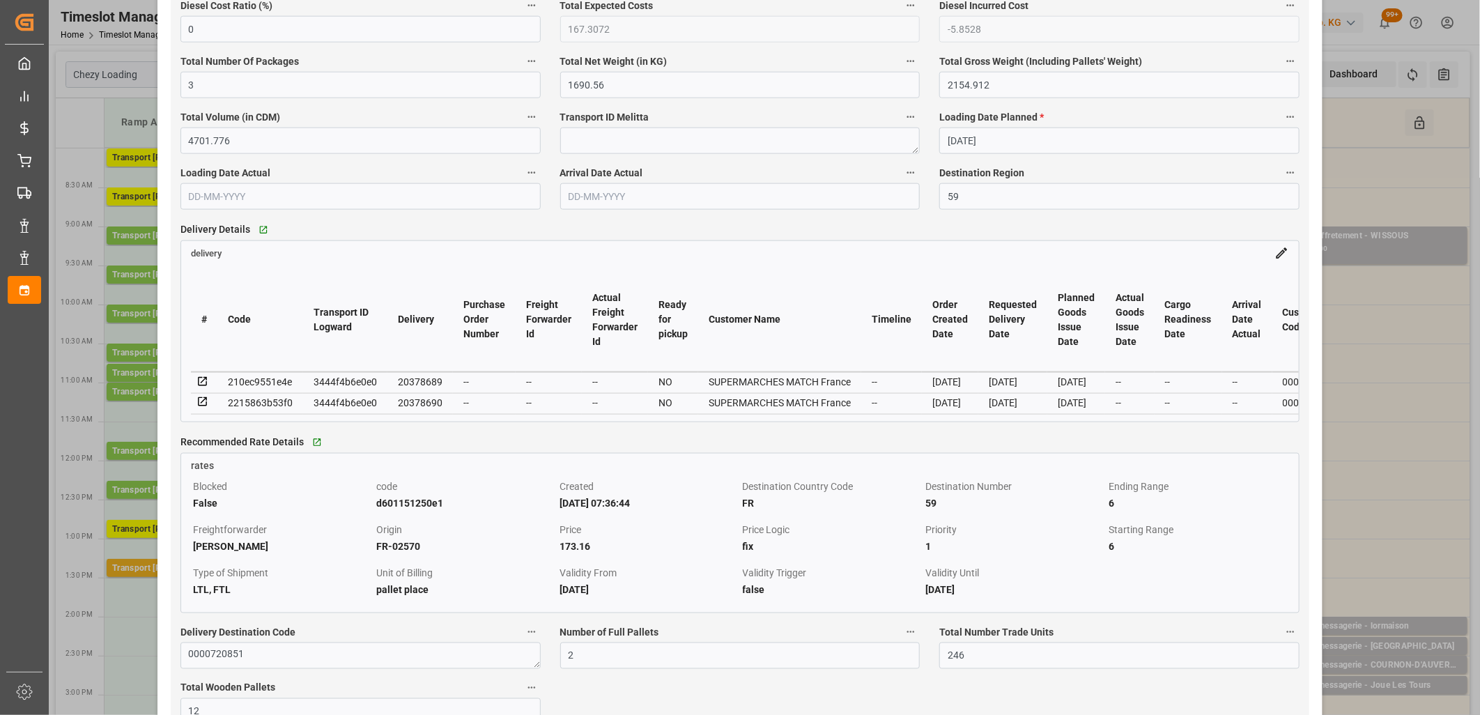
click at [203, 405] on icon at bounding box center [203, 402] width 13 height 13
click at [201, 387] on icon at bounding box center [203, 382] width 13 height 13
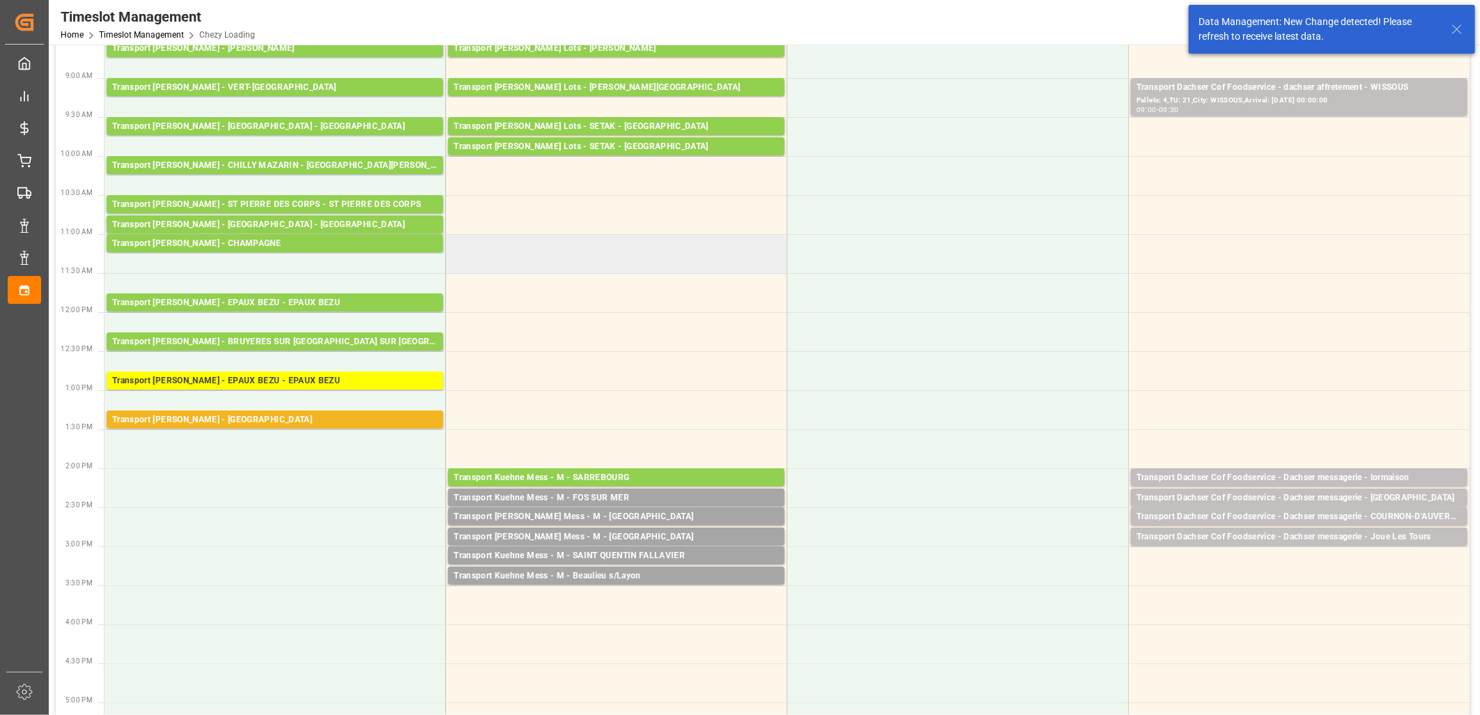
scroll to position [232, 0]
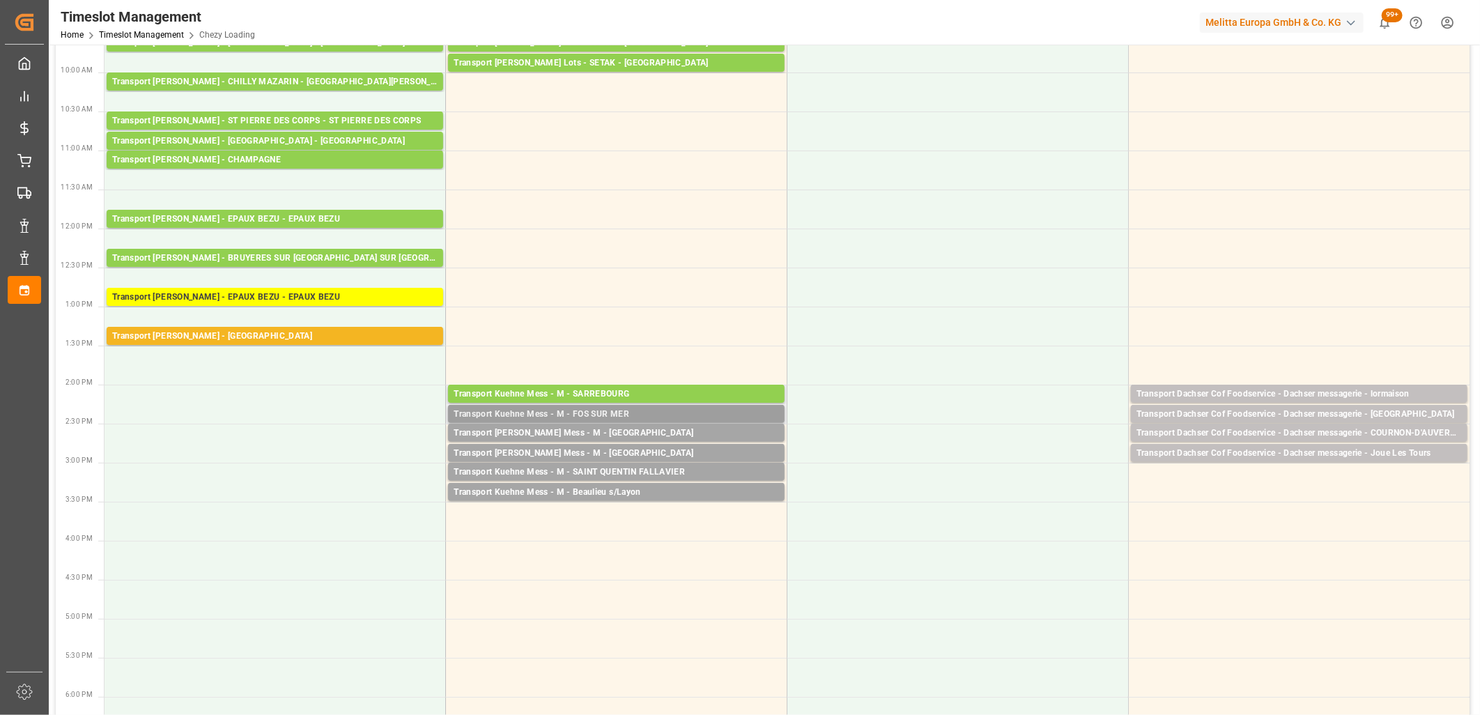
click at [565, 412] on div "Transport Kuehne Mess - M - FOS SUR MER" at bounding box center [616, 415] width 325 height 14
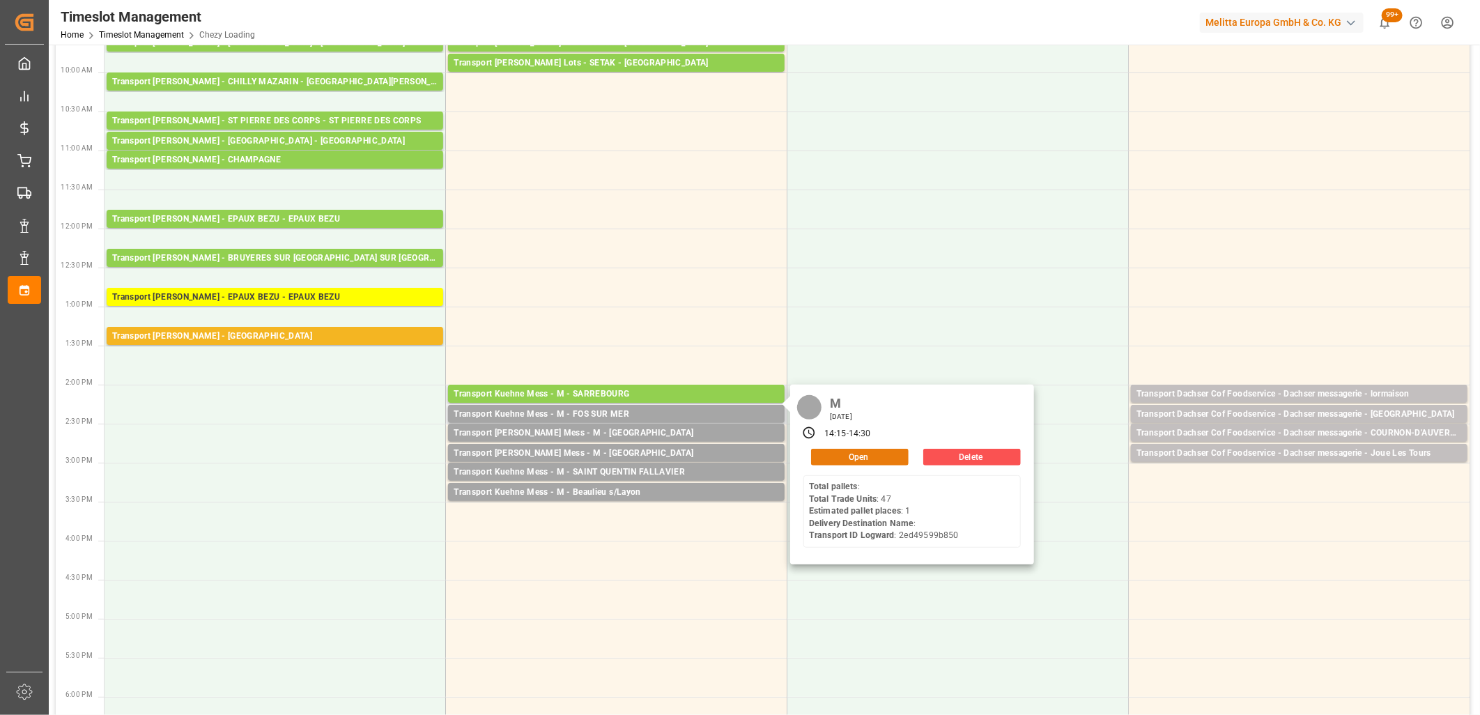
click at [826, 454] on button "Open" at bounding box center [860, 457] width 98 height 17
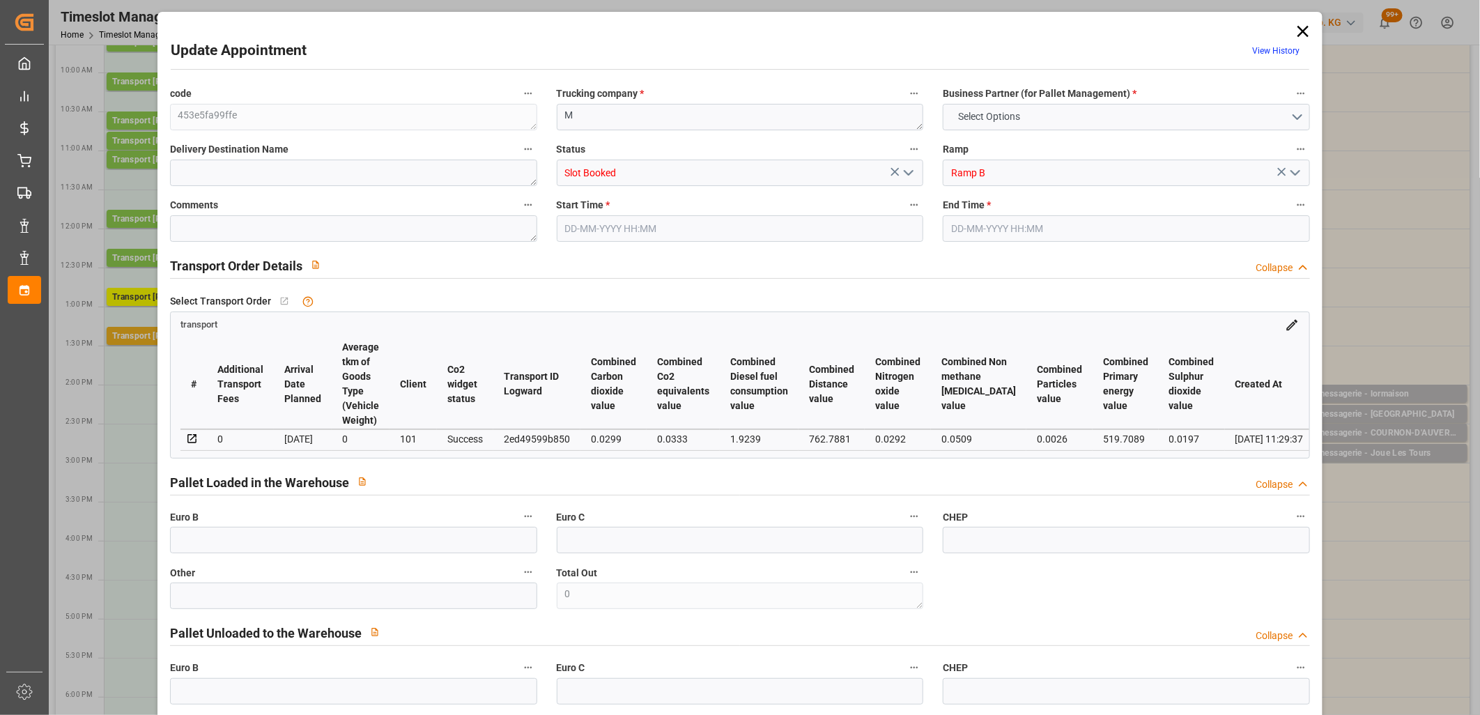
type input "0"
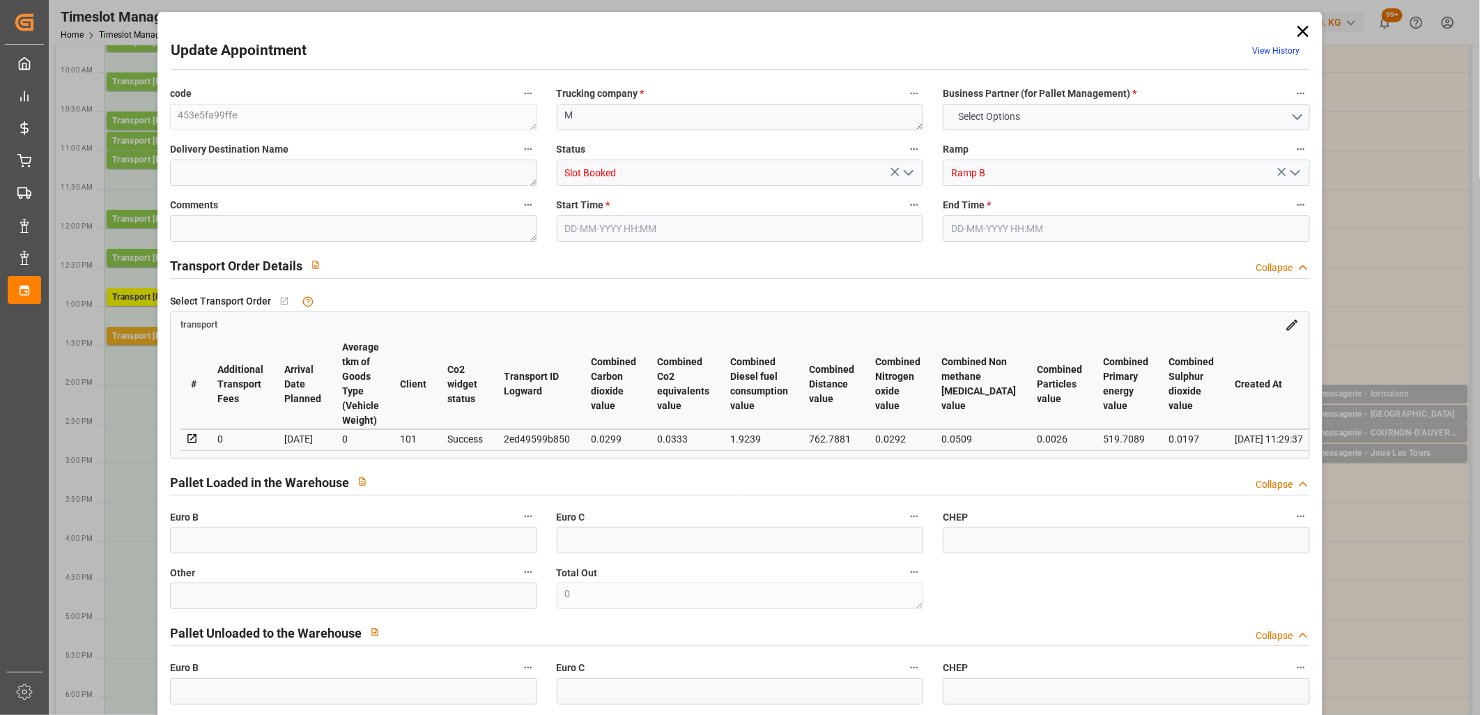
type input "0"
type input "1"
type input "57.9785"
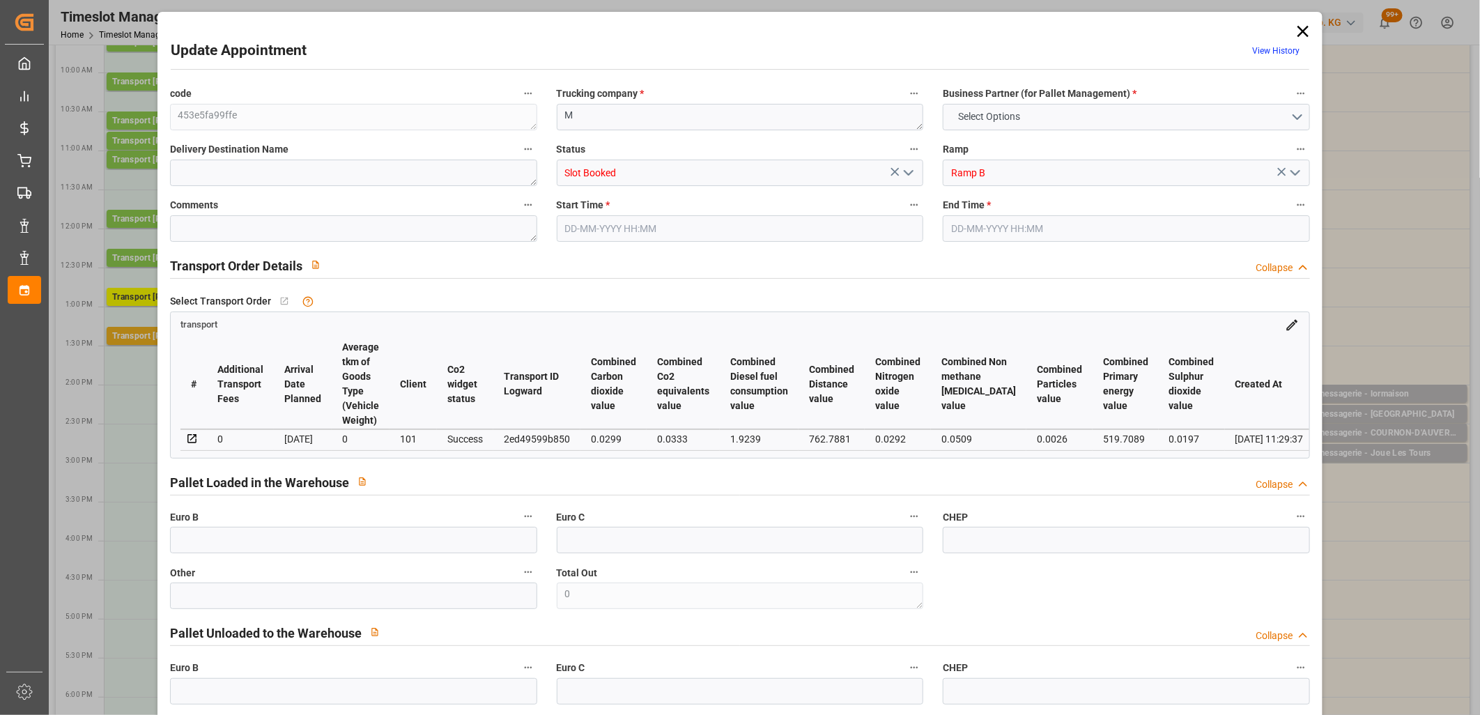
type input "0"
type input "57.9785"
type input "0"
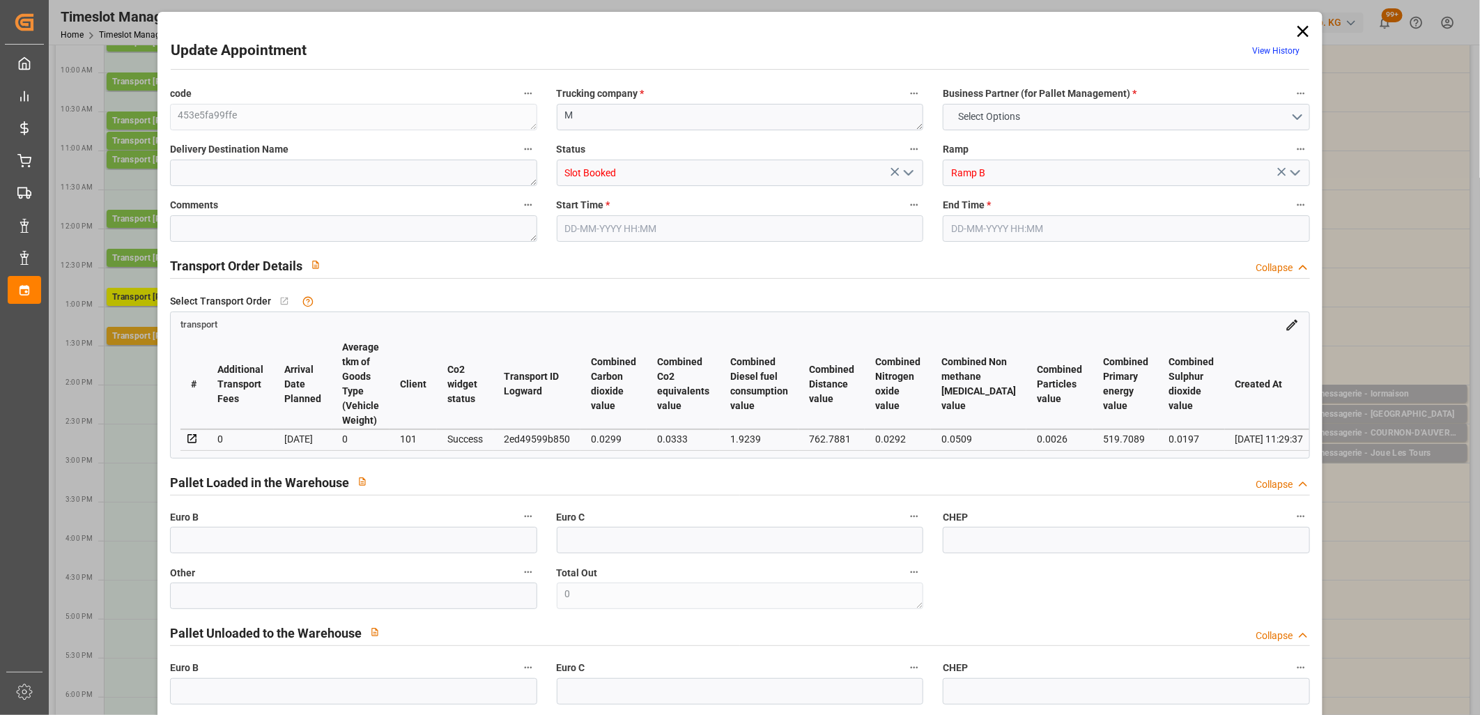
type input "2"
type input "62.181"
type input "121.294"
type input "465.3"
type input "13"
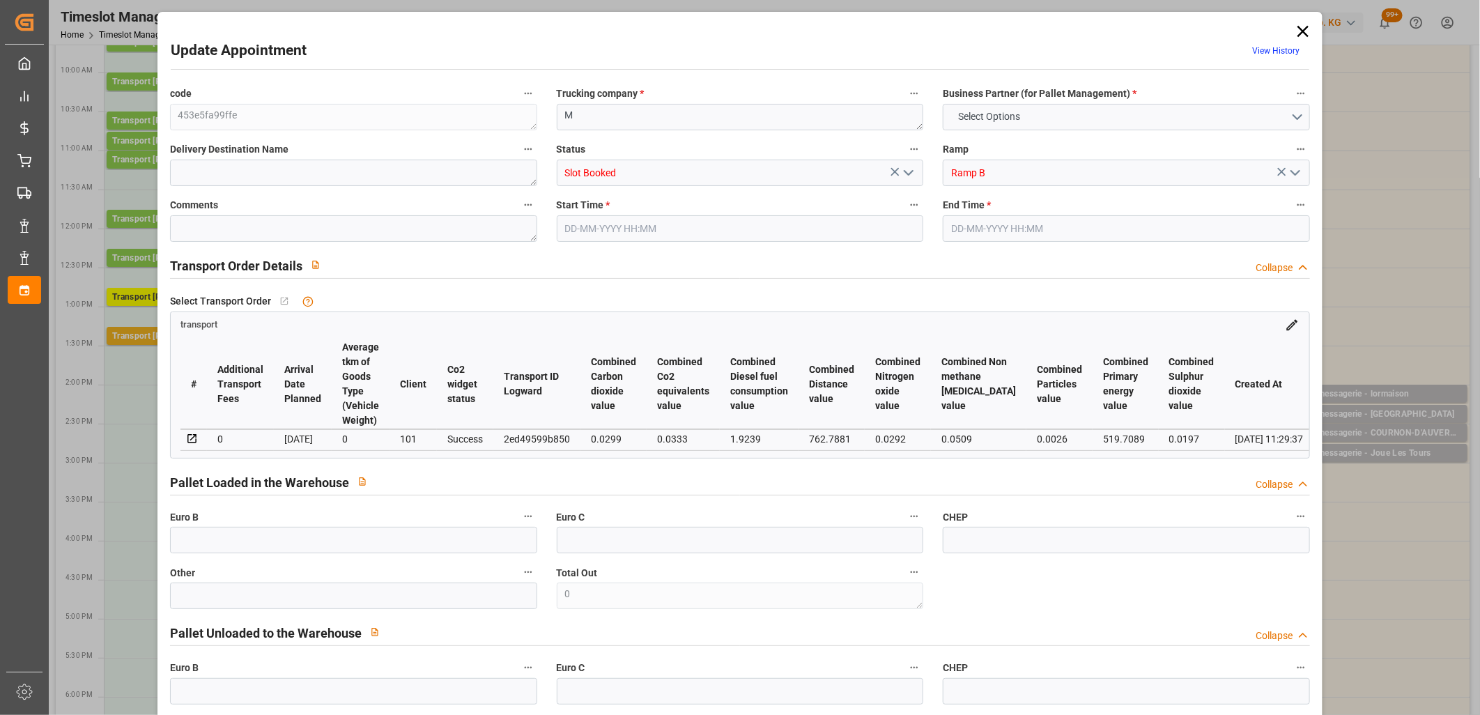
type input "0"
type input "47"
type input "2"
type input "101"
type input "76.14"
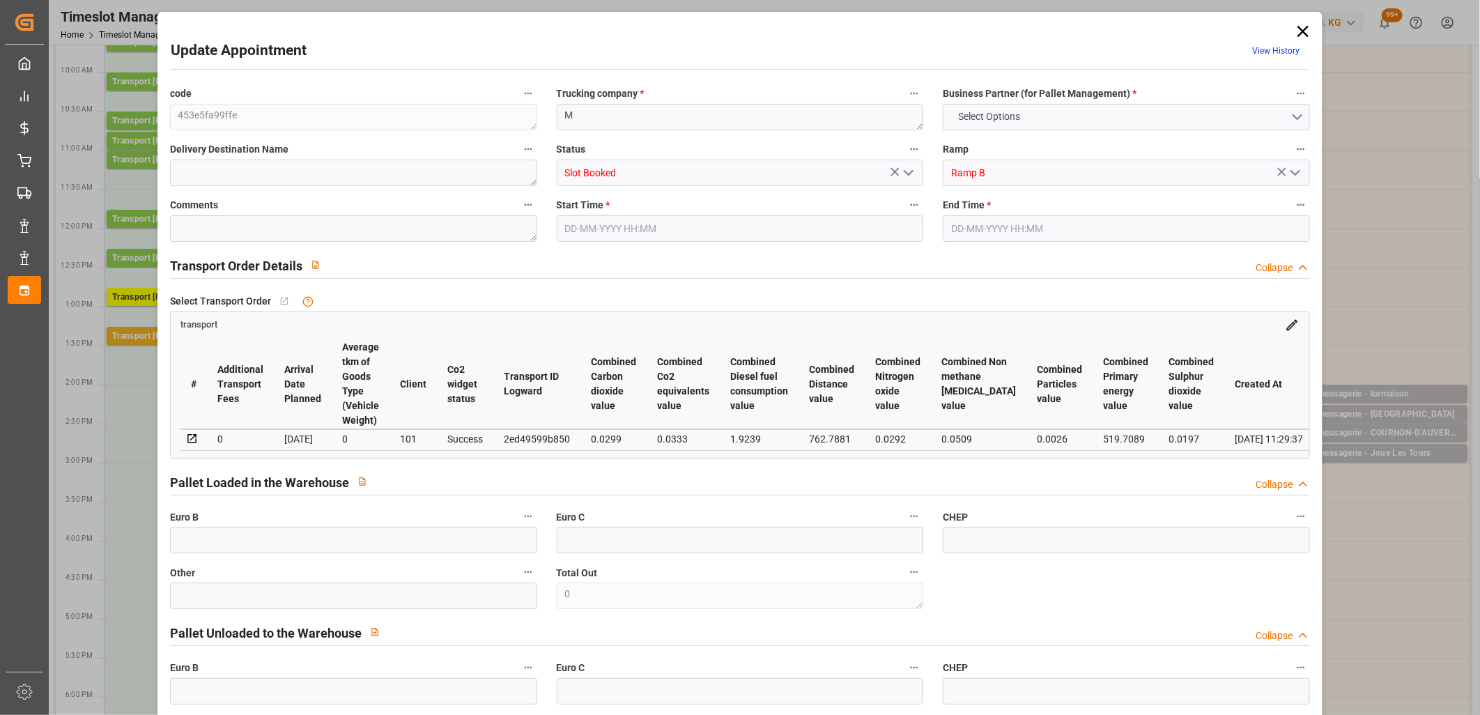
type input "0"
type input "4710.8598"
type input "0"
type input "21"
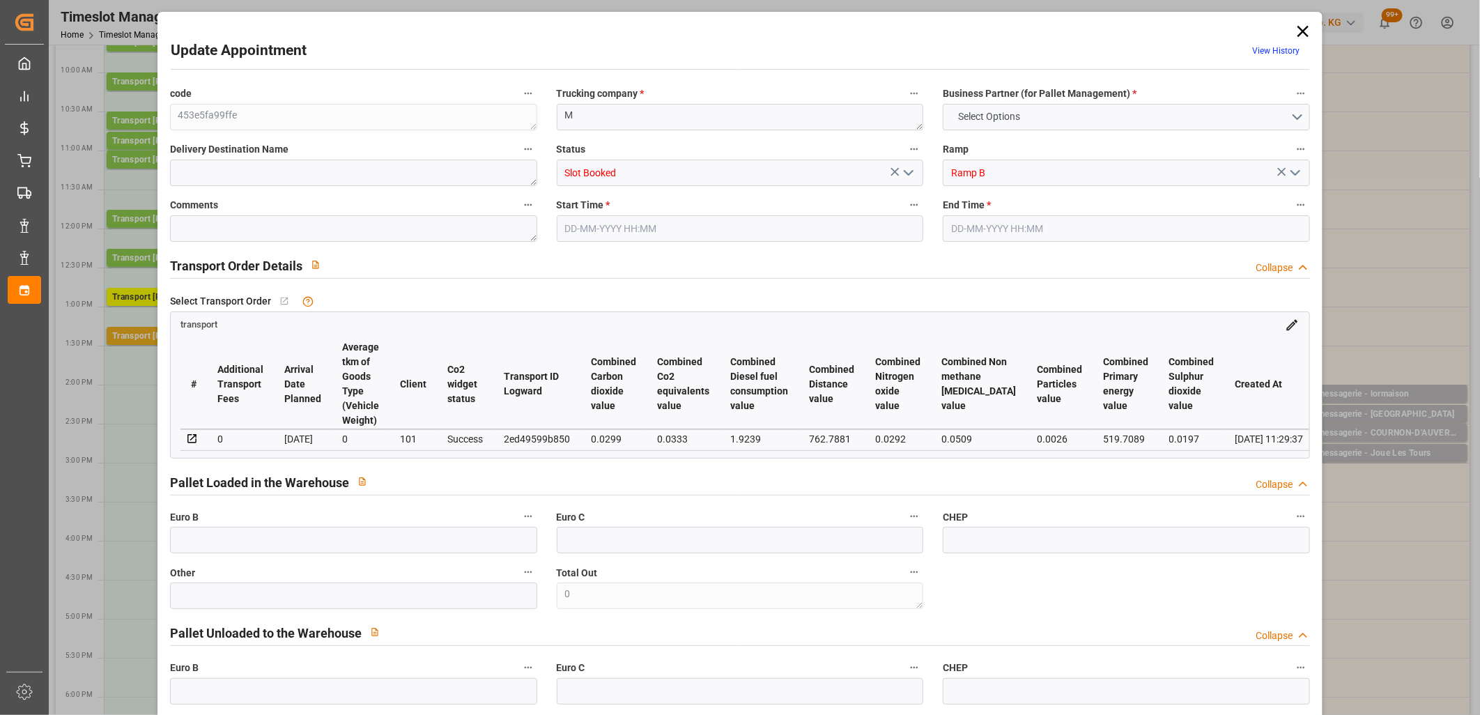
type input "35"
type input "24-09-2025 14:15"
type input "24-09-2025 14:30"
type input "23-09-2025 11:29"
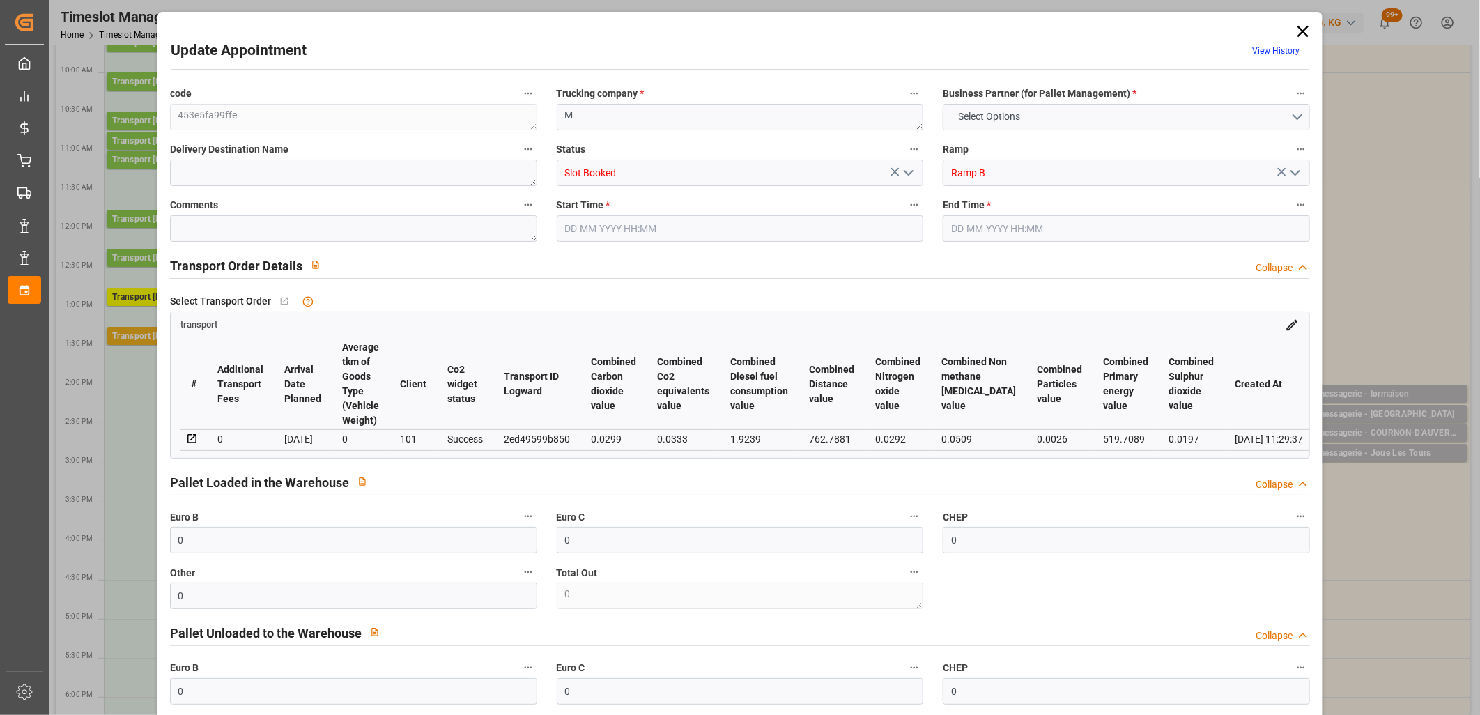
type input "[DATE]"
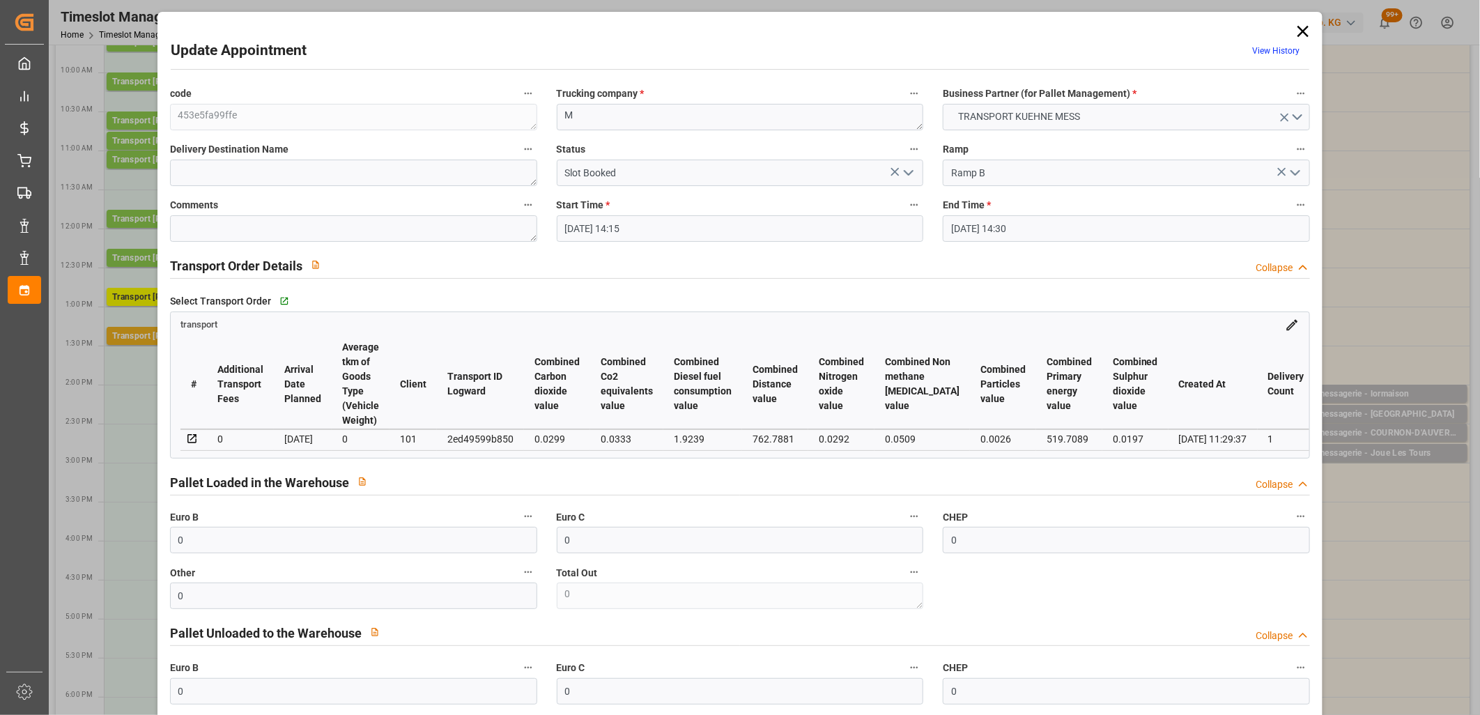
click at [906, 168] on icon "open menu" at bounding box center [908, 172] width 17 height 17
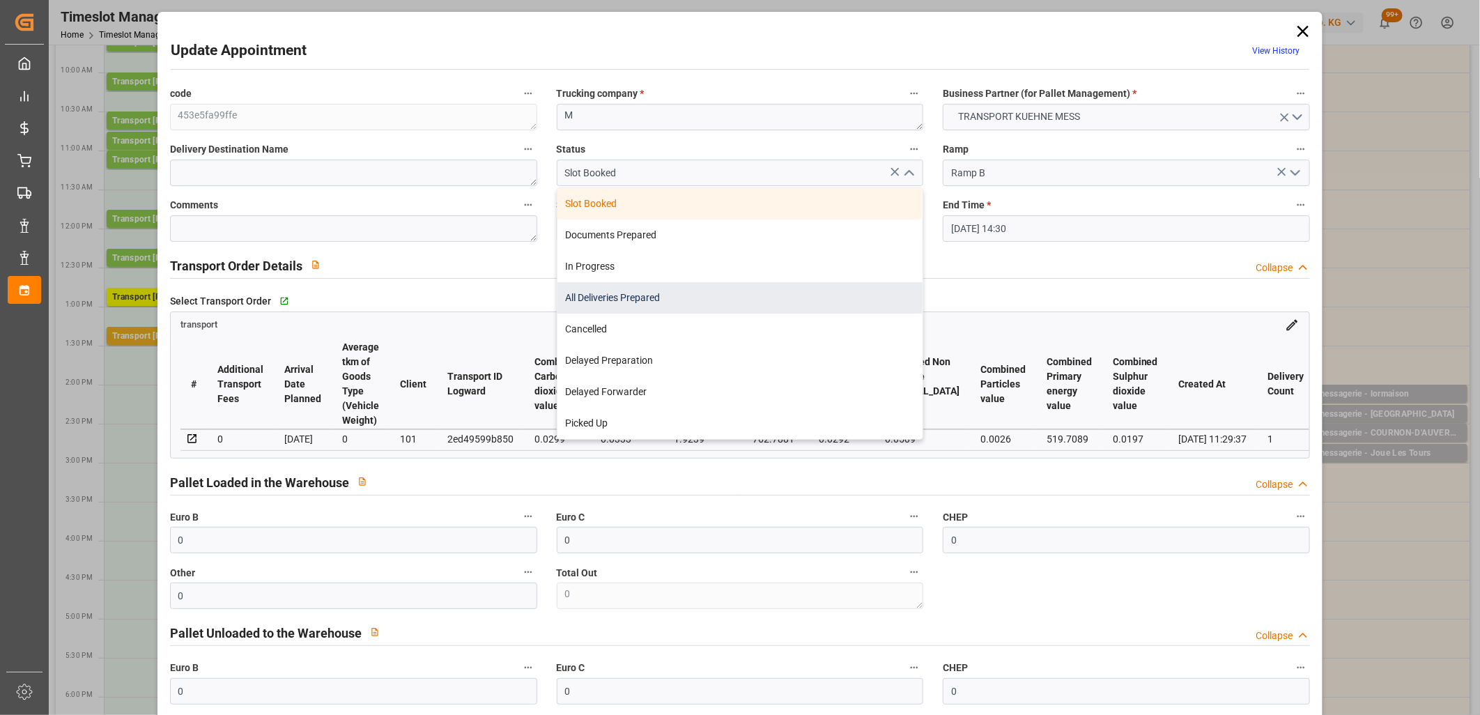
click at [689, 294] on div "All Deliveries Prepared" at bounding box center [741, 297] width 366 height 31
type input "All Deliveries Prepared"
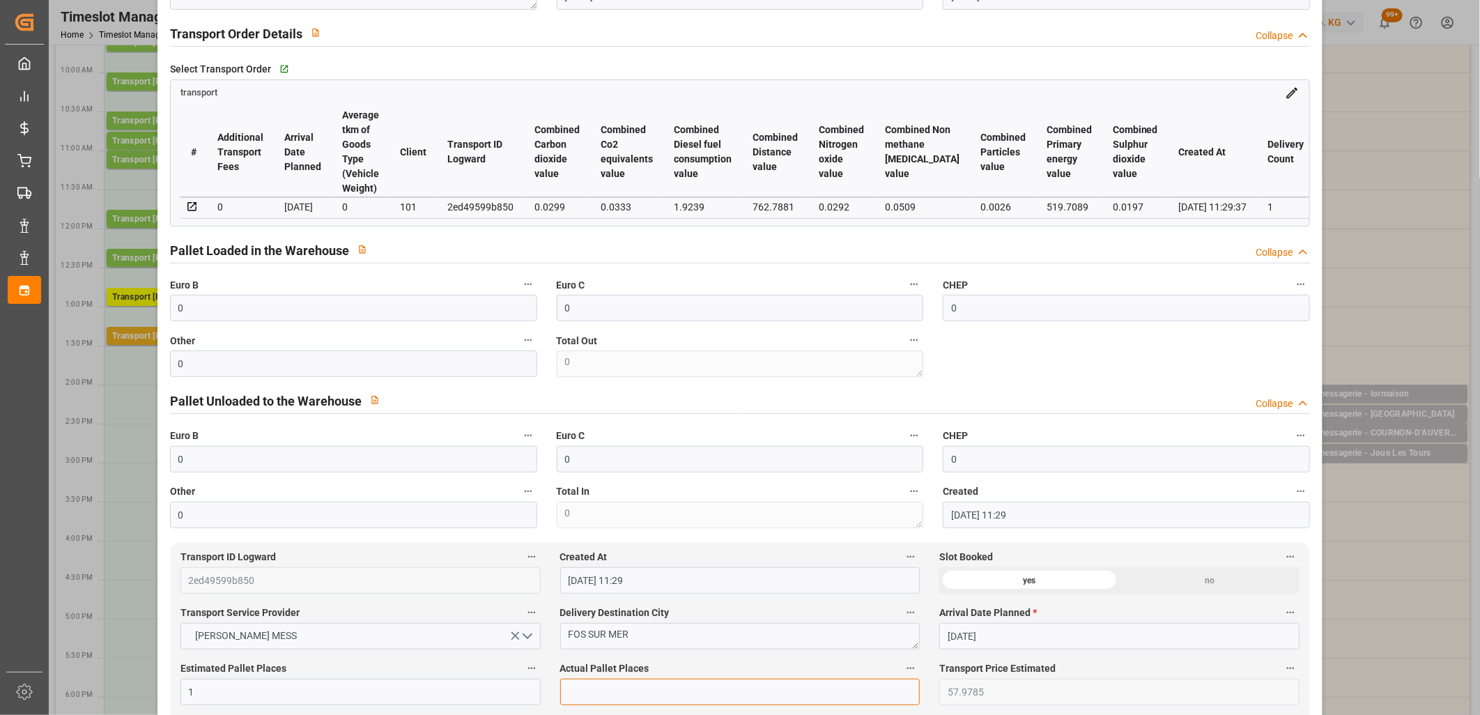
click at [605, 689] on input "text" at bounding box center [740, 692] width 360 height 26
type input "1"
click at [457, 365] on input "0" at bounding box center [353, 364] width 367 height 26
type input "1"
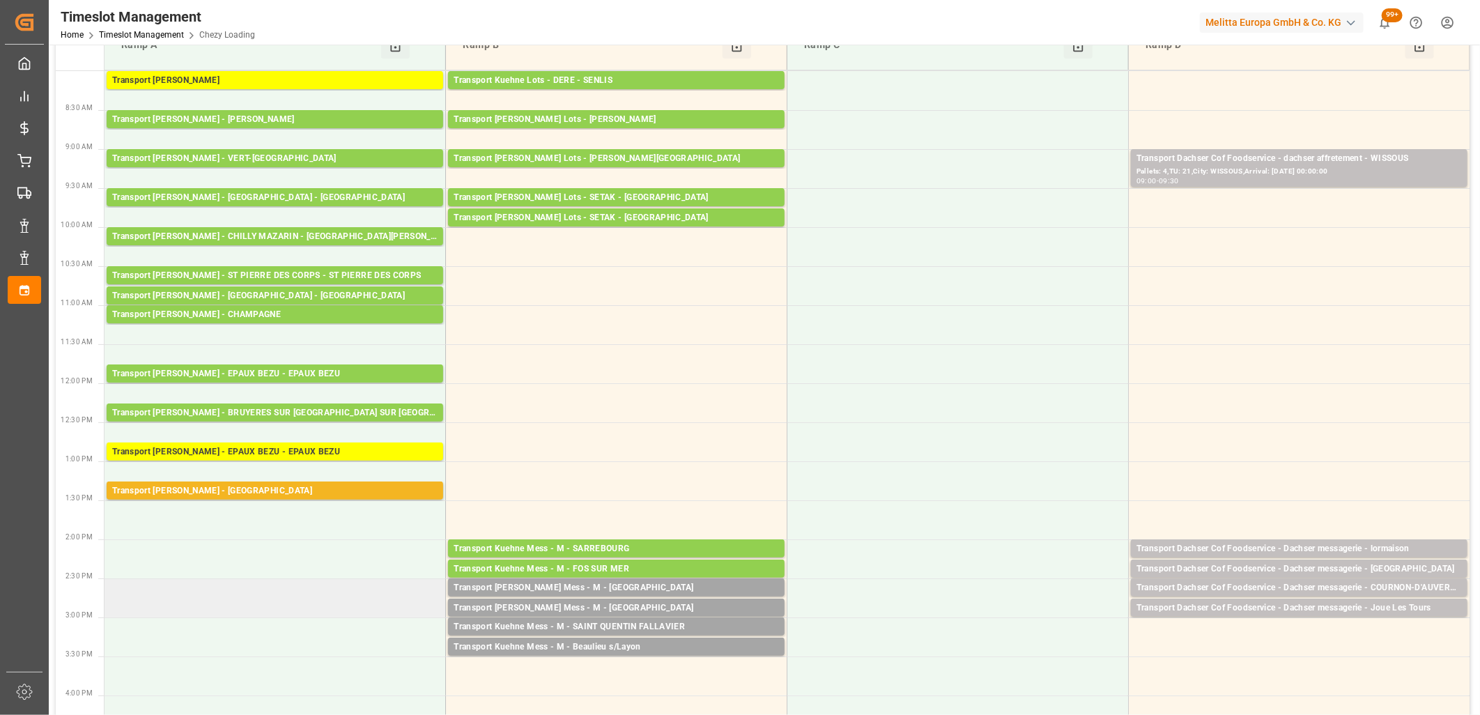
scroll to position [0, 0]
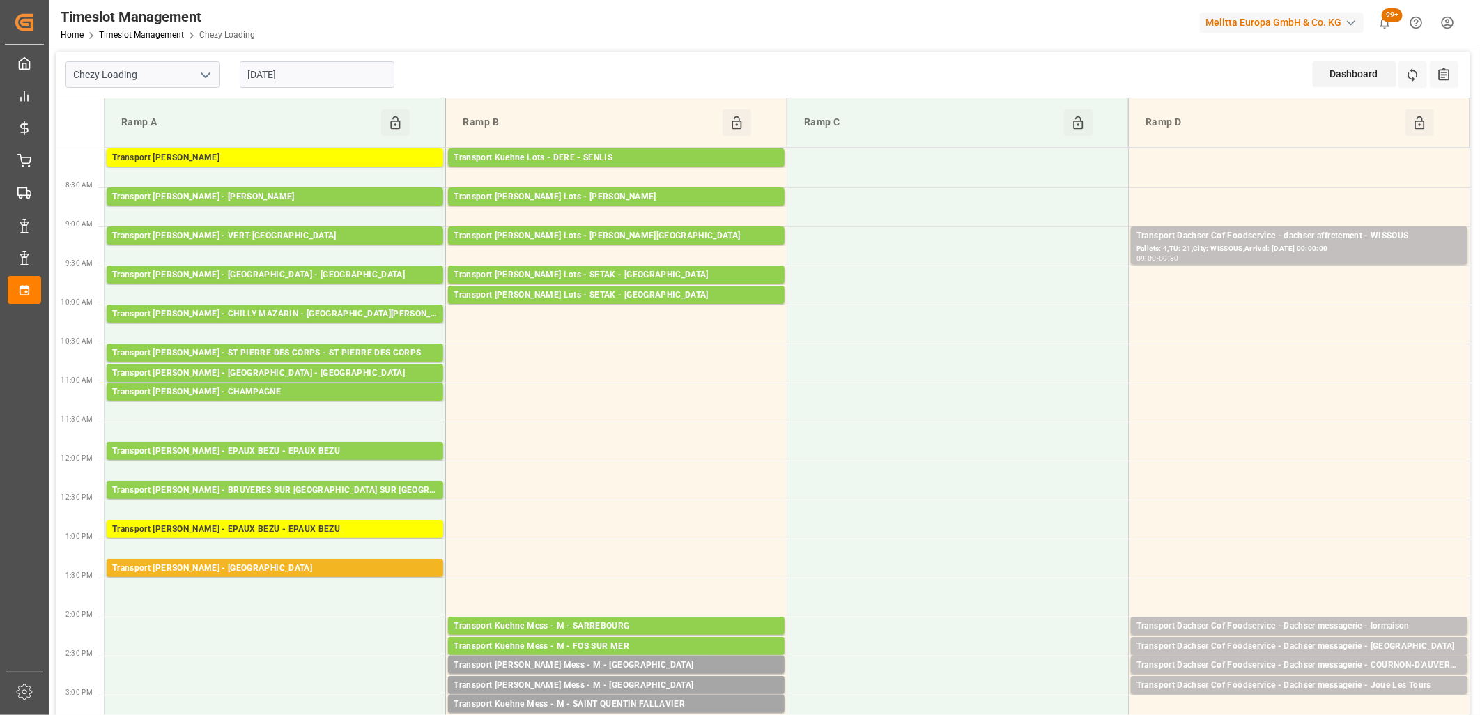
click at [323, 65] on input "[DATE]" at bounding box center [317, 74] width 155 height 26
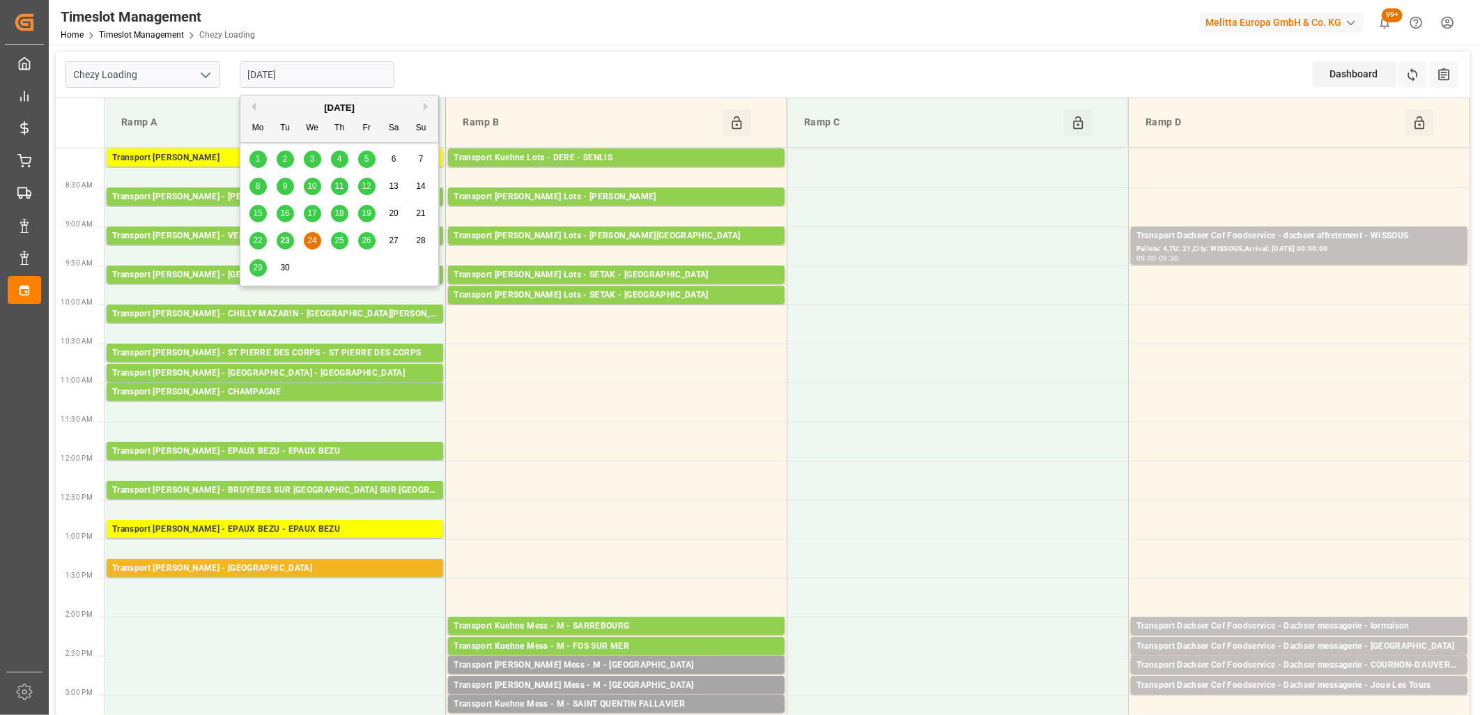
click at [338, 240] on span "25" at bounding box center [339, 241] width 9 height 10
type input "[DATE]"
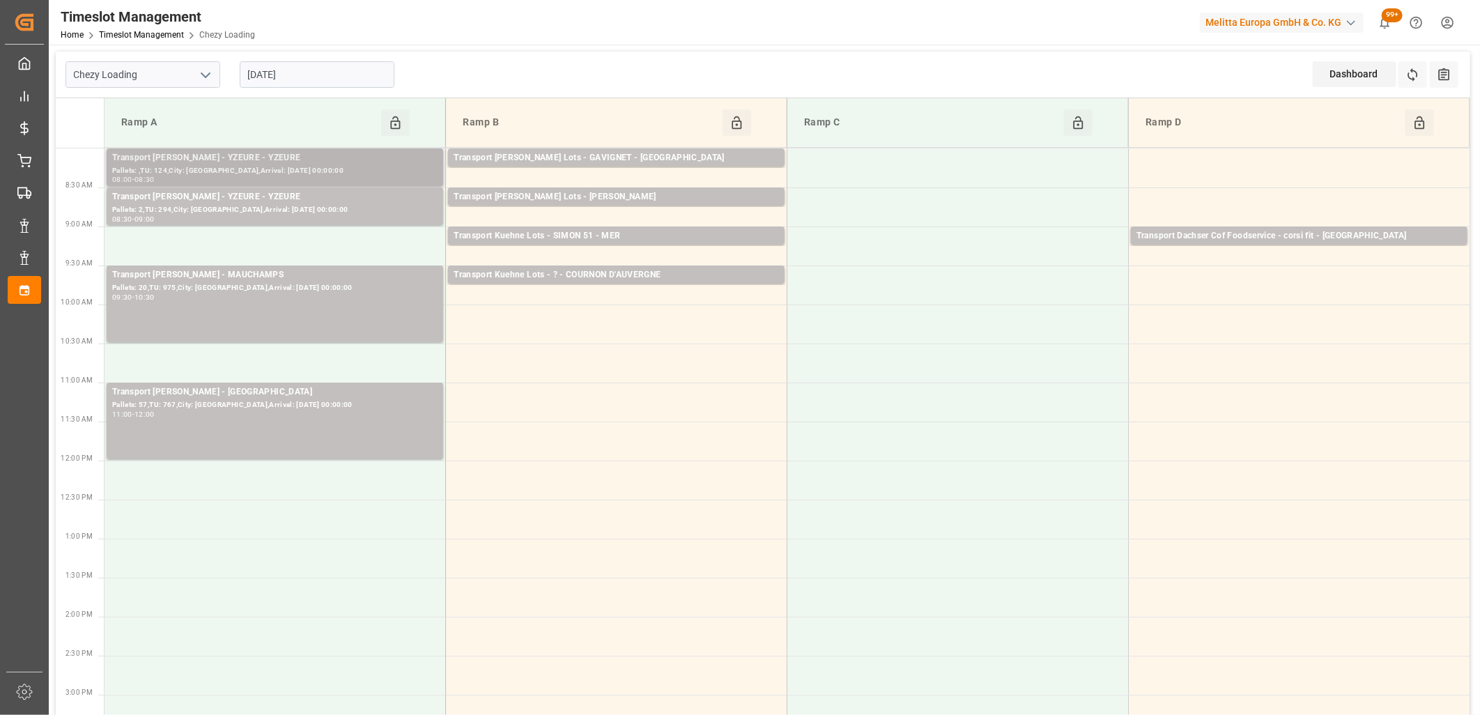
click at [293, 158] on div "Transport [PERSON_NAME] - YZEURE - YZEURE" at bounding box center [274, 158] width 325 height 14
click at [355, 176] on div "08:00 - 08:30" at bounding box center [274, 180] width 325 height 8
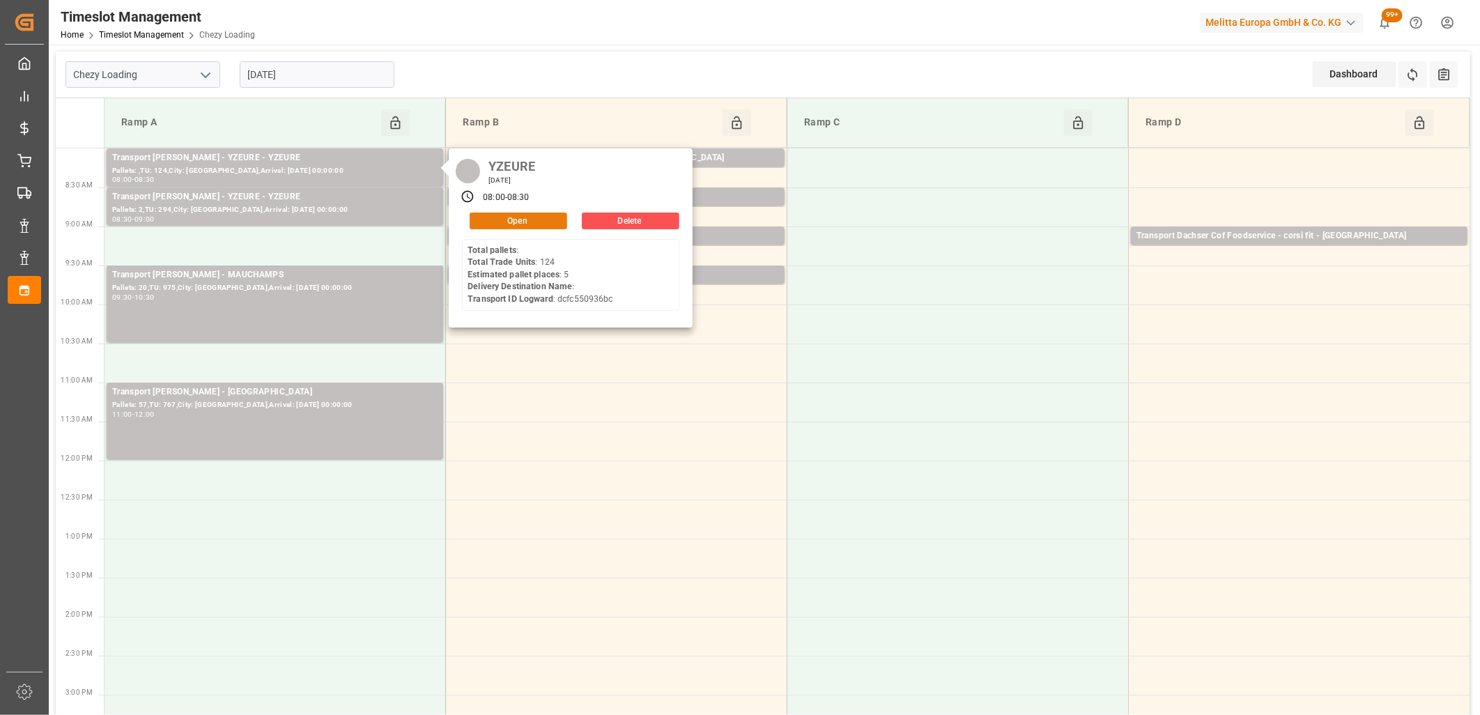
click at [483, 213] on button "Open" at bounding box center [519, 221] width 98 height 17
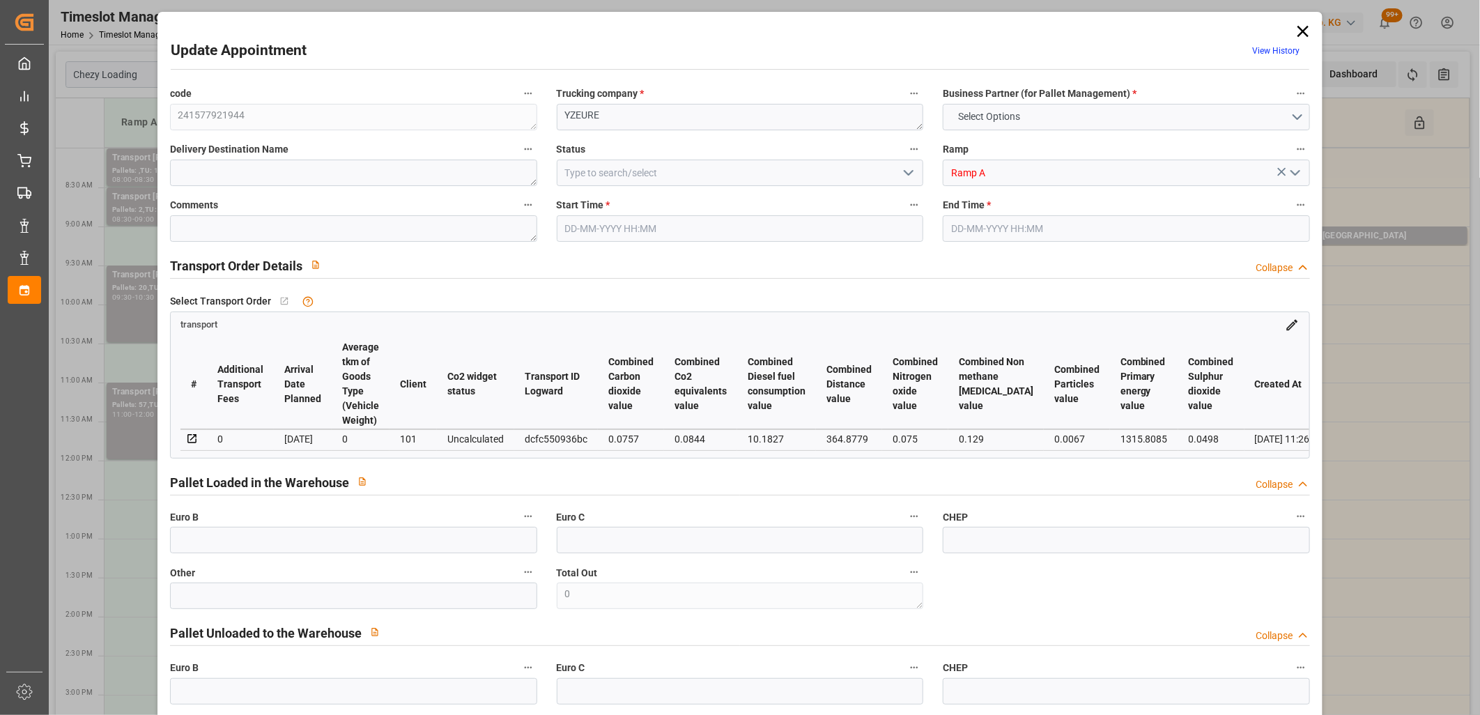
type input "5"
type input "300.45"
type input "0"
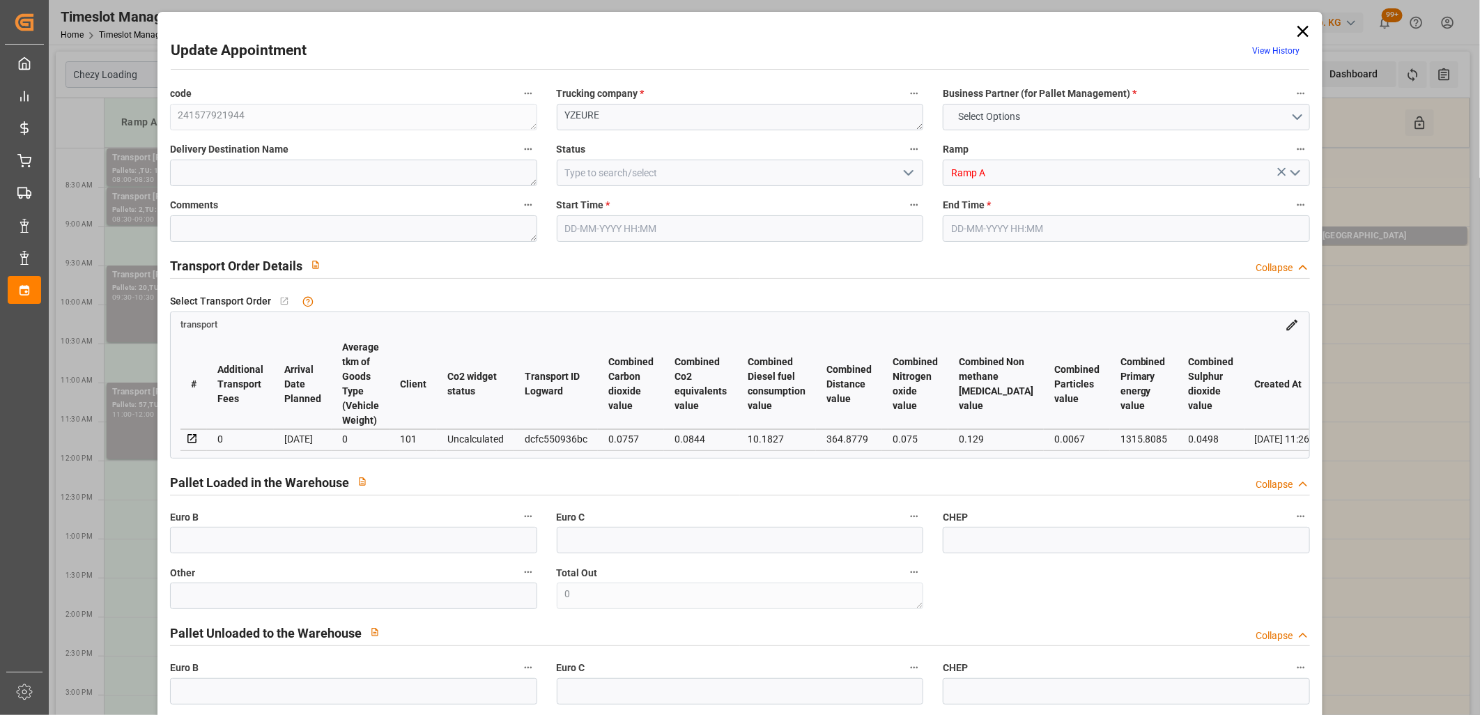
type input "290.2948"
type input "-10.1552"
type input "0"
type input "353.523"
type input "1195.727"
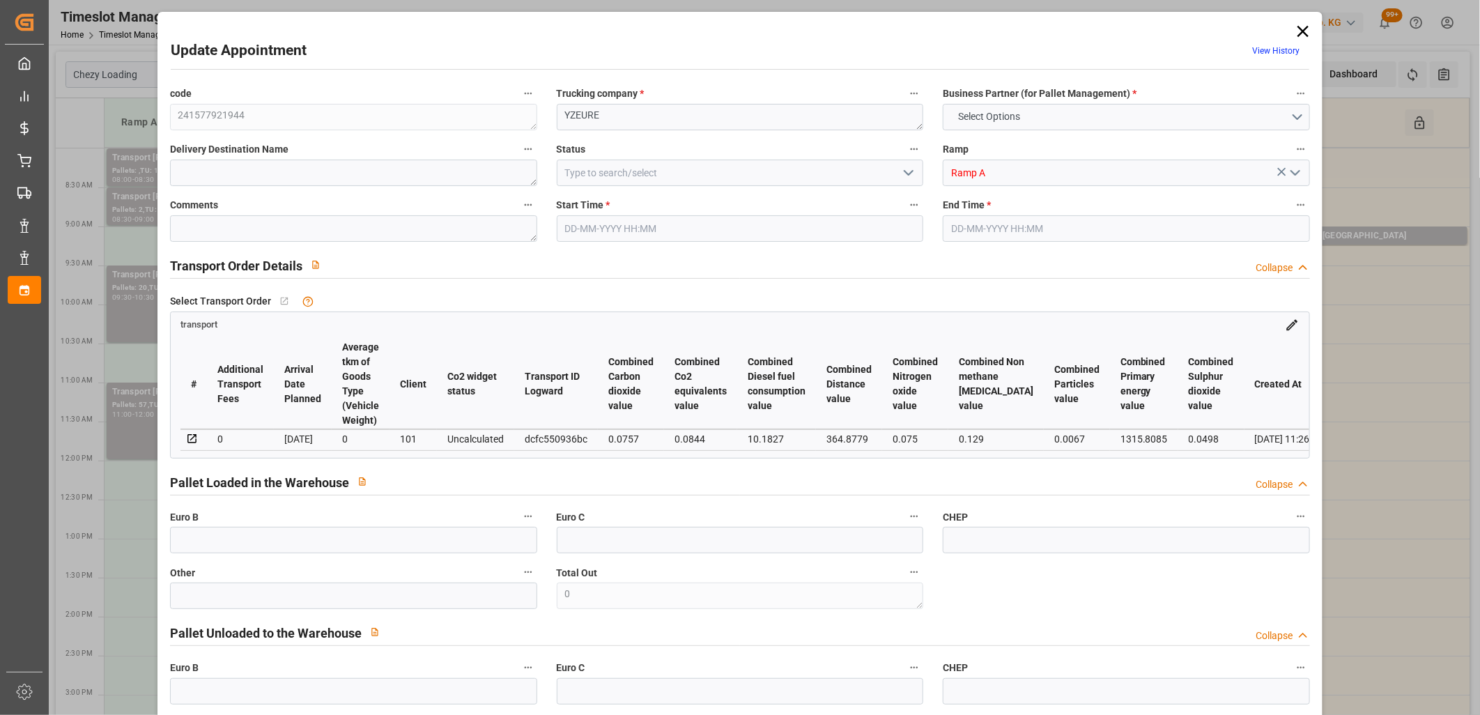
type input "1257.567"
type input "3"
type input "0"
type input "124"
type input "34"
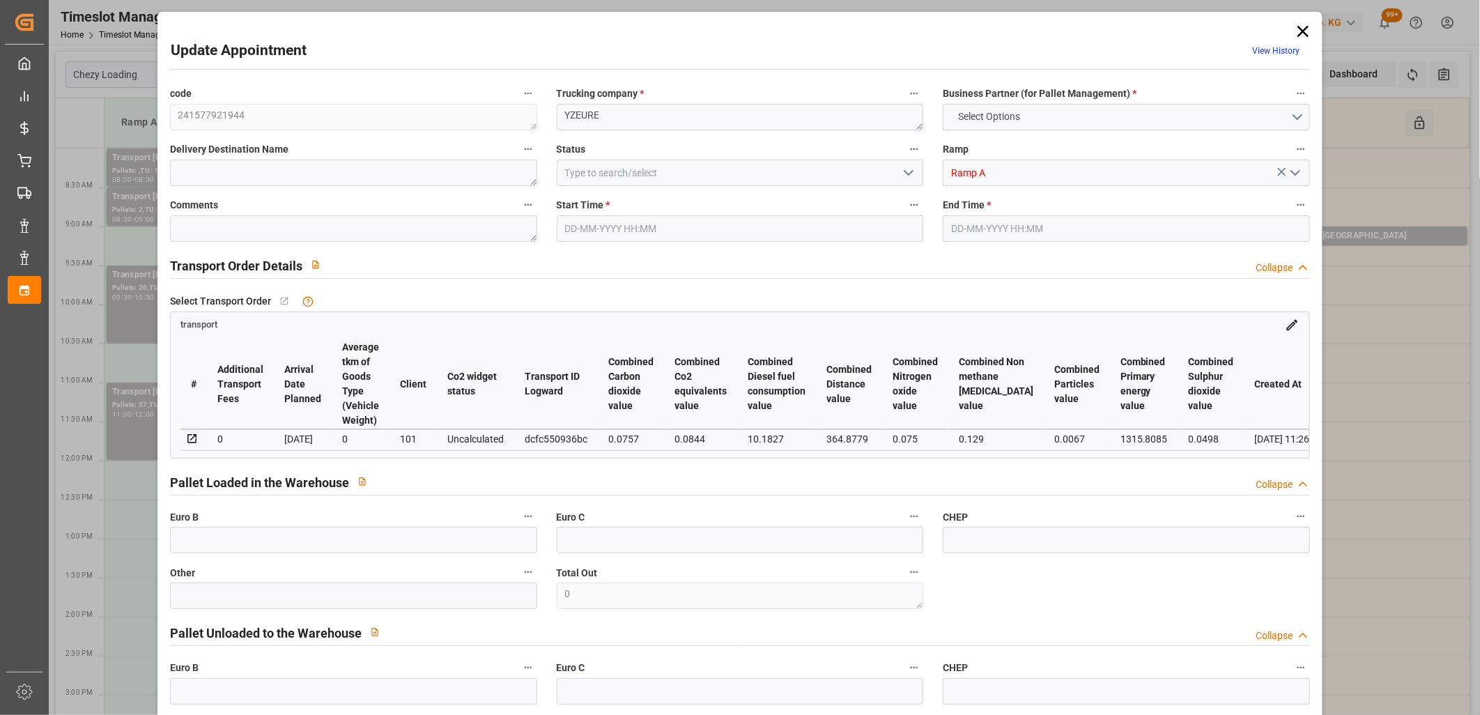
type input "101"
type input "413.727"
type input "0"
type input "4710.8598"
type input "0"
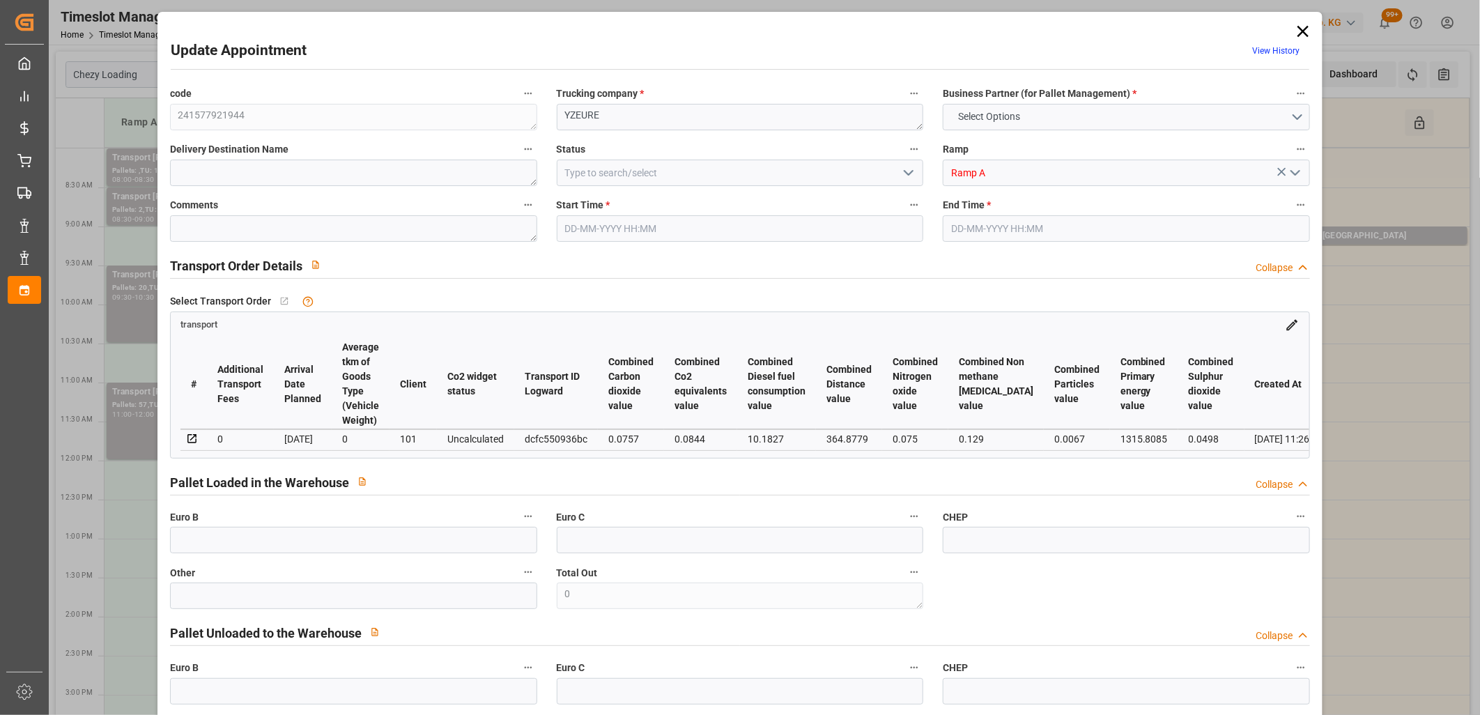
type input "0"
type input "21"
type input "35"
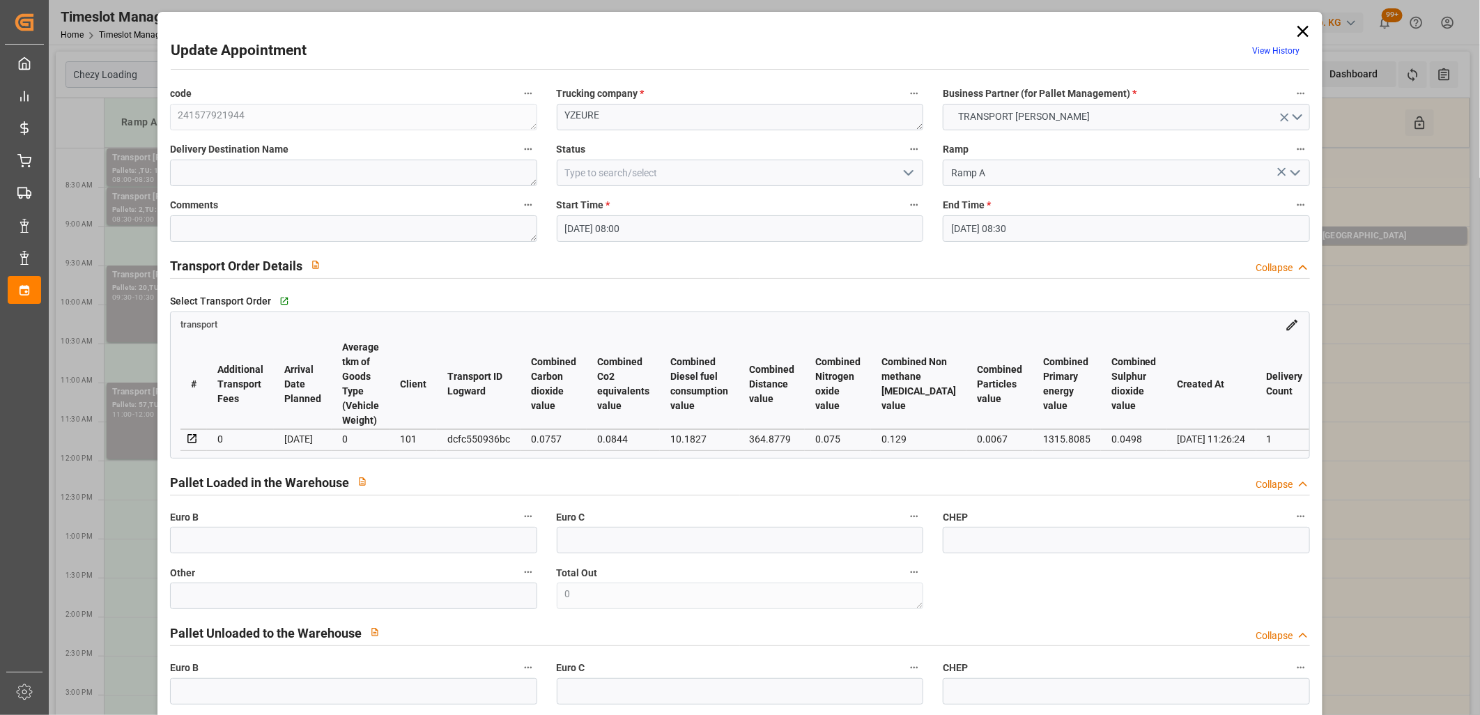
type input "25-09-2025 08:00"
type input "25-09-2025 08:30"
type input "22-09-2025 12:14"
type input "22-09-2025 11:26"
click at [463, 436] on div "dcfc550936bc" at bounding box center [478, 439] width 63 height 17
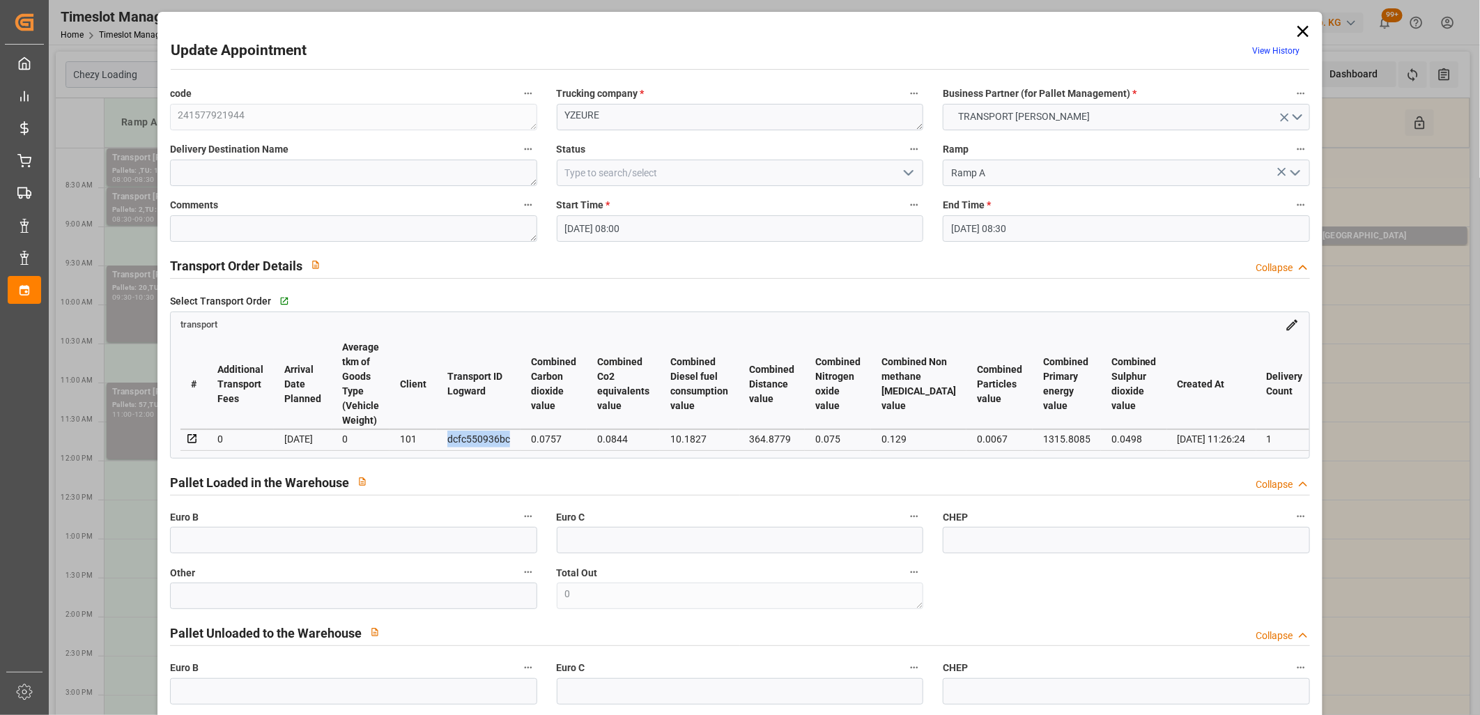
click at [463, 436] on div "dcfc550936bc" at bounding box center [478, 439] width 63 height 17
copy div "dcfc550936bc"
click at [1298, 25] on icon at bounding box center [1304, 32] width 20 height 20
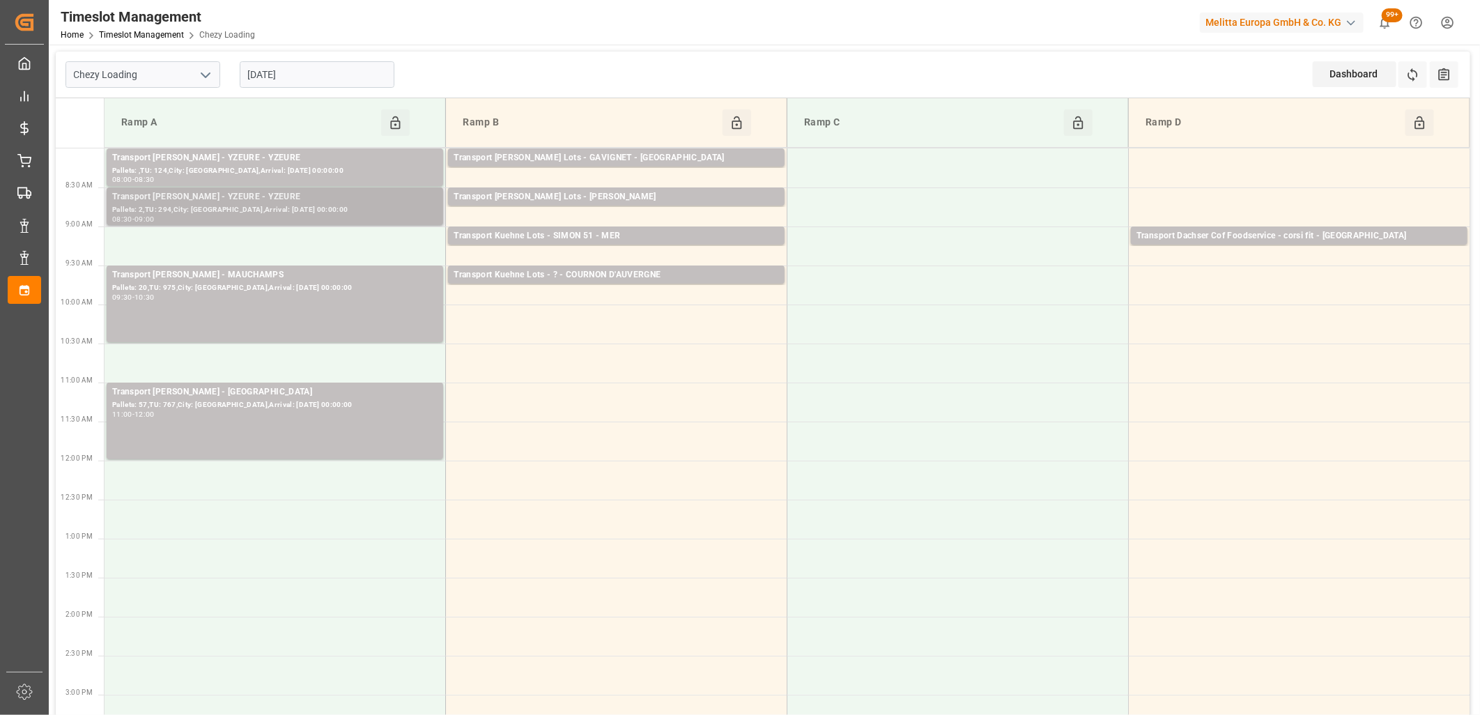
click at [342, 204] on div "Pallets: 2,TU: 294,City: YZEURE,Arrival: 2025-09-29 00:00:00" at bounding box center [274, 210] width 325 height 12
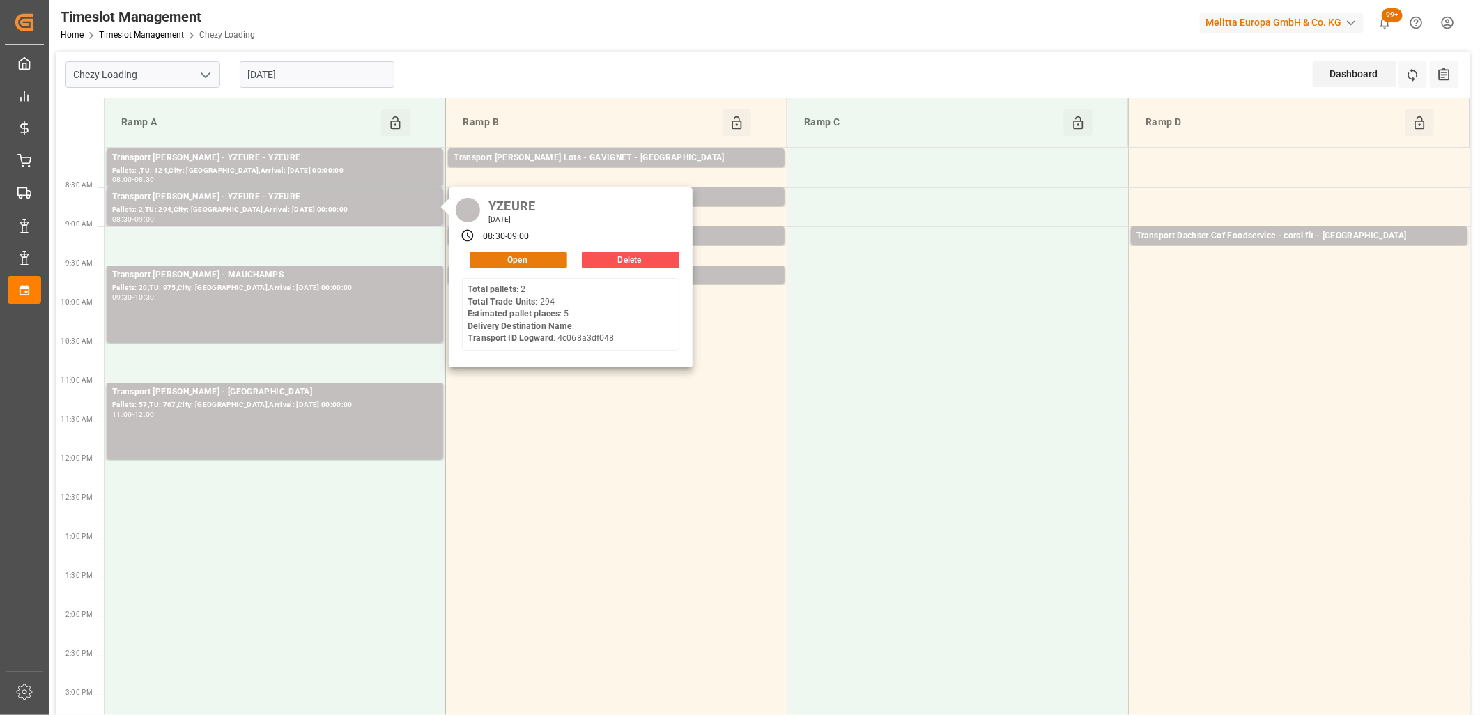
click at [532, 263] on button "Open" at bounding box center [519, 260] width 98 height 17
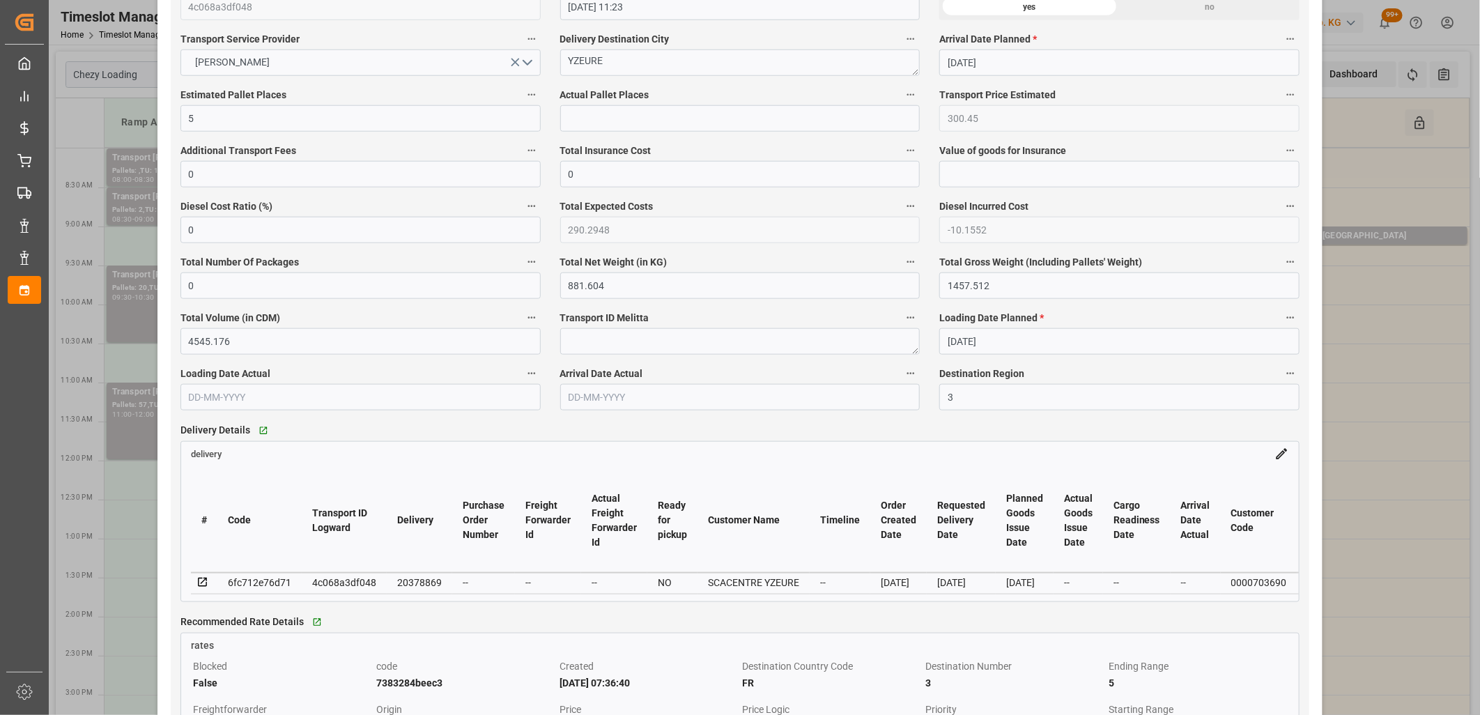
scroll to position [929, 0]
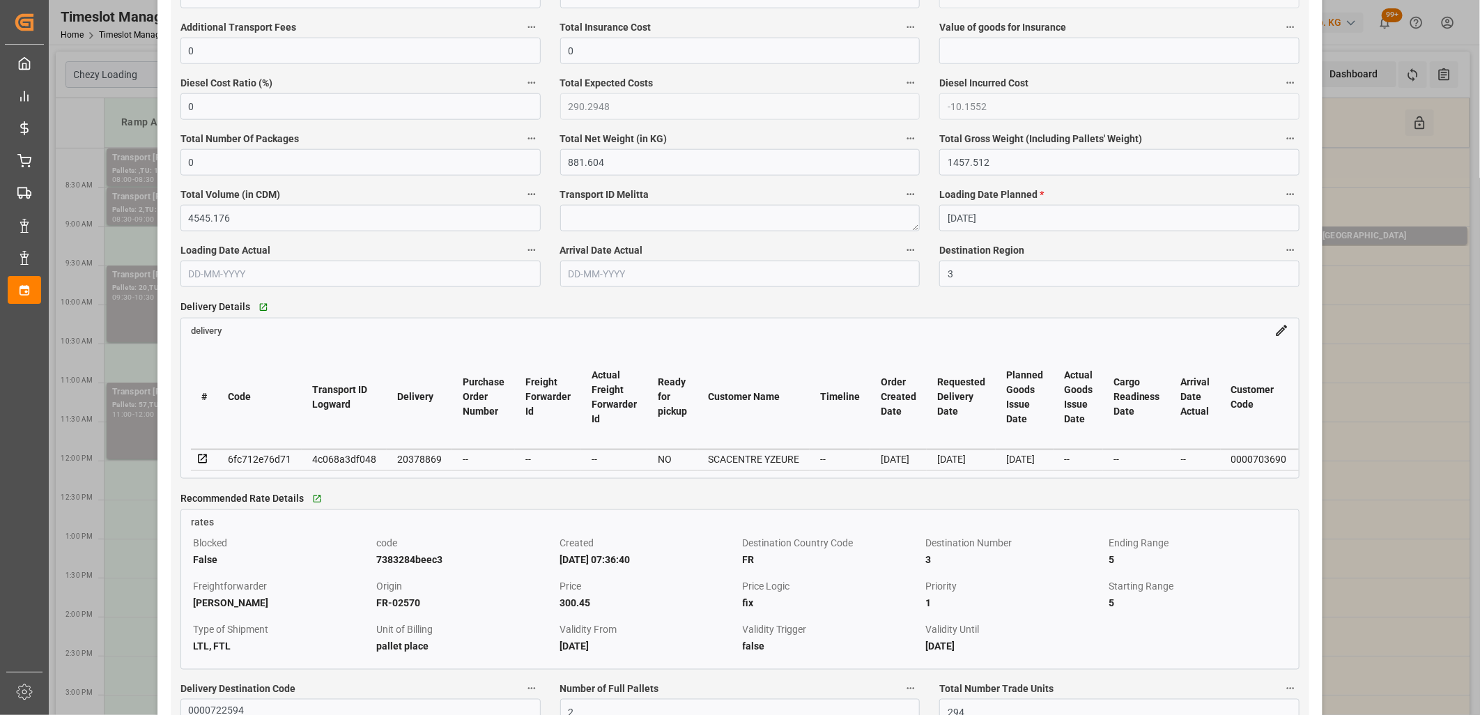
click at [198, 463] on icon at bounding box center [203, 459] width 13 height 13
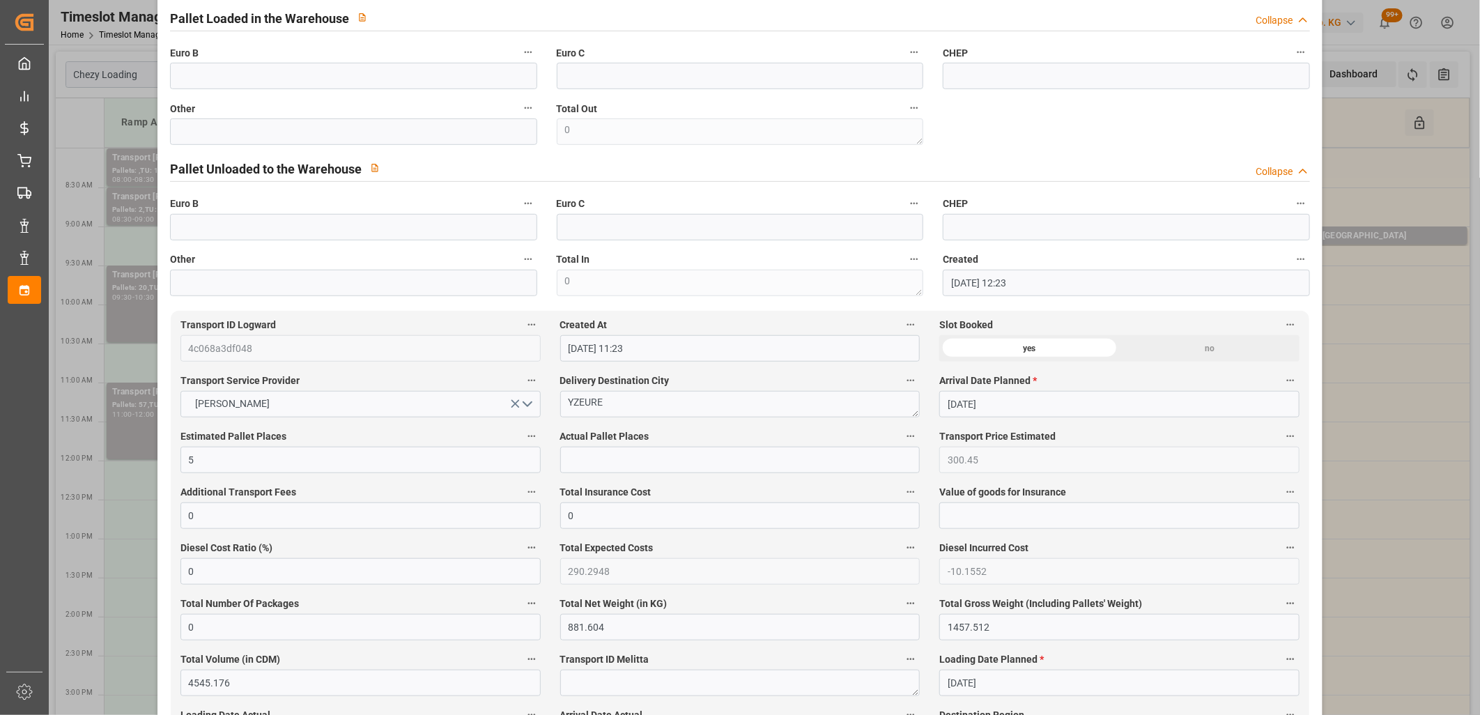
scroll to position [0, 0]
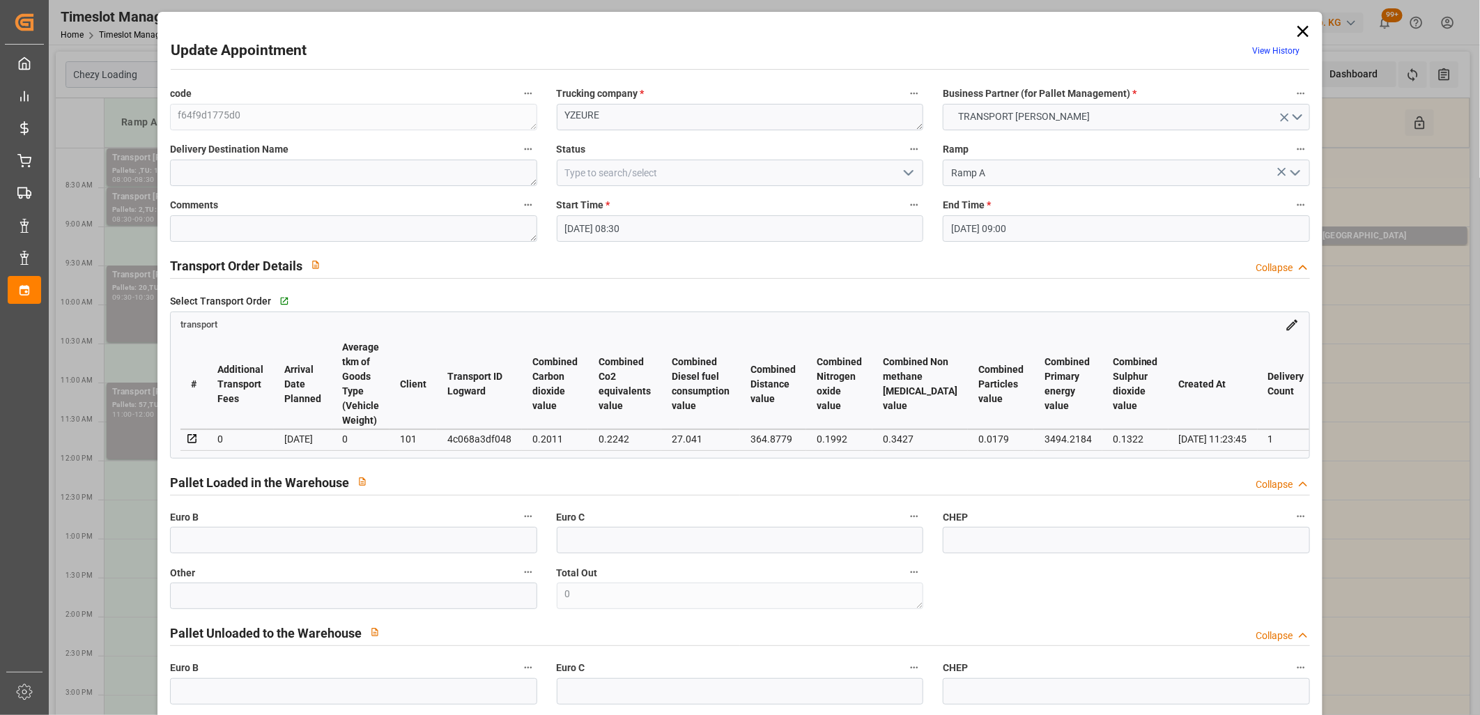
click at [475, 440] on div "4c068a3df048" at bounding box center [479, 439] width 64 height 17
copy div "4c068a3df048"
click at [1298, 32] on icon at bounding box center [1303, 31] width 11 height 11
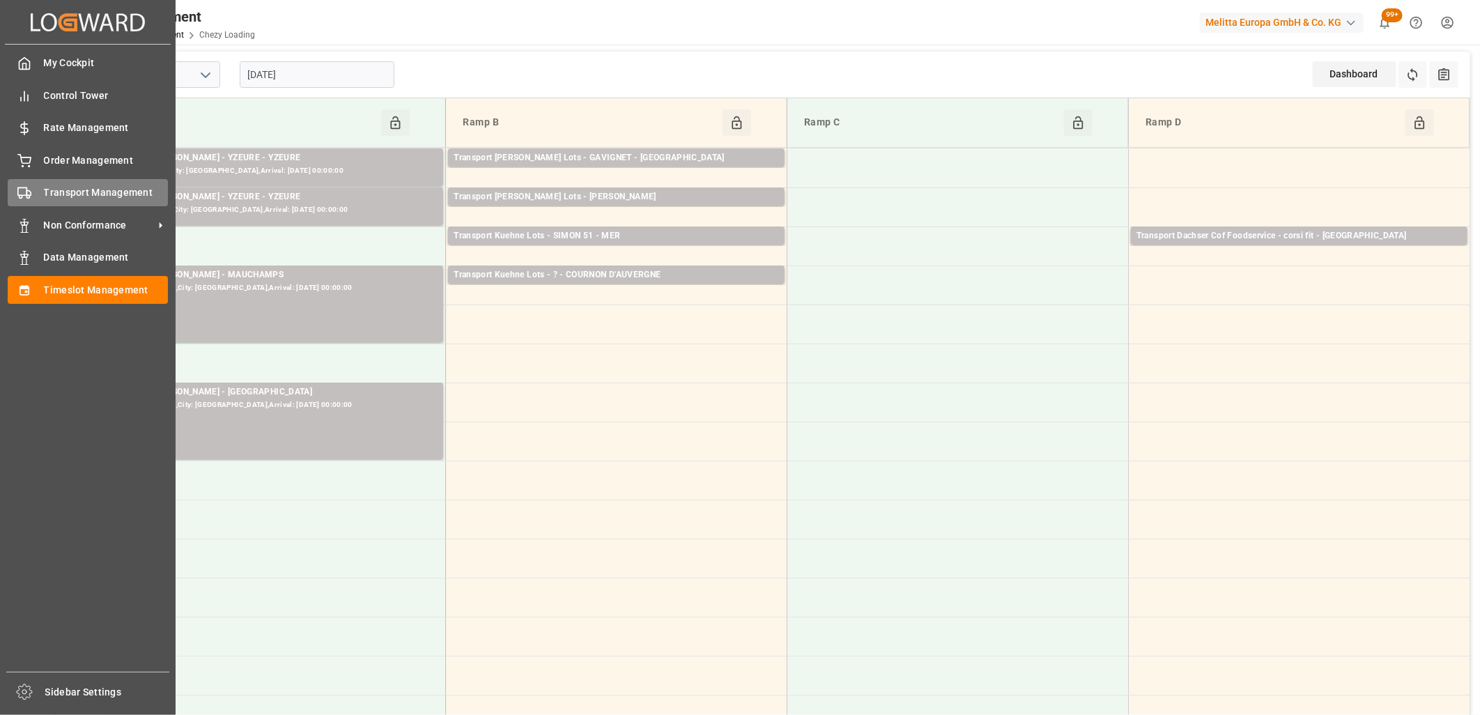
click at [10, 195] on div at bounding box center [20, 192] width 24 height 15
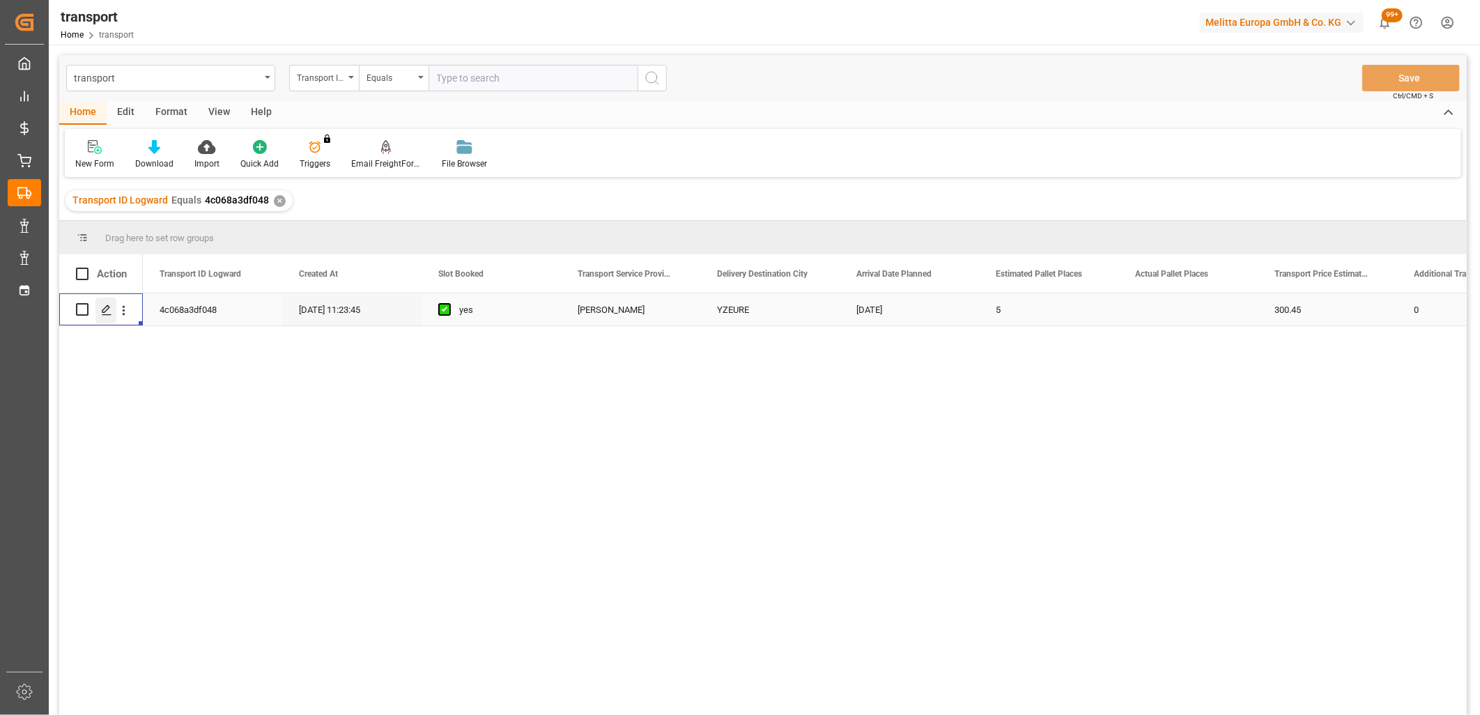
click at [107, 316] on div "Press SPACE to select this row." at bounding box center [105, 311] width 21 height 26
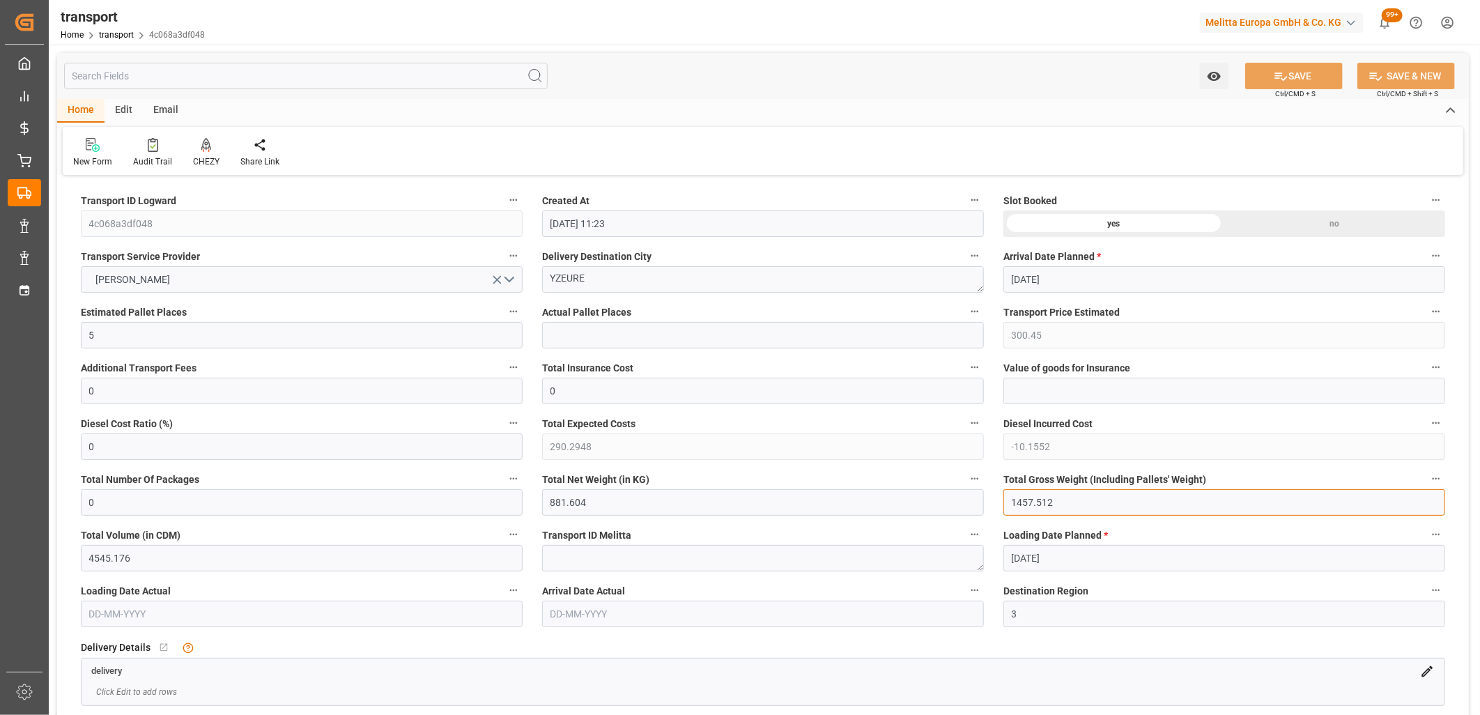
drag, startPoint x: 1068, startPoint y: 502, endPoint x: 912, endPoint y: 503, distance: 156.1
drag, startPoint x: 656, startPoint y: 509, endPoint x: 489, endPoint y: 497, distance: 167.0
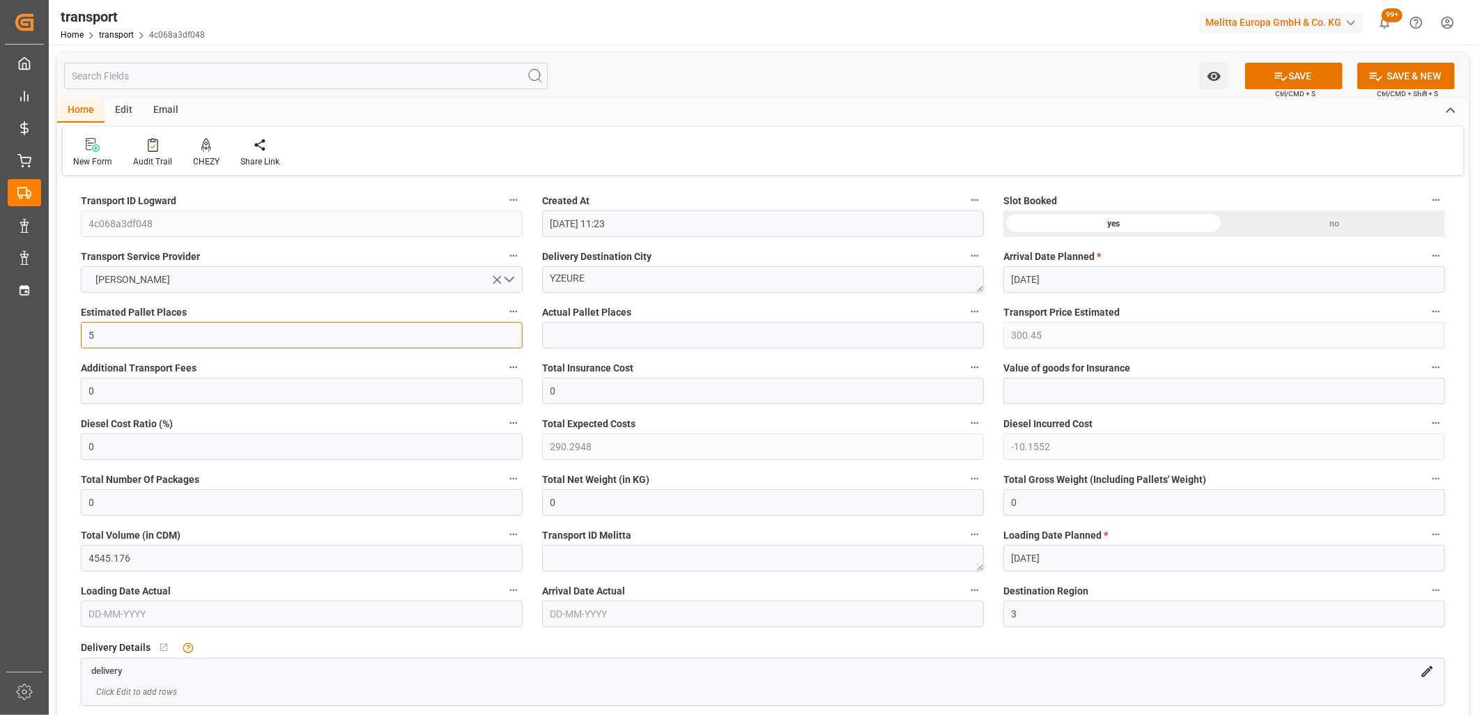
drag, startPoint x: 102, startPoint y: 336, endPoint x: 67, endPoint y: 336, distance: 34.8
click at [496, 276] on icon "open menu" at bounding box center [497, 280] width 15 height 15
drag, startPoint x: 588, startPoint y: 275, endPoint x: 537, endPoint y: 276, distance: 50.9
click at [537, 276] on div "Delivery Destination City YZEURE" at bounding box center [762, 270] width 461 height 56
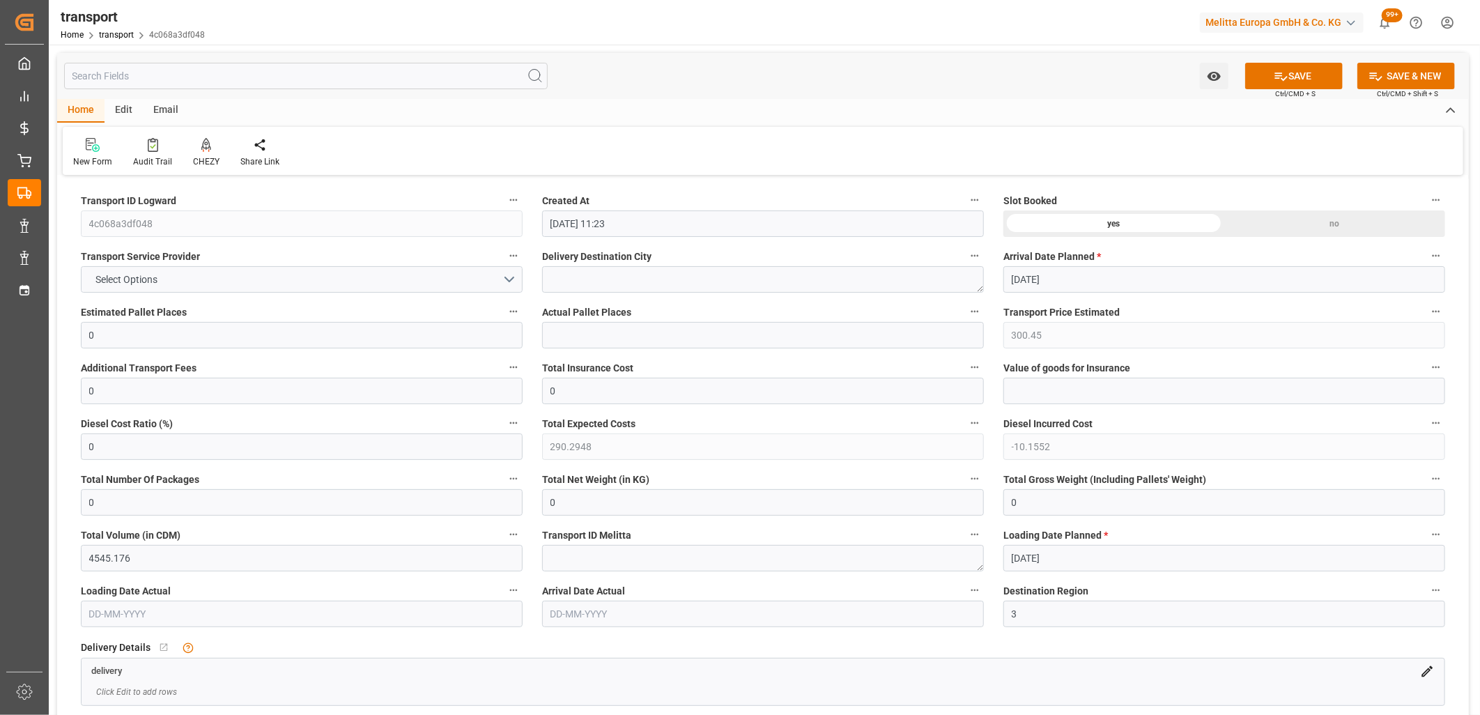
click at [1298, 220] on div "no" at bounding box center [1335, 223] width 221 height 26
click at [1295, 73] on button "SAVE" at bounding box center [1294, 76] width 98 height 26
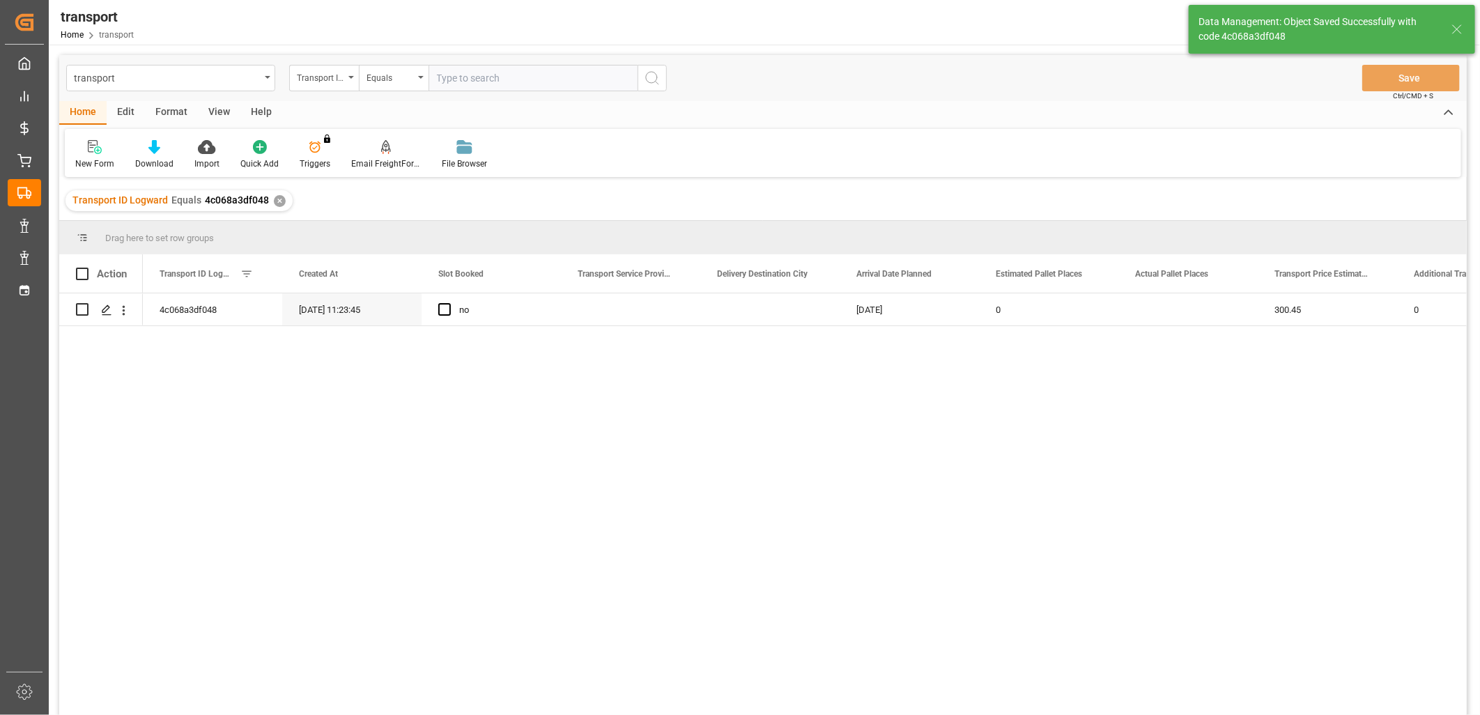
click at [127, 107] on div "Edit" at bounding box center [126, 113] width 38 height 24
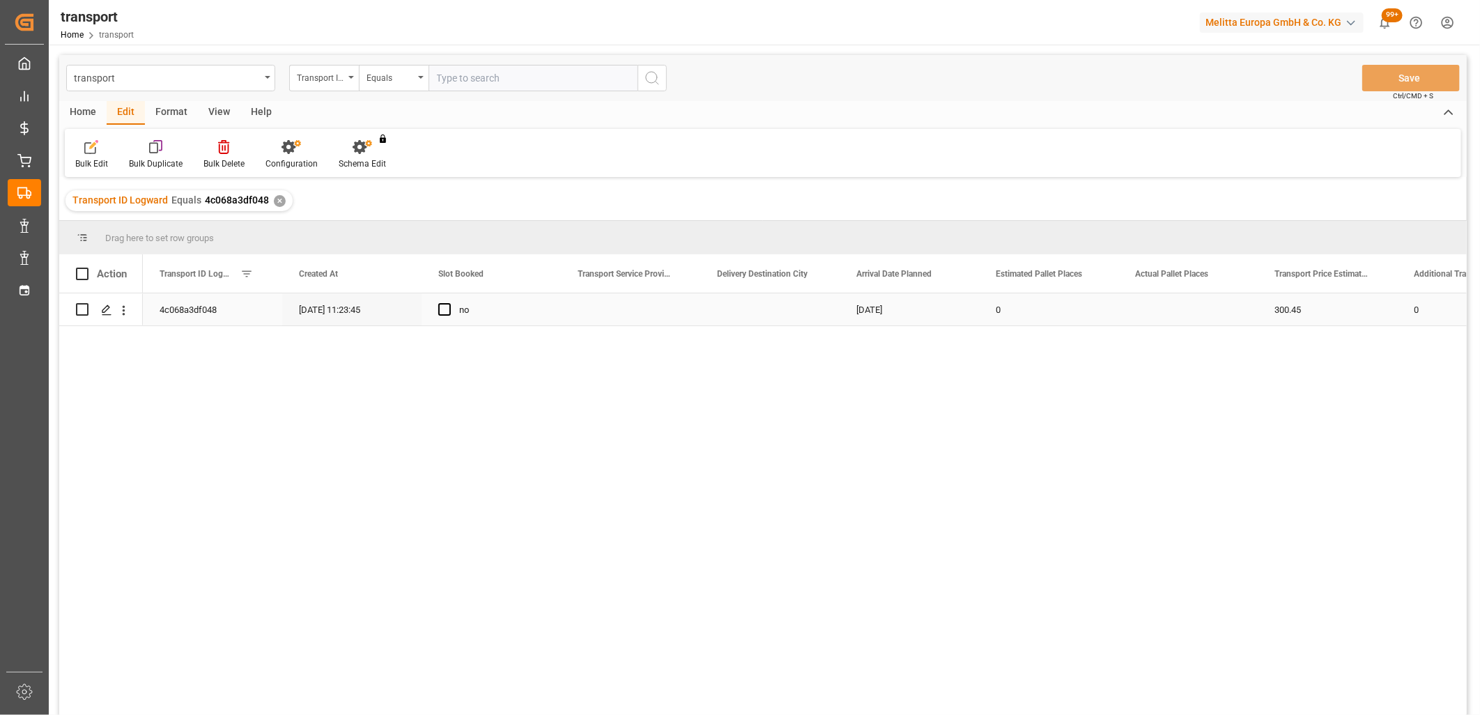
click at [79, 308] on input "Press Space to toggle row selection (unchecked)" at bounding box center [82, 309] width 13 height 13
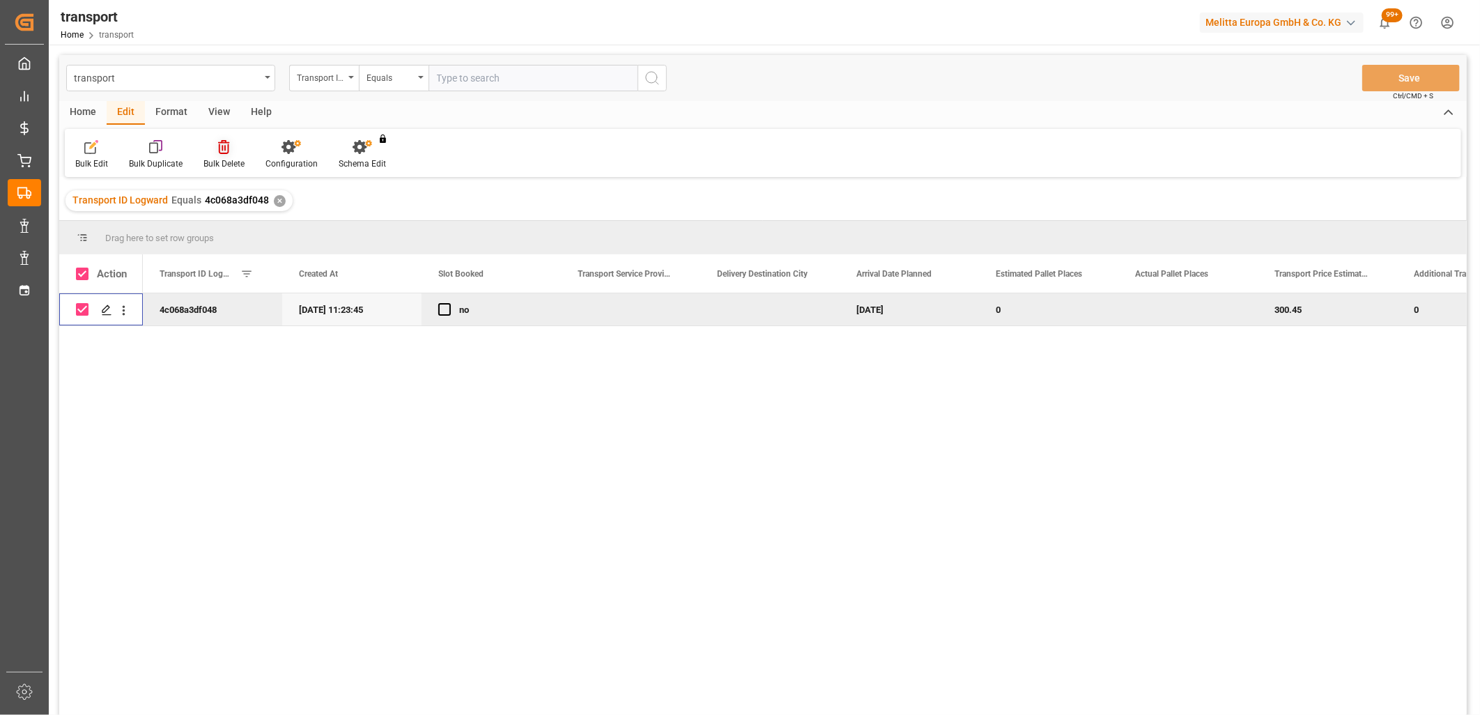
click at [221, 147] on icon at bounding box center [223, 147] width 11 height 14
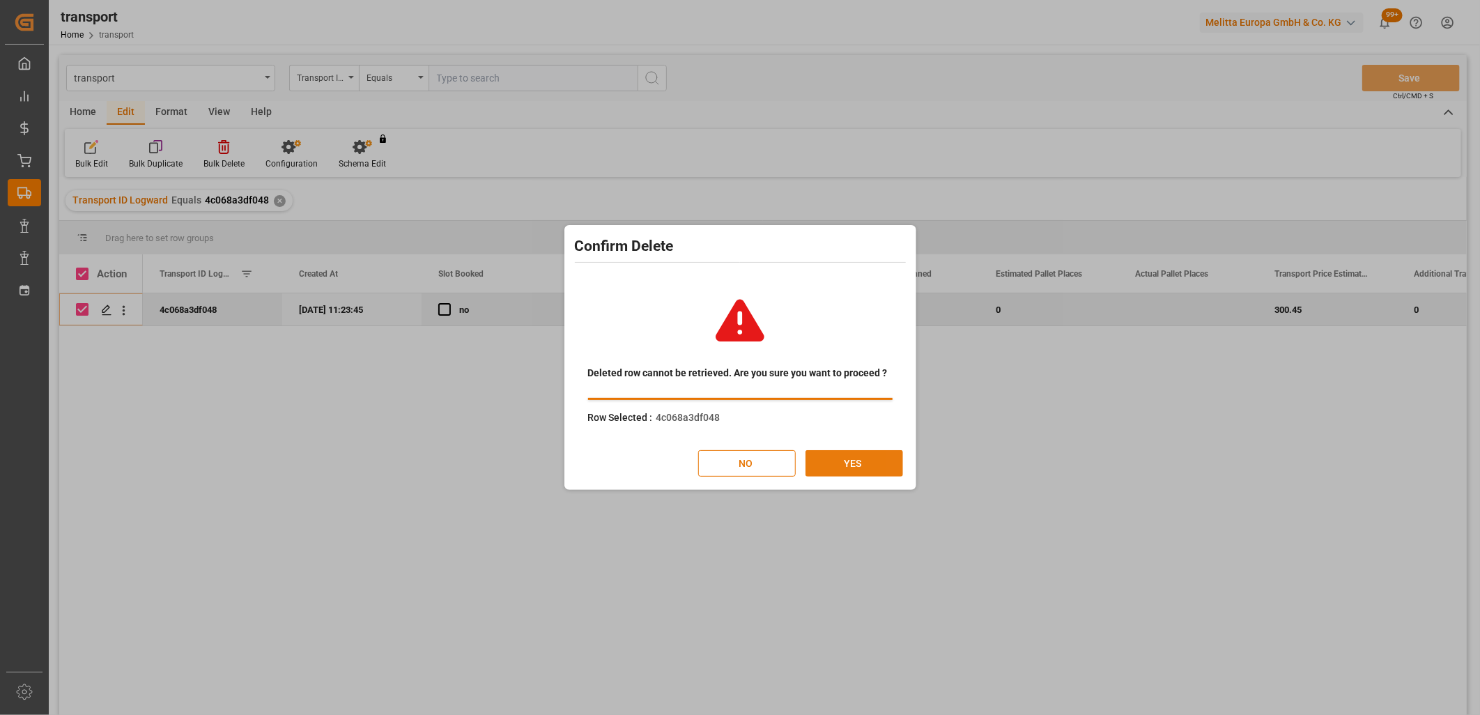
click at [815, 460] on button "YES" at bounding box center [855, 463] width 98 height 26
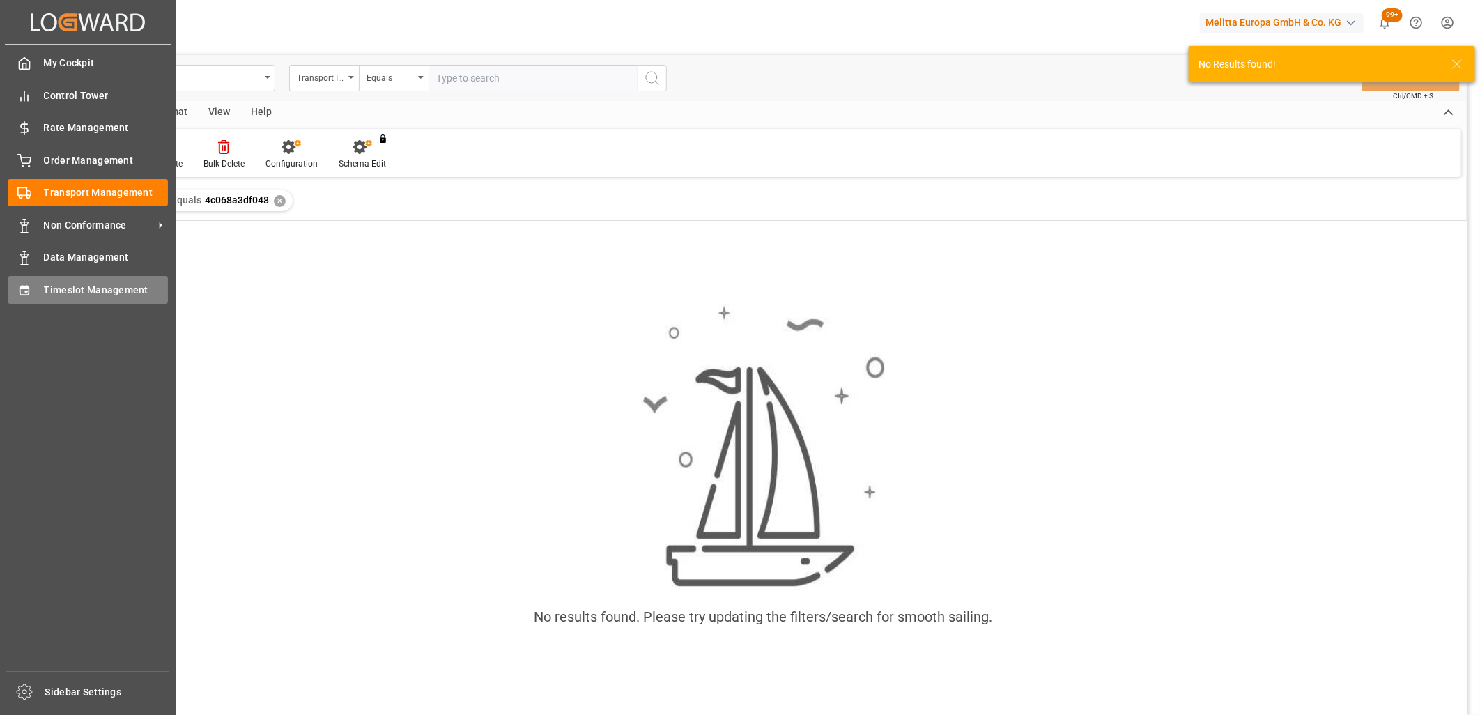
click at [22, 298] on div "Timeslot Management Timeslot Management" at bounding box center [88, 289] width 160 height 27
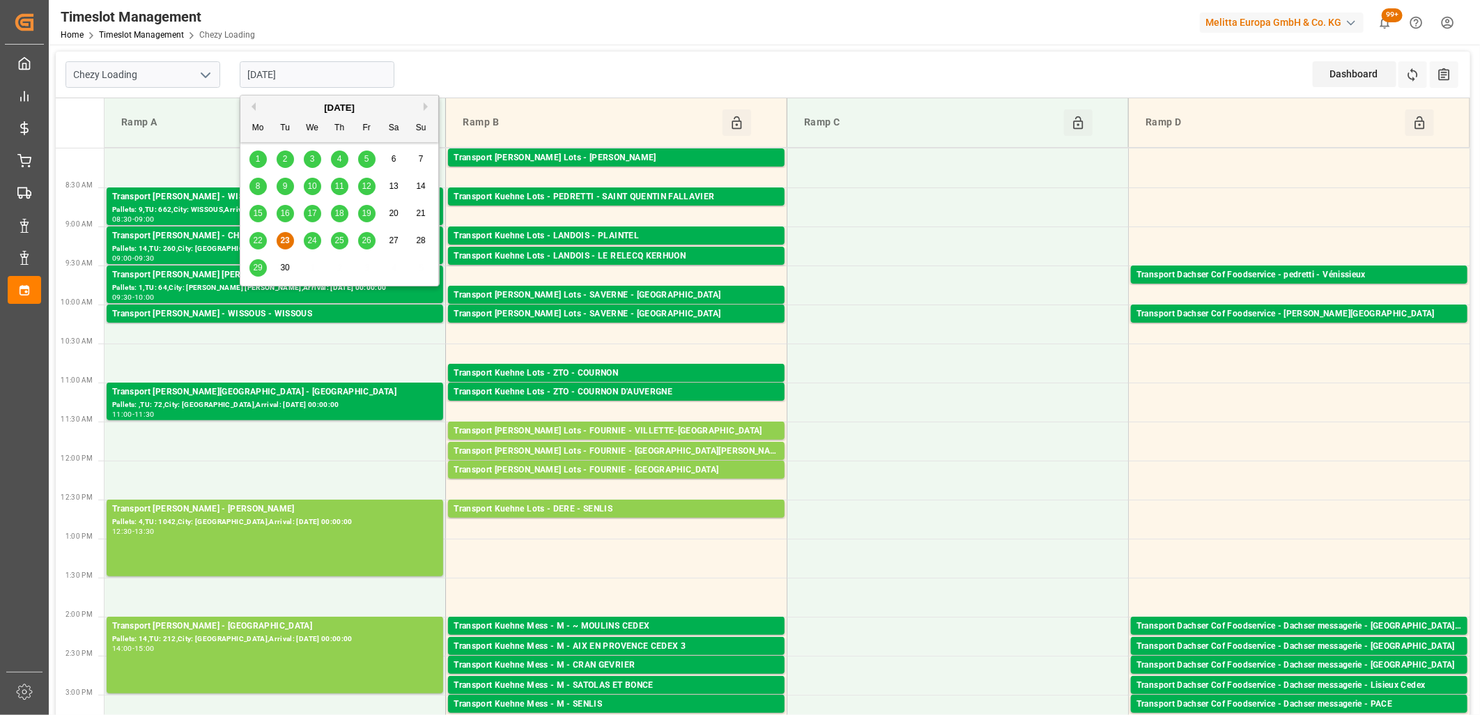
click at [314, 65] on input "[DATE]" at bounding box center [317, 74] width 155 height 26
click at [335, 244] on span "25" at bounding box center [339, 241] width 9 height 10
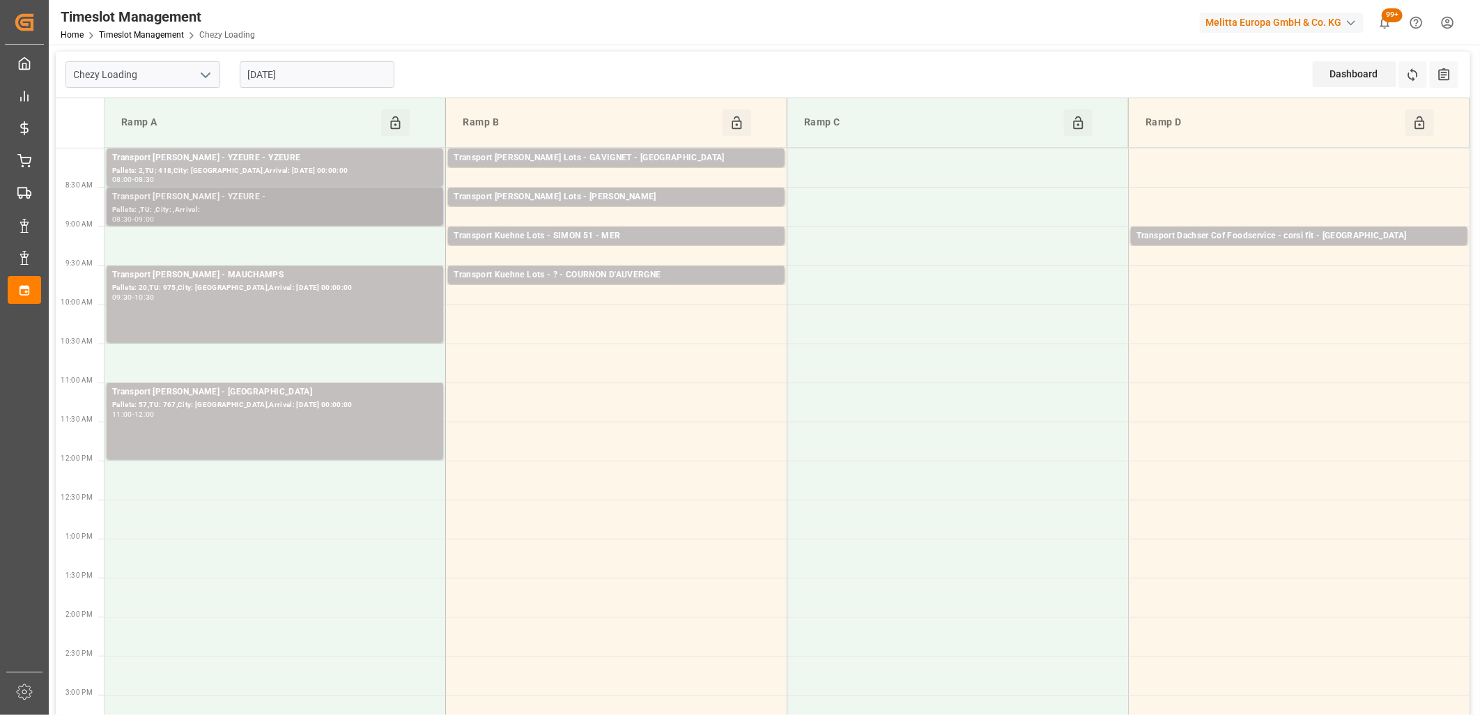
click at [254, 212] on div "Pallets: ,TU: ,City: ,Arrival:" at bounding box center [274, 210] width 325 height 12
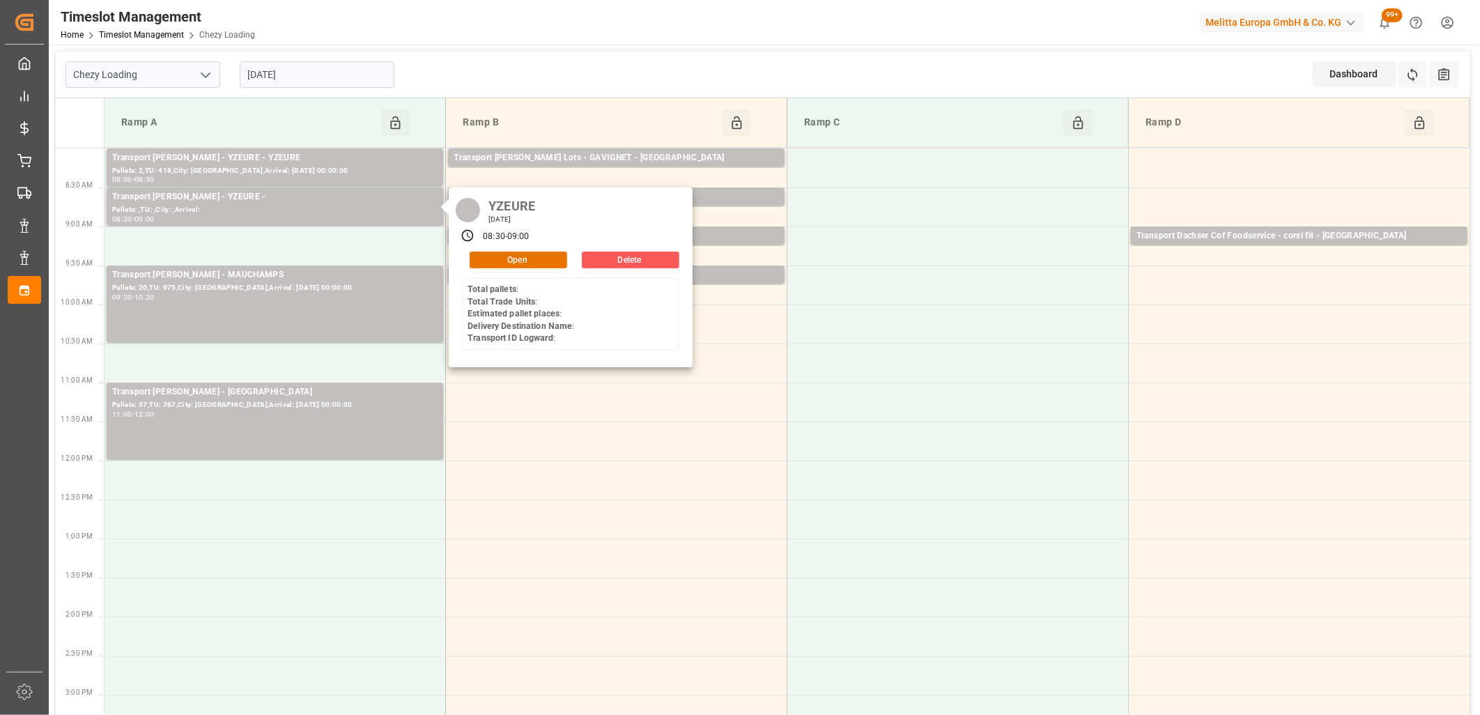
click at [604, 261] on button "Delete" at bounding box center [631, 260] width 98 height 17
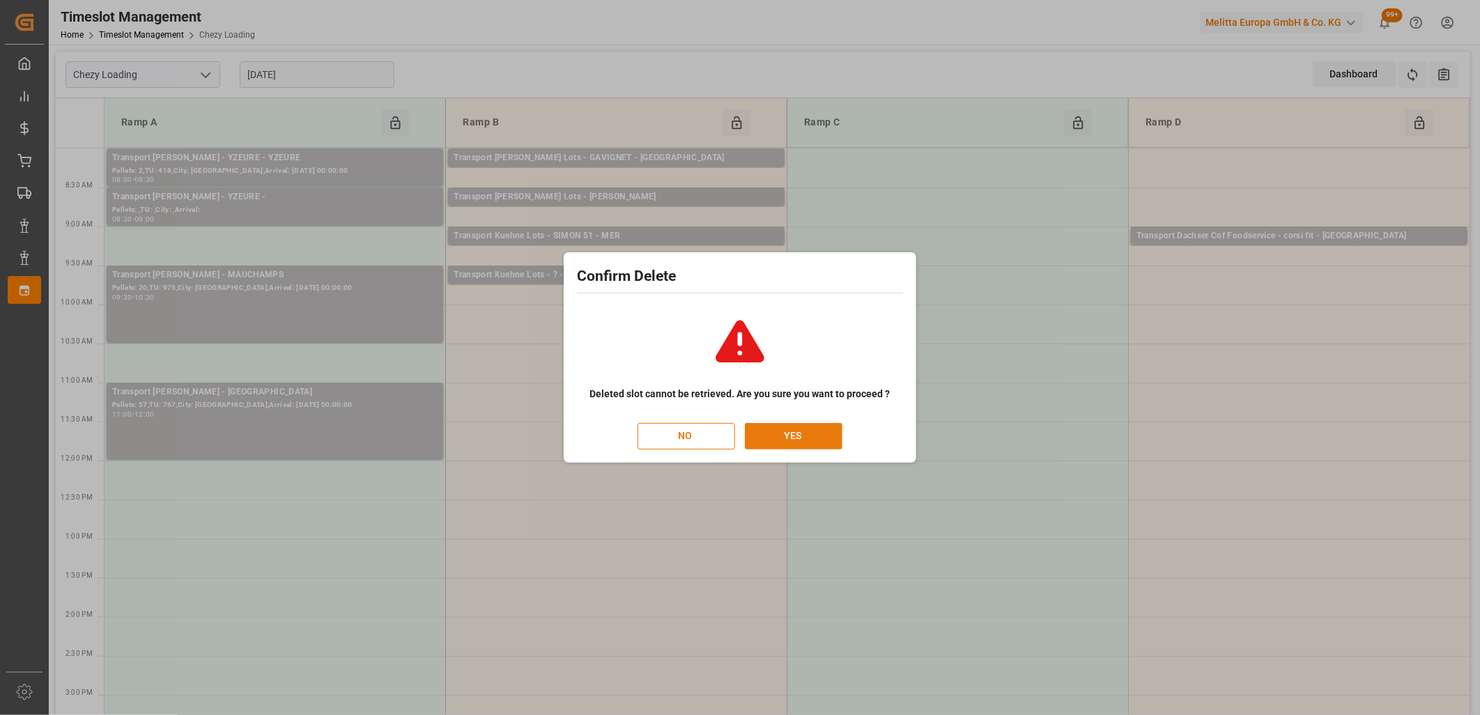
click at [800, 432] on button "YES" at bounding box center [794, 436] width 98 height 26
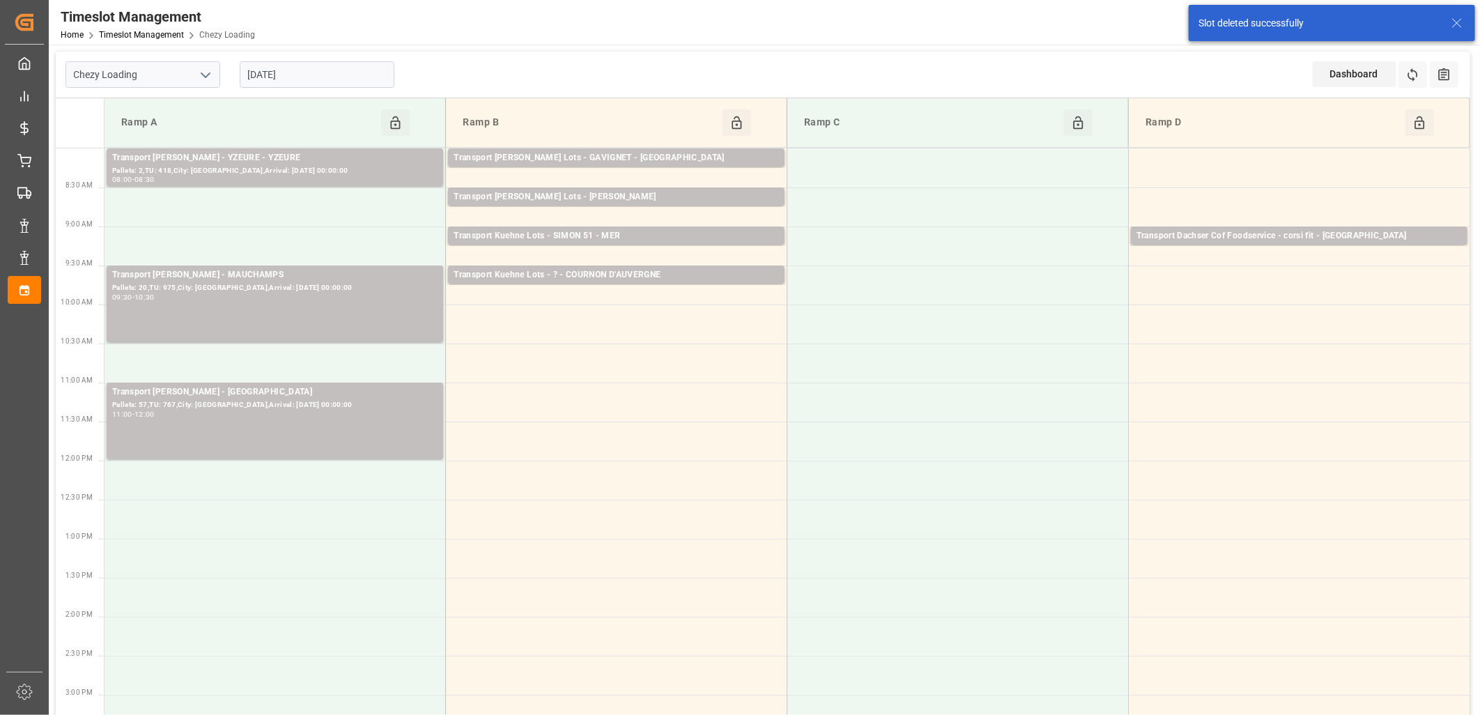
click at [326, 77] on input "[DATE]" at bounding box center [317, 74] width 155 height 26
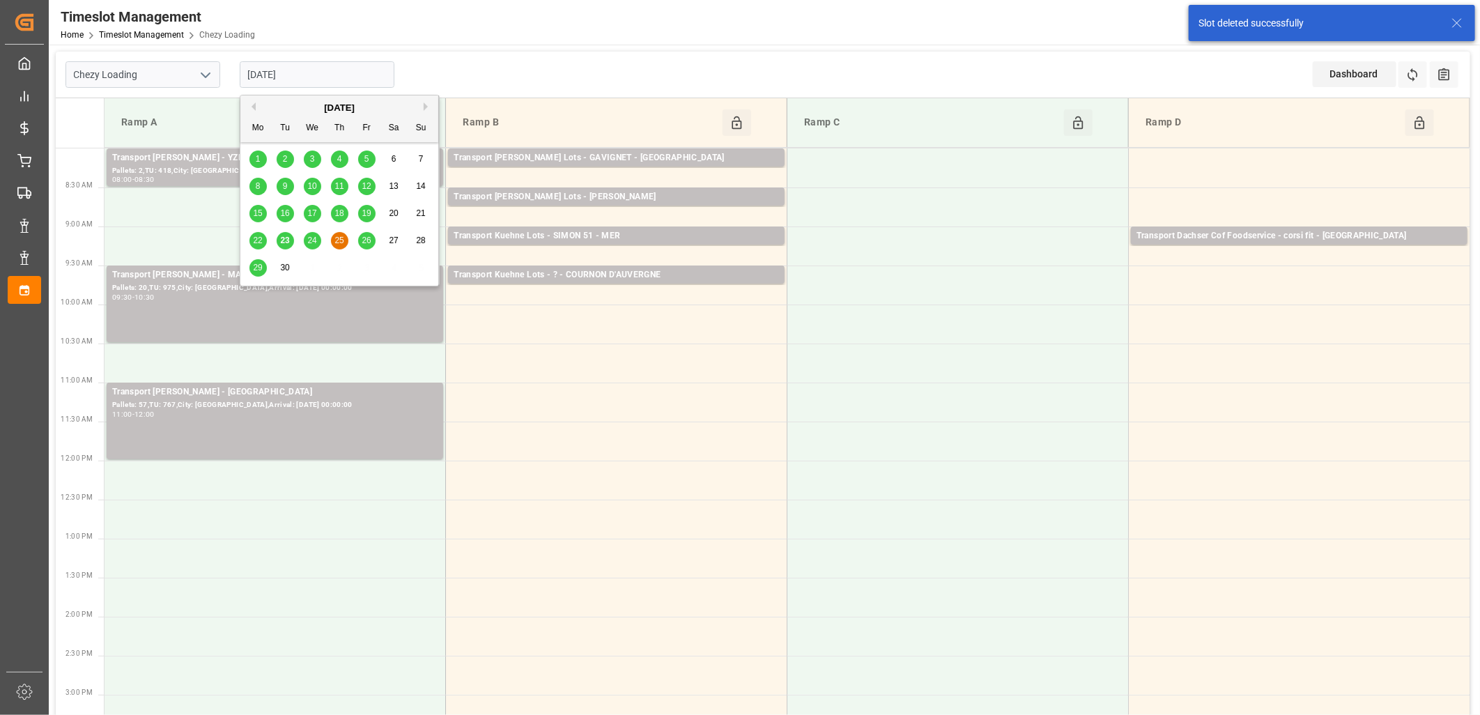
click at [367, 240] on span "26" at bounding box center [366, 241] width 9 height 10
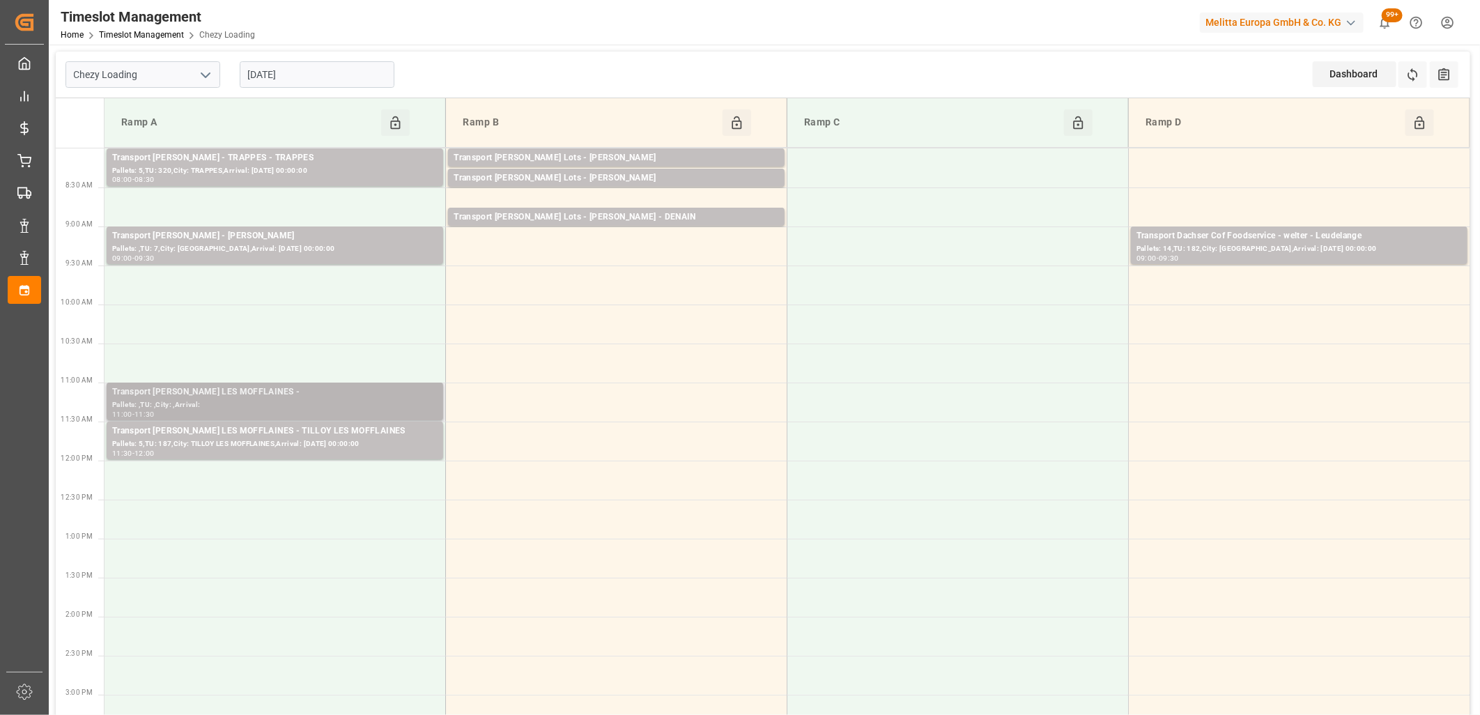
click at [275, 398] on div "Transport Delisle - TILLOY LES MOFFLAINES -" at bounding box center [274, 392] width 325 height 14
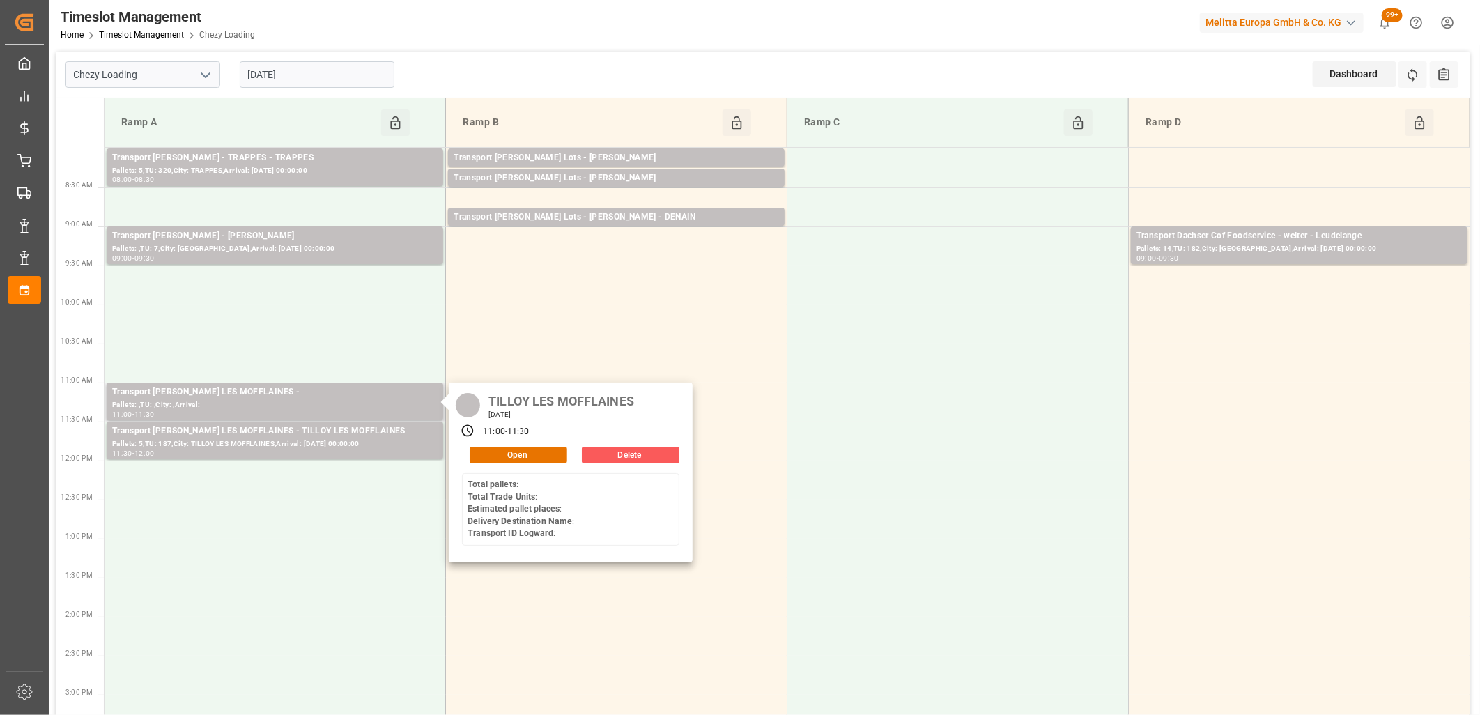
click at [616, 454] on button "Delete" at bounding box center [631, 455] width 98 height 17
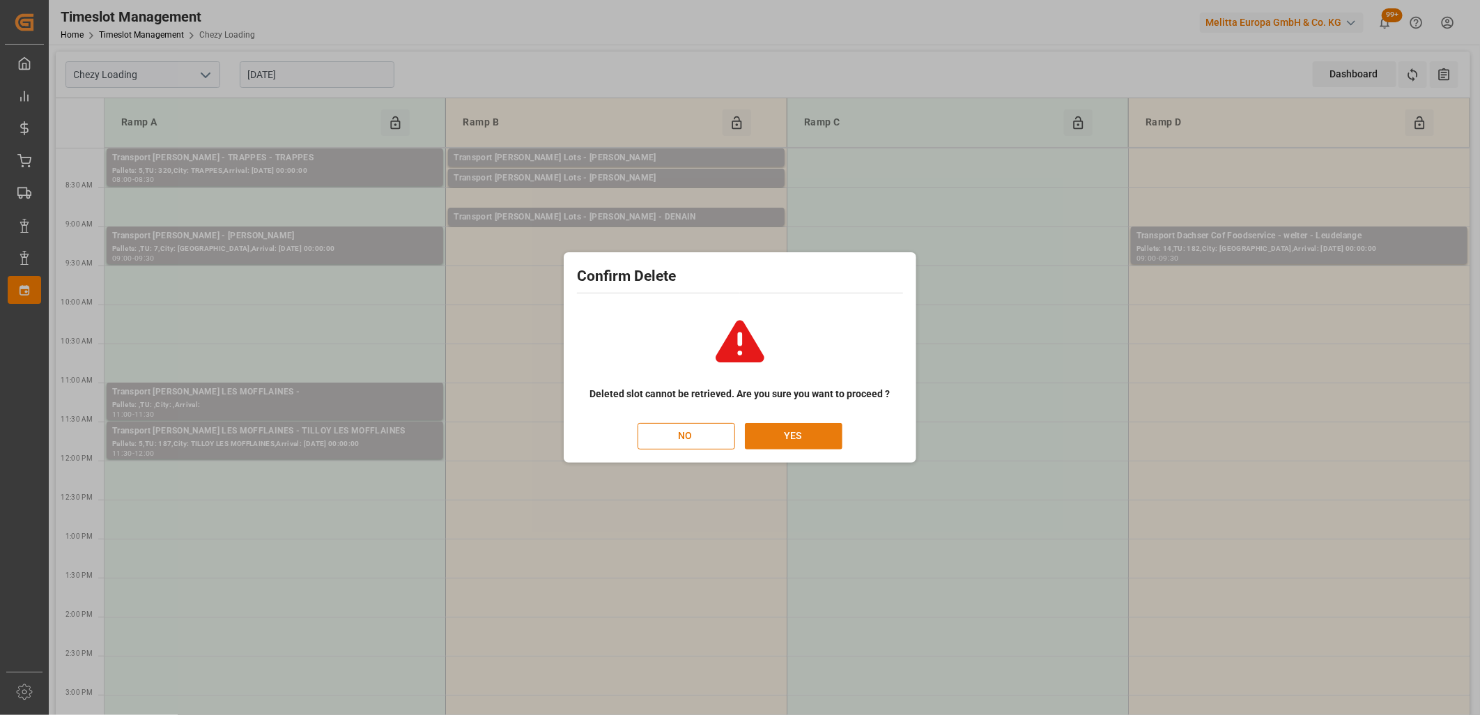
click at [761, 432] on button "YES" at bounding box center [794, 436] width 98 height 26
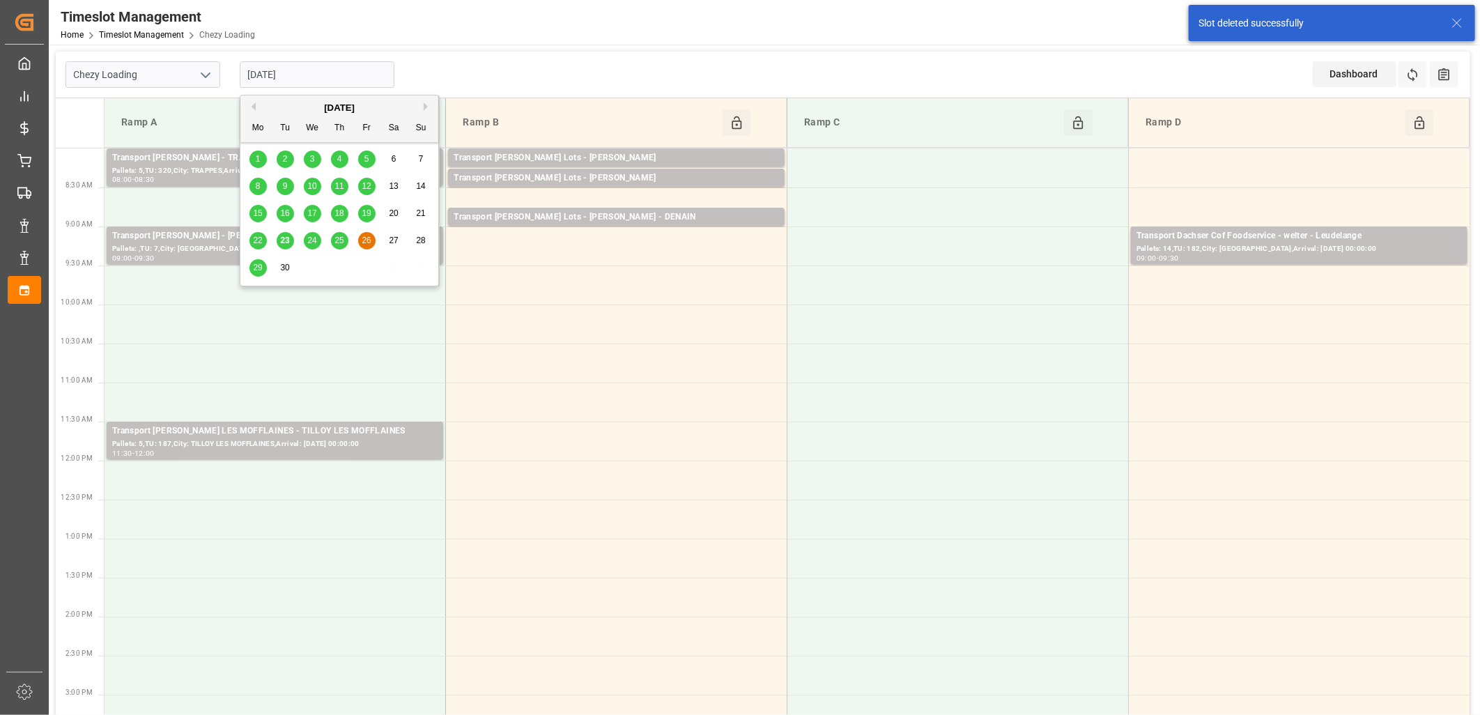
click at [342, 77] on input "[DATE]" at bounding box center [317, 74] width 155 height 26
click at [260, 267] on span "29" at bounding box center [257, 268] width 9 height 10
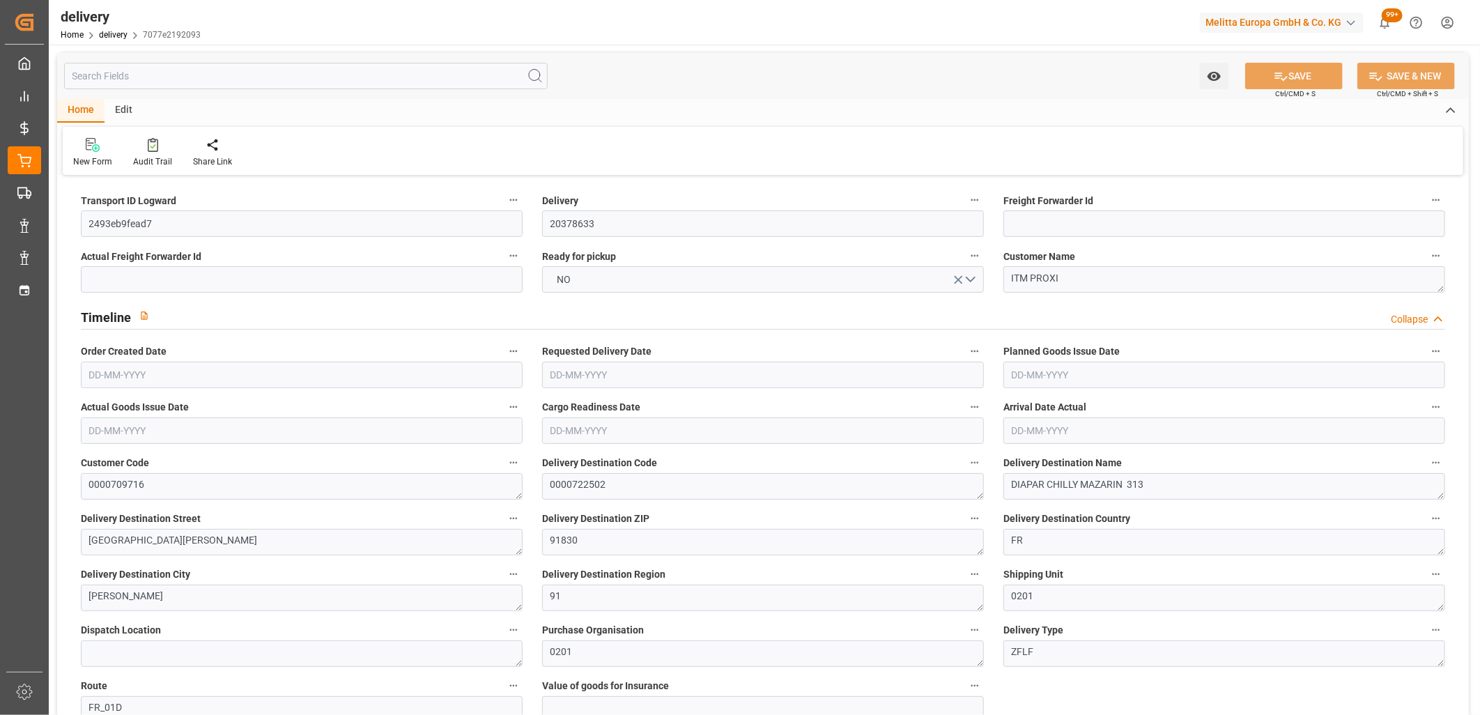
type input "[DATE]"
type input "[DATE] 11:01"
click at [658, 274] on button "NO" at bounding box center [763, 279] width 442 height 26
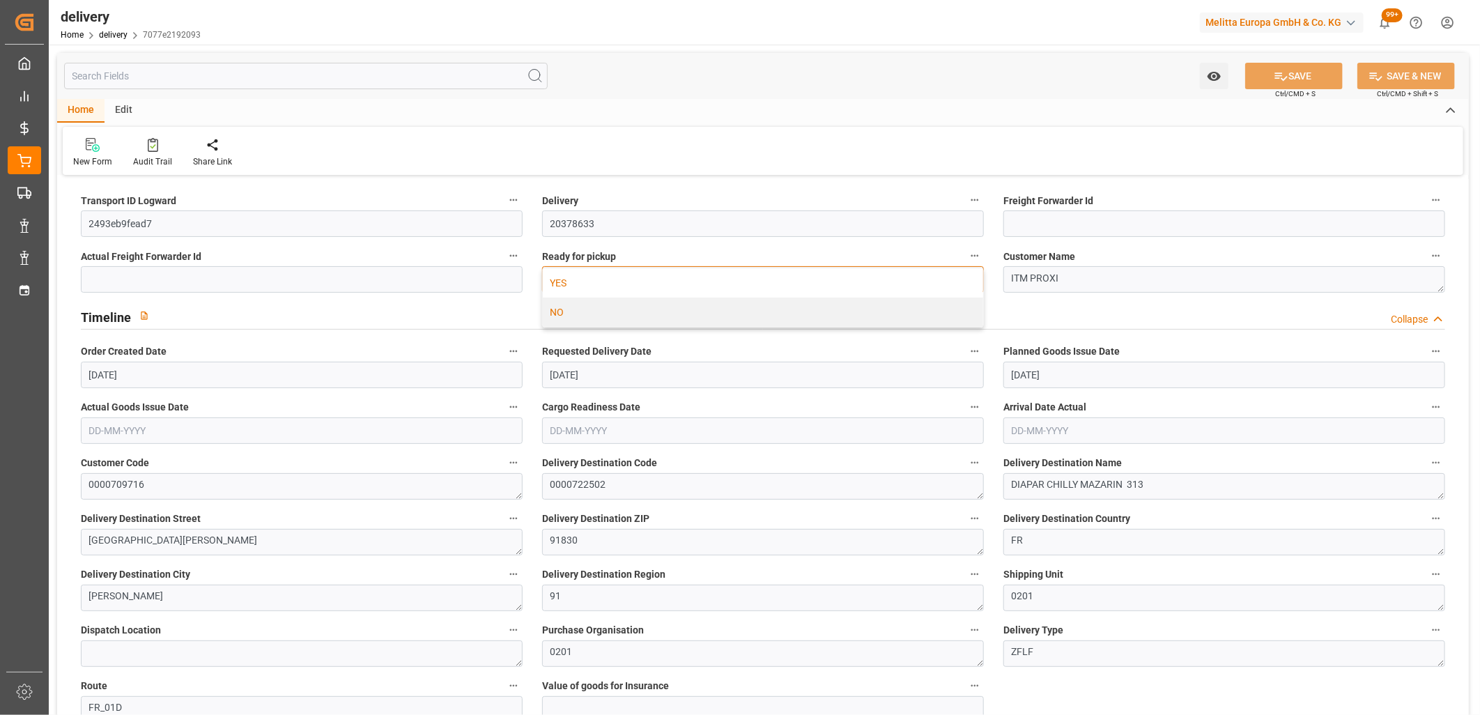
click at [658, 275] on div "YES" at bounding box center [763, 282] width 440 height 29
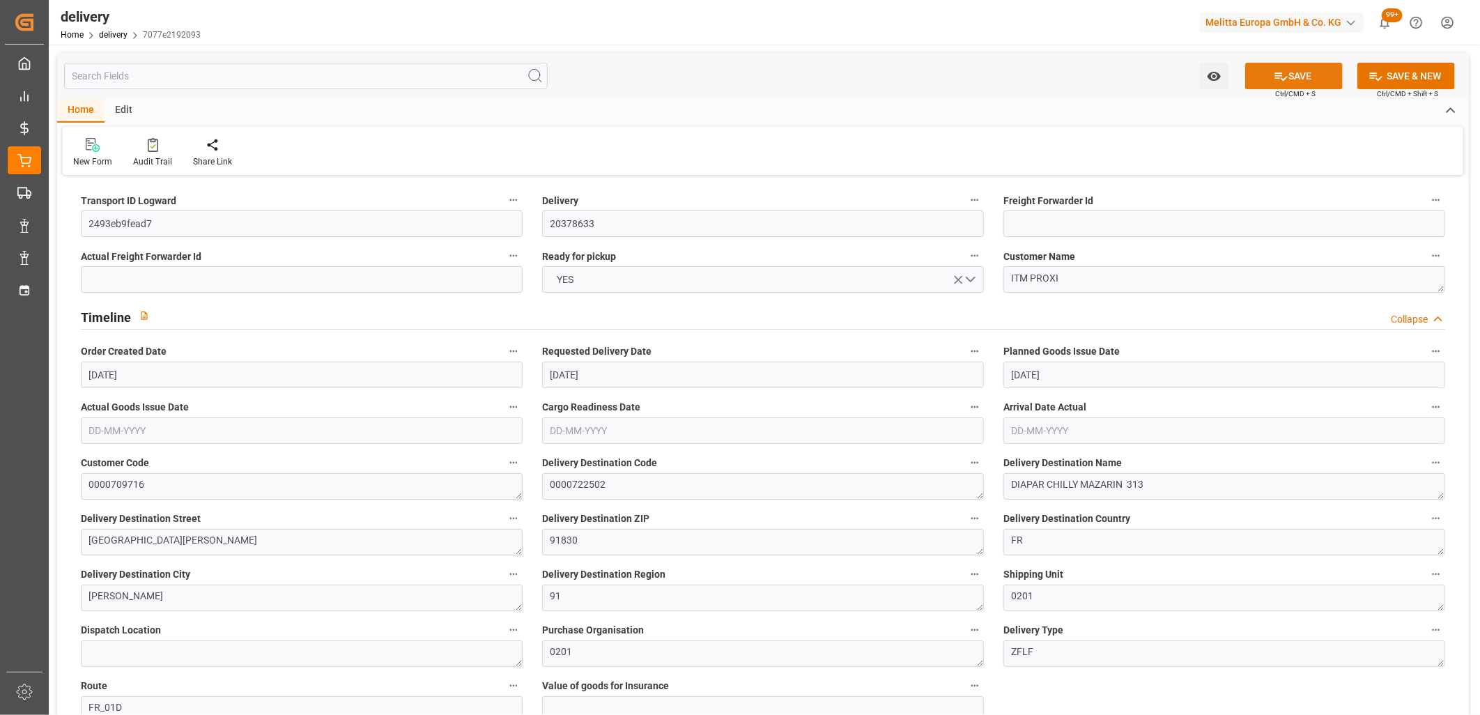
click at [1270, 70] on button "SAVE" at bounding box center [1294, 76] width 98 height 26
type input "[DATE]"
type input "[DATE] 11:01"
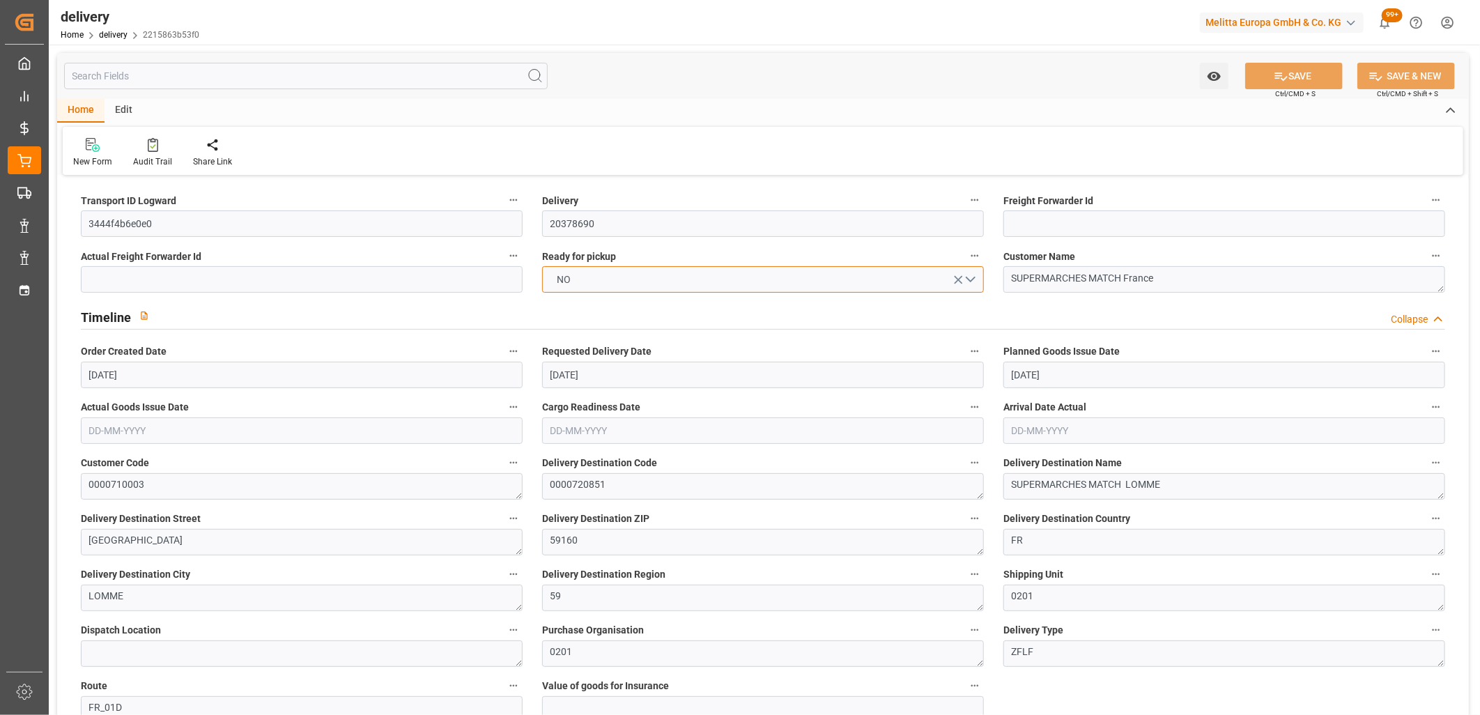
click at [604, 284] on button "NO" at bounding box center [763, 279] width 442 height 26
click at [1270, 80] on button "SAVE" at bounding box center [1294, 76] width 98 height 26
type input "2"
type input "83.52"
type input "148.528"
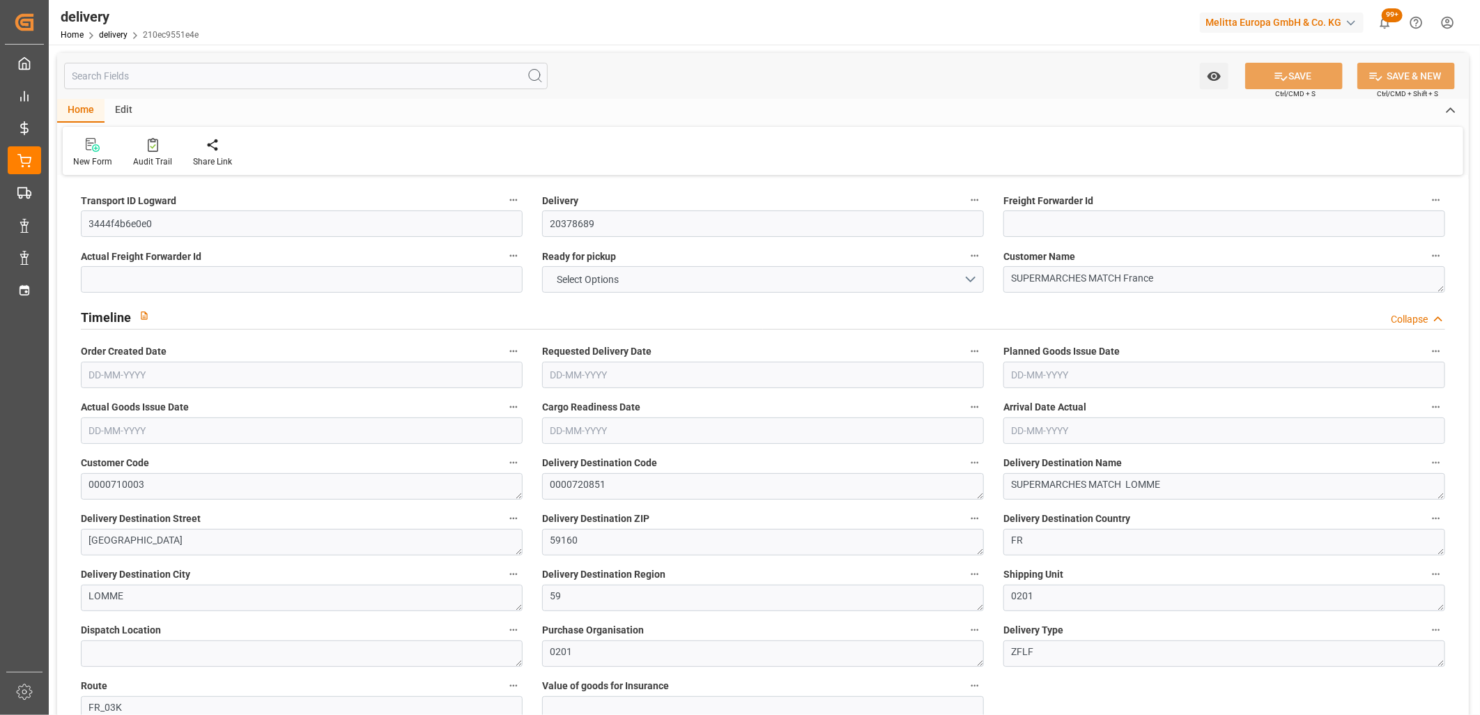
type input "624.384"
type input "64"
type input "2"
type input "0"
type input "1"
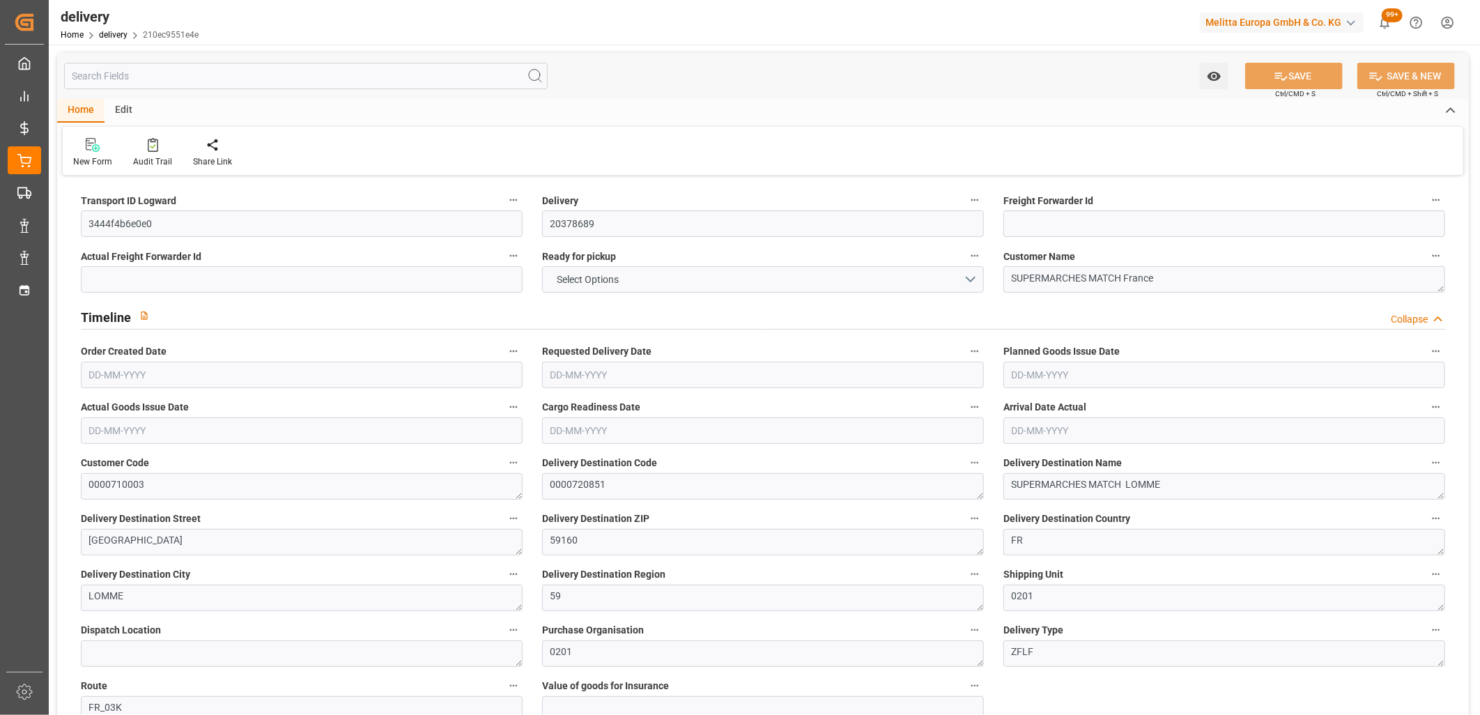
type input "0"
type input "-0.9755"
type input "28.86"
type input "27.8845"
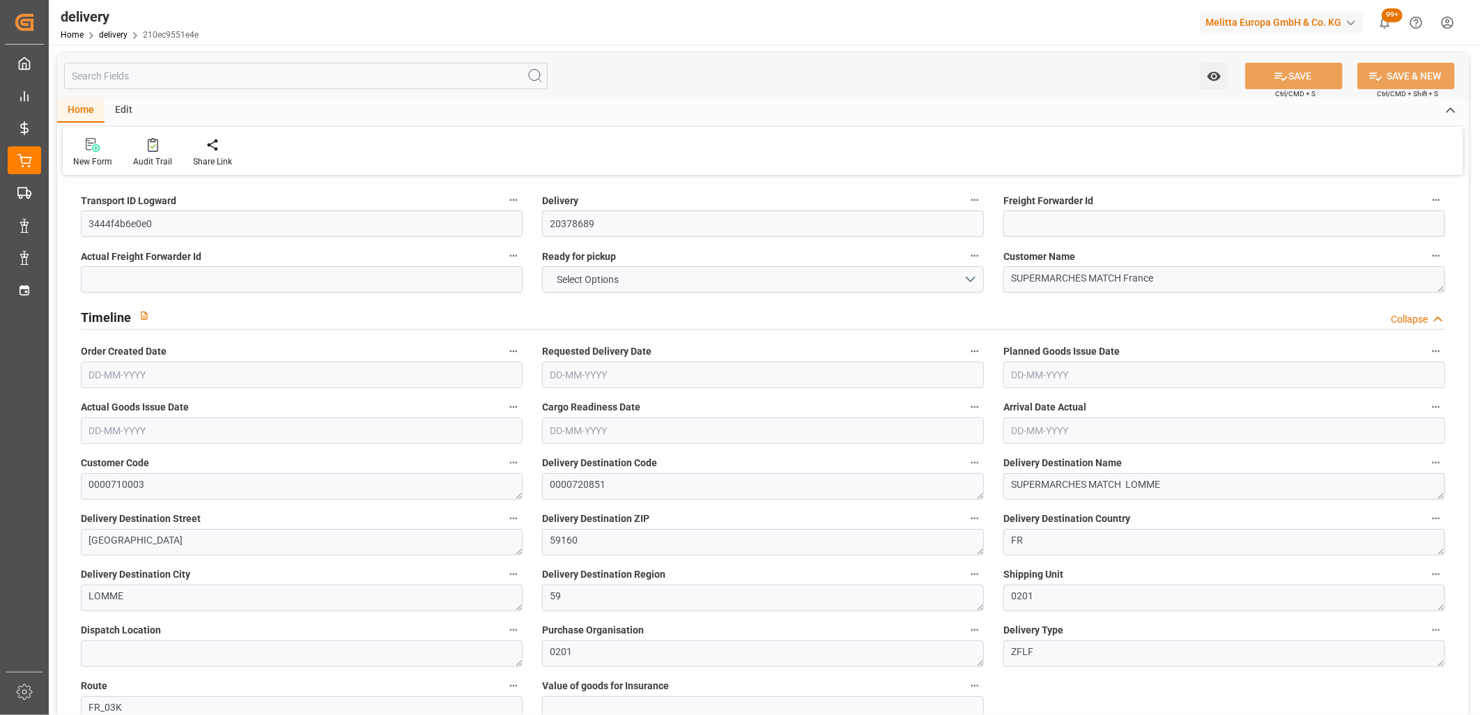
type input "0"
type input "23.04"
type input "1.5"
type input "1.3"
type input "0"
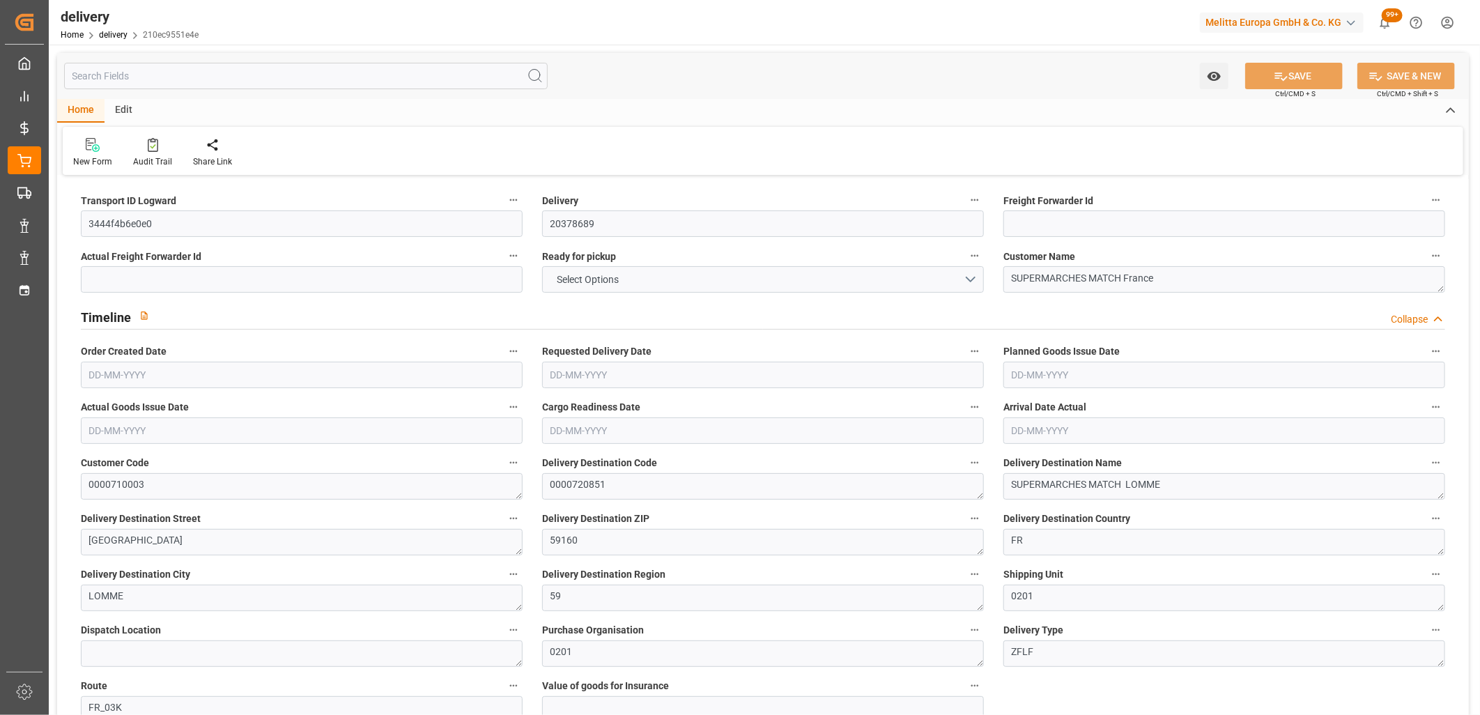
type input "3"
type input "102.528"
type input "101"
type input "588.5679"
type input "0.0377"
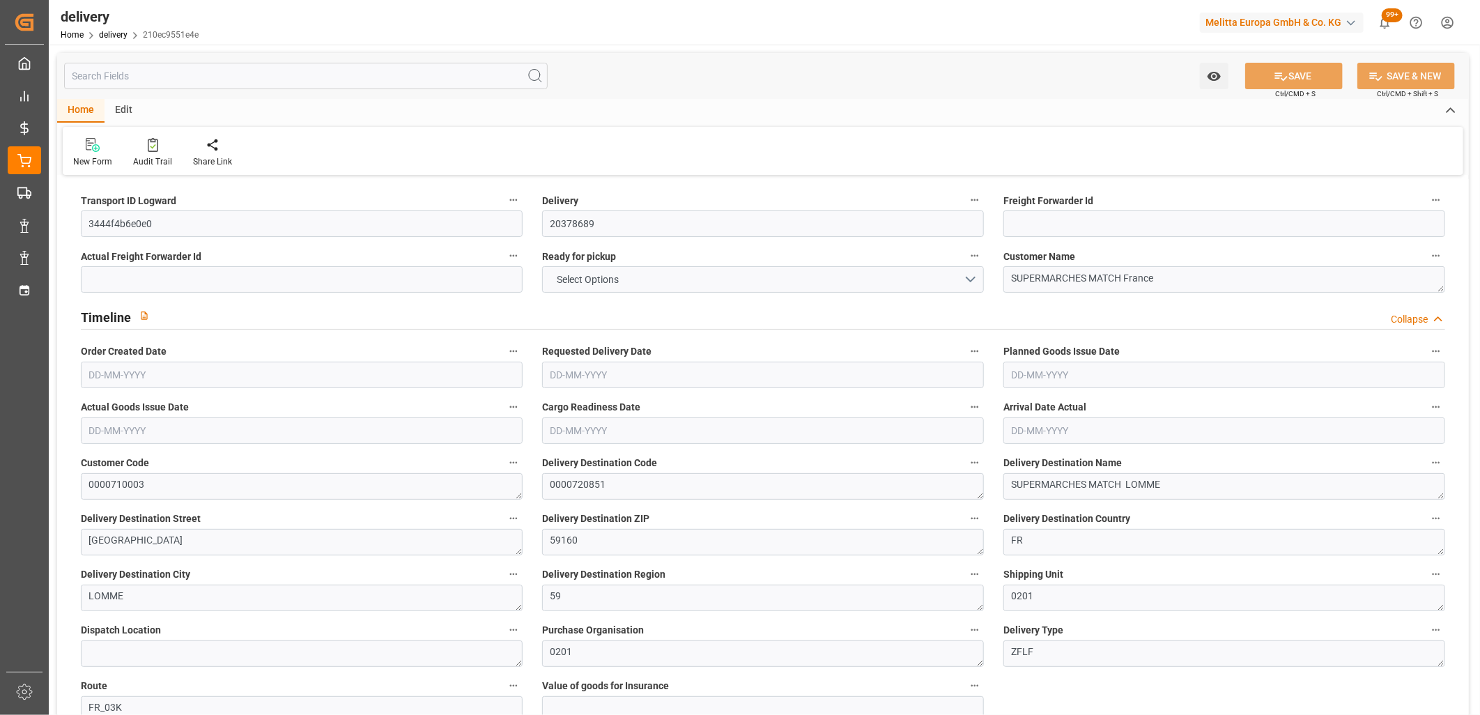
type input "0"
type input "[DATE]"
type input "19-09-2025 11:01"
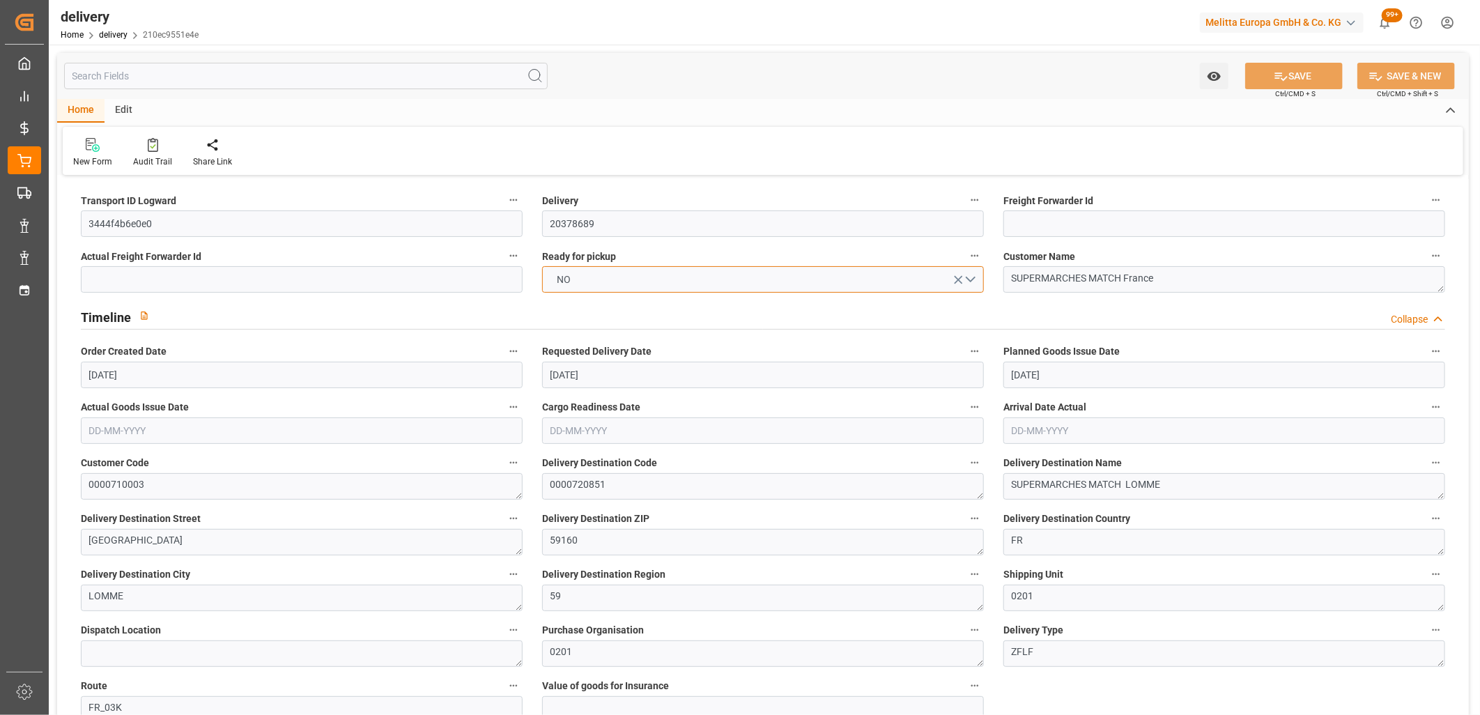
click at [551, 277] on button "NO" at bounding box center [763, 279] width 442 height 26
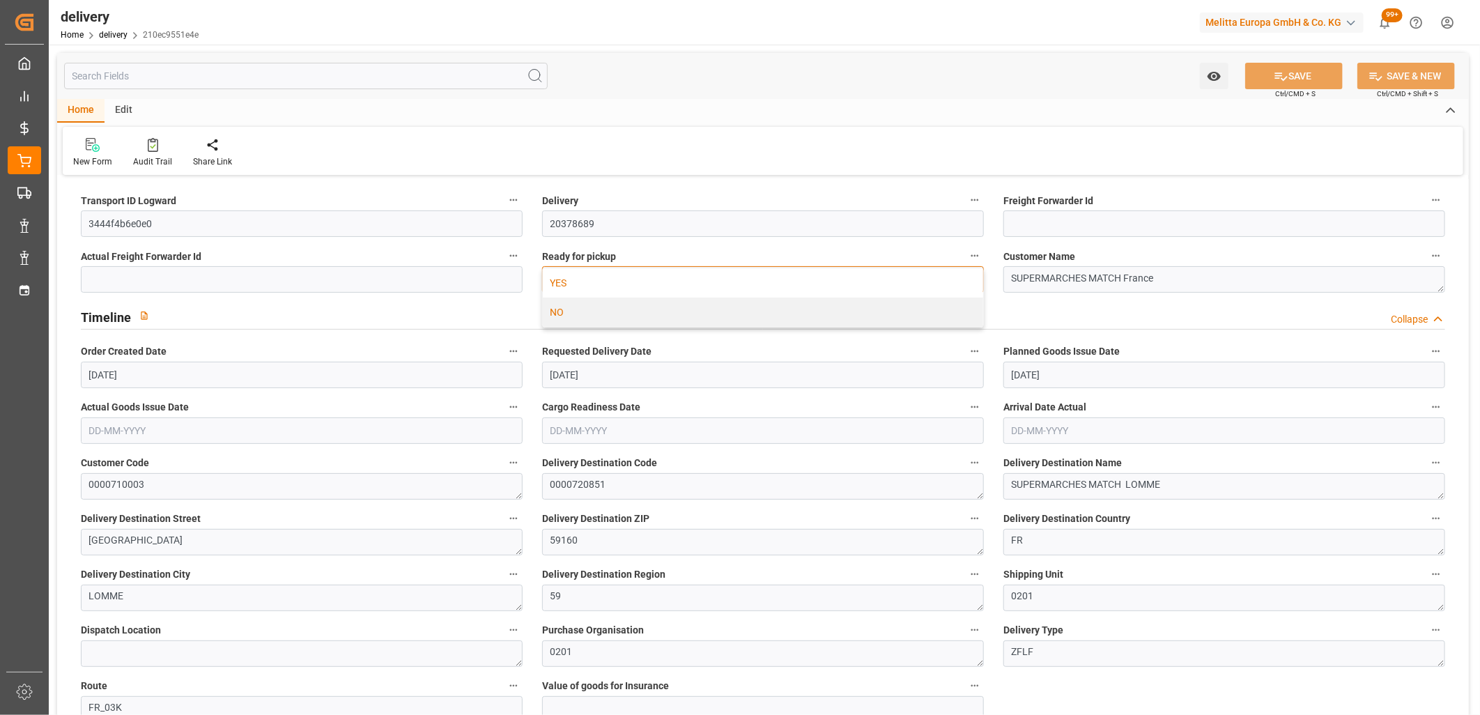
drag, startPoint x: 569, startPoint y: 277, endPoint x: 629, endPoint y: 277, distance: 59.2
click at [573, 277] on div "YES" at bounding box center [763, 282] width 440 height 29
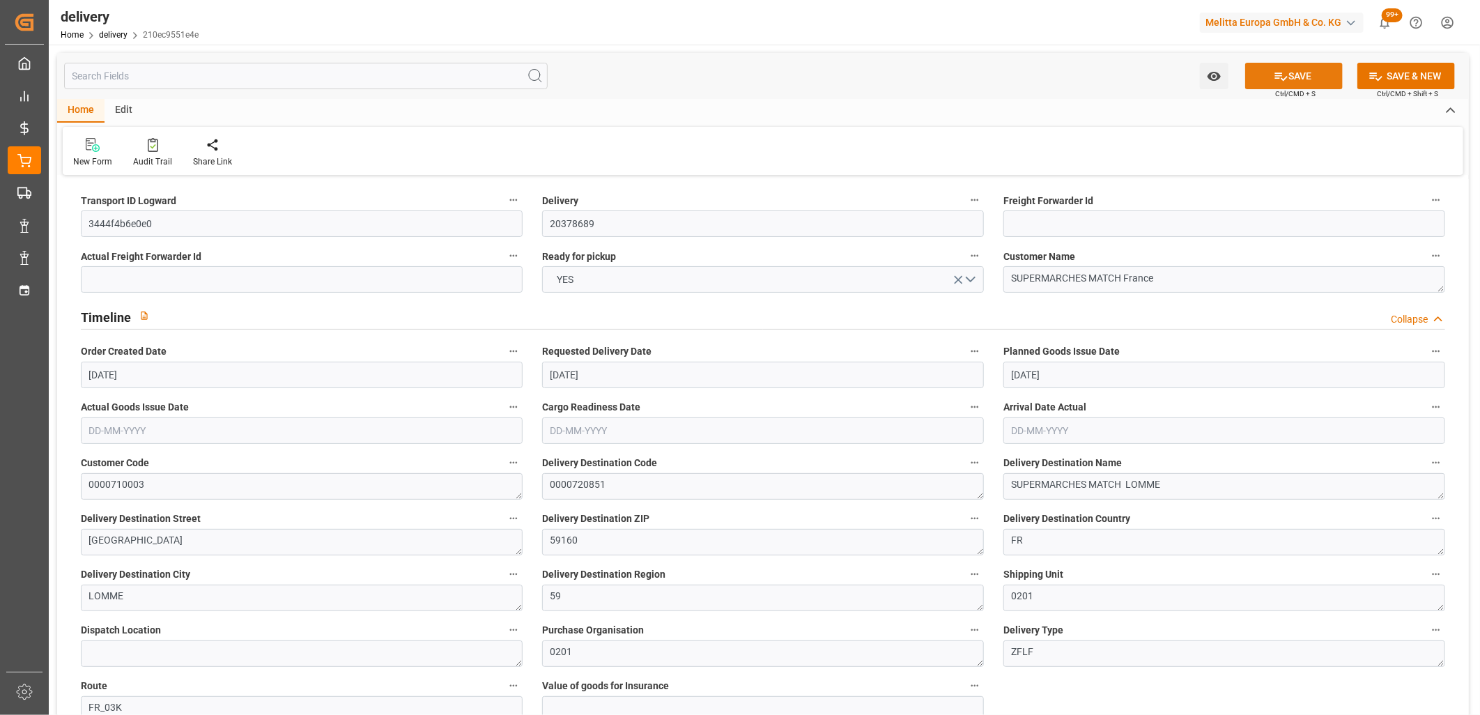
click at [1307, 74] on button "SAVE" at bounding box center [1294, 76] width 98 height 26
type input "881.604"
type input "1457.512"
type input "4545.176"
type input "294"
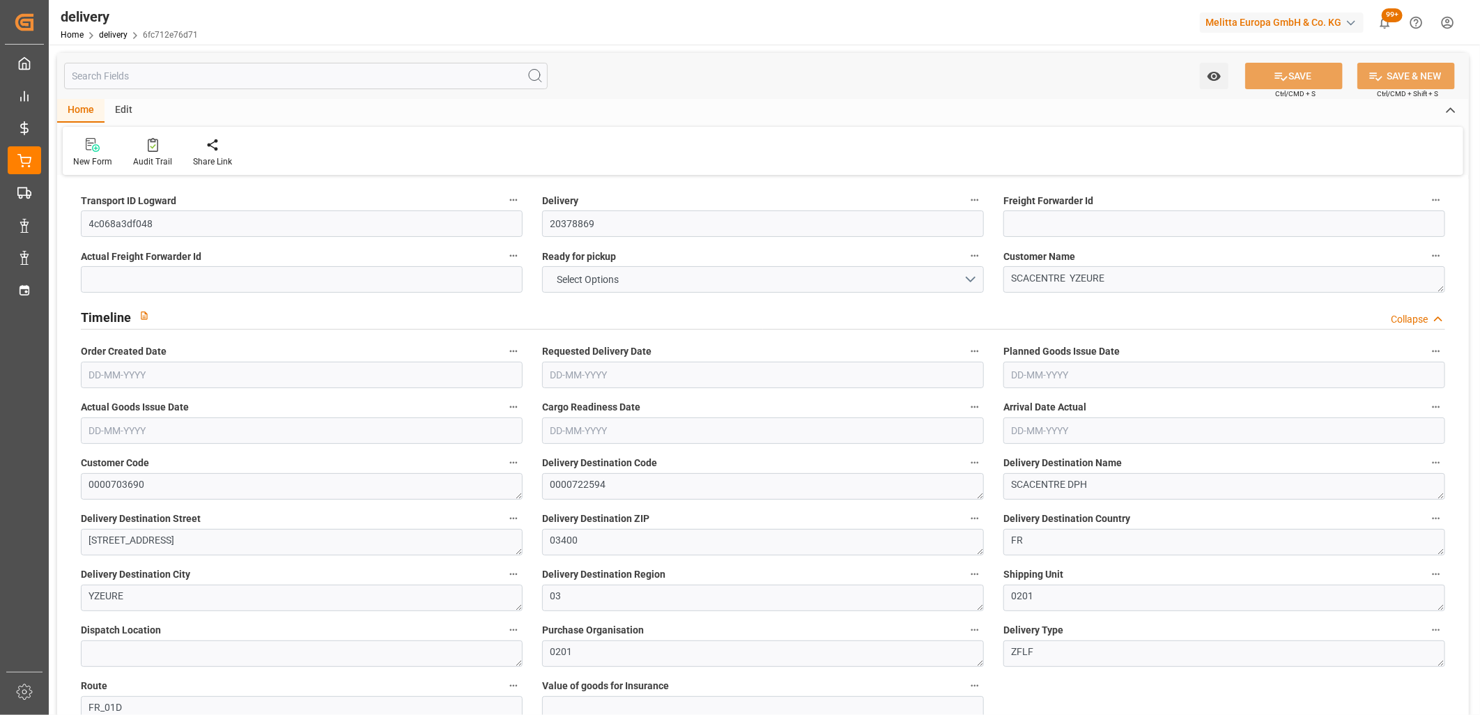
type input "15"
type input "2"
type input "5"
type input "0"
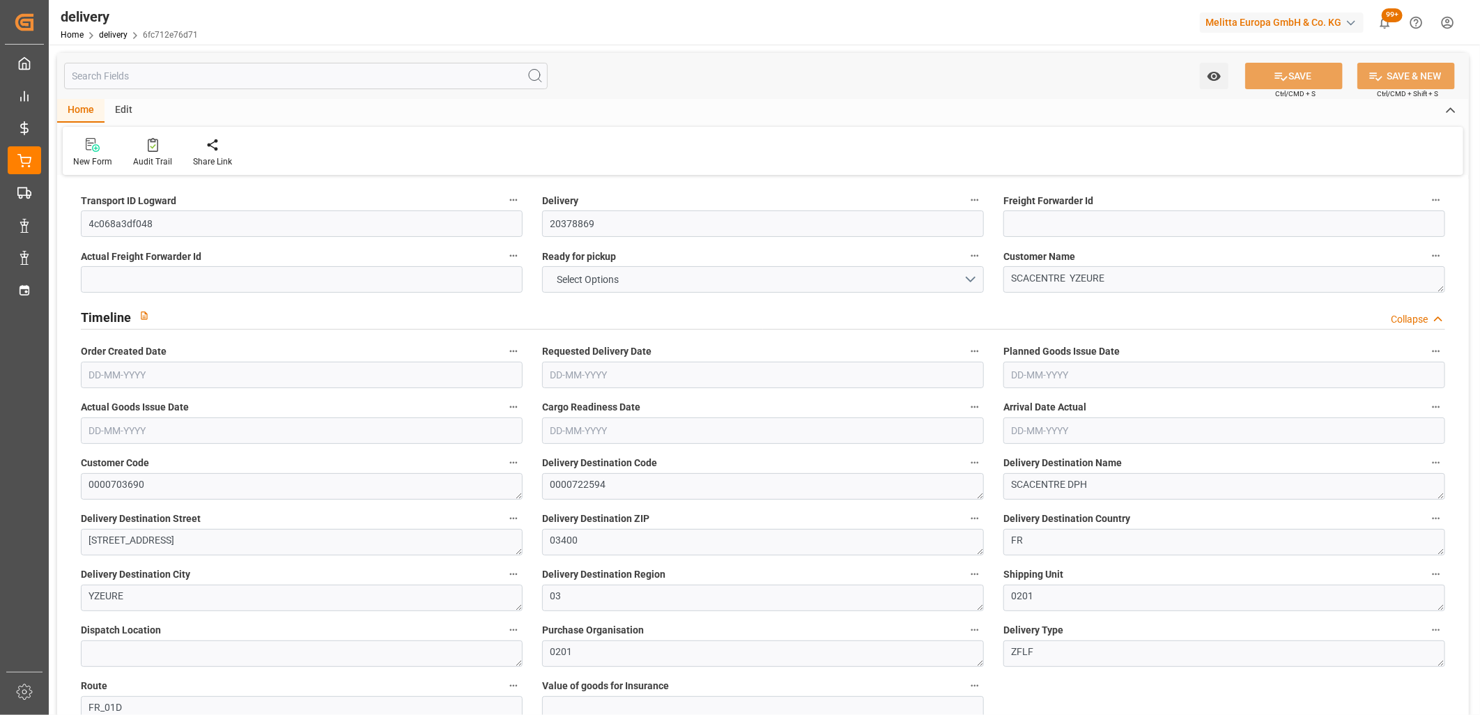
type input "-10.1552"
type input "300.45"
type input "290.2948"
type input "4.9"
type input "105.84"
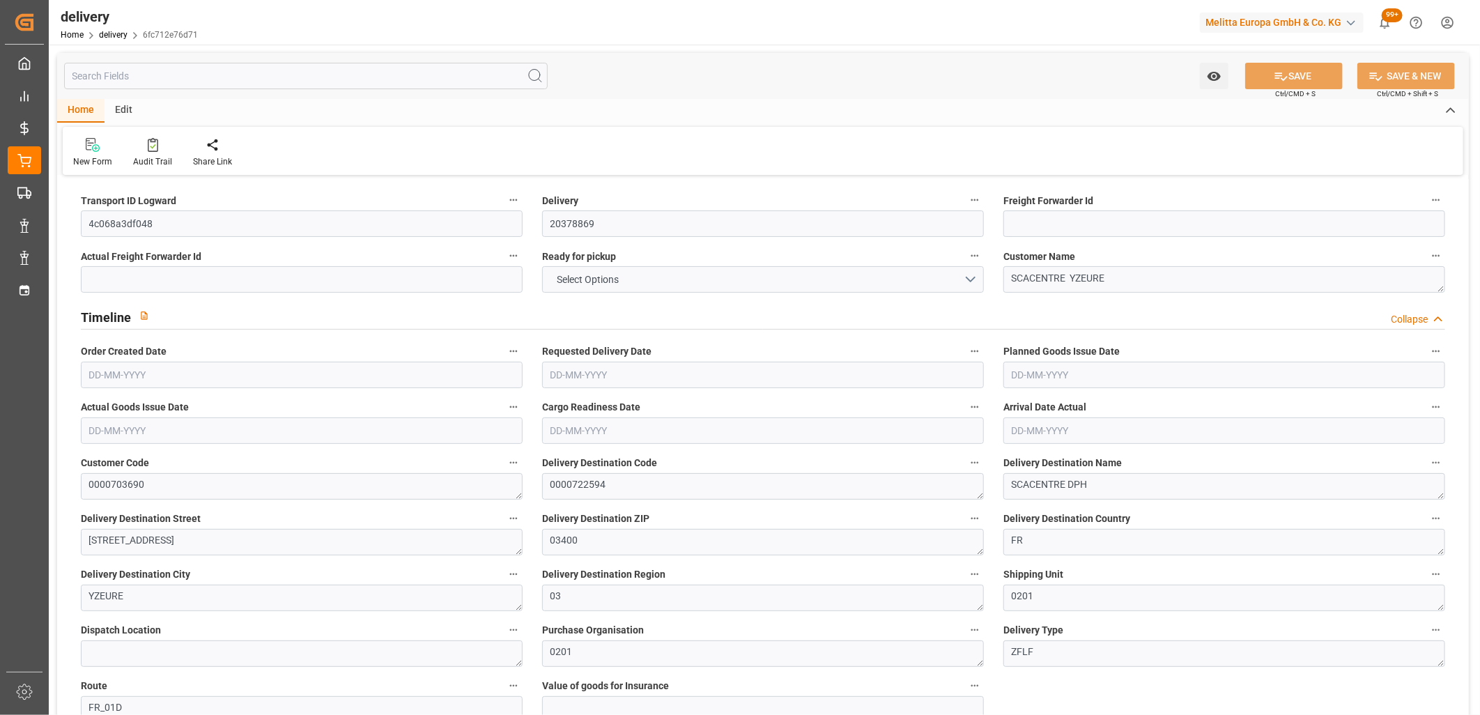
type input "1.5"
type input "1.3"
type input "0"
type input "22.5"
type input "1098.68"
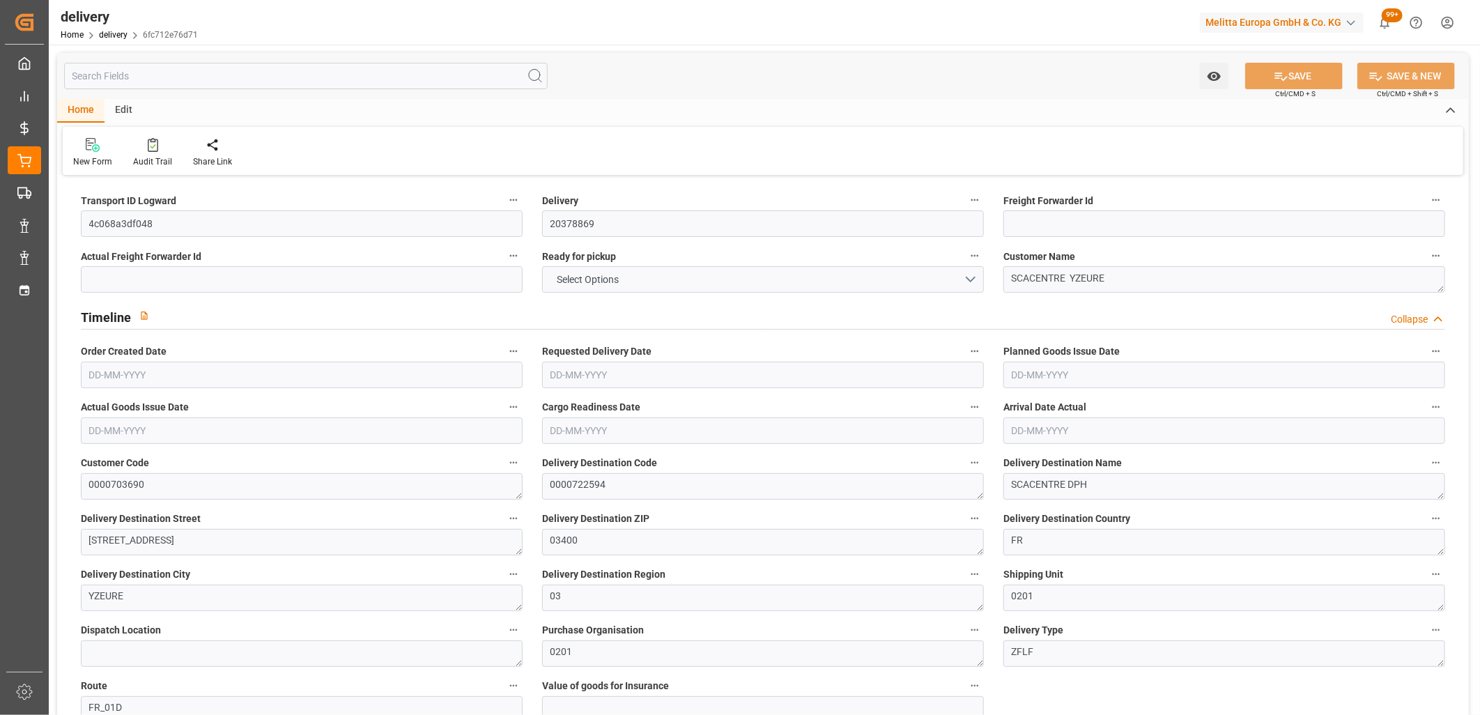
type input "101"
type input "3494.2184"
type input "0.2242"
type input "0"
type input "[DATE]"
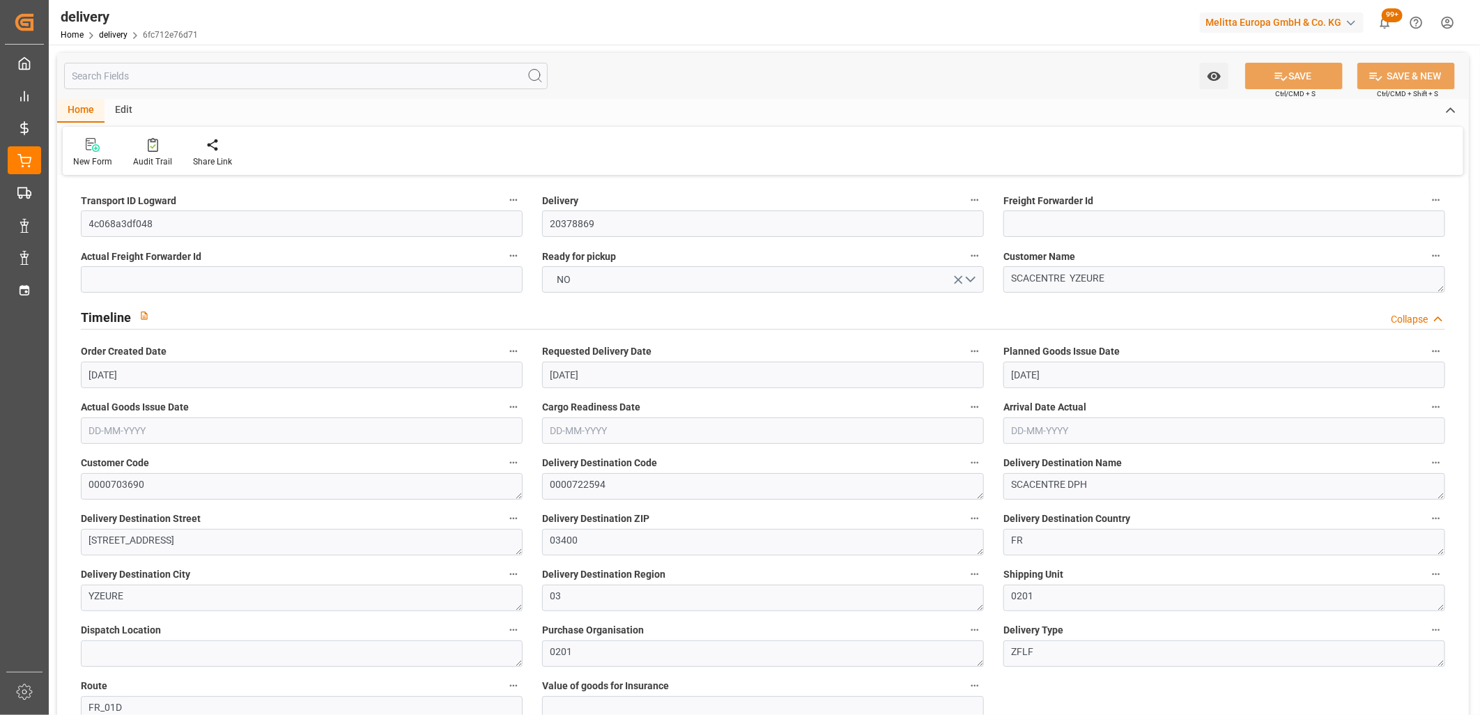
type input "[DATE]"
type input "[DATE] 11:01"
drag, startPoint x: 157, startPoint y: 231, endPoint x: 37, endPoint y: 215, distance: 121.0
click at [37, 215] on div "Created by potrace 1.15, written by [PERSON_NAME] [DATE]-[DATE] Created by potr…" at bounding box center [740, 357] width 1480 height 715
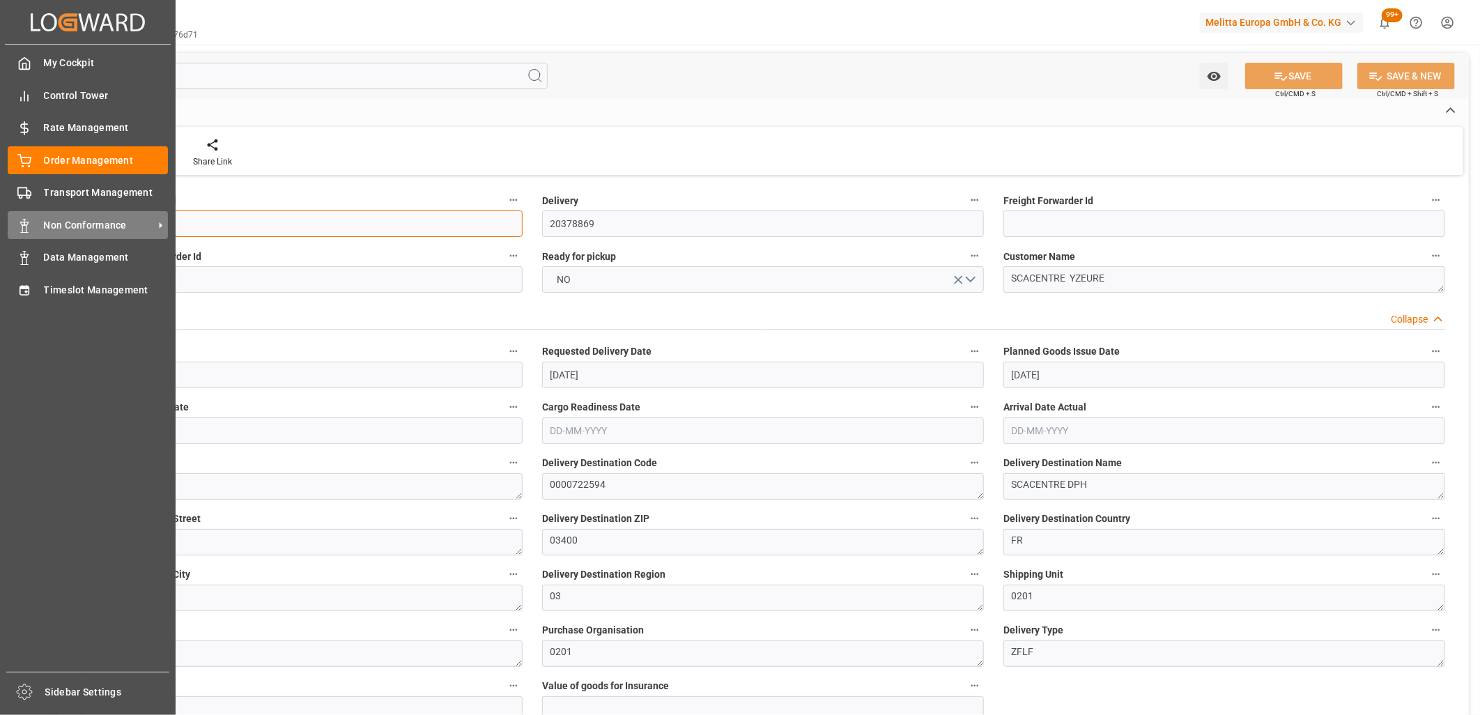
paste input "dcfc550936bc"
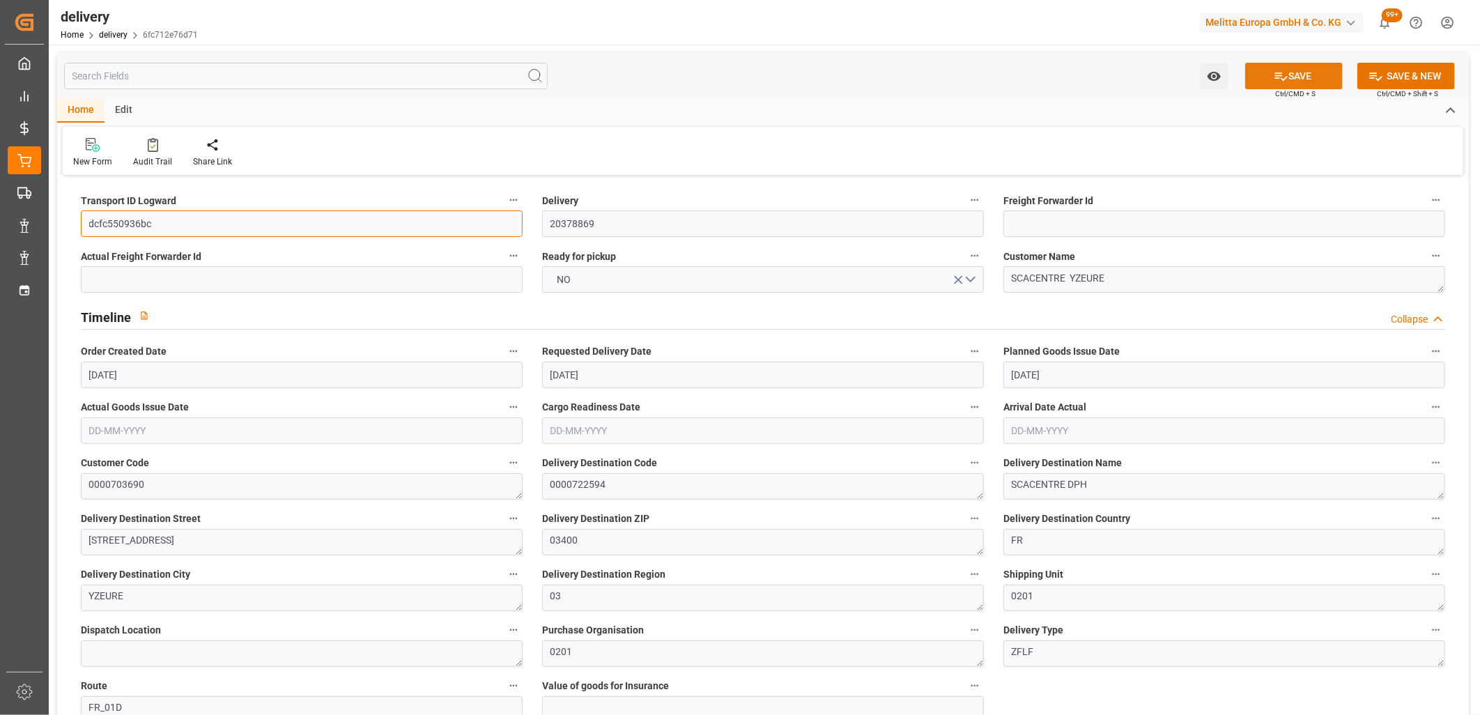
type input "dcfc550936bc"
click at [1285, 81] on icon at bounding box center [1281, 76] width 15 height 15
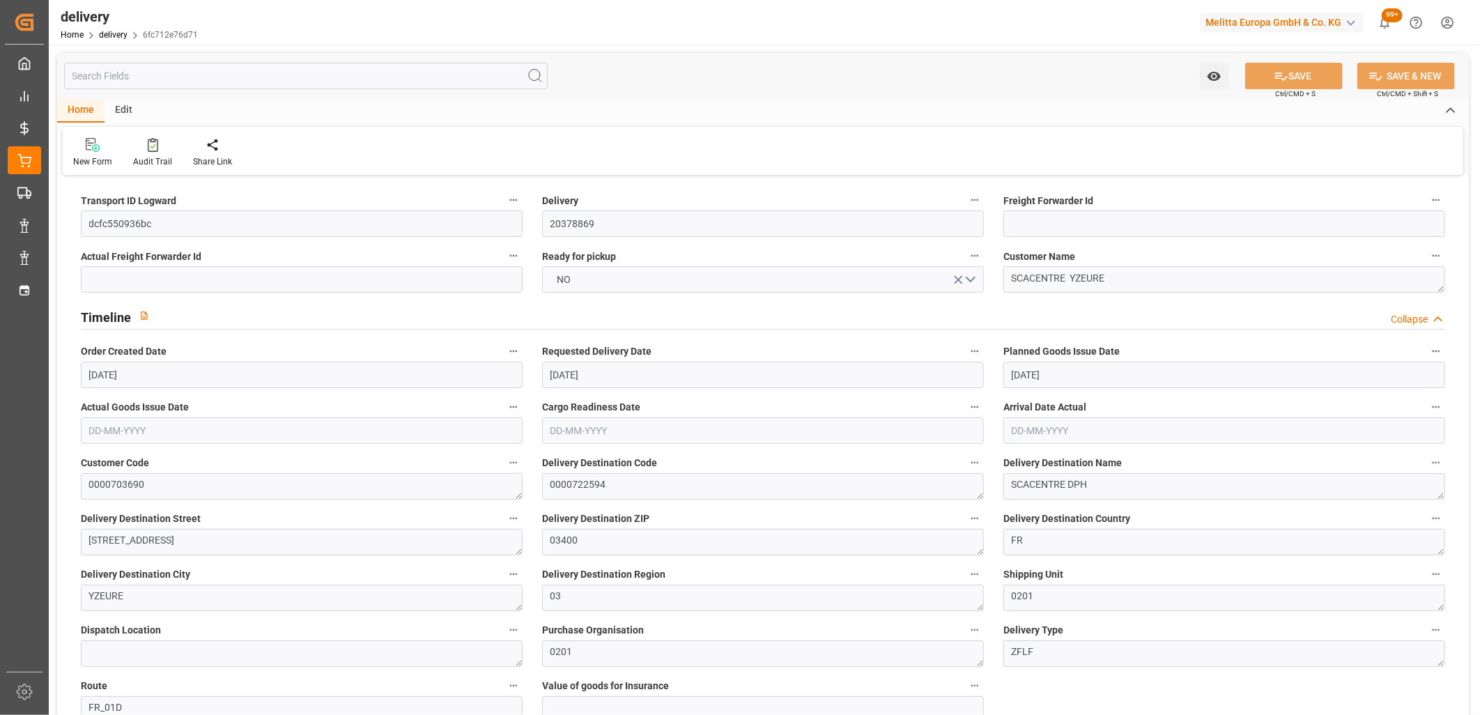
type textarea "dcfc550936bc ~ Pallet(s) ~ [DATE] 00:00:00 ~ FR_01D ~ [DATE] 00:00:00~0000722594"
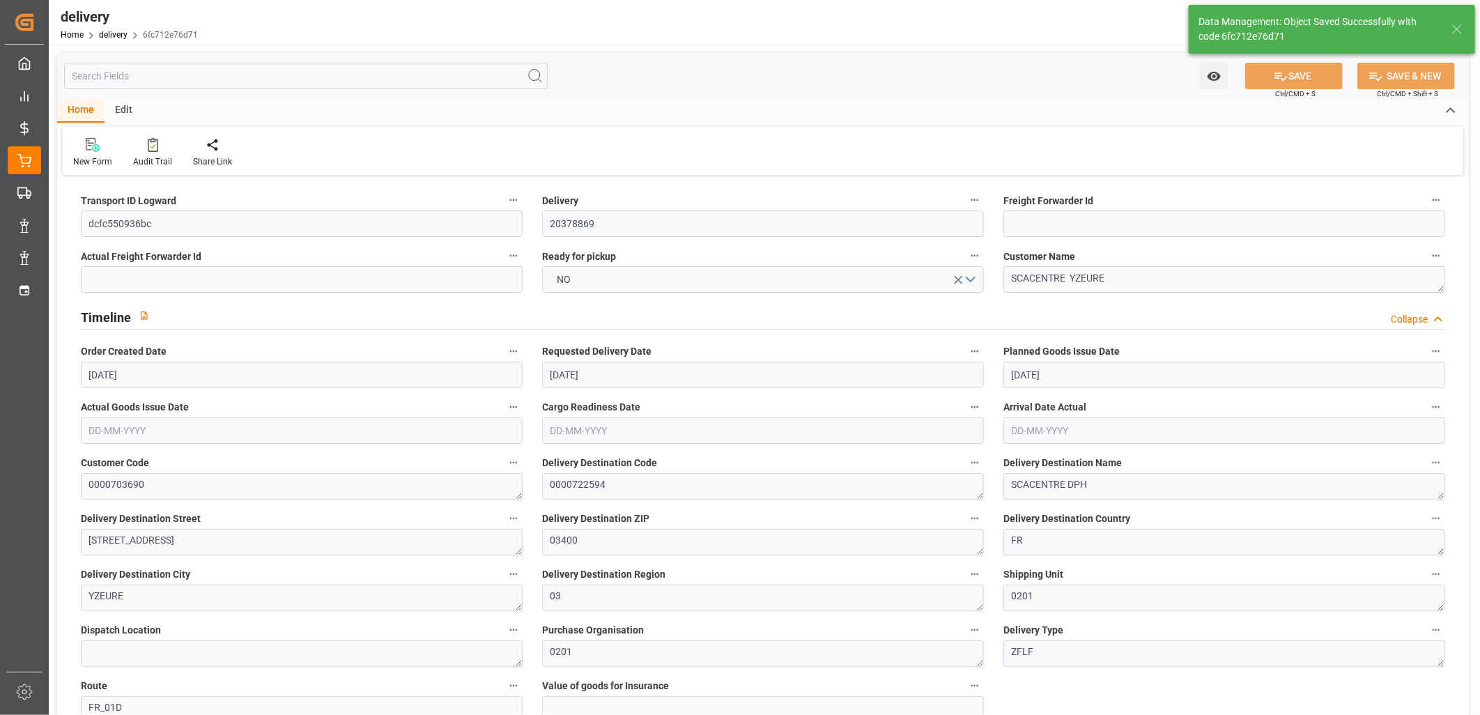
type input "-7.1683"
type input "212.08"
type input "204.9117"
type input "1030.6473"
type input "0.0661"
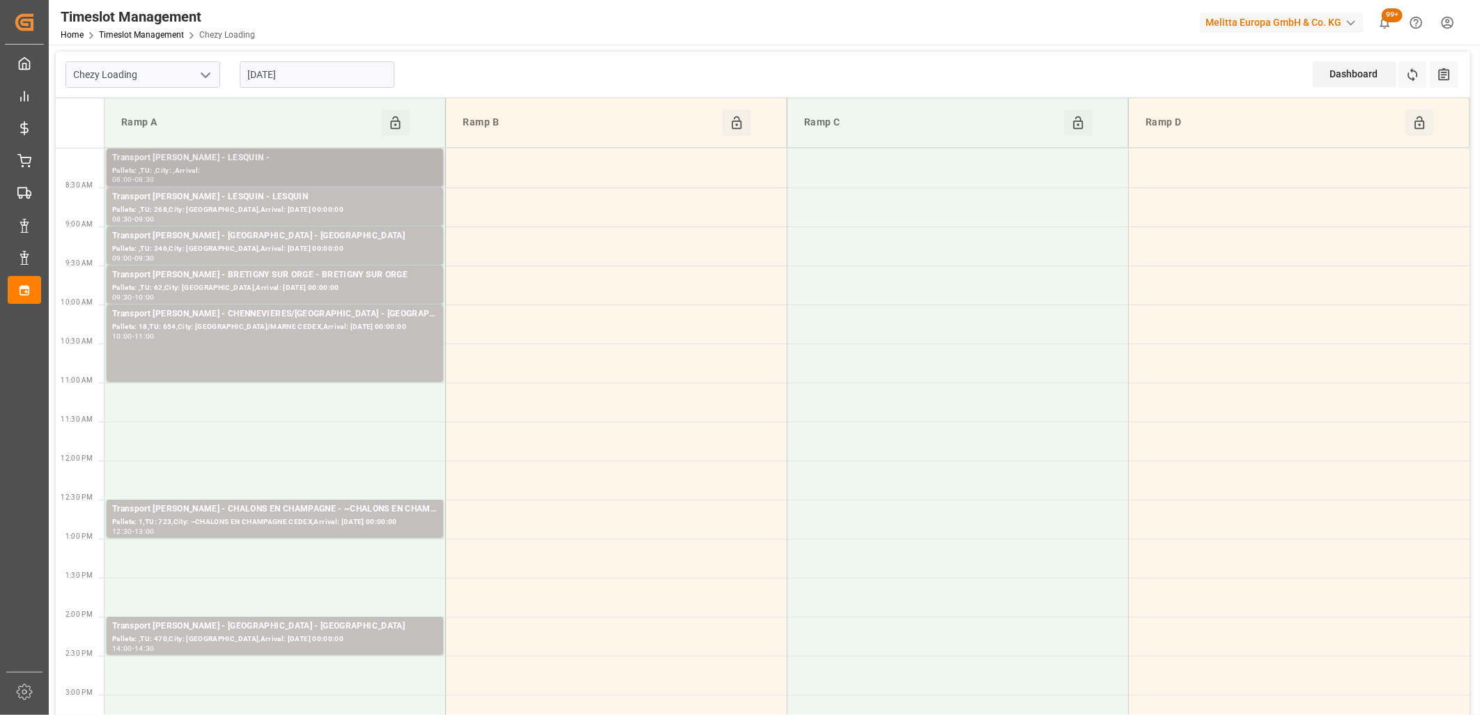
click at [268, 159] on div "Transport Delisle - LESQUIN -" at bounding box center [274, 158] width 325 height 14
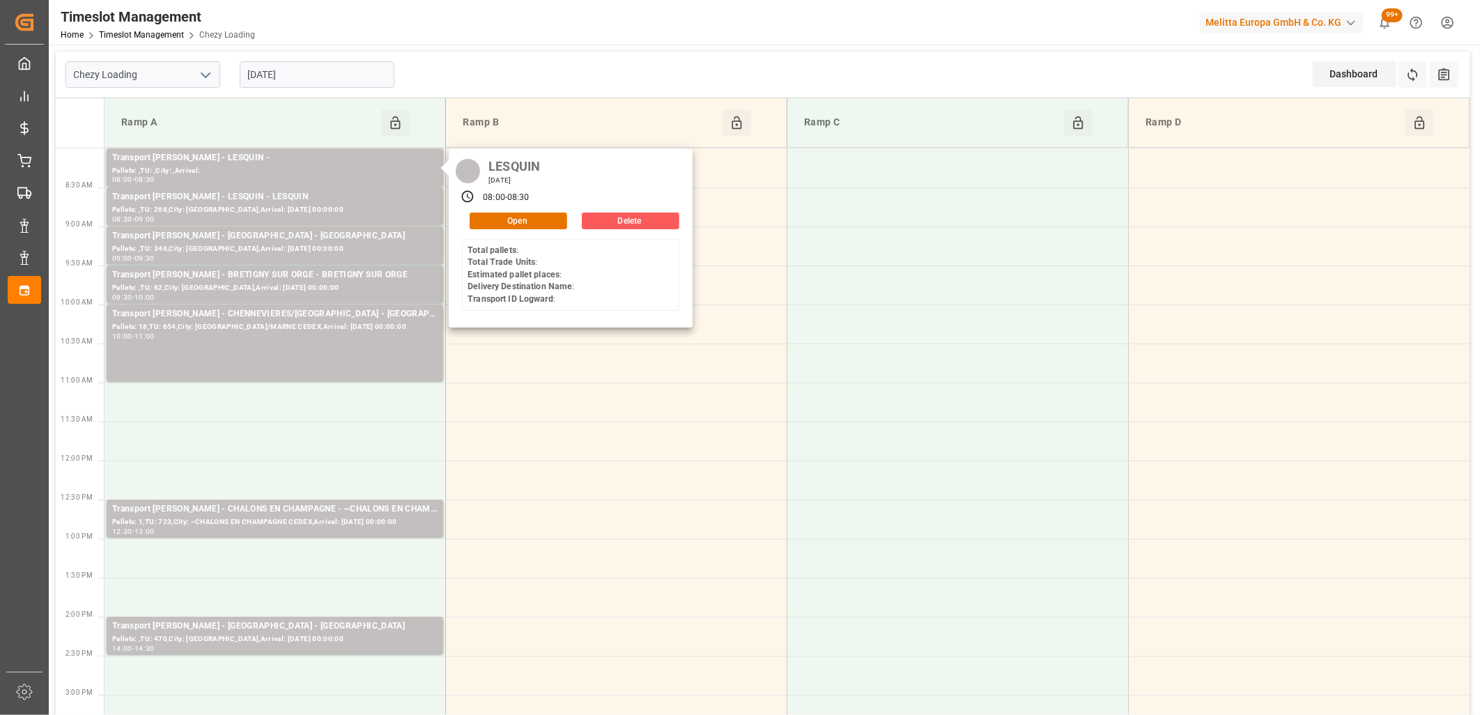
click at [595, 216] on button "Delete" at bounding box center [631, 221] width 98 height 17
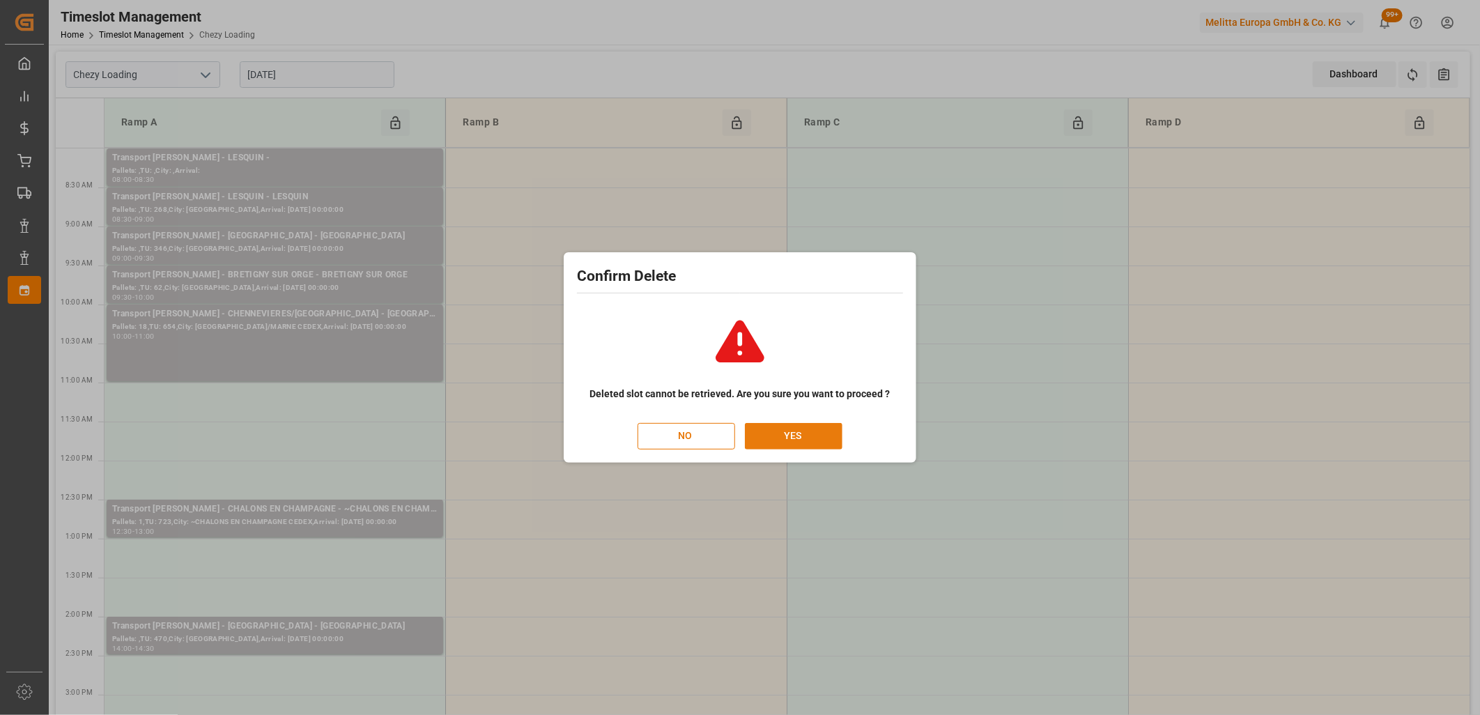
click at [785, 429] on button "YES" at bounding box center [794, 436] width 98 height 26
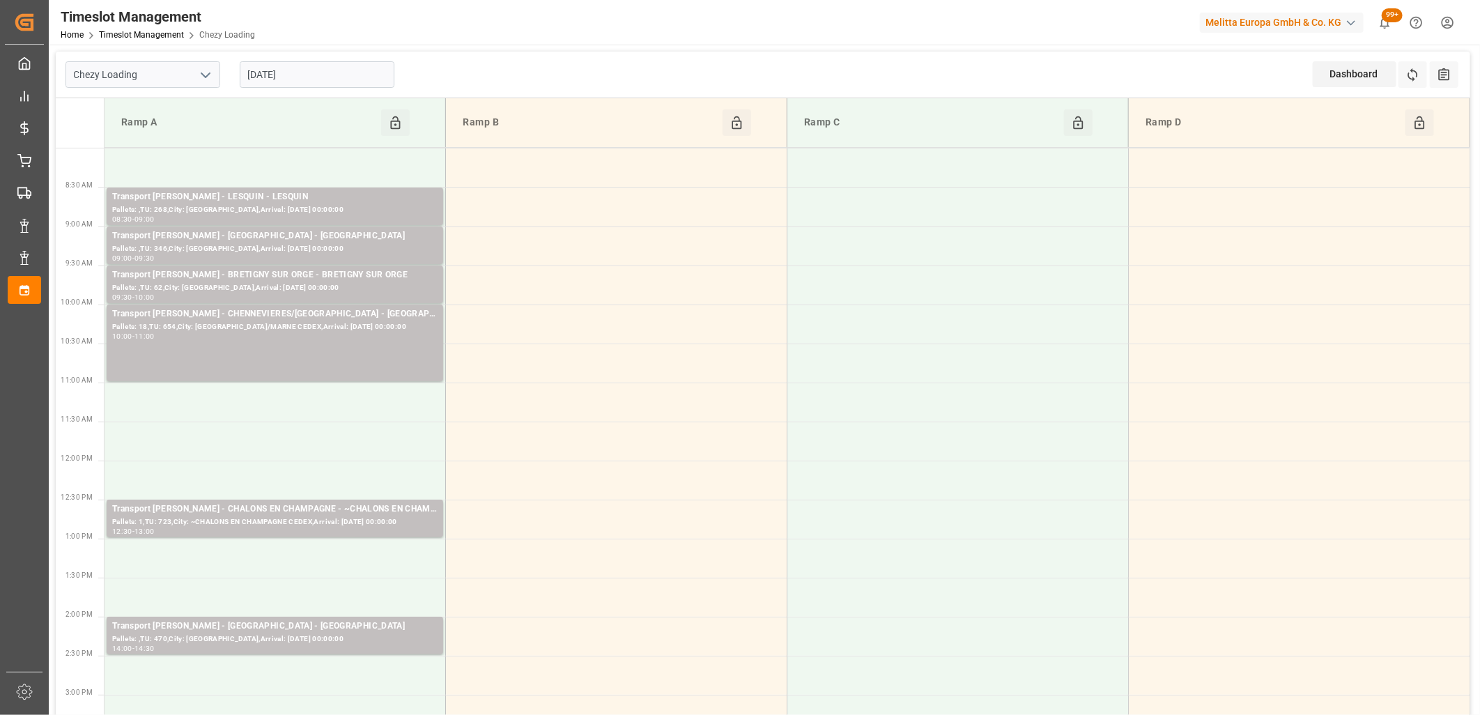
click at [332, 82] on input "[DATE]" at bounding box center [317, 74] width 155 height 26
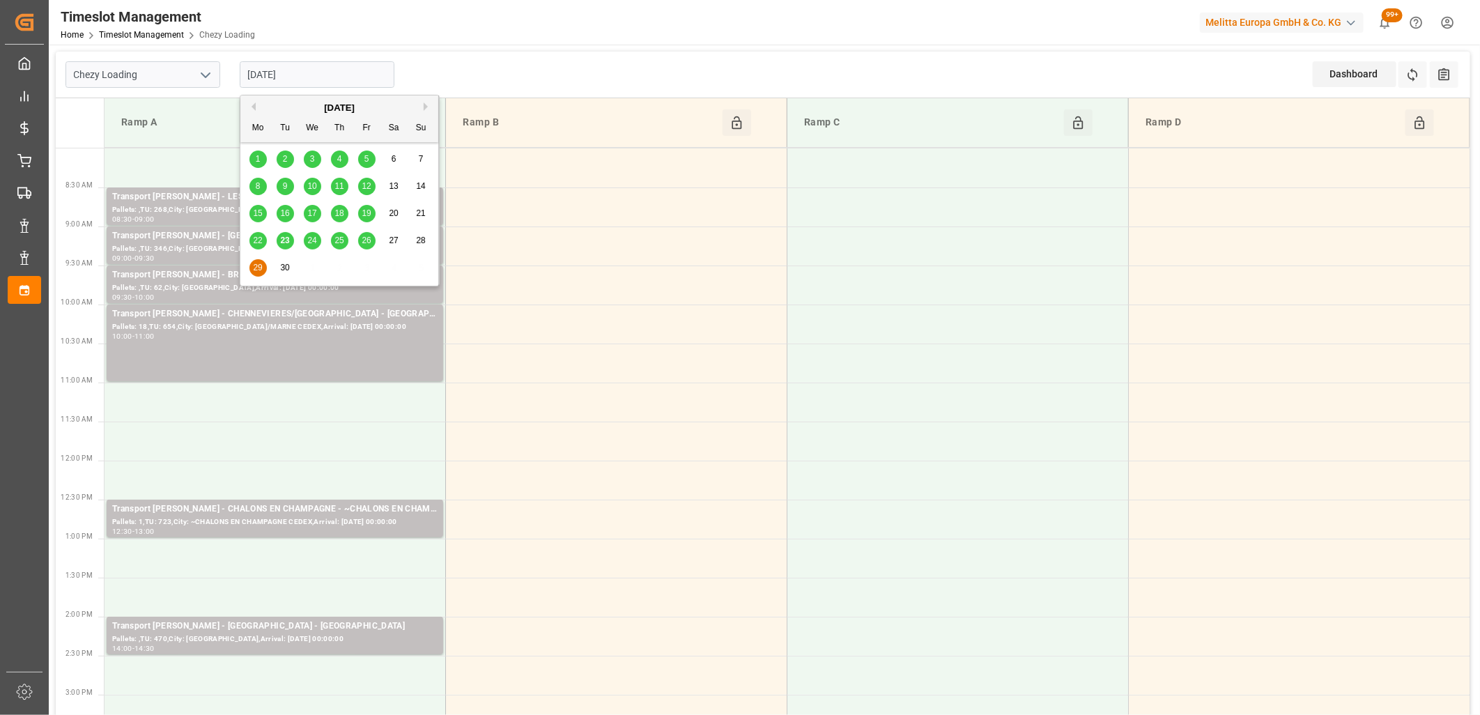
click at [307, 242] on span "24" at bounding box center [311, 241] width 9 height 10
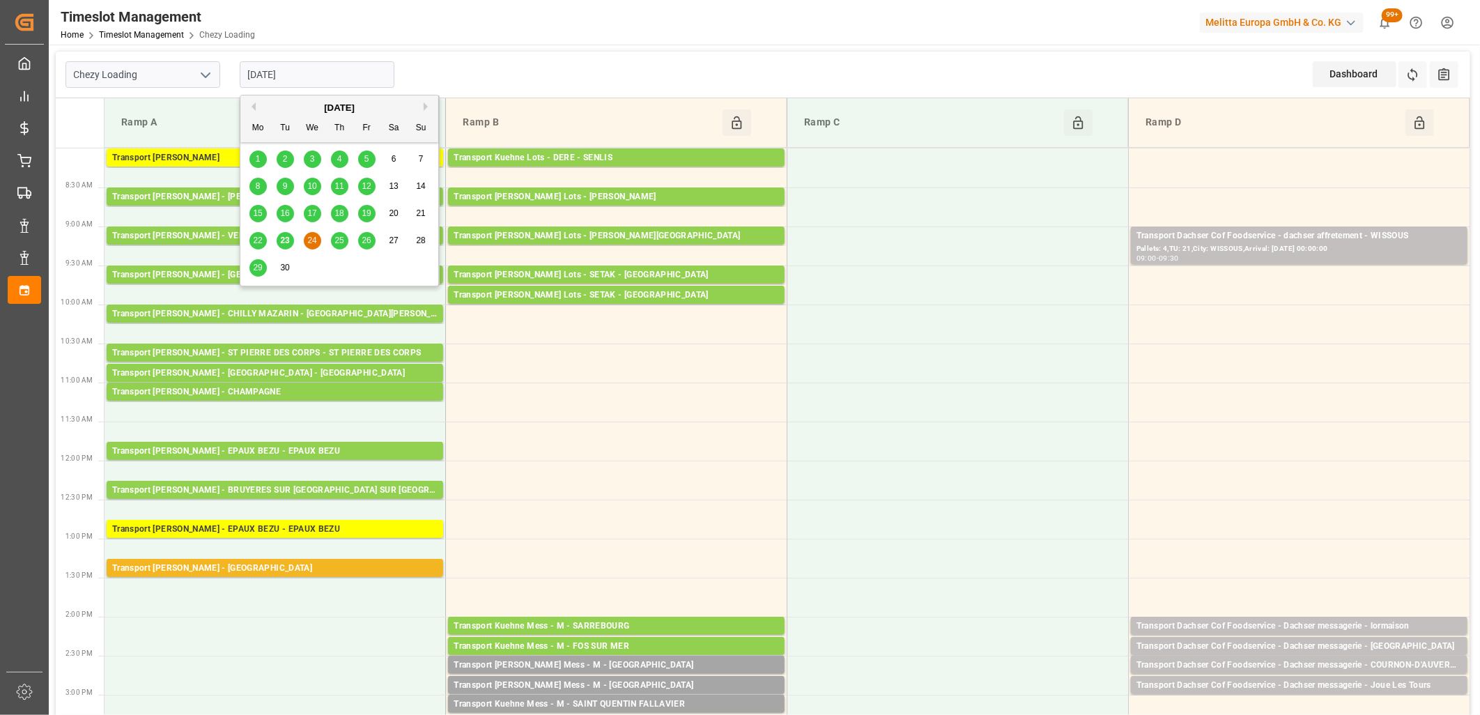
click at [359, 84] on input "[DATE]" at bounding box center [317, 74] width 155 height 26
click at [342, 237] on span "25" at bounding box center [339, 241] width 9 height 10
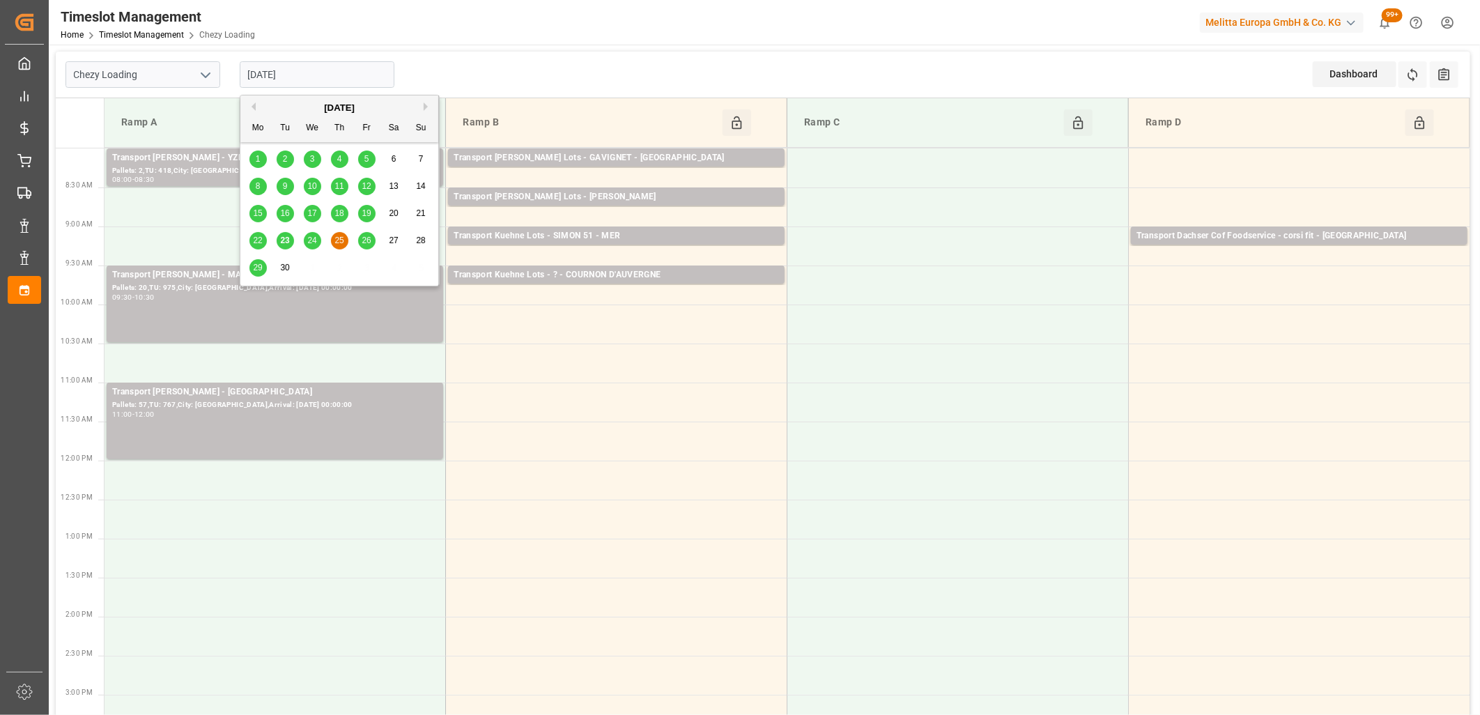
click at [374, 78] on input "[DATE]" at bounding box center [317, 74] width 155 height 26
click at [362, 241] on span "26" at bounding box center [366, 241] width 9 height 10
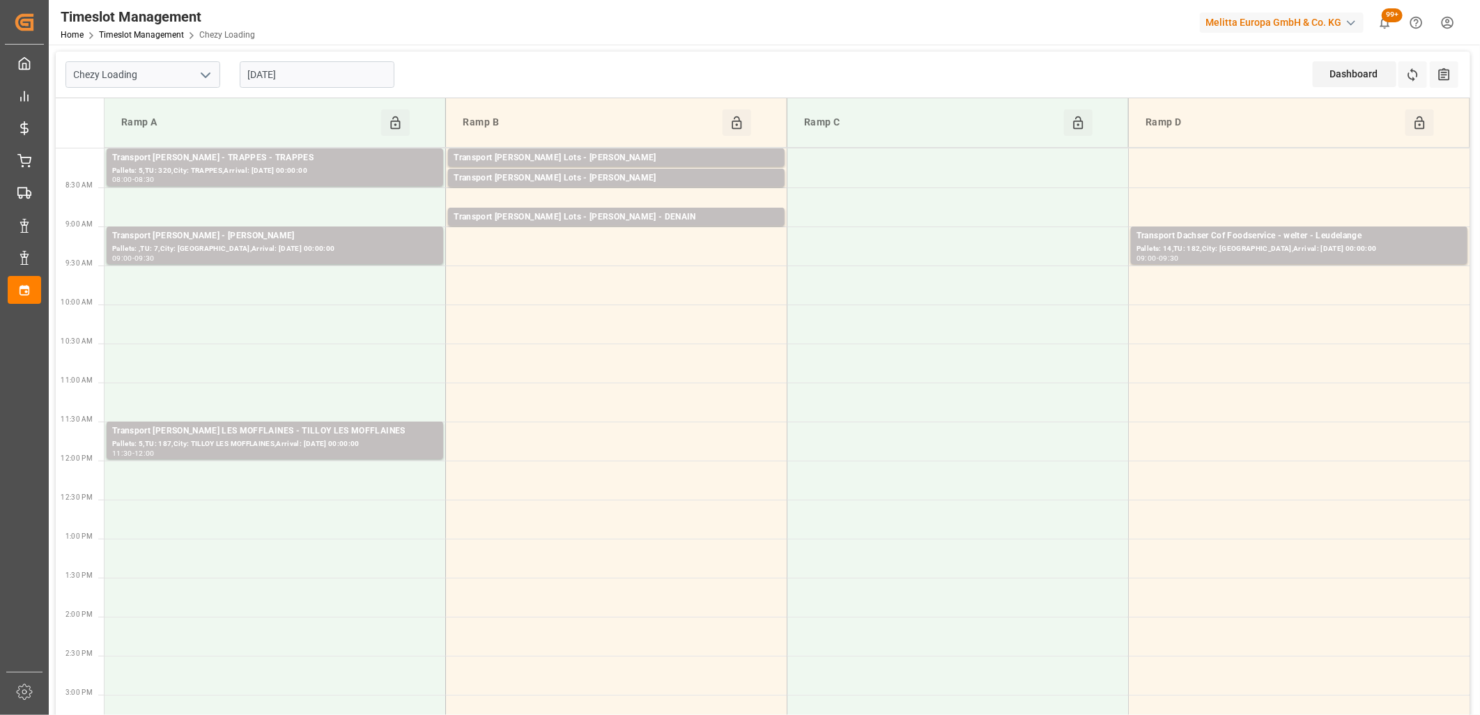
click at [358, 79] on input "[DATE]" at bounding box center [317, 74] width 155 height 26
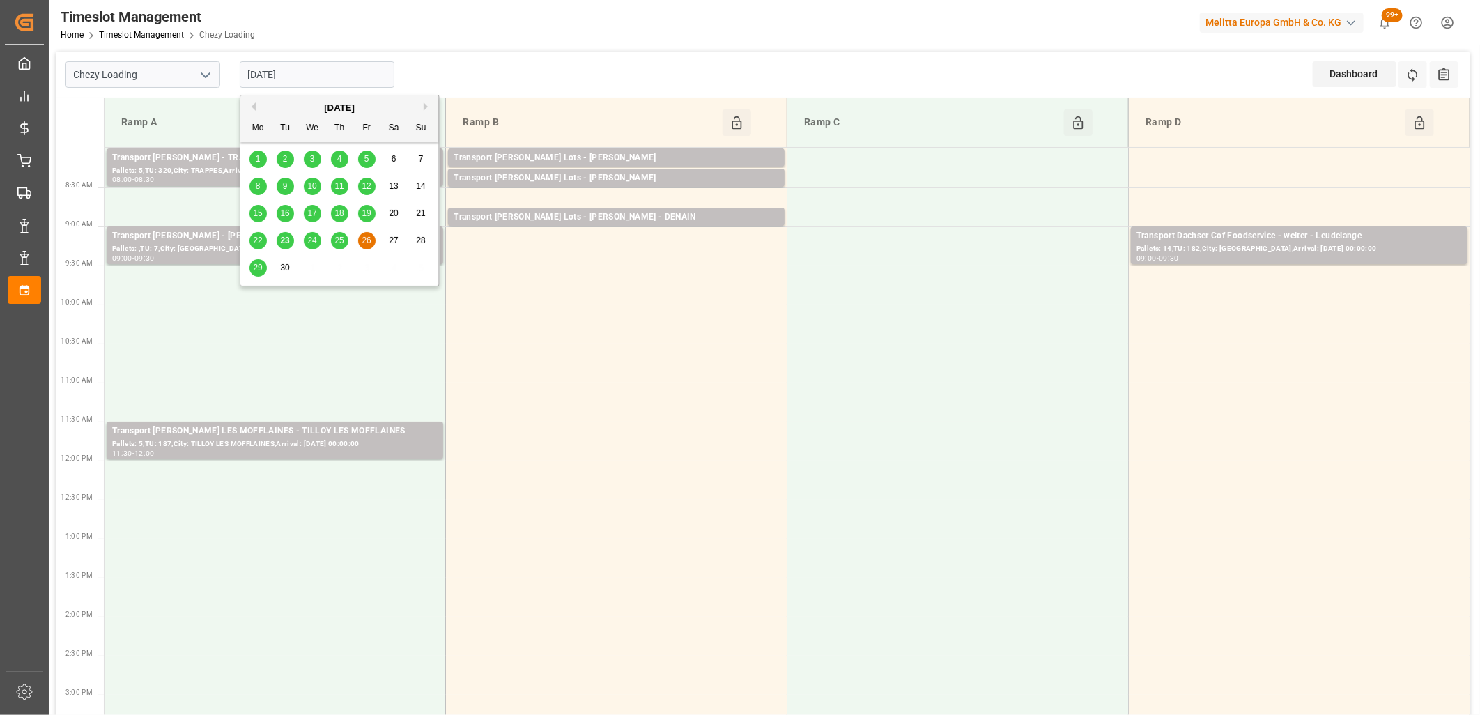
click at [258, 265] on span "29" at bounding box center [257, 268] width 9 height 10
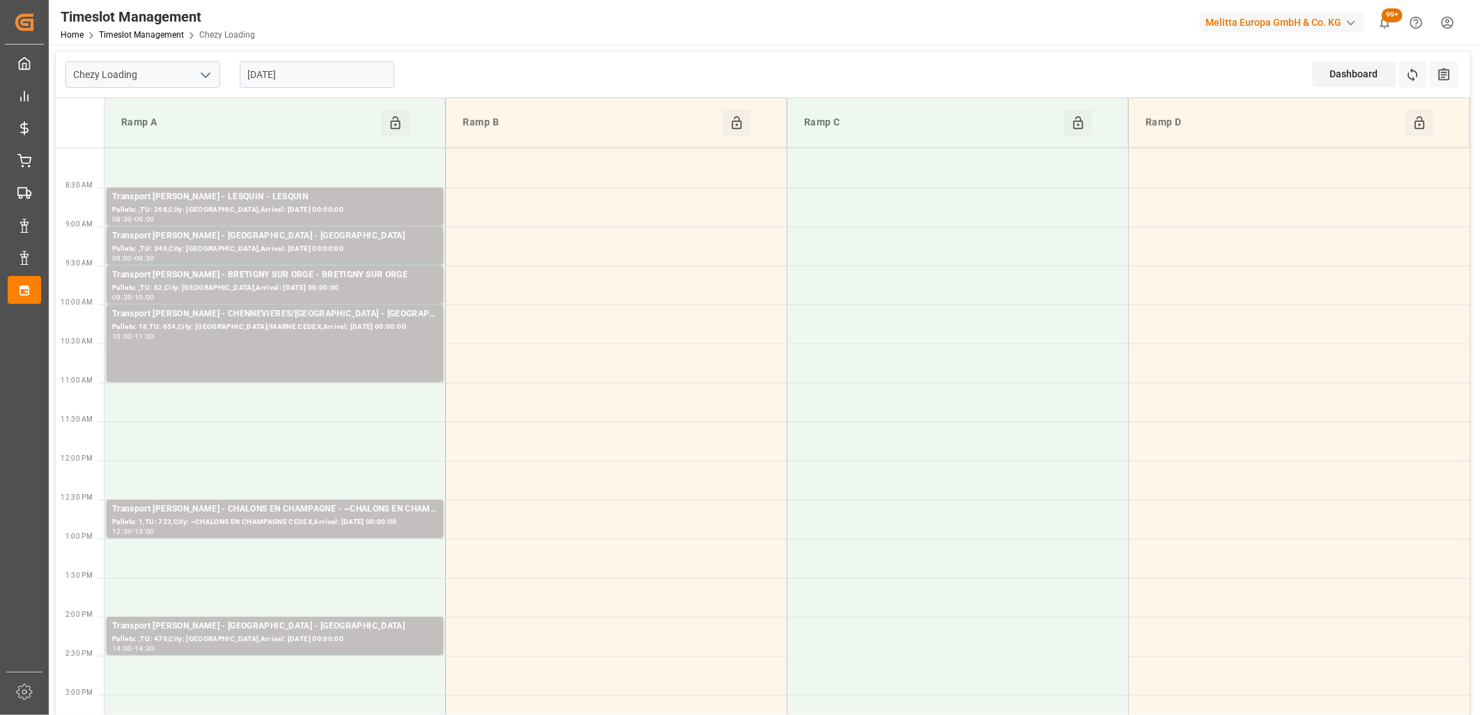
click at [381, 81] on input "[DATE]" at bounding box center [317, 74] width 155 height 26
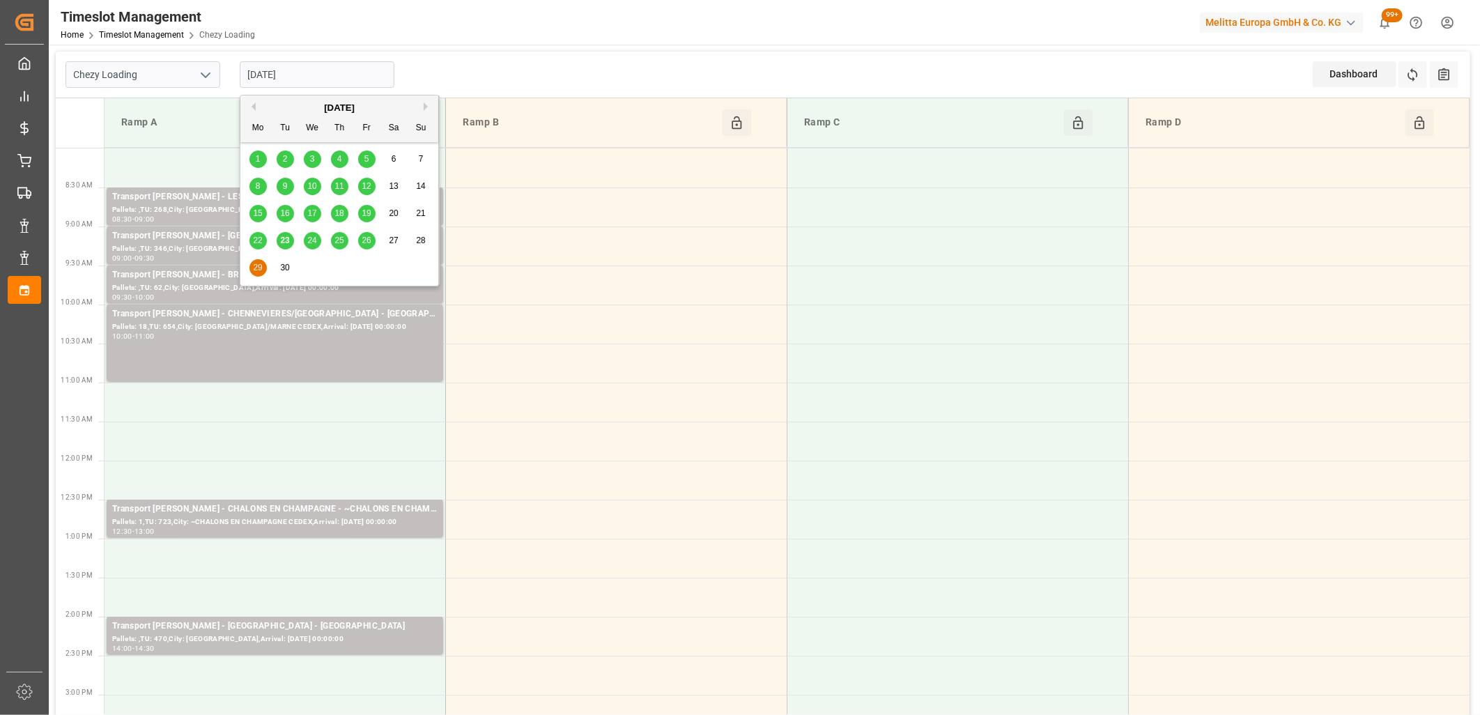
click at [315, 234] on div "24" at bounding box center [312, 241] width 17 height 17
type input "[DATE]"
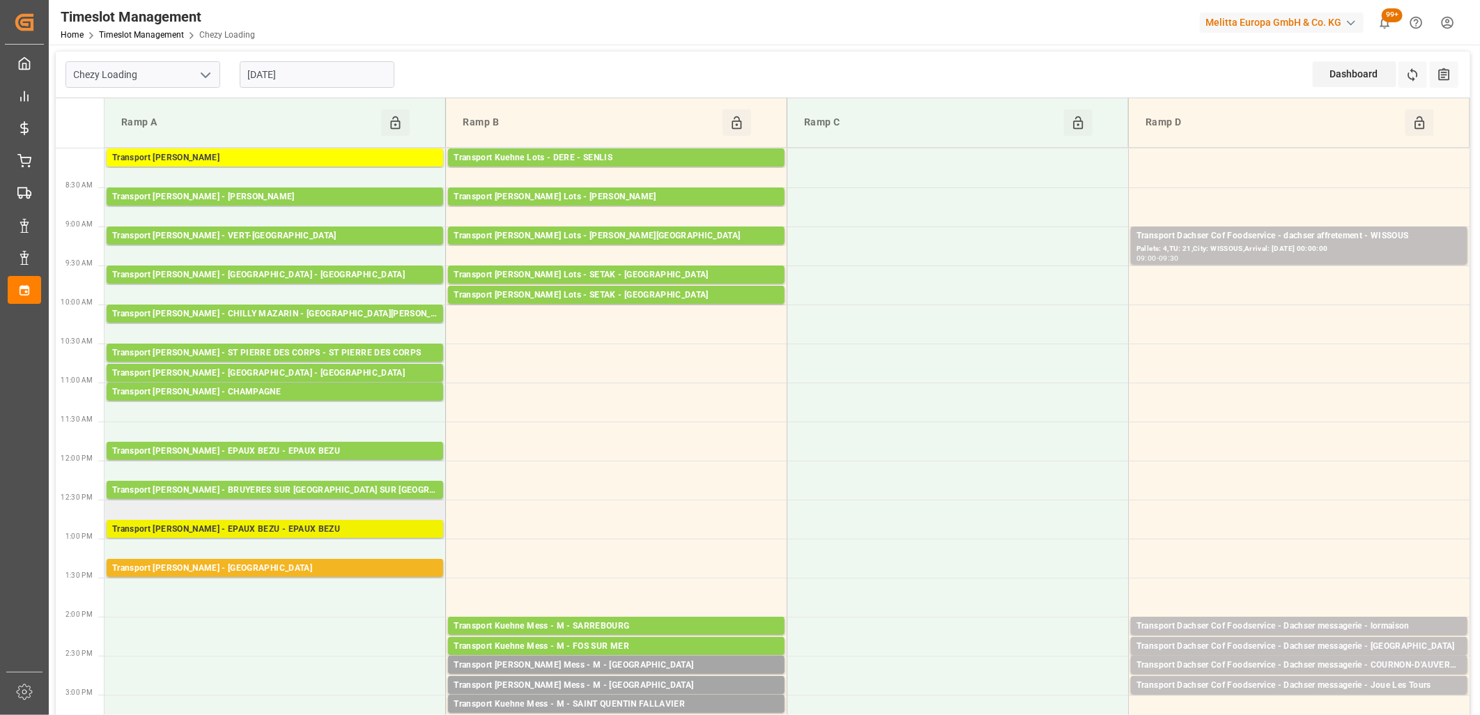
click at [251, 524] on div "Transport [PERSON_NAME] - EPAUX BEZU - EPAUX BEZU" at bounding box center [274, 530] width 325 height 14
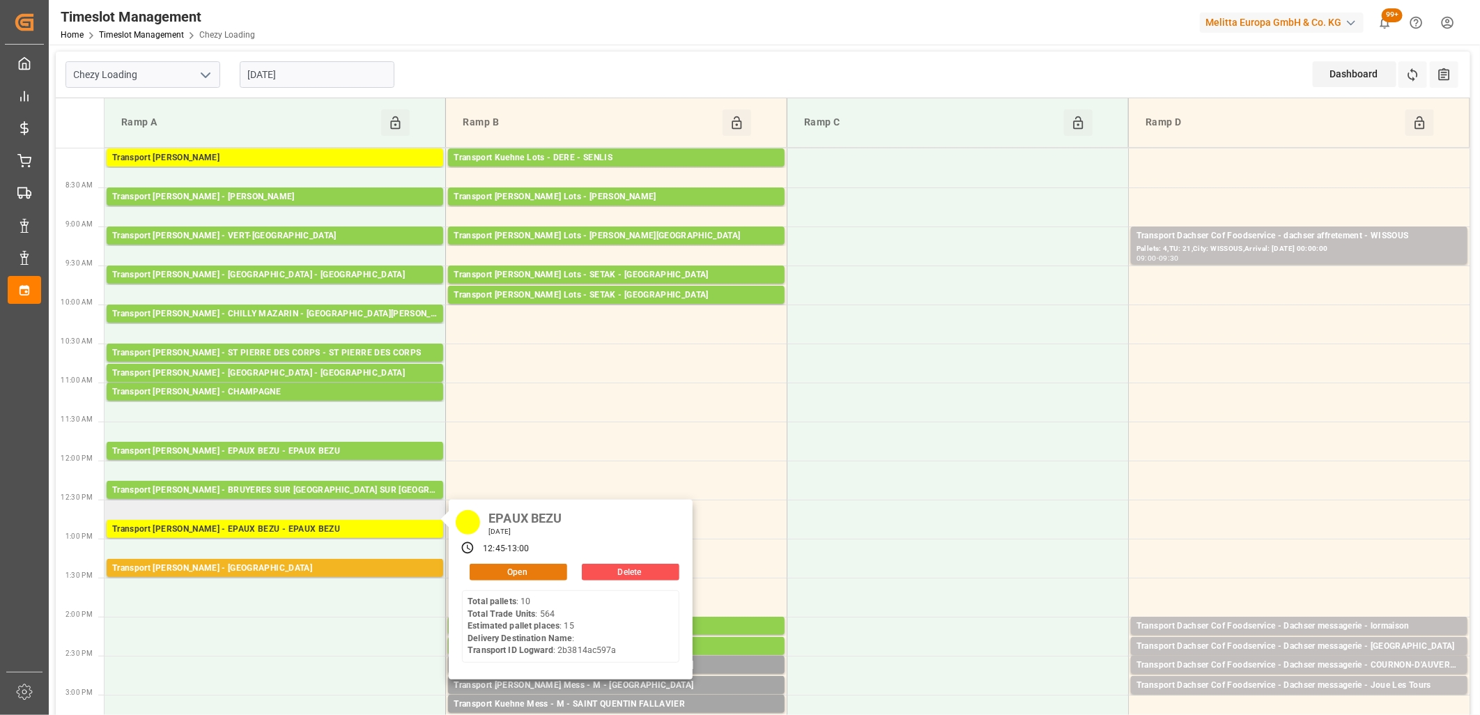
click at [483, 569] on button "Open" at bounding box center [519, 572] width 98 height 17
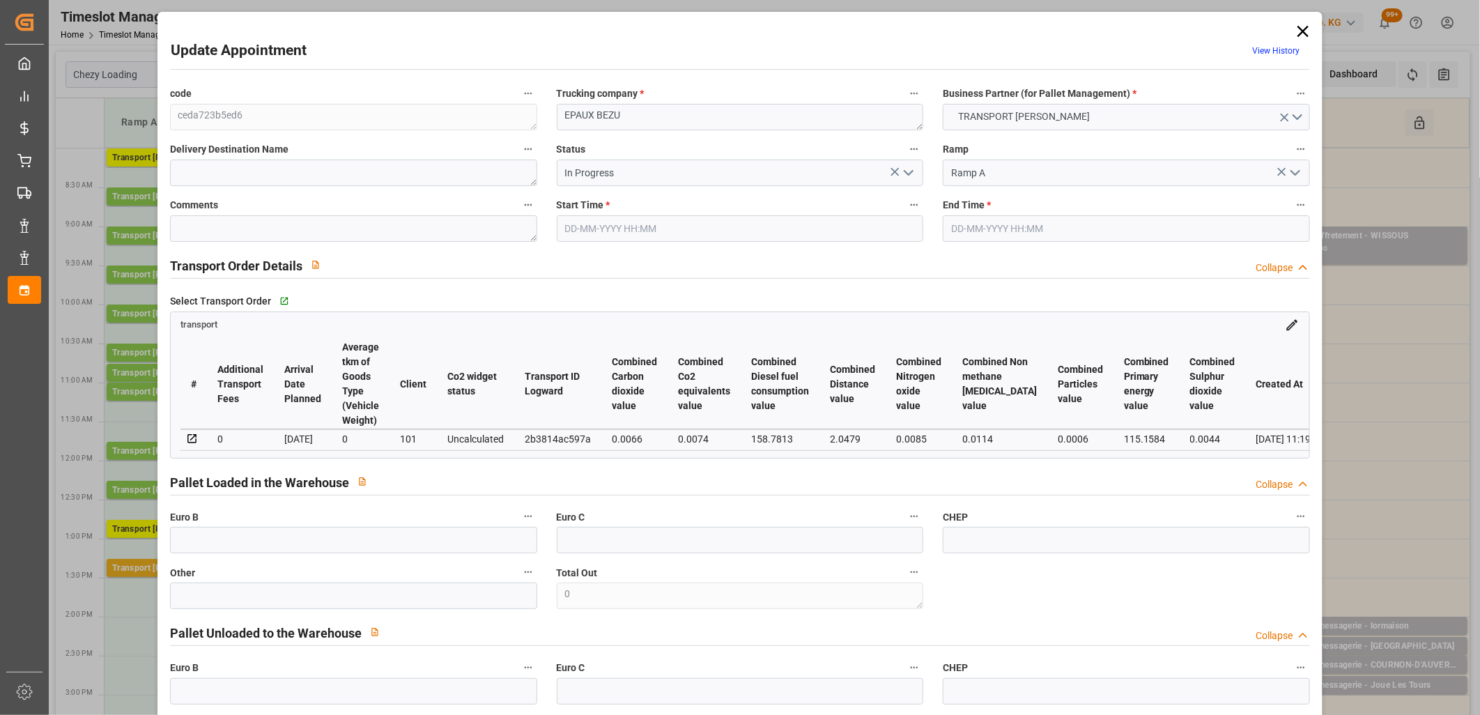
type input "15"
type input "198.08"
type input "0"
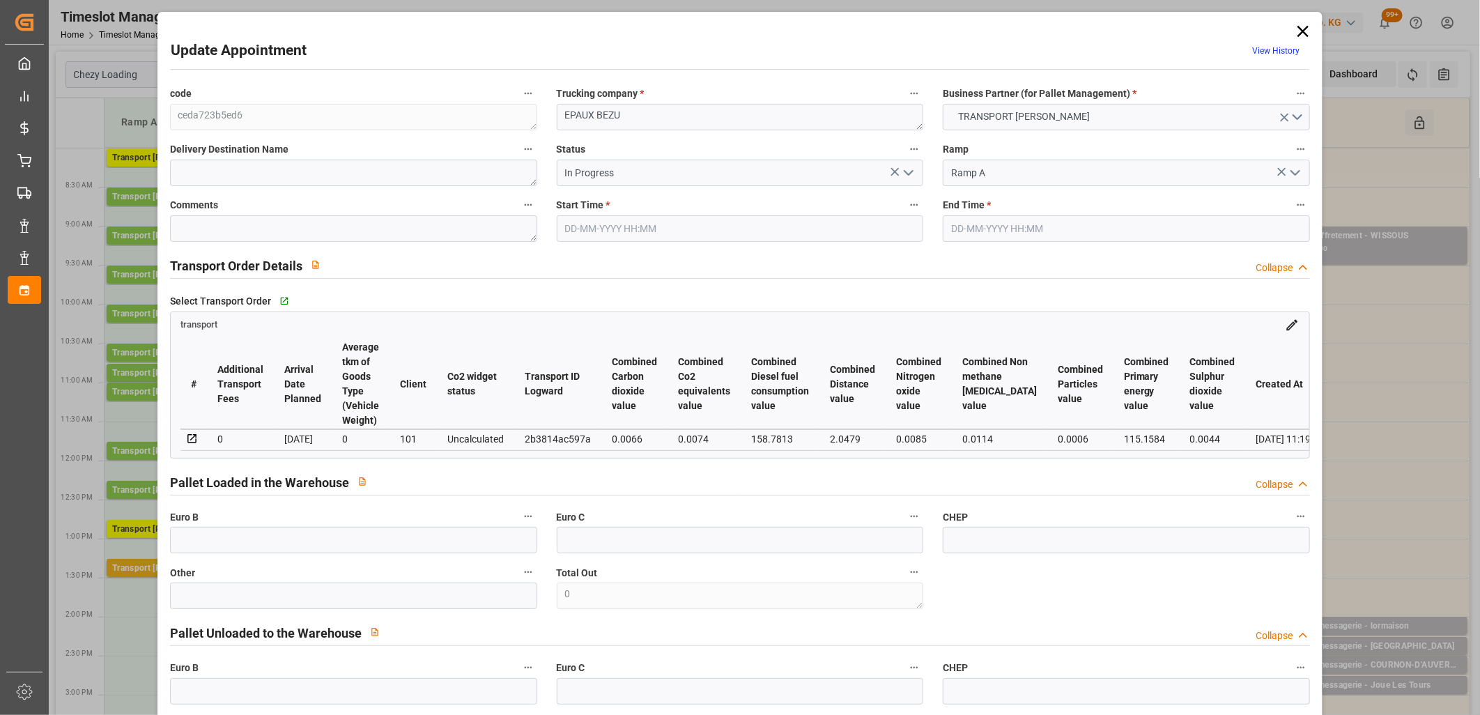
type input "191.3849"
type input "-6.6951"
type input "24"
type input "7016.013"
type input "8004.388"
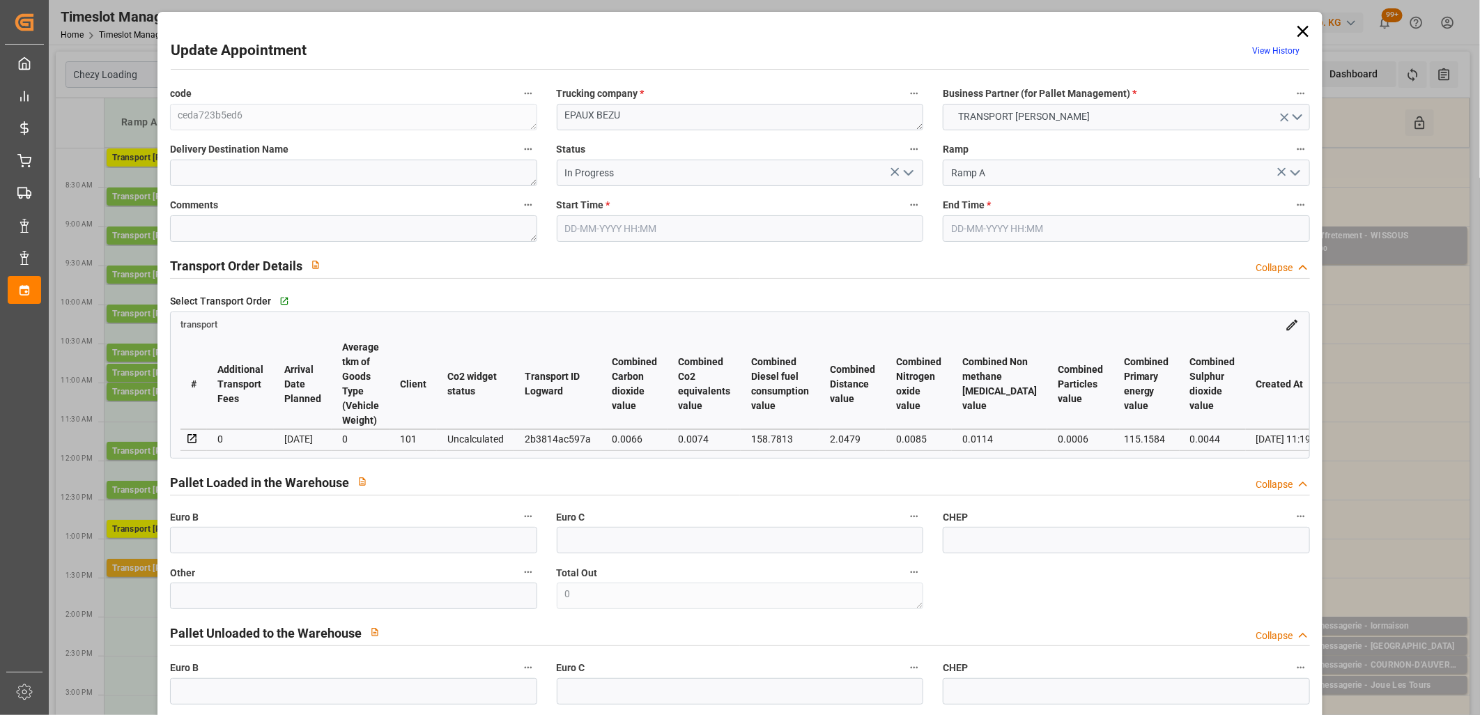
type input "15305.592"
type input "2"
type input "10"
type input "564"
type input "24"
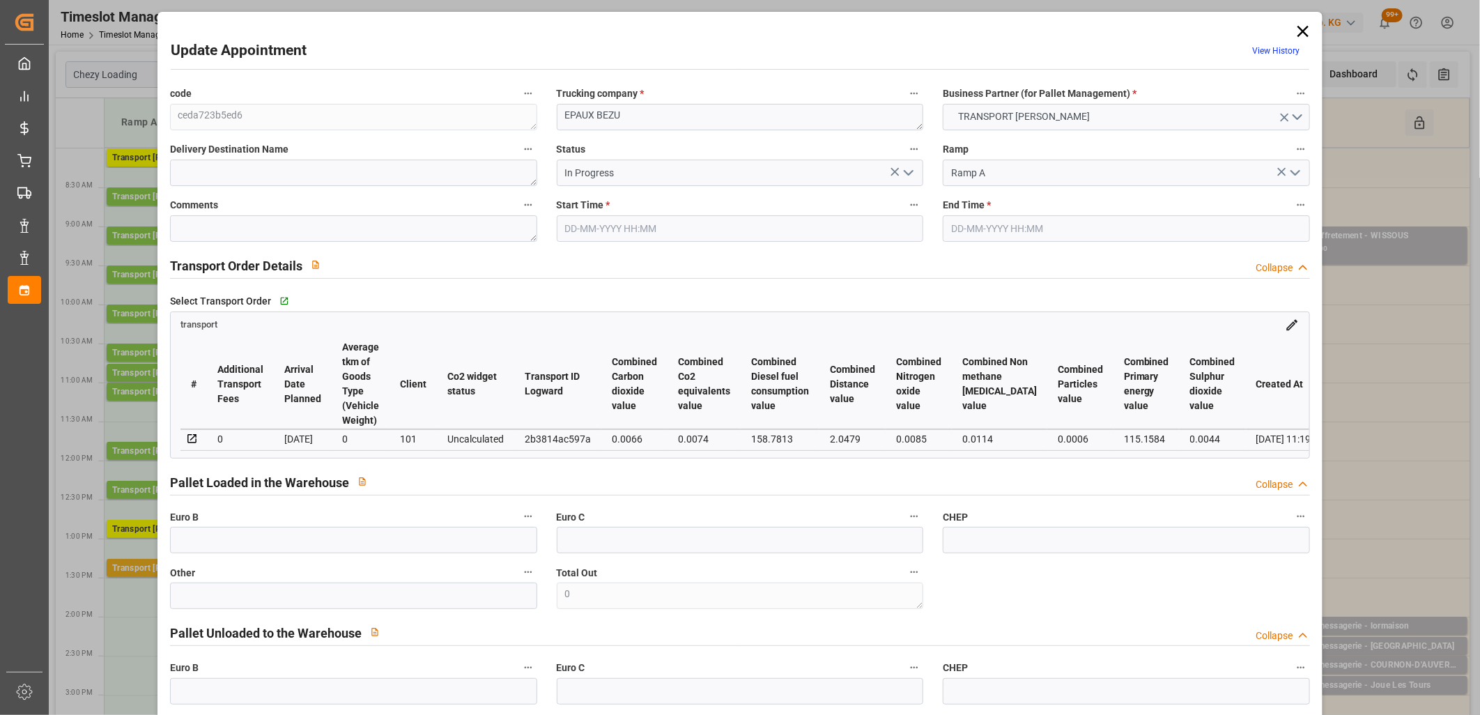
type input "101"
type input "7173.948"
type input "0"
type input "4710.8598"
type input "0"
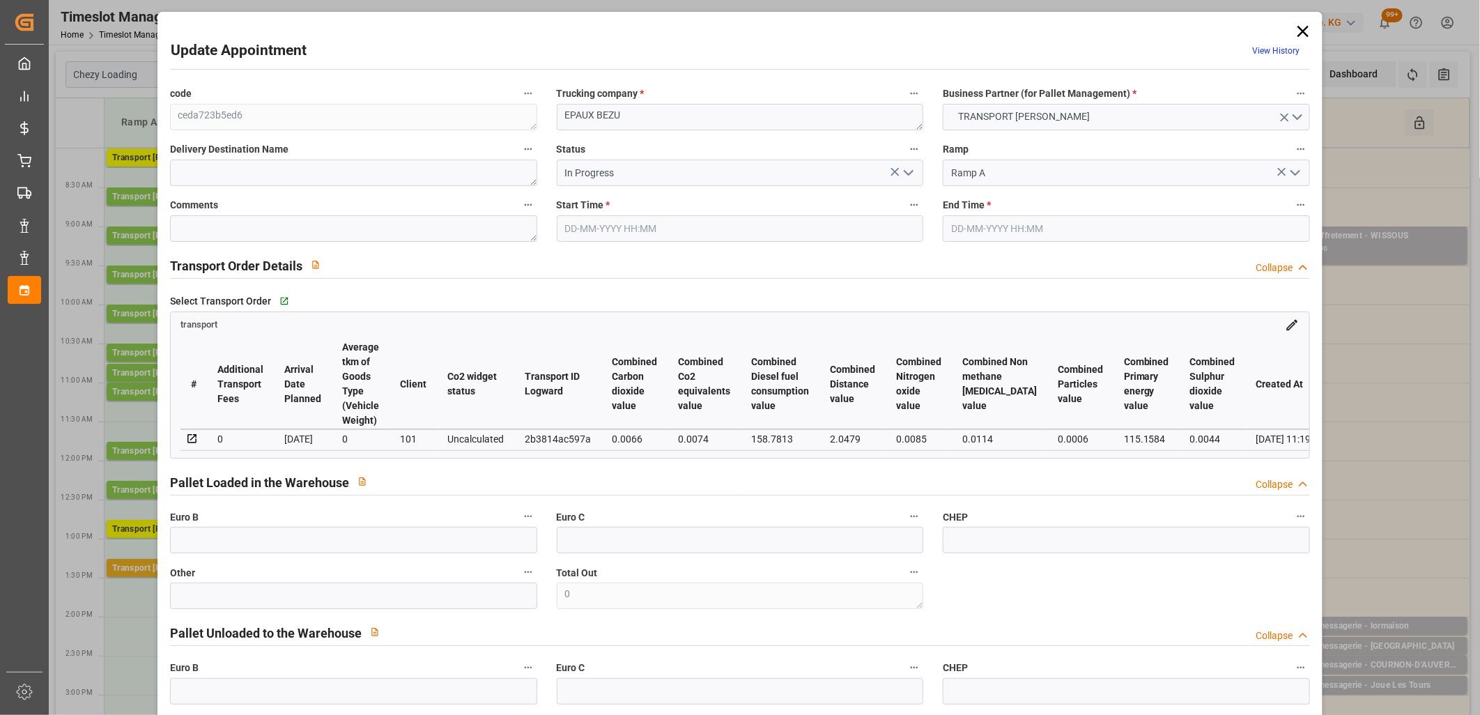
type input "0"
type input "21"
type input "35"
type input "24-09-2025 12:45"
type input "24-09-2025 13:00"
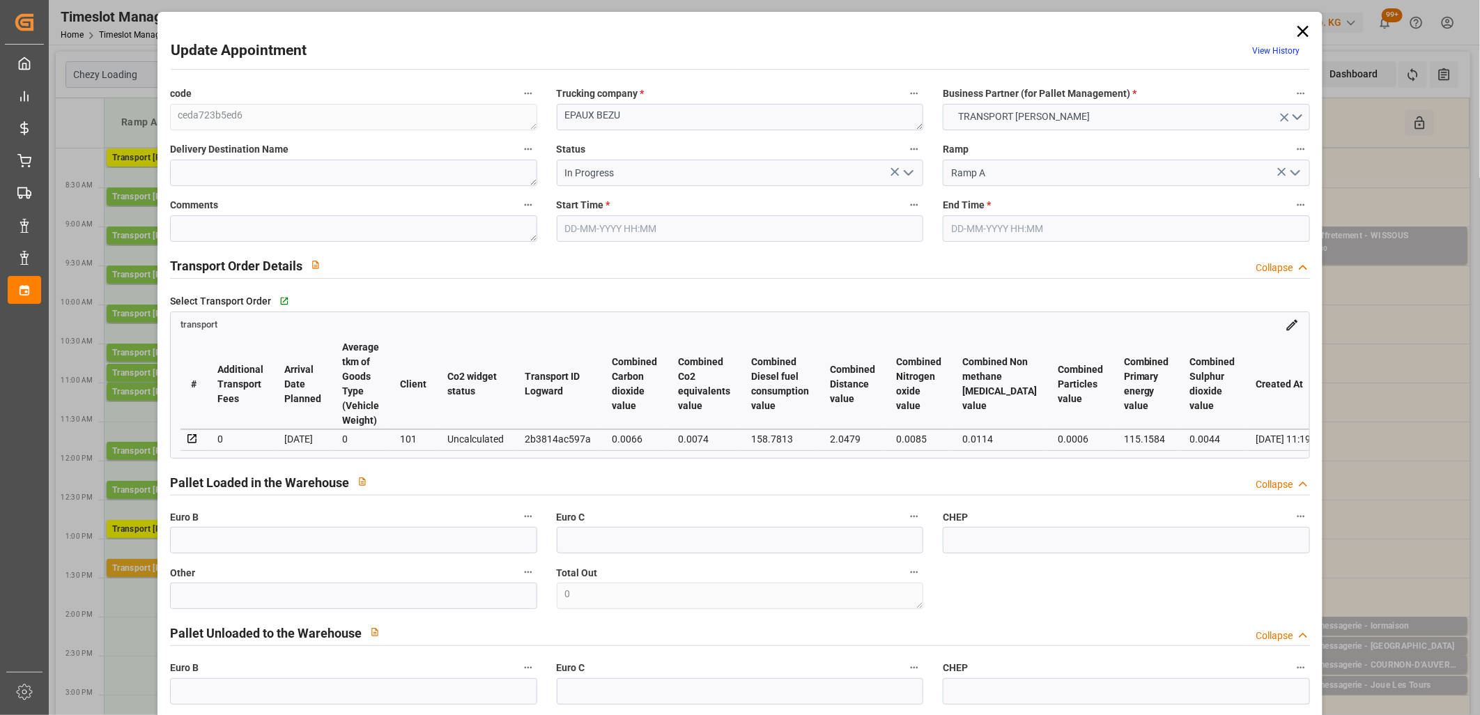
type input "19-09-2025 12:04"
type input "19-09-2025 11:19"
type input "[DATE]"
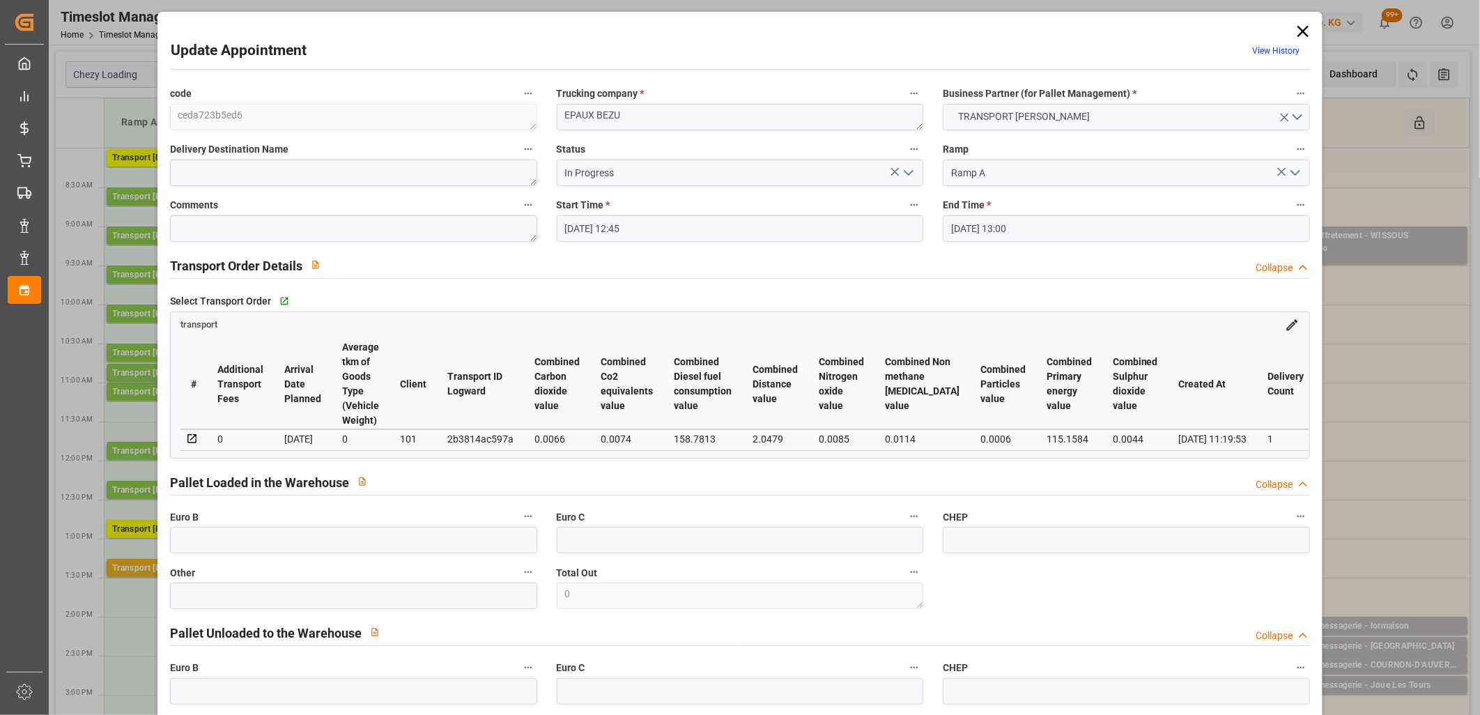
click at [909, 173] on icon "open menu" at bounding box center [908, 172] width 17 height 17
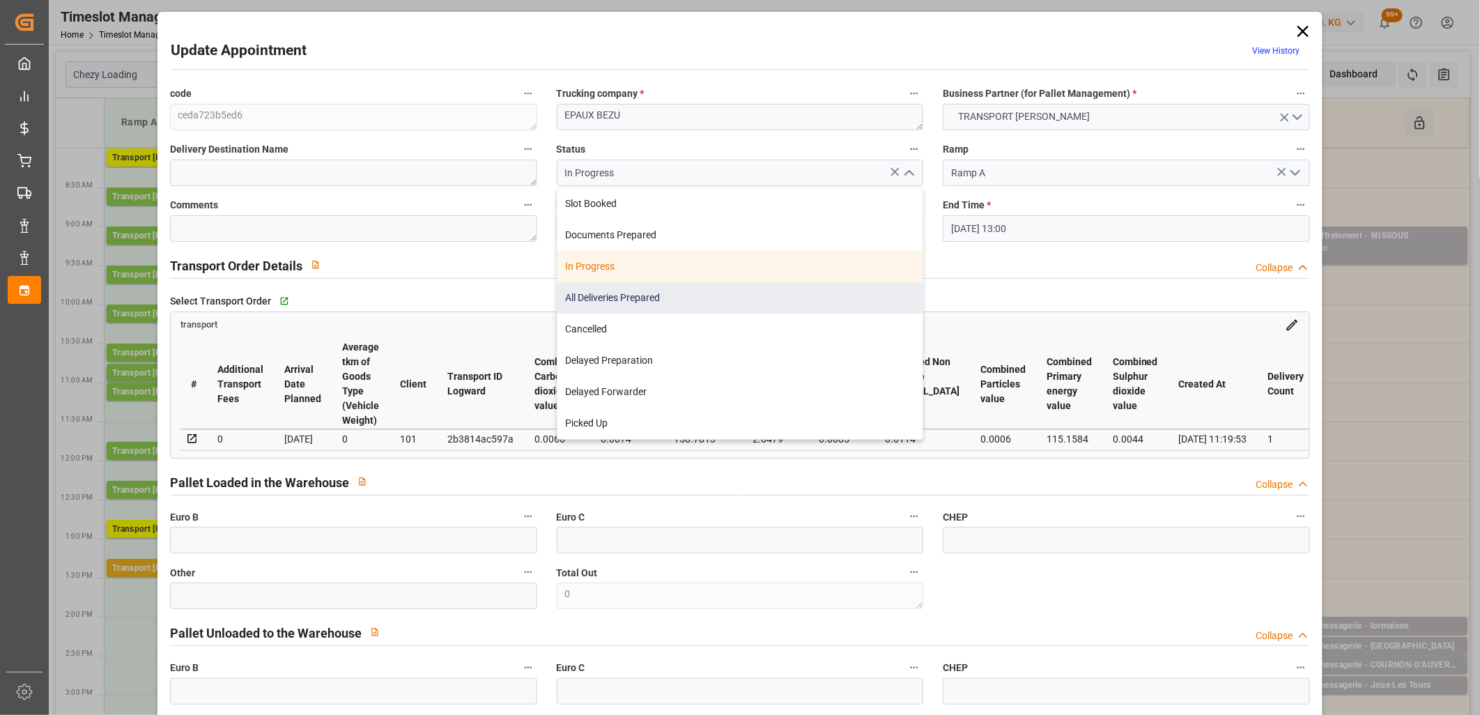
click at [792, 291] on div "All Deliveries Prepared" at bounding box center [741, 297] width 366 height 31
type input "All Deliveries Prepared"
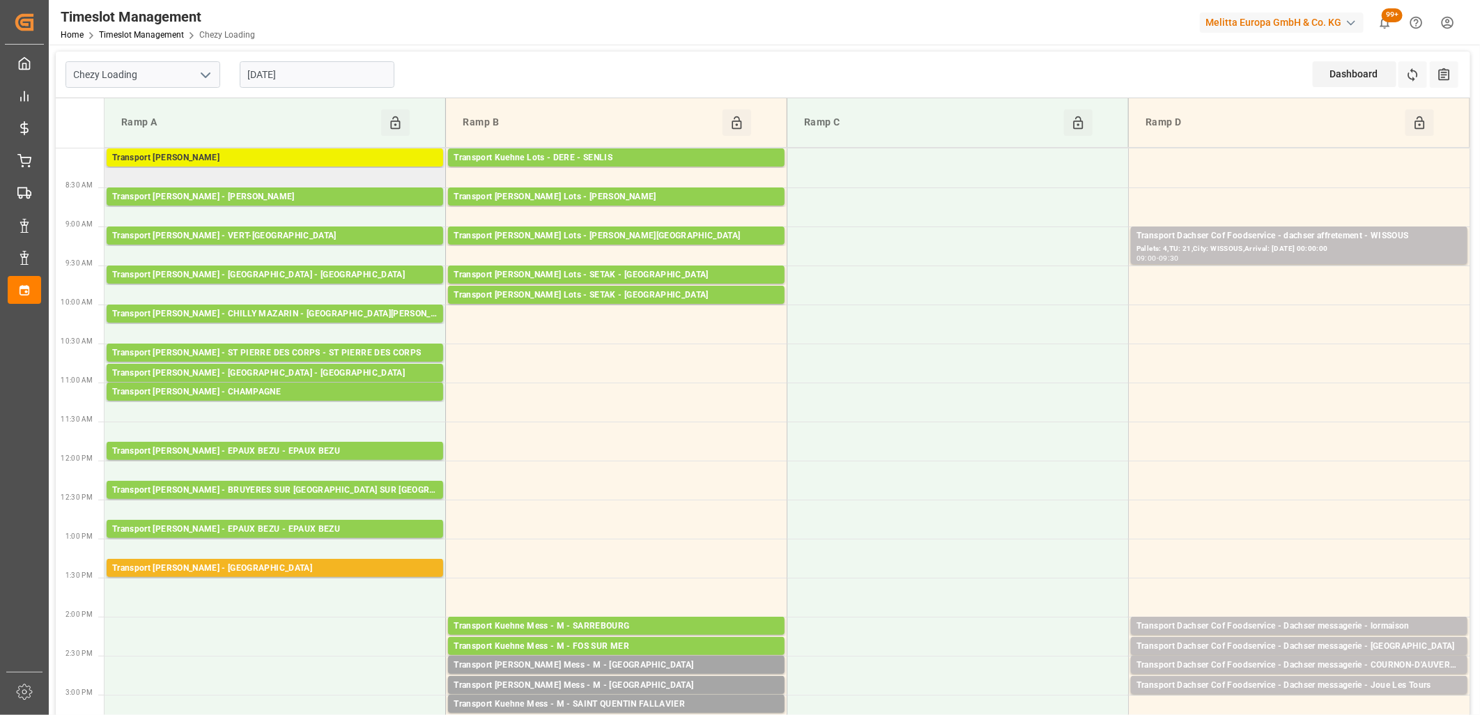
click at [284, 154] on div "Transport [PERSON_NAME]" at bounding box center [274, 158] width 325 height 14
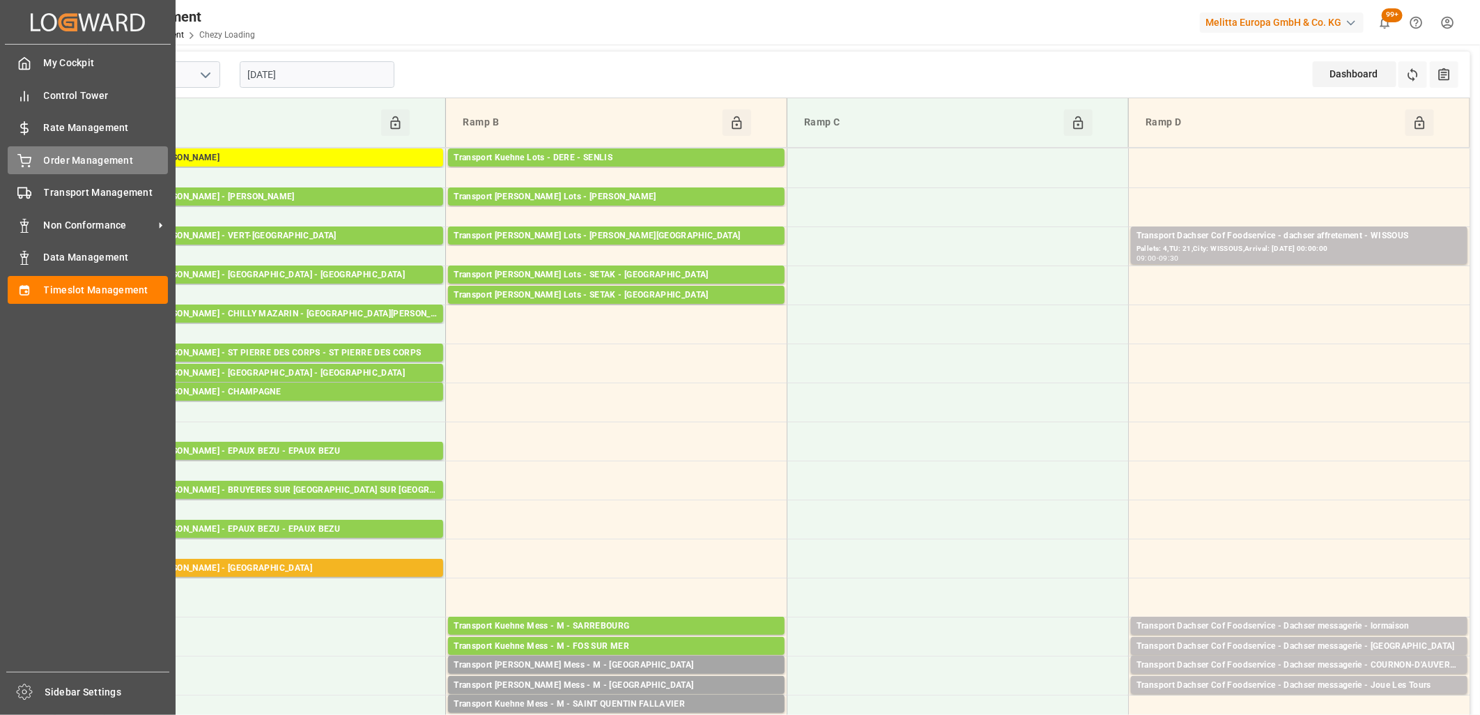
click at [26, 162] on icon at bounding box center [24, 159] width 13 height 9
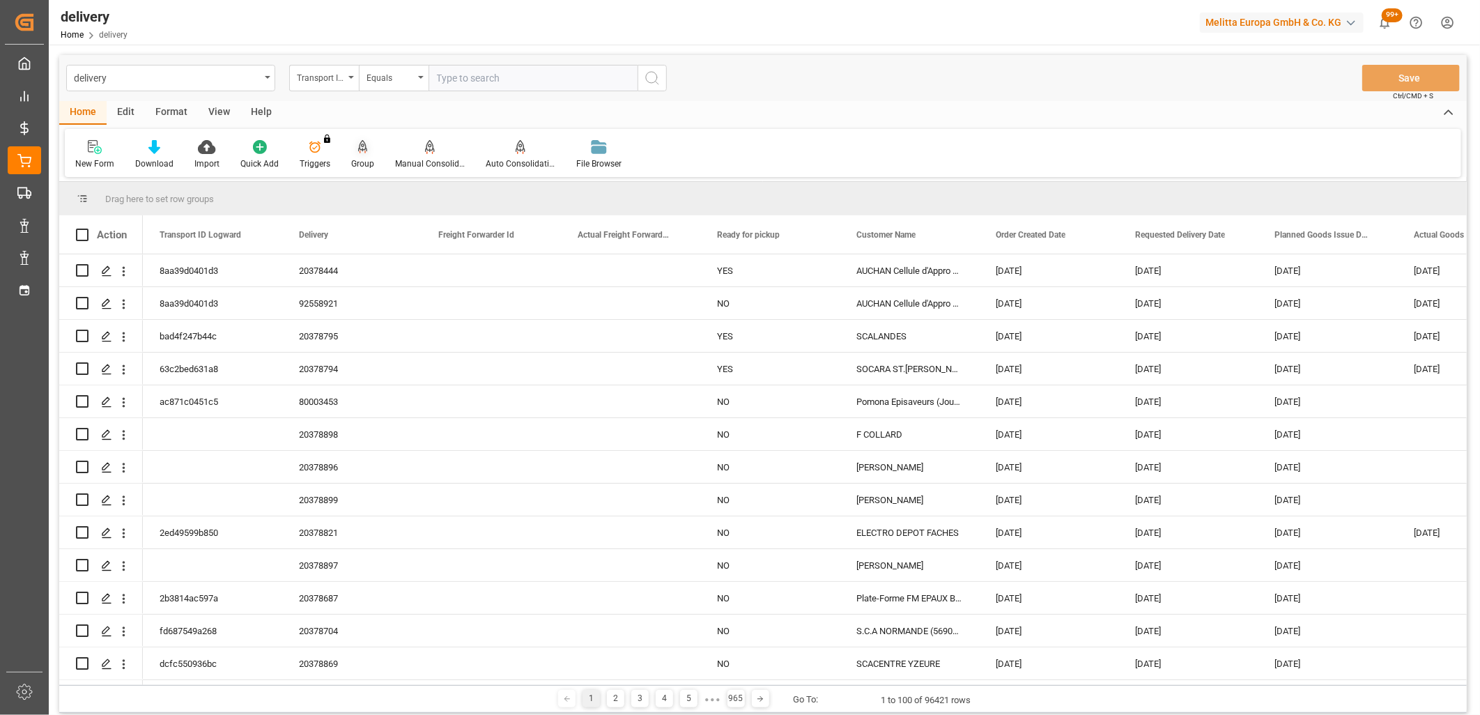
click at [361, 155] on div "Group" at bounding box center [363, 154] width 44 height 31
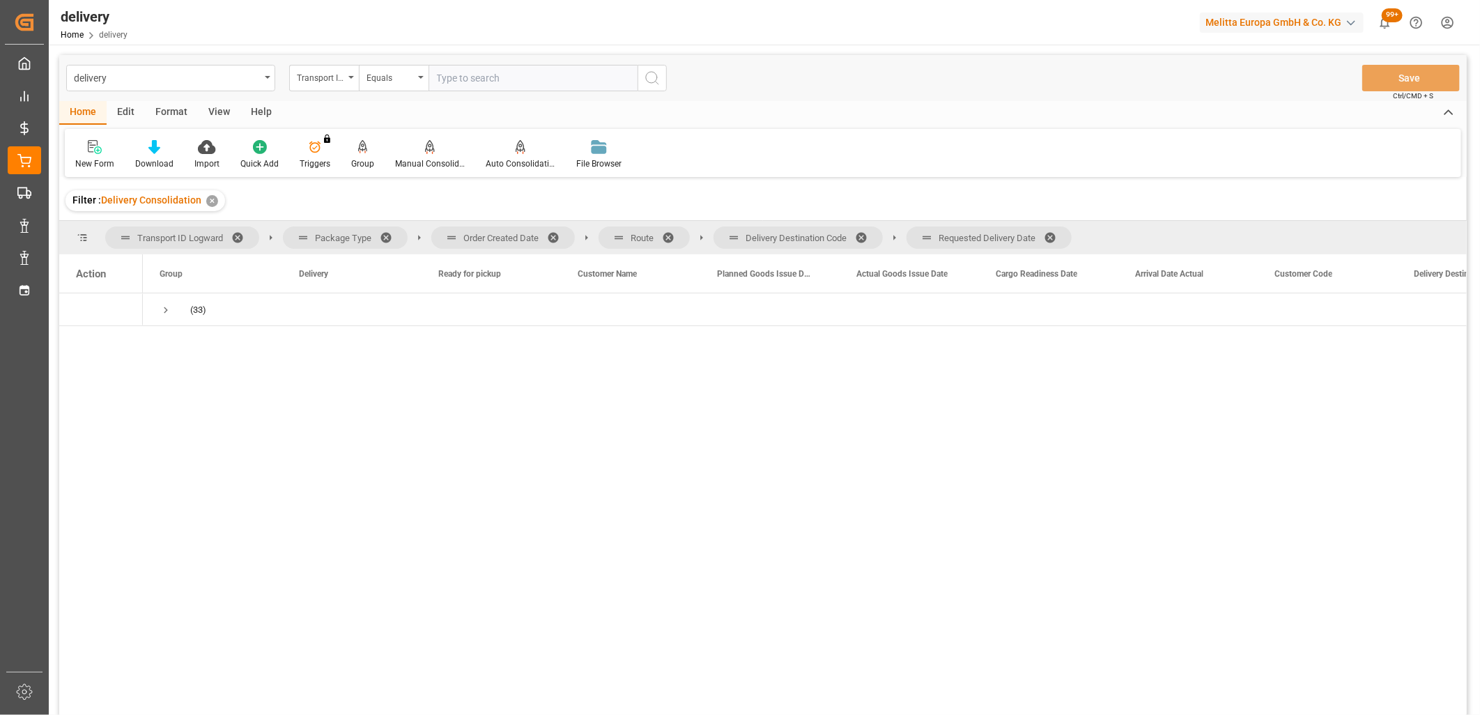
click at [1061, 235] on span at bounding box center [1055, 237] width 22 height 13
click at [867, 234] on span at bounding box center [866, 237] width 22 height 13
click at [674, 233] on span at bounding box center [673, 237] width 22 height 13
click at [558, 236] on span at bounding box center [558, 237] width 22 height 13
click at [160, 309] on span "Press SPACE to select this row." at bounding box center [166, 310] width 13 height 13
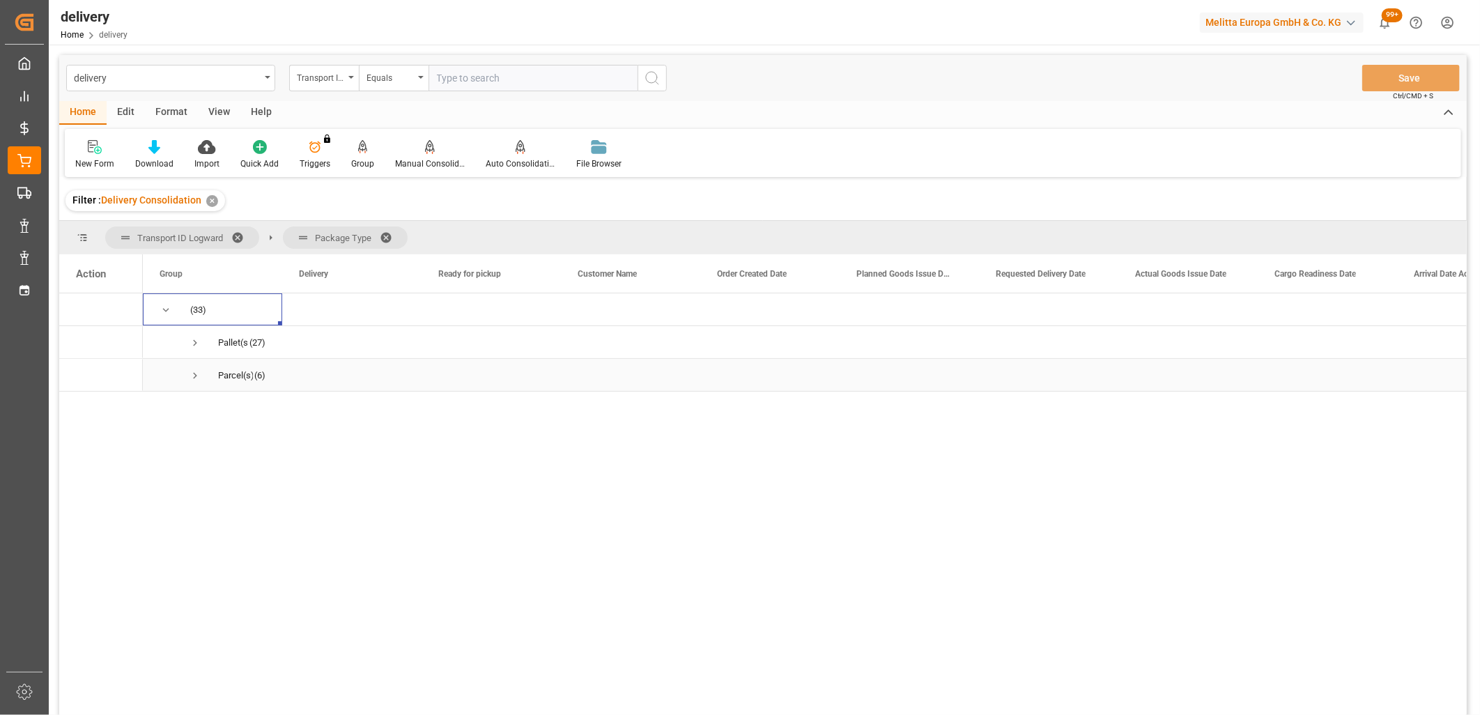
click at [192, 375] on span "Press SPACE to select this row." at bounding box center [195, 375] width 13 height 13
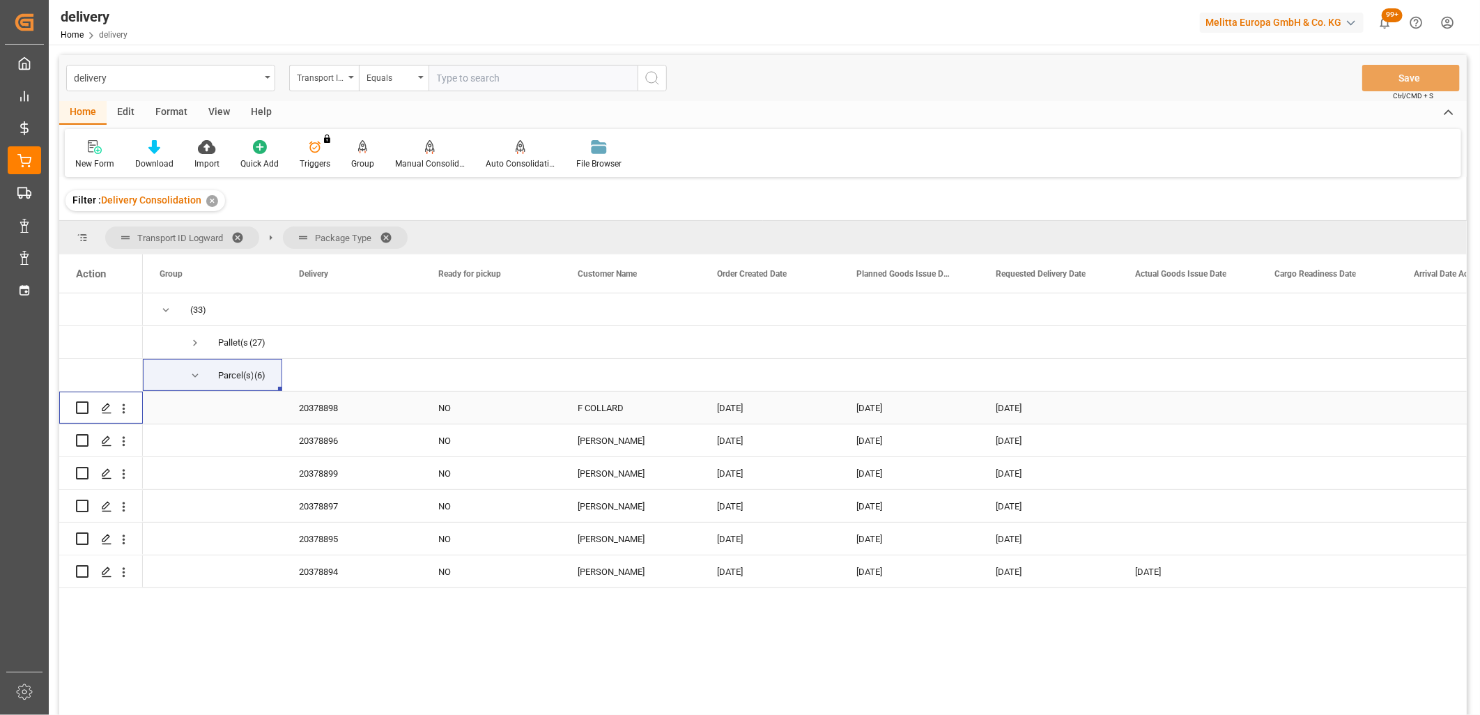
click at [77, 408] on input "Press Space to toggle row selection (unchecked)" at bounding box center [82, 407] width 13 height 13
checkbox input "true"
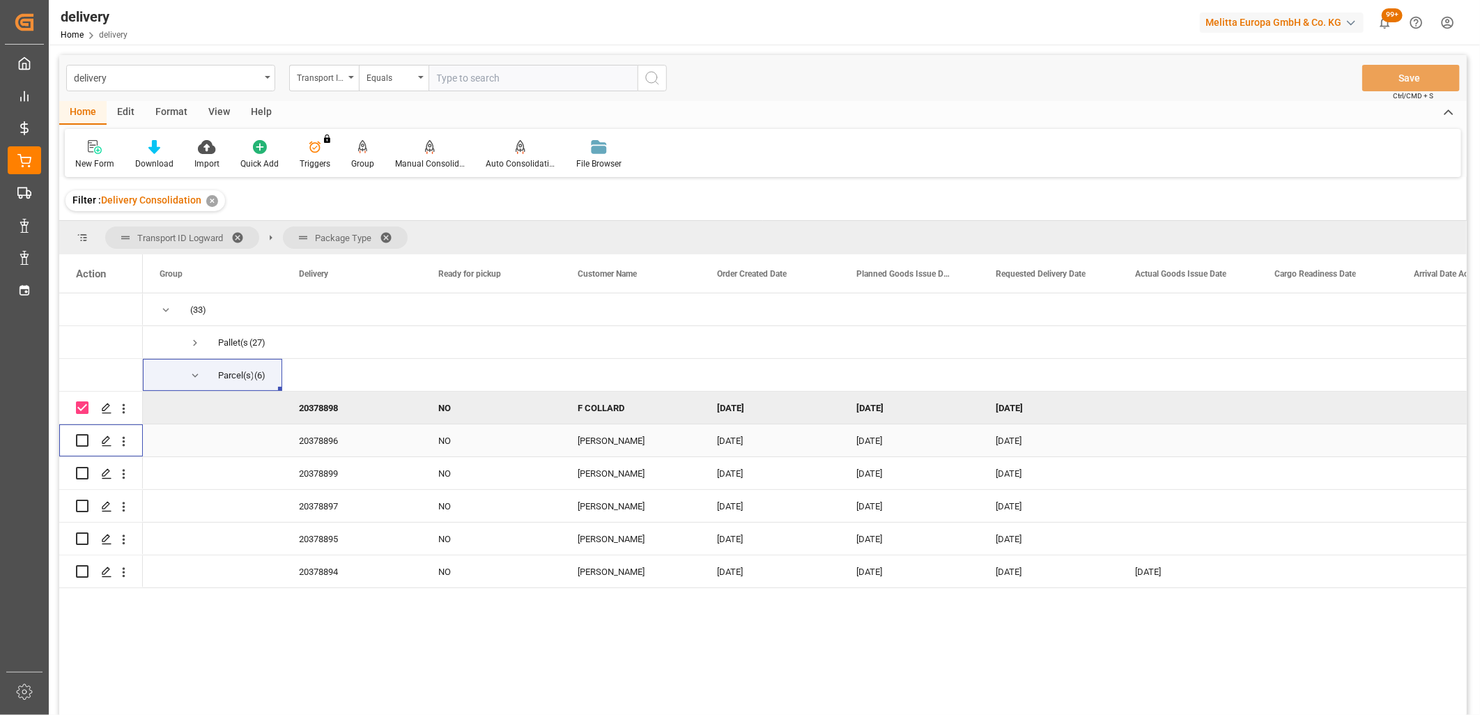
click at [79, 439] on input "Press Space to toggle row selection (unchecked)" at bounding box center [82, 440] width 13 height 13
checkbox input "true"
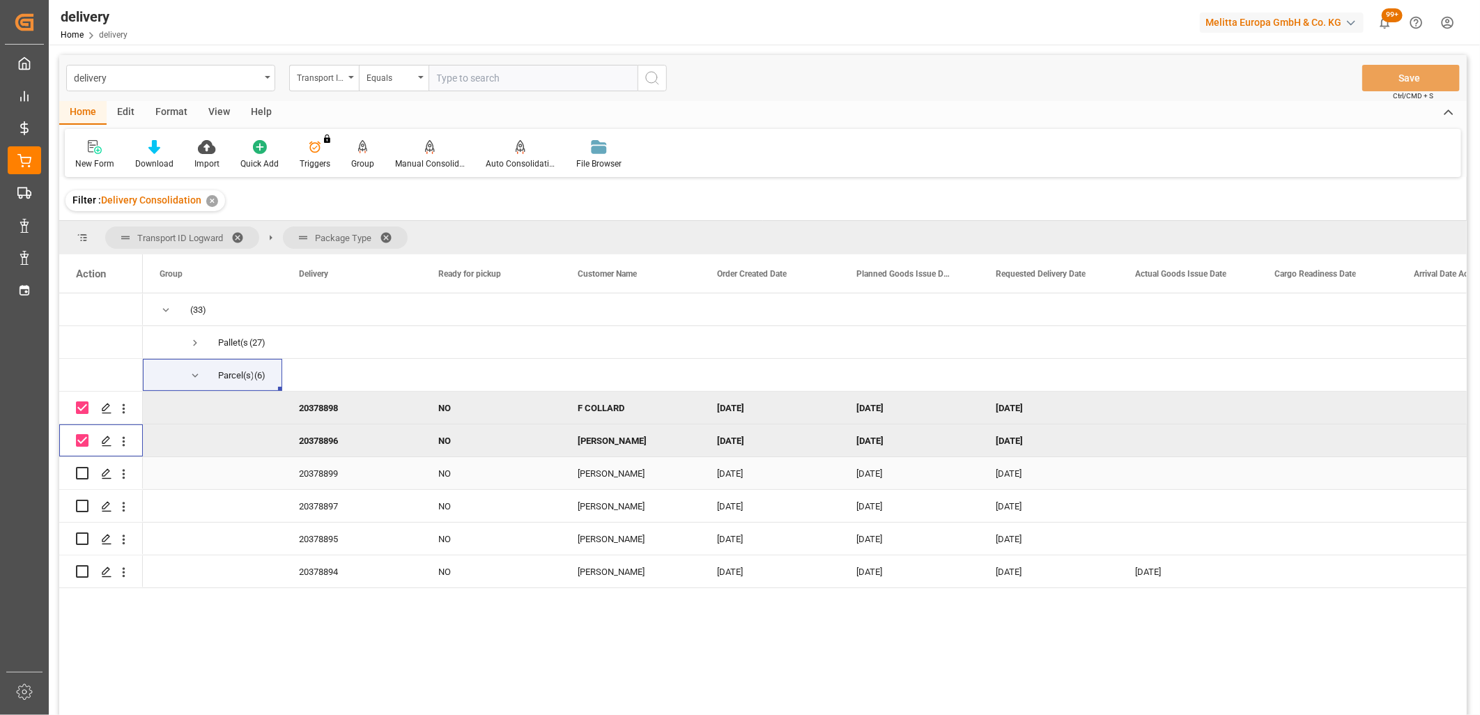
click at [79, 475] on input "Press Space to toggle row selection (unchecked)" at bounding box center [82, 473] width 13 height 13
checkbox input "true"
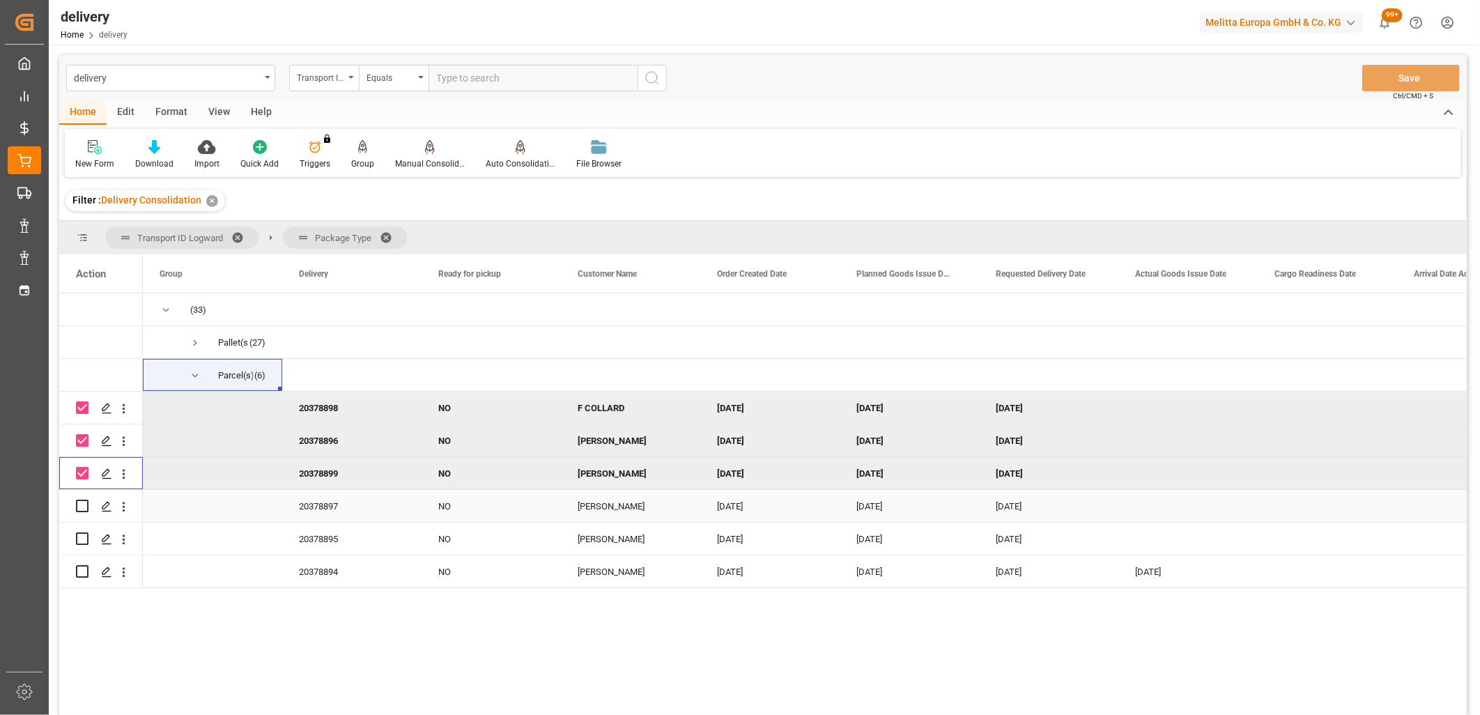
click at [86, 506] on input "Press Space to toggle row selection (unchecked)" at bounding box center [82, 506] width 13 height 13
checkbox input "true"
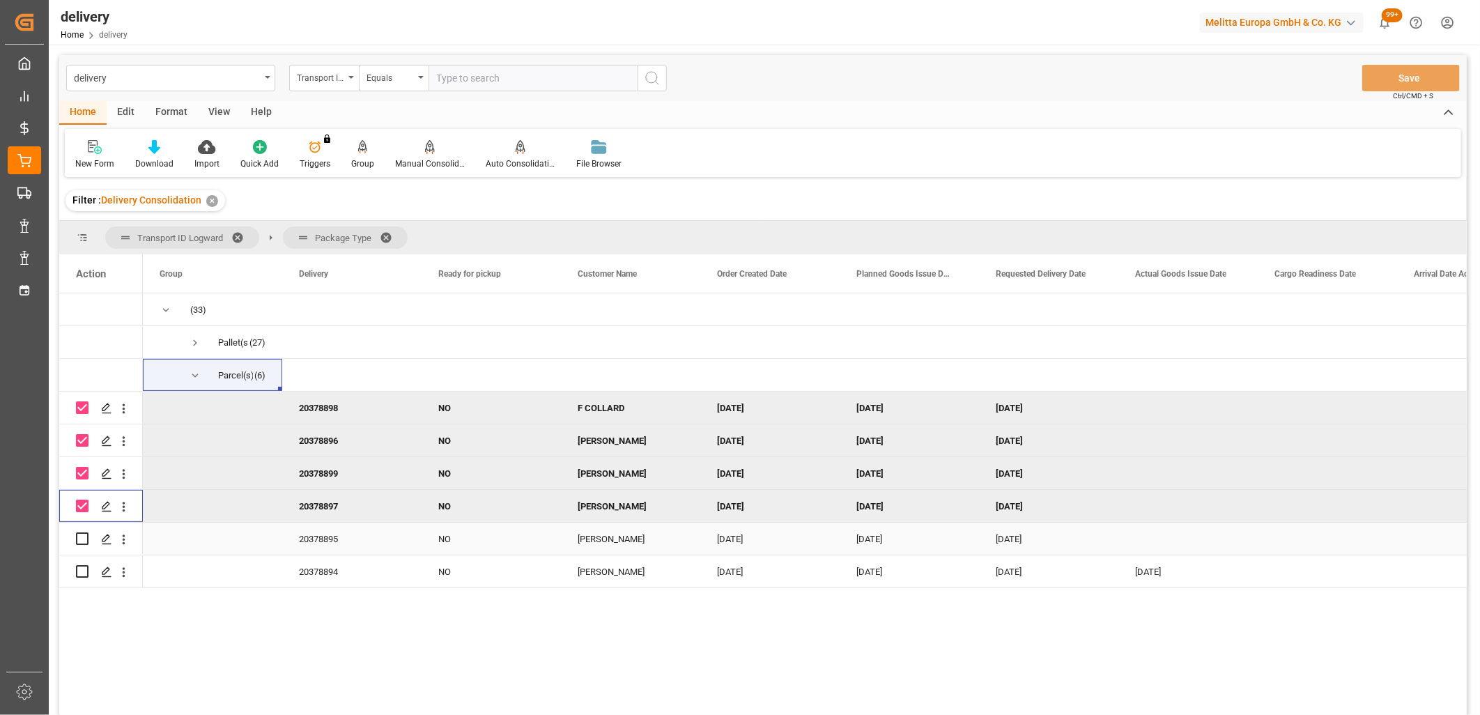
click at [84, 539] on input "Press Space to toggle row selection (unchecked)" at bounding box center [82, 538] width 13 height 13
checkbox input "true"
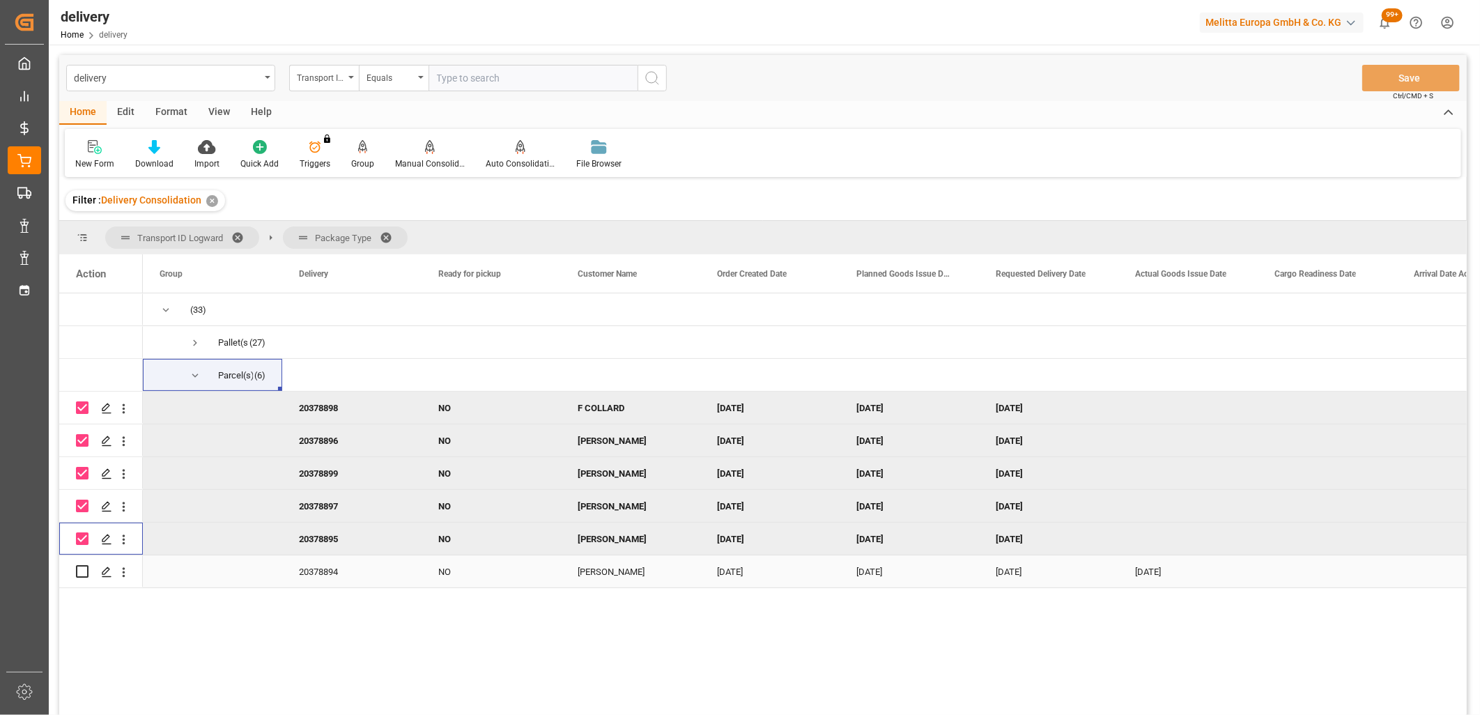
click at [82, 571] on input "Press Space to toggle row selection (unchecked)" at bounding box center [82, 571] width 13 height 13
checkbox input "true"
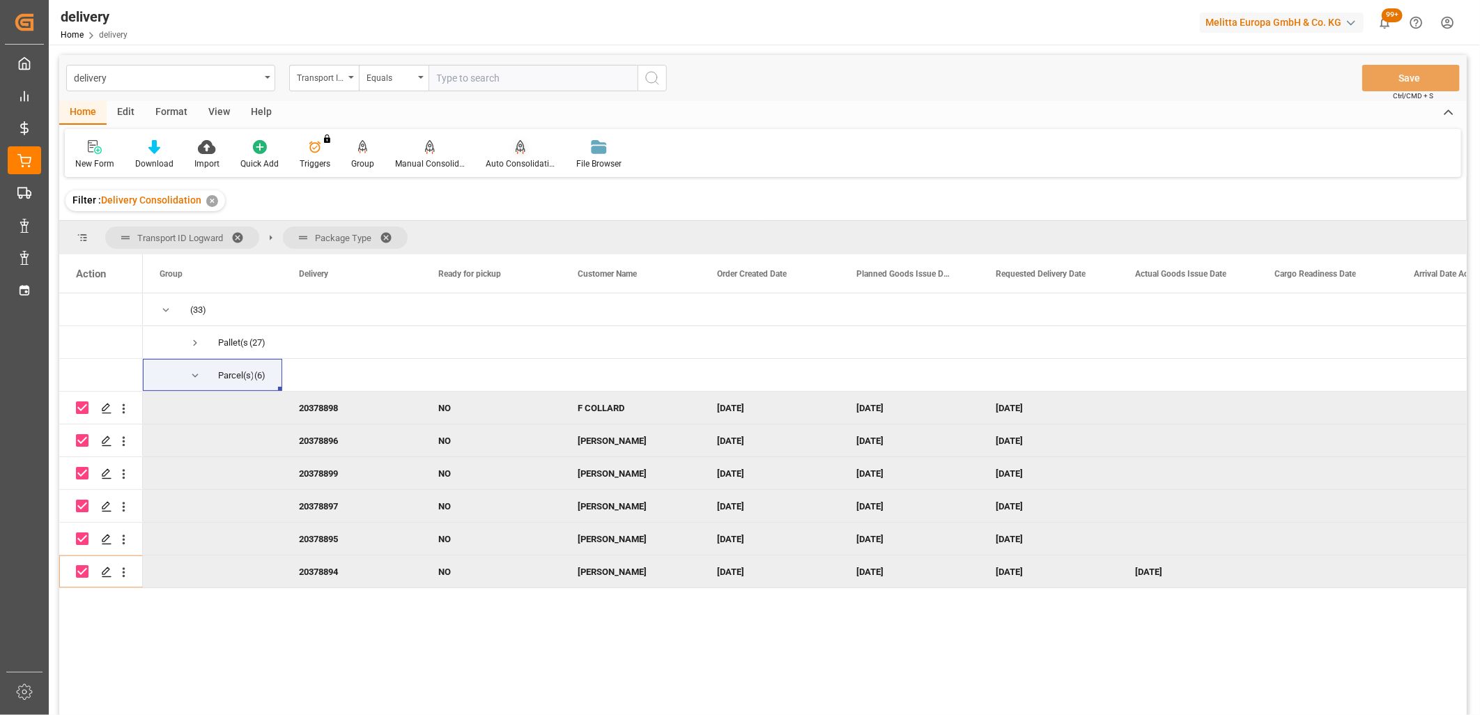
click at [512, 163] on div "Auto Consolidation" at bounding box center [521, 164] width 70 height 13
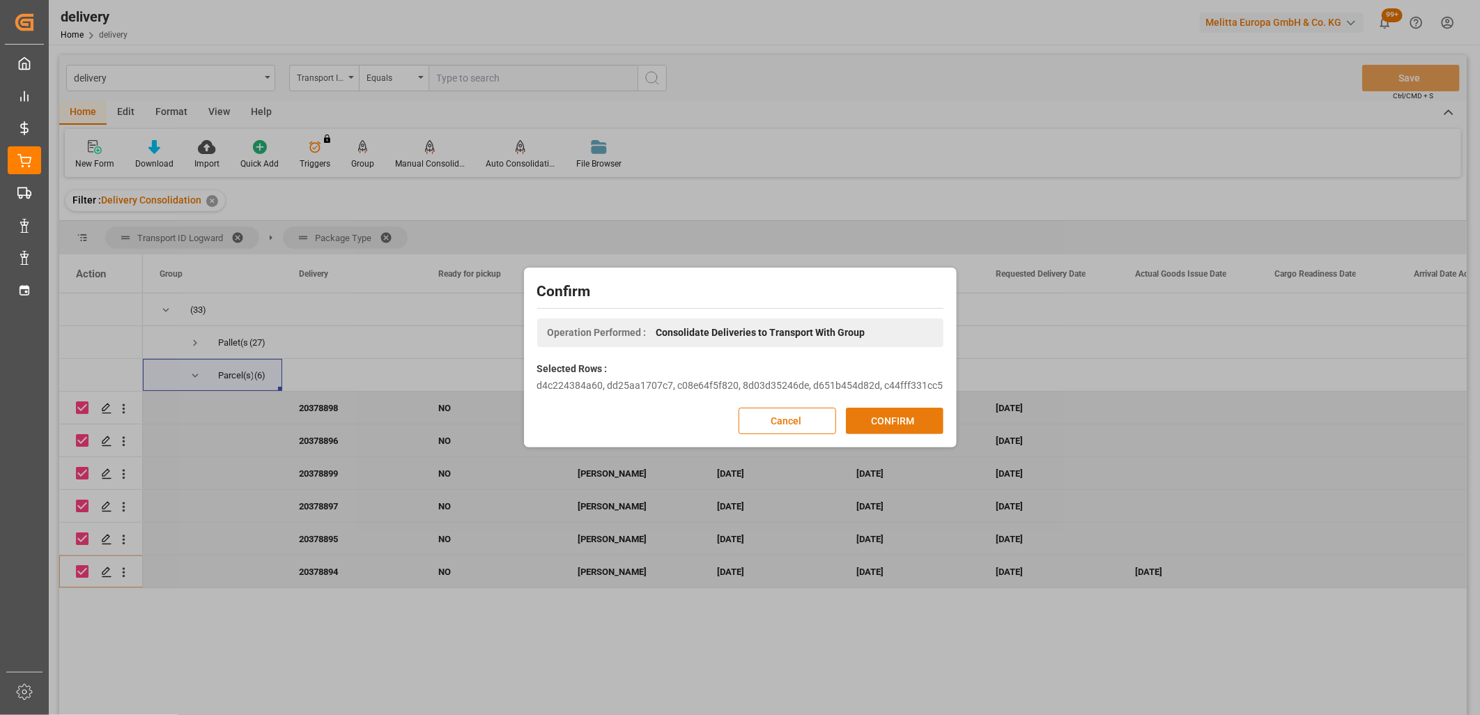
click at [867, 427] on button "CONFIRM" at bounding box center [895, 421] width 98 height 26
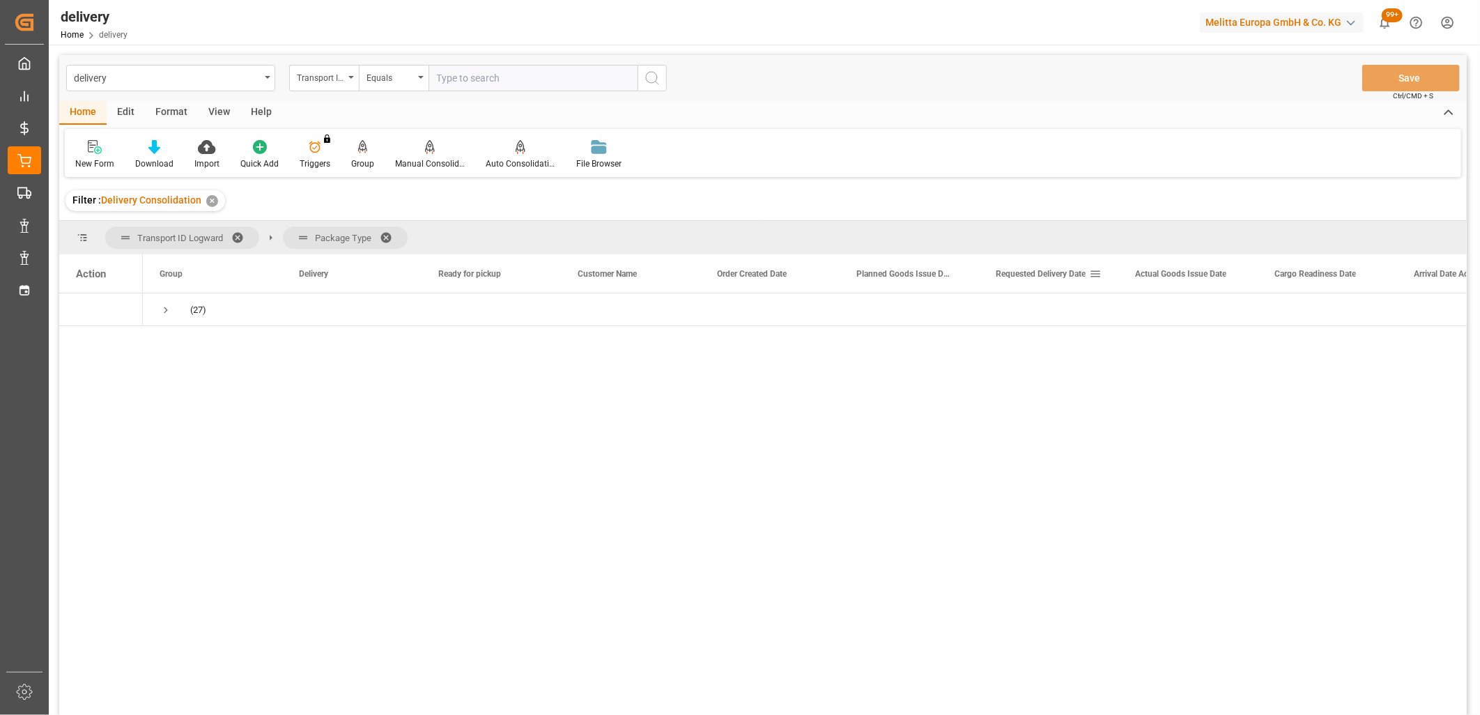
click at [1041, 269] on span "Requested Delivery Date" at bounding box center [1041, 274] width 90 height 10
click at [162, 309] on span "Press SPACE to select this row." at bounding box center [166, 310] width 13 height 13
click at [193, 346] on span "Press SPACE to select this row." at bounding box center [195, 343] width 13 height 13
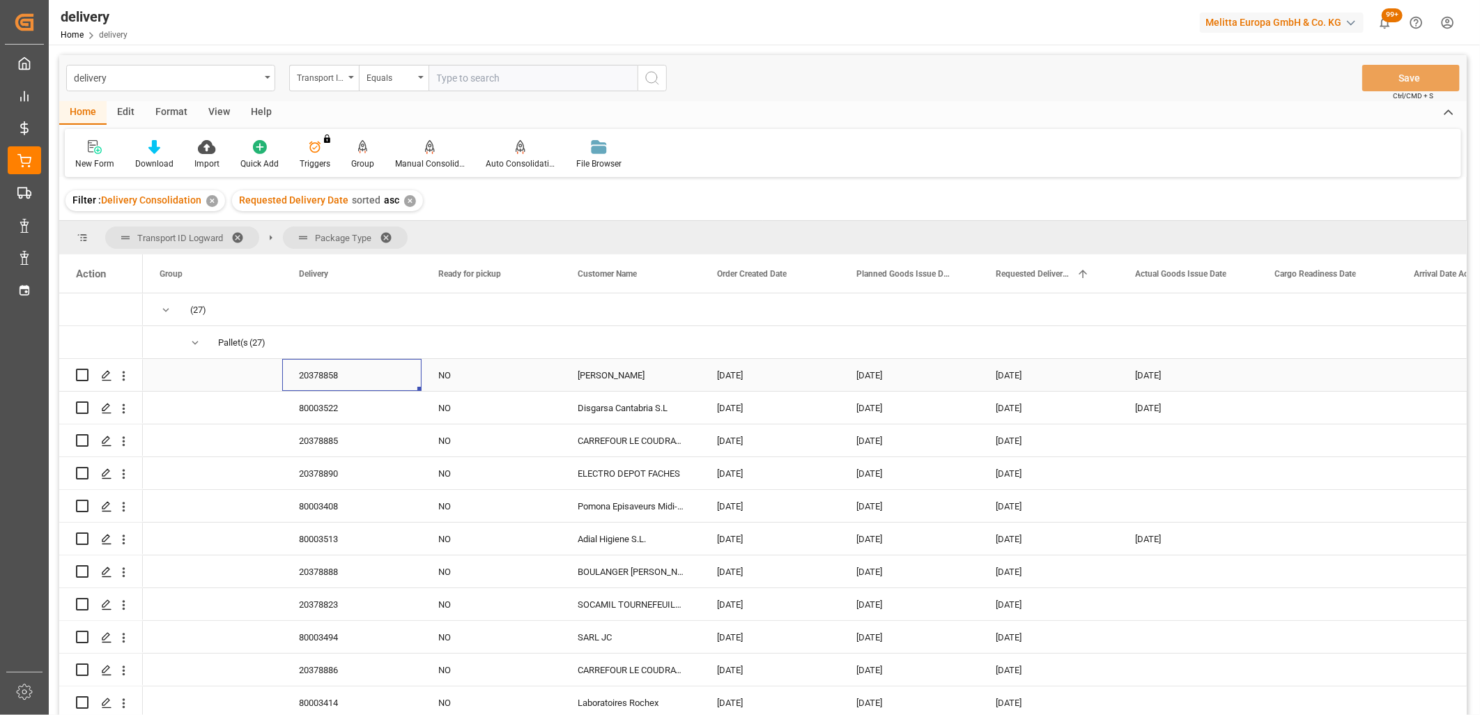
click at [325, 378] on div "20378858" at bounding box center [351, 375] width 139 height 32
click at [105, 382] on div "Press SPACE to select this row." at bounding box center [105, 376] width 21 height 26
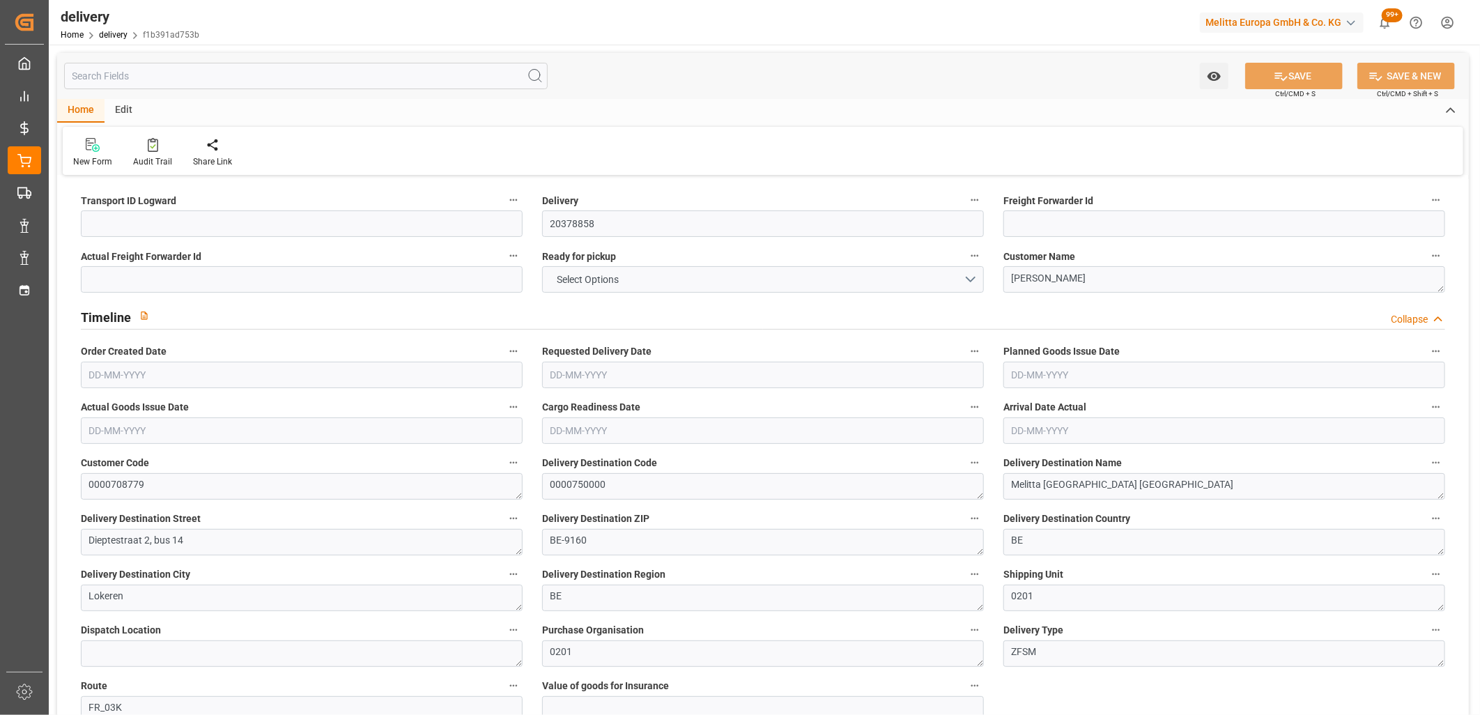
type input "1"
type input "3.544"
type input "26.584"
type input "7.6"
type input "12"
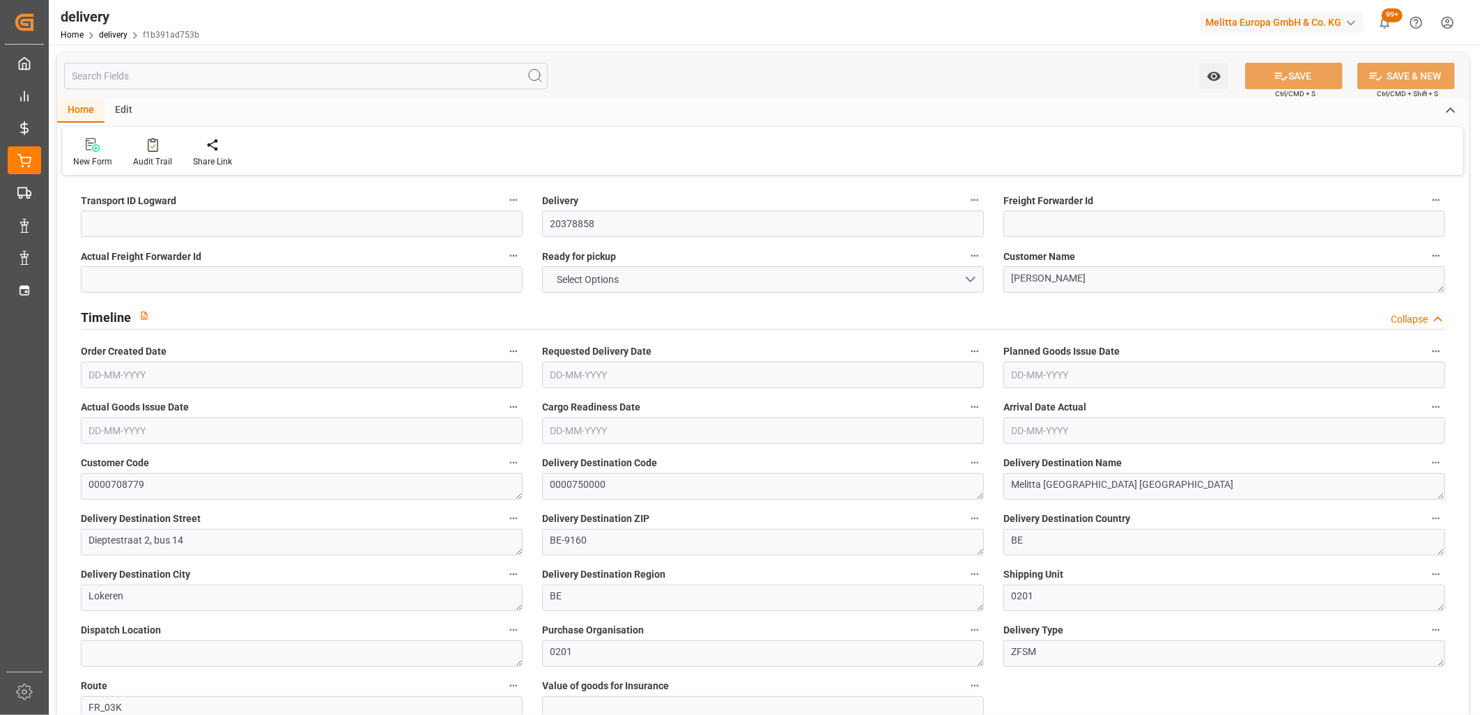
type input "1"
type input "0"
type input "1"
type input "0"
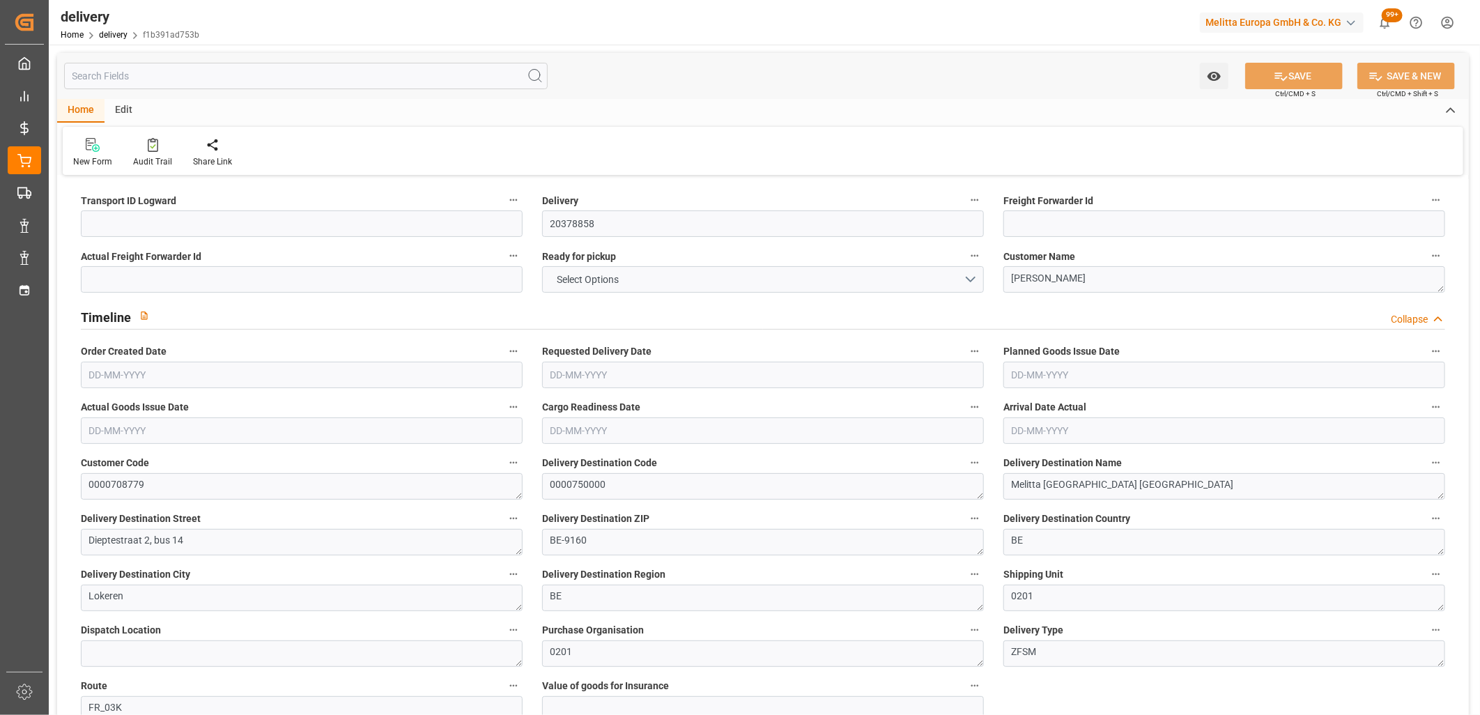
type input "0"
type input "4.32"
type input "1.5"
type input "1.3"
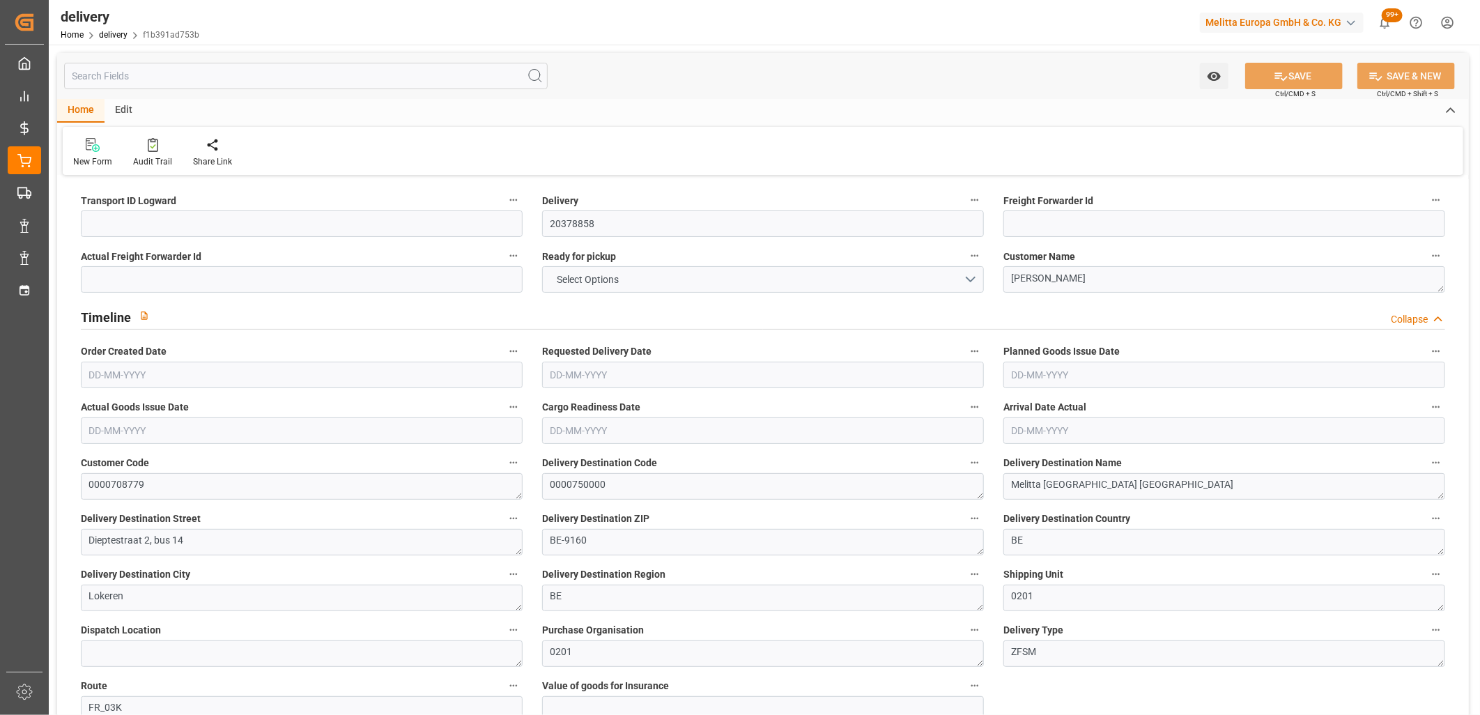
type input "0"
type input "1.5"
type input "3.584"
type input "101"
type input "0"
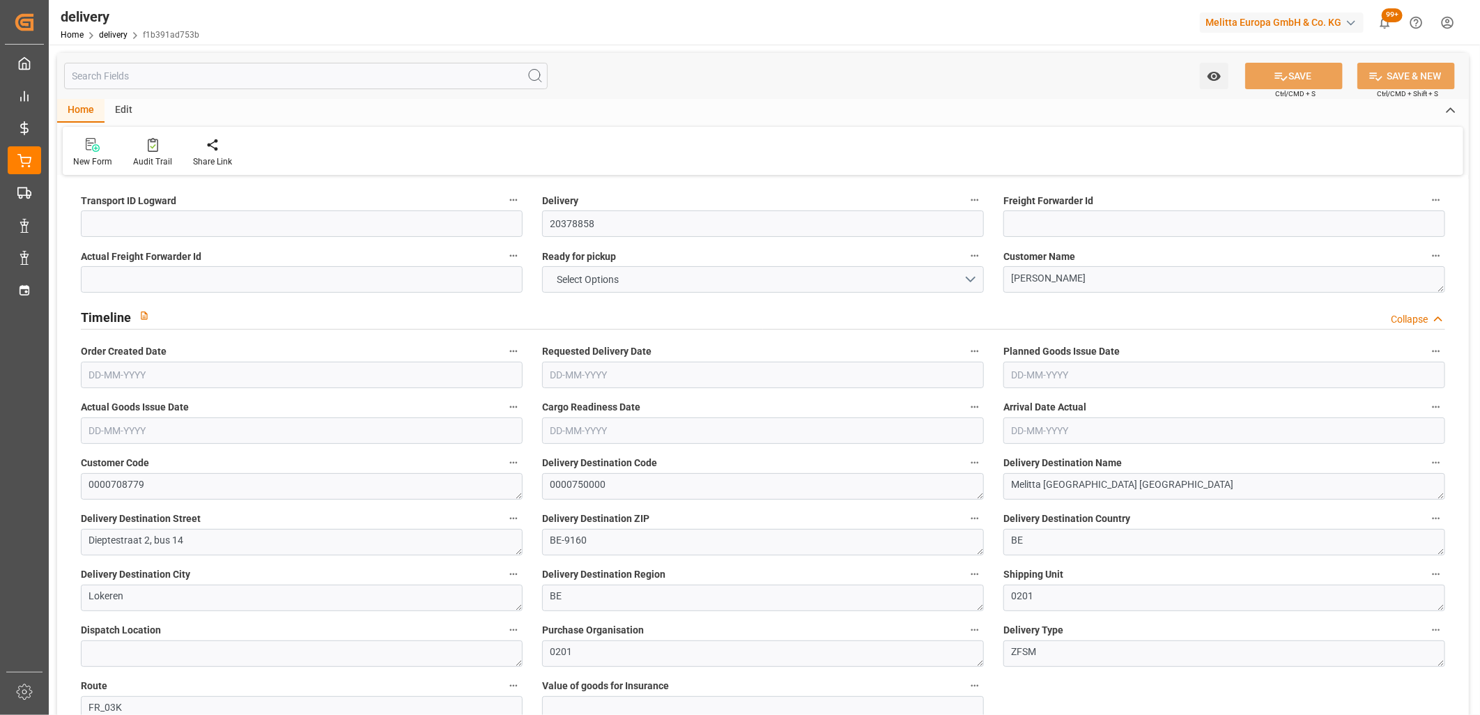
type input "[DATE]"
type input "[DATE] 11:01"
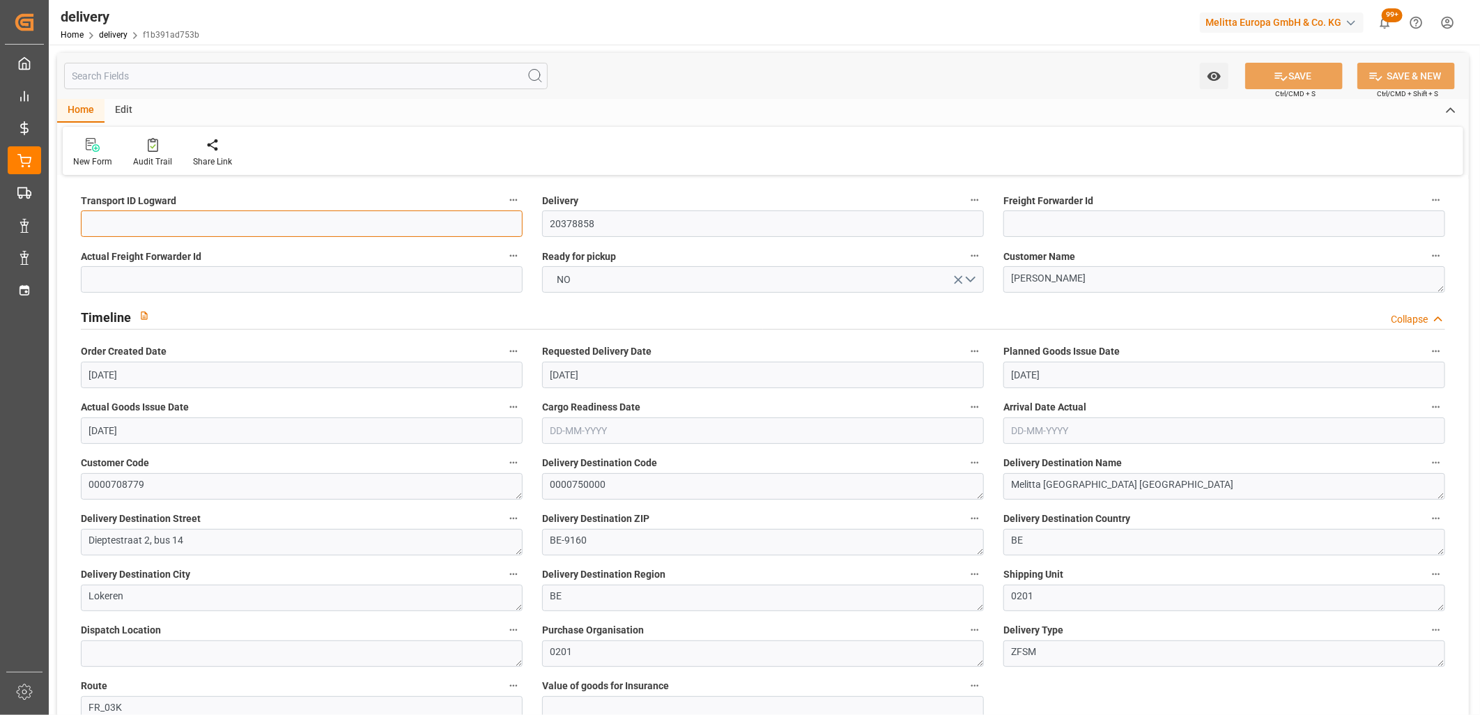
click at [300, 231] on input at bounding box center [302, 223] width 442 height 26
type input "x"
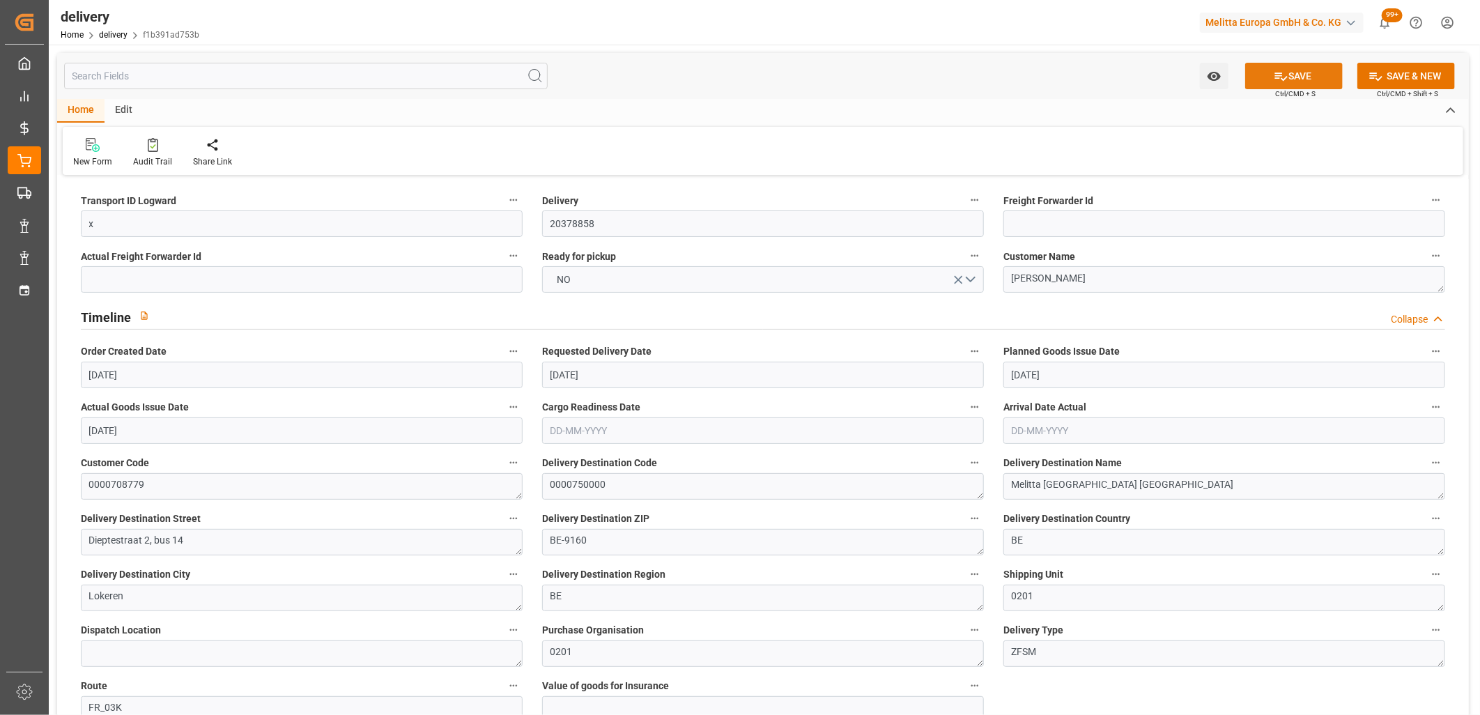
click at [1268, 74] on button "SAVE" at bounding box center [1294, 76] width 98 height 26
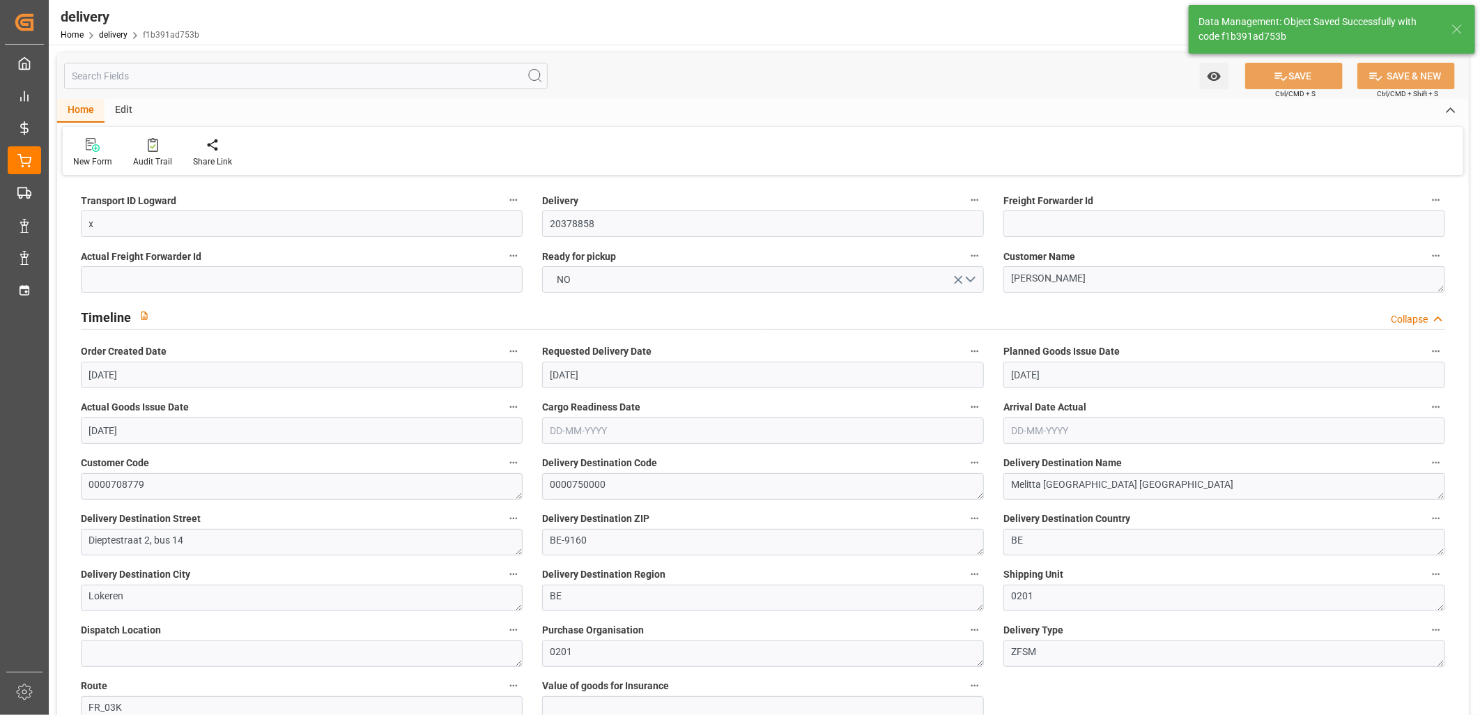
type textarea "x ~ Pallet(s) ~ [DATE] 00:00:00 ~ FR_03K ~ [DATE] 00:00:00~0000750000"
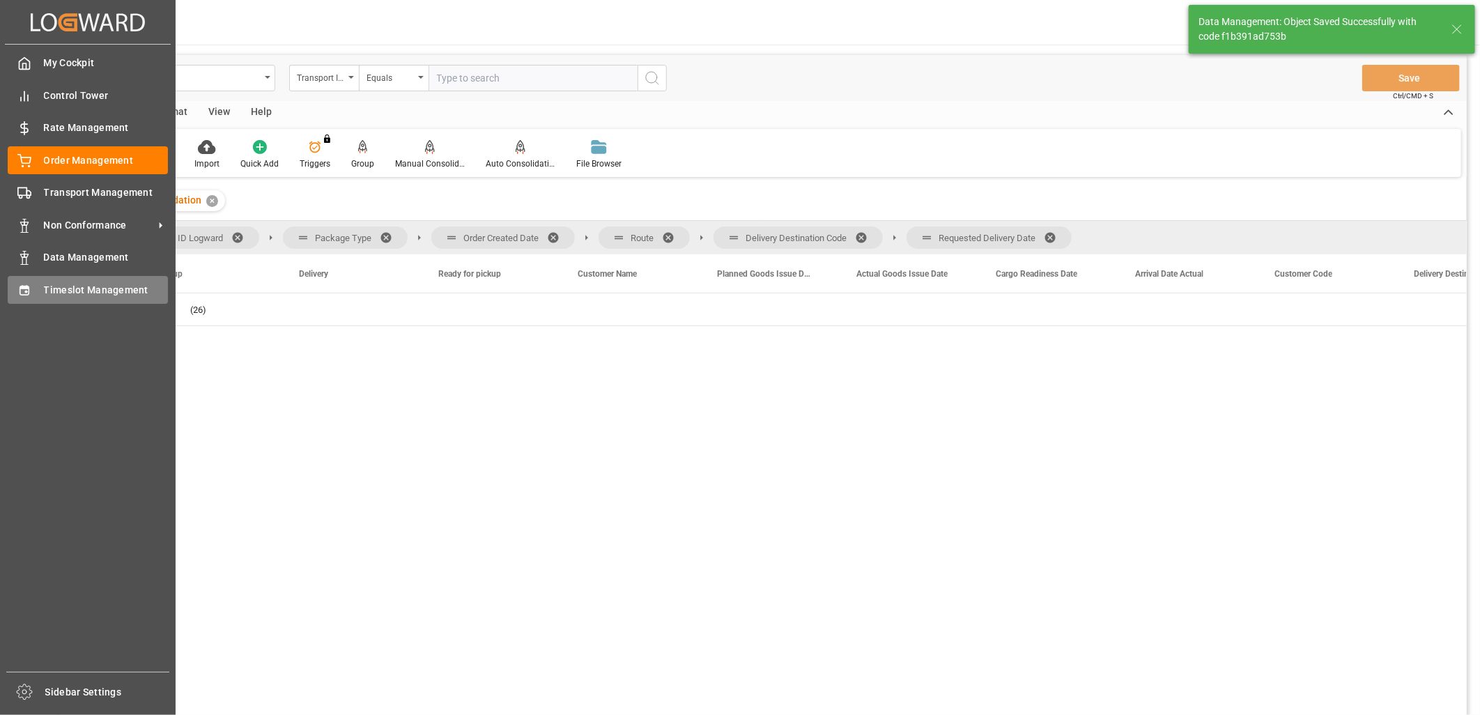
click at [49, 289] on span "Timeslot Management" at bounding box center [106, 290] width 125 height 15
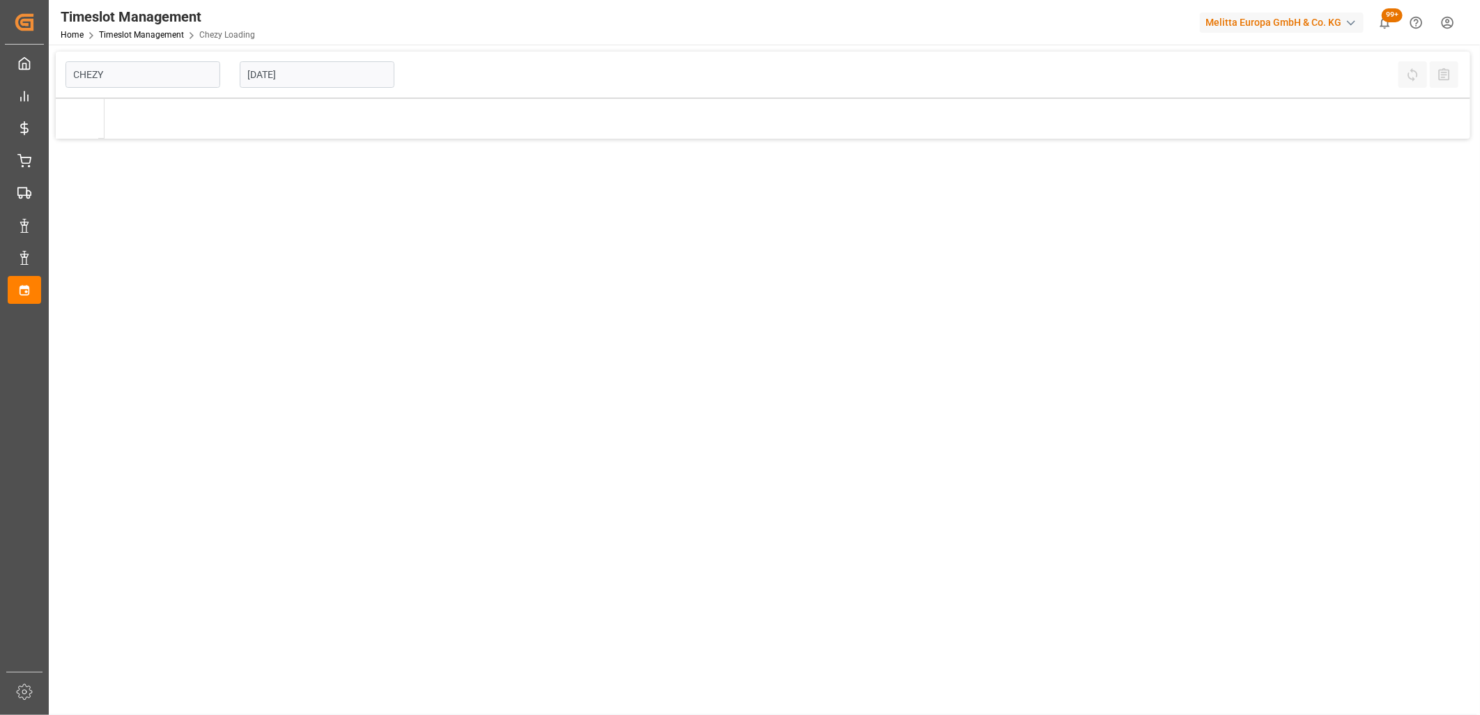
type input "Chezy Loading"
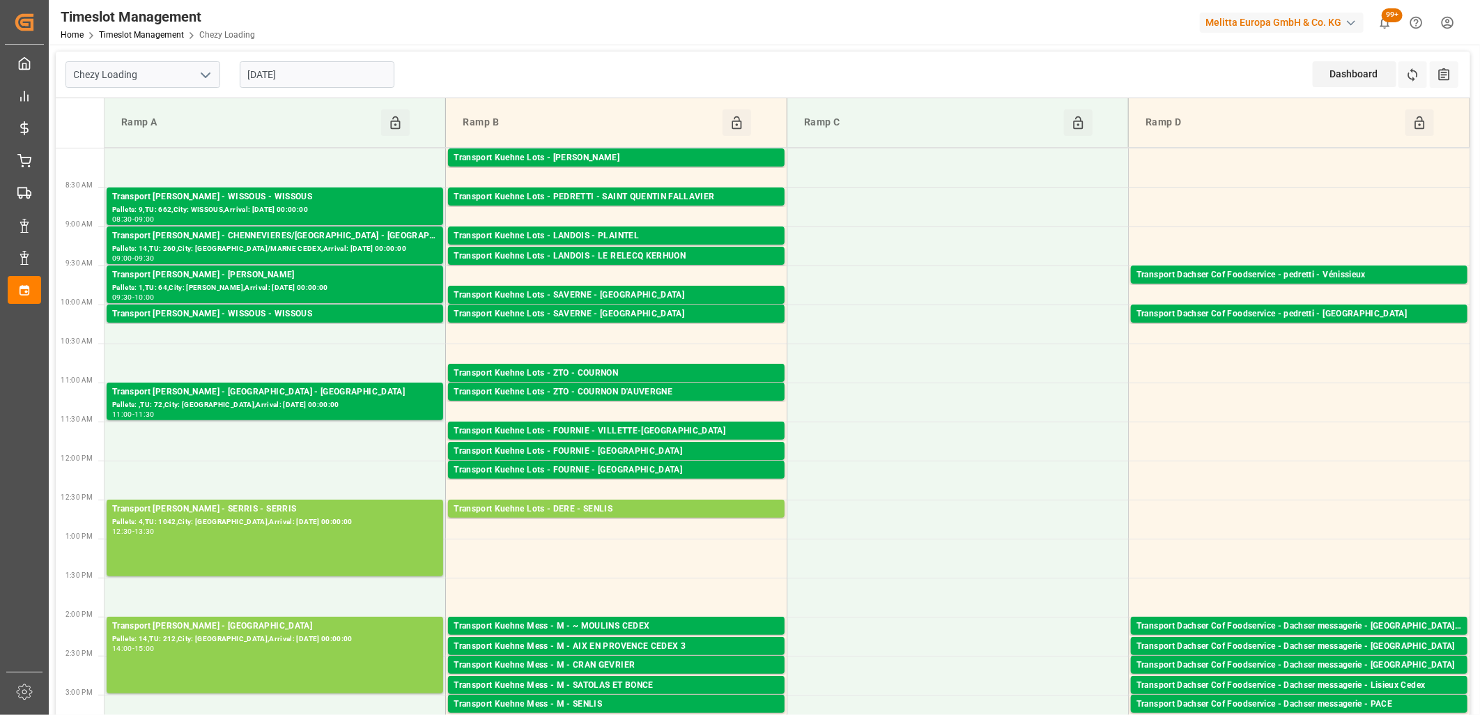
click at [345, 75] on input "[DATE]" at bounding box center [317, 74] width 155 height 26
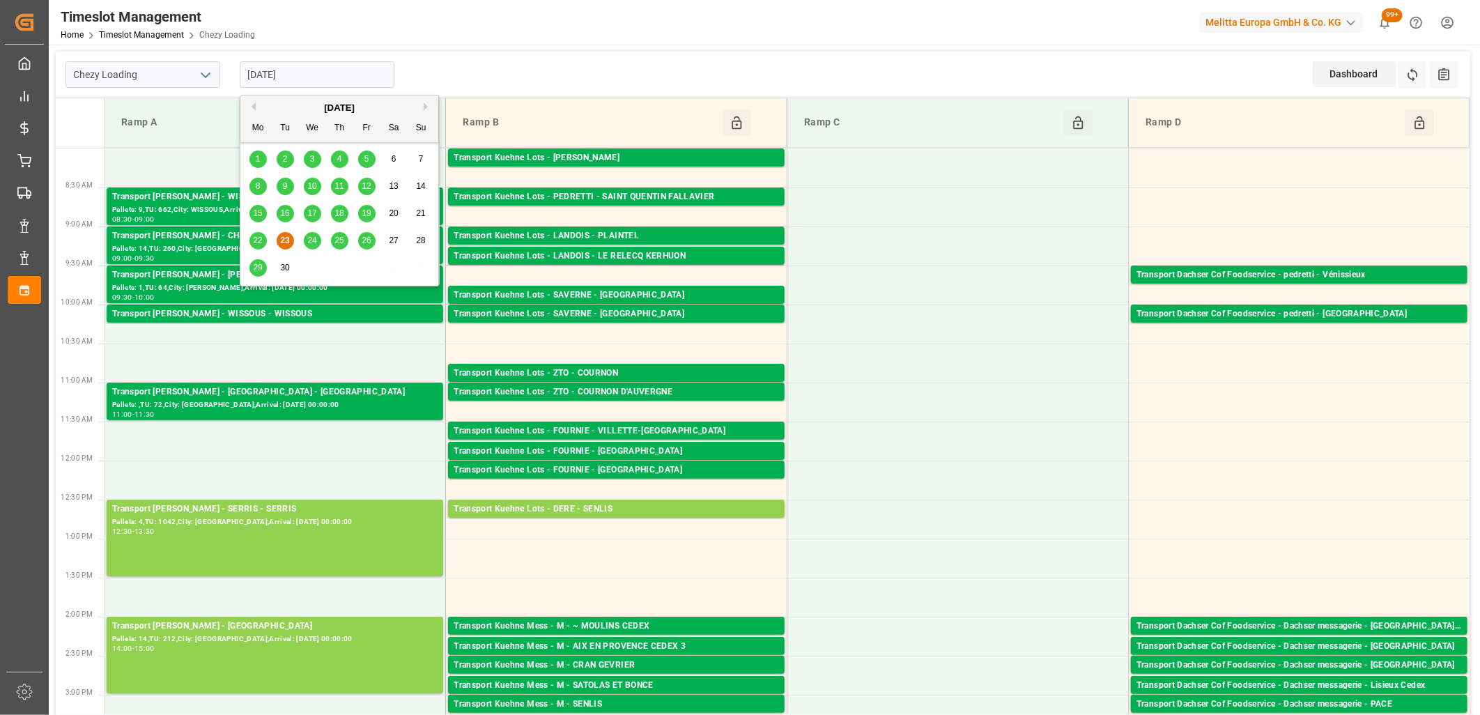
click at [316, 238] on span "24" at bounding box center [311, 241] width 9 height 10
type input "[DATE]"
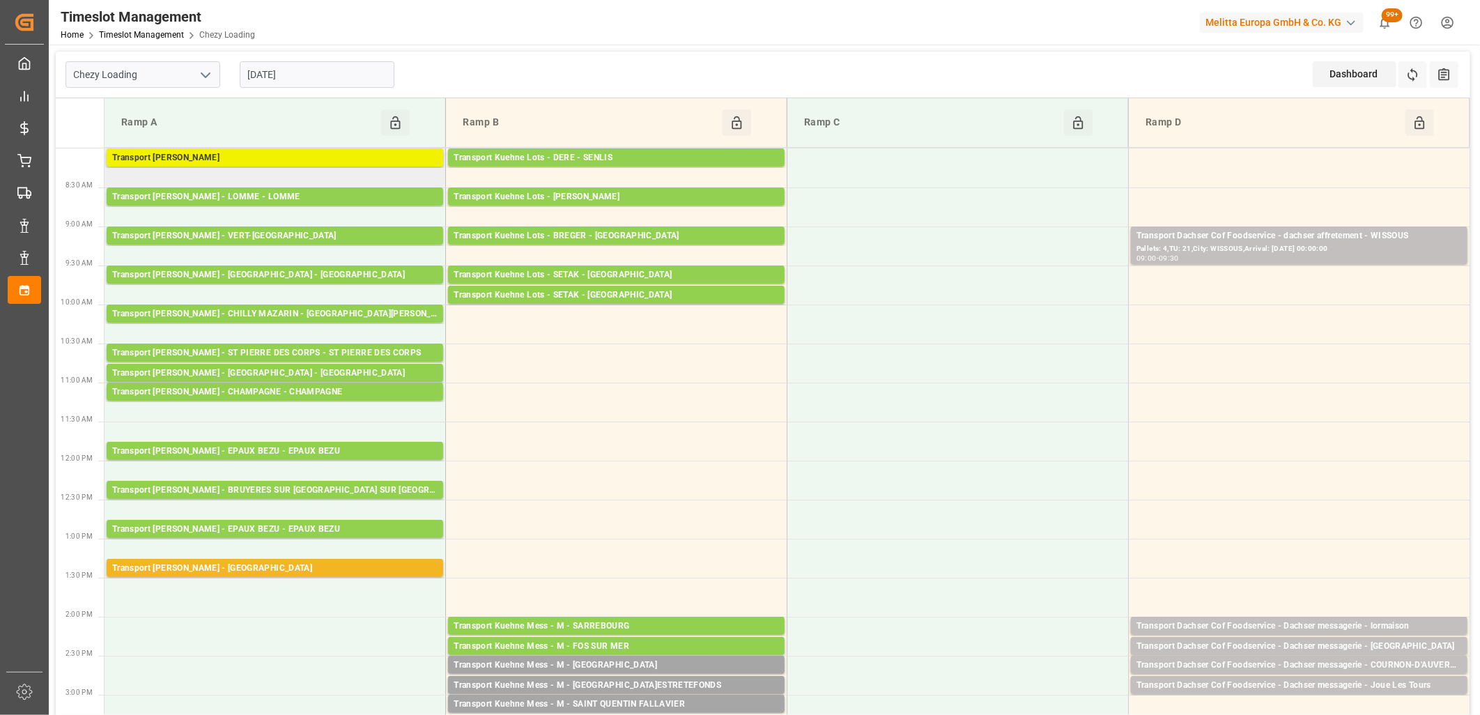
click at [284, 159] on div "Transport [PERSON_NAME]" at bounding box center [274, 158] width 325 height 14
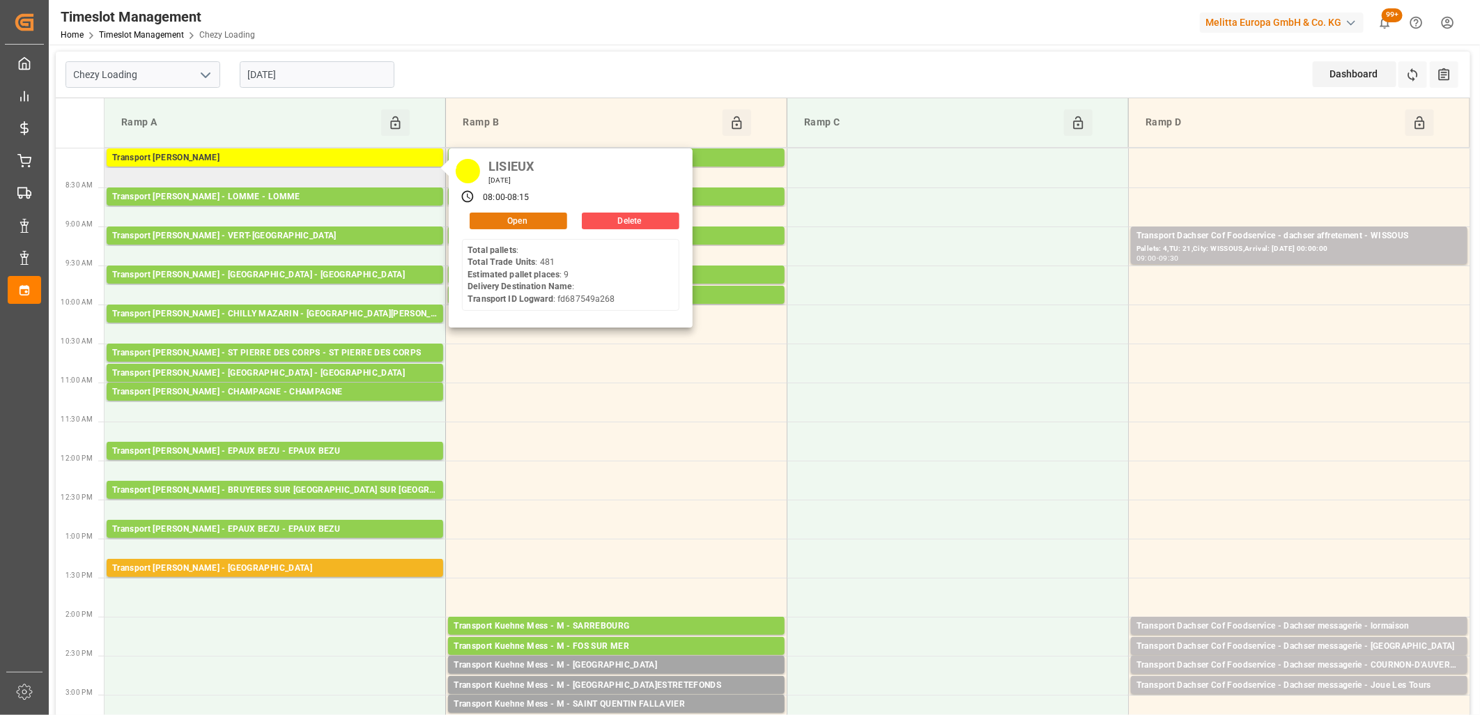
click at [546, 217] on button "Open" at bounding box center [519, 221] width 98 height 17
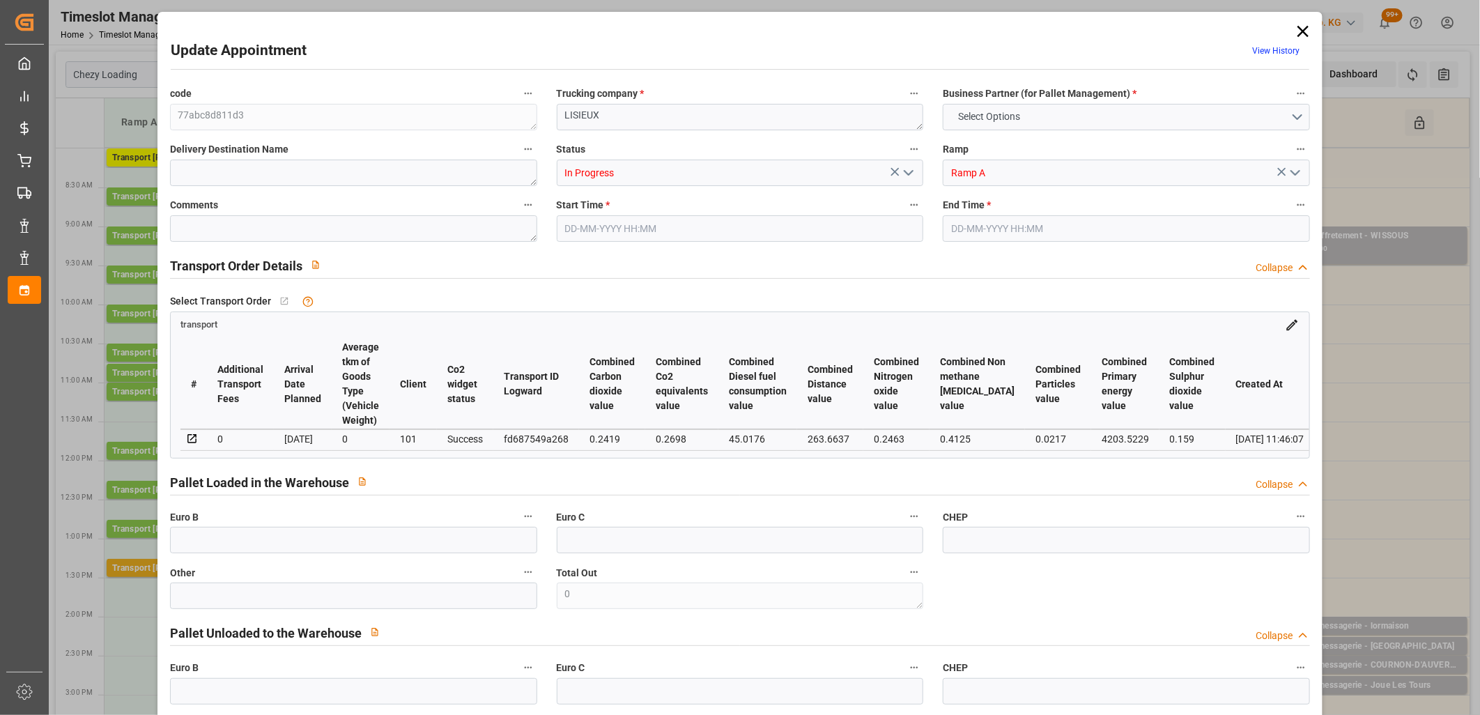
type input "9"
type input "312.54"
type input "0"
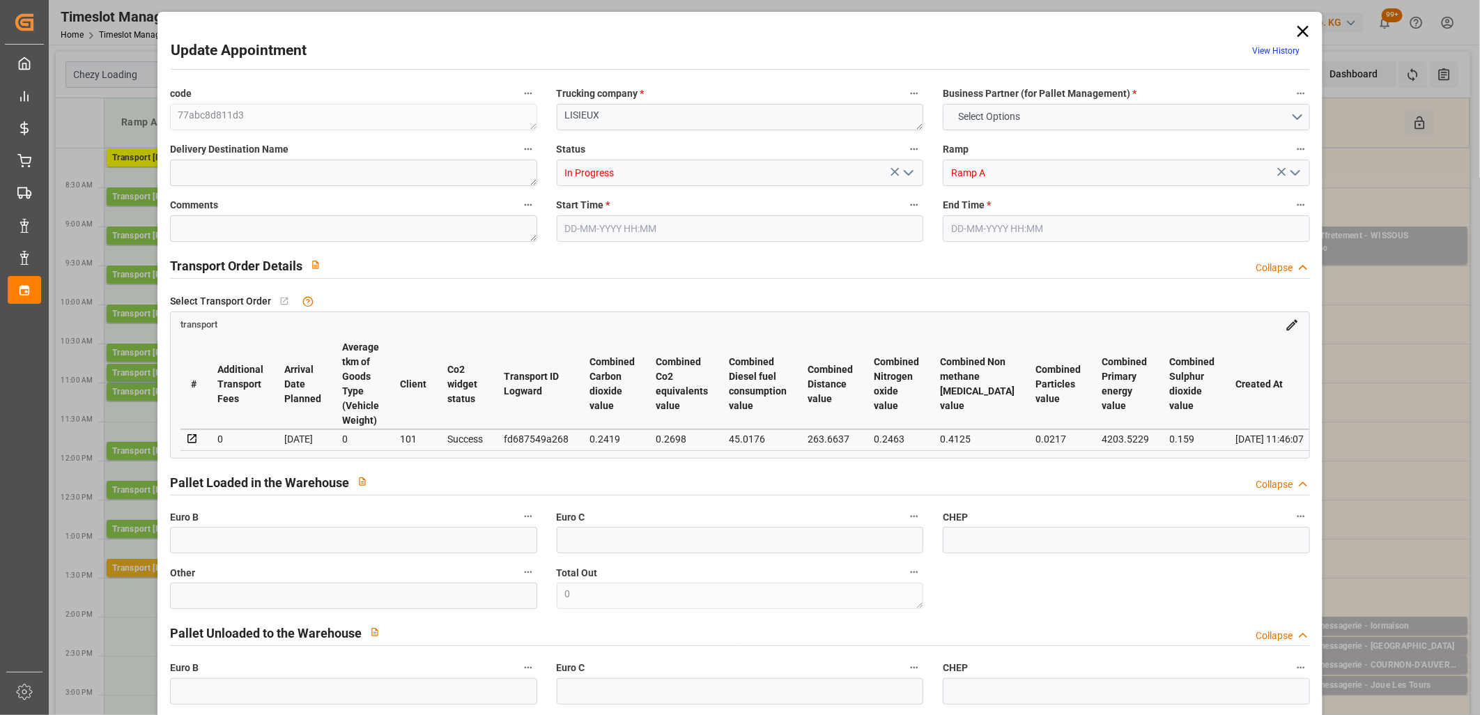
type input "301.9761"
type input "-10.5639"
type input "2"
type input "1621.003"
type input "2687.839"
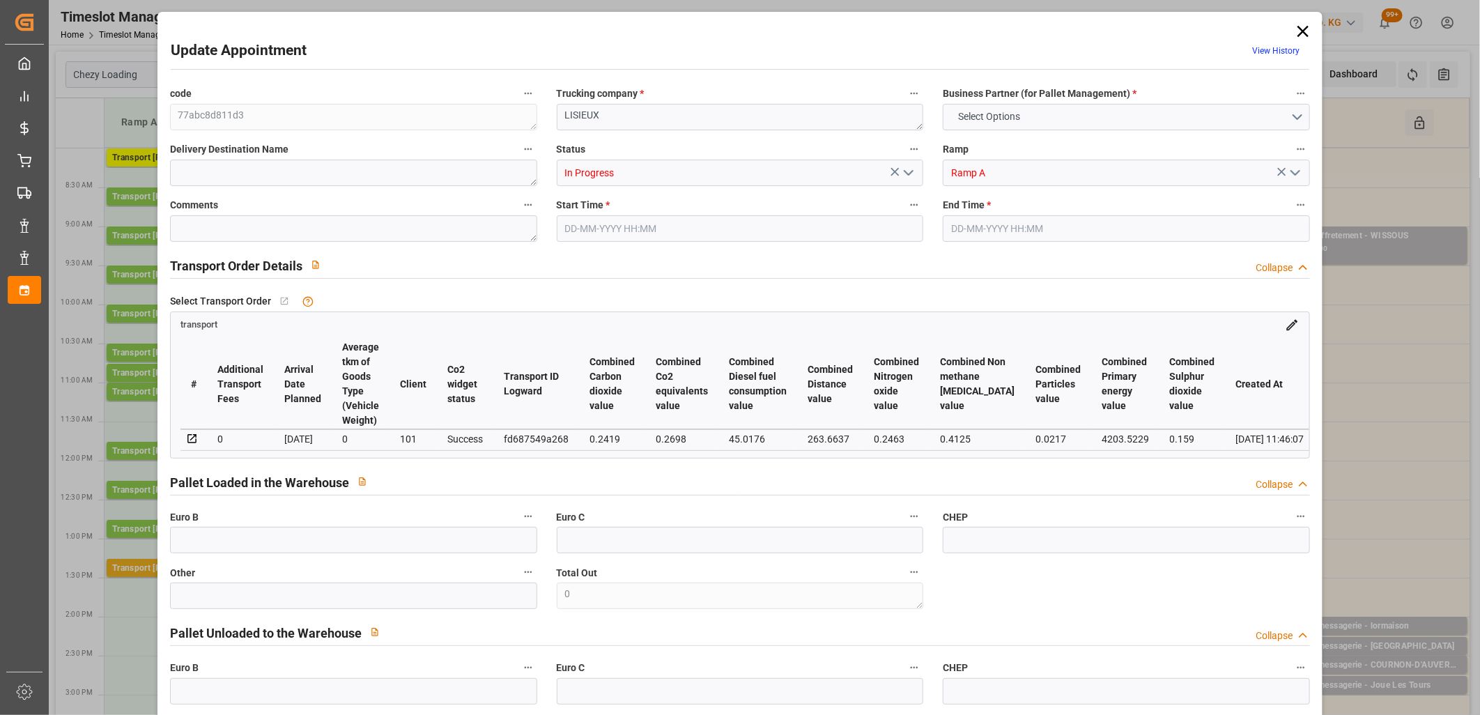
type input "5590.249"
type input "14"
type input "0"
type input "481"
type input "36"
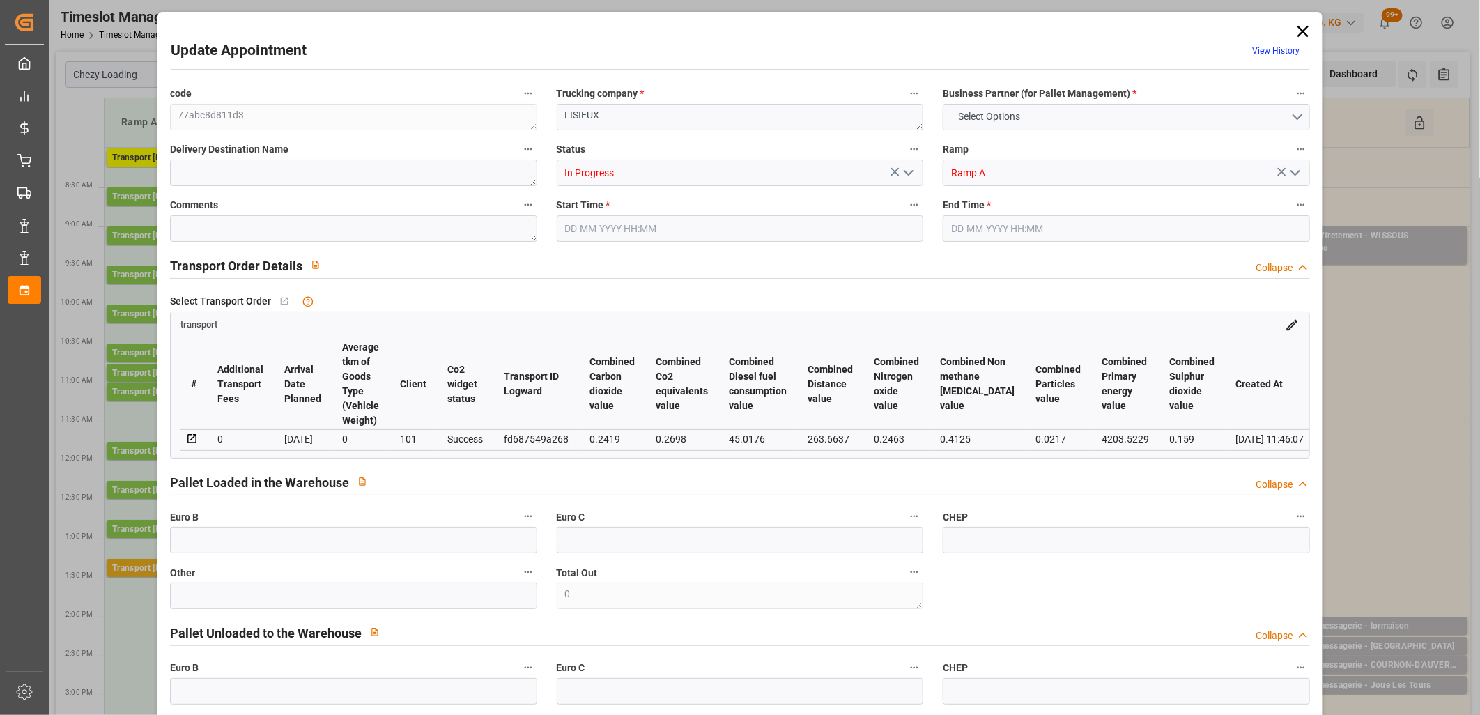
type input "101"
type input "1859.839"
type input "0"
type input "4710.8598"
type input "0"
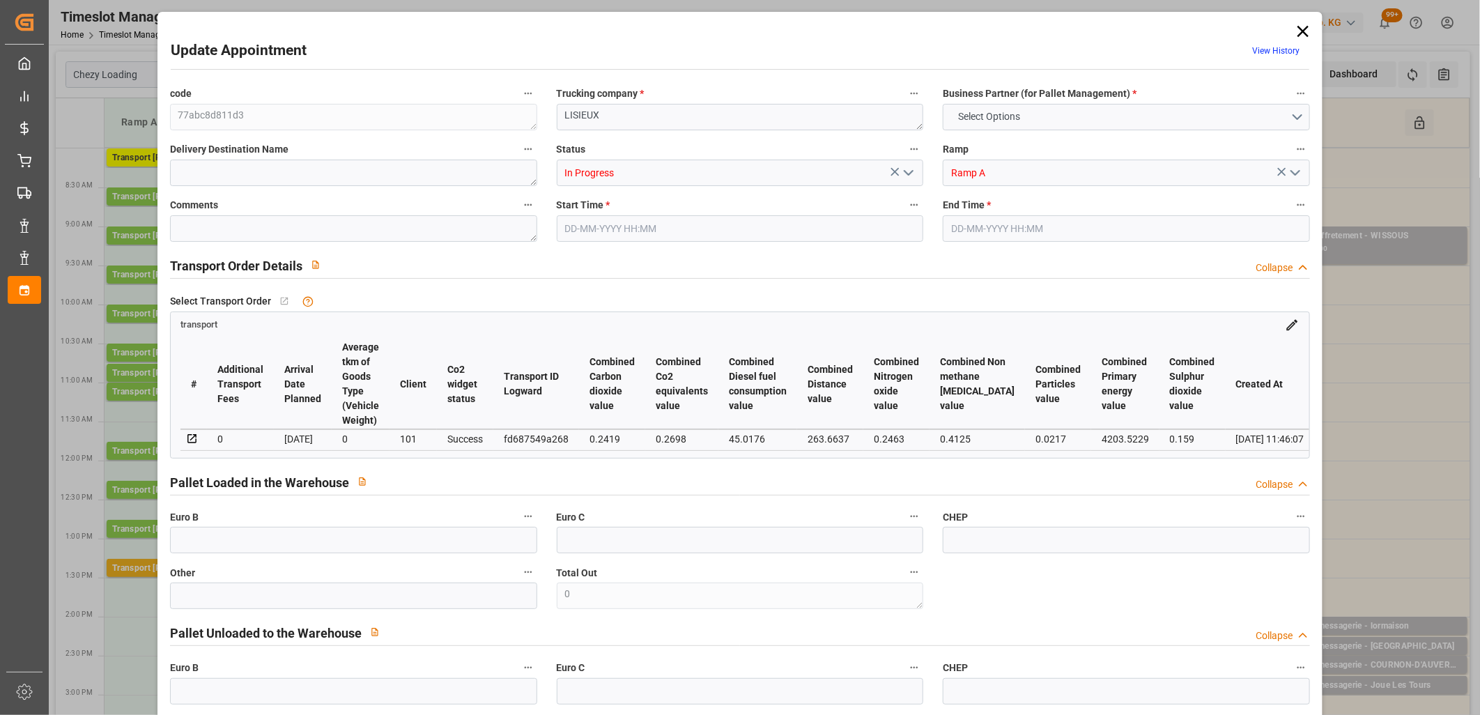
type input "0"
type input "21"
type input "35"
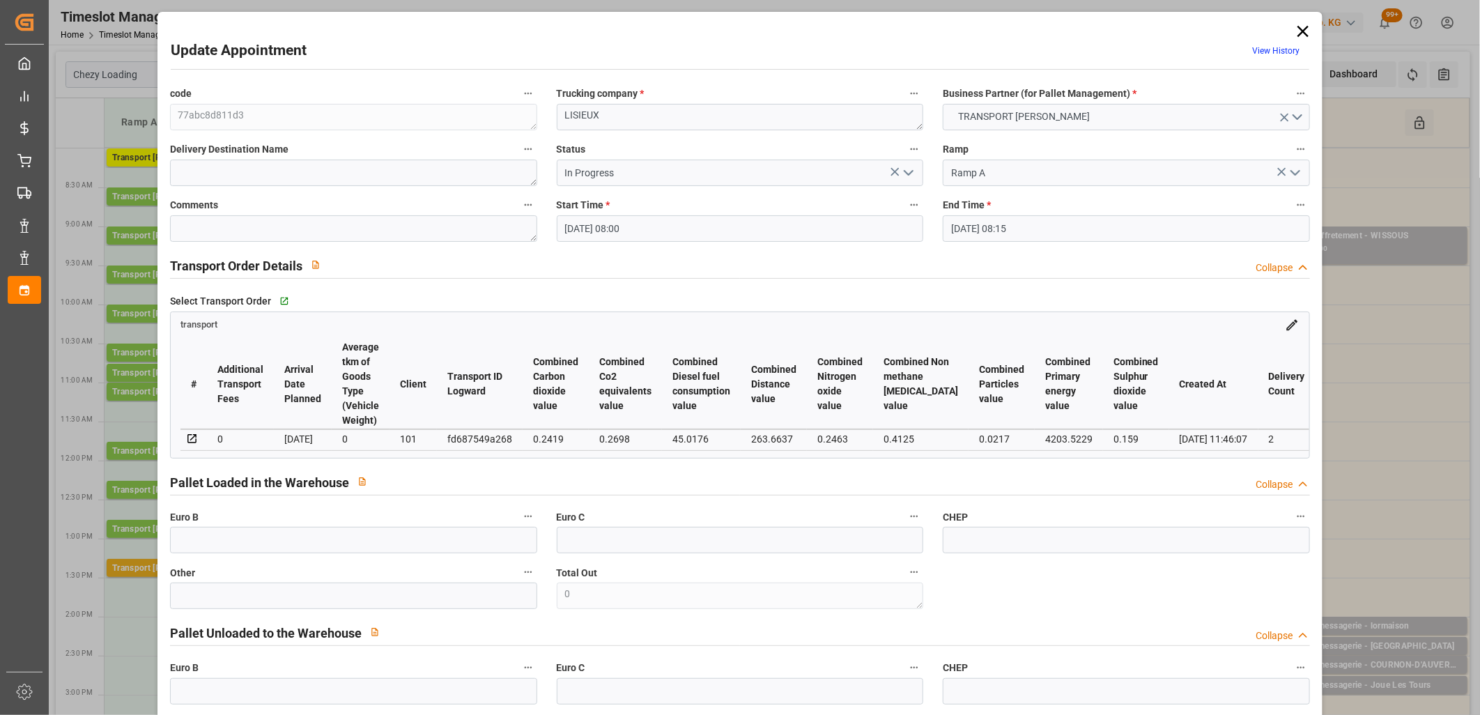
type input "[DATE] 08:00"
type input "[DATE] 08:15"
type input "[DATE] 13:42"
type input "[DATE] 11:46"
type input "[DATE]"
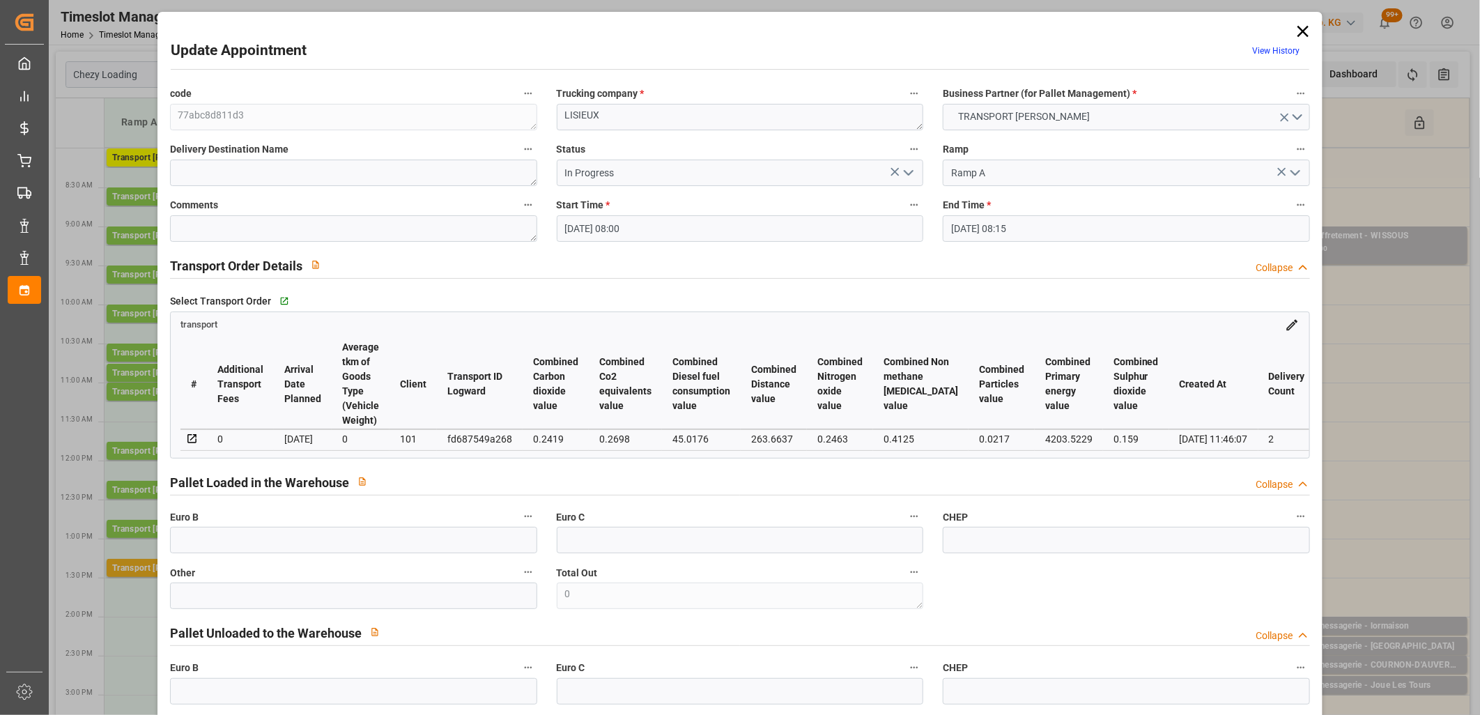
type input "[DATE]"
click at [910, 173] on icon "open menu" at bounding box center [908, 172] width 17 height 17
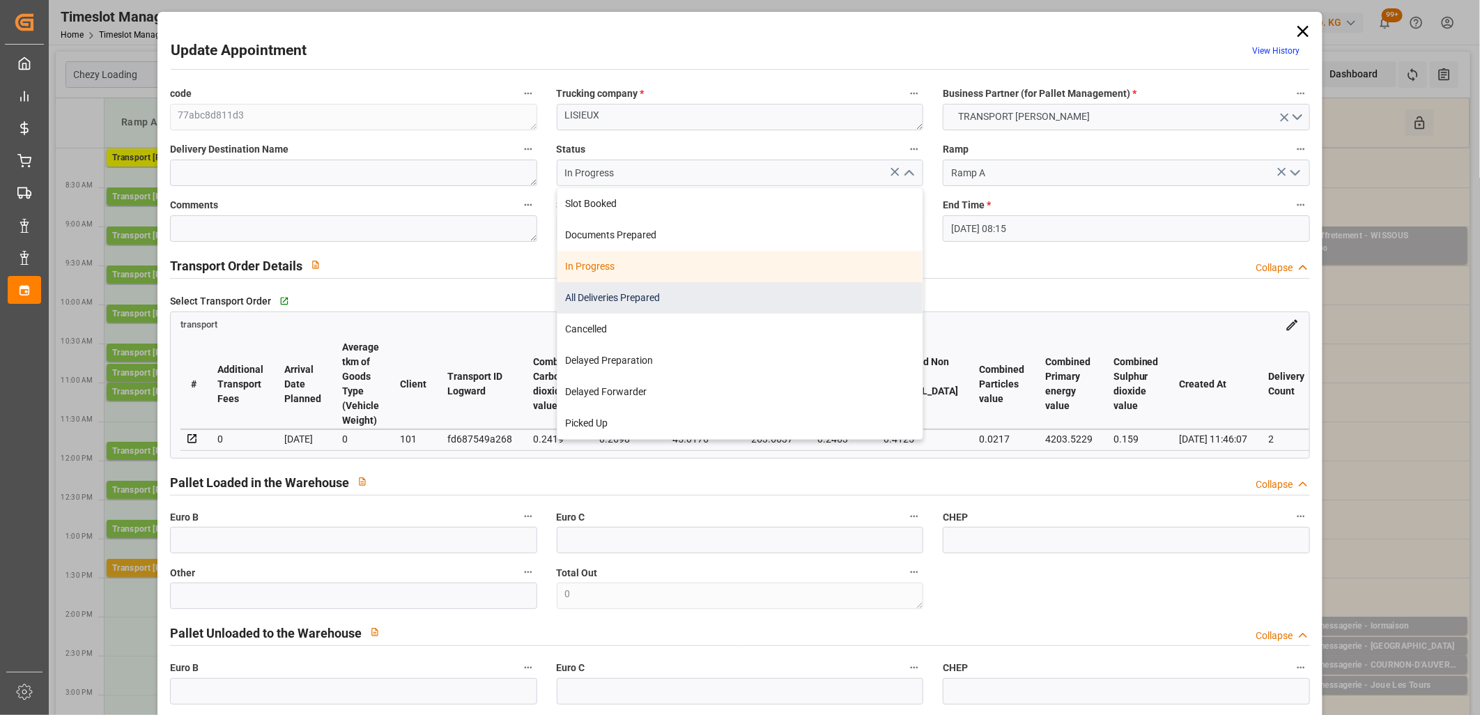
click at [820, 296] on div "All Deliveries Prepared" at bounding box center [741, 297] width 366 height 31
type input "All Deliveries Prepared"
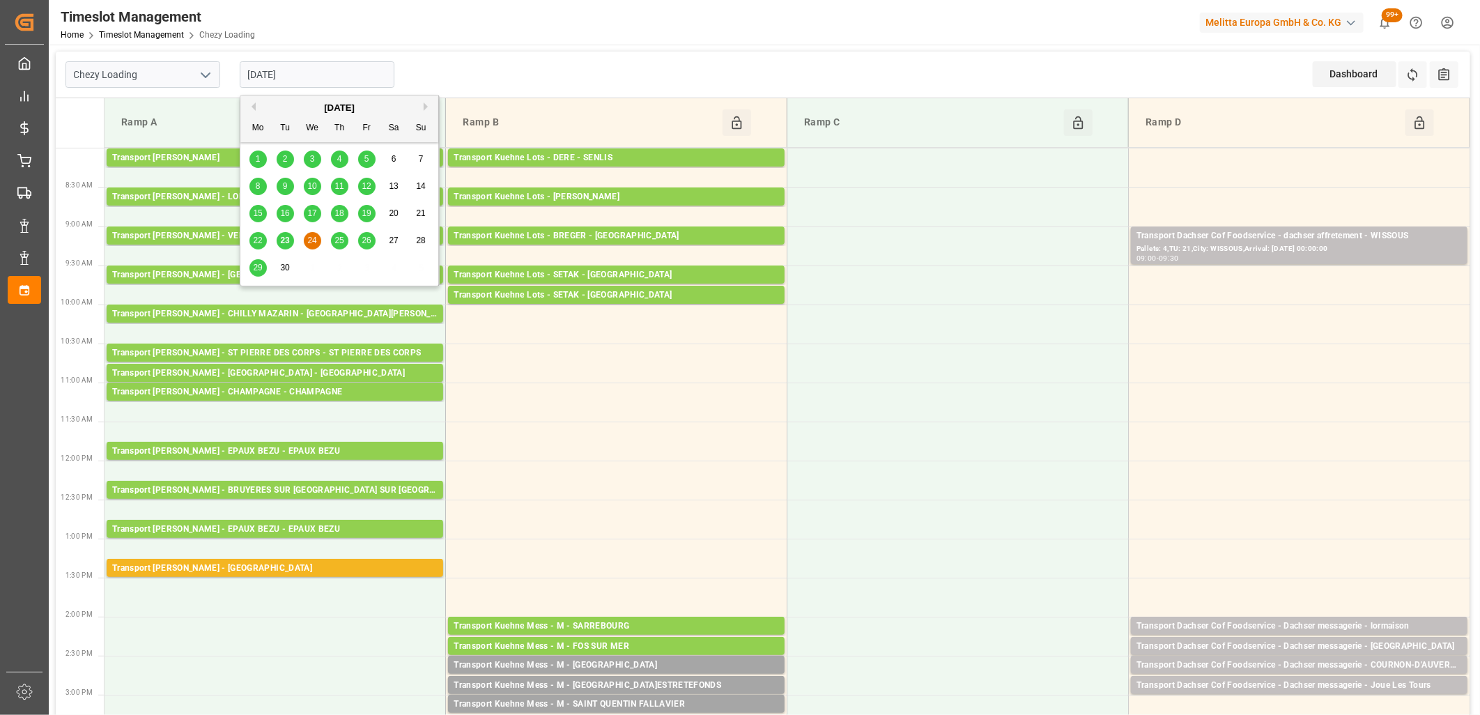
click at [309, 74] on input "[DATE]" at bounding box center [317, 74] width 155 height 26
click at [339, 240] on span "25" at bounding box center [339, 241] width 9 height 10
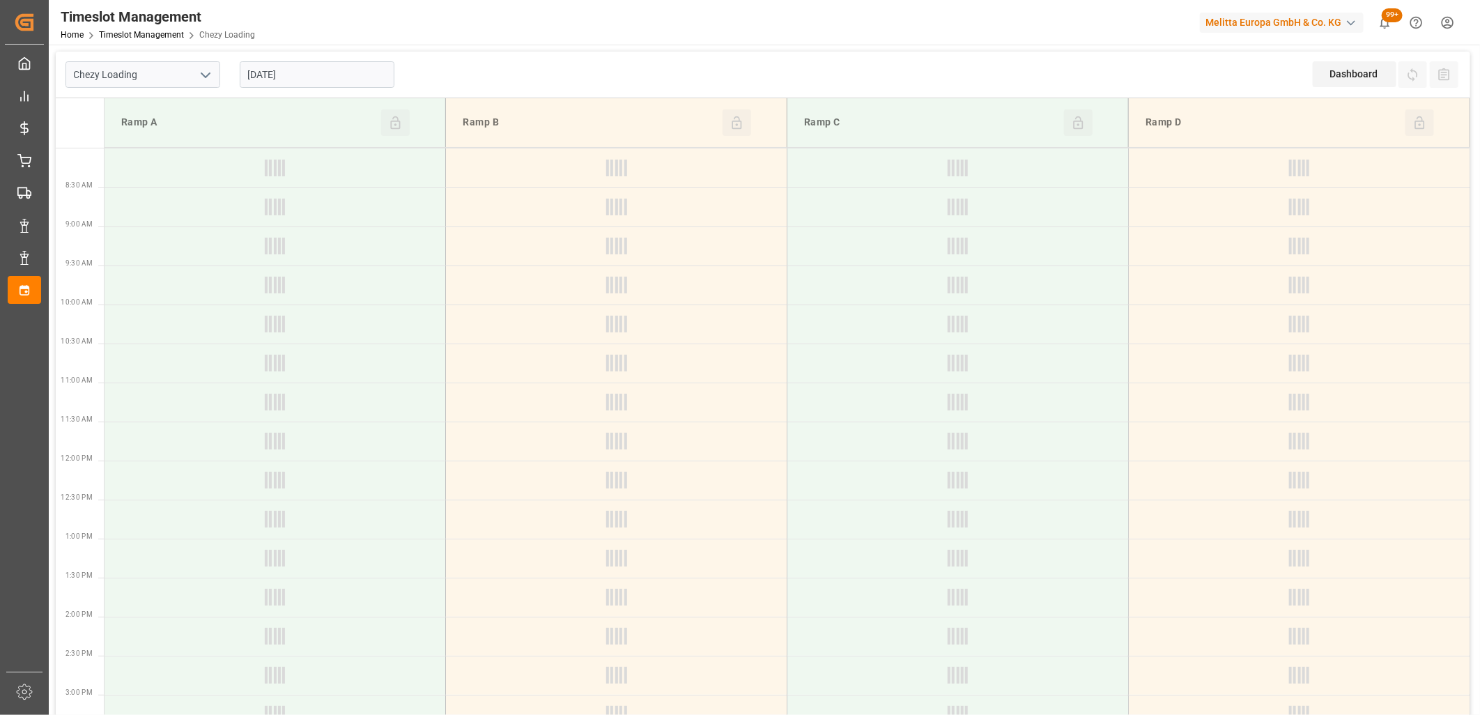
type input "[DATE]"
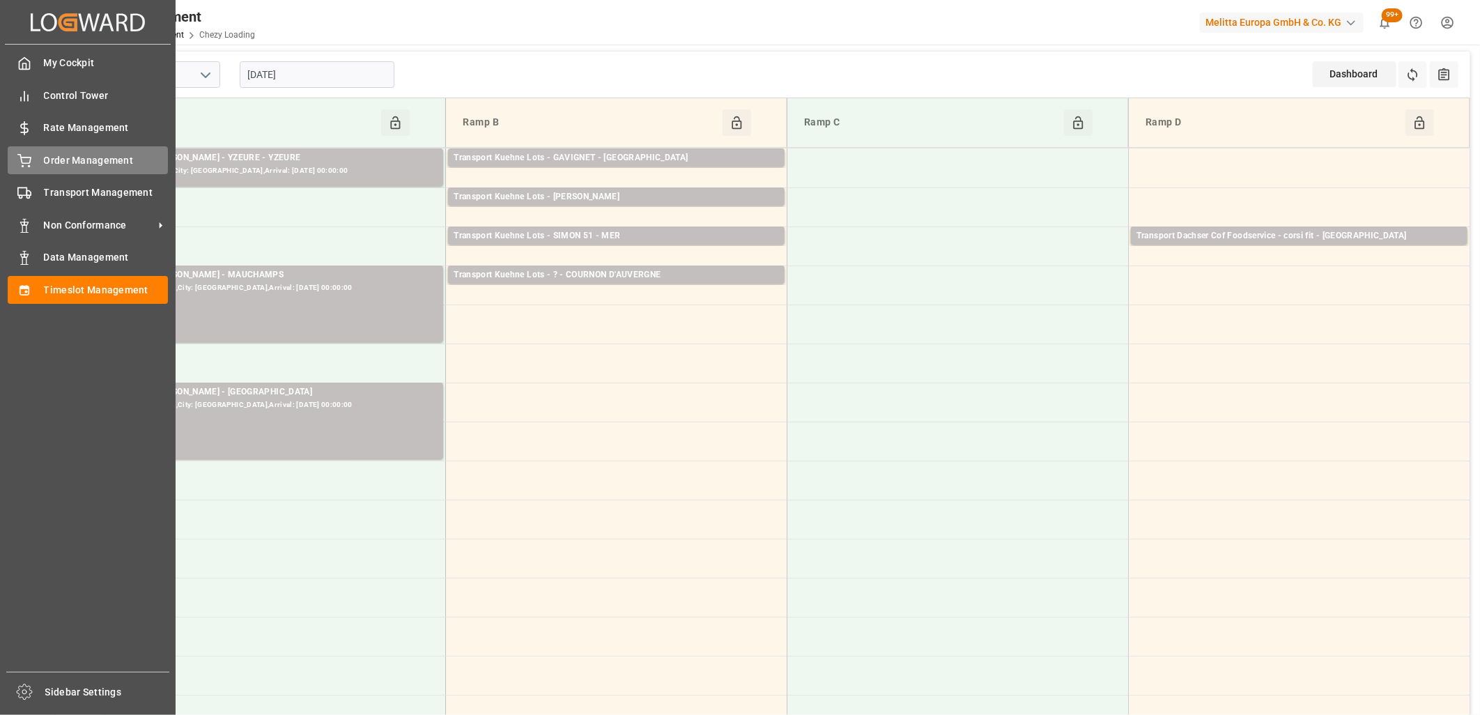
click at [22, 158] on icon at bounding box center [24, 159] width 13 height 9
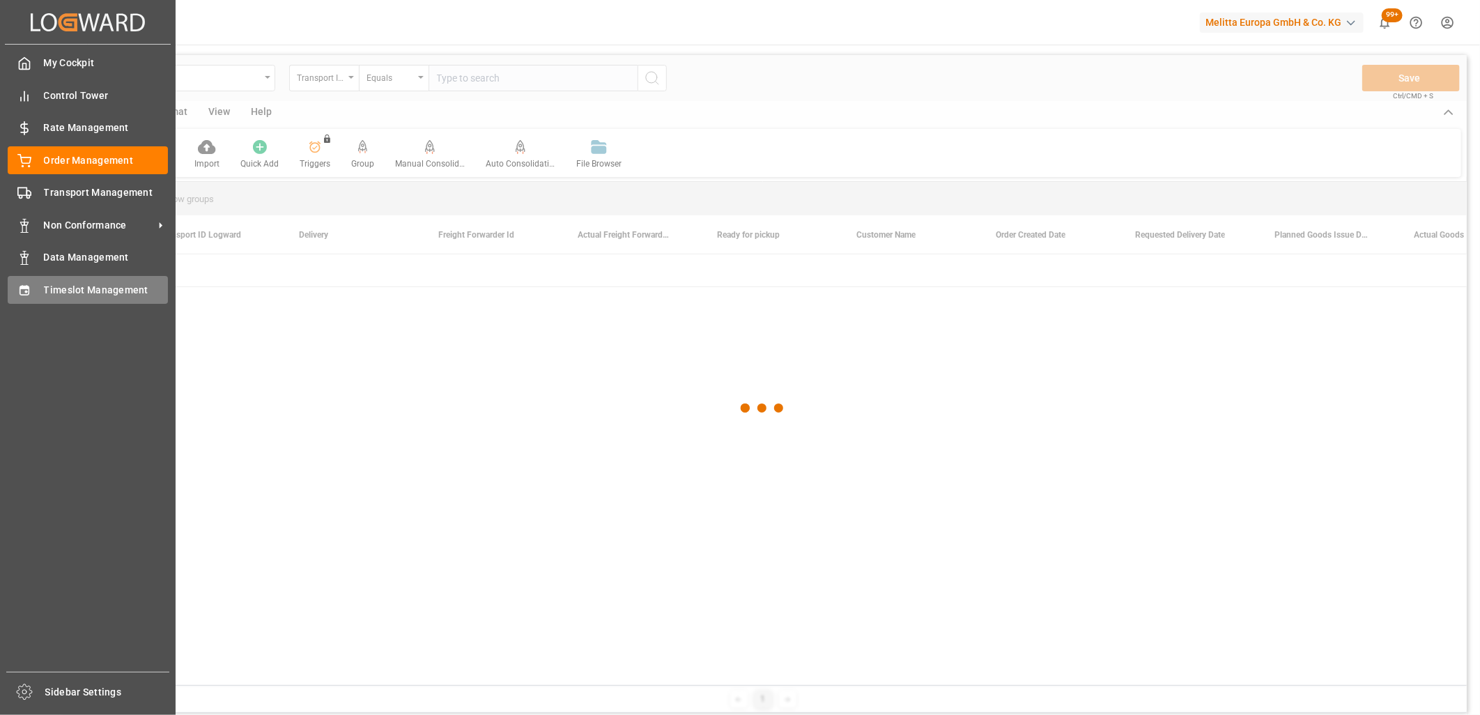
click at [67, 293] on span "Timeslot Management" at bounding box center [106, 290] width 125 height 15
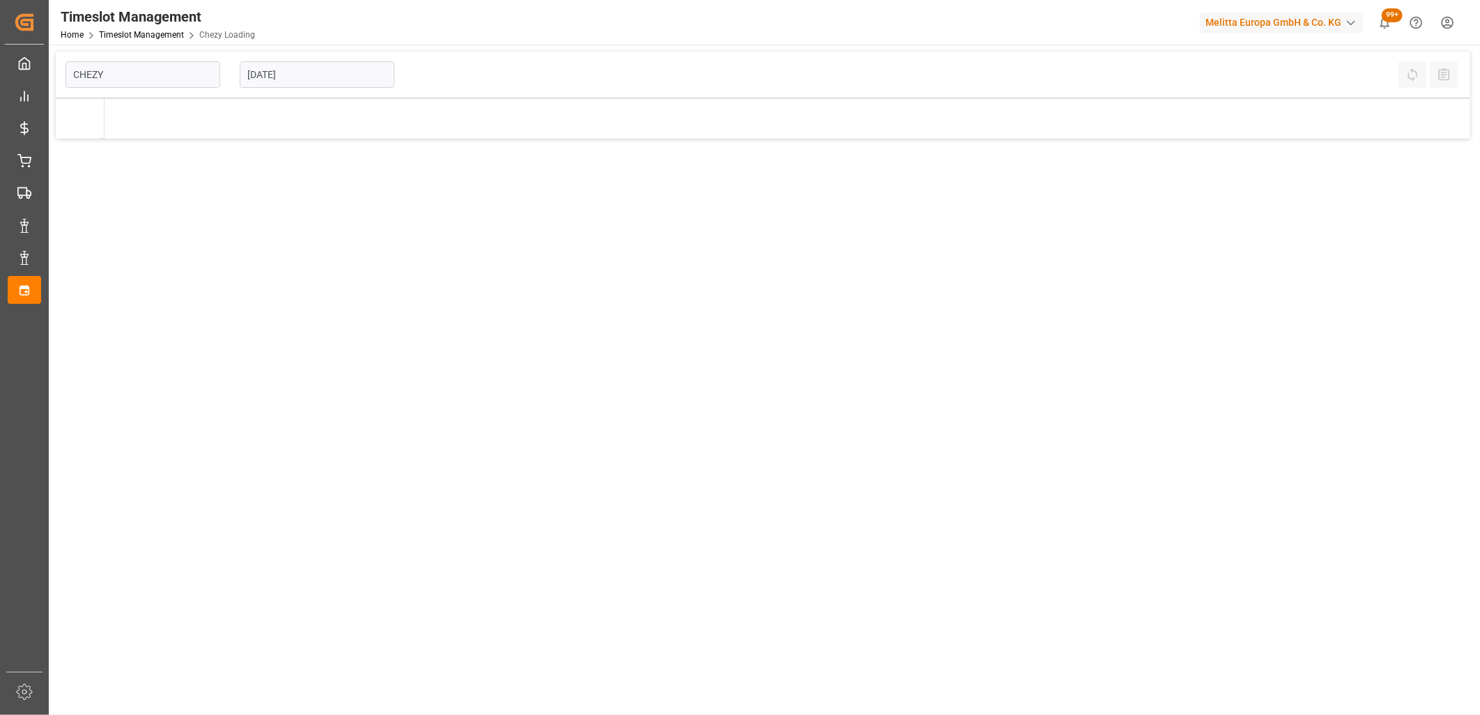
type input "Chezy Loading"
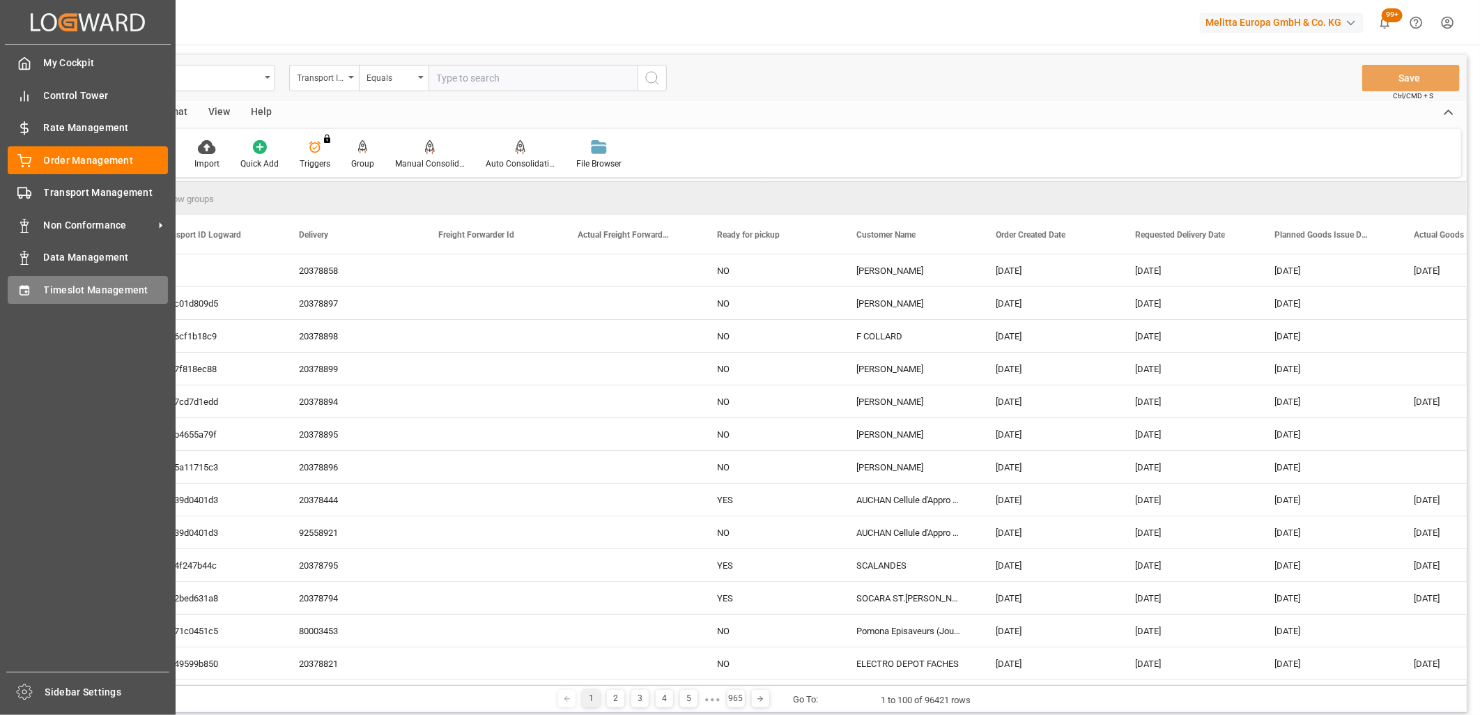
click at [40, 289] on div "Timeslot Management Timeslot Management" at bounding box center [88, 289] width 160 height 27
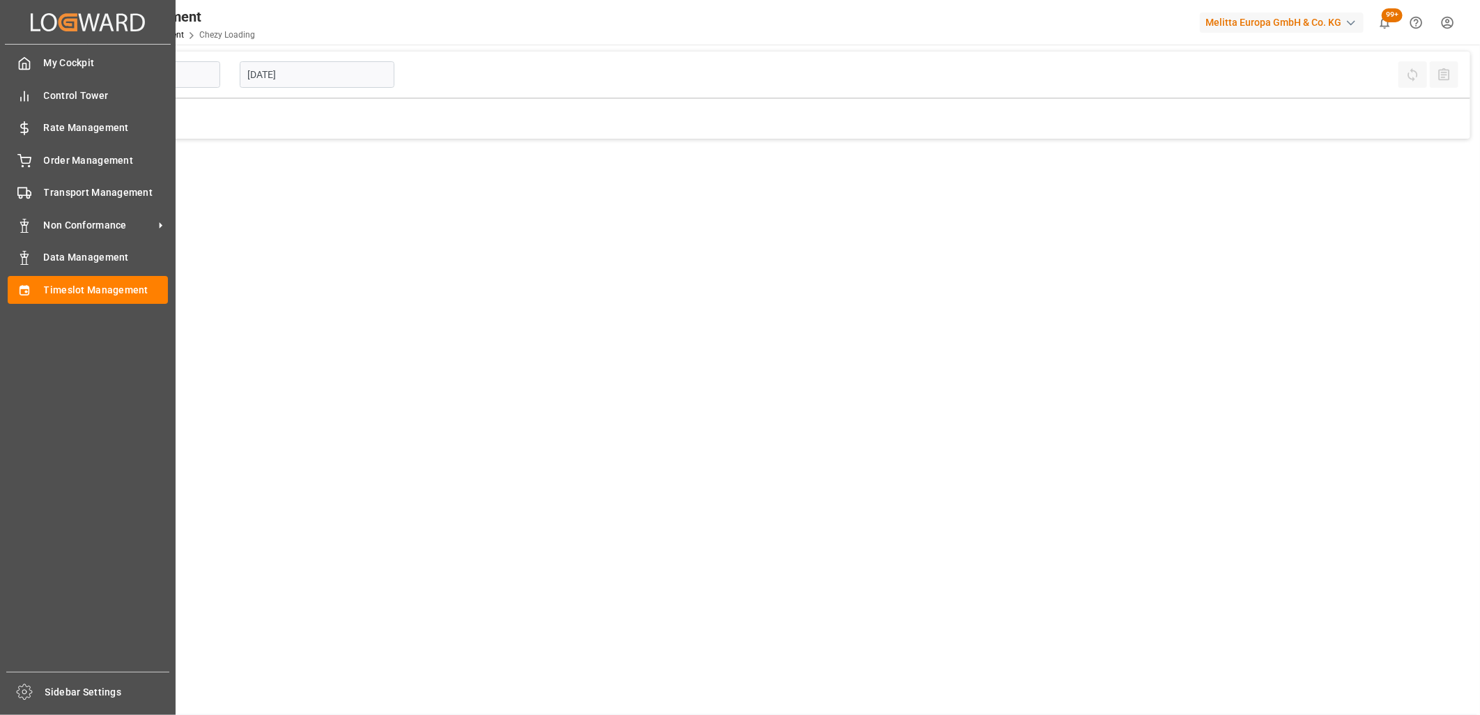
type input "Chezy Loading"
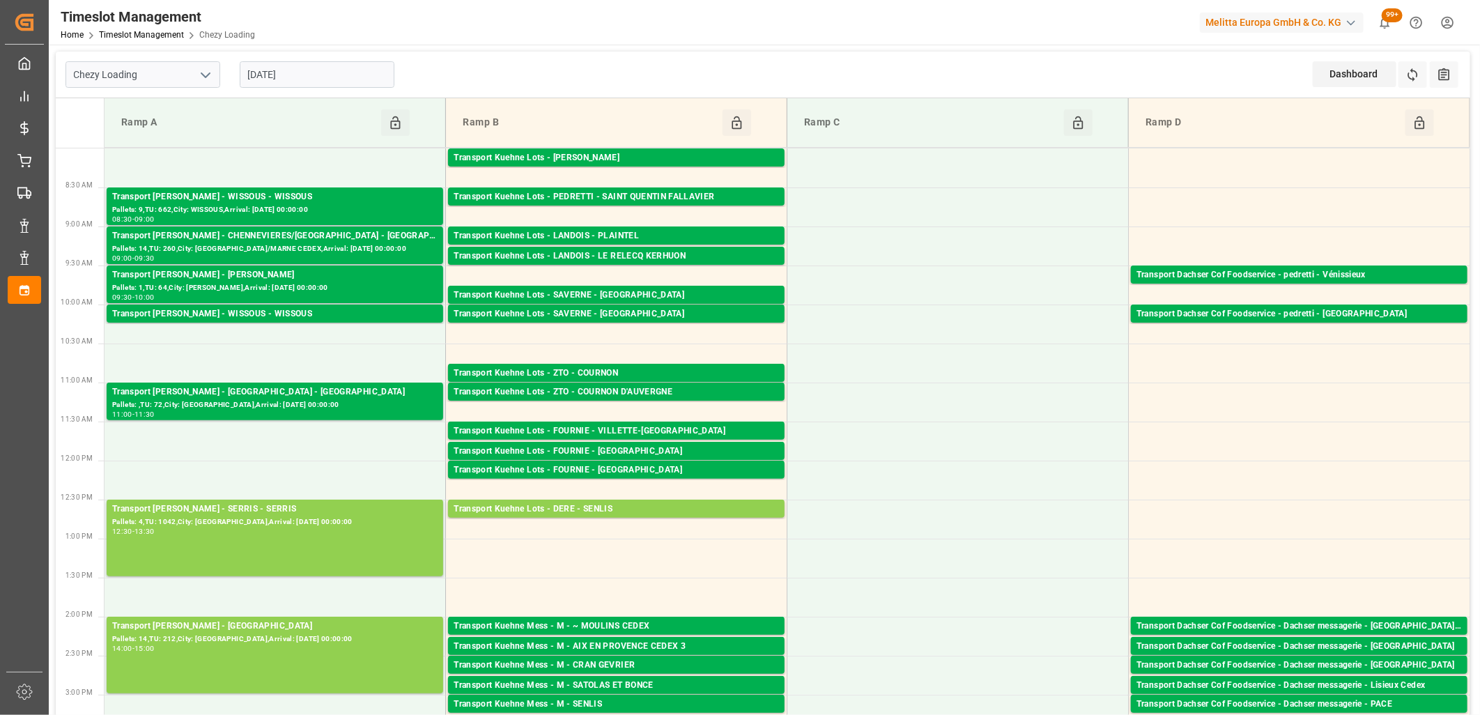
click at [340, 68] on input "[DATE]" at bounding box center [317, 74] width 155 height 26
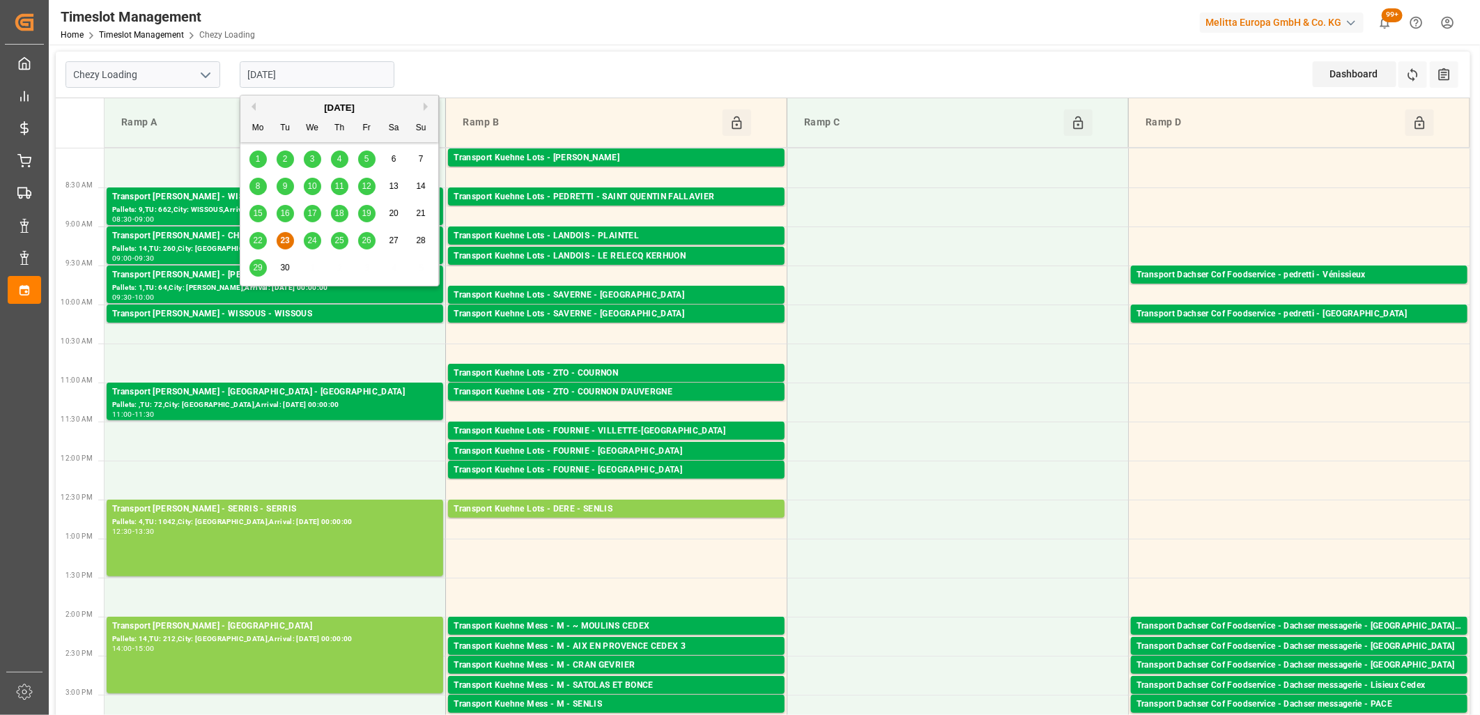
click at [315, 238] on span "24" at bounding box center [311, 241] width 9 height 10
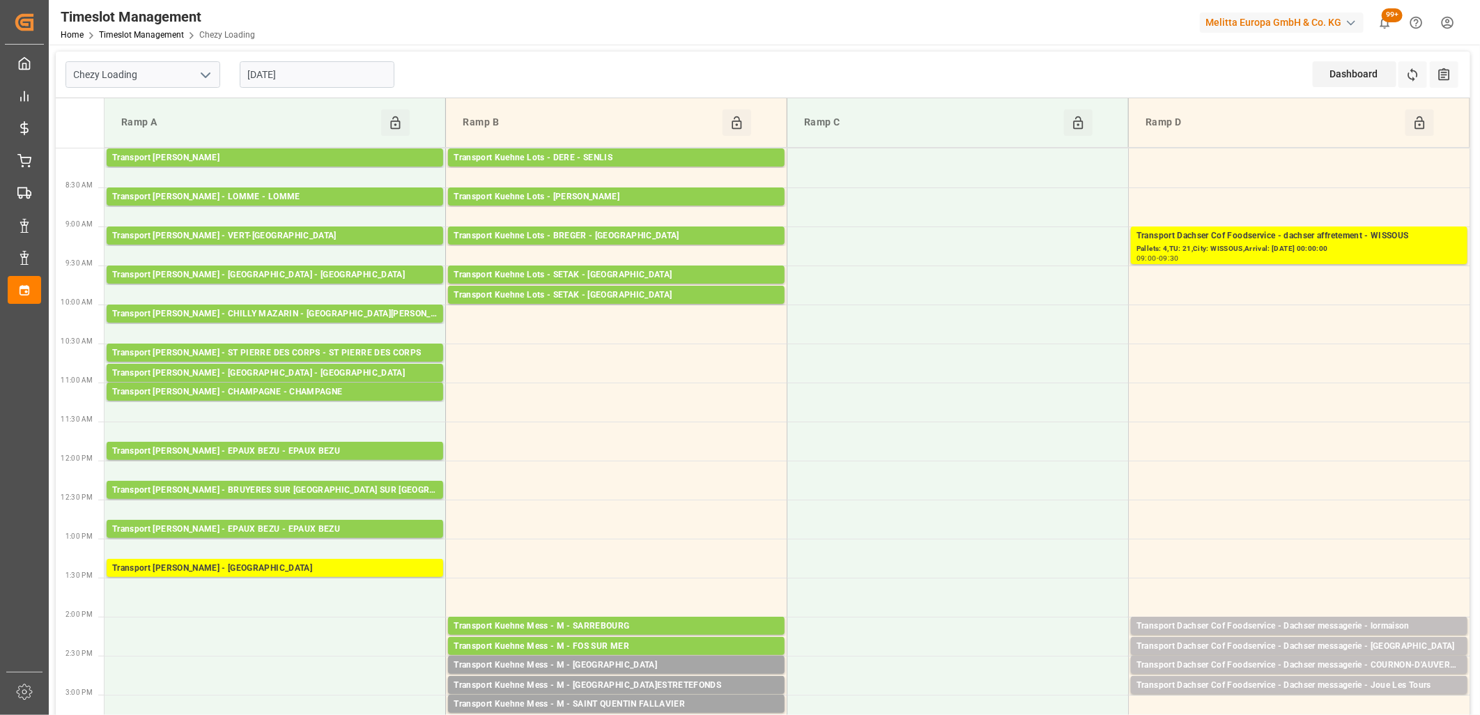
drag, startPoint x: 323, startPoint y: 74, endPoint x: 324, endPoint y: 84, distance: 9.9
click at [323, 74] on input "[DATE]" at bounding box center [317, 74] width 155 height 26
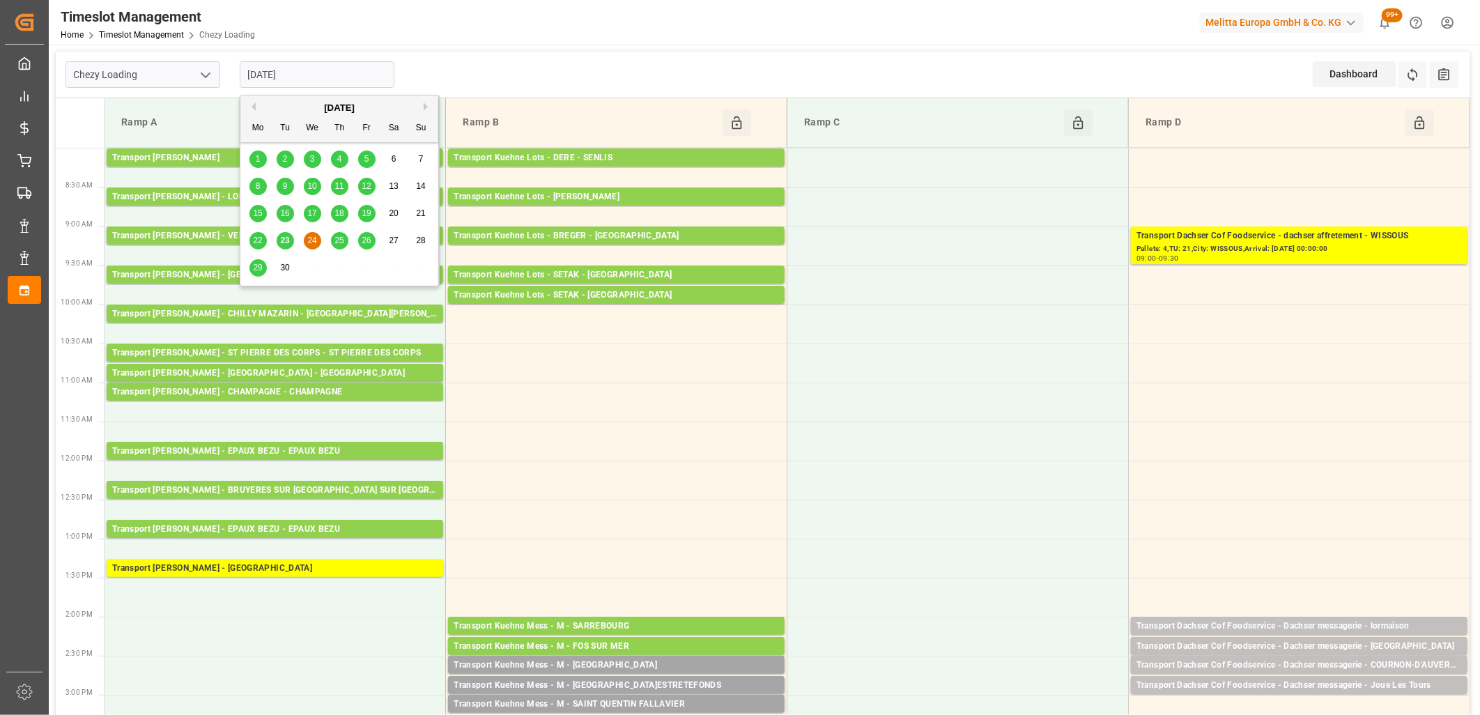
click at [342, 241] on span "25" at bounding box center [339, 241] width 9 height 10
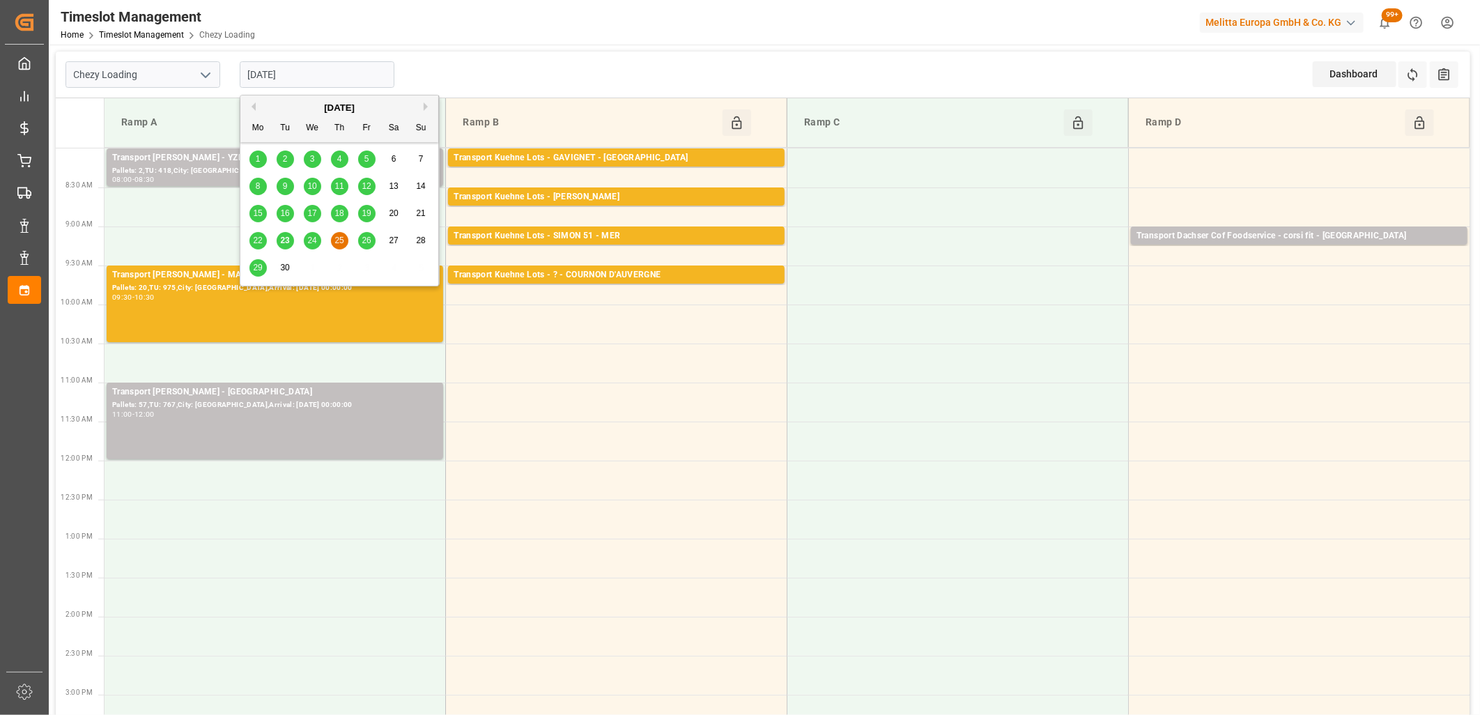
click at [312, 64] on input "[DATE]" at bounding box center [317, 74] width 155 height 26
click at [312, 238] on span "24" at bounding box center [311, 241] width 9 height 10
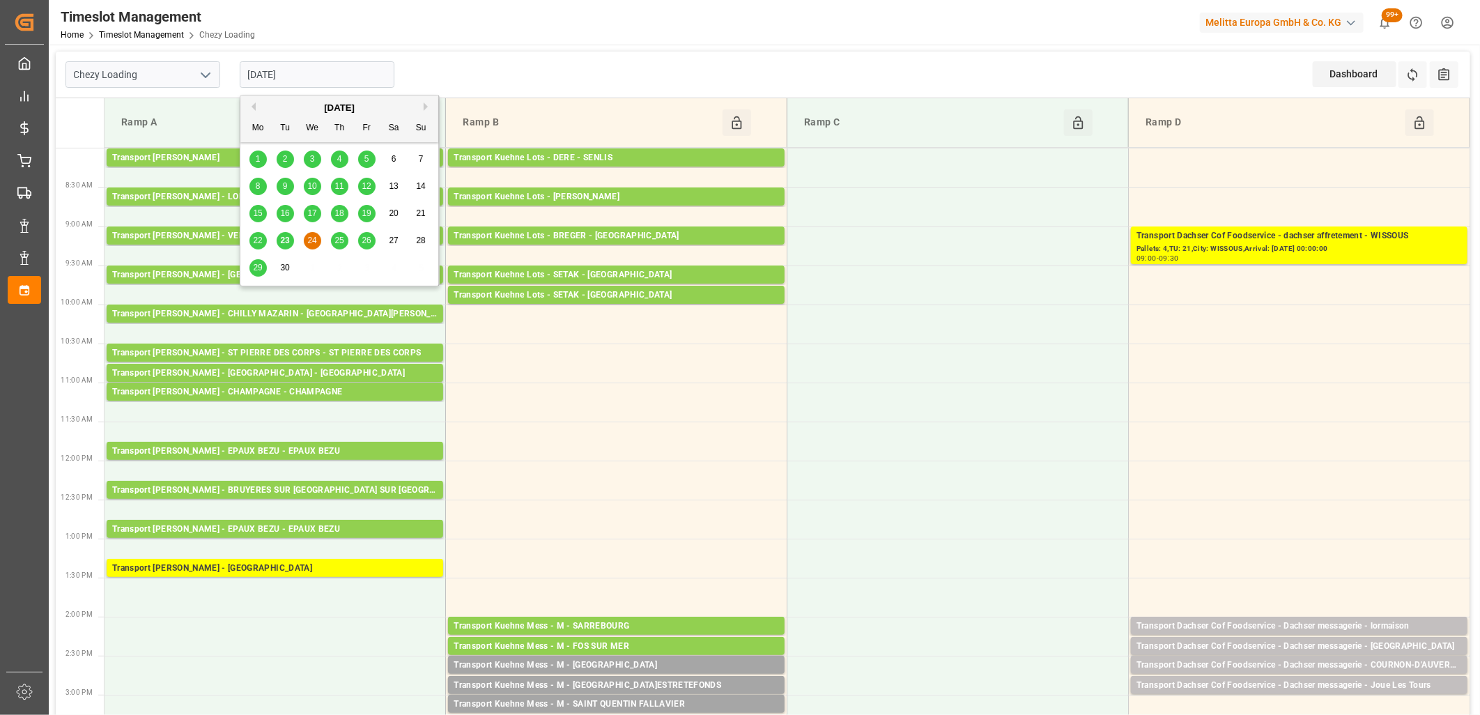
click at [329, 73] on input "[DATE]" at bounding box center [317, 74] width 155 height 26
click at [283, 237] on span "23" at bounding box center [284, 241] width 9 height 10
type input "[DATE]"
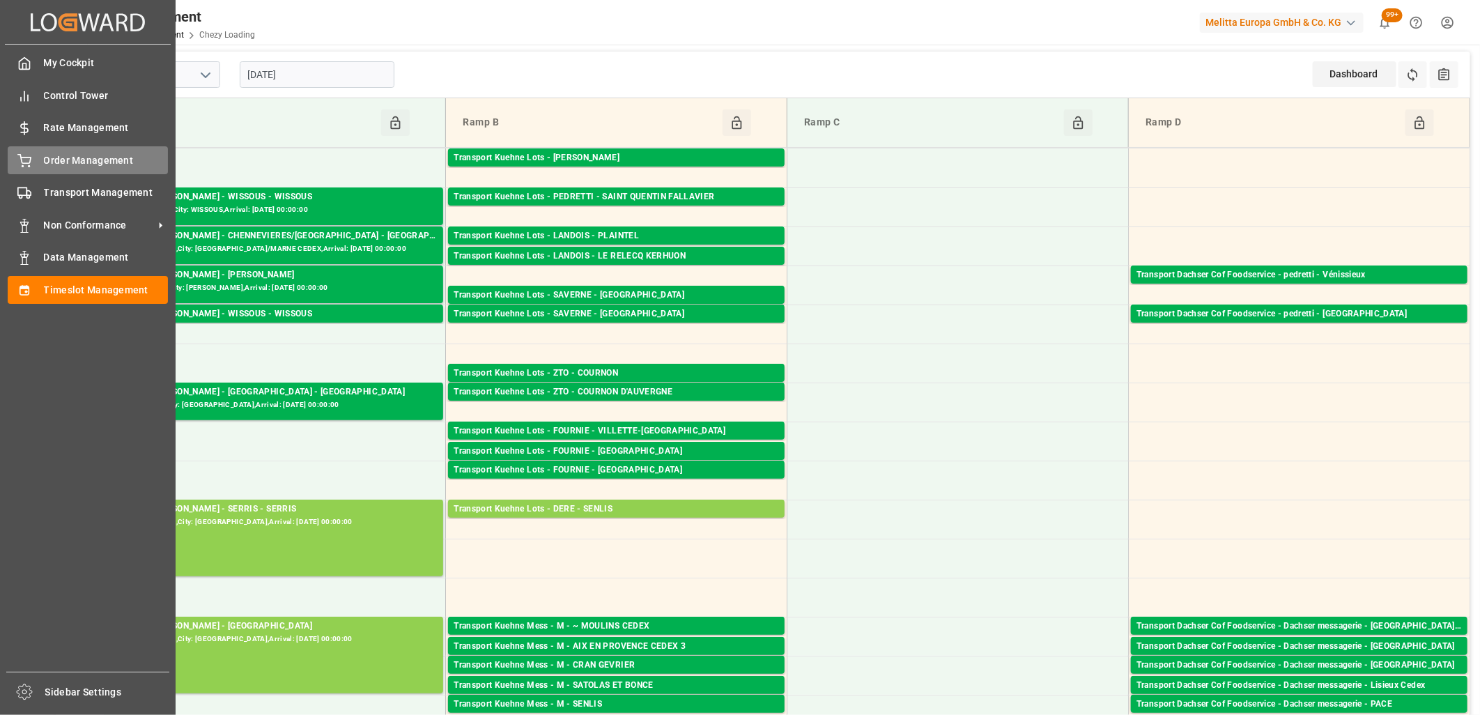
click at [38, 166] on div "Order Management Order Management" at bounding box center [88, 159] width 160 height 27
